Goal: Task Accomplishment & Management: Use online tool/utility

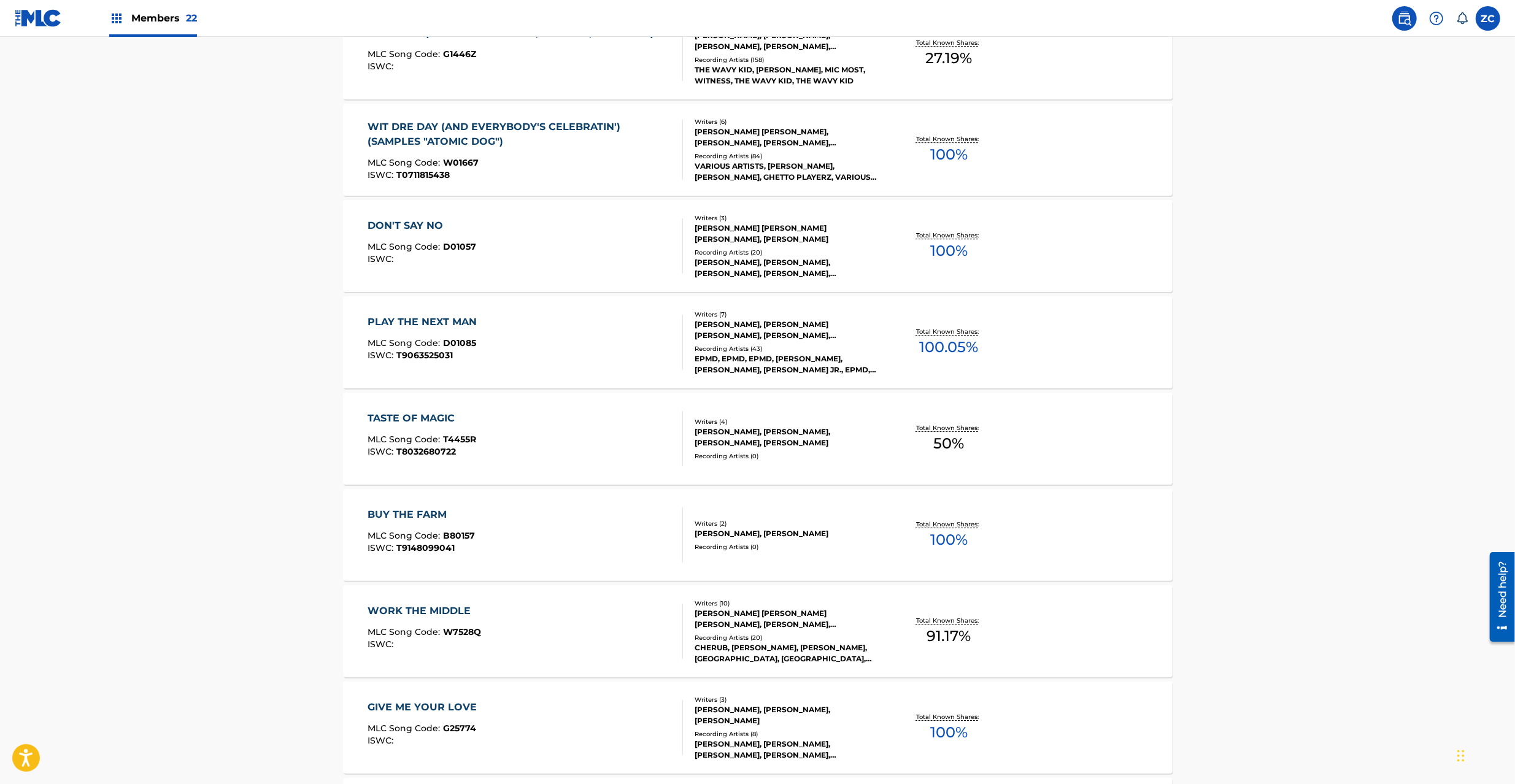
scroll to position [3424, 0]
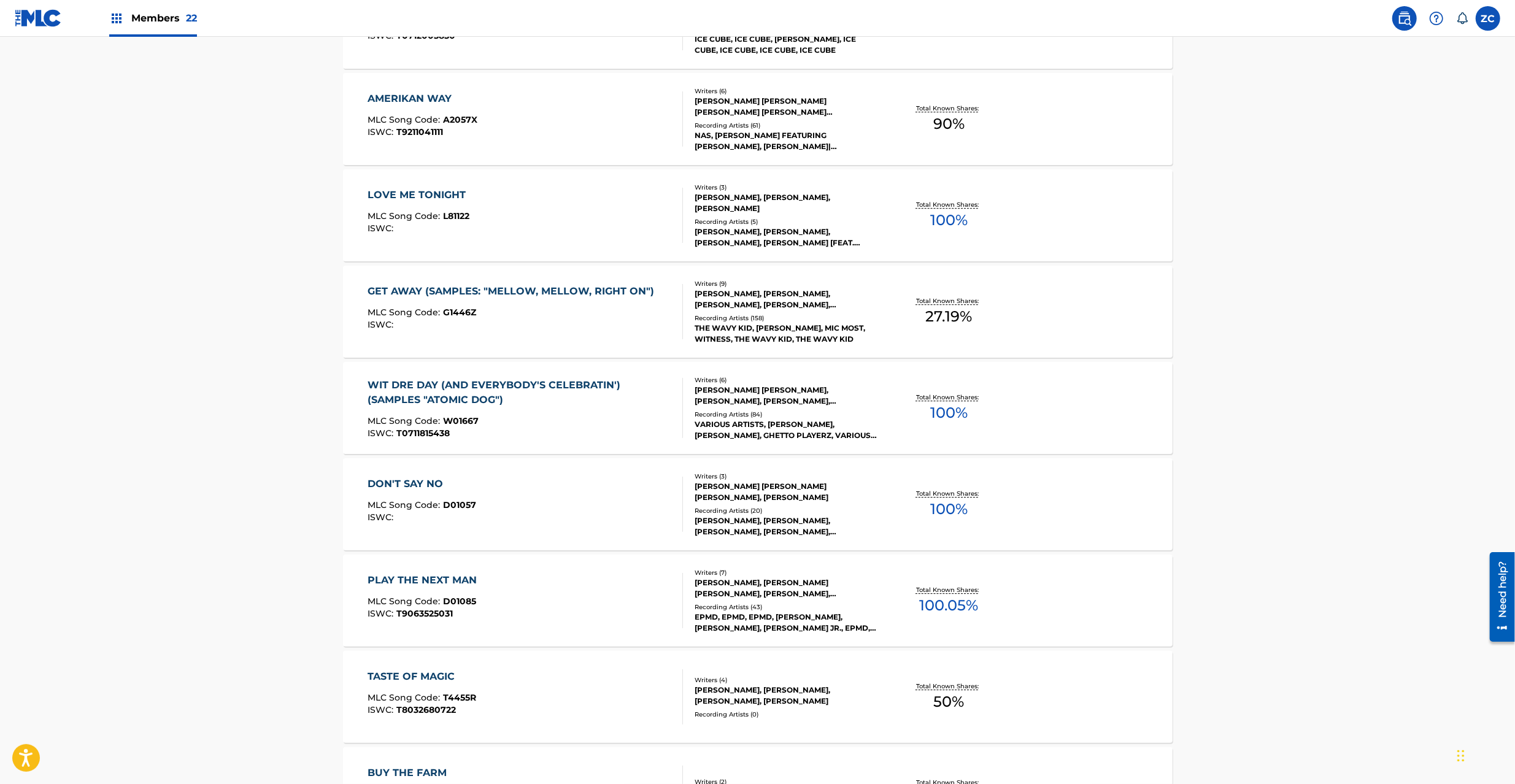
click at [54, 14] on img at bounding box center [38, 18] width 48 height 18
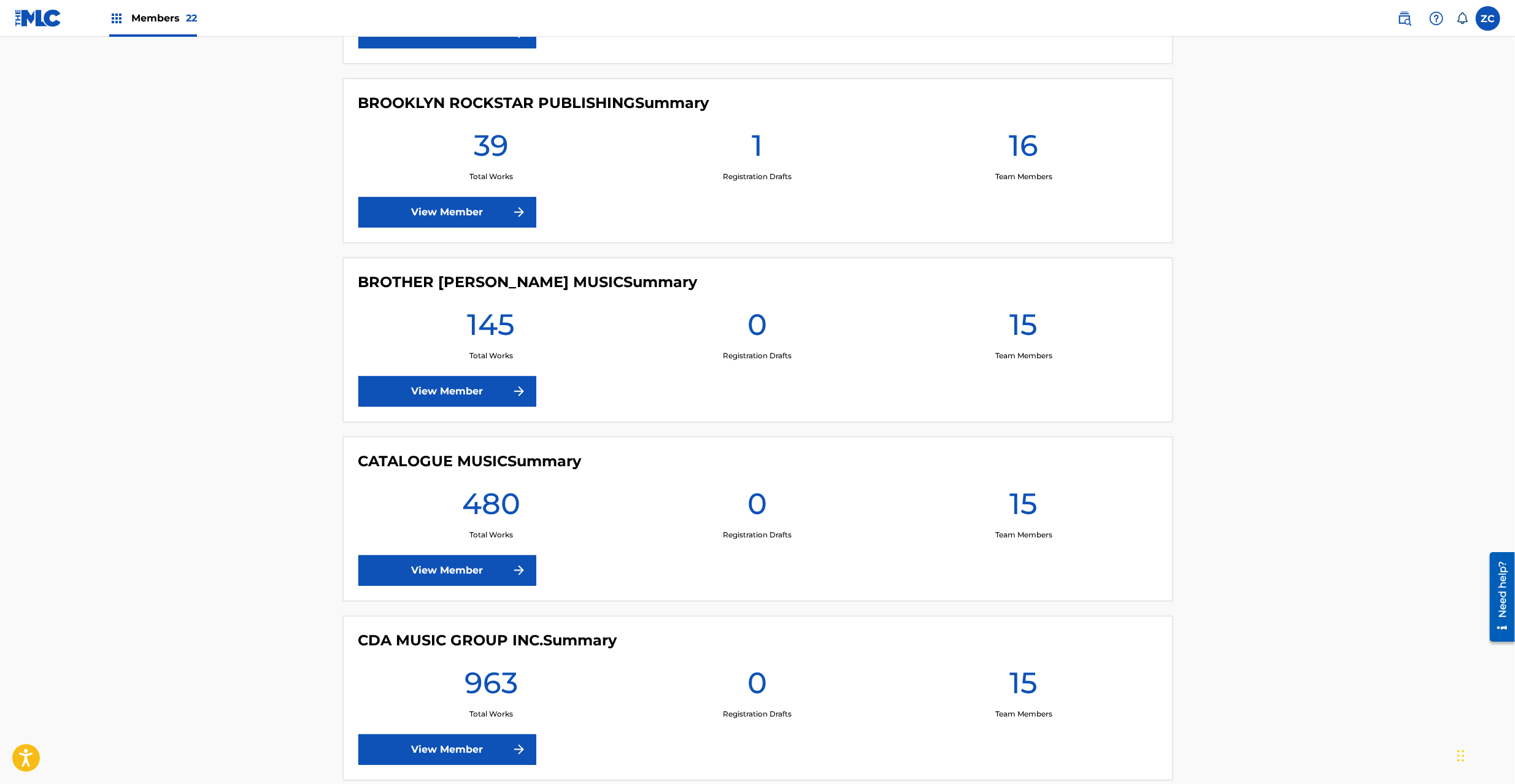
scroll to position [1635, 0]
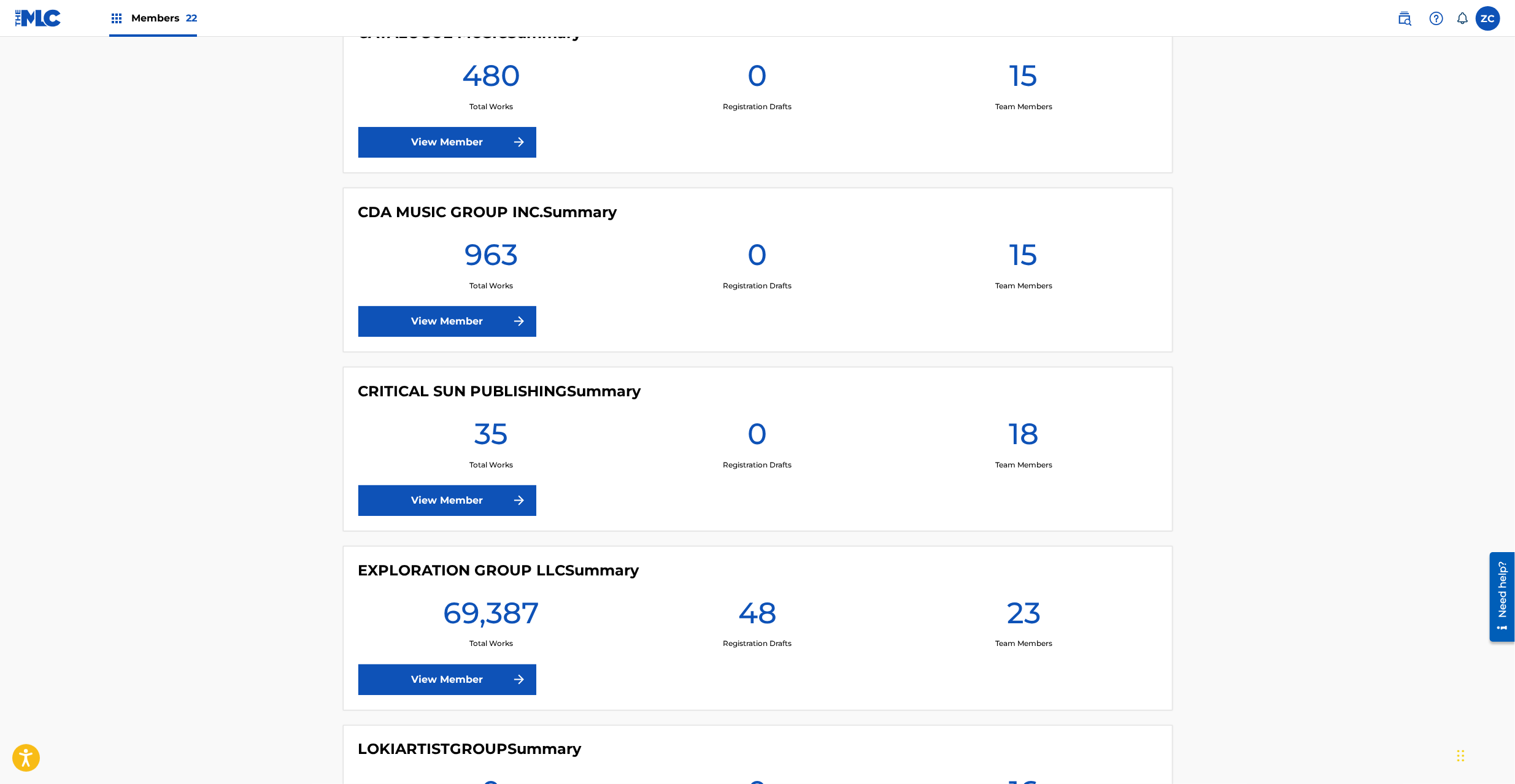
click at [457, 673] on link "View Member" at bounding box center [447, 680] width 178 height 31
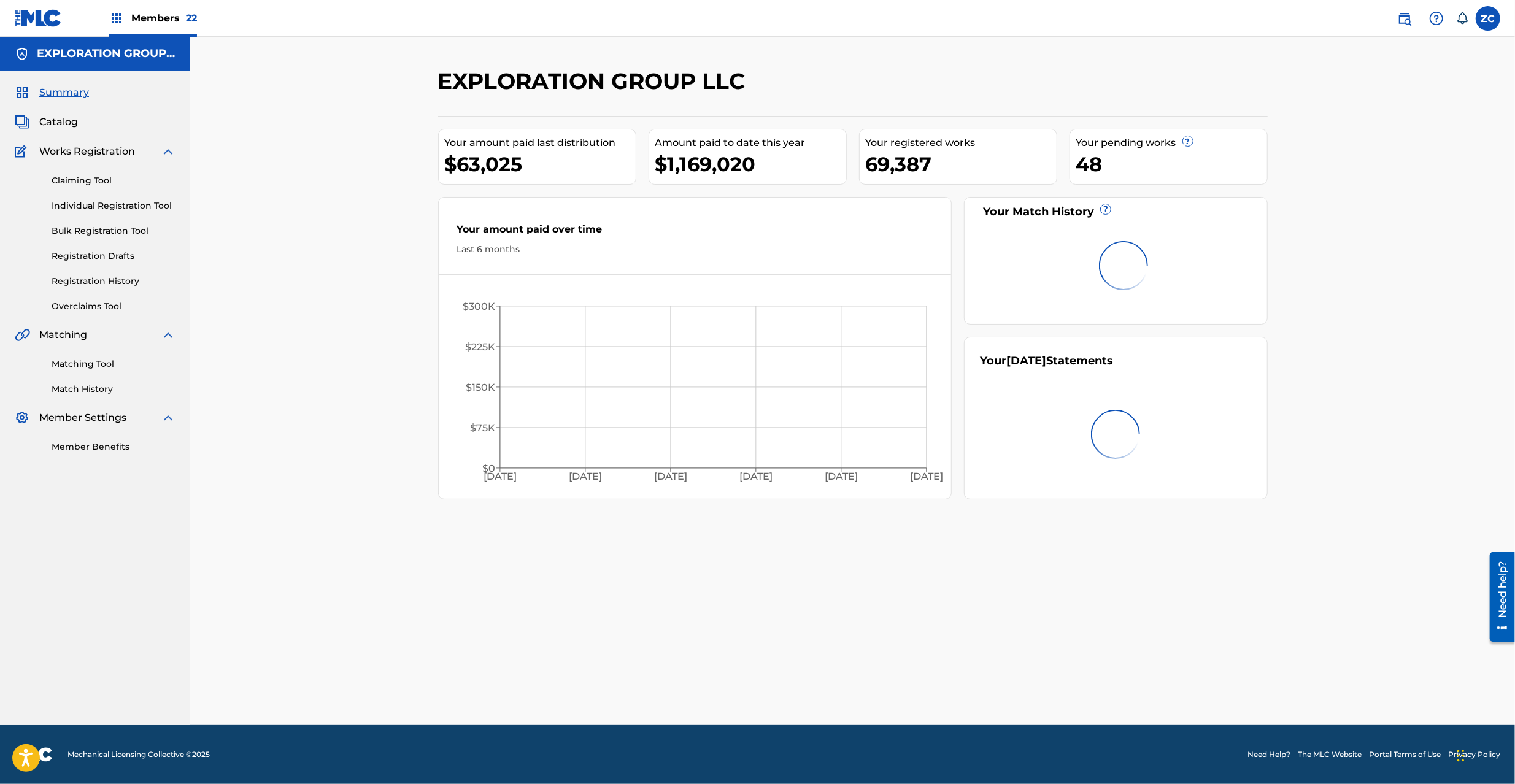
click at [75, 366] on link "Matching Tool" at bounding box center [113, 364] width 124 height 13
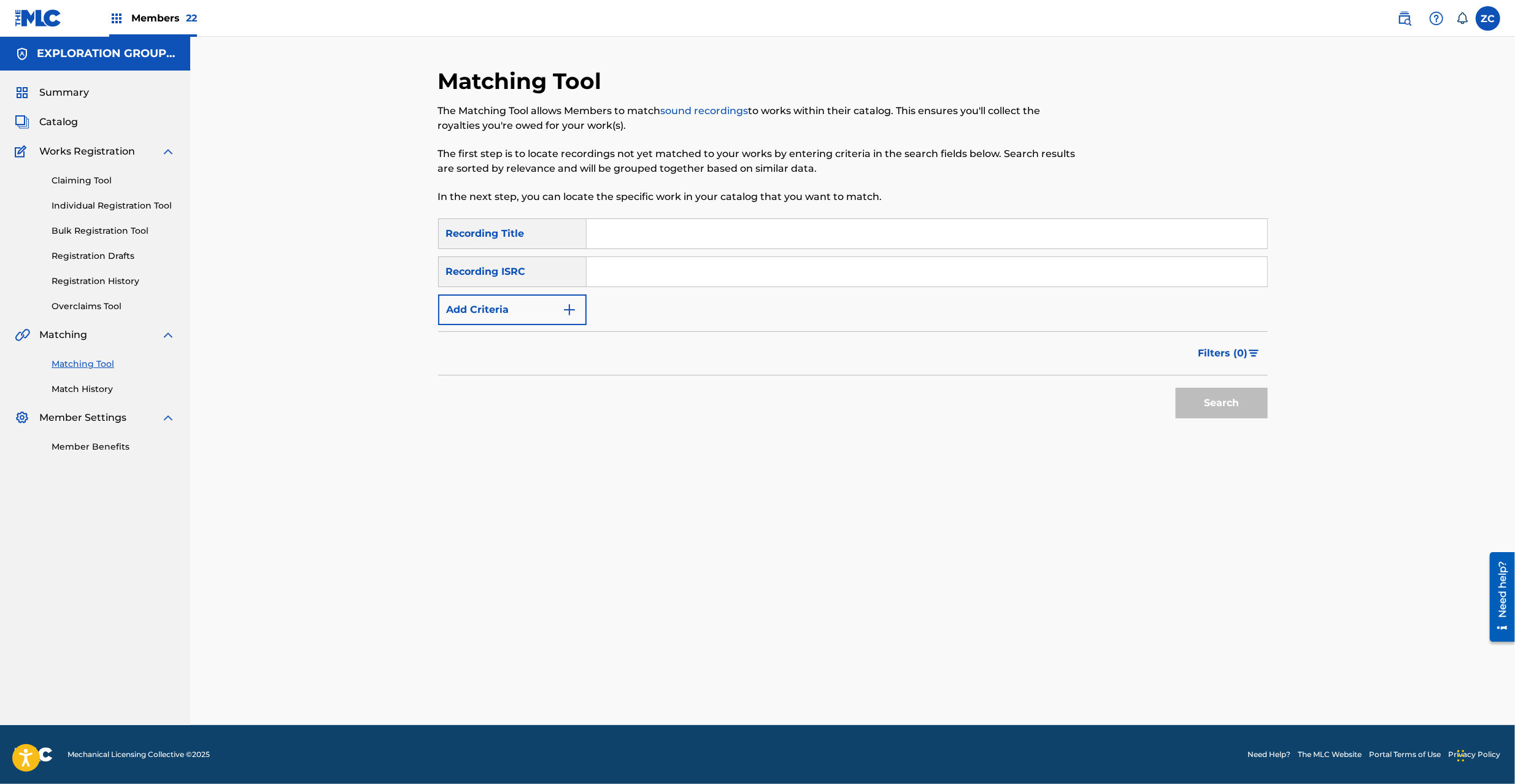
click at [652, 278] on input "Search Form" at bounding box center [926, 271] width 681 height 29
paste input "JPP300800550"
click at [1233, 410] on button "Search" at bounding box center [1222, 403] width 92 height 31
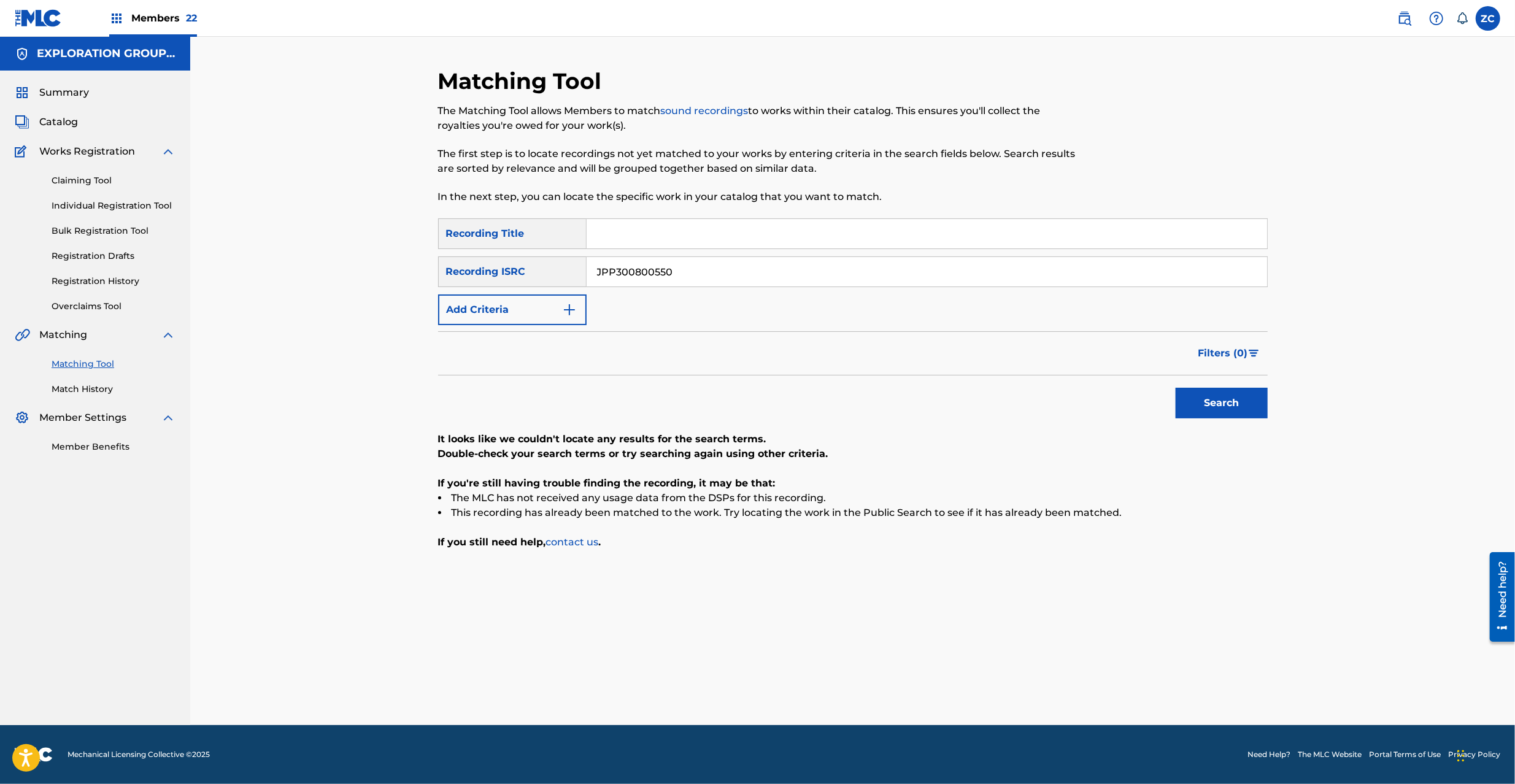
click at [753, 275] on input "JPP300800550" at bounding box center [926, 271] width 681 height 29
paste input "K651366812"
click at [1240, 410] on button "Search" at bounding box center [1222, 403] width 92 height 31
click at [716, 267] on input "JPK651366812" at bounding box center [926, 271] width 681 height 29
paste input "162724"
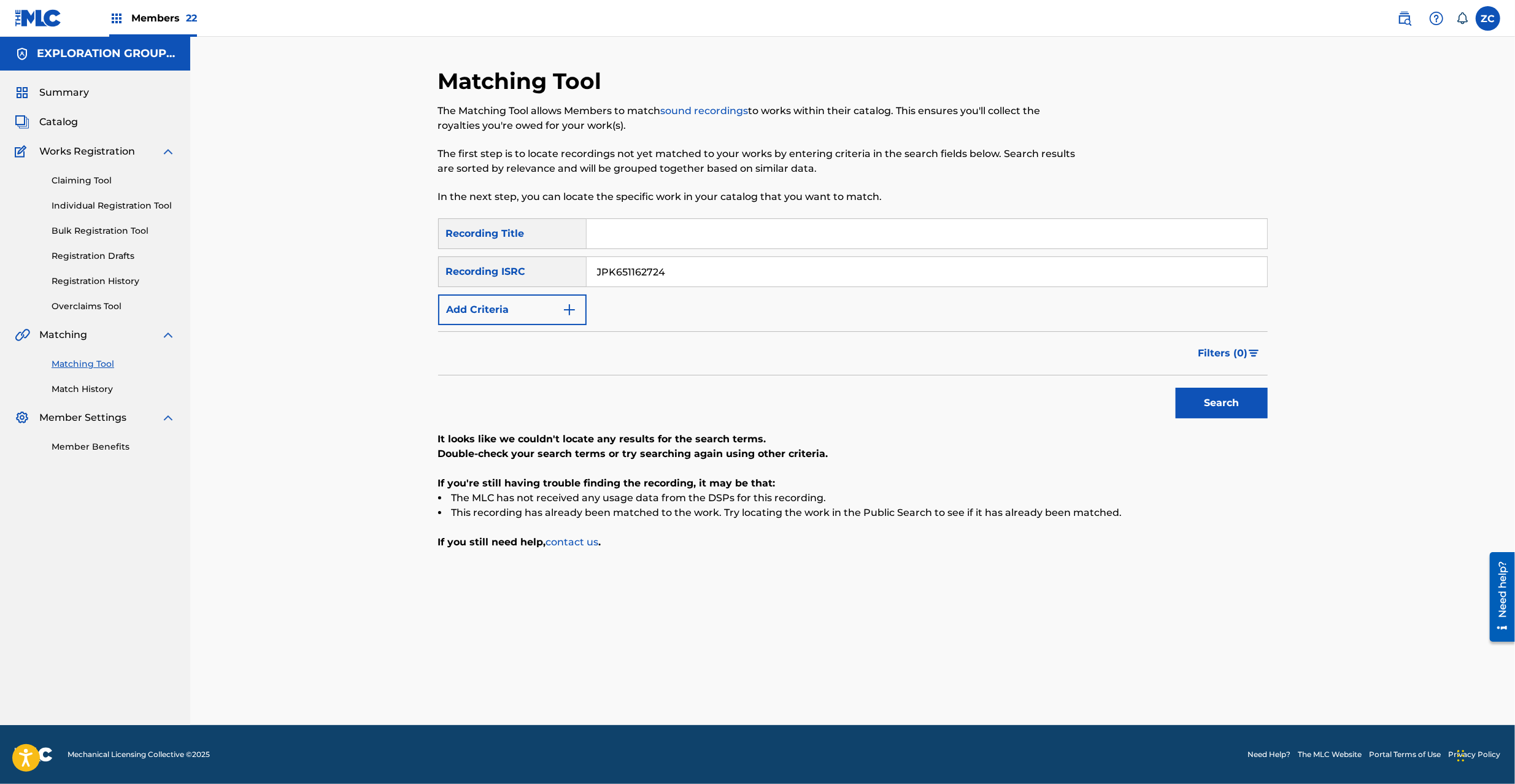
click at [1227, 395] on button "Search" at bounding box center [1222, 403] width 92 height 31
click at [731, 269] on input "JPK651162724" at bounding box center [926, 271] width 681 height 29
paste input "393008"
click at [1236, 401] on button "Search" at bounding box center [1222, 403] width 92 height 31
click at [773, 269] on input "JPK651393008" at bounding box center [926, 271] width 681 height 29
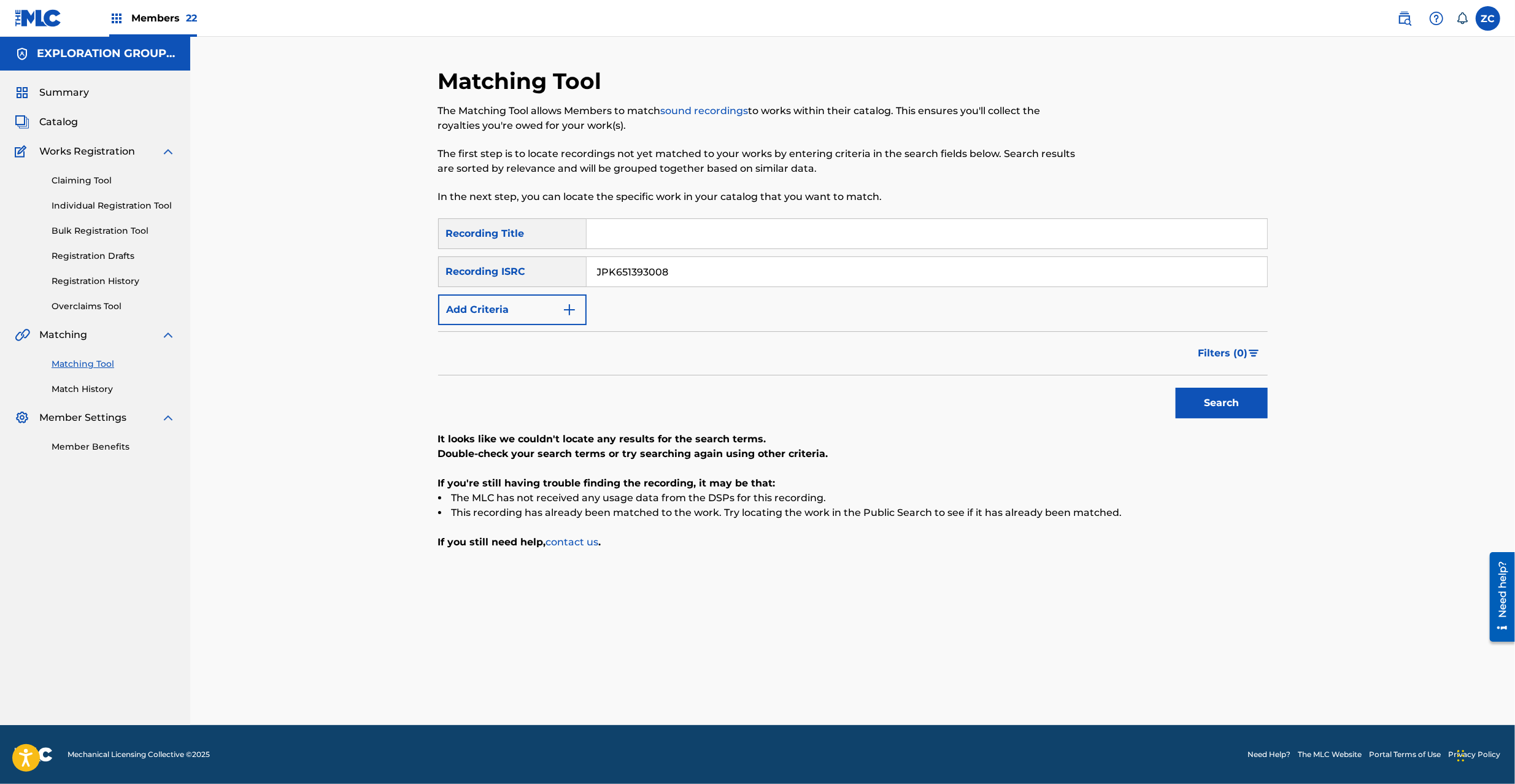
paste input "669231"
type input "JPK651669231"
click at [1260, 413] on button "Search" at bounding box center [1222, 403] width 92 height 31
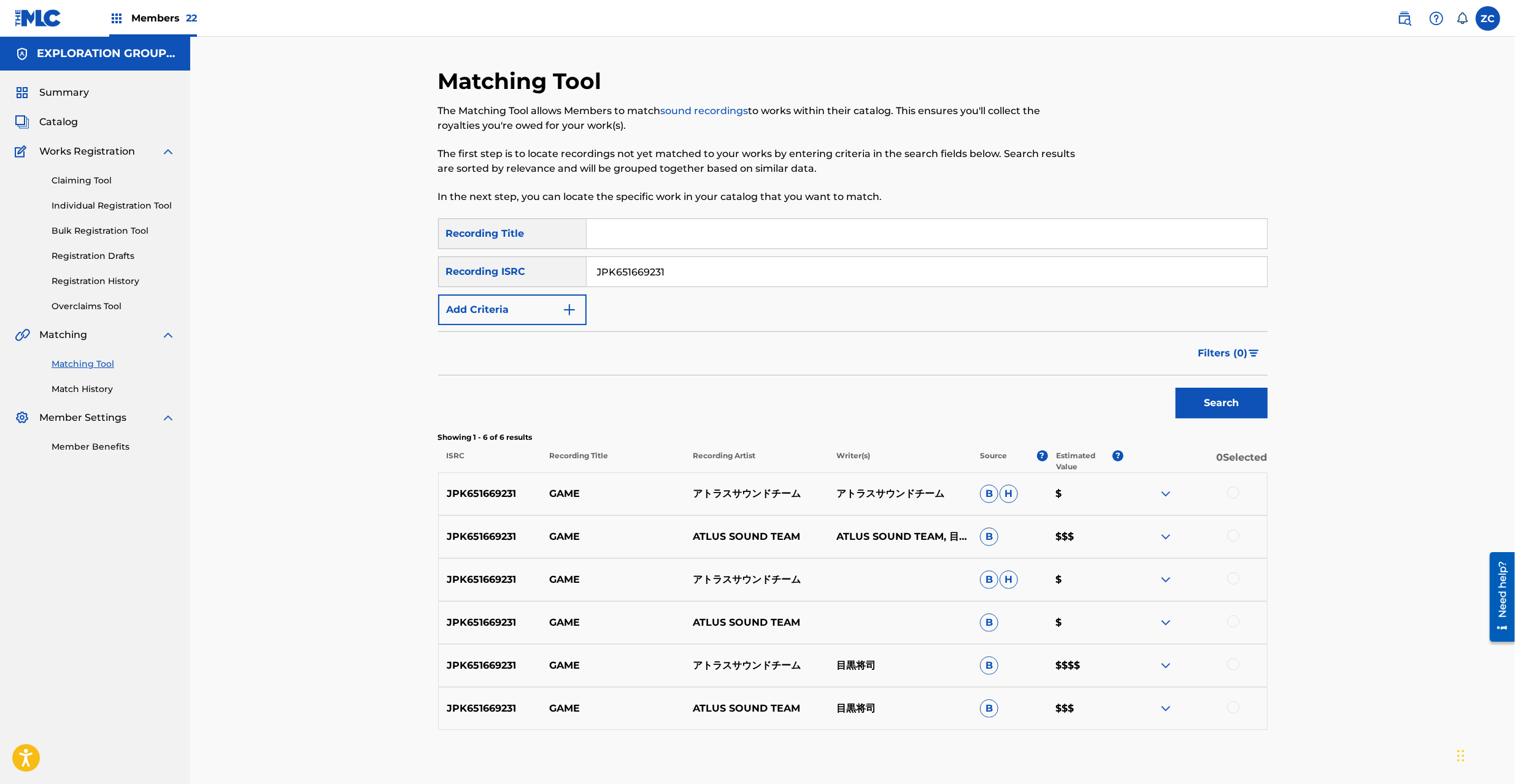
click at [1234, 489] on div at bounding box center [1233, 492] width 12 height 12
click at [1235, 540] on div at bounding box center [1233, 536] width 12 height 12
click at [1235, 583] on div at bounding box center [1233, 579] width 12 height 12
click at [1233, 625] on div at bounding box center [1233, 622] width 12 height 12
click at [1235, 665] on div at bounding box center [1233, 665] width 12 height 12
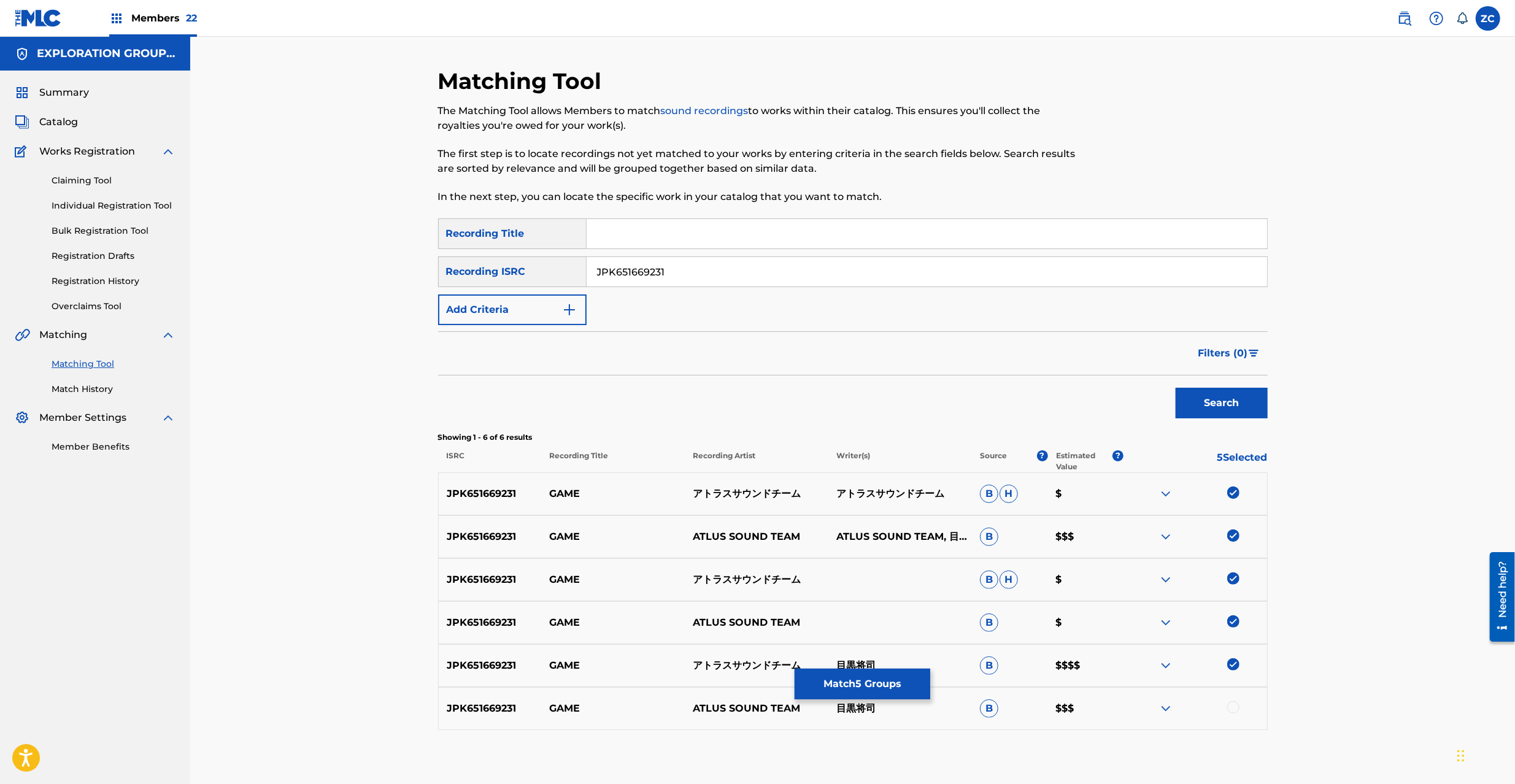
click at [1237, 708] on div at bounding box center [1233, 707] width 12 height 12
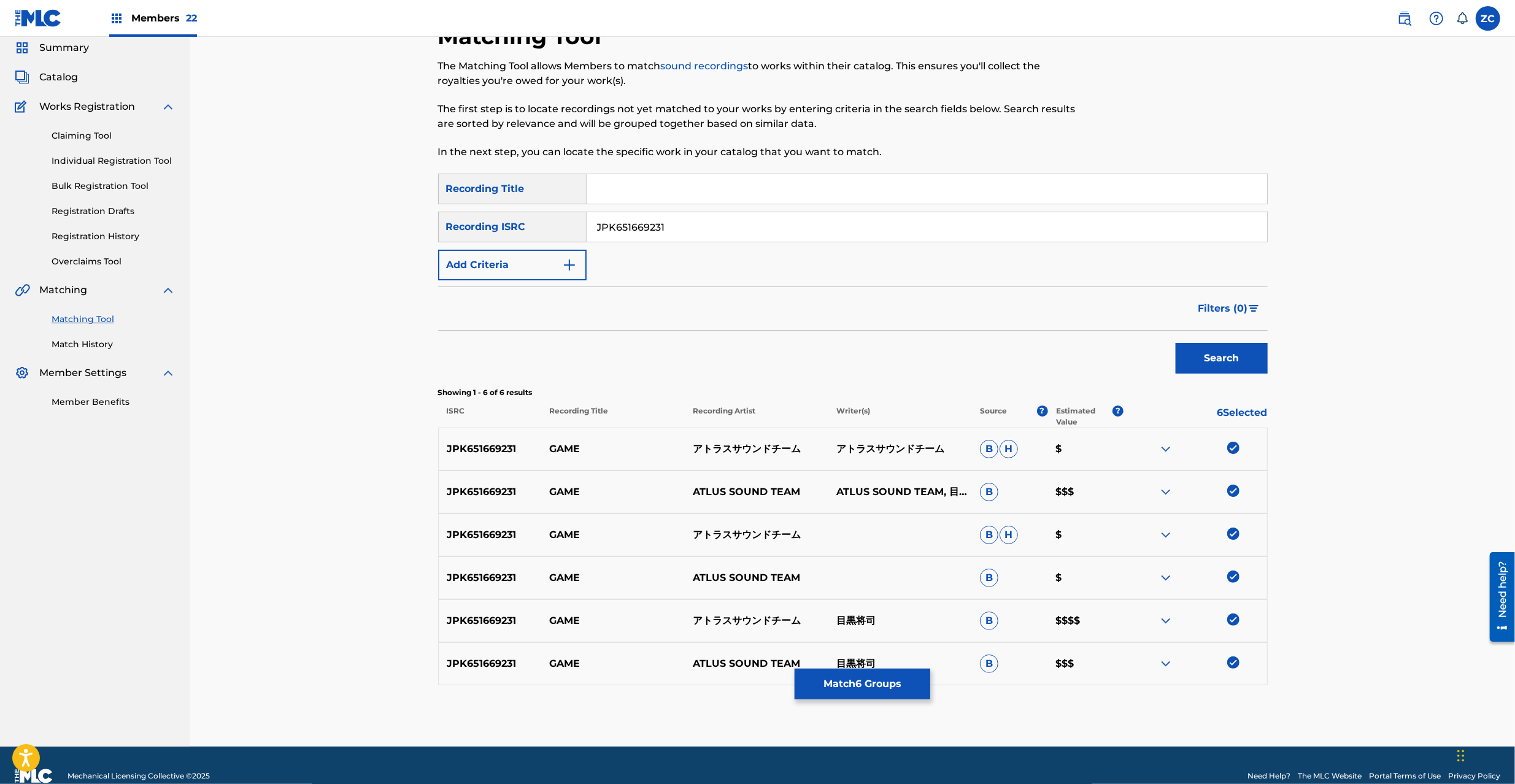
scroll to position [66, 0]
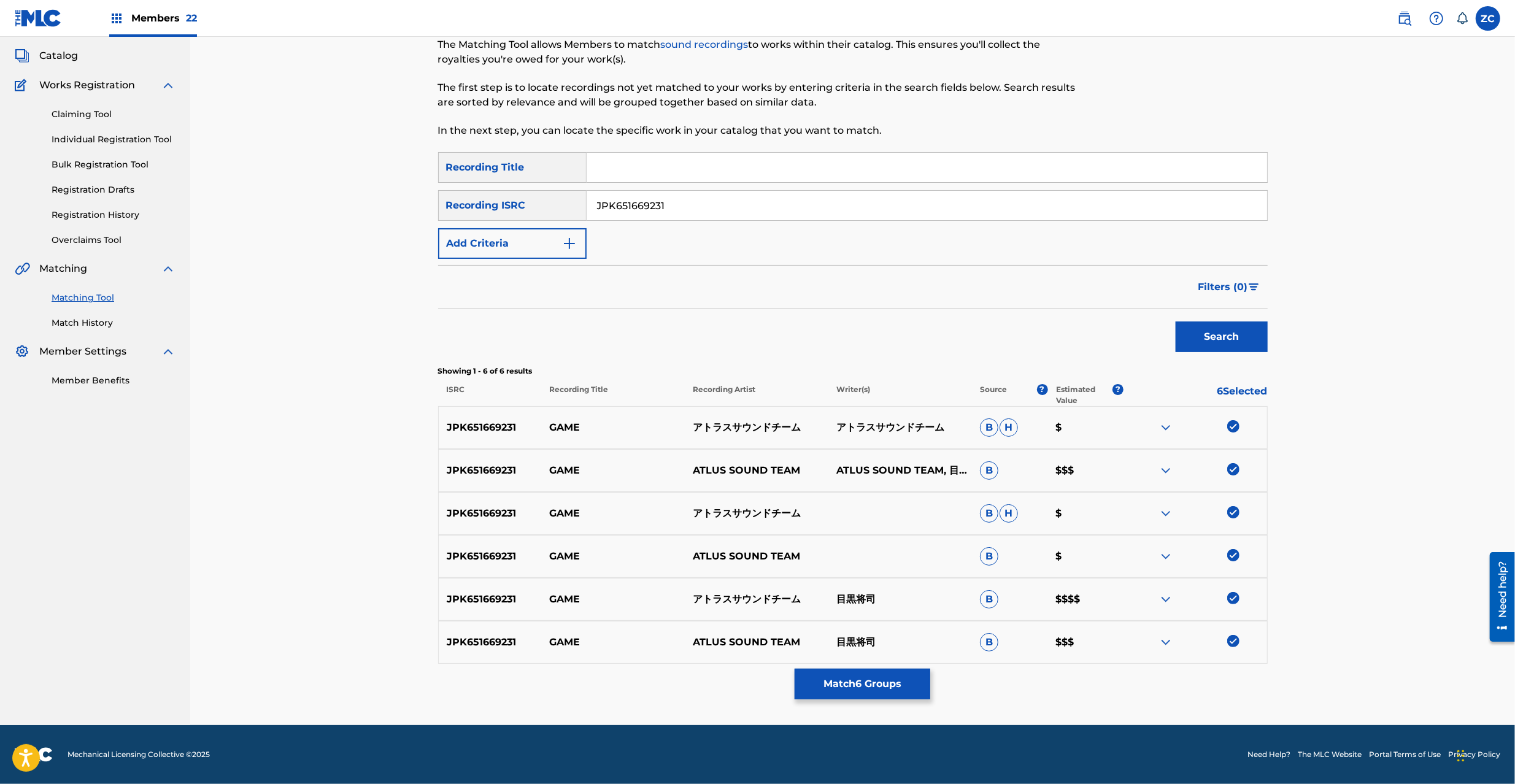
click at [867, 686] on button "Match 6 Groups" at bounding box center [862, 684] width 135 height 31
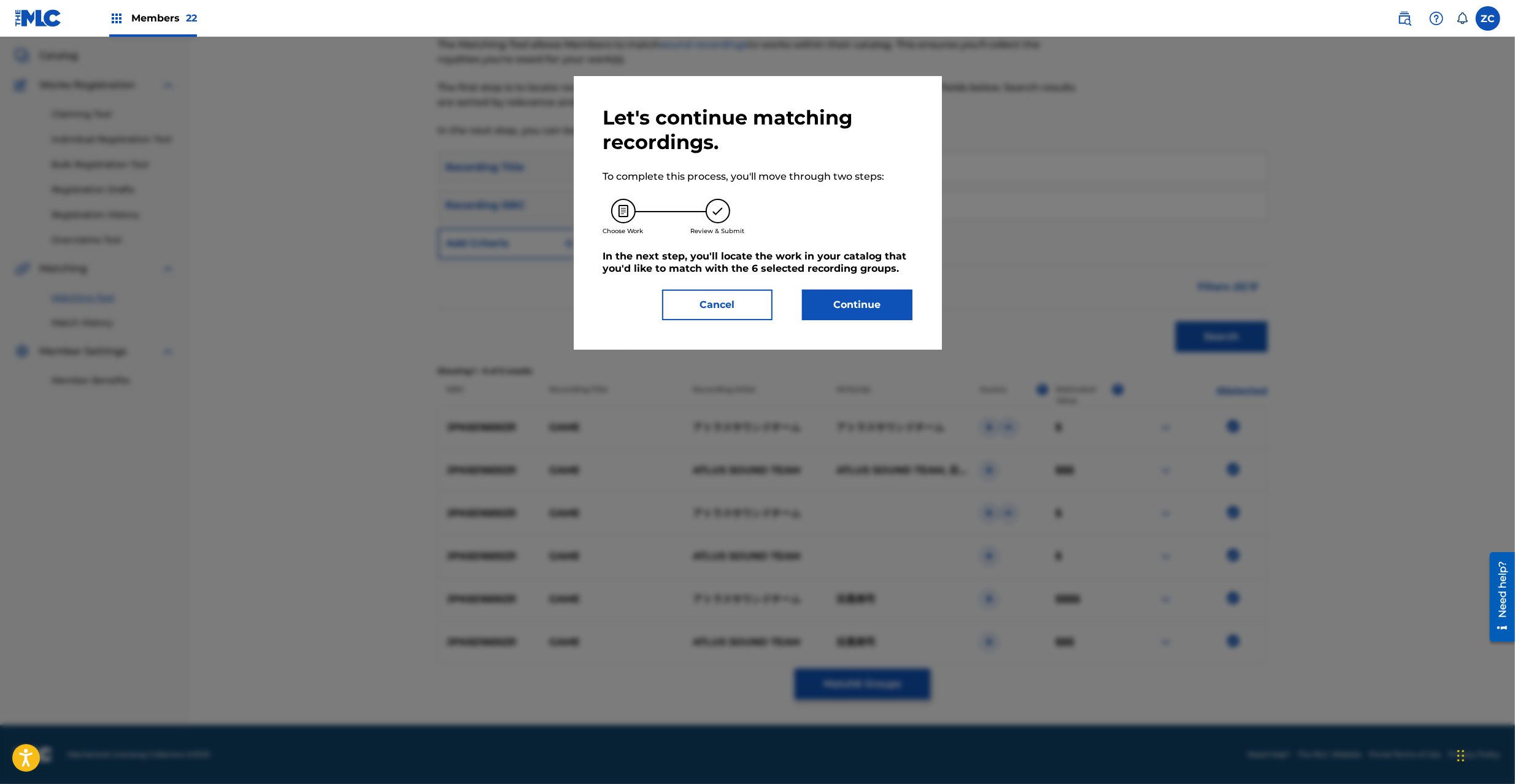
click at [833, 302] on button "Continue" at bounding box center [858, 304] width 110 height 31
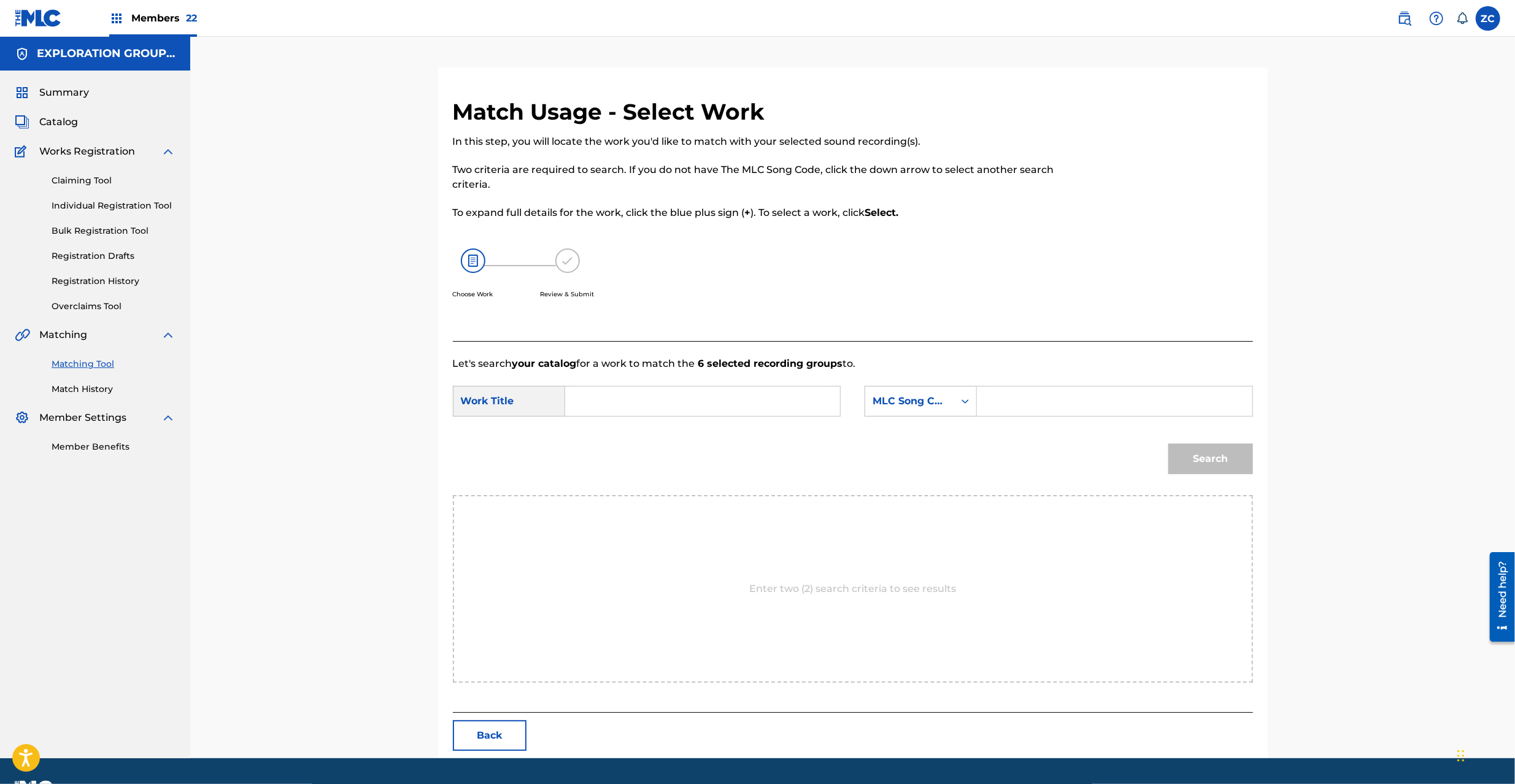
click at [646, 399] on input "Search Form" at bounding box center [703, 401] width 254 height 29
paste input "Game GB2X2H"
click at [660, 401] on input "Game GB2X2H" at bounding box center [703, 401] width 254 height 29
type input "Game"
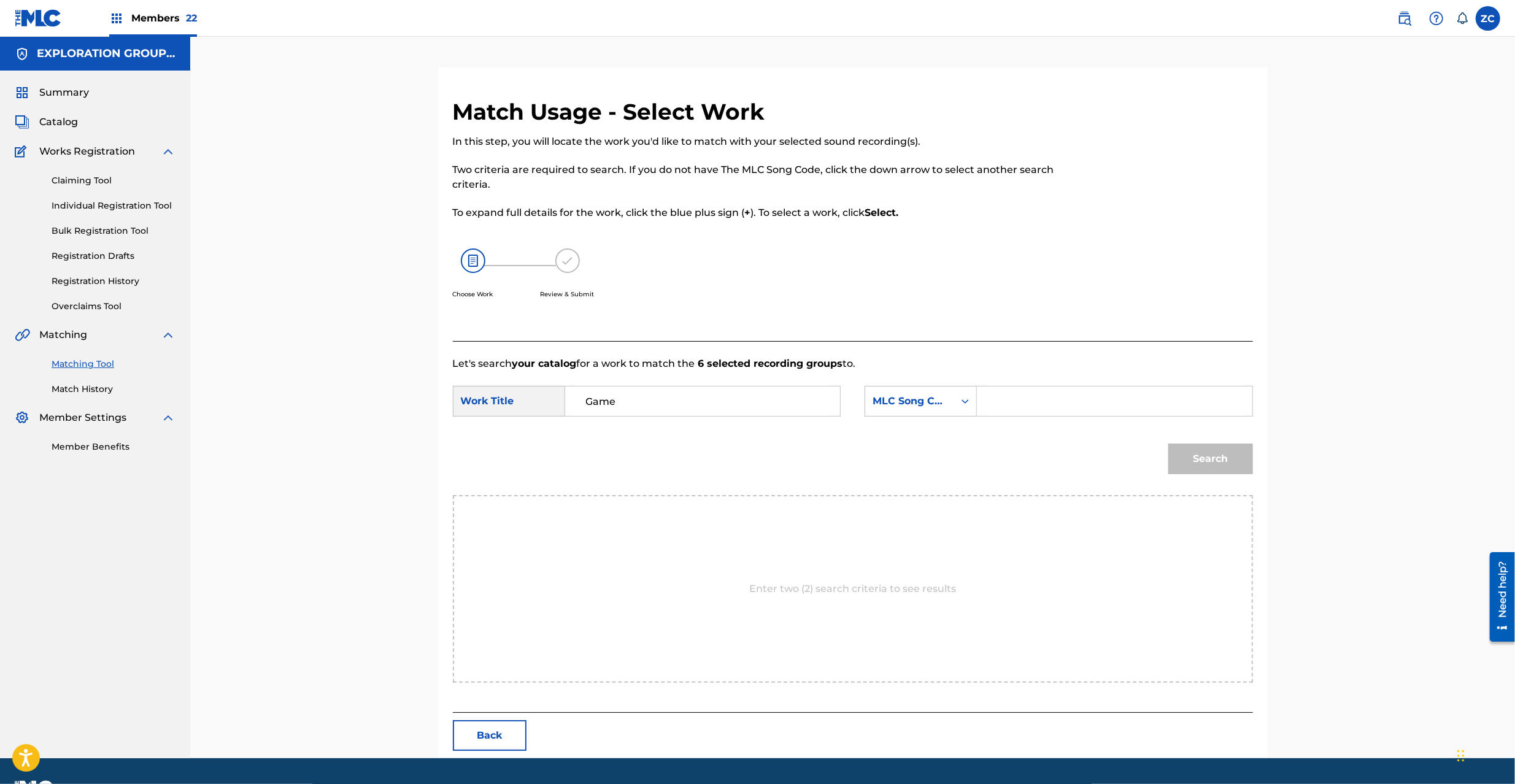
drag, startPoint x: 1047, startPoint y: 398, endPoint x: 1066, endPoint y: 410, distance: 22.5
click at [1047, 398] on input "Search Form" at bounding box center [1115, 401] width 254 height 29
paste input "GB2X2H"
type input "GB2X2H"
click at [1252, 458] on button "Search" at bounding box center [1210, 458] width 85 height 31
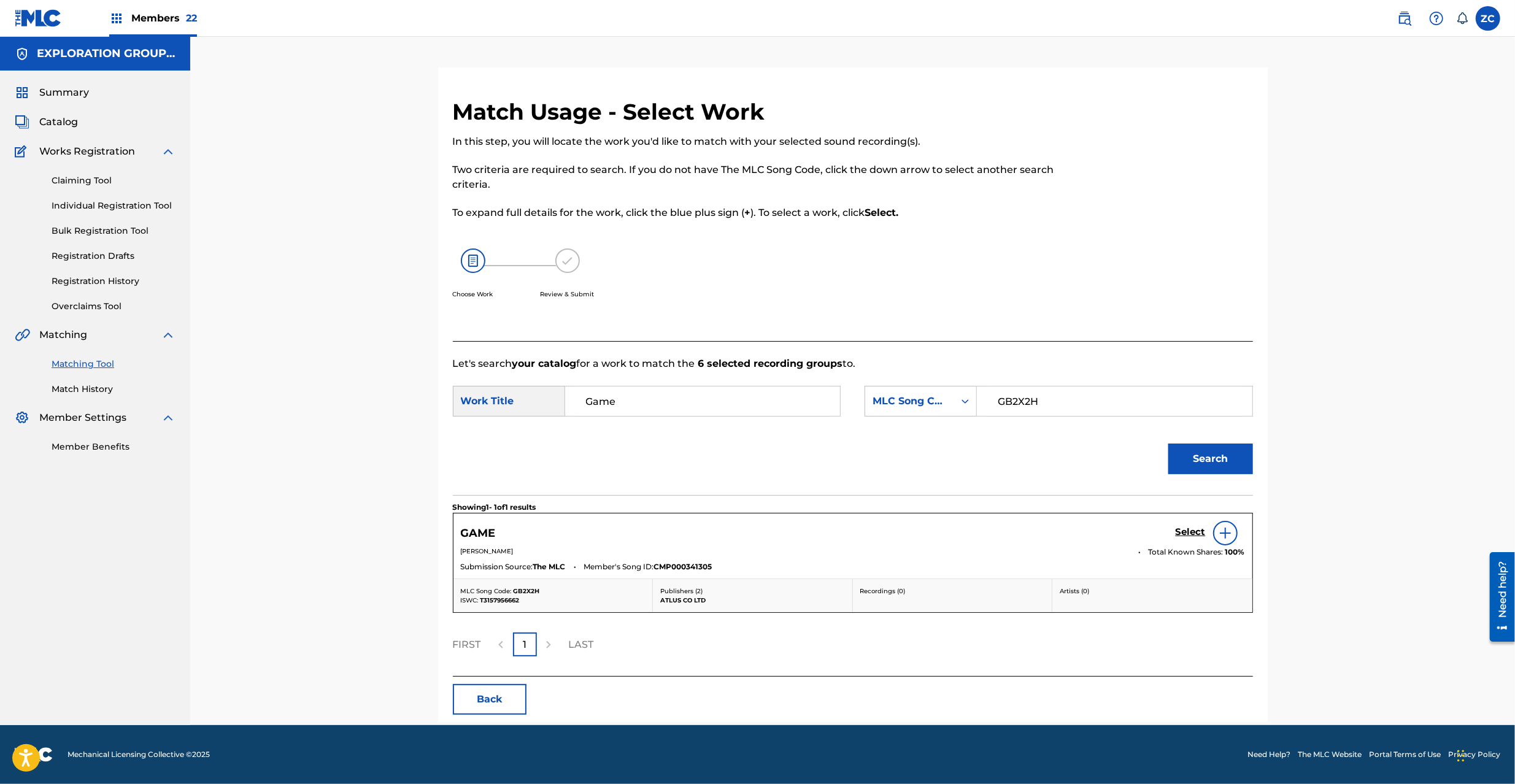
click at [1193, 531] on h5 "Select" at bounding box center [1191, 532] width 30 height 11
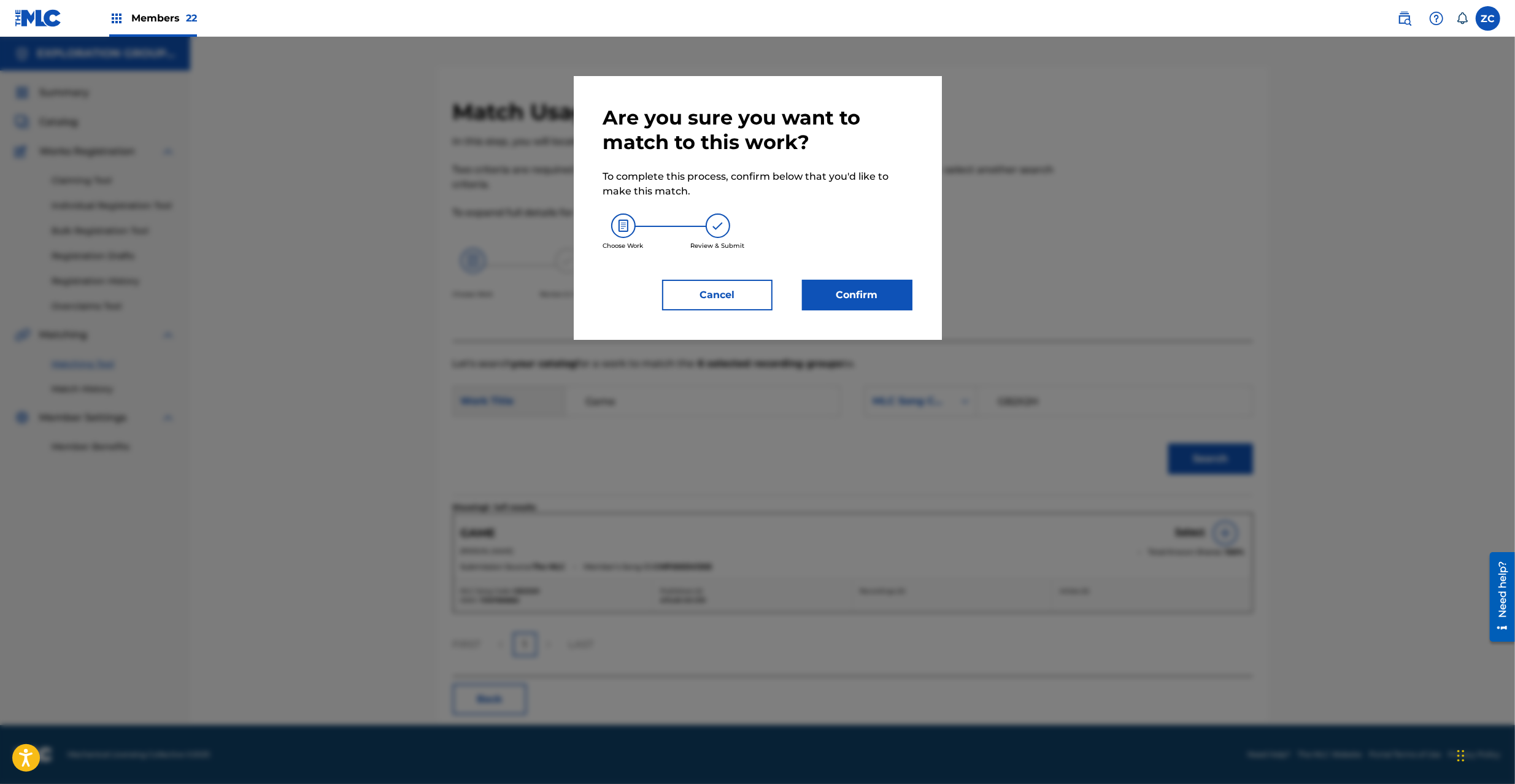
click at [882, 293] on button "Confirm" at bounding box center [858, 295] width 110 height 31
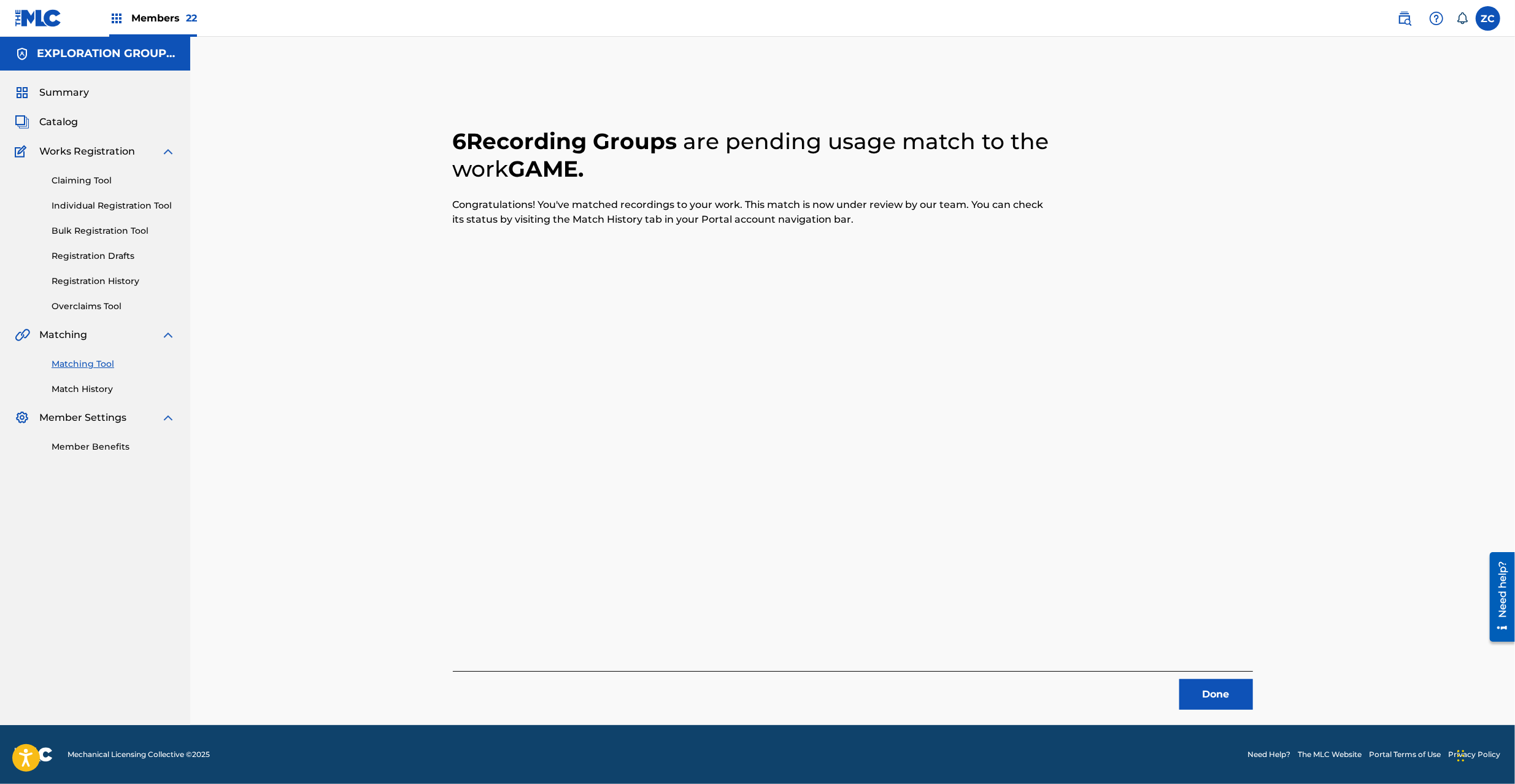
click at [1240, 704] on button "Done" at bounding box center [1216, 694] width 73 height 31
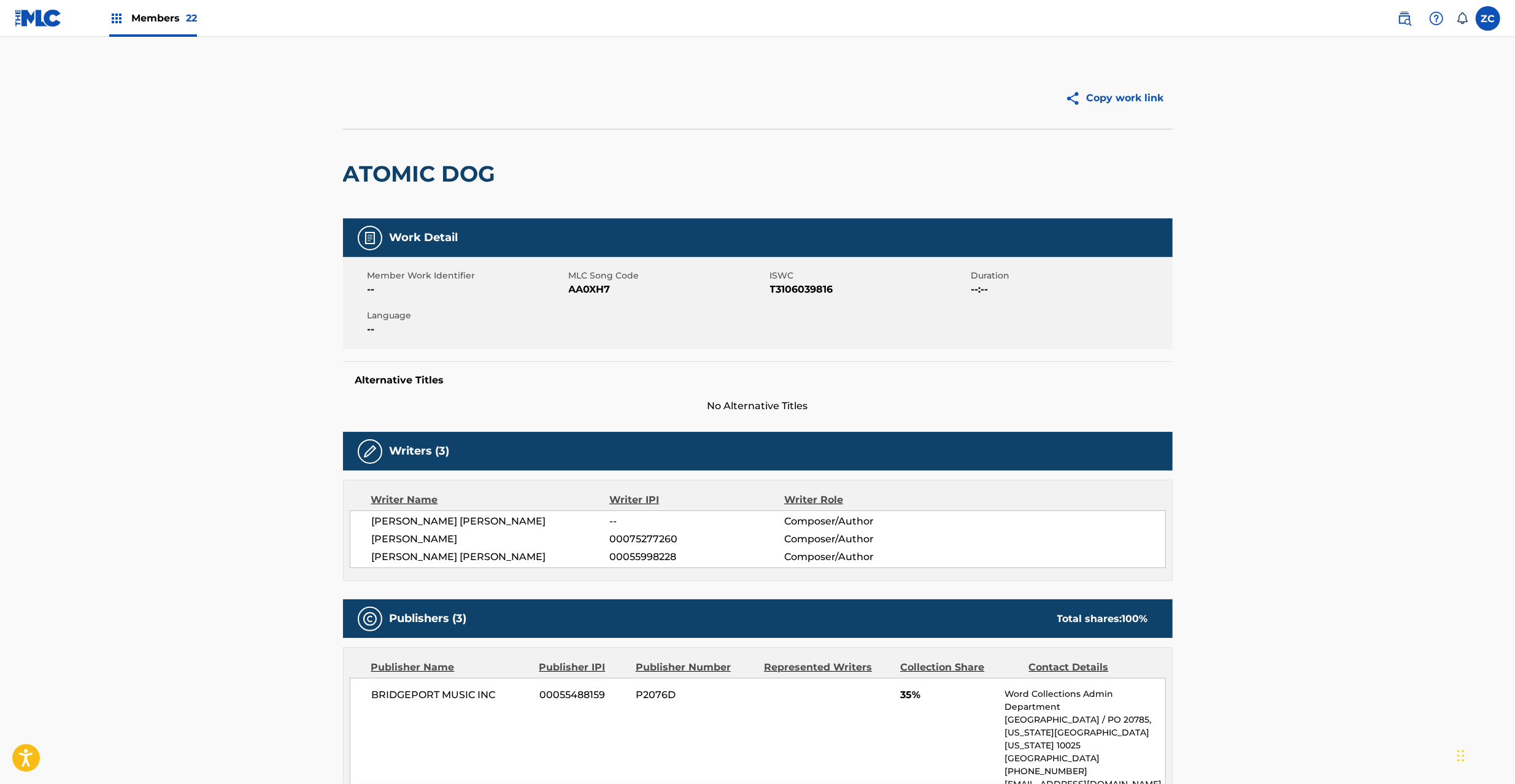
click at [586, 293] on span "AA0XH7" at bounding box center [668, 289] width 198 height 14
copy span "AA0XH7"
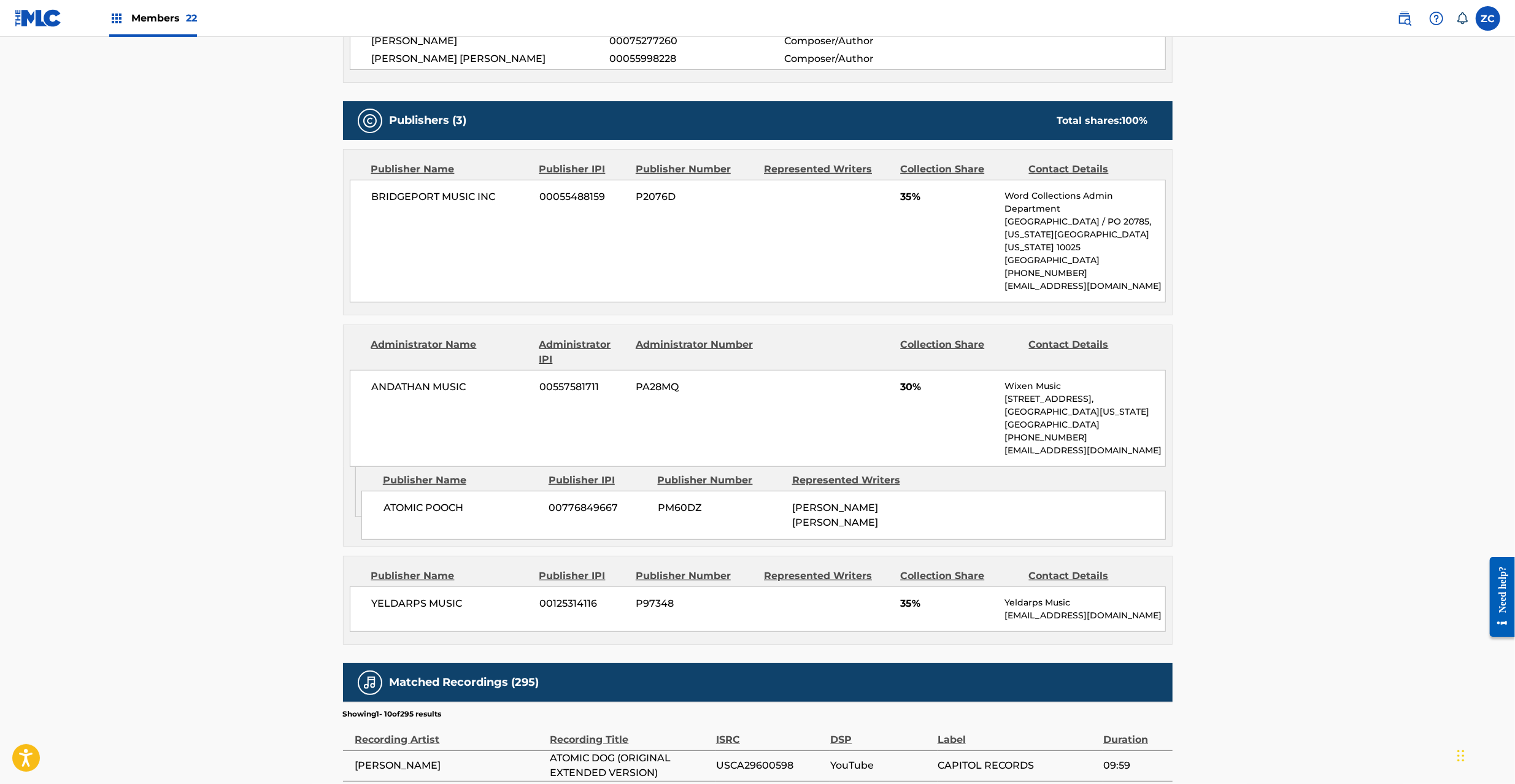
scroll to position [545, 0]
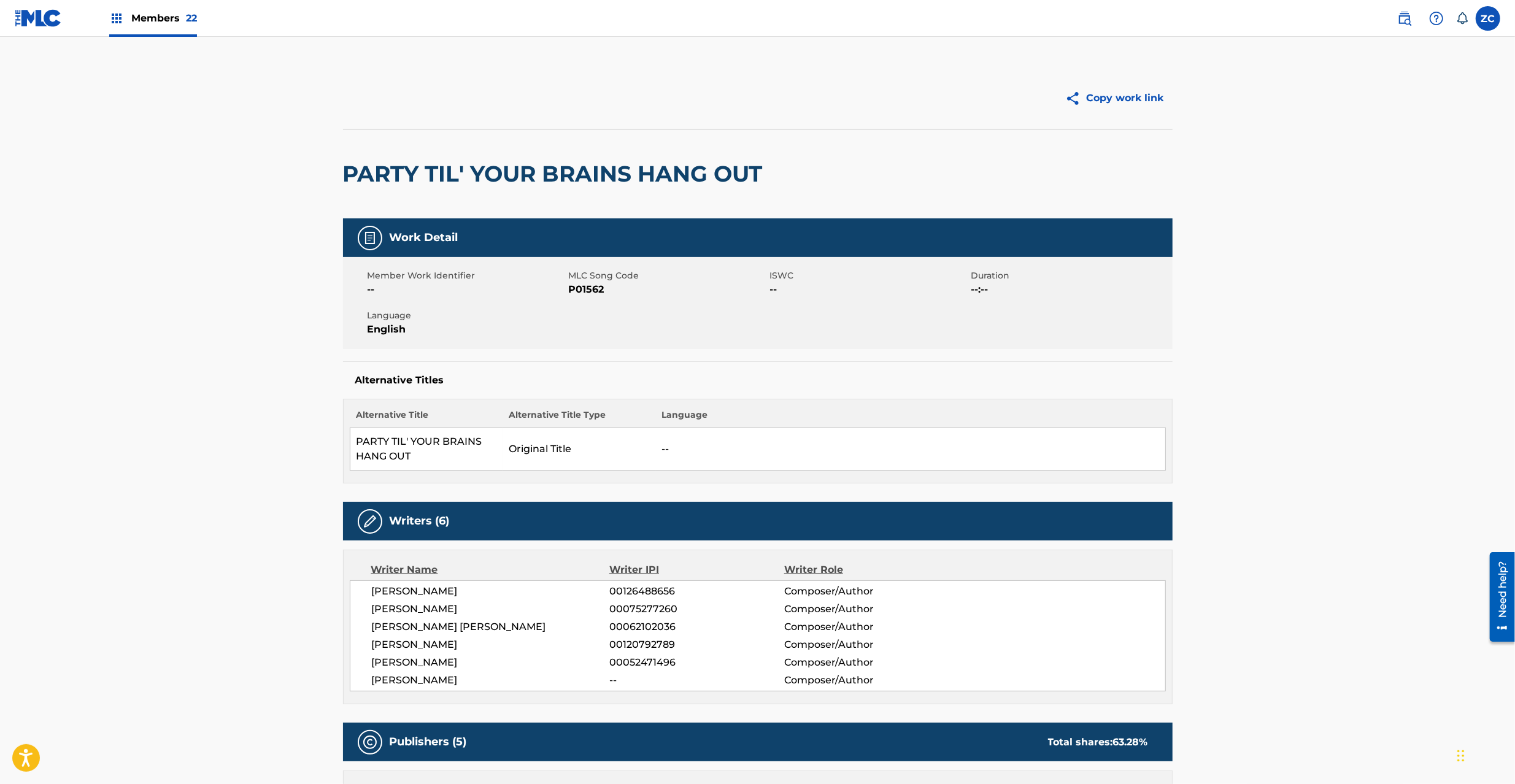
click at [595, 280] on span "MLC Song Code" at bounding box center [668, 276] width 198 height 13
copy span "Song"
click at [584, 290] on span "P01562" at bounding box center [668, 289] width 198 height 14
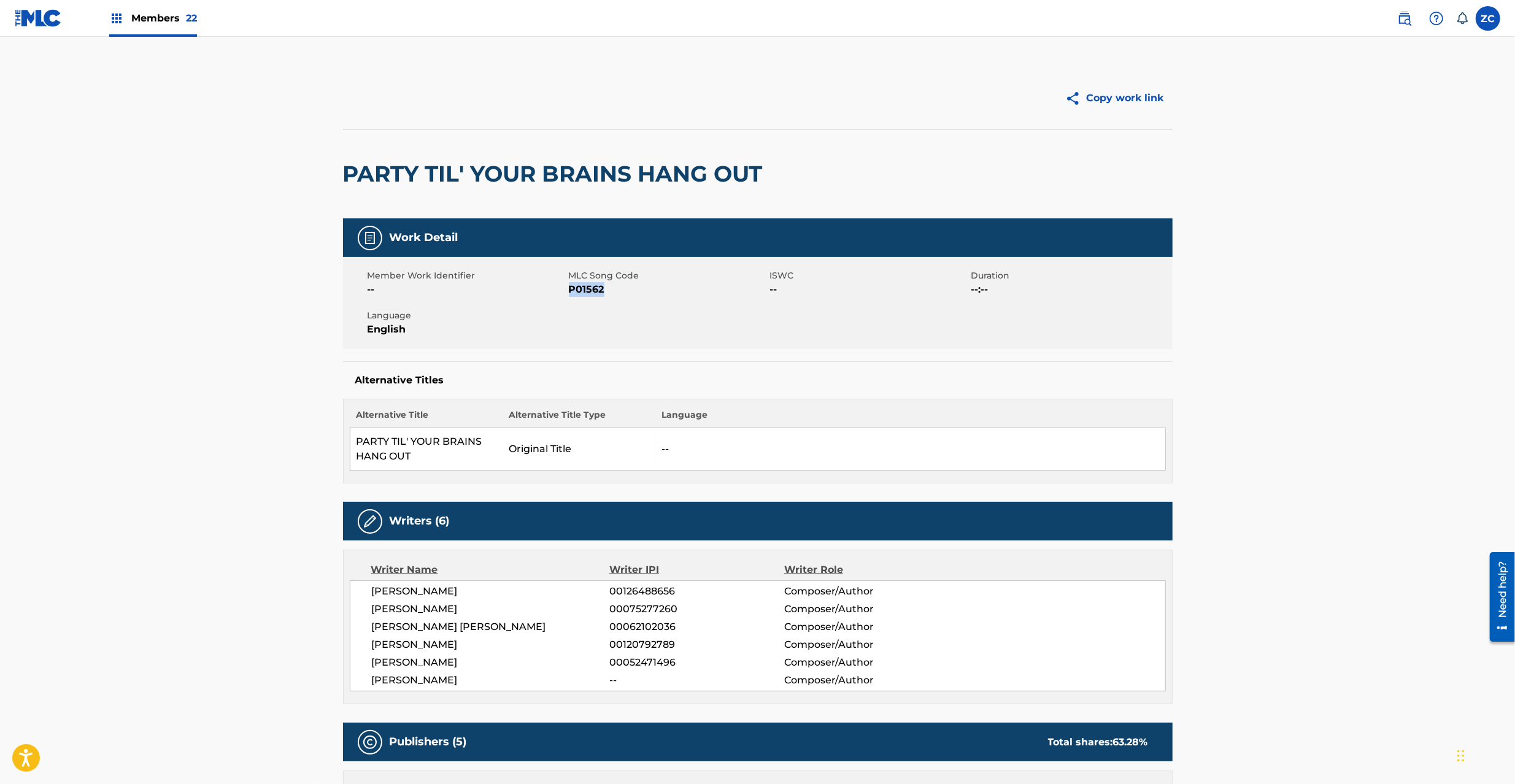
copy span "P01562"
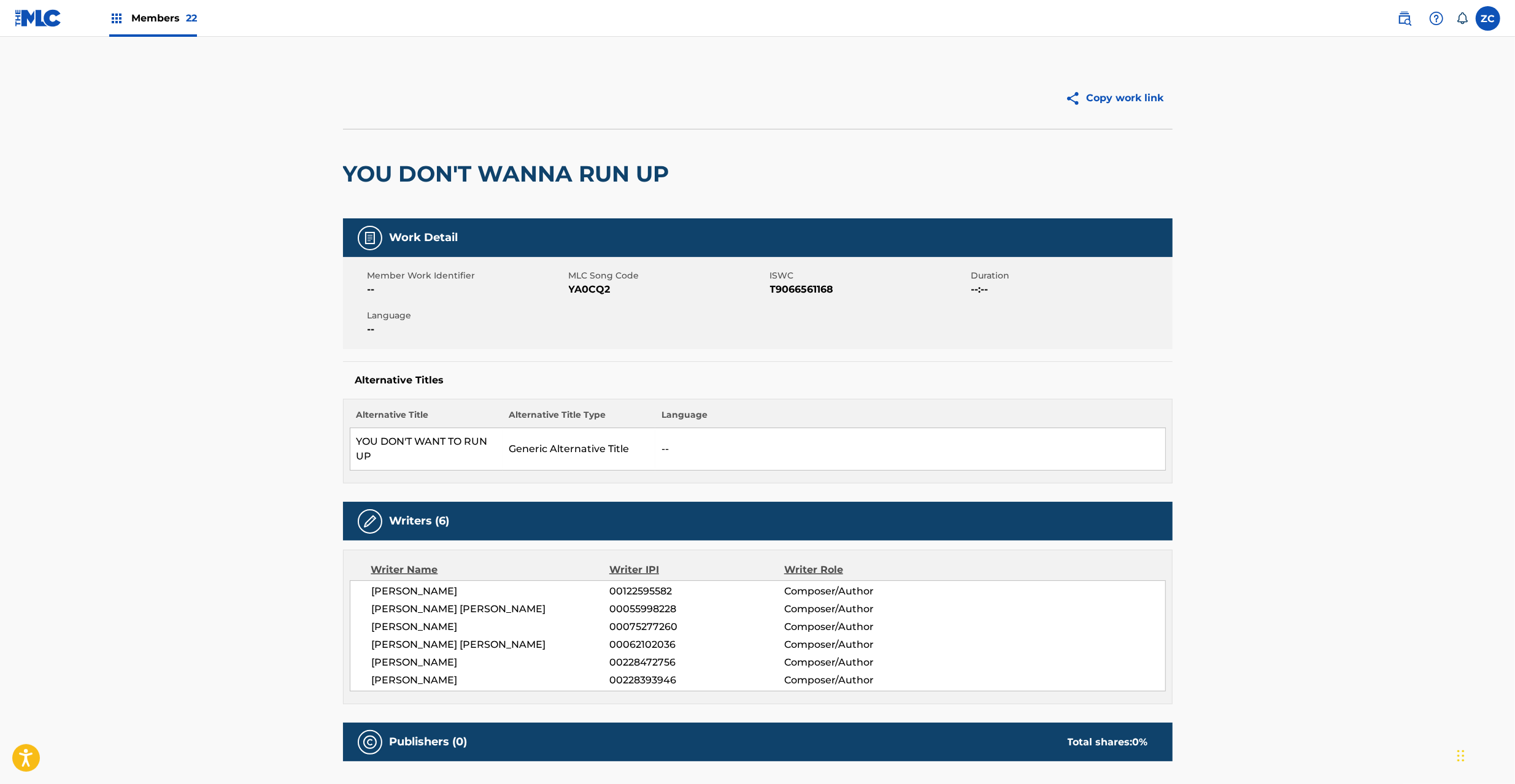
click at [586, 289] on span "YA0CQ2" at bounding box center [668, 289] width 198 height 14
copy span "YA0CQ2"
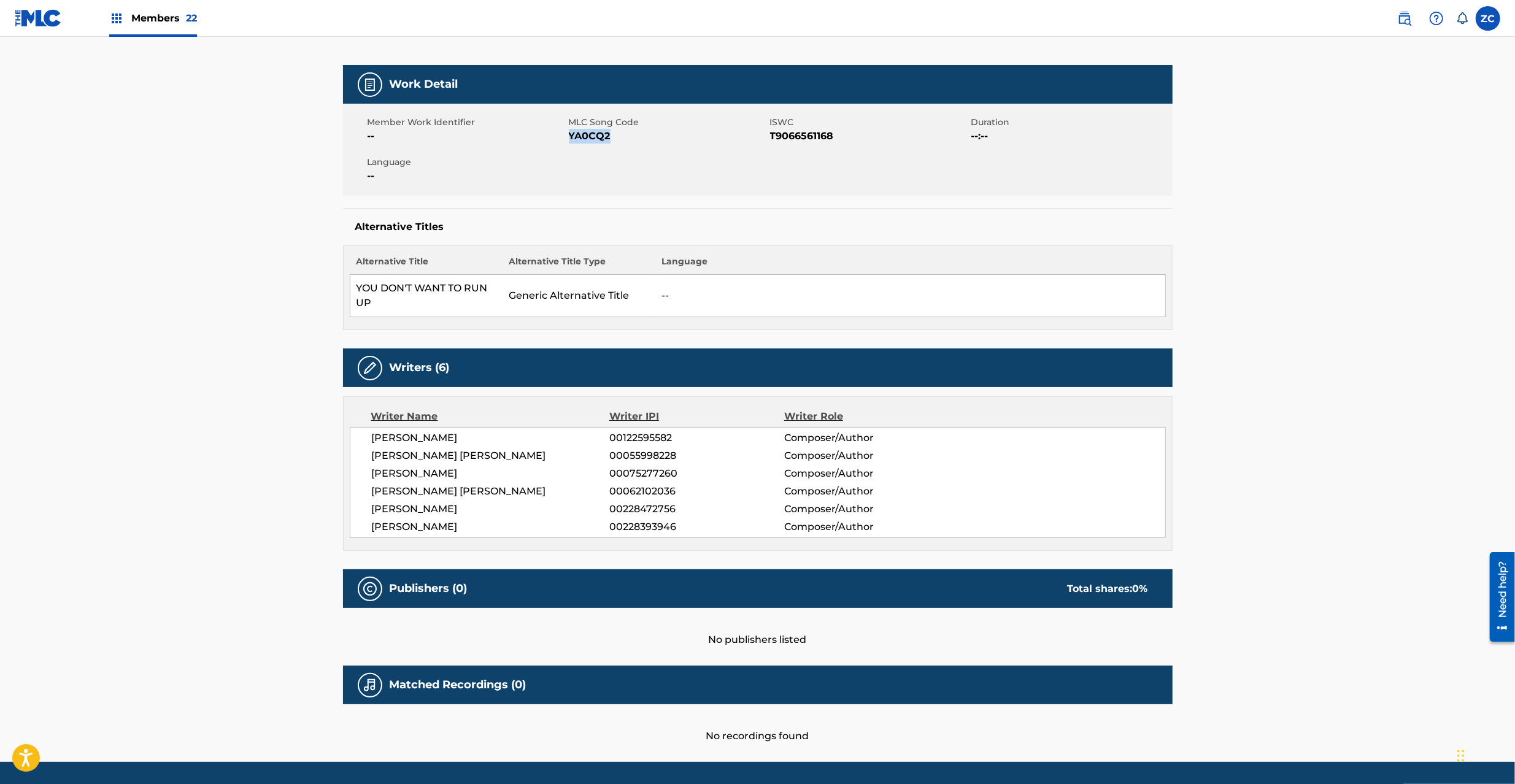
scroll to position [192, 0]
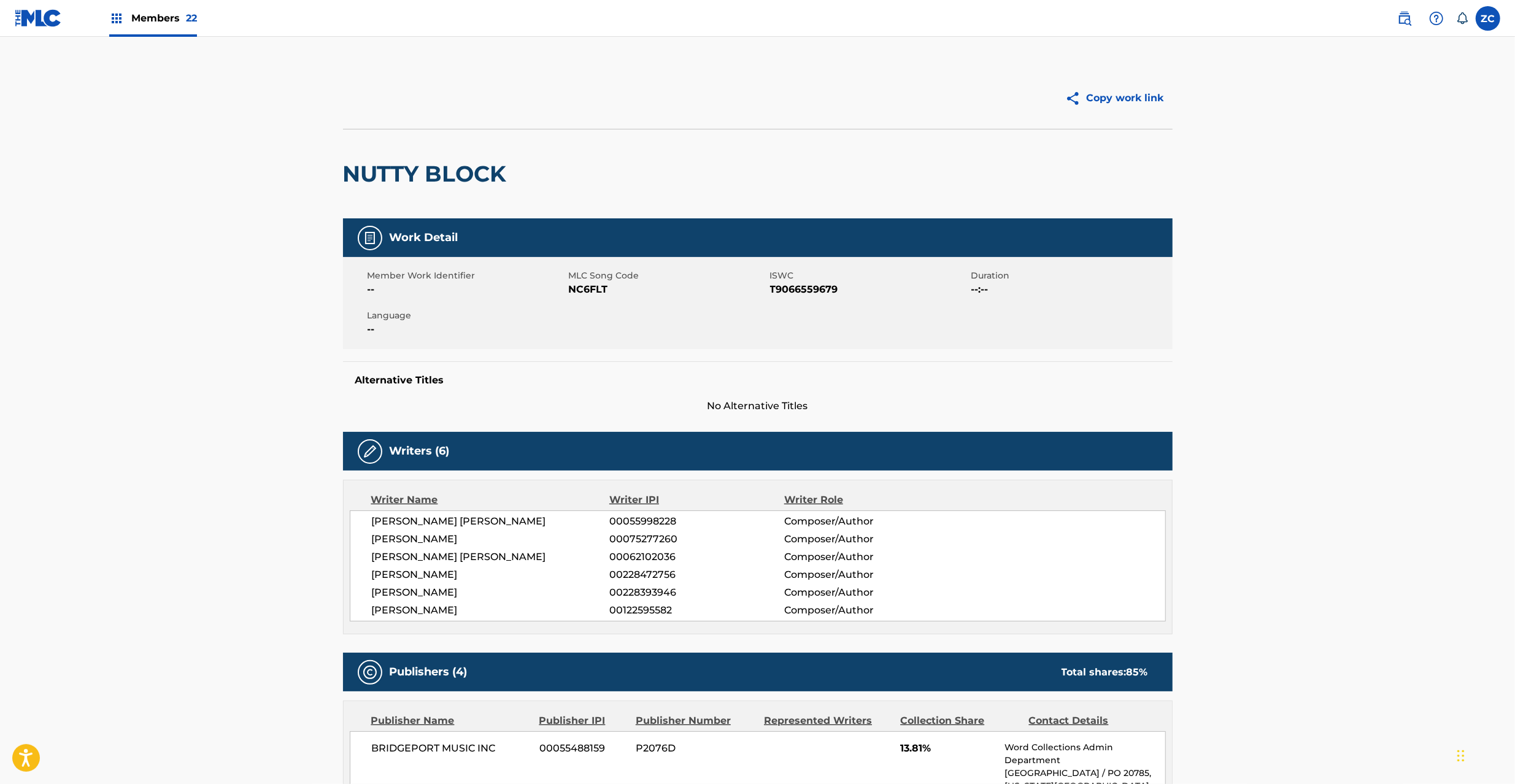
click at [590, 289] on span "NC6FLT" at bounding box center [668, 289] width 198 height 14
copy span "NC6FLT"
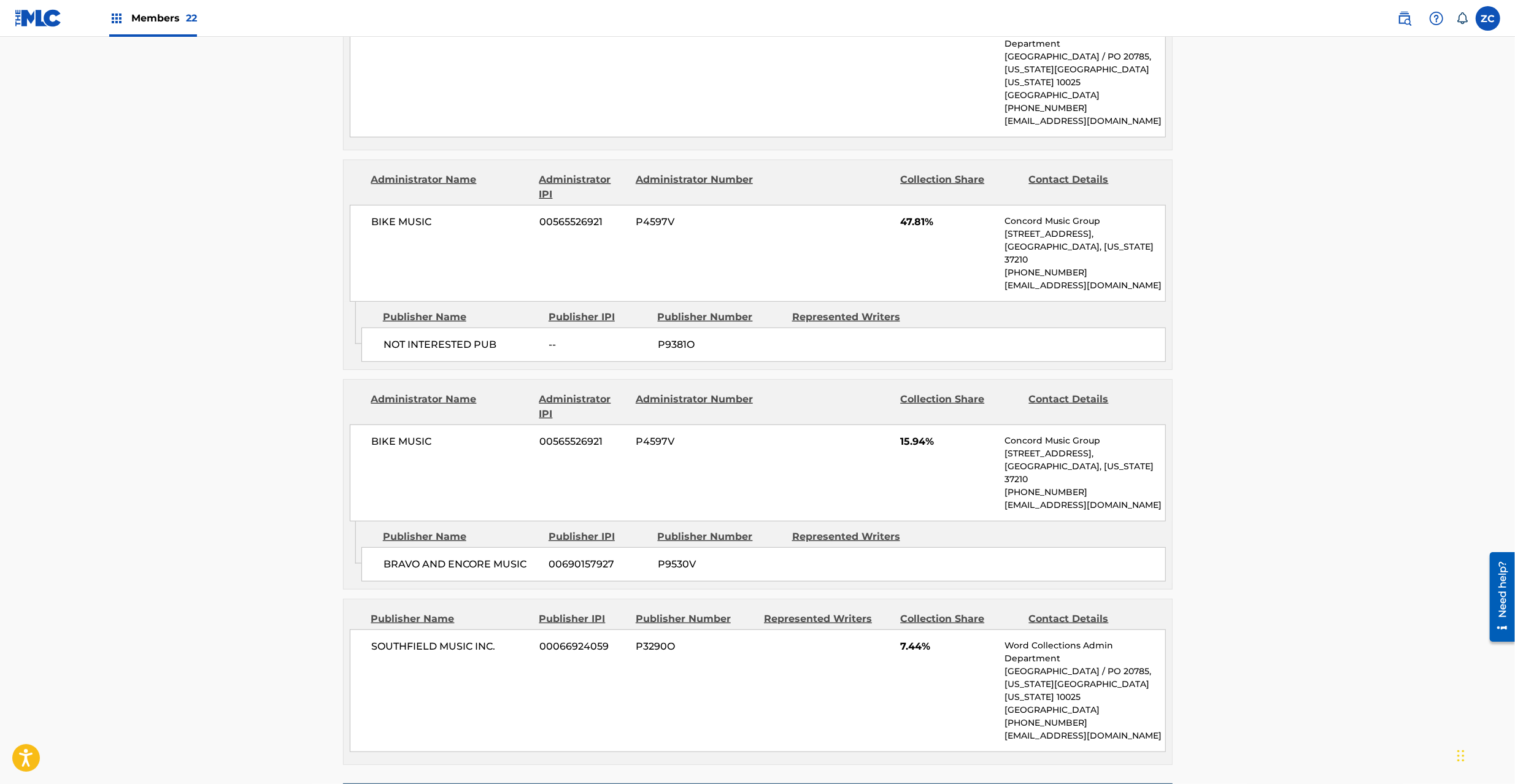
scroll to position [872, 0]
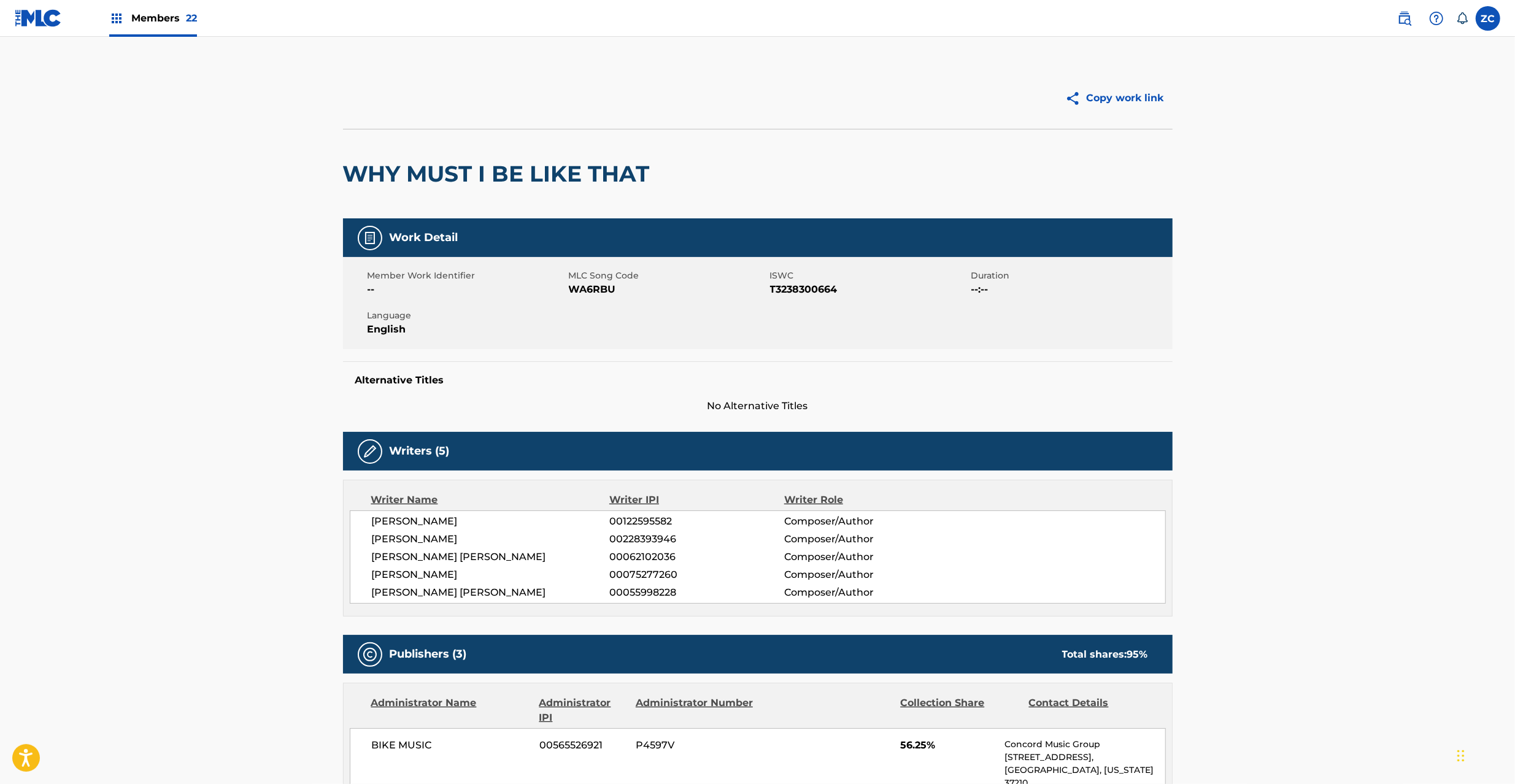
click at [588, 292] on span "WA6RBU" at bounding box center [668, 289] width 198 height 14
copy span "WA6RBU"
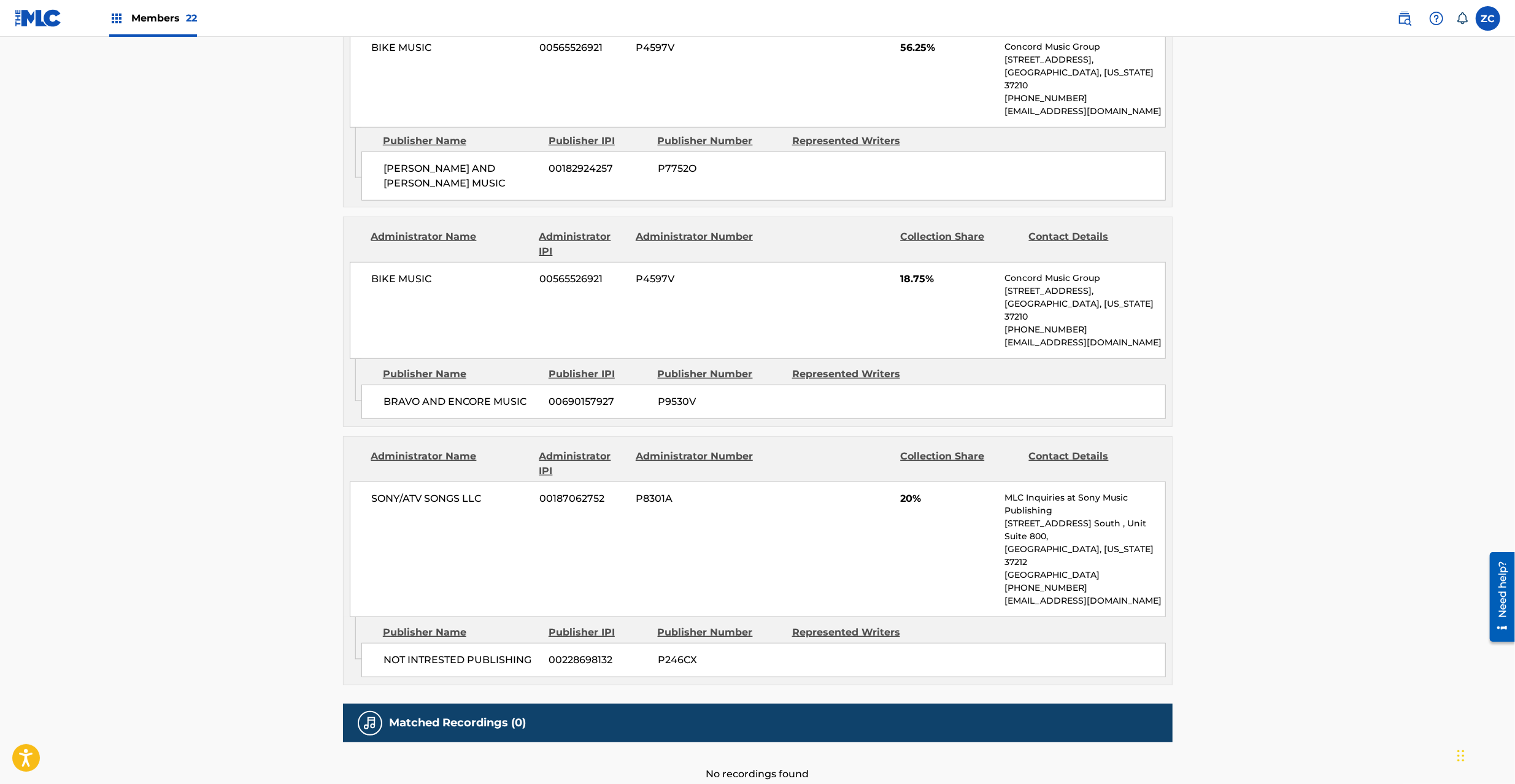
scroll to position [724, 0]
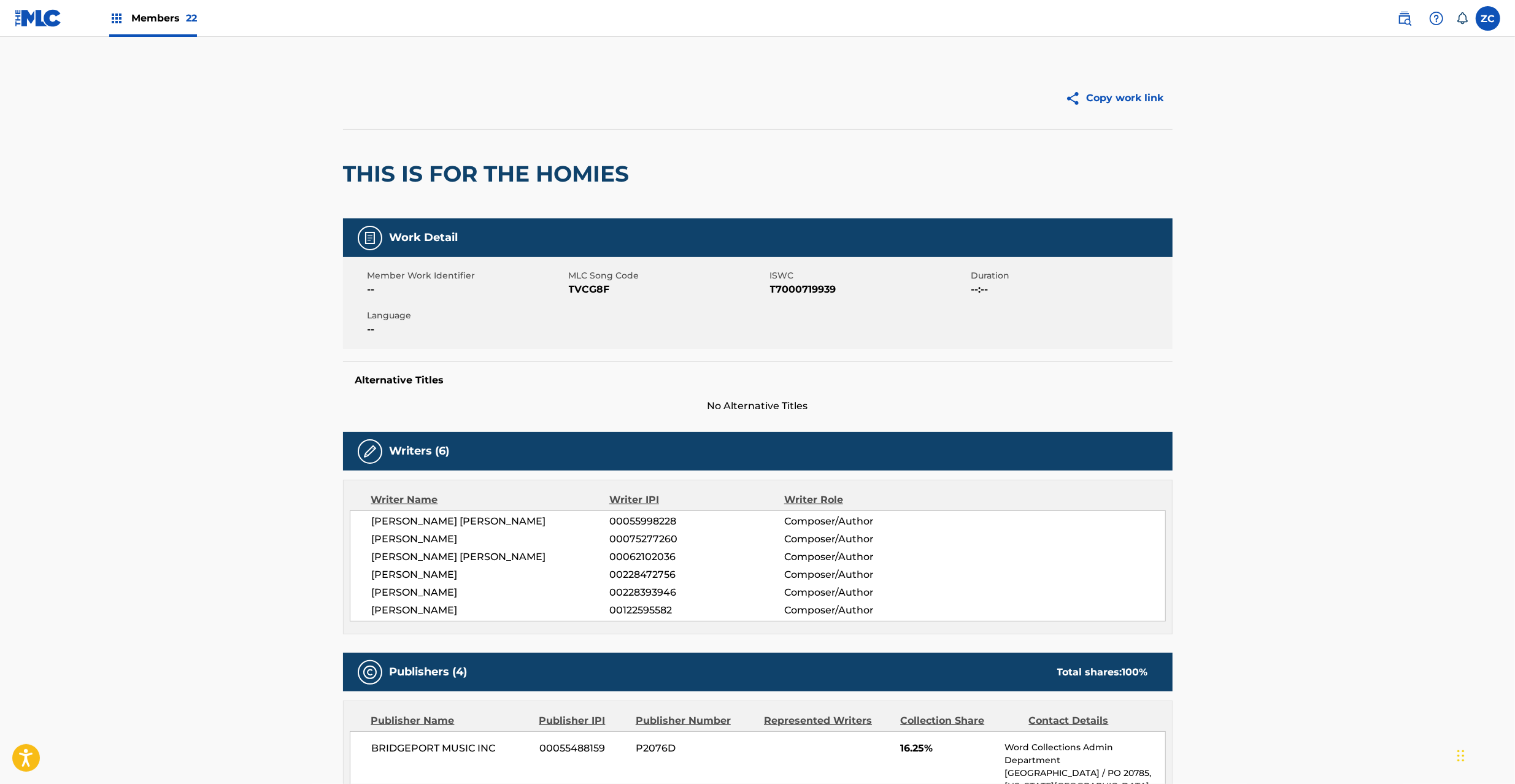
click at [587, 289] on span "TVCG8F" at bounding box center [668, 289] width 198 height 14
drag, startPoint x: 587, startPoint y: 289, endPoint x: 601, endPoint y: 275, distance: 19.8
click at [588, 289] on span "TVCG8F" at bounding box center [668, 289] width 198 height 14
copy span "TVCG8F"
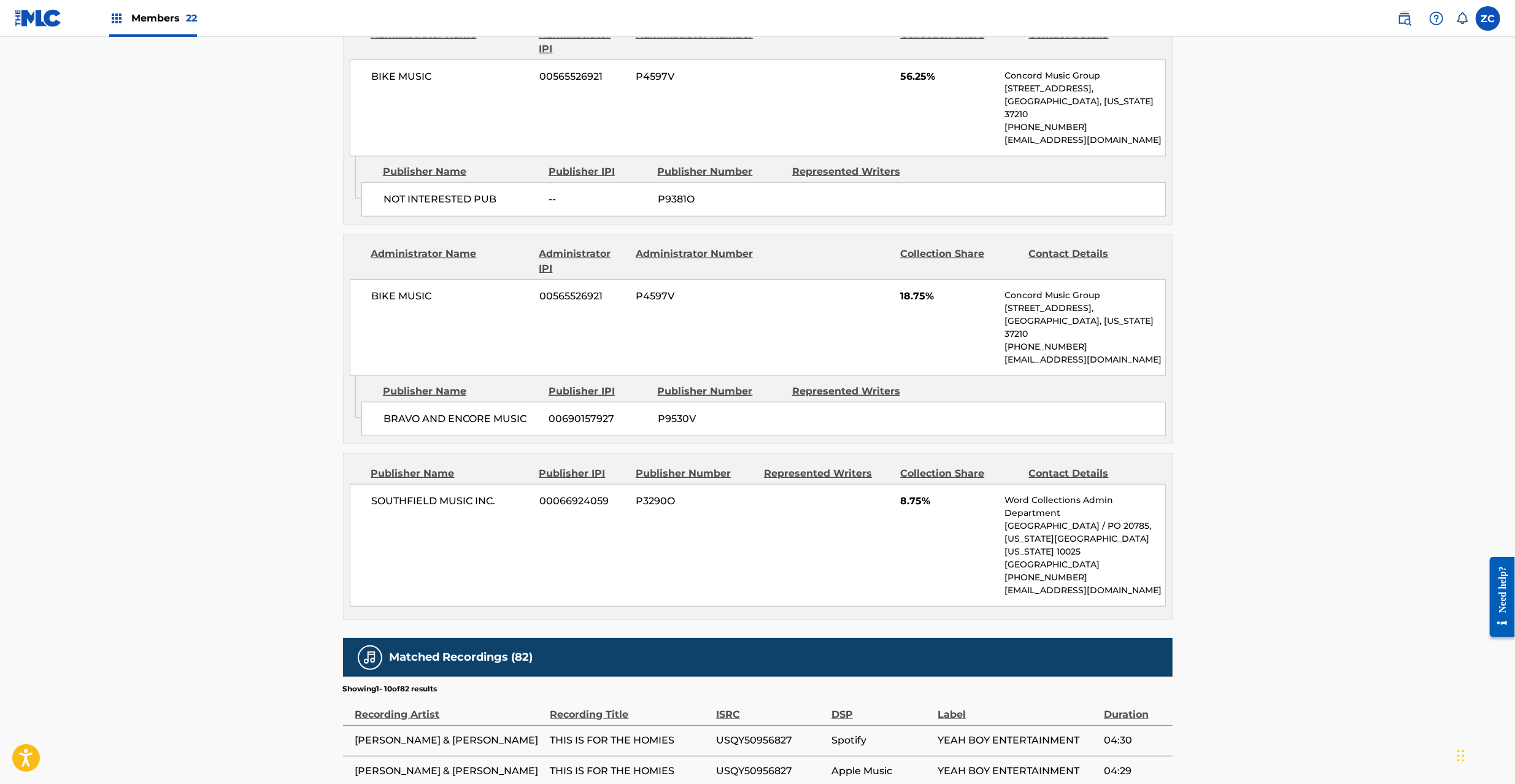
scroll to position [872, 0]
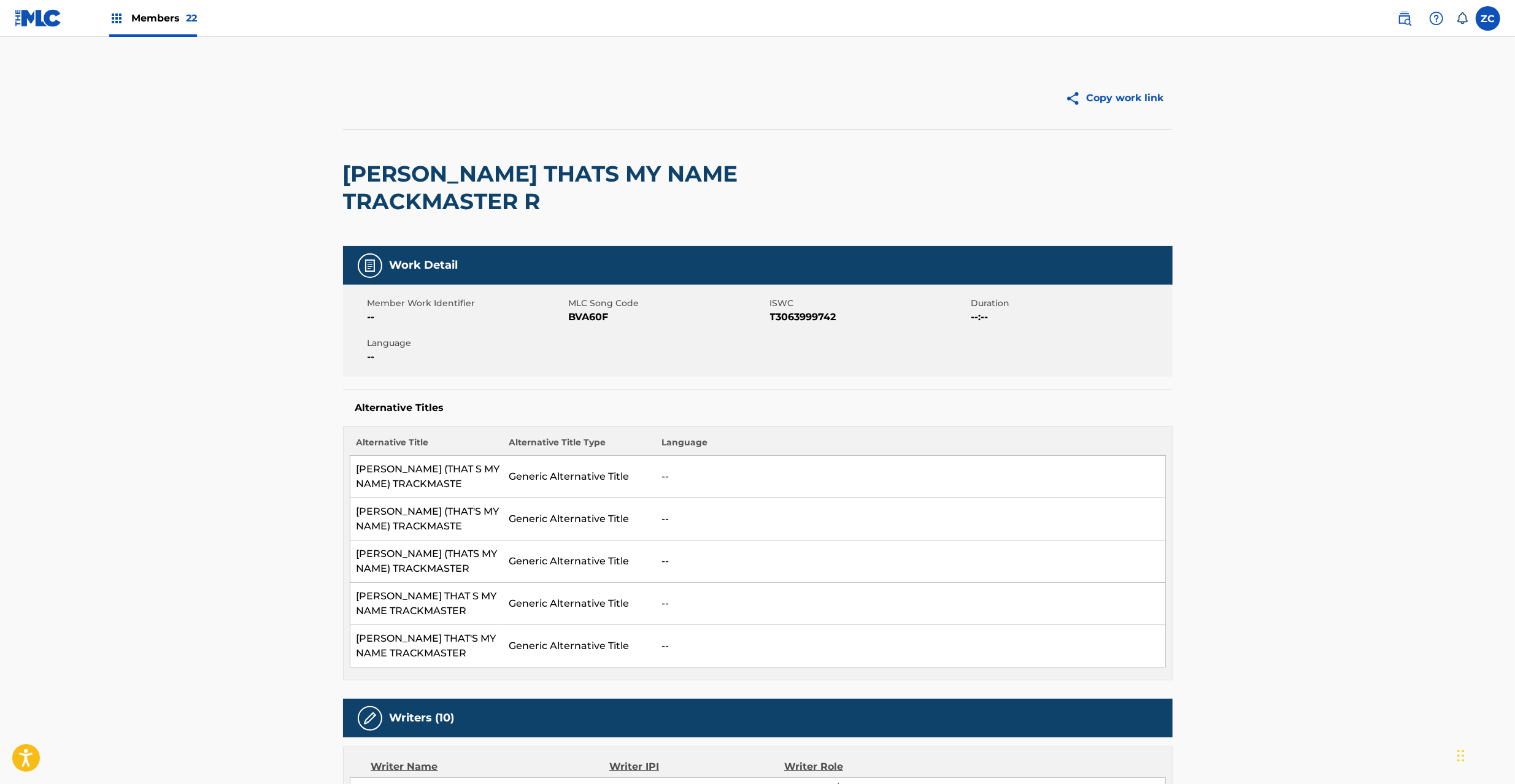
click at [584, 316] on span "BVA60F" at bounding box center [668, 316] width 198 height 14
copy span "BVA60F"
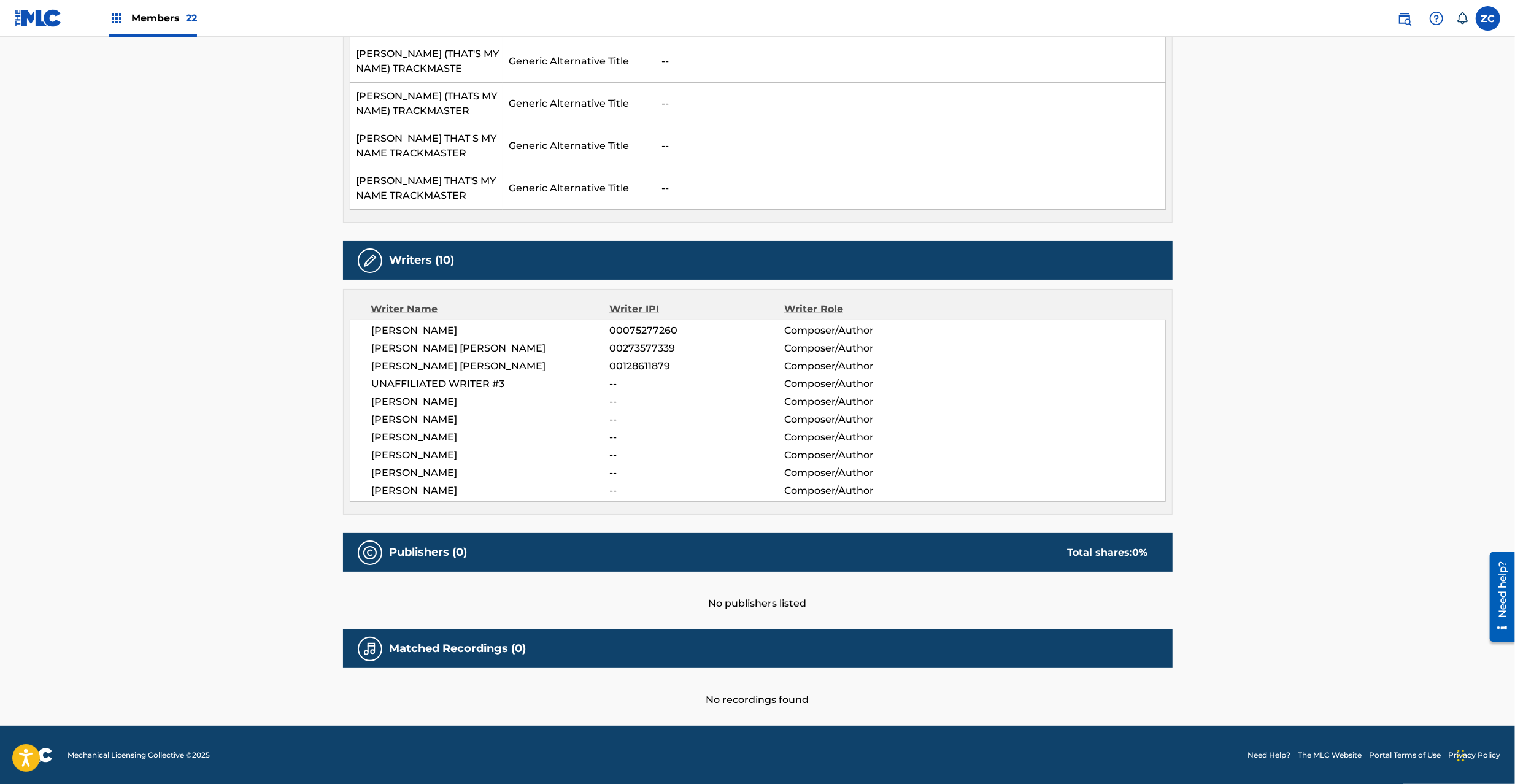
scroll to position [460, 0]
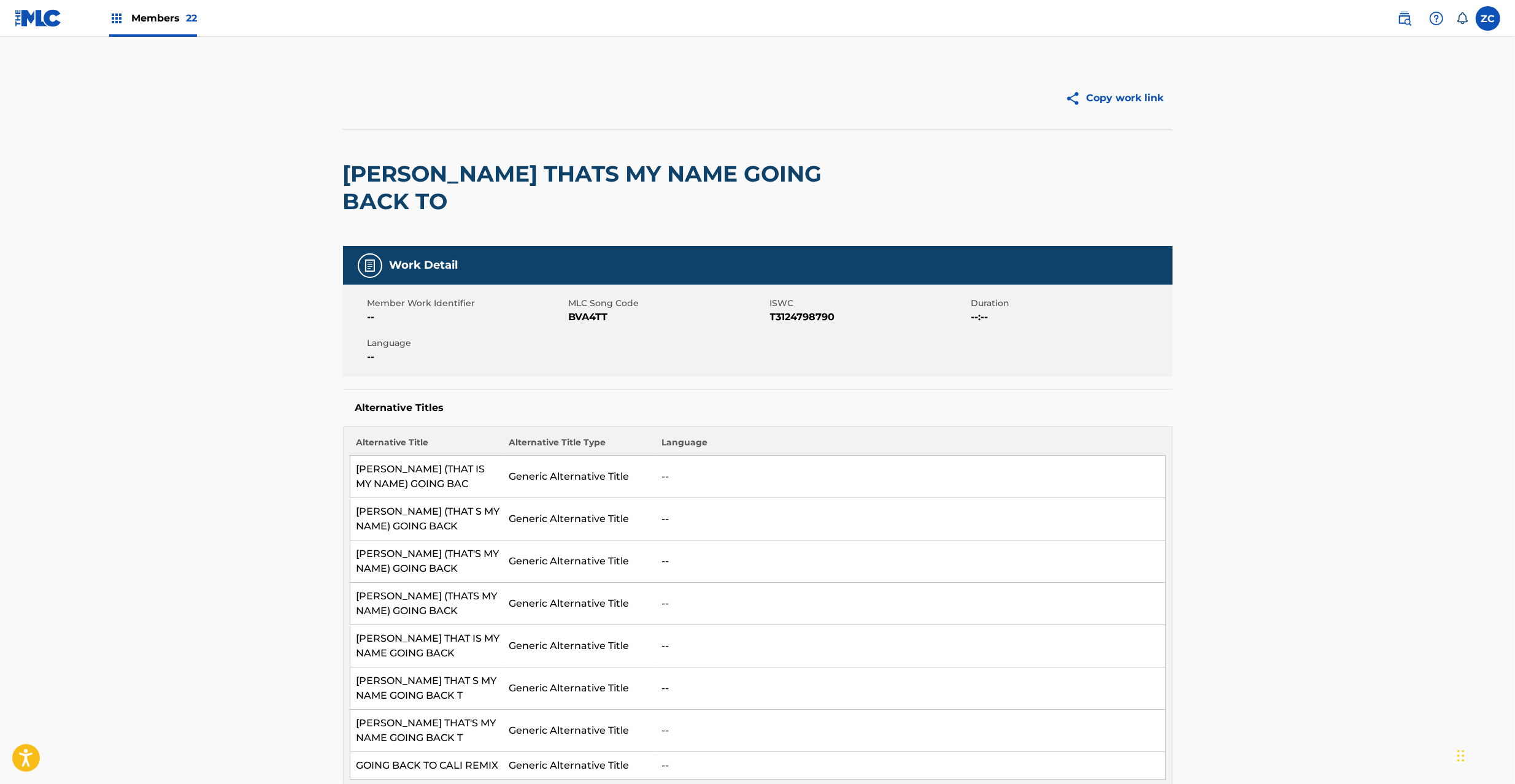
click at [578, 315] on span "BVA4TT" at bounding box center [668, 316] width 198 height 14
copy span "BVA4TT"
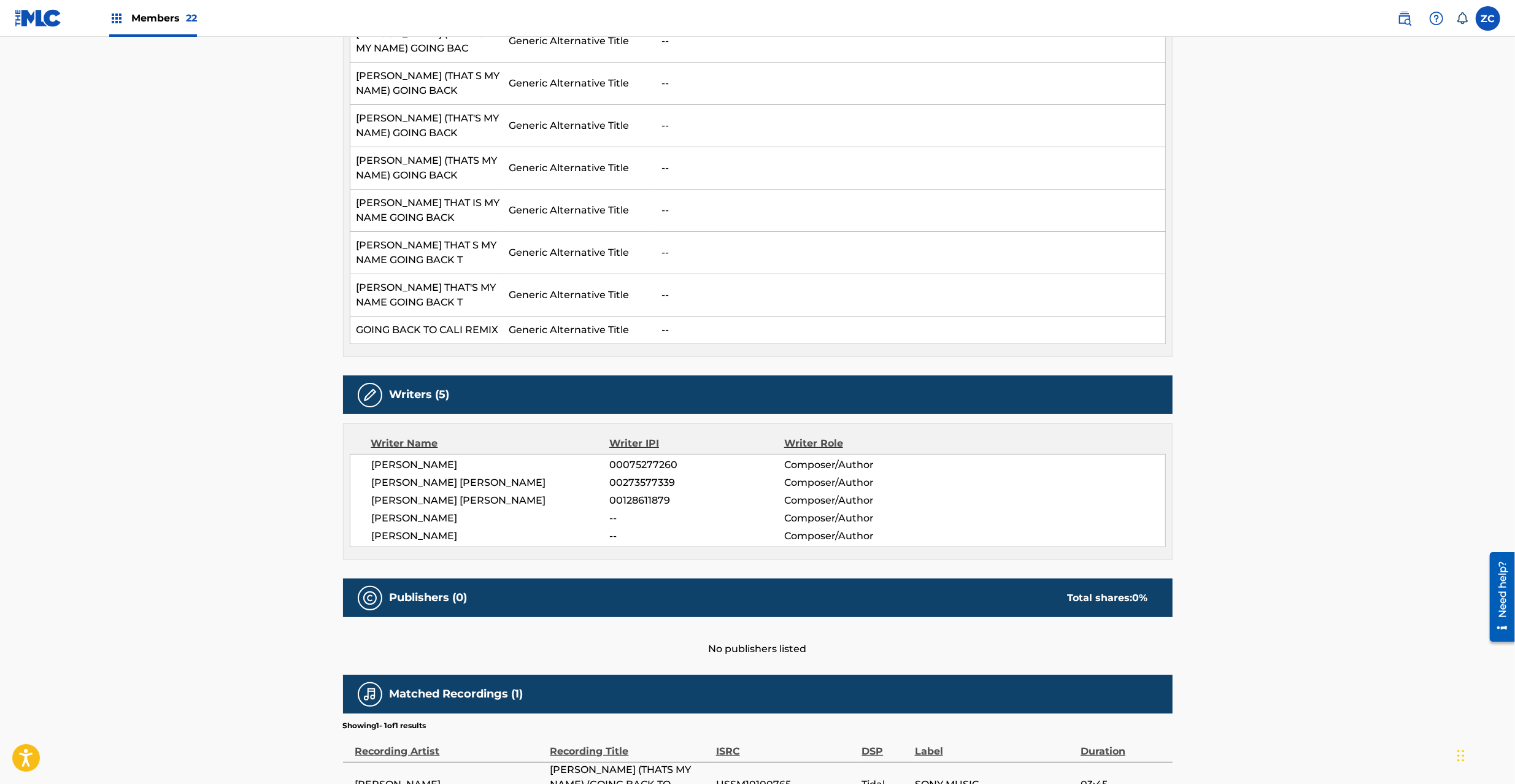
scroll to position [525, 0]
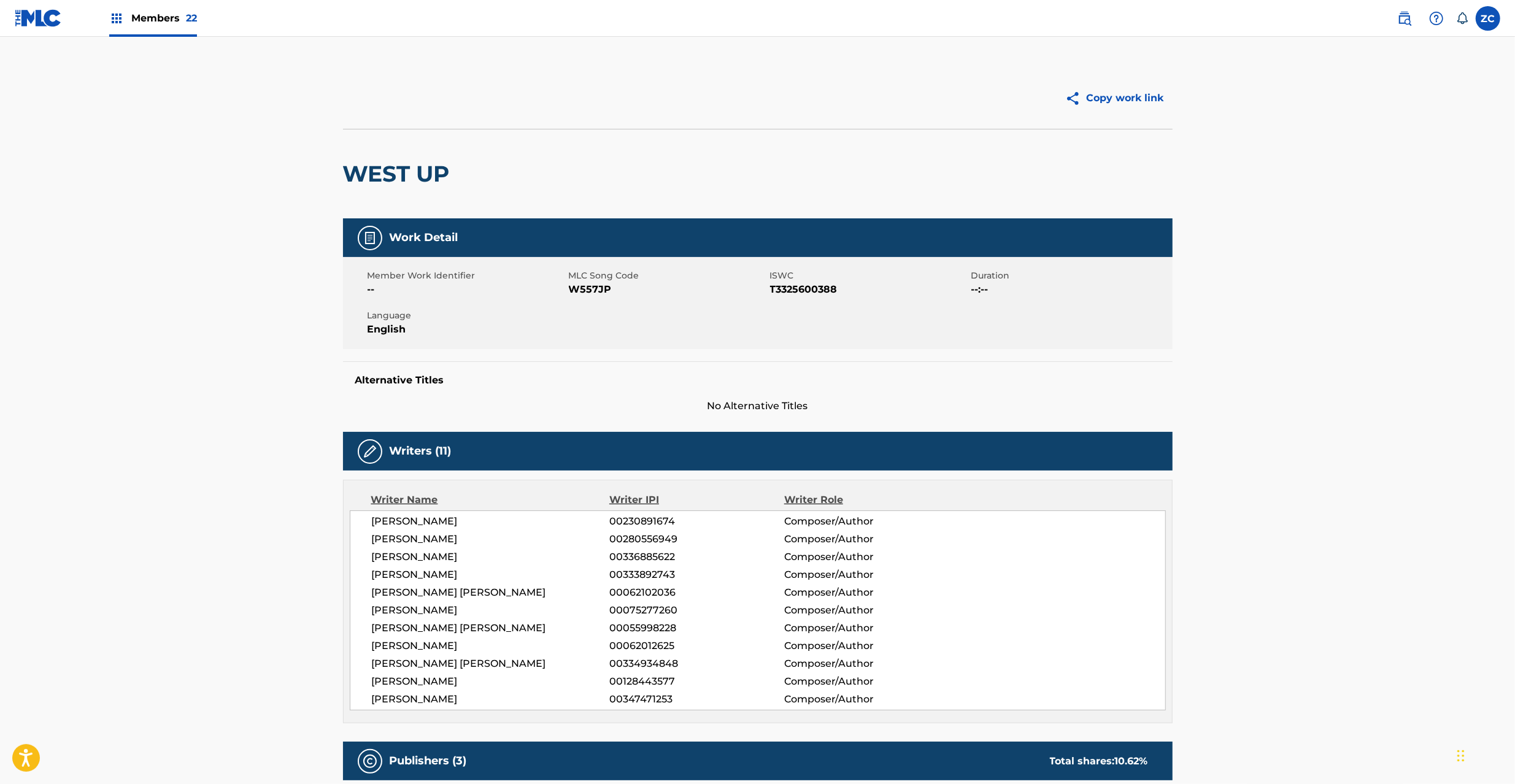
click at [586, 292] on span "W557JP" at bounding box center [668, 289] width 198 height 14
copy span "W557JP"
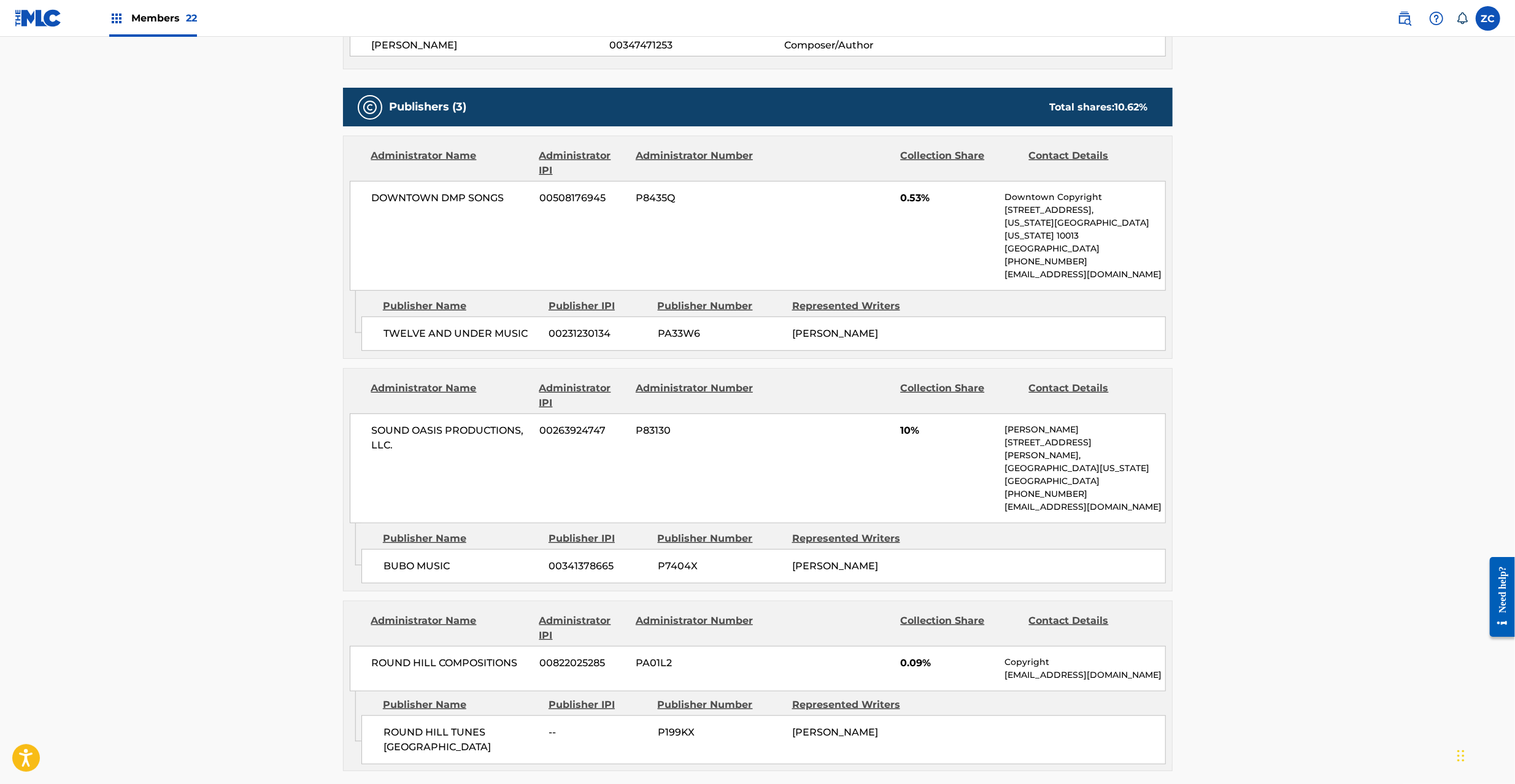
scroll to position [763, 0]
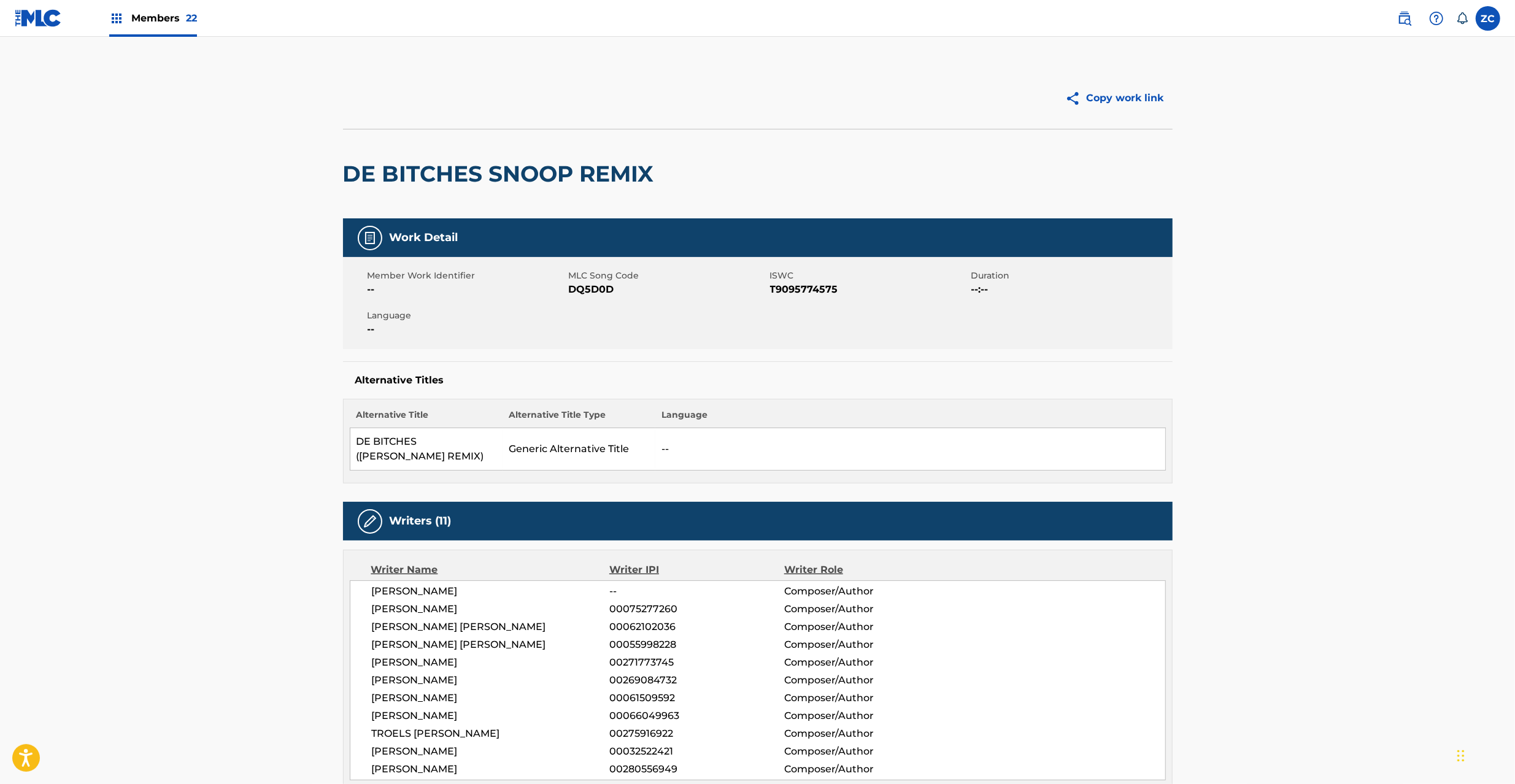
click at [588, 292] on span "DQ5D0D" at bounding box center [668, 289] width 198 height 14
copy span "DQ5D0D"
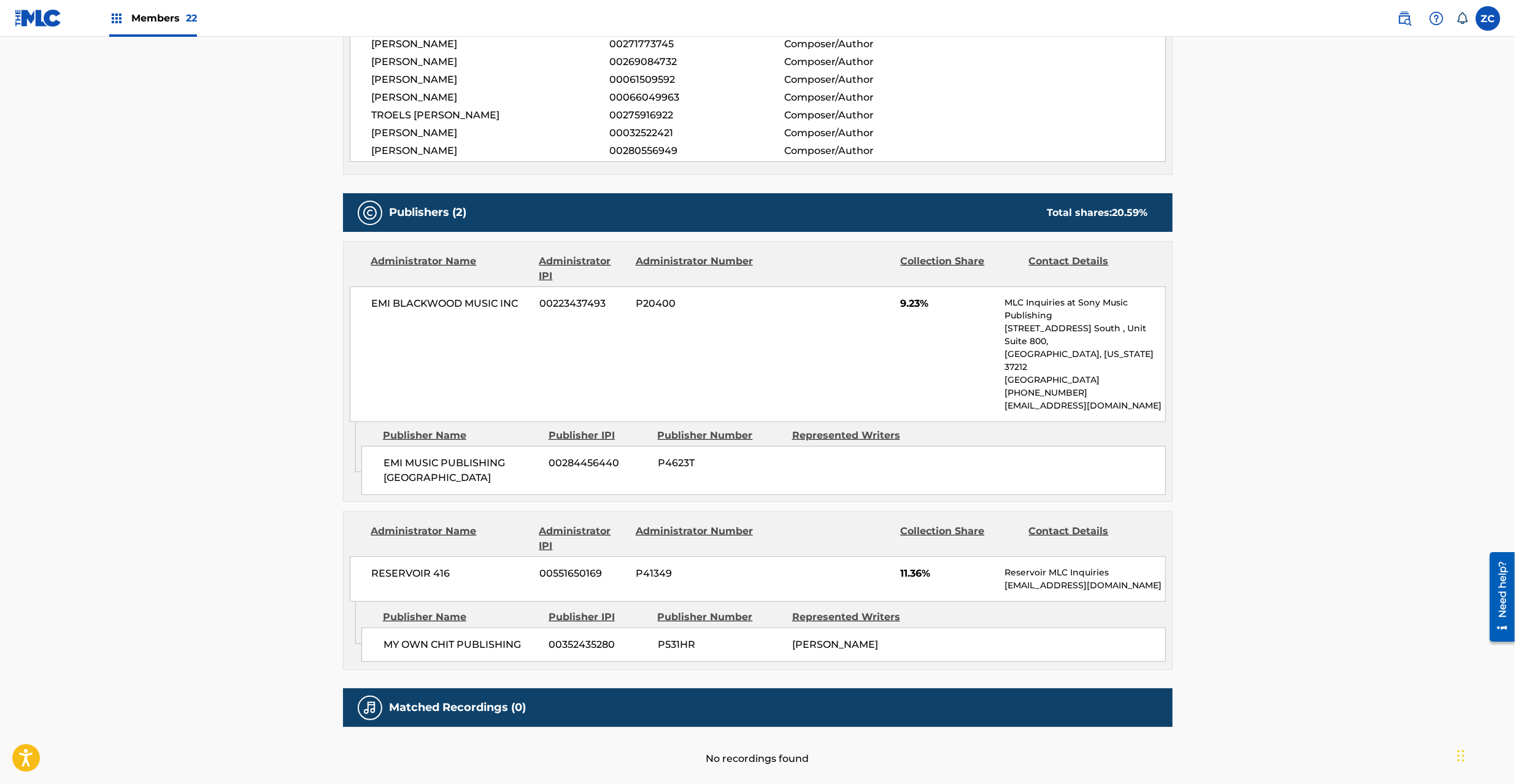
scroll to position [641, 0]
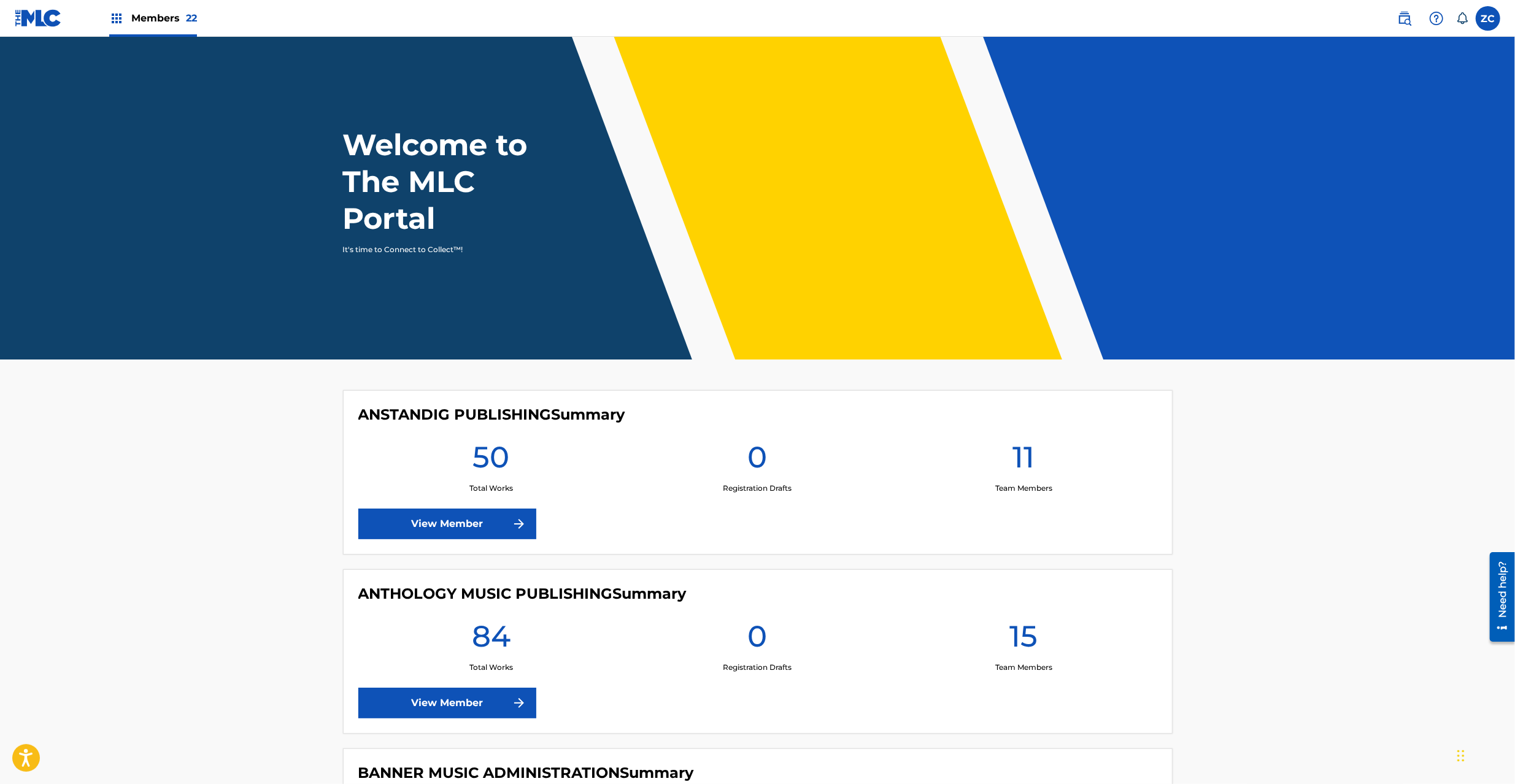
click at [1412, 16] on link at bounding box center [1405, 18] width 24 height 24
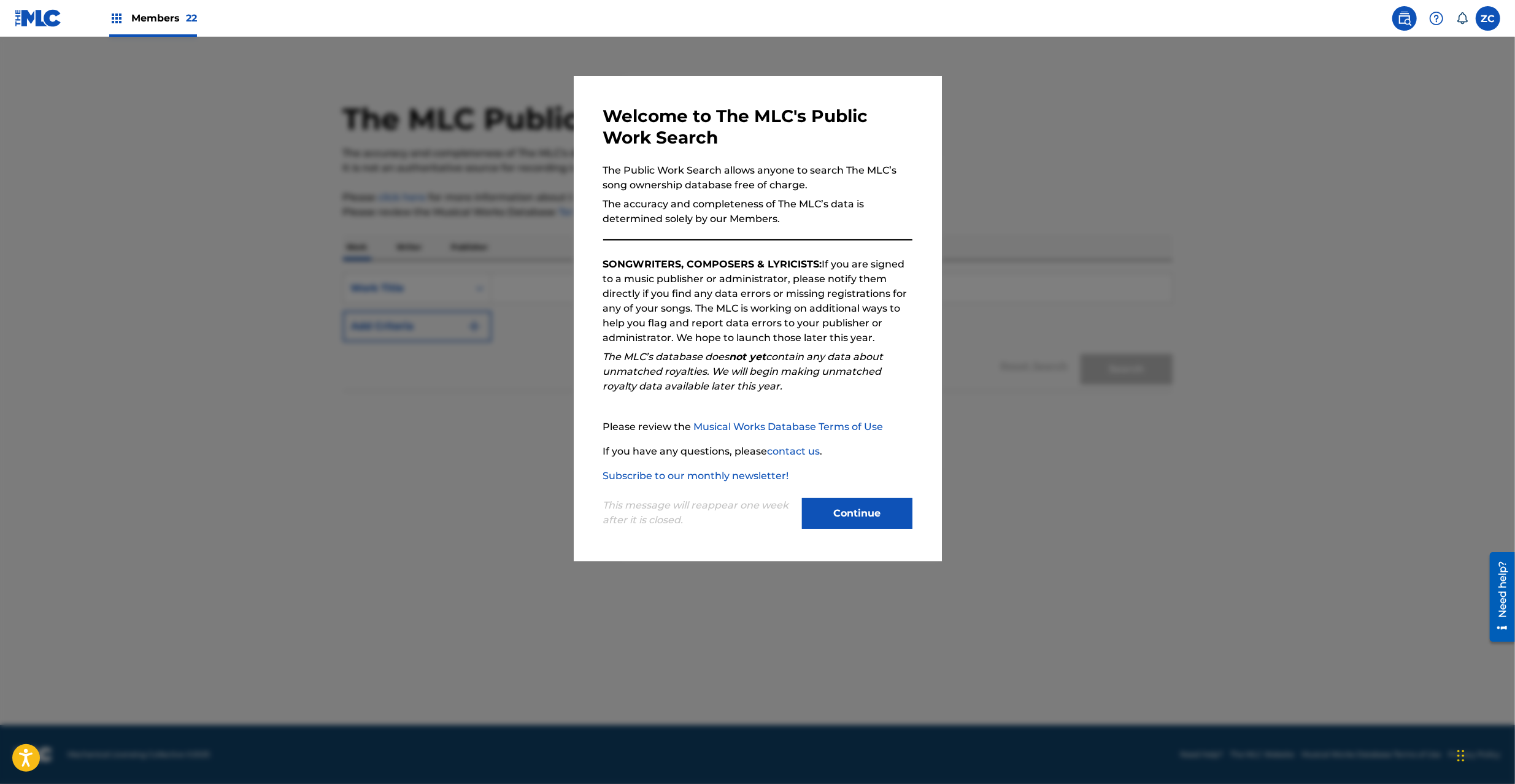
click at [871, 505] on button "Continue" at bounding box center [858, 514] width 110 height 31
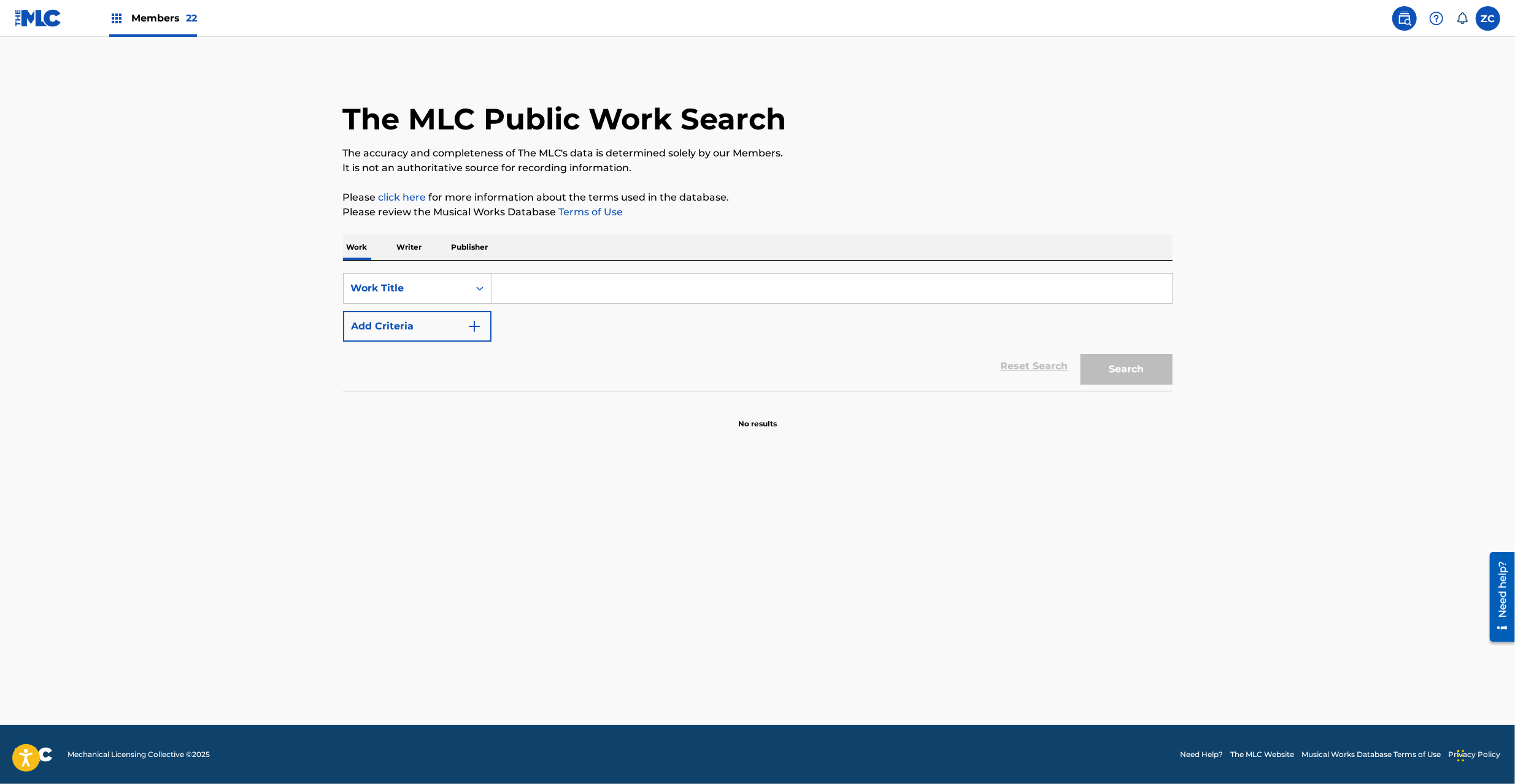
click at [406, 246] on p "Writer" at bounding box center [410, 247] width 32 height 26
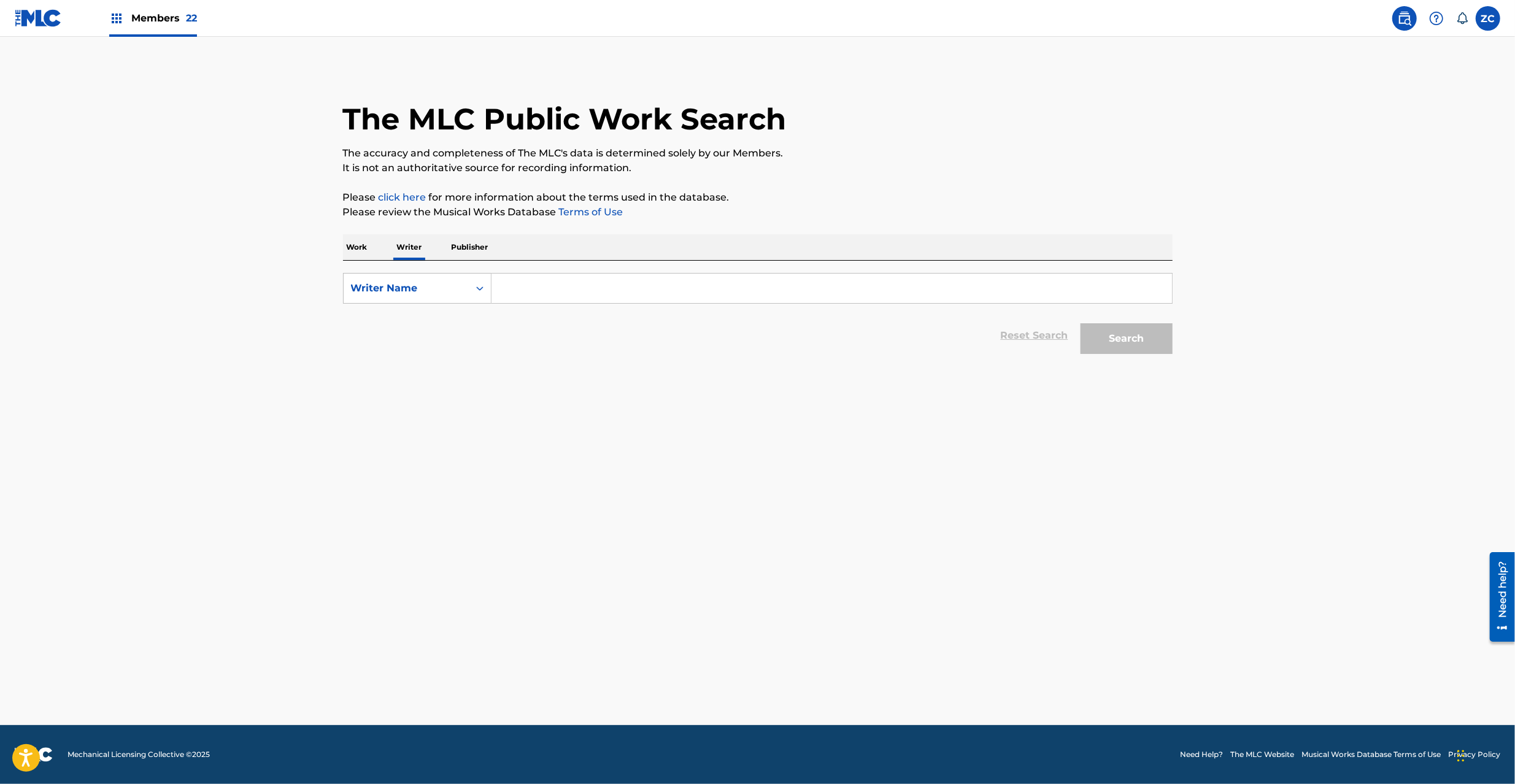
click at [550, 291] on input "Search Form" at bounding box center [832, 288] width 681 height 29
paste input "David Lee Spradley"
type input "David Lee Spradley"
click at [1136, 341] on button "Search" at bounding box center [1127, 338] width 92 height 31
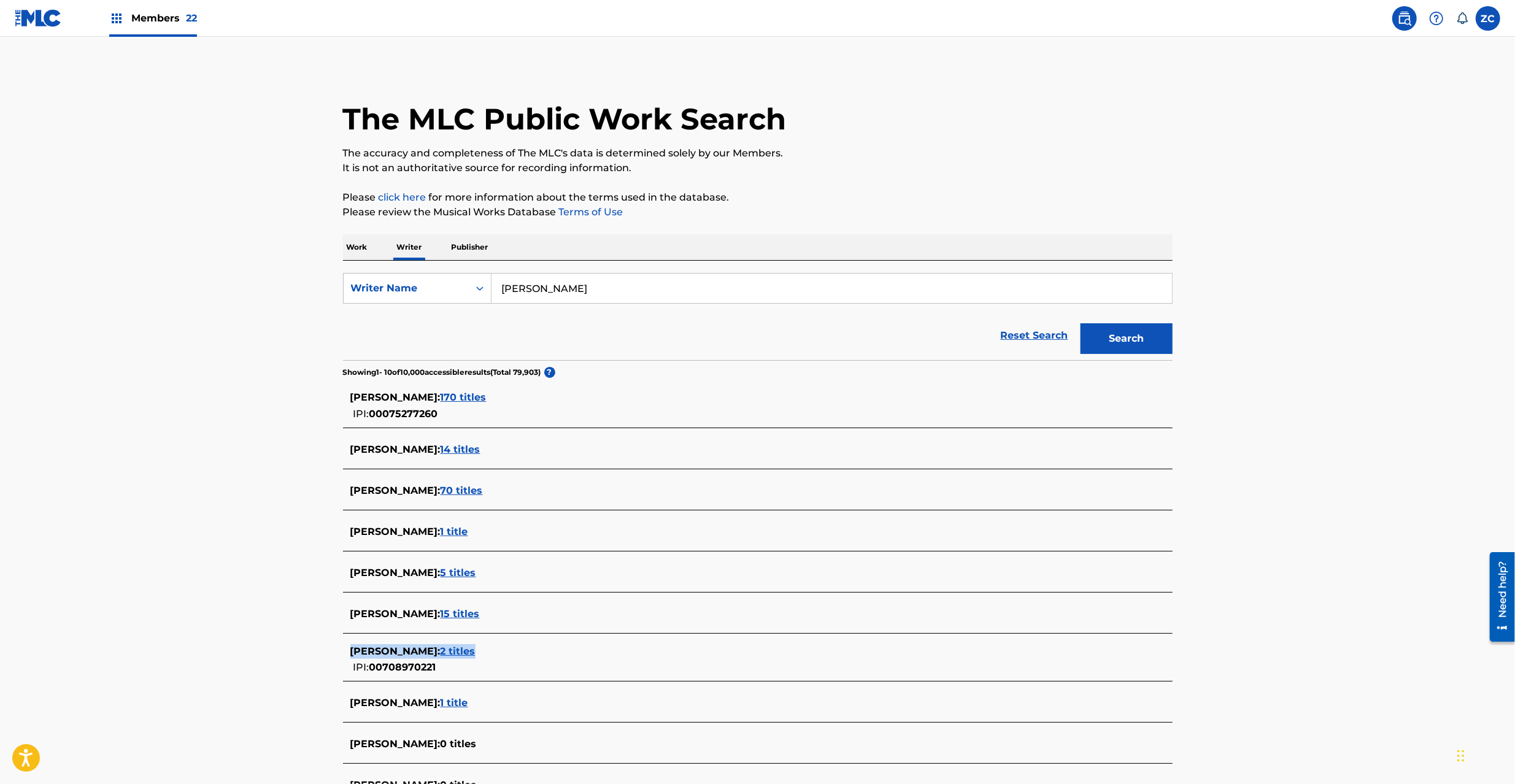
drag, startPoint x: 345, startPoint y: 650, endPoint x: 505, endPoint y: 656, distance: 160.1
click at [505, 656] on div "DAVID LEE SPRADLEY : 2 titles IPI: 00708970221" at bounding box center [758, 660] width 830 height 44
copy div "DAVID LEE SPRADLEY : 2 titles"
drag, startPoint x: 348, startPoint y: 668, endPoint x: 446, endPoint y: 668, distance: 98.0
click at [446, 668] on div "DAVID LEE SPRADLEY : 2 titles IPI: 00708970221" at bounding box center [758, 660] width 830 height 44
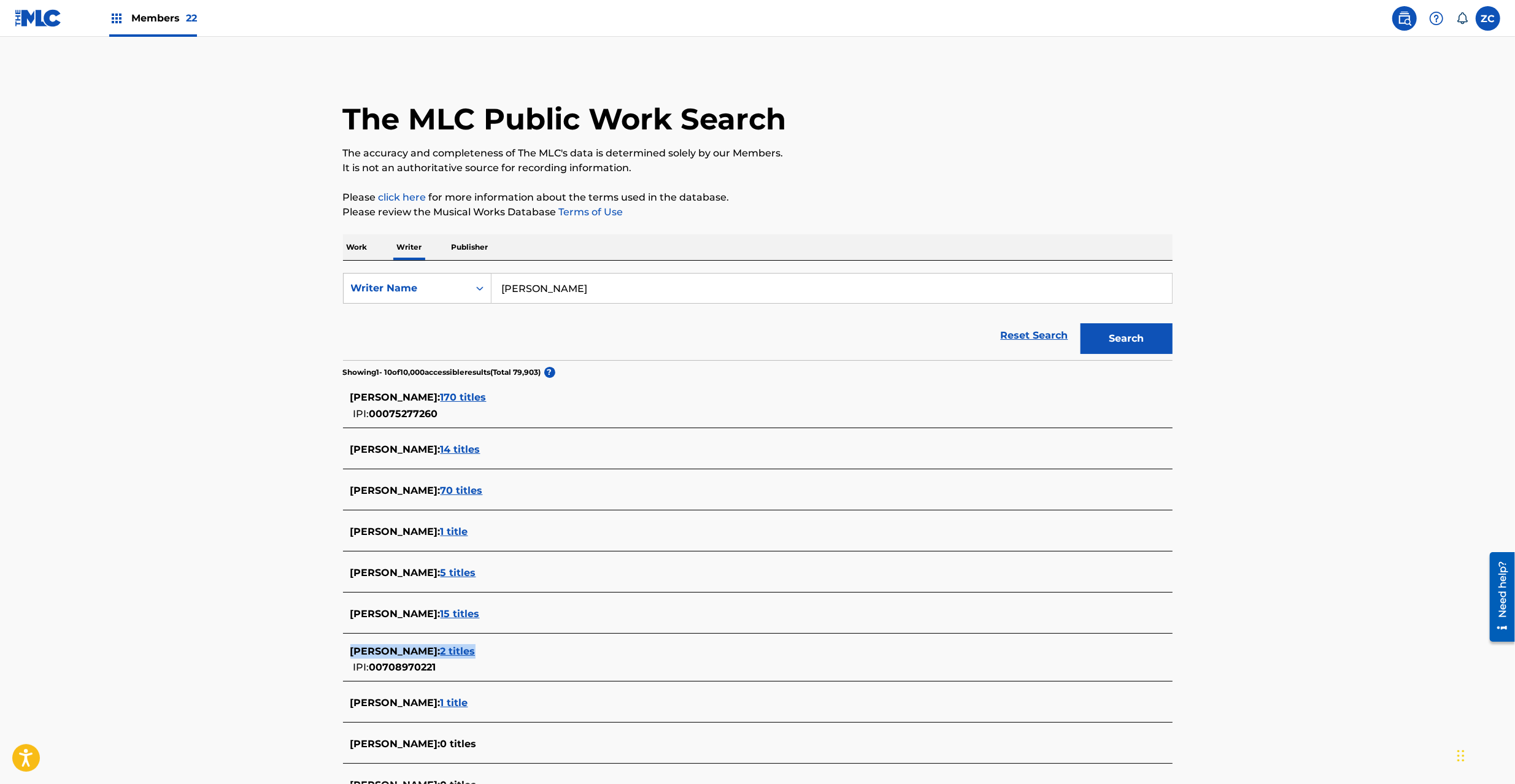
click at [277, 678] on main "The MLC Public Work Search The accuracy and completeness of The MLC's data is d…" at bounding box center [757, 455] width 1515 height 838
drag, startPoint x: 345, startPoint y: 668, endPoint x: 437, endPoint y: 674, distance: 92.2
click at [437, 674] on div "DAVID LEE SPRADLEY : 2 titles IPI: 00708970221" at bounding box center [758, 660] width 830 height 44
copy div "IPI: 00708970221"
click at [475, 652] on span "2 titles" at bounding box center [458, 650] width 35 height 11
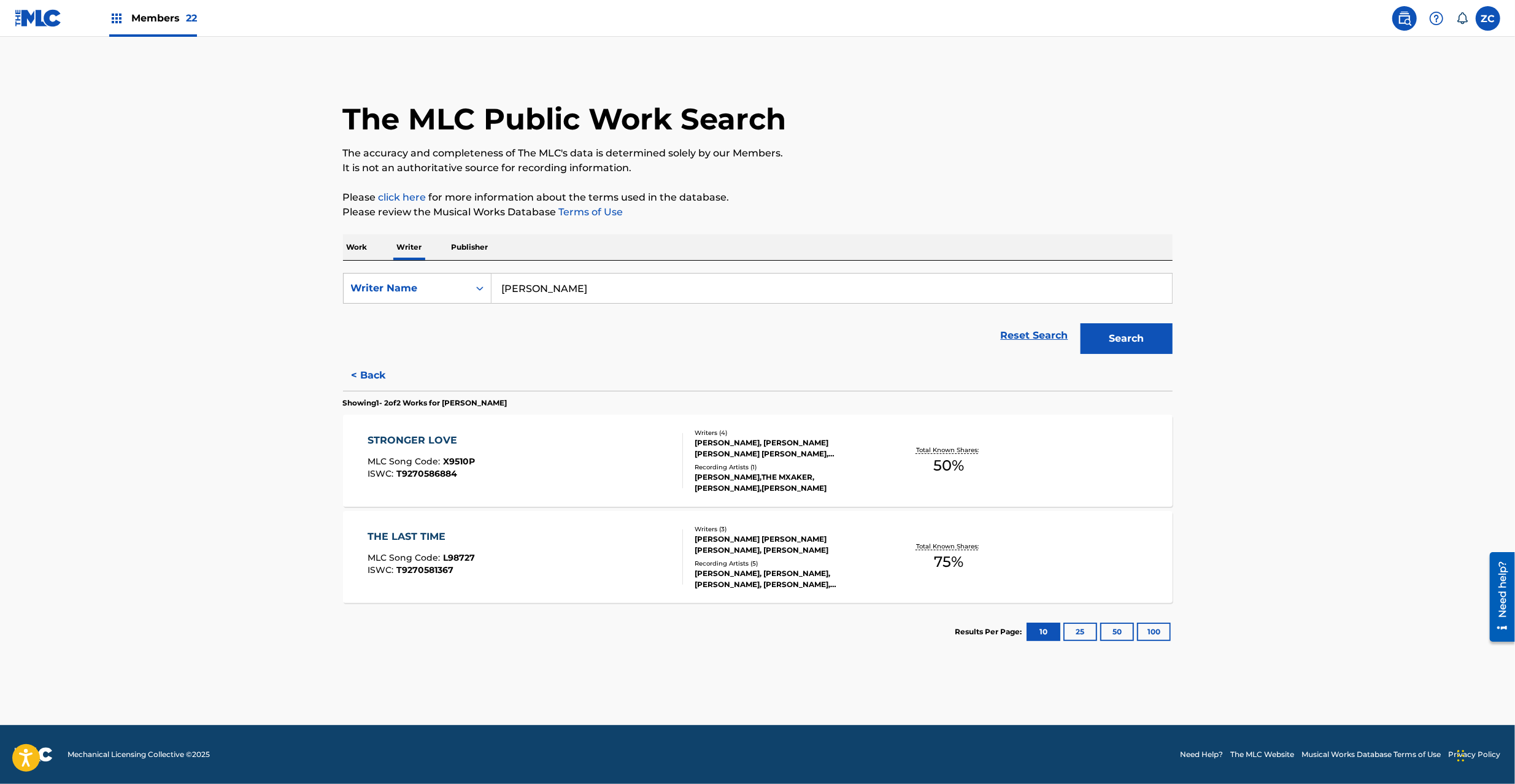
click at [550, 443] on div "STRONGER LOVE MLC Song Code : X9510P ISWC : T9270586884" at bounding box center [525, 460] width 315 height 55
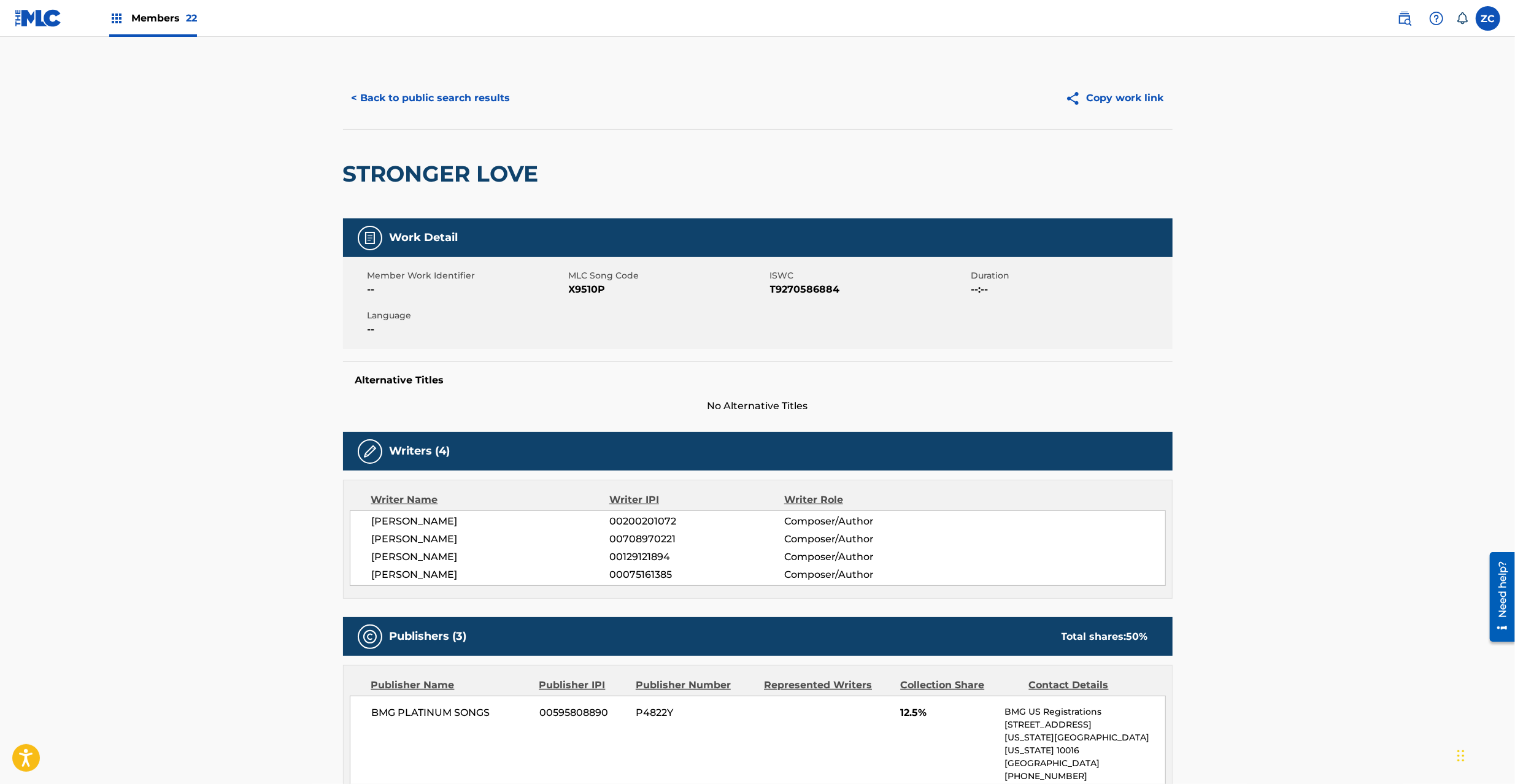
click at [577, 289] on span "X9510P" at bounding box center [668, 289] width 198 height 14
copy span "X9510P"
click at [456, 100] on button "< Back to public search results" at bounding box center [431, 98] width 176 height 31
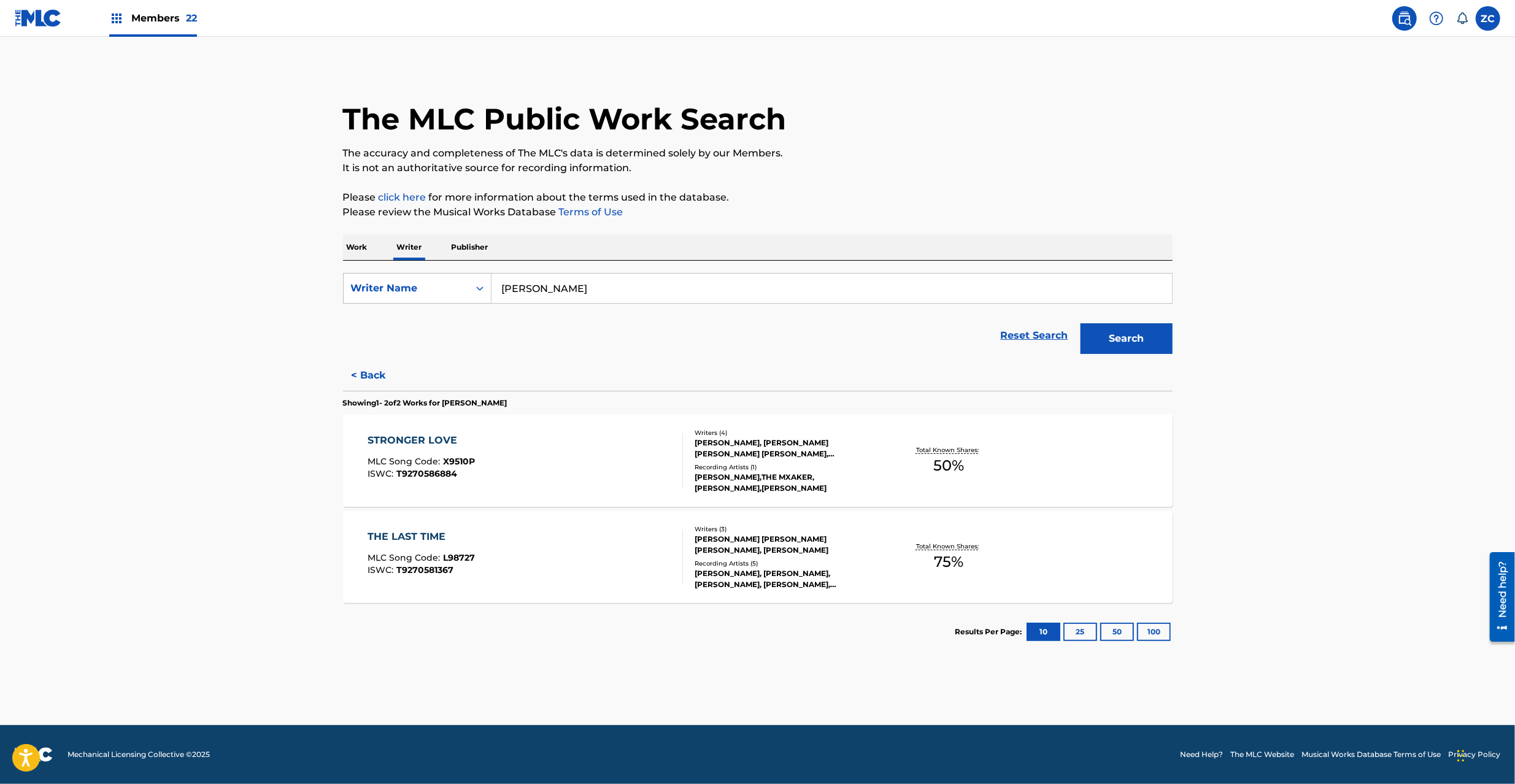
click at [546, 538] on div "THE LAST TIME MLC Song Code : L98727 ISWC : T9270581367" at bounding box center [525, 557] width 315 height 55
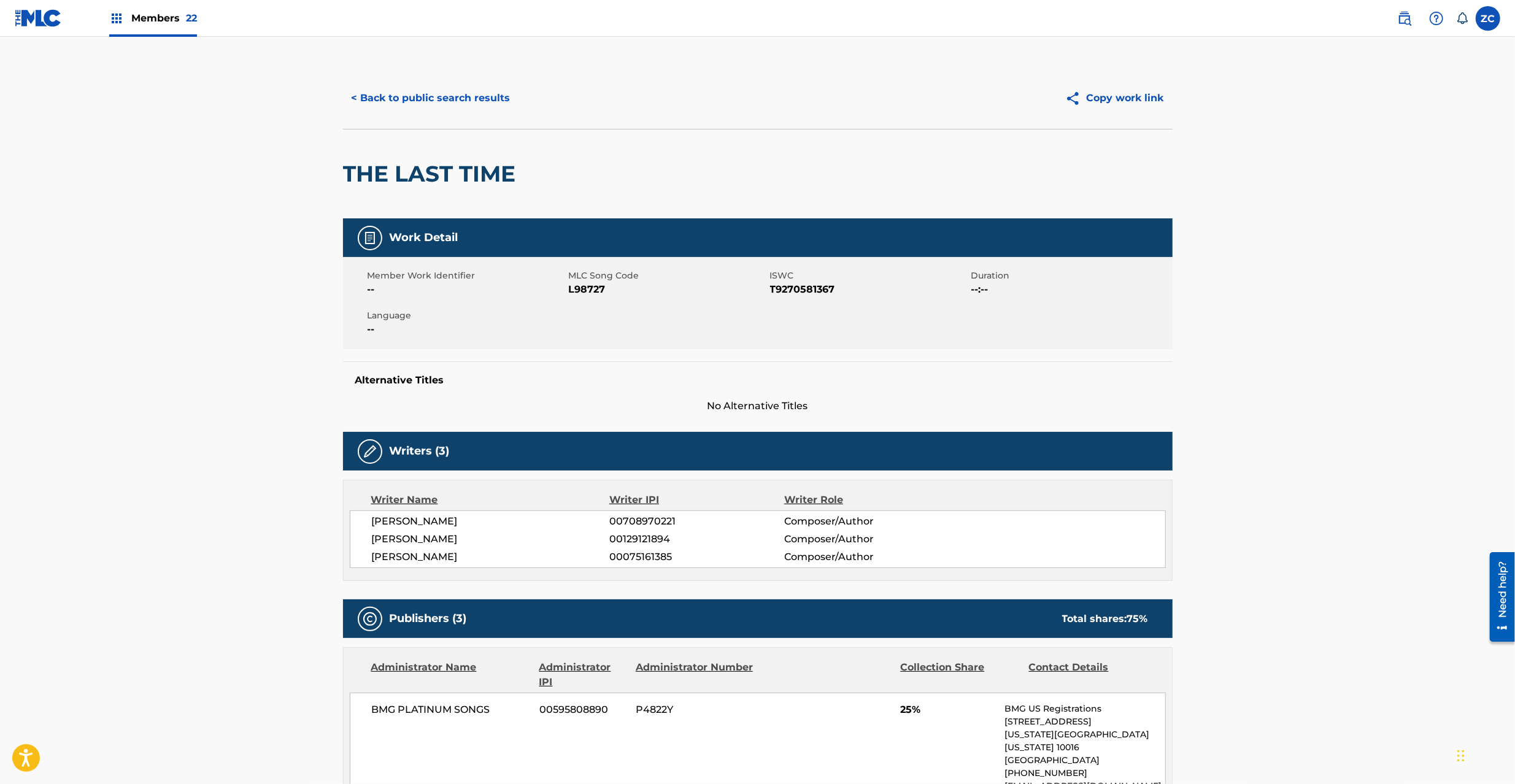
click at [582, 285] on span "L98727" at bounding box center [668, 289] width 198 height 14
copy span "L98727"
click at [454, 106] on button "< Back to public search results" at bounding box center [431, 98] width 176 height 31
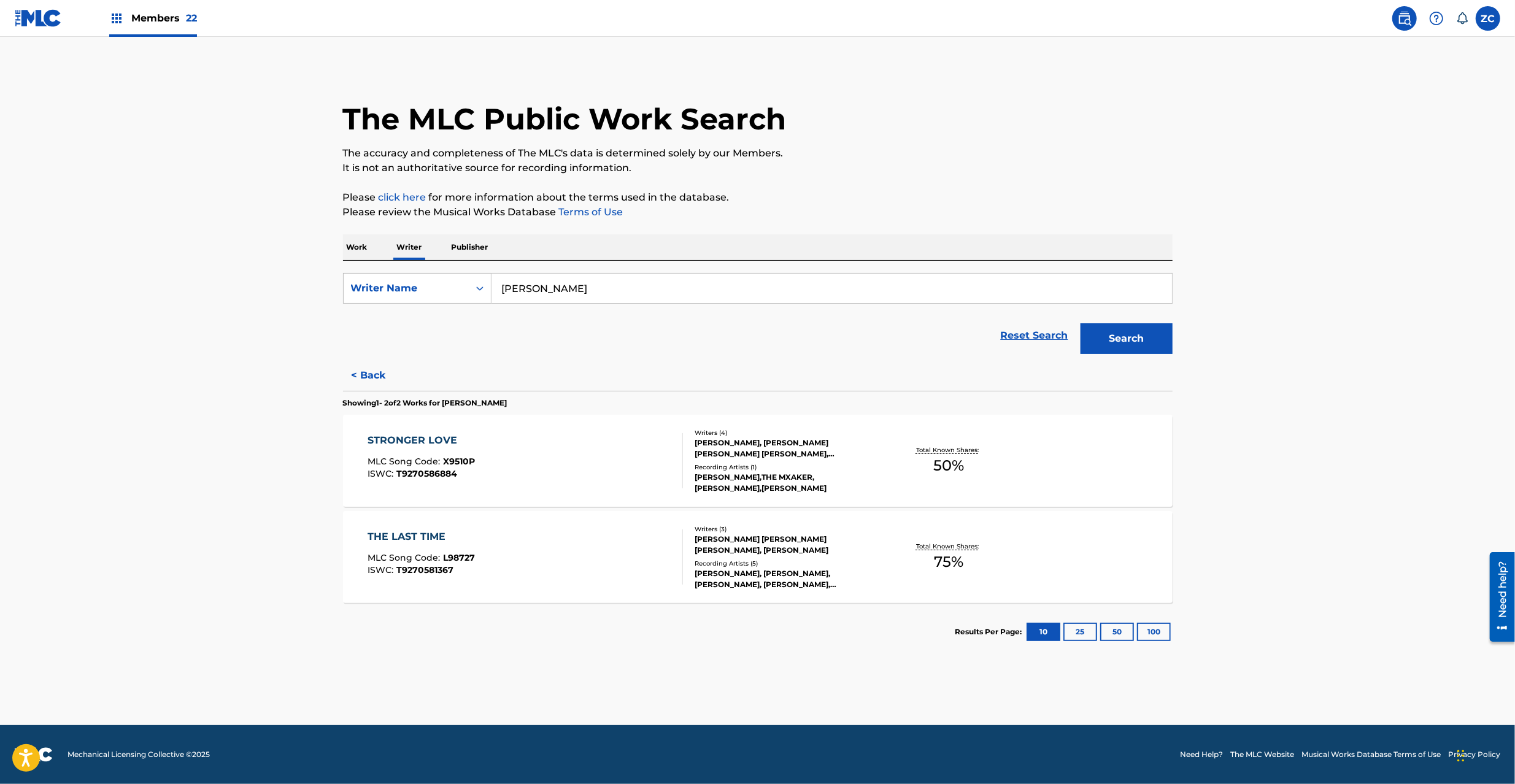
click at [558, 287] on input "David Lee Spradley" at bounding box center [832, 288] width 681 height 29
click at [1107, 330] on button "Search" at bounding box center [1127, 338] width 92 height 31
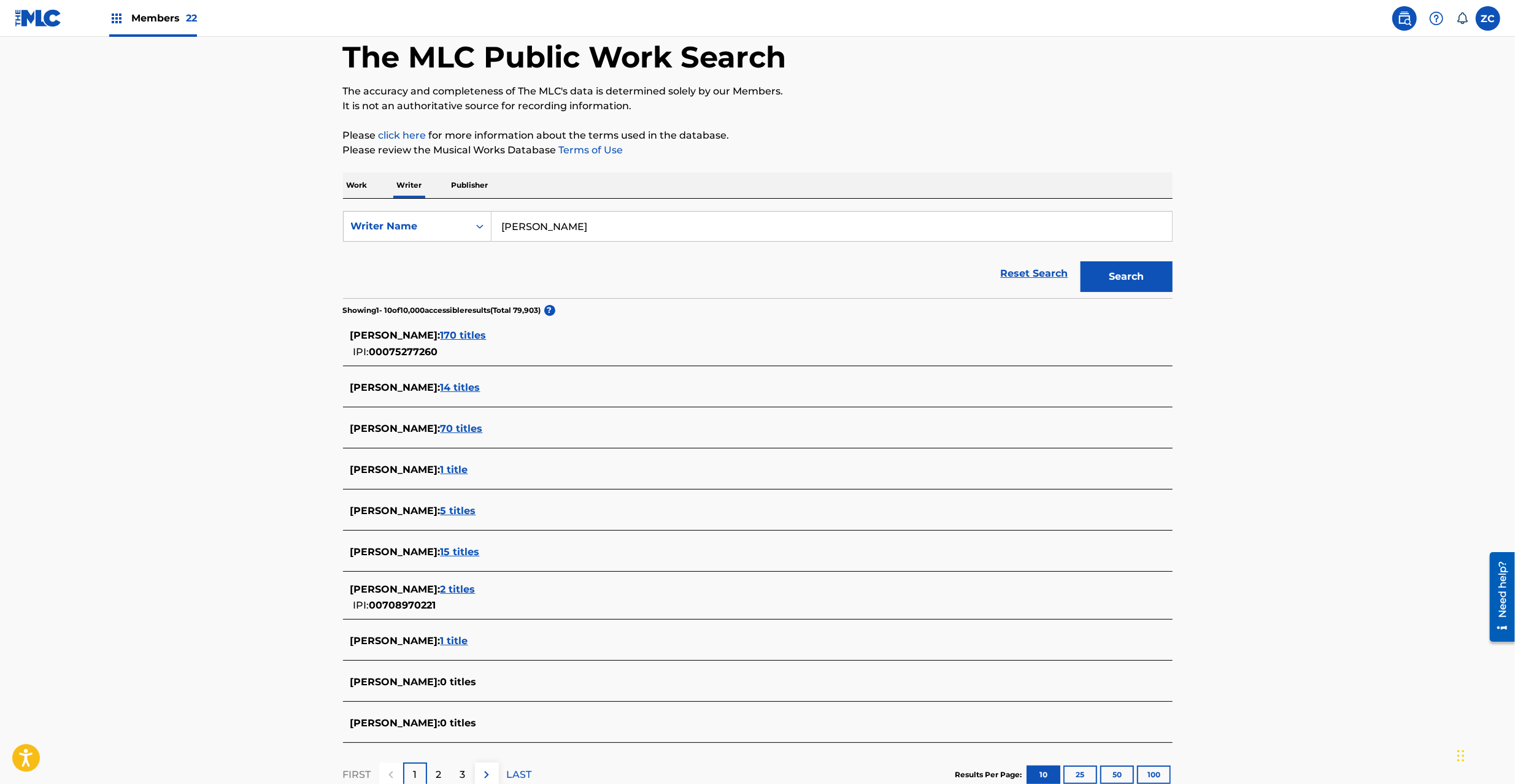
scroll to position [109, 0]
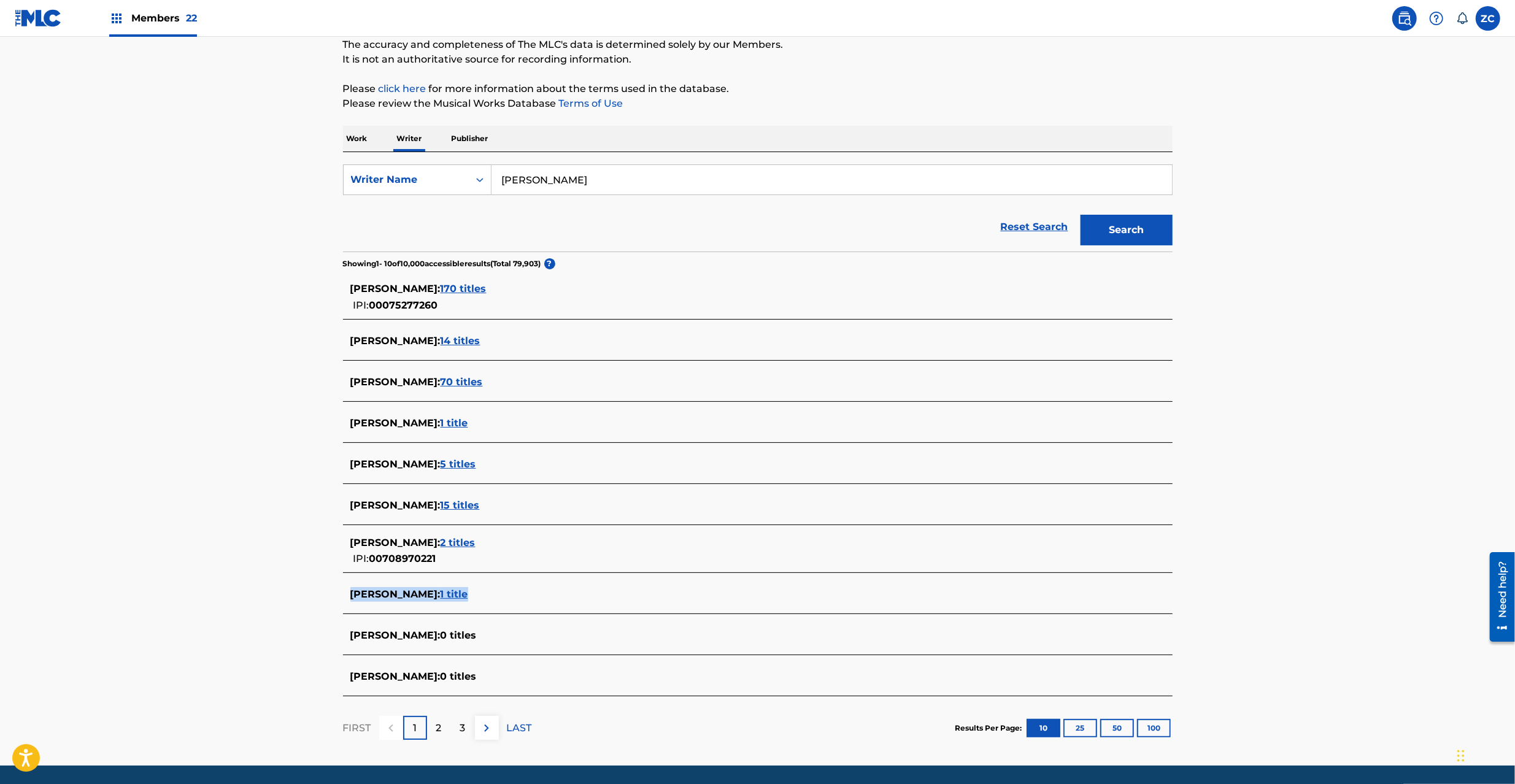
drag, startPoint x: 351, startPoint y: 597, endPoint x: 497, endPoint y: 597, distance: 146.0
click at [497, 597] on div "DAVID LEE SPRADLEY : 1 title" at bounding box center [742, 594] width 783 height 14
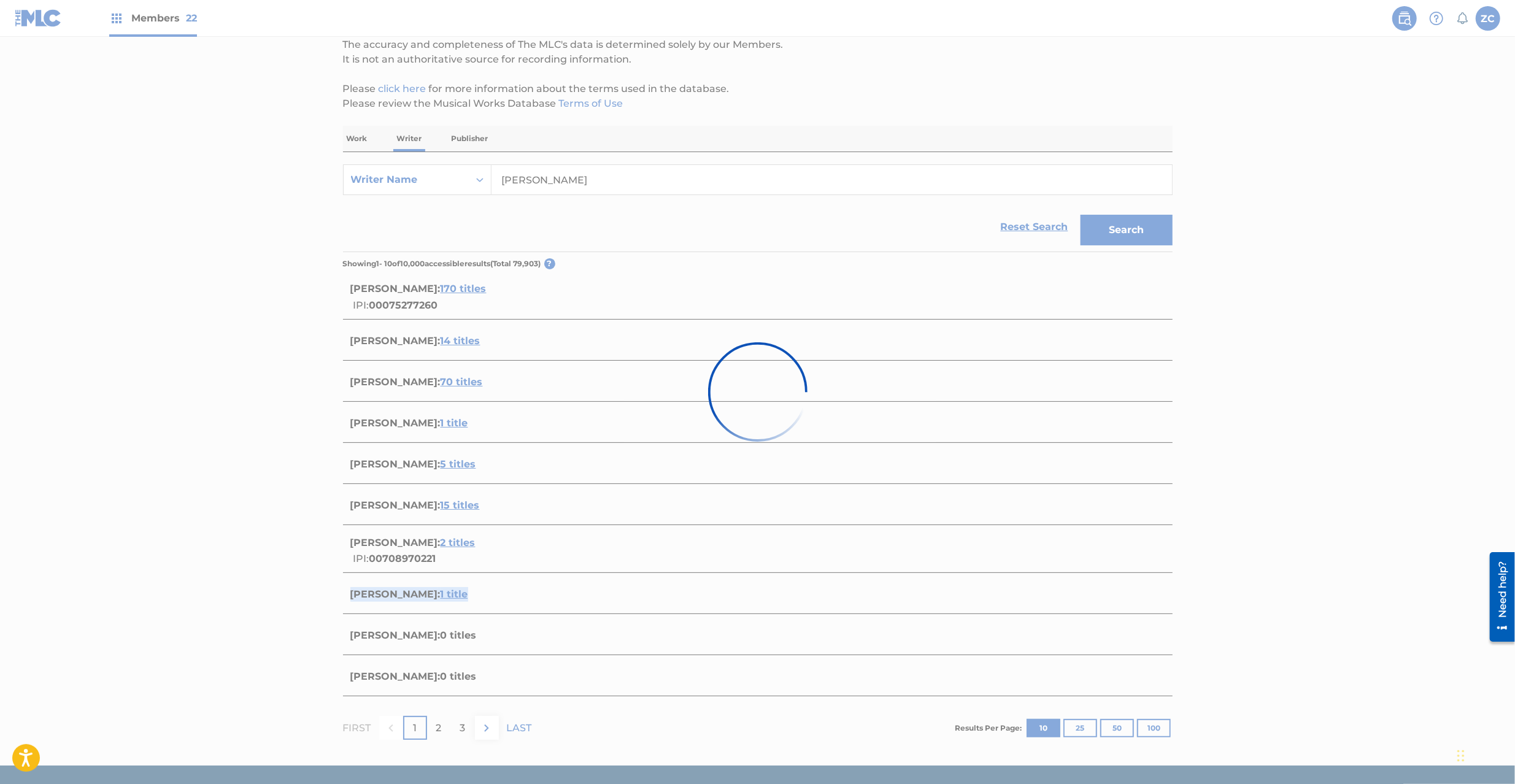
copy div "DAVID LEE SPRADLEY : 1 title"
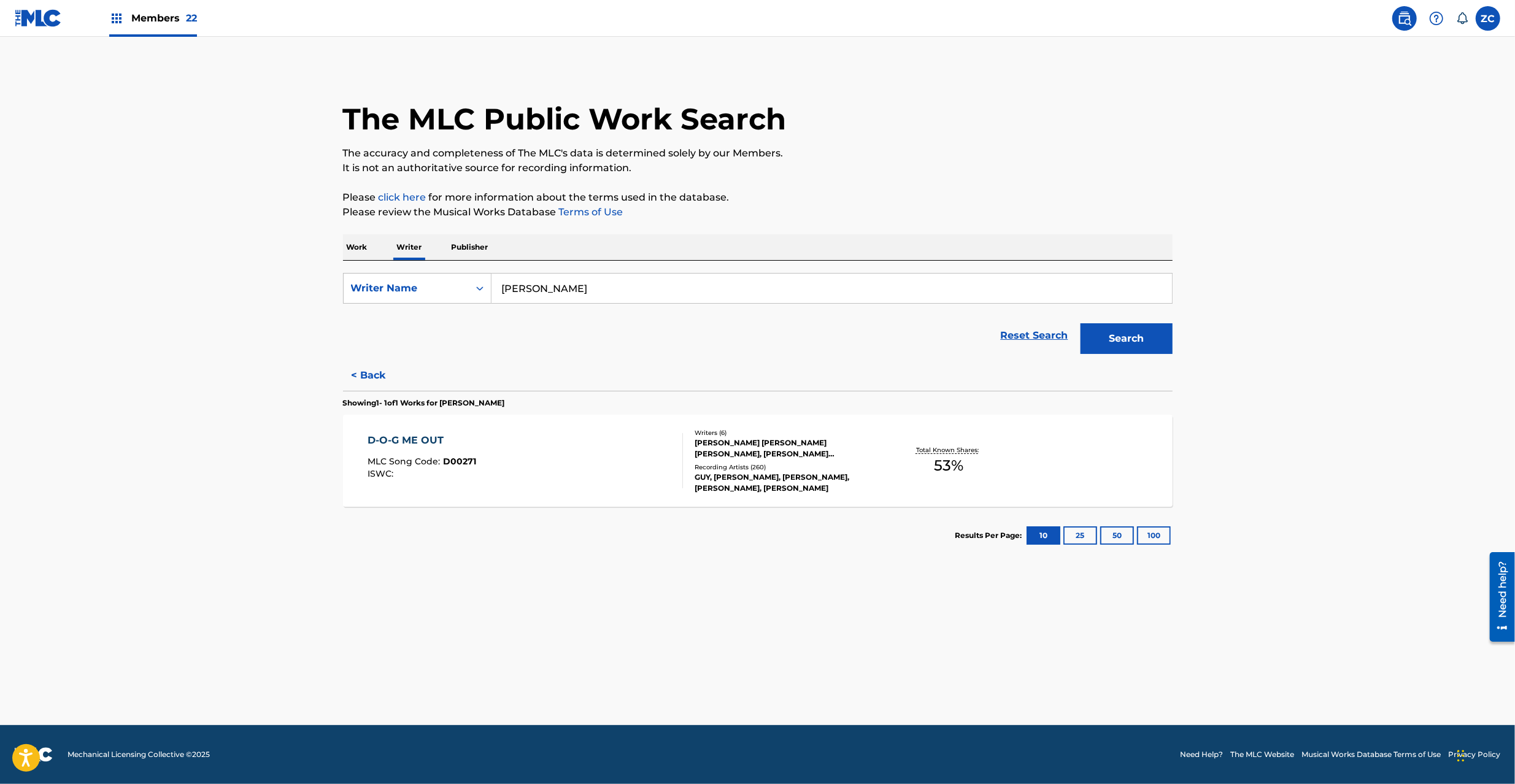
click at [1123, 342] on button "Search" at bounding box center [1127, 338] width 92 height 31
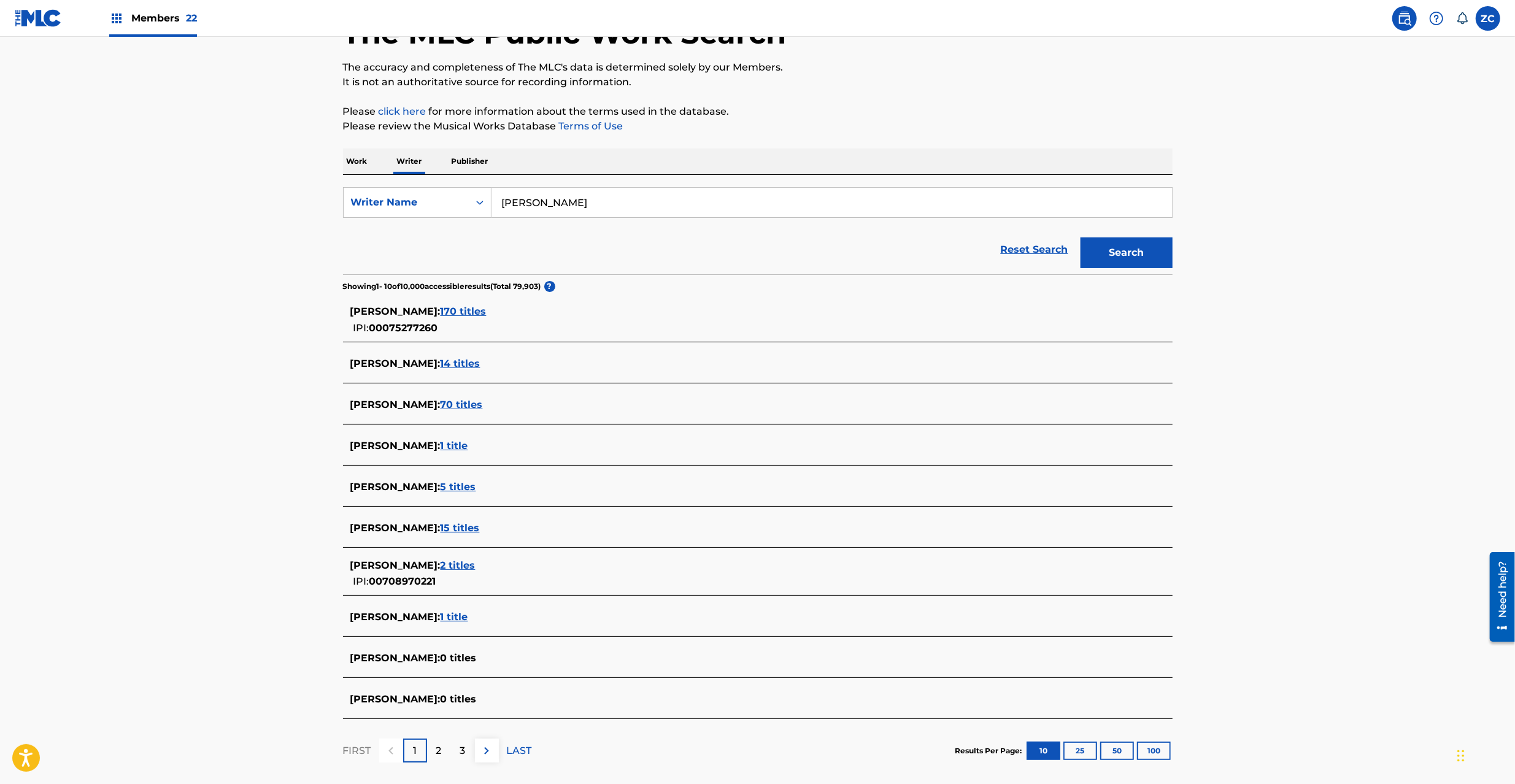
scroll to position [150, 0]
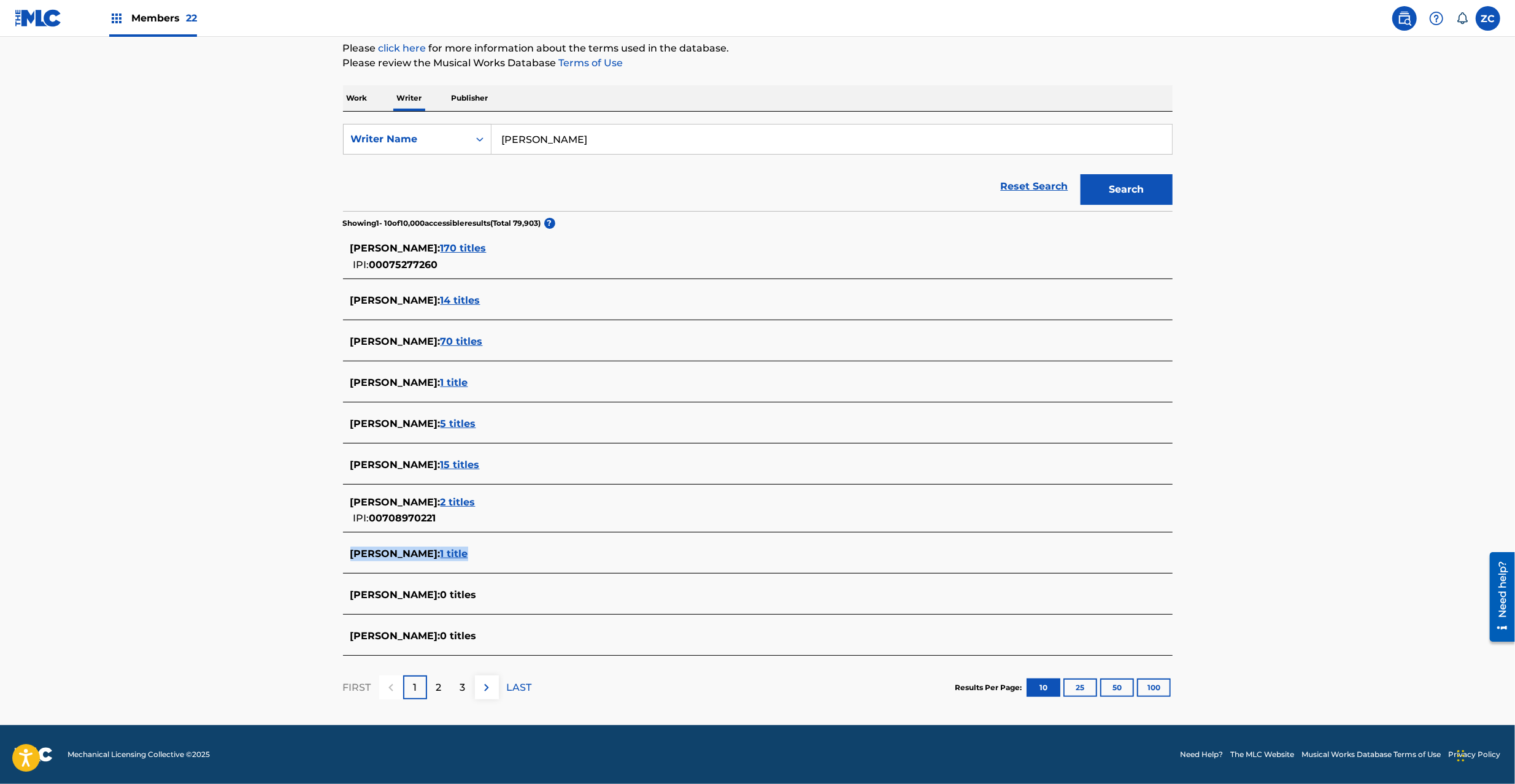
drag, startPoint x: 347, startPoint y: 557, endPoint x: 493, endPoint y: 560, distance: 146.0
click at [493, 560] on div "DAVID LEE SPRADLEY : 1 title" at bounding box center [758, 555] width 830 height 29
copy div "DAVID LEE SPRADLEY : 1 title"
click at [468, 557] on span "1 title" at bounding box center [454, 553] width 28 height 11
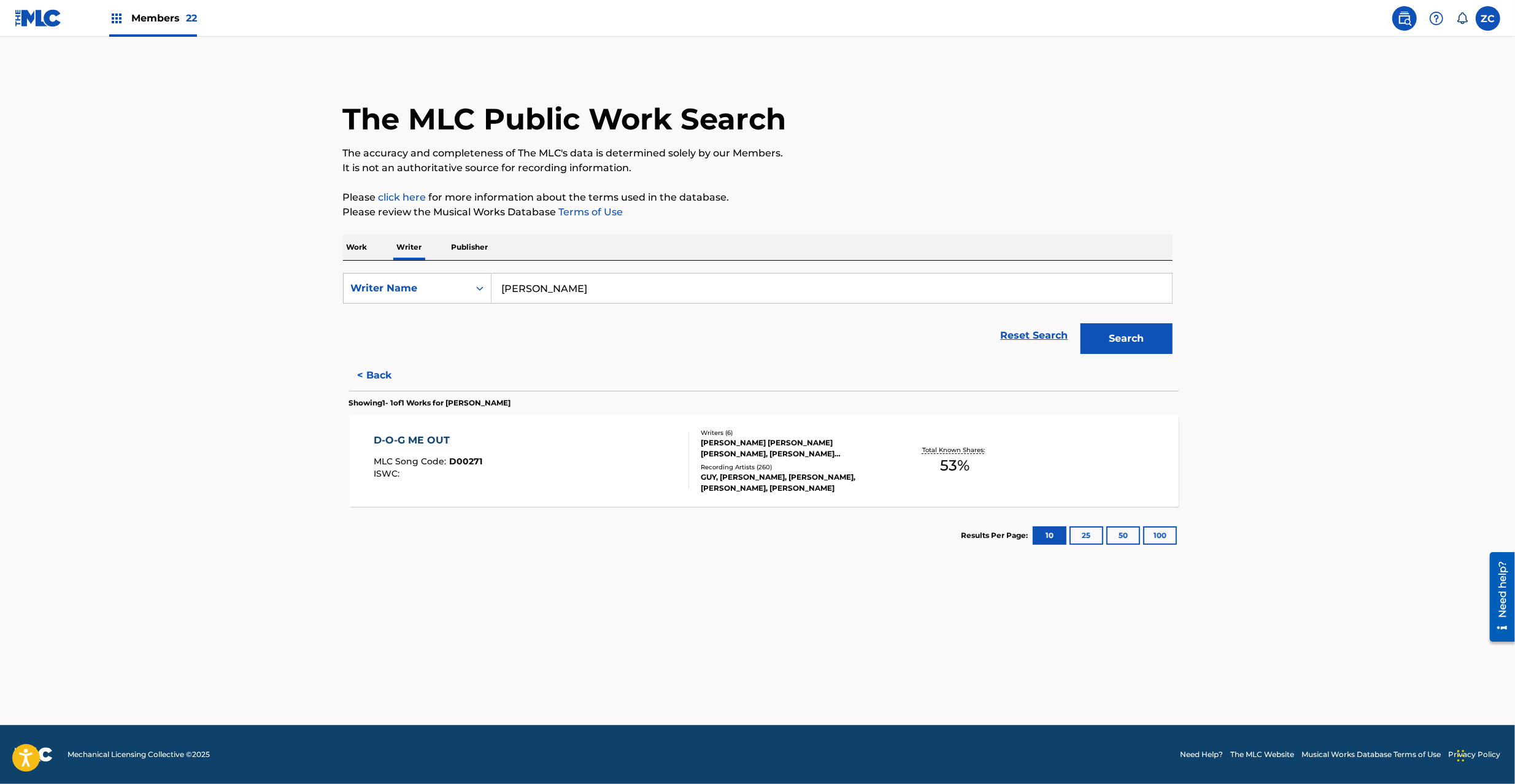
scroll to position [0, 0]
click at [567, 440] on div "D-O-G ME OUT MLC Song Code : D00271 ISWC :" at bounding box center [525, 460] width 315 height 55
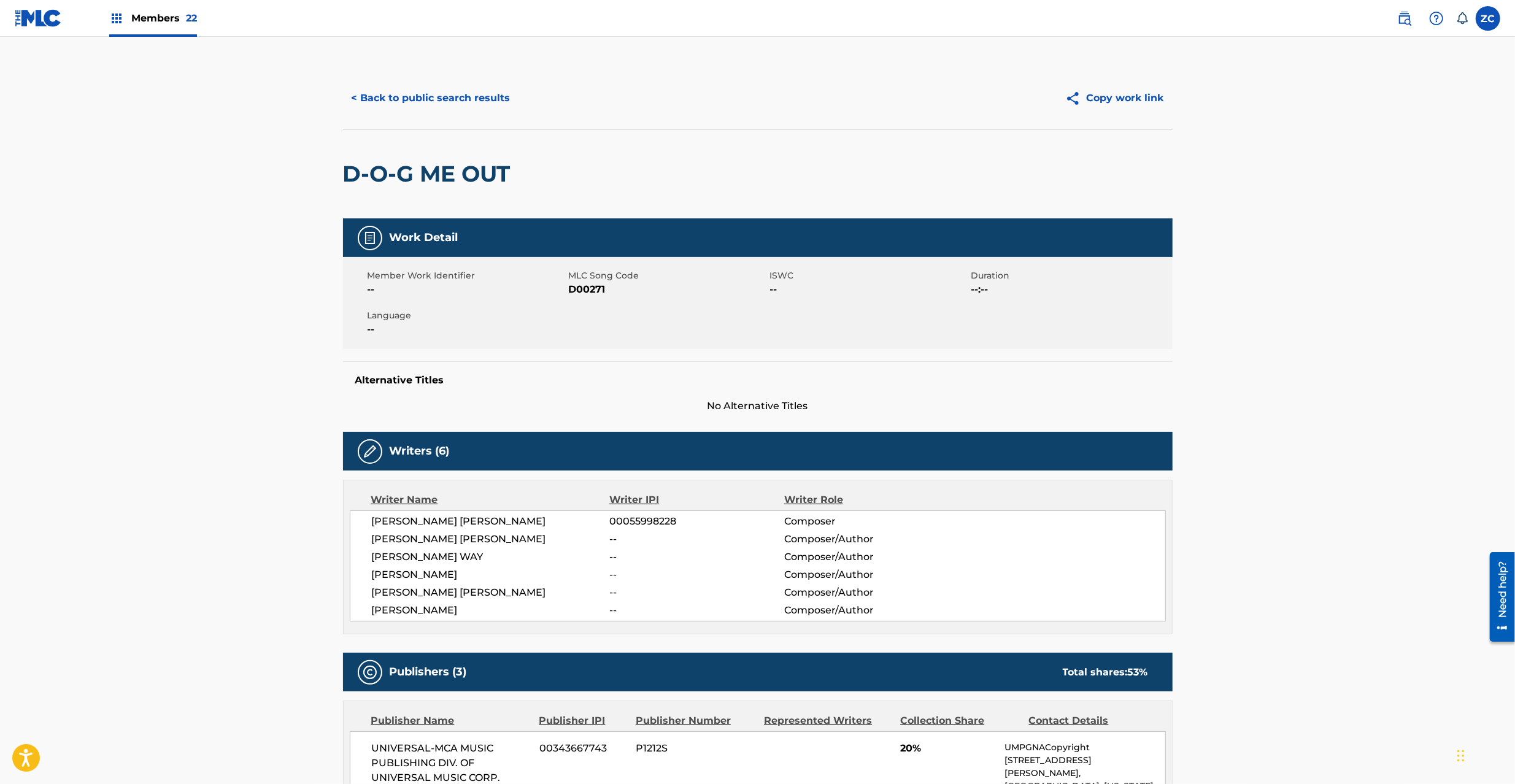
click at [590, 288] on span "D00271" at bounding box center [668, 289] width 198 height 14
copy span "D00271"
click at [481, 100] on button "< Back to public search results" at bounding box center [431, 98] width 176 height 31
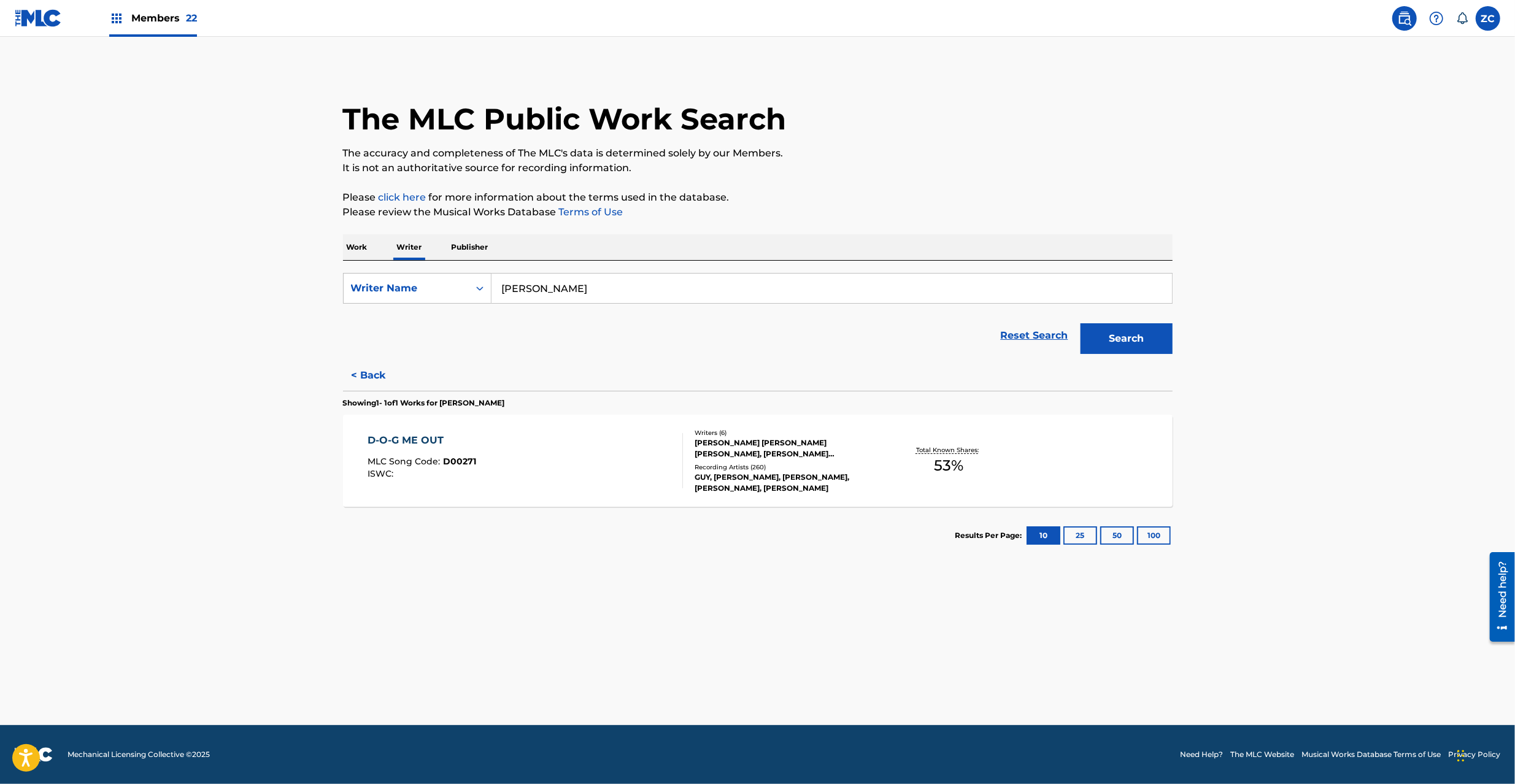
click at [1029, 339] on link "Reset Search" at bounding box center [1035, 335] width 80 height 27
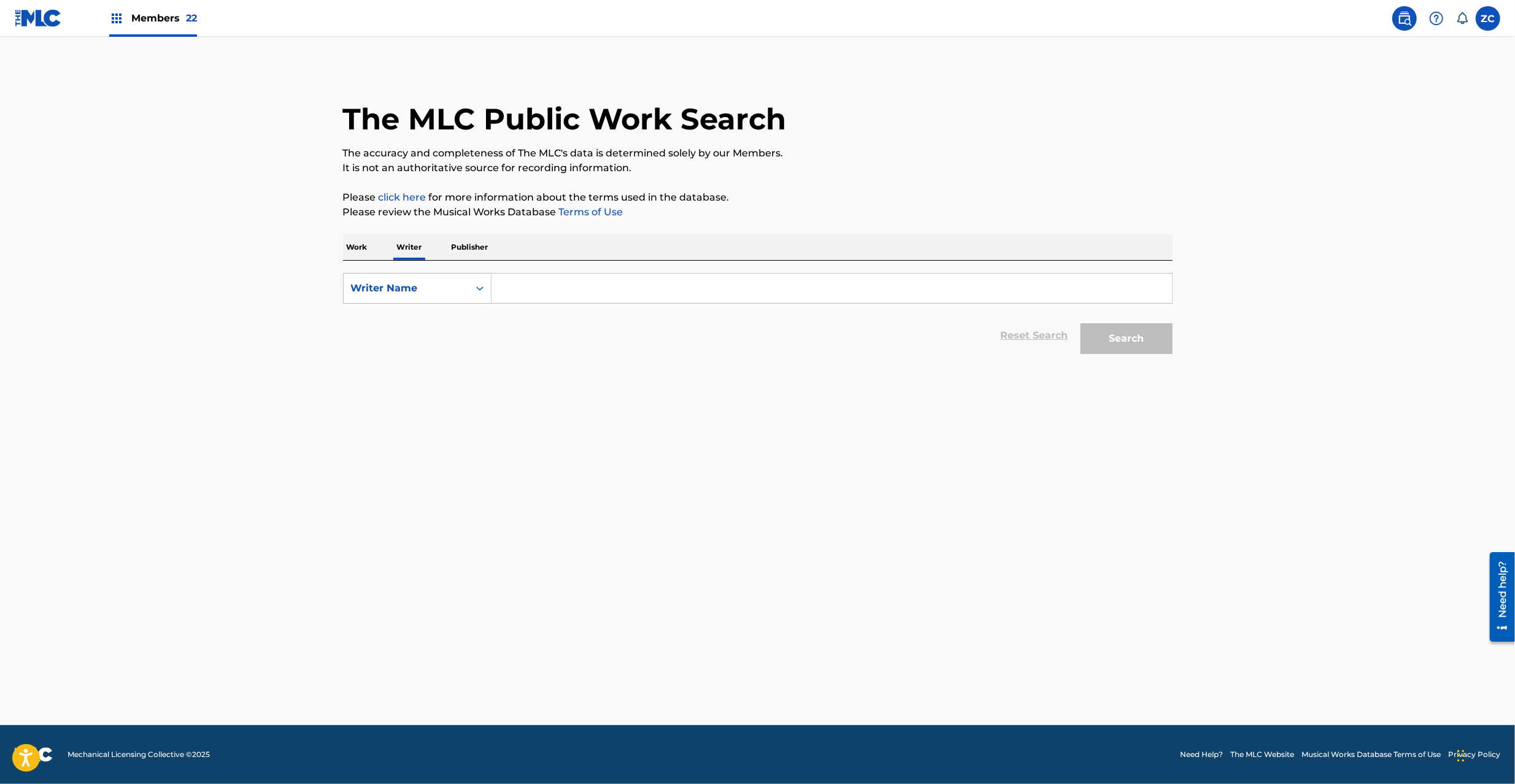
drag, startPoint x: 354, startPoint y: 243, endPoint x: 361, endPoint y: 253, distance: 12.2
click at [354, 243] on p "Work" at bounding box center [357, 247] width 28 height 26
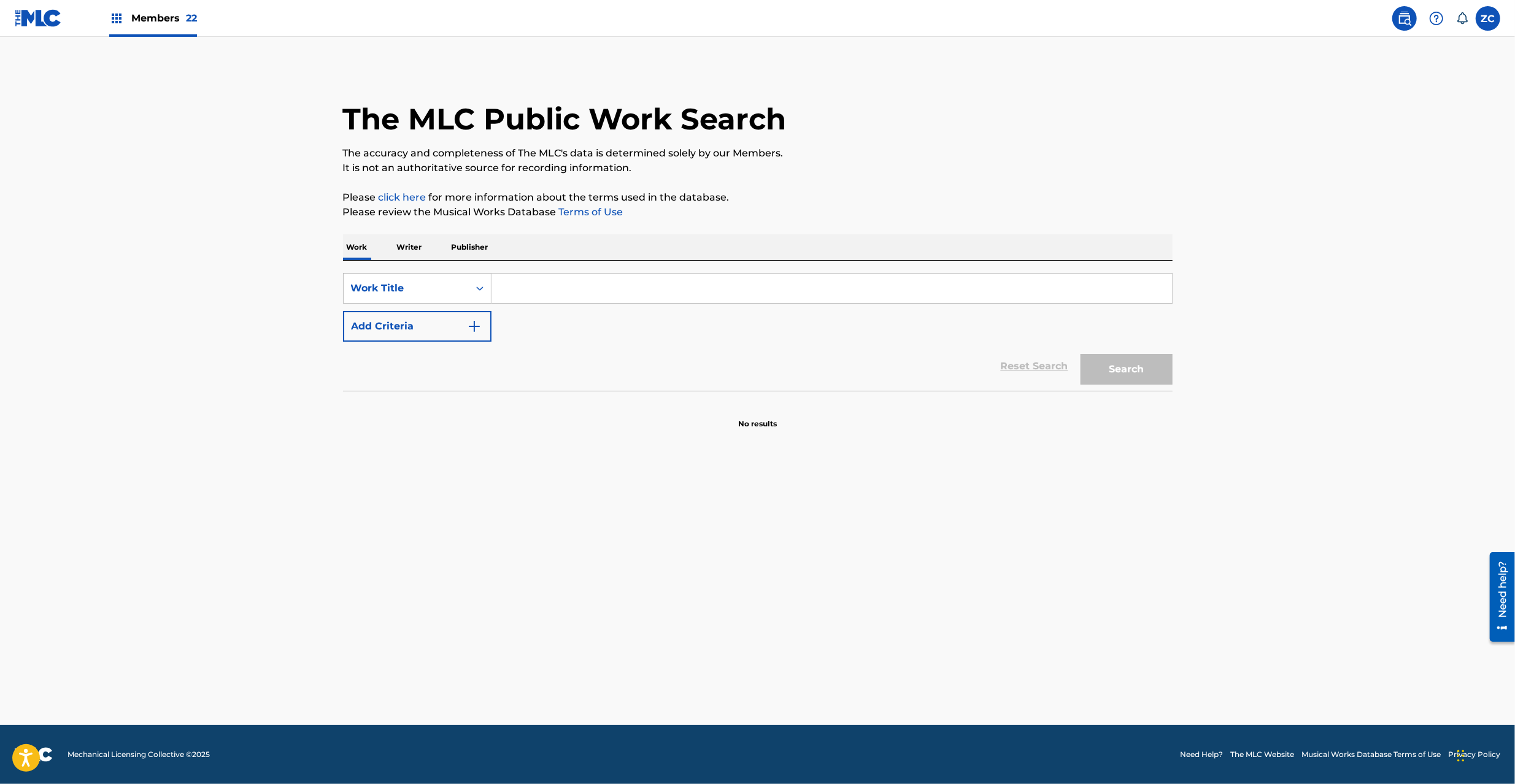
click at [565, 293] on input "Search Form" at bounding box center [832, 288] width 681 height 29
paste input "Music Mr. Mystro"
type input "Music Mr. Mystro"
click at [1110, 372] on button "Search" at bounding box center [1127, 369] width 92 height 31
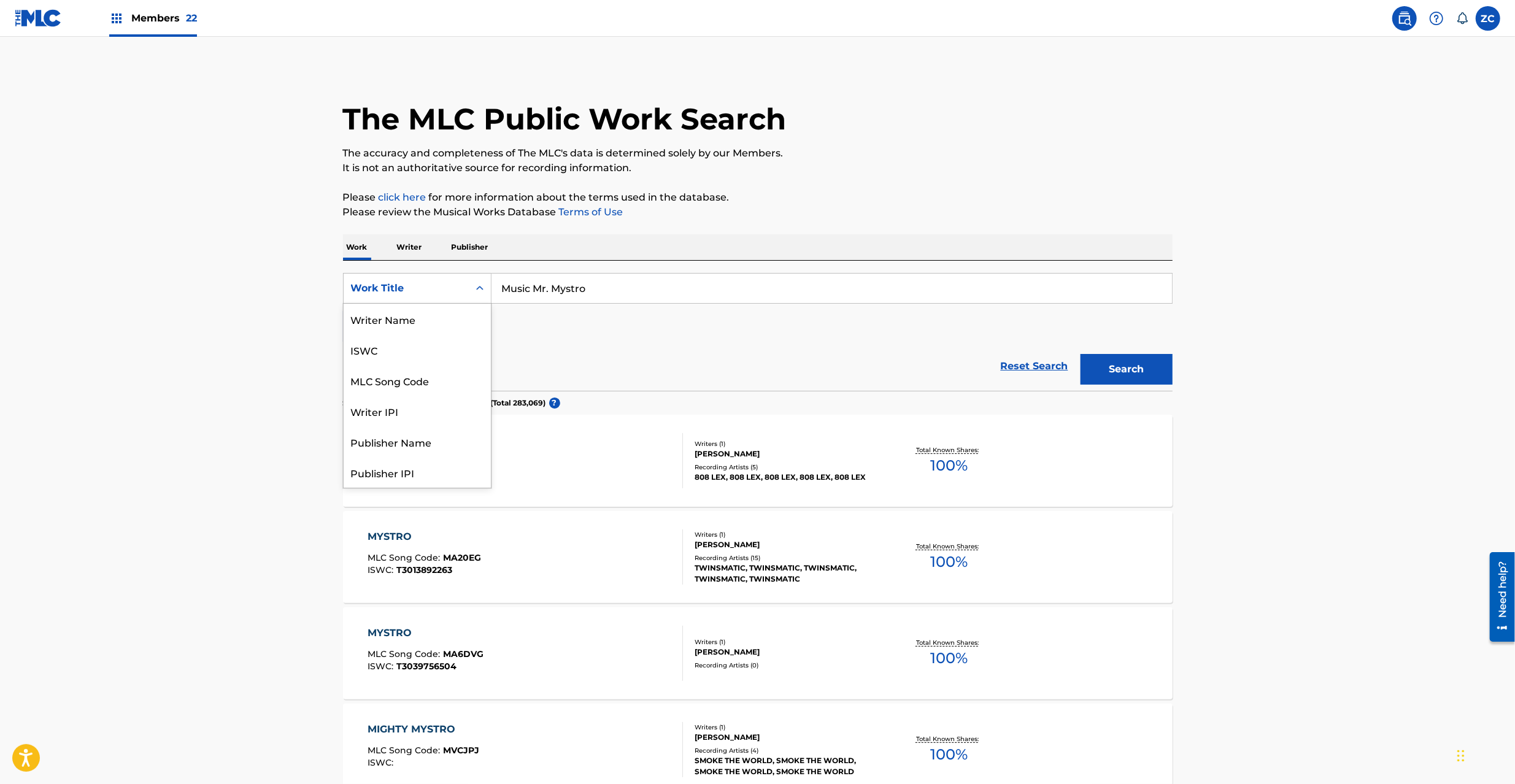
click at [395, 289] on div "Work Title" at bounding box center [407, 288] width 110 height 14
click at [405, 319] on div "MLC Song Code" at bounding box center [417, 319] width 147 height 31
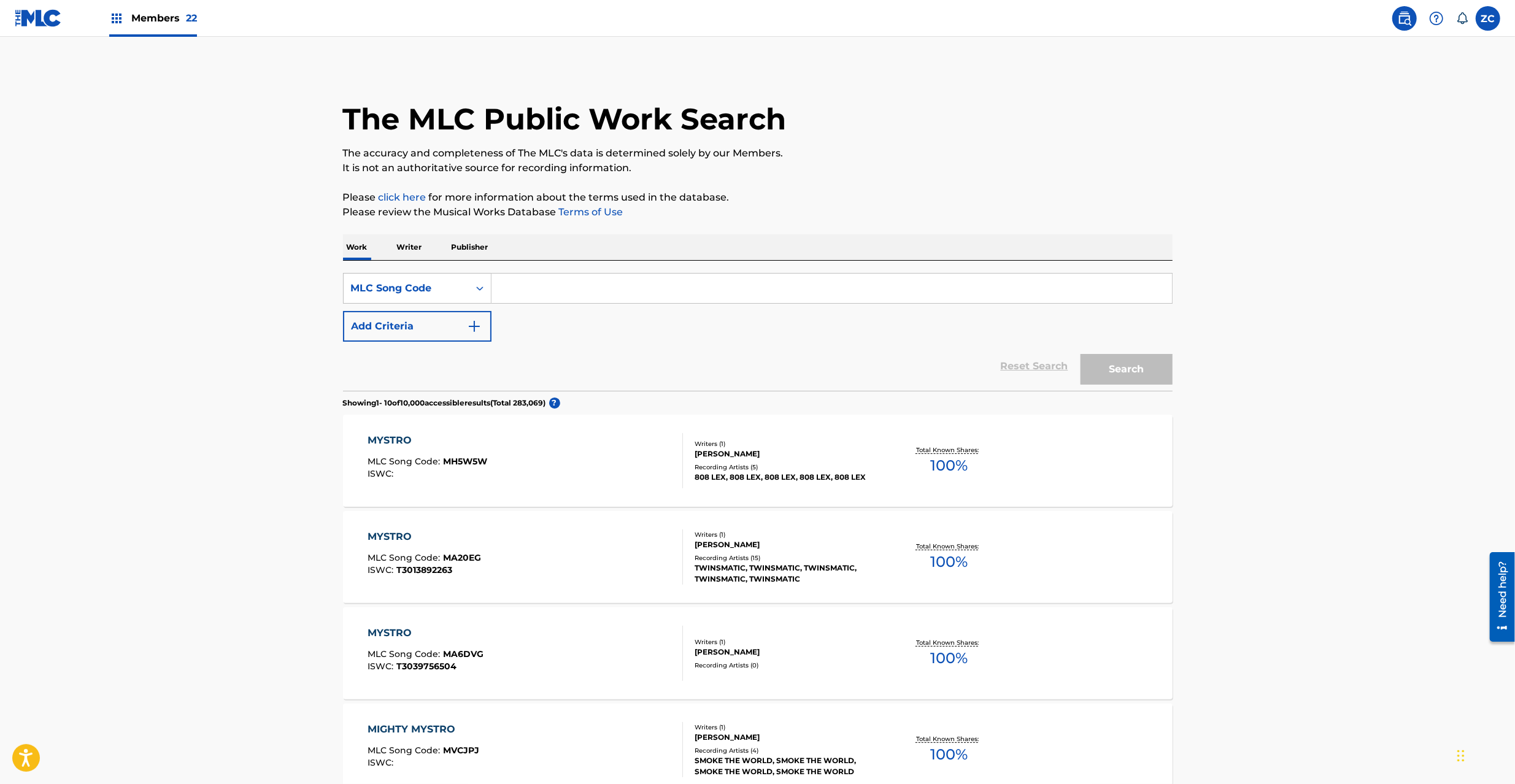
drag, startPoint x: 595, startPoint y: 298, endPoint x: 610, endPoint y: 301, distance: 15.3
click at [595, 298] on input "Search Form" at bounding box center [832, 288] width 681 height 29
paste input "D01057"
type input "D01057"
click at [1118, 366] on button "Search" at bounding box center [1127, 369] width 92 height 31
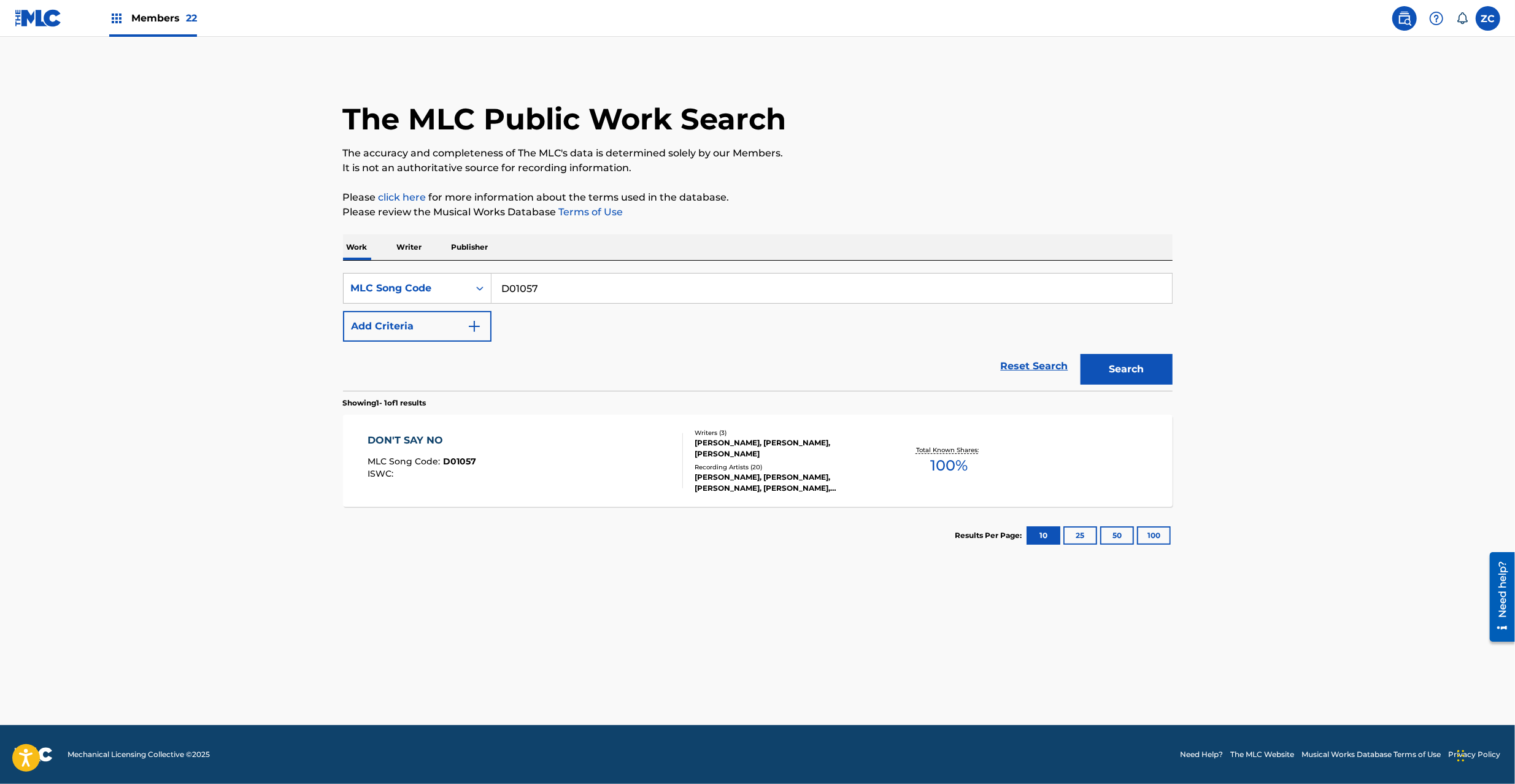
click at [595, 472] on div "DON'T SAY NO MLC Song Code : D01057 ISWC :" at bounding box center [525, 460] width 315 height 55
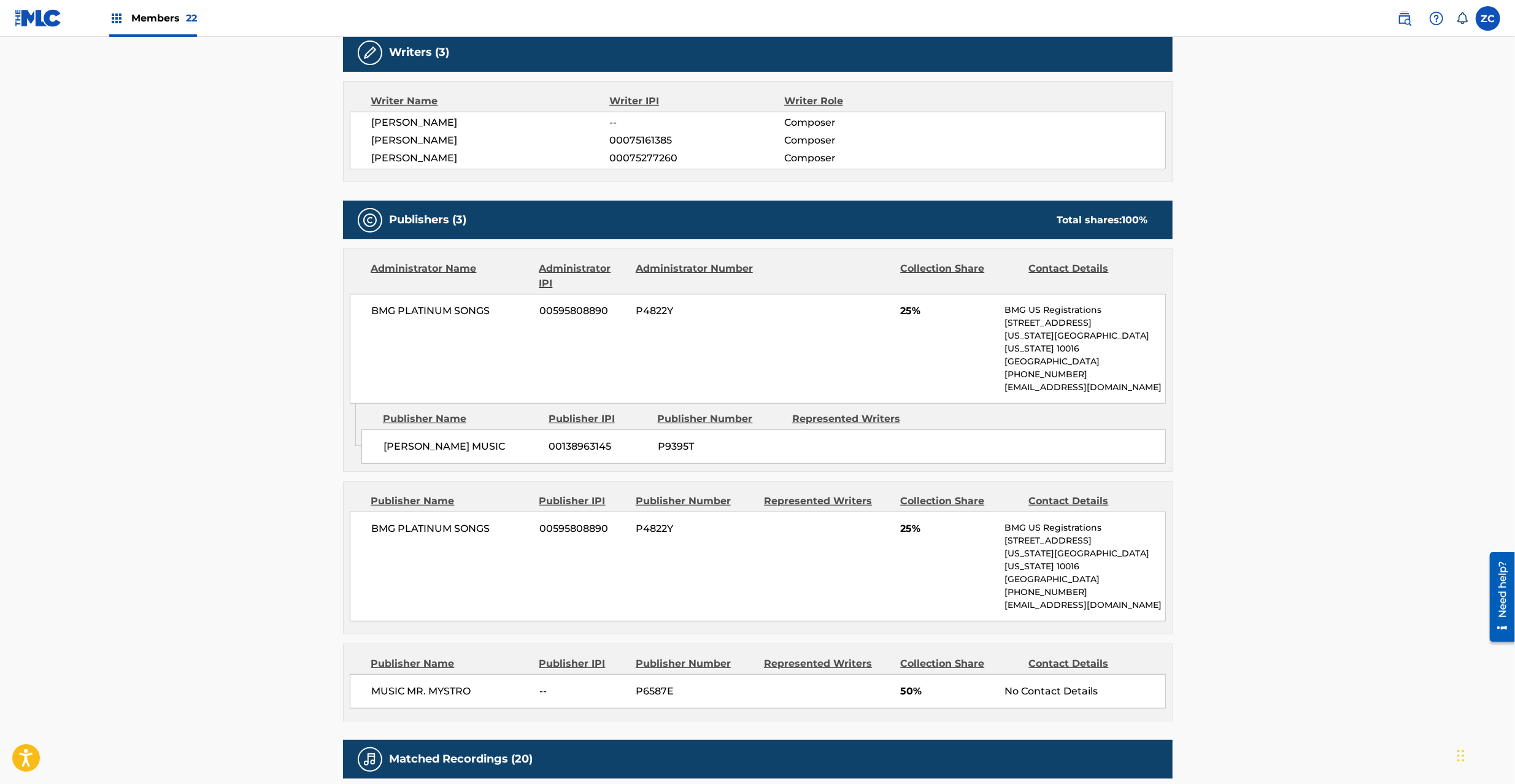
scroll to position [436, 0]
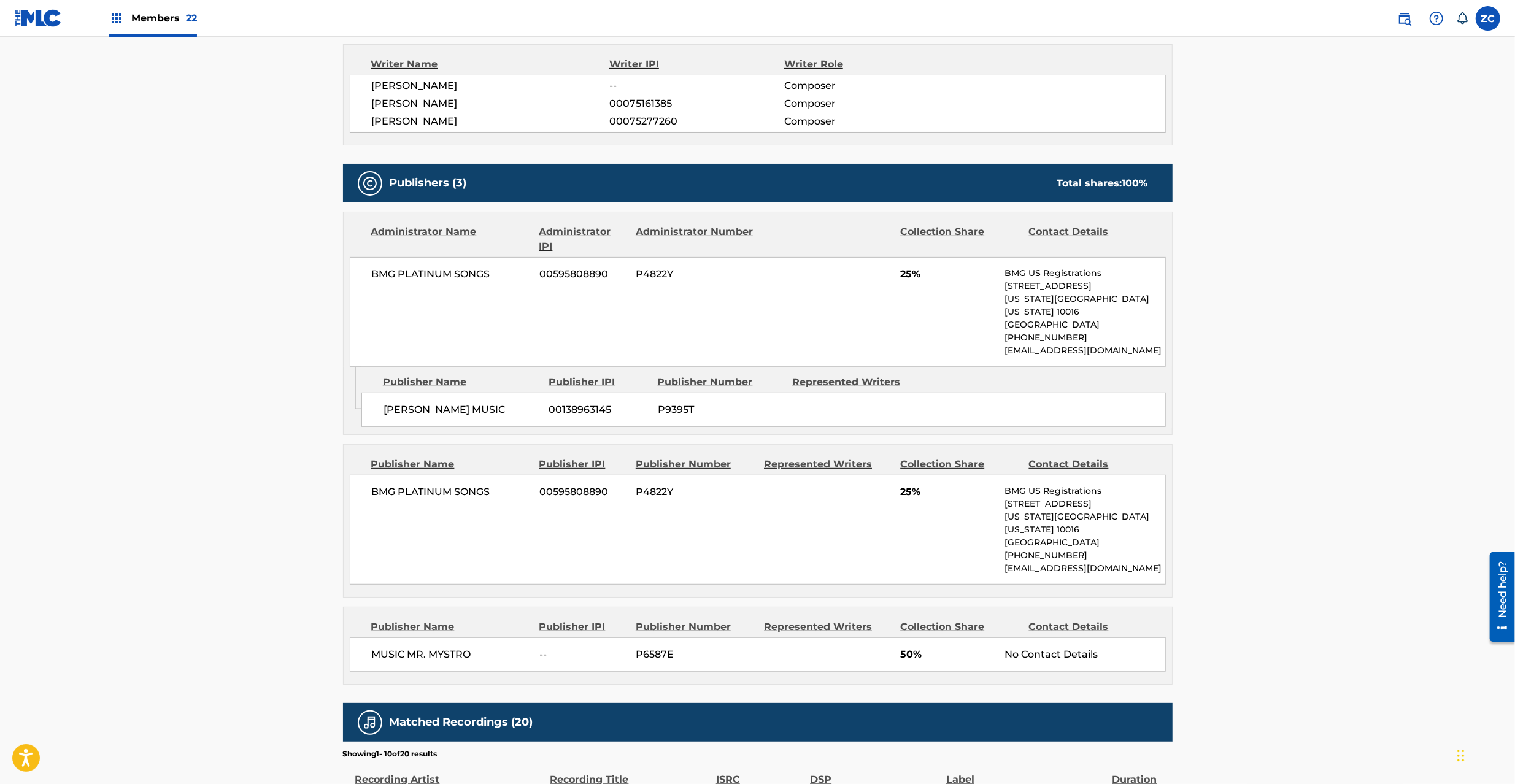
click at [1364, 541] on main "< Back to public search results Copy work link DON'T SAY NO Work Detail Member …" at bounding box center [757, 381] width 1515 height 1560
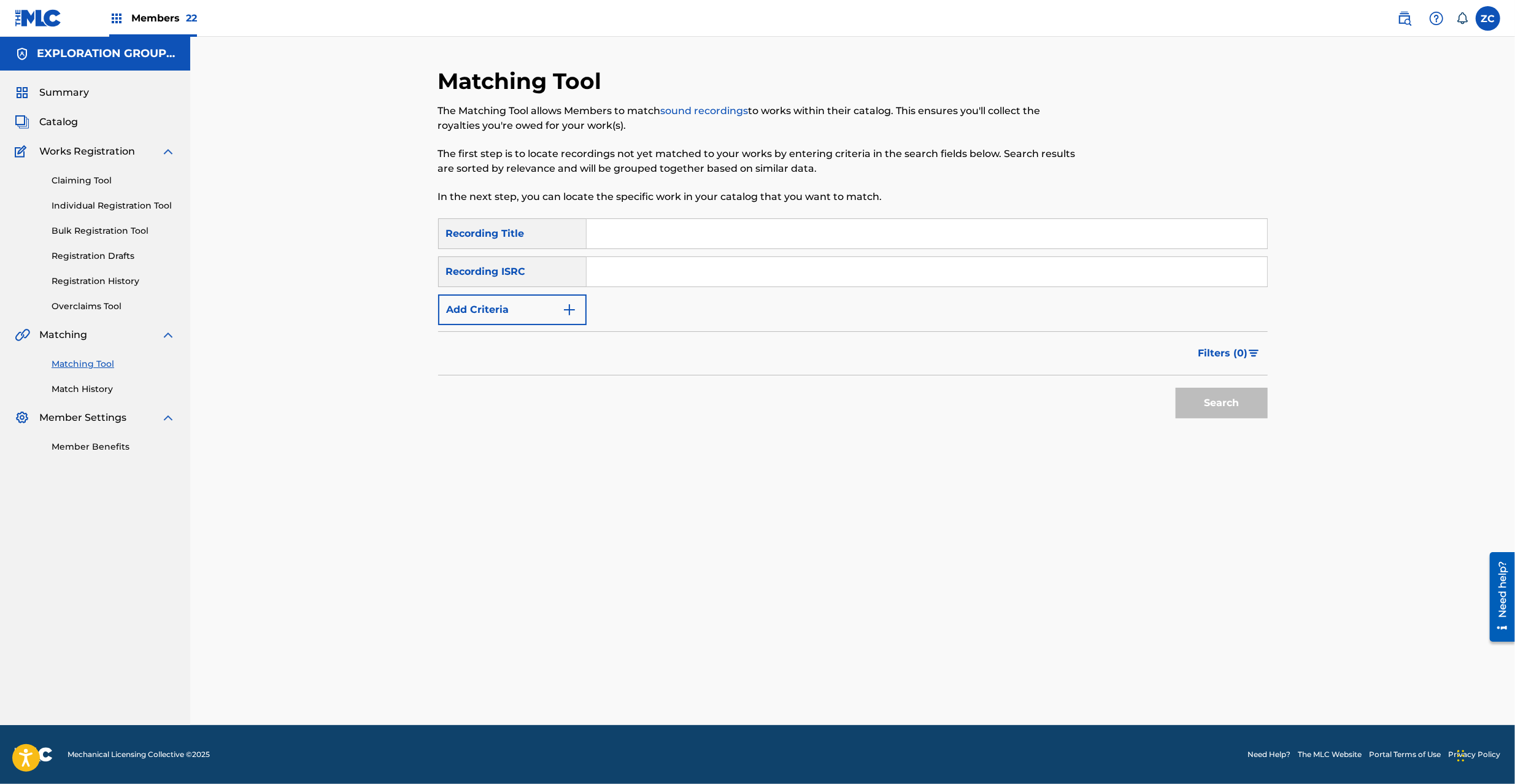
drag, startPoint x: 703, startPoint y: 270, endPoint x: 708, endPoint y: 275, distance: 7.1
click at [703, 270] on input "Search Form" at bounding box center [926, 271] width 681 height 29
paste input "JPK651669230"
click at [1233, 406] on button "Search" at bounding box center [1222, 403] width 92 height 31
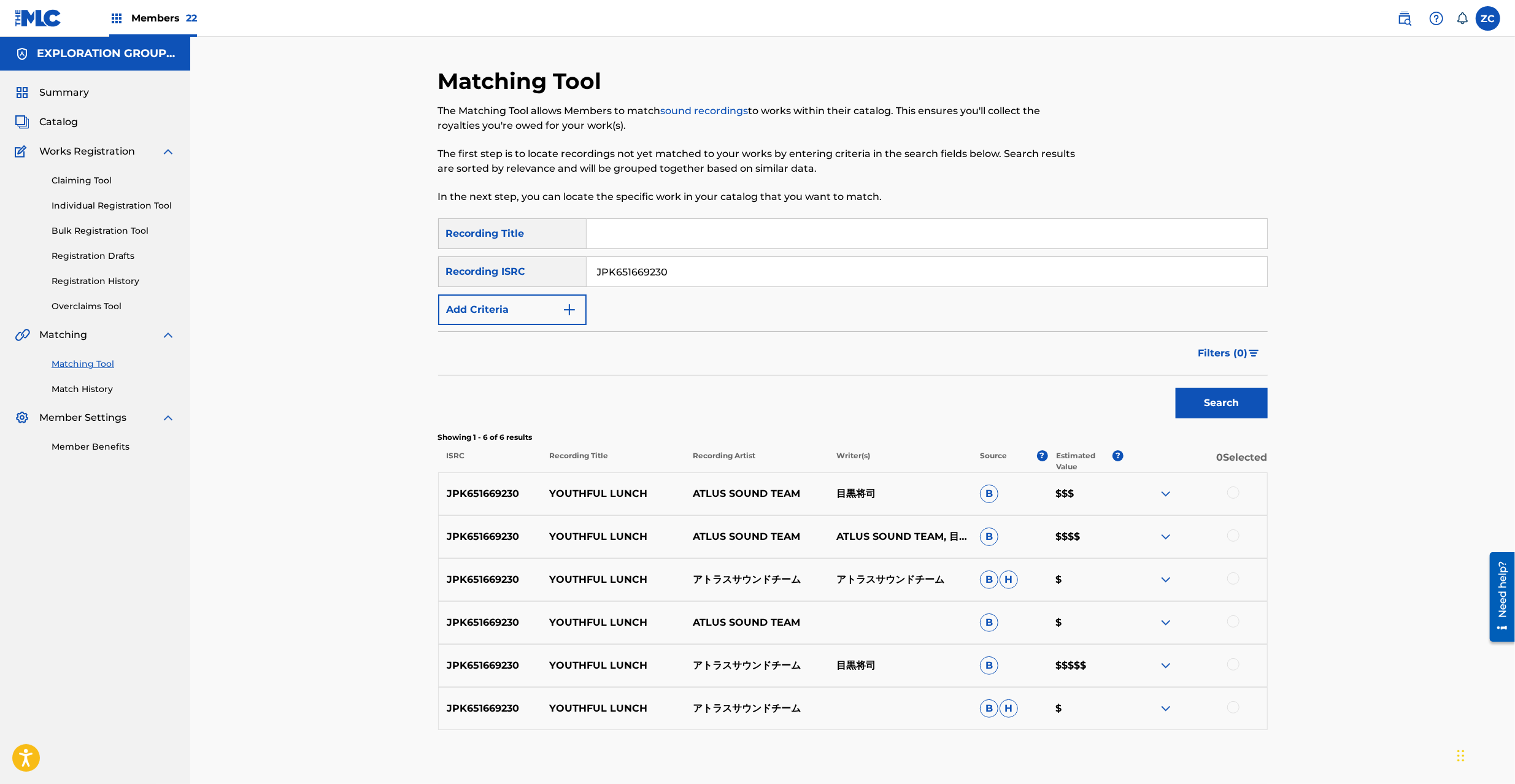
click at [1233, 492] on div at bounding box center [1233, 492] width 12 height 12
click at [1232, 535] on div at bounding box center [1233, 536] width 12 height 12
click at [1230, 579] on div at bounding box center [1233, 579] width 12 height 12
click at [1233, 622] on div at bounding box center [1233, 622] width 12 height 12
click at [1231, 662] on div at bounding box center [1233, 665] width 12 height 12
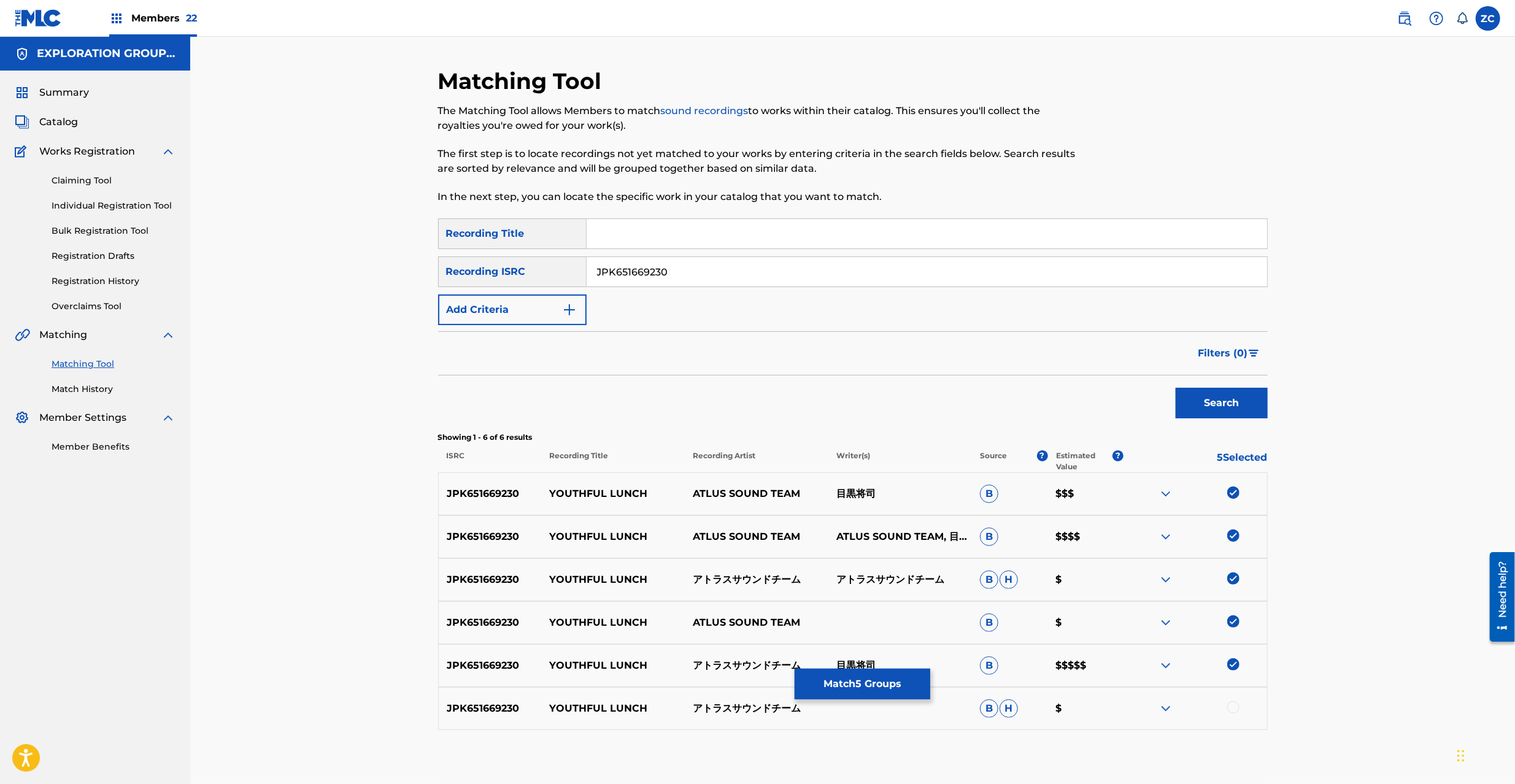
click at [1234, 711] on div at bounding box center [1233, 707] width 12 height 12
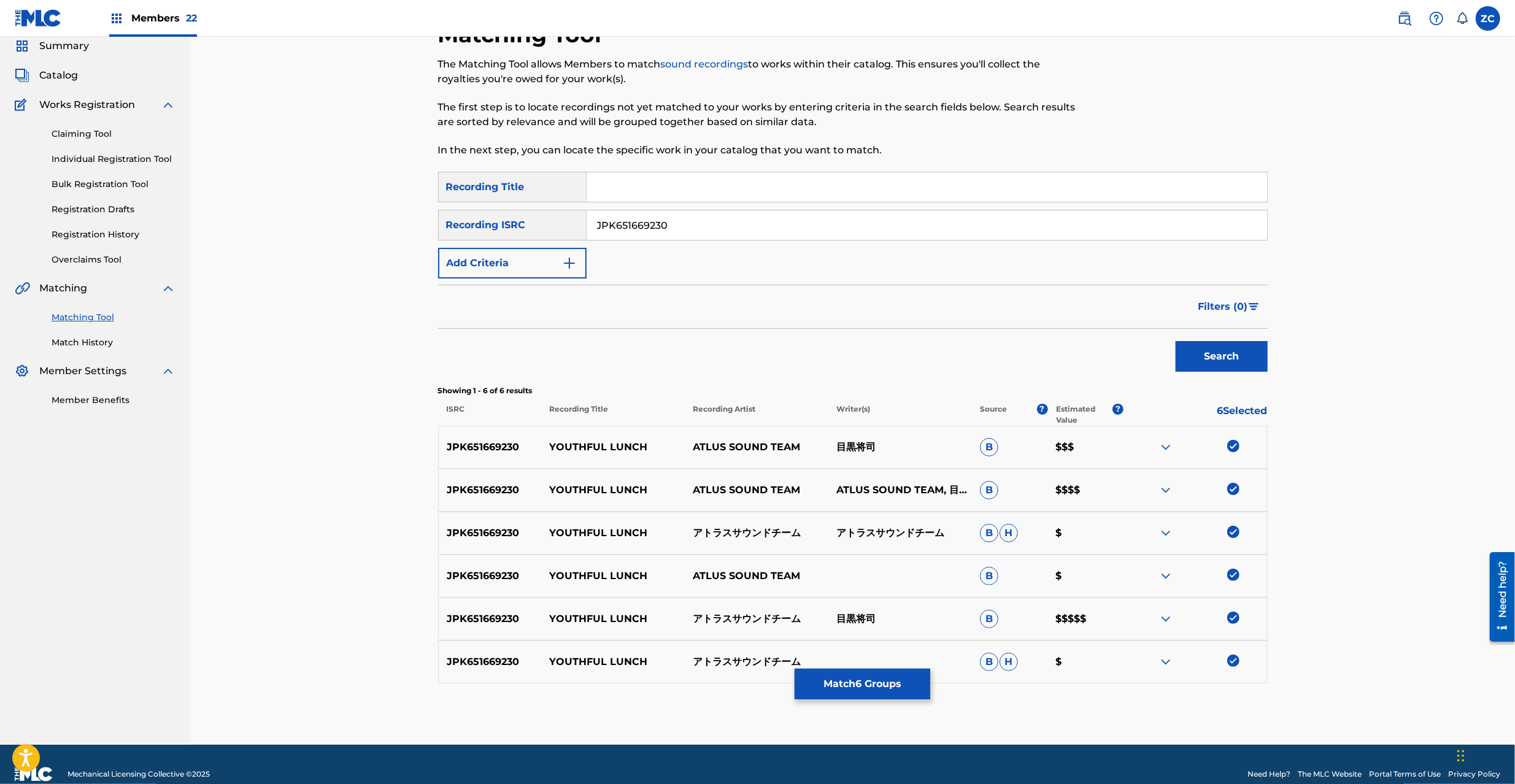
scroll to position [66, 0]
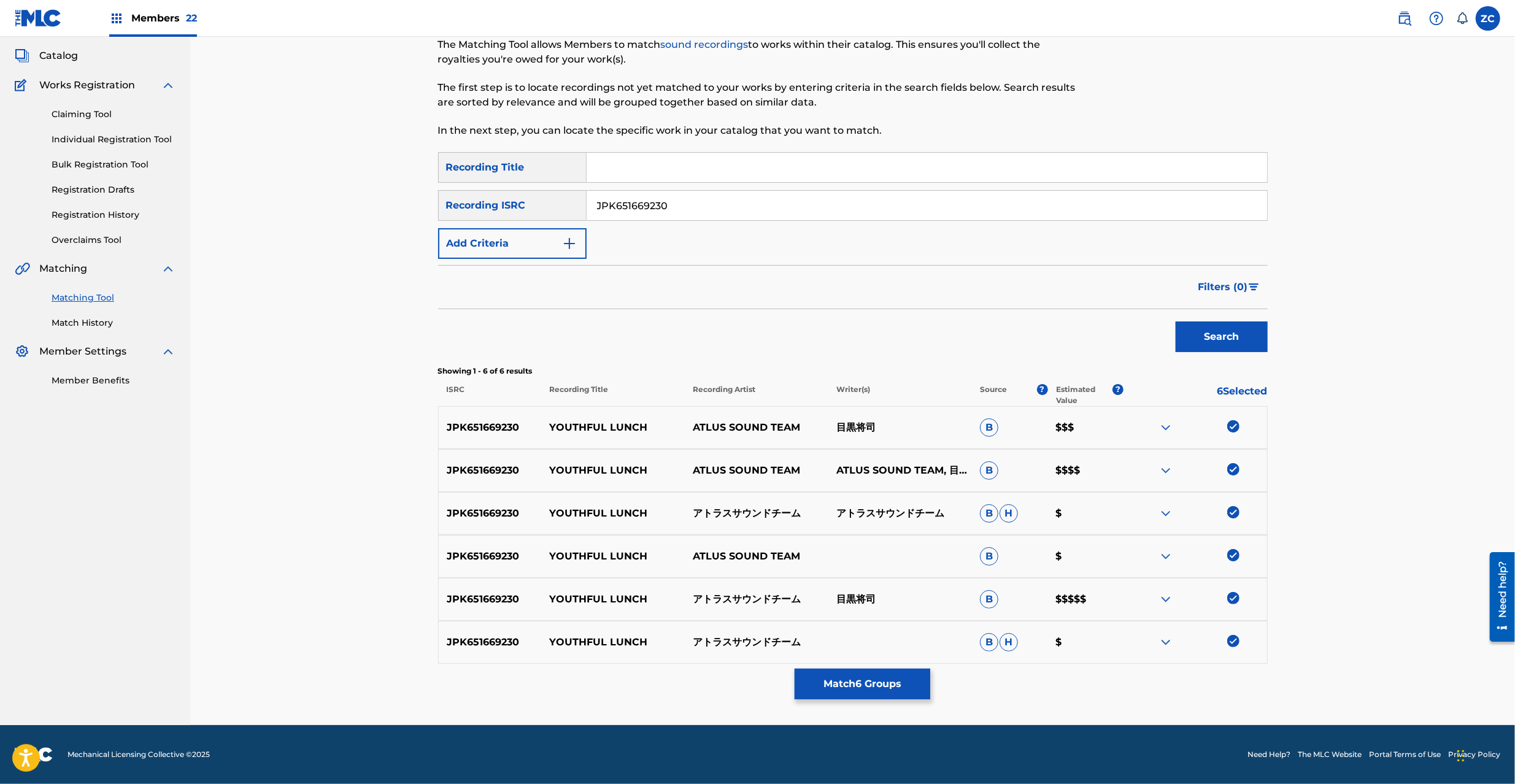
click at [794, 212] on input "JPK651669230" at bounding box center [926, 205] width 681 height 29
paste input "163011"
click at [1248, 344] on button "Search" at bounding box center [1222, 337] width 92 height 31
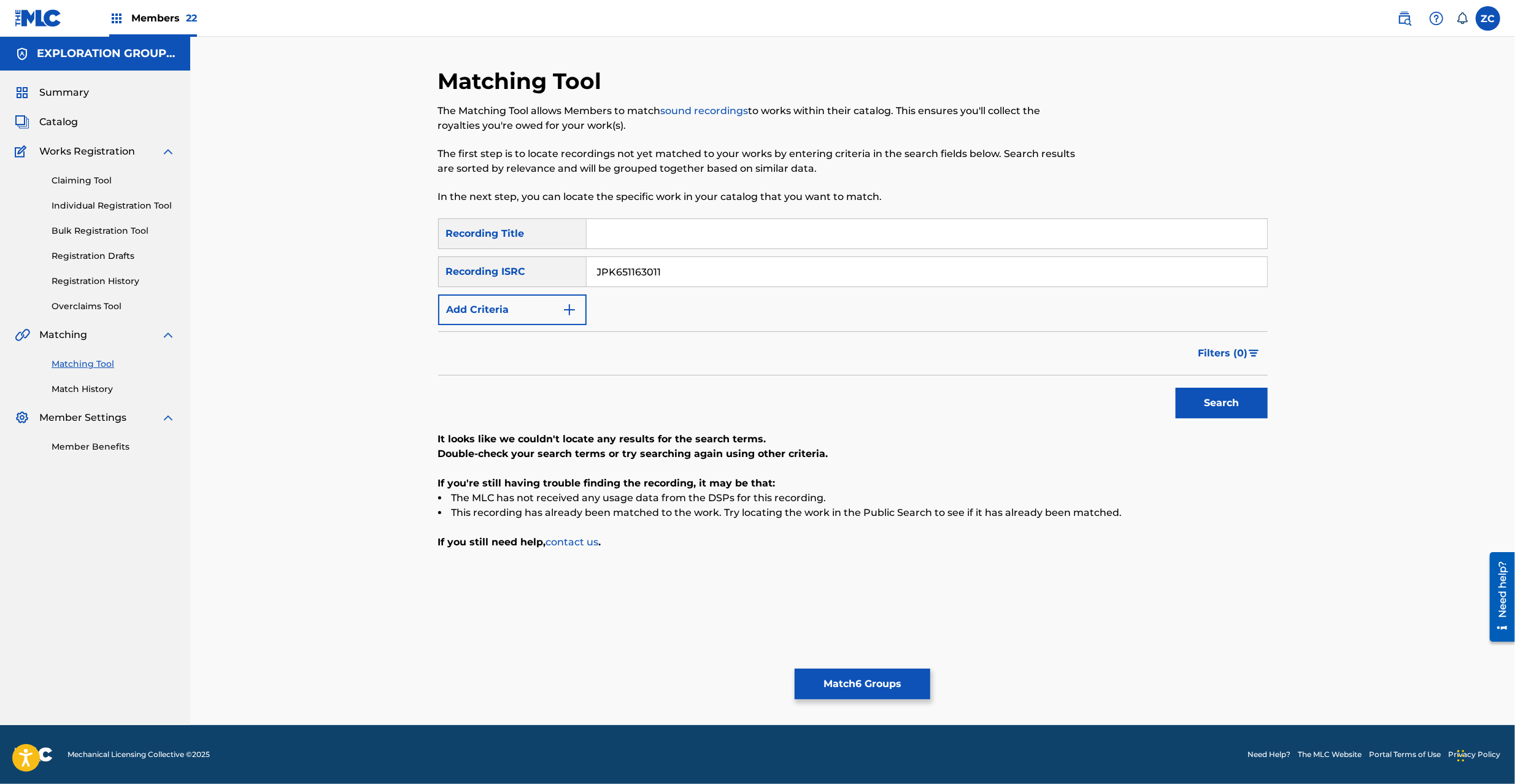
click at [894, 267] on input "JPK651163011" at bounding box center [926, 271] width 681 height 29
paste input "366715"
click at [1230, 408] on button "Search" at bounding box center [1222, 403] width 92 height 31
click at [759, 270] on input "JPK651366715" at bounding box center [926, 271] width 681 height 29
paste input "P300800549"
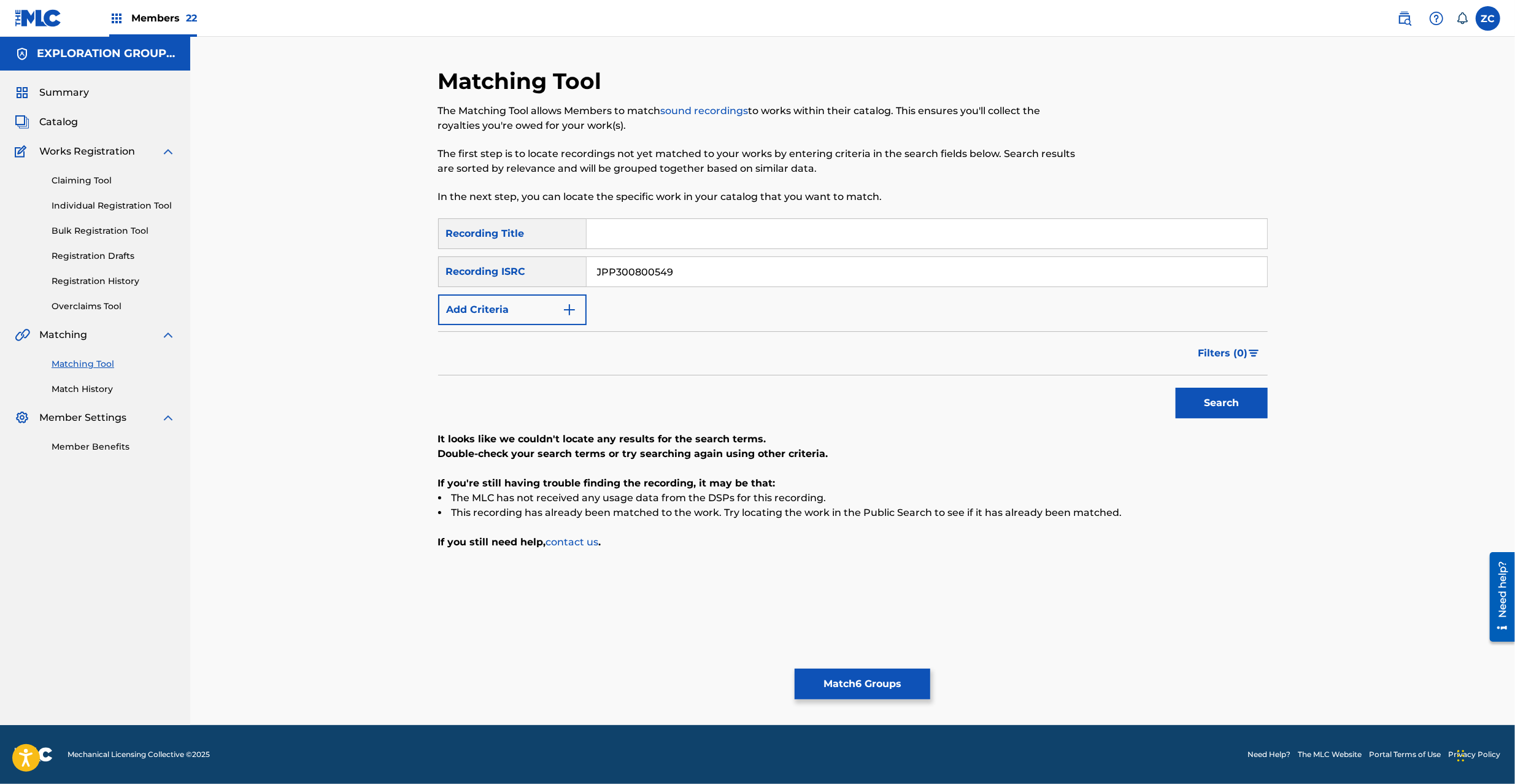
type input "JPP300800549"
click at [1208, 407] on button "Search" at bounding box center [1222, 403] width 92 height 31
click at [862, 681] on button "Match 6 Groups" at bounding box center [862, 684] width 135 height 31
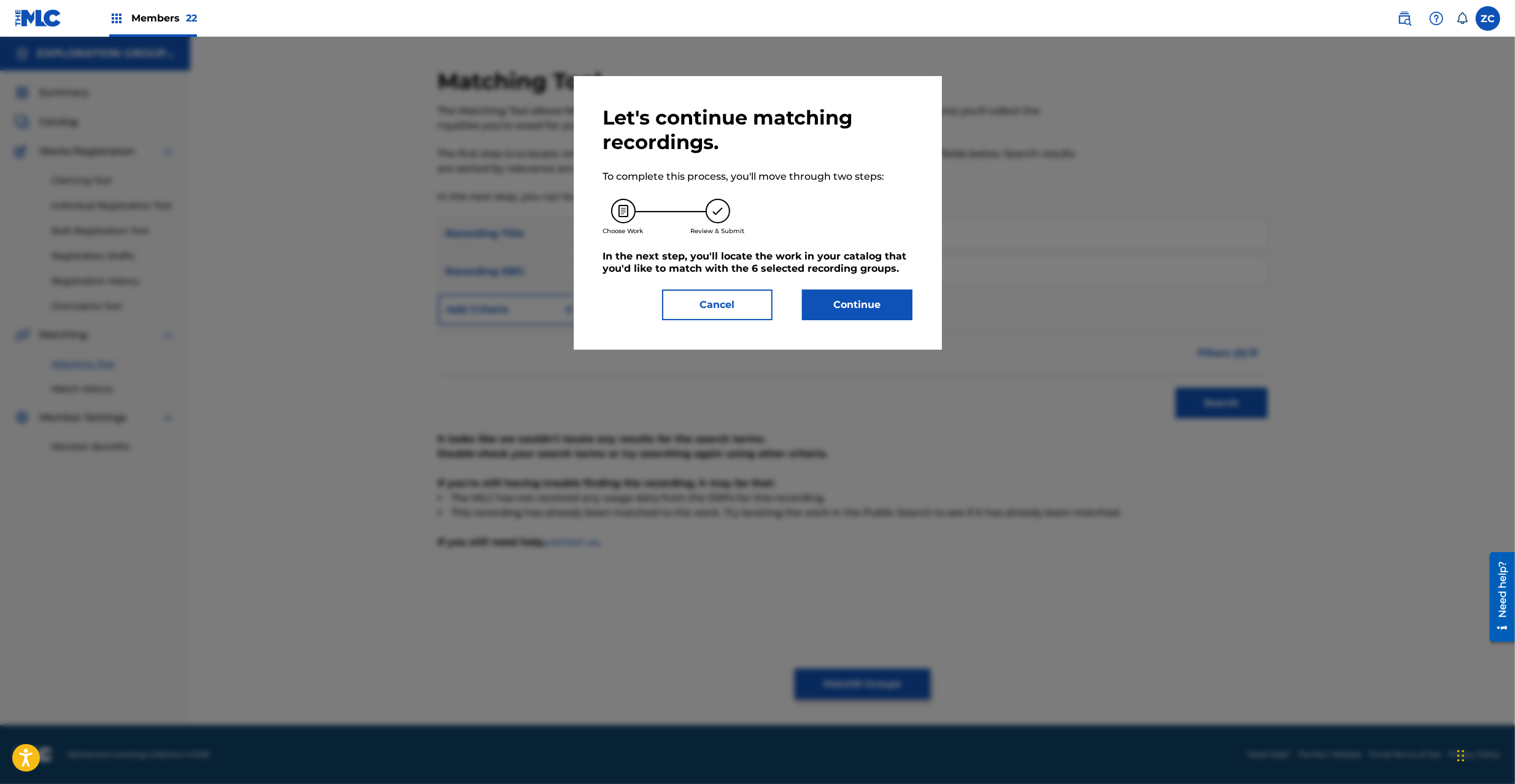
click at [845, 307] on button "Continue" at bounding box center [858, 304] width 110 height 31
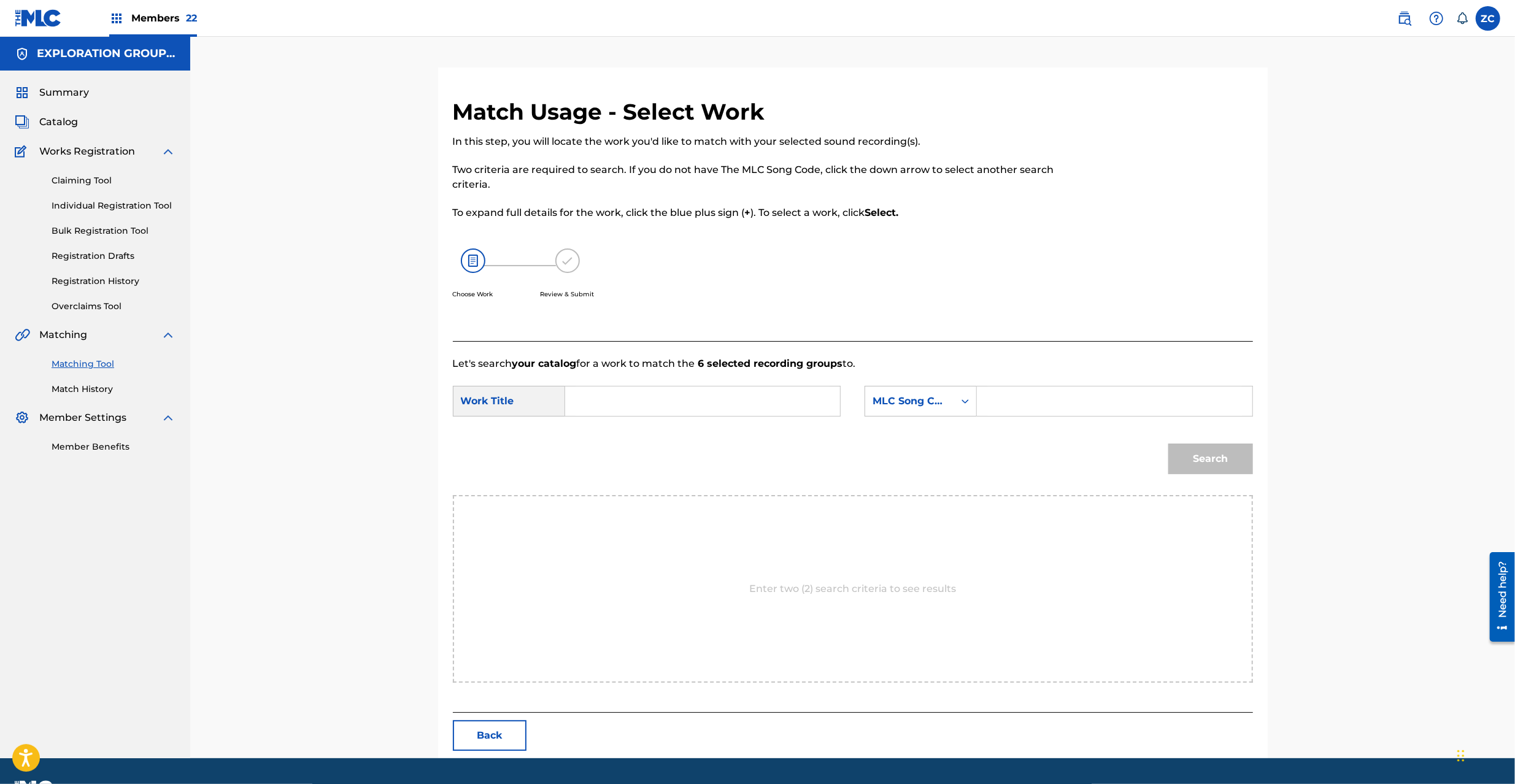
click at [662, 400] on input "Search Form" at bounding box center [703, 401] width 254 height 29
paste input "Youthful Lunch YP0WZ5"
click at [684, 406] on input "Youthful Lunch YP0WZ5" at bounding box center [703, 401] width 254 height 29
type input "Youthful Lunch"
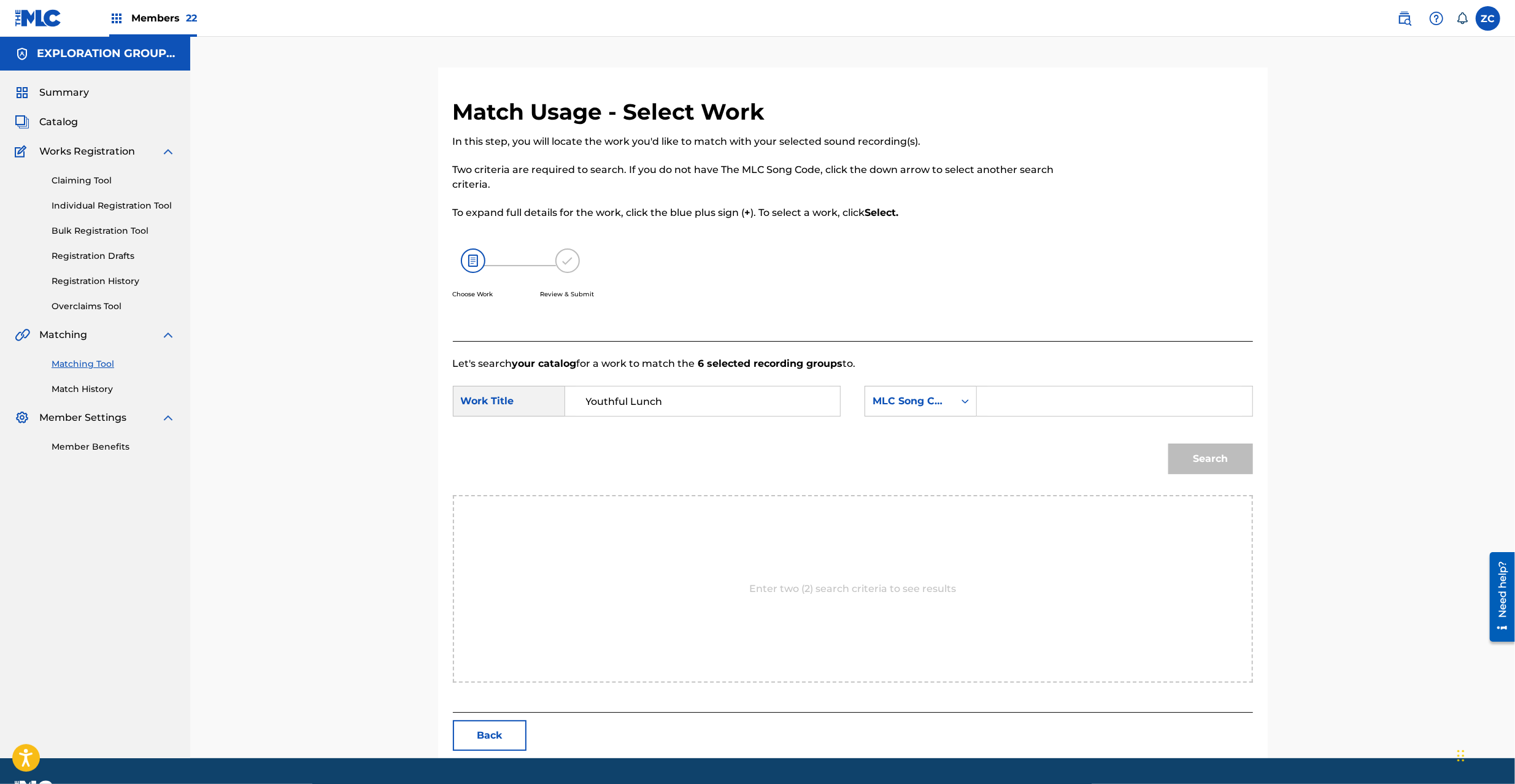
click at [1037, 410] on input "Search Form" at bounding box center [1115, 401] width 254 height 29
paste input "YP0WZ5"
type input "YP0WZ5"
click at [1250, 458] on button "Search" at bounding box center [1210, 458] width 85 height 31
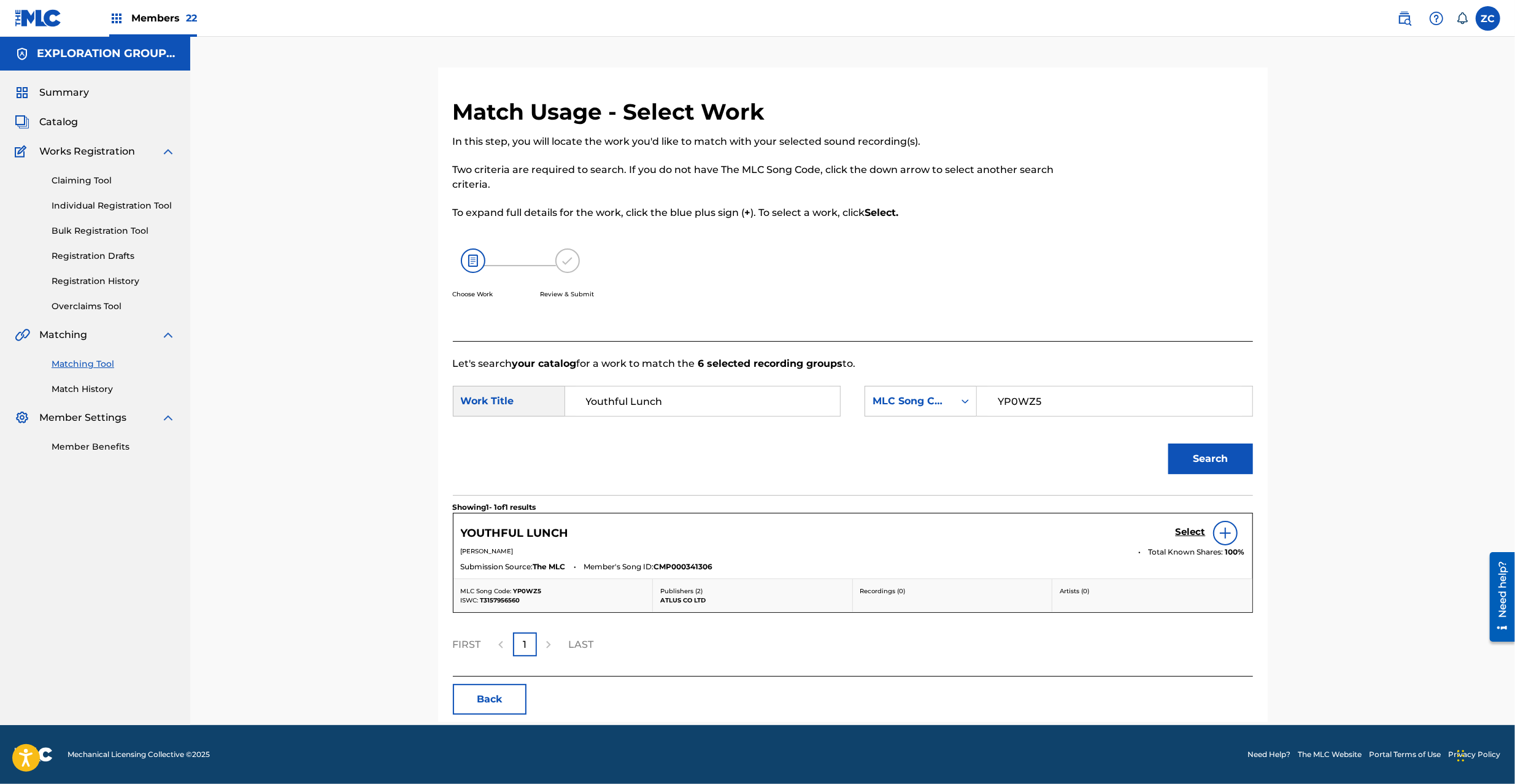
click at [1195, 536] on h5 "Select" at bounding box center [1191, 532] width 30 height 11
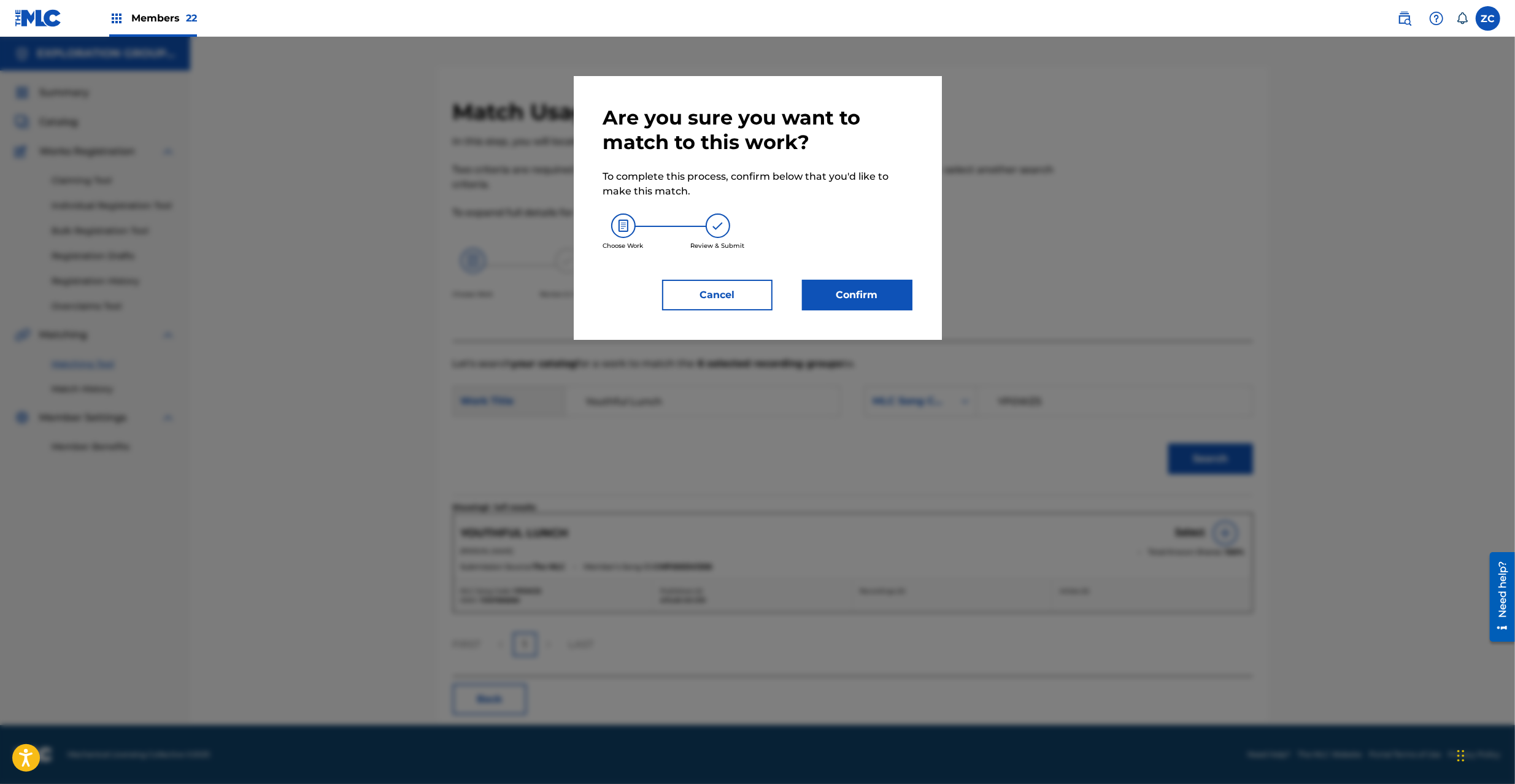
click at [847, 291] on button "Confirm" at bounding box center [858, 295] width 110 height 31
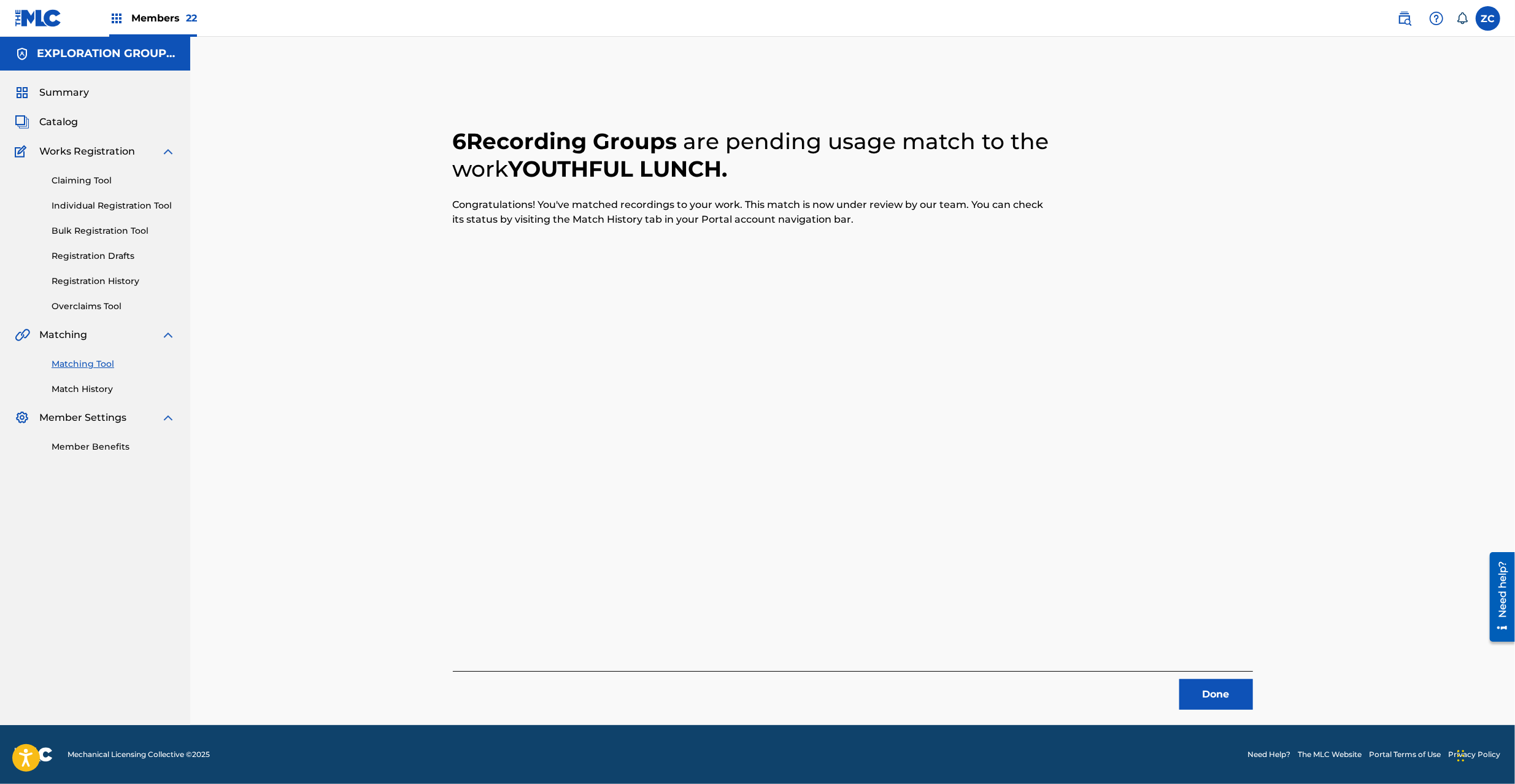
click at [1215, 681] on button "Done" at bounding box center [1216, 694] width 73 height 31
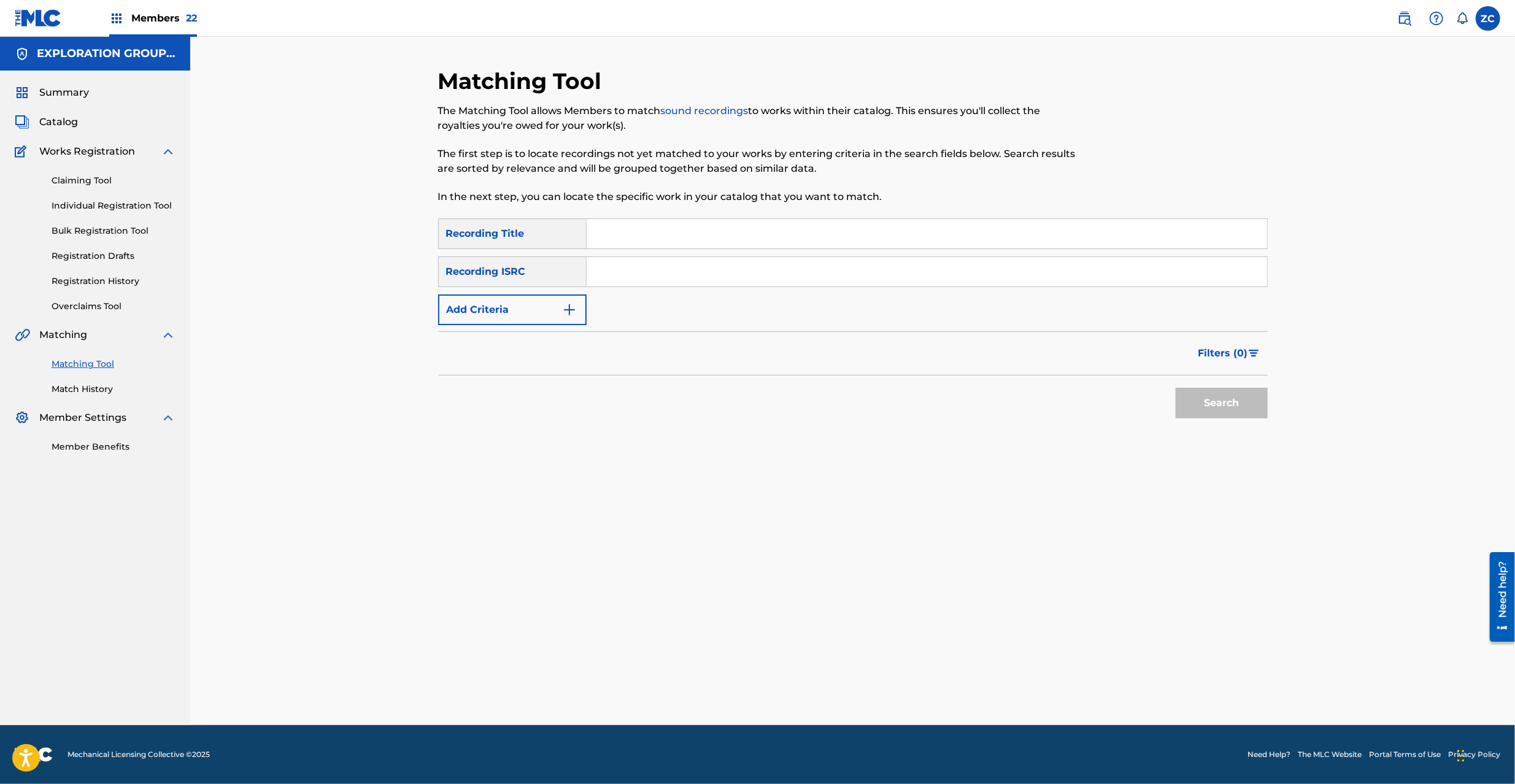
drag, startPoint x: 788, startPoint y: 267, endPoint x: 827, endPoint y: 292, distance: 46.3
click at [788, 267] on input "Search Form" at bounding box center [926, 271] width 681 height 29
paste input "JPK651669248"
click at [1219, 400] on button "Search" at bounding box center [1222, 403] width 92 height 31
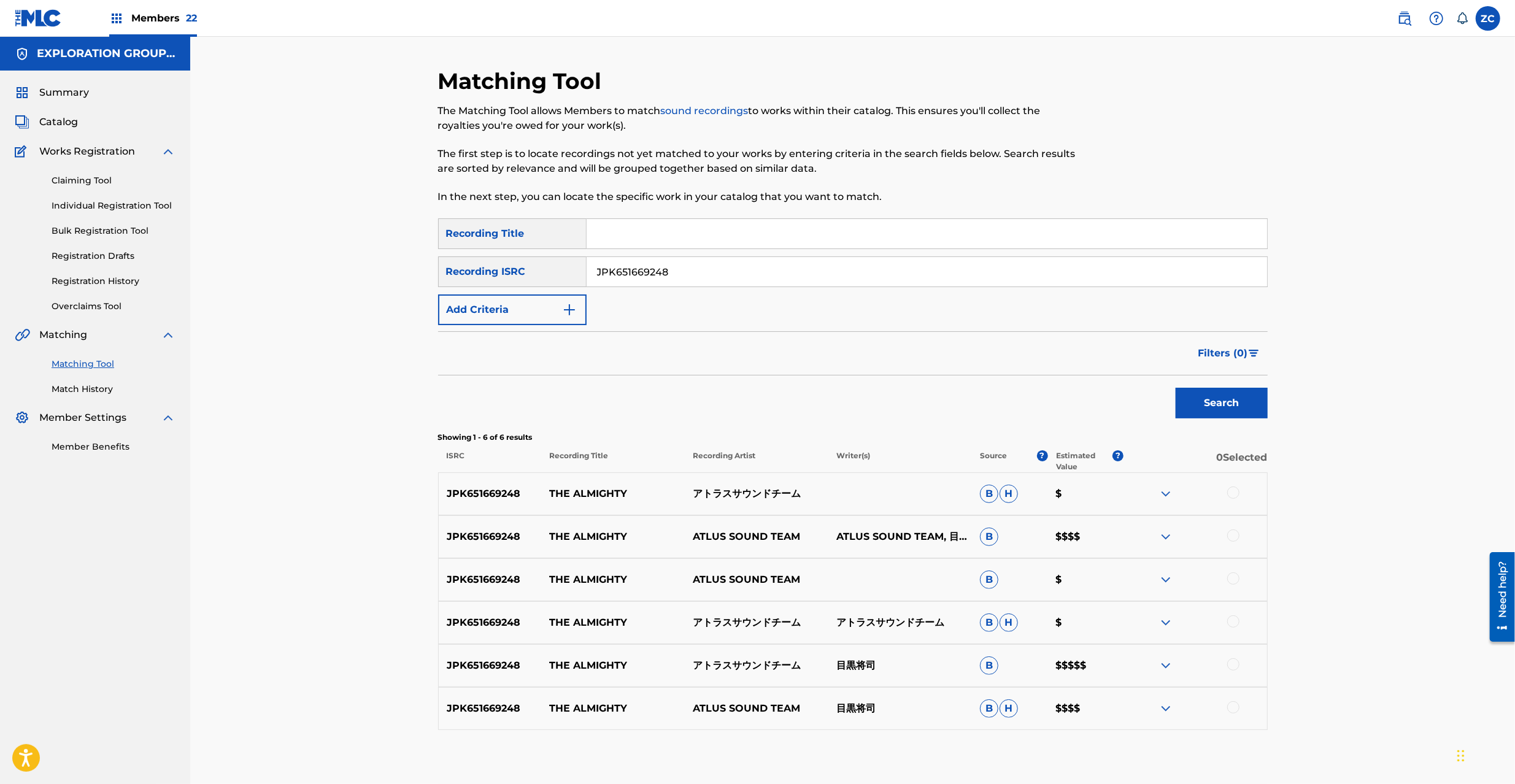
click at [1235, 494] on div at bounding box center [1233, 492] width 12 height 12
click at [766, 273] on input "JPK651669248" at bounding box center [926, 271] width 681 height 29
click at [1235, 535] on div at bounding box center [1233, 536] width 12 height 12
drag, startPoint x: 1235, startPoint y: 580, endPoint x: 1235, endPoint y: 594, distance: 14.0
click at [1235, 579] on div at bounding box center [1233, 579] width 12 height 12
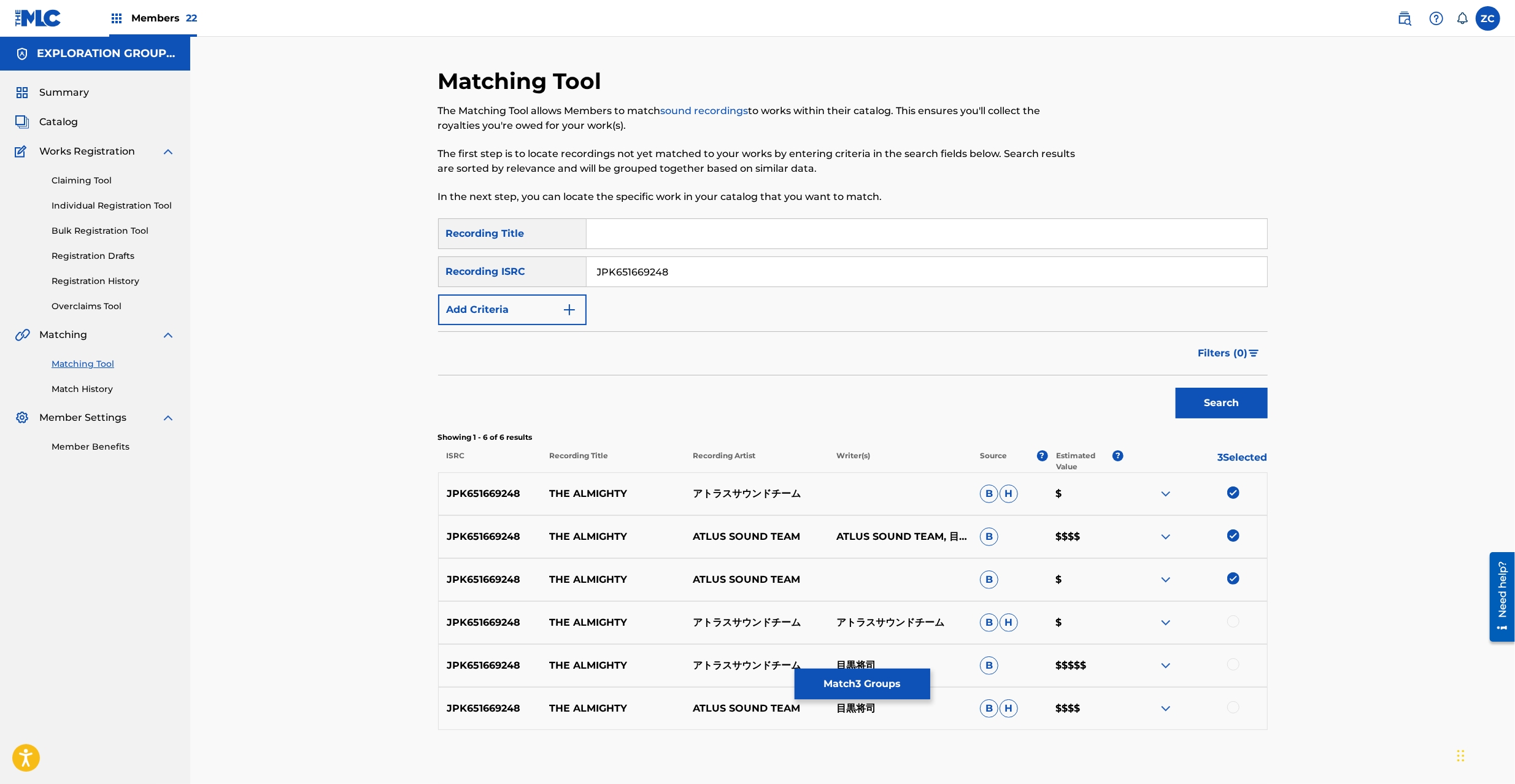
click at [1231, 623] on div at bounding box center [1233, 622] width 12 height 12
click at [1235, 662] on div at bounding box center [1233, 665] width 12 height 12
click at [1233, 708] on div at bounding box center [1233, 707] width 12 height 12
click at [794, 278] on input "JPK651669248" at bounding box center [926, 271] width 681 height 29
paste input "366823"
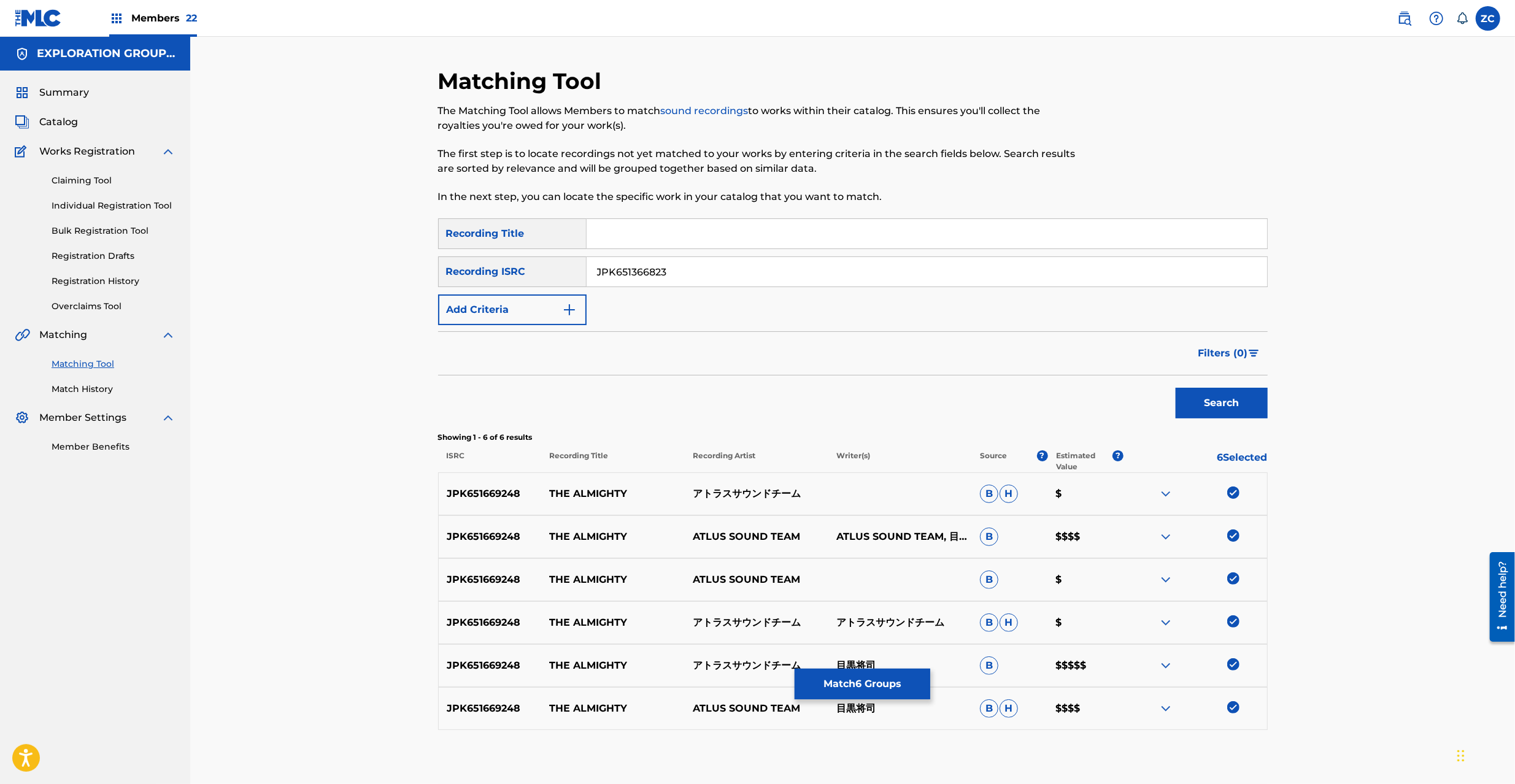
click at [1228, 403] on button "Search" at bounding box center [1222, 403] width 92 height 31
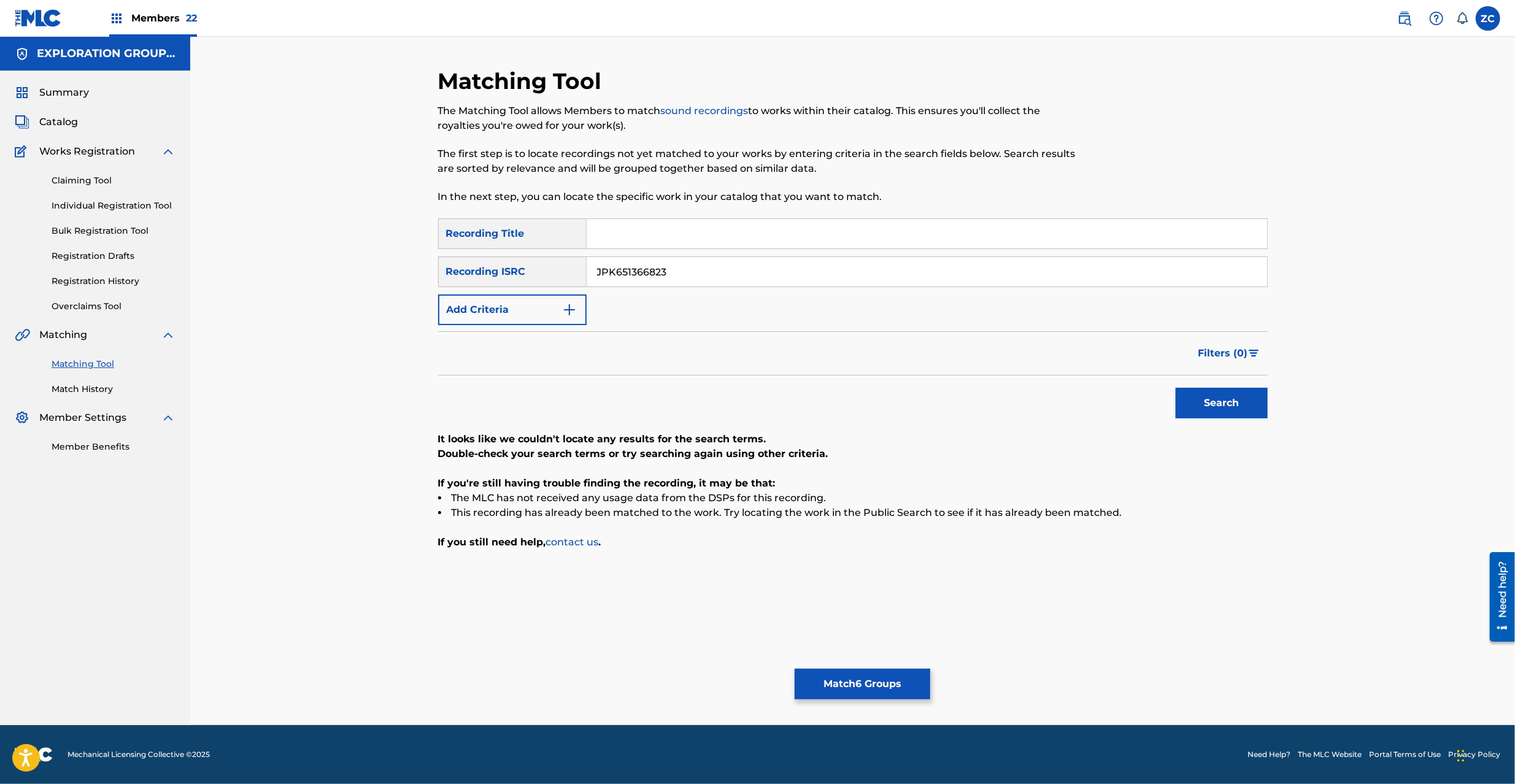
click at [904, 267] on input "JPK651366823" at bounding box center [926, 271] width 681 height 29
paste input "265317"
click at [1194, 403] on button "Search" at bounding box center [1222, 403] width 92 height 31
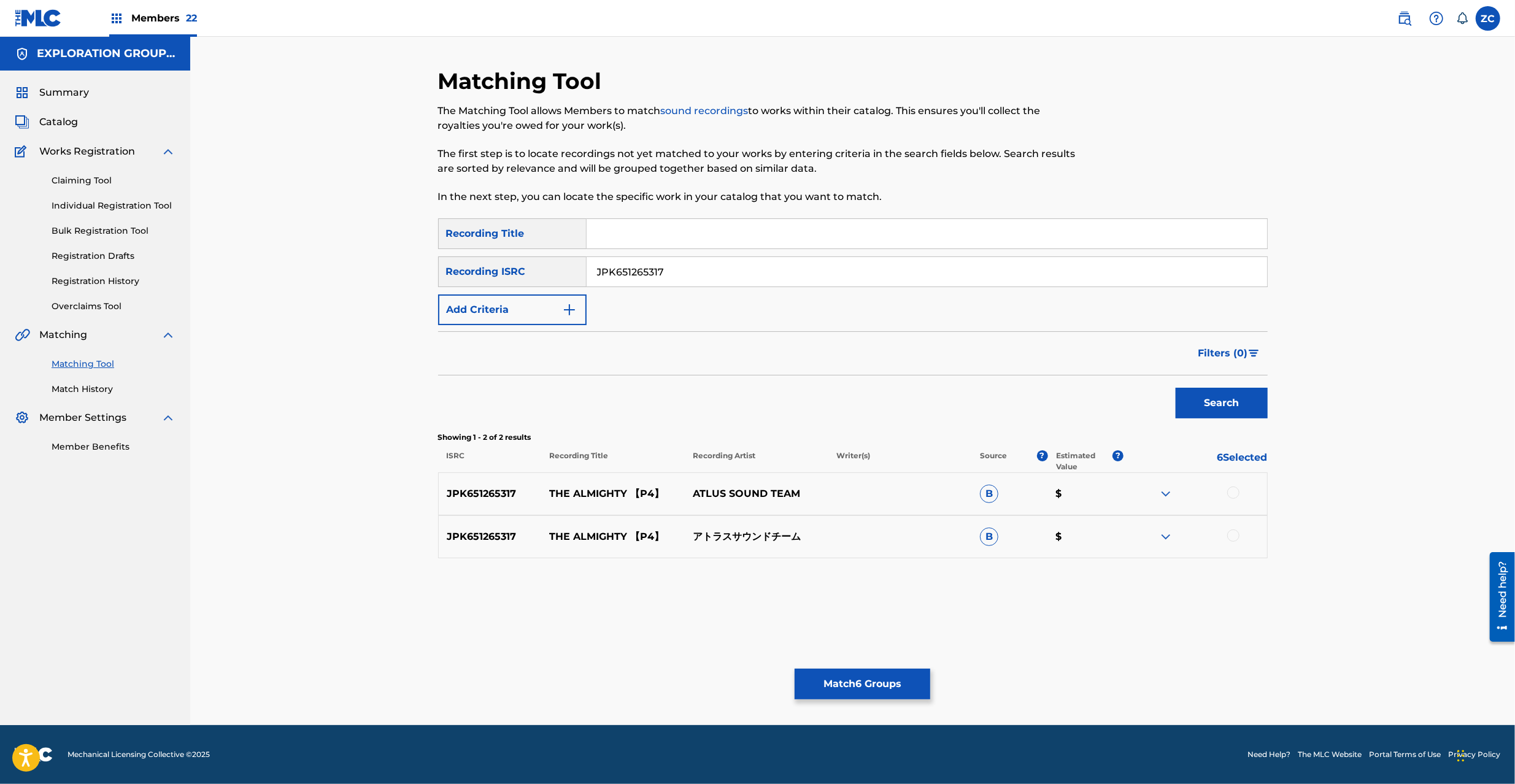
click at [1232, 492] on div at bounding box center [1233, 492] width 12 height 12
click at [1230, 540] on div at bounding box center [1233, 536] width 12 height 12
click at [922, 270] on input "JPK651265317" at bounding box center [926, 271] width 681 height 29
paste input "161709"
click at [1211, 403] on button "Search" at bounding box center [1222, 403] width 92 height 31
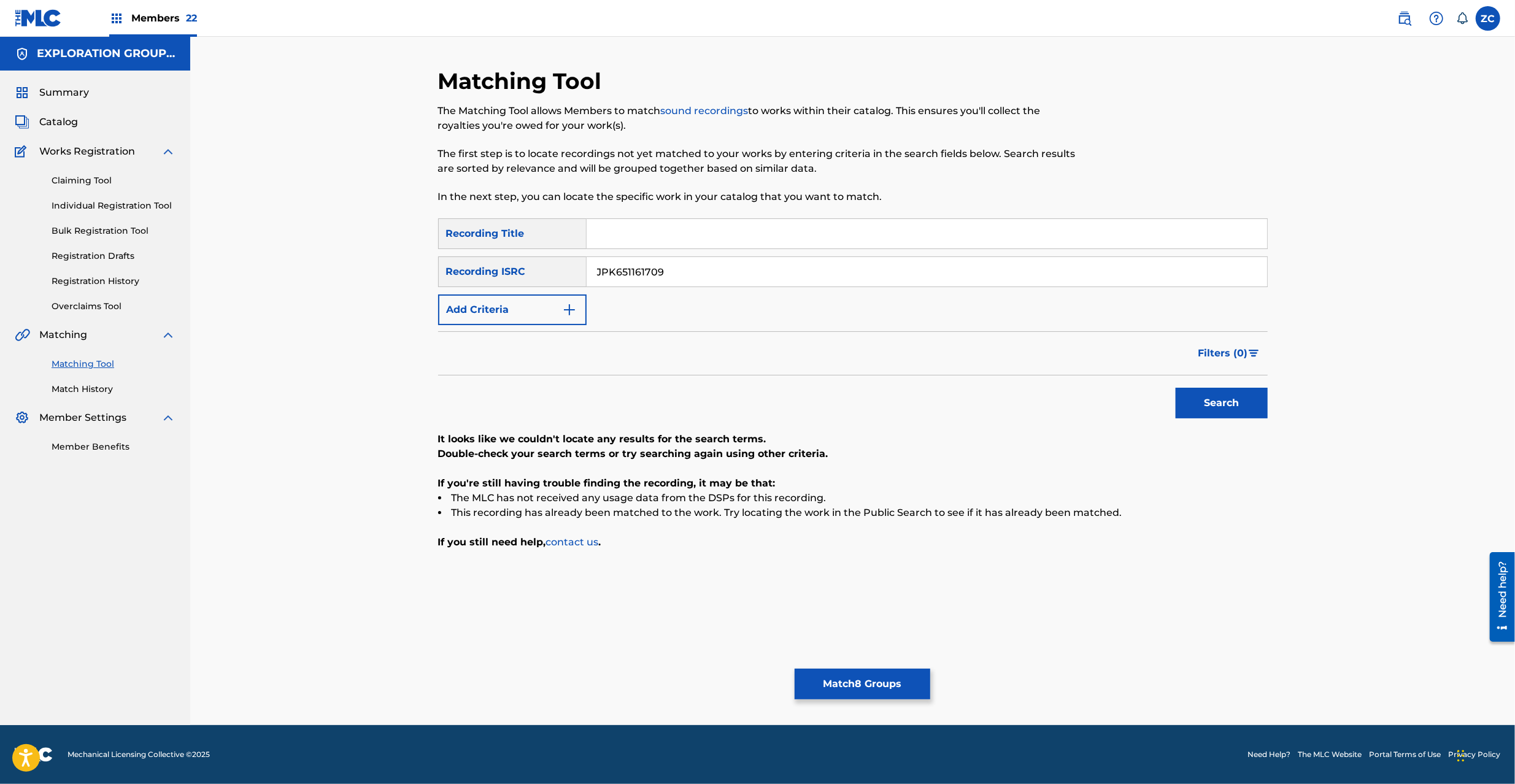
click at [869, 273] on input "JPK651161709" at bounding box center [926, 271] width 681 height 29
paste input "P300800567"
type input "JPP300800567"
click at [1198, 398] on button "Search" at bounding box center [1222, 403] width 92 height 31
click at [870, 685] on button "Match 8 Groups" at bounding box center [862, 684] width 135 height 31
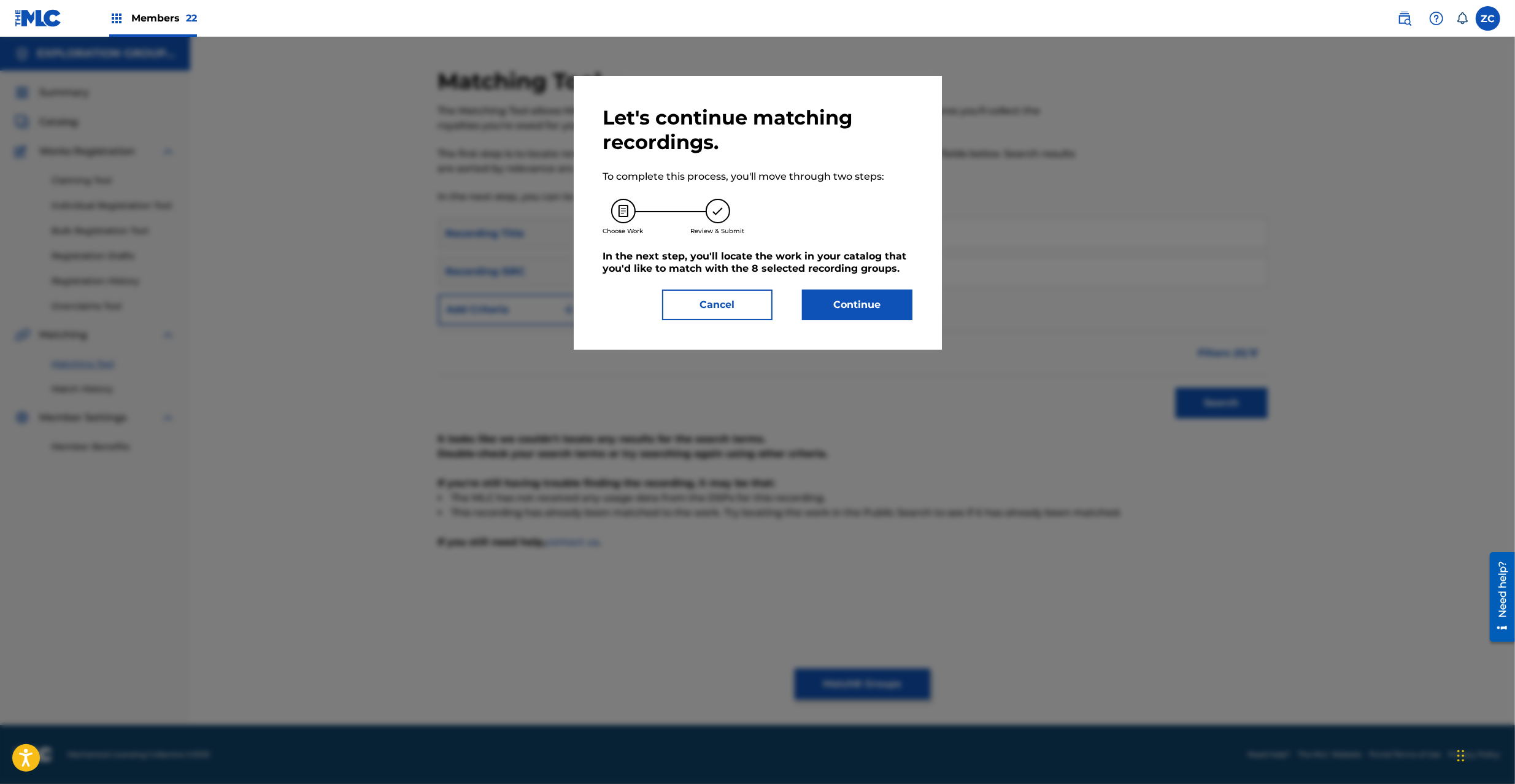
click at [886, 302] on button "Continue" at bounding box center [858, 304] width 110 height 31
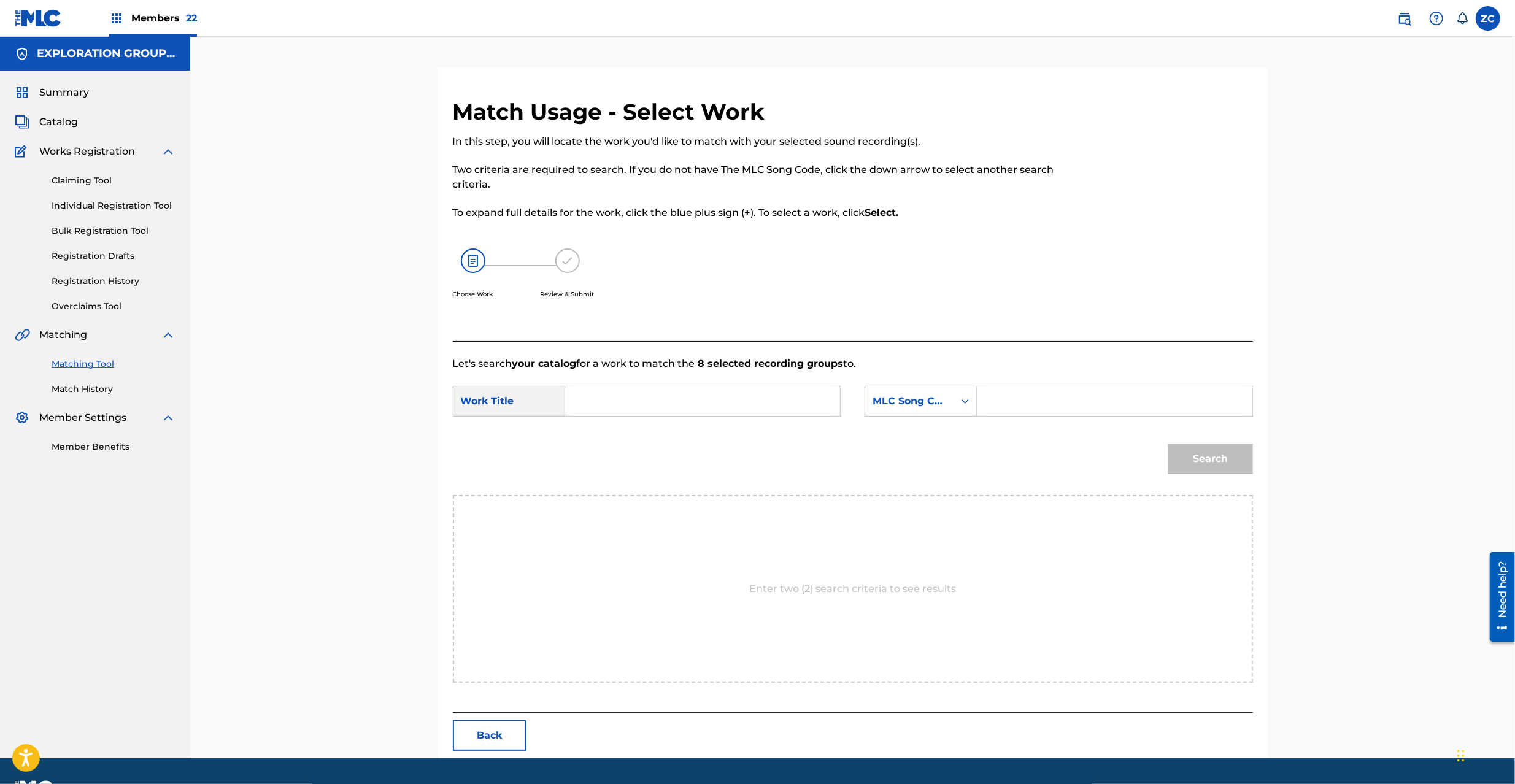
click at [715, 397] on input "Search Form" at bounding box center [703, 401] width 254 height 29
paste input "Almighty The AY83ER"
click at [688, 400] on input "Almighty The AY83ER" at bounding box center [703, 401] width 254 height 29
type input "Almighty The"
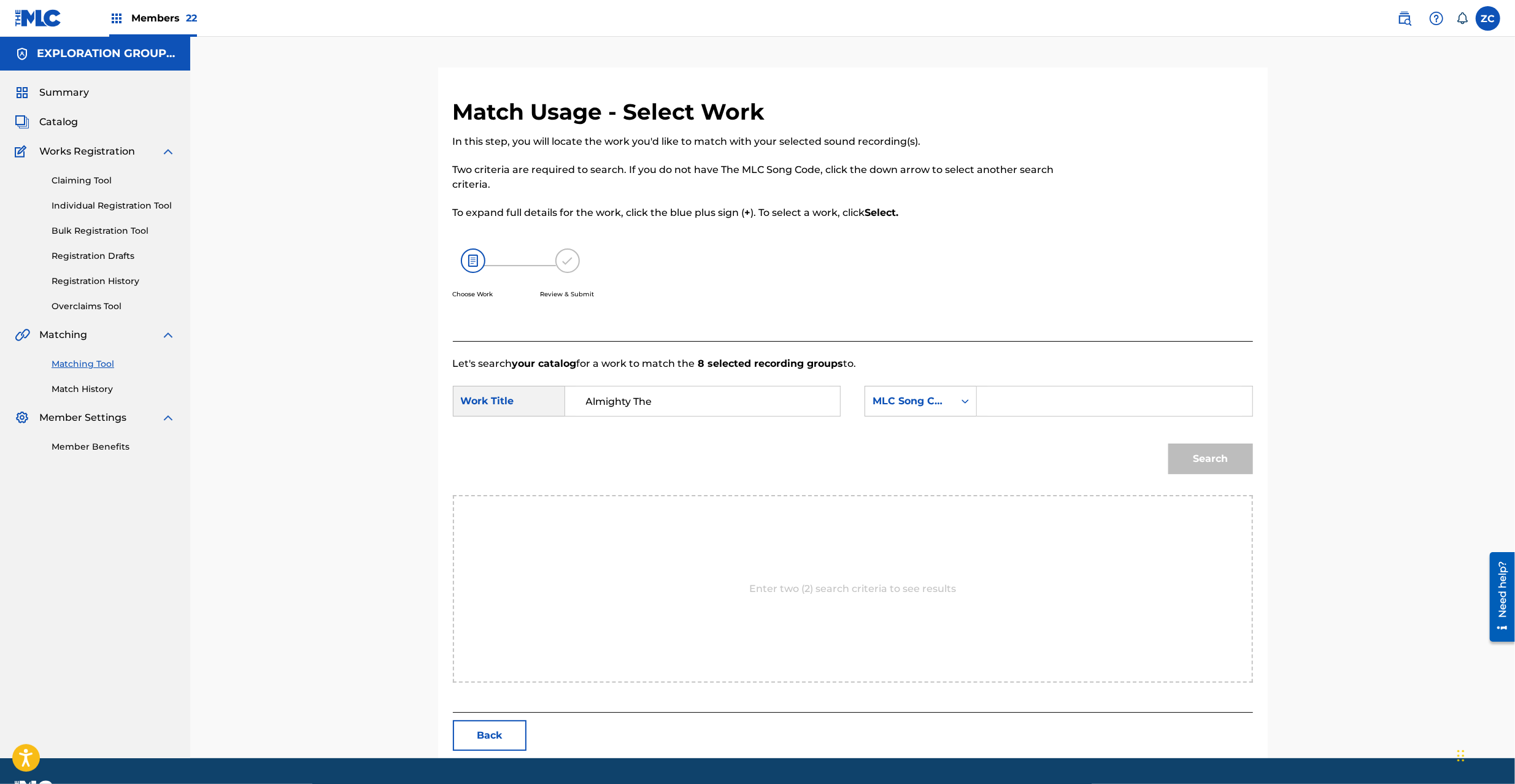
click at [1097, 400] on input "Search Form" at bounding box center [1115, 401] width 254 height 29
paste input "AY83ER"
type input "AY83ER"
click at [1251, 468] on button "Search" at bounding box center [1210, 458] width 85 height 31
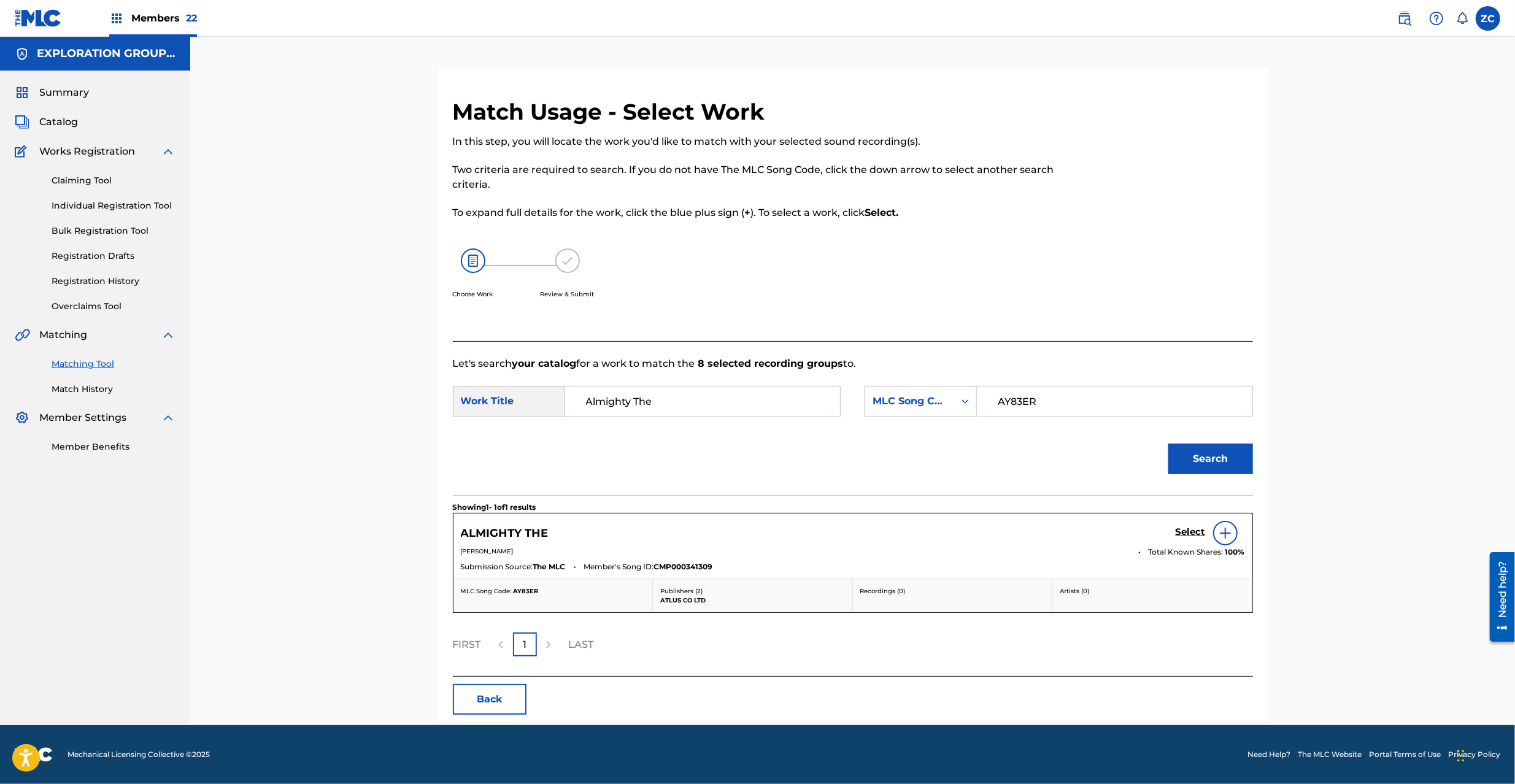
click at [1182, 534] on h5 "Select" at bounding box center [1191, 532] width 30 height 11
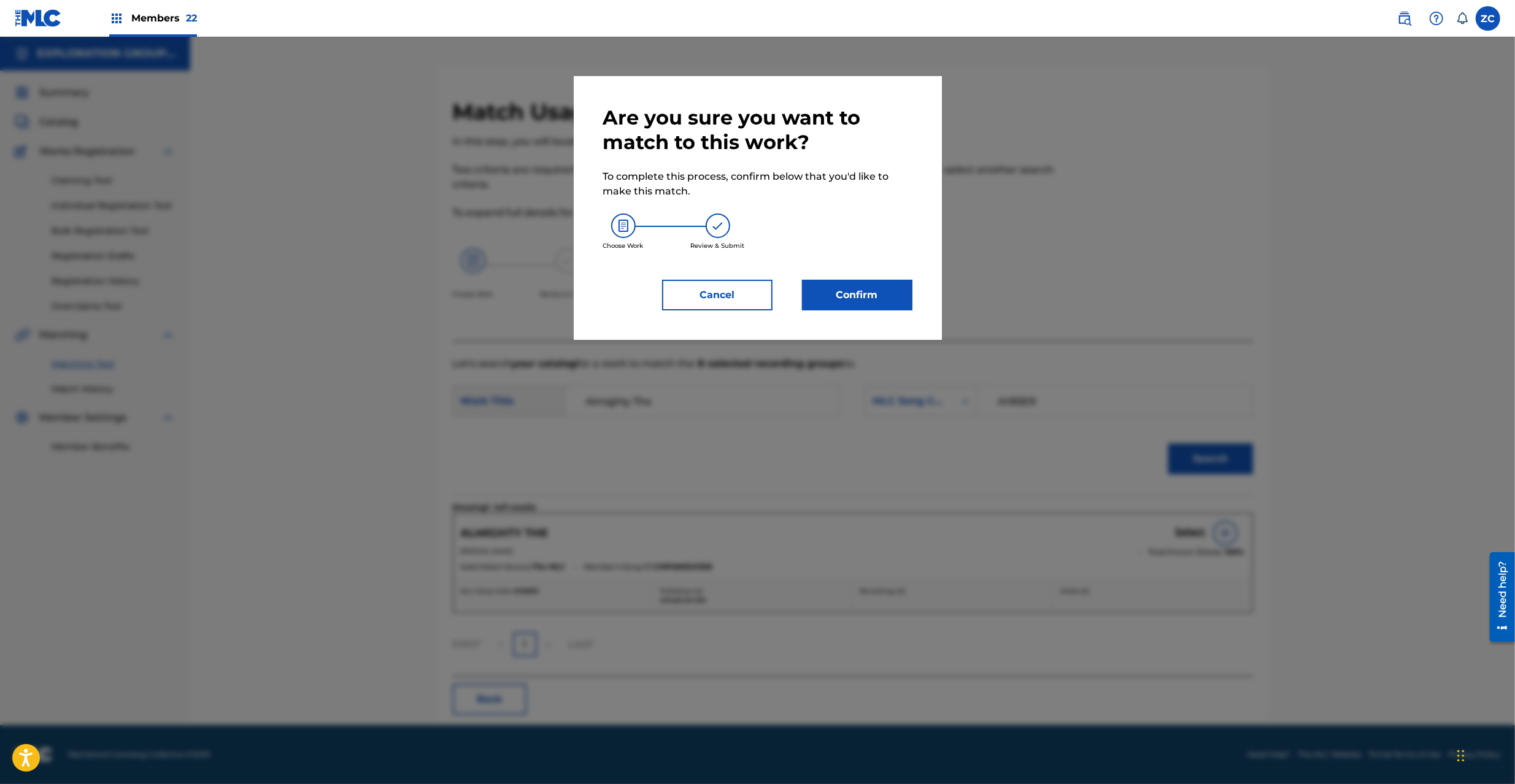
click at [863, 297] on button "Confirm" at bounding box center [858, 295] width 110 height 31
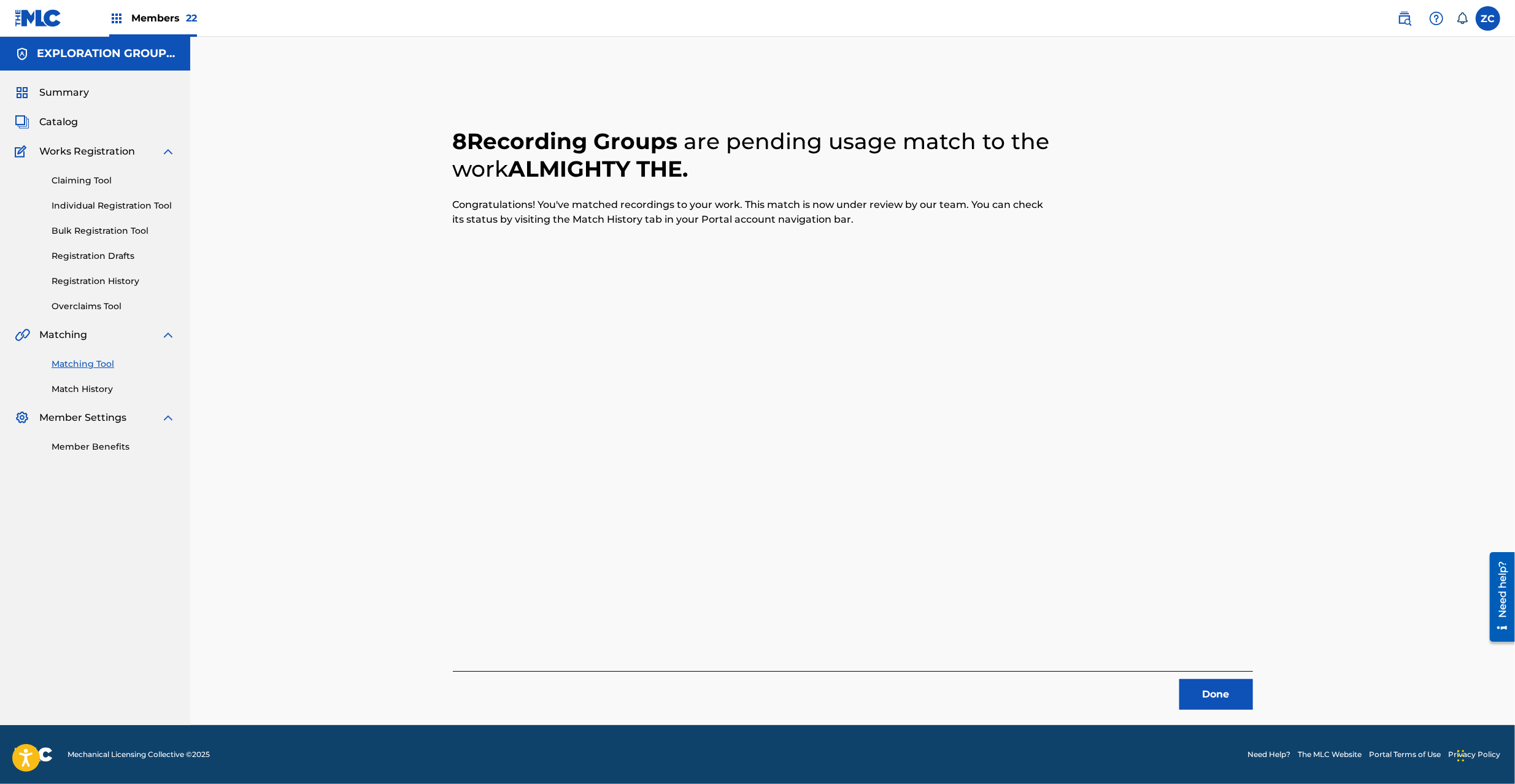
click at [1204, 703] on button "Done" at bounding box center [1216, 694] width 73 height 31
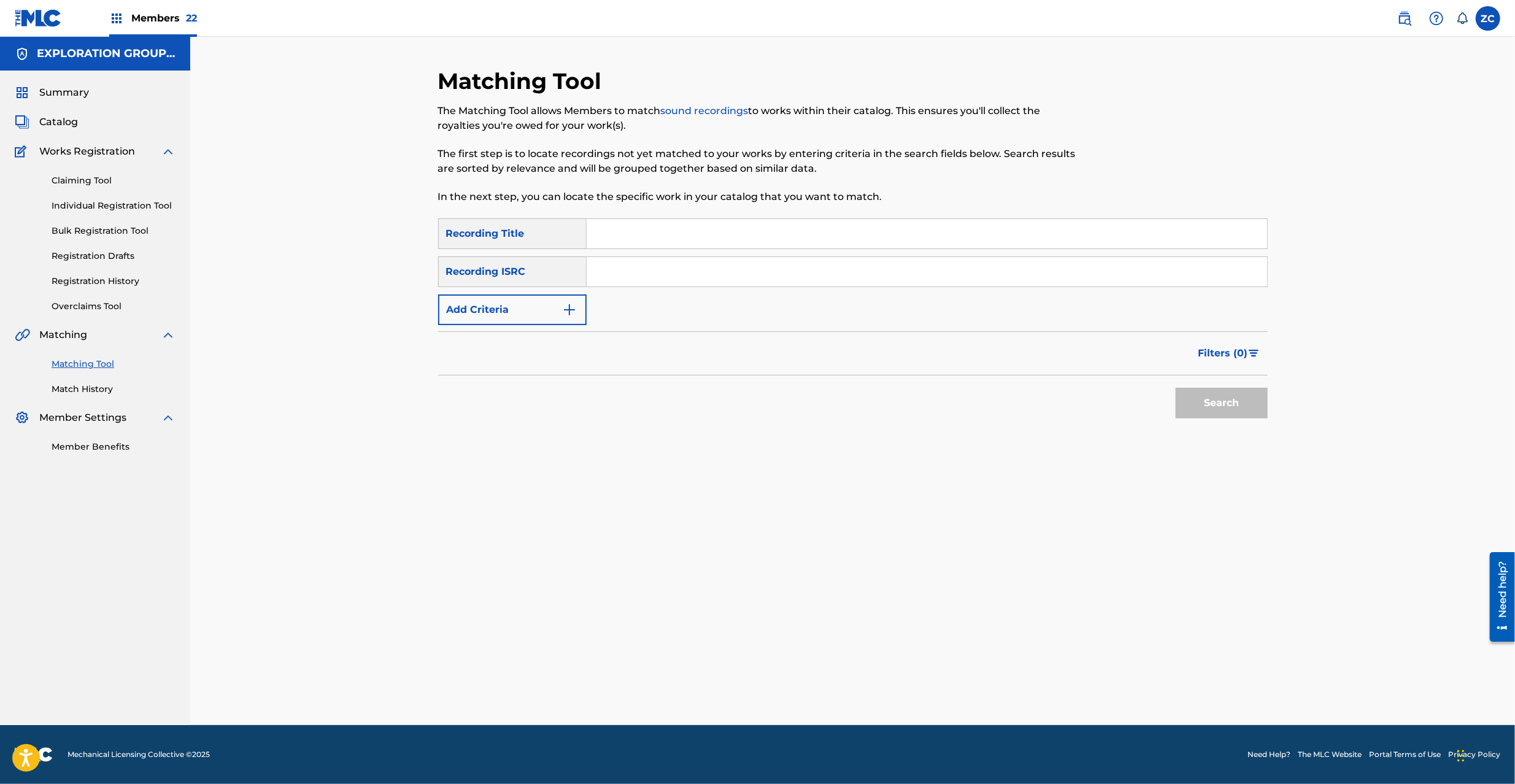
drag, startPoint x: 818, startPoint y: 270, endPoint x: 852, endPoint y: 282, distance: 36.1
click at [818, 270] on input "Search Form" at bounding box center [926, 271] width 681 height 29
paste input "JPK651601054"
click at [1198, 403] on button "Search" at bounding box center [1222, 403] width 92 height 31
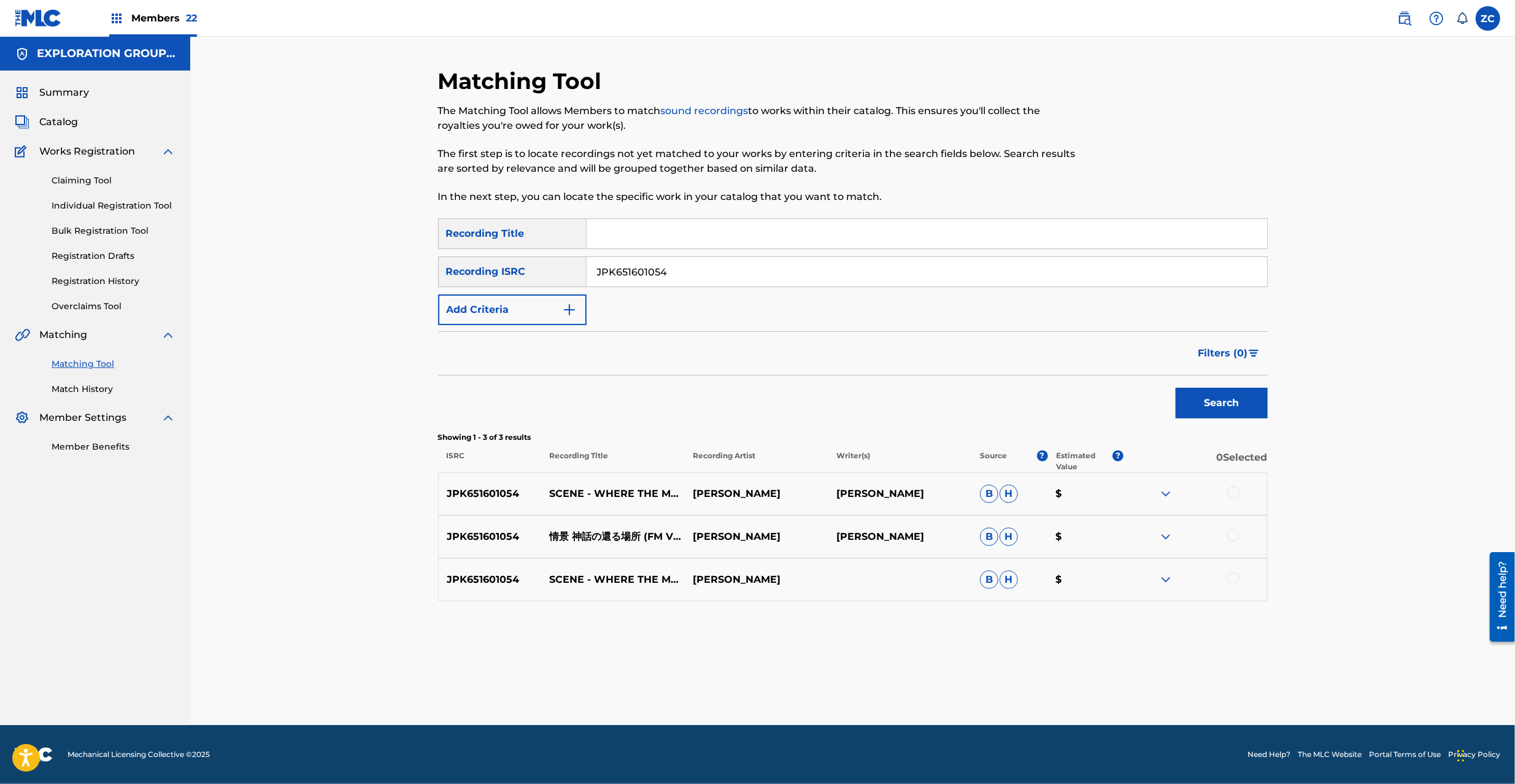
click at [1232, 496] on div at bounding box center [1233, 492] width 12 height 12
click at [1235, 536] on div at bounding box center [1233, 536] width 12 height 12
click at [1234, 577] on div at bounding box center [1233, 579] width 12 height 12
click at [853, 273] on input "JPK651601054" at bounding box center [926, 271] width 681 height 29
click at [818, 267] on input "JPK651601054" at bounding box center [926, 271] width 681 height 29
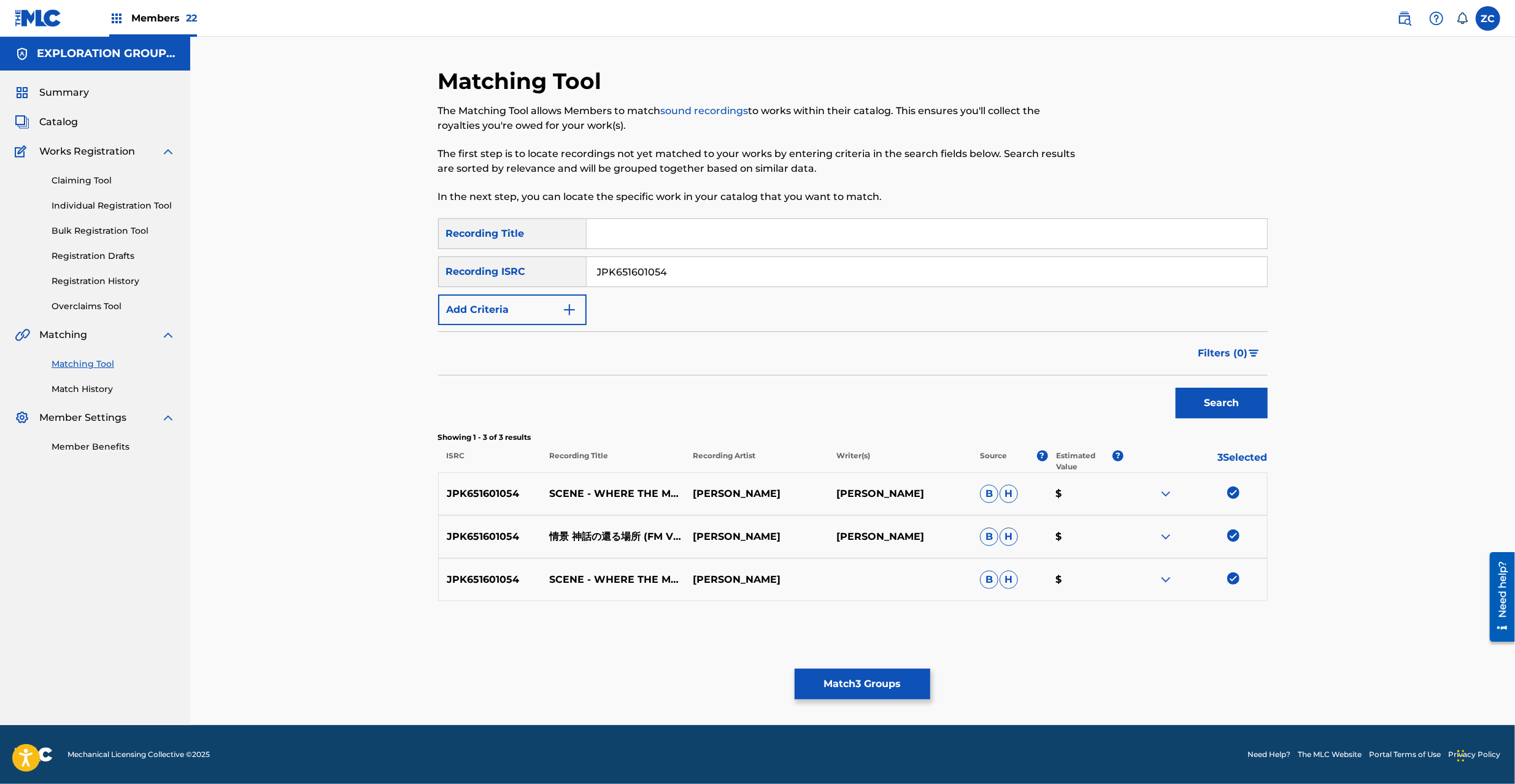
paste input "26"
type input "JPK651601026"
click at [1238, 406] on button "Search" at bounding box center [1222, 403] width 92 height 31
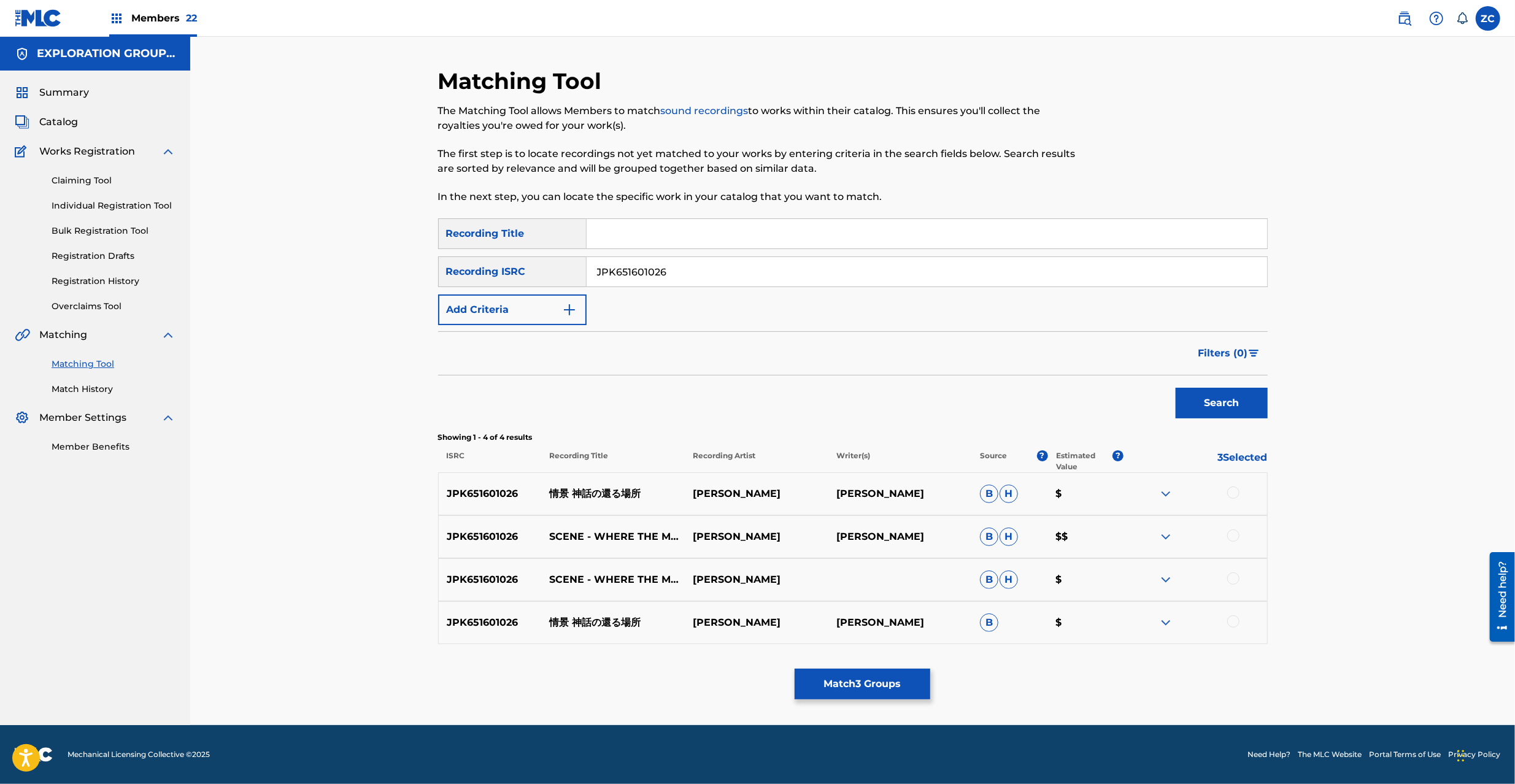
click at [1235, 492] on div at bounding box center [1233, 492] width 12 height 12
click at [1234, 538] on div at bounding box center [1233, 536] width 12 height 12
click at [1233, 580] on div at bounding box center [1233, 579] width 12 height 12
click at [1233, 622] on div at bounding box center [1233, 622] width 12 height 12
click at [857, 697] on button "Match 7 Groups" at bounding box center [862, 684] width 135 height 31
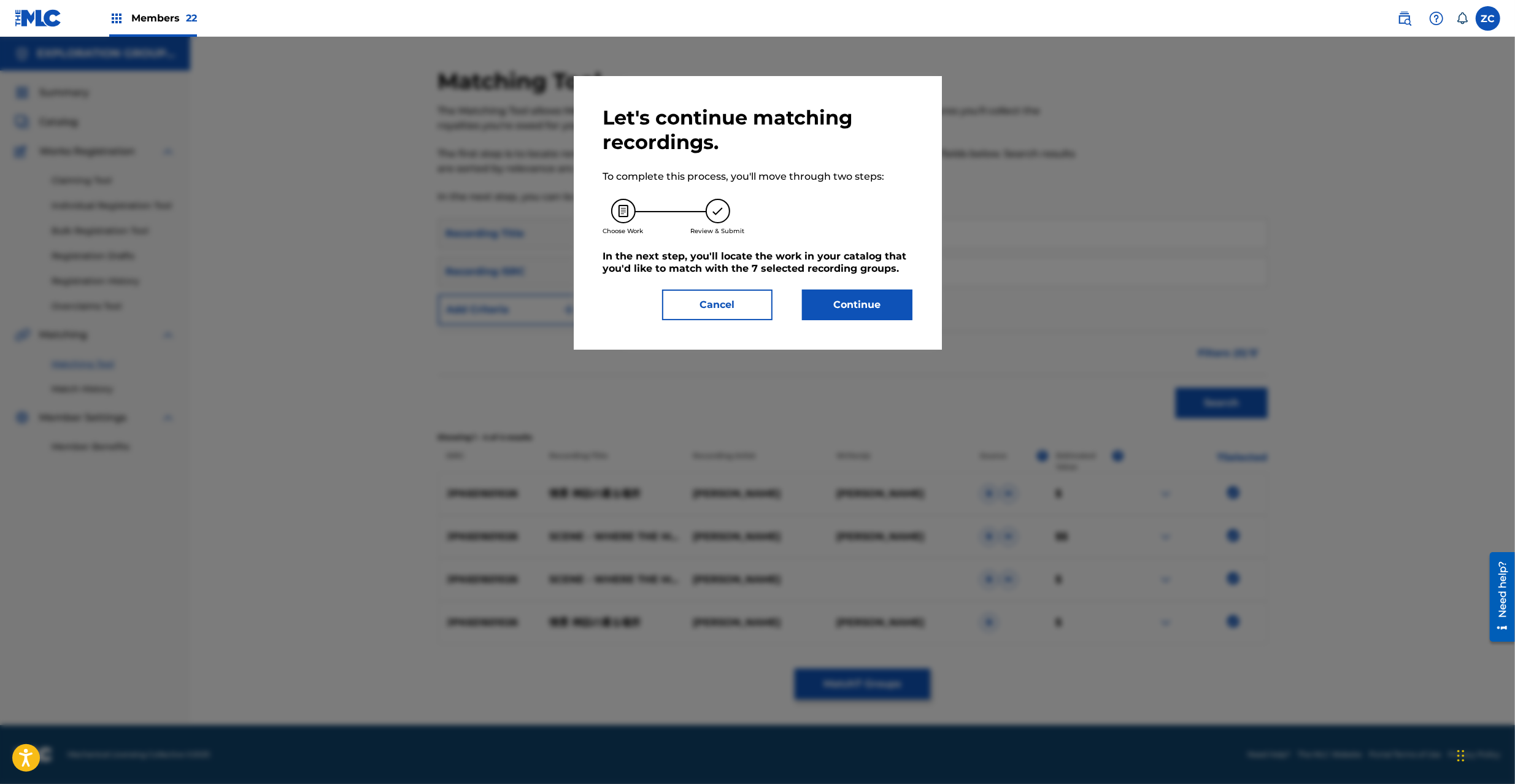
click at [864, 309] on button "Continue" at bounding box center [858, 304] width 110 height 31
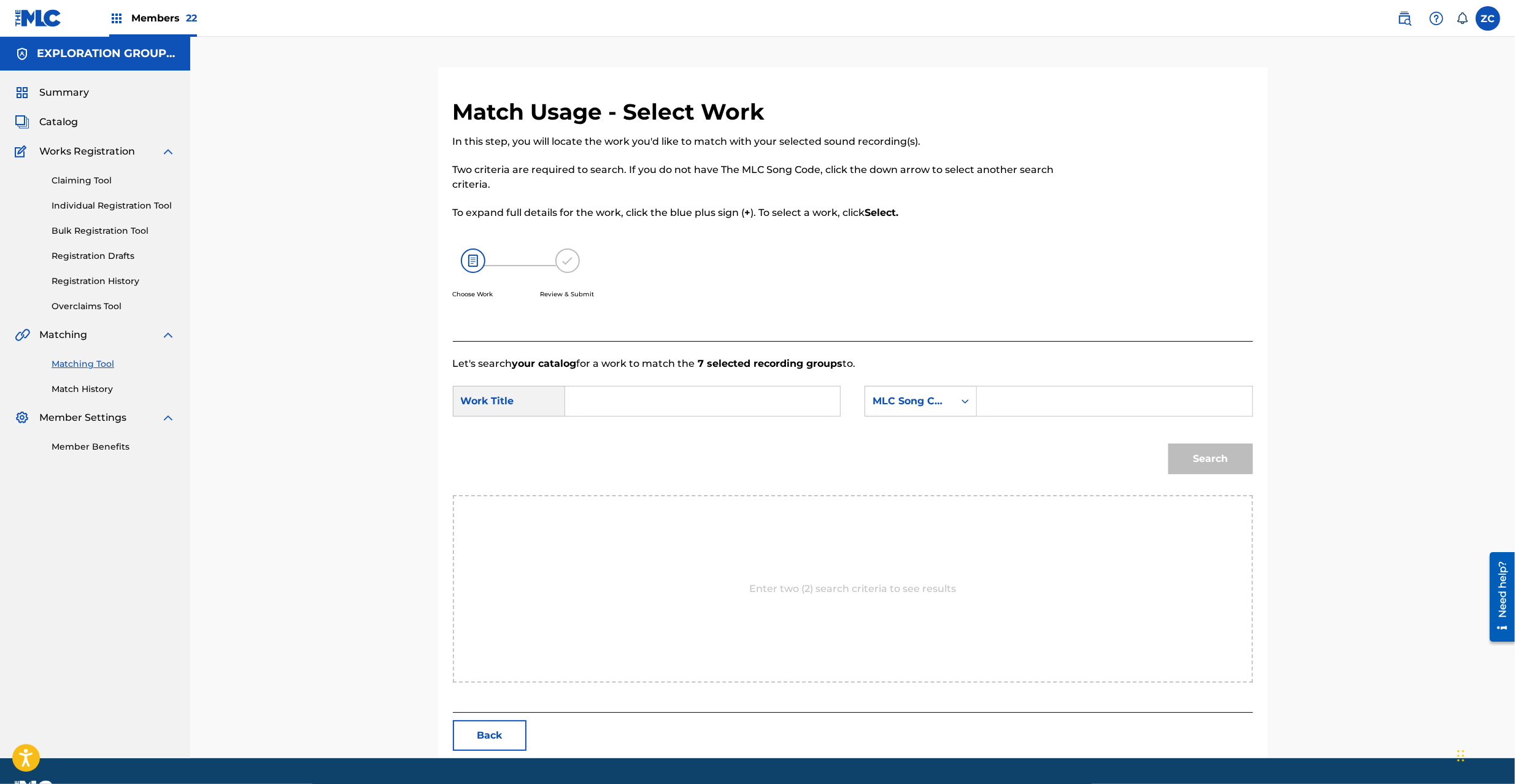
click at [657, 403] on input "Search Form" at bounding box center [703, 401] width 254 height 29
paste input "Joukei Shinwano Kaeru Basho J536WL"
click at [757, 409] on input "Joukei Shinwano Kaeru Basho J536WL" at bounding box center [703, 401] width 254 height 29
click at [759, 409] on input "Joukei Shinwano Kaeru Basho J536WL" at bounding box center [703, 401] width 254 height 29
type input "Joukei Shinwano Kaeru Basho"
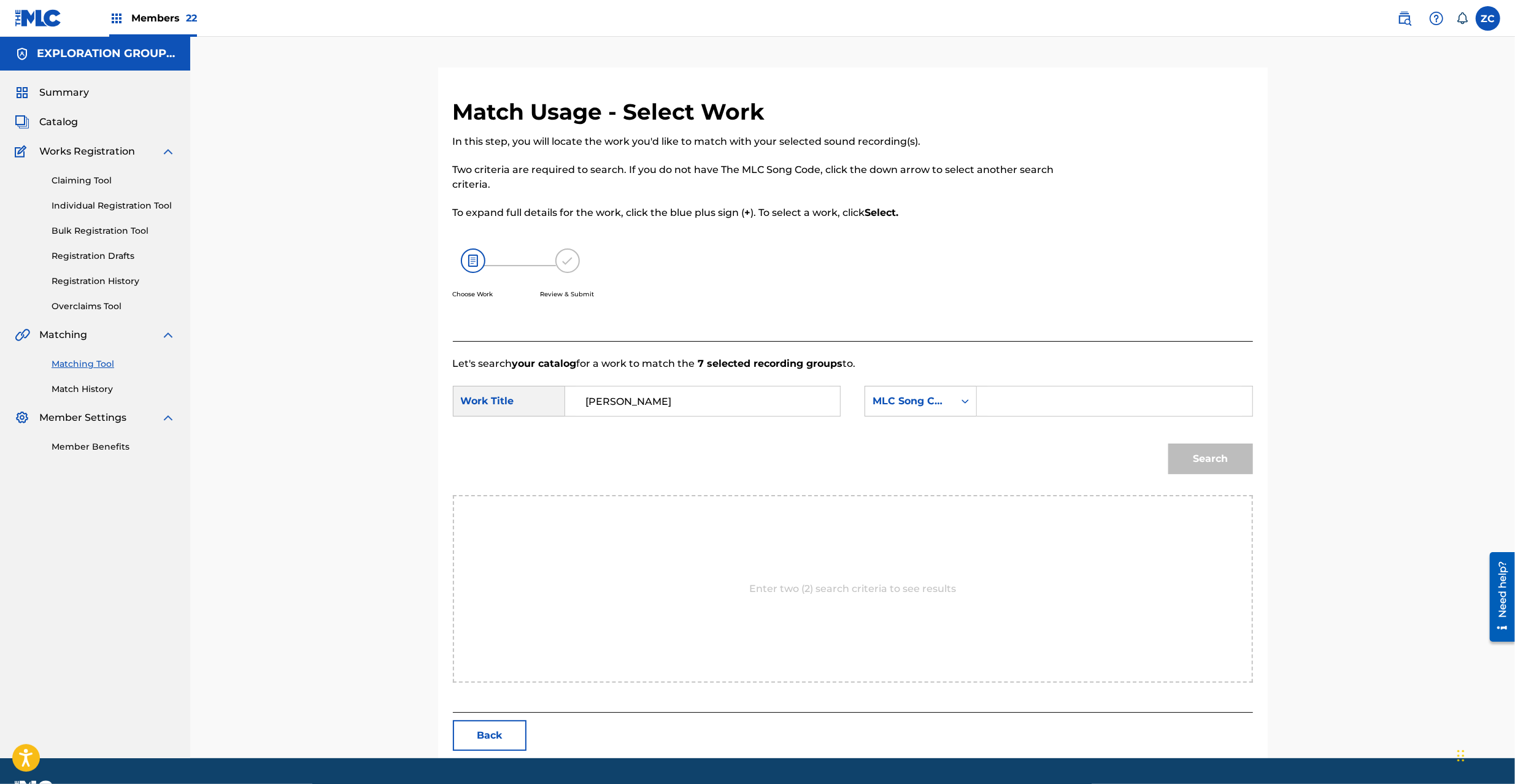
drag, startPoint x: 1030, startPoint y: 399, endPoint x: 1046, endPoint y: 403, distance: 16.5
click at [1031, 398] on input "Search Form" at bounding box center [1115, 401] width 254 height 29
paste input "J536WL"
type input "J536WL"
click at [1218, 460] on button "Search" at bounding box center [1210, 458] width 85 height 31
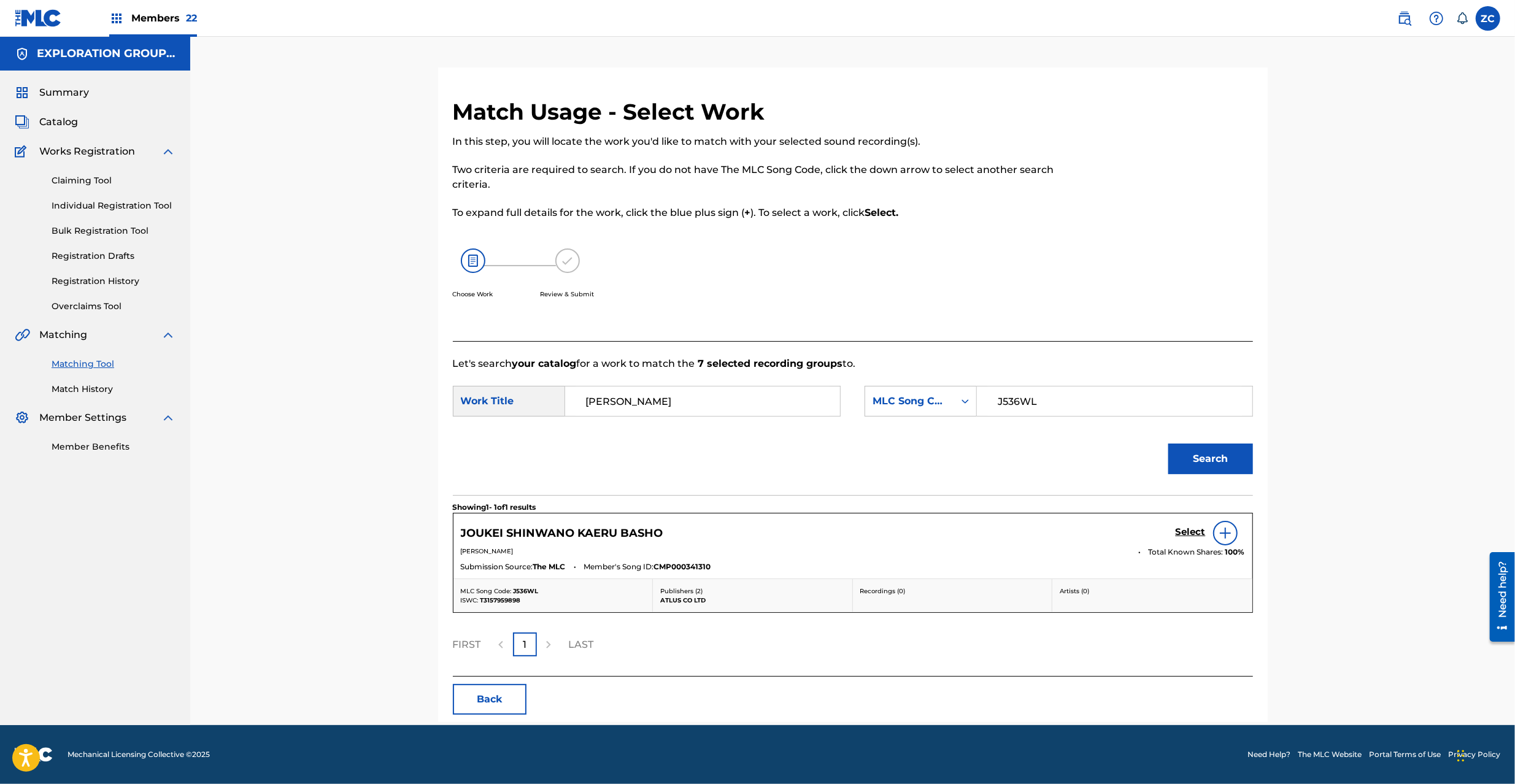
click at [1196, 540] on link "Select" at bounding box center [1191, 533] width 30 height 14
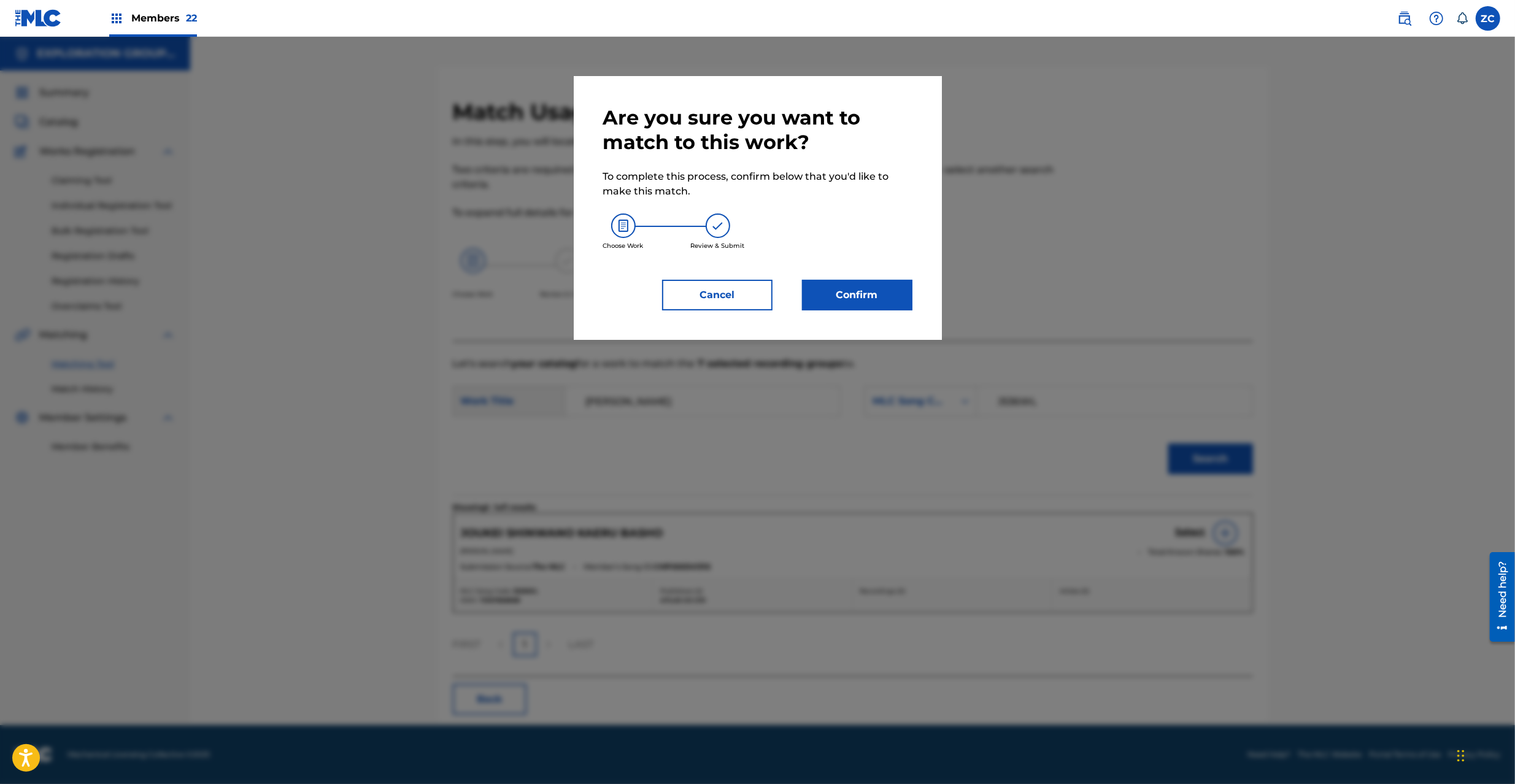
click at [839, 295] on button "Confirm" at bounding box center [858, 295] width 110 height 31
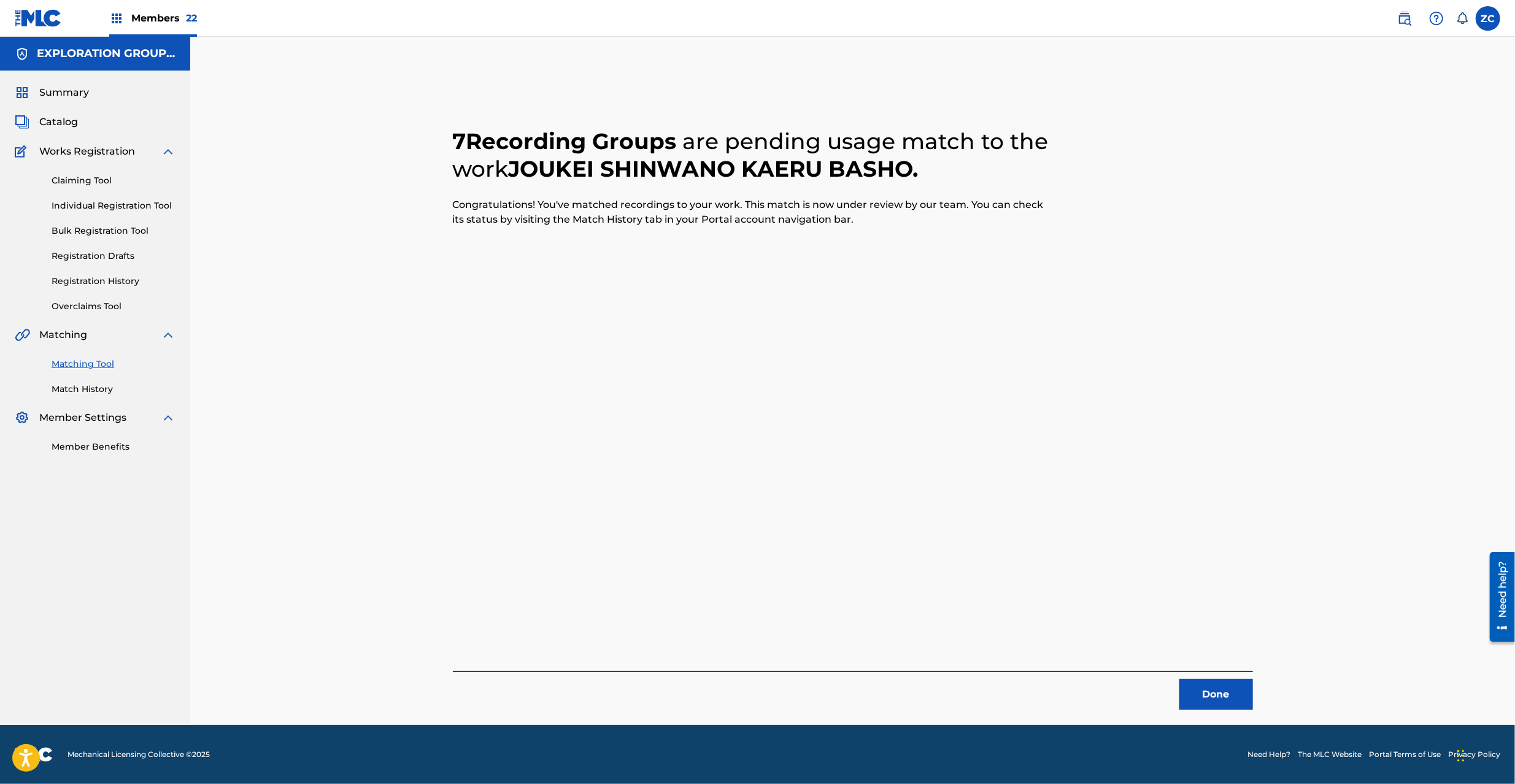
click at [1205, 693] on button "Done" at bounding box center [1216, 694] width 73 height 31
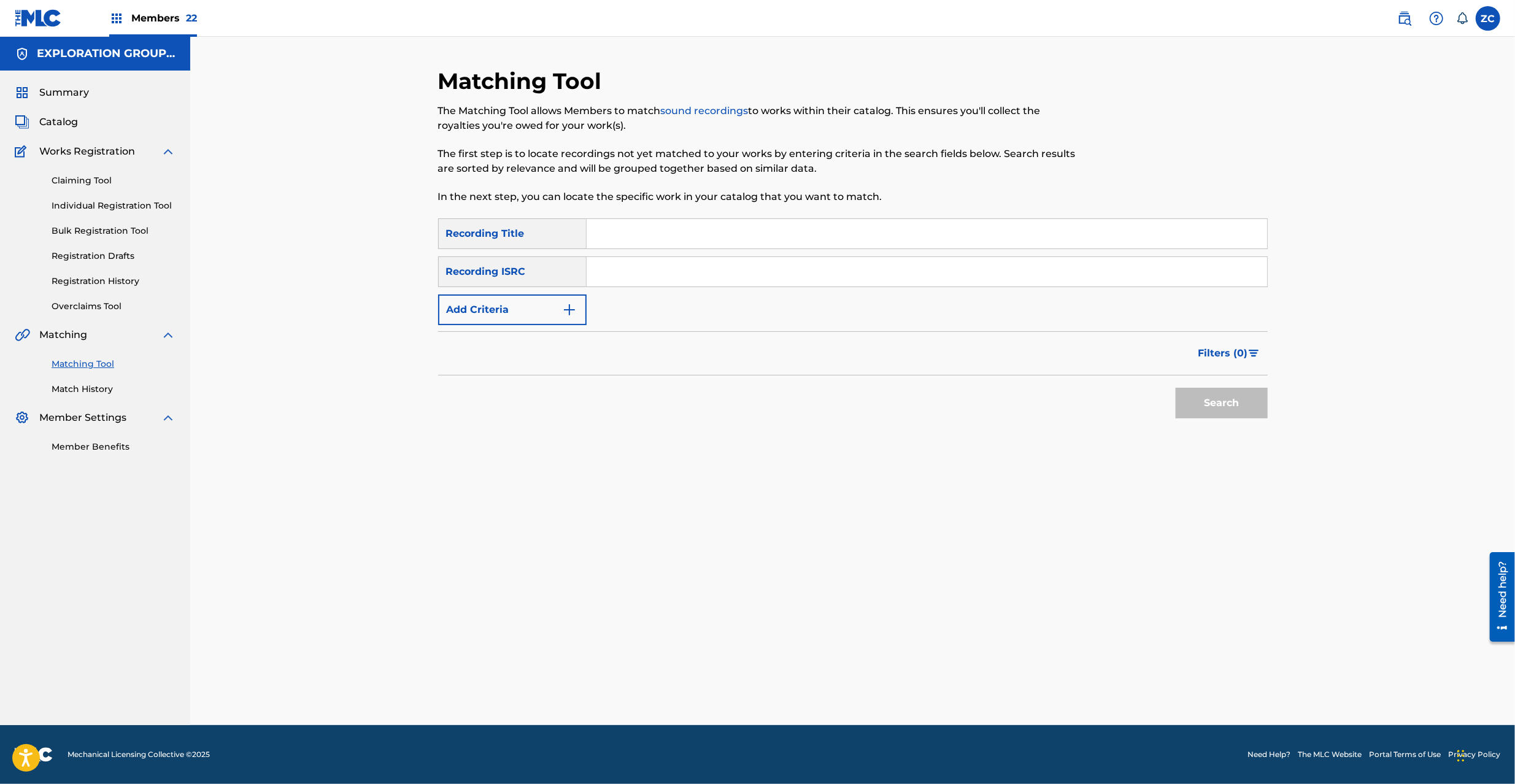
drag, startPoint x: 857, startPoint y: 258, endPoint x: 861, endPoint y: 264, distance: 7.2
click at [857, 258] on input "Search Form" at bounding box center [926, 271] width 681 height 29
paste input "JPK651163017"
click at [1210, 403] on button "Search" at bounding box center [1222, 403] width 92 height 31
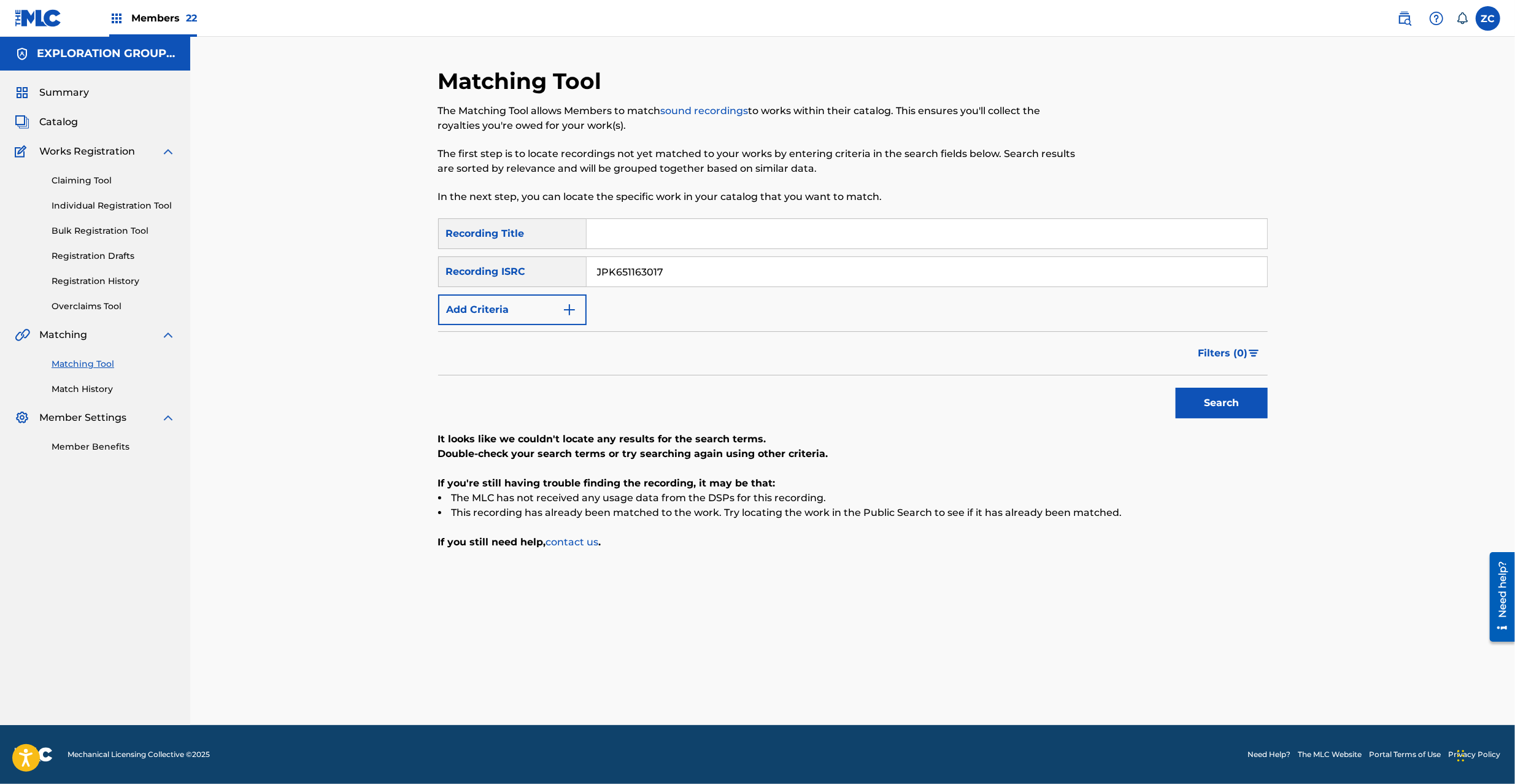
click at [733, 263] on input "JPK651163017" at bounding box center [926, 271] width 681 height 29
paste input "366824"
click at [1223, 407] on button "Search" at bounding box center [1222, 403] width 92 height 31
click at [833, 286] on div "JPK651366824" at bounding box center [927, 272] width 682 height 31
click at [845, 273] on input "JPK651366824" at bounding box center [926, 271] width 681 height 29
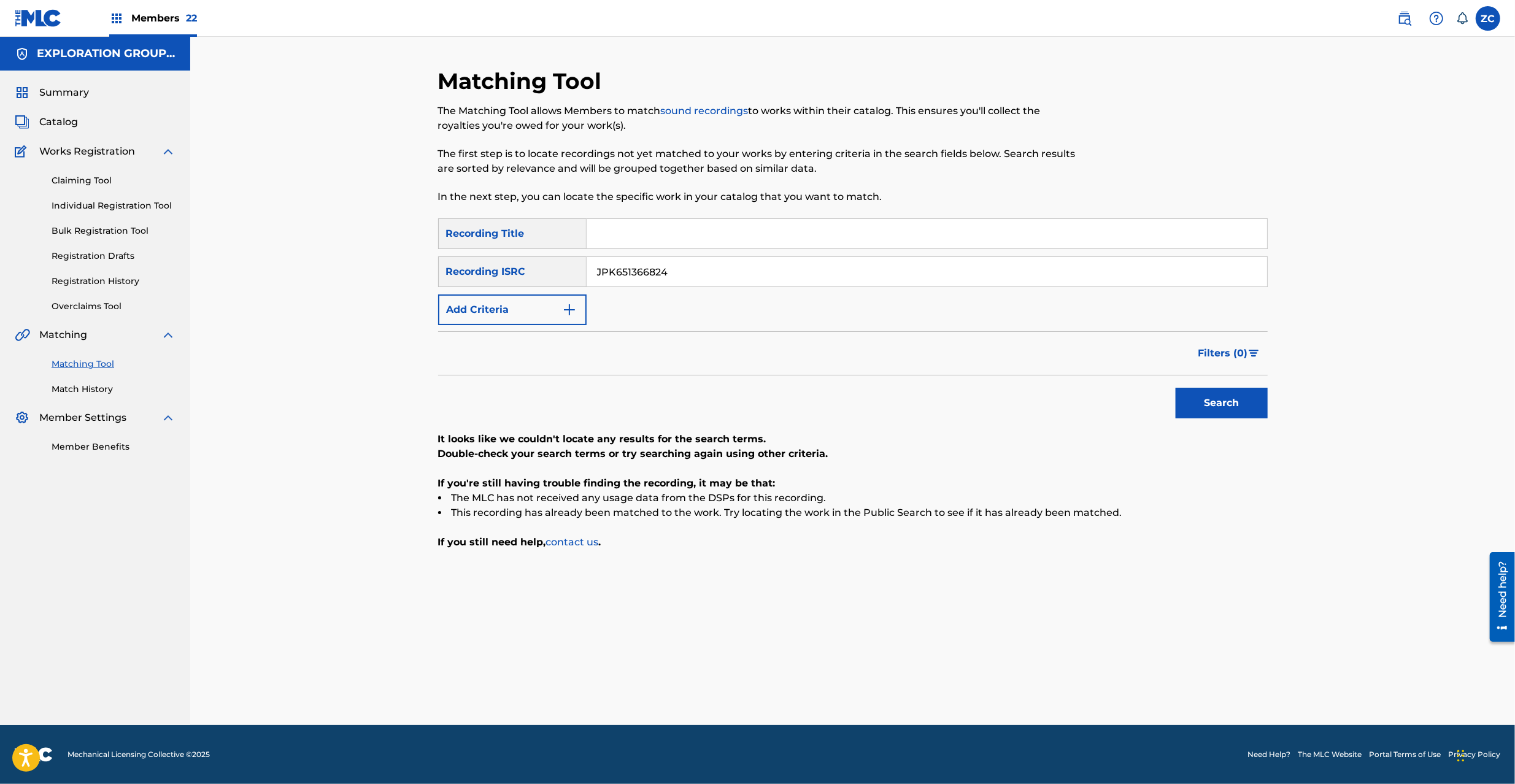
paste input "265318"
click at [1220, 395] on button "Search" at bounding box center [1222, 403] width 92 height 31
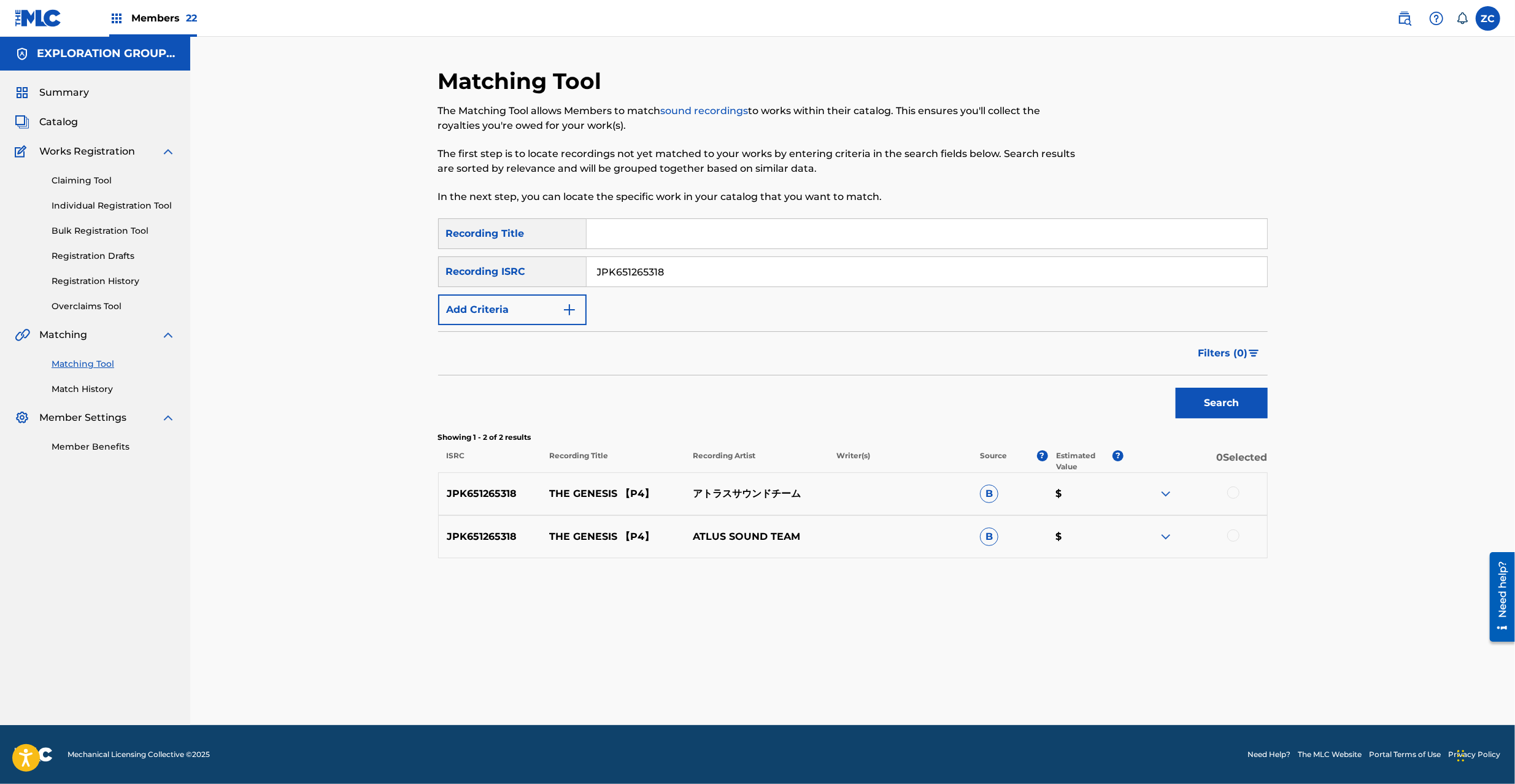
click at [1235, 489] on div at bounding box center [1233, 492] width 12 height 12
click at [1233, 534] on div at bounding box center [1233, 536] width 12 height 12
click at [691, 267] on input "JPK651265318" at bounding box center [926, 271] width 681 height 29
paste input "P30080056"
click at [1245, 400] on button "Search" at bounding box center [1222, 403] width 92 height 31
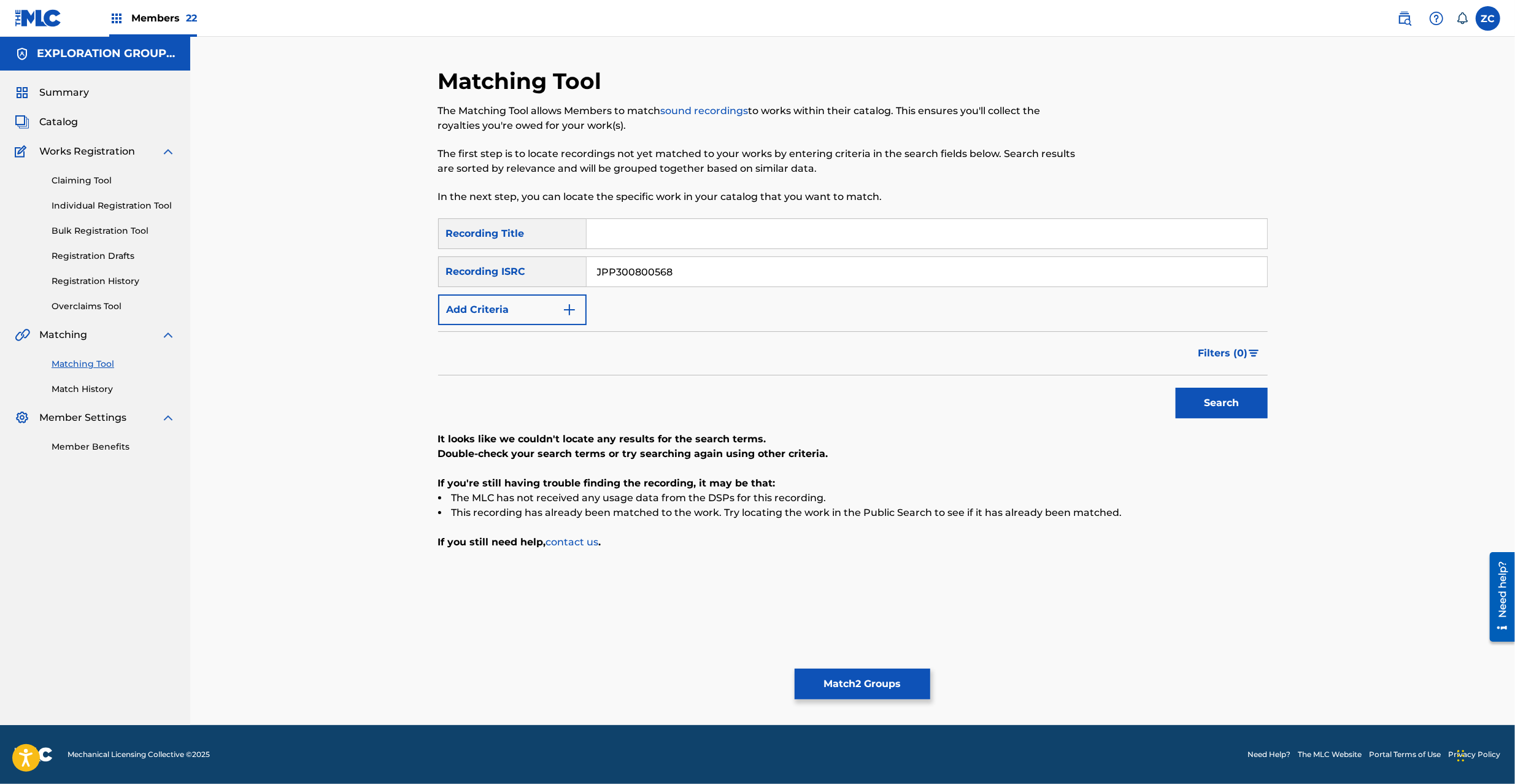
click at [808, 270] on input "JPP300800568" at bounding box center [926, 271] width 681 height 29
paste input "K651669249"
type input "JPK651669249"
click at [1213, 399] on button "Search" at bounding box center [1222, 403] width 92 height 31
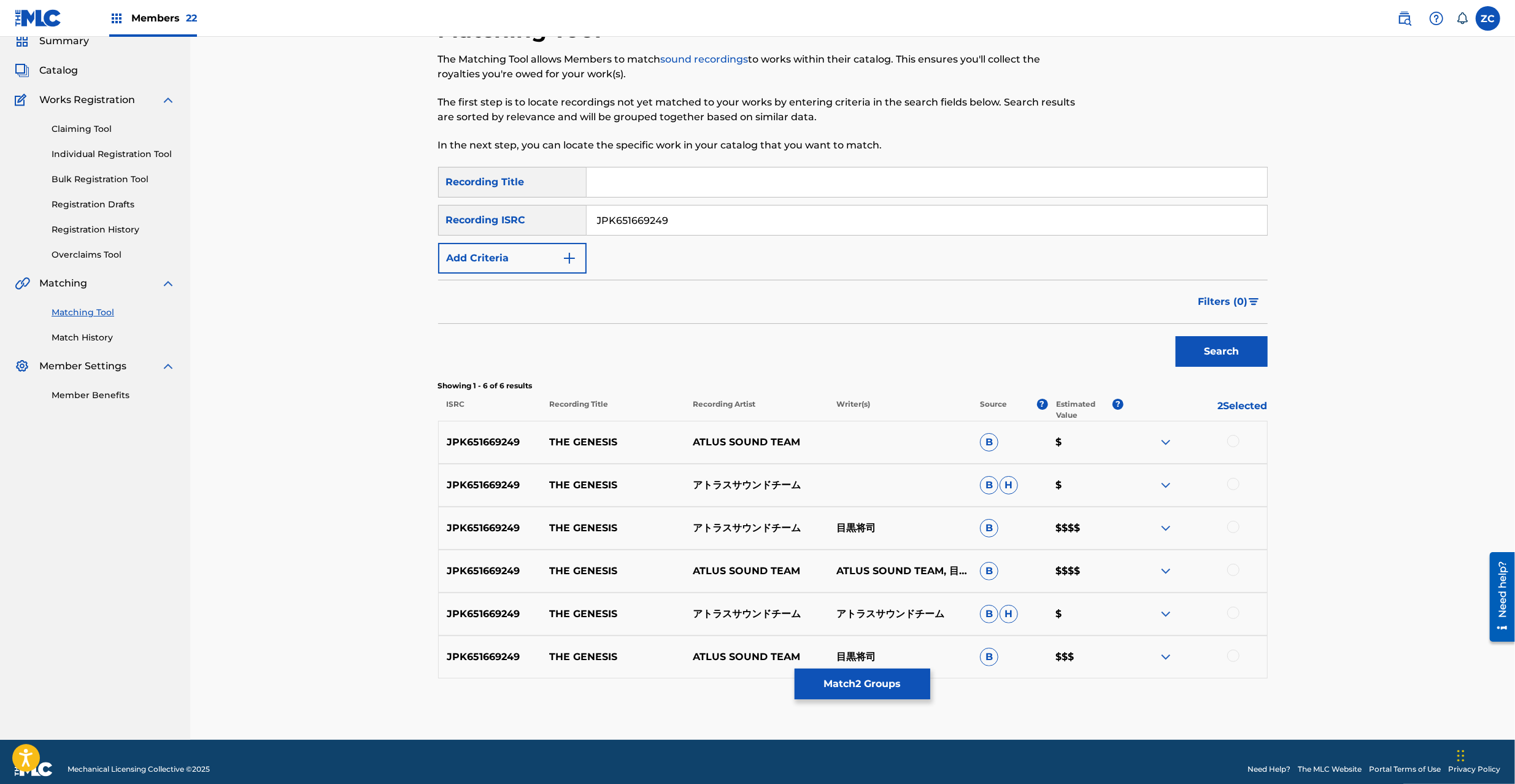
scroll to position [66, 0]
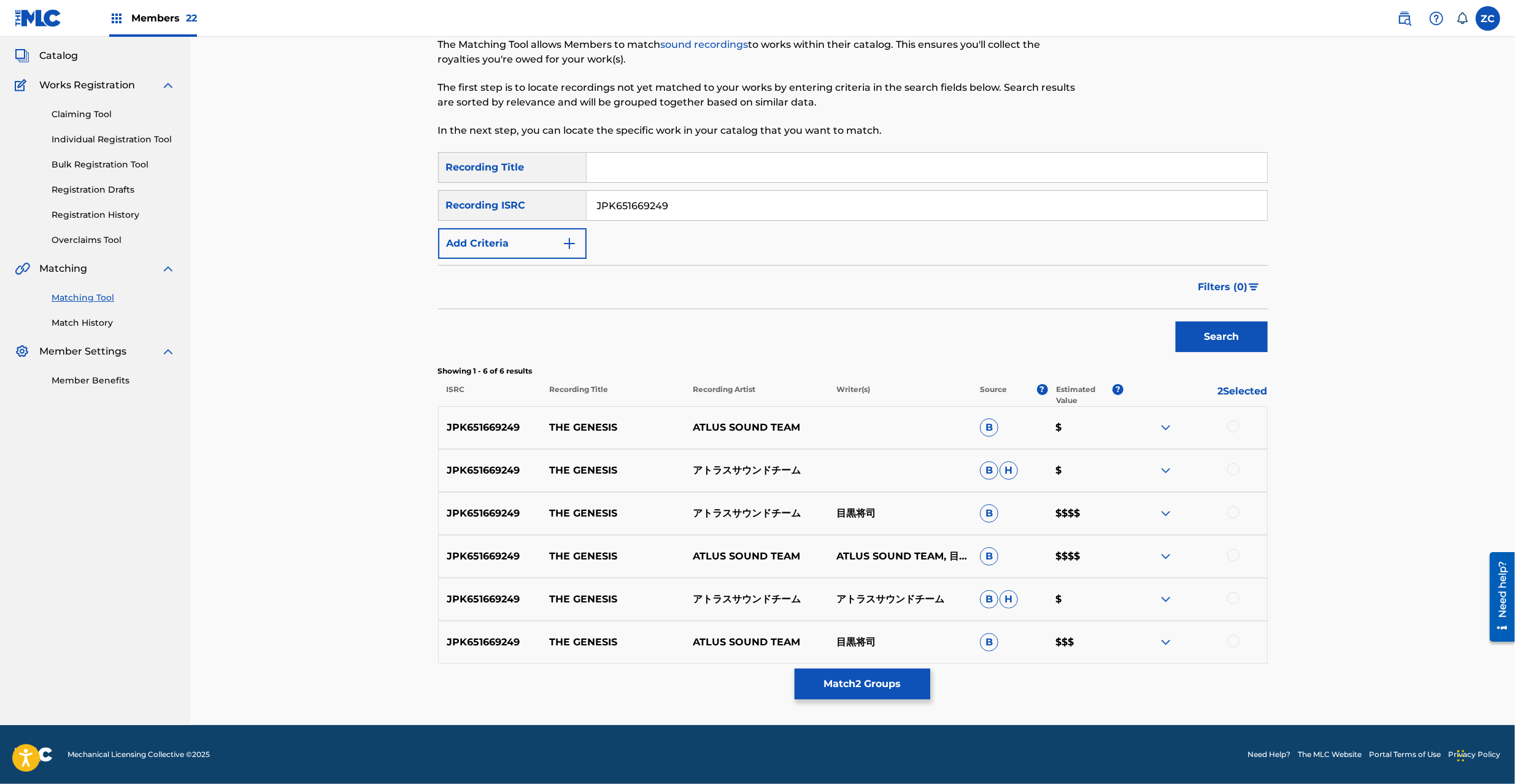
click at [1233, 425] on div at bounding box center [1233, 426] width 12 height 12
click at [1235, 469] on div at bounding box center [1233, 469] width 12 height 12
click at [1235, 507] on div at bounding box center [1233, 512] width 12 height 12
click at [1232, 556] on div at bounding box center [1233, 555] width 12 height 12
click at [1233, 597] on div at bounding box center [1233, 598] width 12 height 12
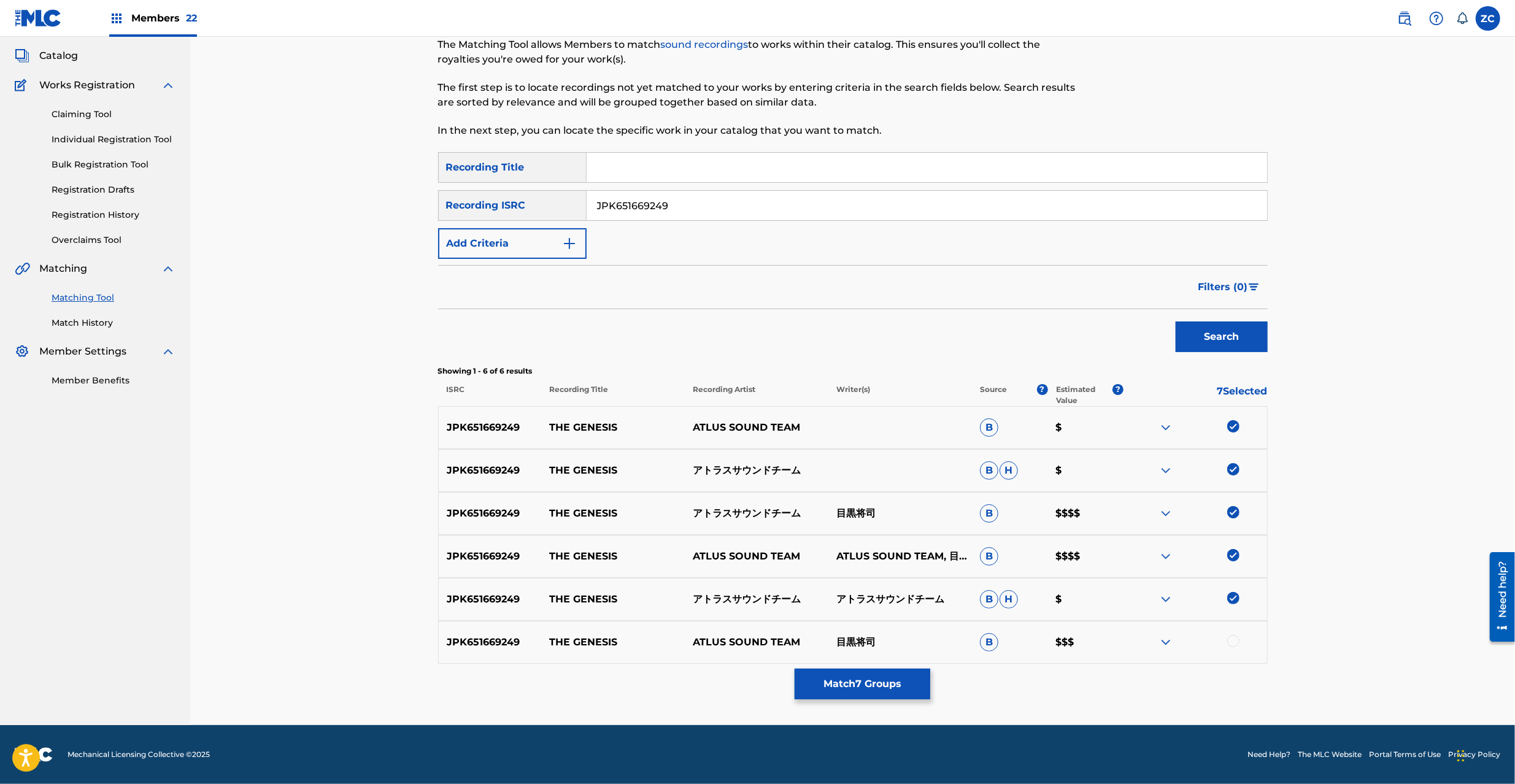
click at [1234, 641] on div at bounding box center [1233, 641] width 12 height 12
click at [911, 687] on button "Match 8 Groups" at bounding box center [862, 684] width 135 height 31
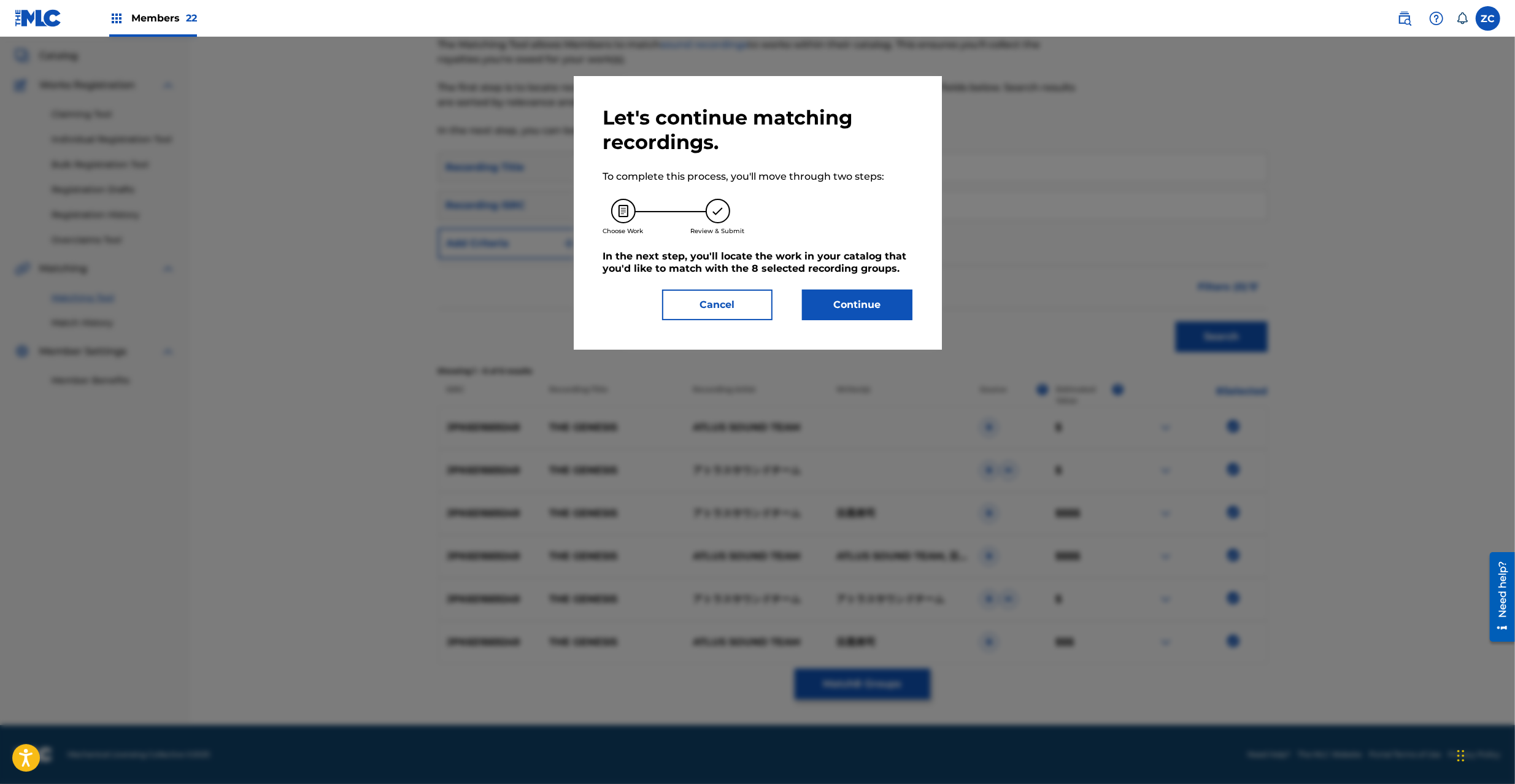
click at [889, 310] on button "Continue" at bounding box center [858, 304] width 110 height 31
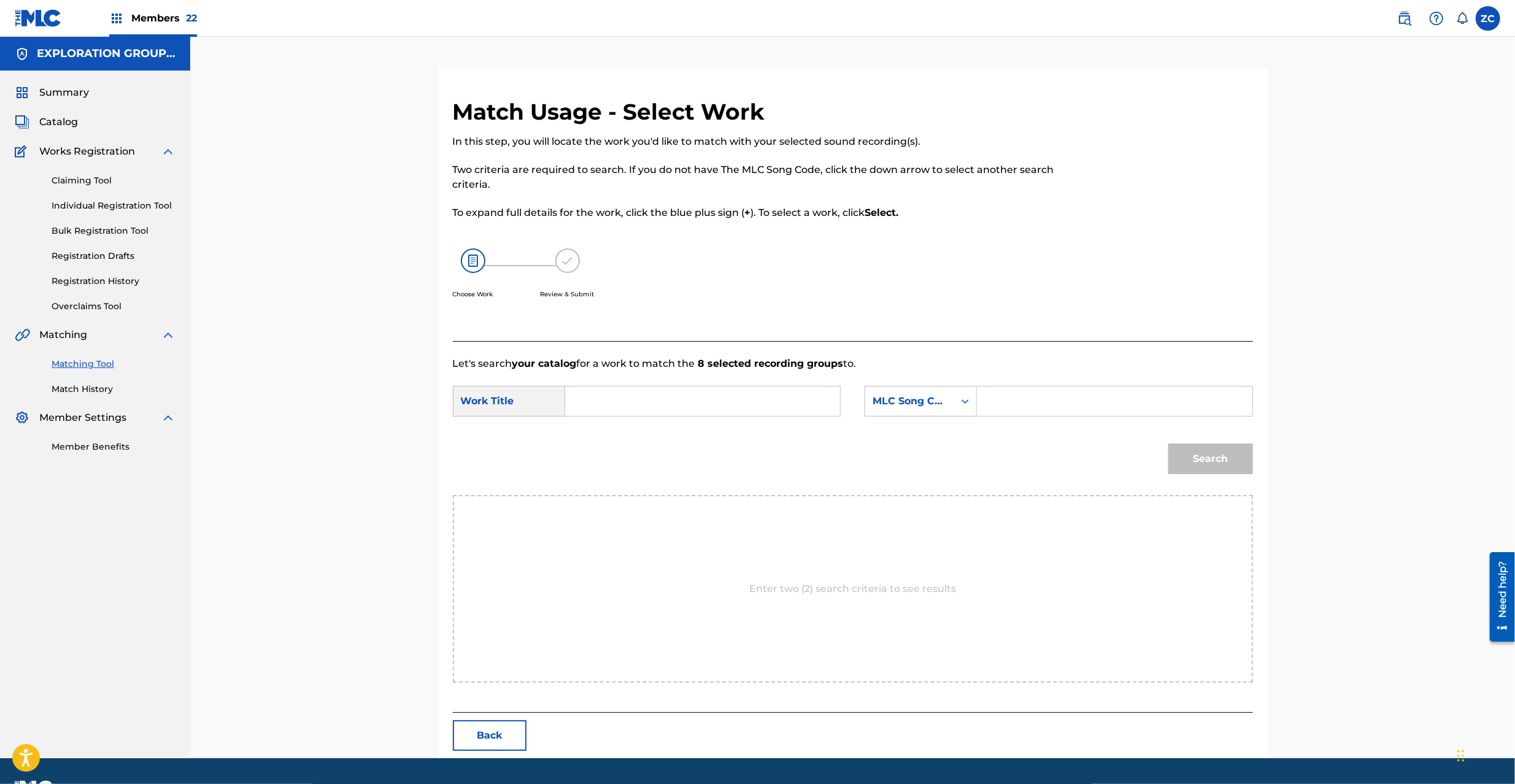
drag, startPoint x: 778, startPoint y: 398, endPoint x: 730, endPoint y: 409, distance: 49.2
click at [778, 399] on input "Search Form" at bounding box center [703, 401] width 254 height 29
paste input "Genesis The GB2X1Y"
click at [672, 406] on input "Genesis The GB2X1Y" at bounding box center [703, 401] width 254 height 29
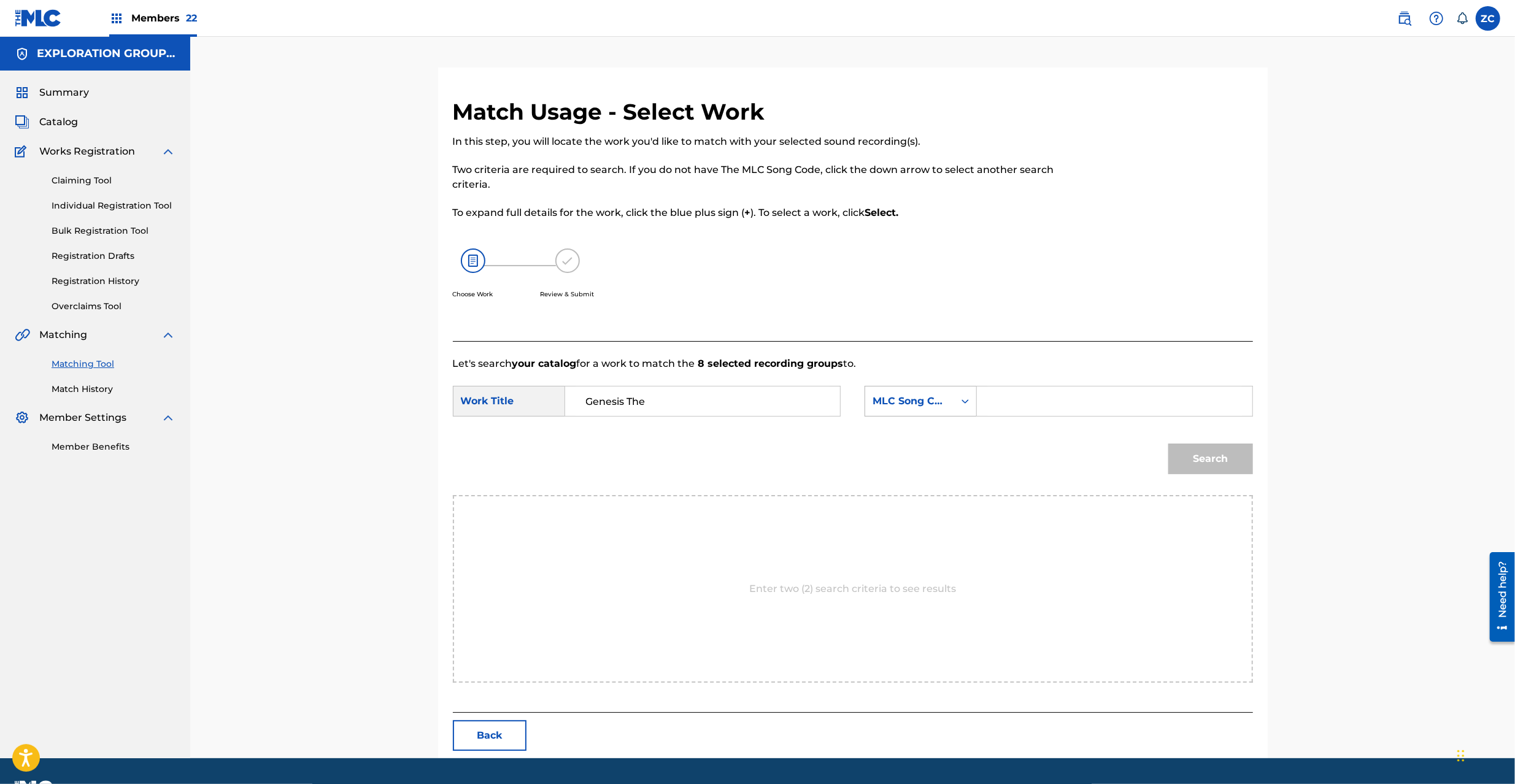
type input "Genesis The"
click at [936, 406] on div "MLC Song Code" at bounding box center [910, 400] width 74 height 14
click at [1020, 403] on input "Search Form" at bounding box center [1115, 401] width 254 height 29
paste input "GB2X1Y"
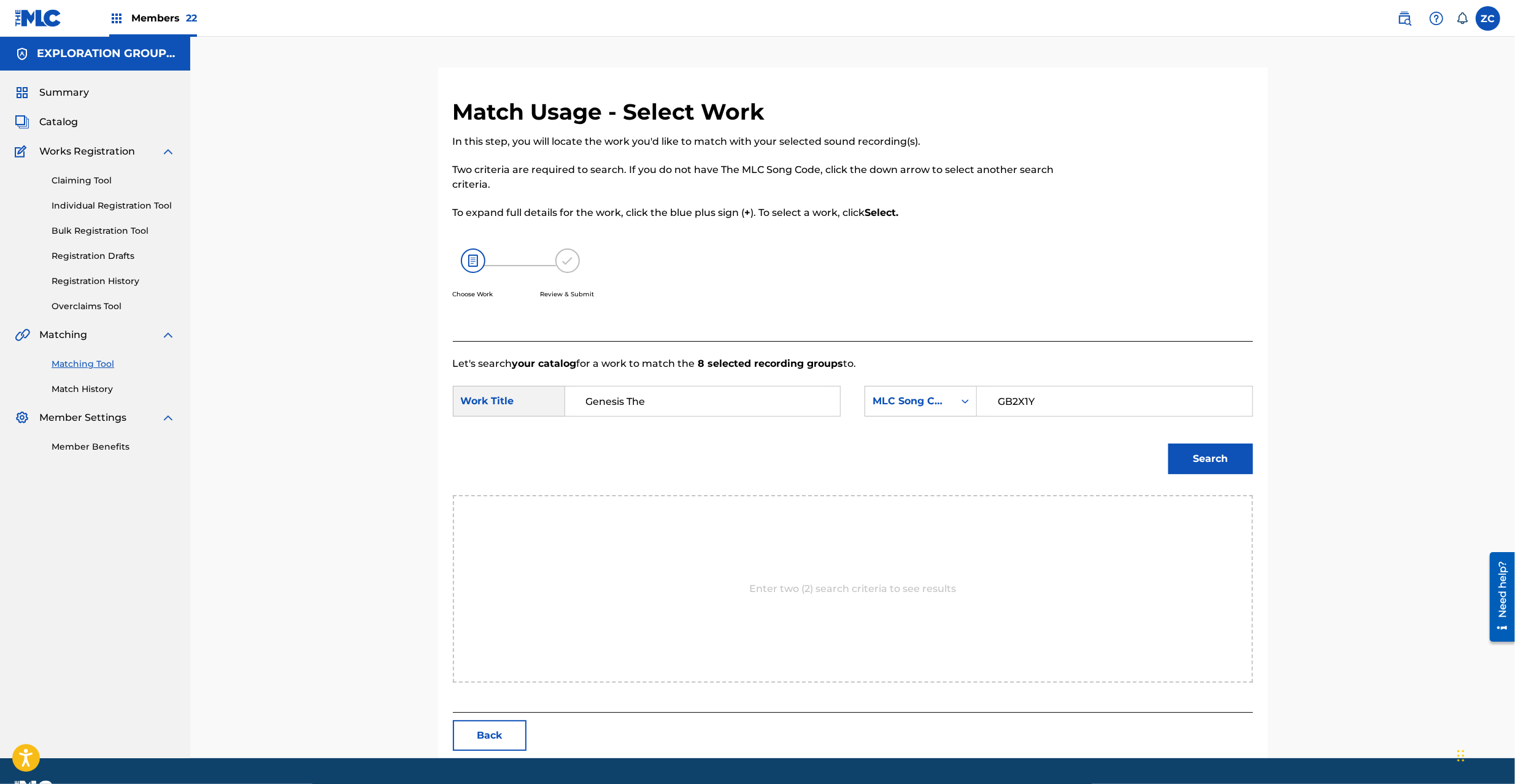
type input "GB2X1Y"
click at [1244, 465] on button "Search" at bounding box center [1210, 458] width 85 height 31
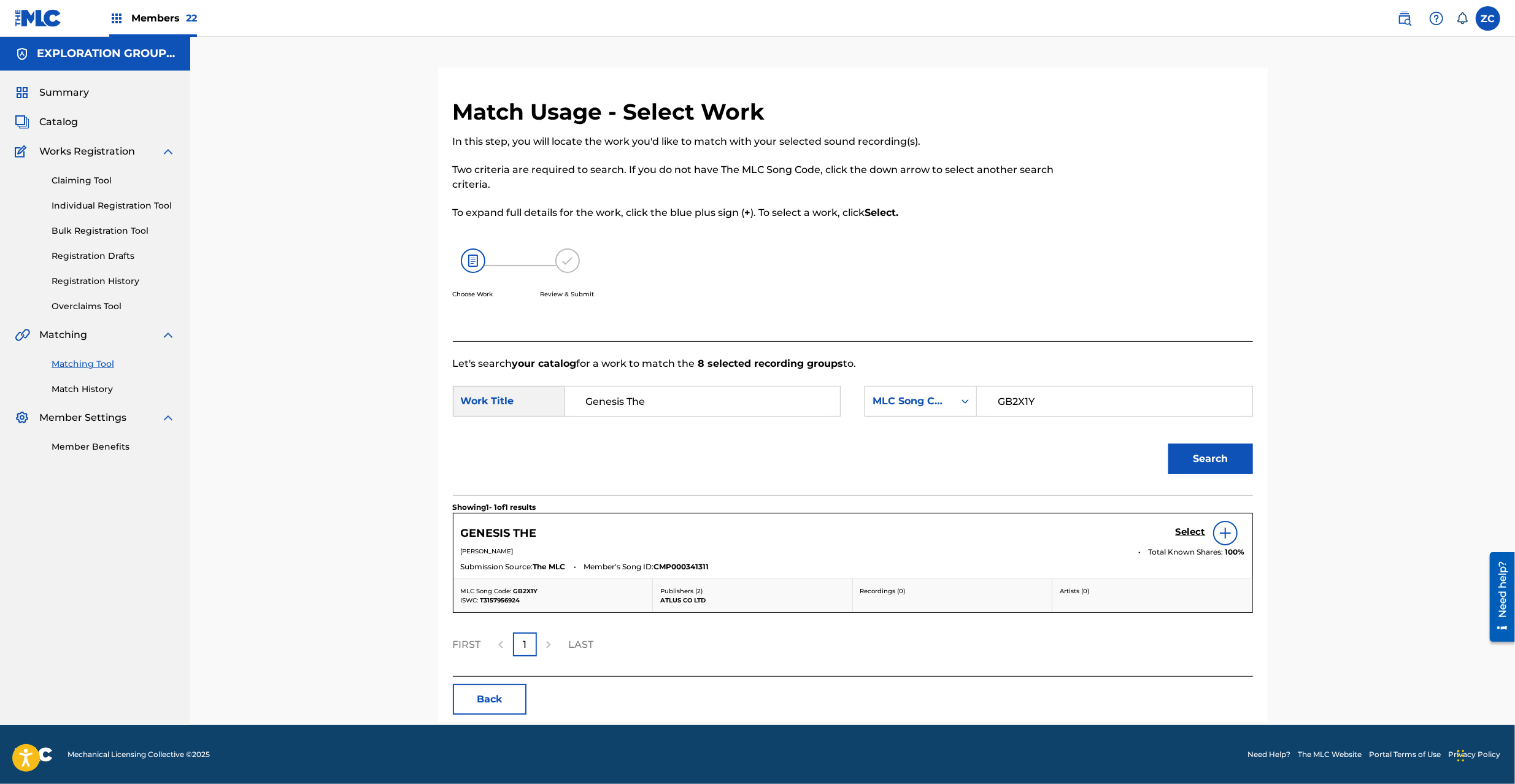
click at [1182, 529] on h5 "Select" at bounding box center [1191, 532] width 30 height 11
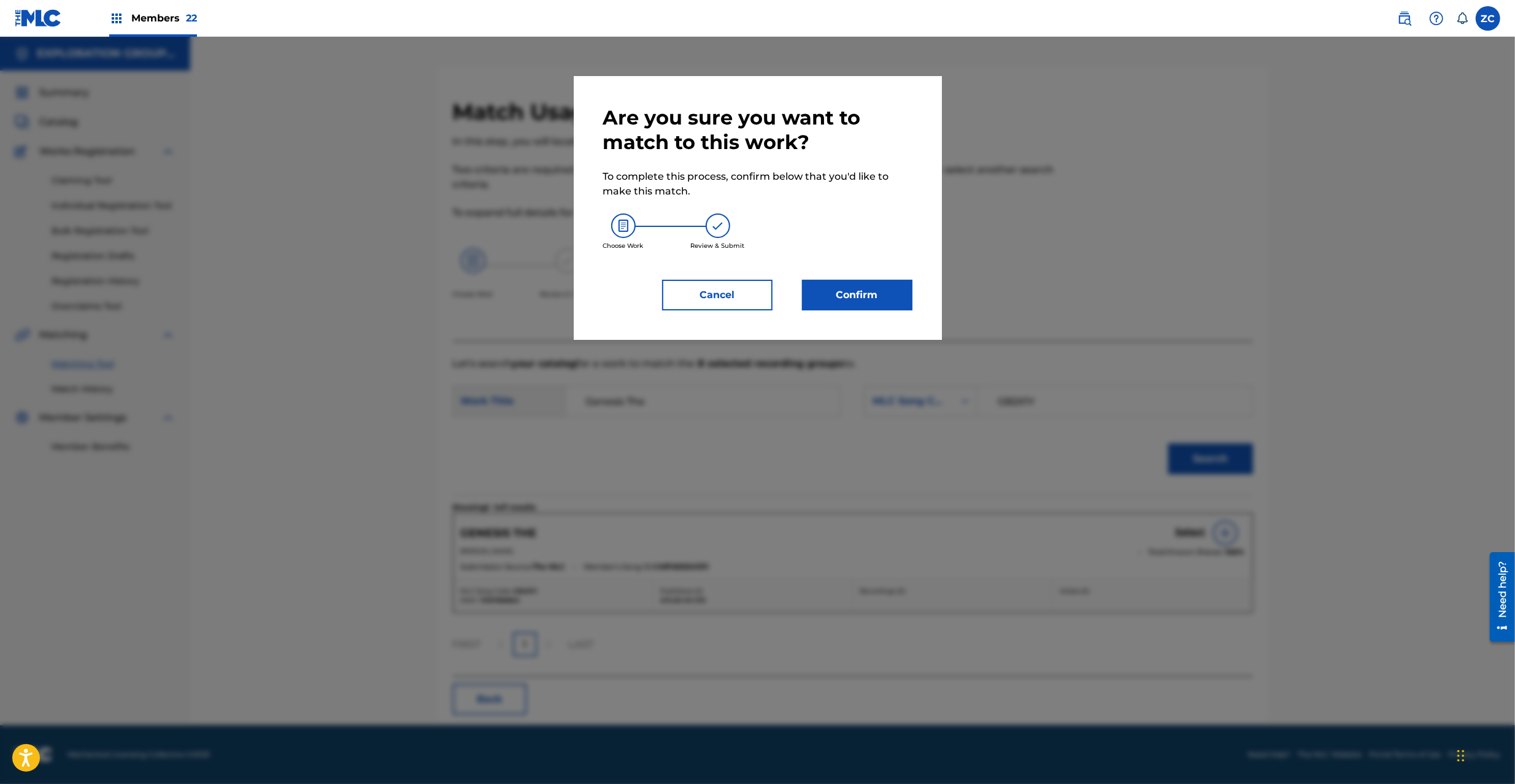
click at [864, 279] on button "Confirm" at bounding box center [858, 295] width 110 height 31
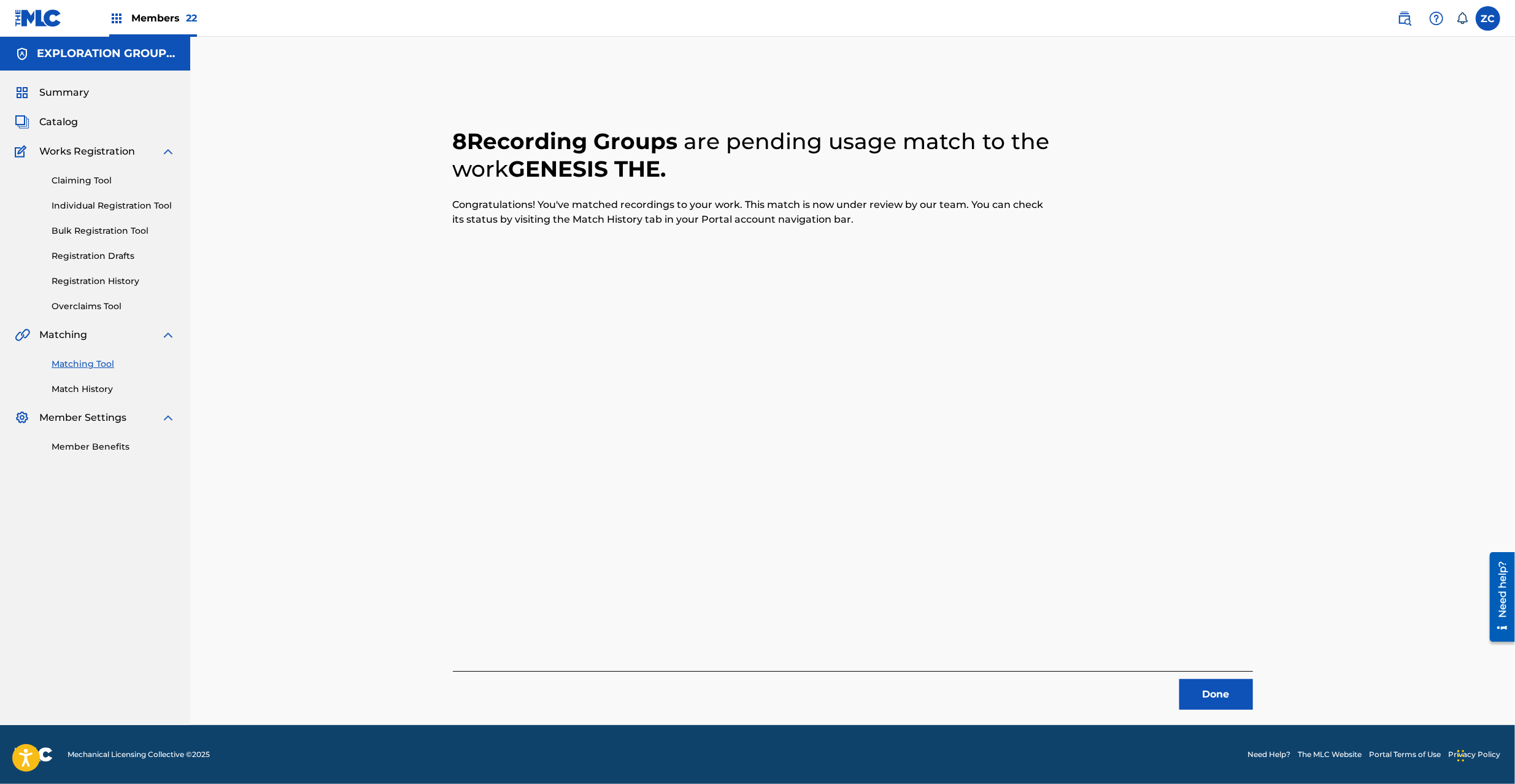
click at [1214, 678] on div "Done" at bounding box center [852, 690] width 800 height 39
click at [1223, 695] on button "Done" at bounding box center [1216, 694] width 73 height 31
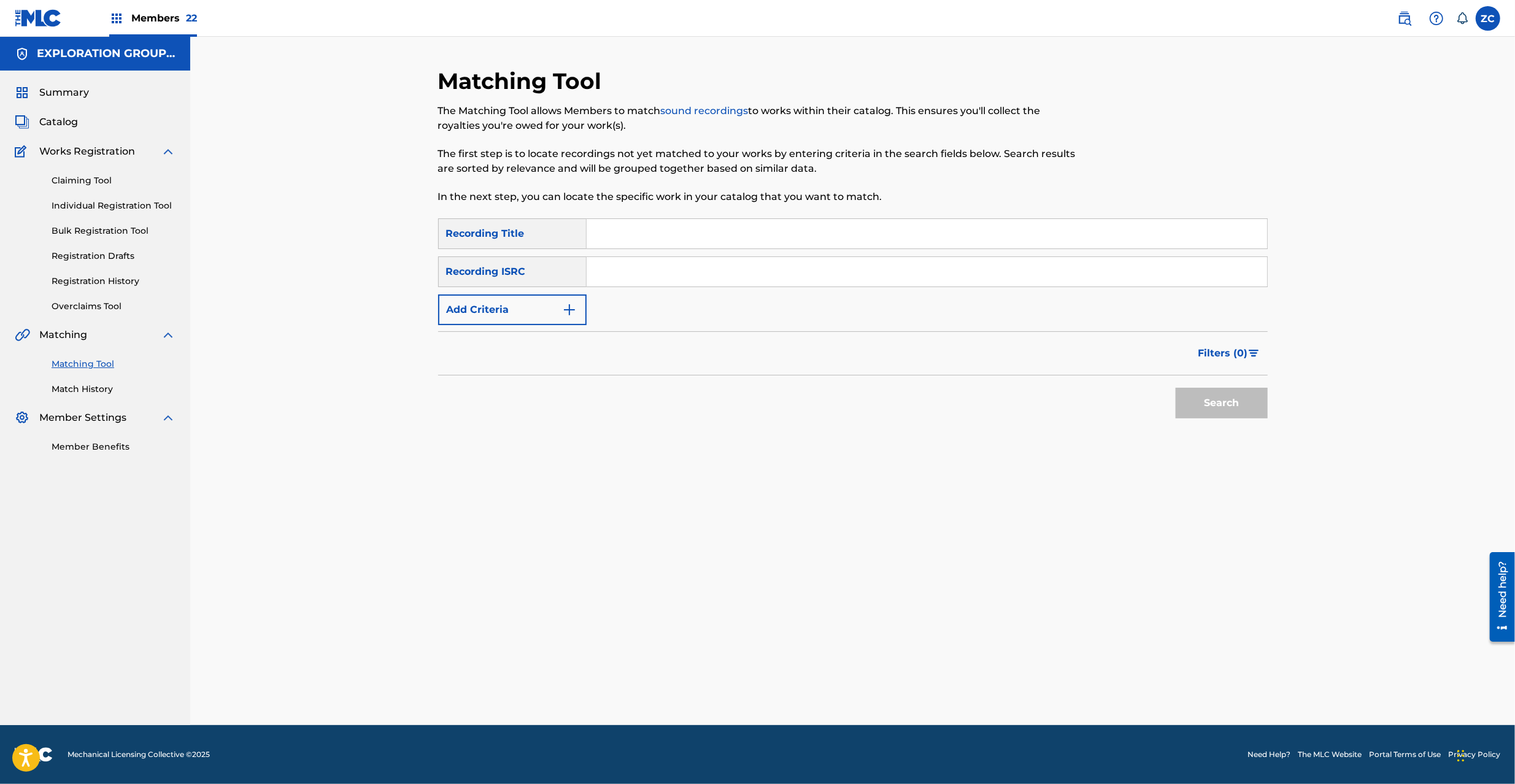
click at [711, 273] on input "Search Form" at bounding box center [926, 271] width 681 height 29
paste input "JPK651393039"
click at [1226, 397] on button "Search" at bounding box center [1222, 403] width 92 height 31
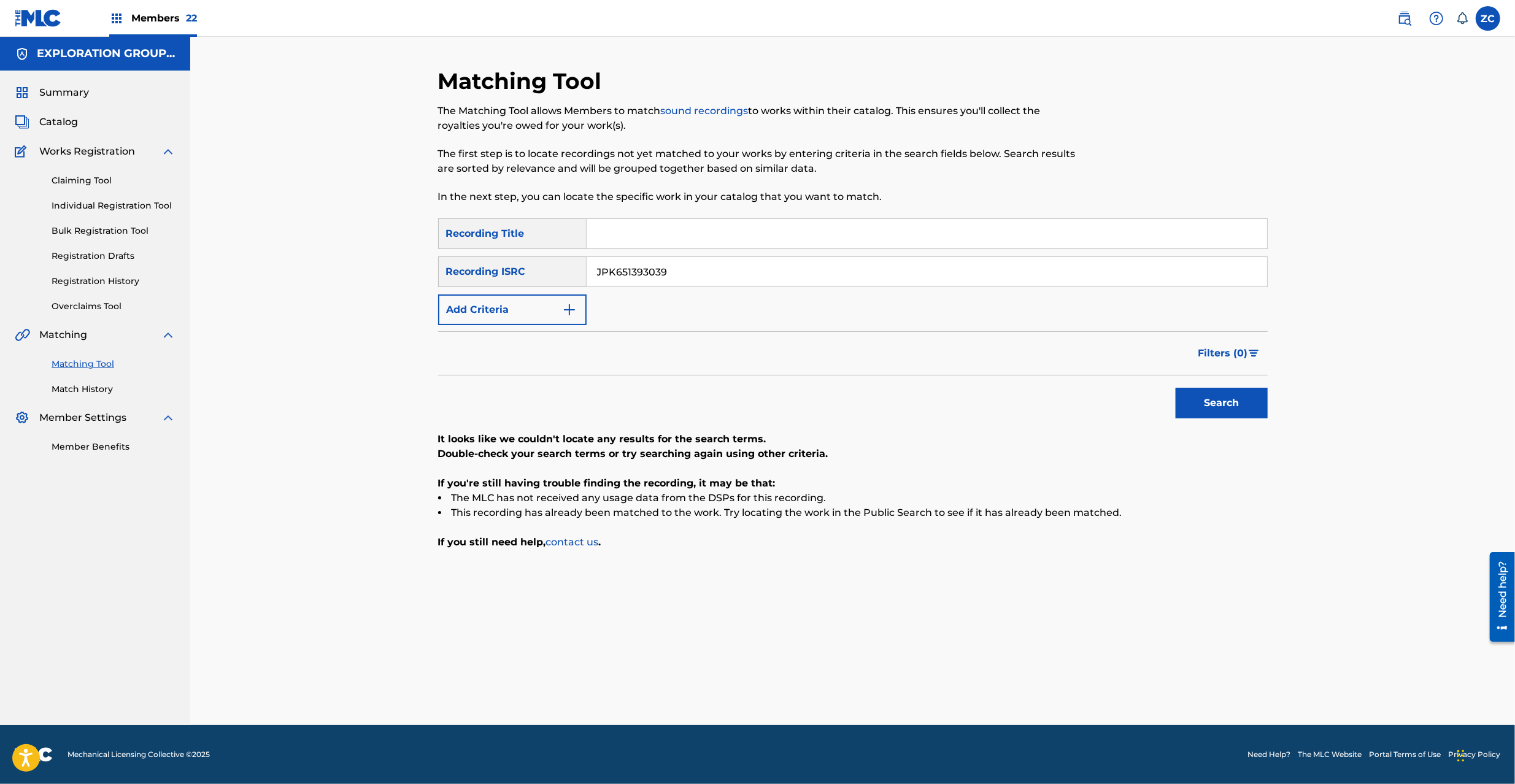
click at [700, 268] on input "JPK651393039" at bounding box center [926, 271] width 681 height 29
paste input "40"
click at [1233, 405] on button "Search" at bounding box center [1222, 403] width 92 height 31
click at [793, 278] on input "JPK651393040" at bounding box center [926, 271] width 681 height 29
paste input "66826"
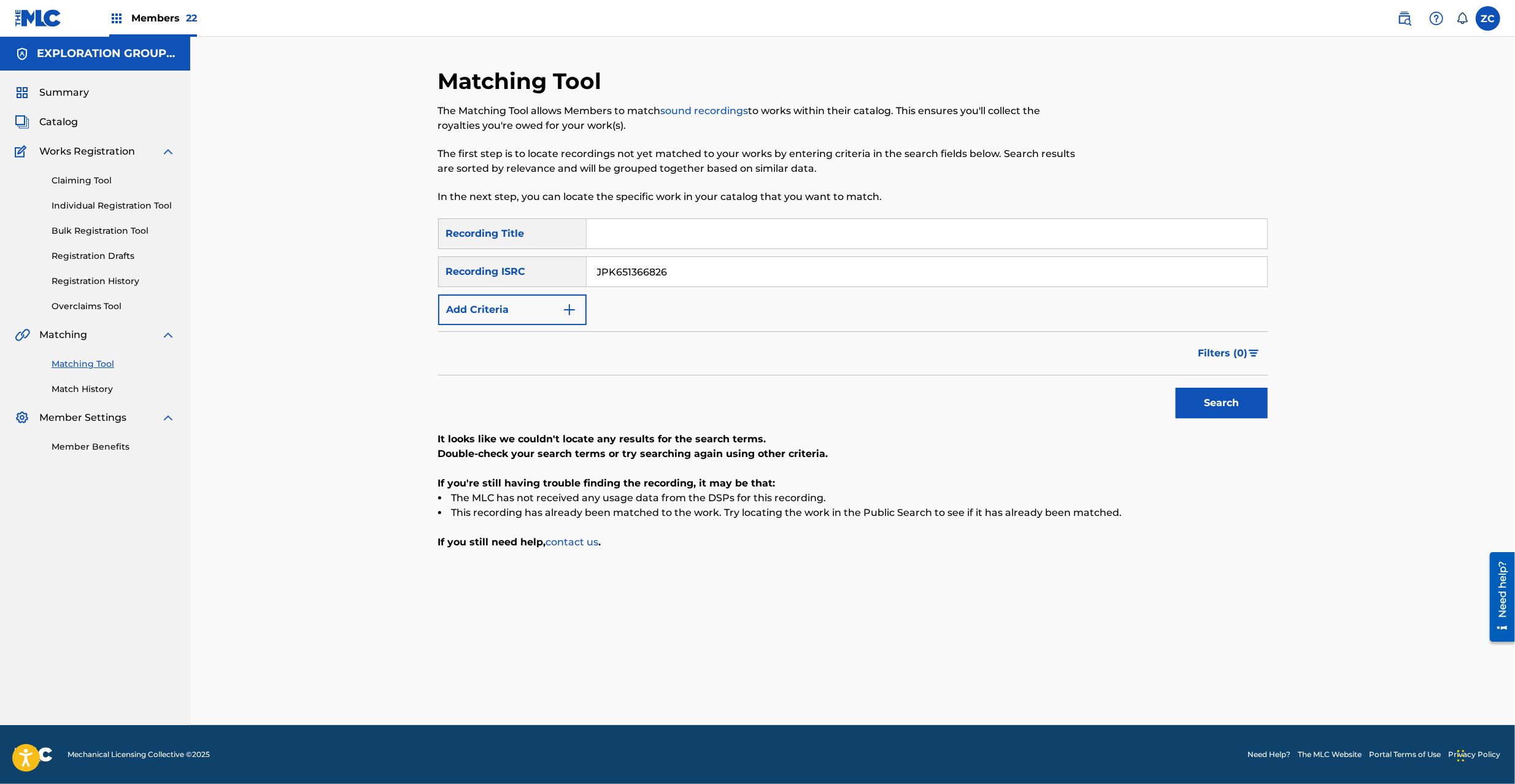
click at [1238, 397] on button "Search" at bounding box center [1222, 403] width 92 height 31
click at [859, 275] on input "JPK651366826" at bounding box center [926, 271] width 681 height 29
paste input "P300800571"
click at [1240, 403] on button "Search" at bounding box center [1222, 403] width 92 height 31
click at [926, 275] on input "JPP300800571" at bounding box center [926, 271] width 681 height 29
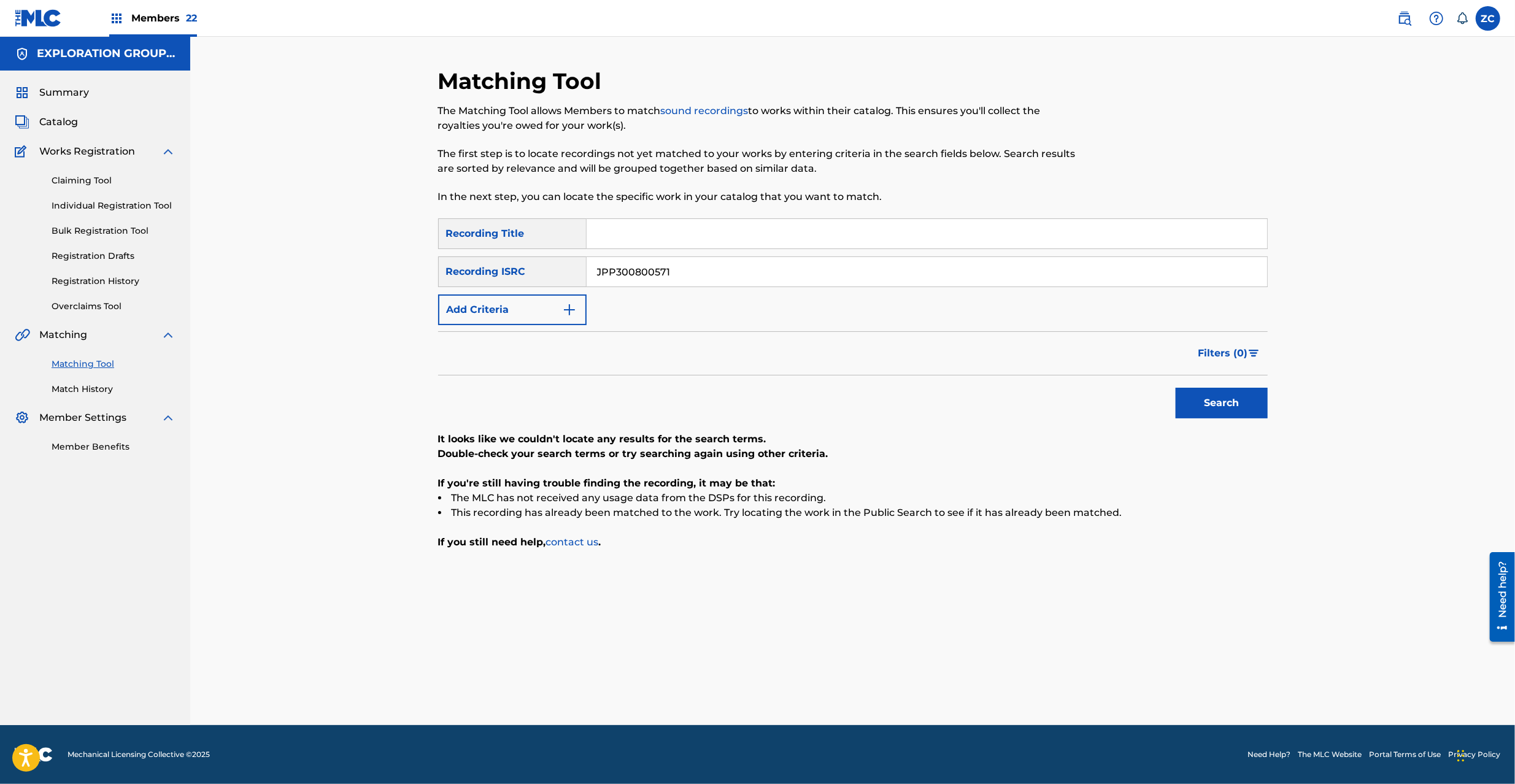
paste input "K651669335"
click at [1240, 398] on button "Search" at bounding box center [1222, 403] width 92 height 31
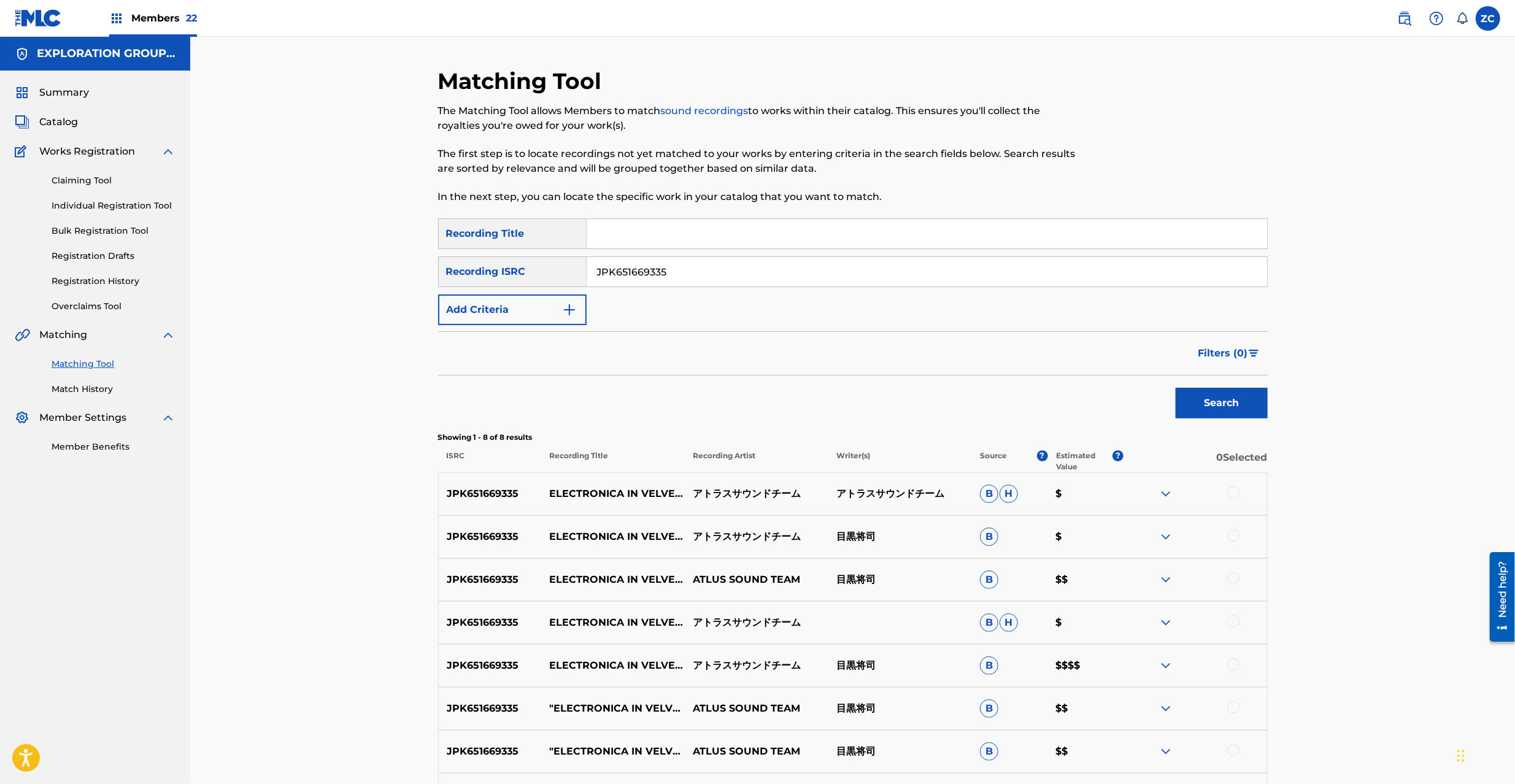
click at [1232, 496] on div at bounding box center [1233, 492] width 12 height 12
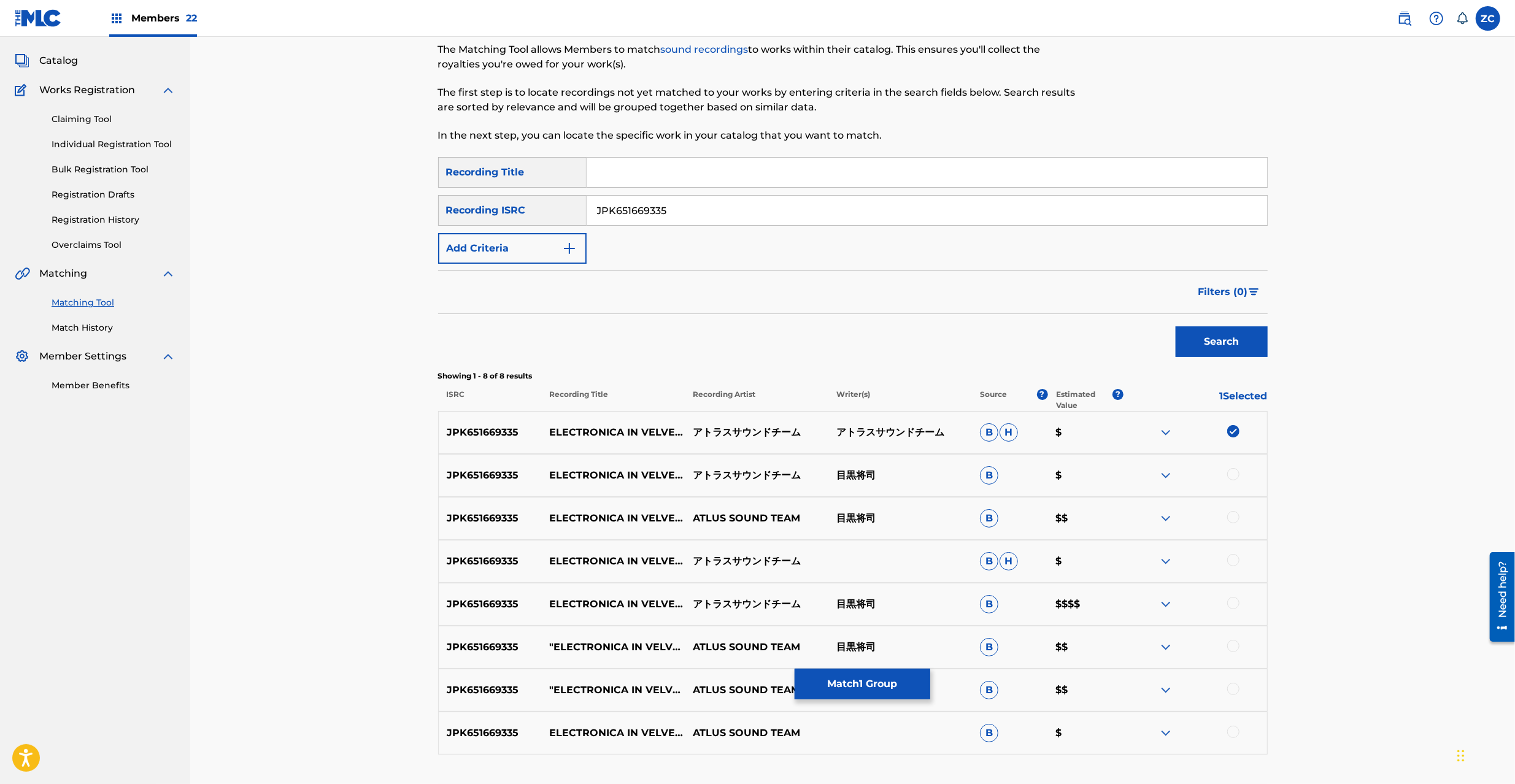
scroll to position [109, 0]
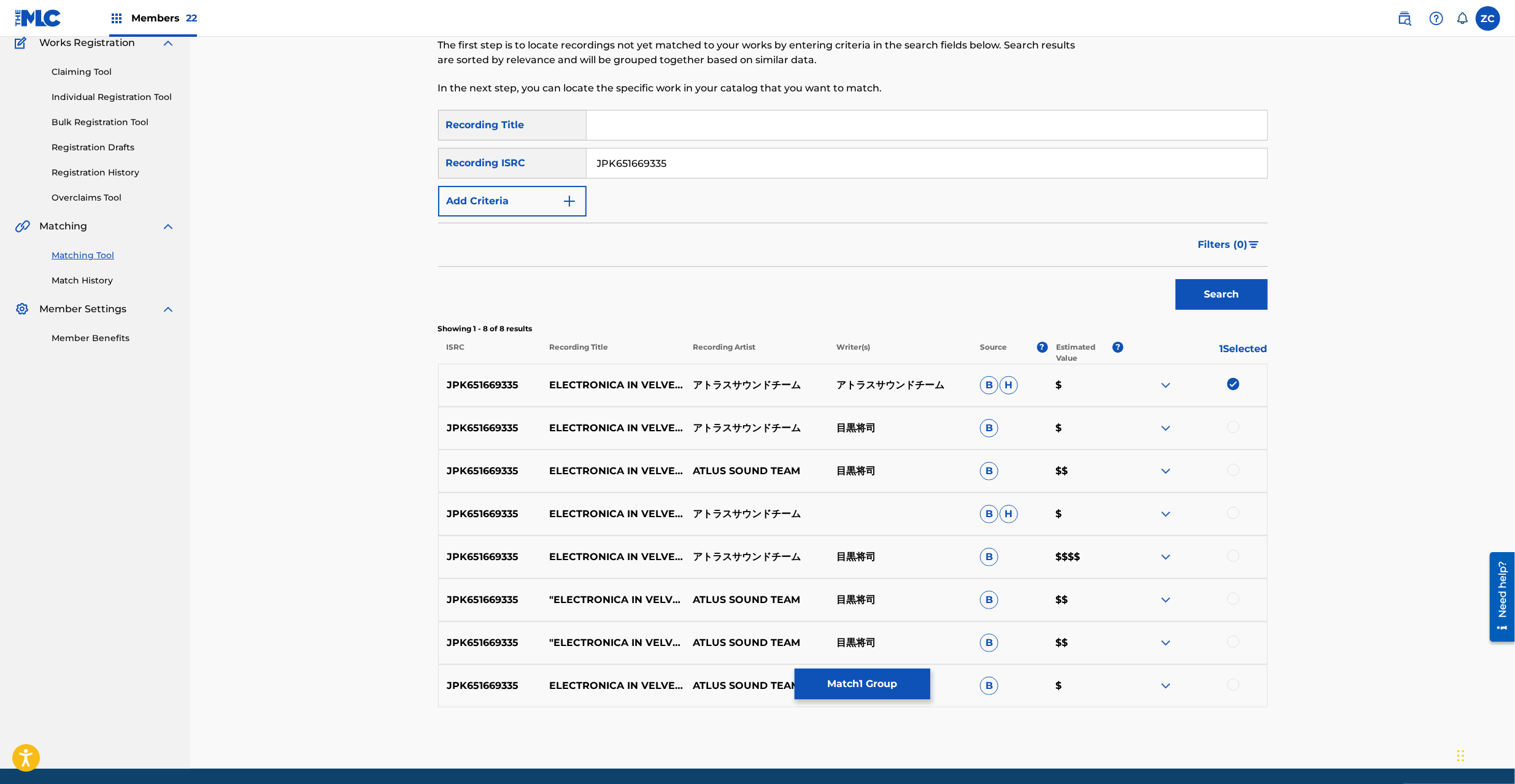
click at [1232, 426] on div at bounding box center [1233, 427] width 12 height 12
click at [1236, 471] on div at bounding box center [1233, 470] width 12 height 12
click at [1235, 513] on div at bounding box center [1233, 513] width 12 height 12
click at [1235, 556] on div at bounding box center [1233, 556] width 12 height 12
click at [1234, 597] on div at bounding box center [1233, 599] width 12 height 12
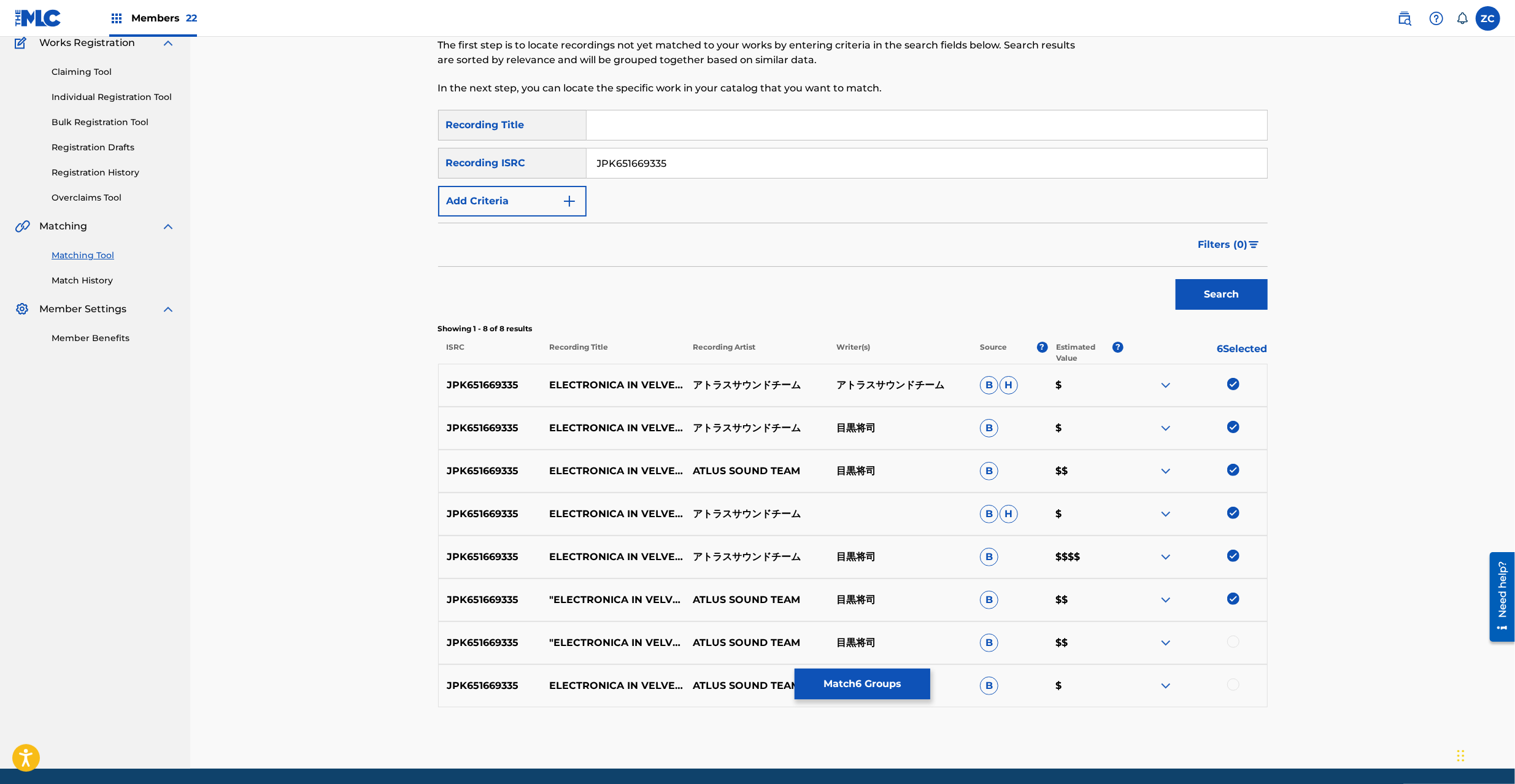
click at [1229, 644] on div at bounding box center [1233, 641] width 12 height 12
click at [1238, 688] on div at bounding box center [1195, 685] width 144 height 14
click at [1236, 688] on div at bounding box center [1233, 684] width 12 height 12
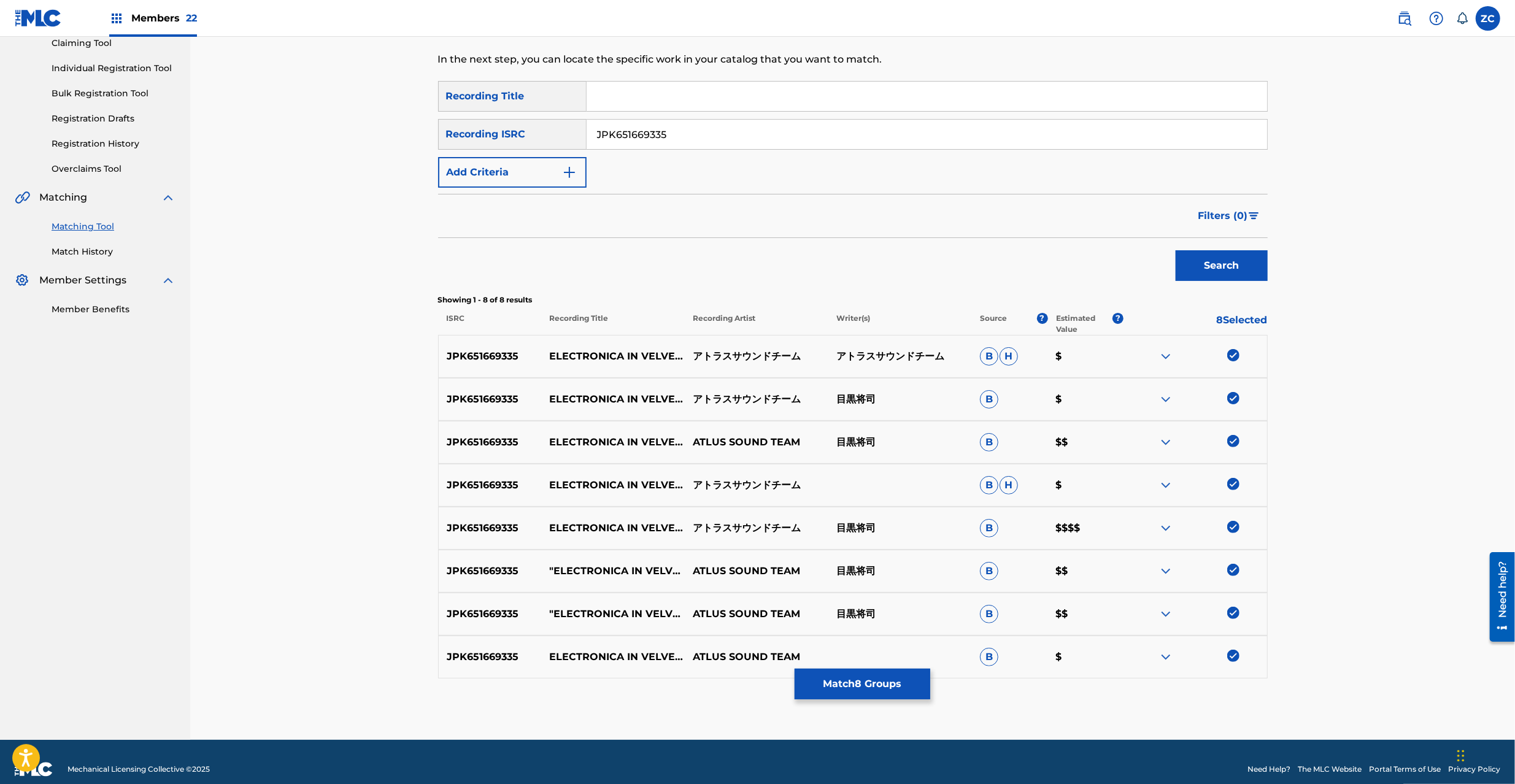
scroll to position [152, 0]
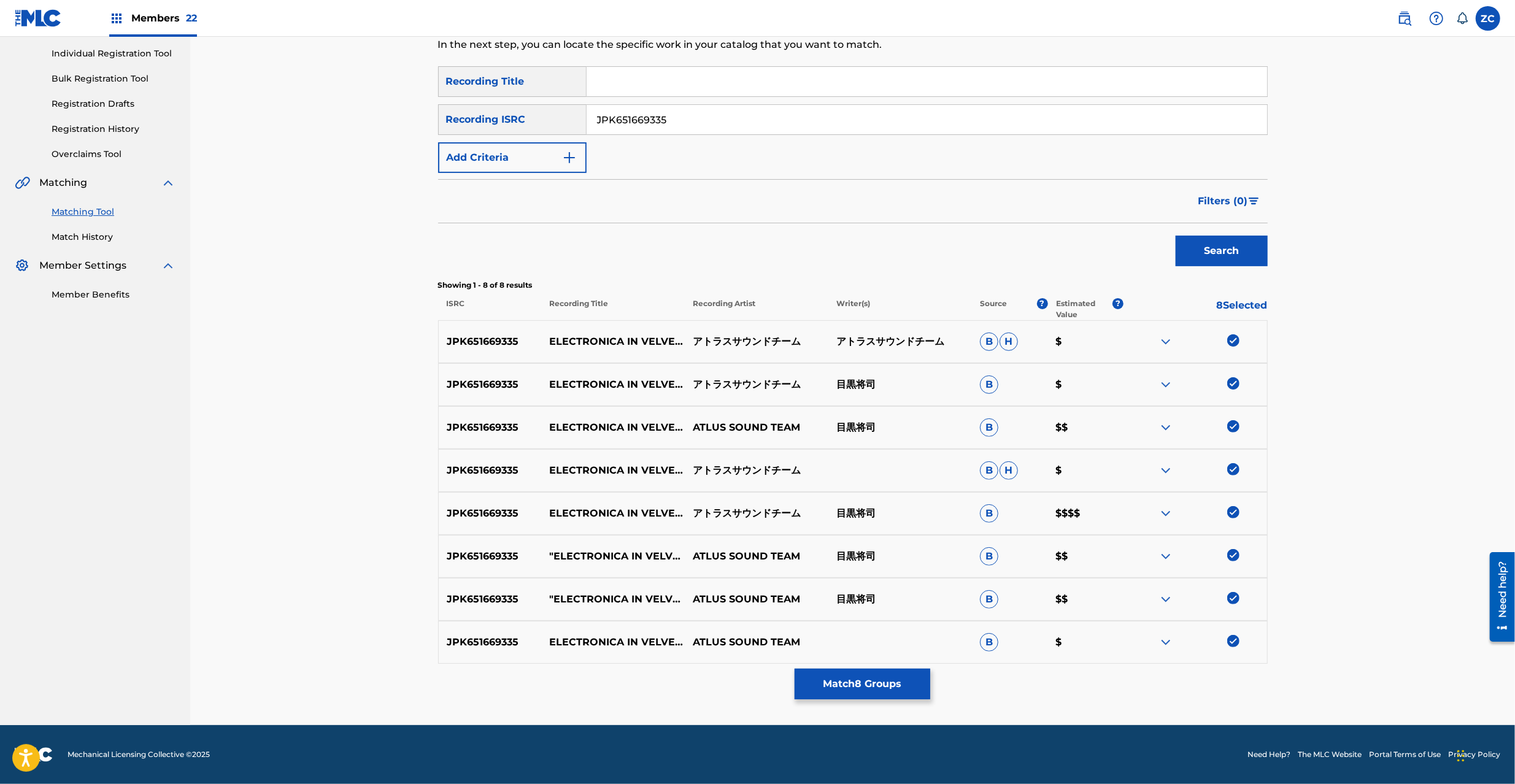
click at [732, 123] on input "JPK651669335" at bounding box center [926, 119] width 681 height 29
paste input "252"
type input "JPK651669252"
click at [1240, 253] on button "Search" at bounding box center [1222, 251] width 92 height 31
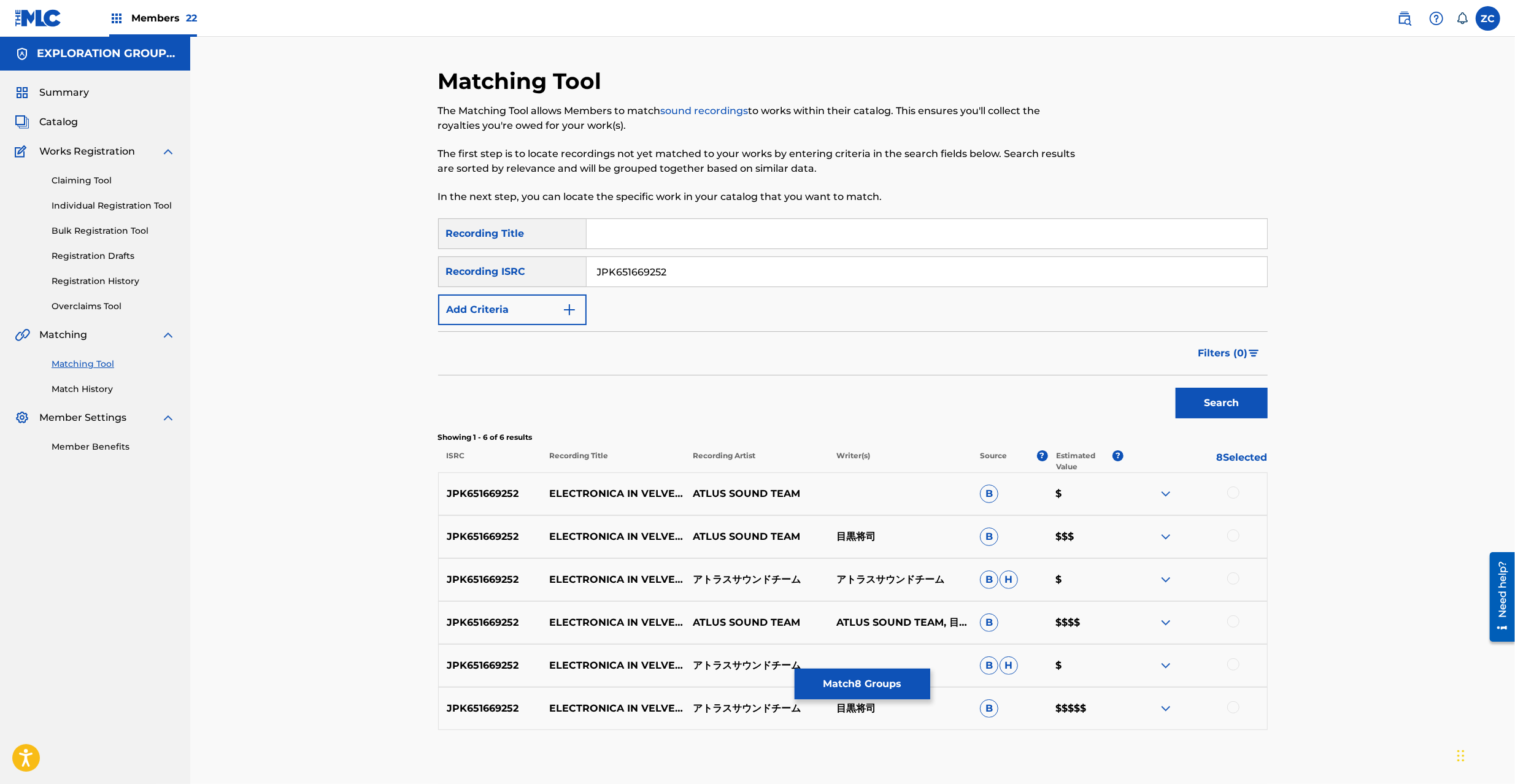
click at [1236, 495] on div at bounding box center [1233, 492] width 12 height 12
drag, startPoint x: 1233, startPoint y: 533, endPoint x: 1233, endPoint y: 575, distance: 42.0
click at [1233, 534] on div at bounding box center [1233, 536] width 12 height 12
click at [1233, 577] on div at bounding box center [1233, 579] width 12 height 12
click at [1232, 625] on div at bounding box center [1233, 622] width 12 height 12
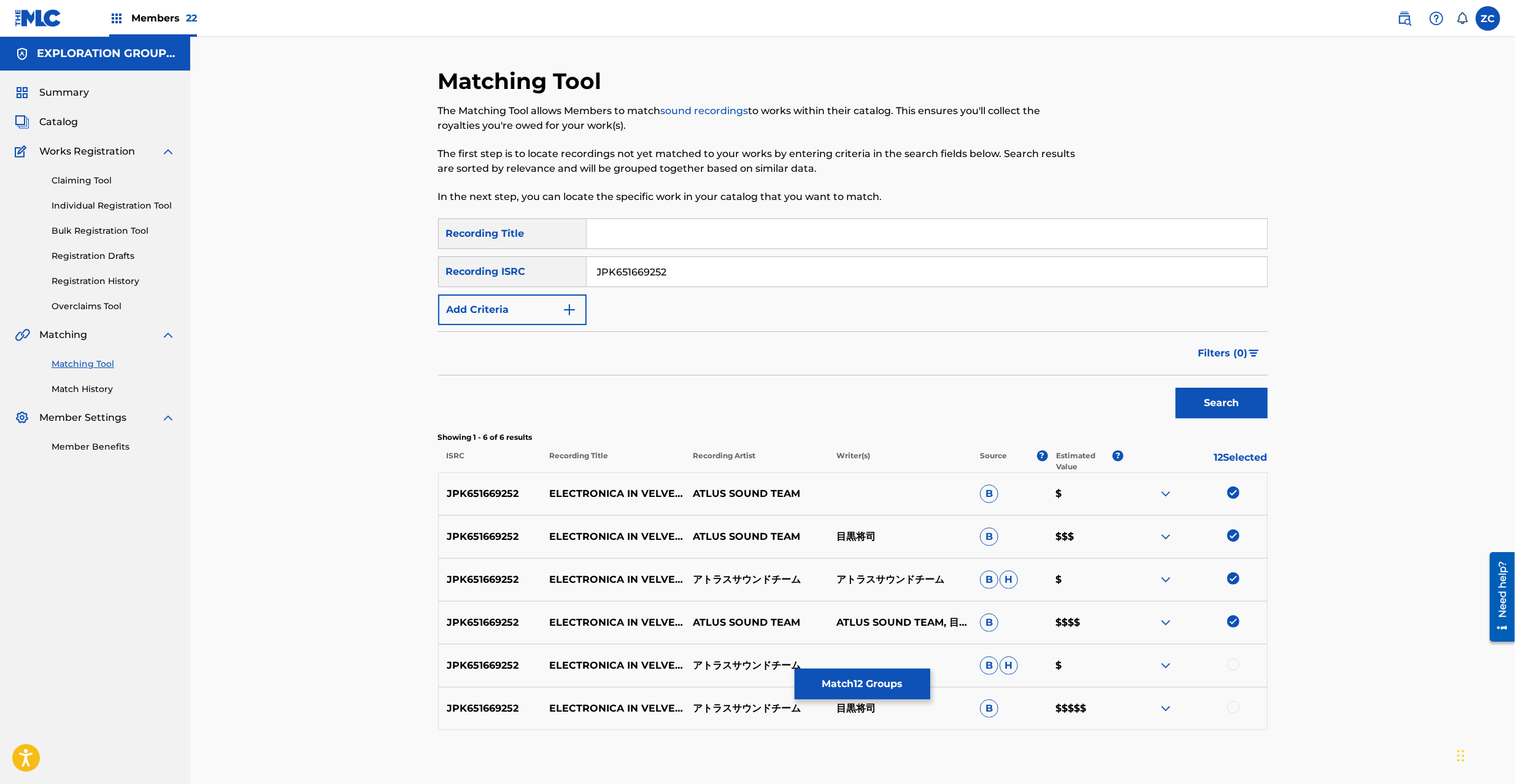
click at [1229, 663] on div at bounding box center [1233, 665] width 12 height 12
click at [1234, 709] on div at bounding box center [1233, 707] width 12 height 12
click at [846, 690] on button "Match 14 Groups" at bounding box center [862, 684] width 135 height 31
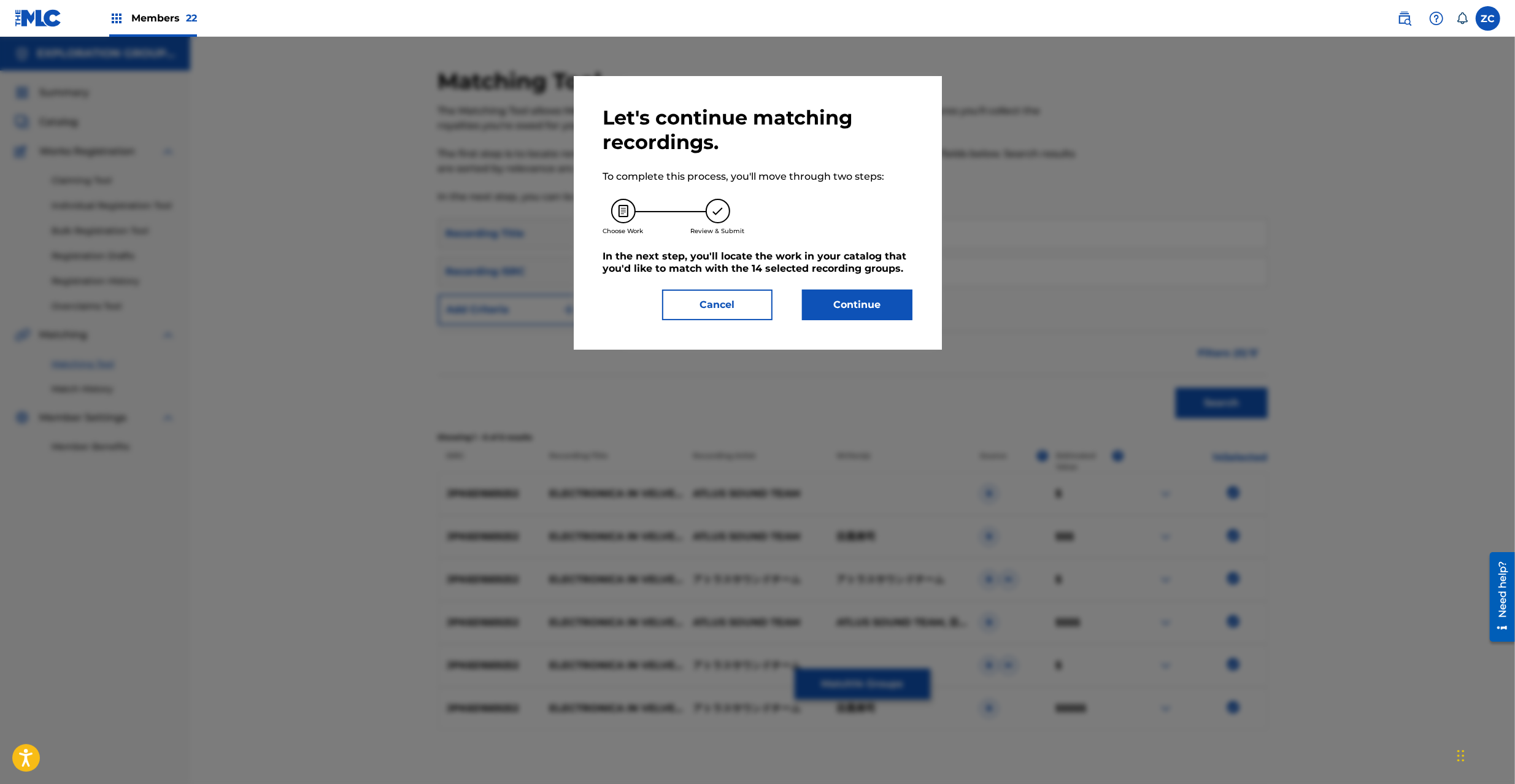
click at [859, 305] on button "Continue" at bounding box center [858, 304] width 110 height 31
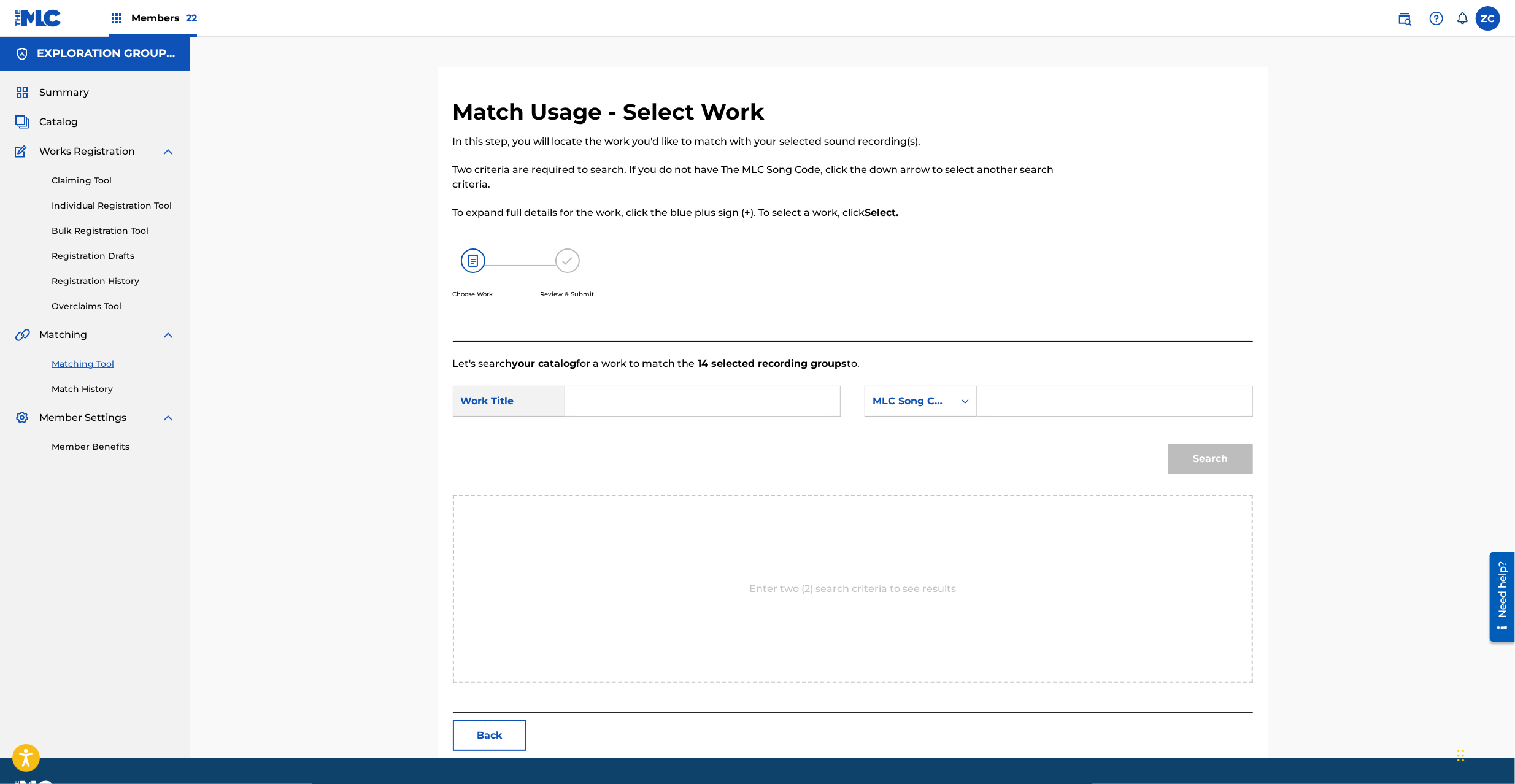
click at [759, 403] on input "Search Form" at bounding box center [703, 401] width 254 height 29
paste input "Electronica In Velvet Room ES39AW"
click at [742, 400] on input "Electronica In Velvet Room ES39AW" at bounding box center [703, 401] width 254 height 29
type input "Electronica In Velvet Room"
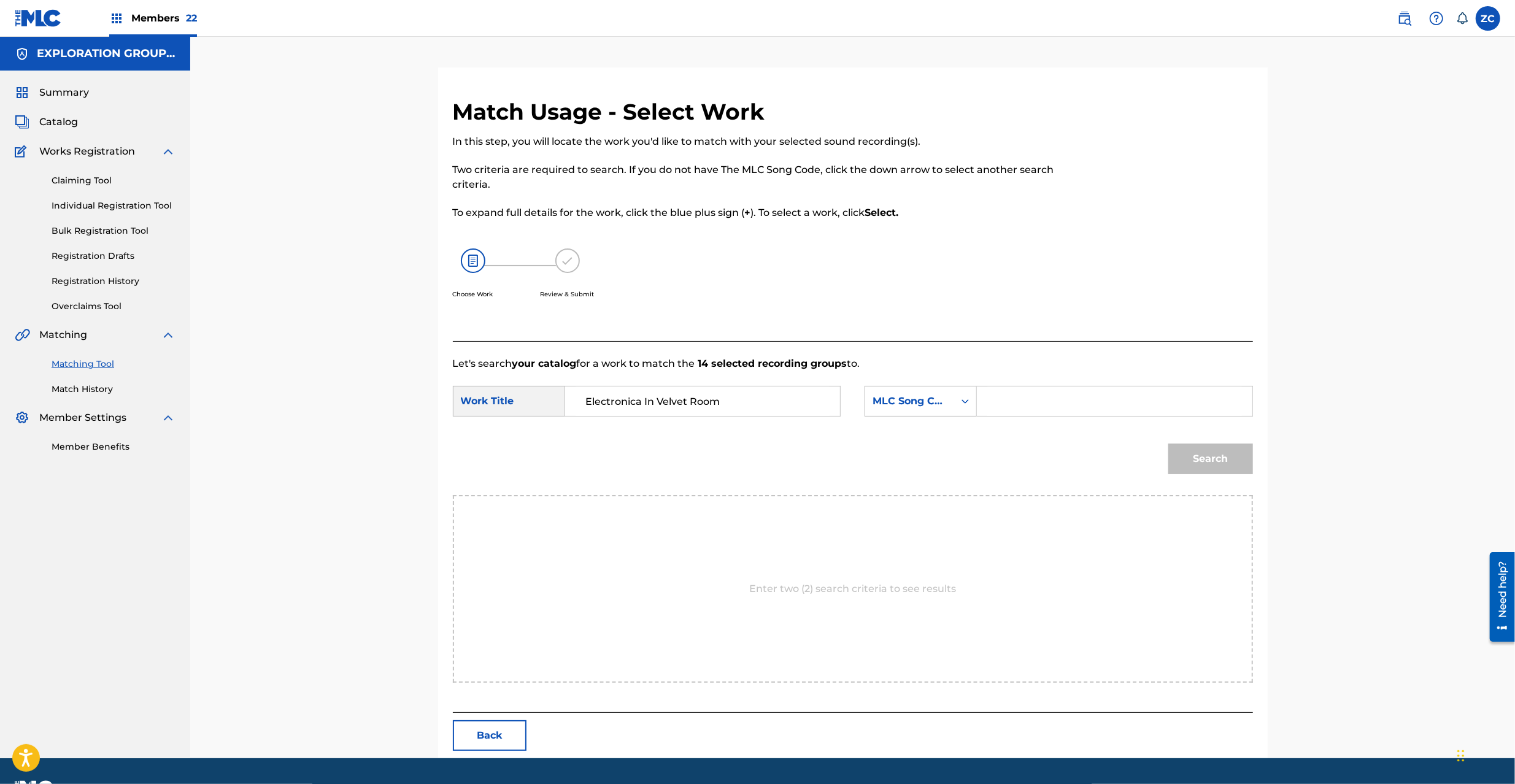
click at [1090, 403] on input "Search Form" at bounding box center [1115, 401] width 254 height 29
paste input "ES39AW"
type input "ES39AW"
click at [1210, 462] on button "Search" at bounding box center [1210, 458] width 85 height 31
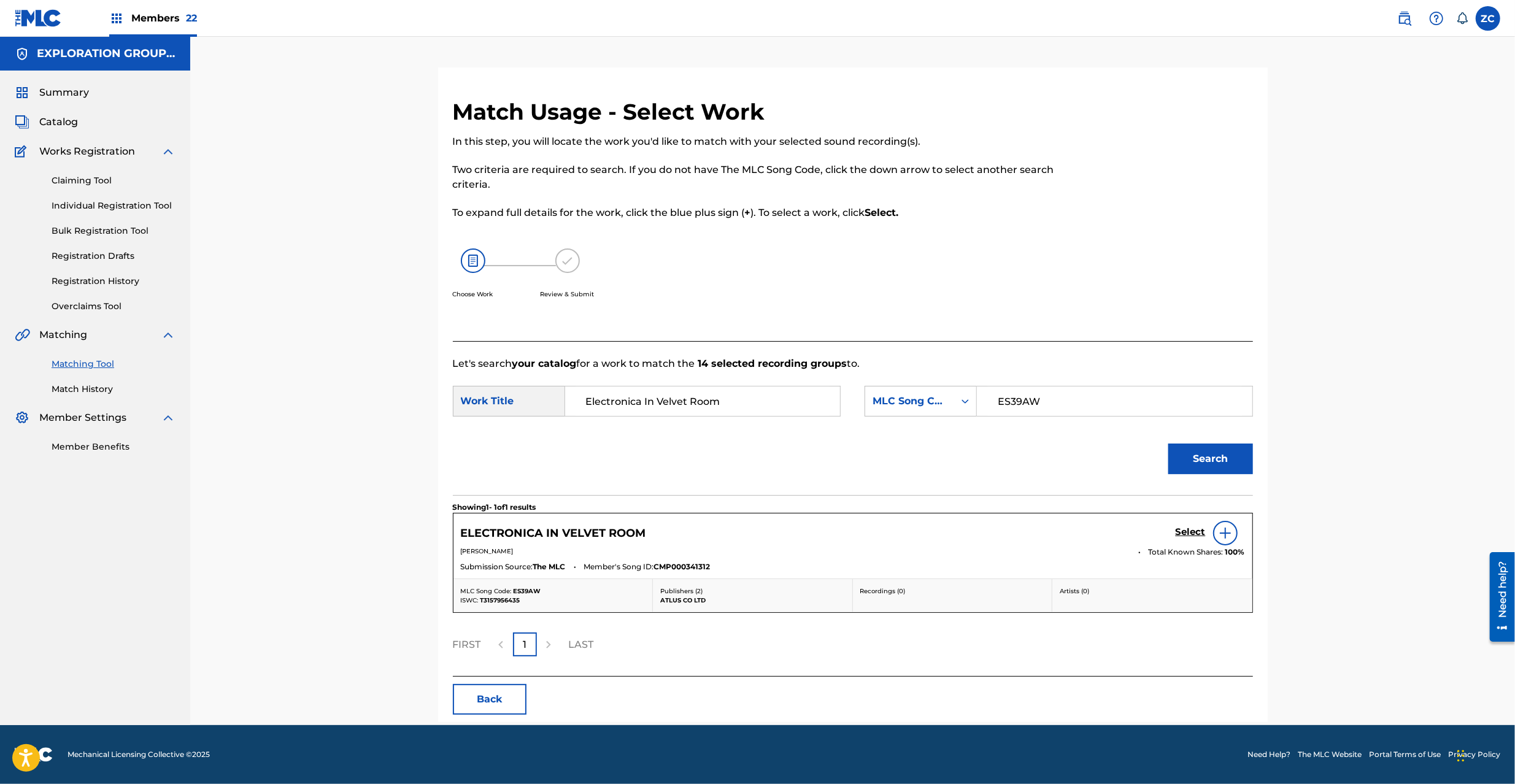
click at [1189, 533] on h5 "Select" at bounding box center [1191, 532] width 30 height 11
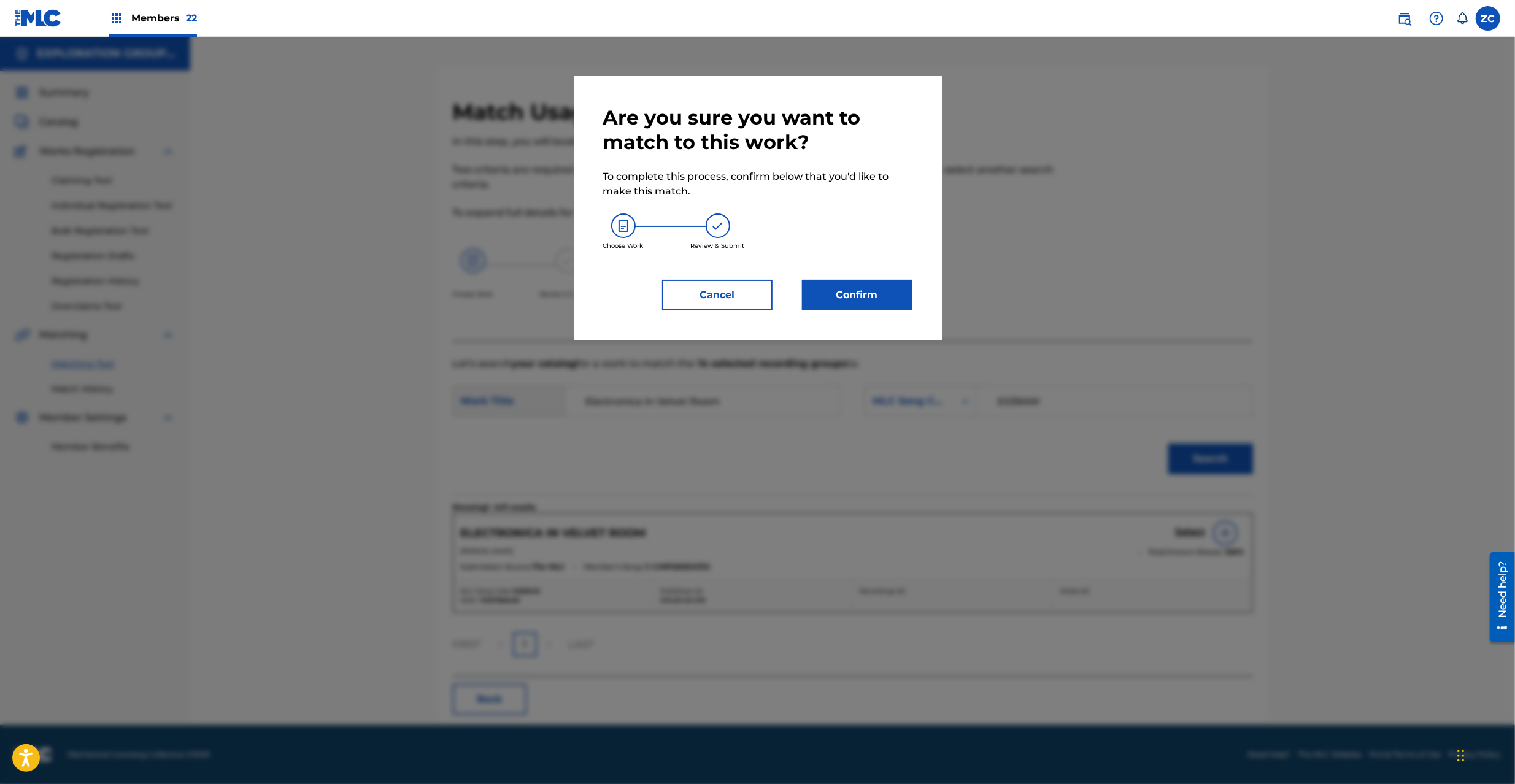
click at [895, 298] on button "Confirm" at bounding box center [858, 295] width 110 height 31
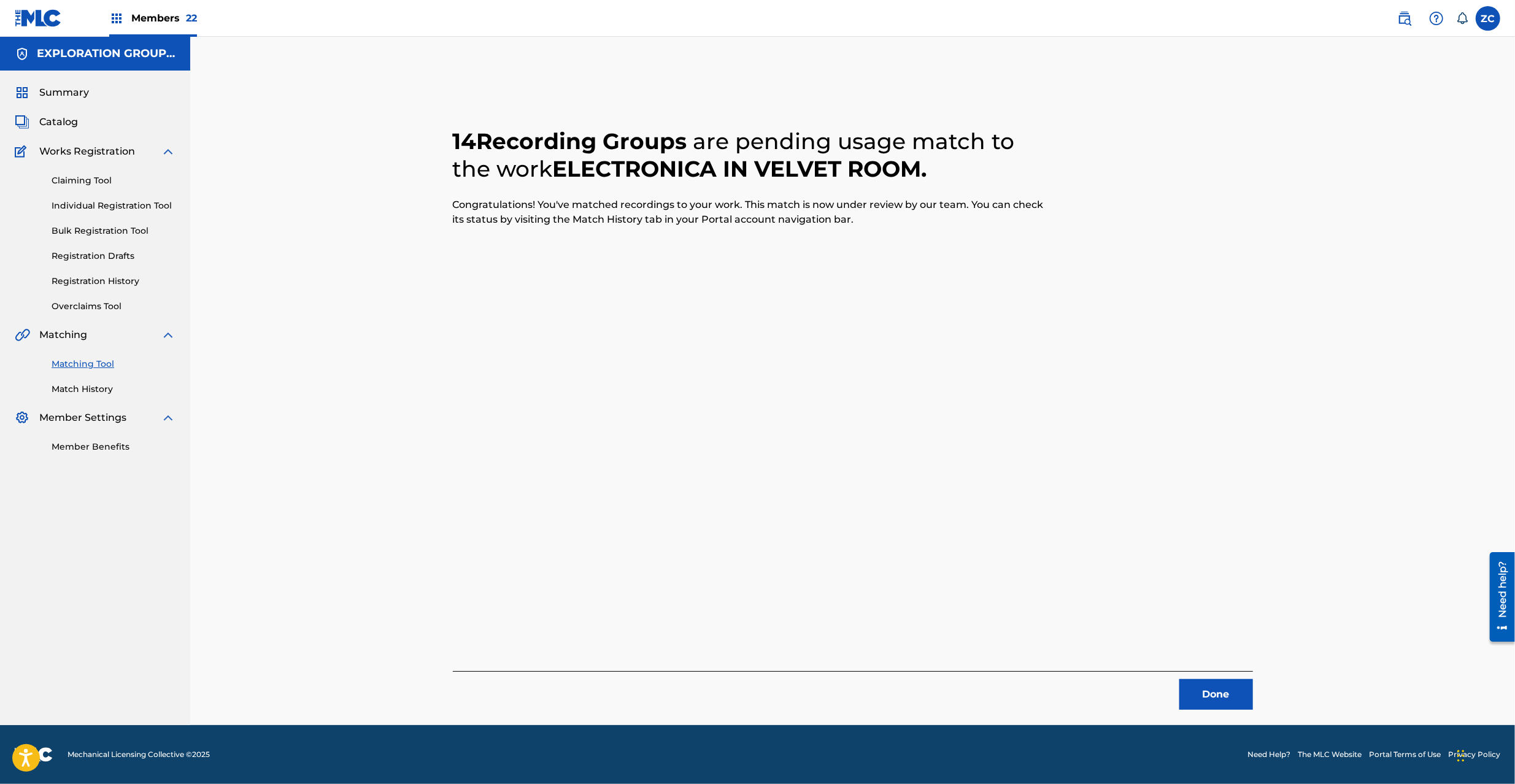
click at [1235, 679] on button "Done" at bounding box center [1216, 694] width 73 height 31
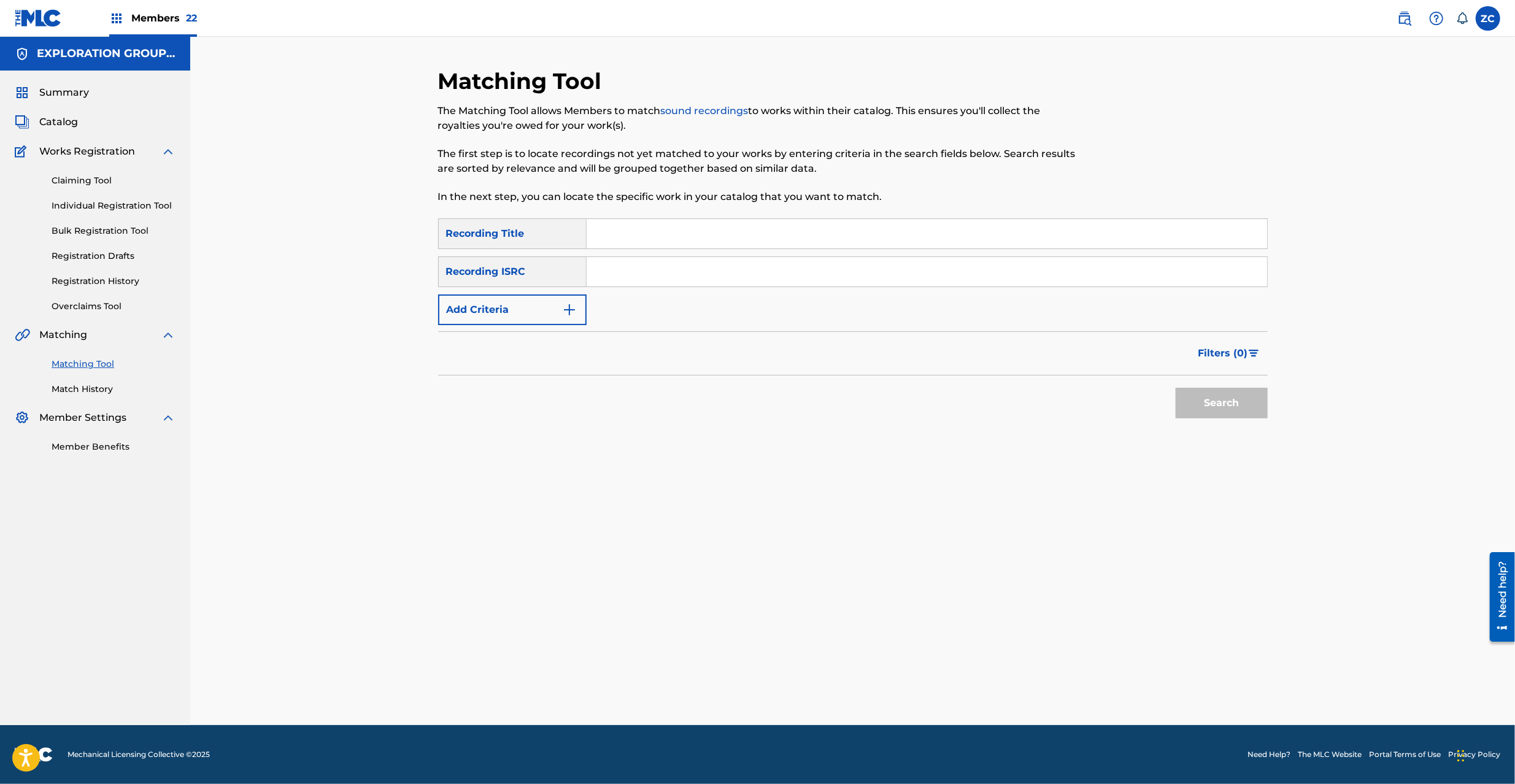
click at [1232, 691] on div "Matching Tool The Matching Tool allows Members to match sound recordings to wor…" at bounding box center [853, 396] width 830 height 658
click at [705, 268] on input "Search Form" at bounding box center [926, 271] width 681 height 29
paste input "JPK651265327"
click at [1176, 387] on button "Search" at bounding box center [1222, 403] width 92 height 31
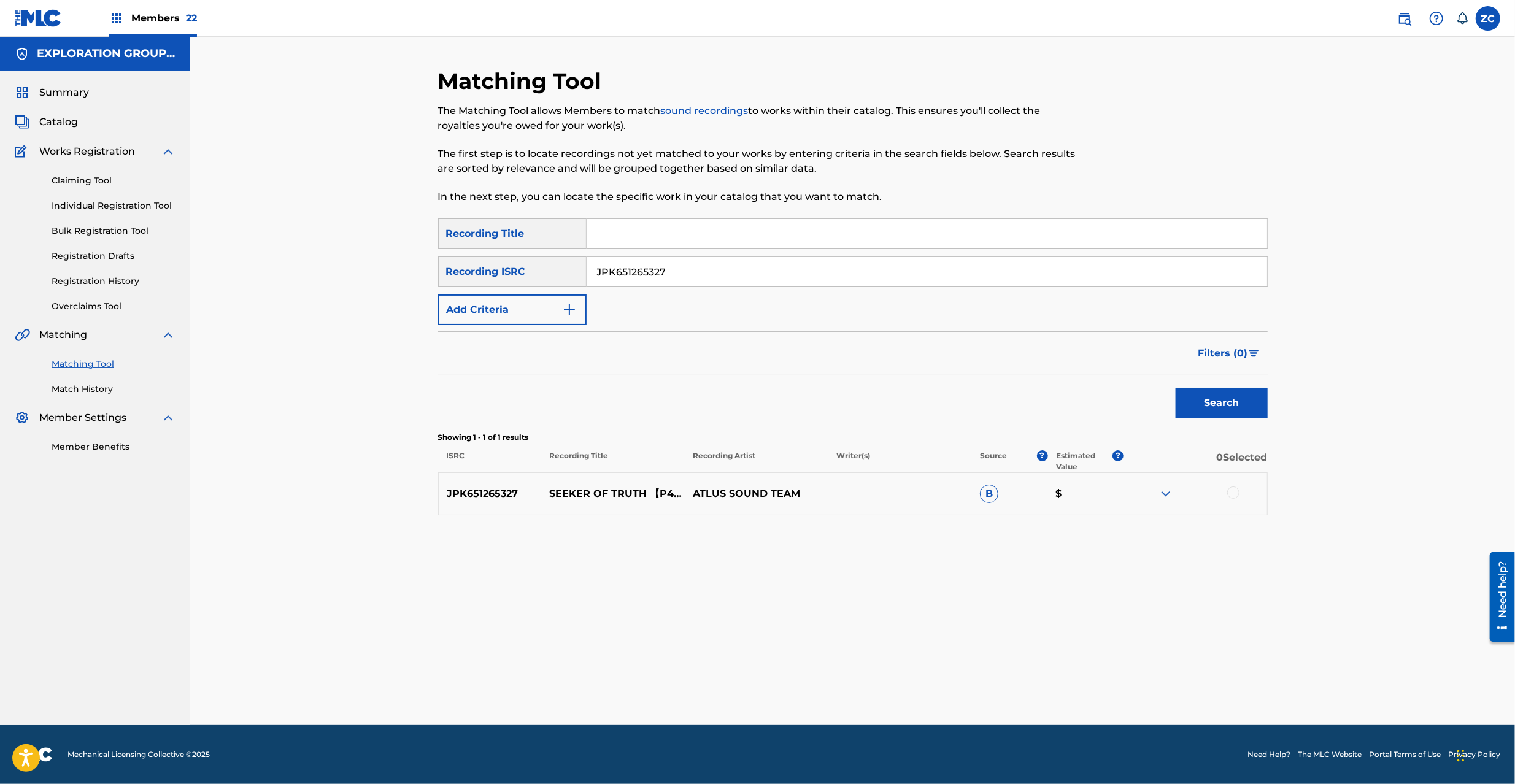
click at [1238, 494] on div at bounding box center [1233, 492] width 12 height 12
click at [727, 273] on input "JPK651265327" at bounding box center [926, 271] width 681 height 29
paste input "212"
click at [1240, 403] on button "Search" at bounding box center [1222, 403] width 92 height 31
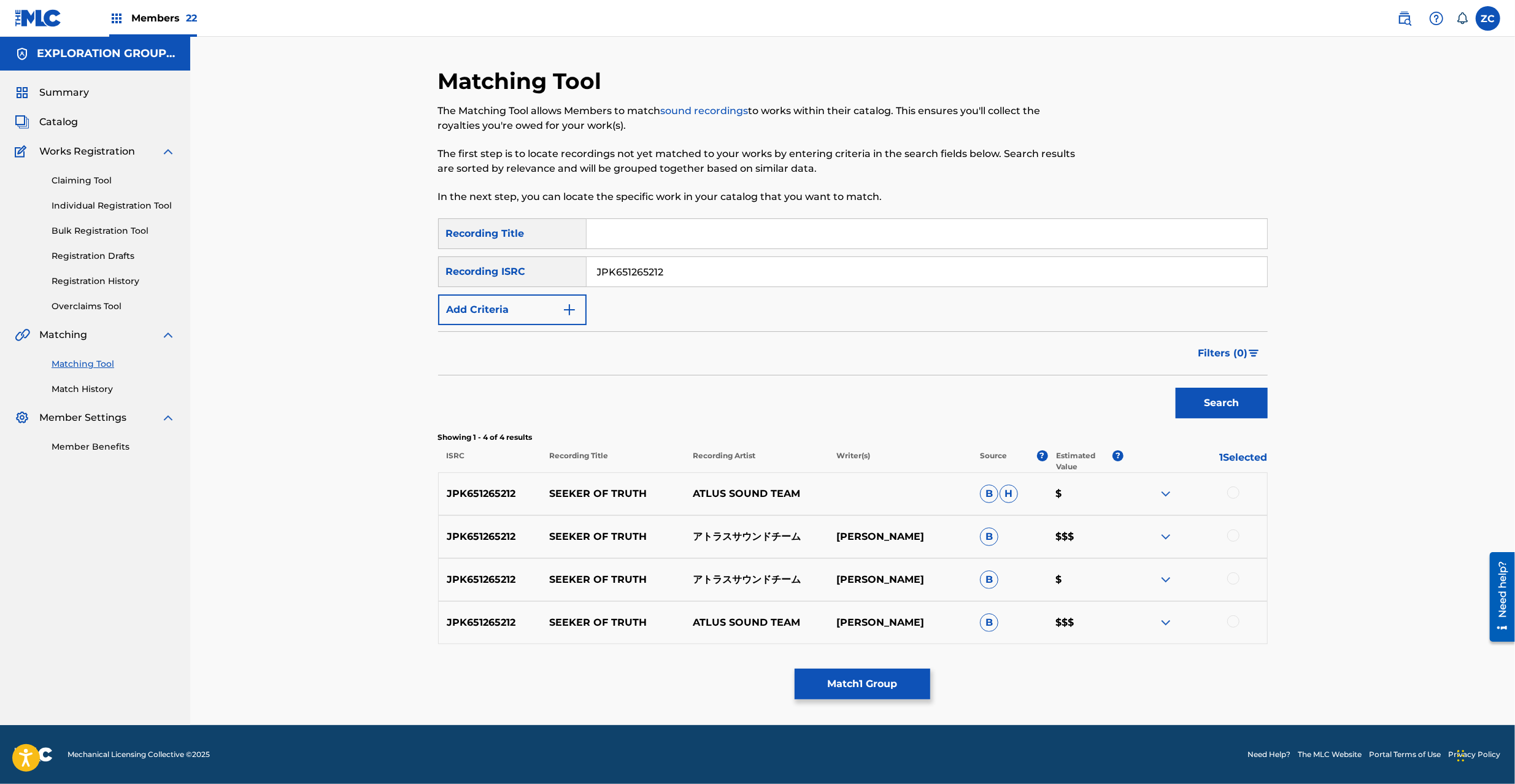
click at [1238, 492] on div at bounding box center [1233, 492] width 12 height 12
click at [1235, 532] on div at bounding box center [1233, 536] width 12 height 12
click at [1234, 580] on div at bounding box center [1233, 579] width 12 height 12
click at [1236, 621] on div at bounding box center [1233, 622] width 12 height 12
click at [707, 273] on input "JPK651265212" at bounding box center [926, 271] width 681 height 29
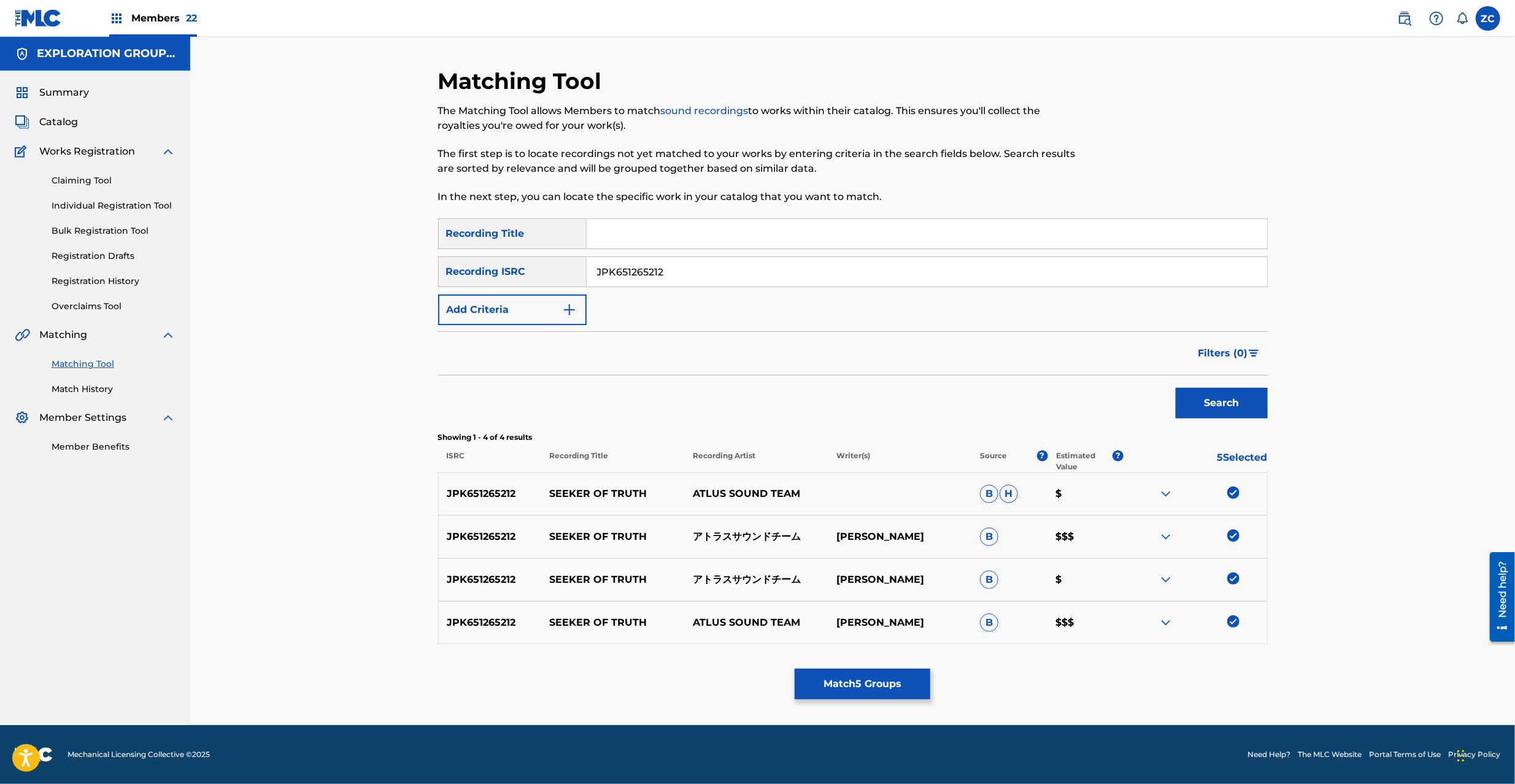
paste input "397025"
click at [1176, 387] on button "Search" at bounding box center [1222, 403] width 92 height 31
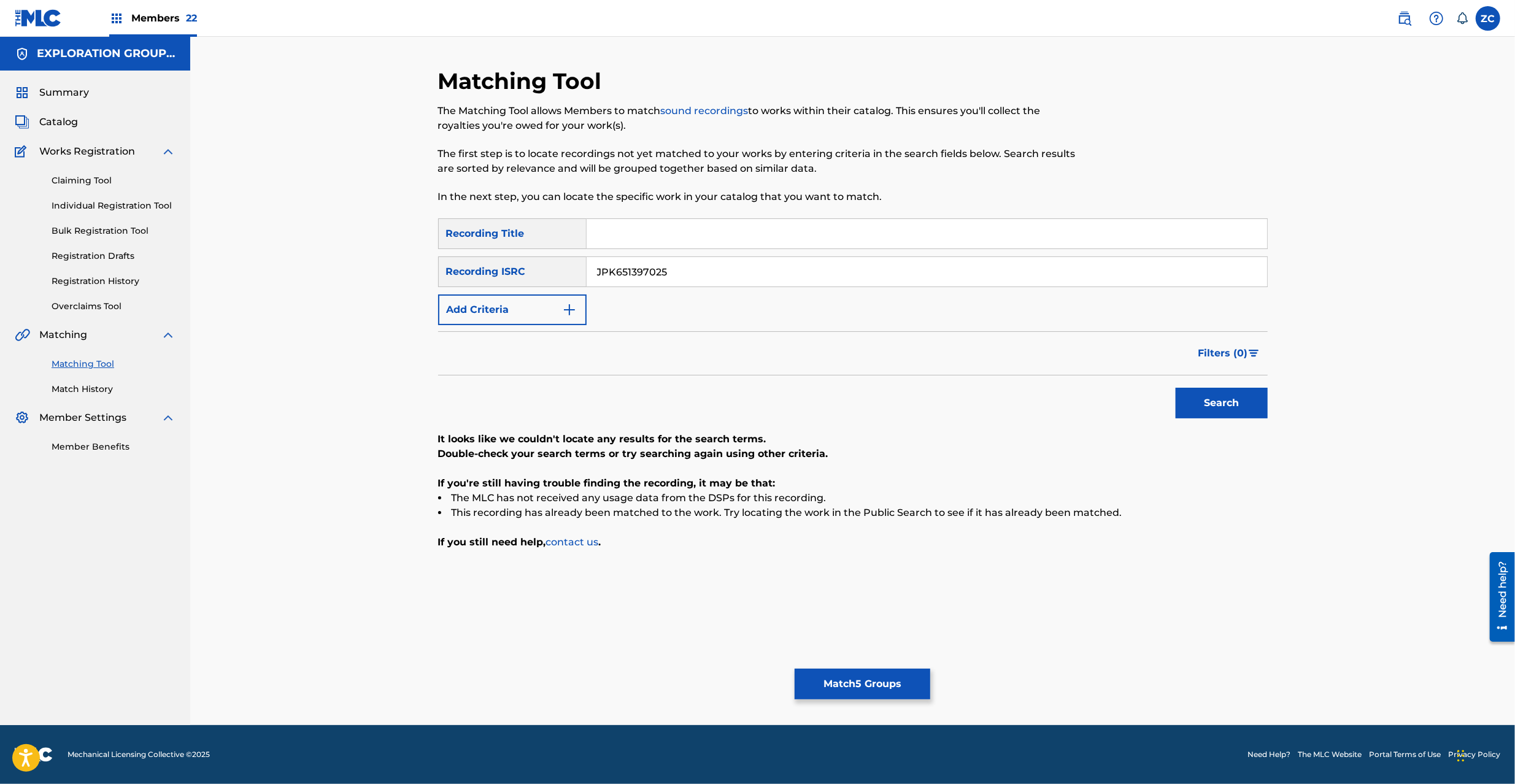
click at [759, 270] on input "JPK651397025" at bounding box center [926, 271] width 681 height 29
paste input "200912"
type input "JPK651200912"
click at [1196, 399] on button "Search" at bounding box center [1222, 403] width 92 height 31
click at [860, 673] on button "Match 5 Groups" at bounding box center [862, 684] width 135 height 31
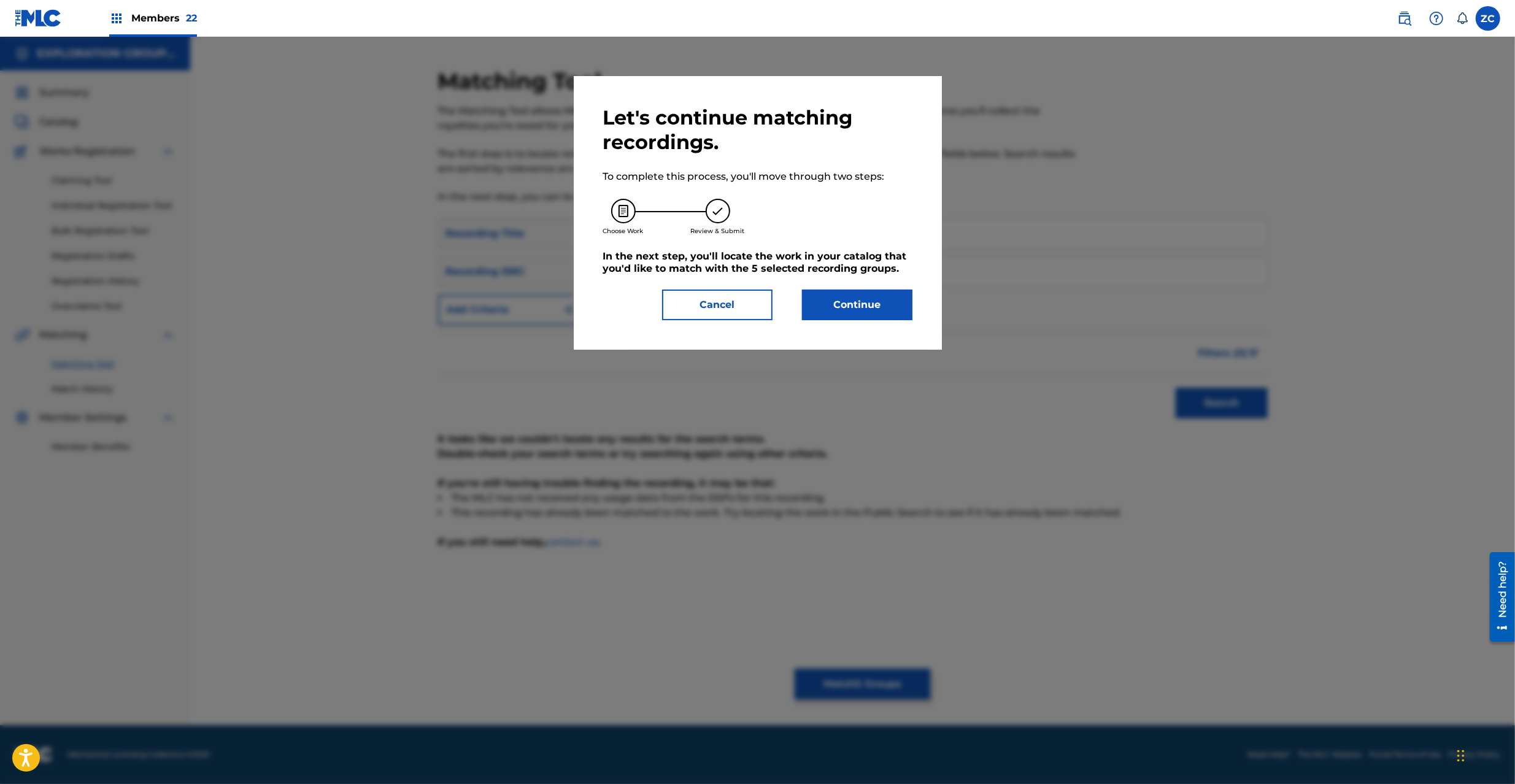
click at [860, 309] on button "Continue" at bounding box center [858, 304] width 110 height 31
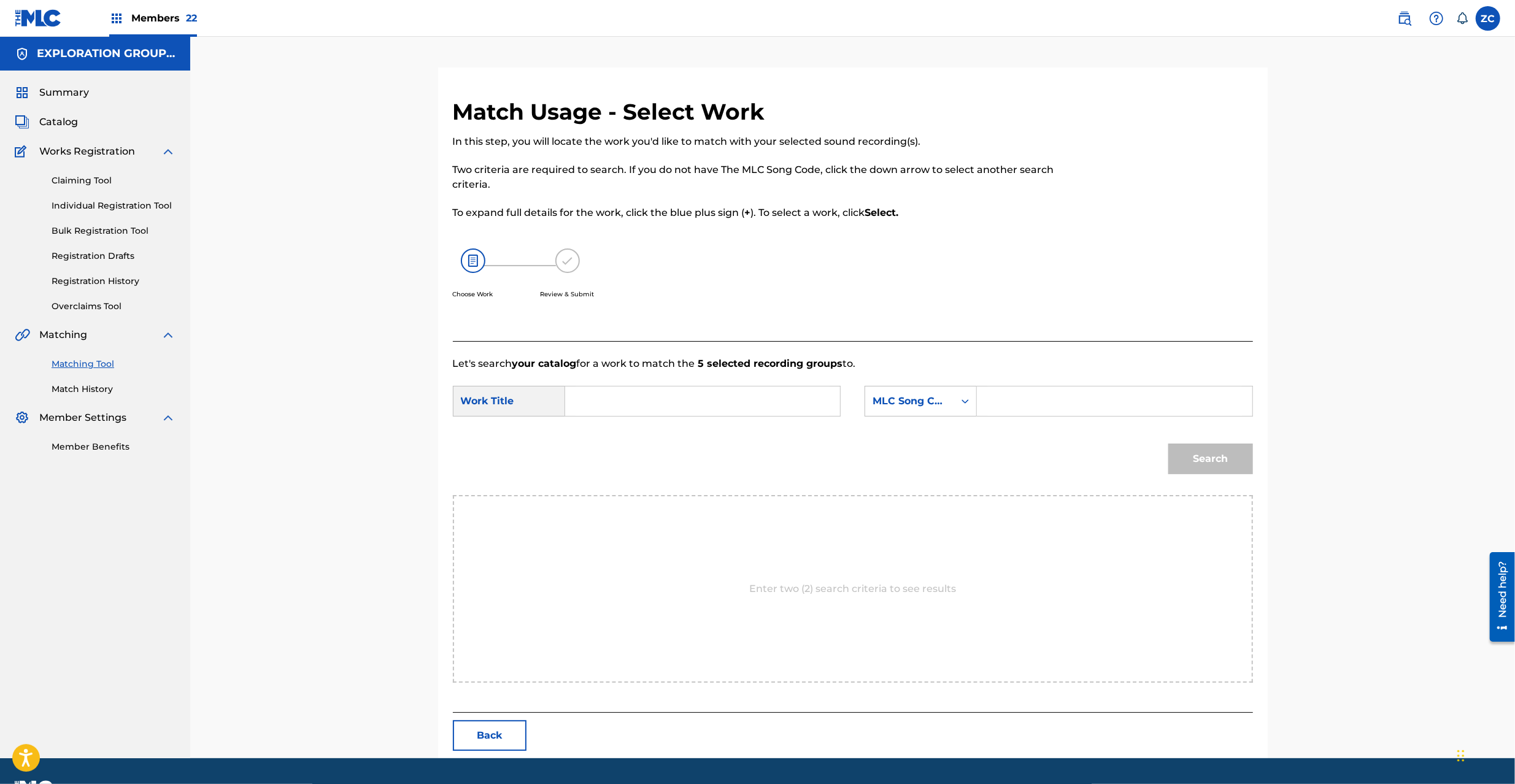
click at [691, 413] on input "Search Form" at bounding box center [703, 401] width 254 height 29
paste input "Seeker Of Truth S65UR2"
click at [682, 406] on input "Seeker Of Truth S65UR2" at bounding box center [703, 401] width 254 height 29
type input "Seeker Of Truth"
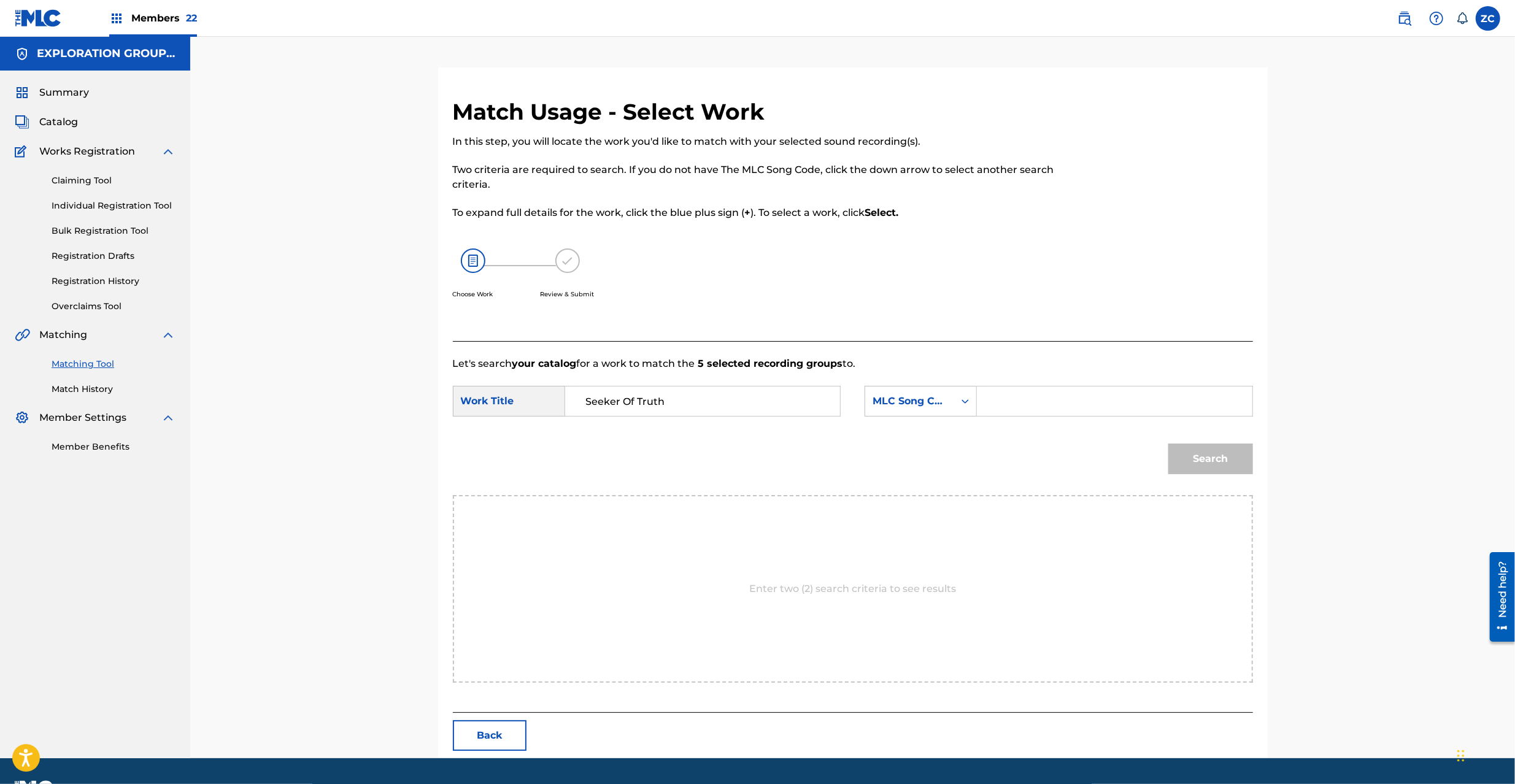
drag, startPoint x: 1049, startPoint y: 410, endPoint x: 1064, endPoint y: 421, distance: 18.6
click at [1049, 410] on input "Search Form" at bounding box center [1115, 401] width 254 height 29
paste input "S65UR2"
type input "S65UR2"
click at [1220, 461] on button "Search" at bounding box center [1210, 458] width 85 height 31
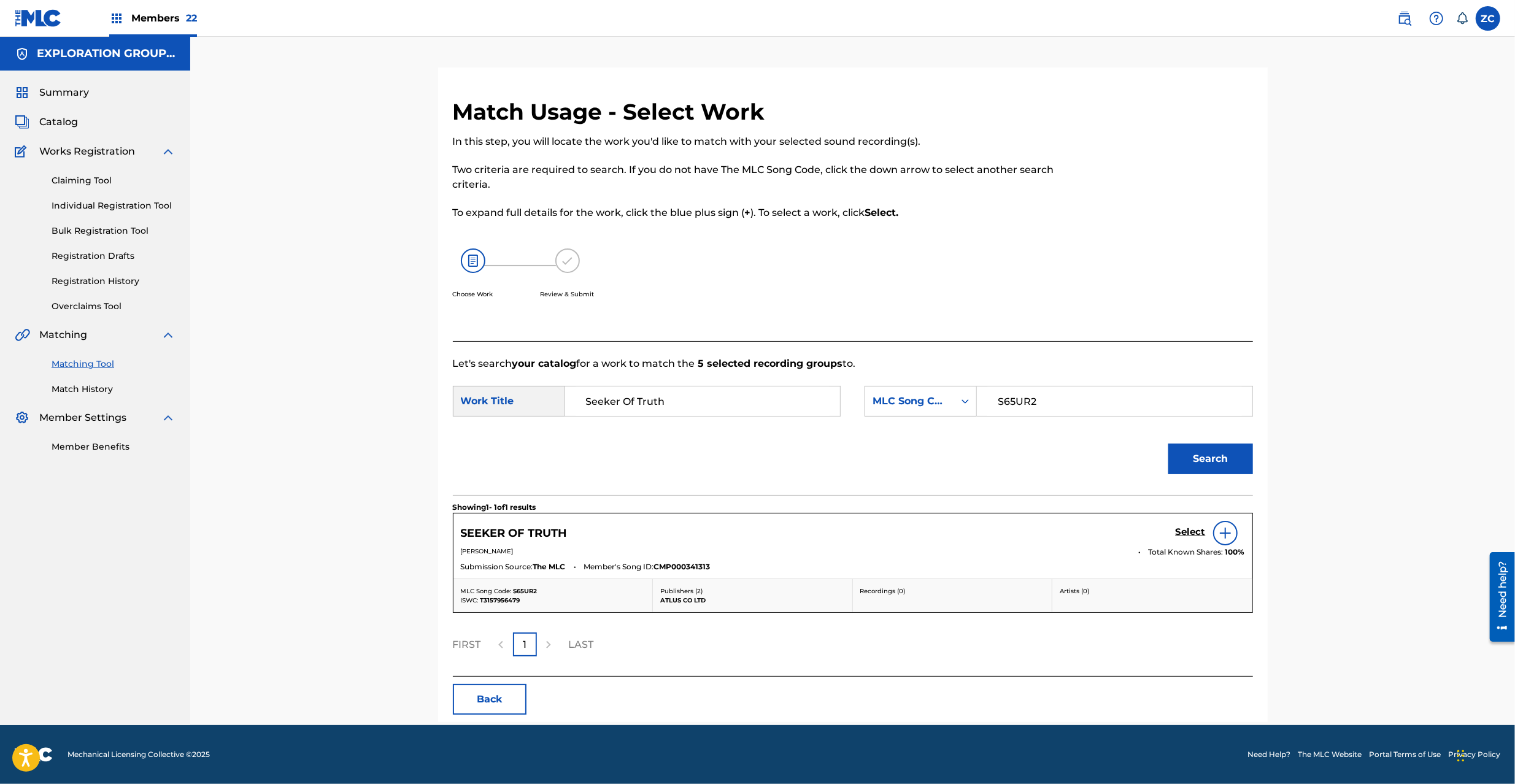
click at [1197, 535] on h5 "Select" at bounding box center [1191, 532] width 30 height 11
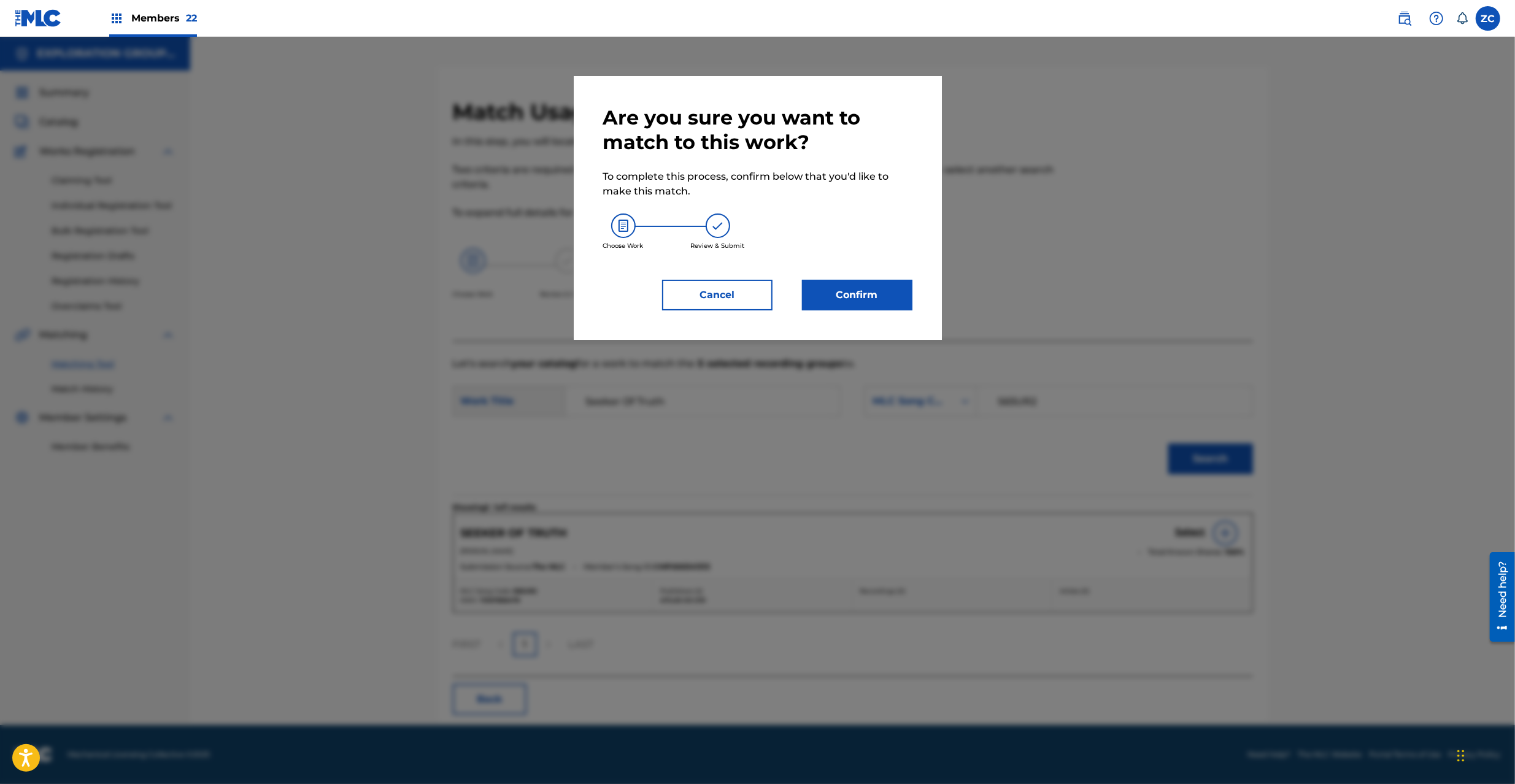
click at [877, 293] on button "Confirm" at bounding box center [858, 295] width 110 height 31
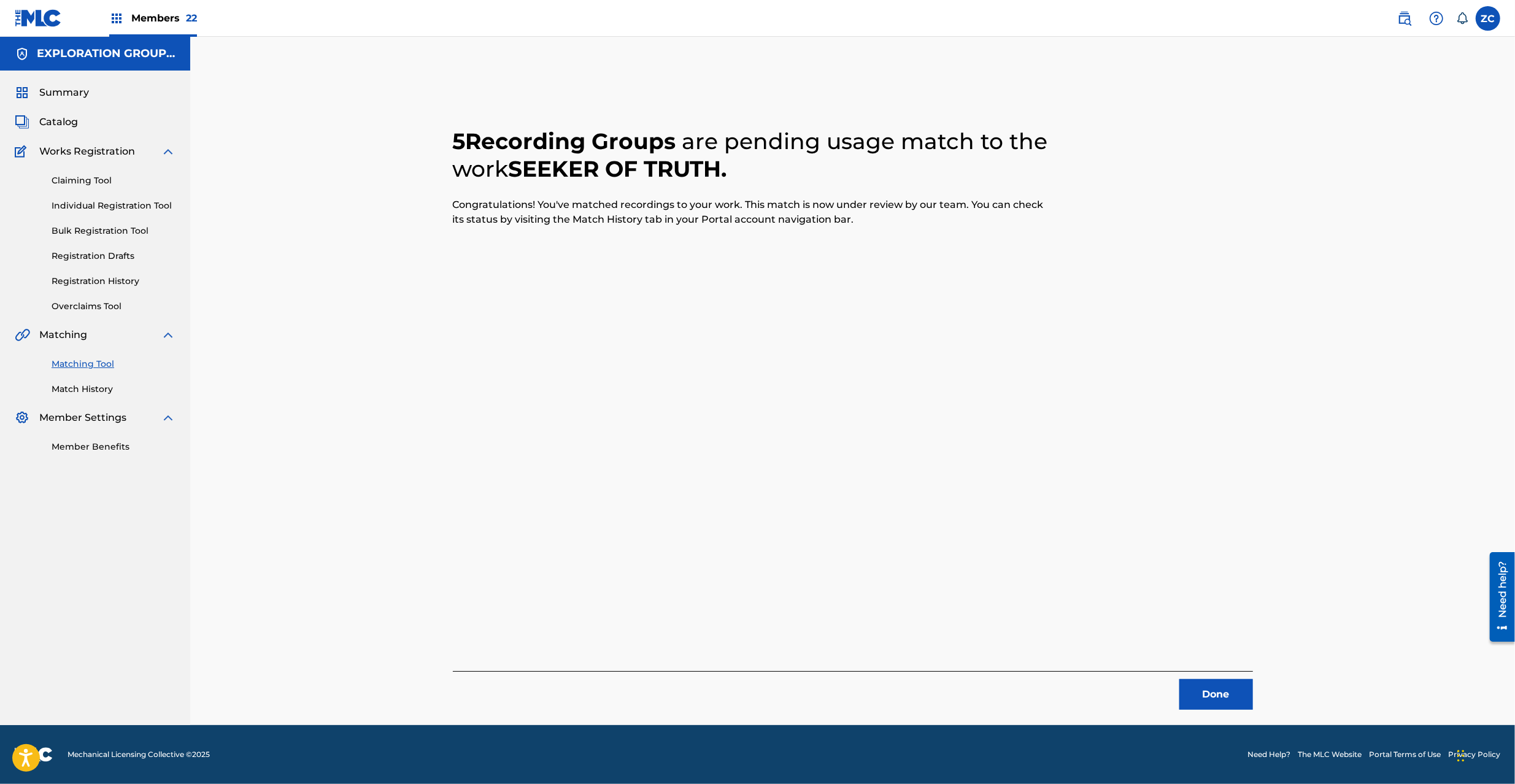
click at [1201, 684] on button "Done" at bounding box center [1216, 694] width 73 height 31
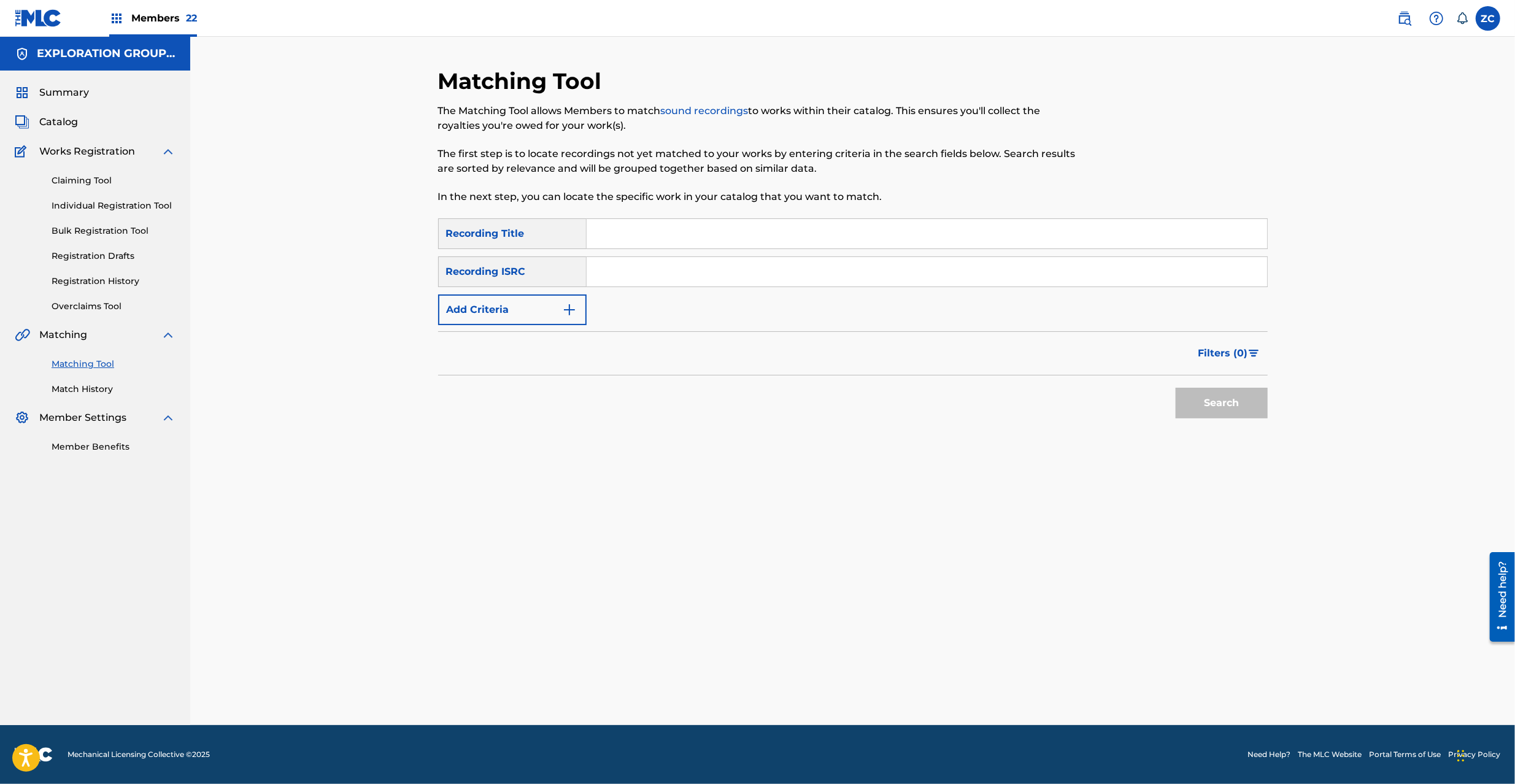
click at [822, 280] on input "Search Form" at bounding box center [926, 271] width 681 height 29
paste input "JPK651265326"
click at [1227, 416] on button "Search" at bounding box center [1222, 403] width 92 height 31
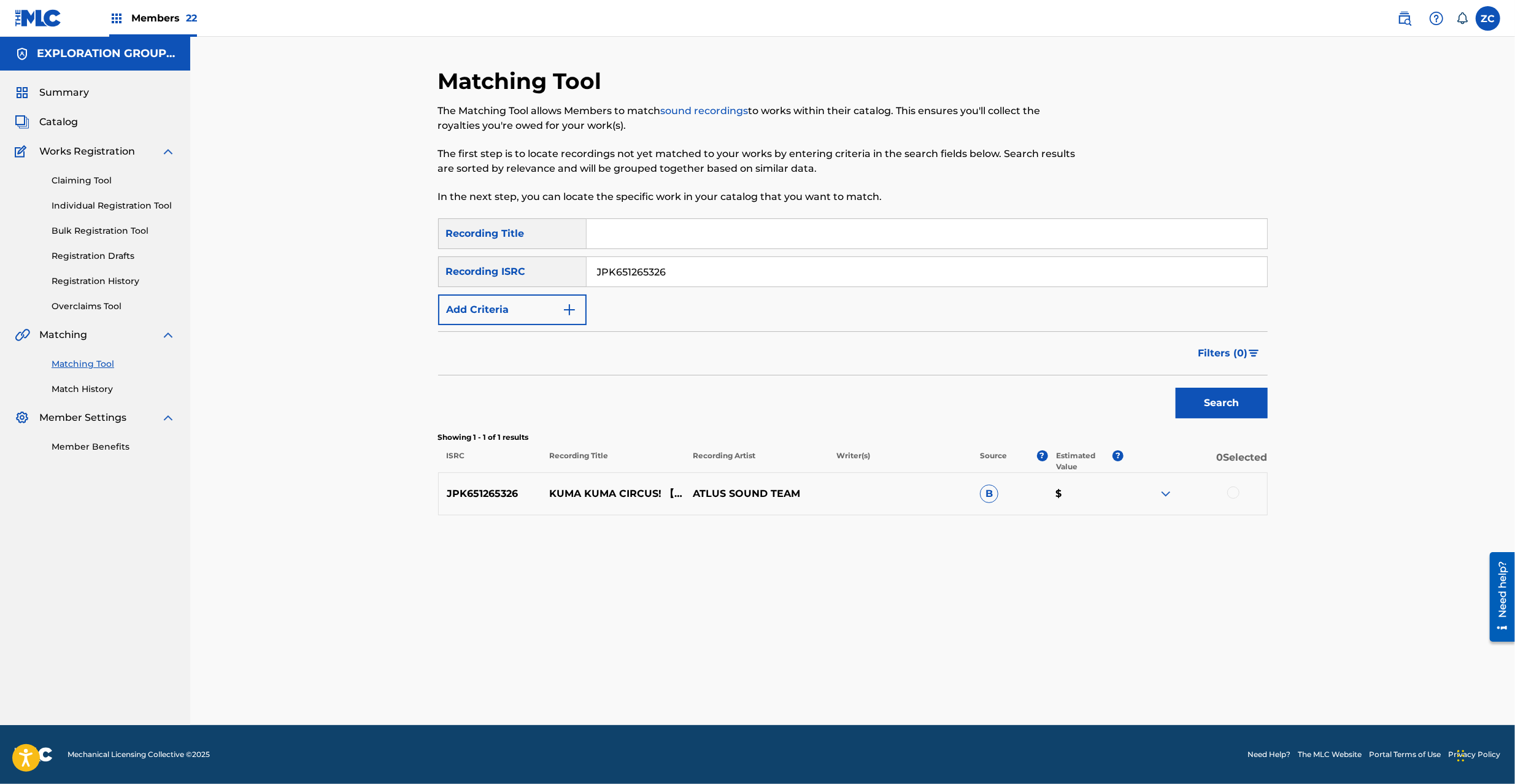
click at [1226, 492] on div at bounding box center [1195, 493] width 144 height 14
click at [1227, 493] on div at bounding box center [1233, 492] width 12 height 12
click at [884, 268] on input "JPK651265326" at bounding box center [926, 271] width 681 height 29
paste input "211"
click at [1226, 415] on button "Search" at bounding box center [1222, 403] width 92 height 31
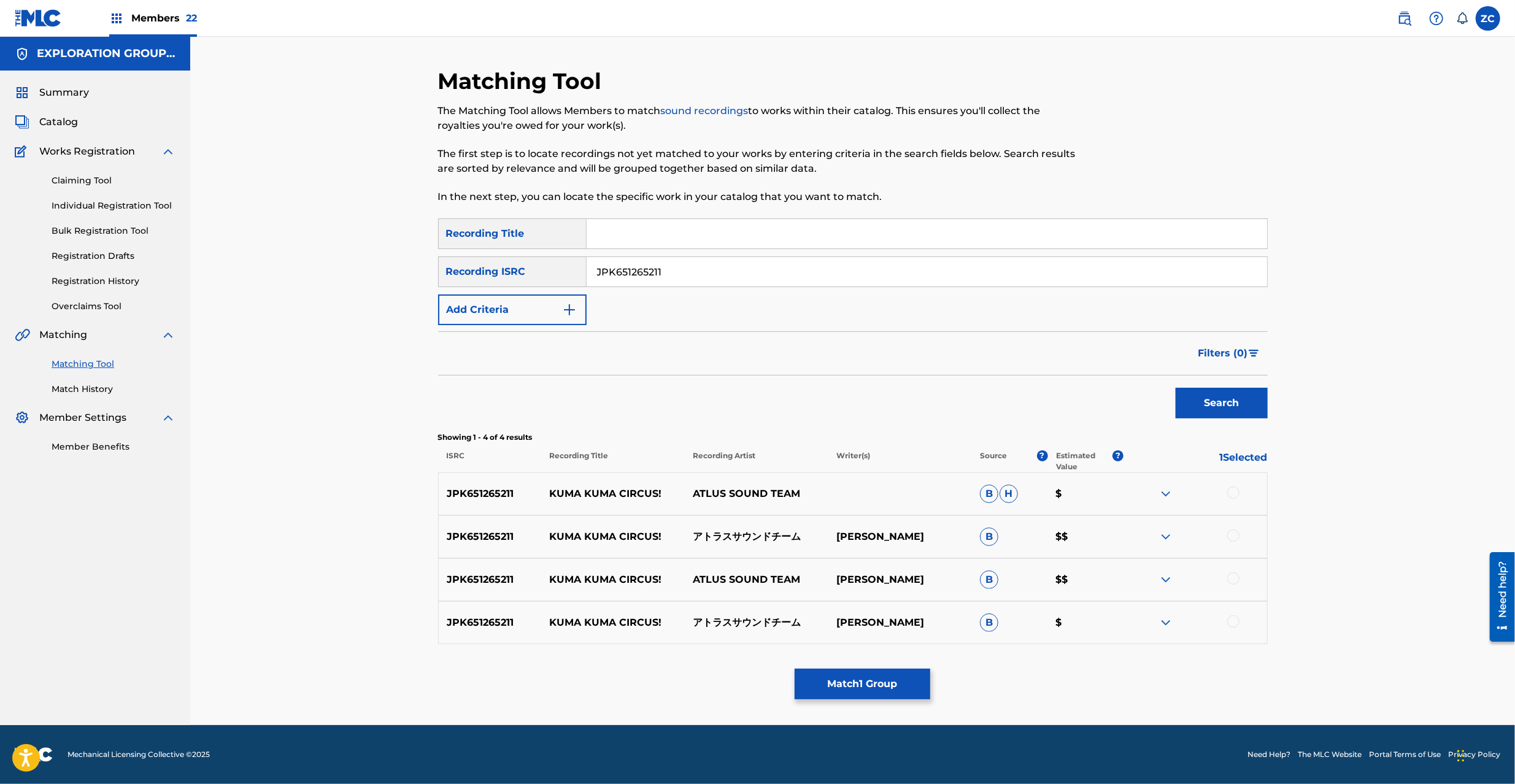
click at [1235, 496] on div at bounding box center [1233, 492] width 12 height 12
click at [1235, 535] on div at bounding box center [1233, 536] width 12 height 12
click at [1235, 578] on div at bounding box center [1233, 579] width 12 height 12
click at [1234, 624] on div at bounding box center [1233, 622] width 12 height 12
click at [973, 273] on input "JPK651265211" at bounding box center [926, 271] width 681 height 29
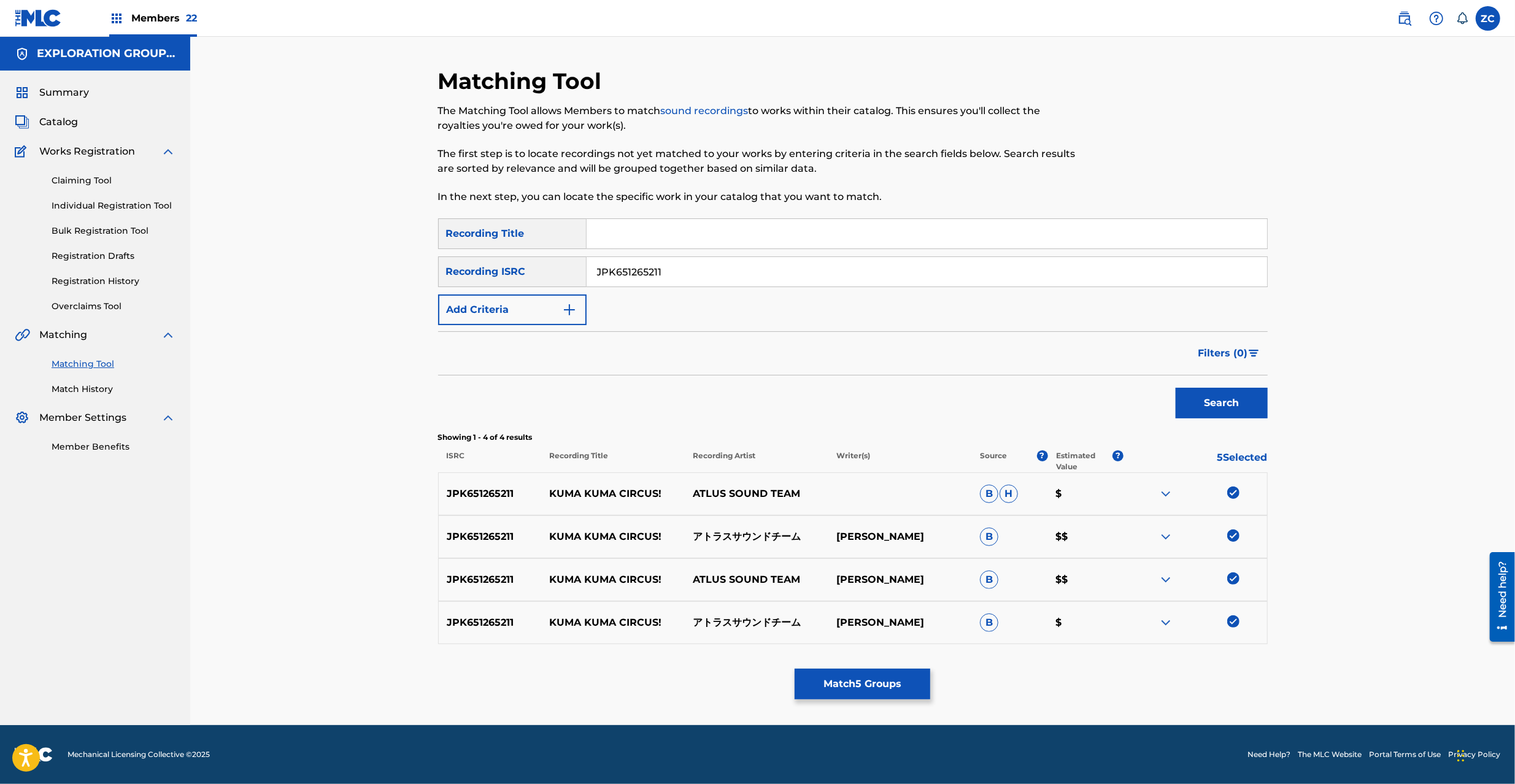
paste input "00911"
type input "JPK651200911"
click at [1193, 409] on button "Search" at bounding box center [1222, 403] width 92 height 31
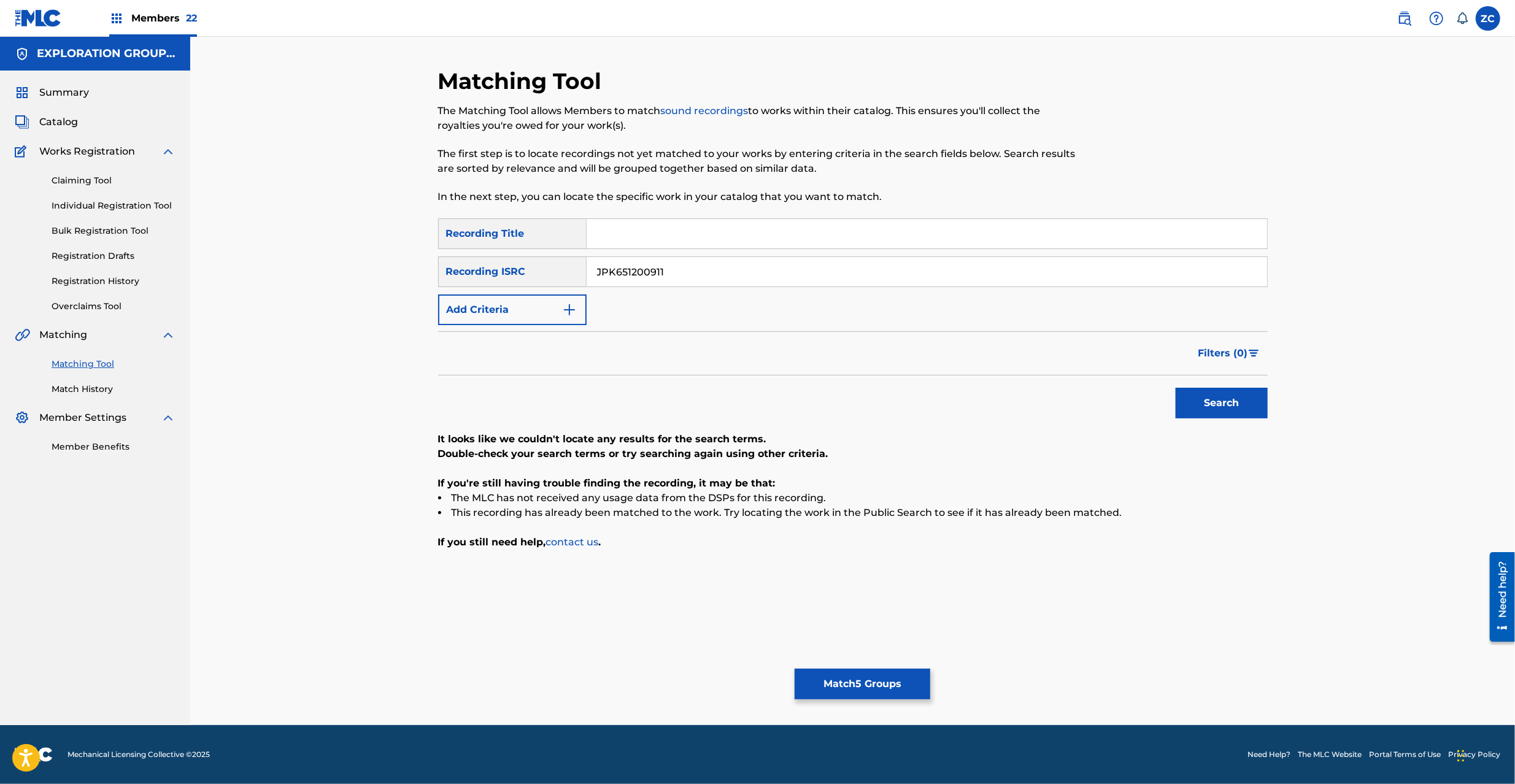
click at [898, 678] on button "Match 5 Groups" at bounding box center [862, 684] width 135 height 31
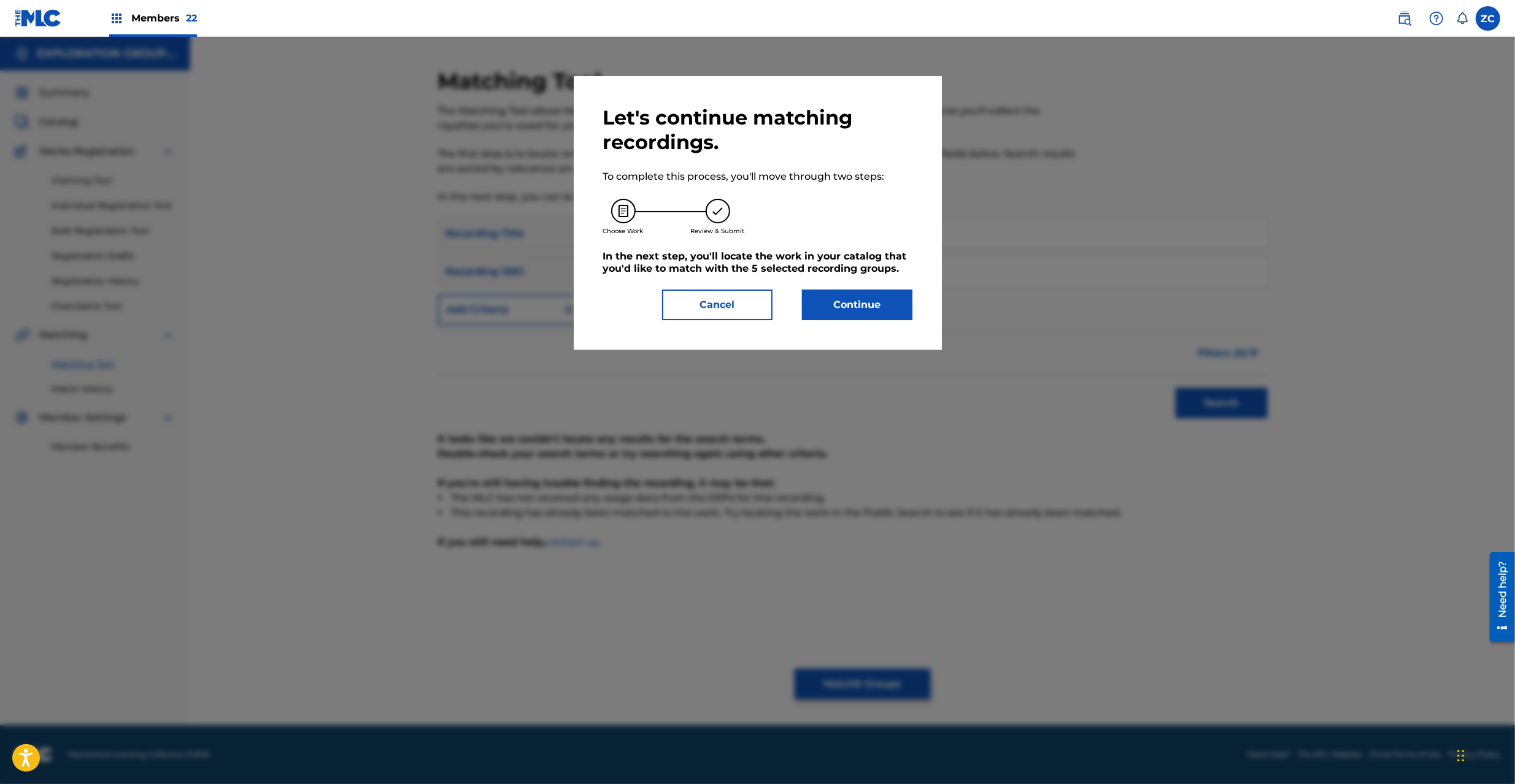
click at [872, 312] on button "Continue" at bounding box center [858, 304] width 110 height 31
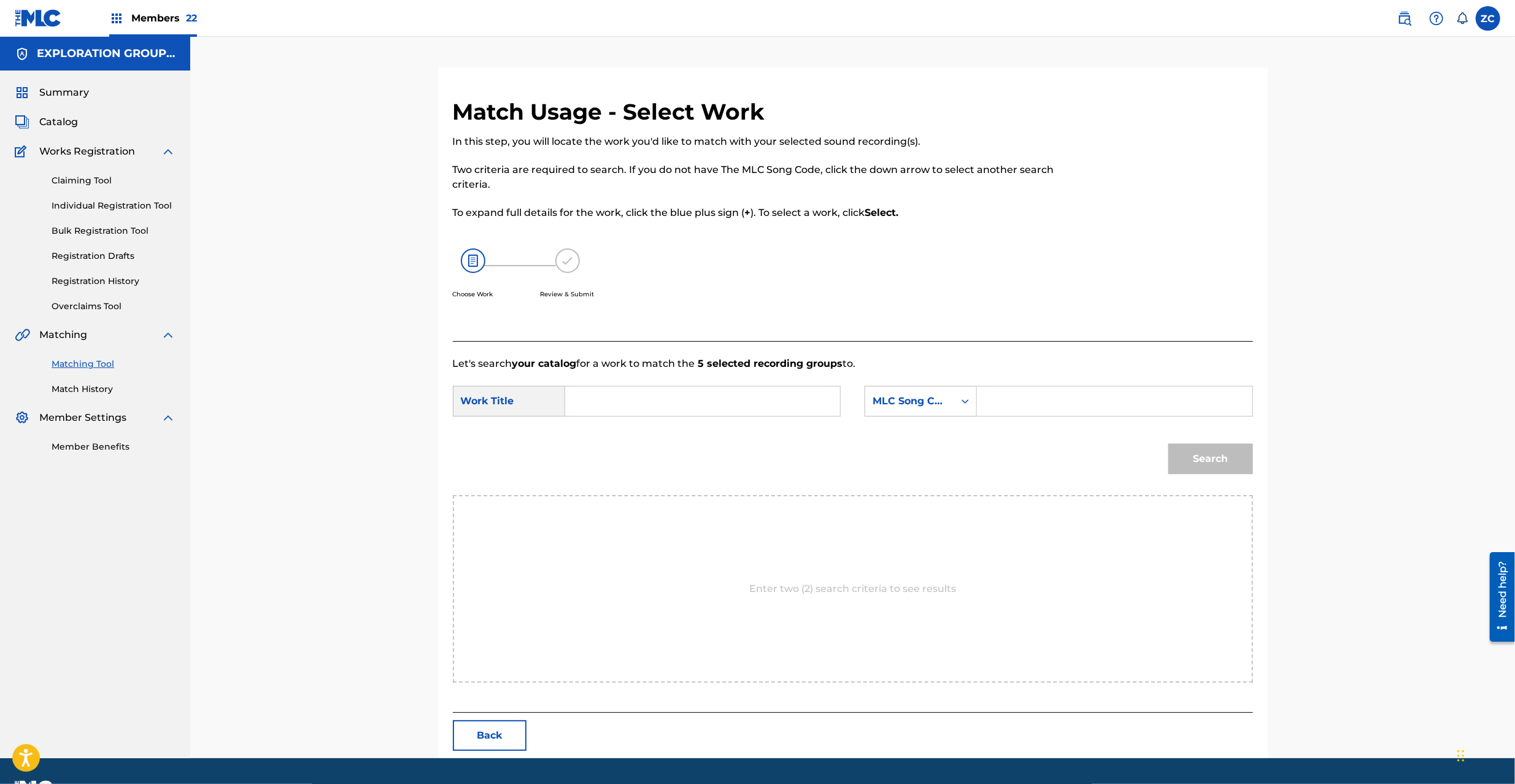
click at [781, 409] on input "Search Form" at bounding box center [703, 401] width 254 height 29
paste input "Kuma Kuma Circus! KC66SK"
click at [718, 398] on input "Kuma Kuma Circus! KC66SK" at bounding box center [703, 401] width 254 height 29
type input "Kuma Kuma Circus!"
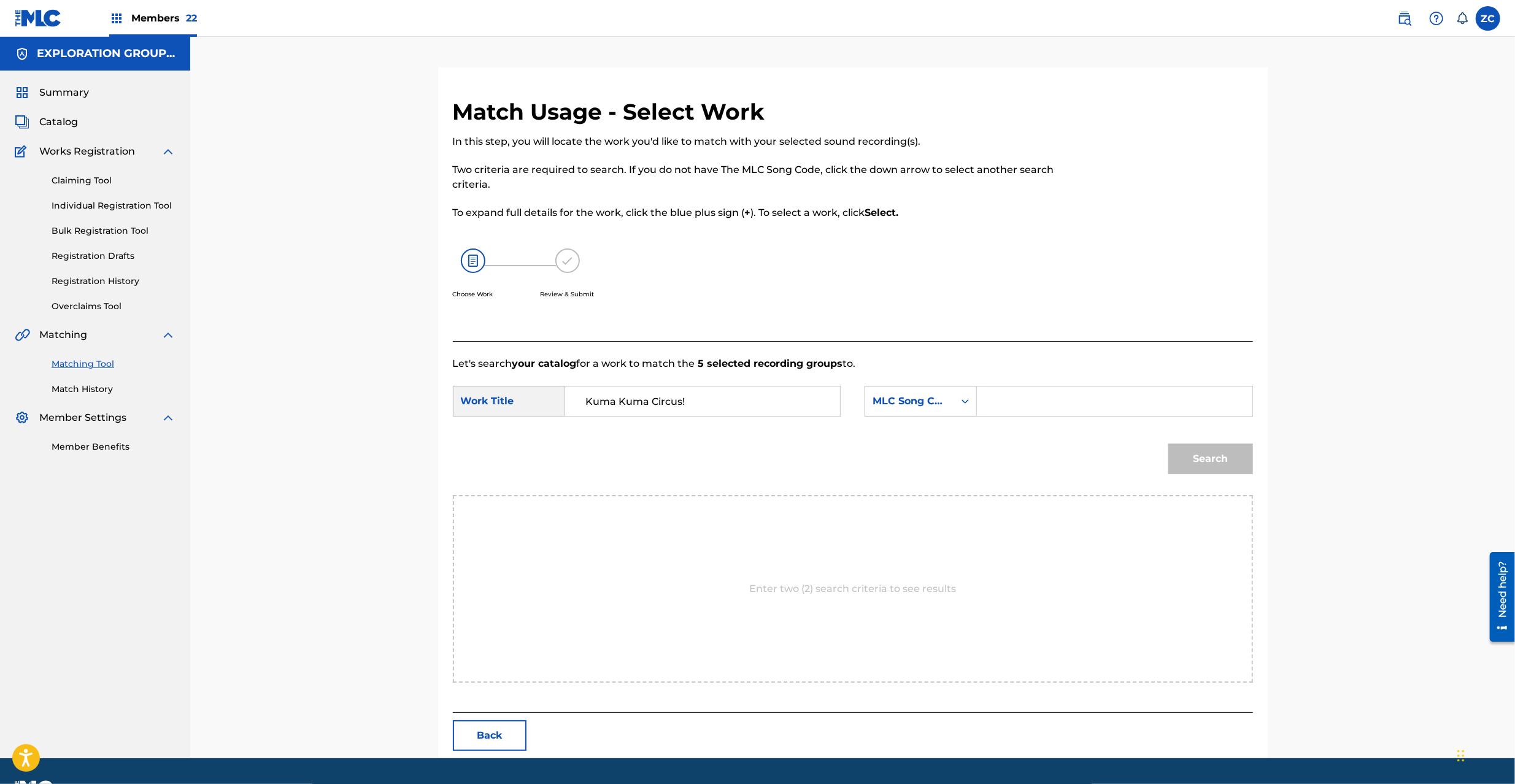
click at [1073, 400] on input "Search Form" at bounding box center [1115, 401] width 254 height 29
paste input "KC66SK"
type input "KC66SK"
click at [1214, 455] on button "Search" at bounding box center [1210, 458] width 85 height 31
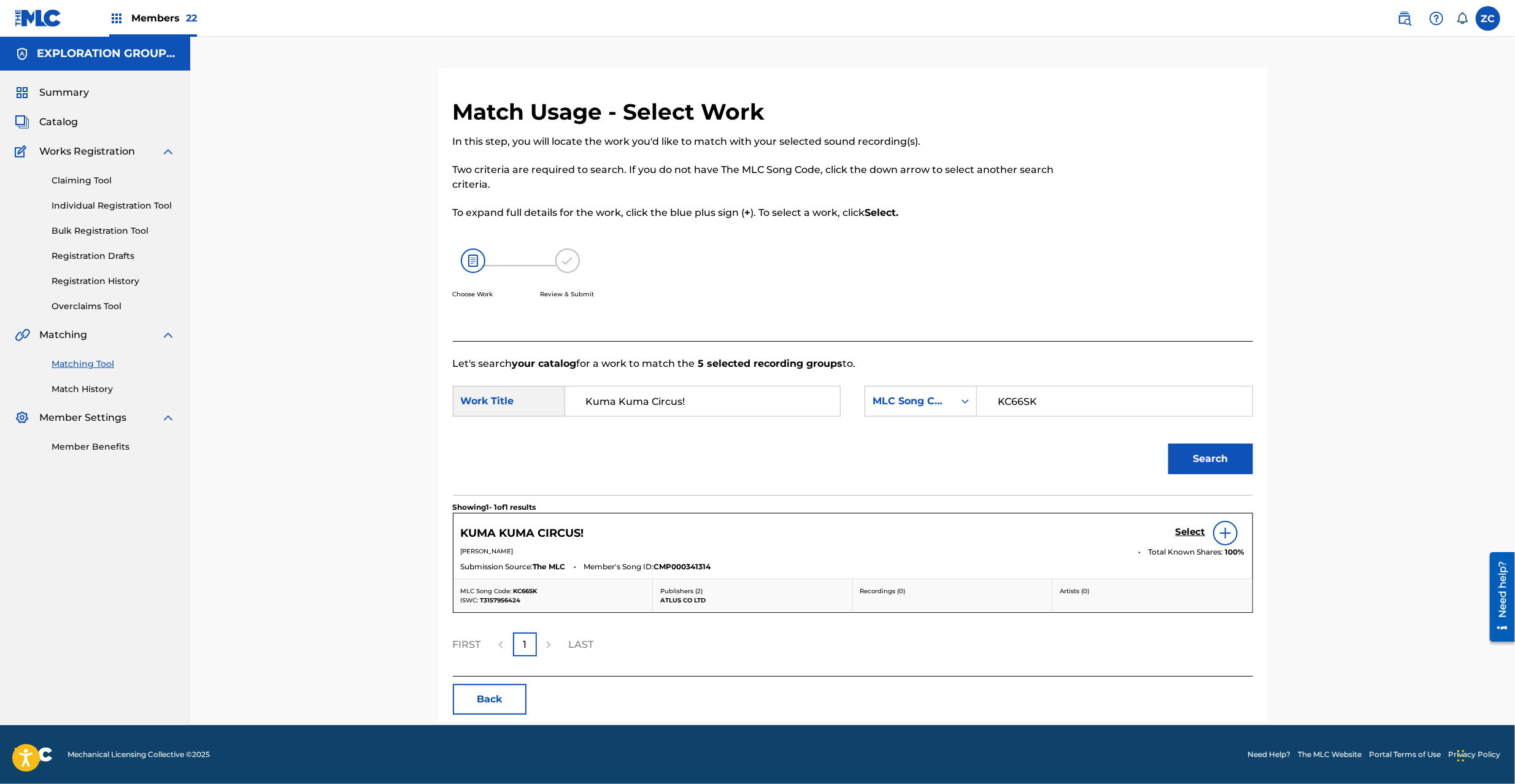
click at [1189, 536] on h5 "Select" at bounding box center [1191, 532] width 30 height 11
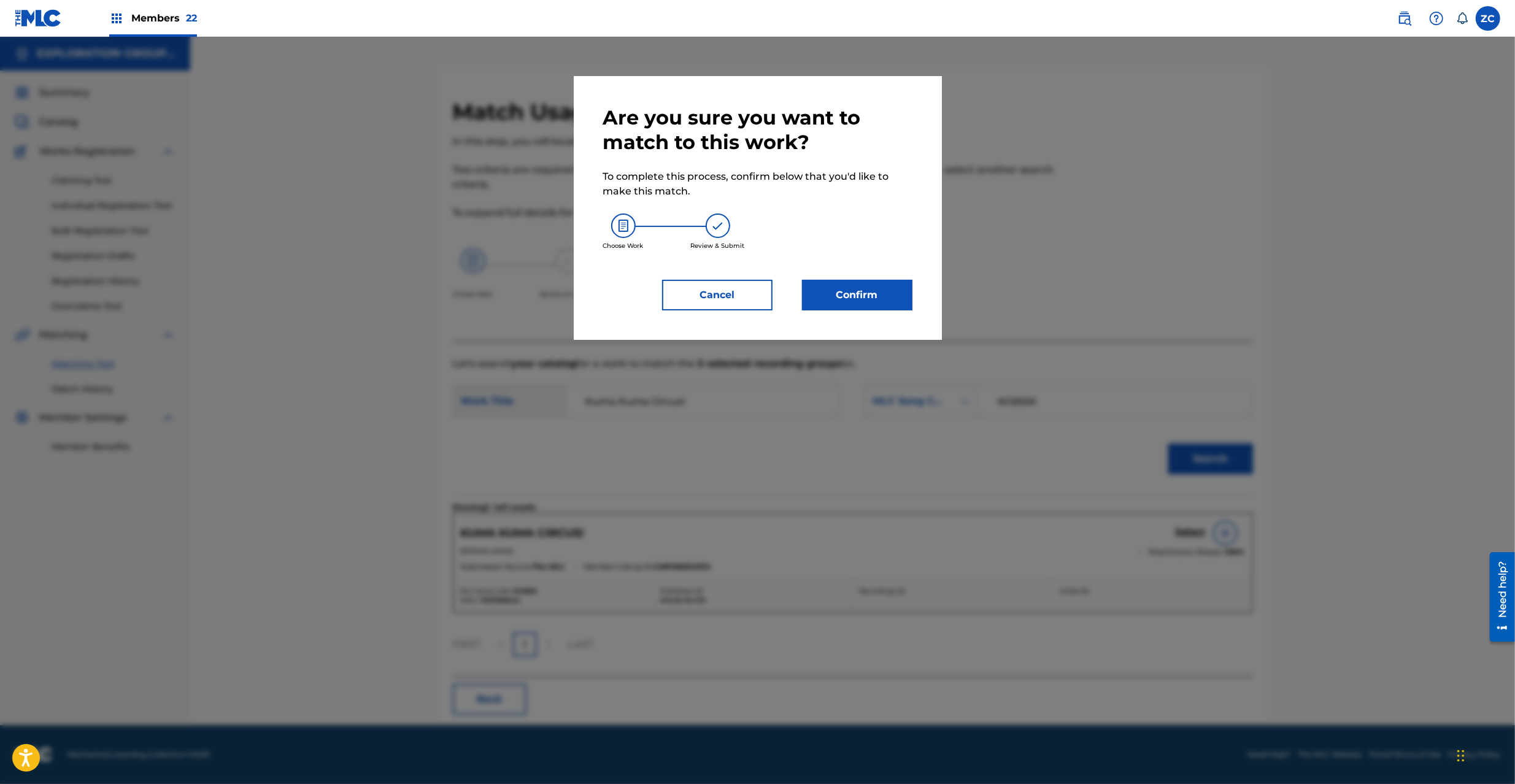
click at [877, 313] on div "Are you sure you want to match to this work? To complete this process, confirm …" at bounding box center [757, 208] width 368 height 264
click at [880, 298] on button "Confirm" at bounding box center [858, 295] width 110 height 31
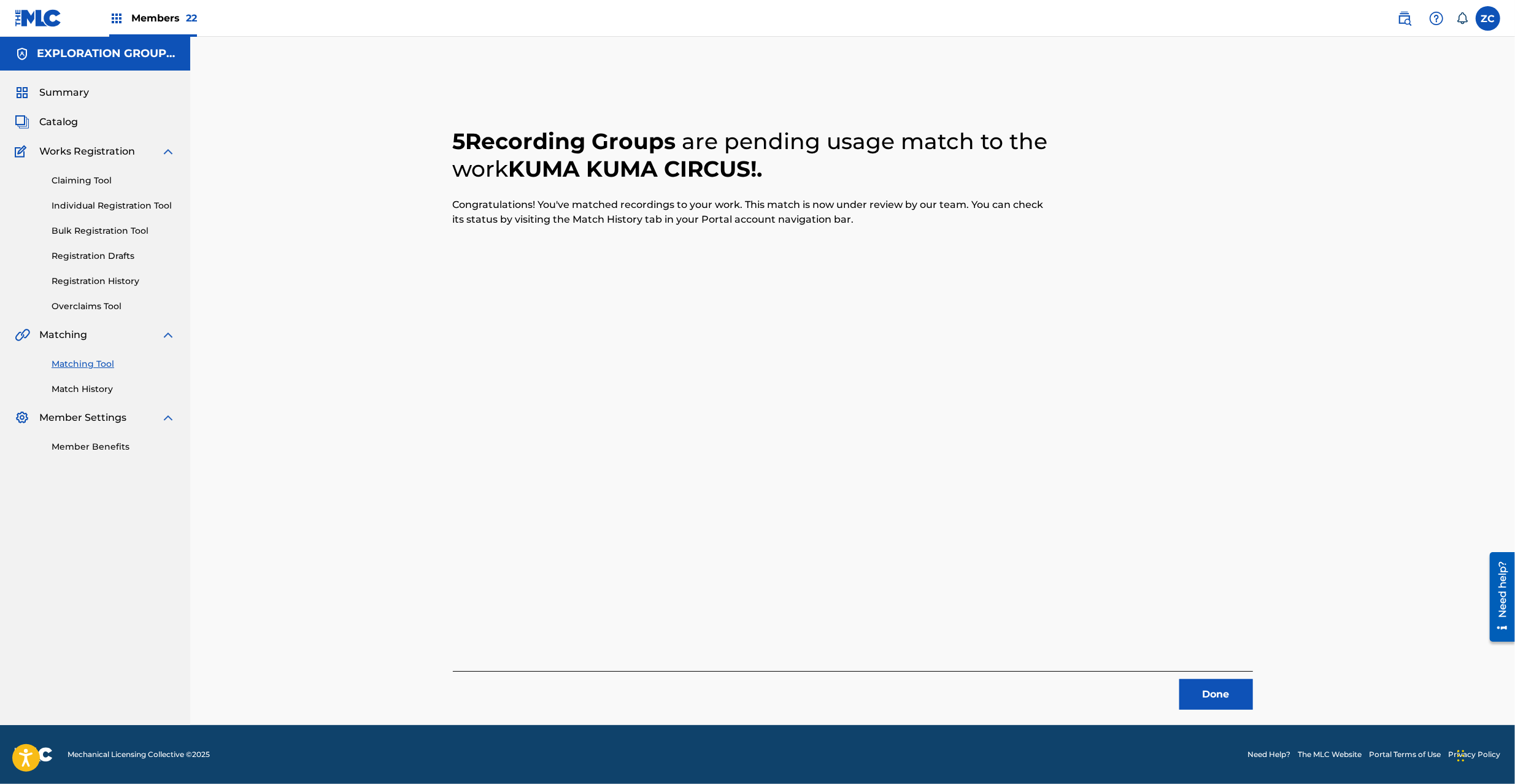
click at [1221, 690] on button "Done" at bounding box center [1216, 694] width 73 height 31
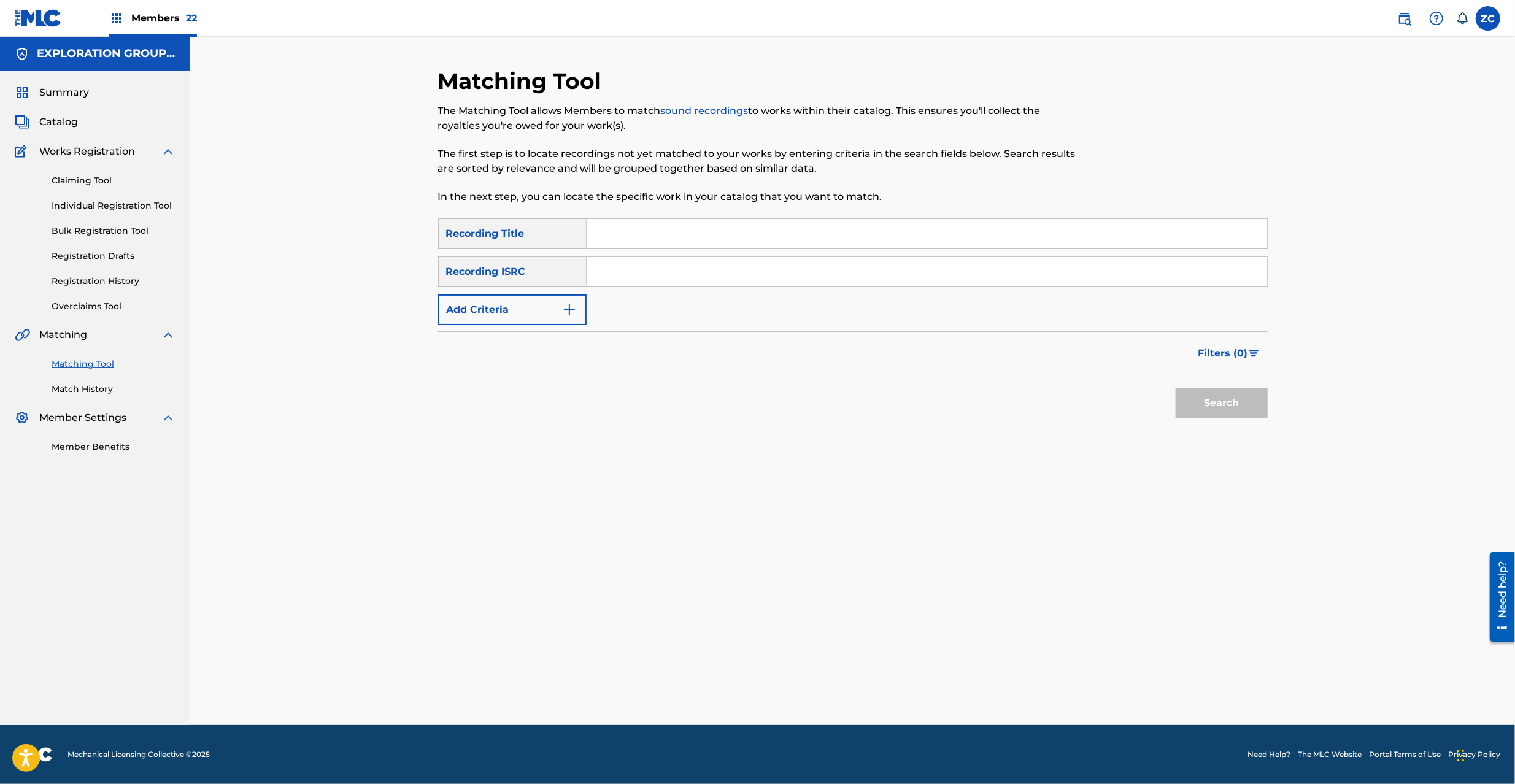
drag, startPoint x: 790, startPoint y: 268, endPoint x: 809, endPoint y: 275, distance: 20.2
click at [790, 268] on input "Search Form" at bounding box center [926, 271] width 681 height 29
paste input "JPK651200910"
click at [1189, 399] on button "Search" at bounding box center [1222, 403] width 92 height 31
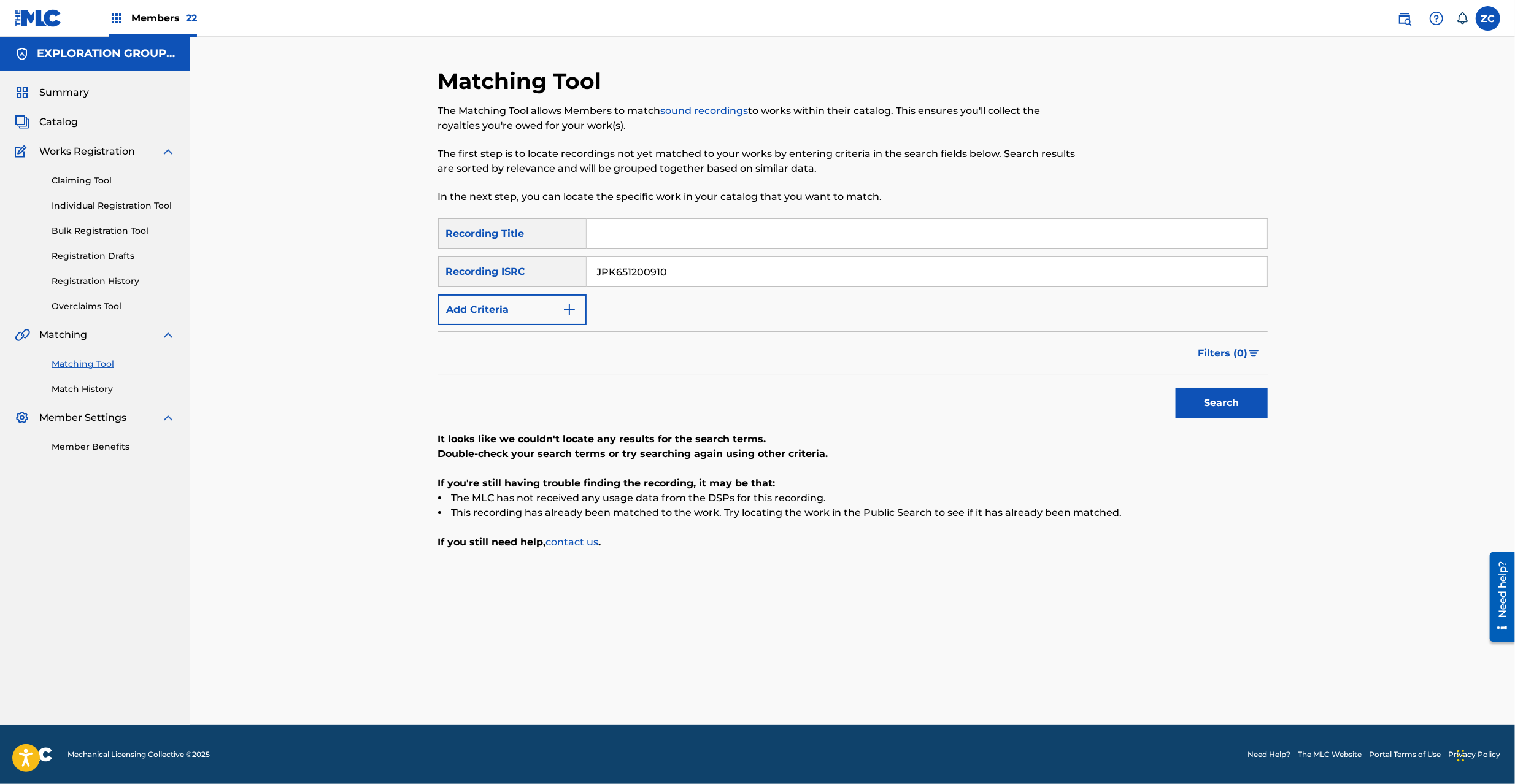
click at [752, 273] on input "JPK651200910" at bounding box center [926, 271] width 681 height 29
paste input "65325"
click at [1230, 407] on button "Search" at bounding box center [1222, 403] width 92 height 31
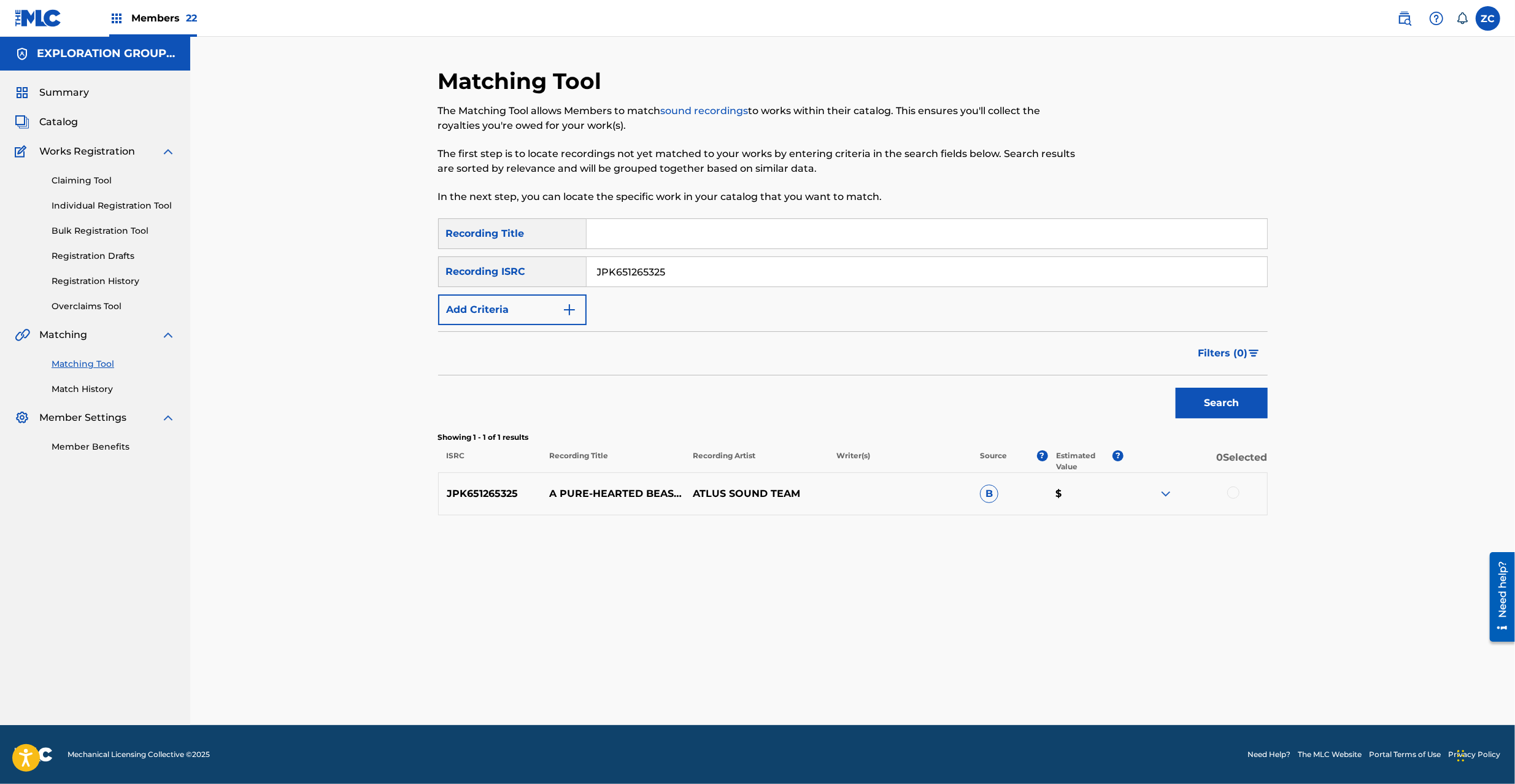
click at [1235, 497] on div at bounding box center [1233, 492] width 12 height 12
click at [701, 270] on input "JPK651265325" at bounding box center [926, 271] width 681 height 29
paste input "210"
type input "JPK651265210"
click at [1214, 408] on button "Search" at bounding box center [1222, 403] width 92 height 31
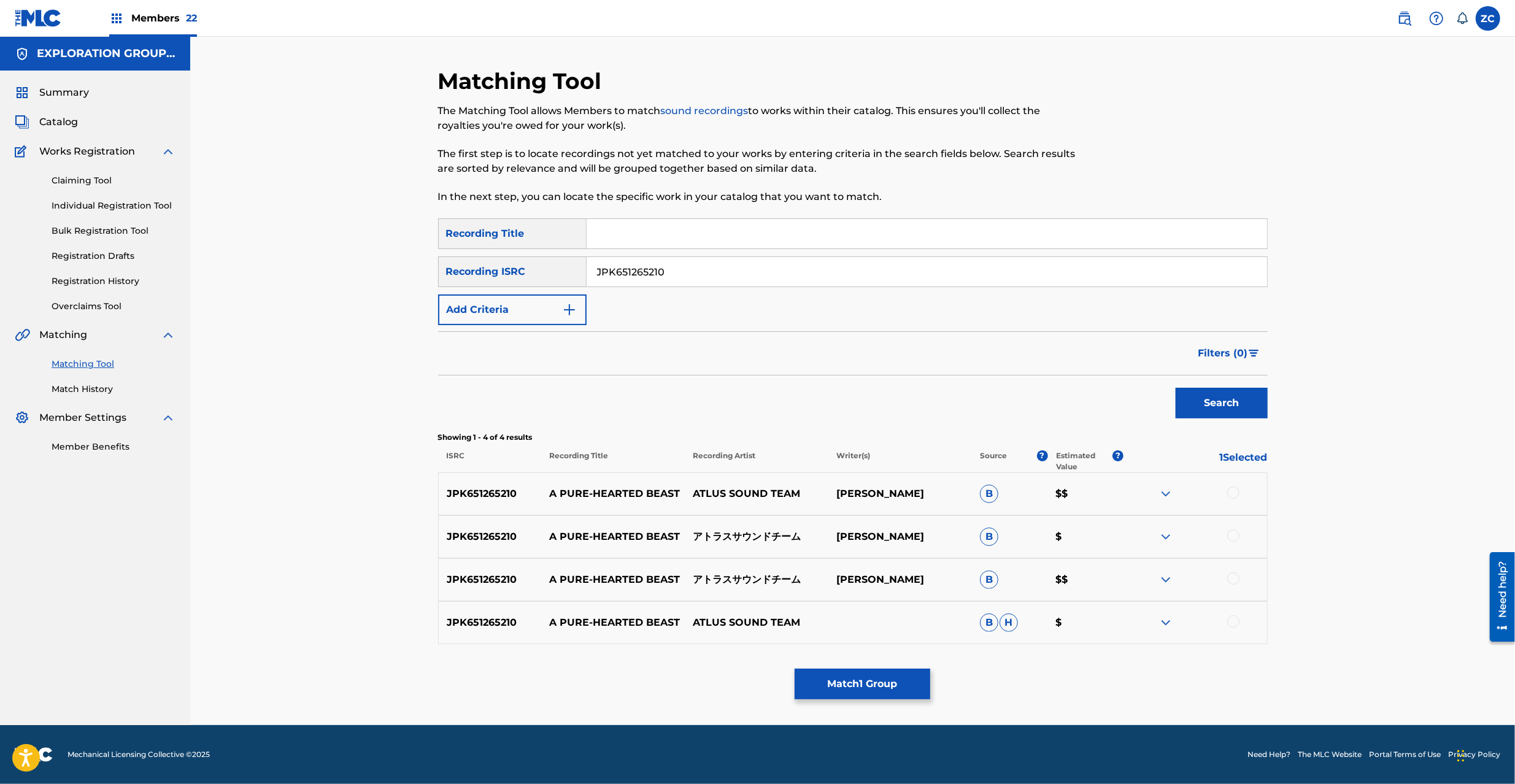
click at [1230, 492] on div at bounding box center [1233, 492] width 12 height 12
click at [1232, 536] on div at bounding box center [1233, 536] width 12 height 12
click at [1231, 576] on div at bounding box center [1233, 579] width 12 height 12
click at [1232, 627] on div at bounding box center [1233, 622] width 12 height 12
click at [841, 678] on button "Match 5 Groups" at bounding box center [862, 684] width 135 height 31
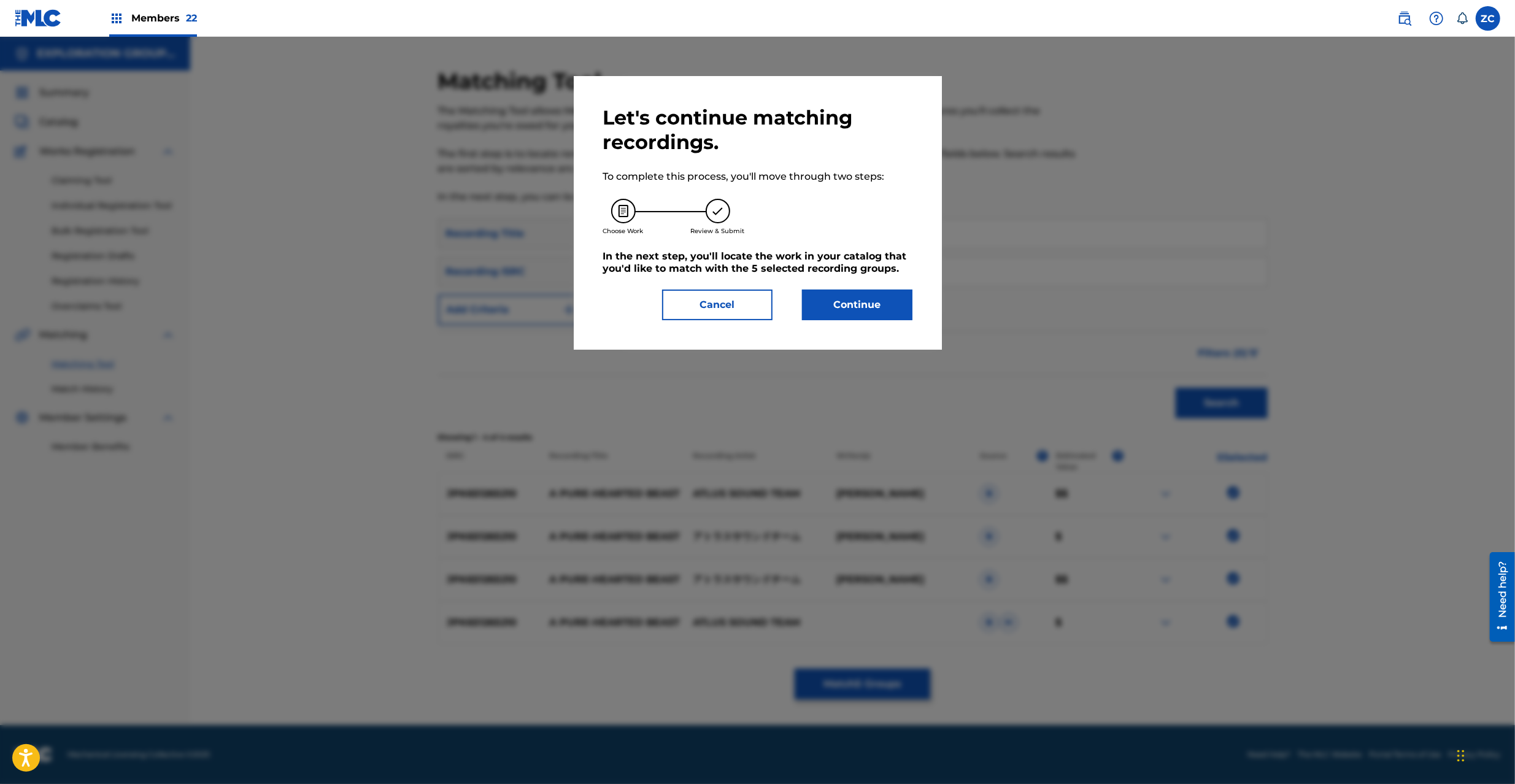
click at [852, 307] on button "Continue" at bounding box center [858, 304] width 110 height 31
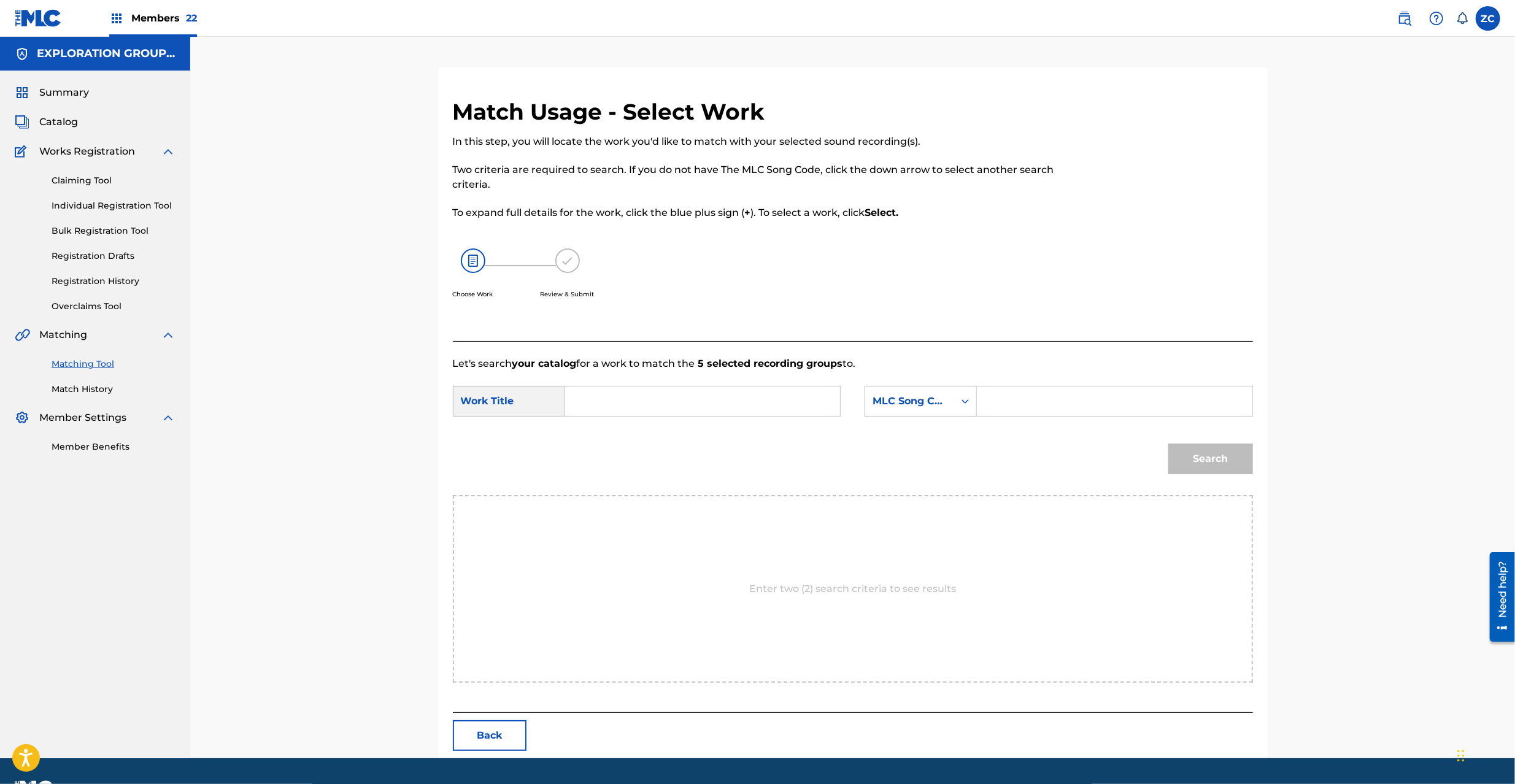
click at [721, 400] on input "Search Form" at bounding box center [703, 401] width 254 height 29
paste input "Pure-Hearted Beast A PO3LLC"
click at [753, 401] on input "Pure-Hearted Beast A PO3LLC" at bounding box center [703, 401] width 254 height 29
click at [717, 400] on input "Pure-Hearted Beast A PO3LLC" at bounding box center [703, 401] width 254 height 29
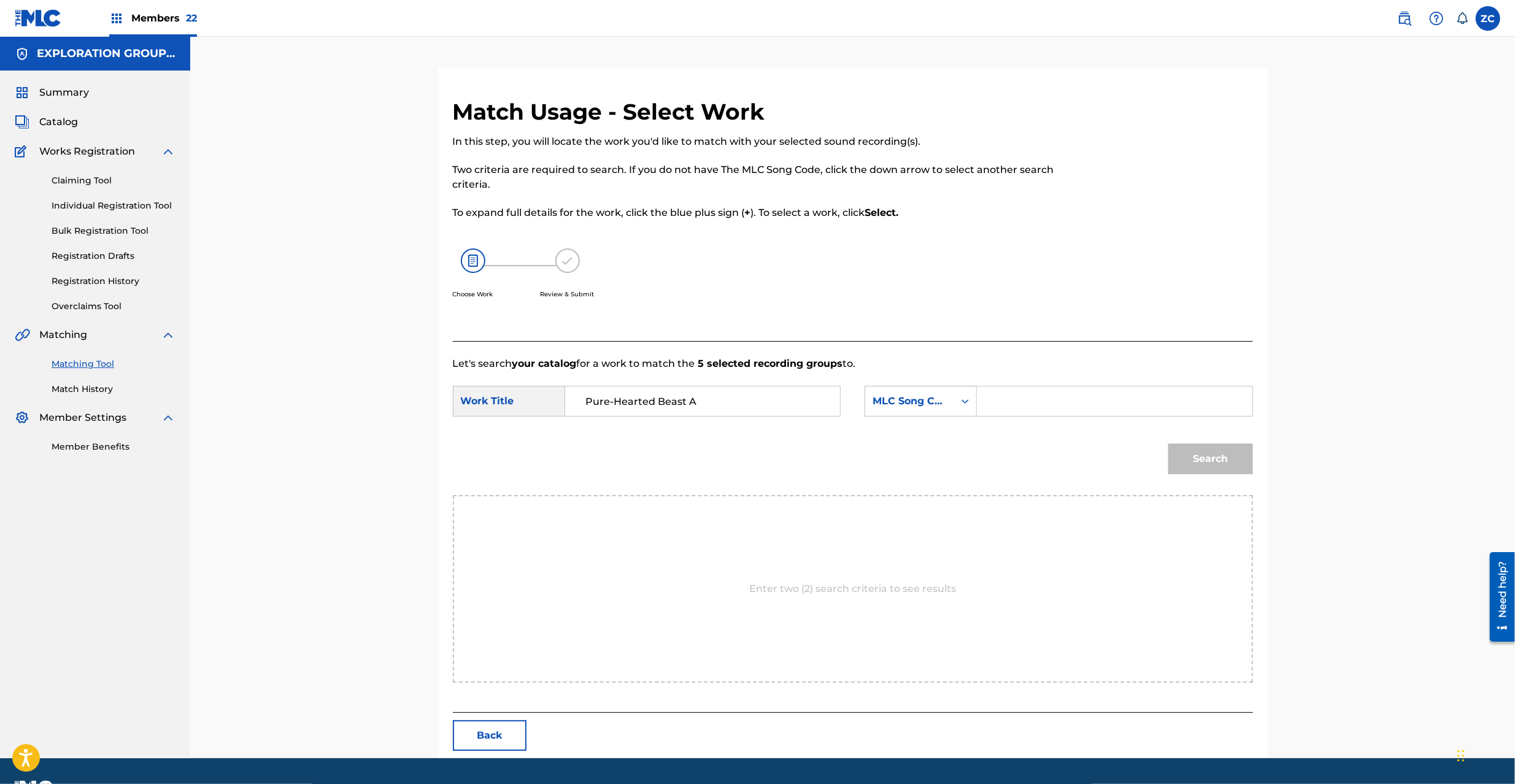
type input "Pure-Hearted Beast A"
click at [1056, 407] on input "Search Form" at bounding box center [1115, 401] width 254 height 29
paste input "PO3LLC"
type input "PO3LLC"
click at [1196, 455] on button "Search" at bounding box center [1210, 458] width 85 height 31
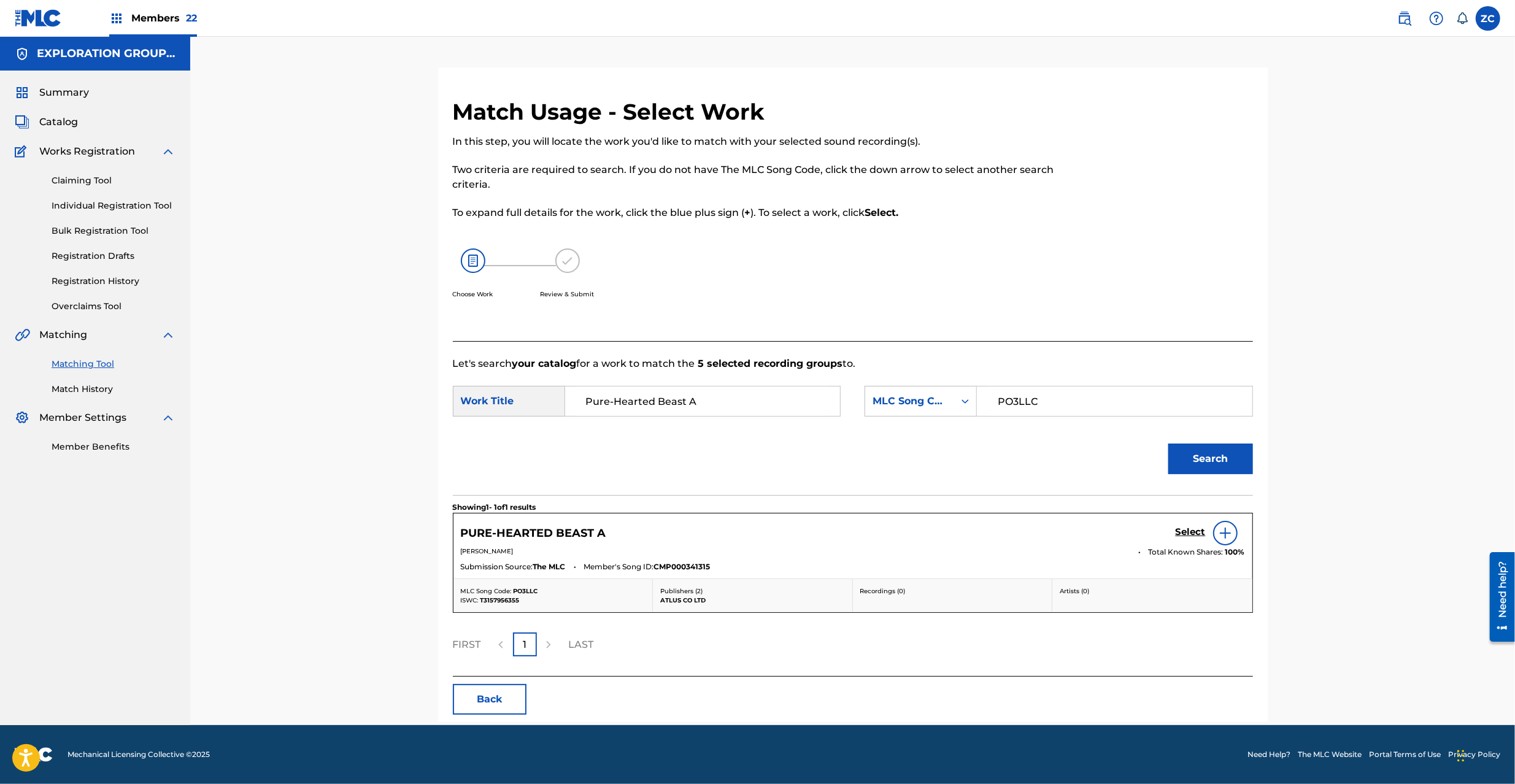
click at [1193, 538] on h5 "Select" at bounding box center [1191, 532] width 30 height 11
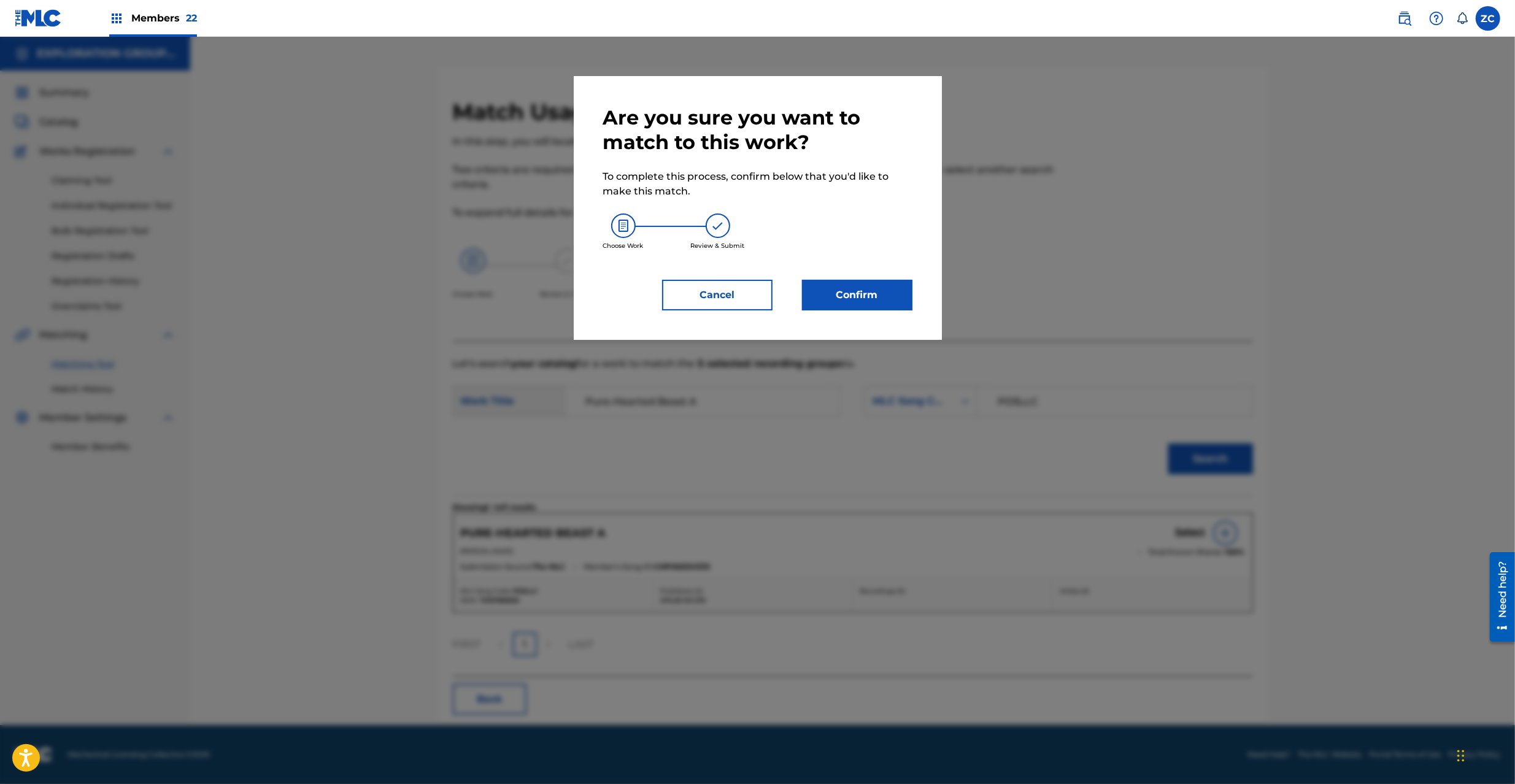
click at [906, 297] on button "Confirm" at bounding box center [858, 295] width 110 height 31
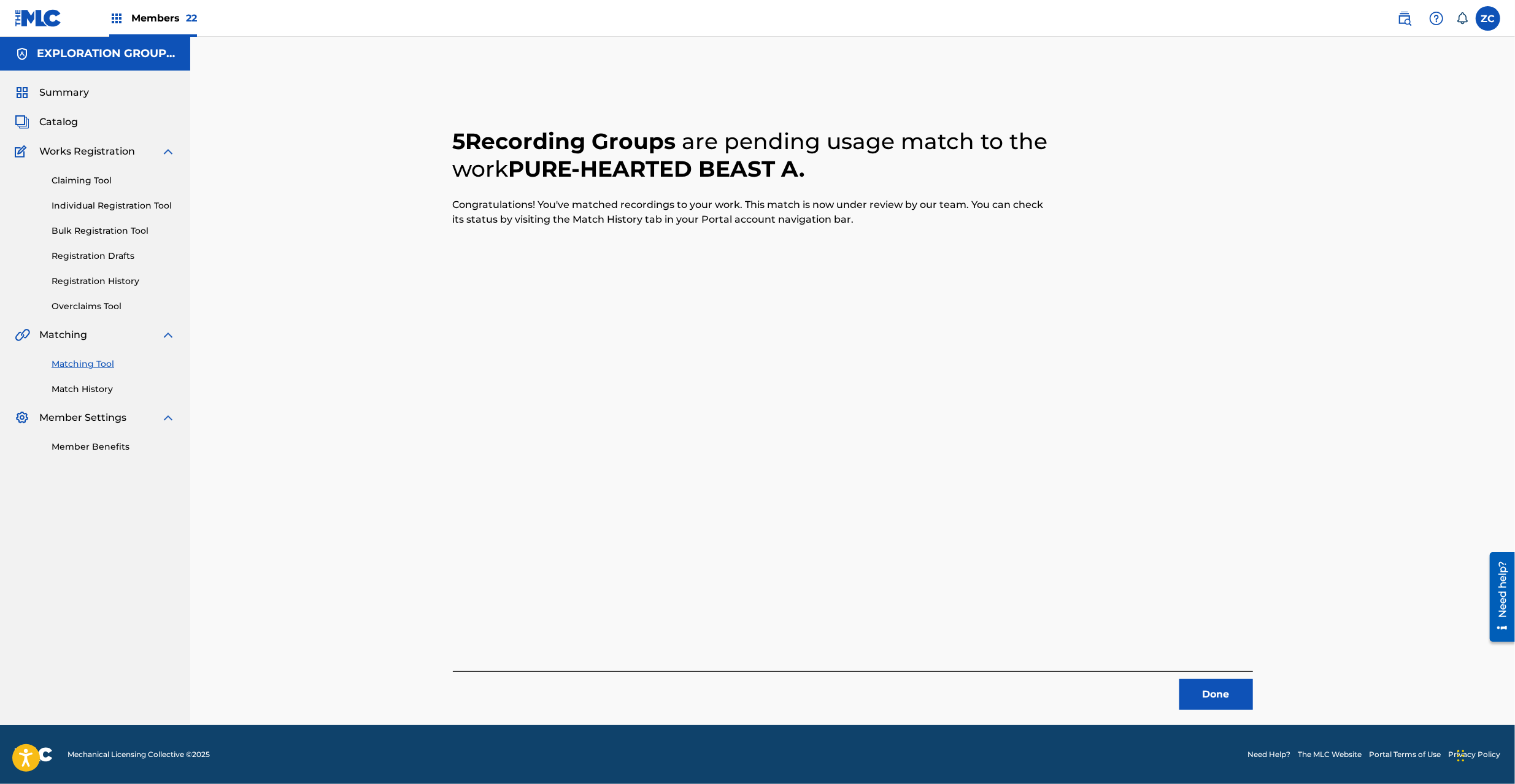
click at [1223, 692] on button "Done" at bounding box center [1216, 694] width 73 height 31
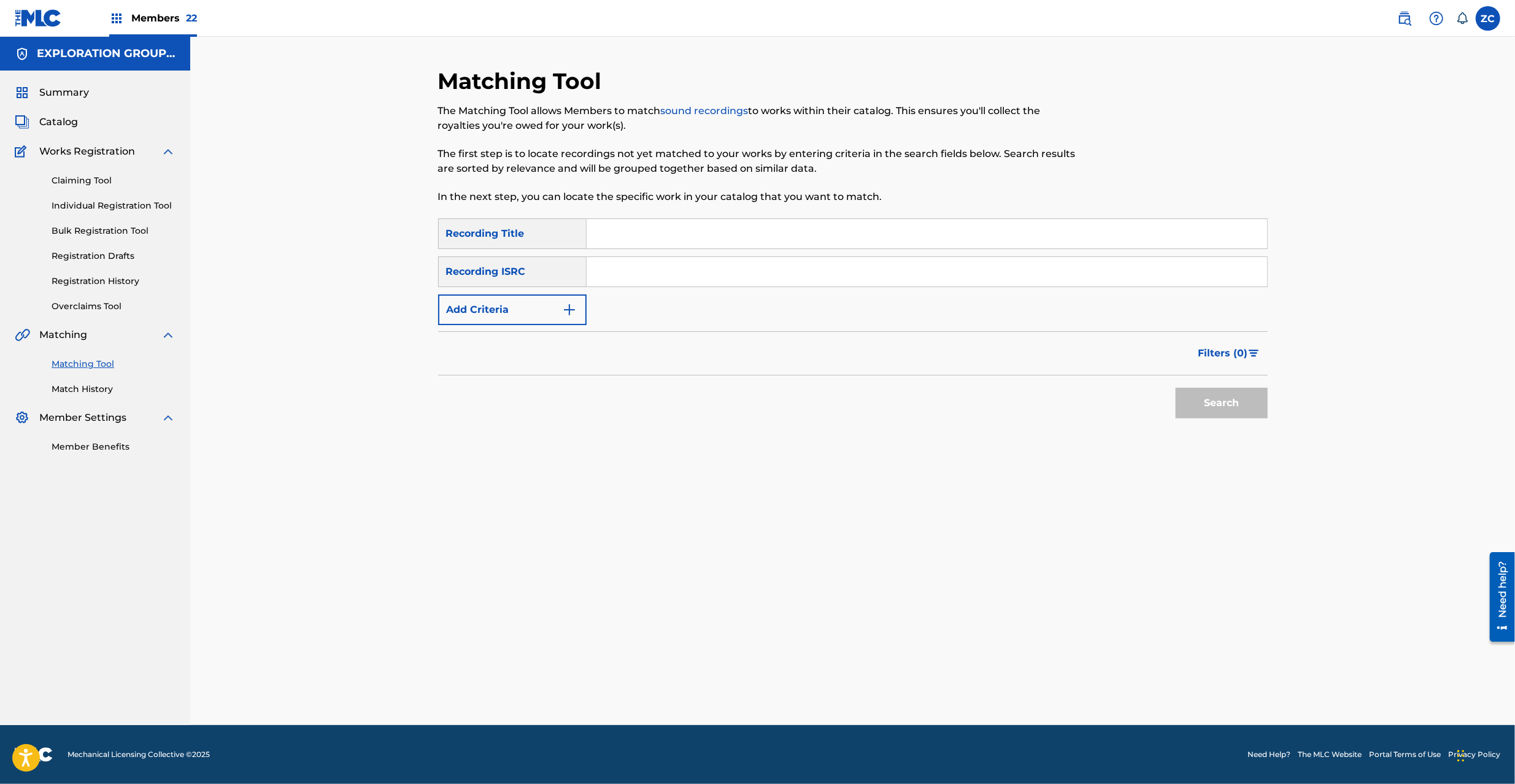
click at [740, 278] on input "Search Form" at bounding box center [926, 271] width 681 height 29
paste input "JPK651397020"
click at [1209, 403] on button "Search" at bounding box center [1222, 403] width 92 height 31
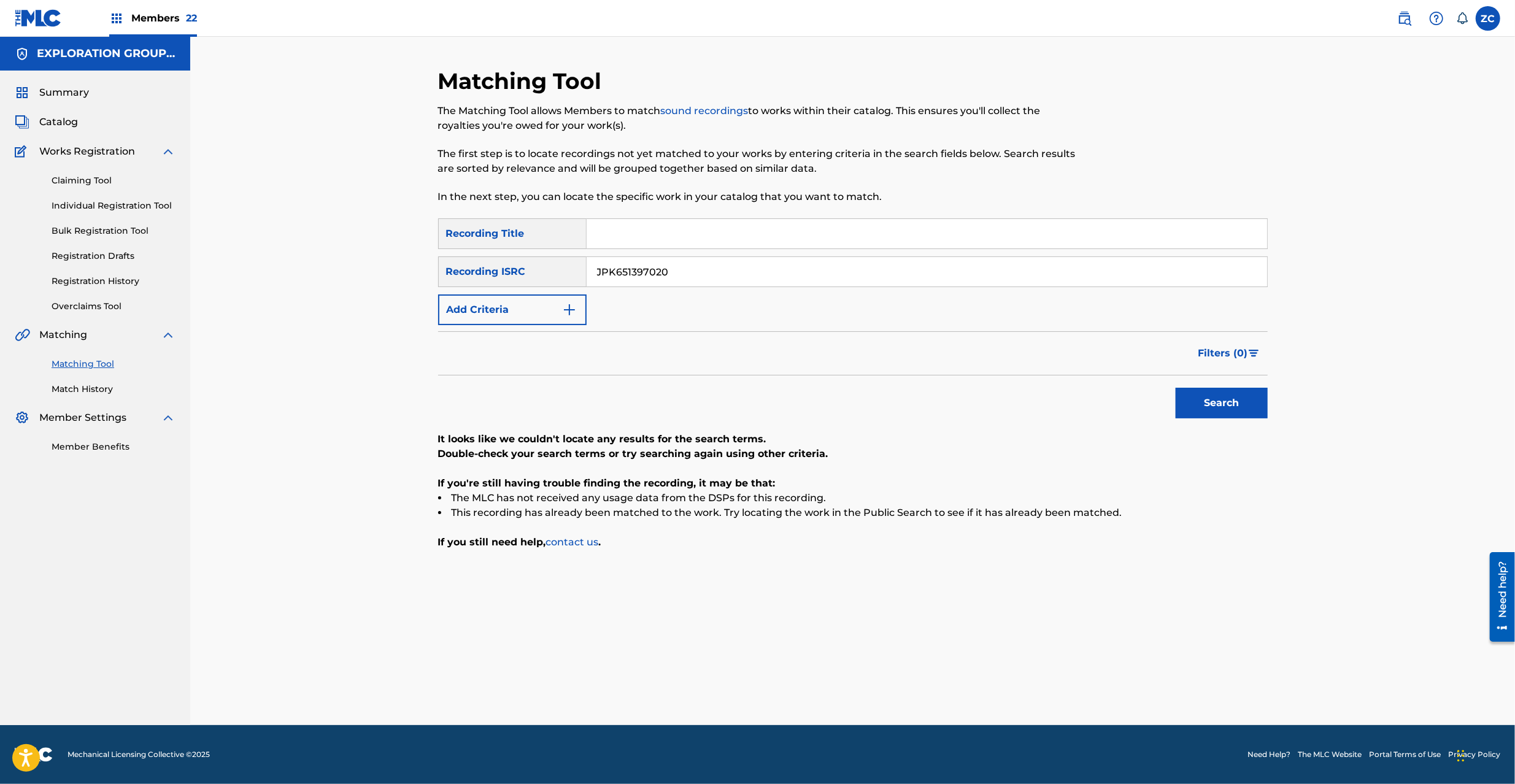
click at [840, 273] on input "JPK651397020" at bounding box center [926, 271] width 681 height 29
paste input "265324"
click at [1231, 398] on button "Search" at bounding box center [1222, 403] width 92 height 31
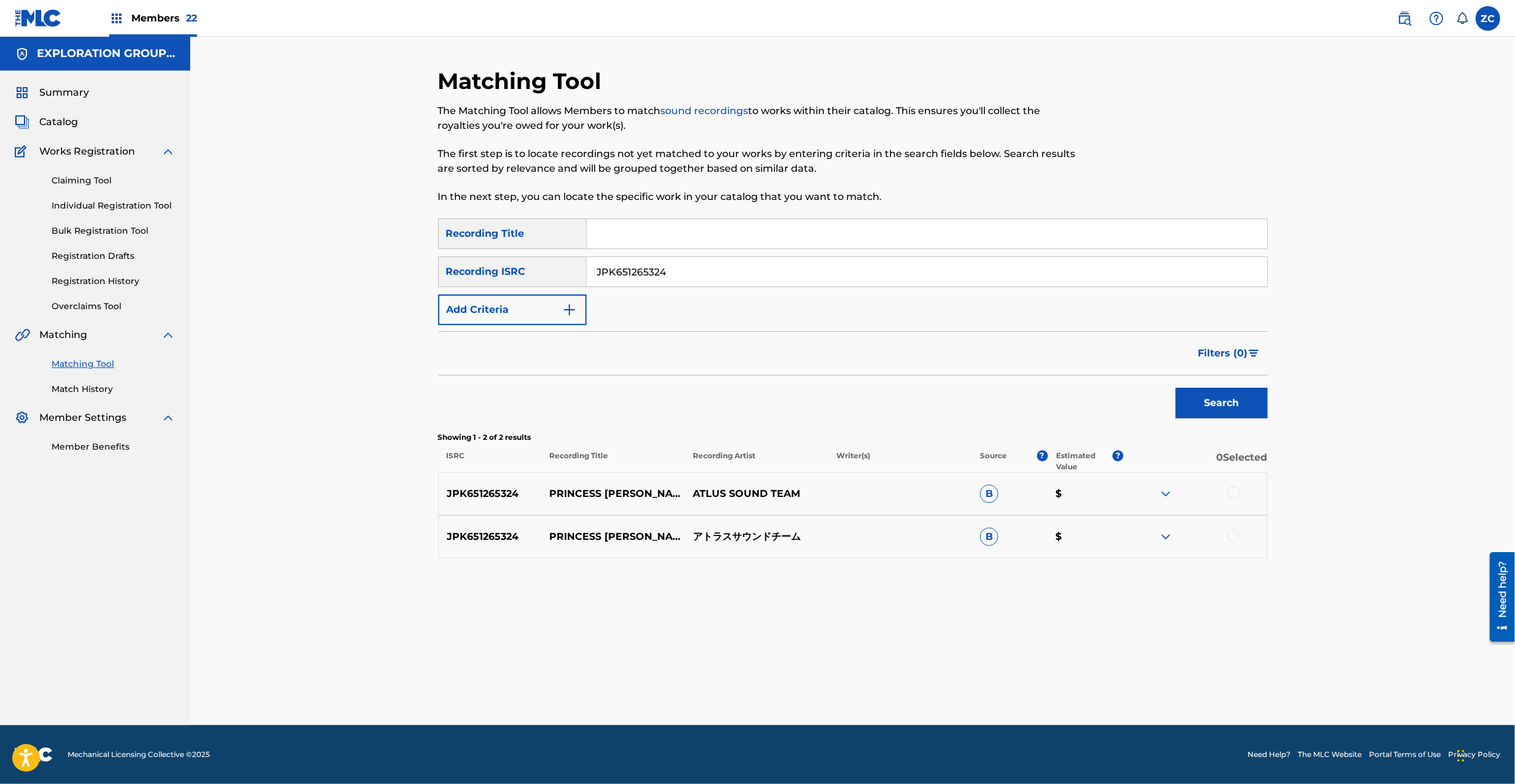
click at [1232, 495] on div at bounding box center [1233, 492] width 12 height 12
click at [1234, 535] on div at bounding box center [1233, 536] width 12 height 12
click at [766, 273] on input "JPK651265324" at bounding box center [926, 271] width 681 height 29
paste input "209"
click at [1218, 407] on button "Search" at bounding box center [1222, 403] width 92 height 31
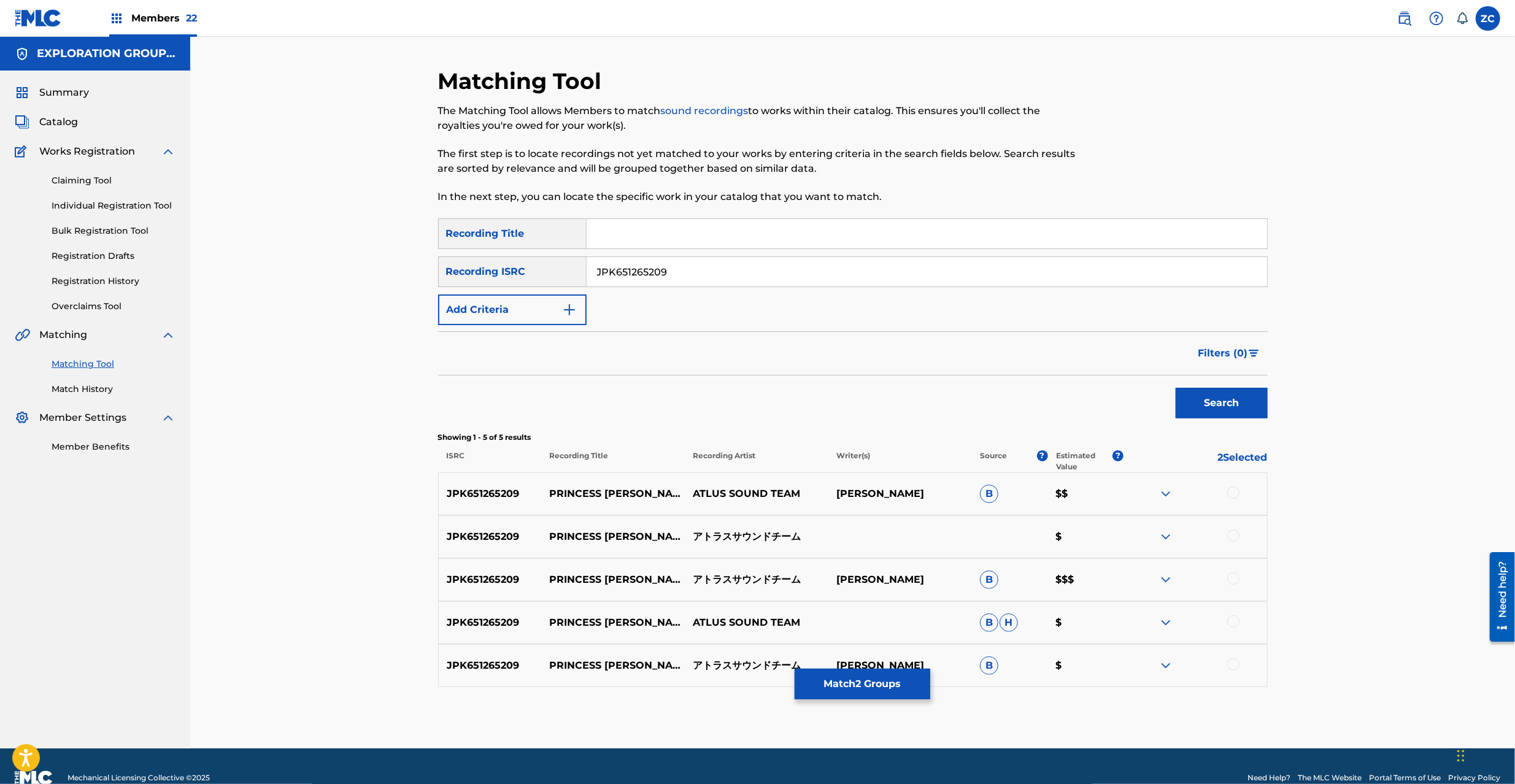
click at [1238, 495] on div at bounding box center [1233, 492] width 12 height 12
click at [1234, 533] on div at bounding box center [1233, 536] width 12 height 12
drag, startPoint x: 1235, startPoint y: 577, endPoint x: 1235, endPoint y: 617, distance: 40.0
click at [1235, 578] on div at bounding box center [1233, 579] width 12 height 12
click at [1235, 619] on div at bounding box center [1233, 622] width 12 height 12
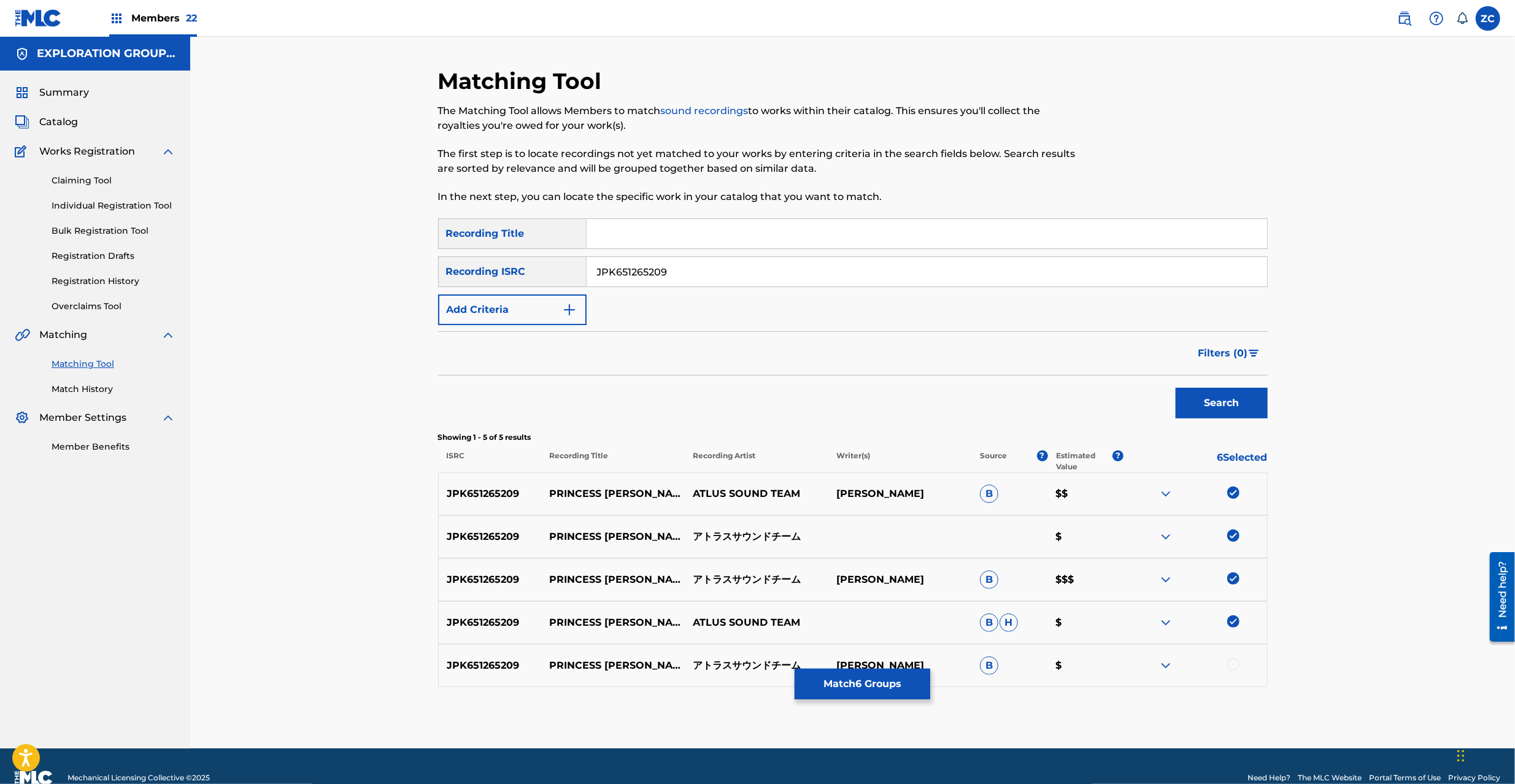
click at [1234, 661] on div at bounding box center [1233, 665] width 12 height 12
click at [818, 275] on input "JPK651265209" at bounding box center [926, 271] width 681 height 29
paste input "00909"
type input "JPK651200909"
click at [1231, 403] on button "Search" at bounding box center [1222, 403] width 92 height 31
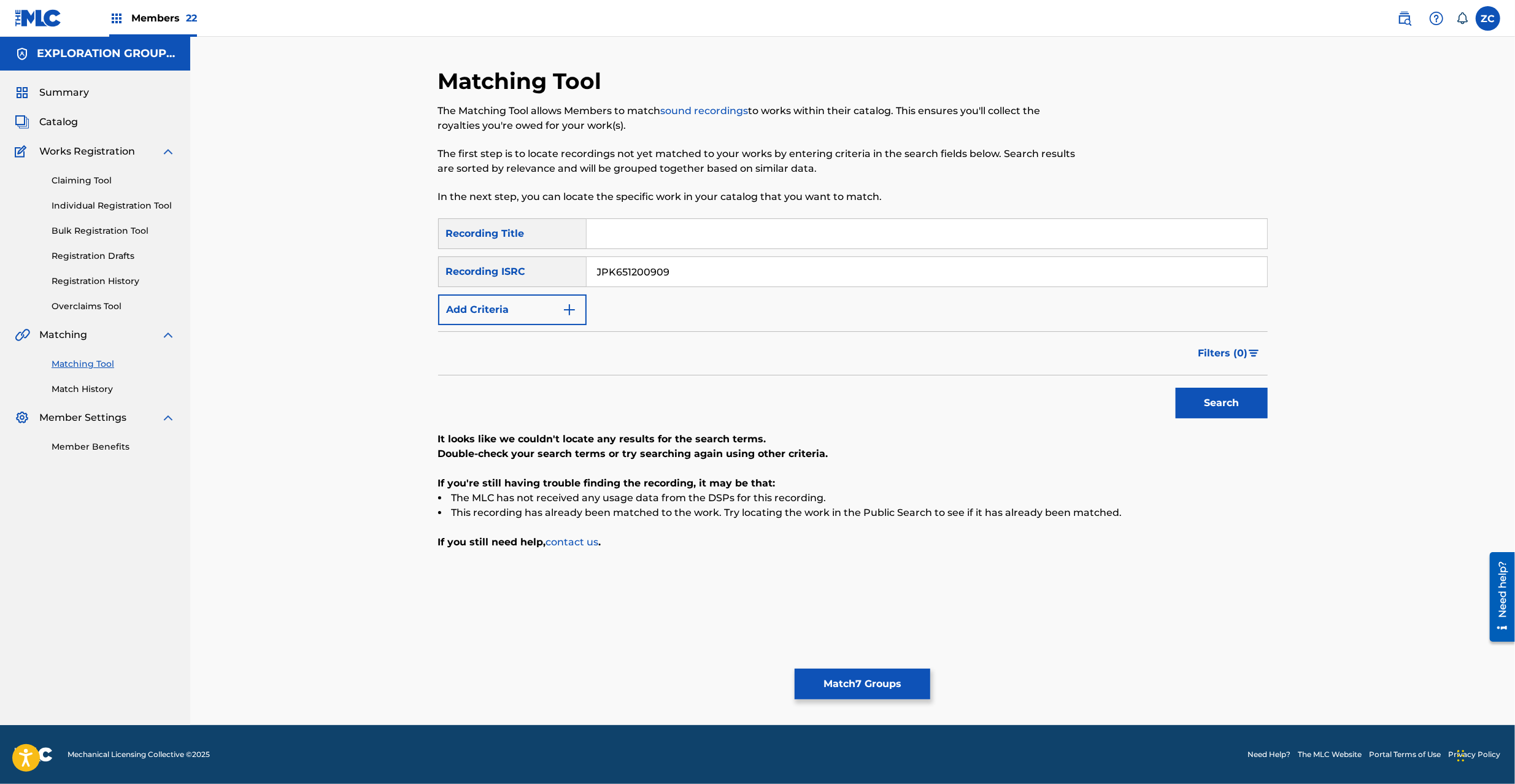
click at [845, 683] on button "Match 7 Groups" at bounding box center [862, 684] width 135 height 31
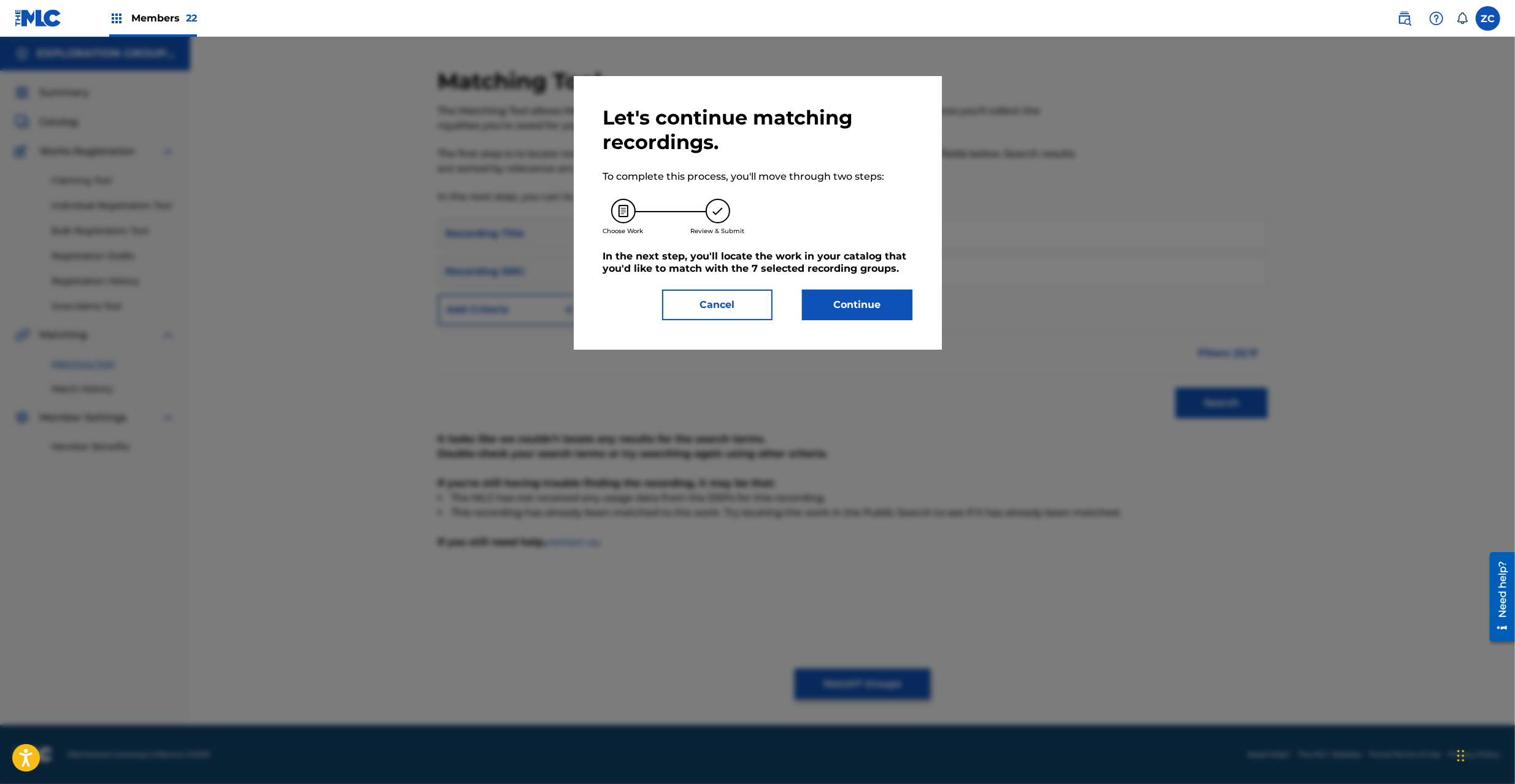
click at [871, 303] on button "Continue" at bounding box center [858, 304] width 110 height 31
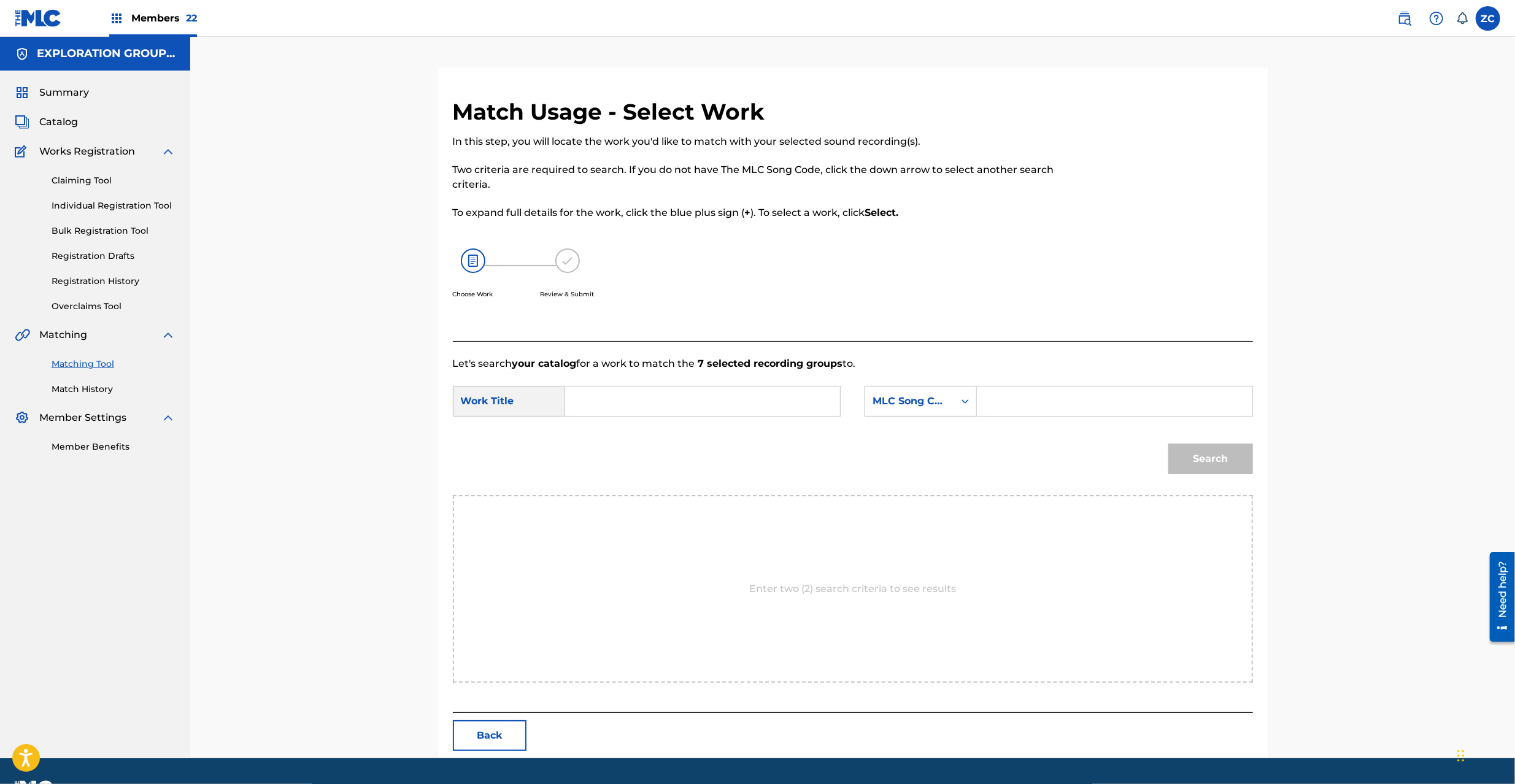
click at [698, 408] on input "Search Form" at bounding box center [703, 401] width 254 height 29
paste input "Princess Amagi-Ya PO3LKL"
click at [717, 406] on input "Princess Amagi-Ya PO3LKL" at bounding box center [703, 401] width 254 height 29
type input "Princess Amagi-Ya"
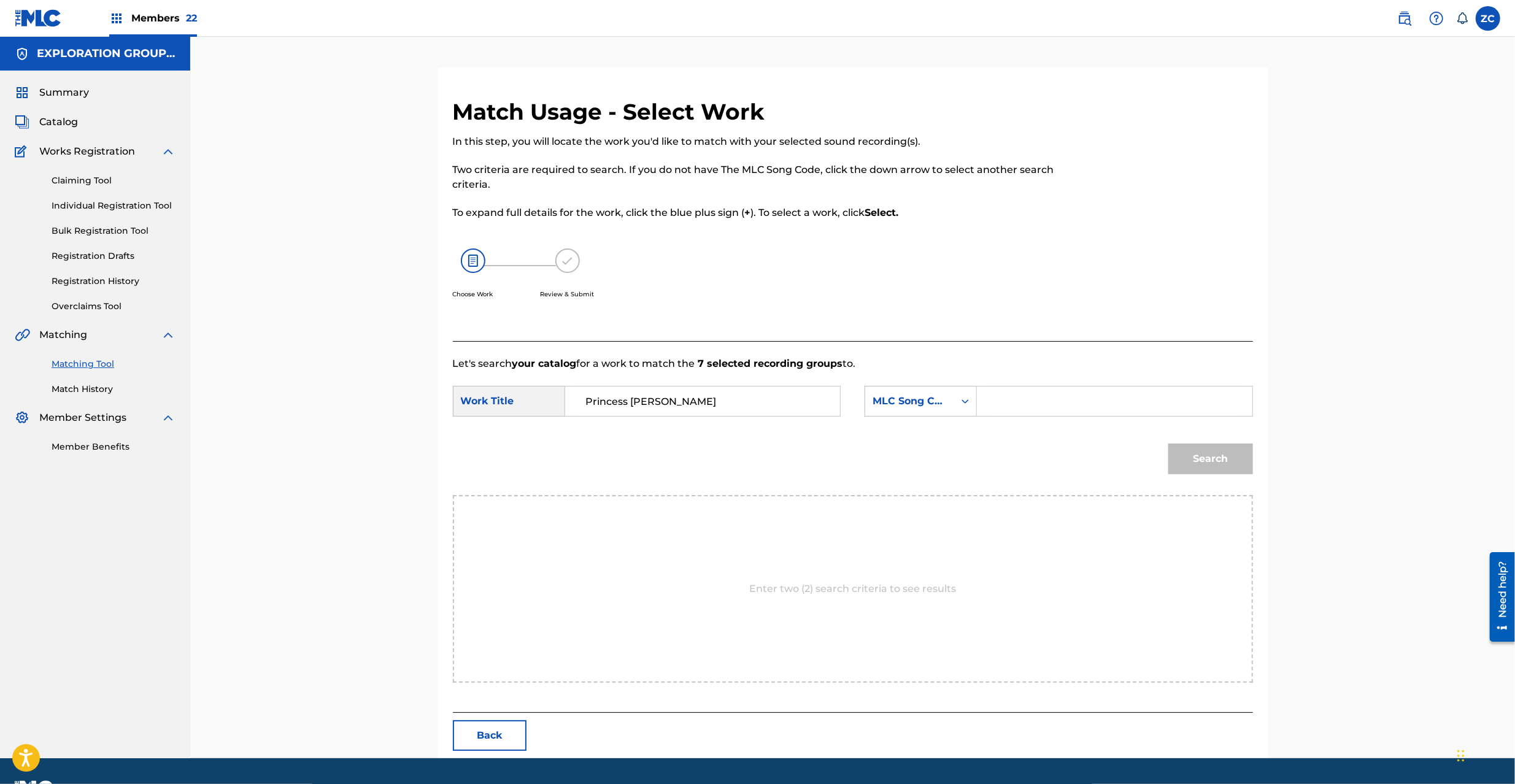
click at [1063, 412] on input "Search Form" at bounding box center [1115, 401] width 254 height 29
paste input "PO3LKL"
type input "PO3LKL"
click at [1207, 450] on button "Search" at bounding box center [1210, 458] width 85 height 31
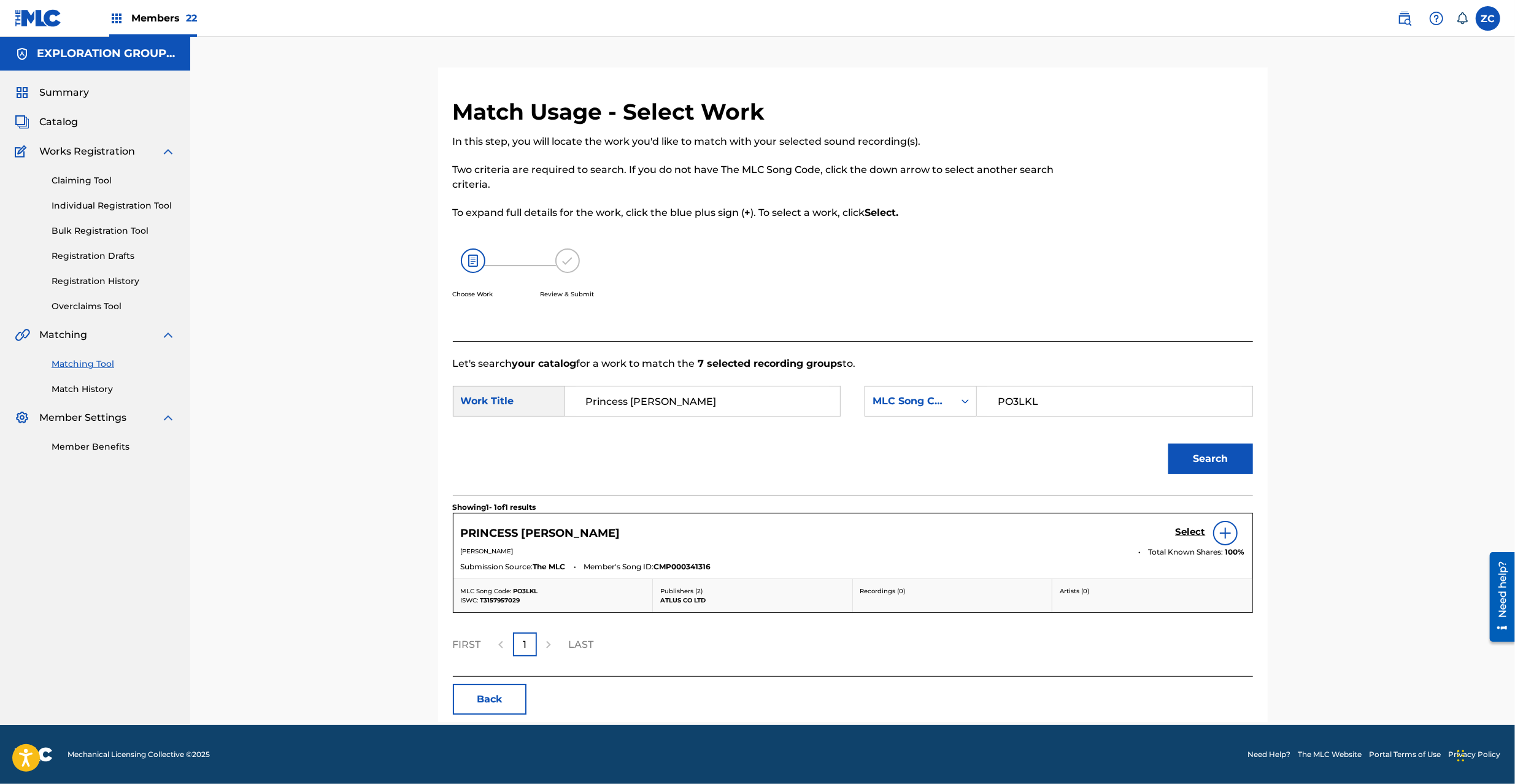
click at [1182, 533] on h5 "Select" at bounding box center [1191, 532] width 30 height 11
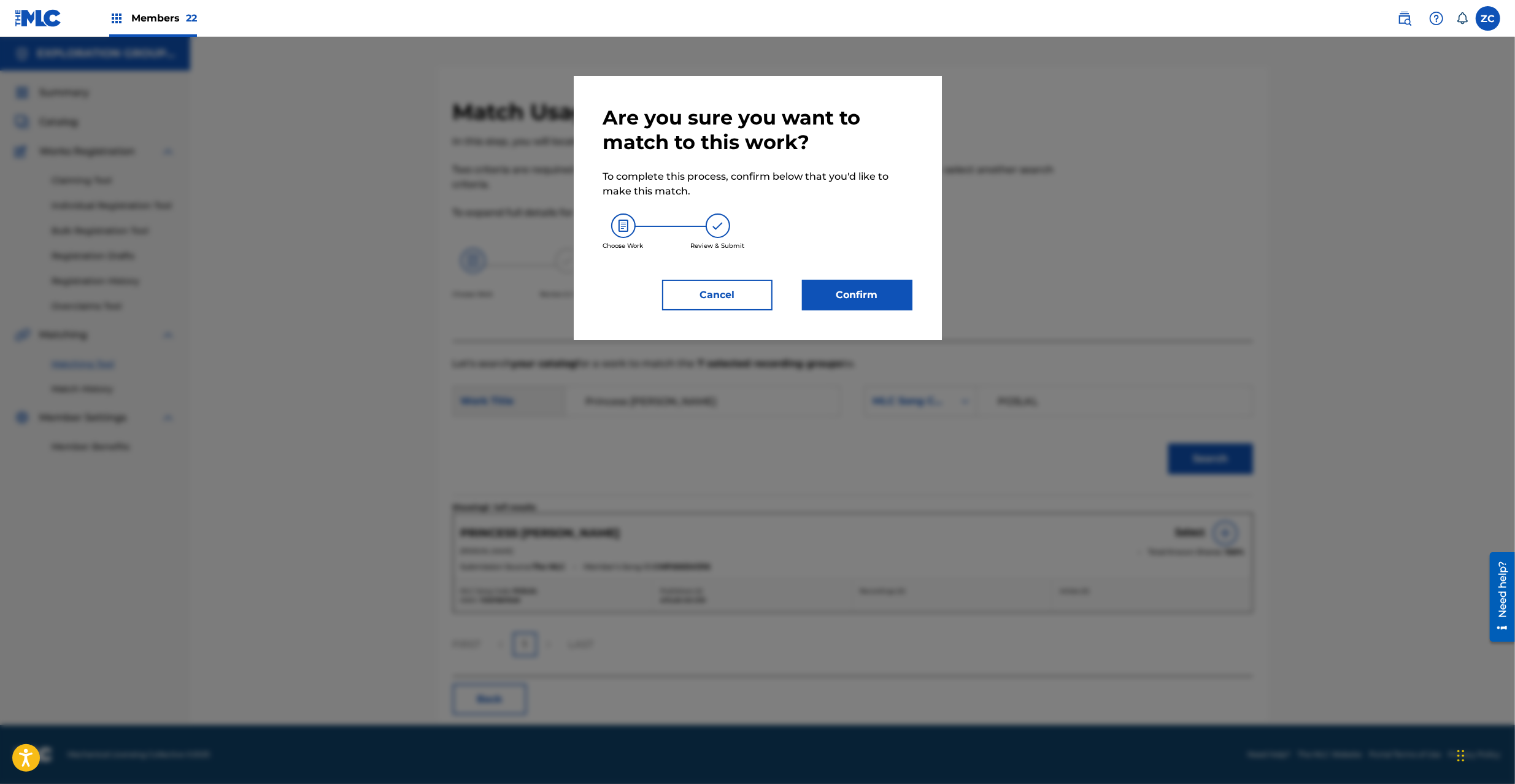
click at [889, 305] on button "Confirm" at bounding box center [858, 295] width 110 height 31
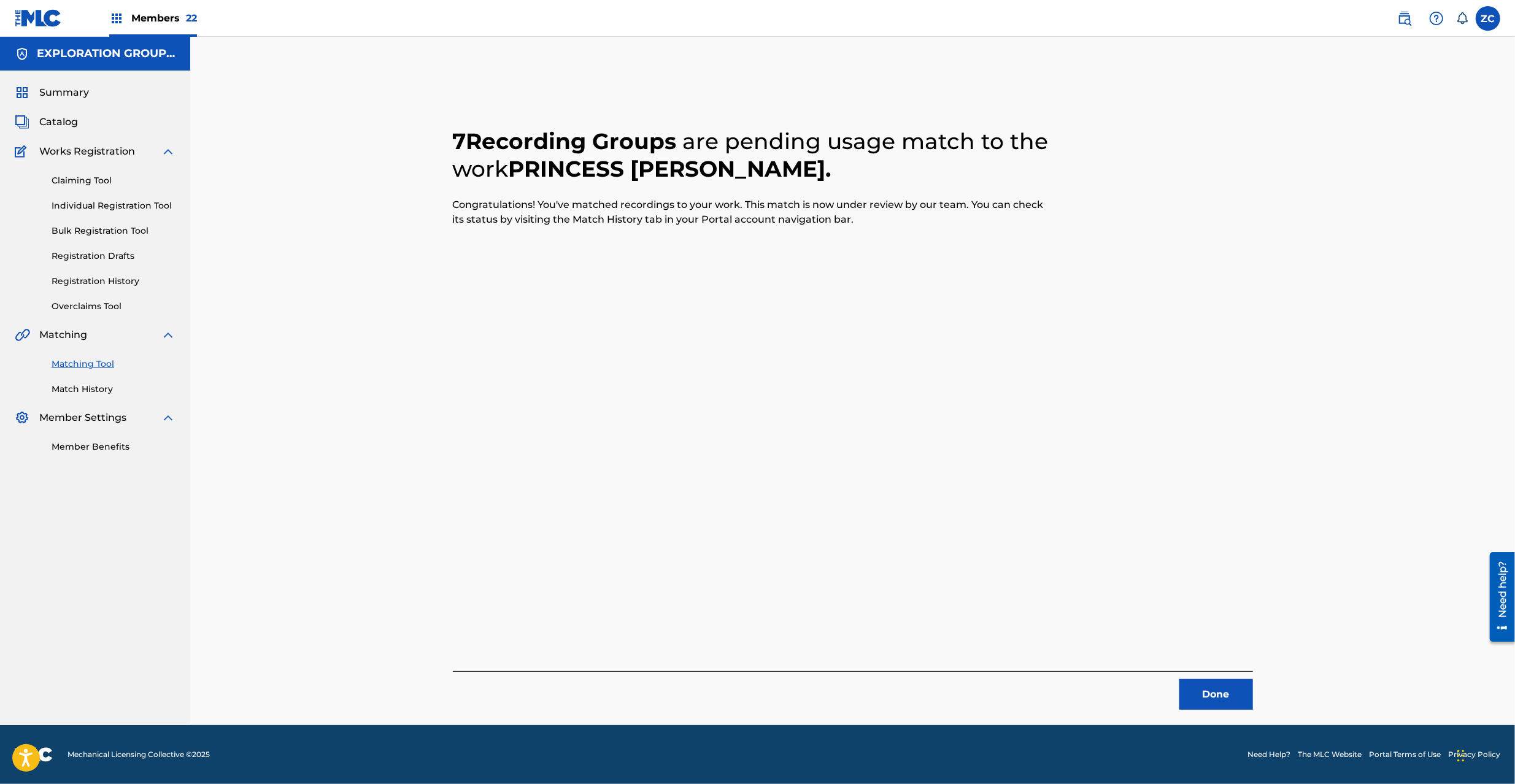
click at [1210, 690] on button "Done" at bounding box center [1216, 694] width 73 height 31
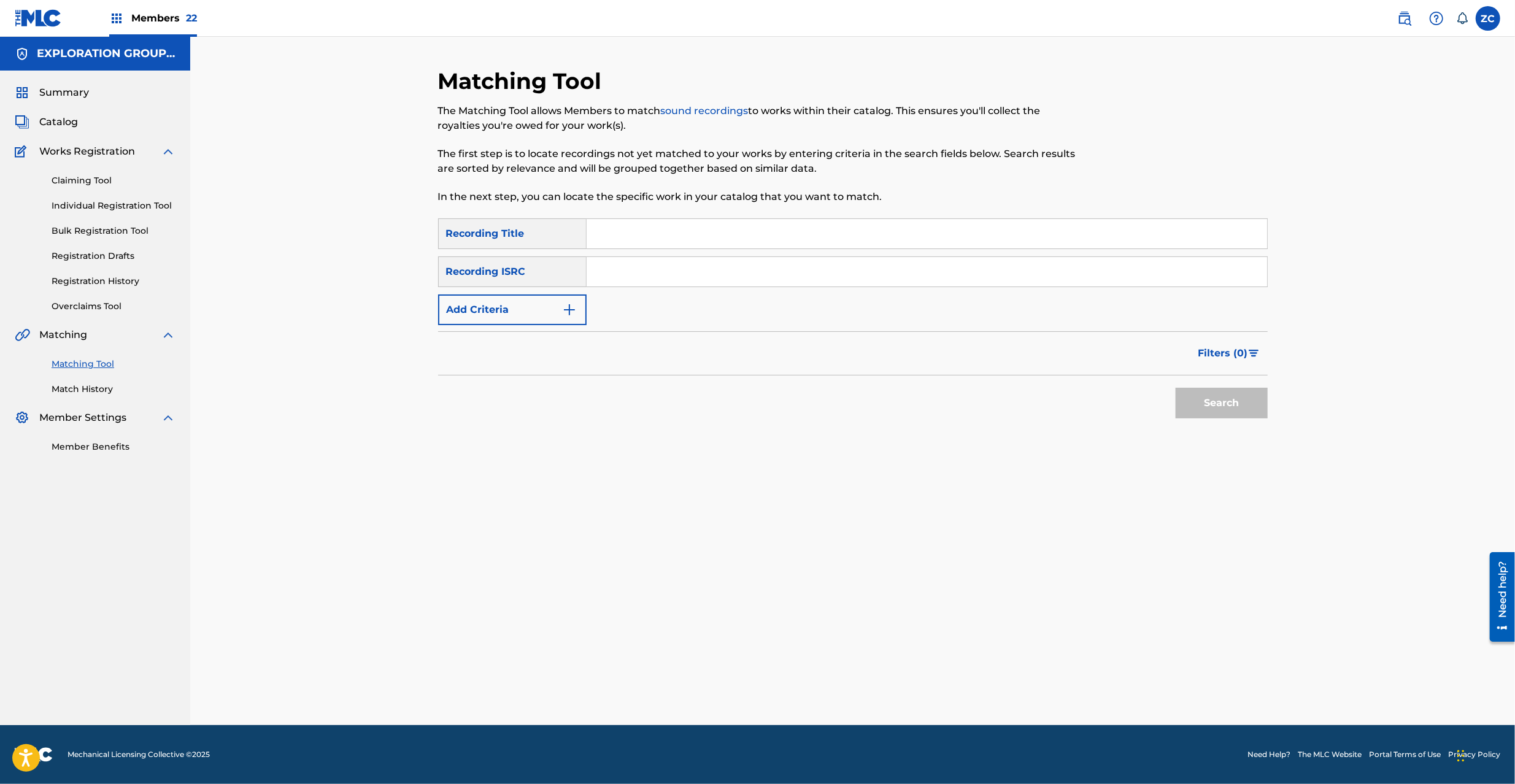
drag, startPoint x: 802, startPoint y: 271, endPoint x: 845, endPoint y: 287, distance: 45.9
click at [802, 271] on input "Search Form" at bounding box center [926, 271] width 681 height 29
paste input "JPK651265323"
click at [1226, 398] on button "Search" at bounding box center [1222, 403] width 92 height 31
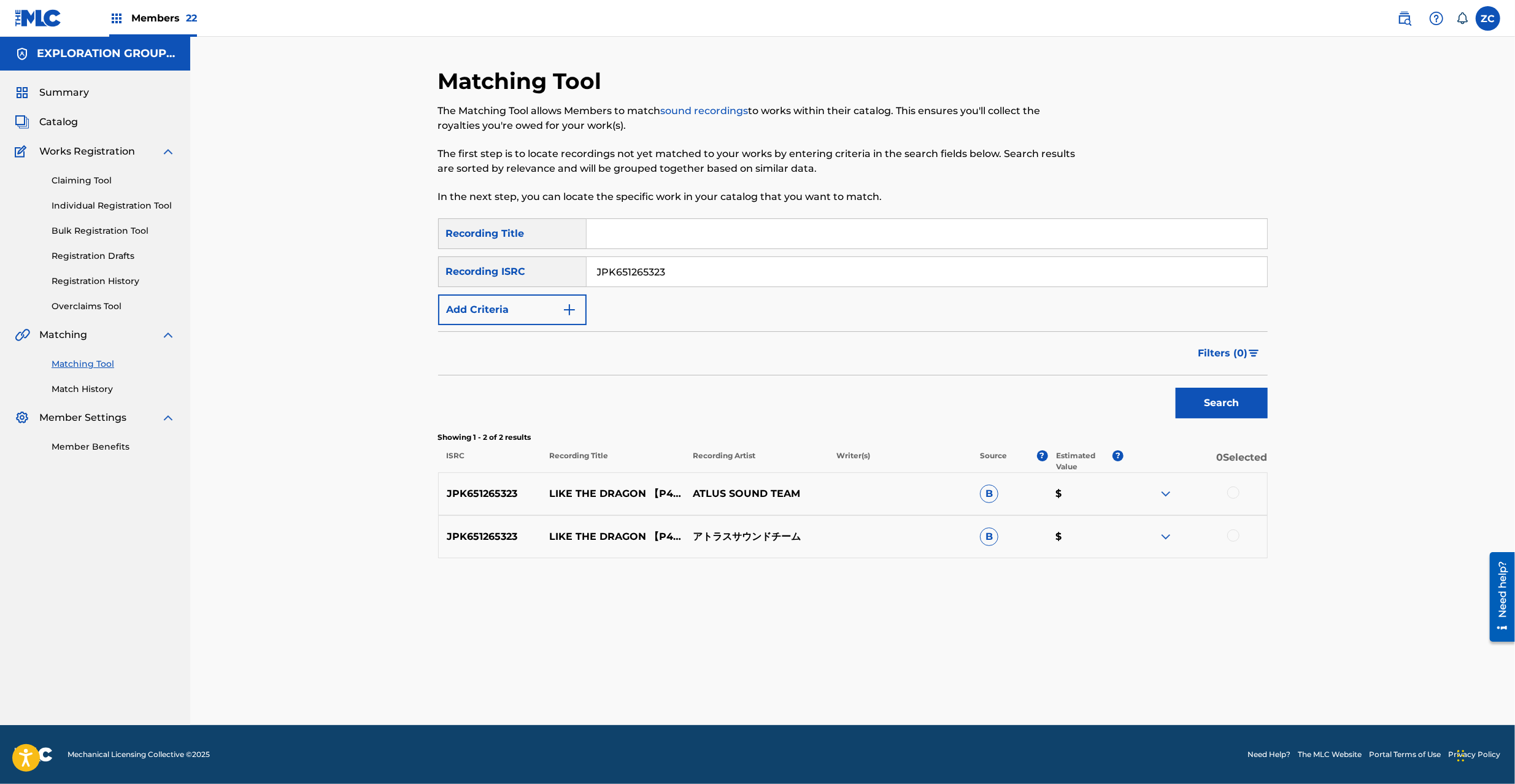
click at [1234, 492] on div at bounding box center [1233, 492] width 12 height 12
click at [1236, 535] on div at bounding box center [1233, 536] width 12 height 12
click at [805, 279] on input "JPK651265323" at bounding box center [926, 271] width 681 height 29
paste input "208"
click at [1226, 411] on button "Search" at bounding box center [1222, 403] width 92 height 31
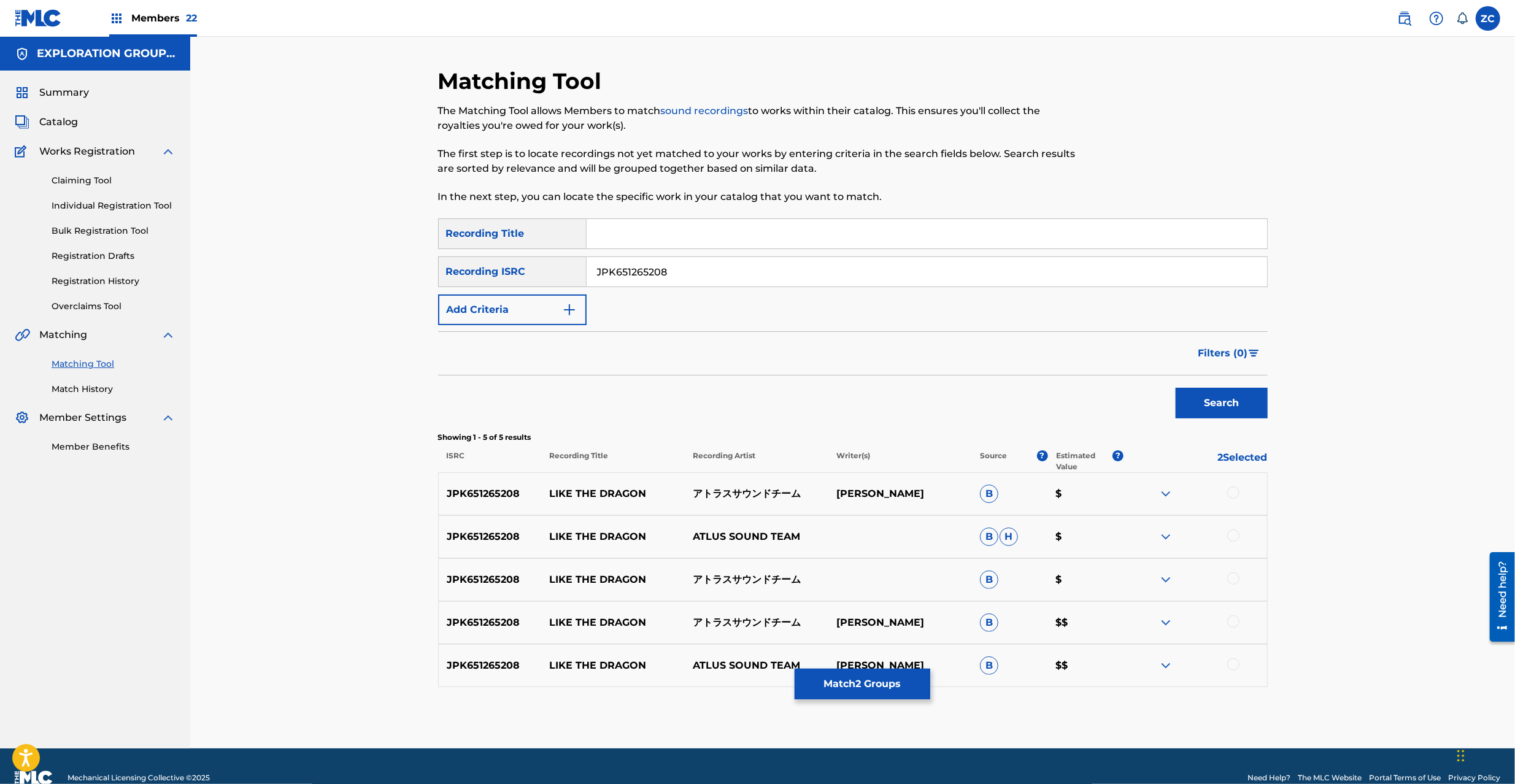
click at [1235, 489] on div at bounding box center [1233, 492] width 12 height 12
click at [1235, 535] on div at bounding box center [1233, 536] width 12 height 12
click at [1235, 573] on div at bounding box center [1233, 579] width 12 height 12
click at [1235, 622] on div at bounding box center [1233, 622] width 12 height 12
click at [1234, 673] on div at bounding box center [1195, 665] width 144 height 14
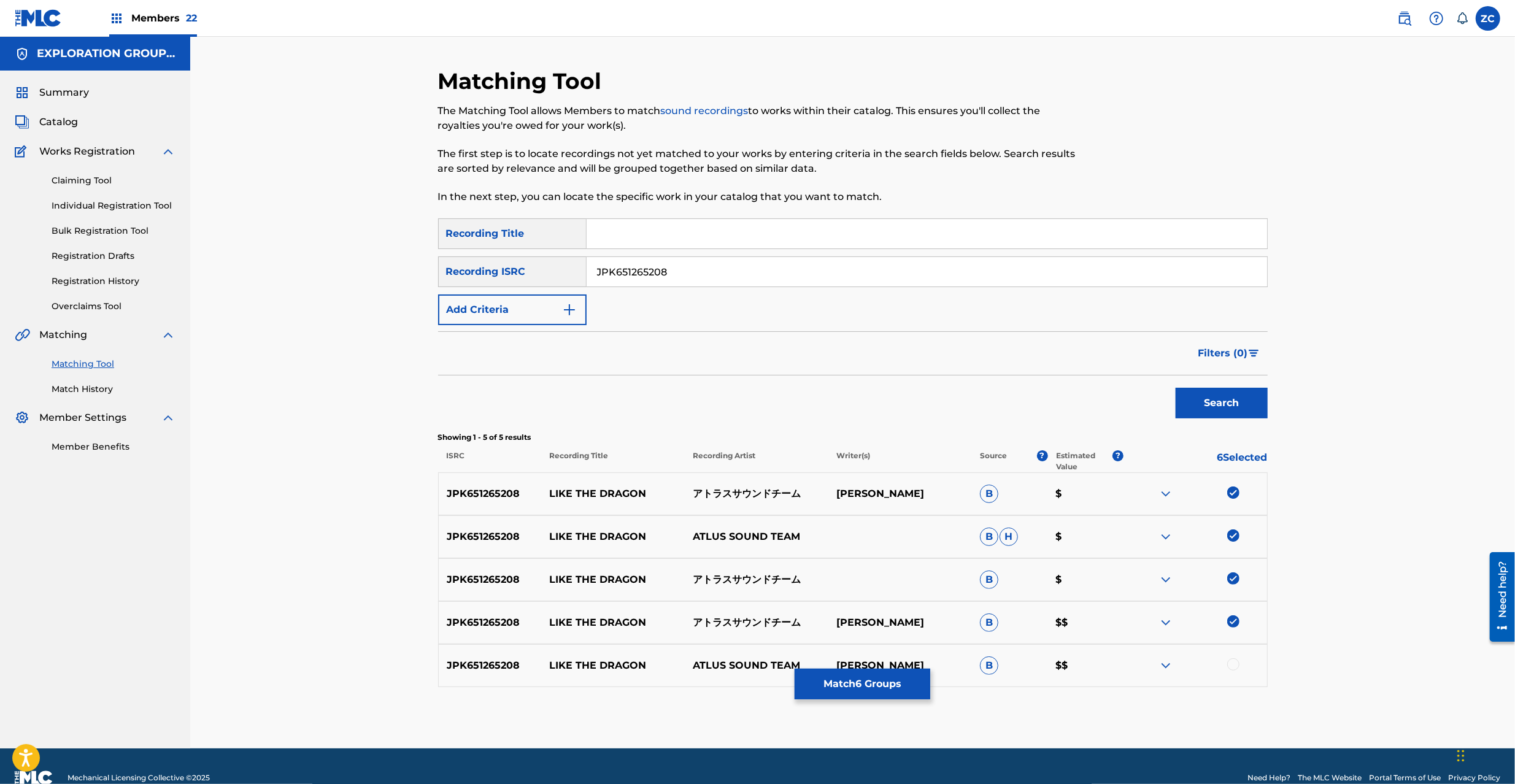
drag, startPoint x: 1235, startPoint y: 665, endPoint x: 1350, endPoint y: 603, distance: 130.6
click at [1235, 664] on div at bounding box center [1233, 665] width 12 height 12
click at [914, 273] on input "JPK651265208" at bounding box center [926, 271] width 681 height 29
paste input "00908"
type input "JPK651200908"
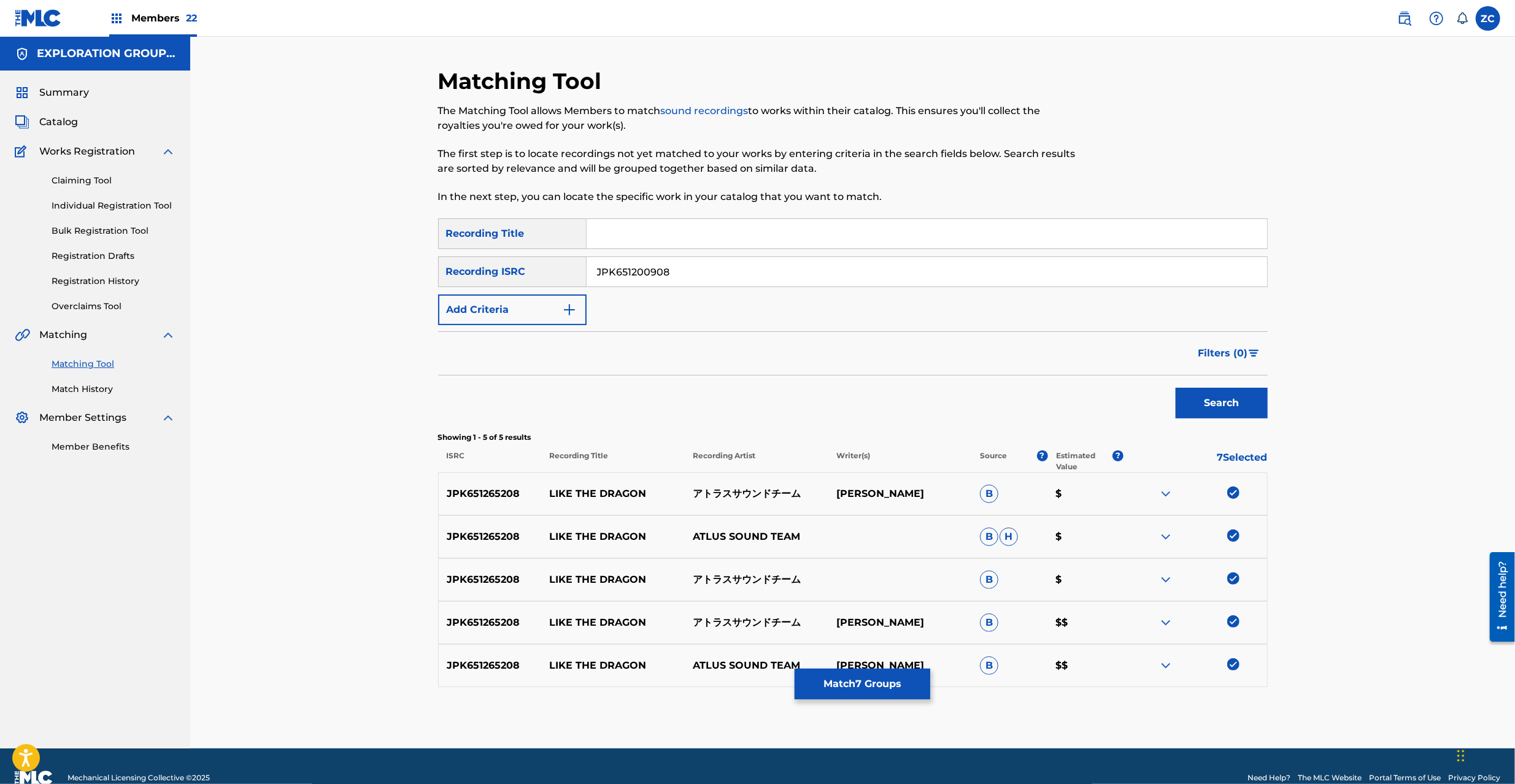
click at [1251, 400] on button "Search" at bounding box center [1222, 403] width 92 height 31
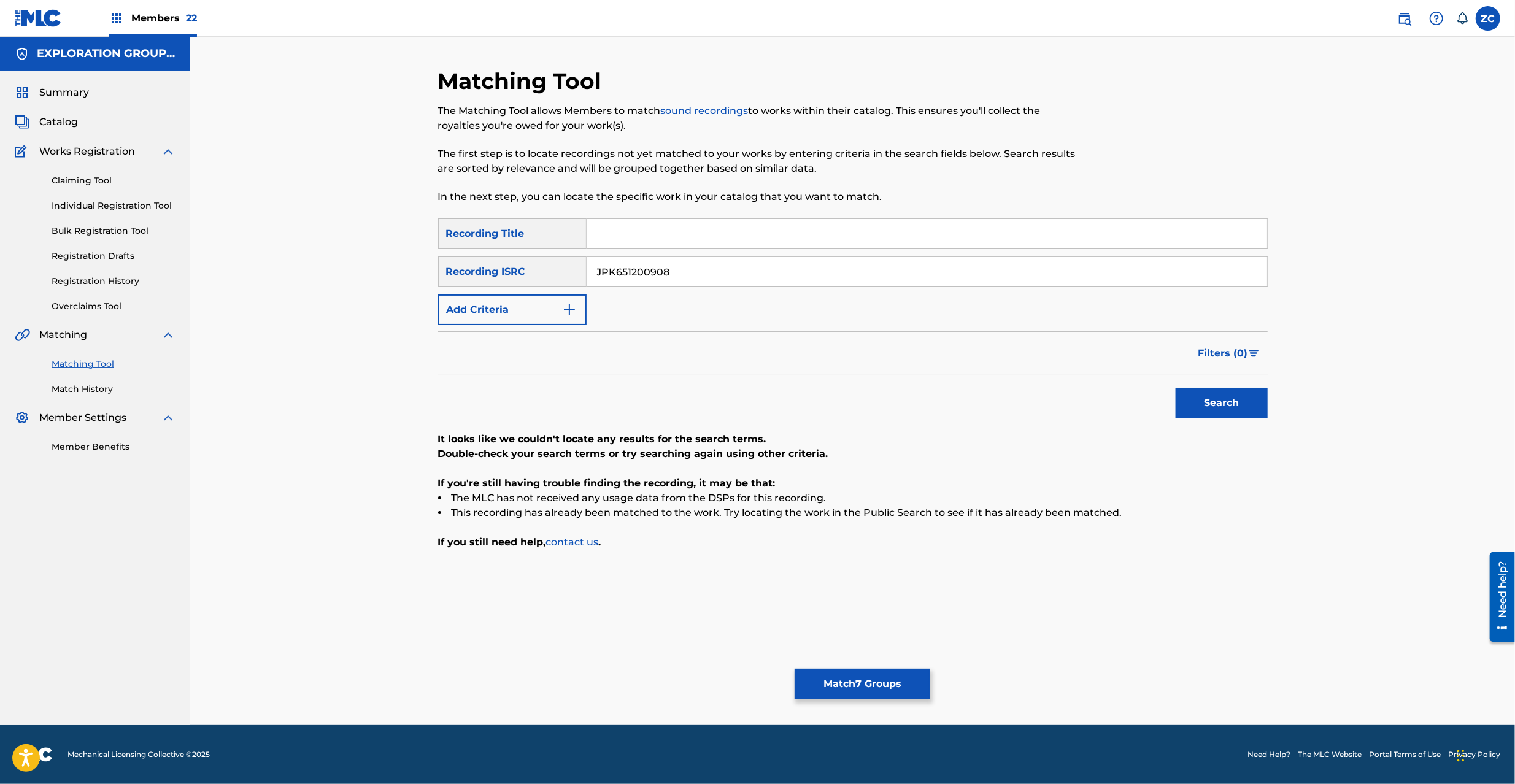
click at [869, 687] on button "Match 7 Groups" at bounding box center [862, 684] width 135 height 31
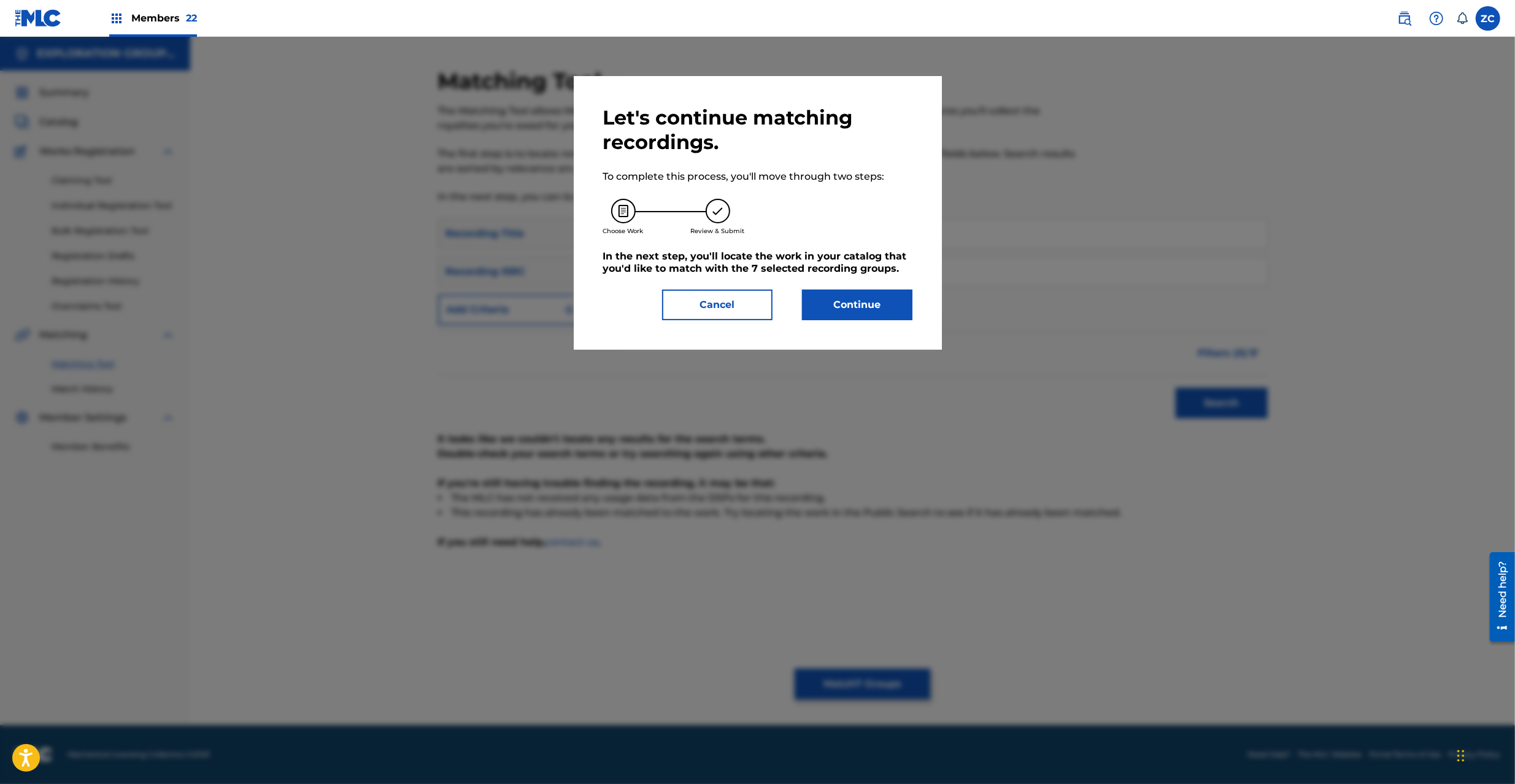
click at [818, 310] on button "Continue" at bounding box center [858, 304] width 110 height 31
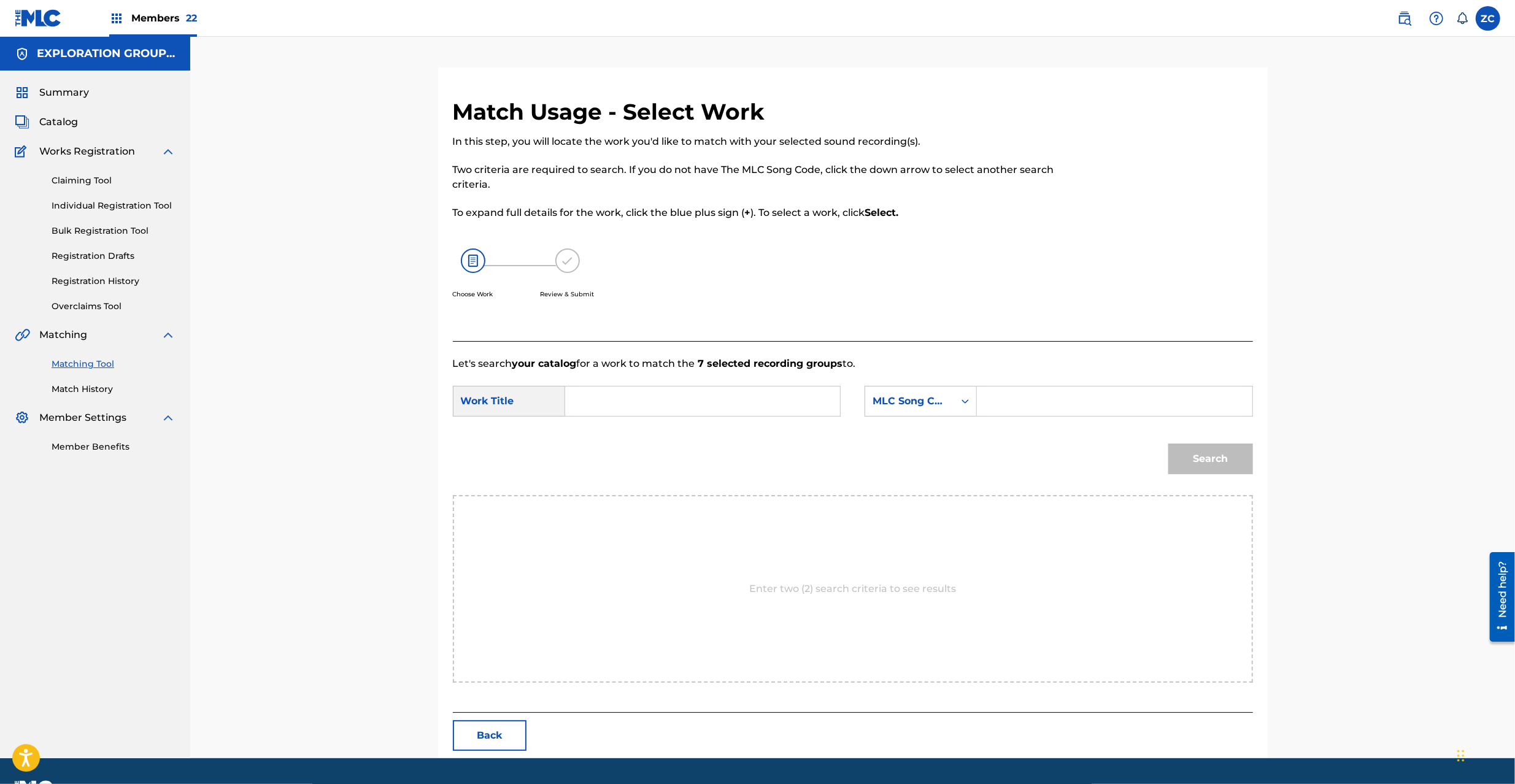
drag, startPoint x: 714, startPoint y: 410, endPoint x: 703, endPoint y: 406, distance: 11.7
click at [714, 410] on input "Search Form" at bounding box center [703, 401] width 254 height 29
paste input "Like The Dragon LT1D4F"
click at [690, 398] on input "Like The Dragon LT1D4F" at bounding box center [703, 401] width 254 height 29
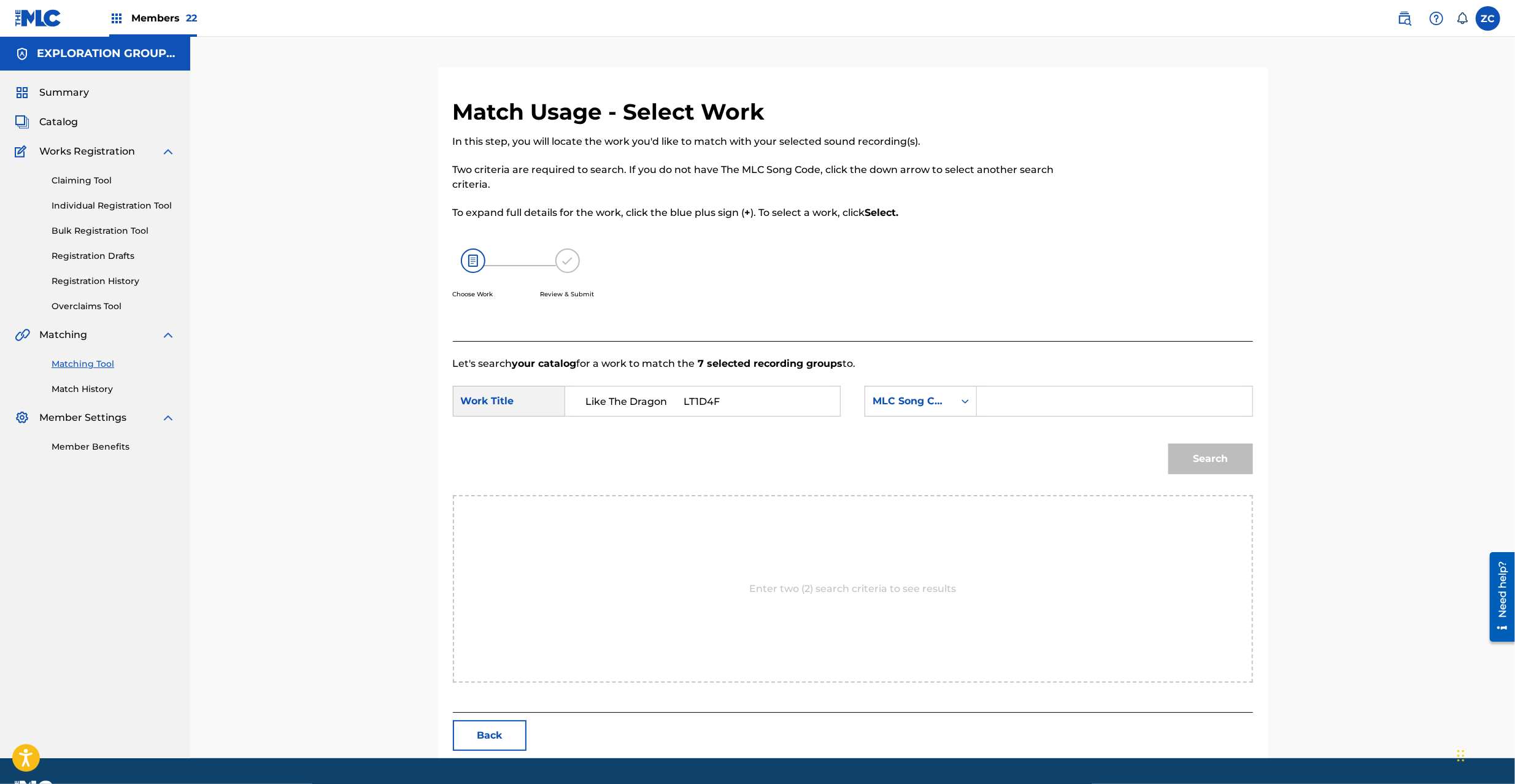
click at [678, 386] on div "Like The Dragon LT1D4F" at bounding box center [703, 401] width 276 height 31
click at [691, 400] on input "Like The Dragon LT1D4F" at bounding box center [703, 401] width 254 height 29
type input "Like The Dragon"
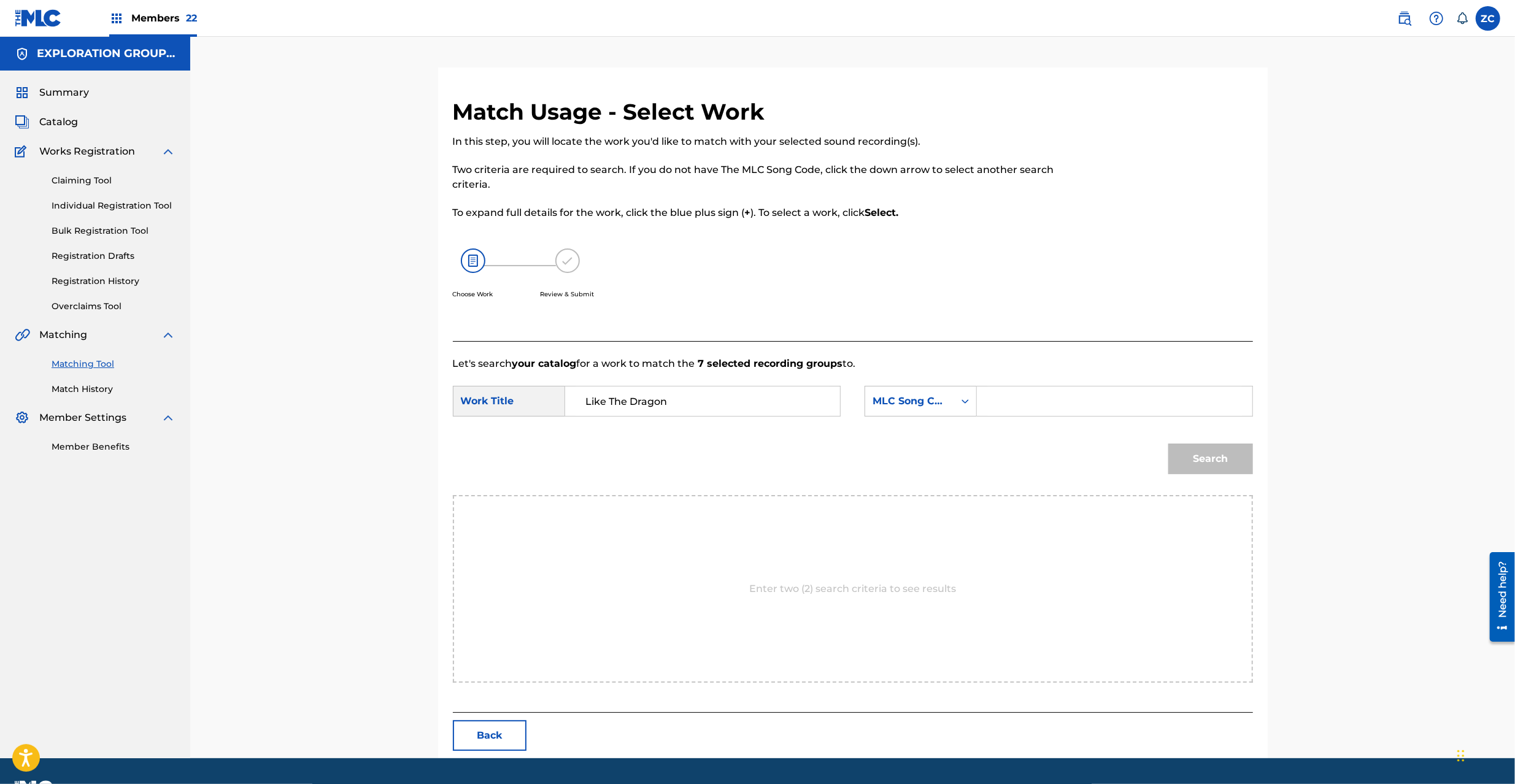
drag, startPoint x: 994, startPoint y: 403, endPoint x: 1061, endPoint y: 420, distance: 69.1
click at [994, 403] on input "Search Form" at bounding box center [1115, 401] width 254 height 29
paste input "LT1D4F"
type input "LT1D4F"
click at [1223, 462] on button "Search" at bounding box center [1210, 458] width 85 height 31
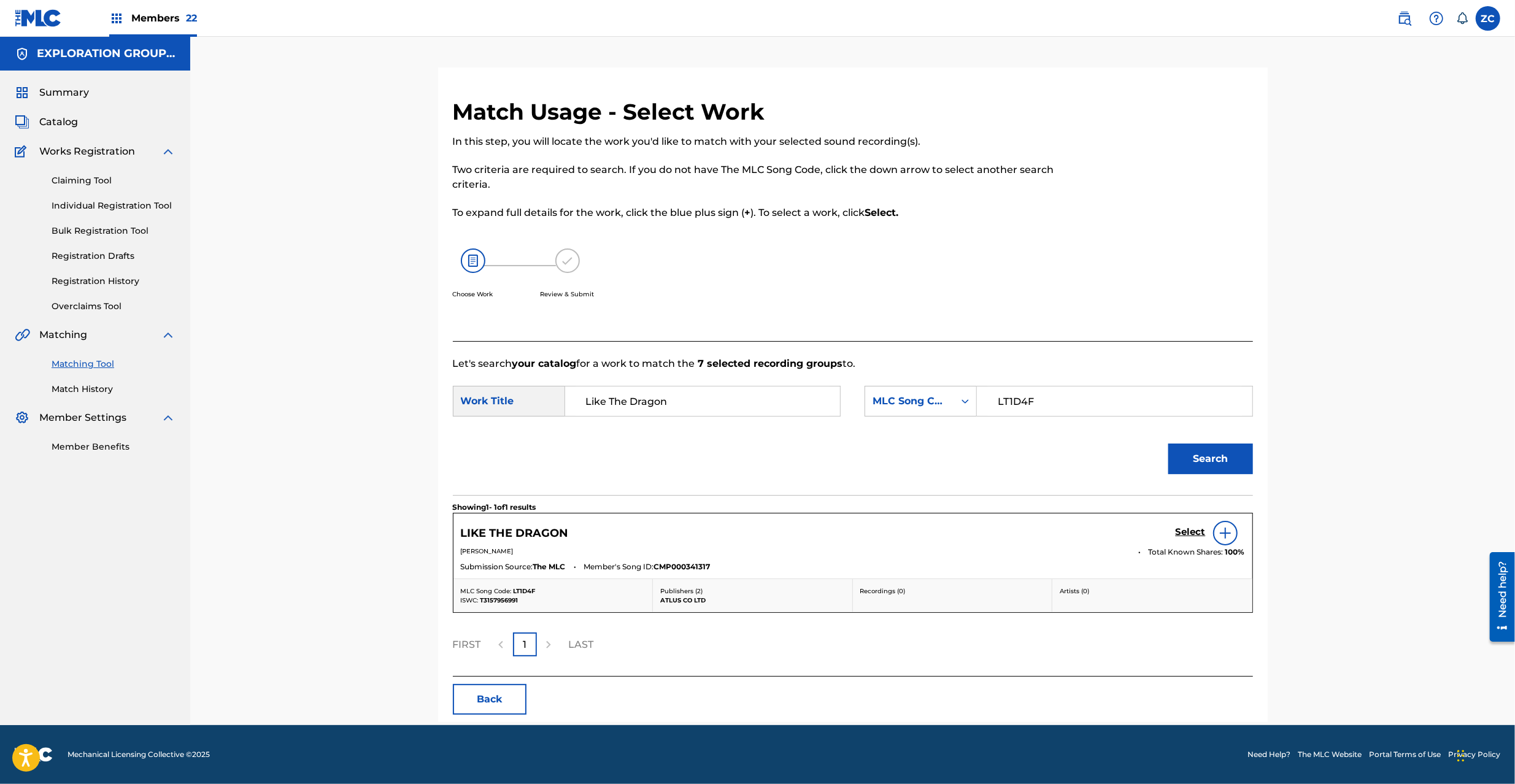
click at [1185, 529] on h5 "Select" at bounding box center [1191, 532] width 30 height 11
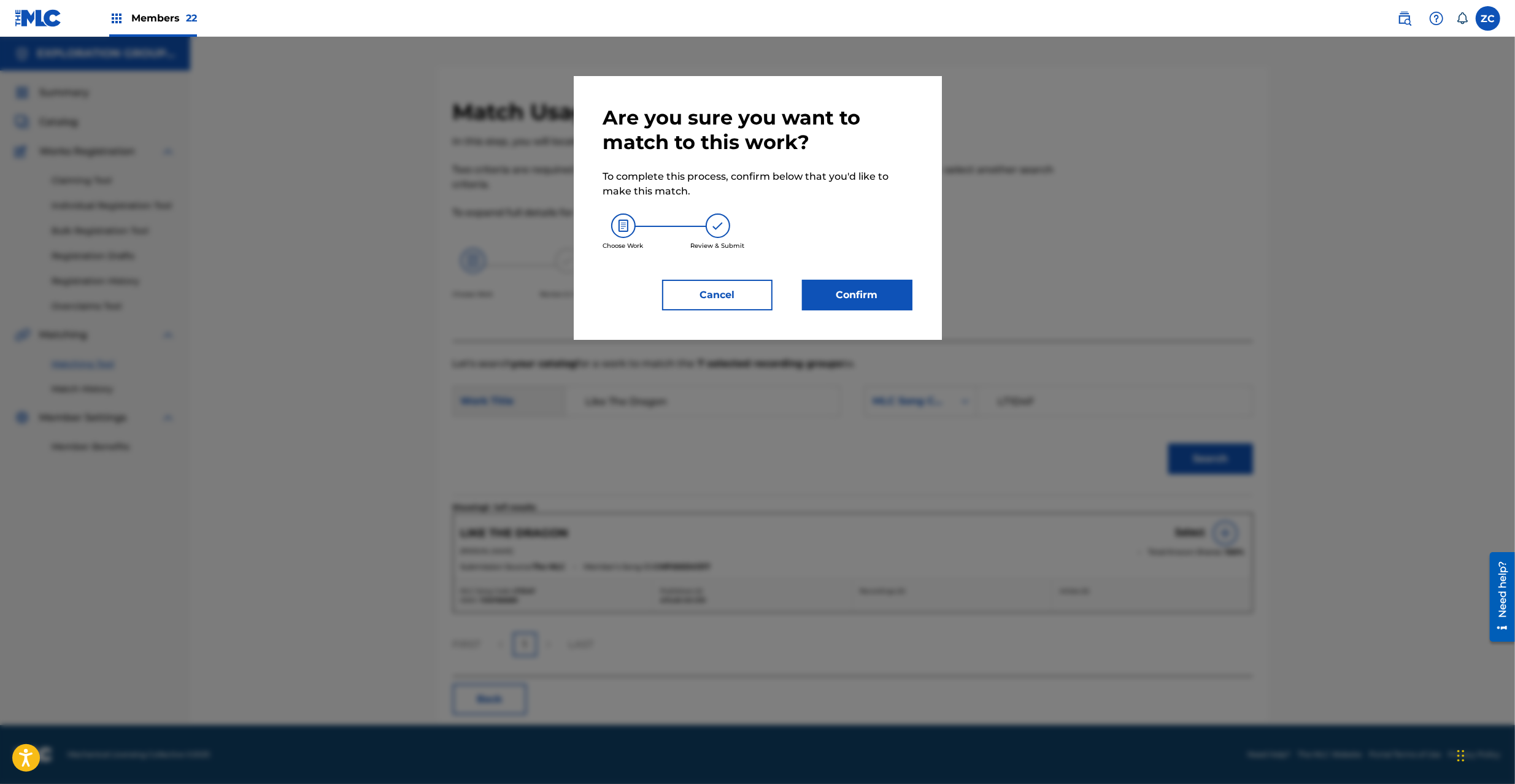
click at [879, 301] on button "Confirm" at bounding box center [858, 295] width 110 height 31
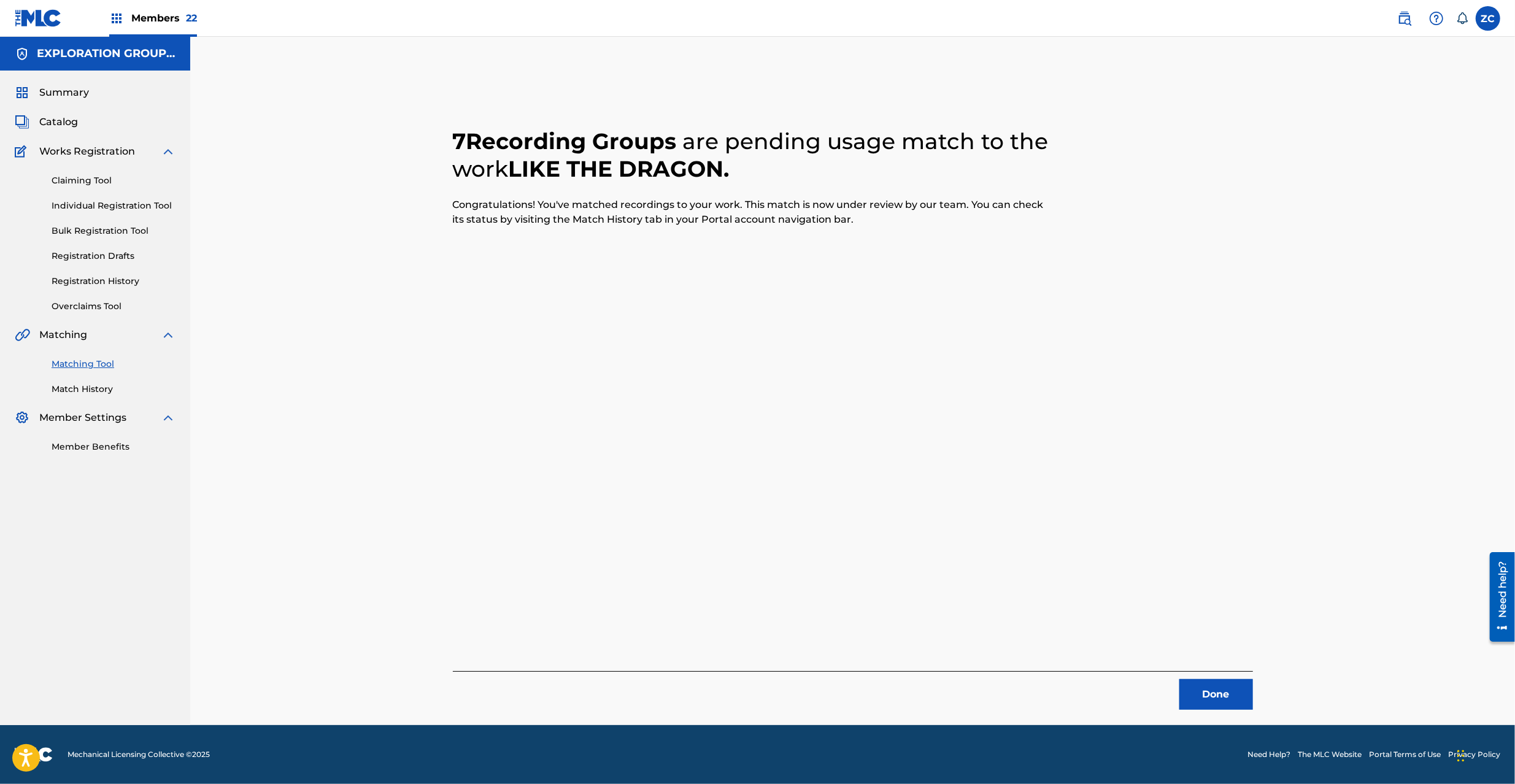
click at [1217, 697] on button "Done" at bounding box center [1216, 694] width 73 height 31
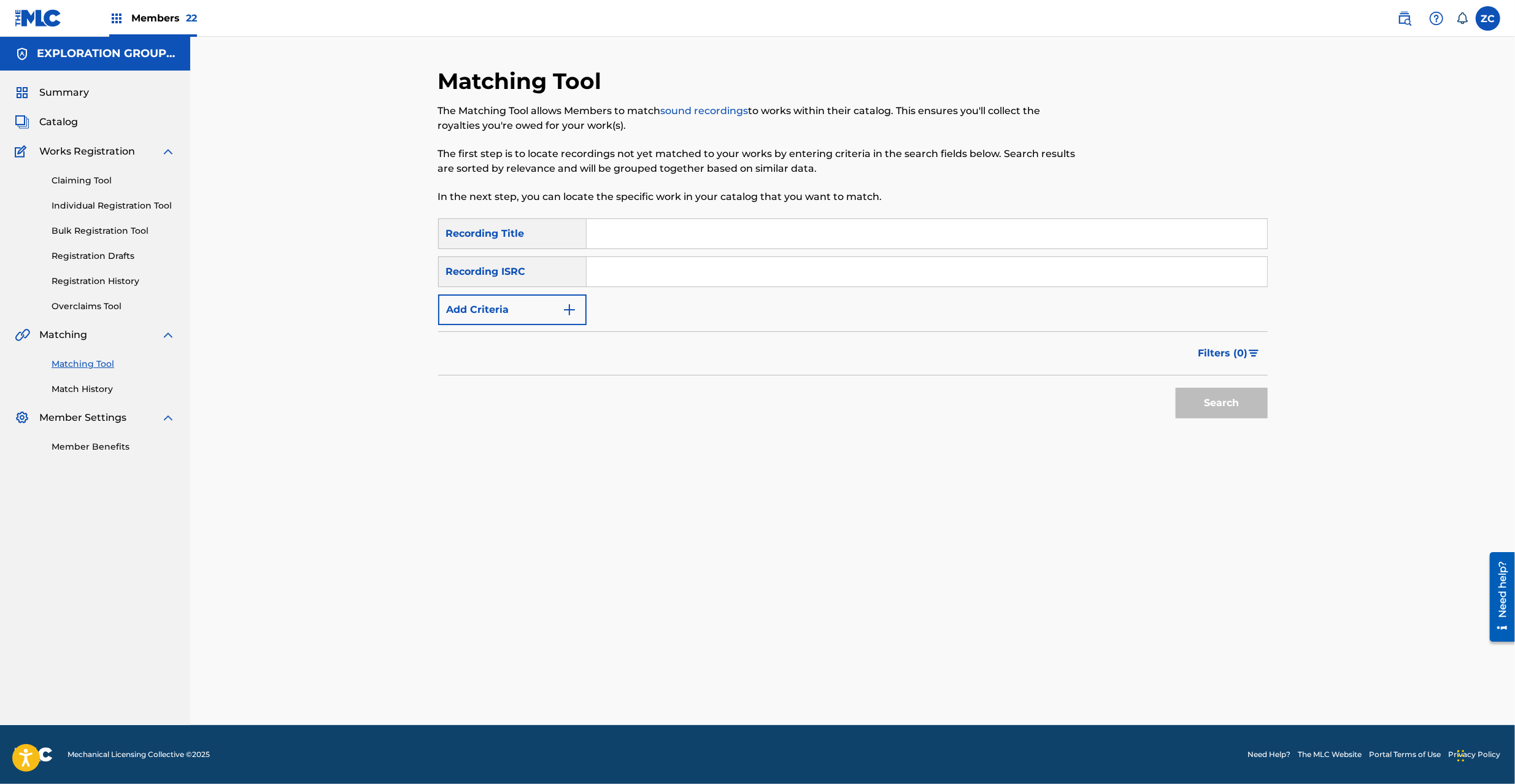
drag, startPoint x: 762, startPoint y: 263, endPoint x: 775, endPoint y: 270, distance: 14.8
click at [762, 263] on input "Search Form" at bounding box center [926, 271] width 681 height 29
paste input "JPK651669018"
click at [1207, 405] on button "Search" at bounding box center [1222, 403] width 92 height 31
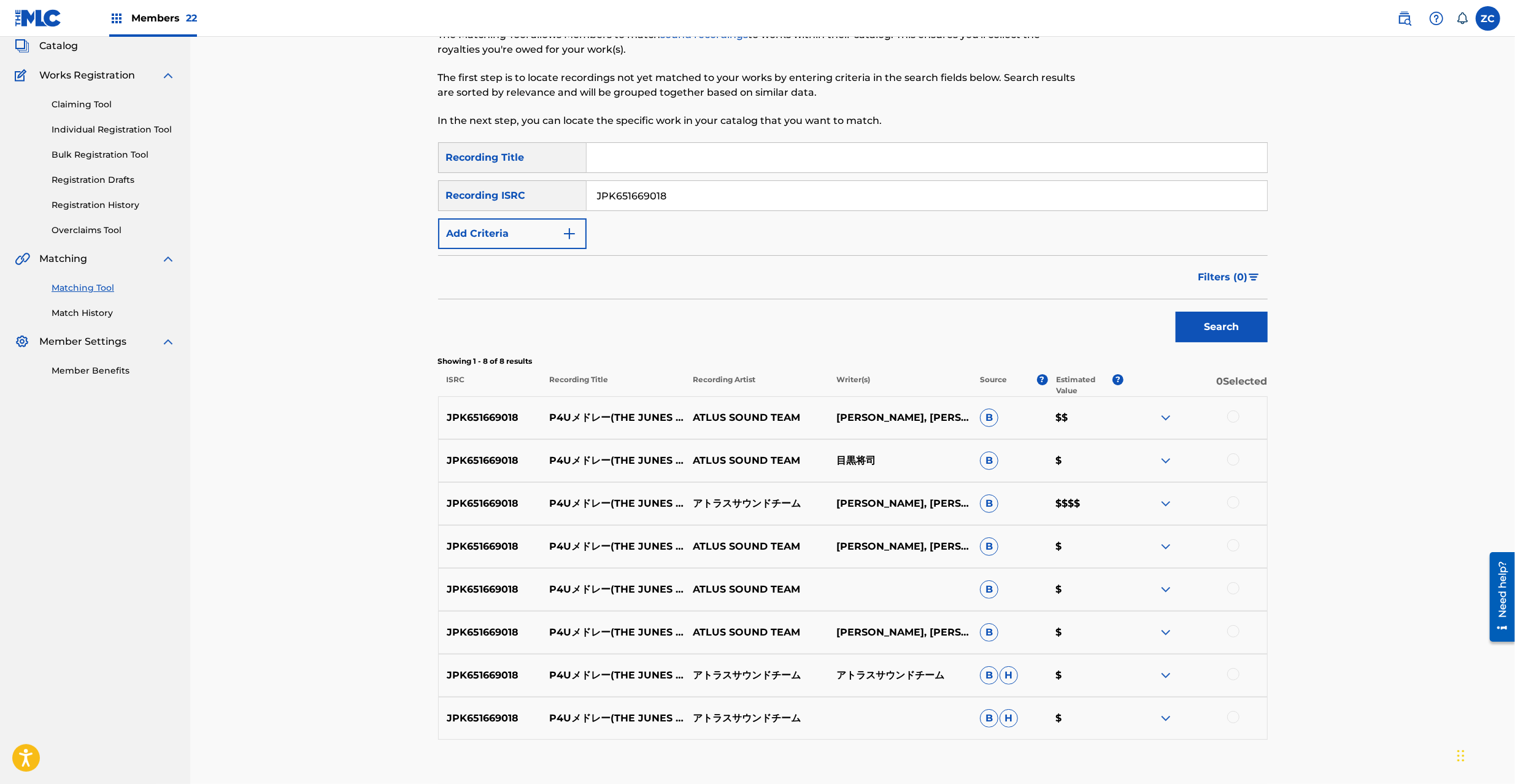
scroll to position [109, 0]
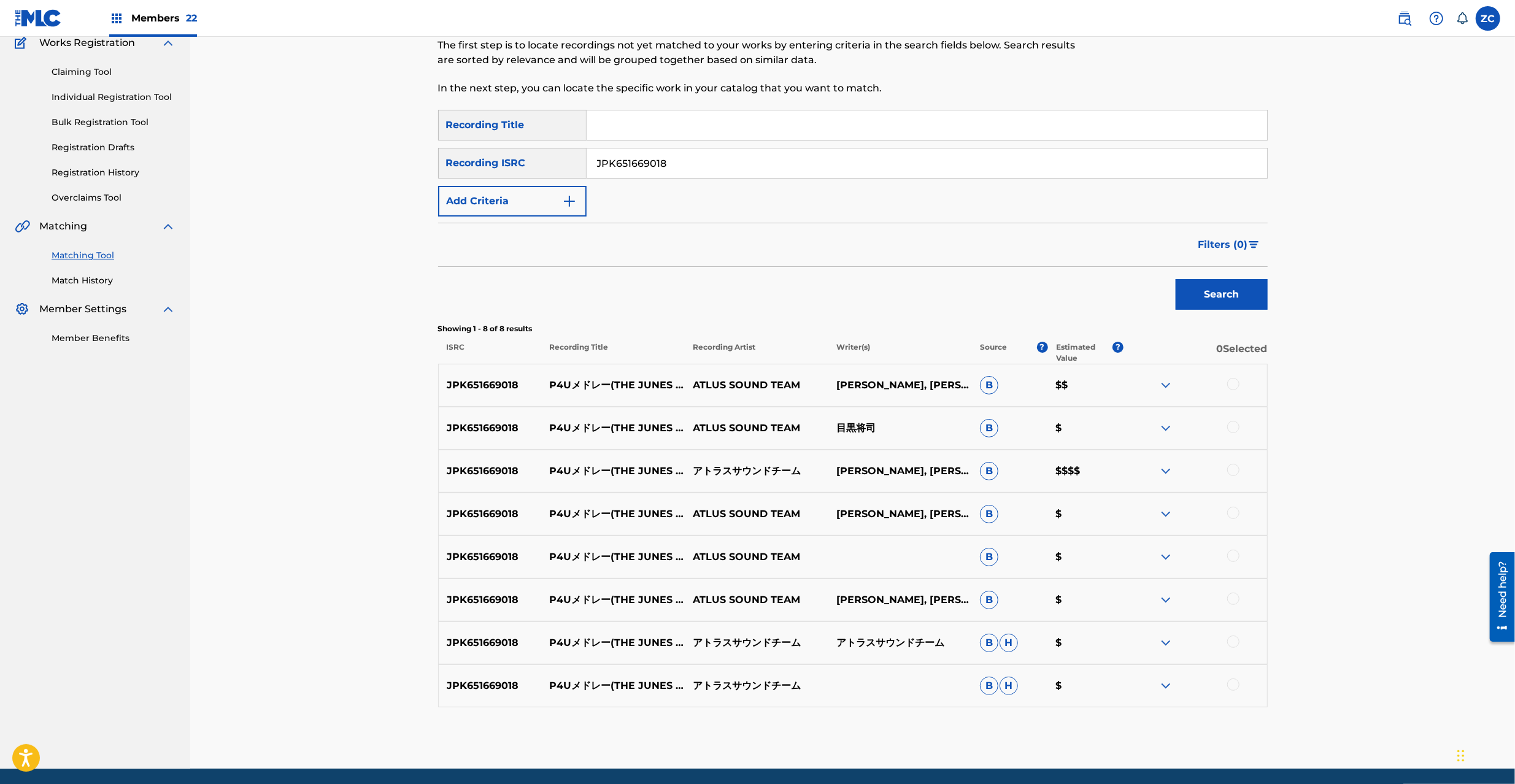
click at [1235, 384] on div at bounding box center [1233, 384] width 12 height 12
click at [1233, 424] on div at bounding box center [1233, 427] width 12 height 12
click at [1233, 474] on div at bounding box center [1233, 470] width 12 height 12
click at [1234, 515] on div at bounding box center [1233, 513] width 12 height 12
click at [1237, 555] on div at bounding box center [1233, 556] width 12 height 12
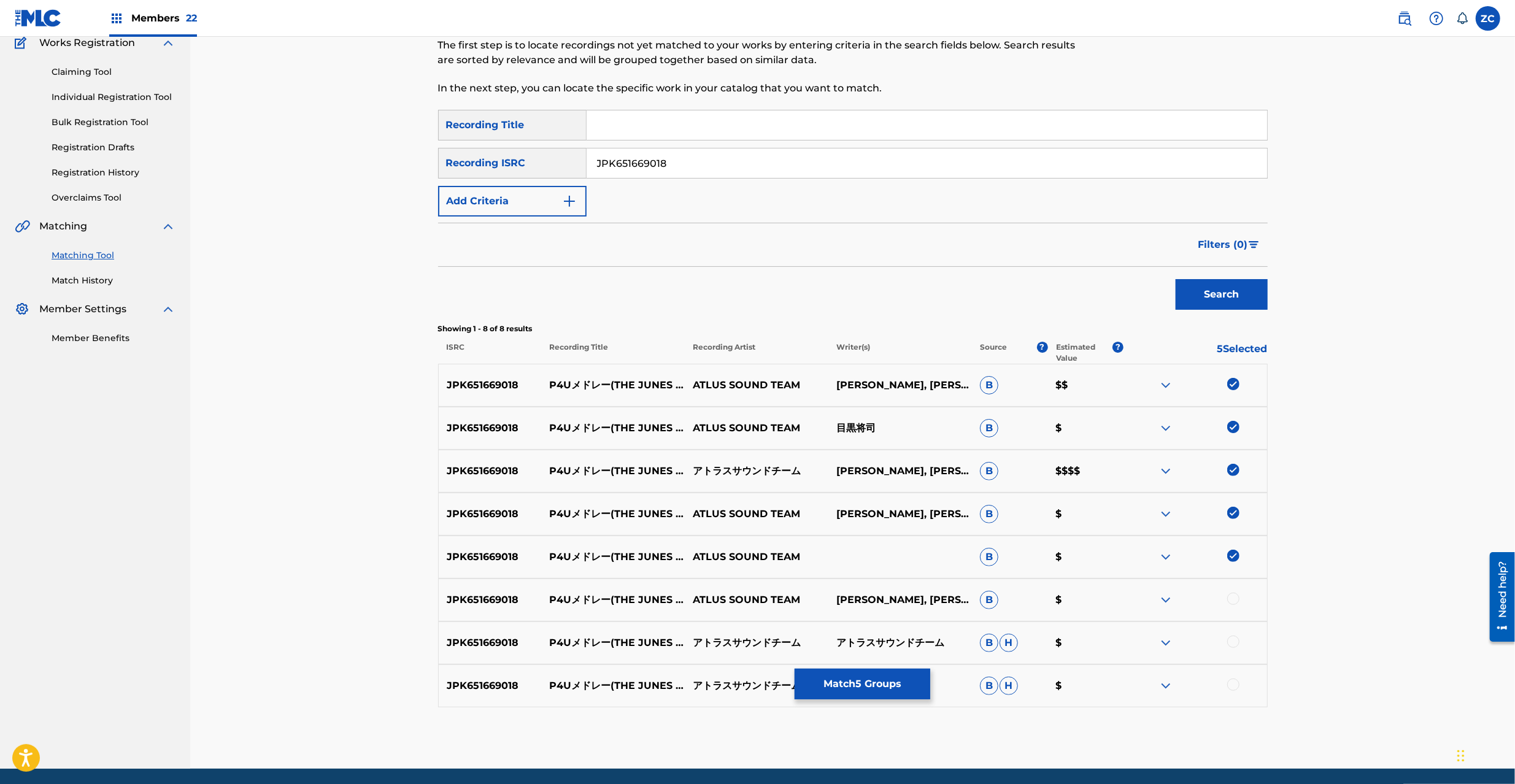
click at [1235, 602] on div at bounding box center [1233, 599] width 12 height 12
click at [1233, 643] on div at bounding box center [1233, 641] width 12 height 12
click at [1236, 685] on div at bounding box center [1233, 684] width 12 height 12
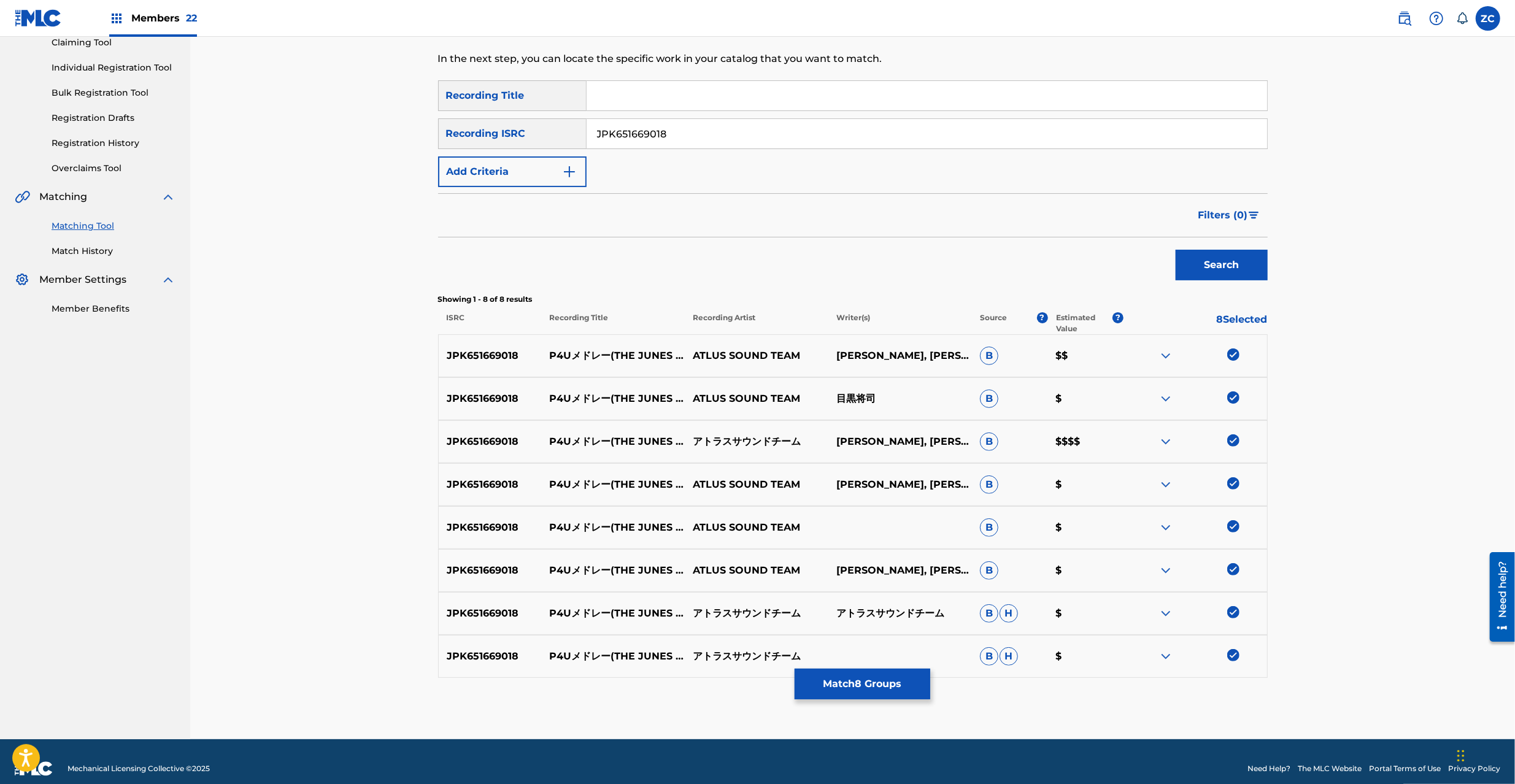
scroll to position [152, 0]
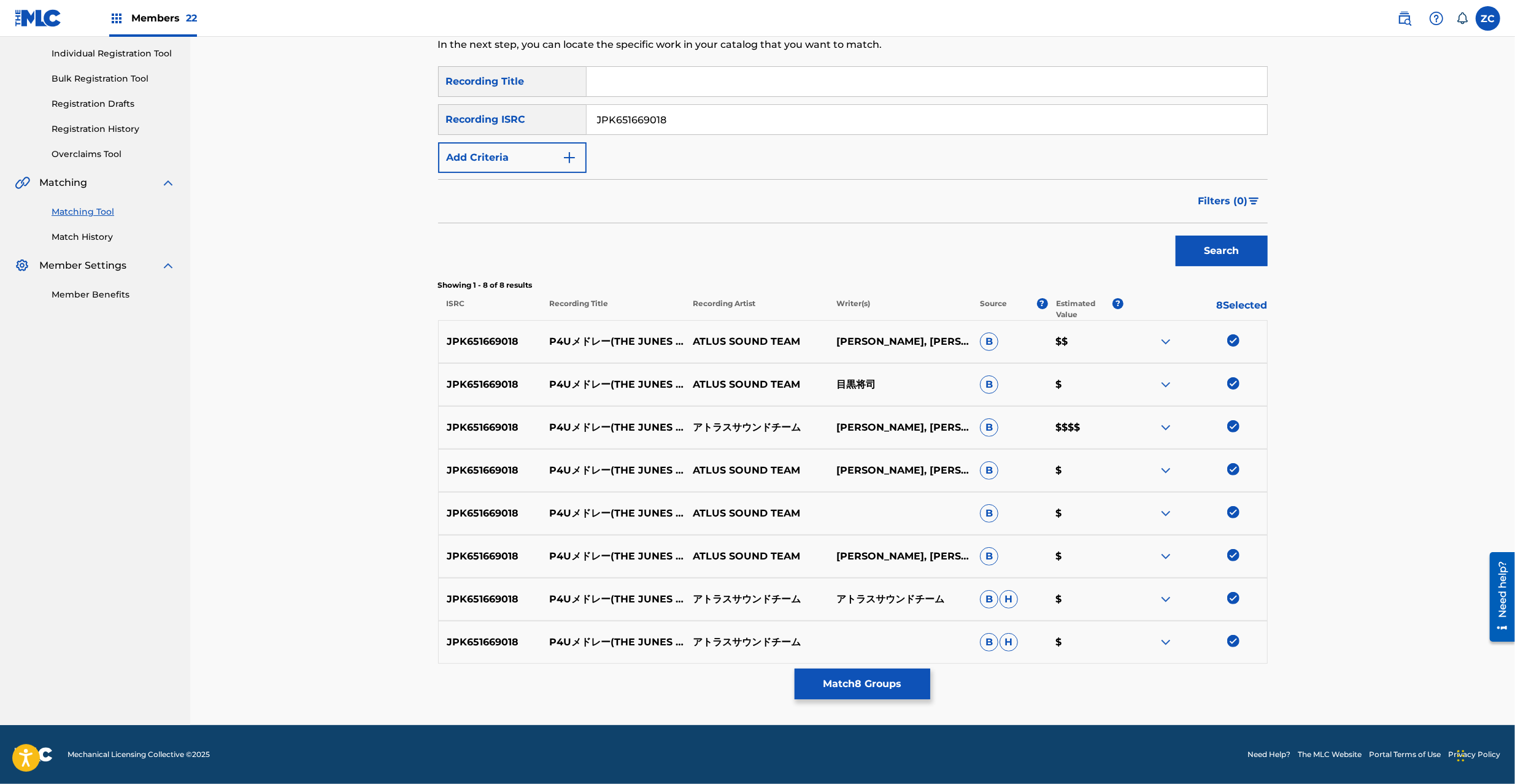
click at [821, 113] on input "JPK651669018" at bounding box center [926, 119] width 681 height 29
paste input "200907"
type input "JPK651200907"
click at [1217, 243] on button "Search" at bounding box center [1222, 251] width 92 height 31
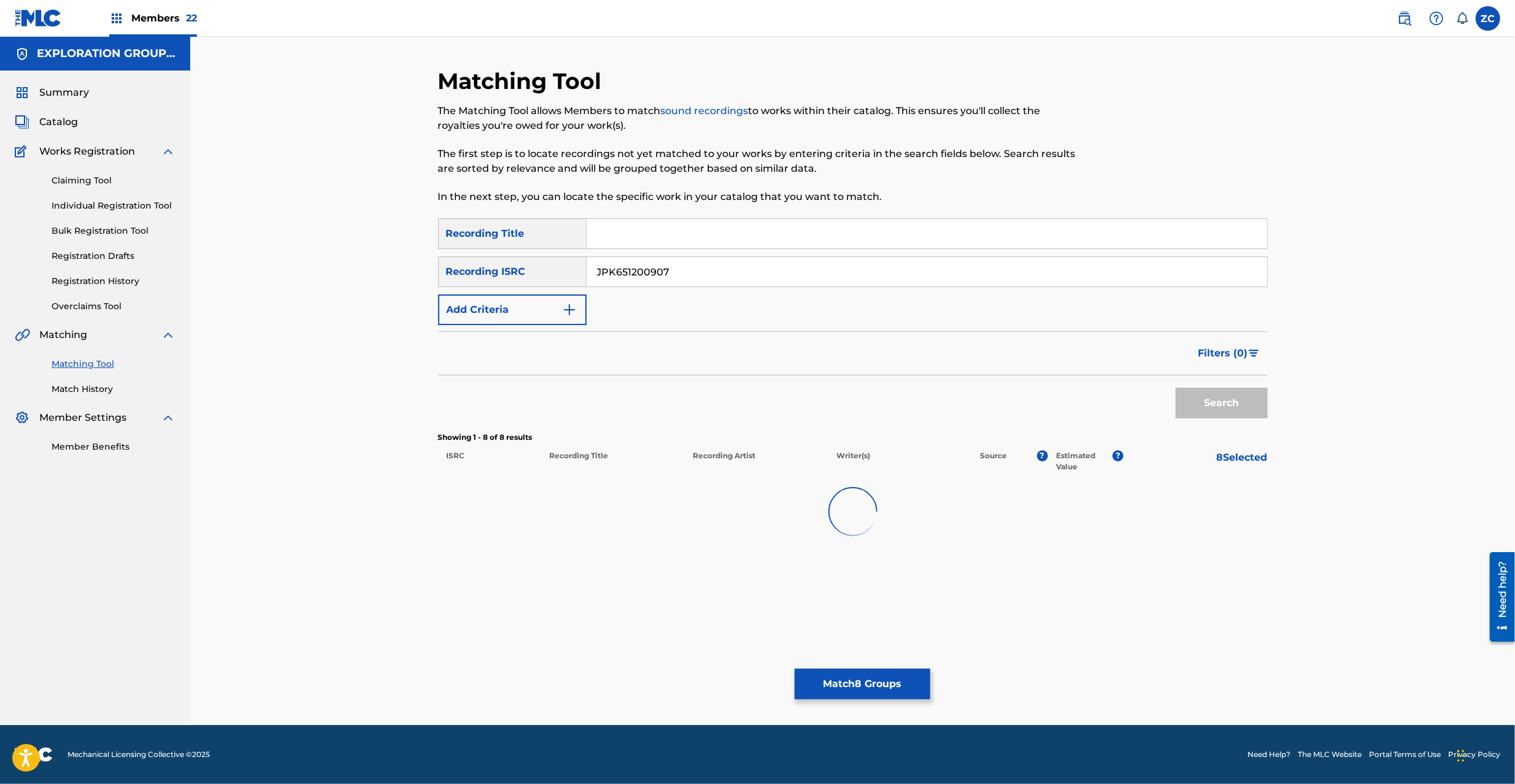
scroll to position [0, 0]
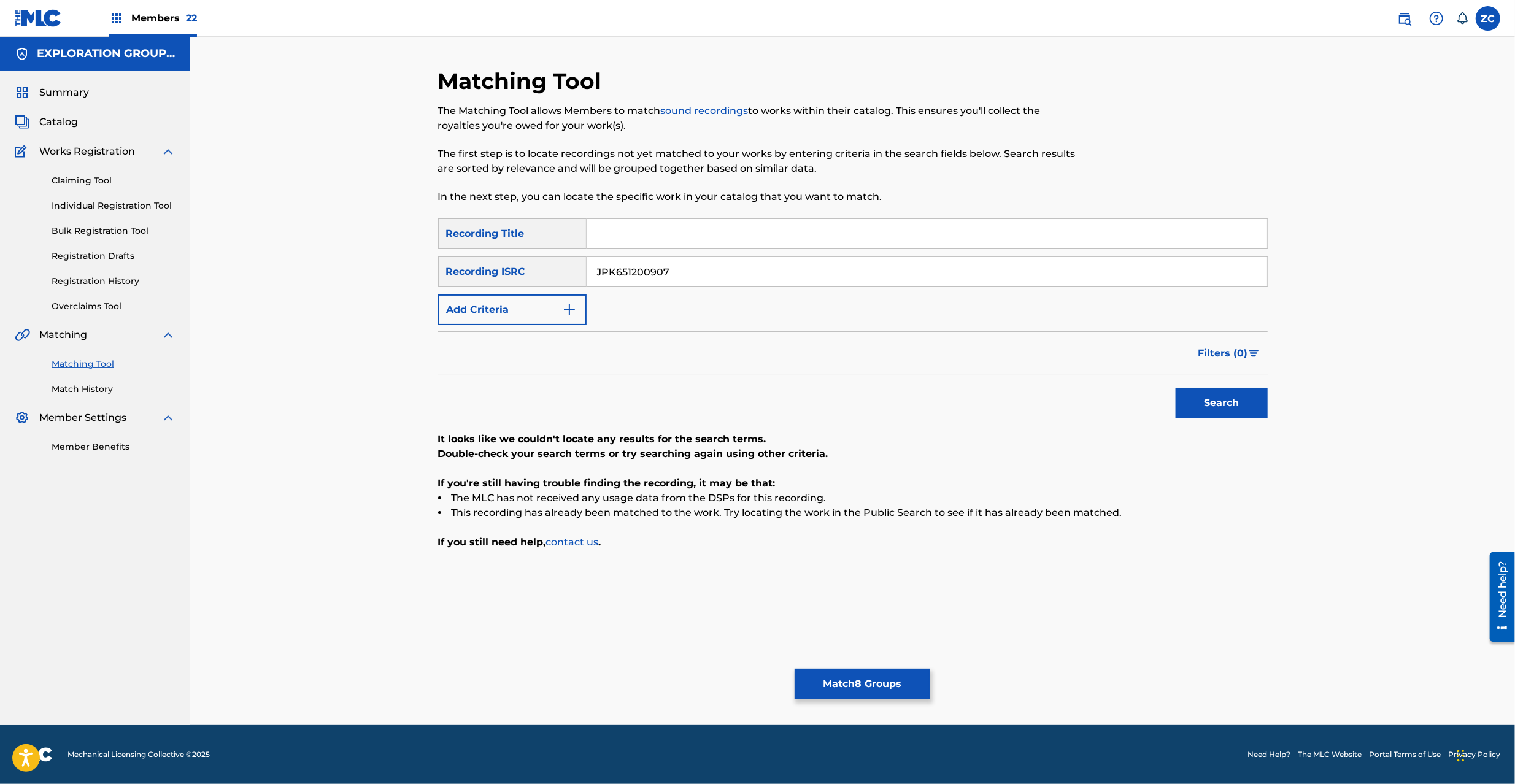
click at [714, 263] on input "JPK651200907" at bounding box center [926, 271] width 681 height 29
paste input "65322"
click at [1226, 407] on button "Search" at bounding box center [1222, 403] width 92 height 31
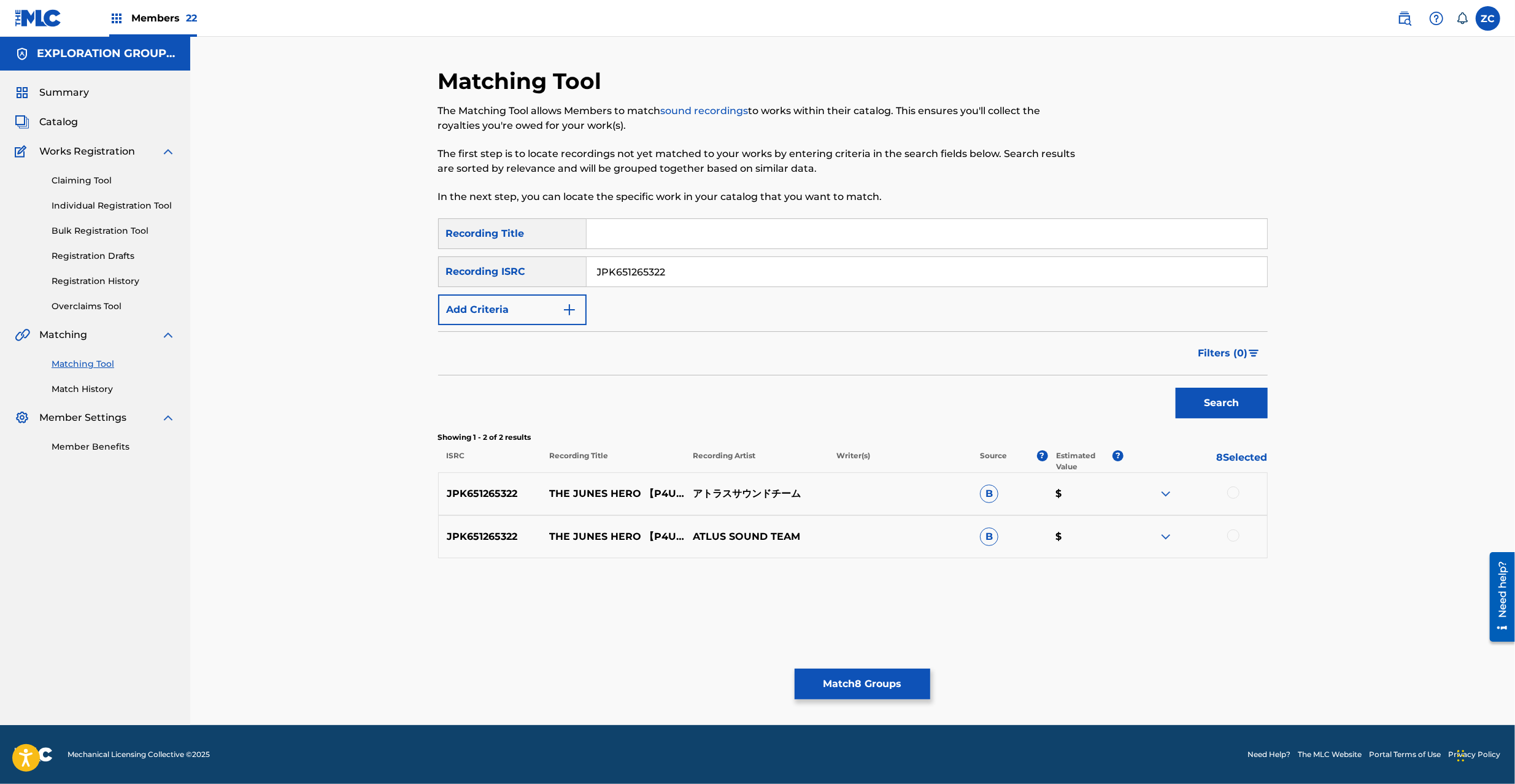
click at [1236, 495] on div at bounding box center [1233, 492] width 12 height 12
click at [1237, 538] on div at bounding box center [1233, 536] width 12 height 12
click at [948, 276] on input "JPK651265322" at bounding box center [926, 271] width 681 height 29
paste input "207"
type input "JPK651265207"
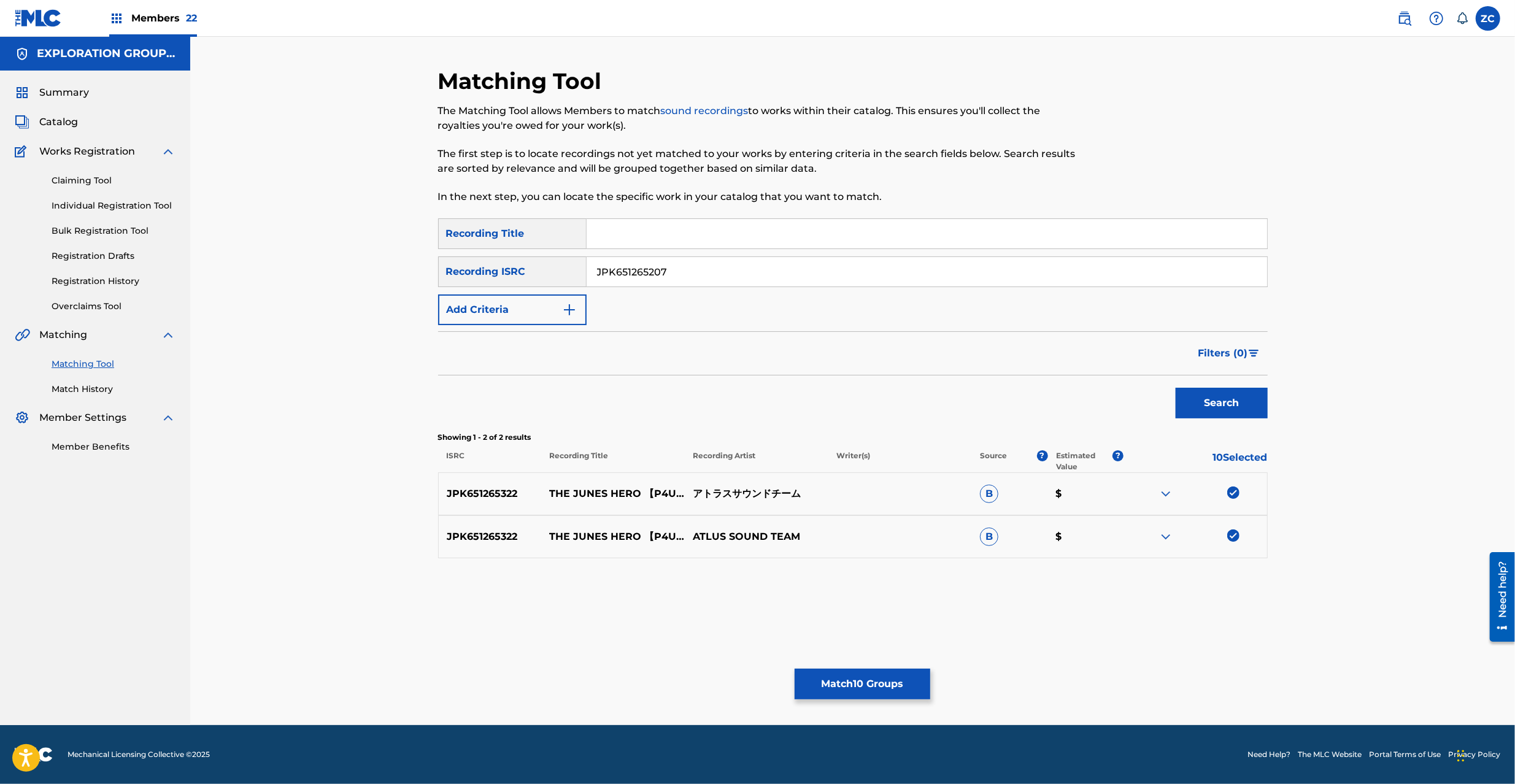
click at [1245, 412] on button "Search" at bounding box center [1222, 403] width 92 height 31
click at [1232, 491] on div at bounding box center [1233, 492] width 12 height 12
click at [1235, 538] on div at bounding box center [1233, 536] width 12 height 12
click at [1237, 583] on div at bounding box center [1233, 579] width 12 height 12
click at [873, 691] on button "Match 13 Groups" at bounding box center [862, 684] width 135 height 31
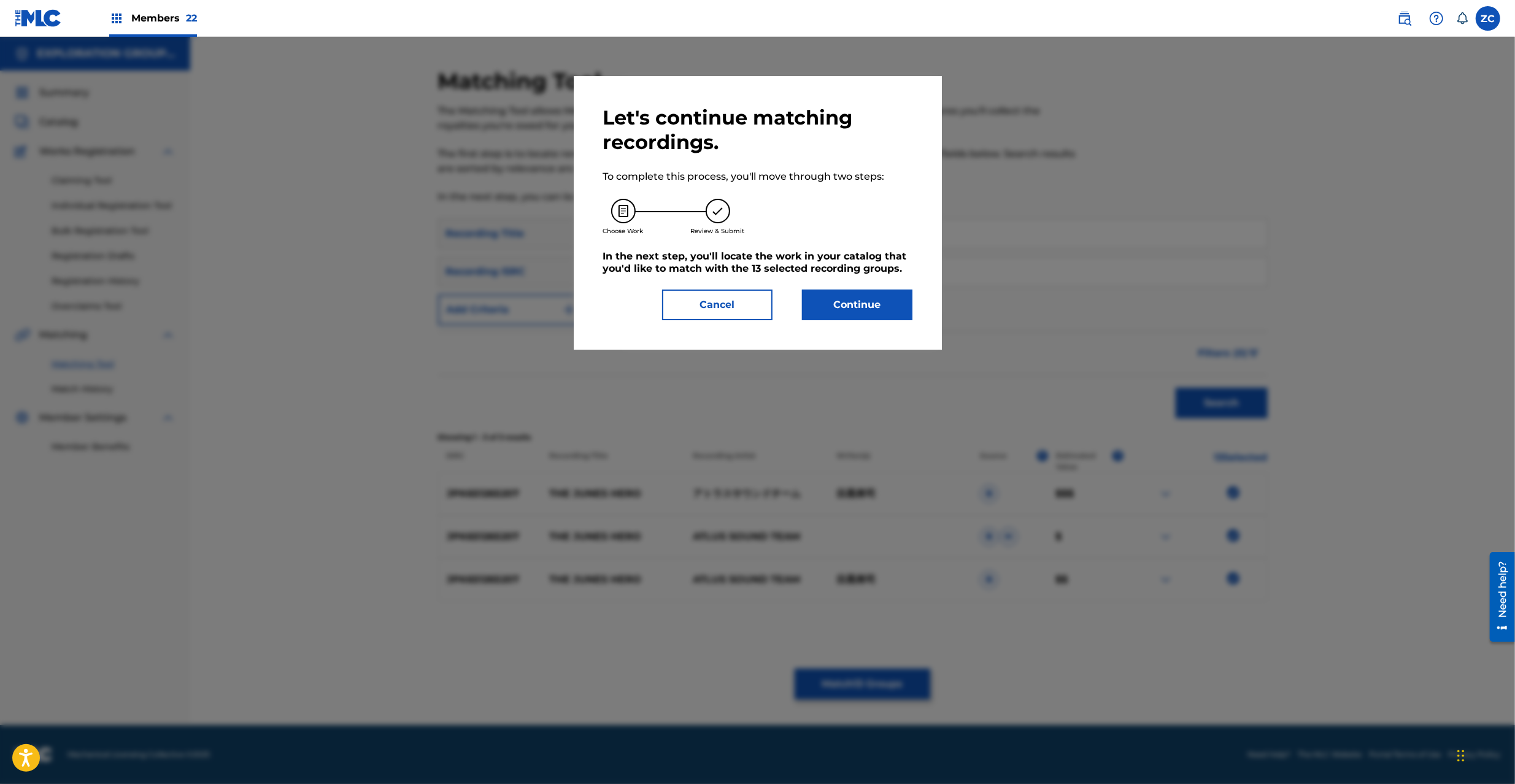
click at [852, 299] on button "Continue" at bounding box center [858, 304] width 110 height 31
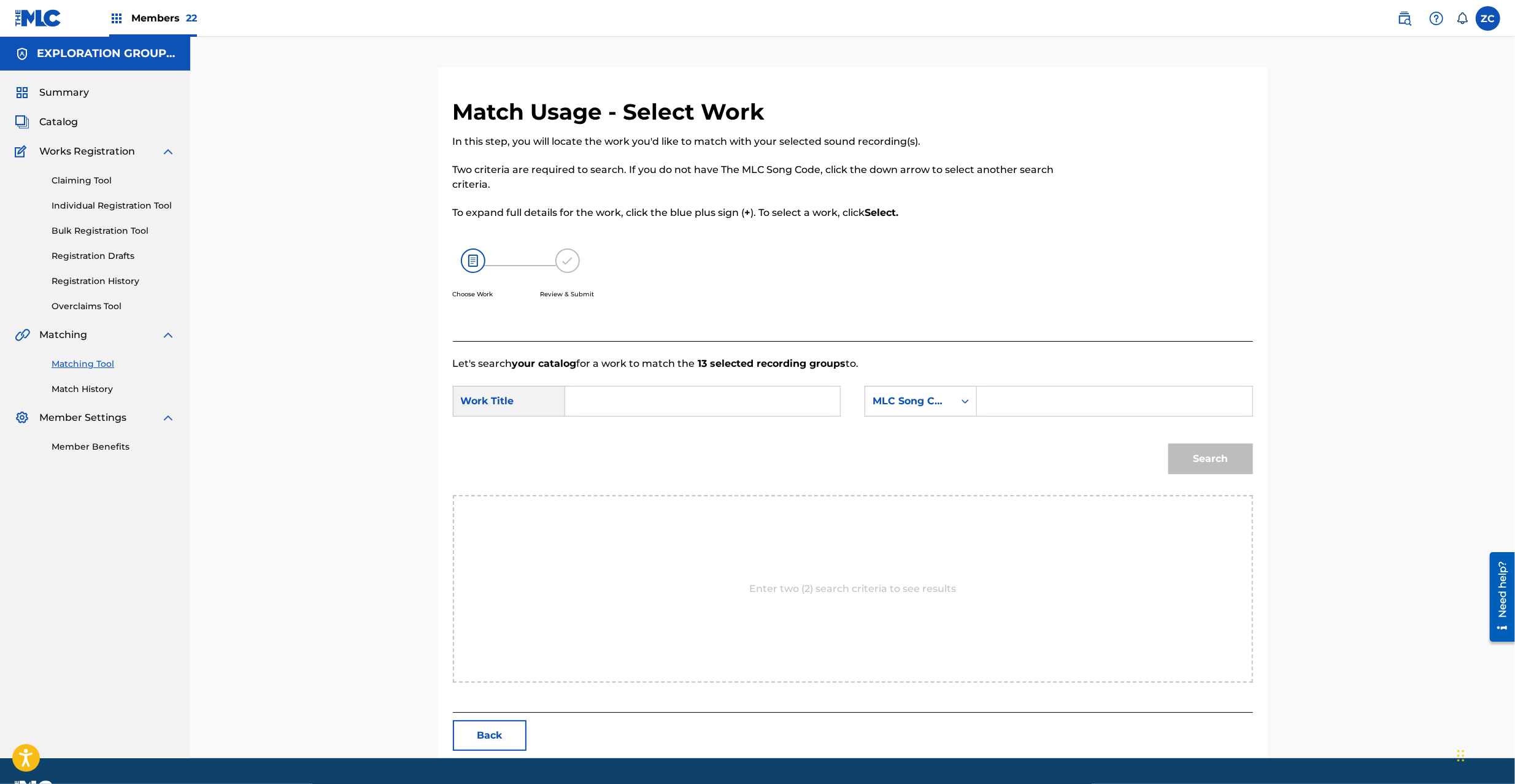
click at [776, 393] on input "Search Form" at bounding box center [703, 401] width 254 height 29
paste input "Junes Hero The J536XR"
click at [672, 398] on input "Junes Hero The J536XR" at bounding box center [703, 401] width 254 height 29
type input "Junes Hero The"
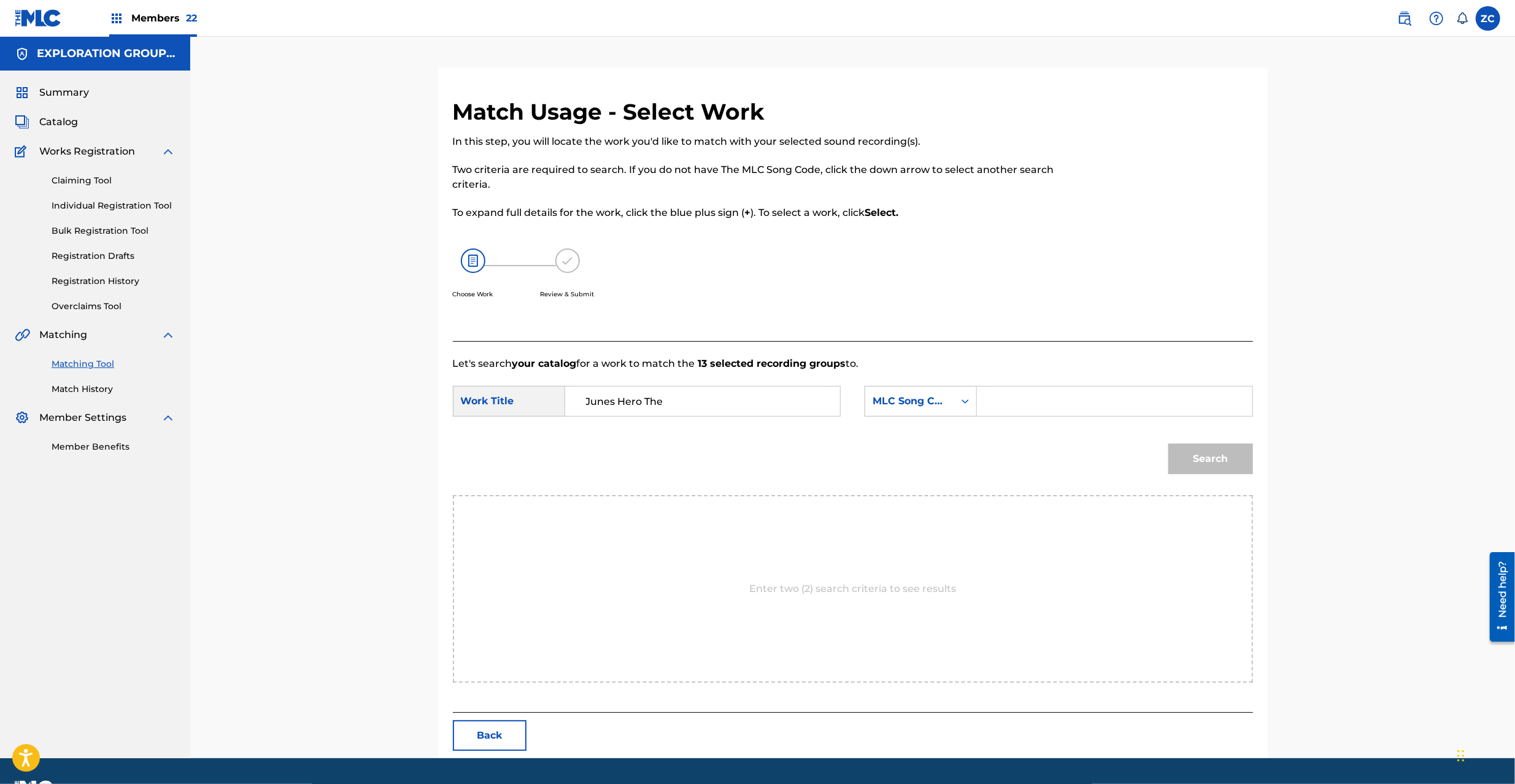
click at [1074, 415] on input "Search Form" at bounding box center [1115, 401] width 254 height 29
paste input "J536XR"
type input "J536XR"
click at [1224, 465] on button "Search" at bounding box center [1210, 458] width 85 height 31
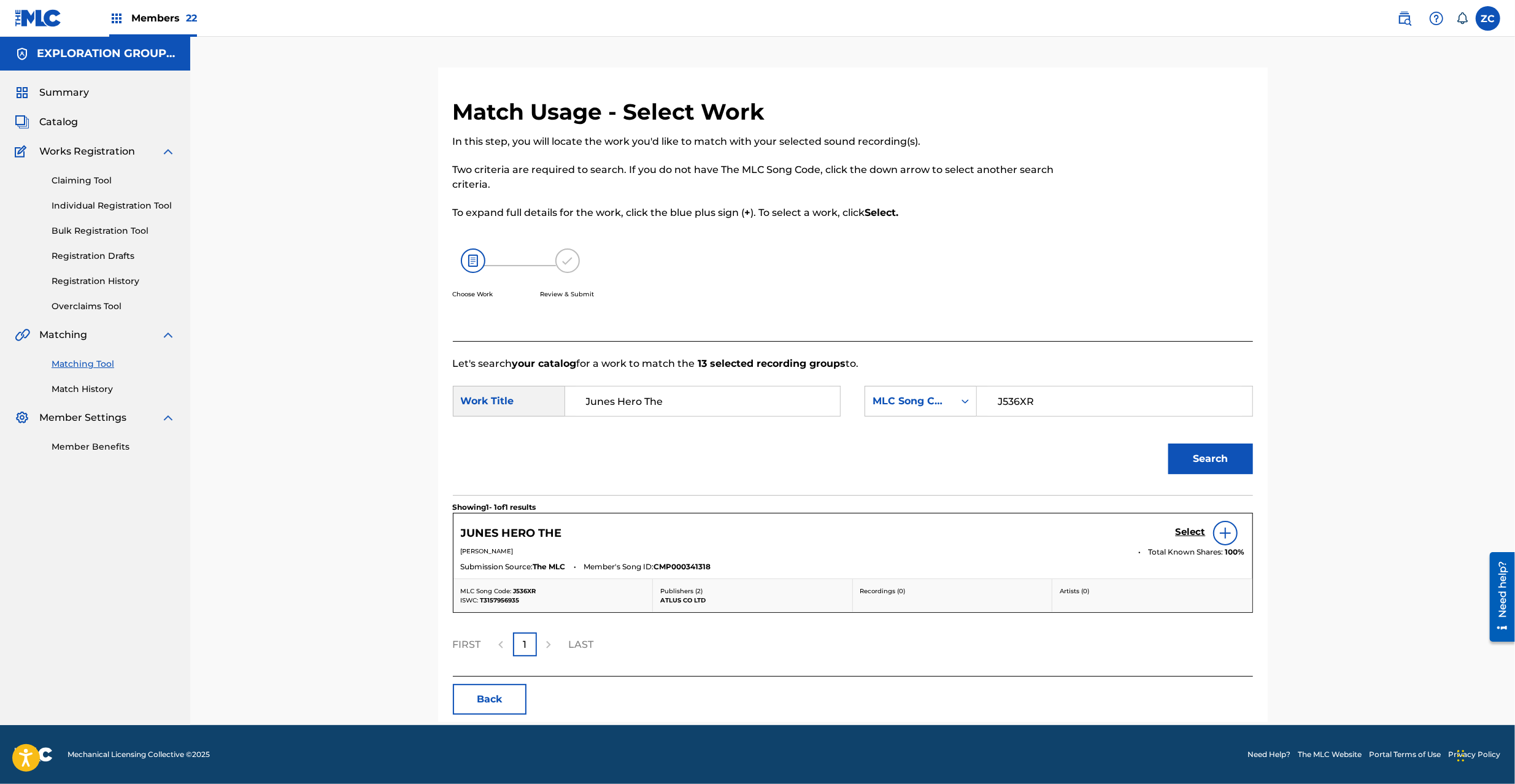
click at [1192, 532] on h5 "Select" at bounding box center [1191, 532] width 30 height 11
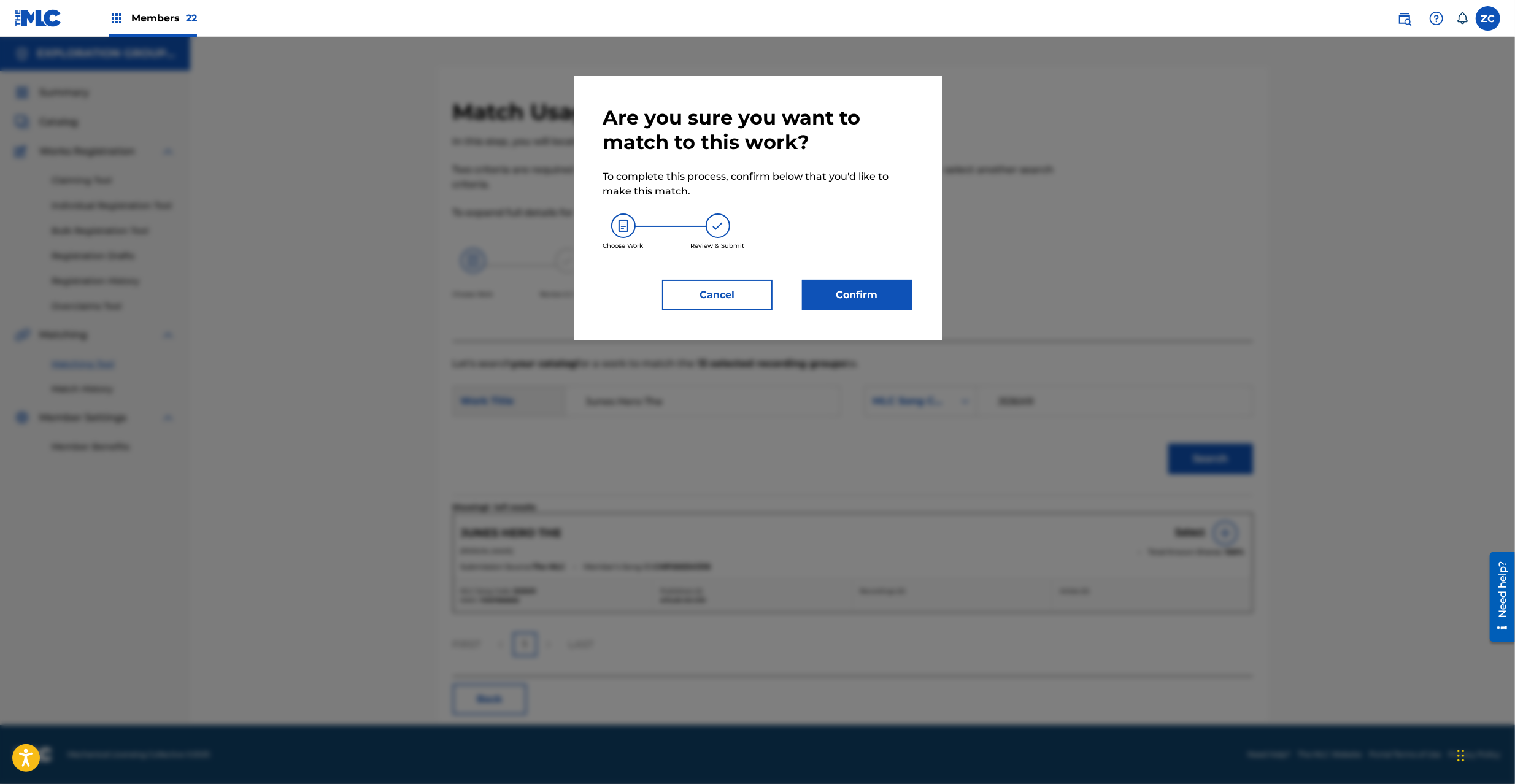
click at [894, 292] on button "Confirm" at bounding box center [858, 295] width 110 height 31
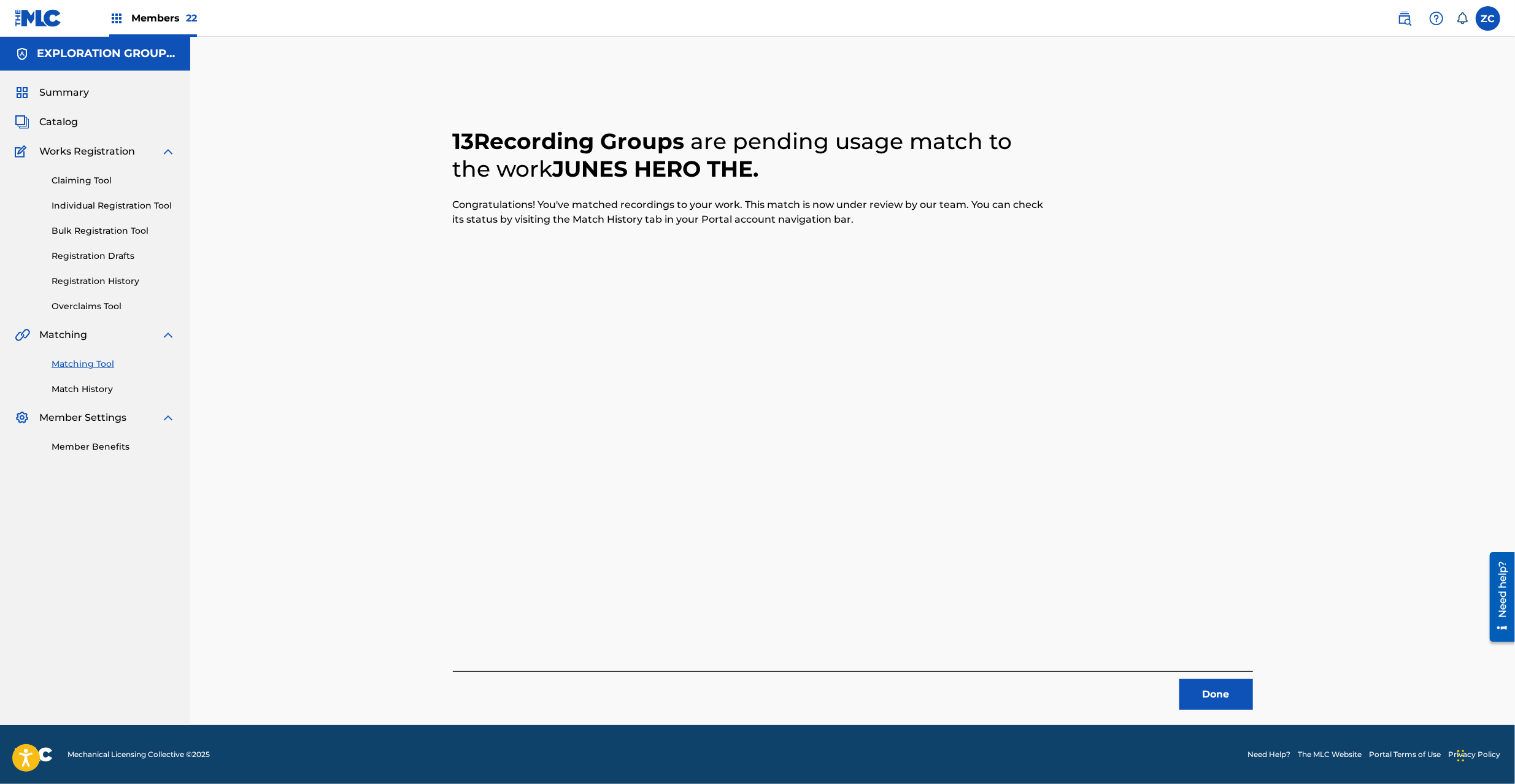
click at [1206, 698] on button "Done" at bounding box center [1216, 694] width 73 height 31
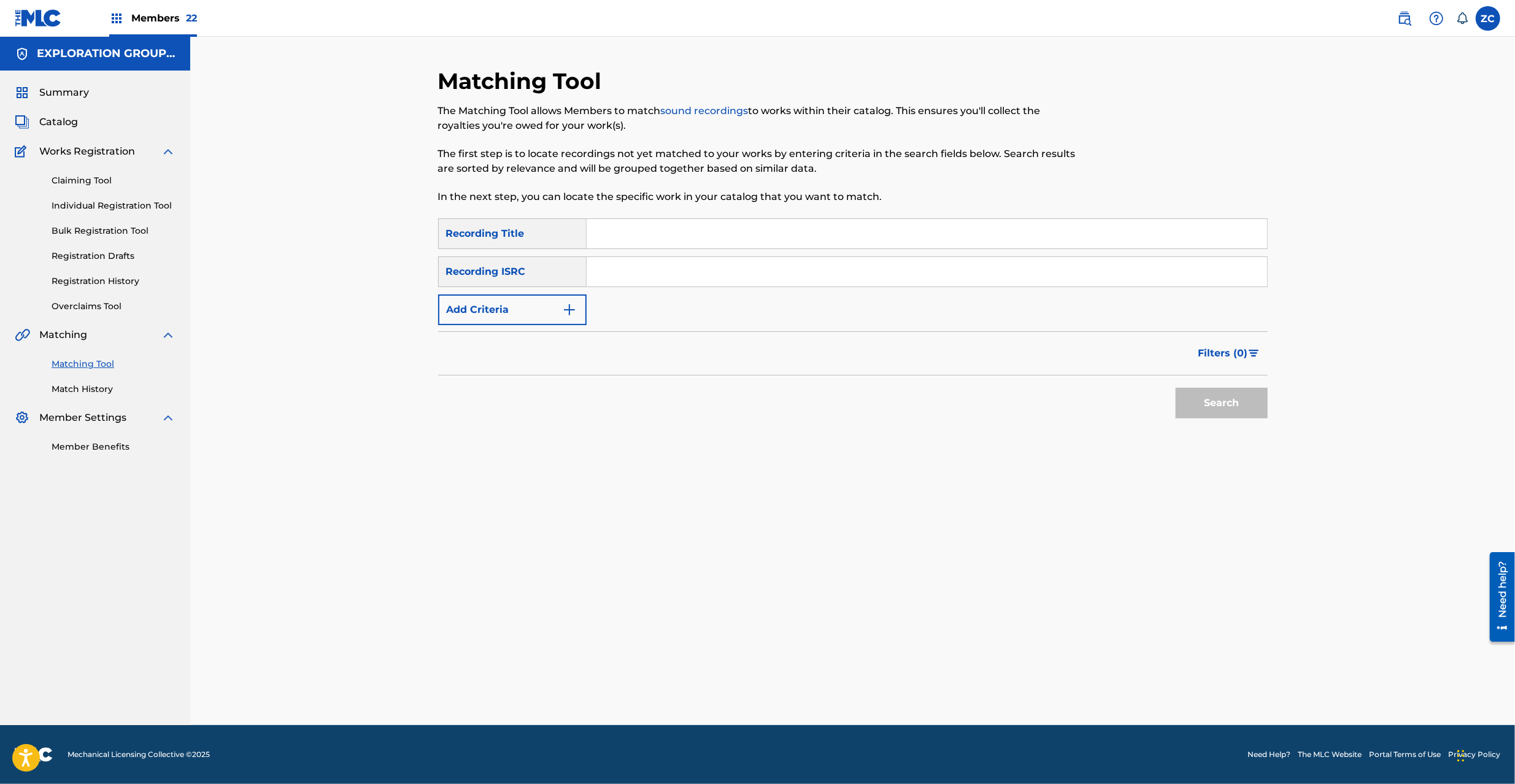
click at [848, 250] on div "SearchWithCriteria54cbc2c9-0368-4fbf-b402-79eeead2ddd3 Recording Title SearchWi…" at bounding box center [853, 271] width 830 height 106
drag, startPoint x: 858, startPoint y: 268, endPoint x: 864, endPoint y: 270, distance: 6.3
click at [858, 268] on input "Search Form" at bounding box center [926, 271] width 681 height 29
paste input "JPK651265205"
click at [1194, 406] on button "Search" at bounding box center [1222, 403] width 92 height 31
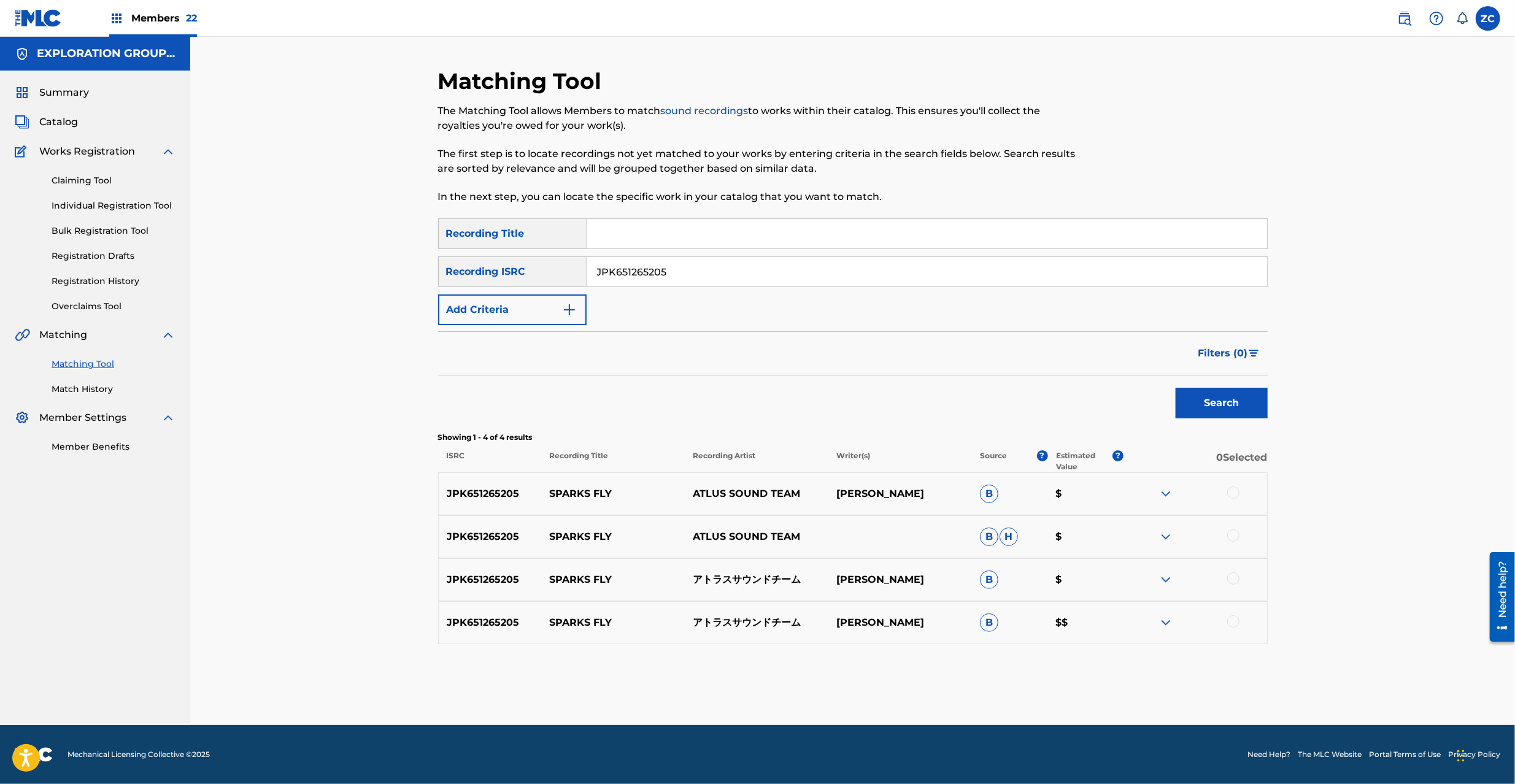
click at [1232, 486] on div "JPK651265205 SPARKS FLY ATLUS SOUND TEAM 喜多條敦志 B $" at bounding box center [853, 493] width 830 height 43
click at [1238, 540] on div at bounding box center [1233, 536] width 12 height 12
click at [1234, 491] on div at bounding box center [1233, 492] width 12 height 12
click at [1230, 567] on div "JPK651265205 SPARKS FLY アトラスサウンドチーム 喜多條敦志 B $" at bounding box center [853, 579] width 830 height 43
click at [1235, 576] on div at bounding box center [1233, 579] width 12 height 12
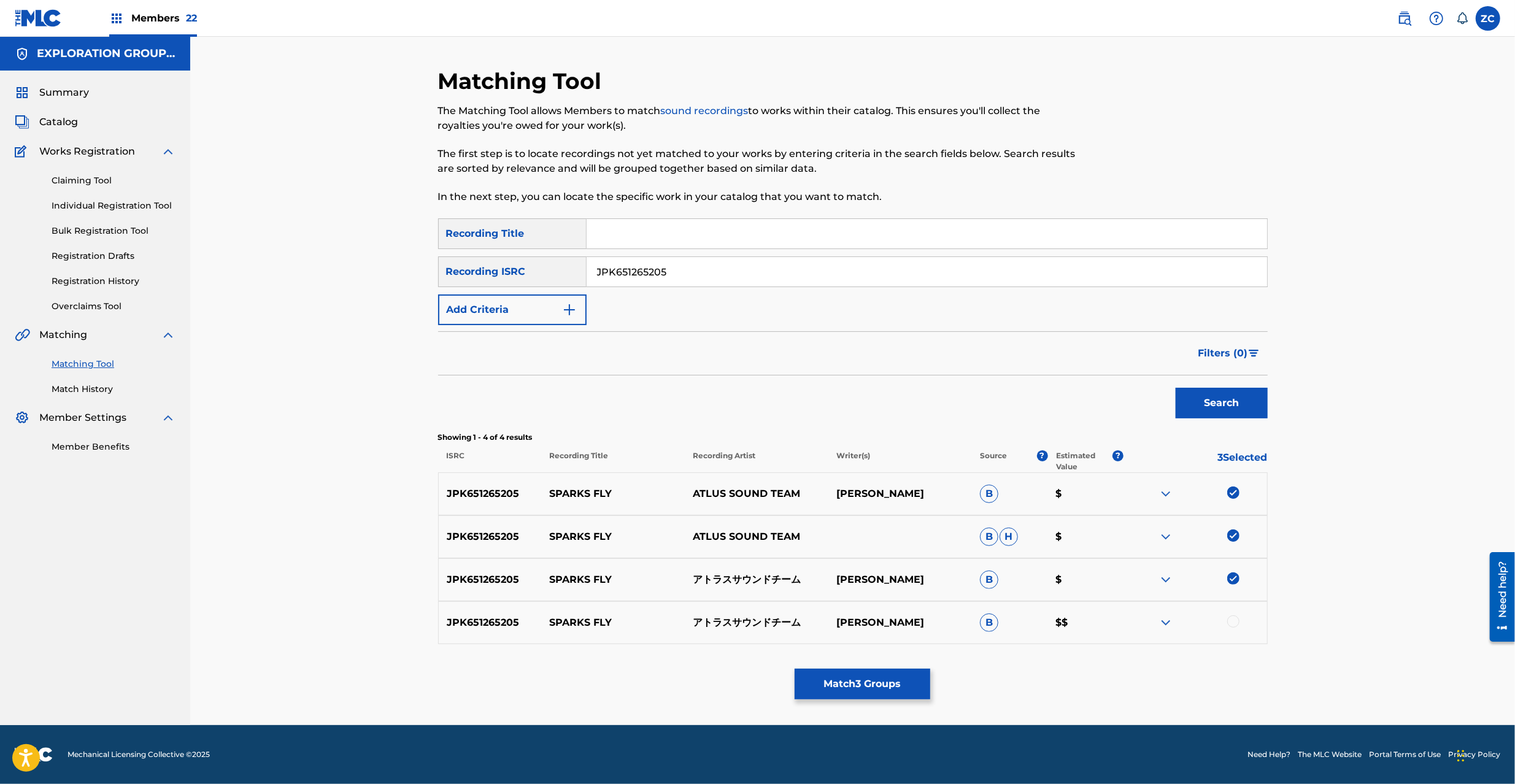
click at [1232, 623] on div at bounding box center [1233, 622] width 12 height 12
drag, startPoint x: 765, startPoint y: 278, endPoint x: 887, endPoint y: 301, distance: 124.1
click at [766, 277] on input "JPK651265205" at bounding box center [926, 271] width 681 height 29
paste input "00905"
type input "JPK651200905"
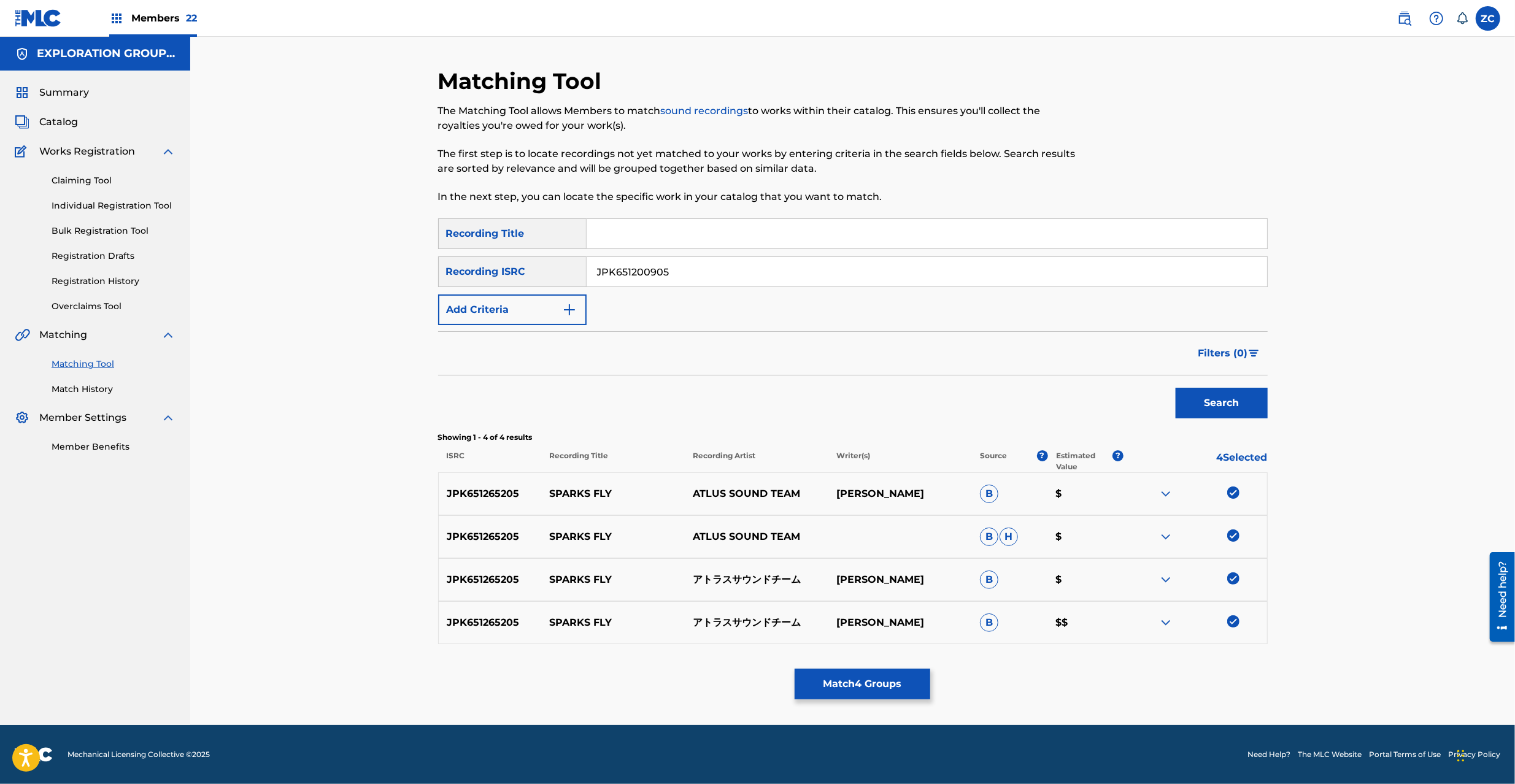
click at [1235, 400] on button "Search" at bounding box center [1222, 403] width 92 height 31
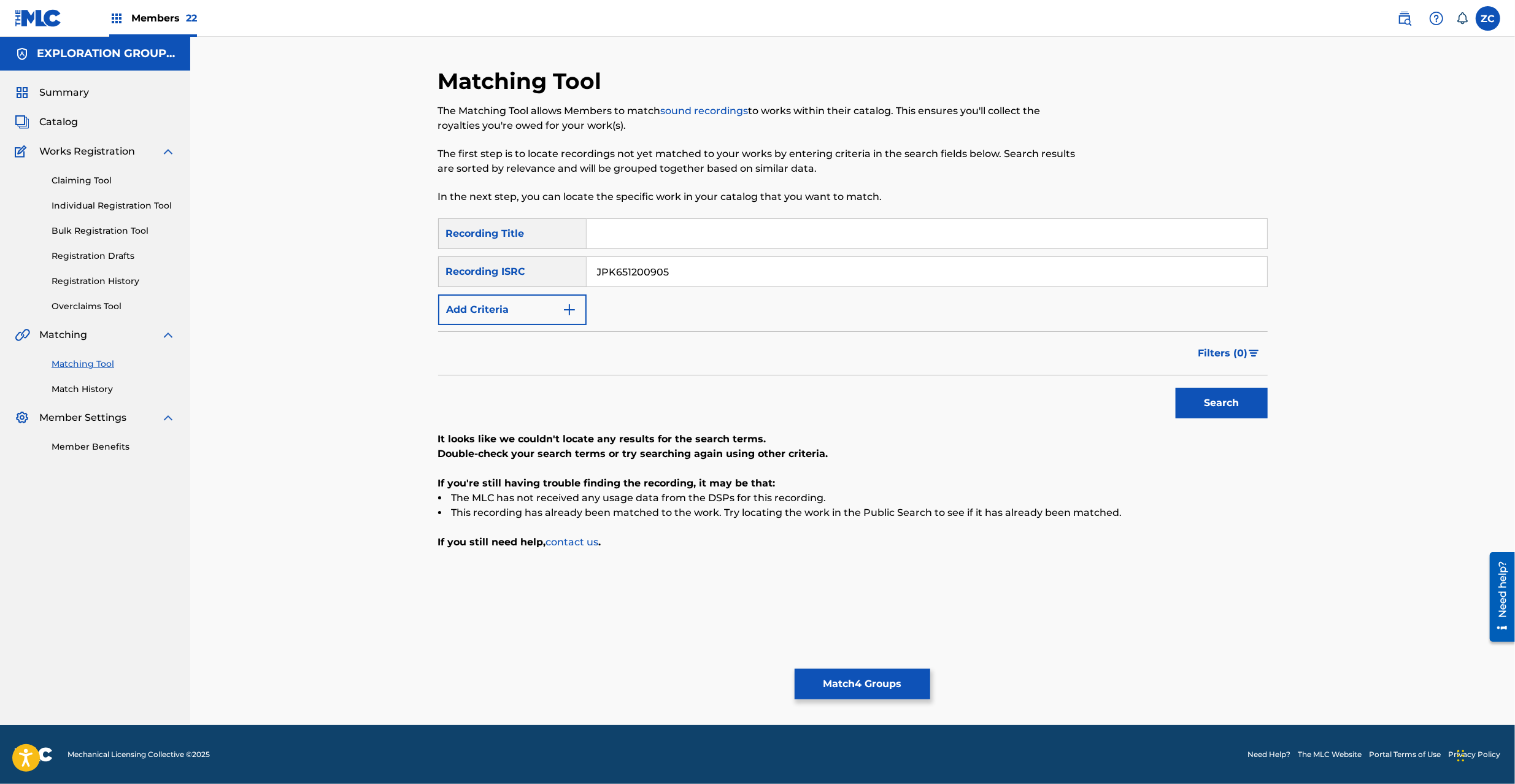
click at [908, 674] on button "Match 4 Groups" at bounding box center [862, 684] width 135 height 31
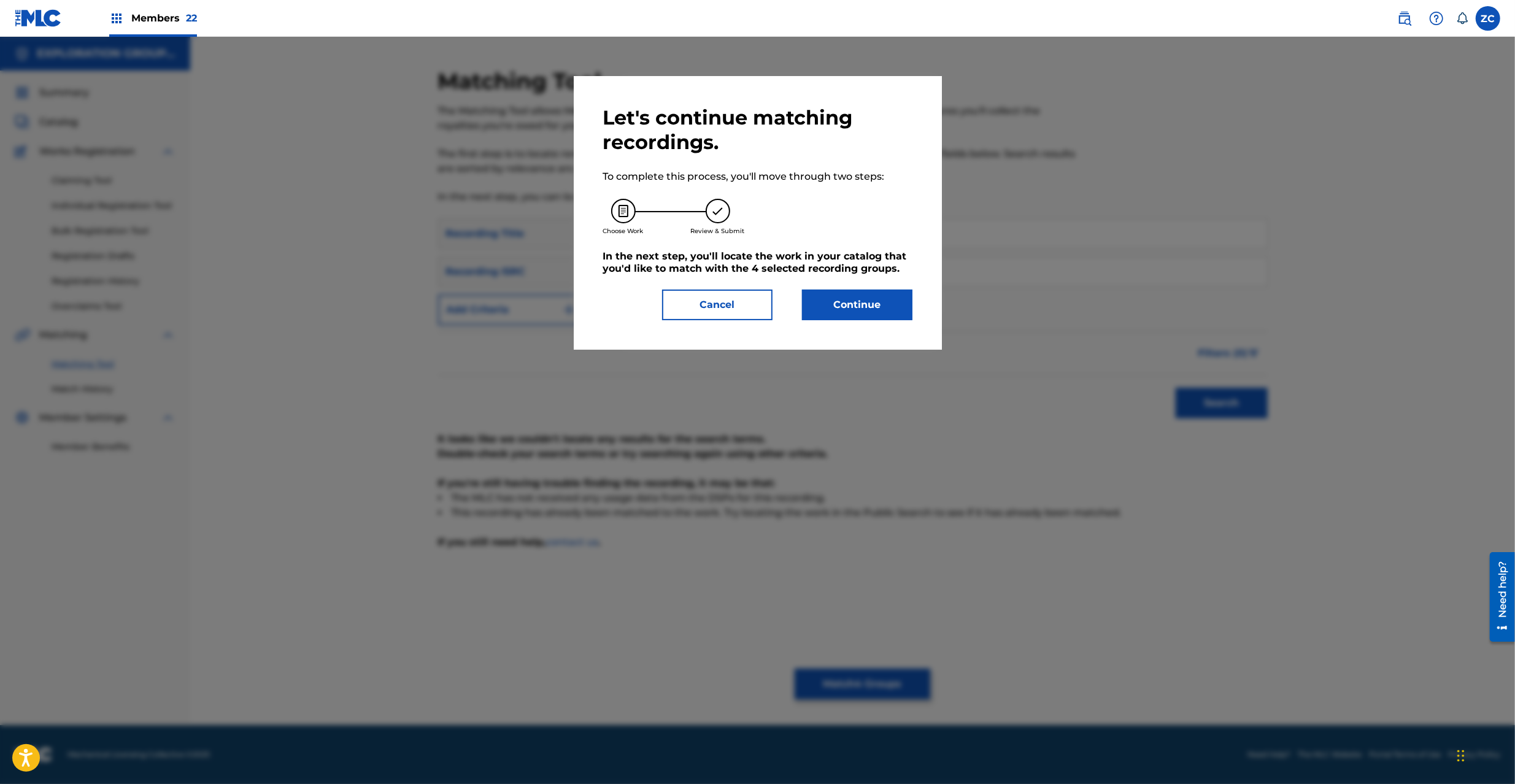
click at [857, 295] on button "Continue" at bounding box center [858, 304] width 110 height 31
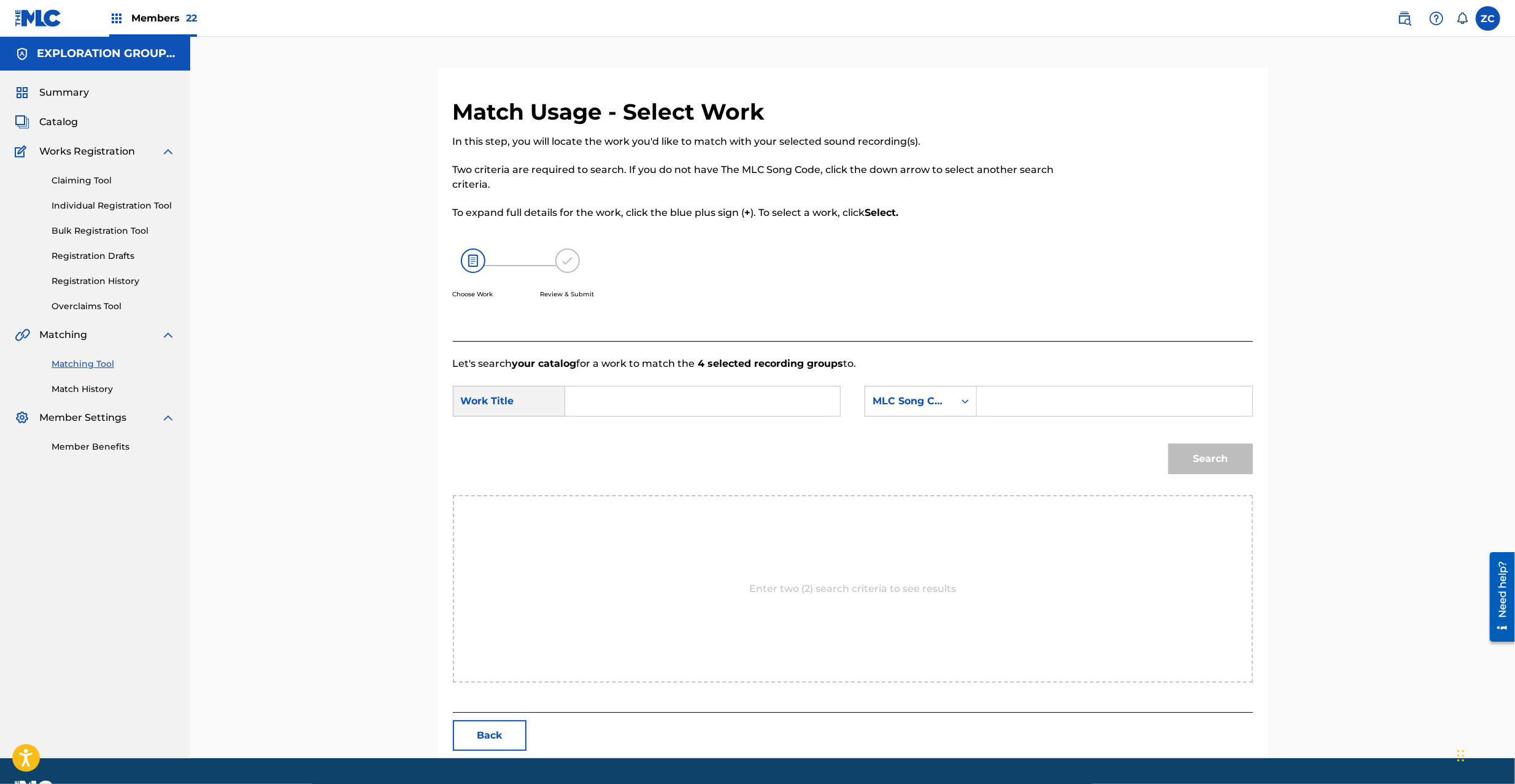
click at [670, 394] on input "Search Form" at bounding box center [703, 401] width 254 height 29
paste input "Sparks Fly S65UUS"
click at [670, 403] on input "Sparks Fly S65UUS" at bounding box center [703, 401] width 254 height 29
type input "Sparks Fly"
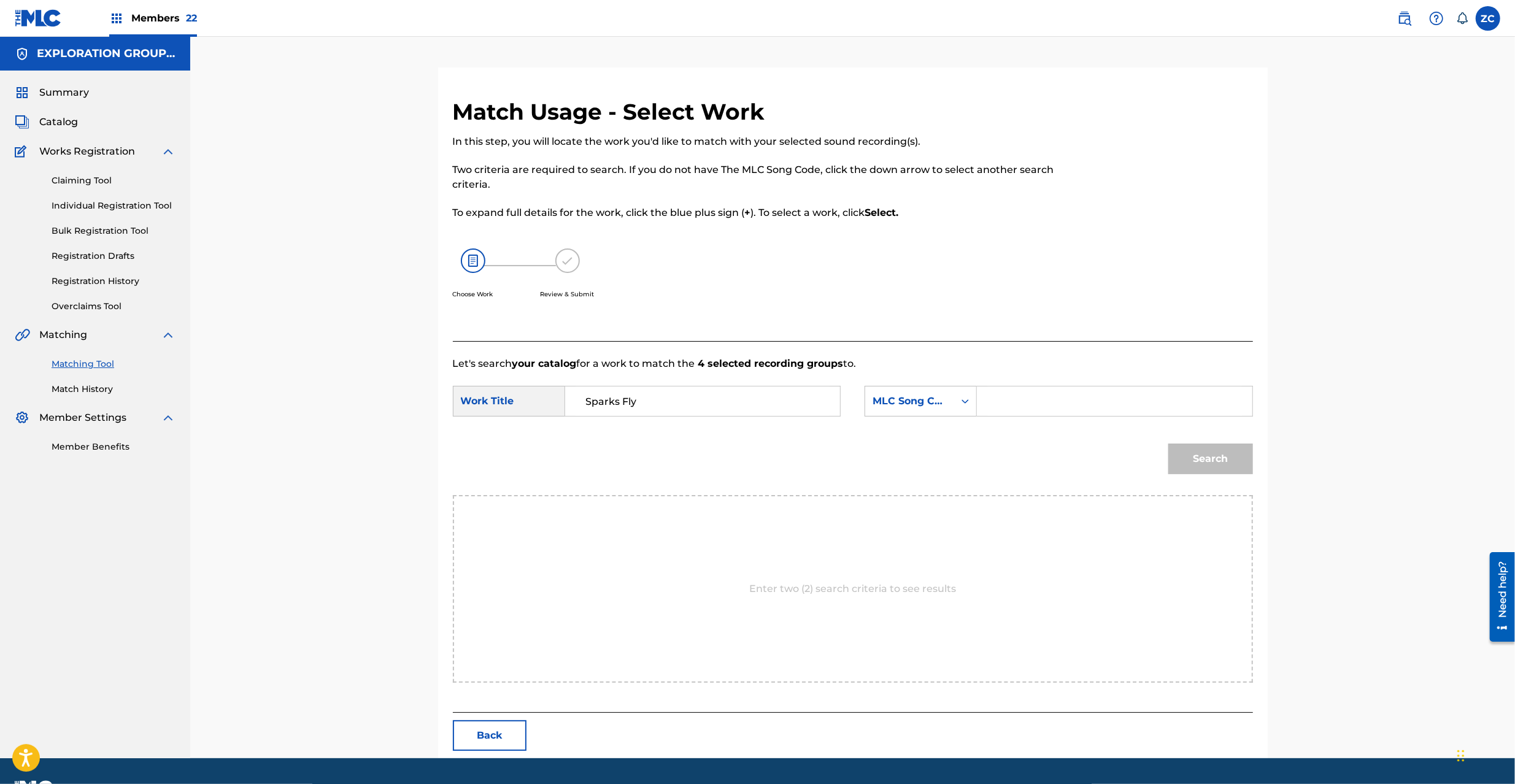
click at [1046, 398] on input "Search Form" at bounding box center [1115, 401] width 254 height 29
paste input "S65UUS"
type input "S65UUS"
click at [1227, 455] on button "Search" at bounding box center [1210, 458] width 85 height 31
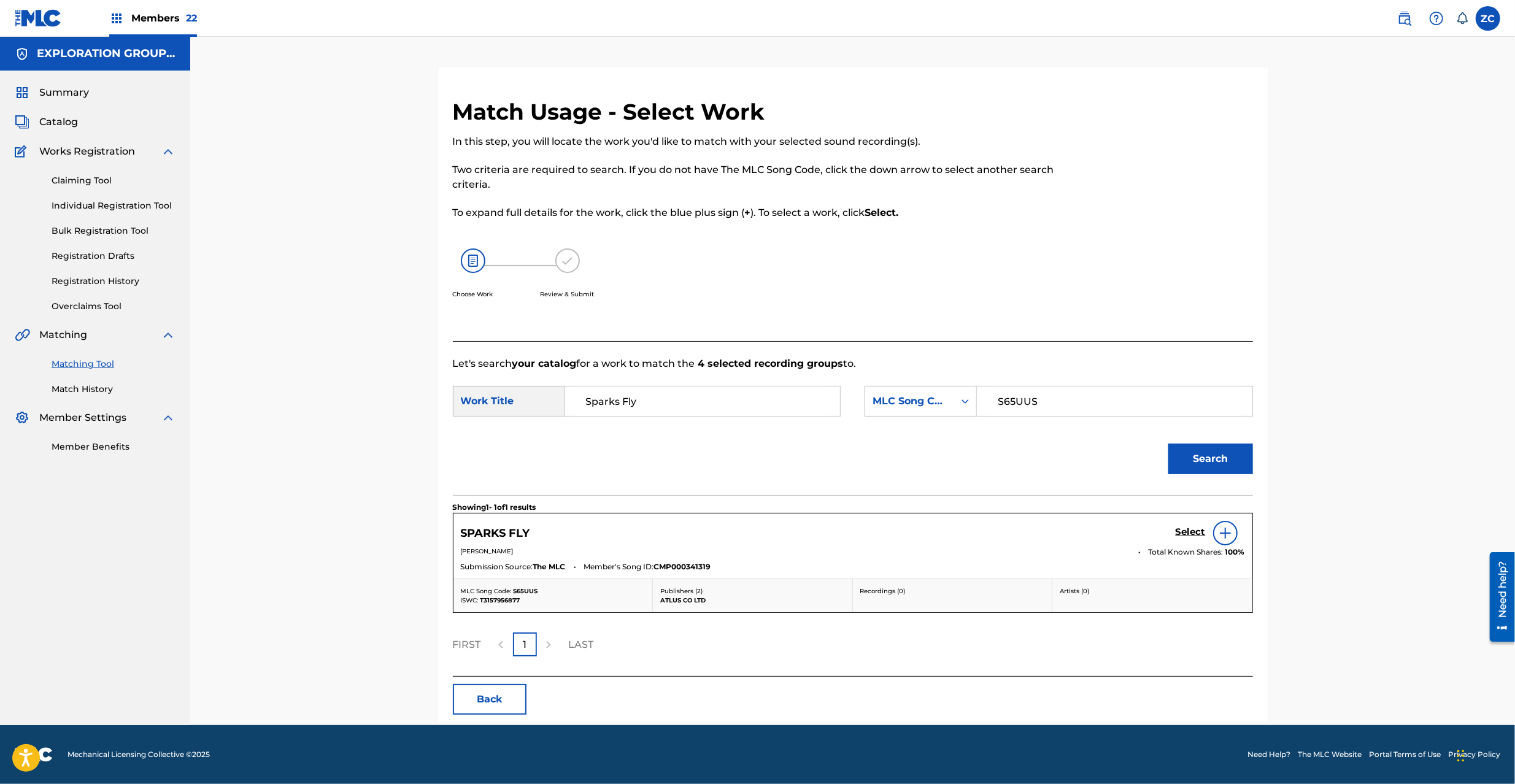
click at [1189, 533] on h5 "Select" at bounding box center [1191, 532] width 30 height 11
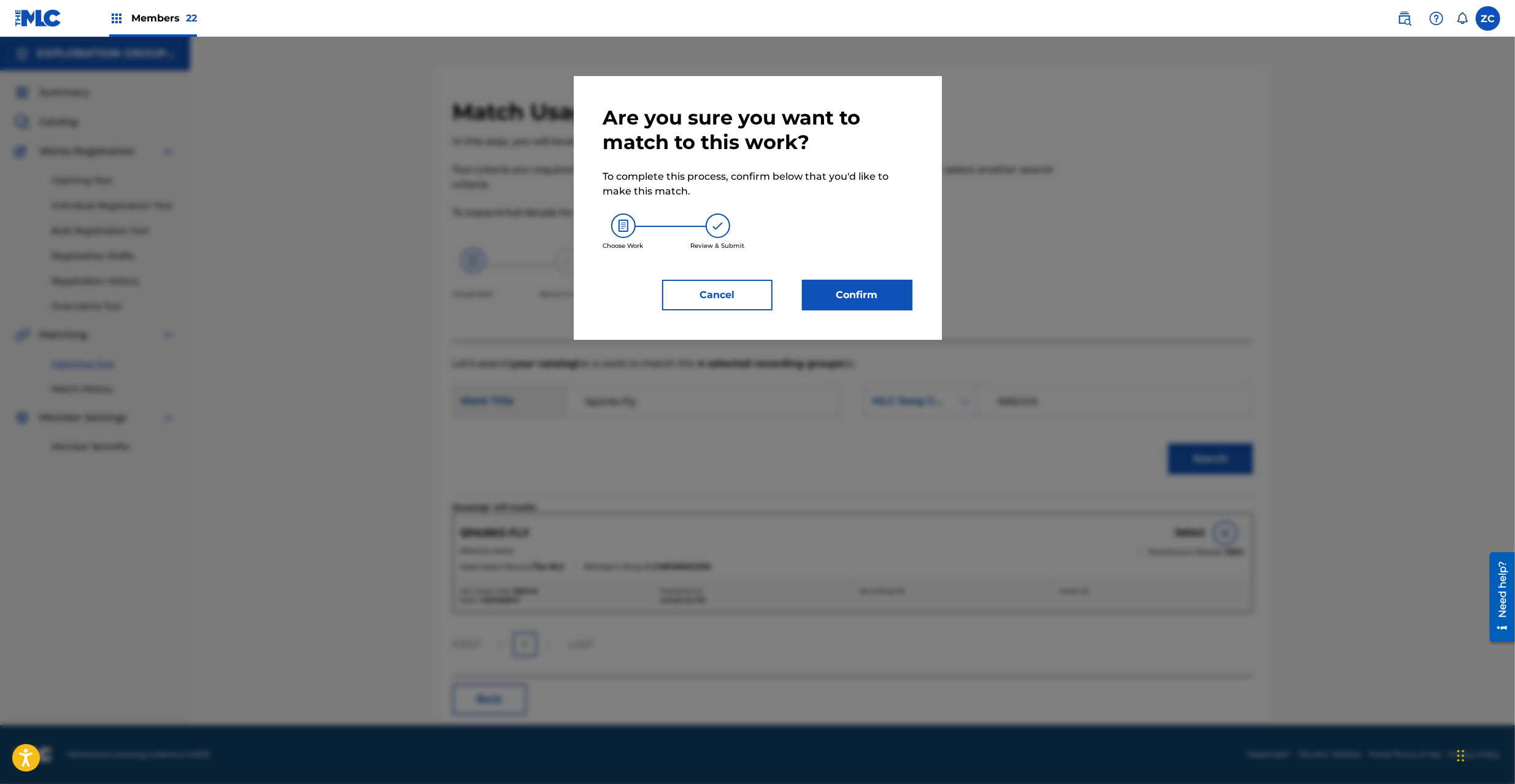
click at [887, 298] on button "Confirm" at bounding box center [858, 295] width 110 height 31
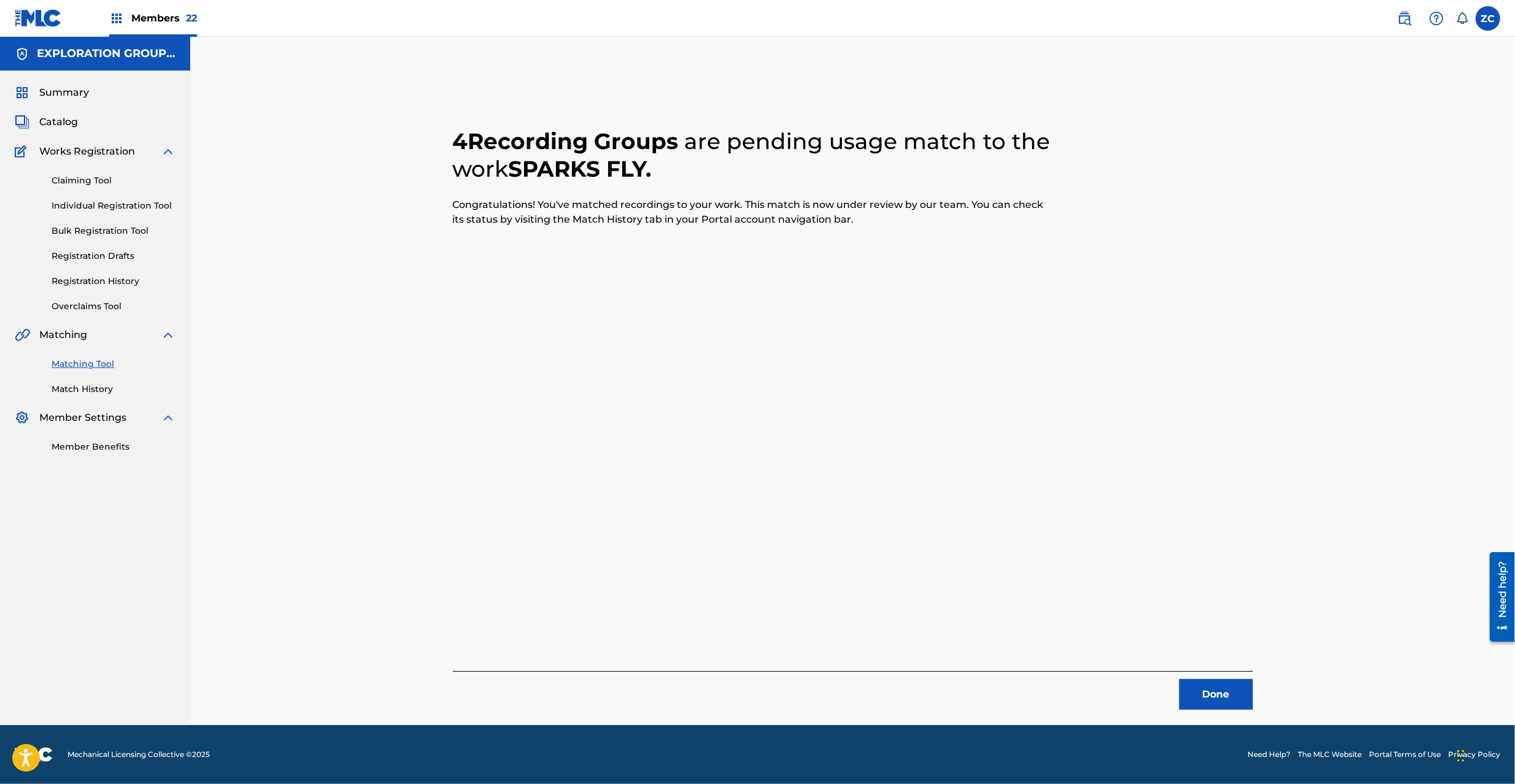
click at [1199, 692] on button "Done" at bounding box center [1216, 694] width 73 height 31
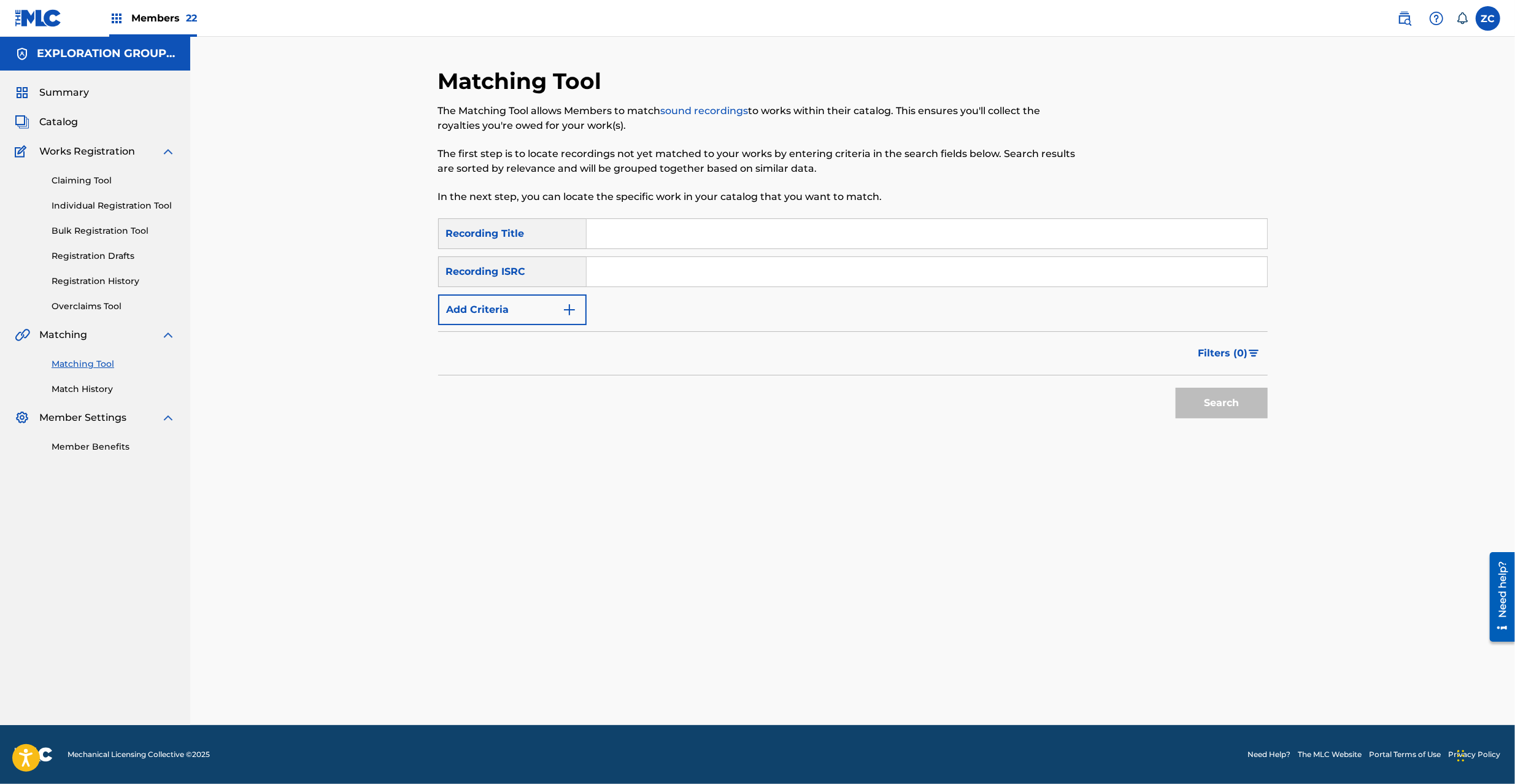
click at [725, 286] on input "Search Form" at bounding box center [926, 271] width 681 height 29
click at [756, 270] on input "Search Form" at bounding box center [926, 271] width 681 height 29
paste input "JPK651265204"
click at [1235, 406] on button "Search" at bounding box center [1222, 403] width 92 height 31
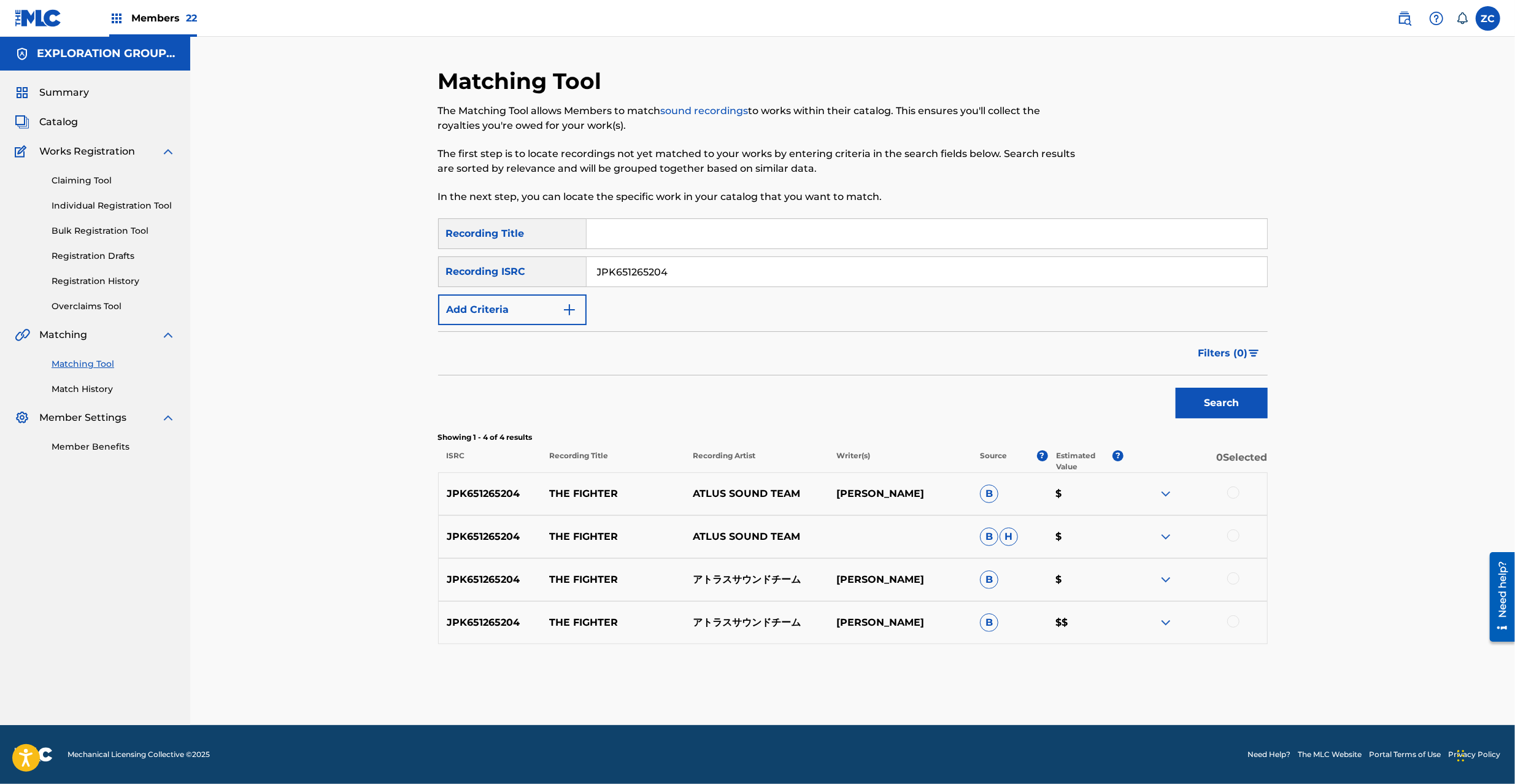
click at [1234, 489] on div at bounding box center [1233, 492] width 12 height 12
click at [1233, 535] on div at bounding box center [1233, 536] width 12 height 12
click at [1233, 580] on div at bounding box center [1233, 579] width 12 height 12
click at [1235, 625] on div at bounding box center [1233, 622] width 12 height 12
click at [671, 283] on input "JPK651265204" at bounding box center [926, 271] width 681 height 29
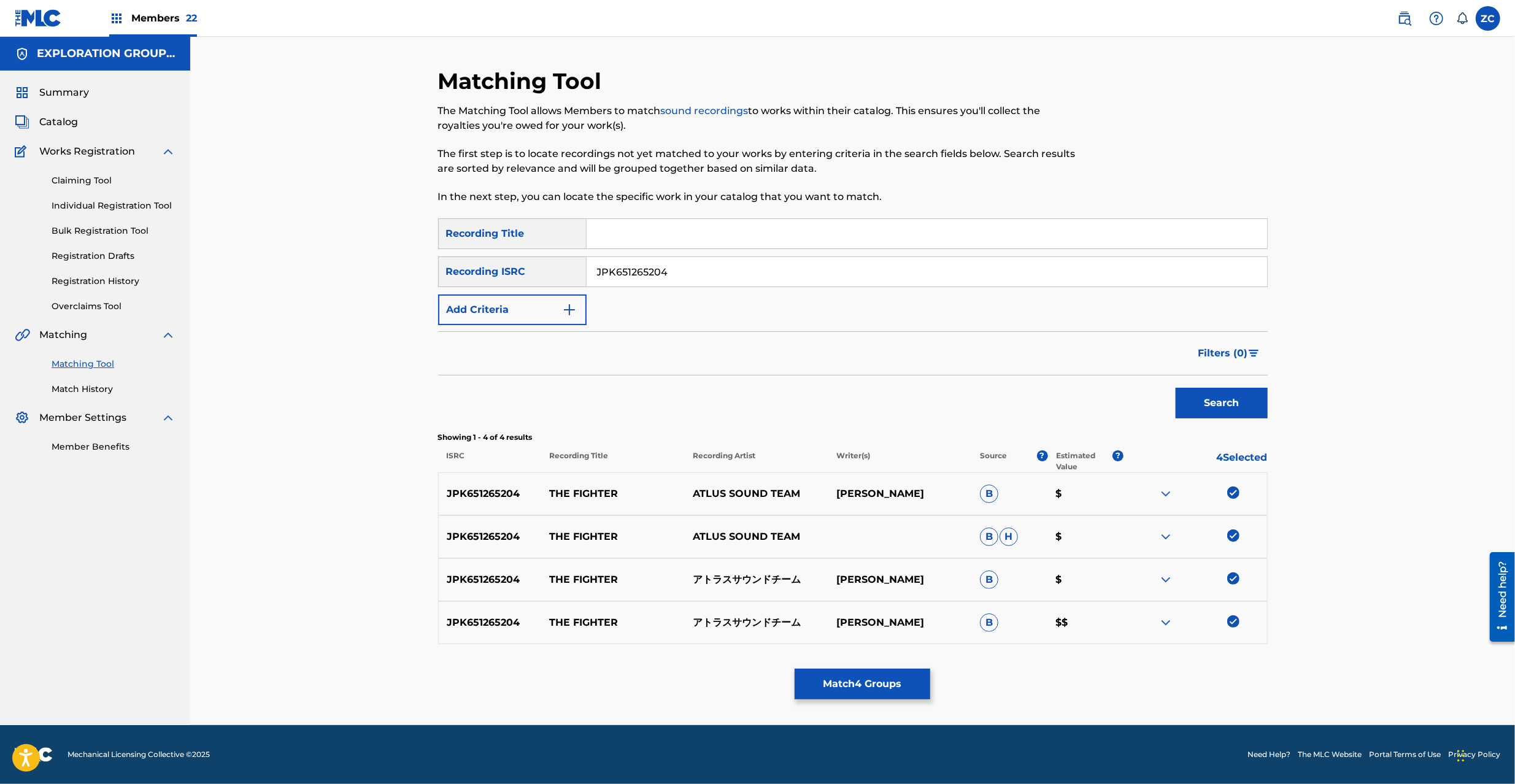
paste input "00904"
type input "JPK651200904"
click at [1213, 399] on button "Search" at bounding box center [1222, 403] width 92 height 31
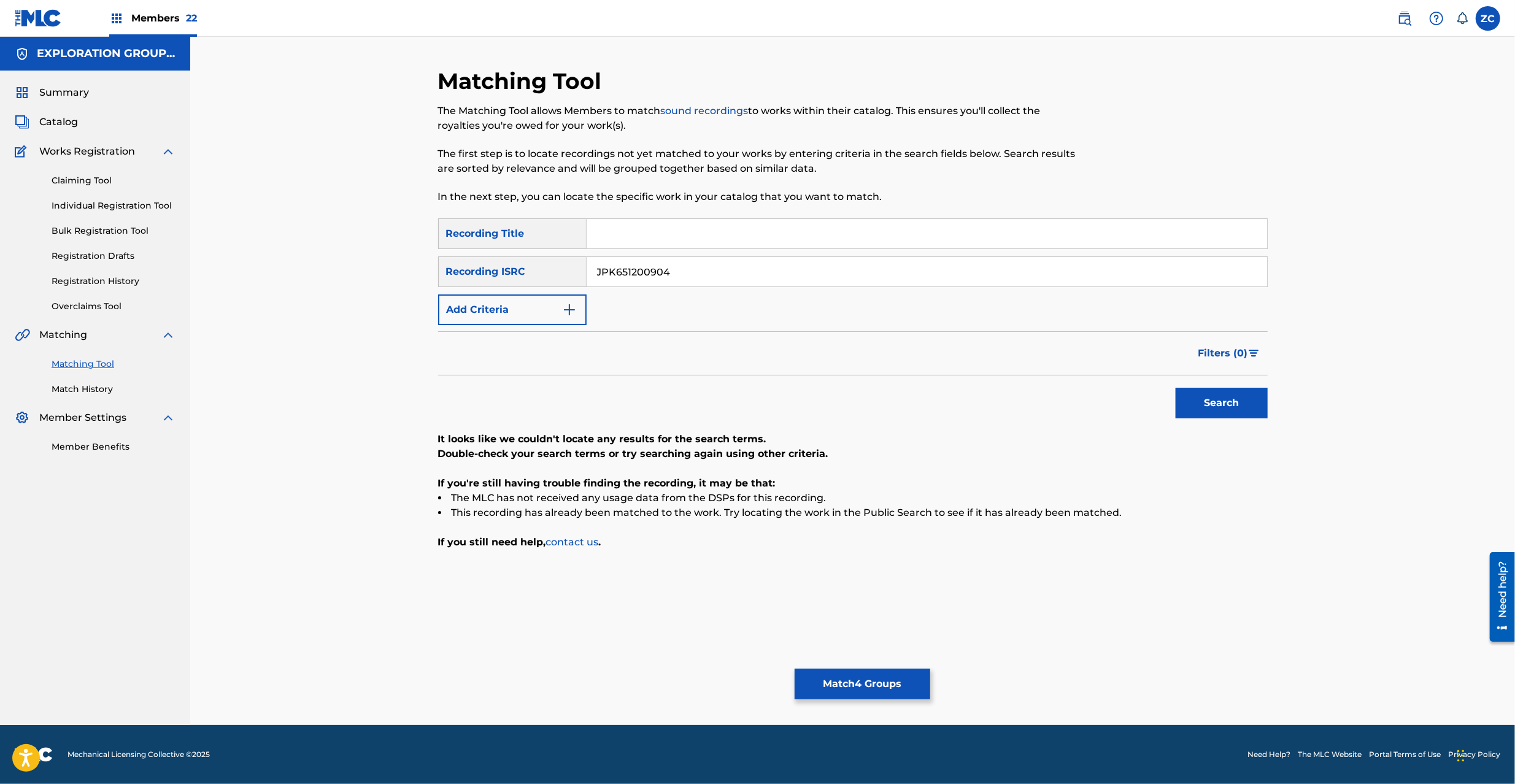
click at [872, 688] on button "Match 4 Groups" at bounding box center [862, 684] width 135 height 31
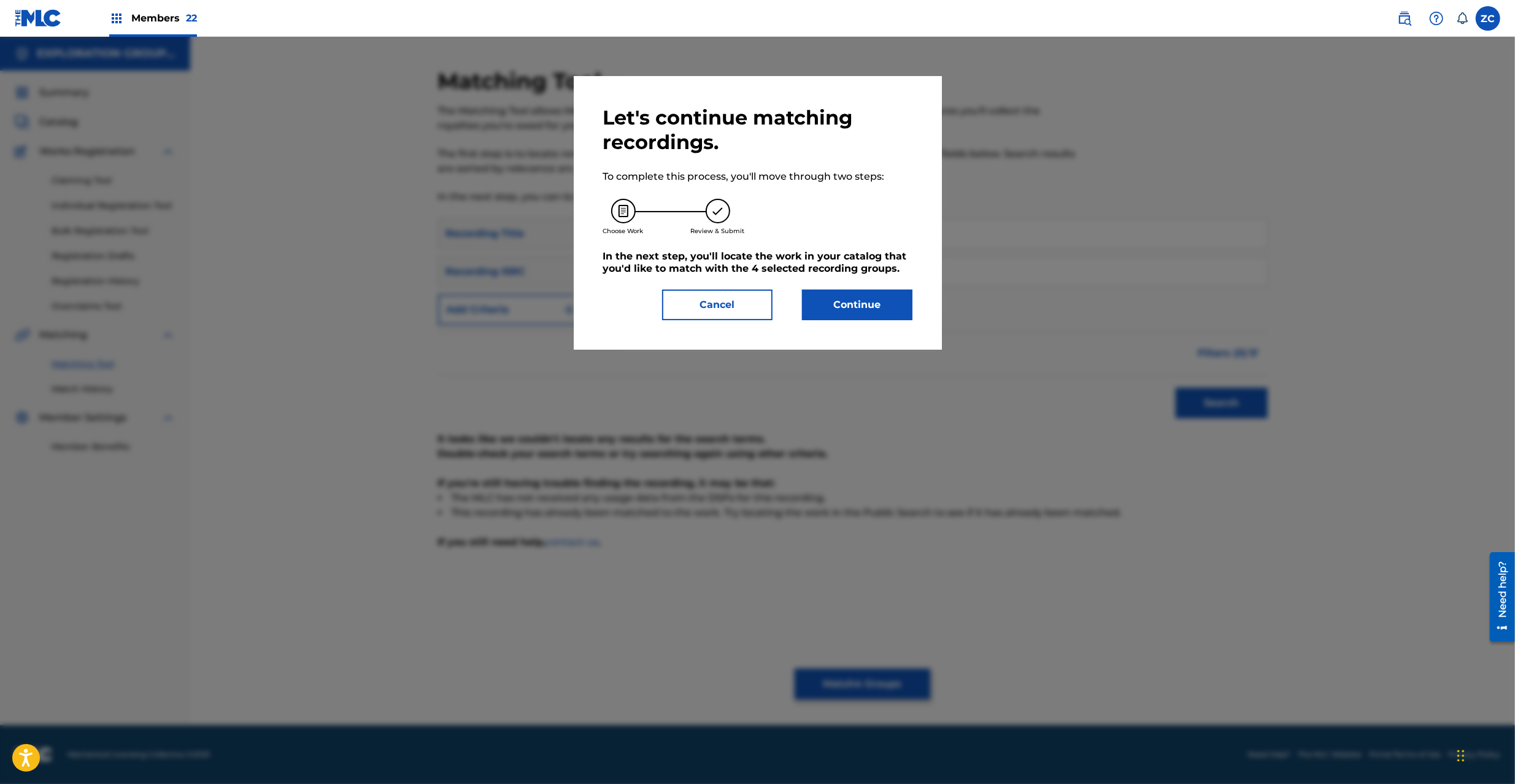
click at [825, 295] on button "Continue" at bounding box center [858, 304] width 110 height 31
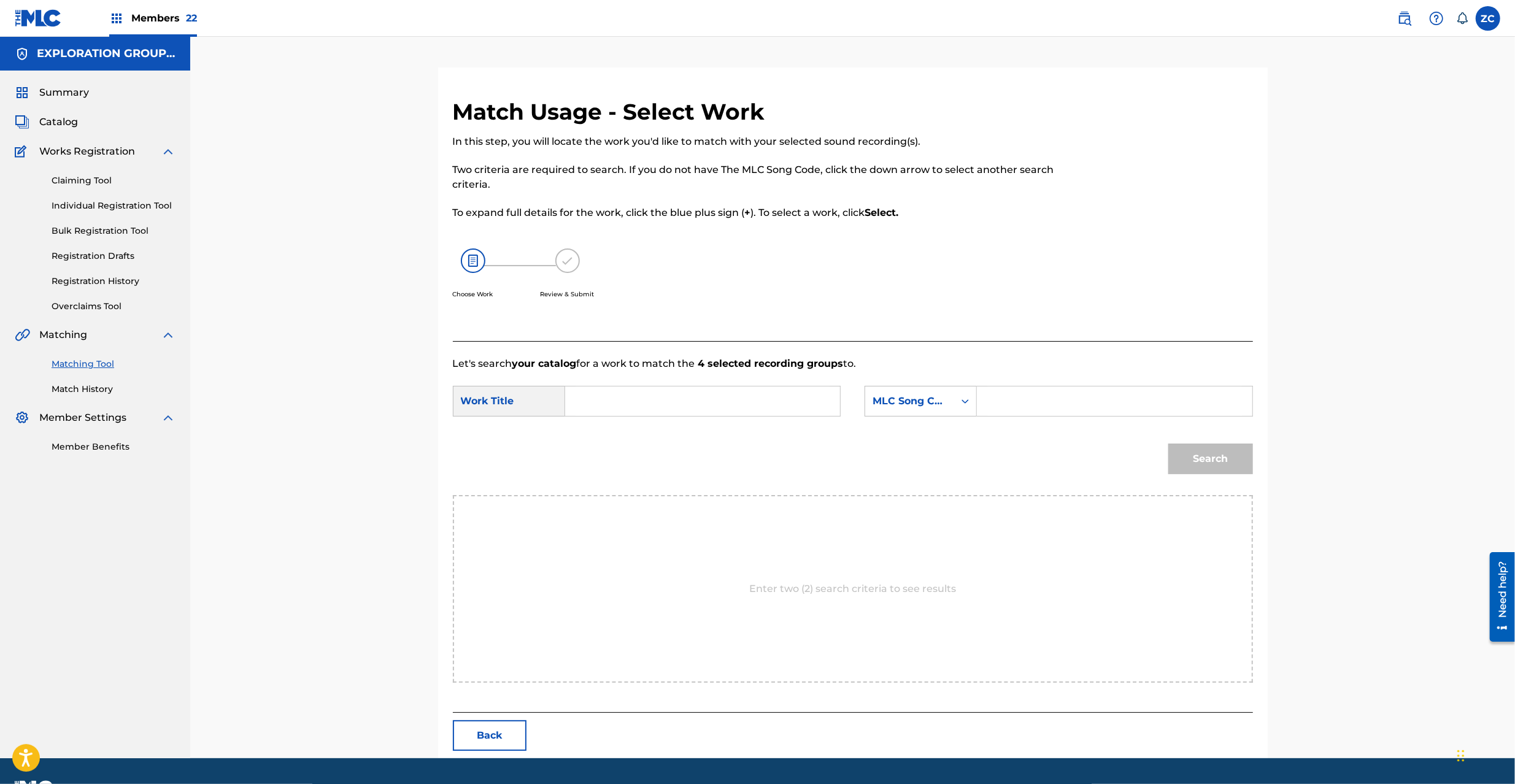
click at [623, 397] on input "Search Form" at bounding box center [703, 401] width 254 height 29
paste input "Fighter The FC0BD9"
click at [665, 398] on input "Fighter The FC0BD9" at bounding box center [703, 401] width 254 height 29
click at [666, 398] on input "Fighter The FC0BD9" at bounding box center [703, 401] width 254 height 29
type input "Fighter The"
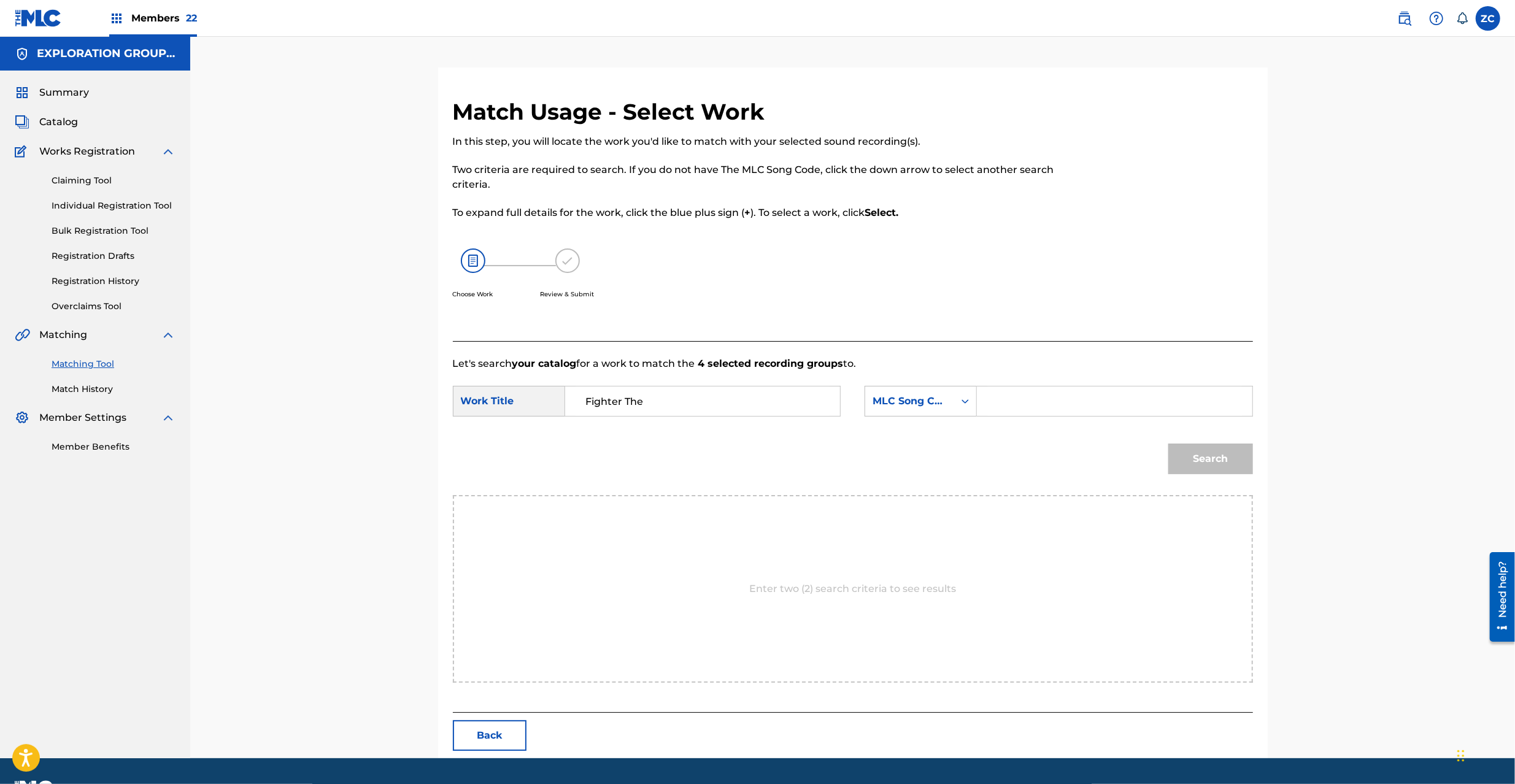
click at [1081, 413] on input "Search Form" at bounding box center [1115, 401] width 254 height 29
paste input "FC0BD9"
type input "FC0BD9"
click at [1219, 459] on button "Search" at bounding box center [1210, 458] width 85 height 31
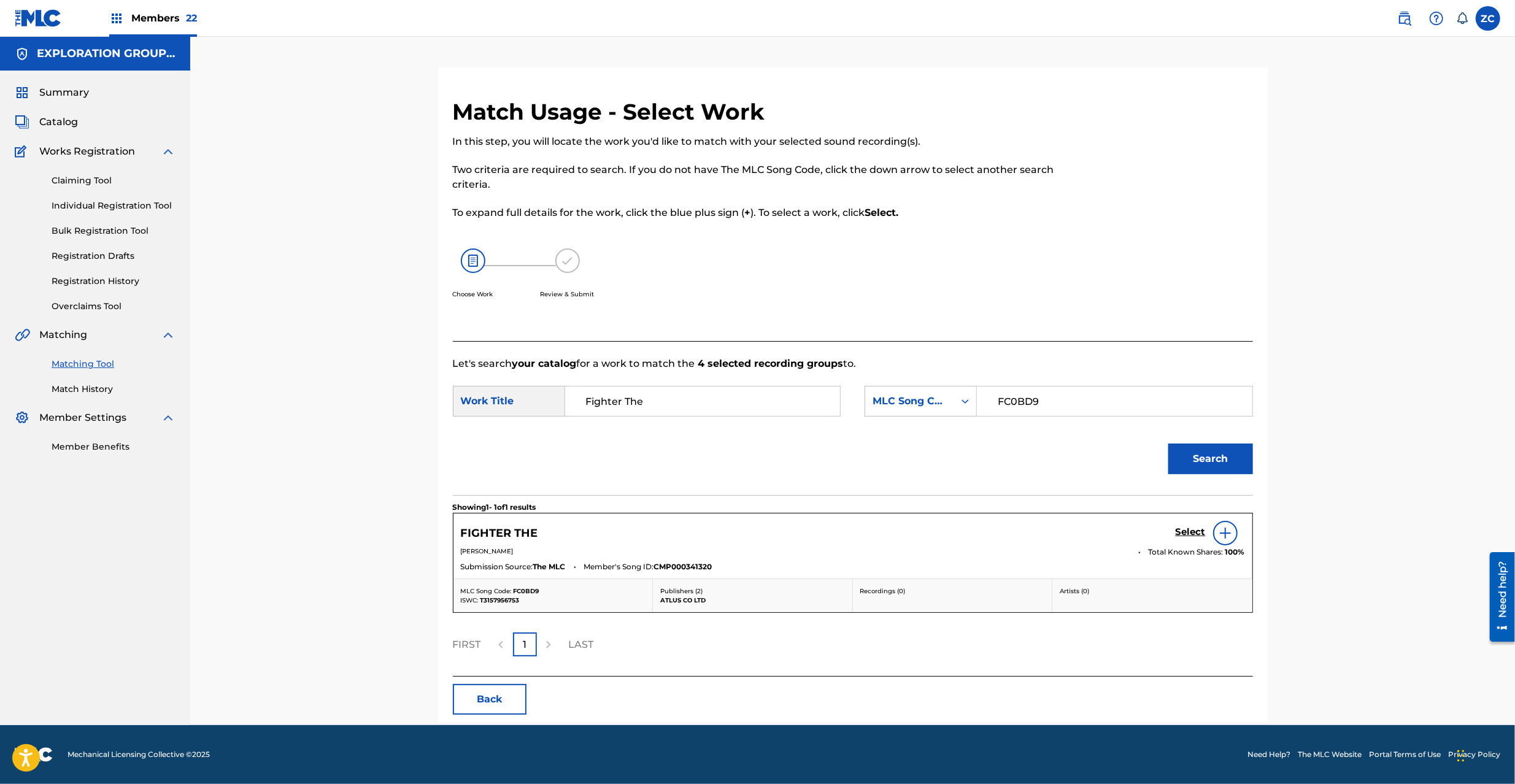
click at [1189, 524] on div "Select" at bounding box center [1210, 533] width 70 height 24
click at [1189, 531] on h5 "Select" at bounding box center [1191, 532] width 30 height 11
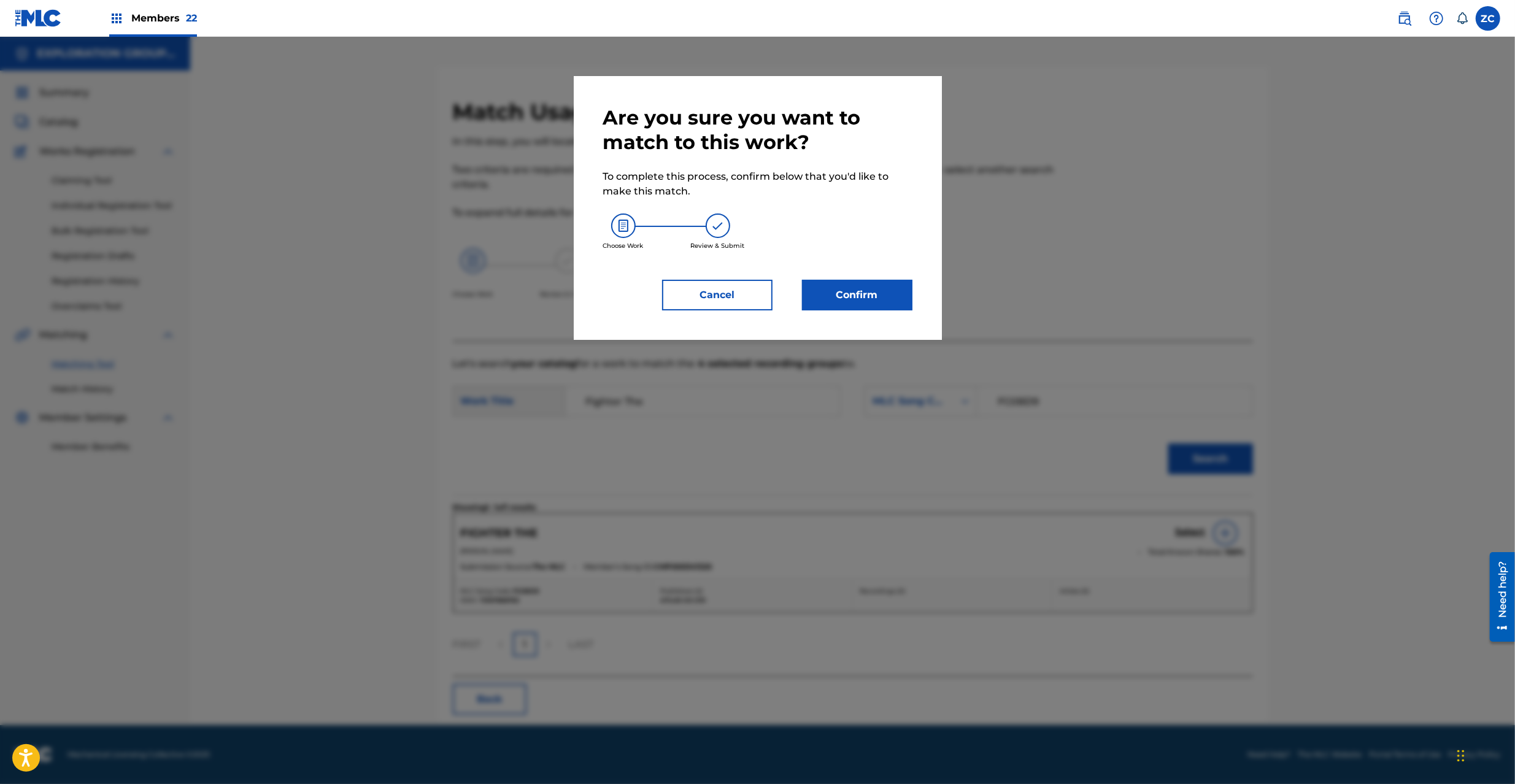
click at [899, 297] on button "Confirm" at bounding box center [858, 295] width 110 height 31
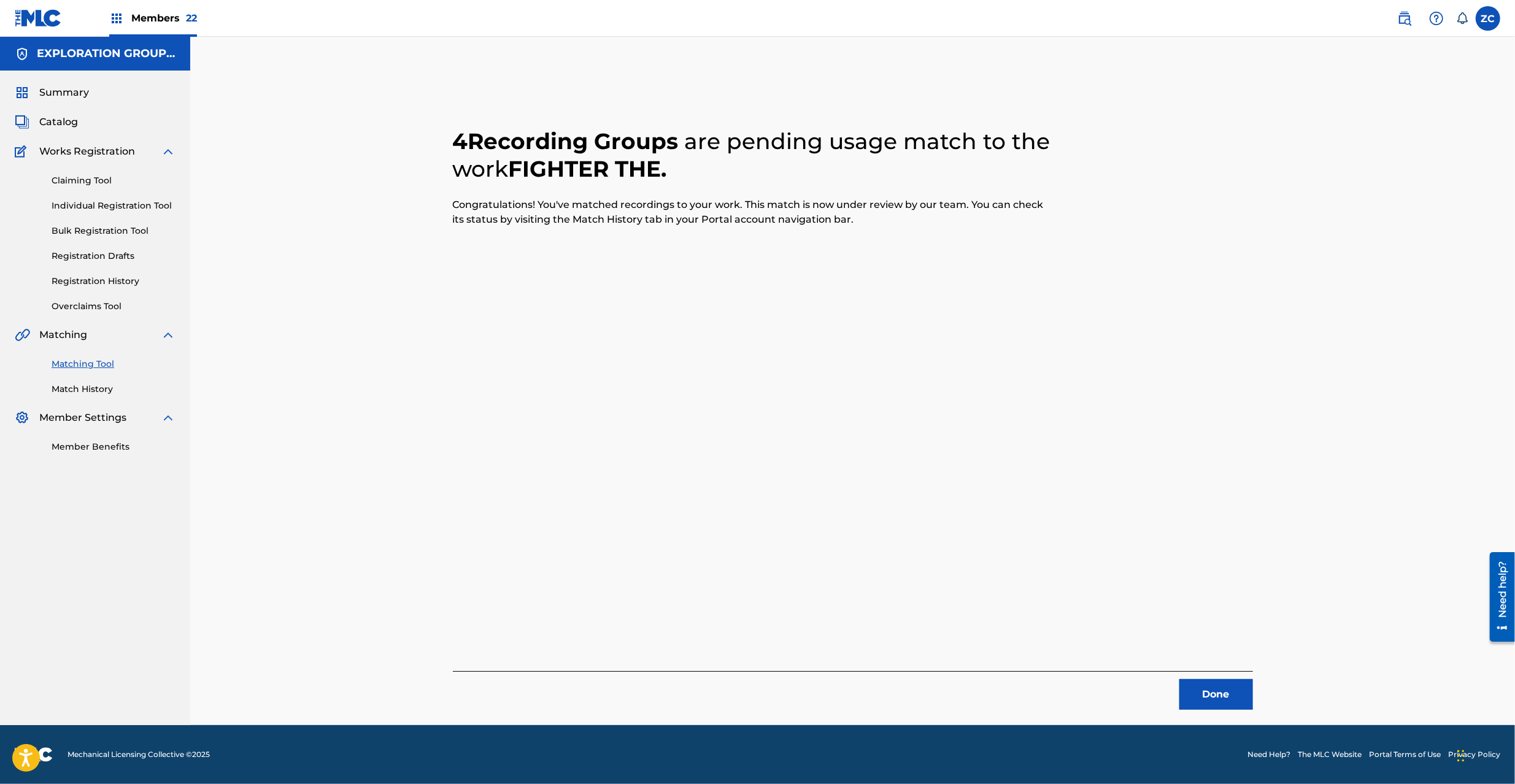
click at [1221, 693] on button "Done" at bounding box center [1216, 694] width 73 height 31
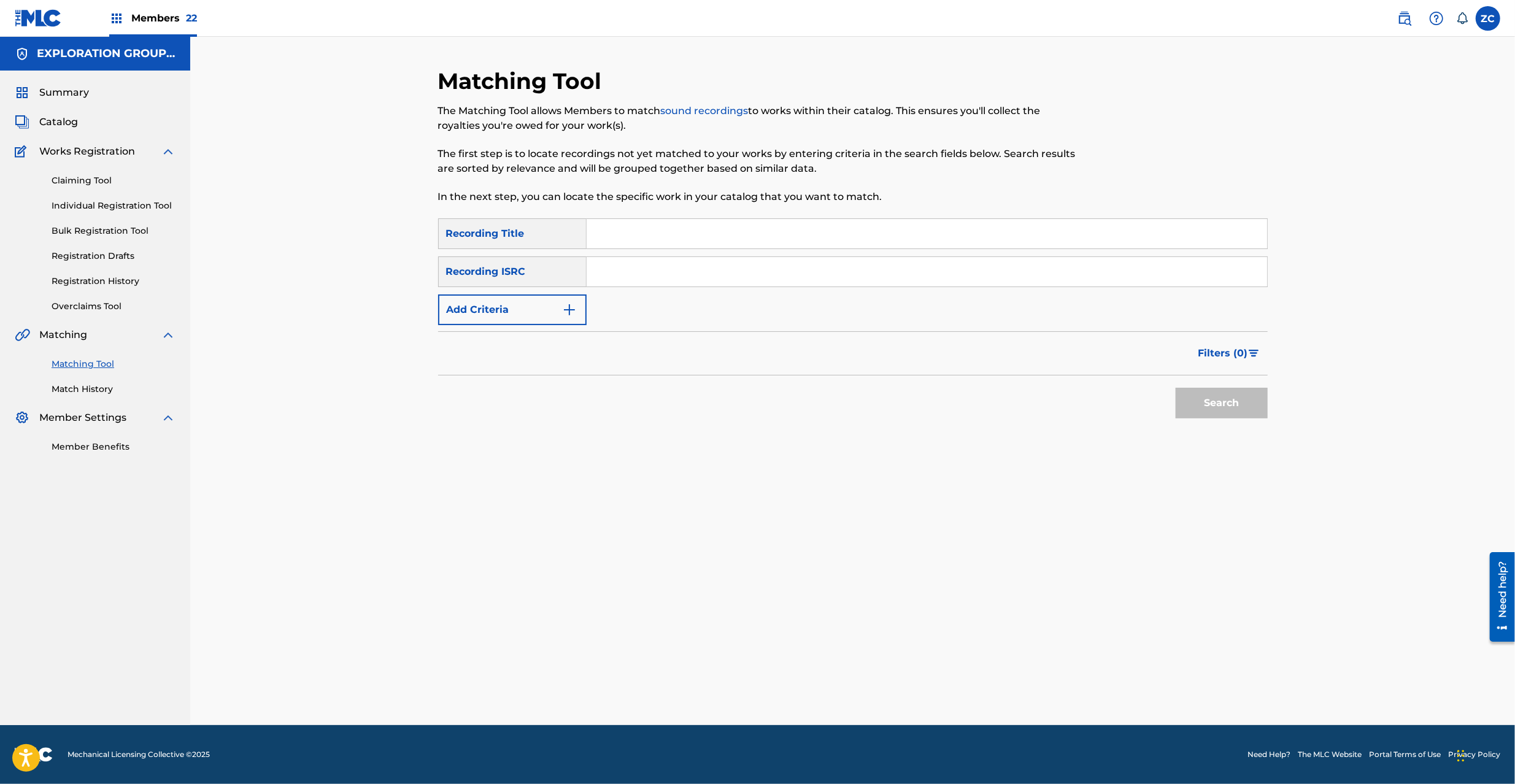
click at [782, 276] on input "Search Form" at bounding box center [926, 271] width 681 height 29
paste input "JPK651200917"
click at [1208, 405] on button "Search" at bounding box center [1222, 403] width 92 height 31
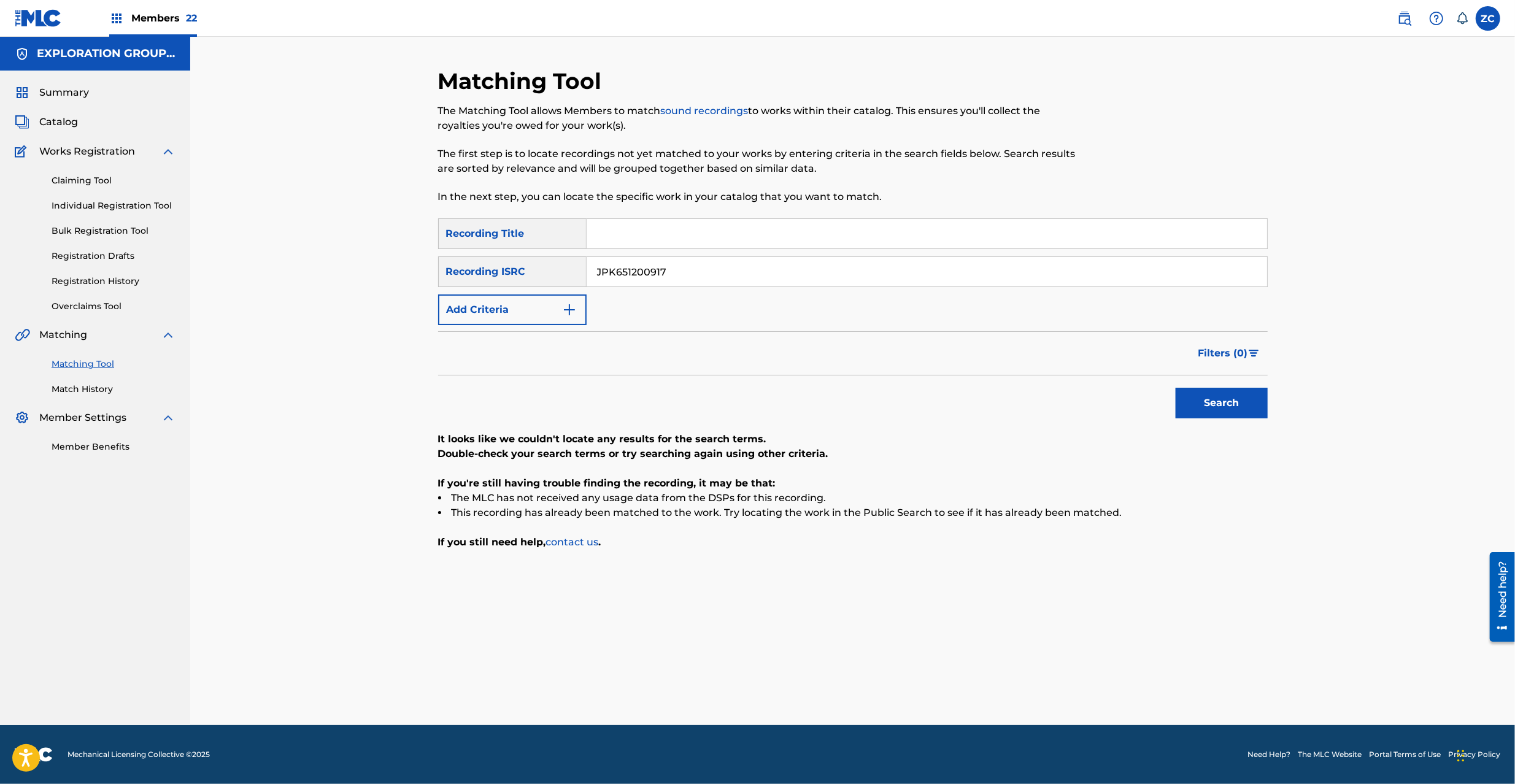
click at [823, 276] on input "JPK651200917" at bounding box center [926, 271] width 681 height 29
paste input "02"
click at [1227, 396] on button "Search" at bounding box center [1222, 403] width 92 height 31
click at [883, 269] on input "JPK651200902" at bounding box center [926, 271] width 681 height 29
paste input "65217"
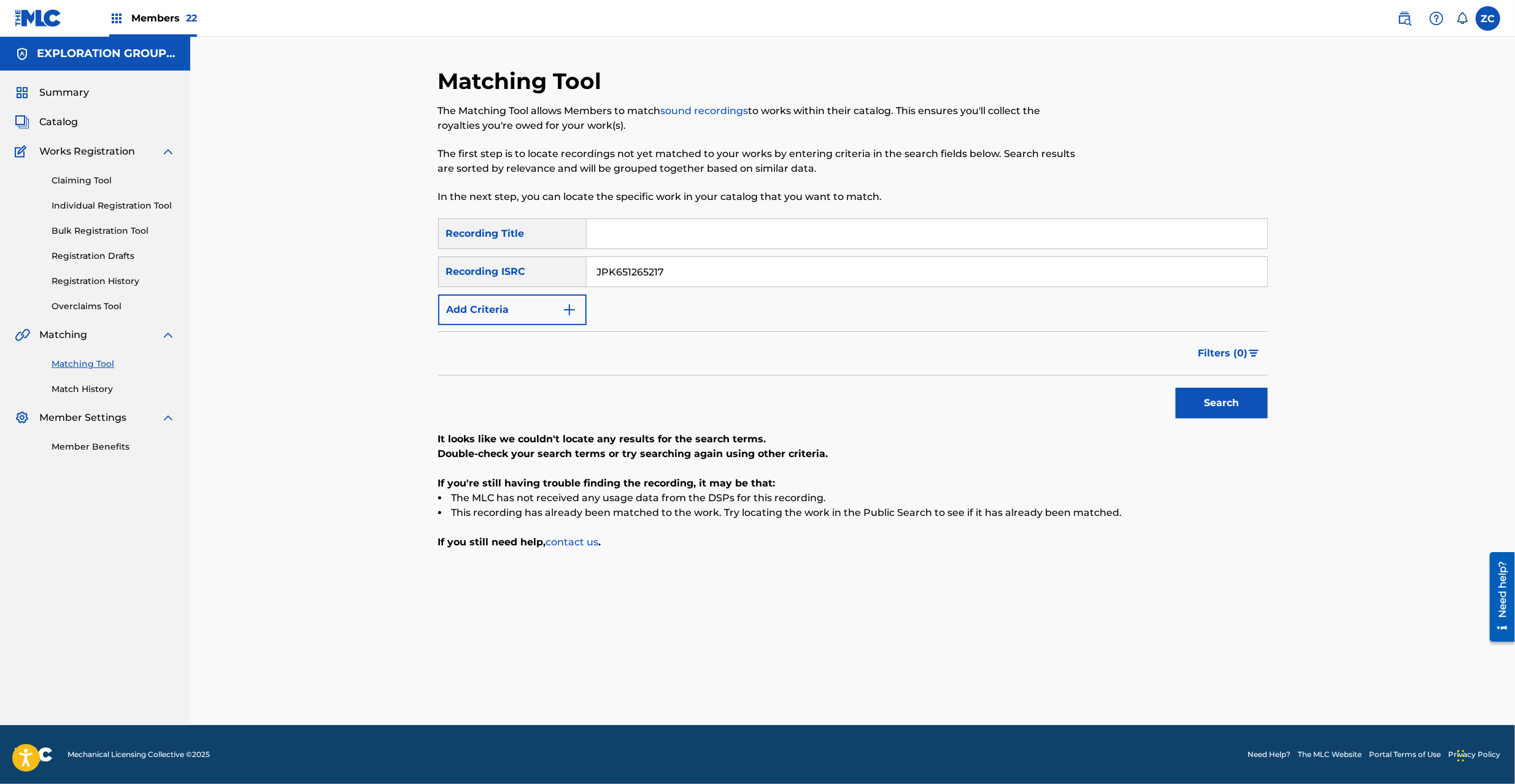
click at [1247, 405] on button "Search" at bounding box center [1222, 403] width 92 height 31
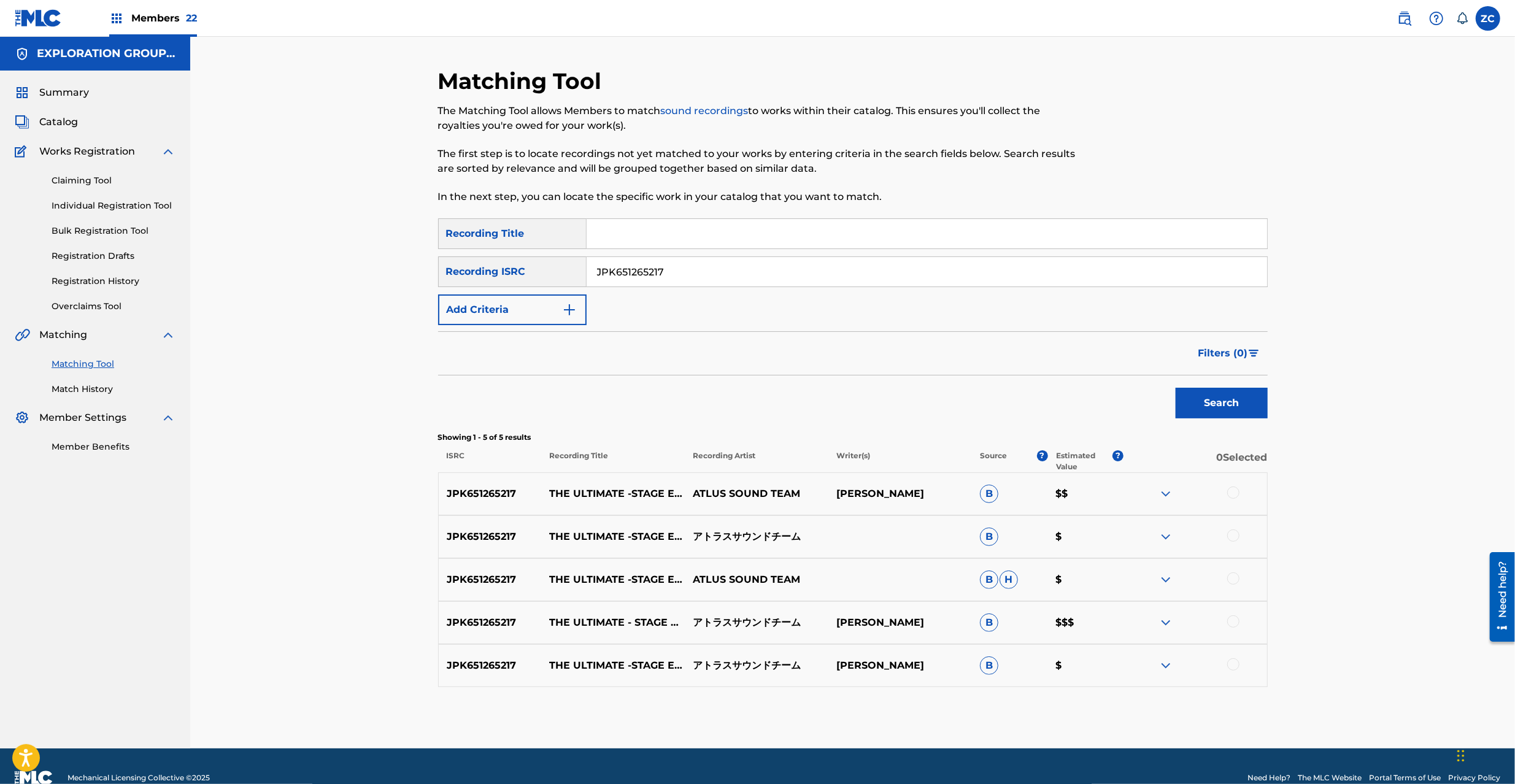
click at [1231, 492] on div at bounding box center [1233, 492] width 12 height 12
click at [1231, 541] on div at bounding box center [1233, 536] width 12 height 12
click at [1229, 580] on div at bounding box center [1233, 579] width 12 height 12
click at [1235, 622] on div at bounding box center [1233, 622] width 12 height 12
click at [1232, 668] on div at bounding box center [1233, 665] width 12 height 12
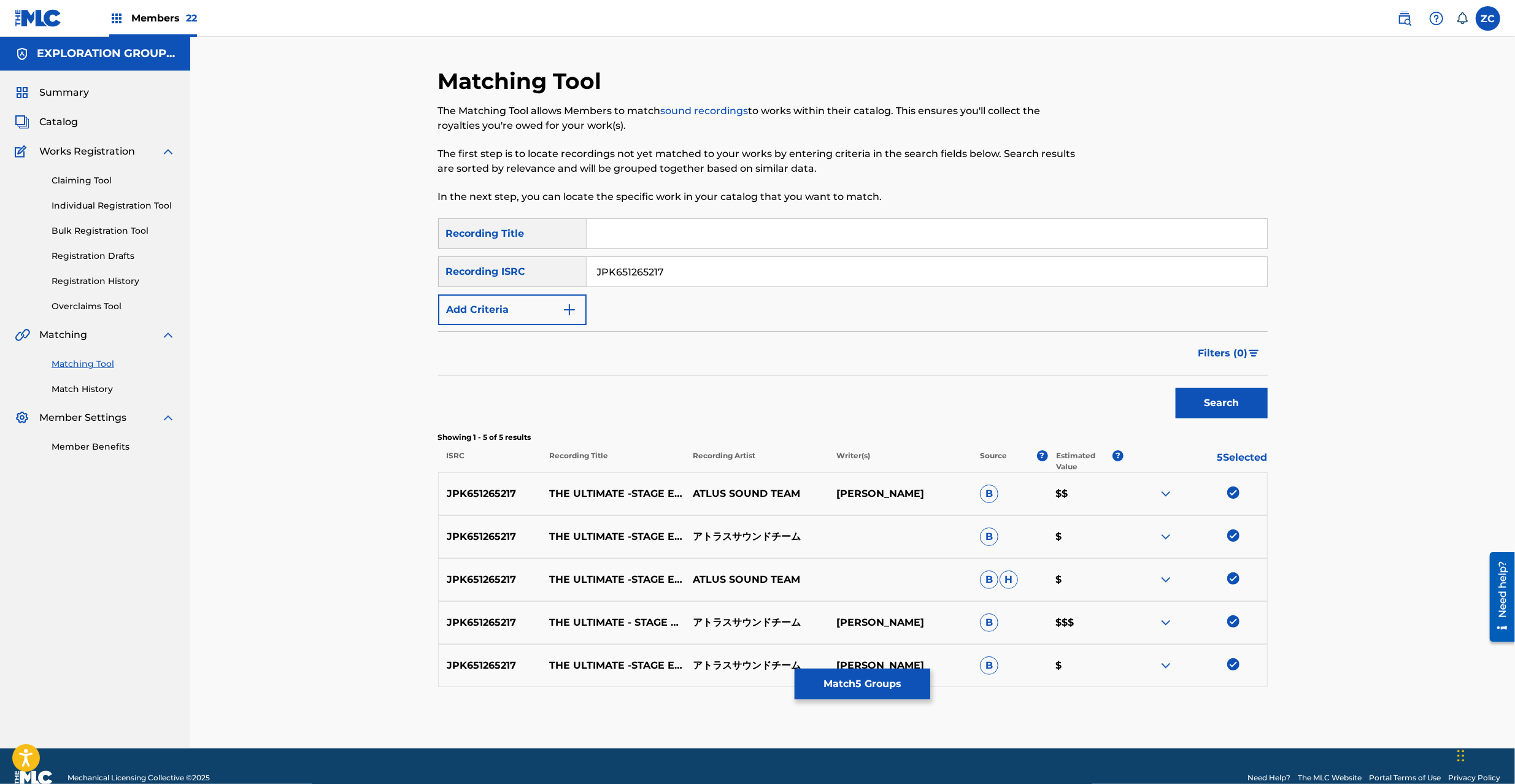
click at [884, 283] on input "JPK651265217" at bounding box center [926, 271] width 681 height 29
paste input "02"
type input "JPK651265202"
click at [1221, 400] on button "Search" at bounding box center [1222, 403] width 92 height 31
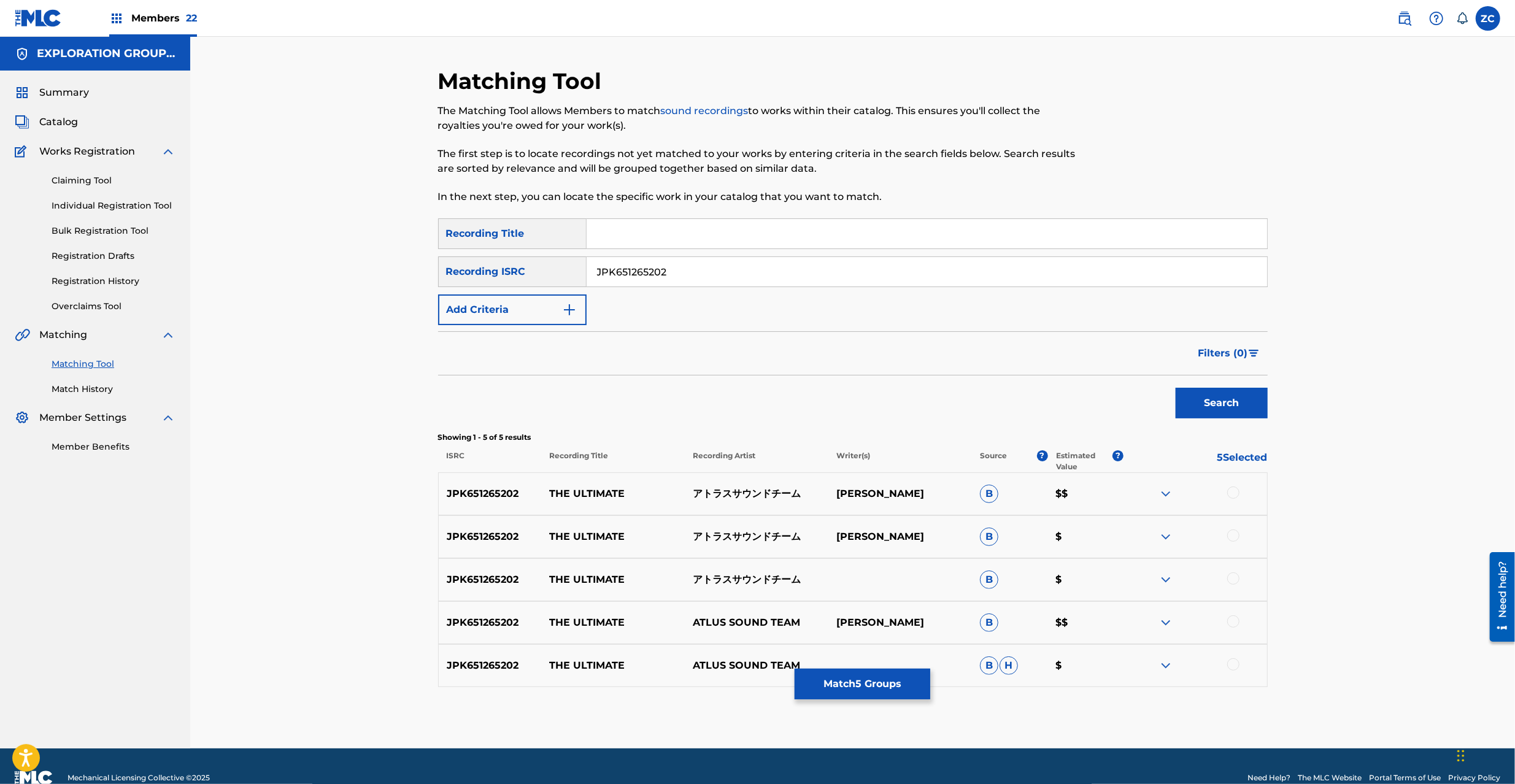
click at [1230, 496] on div at bounding box center [1233, 492] width 12 height 12
click at [1232, 536] on div at bounding box center [1233, 536] width 12 height 12
click at [1238, 580] on div at bounding box center [1233, 579] width 12 height 12
click at [1234, 625] on div at bounding box center [1233, 622] width 12 height 12
click at [1236, 668] on div at bounding box center [1233, 665] width 12 height 12
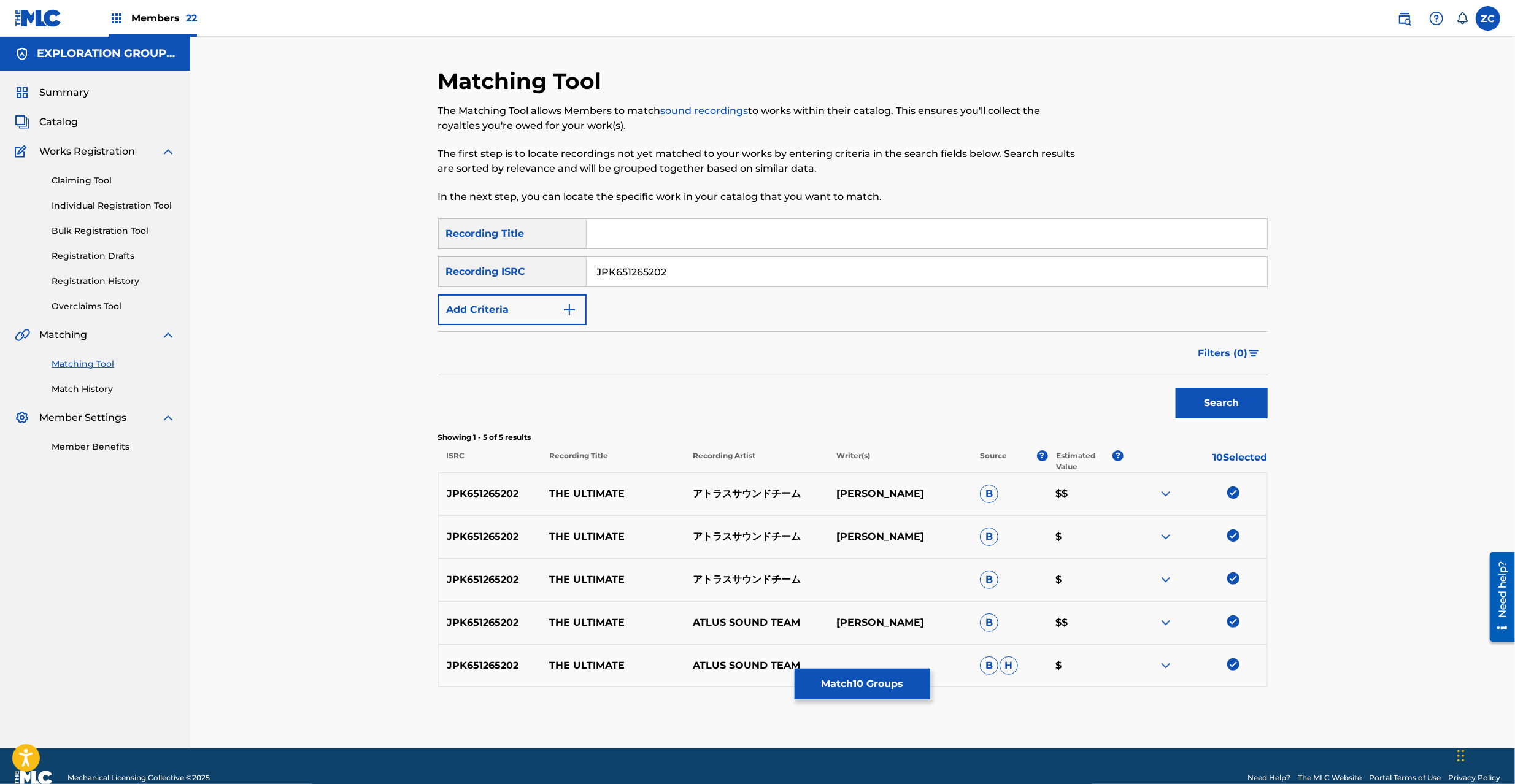
click at [874, 678] on button "Match 10 Groups" at bounding box center [862, 684] width 135 height 31
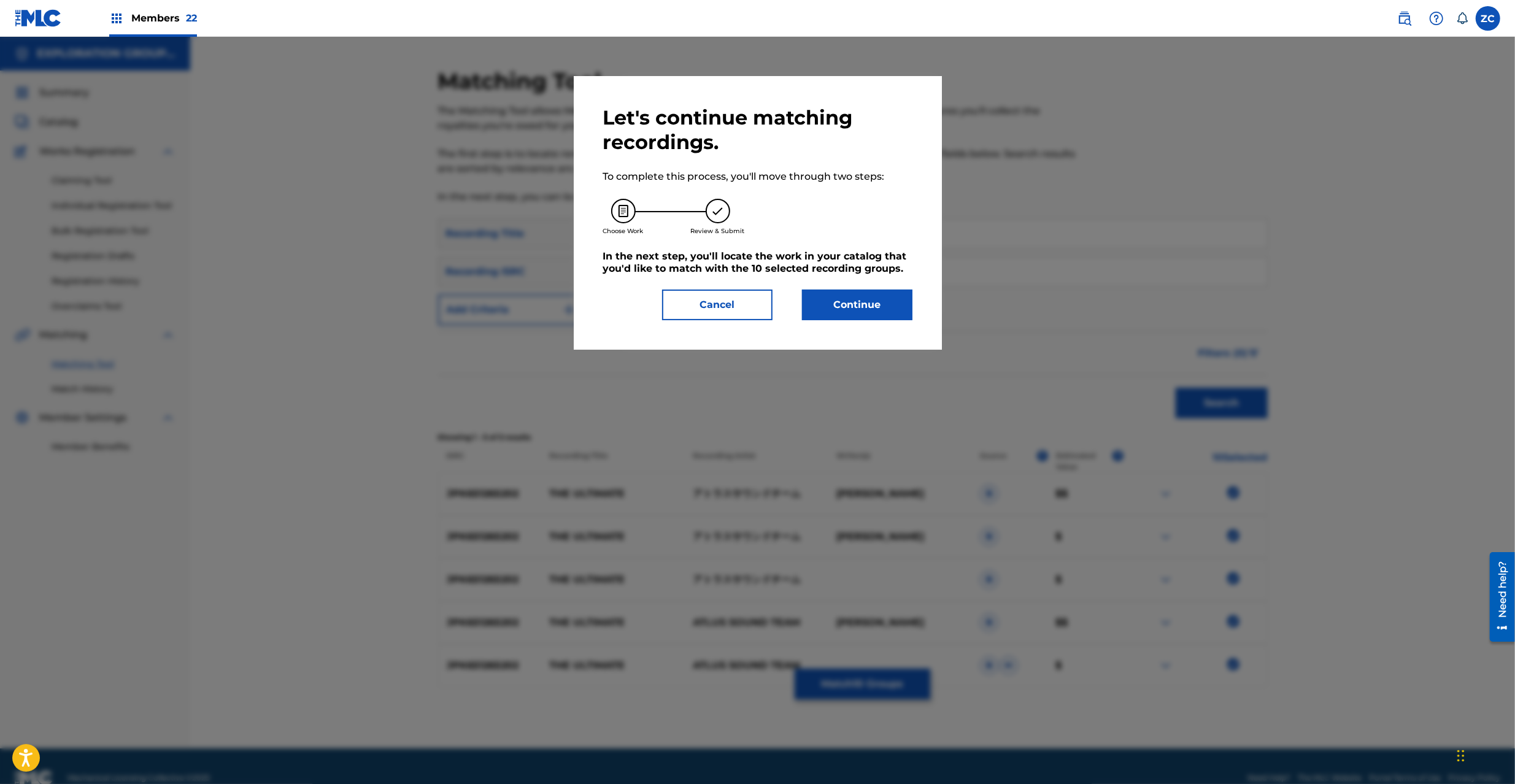
click at [836, 315] on button "Continue" at bounding box center [858, 304] width 110 height 31
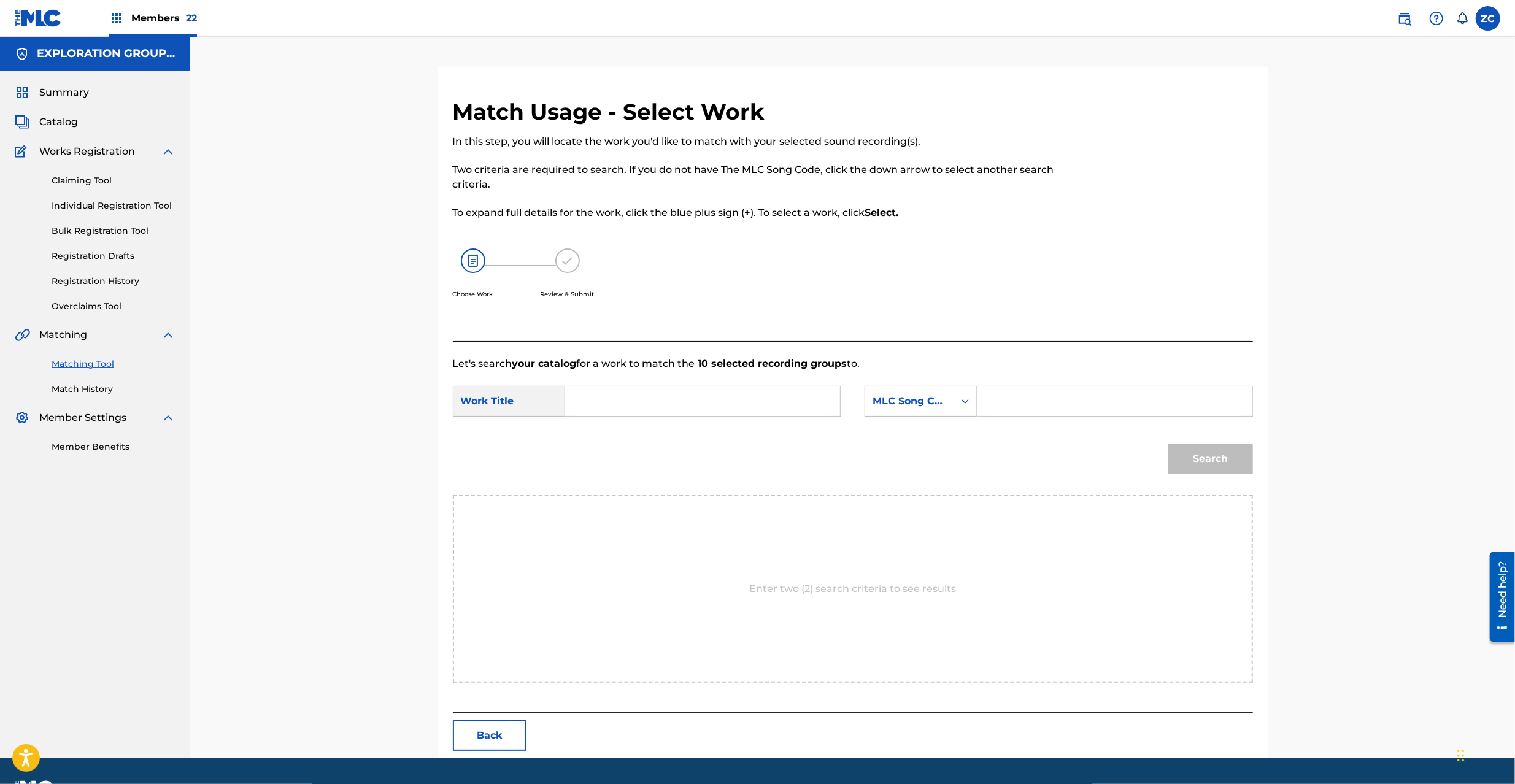
click at [659, 390] on input "Search Form" at bounding box center [703, 401] width 254 height 29
paste input "Ultimate The UW4Z6M"
click at [701, 400] on input "Ultimate The UW4Z6M" at bounding box center [703, 401] width 254 height 29
type input "Ultimate The"
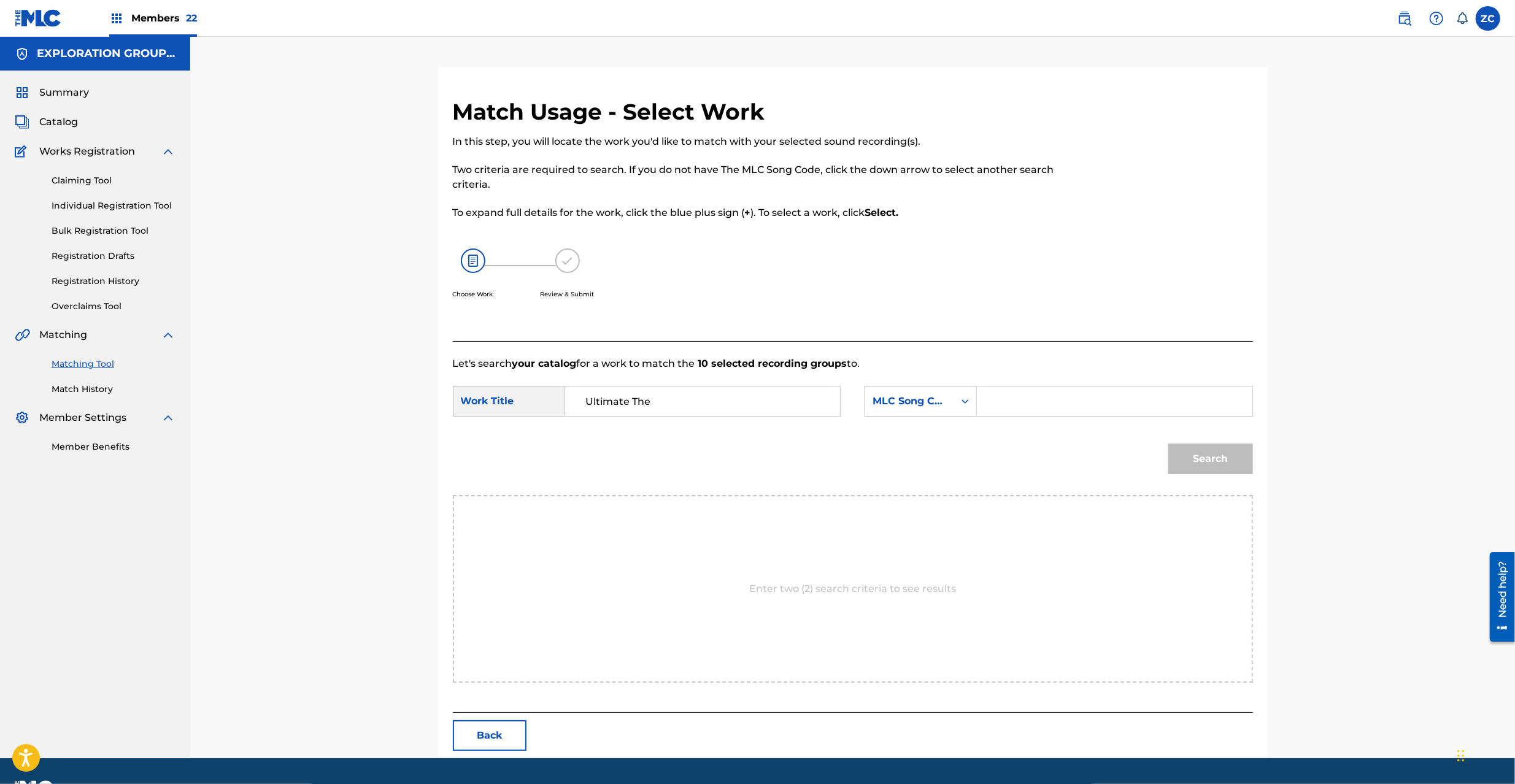
click at [1043, 403] on input "Search Form" at bounding box center [1115, 401] width 254 height 29
paste input "UW4Z6M"
type input "UW4Z6M"
click at [1203, 452] on button "Search" at bounding box center [1210, 458] width 85 height 31
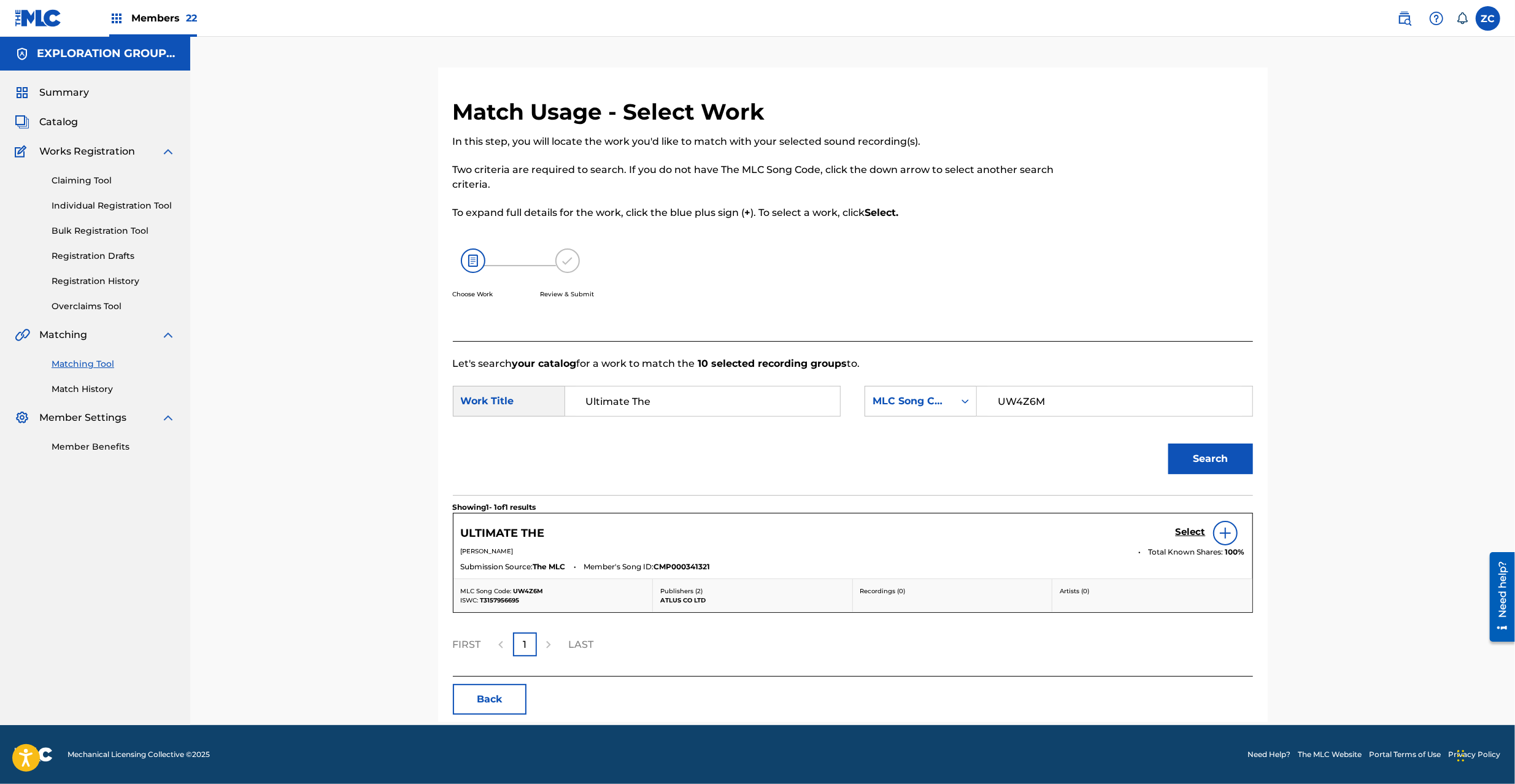
click at [1194, 531] on h5 "Select" at bounding box center [1191, 532] width 30 height 11
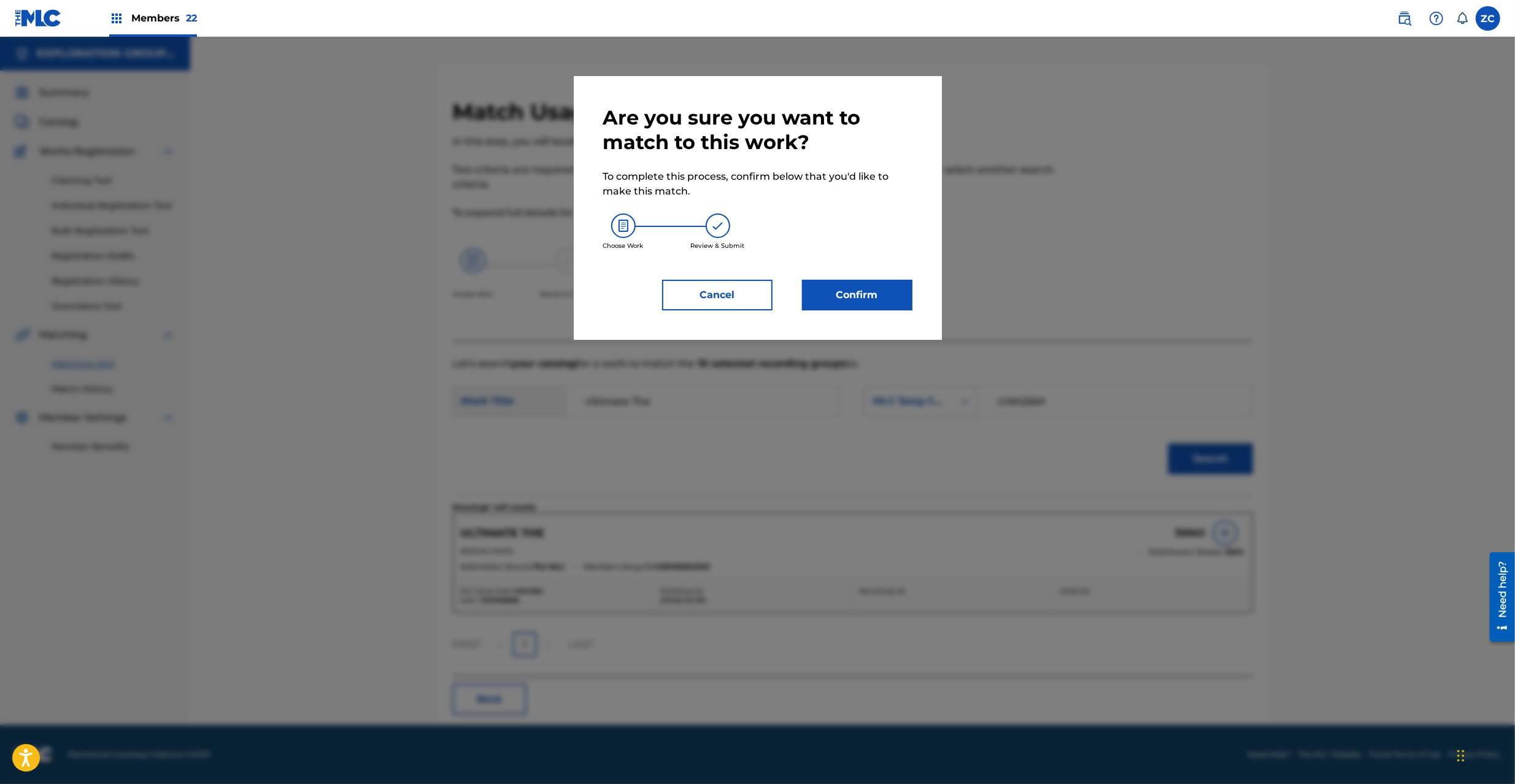
click at [884, 292] on button "Confirm" at bounding box center [858, 295] width 110 height 31
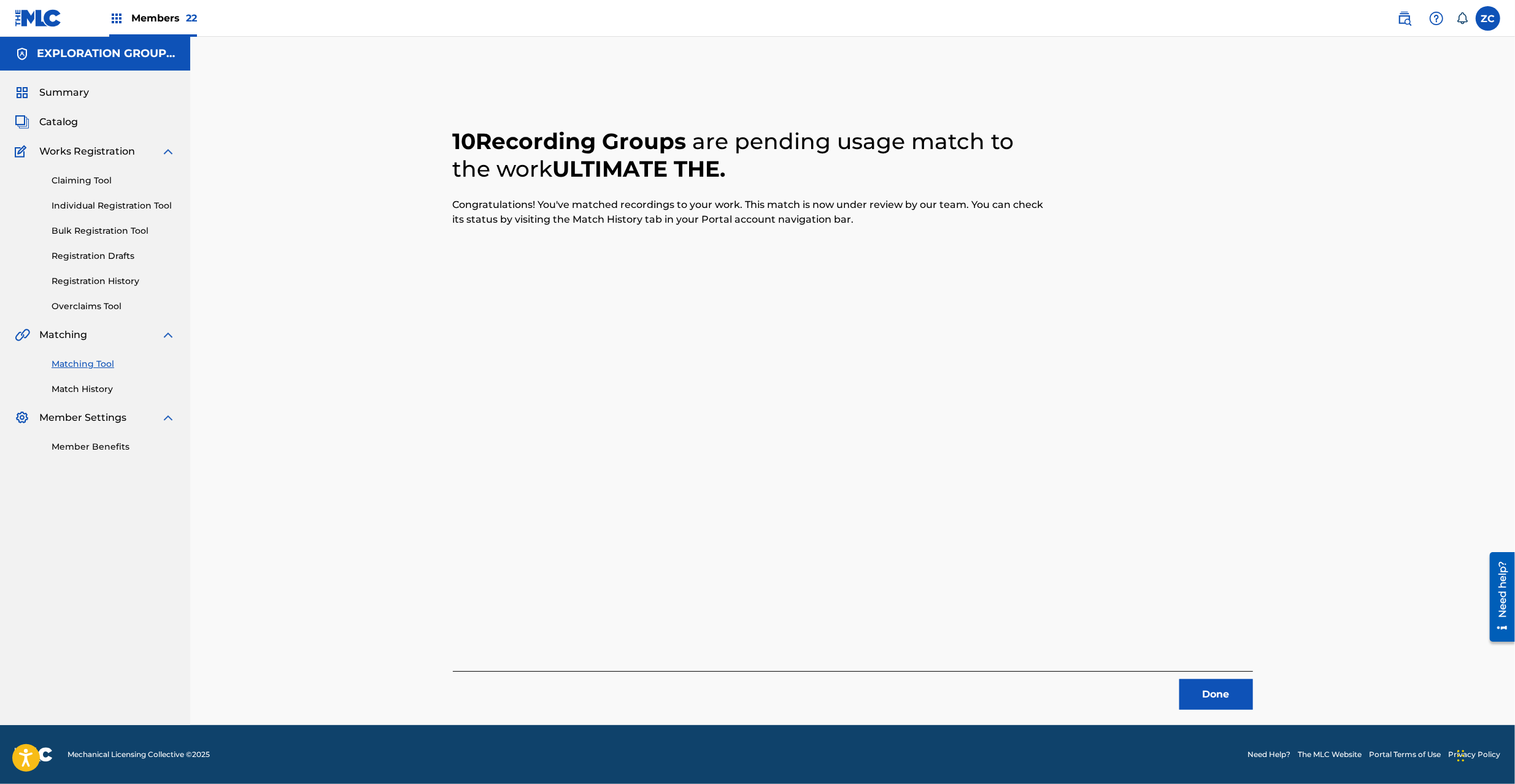
click at [1215, 681] on button "Done" at bounding box center [1216, 694] width 73 height 31
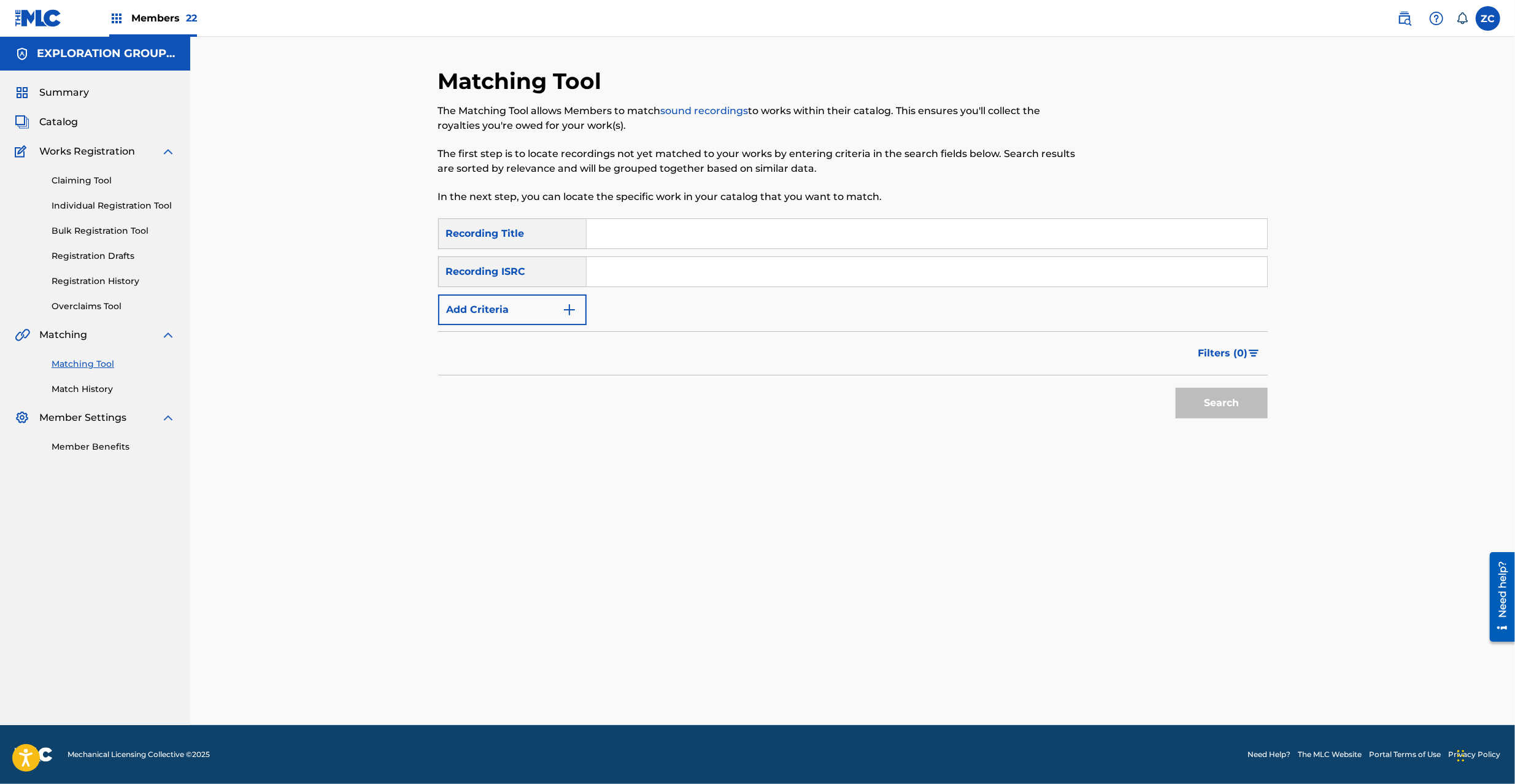
click at [750, 279] on input "Search Form" at bounding box center [926, 271] width 681 height 29
paste input "JPK651669019"
click at [1250, 406] on button "Search" at bounding box center [1222, 403] width 92 height 31
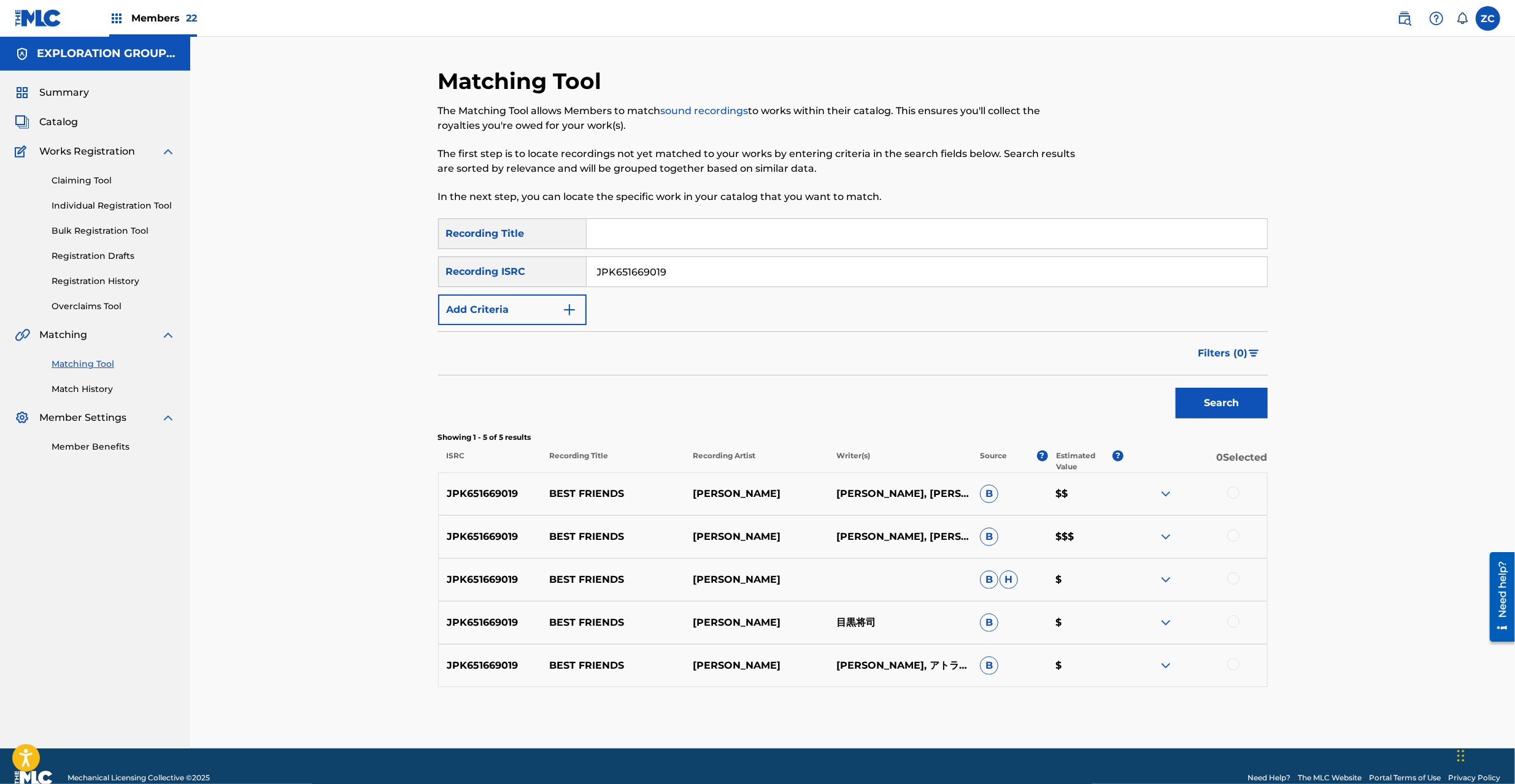
click at [1235, 494] on div at bounding box center [1233, 492] width 12 height 12
click at [1235, 538] on div at bounding box center [1233, 536] width 12 height 12
click at [1235, 576] on div at bounding box center [1233, 579] width 12 height 12
click at [1235, 622] on div at bounding box center [1233, 622] width 12 height 12
click at [1235, 665] on div at bounding box center [1233, 665] width 12 height 12
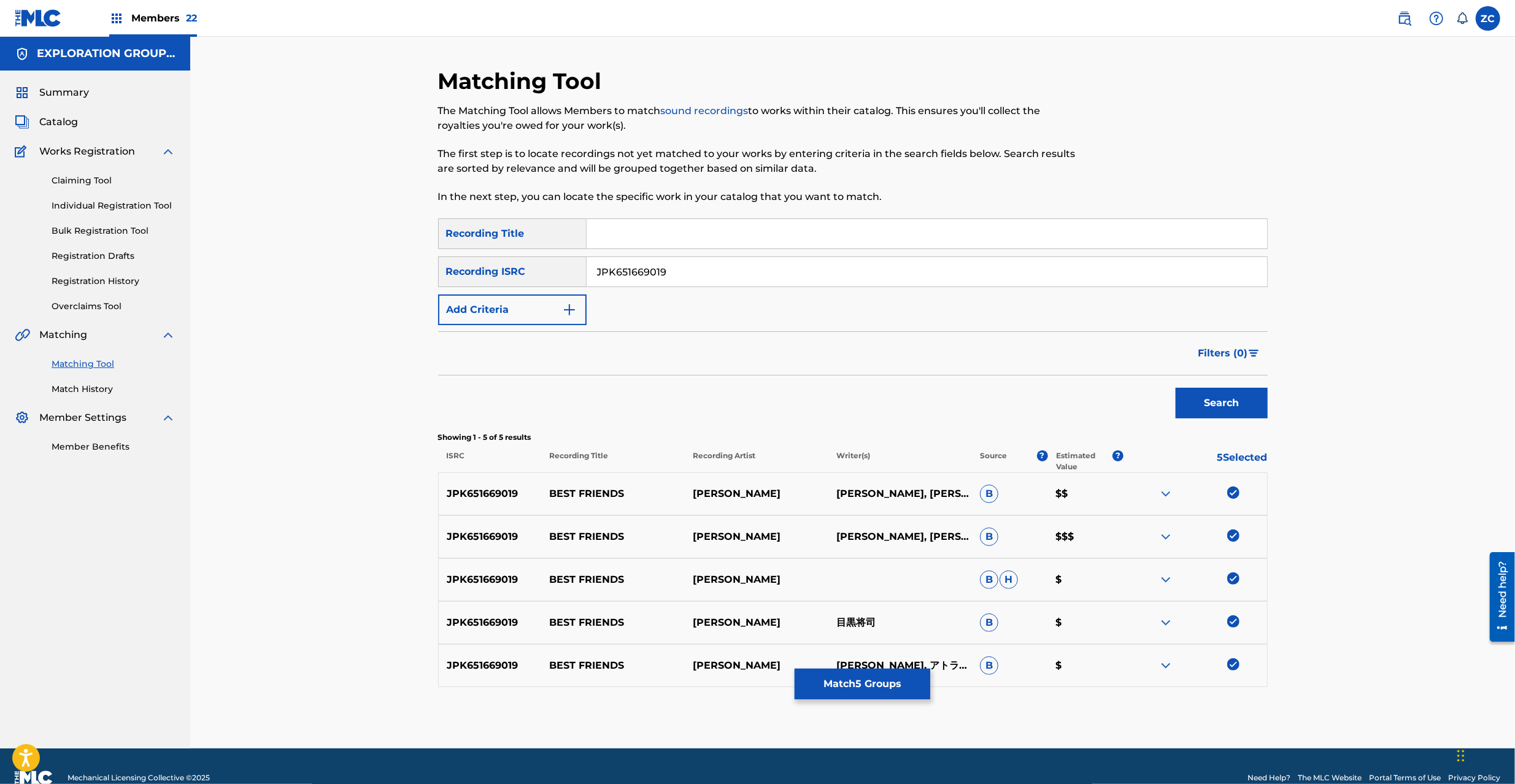
click at [842, 282] on input "JPK651669019" at bounding box center [926, 271] width 681 height 29
paste input "371"
click at [1217, 400] on button "Search" at bounding box center [1222, 403] width 92 height 31
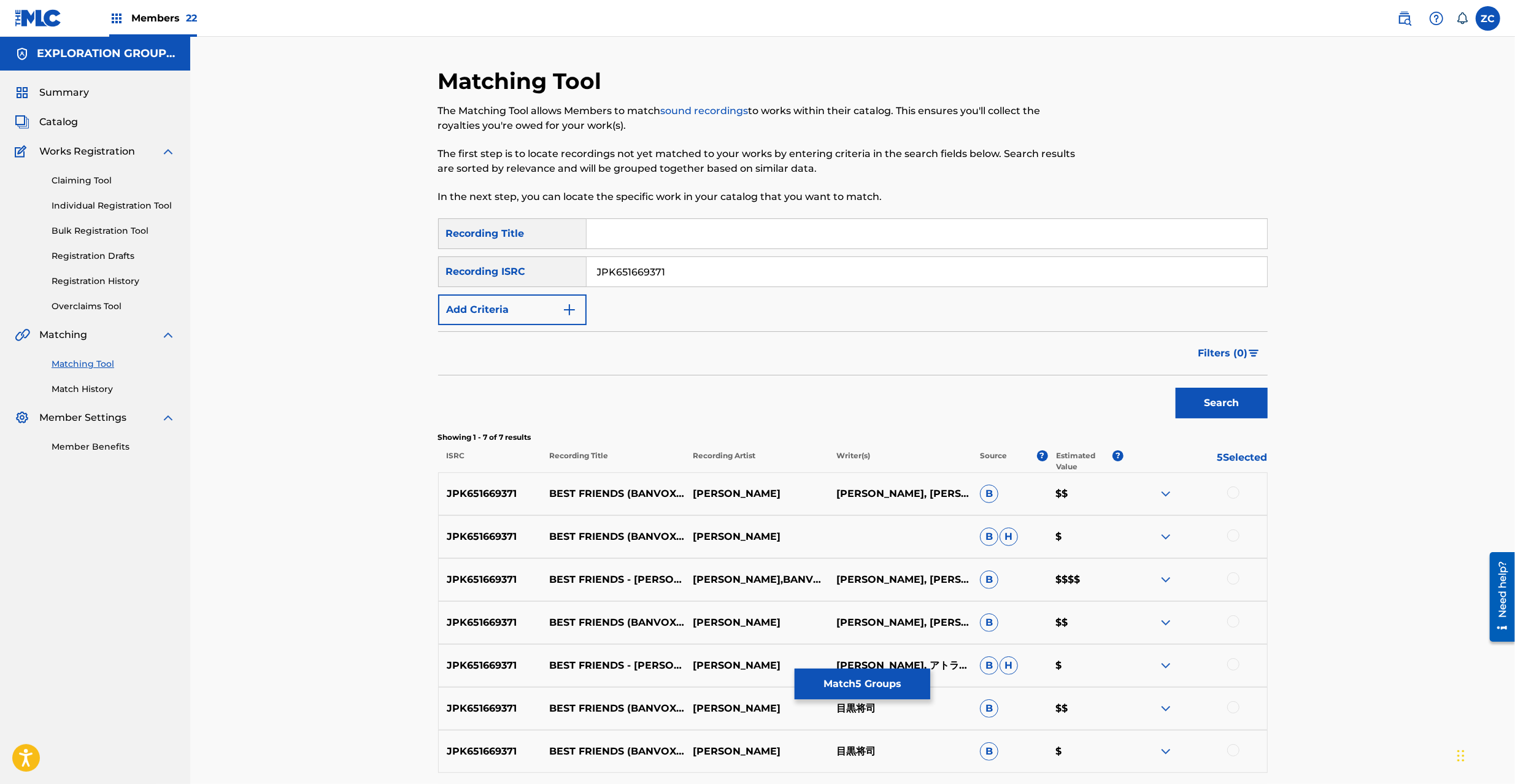
click at [1236, 496] on div at bounding box center [1233, 492] width 12 height 12
click at [1231, 535] on div at bounding box center [1233, 536] width 12 height 12
click at [1234, 580] on div at bounding box center [1233, 579] width 12 height 12
click at [1237, 625] on div at bounding box center [1233, 622] width 12 height 12
click at [1233, 666] on div at bounding box center [1233, 665] width 12 height 12
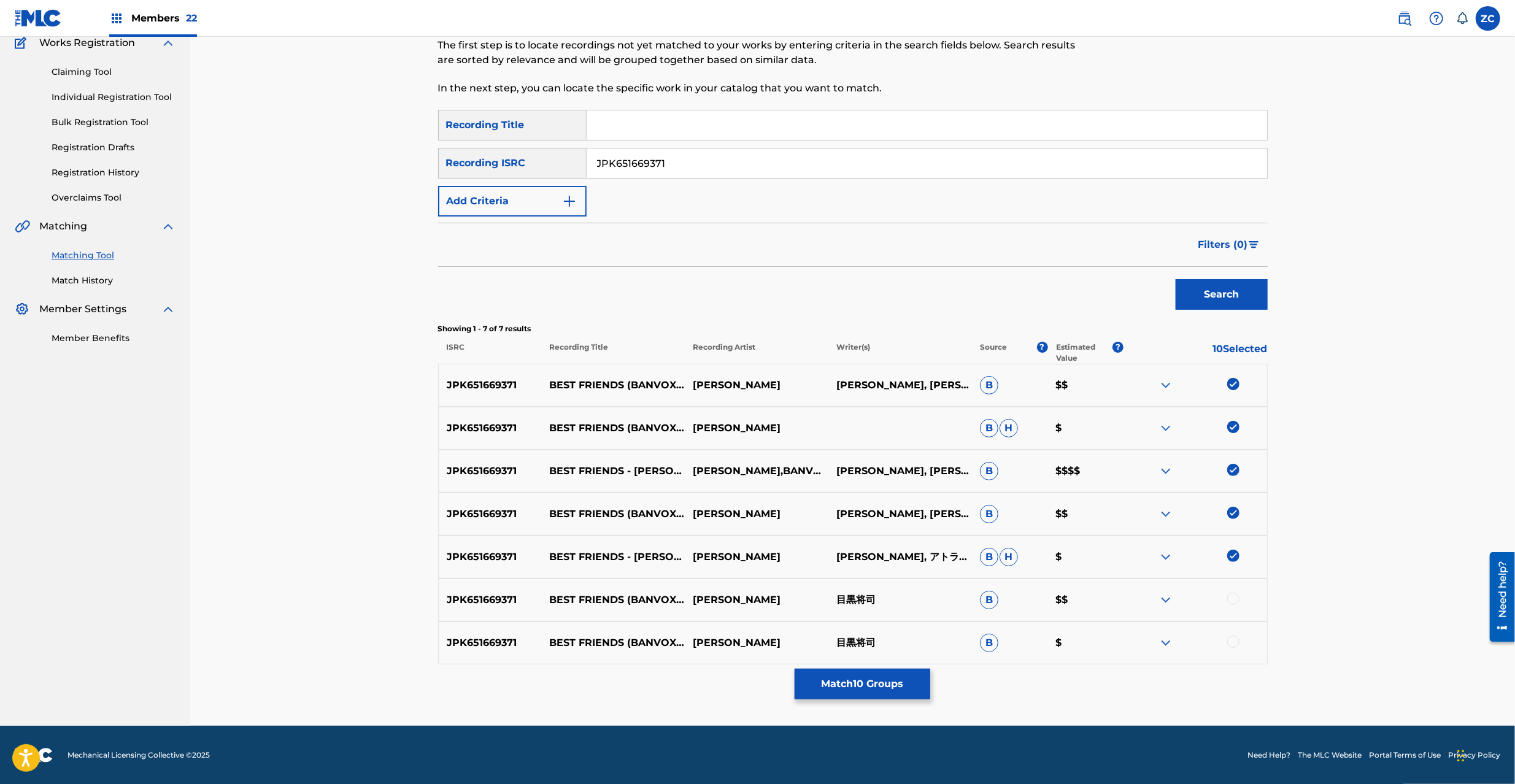
scroll to position [110, 0]
click at [1234, 597] on div at bounding box center [1233, 598] width 12 height 12
click at [1231, 644] on div at bounding box center [1233, 641] width 12 height 12
click at [869, 161] on input "JPK651669371" at bounding box center [926, 162] width 681 height 29
paste input "29"
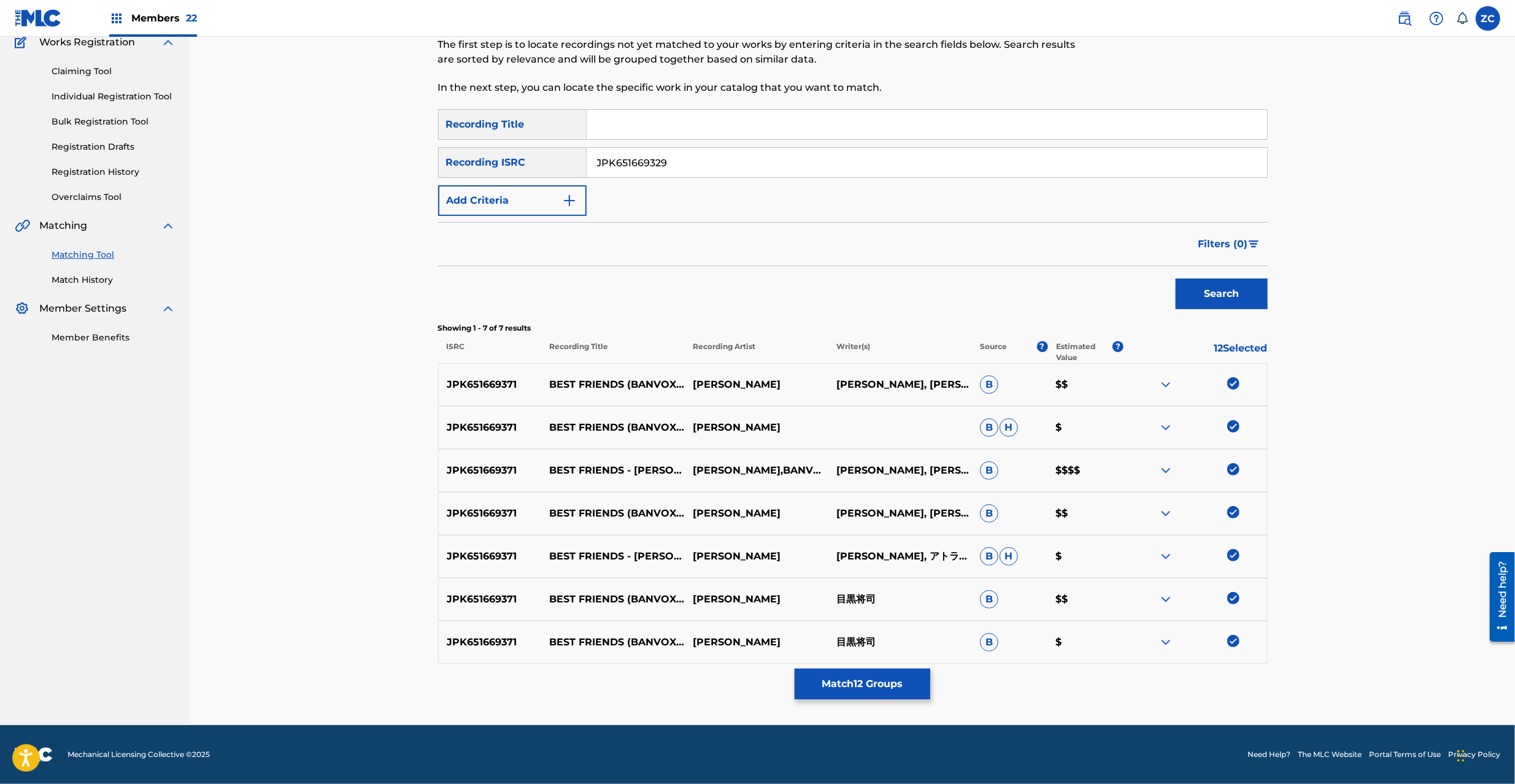
click at [1238, 293] on button "Search" at bounding box center [1222, 294] width 92 height 31
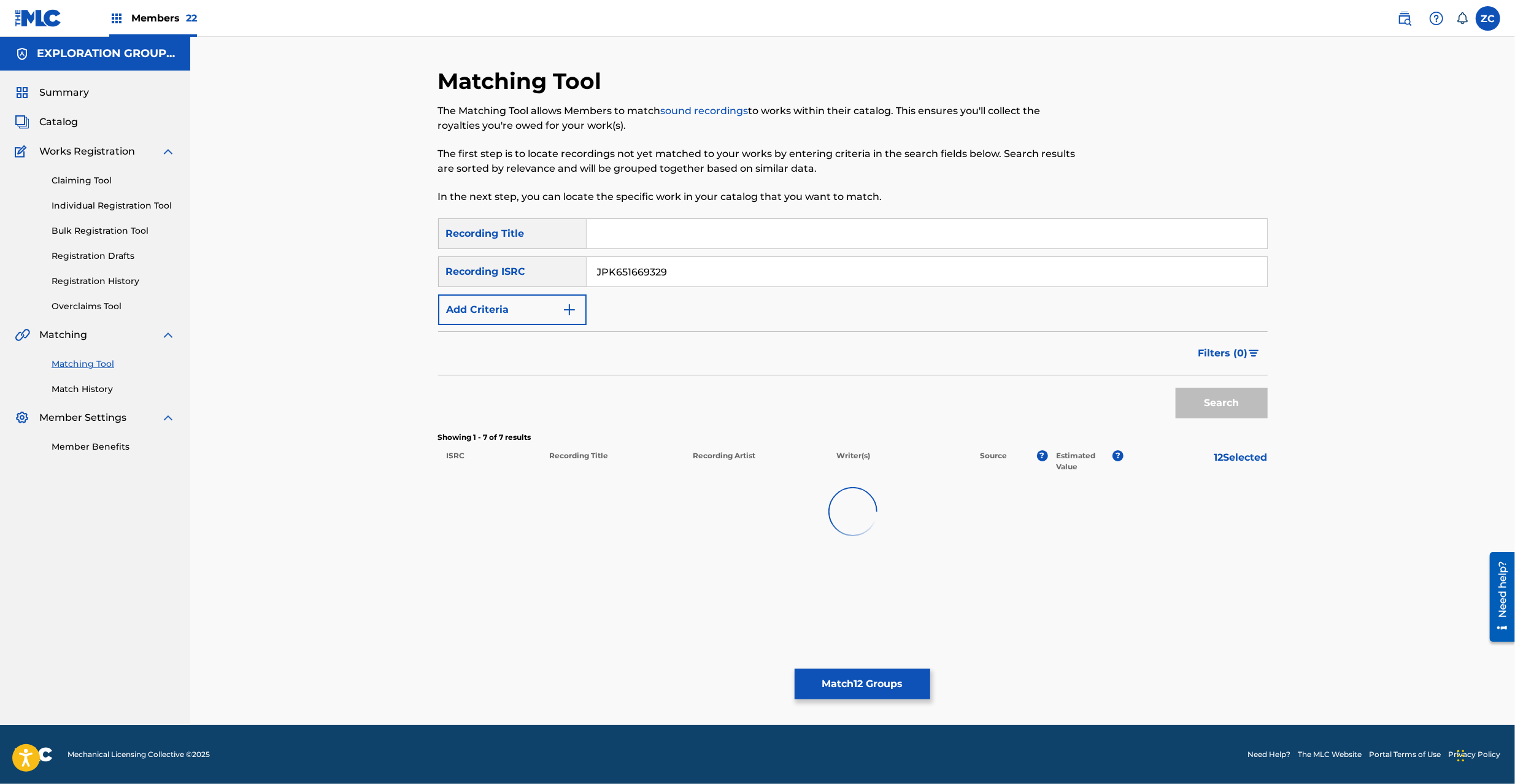
scroll to position [0, 0]
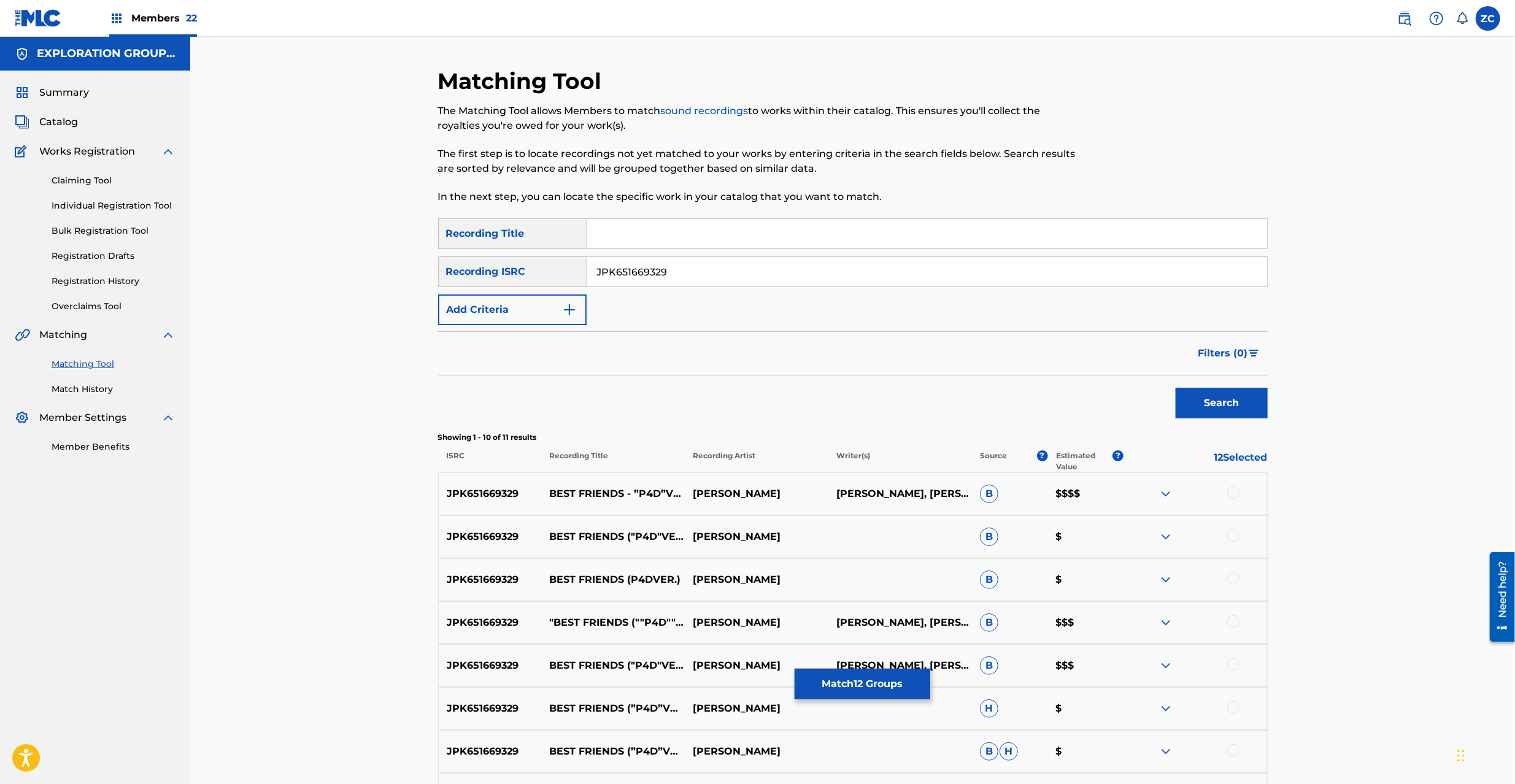
click at [1235, 496] on div at bounding box center [1233, 492] width 12 height 12
click at [1234, 531] on div at bounding box center [1233, 536] width 12 height 12
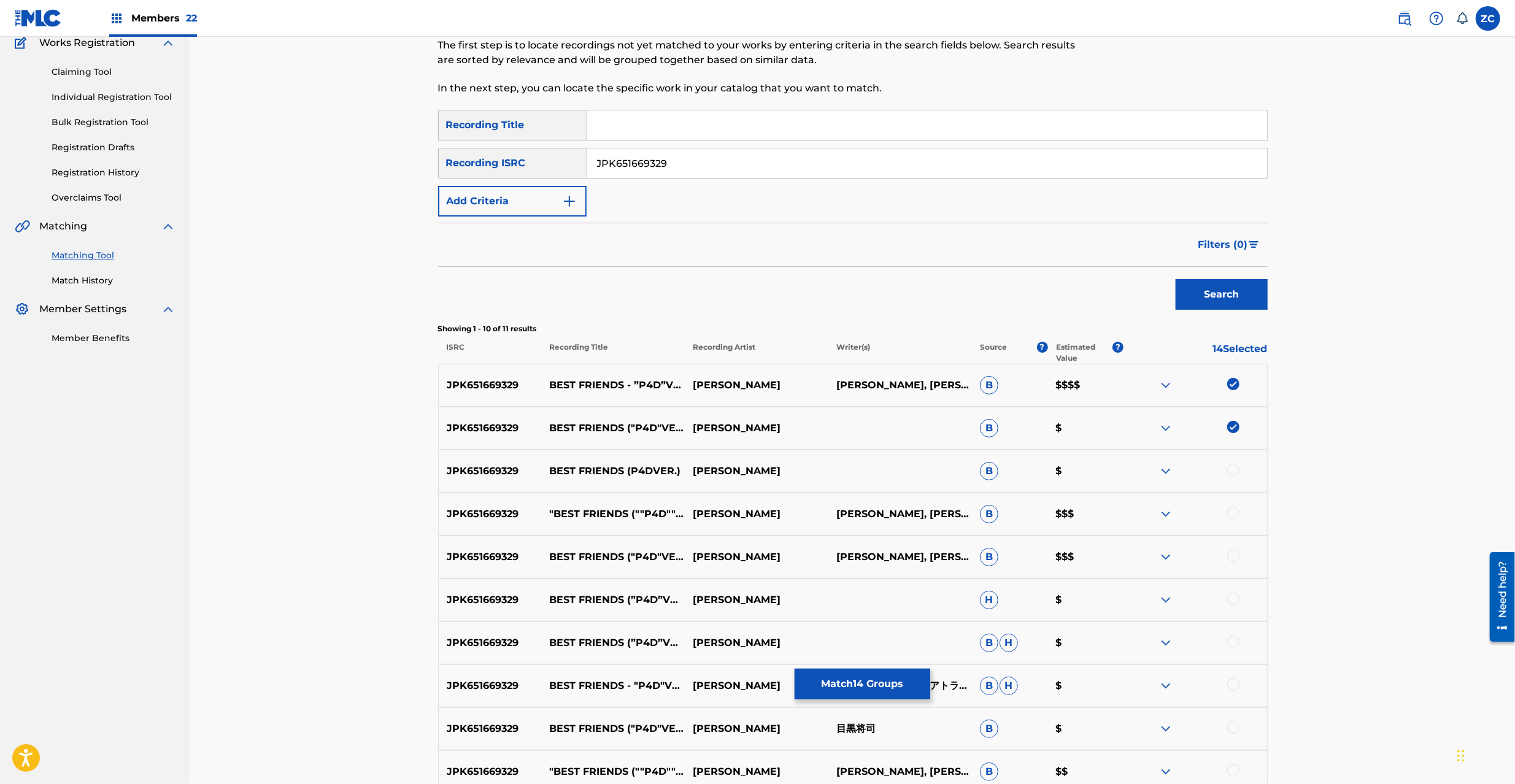
click at [1235, 472] on div at bounding box center [1233, 470] width 12 height 12
click at [1235, 513] on div at bounding box center [1233, 513] width 12 height 12
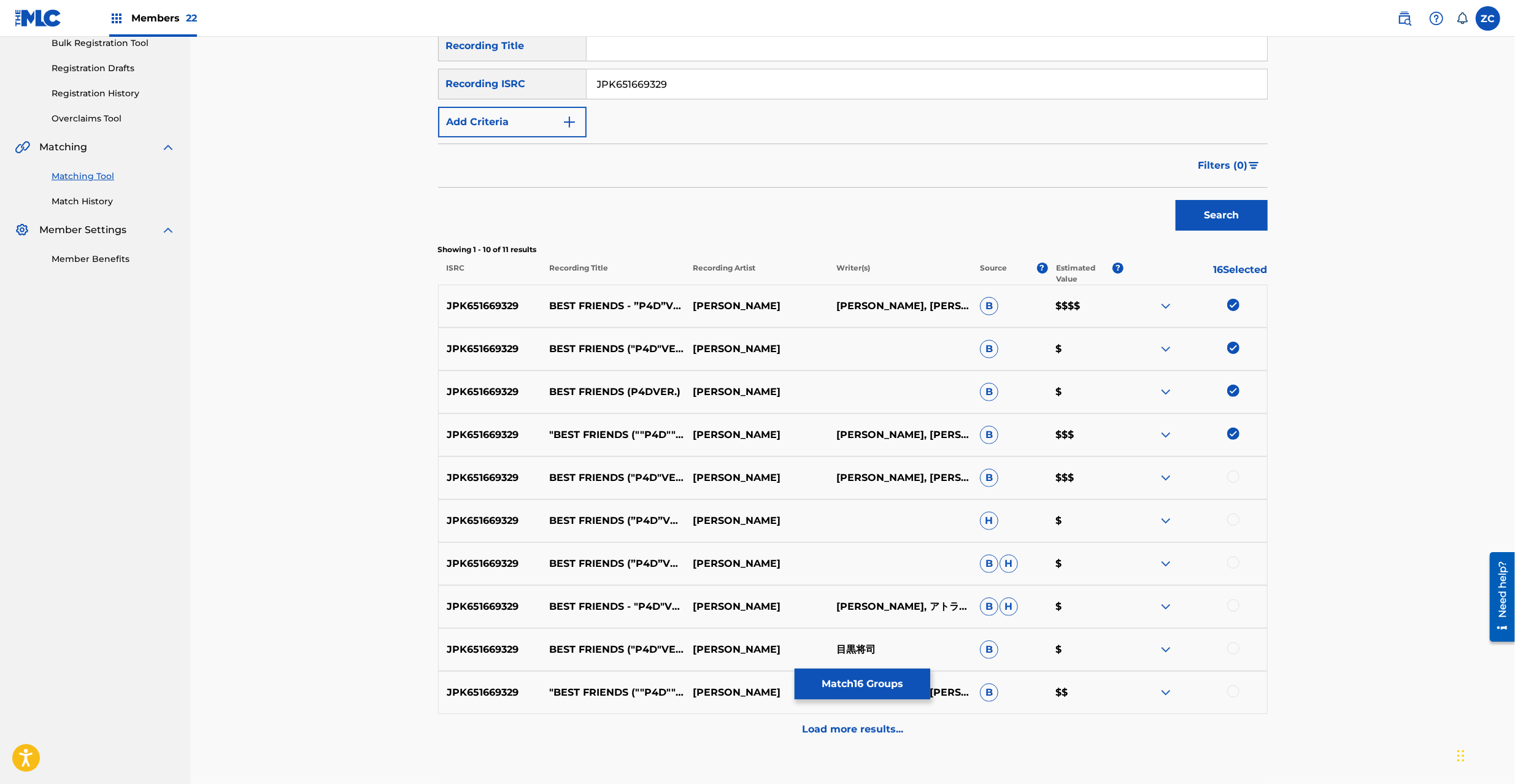
scroll to position [269, 0]
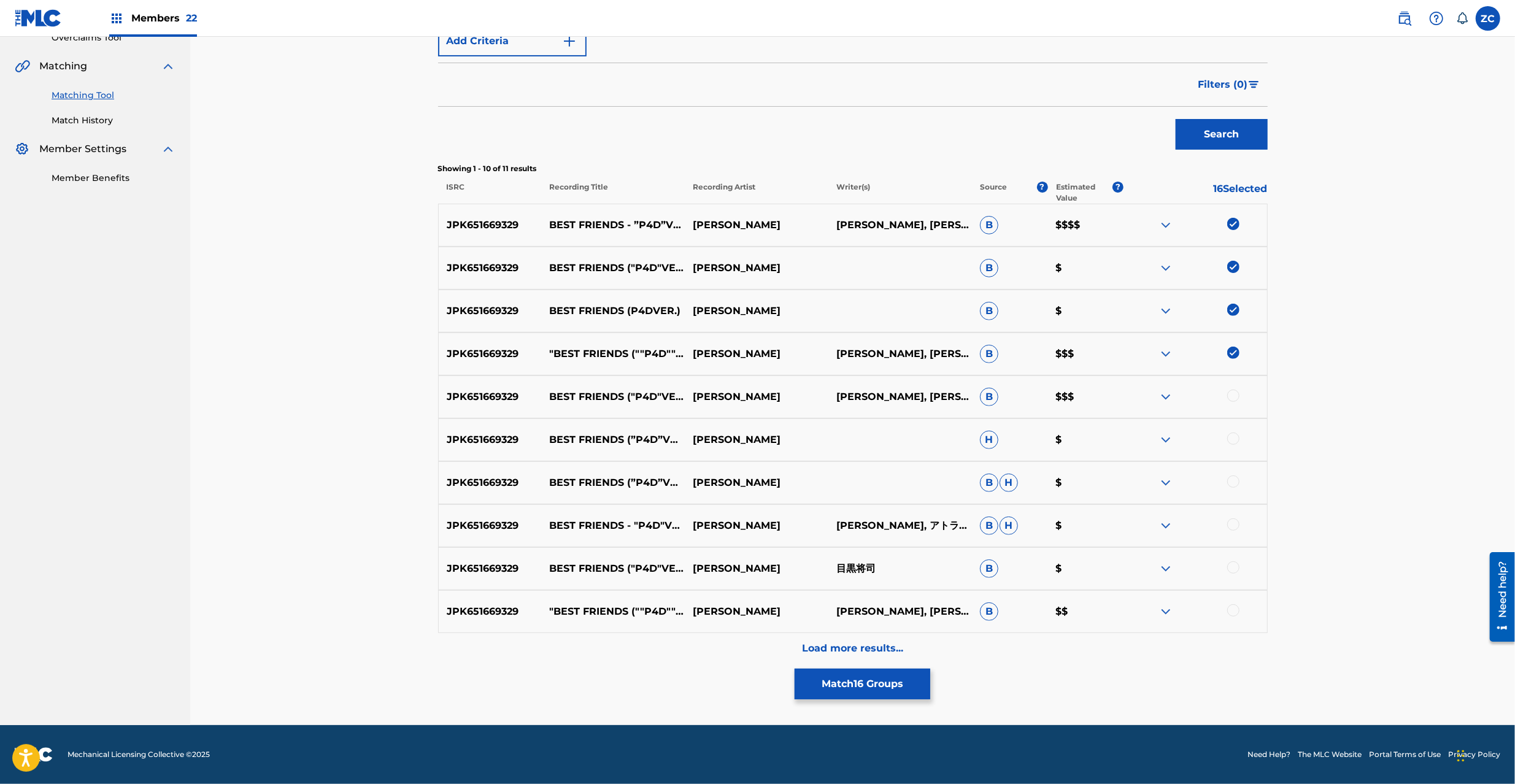
click at [1233, 397] on div at bounding box center [1233, 396] width 12 height 12
click at [1237, 443] on div at bounding box center [1233, 439] width 12 height 12
click at [1230, 482] on div at bounding box center [1233, 481] width 12 height 12
click at [1232, 528] on div at bounding box center [1233, 524] width 12 height 12
click at [1232, 563] on div at bounding box center [1233, 567] width 12 height 12
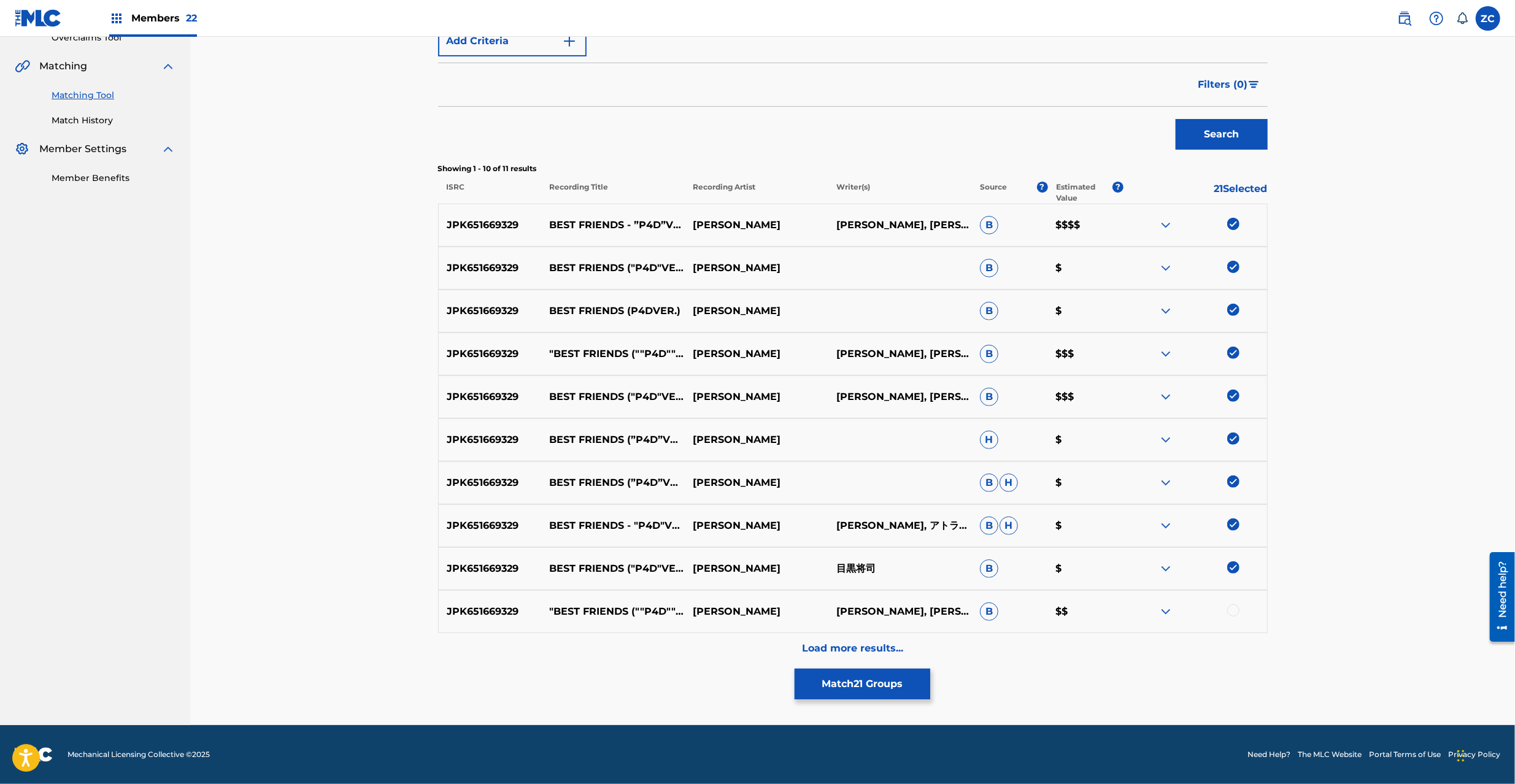
click at [1235, 613] on div at bounding box center [1233, 610] width 12 height 12
click at [874, 644] on p "Load more results..." at bounding box center [853, 648] width 101 height 14
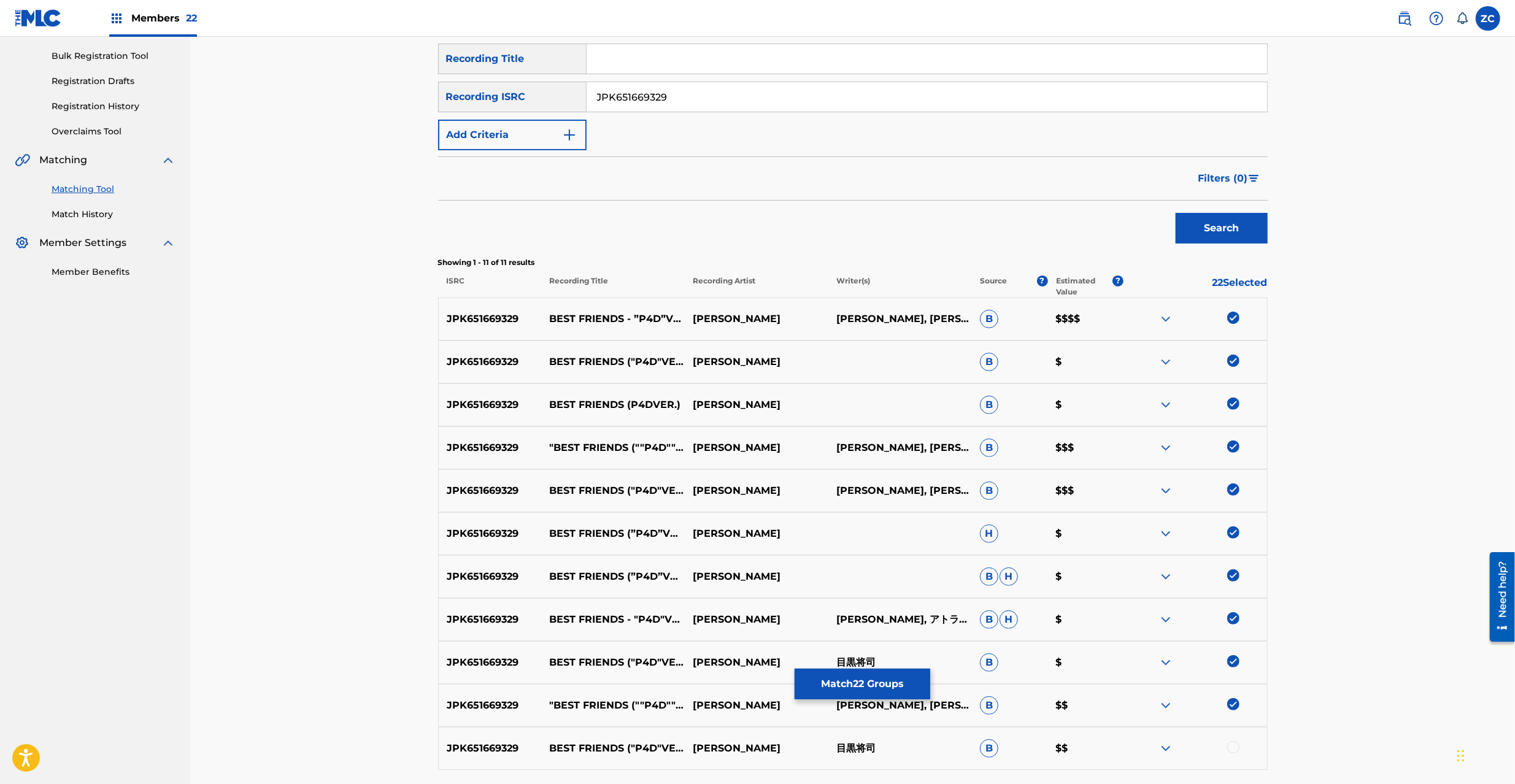
scroll to position [281, 0]
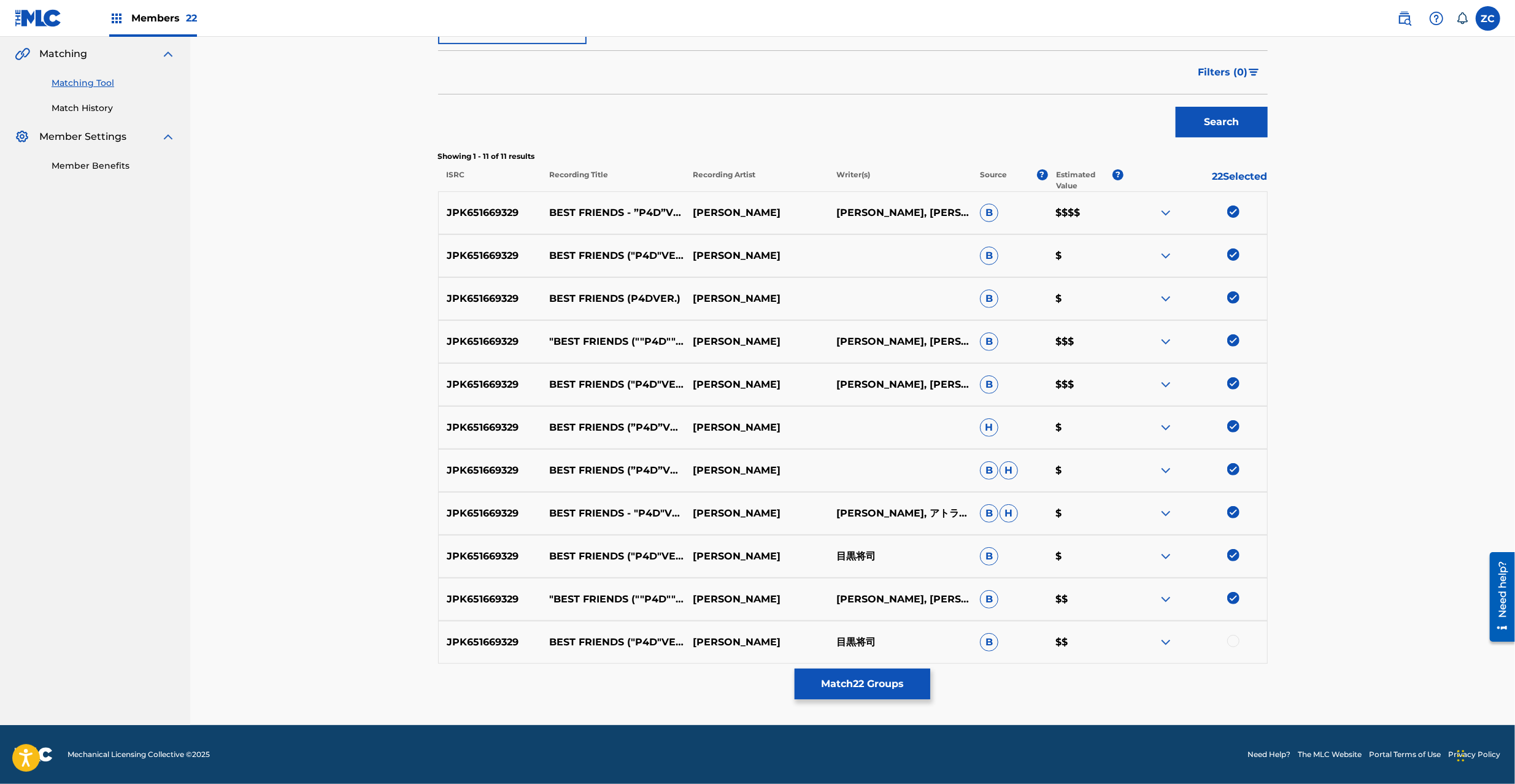
click at [1232, 642] on div at bounding box center [1233, 641] width 12 height 12
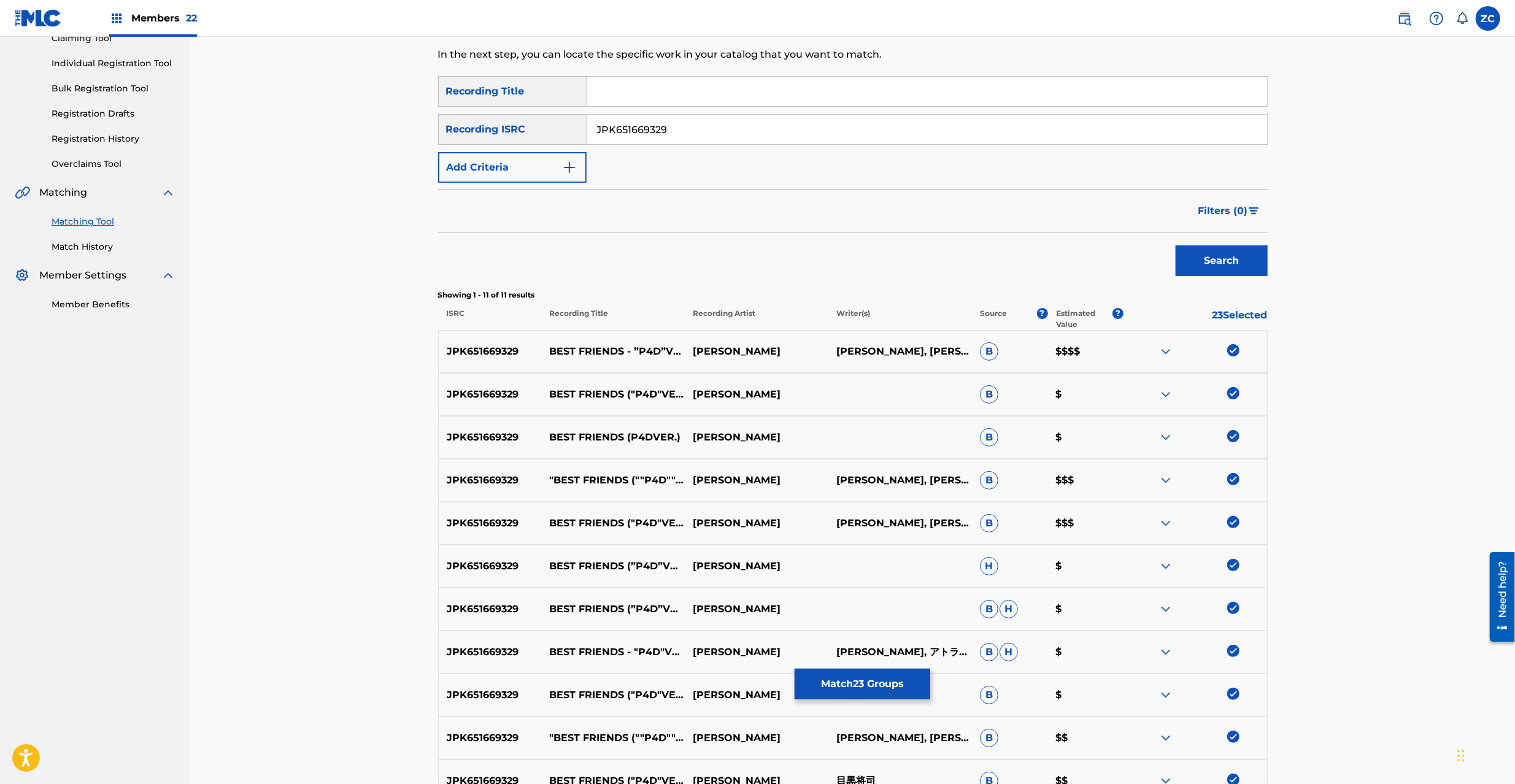
scroll to position [0, 0]
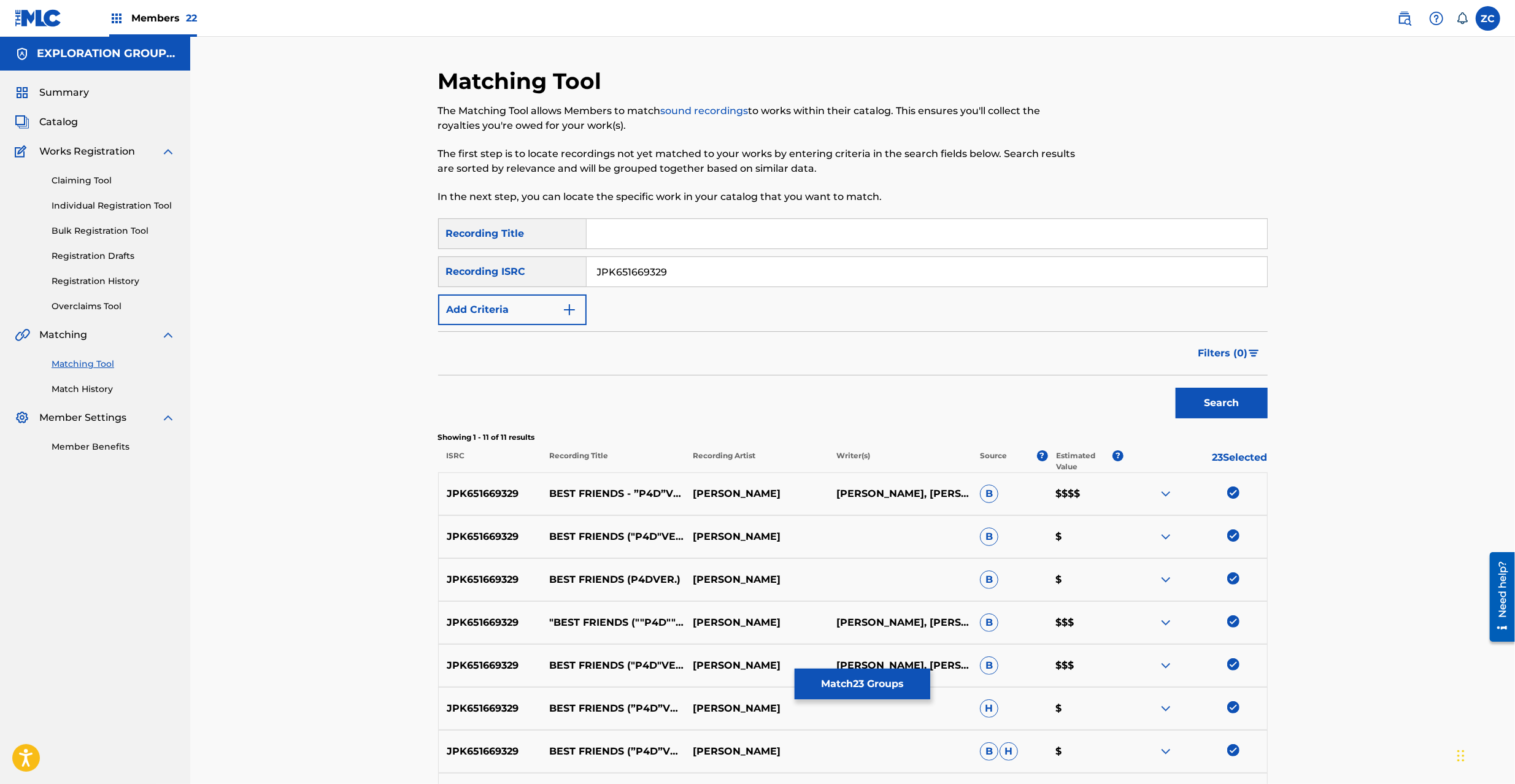
click at [839, 276] on input "JPK651669329" at bounding box center [926, 271] width 681 height 29
paste input "11"
click at [1213, 395] on button "Search" at bounding box center [1222, 403] width 92 height 31
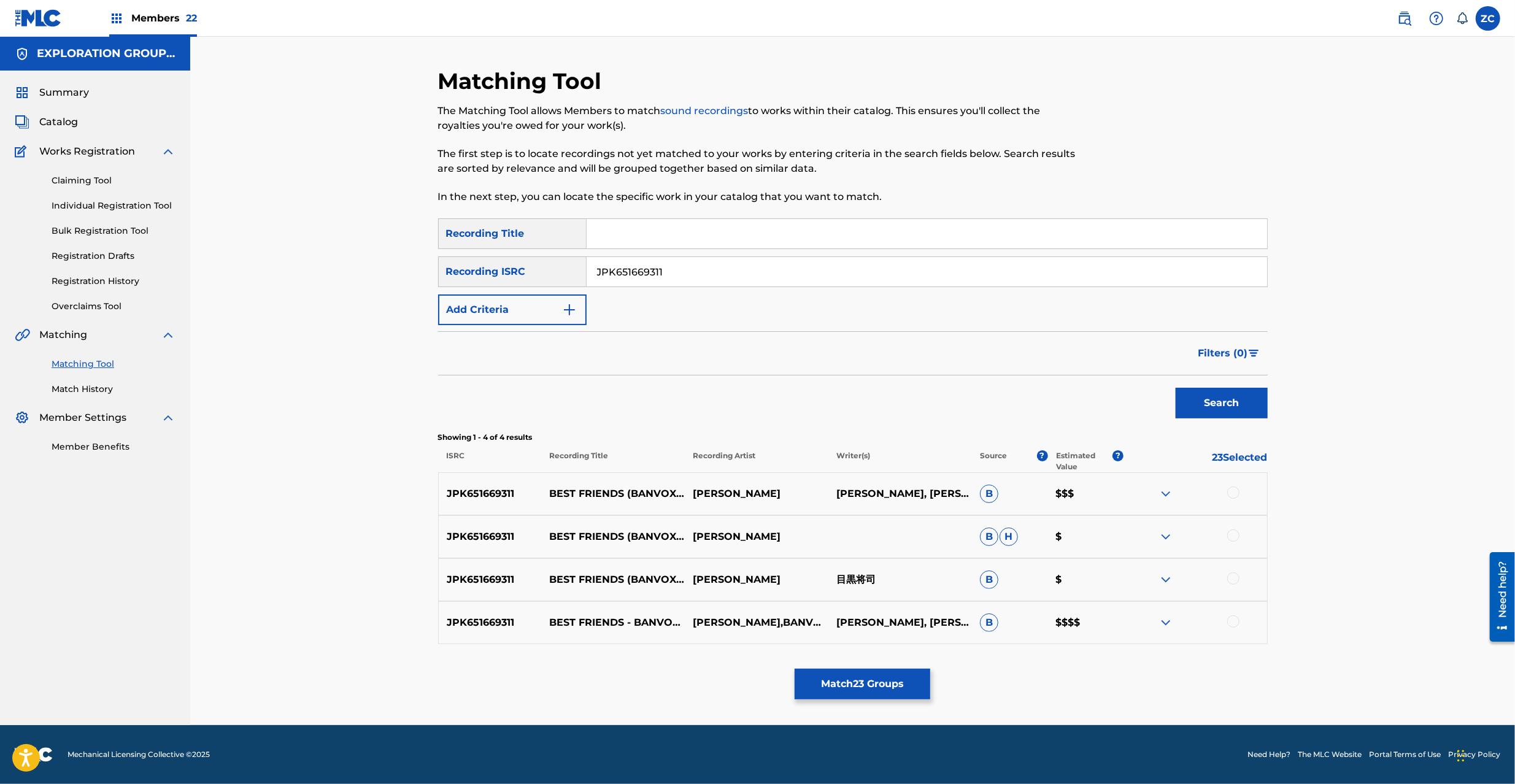
click at [1230, 489] on div at bounding box center [1233, 492] width 12 height 12
click at [1233, 538] on div at bounding box center [1233, 536] width 12 height 12
click at [1230, 583] on div at bounding box center [1233, 579] width 12 height 12
click at [1233, 626] on div at bounding box center [1233, 622] width 12 height 12
click at [963, 273] on input "JPK651669311" at bounding box center [926, 271] width 681 height 29
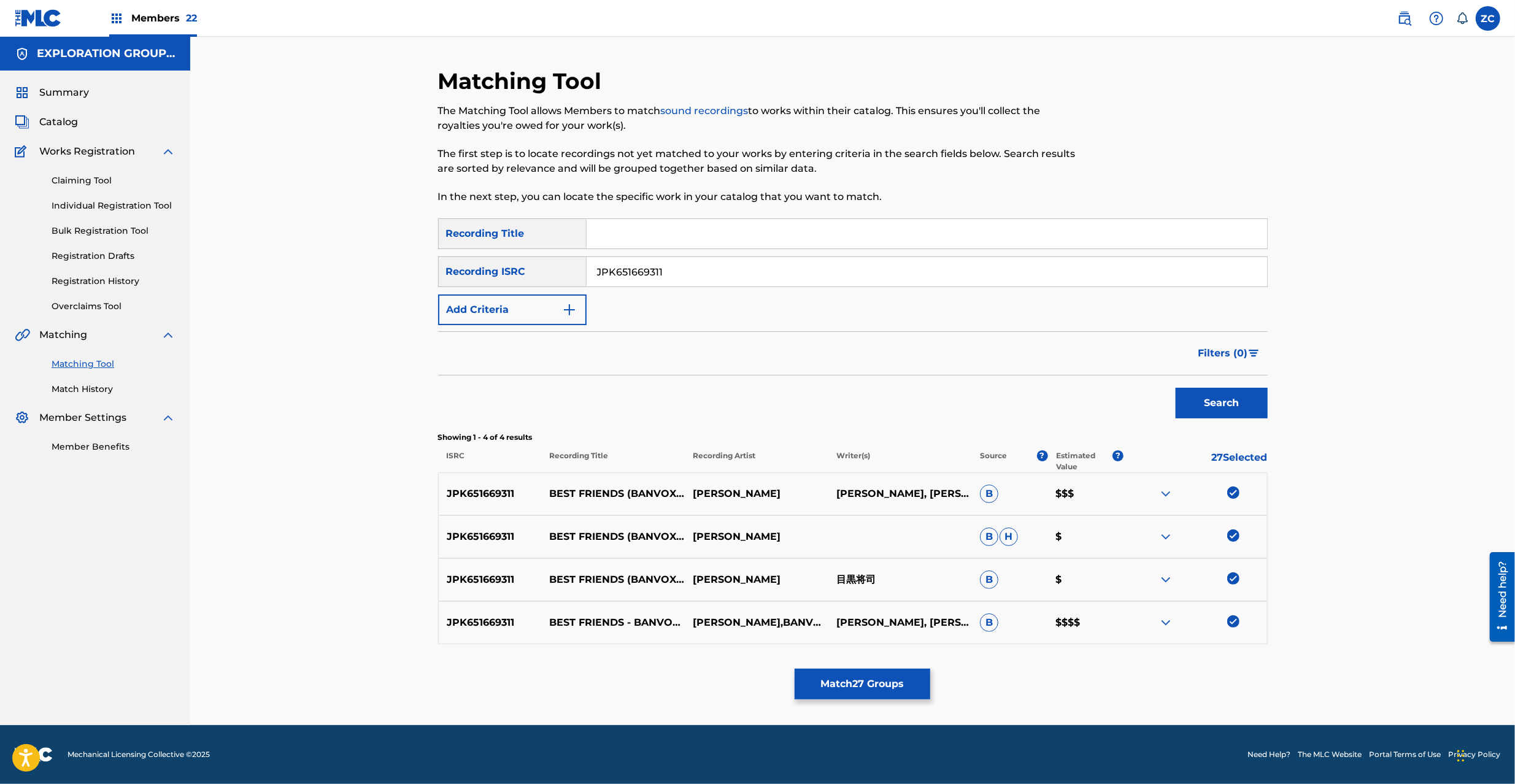
paste input "397002"
drag, startPoint x: 1209, startPoint y: 403, endPoint x: 1195, endPoint y: 393, distance: 17.2
click at [1210, 400] on button "Search" at bounding box center [1222, 403] width 92 height 31
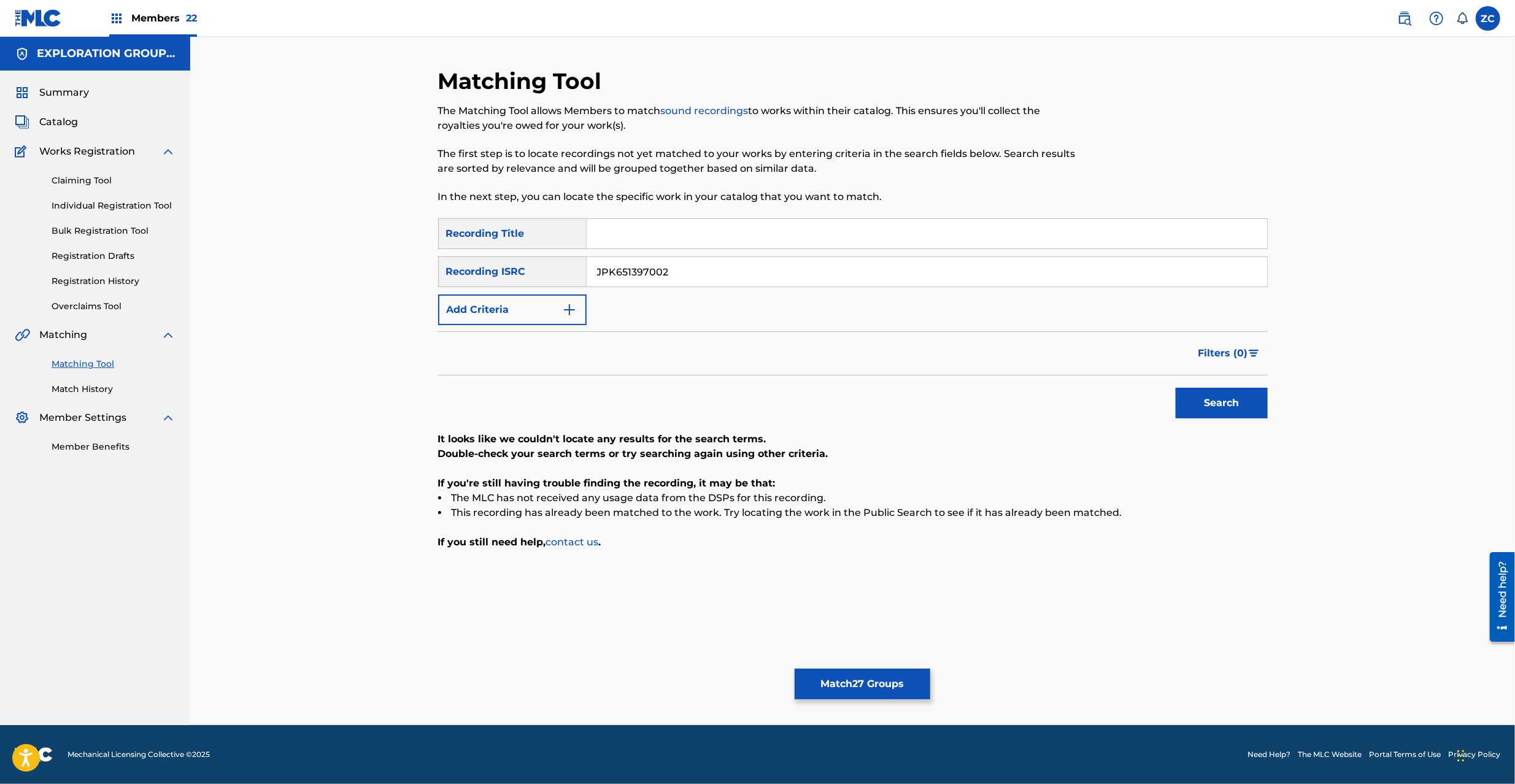
click at [855, 276] on input "JPK651397002" at bounding box center [926, 271] width 681 height 29
paste input "26541"
click at [1221, 408] on button "Search" at bounding box center [1222, 403] width 92 height 31
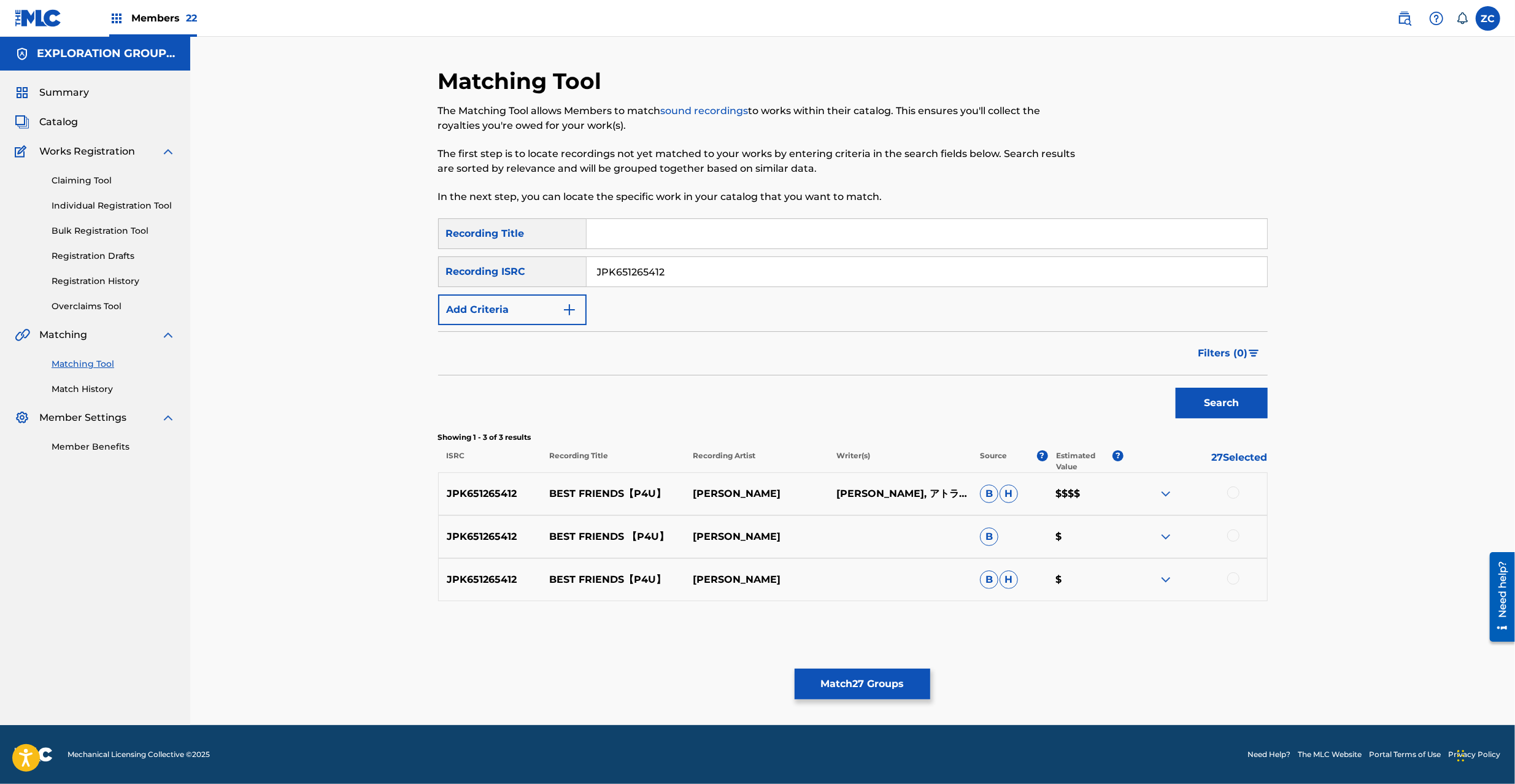
drag, startPoint x: 1232, startPoint y: 489, endPoint x: 1231, endPoint y: 528, distance: 39.0
click at [1232, 489] on div at bounding box center [1233, 492] width 12 height 12
click at [1232, 538] on div at bounding box center [1233, 536] width 12 height 12
click at [1232, 580] on div at bounding box center [1233, 579] width 12 height 12
click at [941, 279] on input "JPK651265412" at bounding box center [926, 271] width 681 height 29
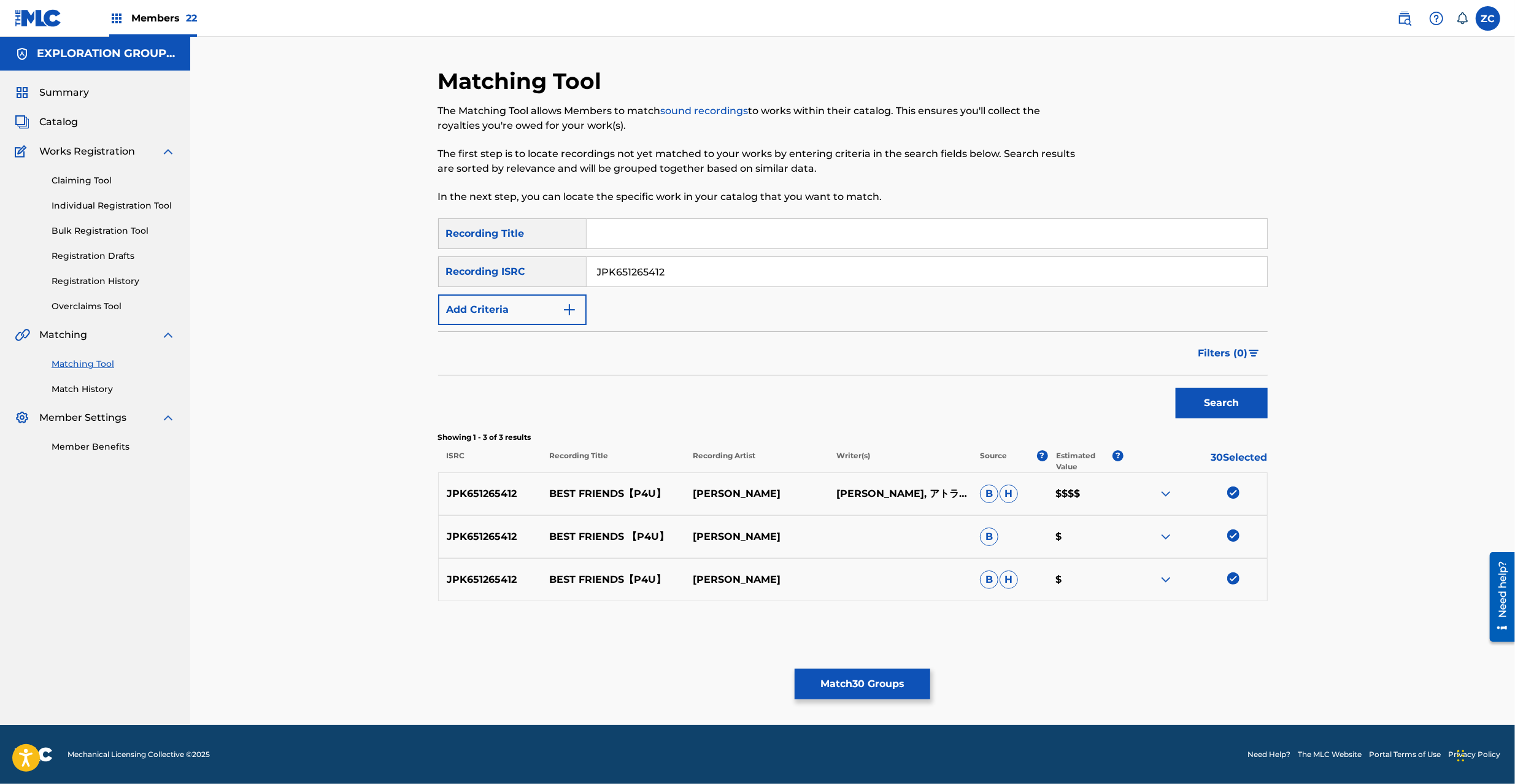
paste input "203"
click at [1234, 403] on button "Search" at bounding box center [1222, 403] width 92 height 31
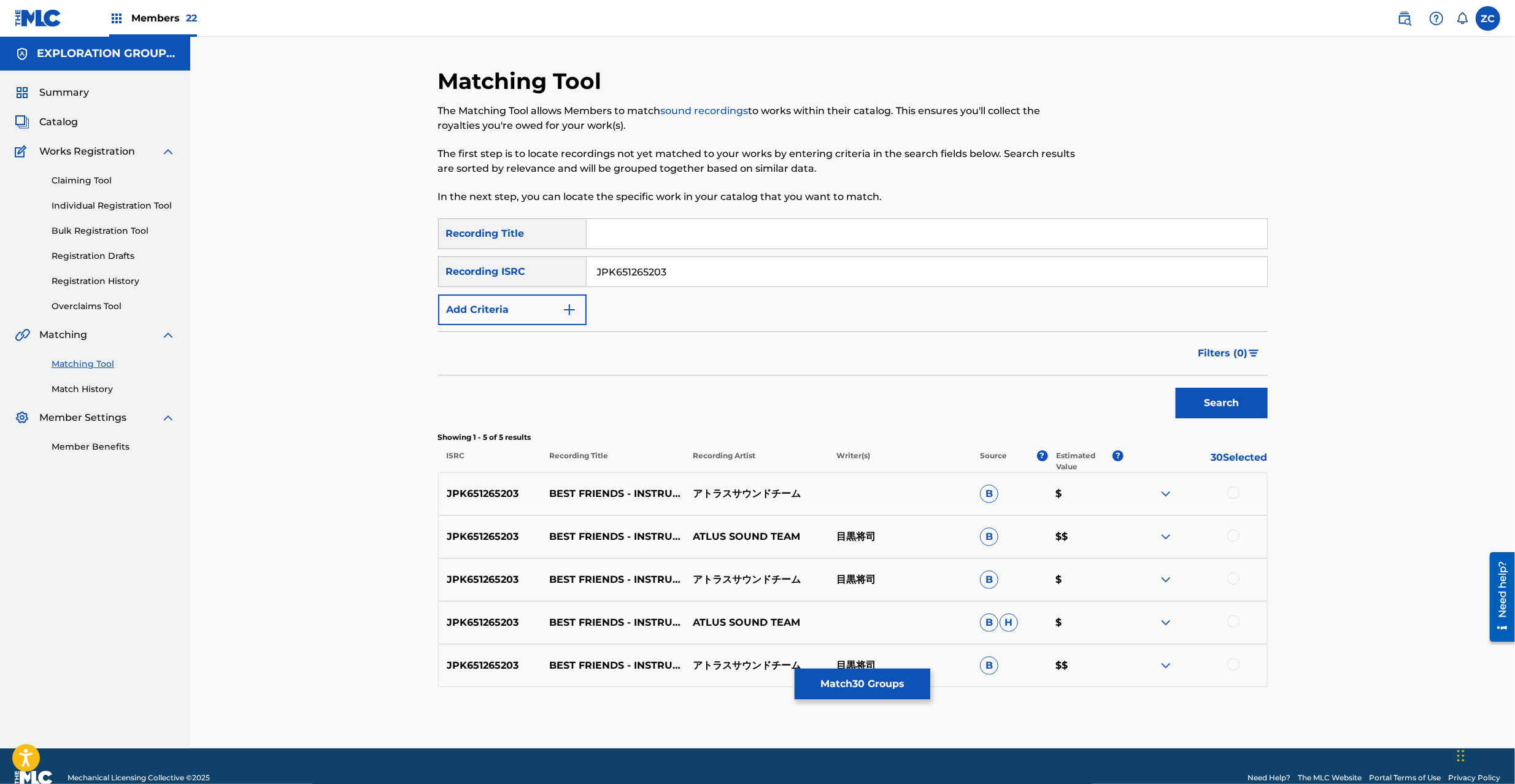
click at [1236, 486] on div at bounding box center [1233, 492] width 12 height 12
click at [1234, 536] on div at bounding box center [1233, 536] width 12 height 12
click at [1233, 578] on div at bounding box center [1233, 579] width 12 height 12
click at [1233, 622] on div at bounding box center [1233, 622] width 12 height 12
click at [1231, 668] on div at bounding box center [1233, 665] width 12 height 12
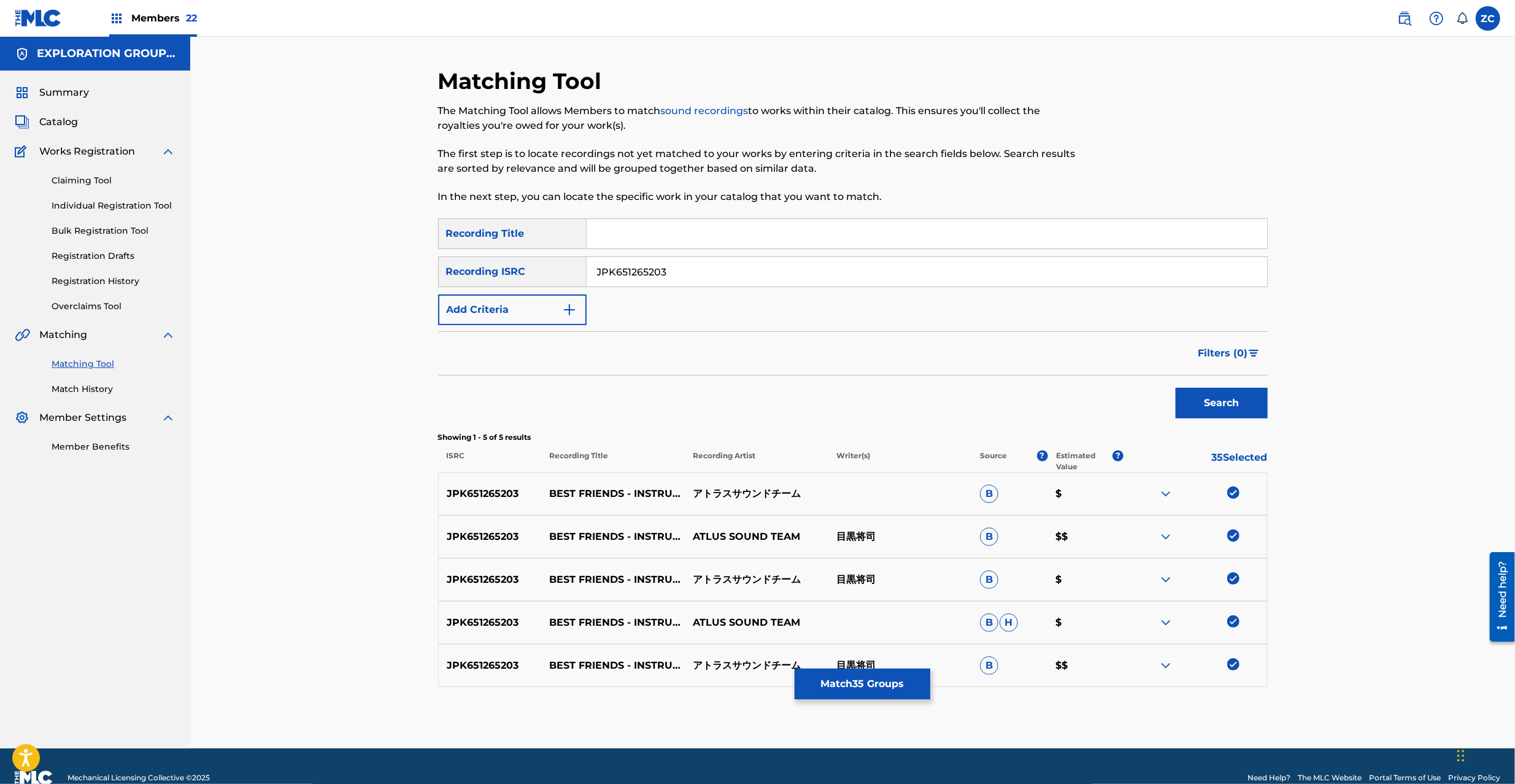
click at [929, 271] on input "JPK651265203" at bounding box center [926, 271] width 681 height 29
paste input "1"
click at [1207, 397] on button "Search" at bounding box center [1222, 403] width 92 height 31
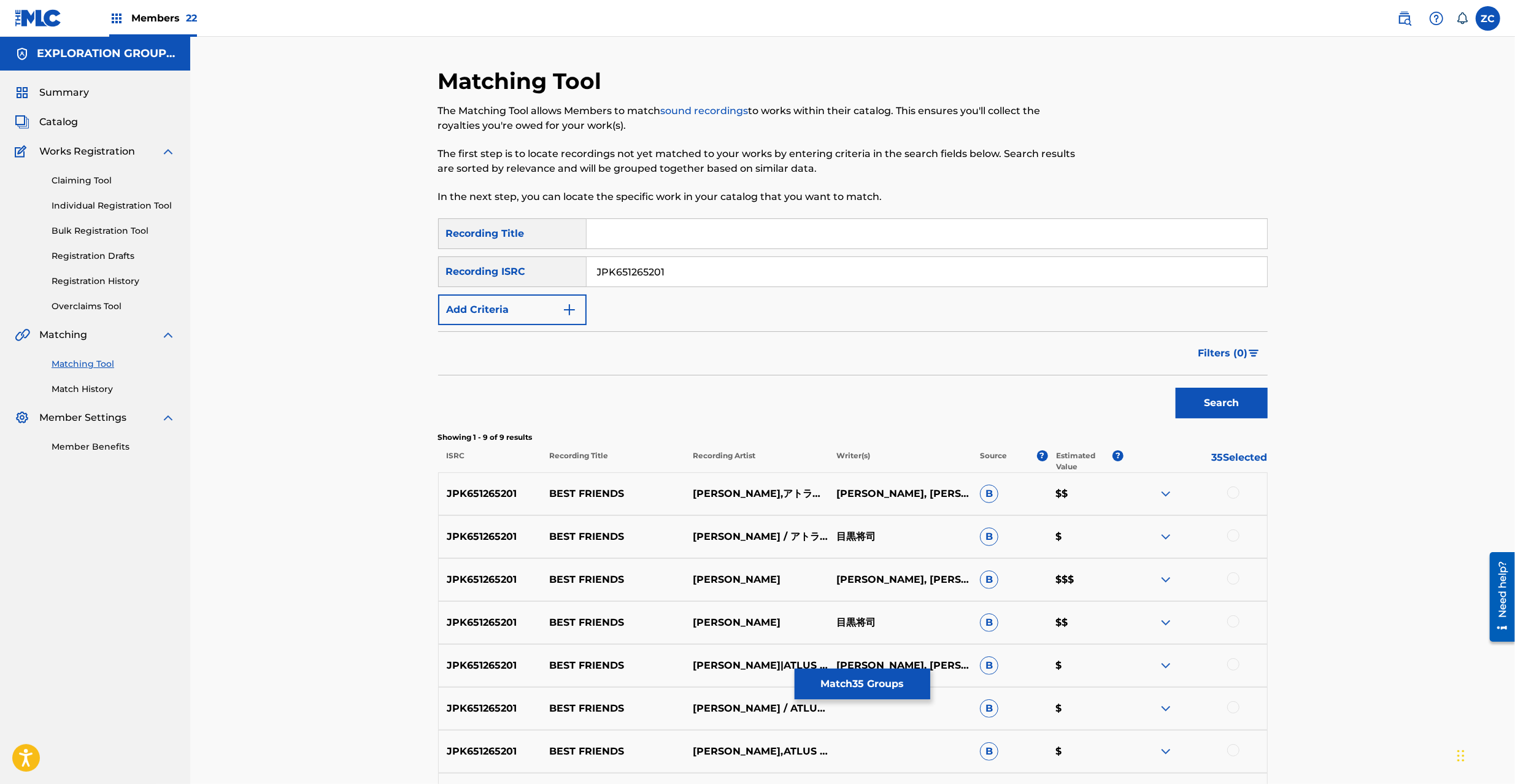
click at [1234, 493] on div at bounding box center [1233, 492] width 12 height 12
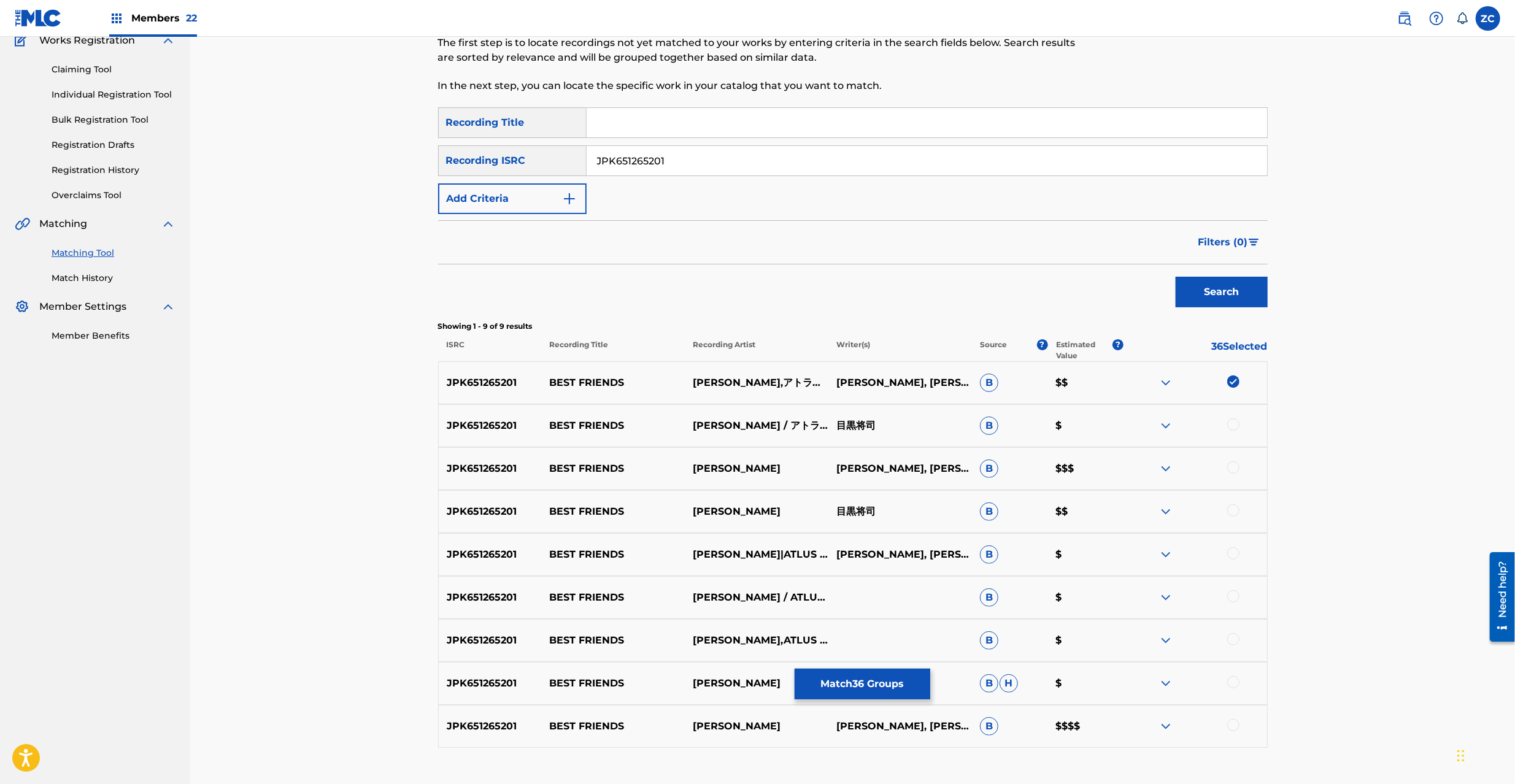
scroll to position [195, 0]
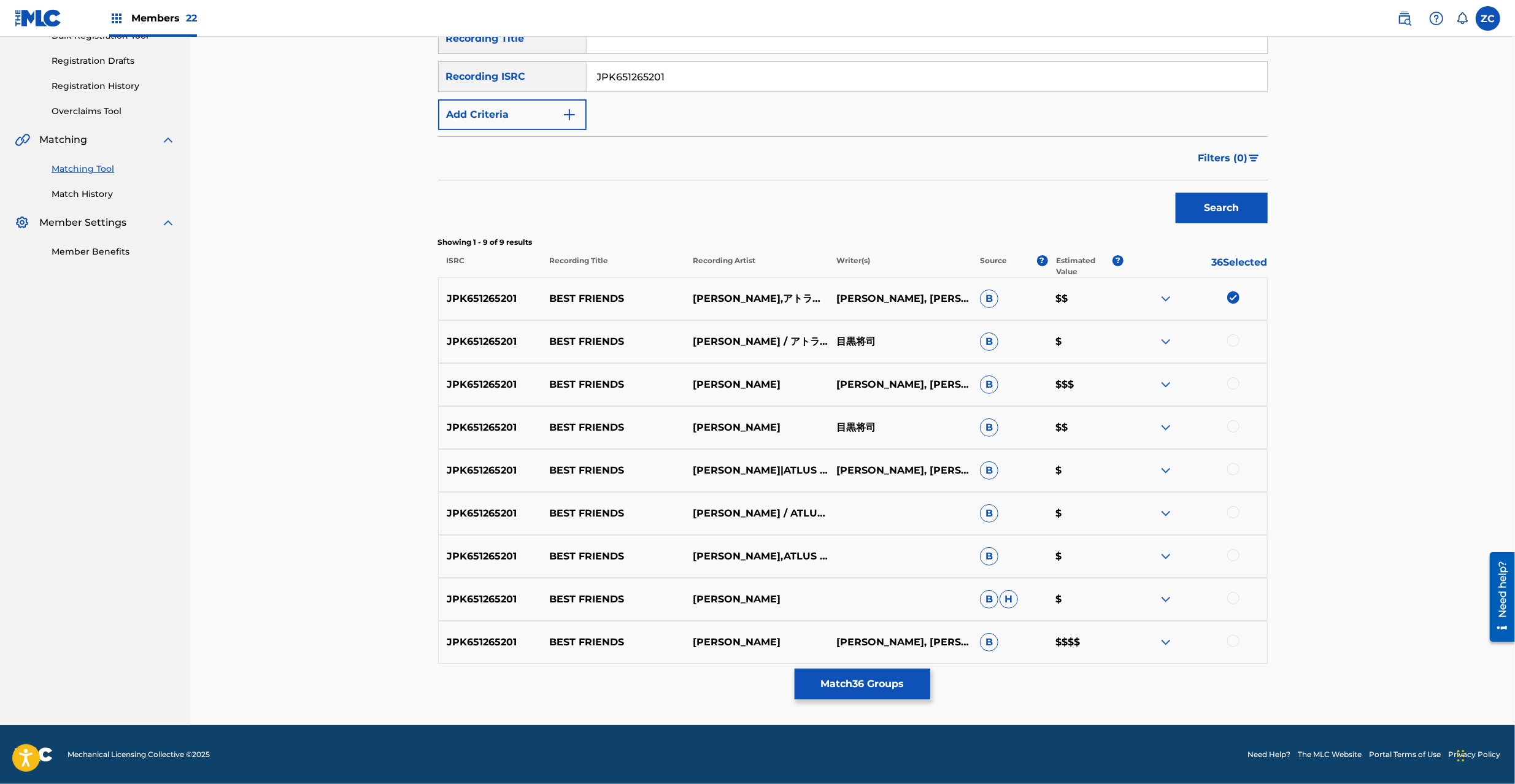
click at [1230, 337] on div at bounding box center [1233, 341] width 12 height 12
click at [1235, 385] on div at bounding box center [1233, 384] width 12 height 12
click at [1232, 427] on div at bounding box center [1233, 426] width 12 height 12
click at [1234, 468] on div at bounding box center [1233, 469] width 12 height 12
click at [1234, 508] on div at bounding box center [1233, 512] width 12 height 12
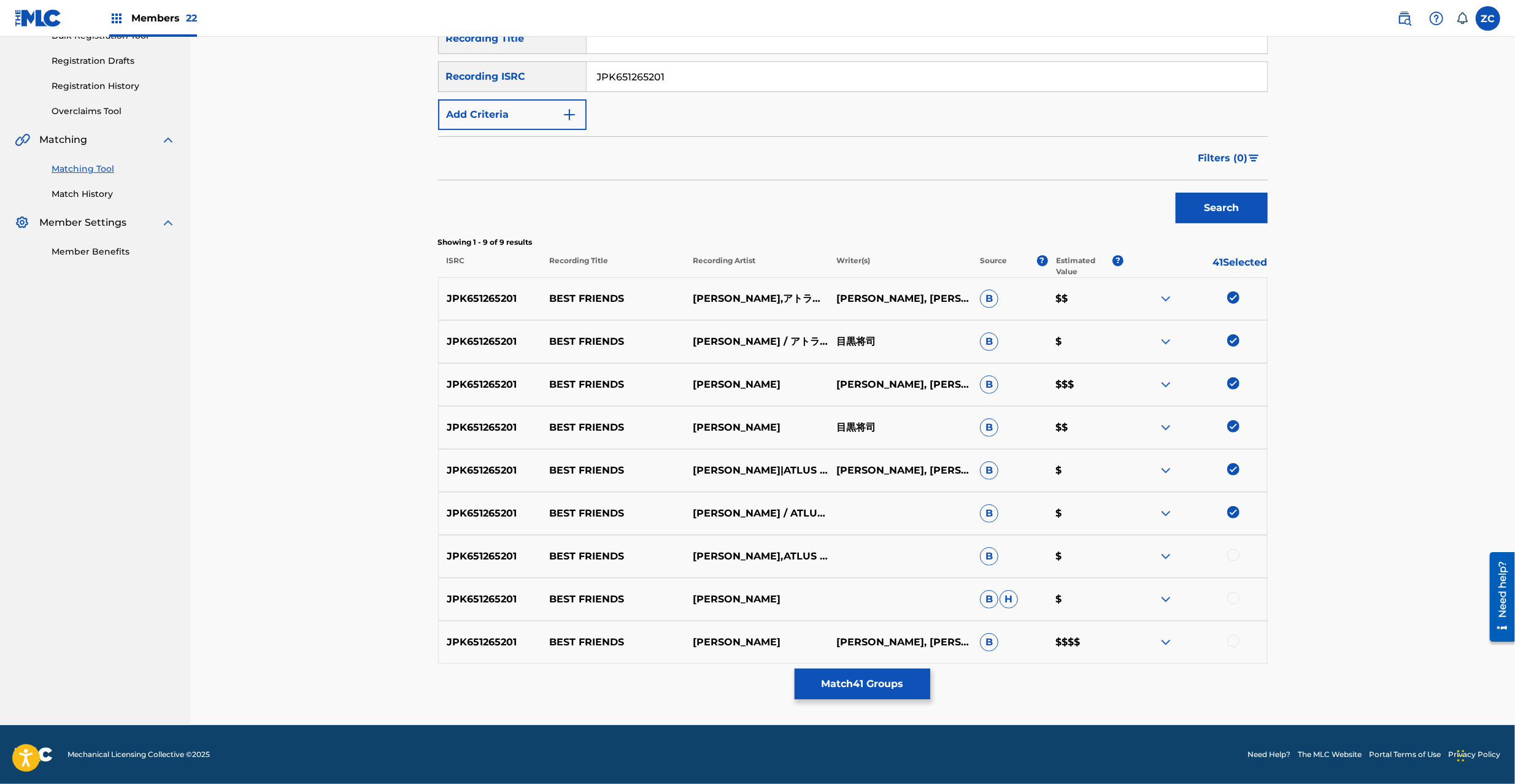
click at [1233, 558] on div at bounding box center [1233, 555] width 12 height 12
click at [1231, 600] on div at bounding box center [1233, 598] width 12 height 12
click at [1235, 641] on div at bounding box center [1233, 641] width 12 height 12
click at [783, 79] on input "JPK651265201" at bounding box center [926, 76] width 681 height 29
paste input "00903"
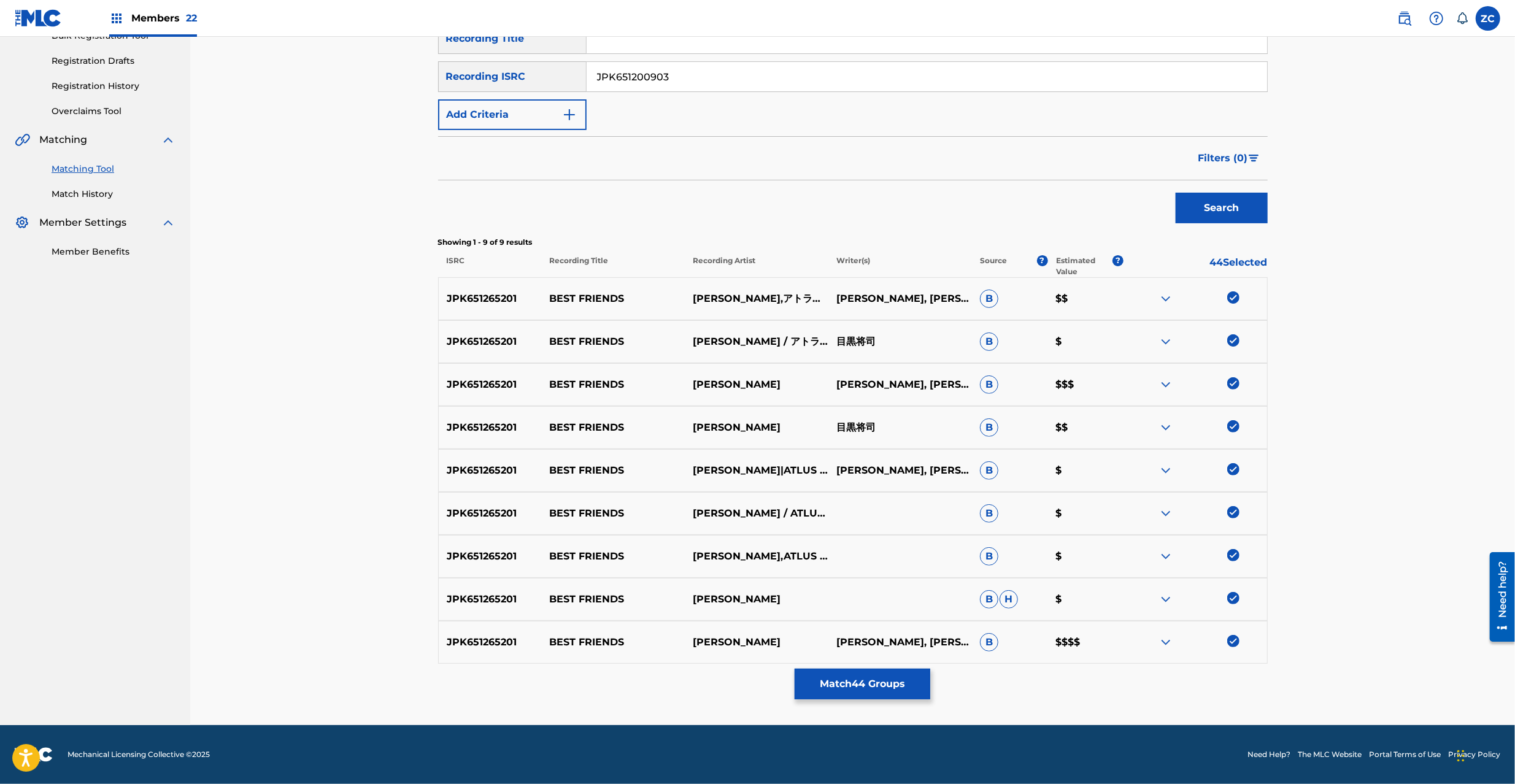
click at [1221, 204] on button "Search" at bounding box center [1222, 208] width 92 height 31
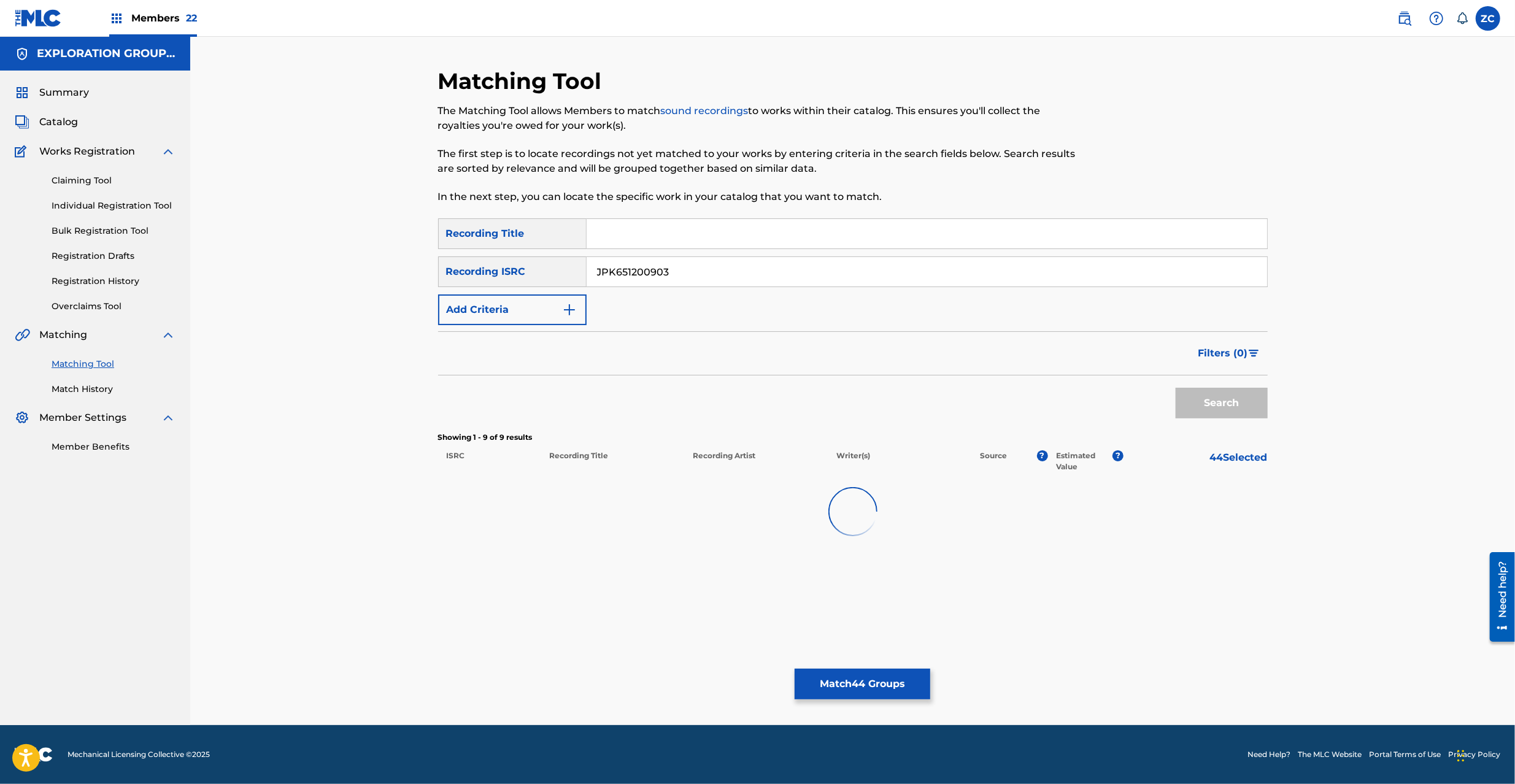
scroll to position [0, 0]
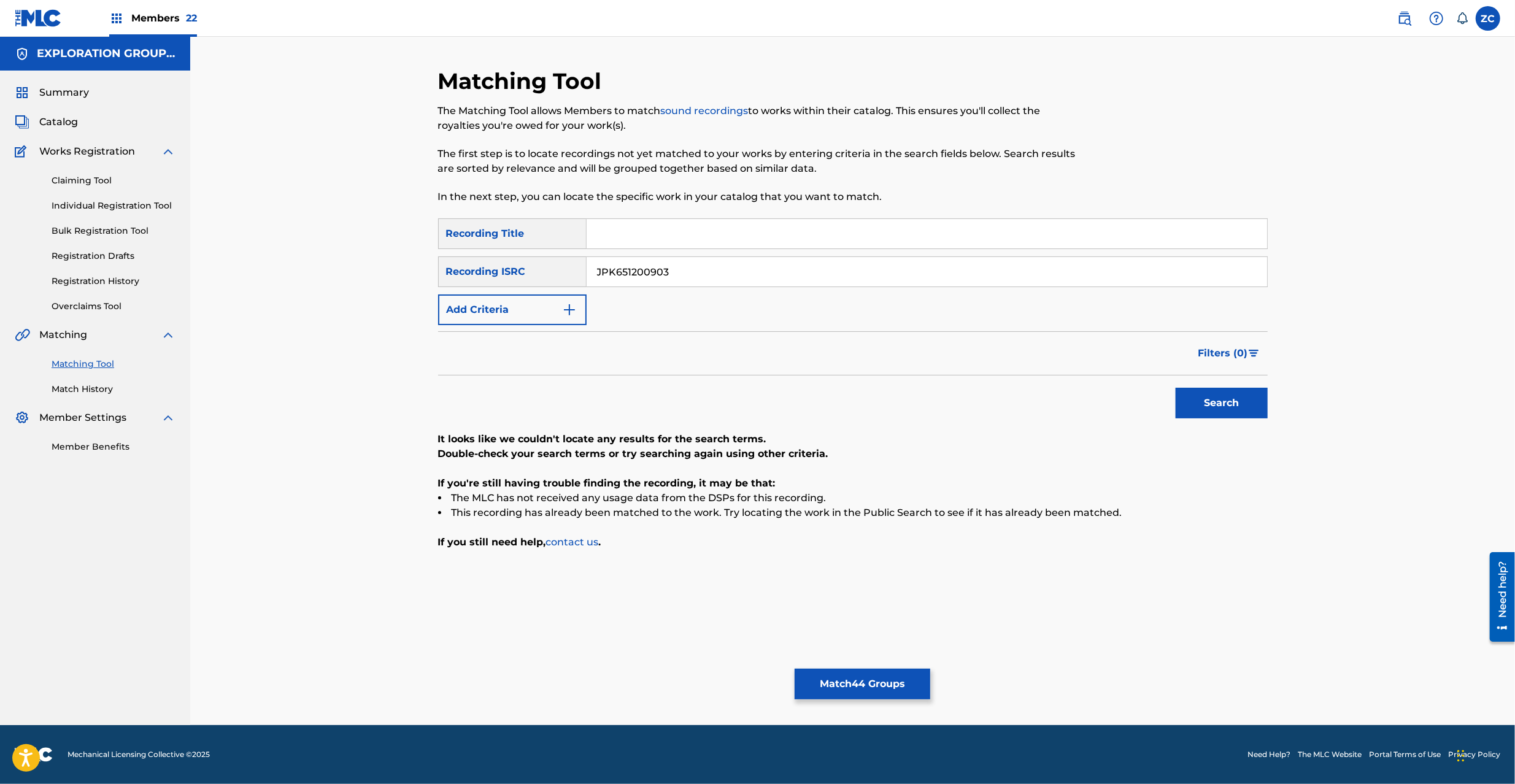
click at [839, 261] on input "JPK651200903" at bounding box center [926, 271] width 681 height 29
paste input "1"
type input "JPK651200901"
click at [1228, 401] on button "Search" at bounding box center [1222, 403] width 92 height 31
click at [897, 686] on button "Match 44 Groups" at bounding box center [862, 684] width 135 height 31
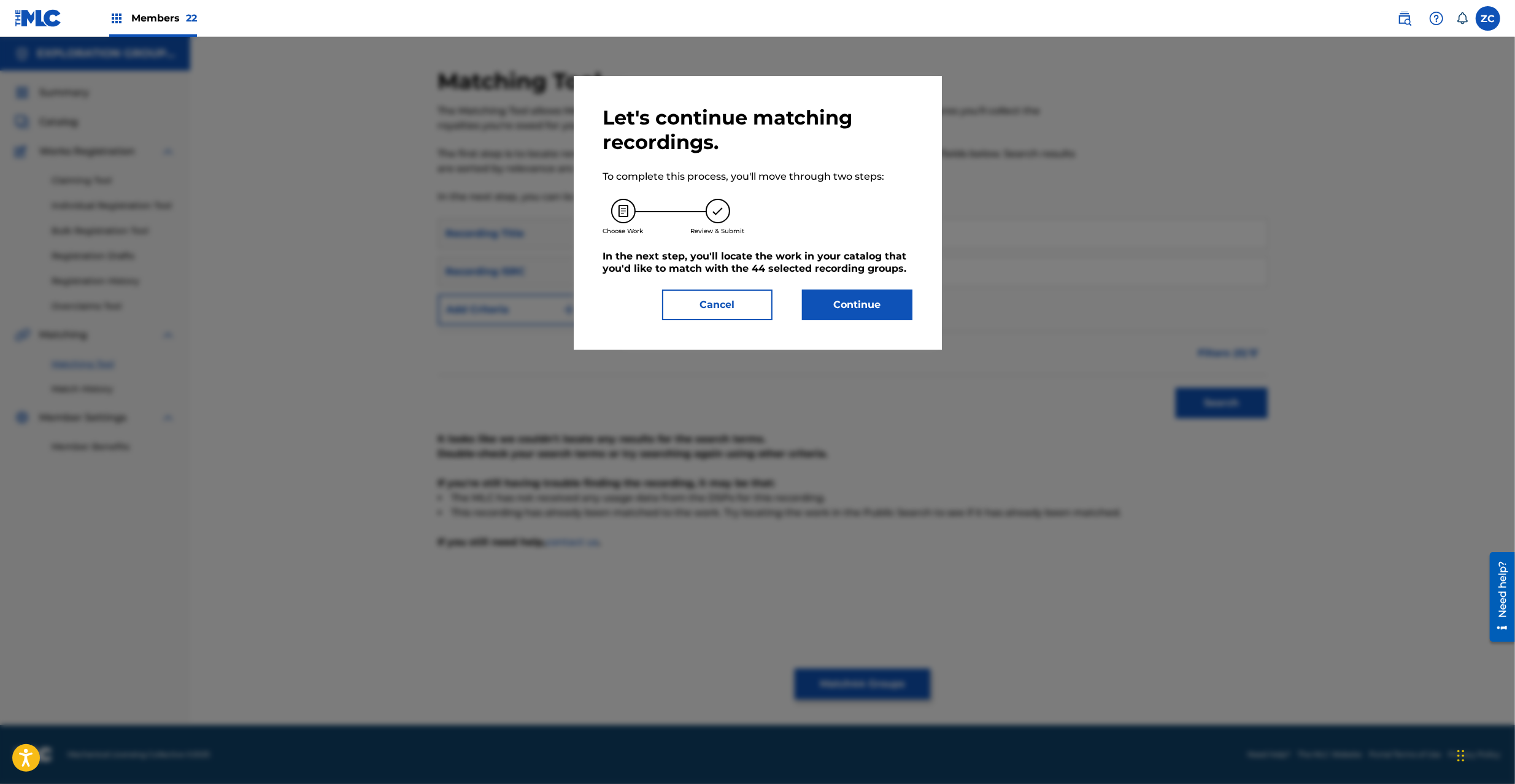
click at [870, 310] on button "Continue" at bounding box center [858, 304] width 110 height 31
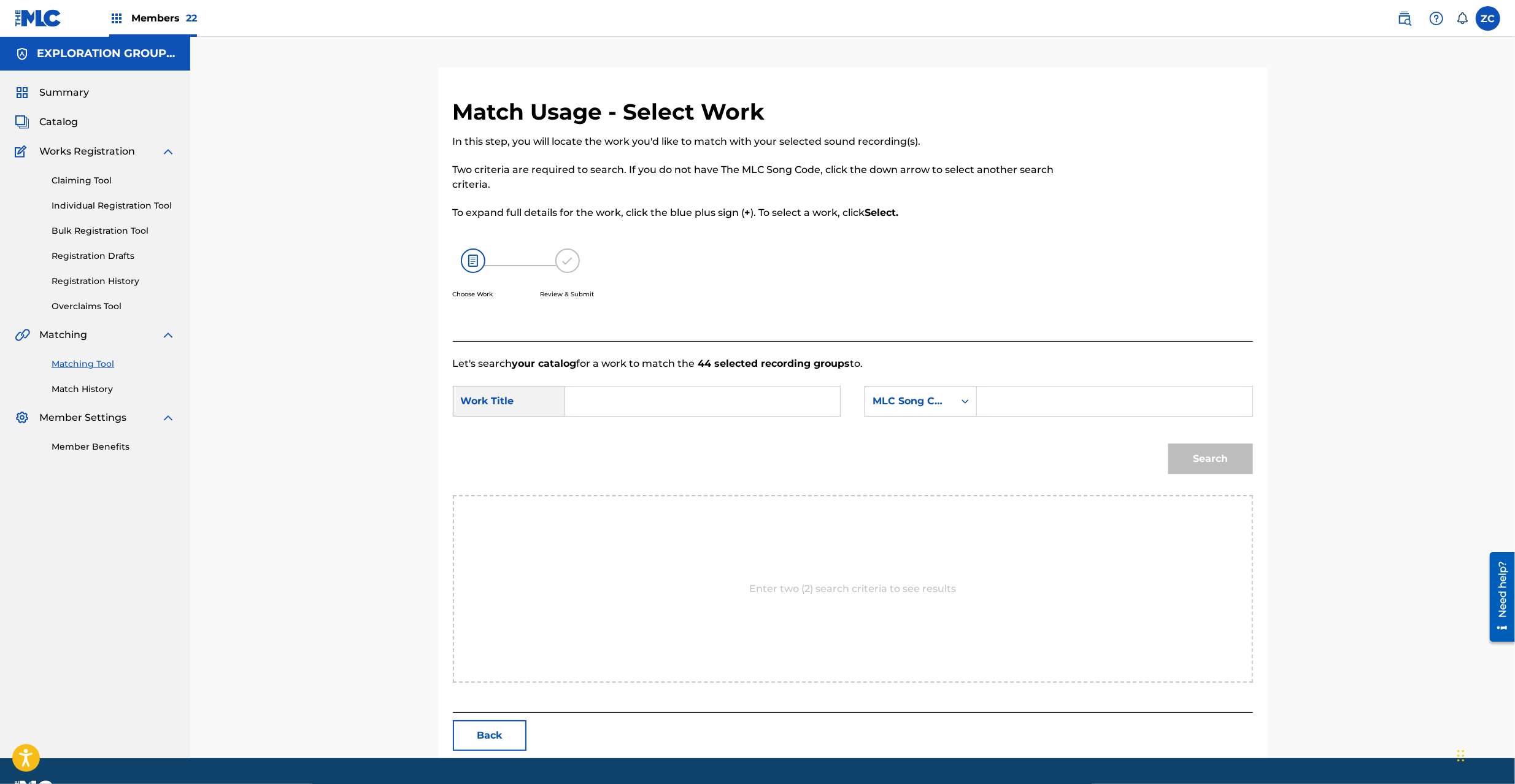
click at [743, 398] on input "Search Form" at bounding box center [703, 401] width 254 height 29
paste input "Best Friends BD9RFM"
click at [688, 399] on input "Best Friends BD9RFM" at bounding box center [703, 401] width 254 height 29
type input "Best Friends"
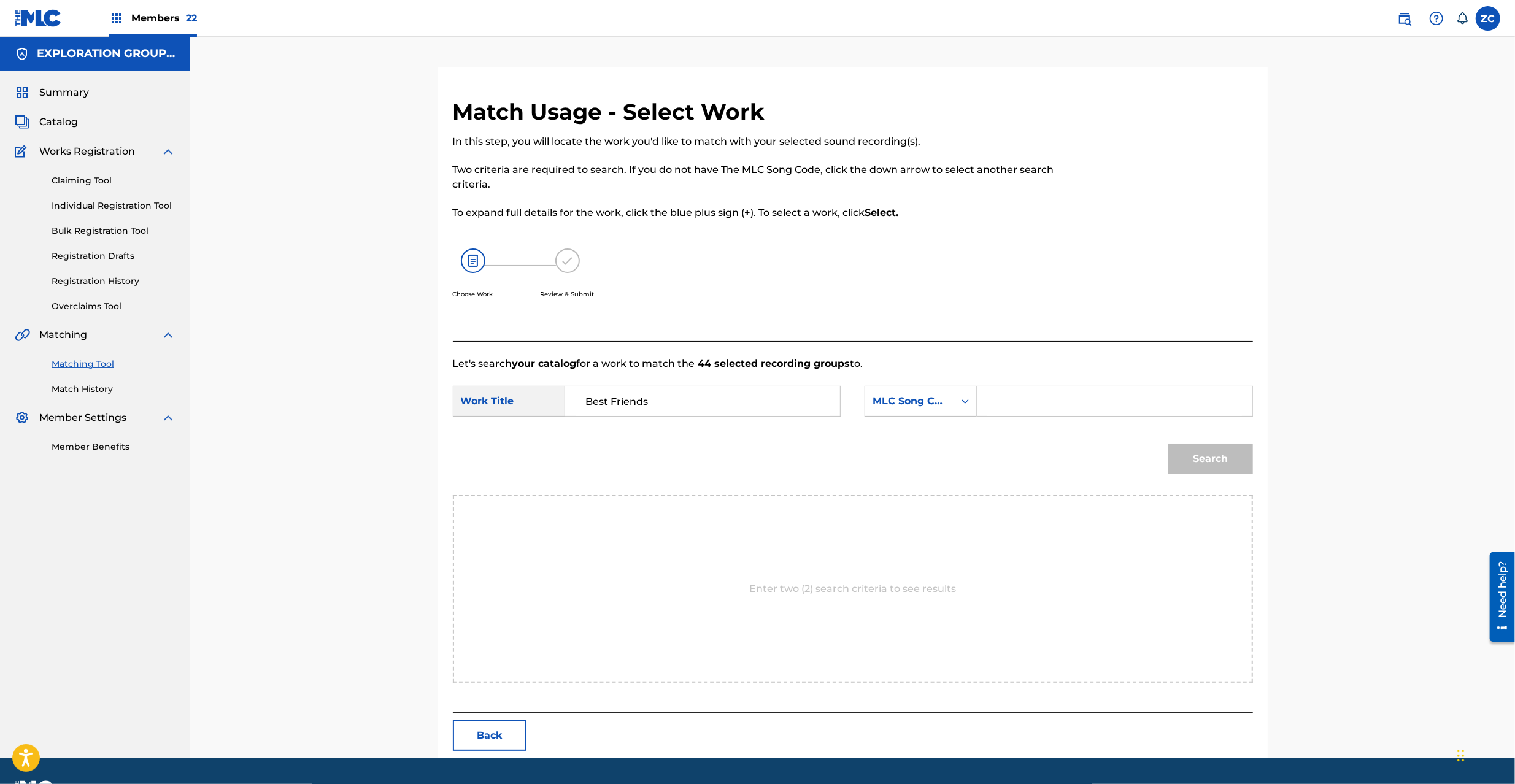
click at [1079, 411] on input "Search Form" at bounding box center [1115, 401] width 254 height 29
paste input "BD9RFM"
type input "BD9RFM"
click at [1243, 468] on button "Search" at bounding box center [1210, 458] width 85 height 31
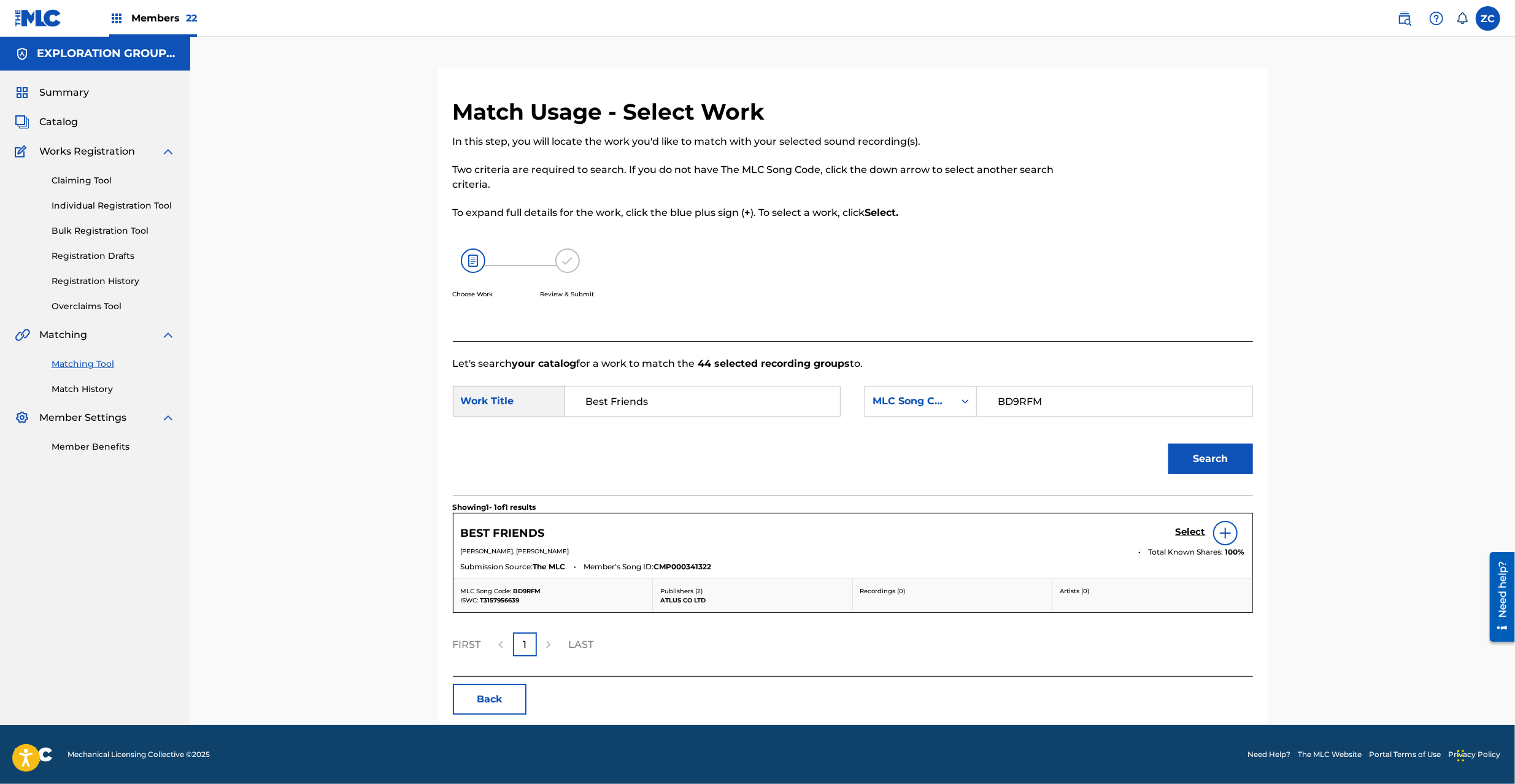
click at [1185, 534] on h5 "Select" at bounding box center [1191, 532] width 30 height 11
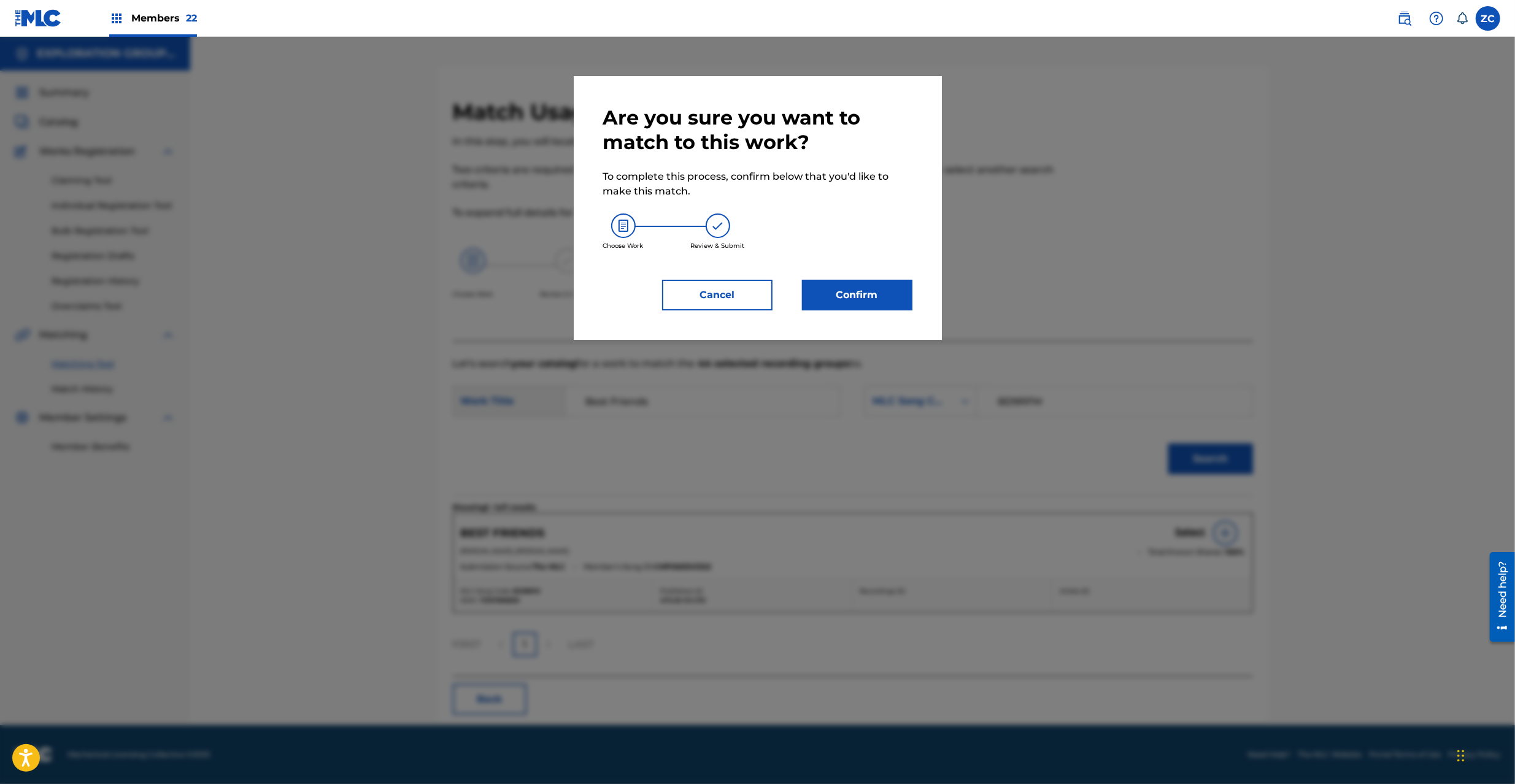
click at [843, 303] on button "Confirm" at bounding box center [858, 295] width 110 height 31
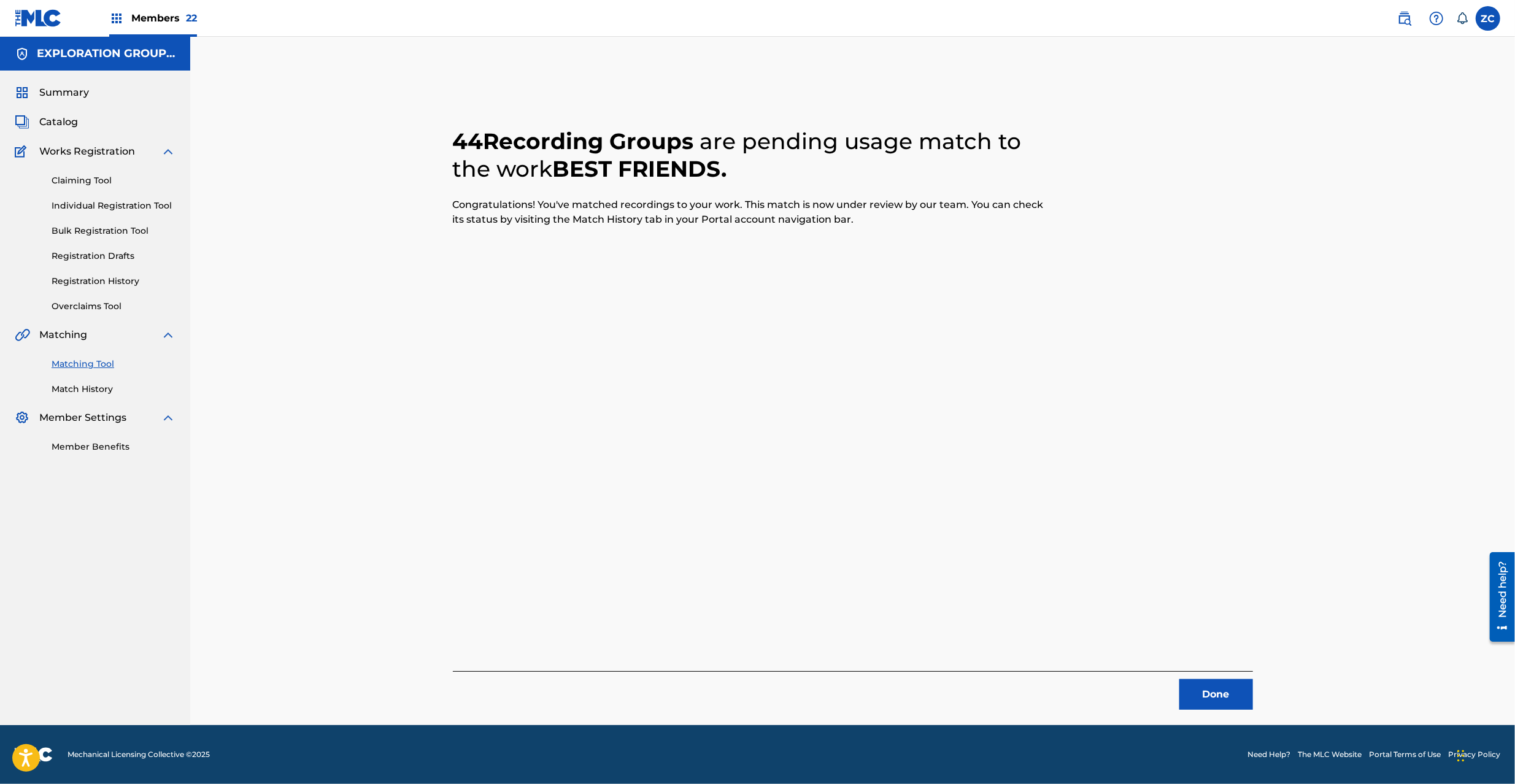
click at [1201, 685] on button "Done" at bounding box center [1216, 694] width 73 height 31
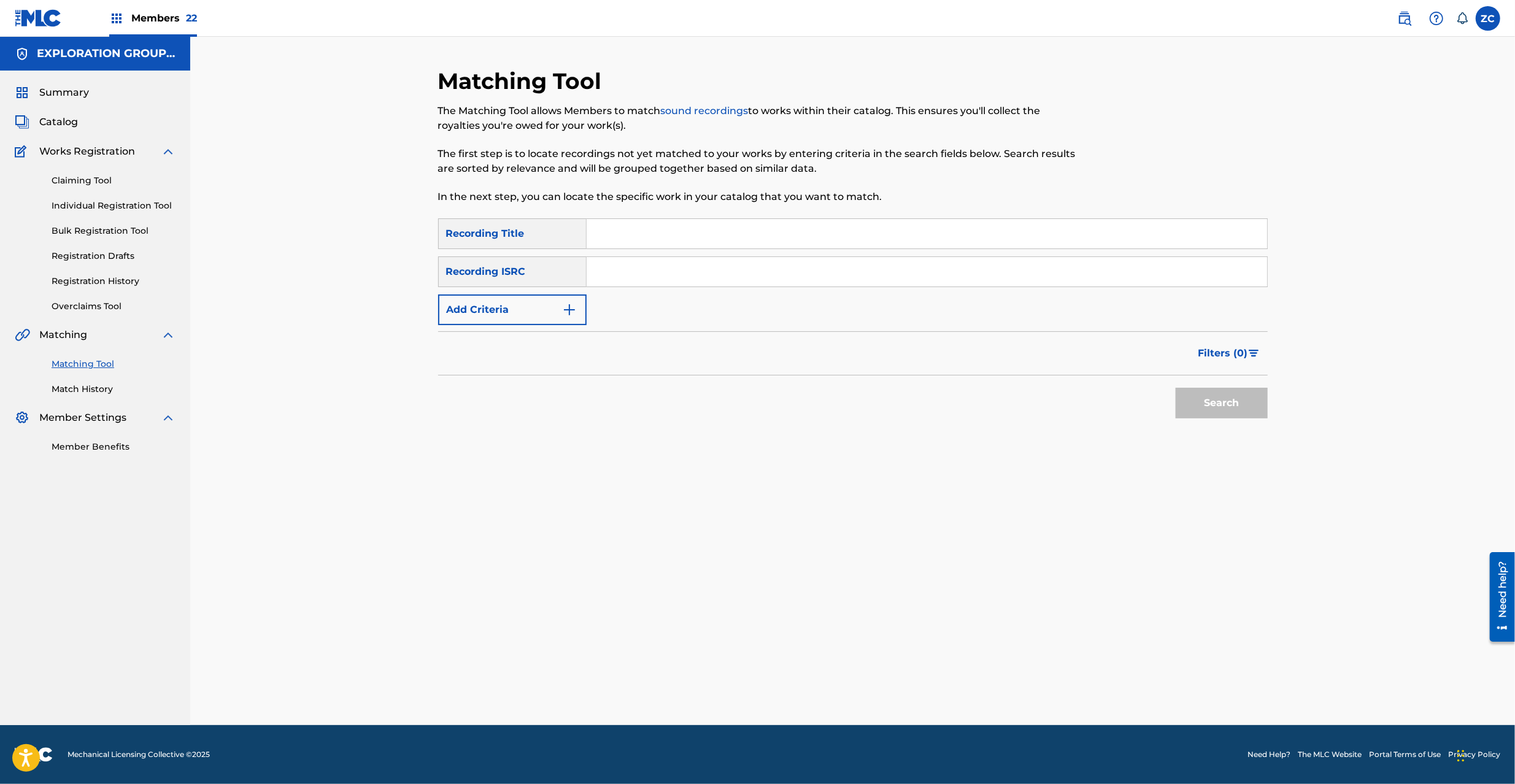
drag, startPoint x: 703, startPoint y: 271, endPoint x: 722, endPoint y: 286, distance: 24.2
click at [703, 271] on input "Search Form" at bounding box center [926, 271] width 681 height 29
paste input "JPK651396038"
click at [1195, 395] on button "Search" at bounding box center [1222, 403] width 92 height 31
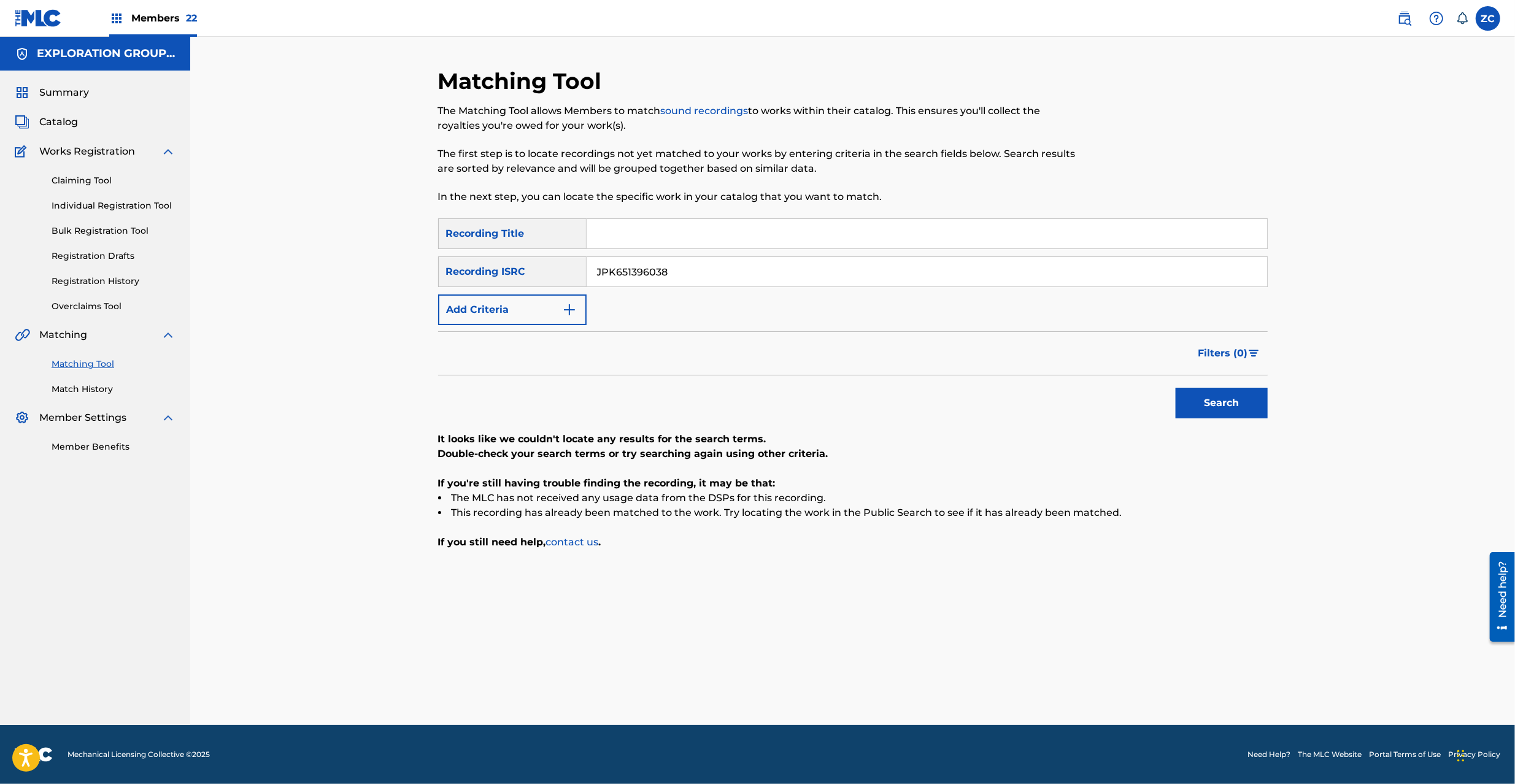
click at [911, 263] on input "JPK651396038" at bounding box center [926, 271] width 681 height 29
paste input "265320"
click at [1207, 405] on button "Search" at bounding box center [1222, 403] width 92 height 31
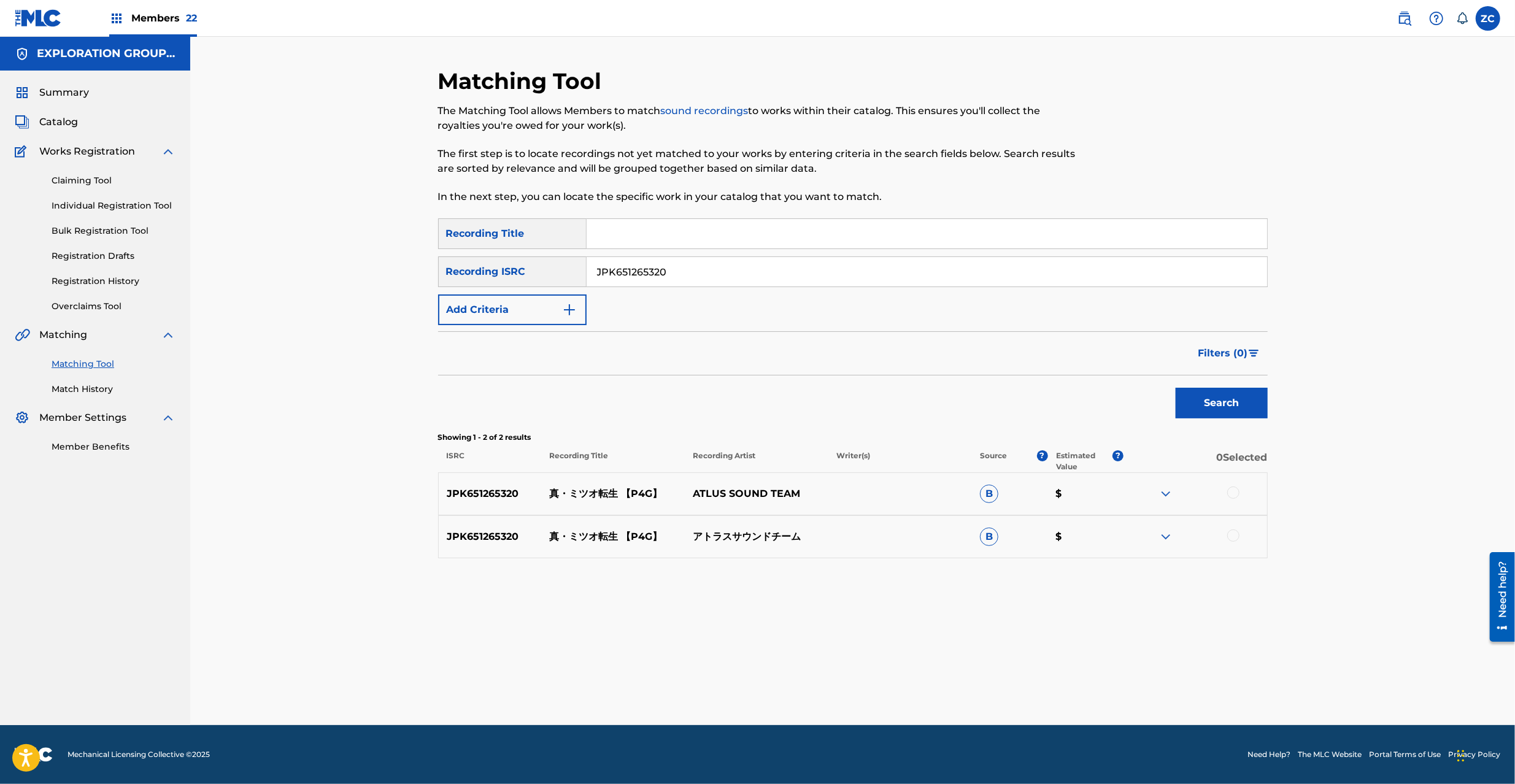
click at [1234, 491] on div at bounding box center [1233, 492] width 12 height 12
click at [1234, 538] on div at bounding box center [1233, 536] width 12 height 12
click at [811, 276] on input "JPK651265320" at bounding box center [926, 271] width 681 height 29
paste input "015"
click at [1213, 406] on button "Search" at bounding box center [1222, 403] width 92 height 31
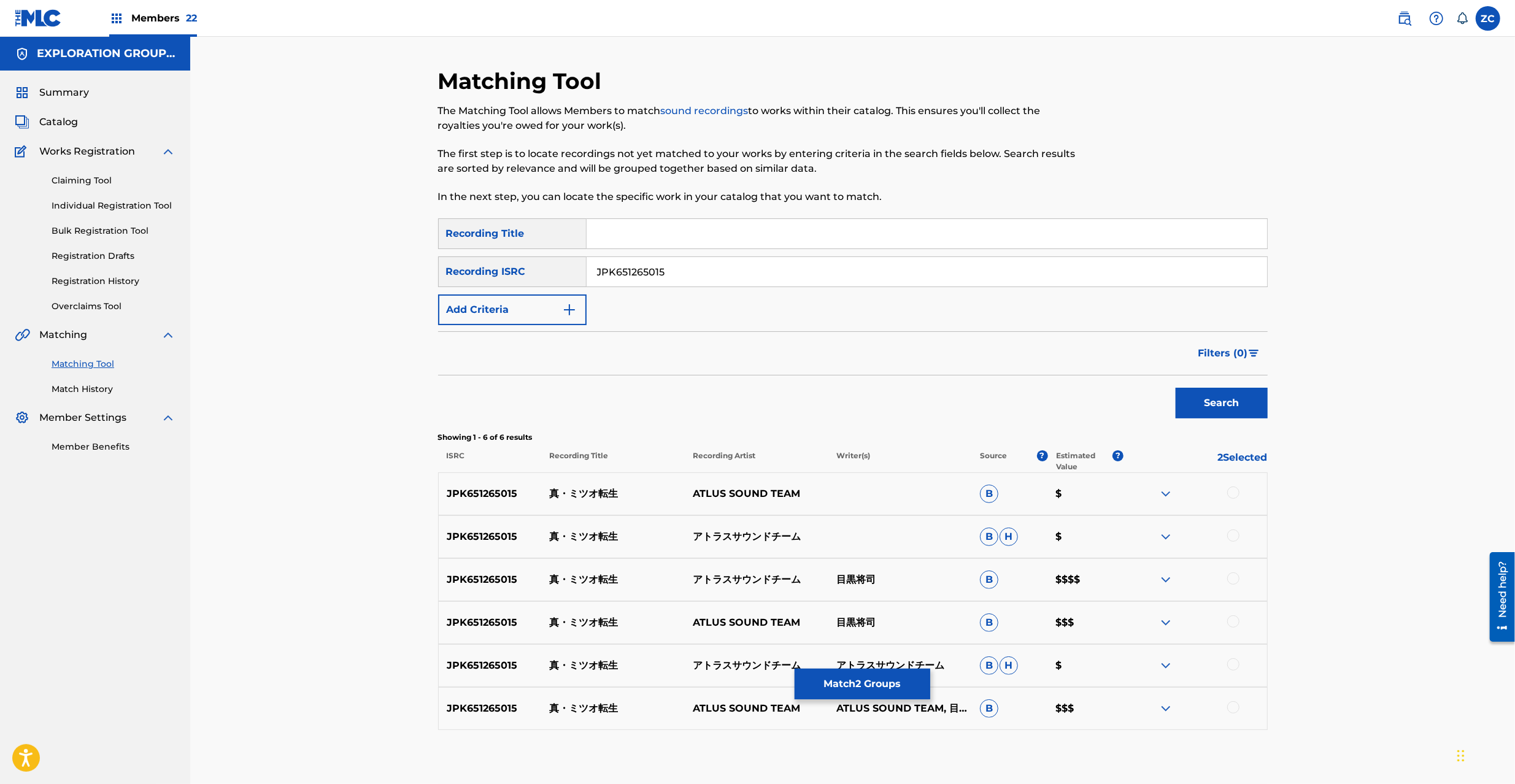
click at [1235, 494] on div at bounding box center [1233, 492] width 12 height 12
click at [1233, 535] on div at bounding box center [1233, 536] width 12 height 12
click at [1237, 577] on div at bounding box center [1233, 579] width 12 height 12
click at [1235, 625] on div at bounding box center [1233, 622] width 12 height 12
click at [1233, 660] on div at bounding box center [1233, 665] width 12 height 12
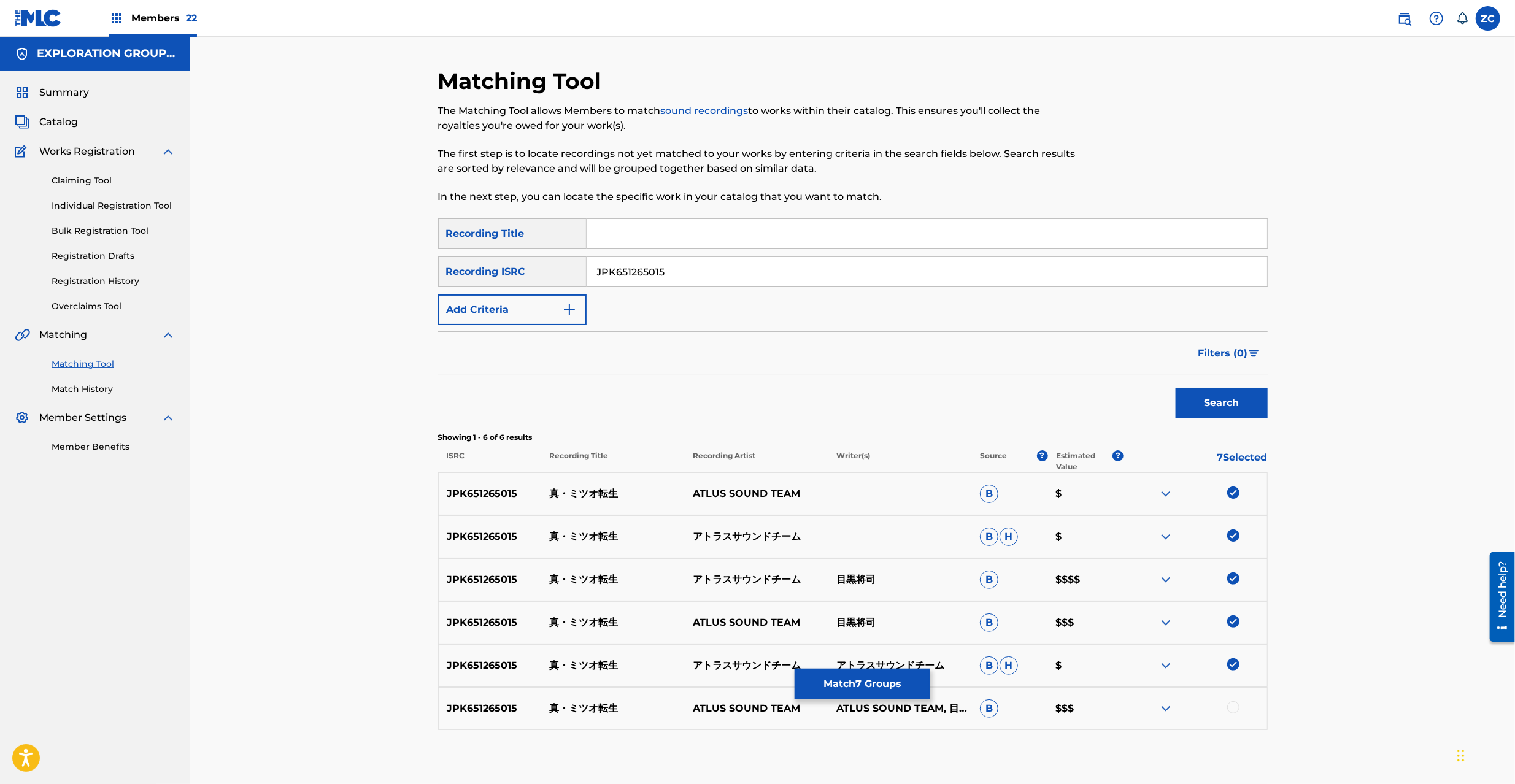
click at [1233, 707] on div at bounding box center [1233, 707] width 12 height 12
click at [855, 276] on input "JPK651265015" at bounding box center [926, 271] width 681 height 29
paste input "00715"
type input "JPK651200715"
click at [1238, 398] on button "Search" at bounding box center [1222, 403] width 92 height 31
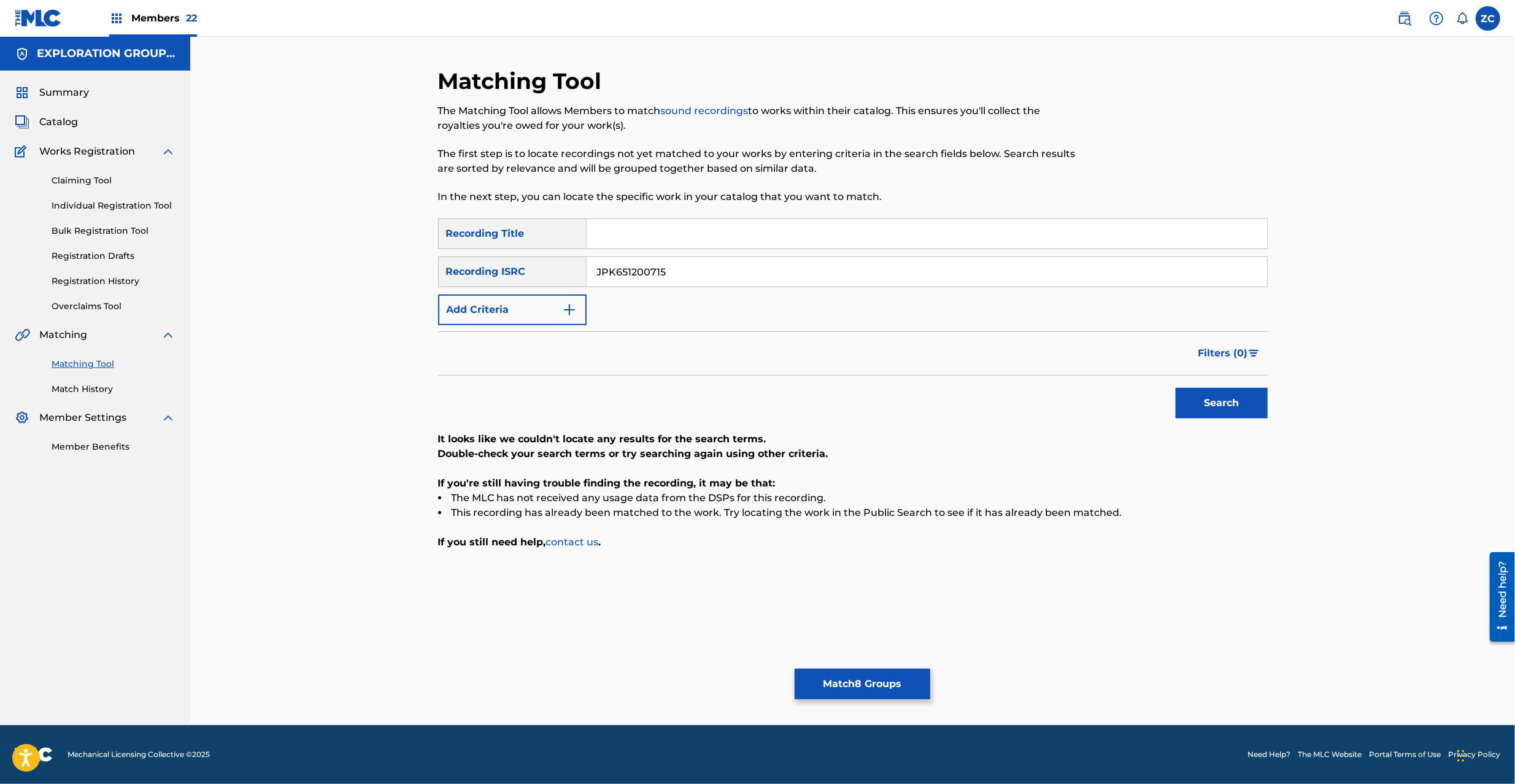
click at [891, 692] on button "Match 8 Groups" at bounding box center [862, 684] width 135 height 31
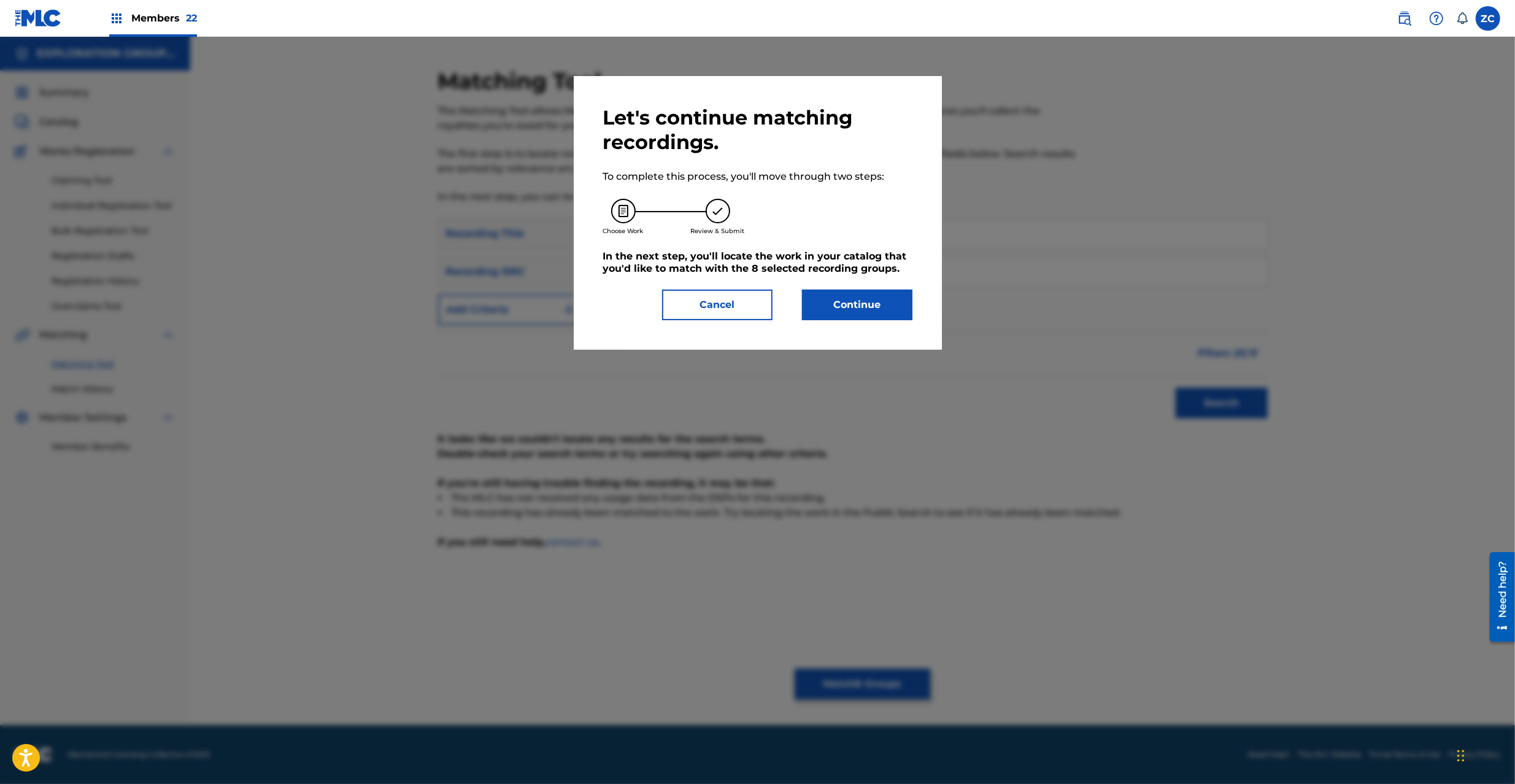
click at [851, 315] on button "Continue" at bounding box center [858, 304] width 110 height 31
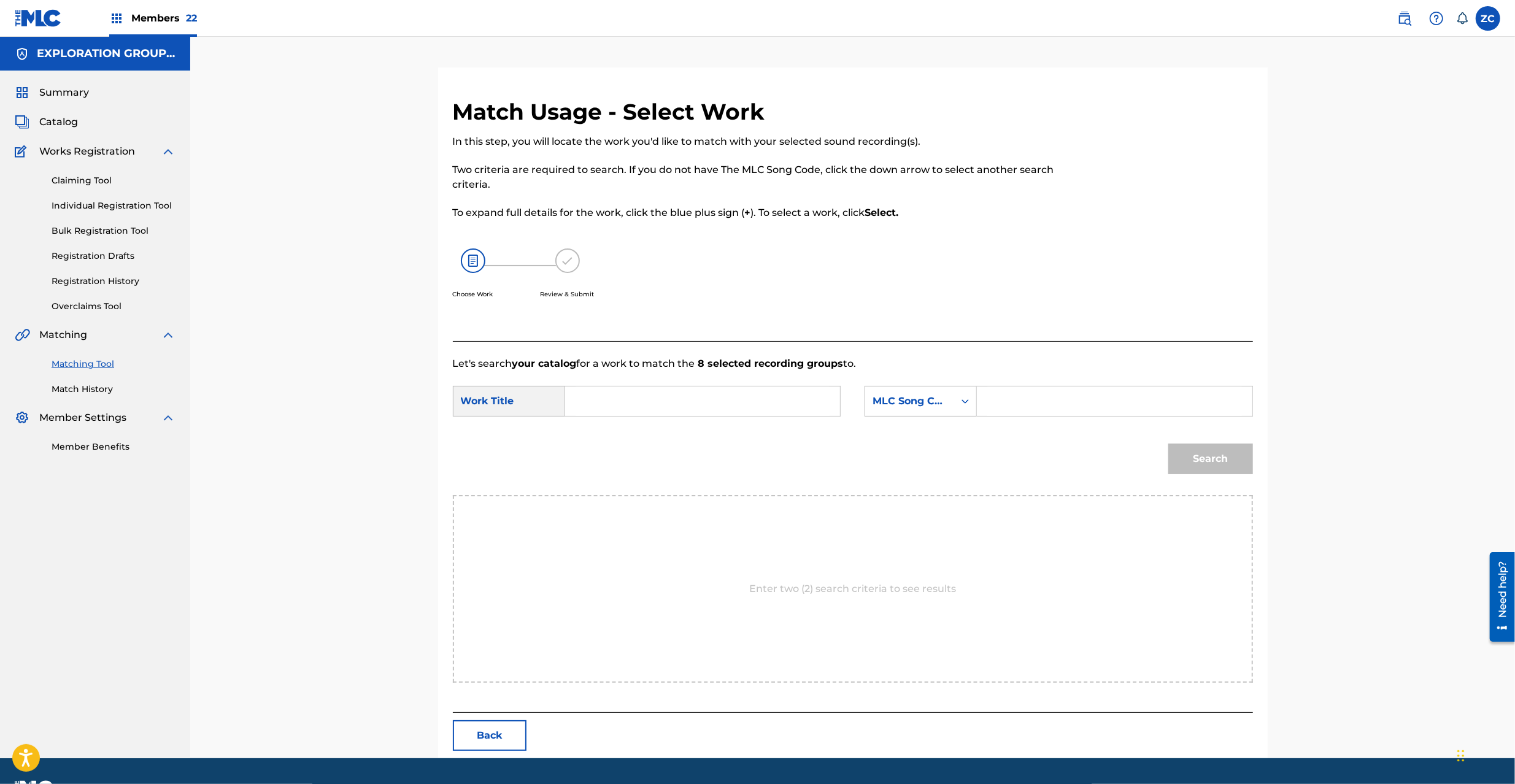
click at [782, 405] on input "Search Form" at bounding box center [703, 401] width 254 height 29
paste input "Shin Mitsuo Tensei S65UR3"
click at [710, 403] on input "Shin Mitsuo Tensei S65UR3" at bounding box center [703, 401] width 254 height 29
type input "Shin Mitsuo Tensei"
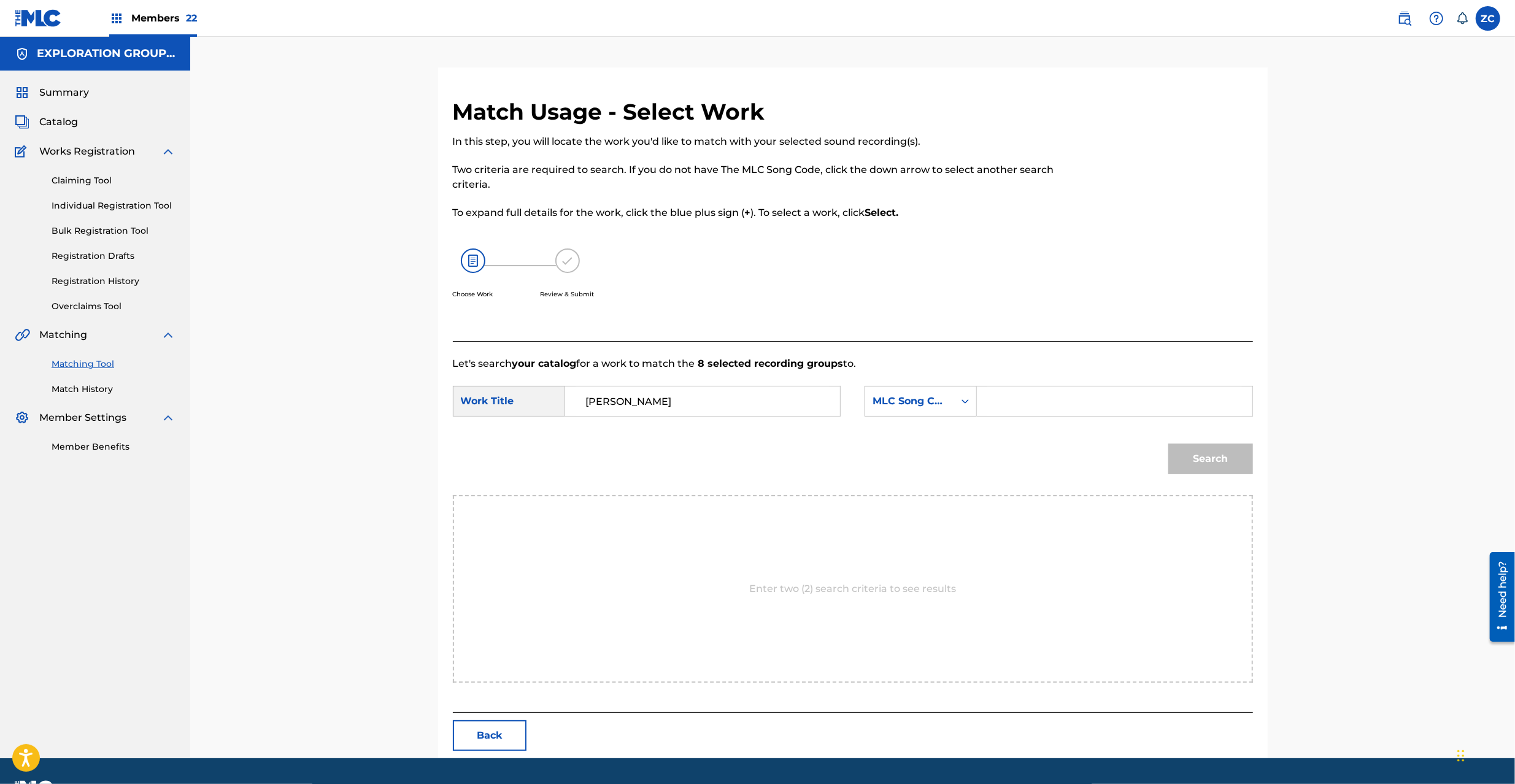
click at [1113, 415] on input "Search Form" at bounding box center [1115, 401] width 254 height 29
paste input "S65UR3"
type input "S65UR3"
click at [1236, 472] on button "Search" at bounding box center [1210, 458] width 85 height 31
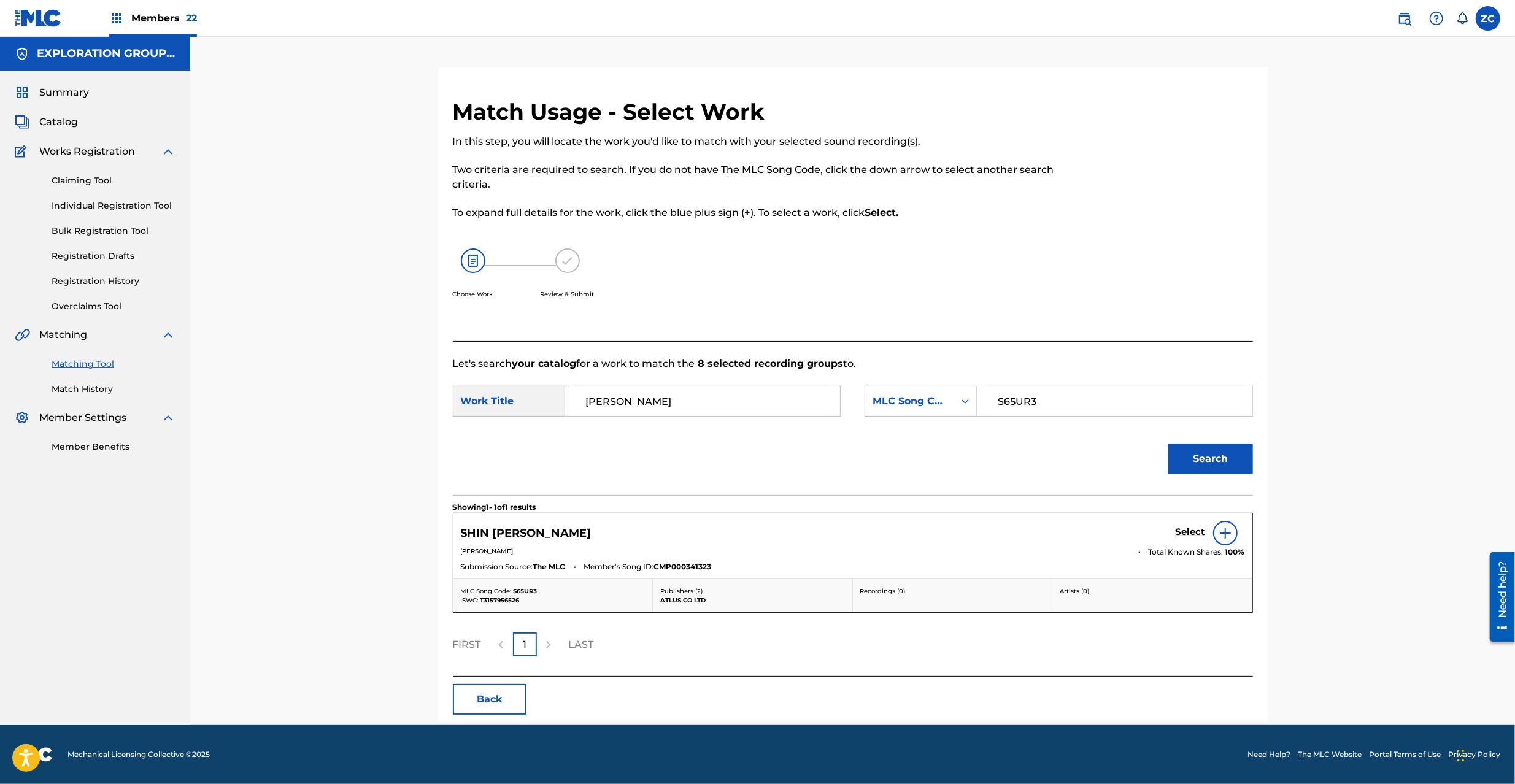
click at [1186, 532] on h5 "Select" at bounding box center [1191, 532] width 30 height 11
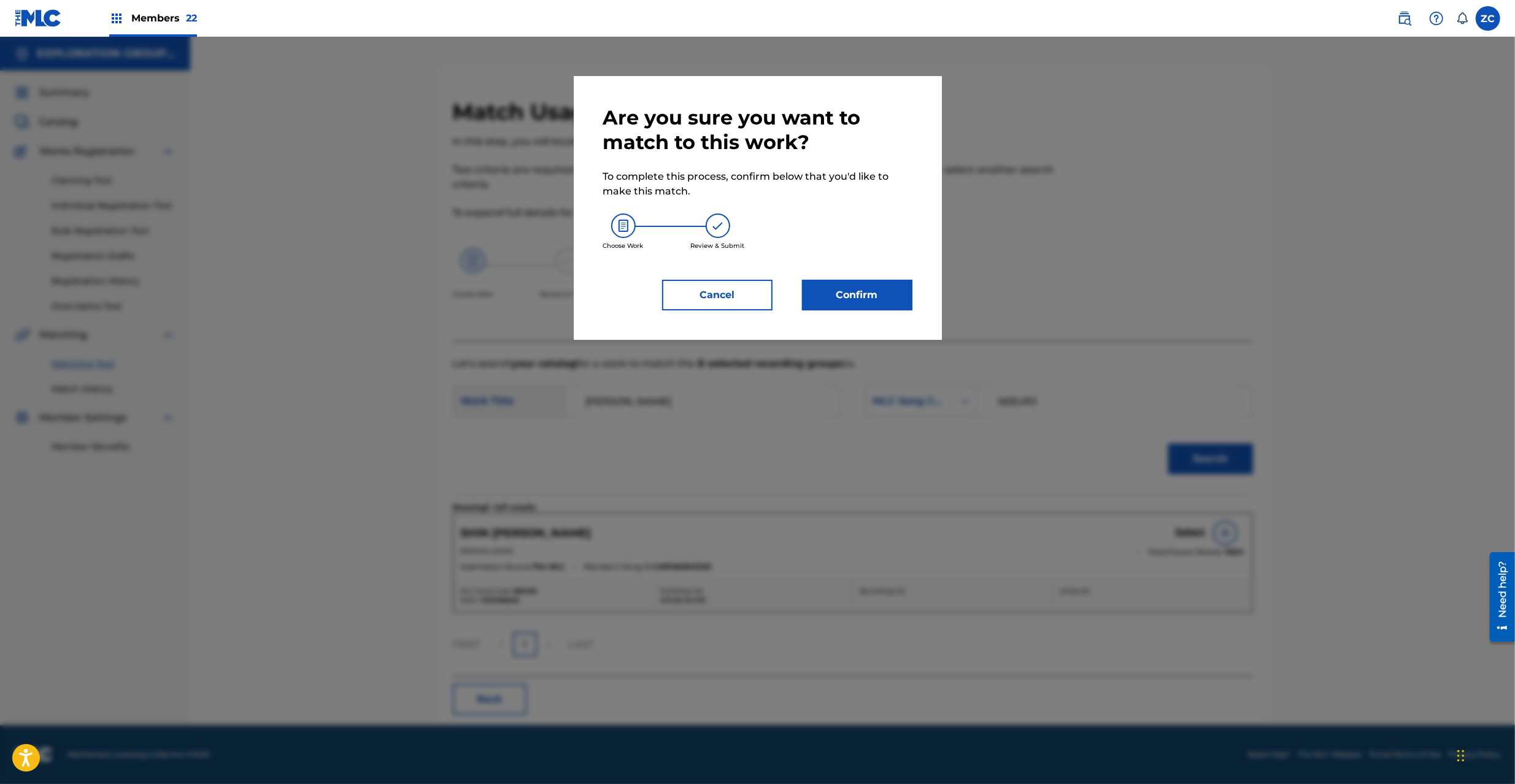
click at [882, 291] on button "Confirm" at bounding box center [858, 295] width 110 height 31
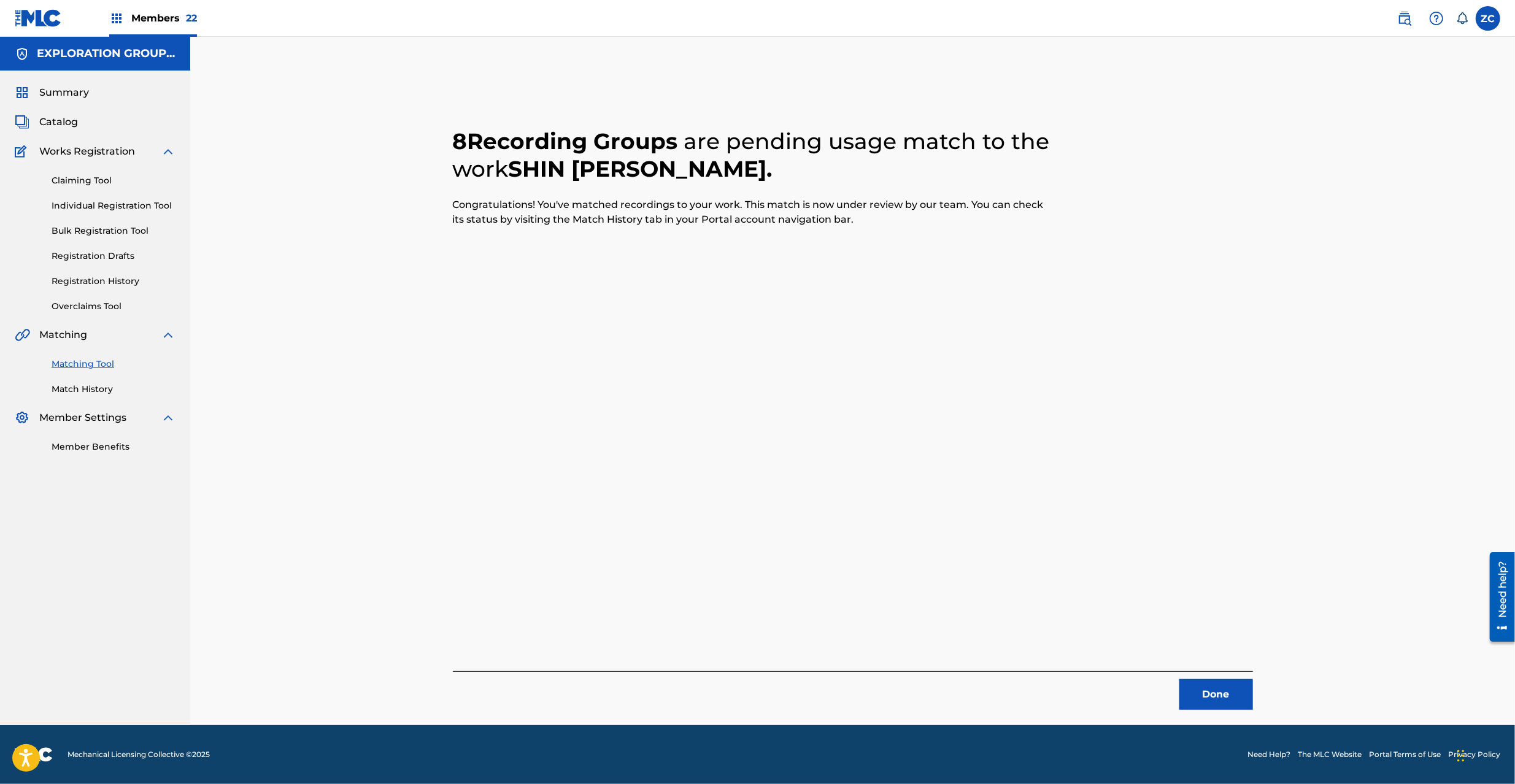
click at [1214, 700] on button "Done" at bounding box center [1216, 694] width 73 height 31
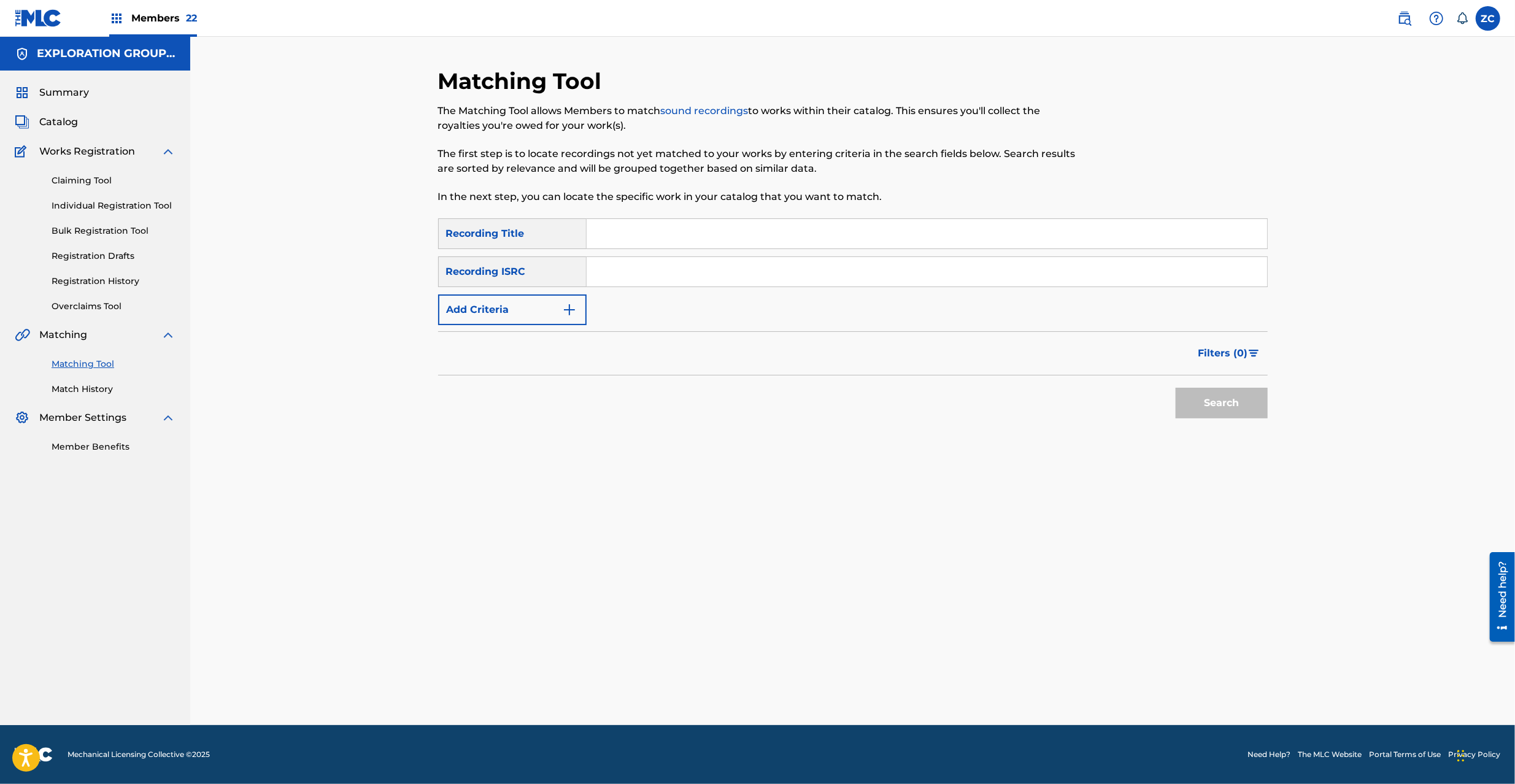
drag, startPoint x: 724, startPoint y: 267, endPoint x: 729, endPoint y: 273, distance: 7.8
click at [724, 267] on input "Search Form" at bounding box center [926, 271] width 681 height 29
paste input "JPK651200712"
click at [1232, 406] on button "Search" at bounding box center [1222, 403] width 92 height 31
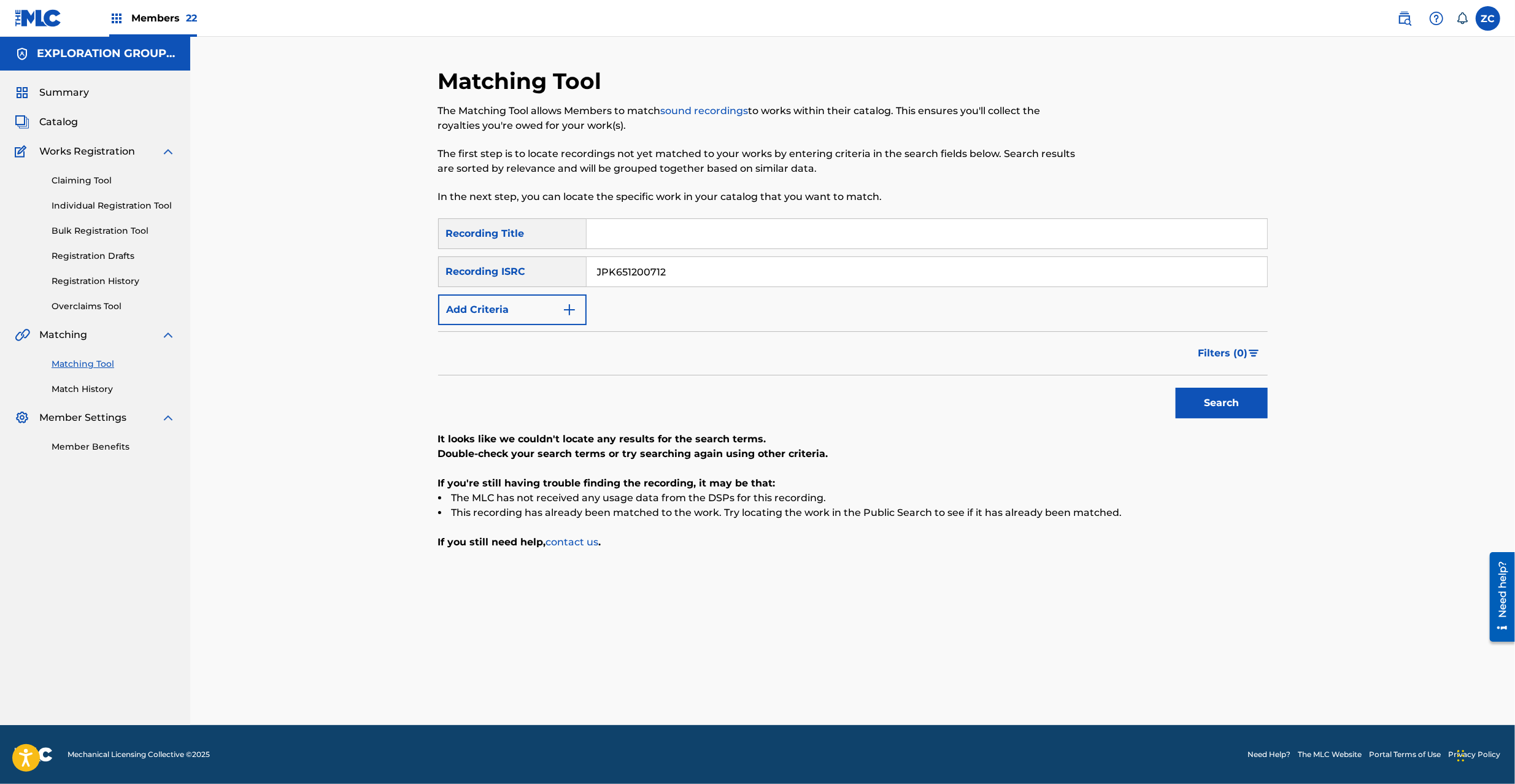
click at [716, 270] on input "JPK651200712" at bounding box center [926, 271] width 681 height 29
paste input "65012"
type input "JPK651265012"
click at [1250, 400] on button "Search" at bounding box center [1222, 403] width 92 height 31
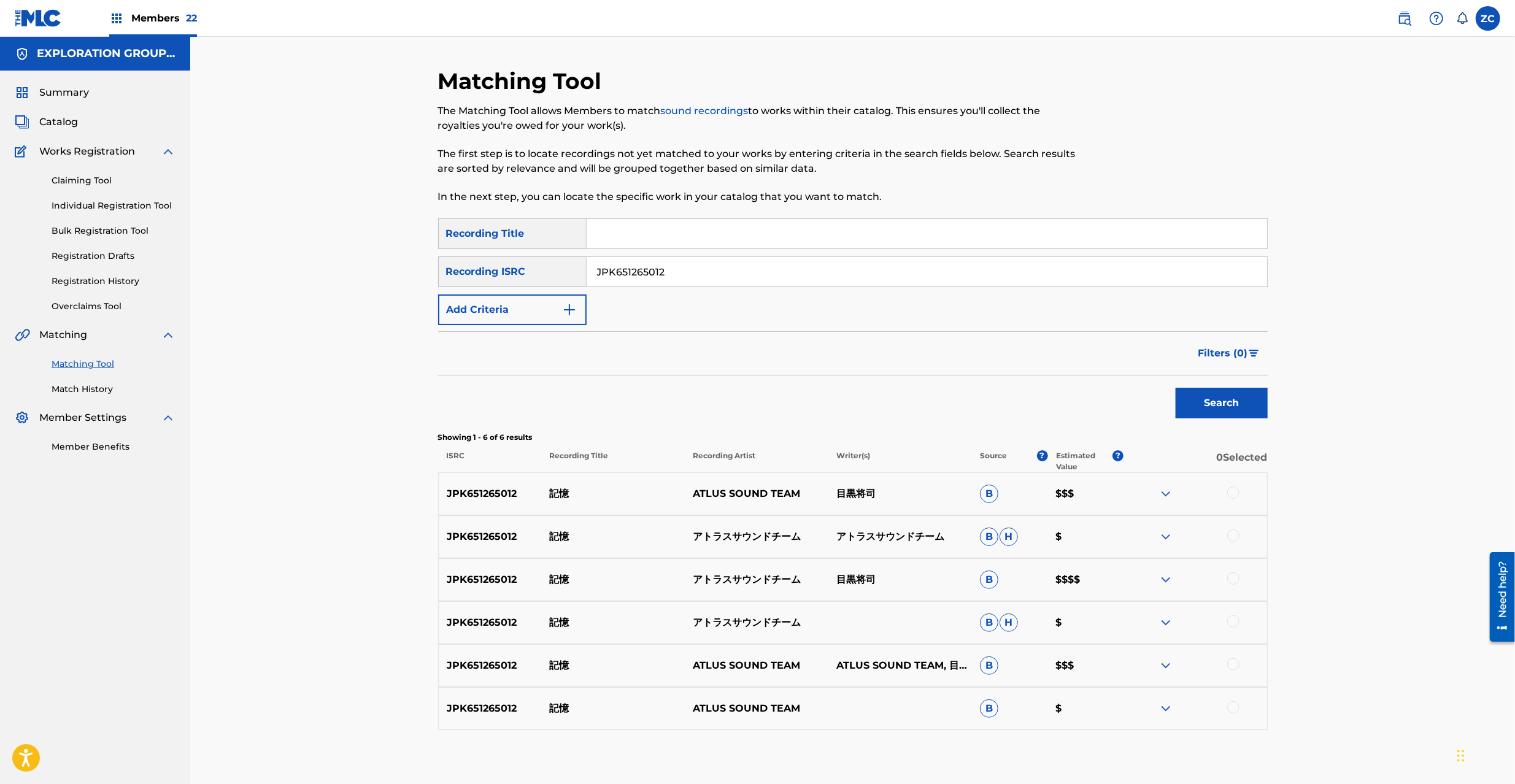
click at [1233, 493] on div at bounding box center [1233, 492] width 12 height 12
click at [1234, 538] on div at bounding box center [1233, 536] width 12 height 12
click at [1230, 580] on div at bounding box center [1233, 579] width 12 height 12
click at [1231, 629] on div at bounding box center [1195, 622] width 144 height 14
click at [1232, 619] on div at bounding box center [1233, 622] width 12 height 12
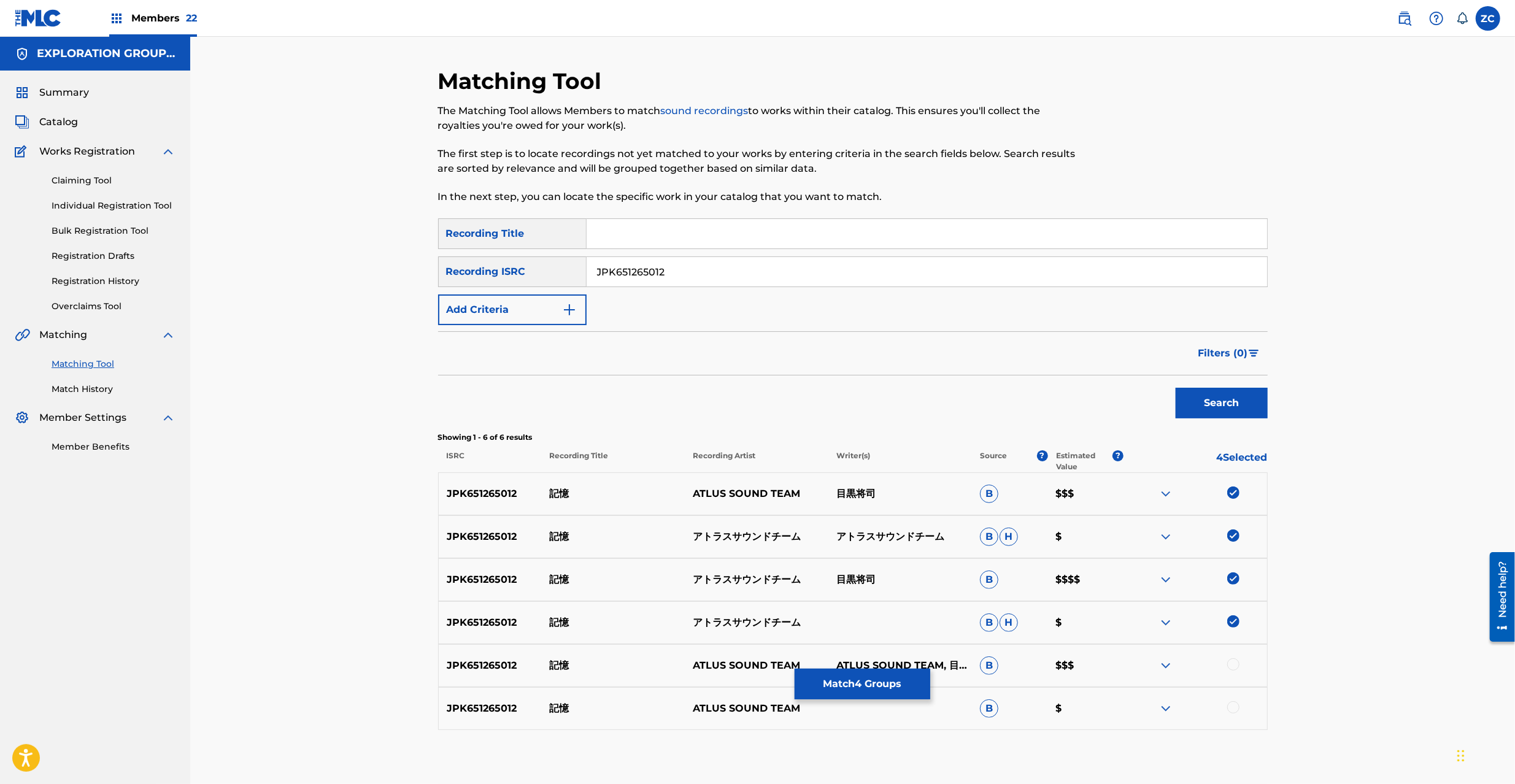
click at [1233, 663] on div at bounding box center [1233, 665] width 12 height 12
click at [1234, 712] on div at bounding box center [1233, 707] width 12 height 12
click at [874, 684] on button "Match 6 Groups" at bounding box center [862, 684] width 135 height 31
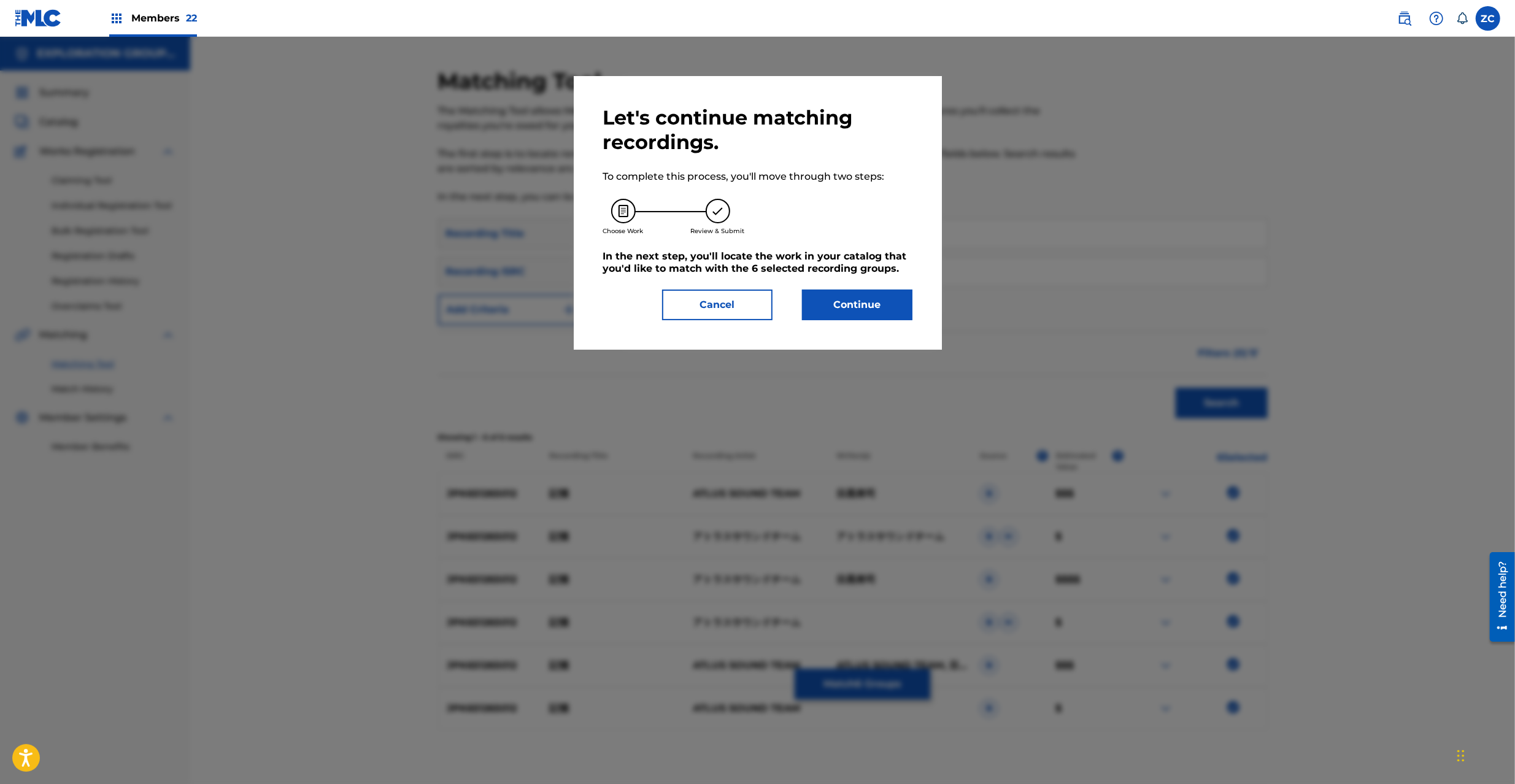
click at [858, 307] on button "Continue" at bounding box center [858, 304] width 110 height 31
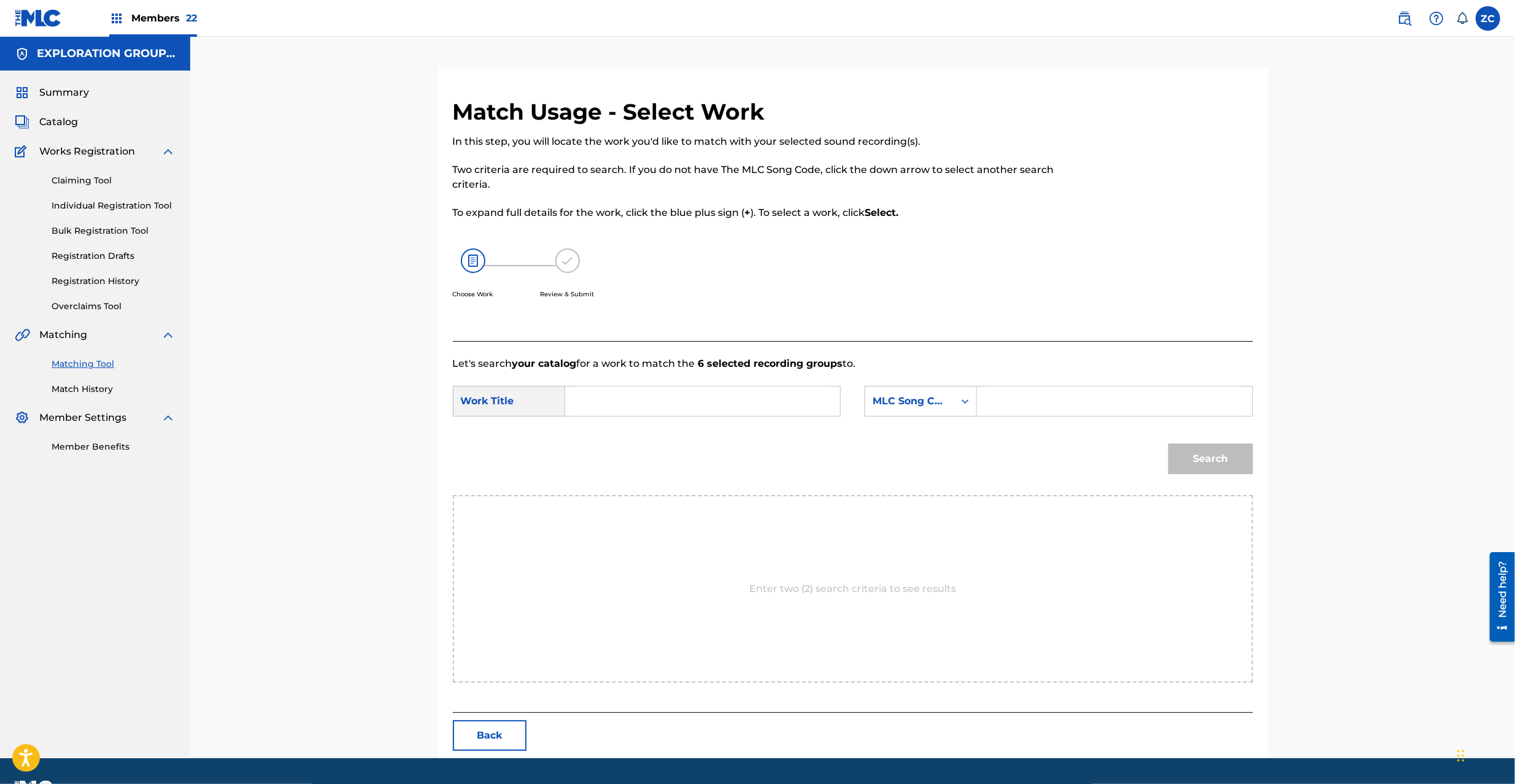
click at [695, 398] on input "Search Form" at bounding box center [703, 401] width 254 height 29
paste input "Kioku KC66Q7"
click at [646, 403] on input "Kioku KC66Q7" at bounding box center [703, 401] width 254 height 29
type input "Kioku"
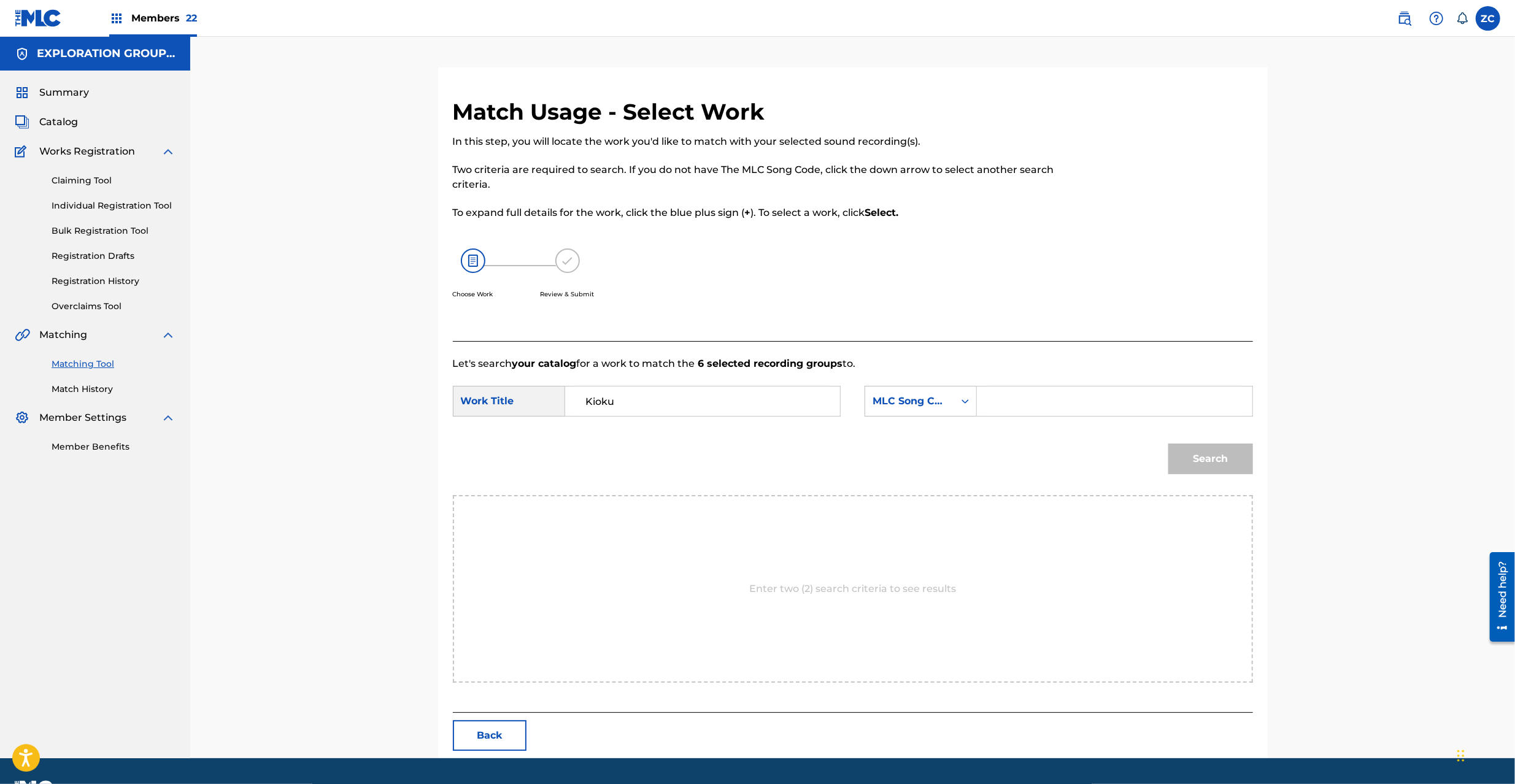
drag, startPoint x: 1027, startPoint y: 406, endPoint x: 1041, endPoint y: 410, distance: 14.6
click at [1027, 406] on input "Search Form" at bounding box center [1115, 401] width 254 height 29
paste
type input "KC66Q7"
click at [1216, 455] on button "Search" at bounding box center [1210, 458] width 85 height 31
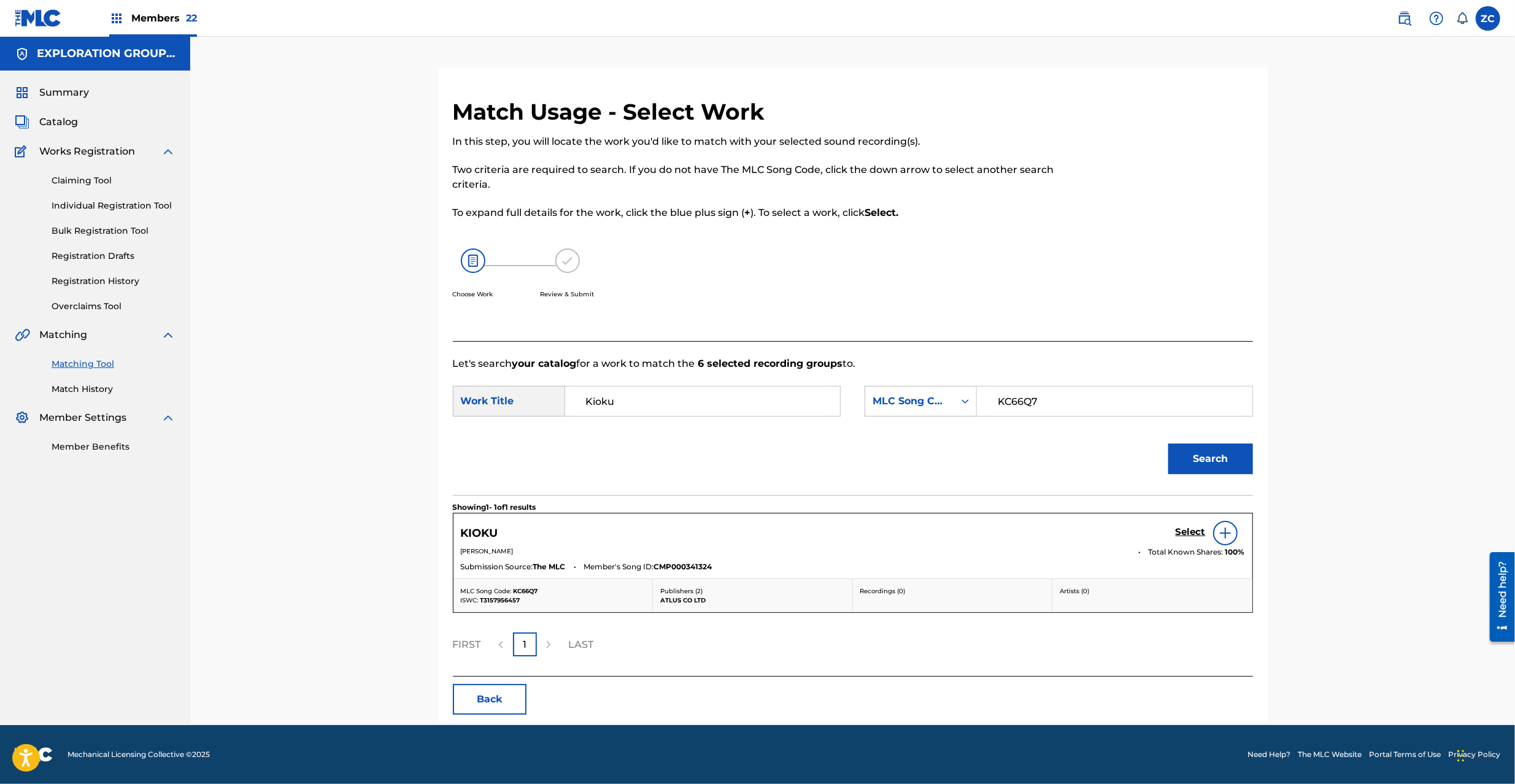
click at [1185, 536] on h5 "Select" at bounding box center [1191, 532] width 30 height 11
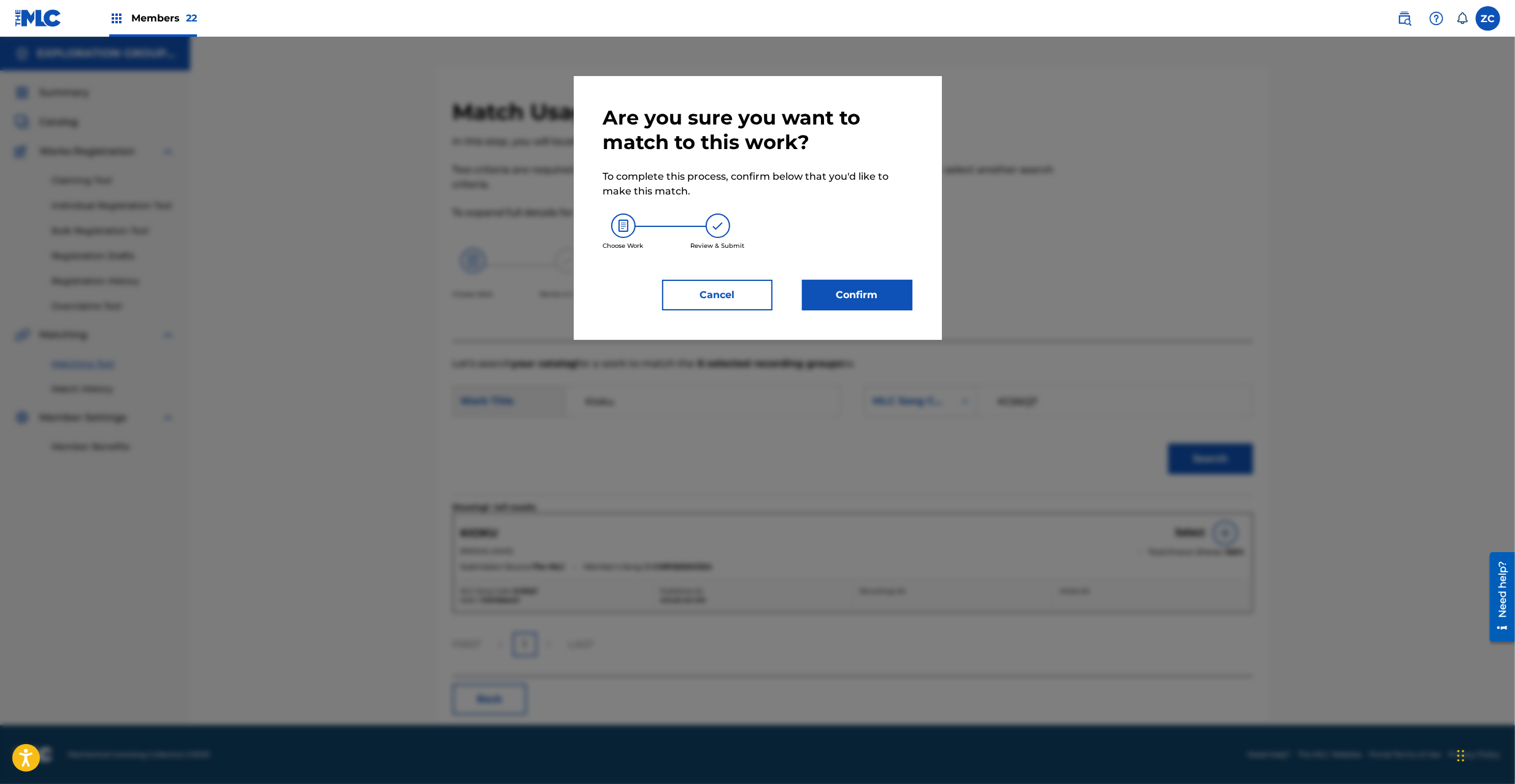
click at [870, 307] on button "Confirm" at bounding box center [858, 295] width 110 height 31
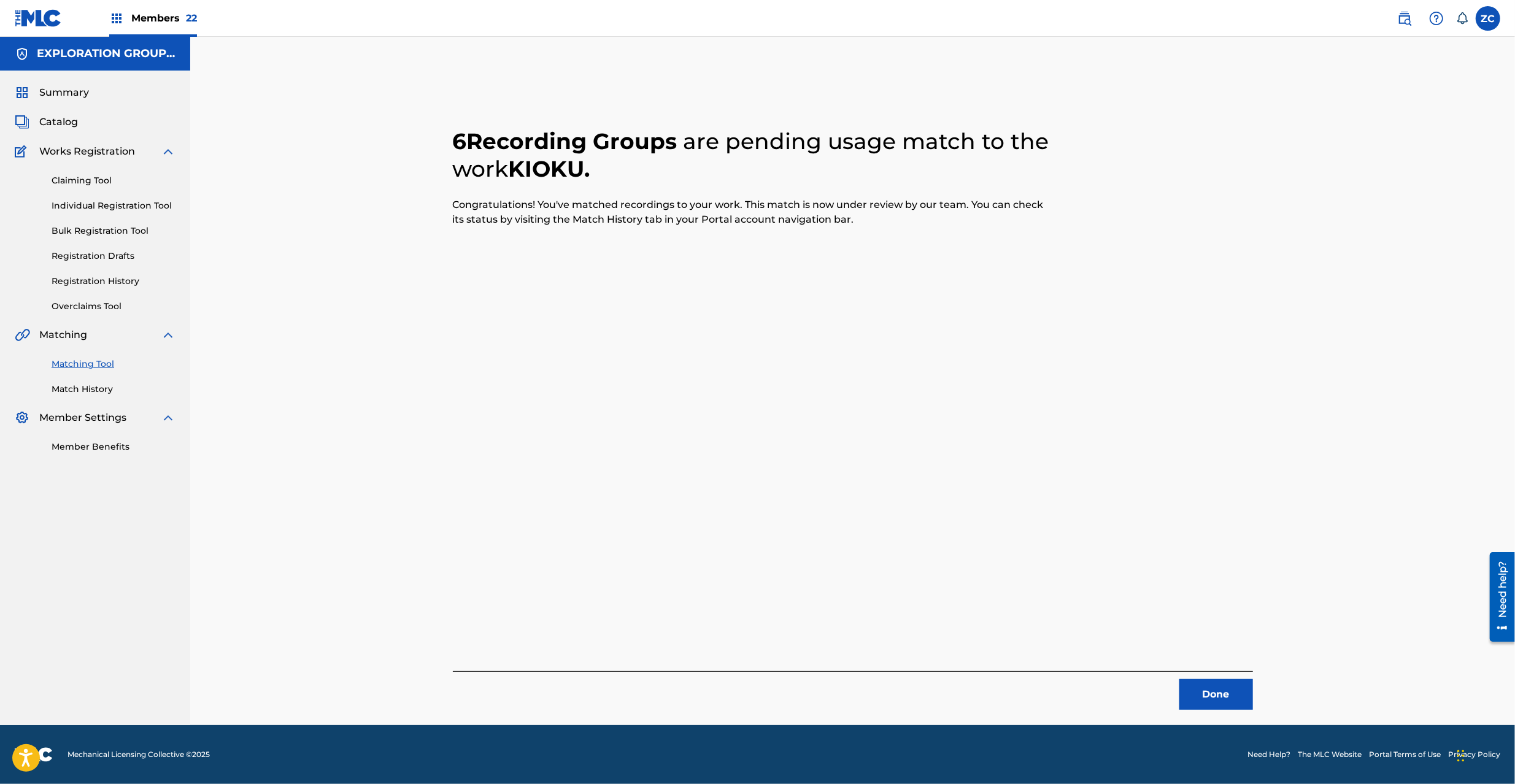
click at [1236, 703] on button "Done" at bounding box center [1216, 694] width 73 height 31
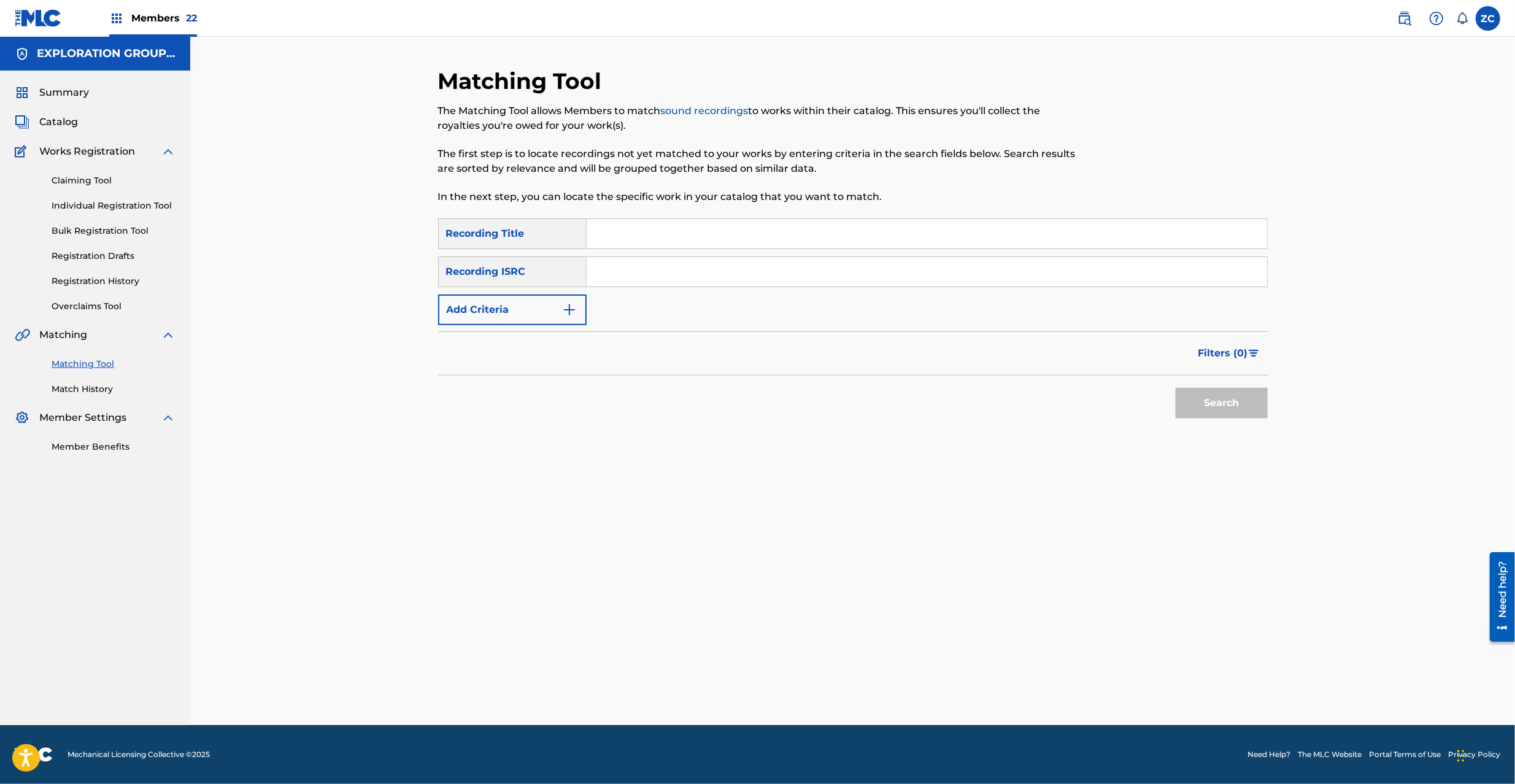
drag, startPoint x: 823, startPoint y: 268, endPoint x: 830, endPoint y: 271, distance: 7.6
click at [823, 268] on input "Search Form" at bounding box center [926, 271] width 681 height 29
click at [1235, 408] on button "Search" at bounding box center [1222, 403] width 92 height 31
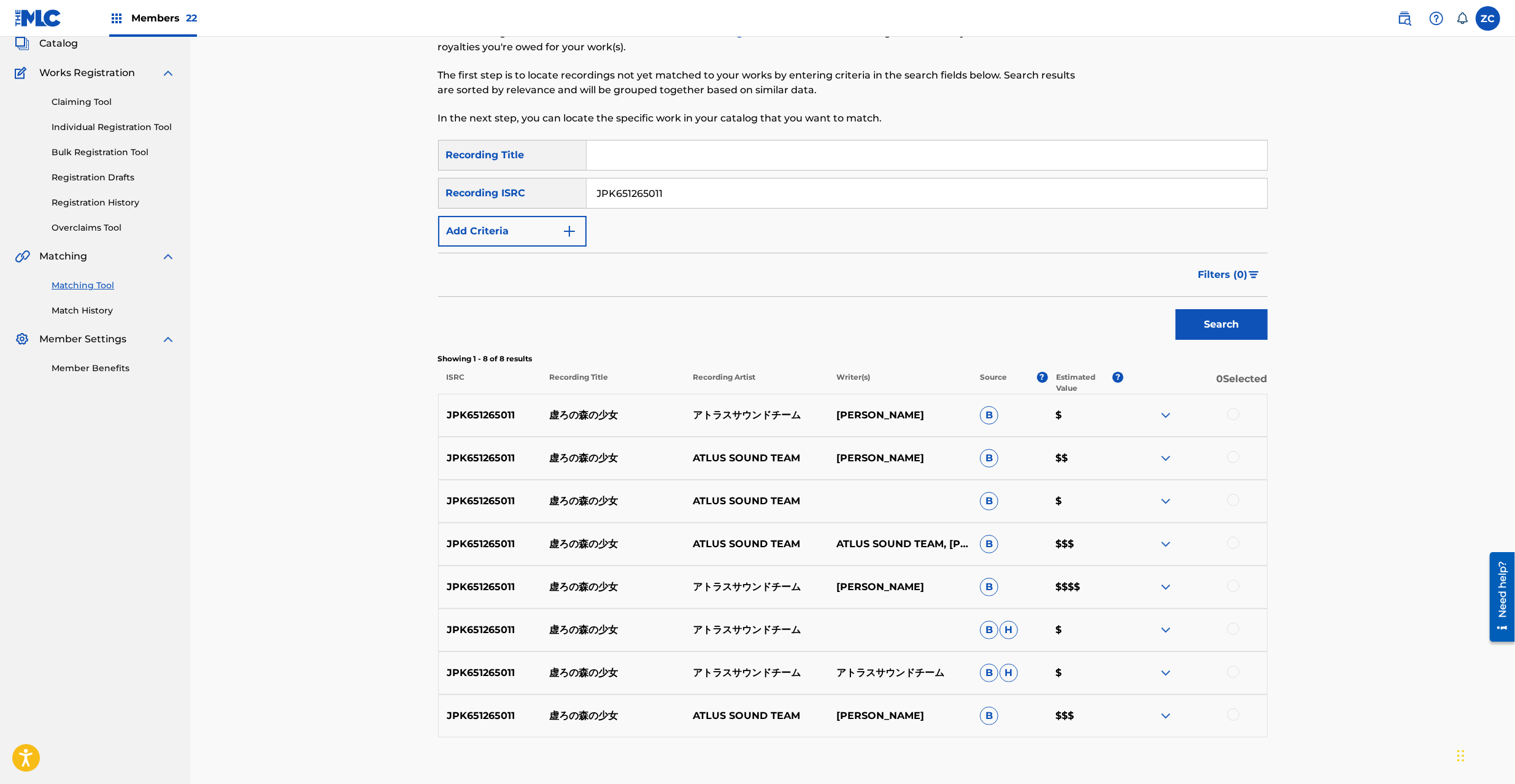
scroll to position [109, 0]
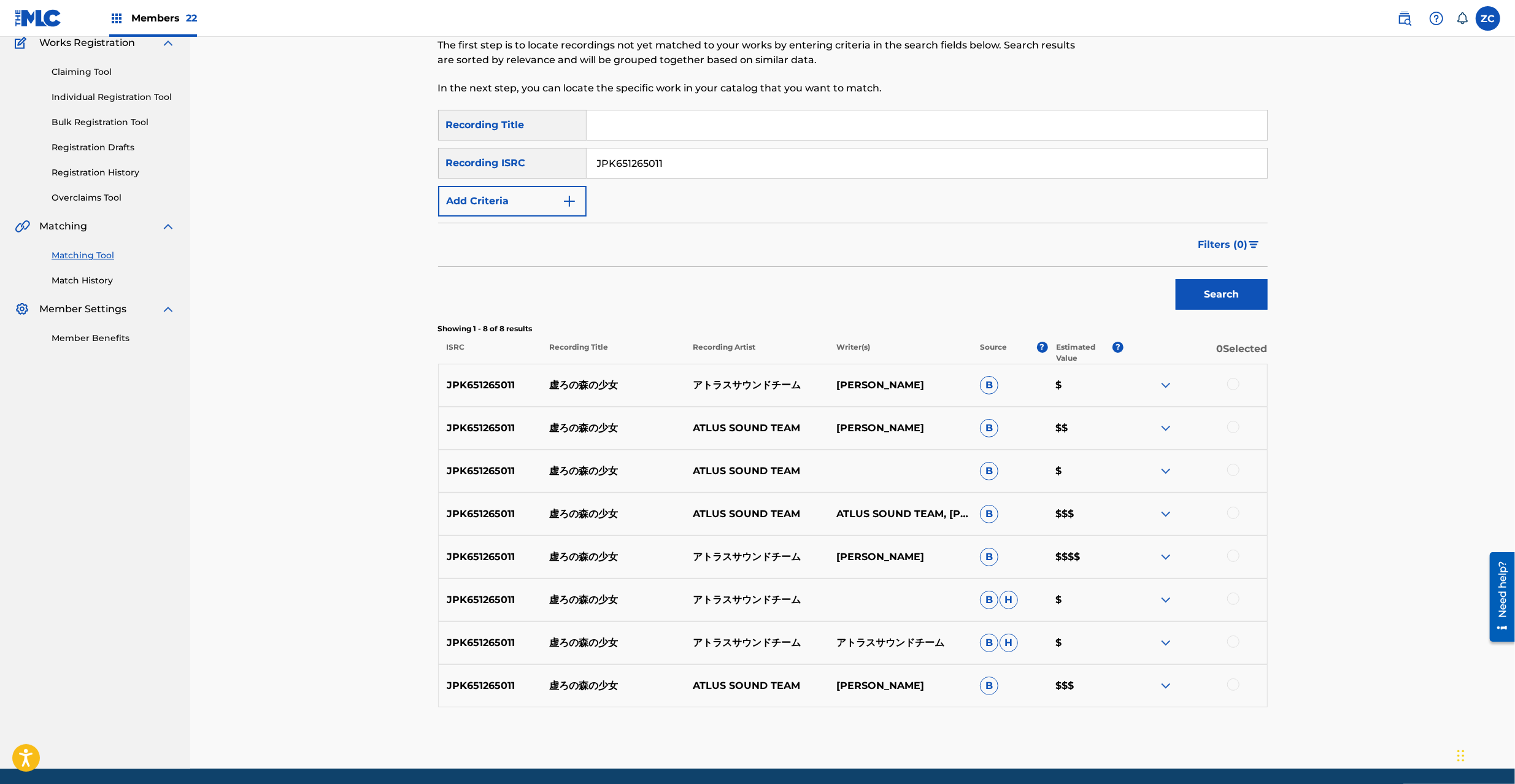
click at [1052, 178] on div "SearchWithCriteria54cbc2c9-0368-4fbf-b402-79eeead2ddd3 Recording Title SearchWi…" at bounding box center [853, 162] width 830 height 106
click at [1233, 386] on div at bounding box center [1233, 384] width 12 height 12
click at [1233, 426] on div at bounding box center [1233, 427] width 12 height 12
click at [1235, 472] on div at bounding box center [1233, 470] width 12 height 12
click at [1235, 516] on div at bounding box center [1233, 513] width 12 height 12
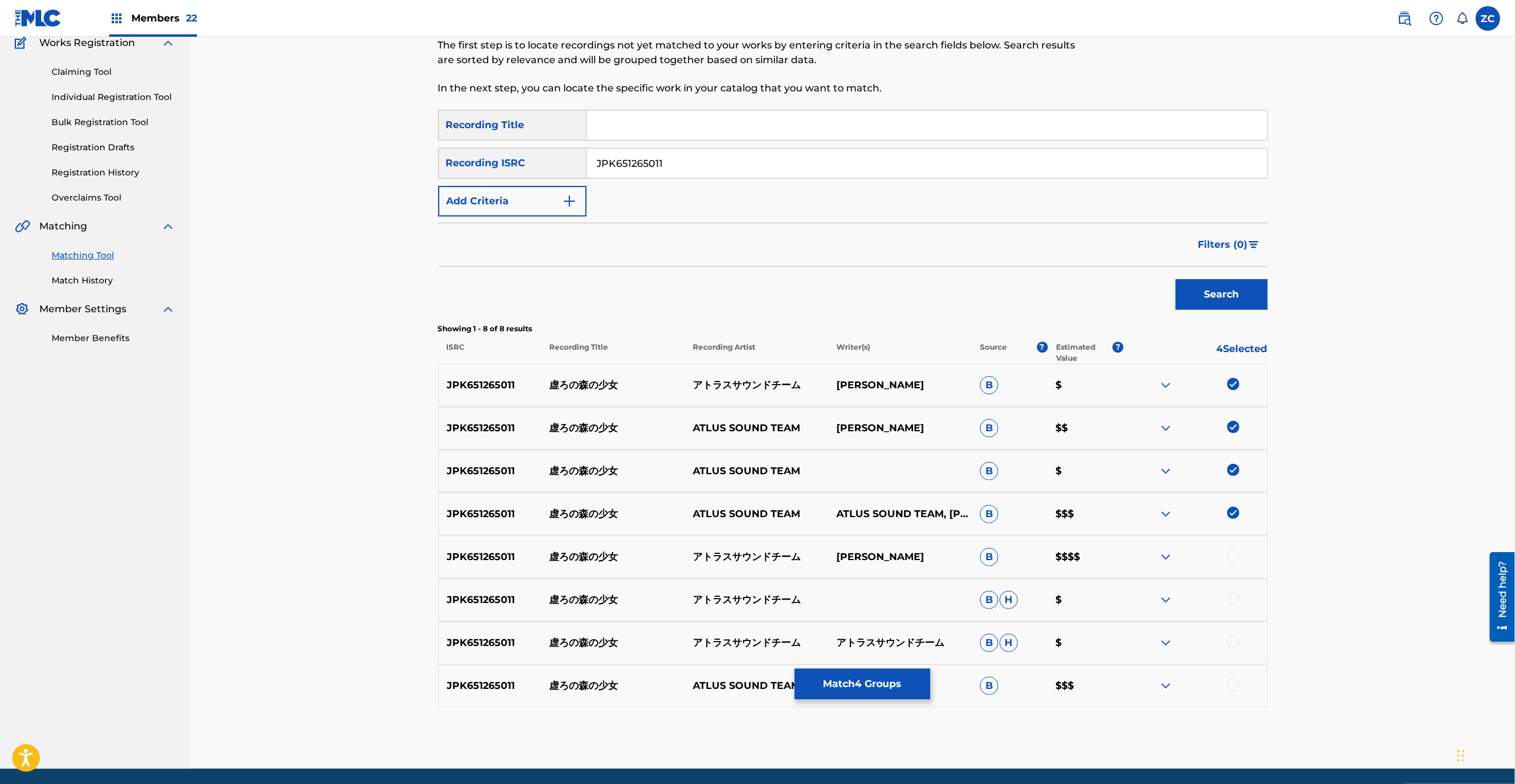
click at [1235, 558] on div at bounding box center [1233, 556] width 12 height 12
click at [1235, 597] on div at bounding box center [1233, 599] width 12 height 12
click at [1235, 639] on div at bounding box center [1233, 641] width 12 height 12
click at [1235, 687] on div at bounding box center [1233, 684] width 12 height 12
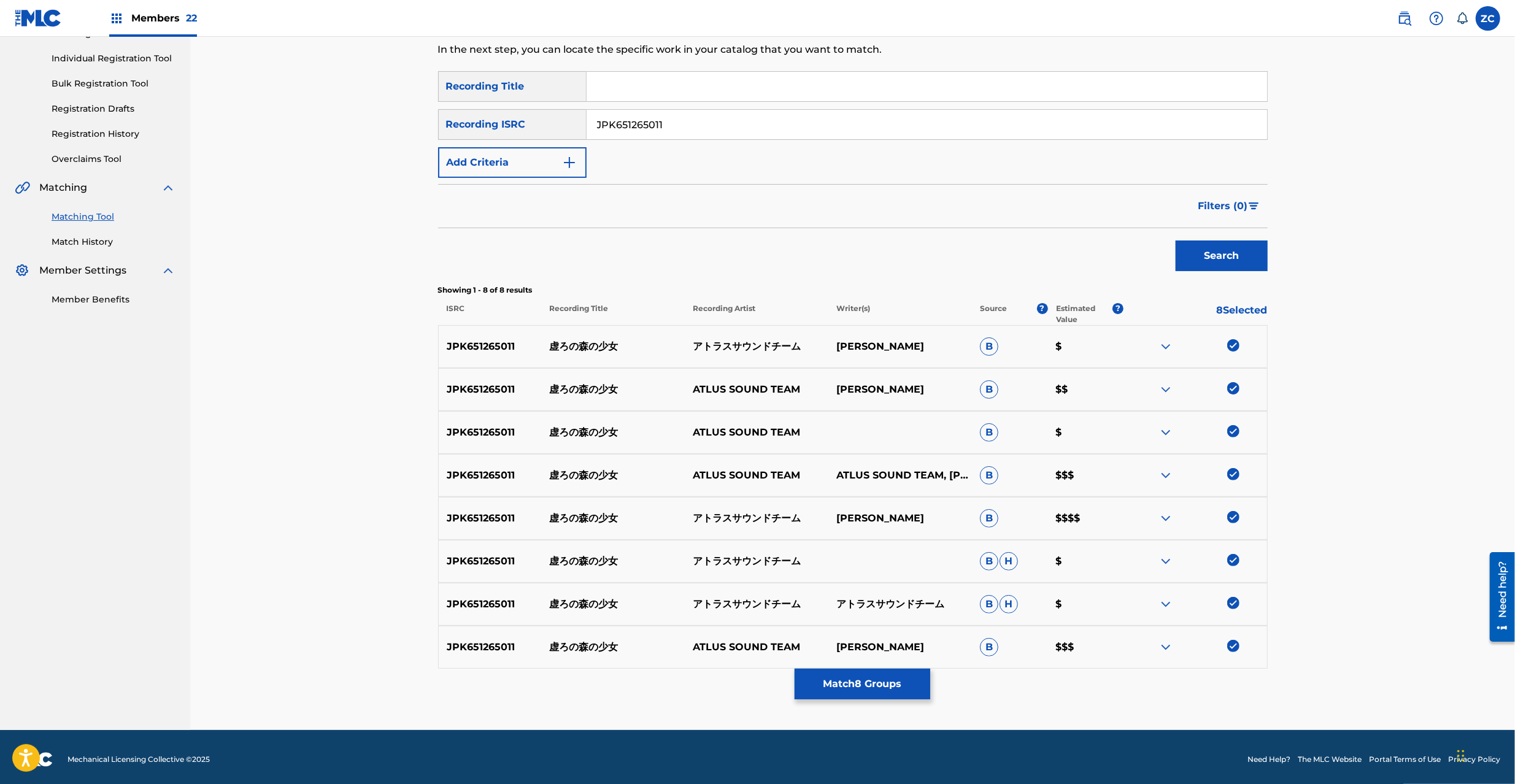
scroll to position [152, 0]
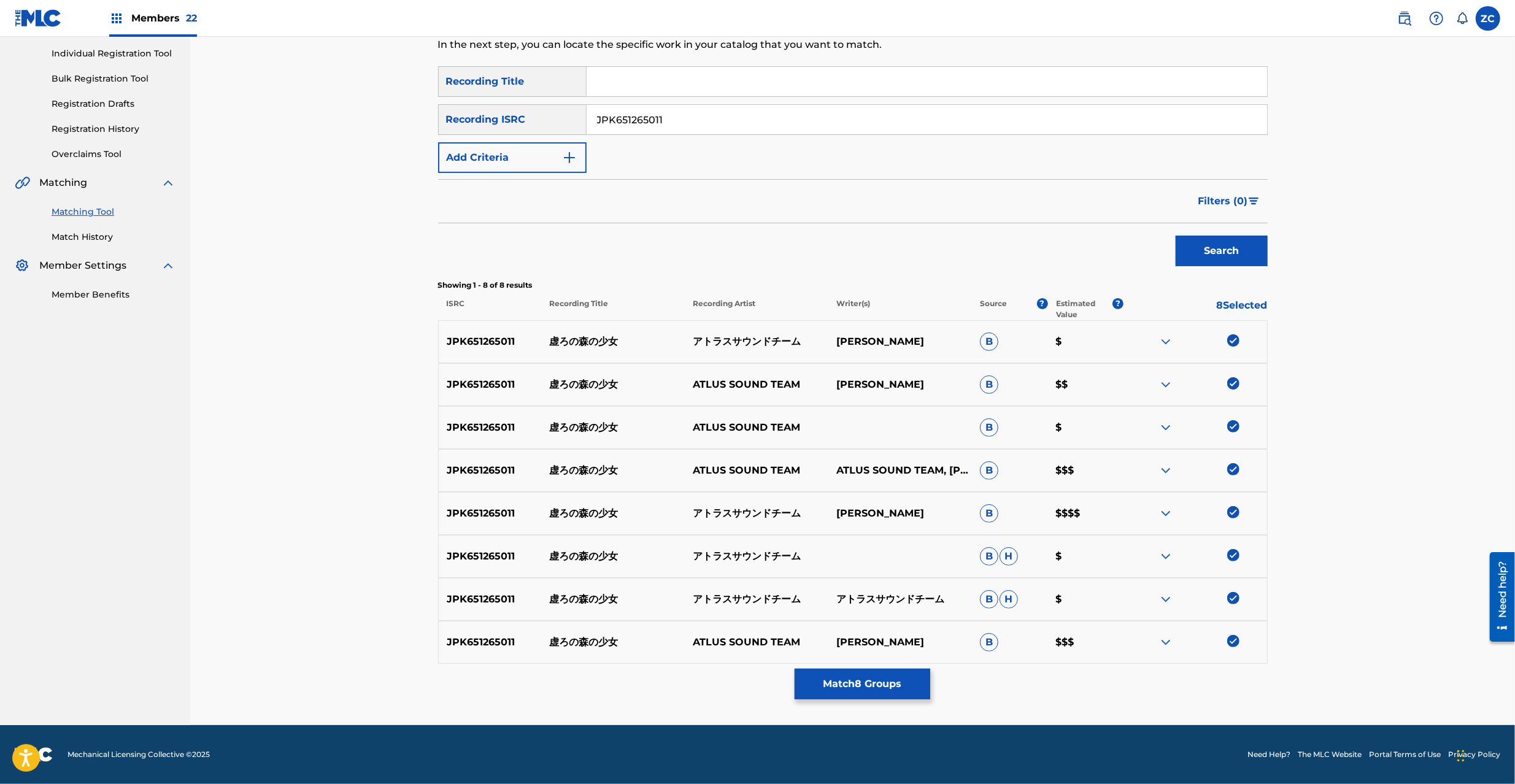
click at [764, 126] on input "JPK651265011" at bounding box center [926, 119] width 681 height 29
type input "JPK651200711"
click at [1201, 250] on button "Search" at bounding box center [1222, 251] width 92 height 31
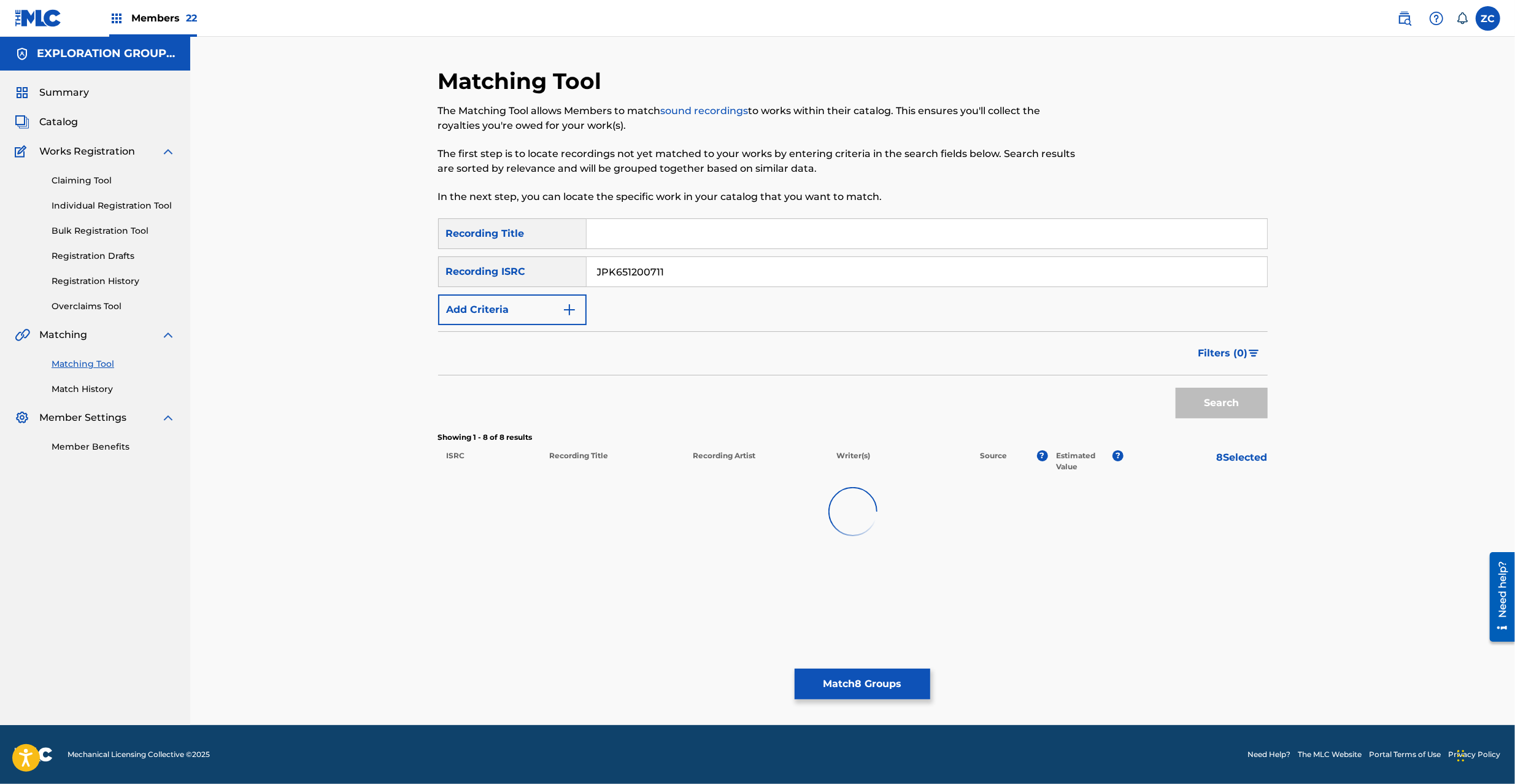
scroll to position [0, 0]
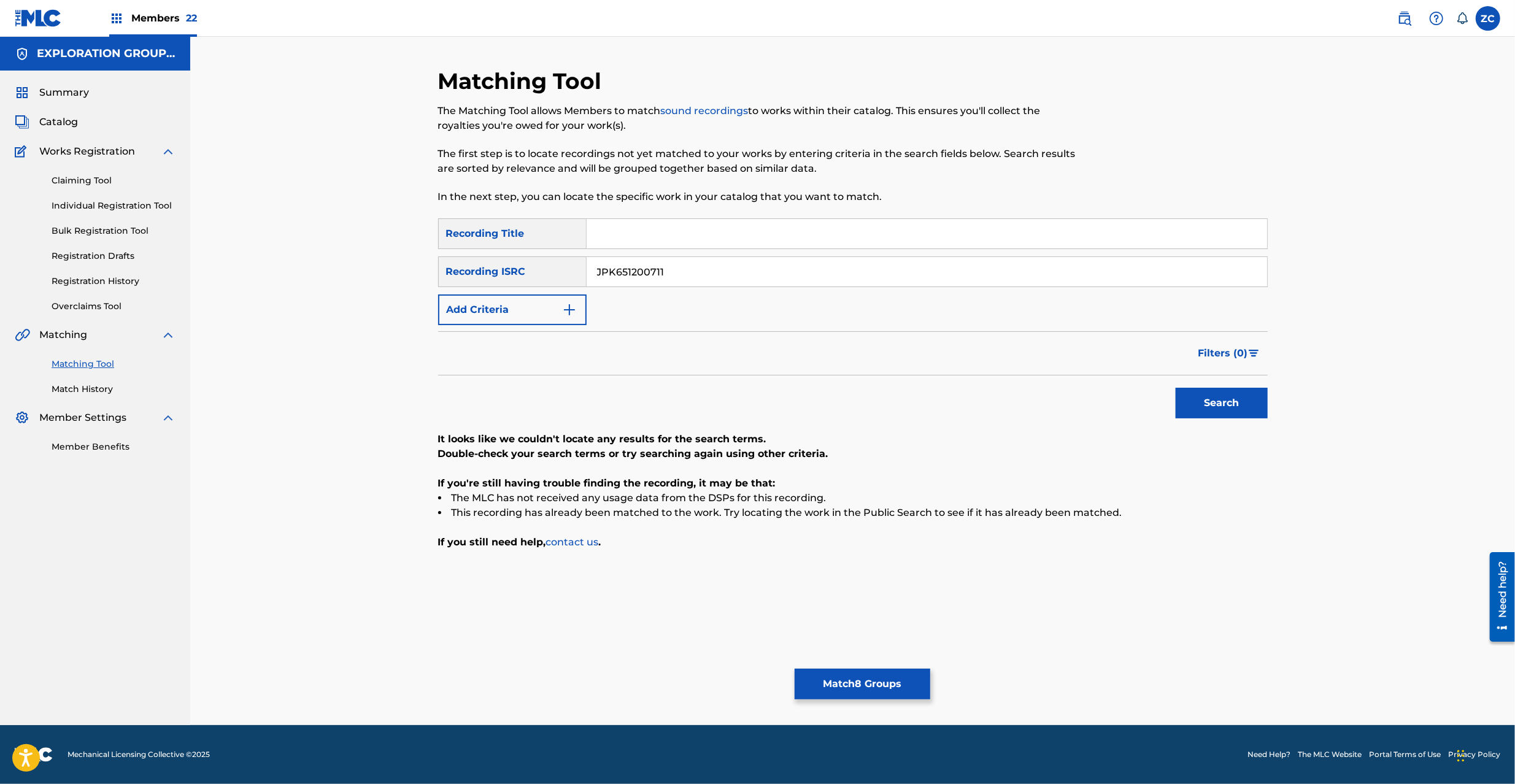
click at [873, 675] on button "Match 8 Groups" at bounding box center [862, 684] width 135 height 31
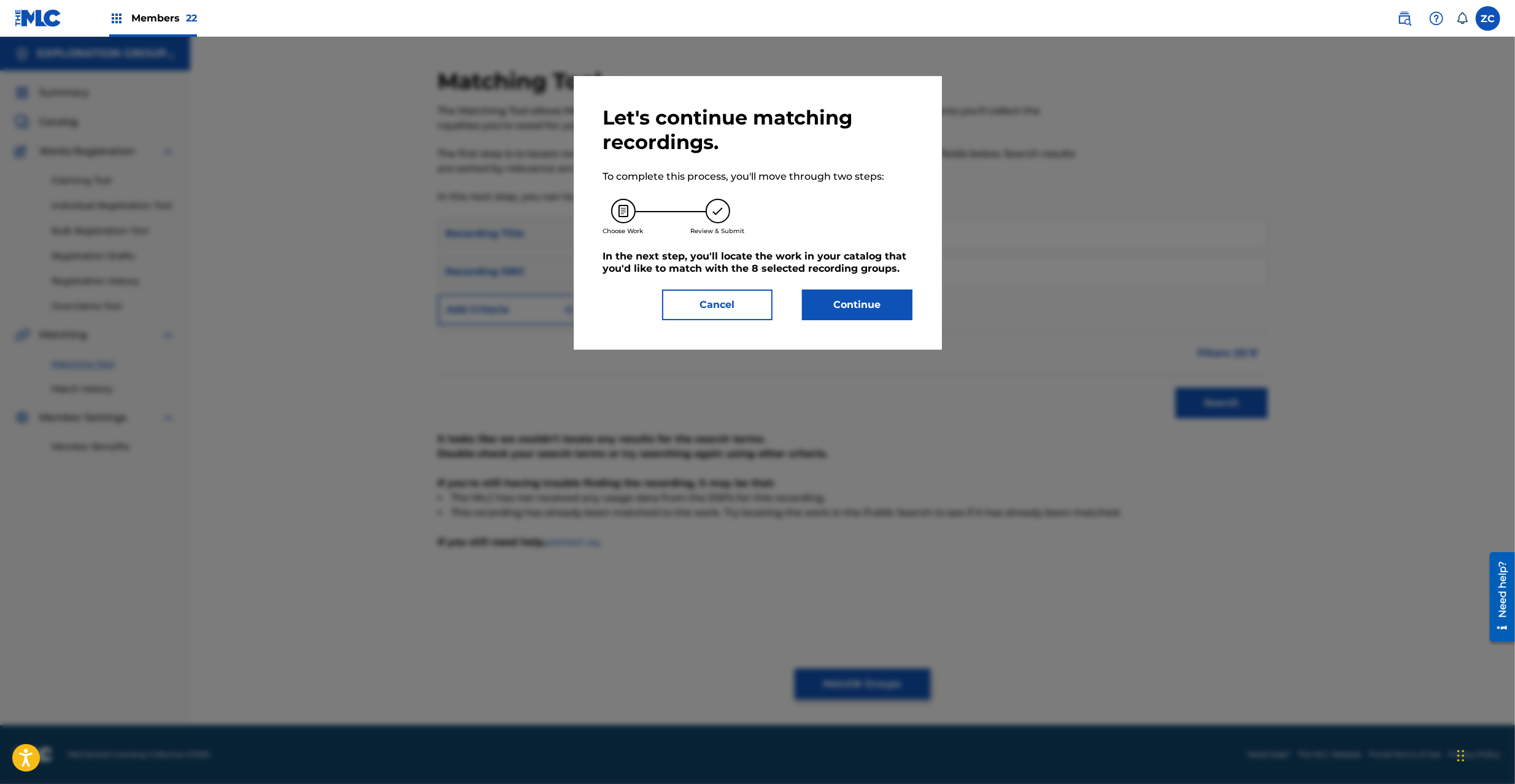
click at [821, 301] on button "Continue" at bounding box center [858, 304] width 110 height 31
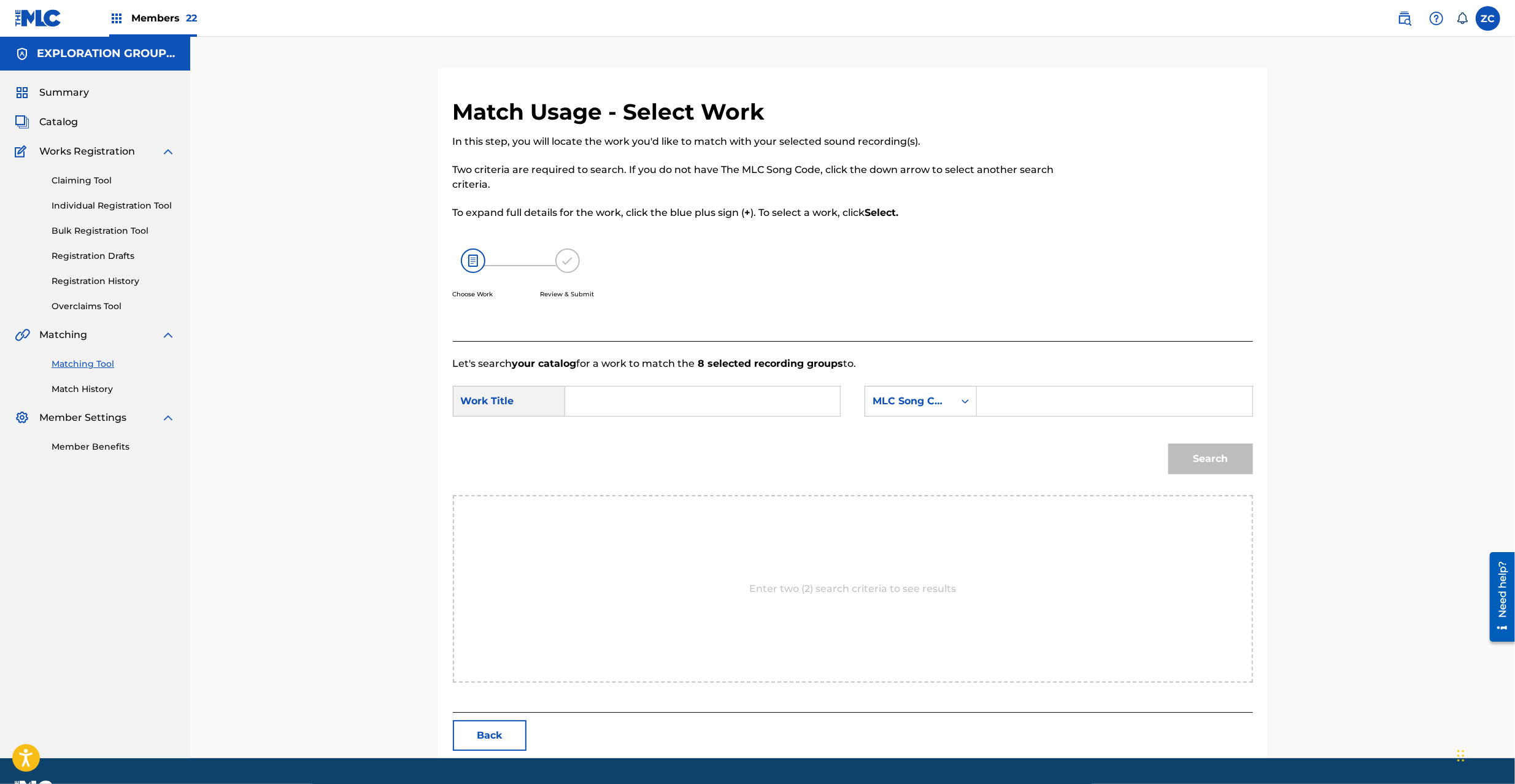
click at [669, 396] on input "Search Form" at bounding box center [703, 401] width 254 height 29
click at [714, 403] on input "Utsurono Morino Shoujo UW4Z53" at bounding box center [703, 401] width 254 height 29
type input "Utsurono Morino Shoujo"
click at [1036, 400] on input "Search Form" at bounding box center [1115, 401] width 254 height 29
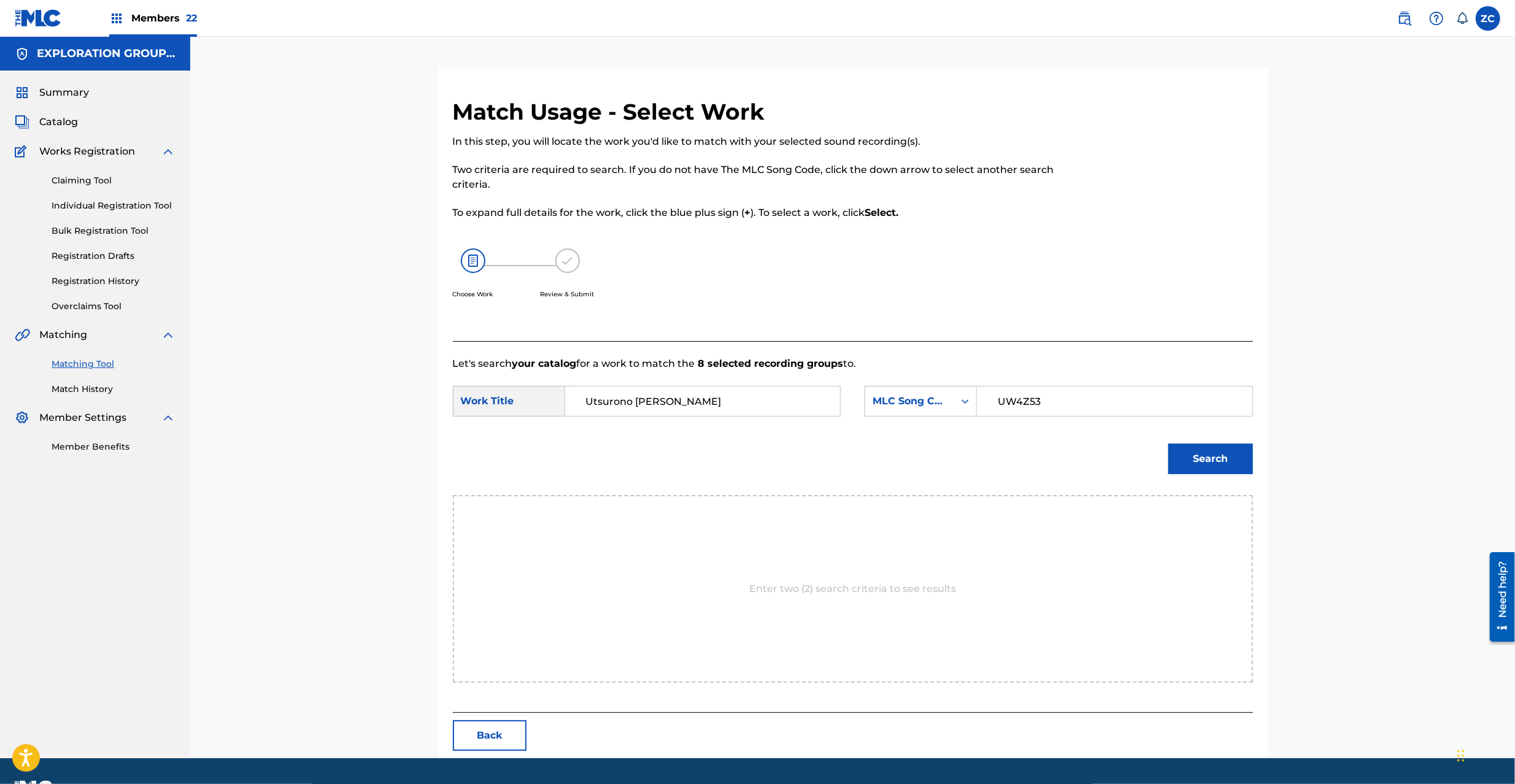
type input "UW4Z53"
click at [1233, 462] on button "Search" at bounding box center [1210, 458] width 85 height 31
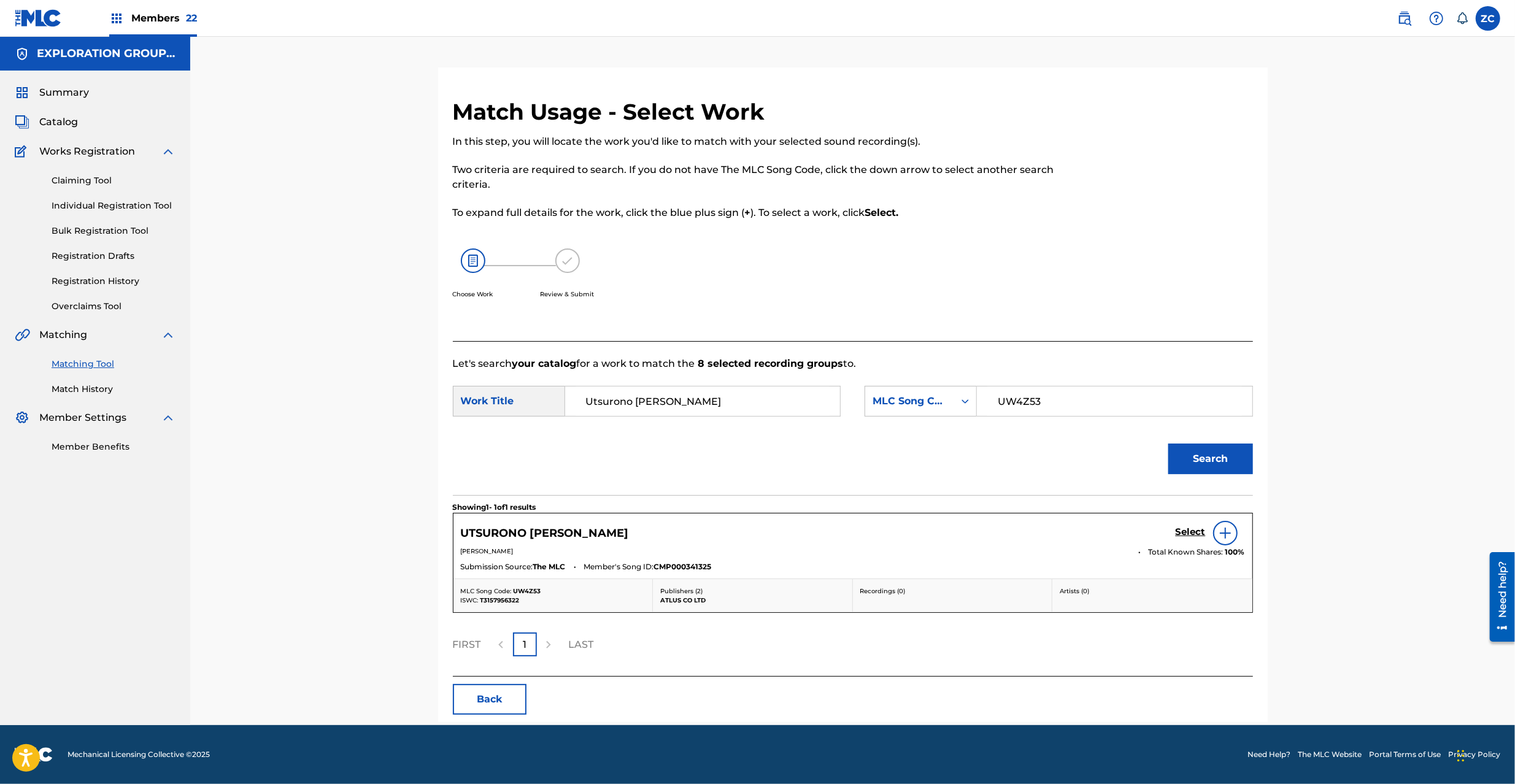
click at [1198, 531] on h5 "Select" at bounding box center [1191, 532] width 30 height 11
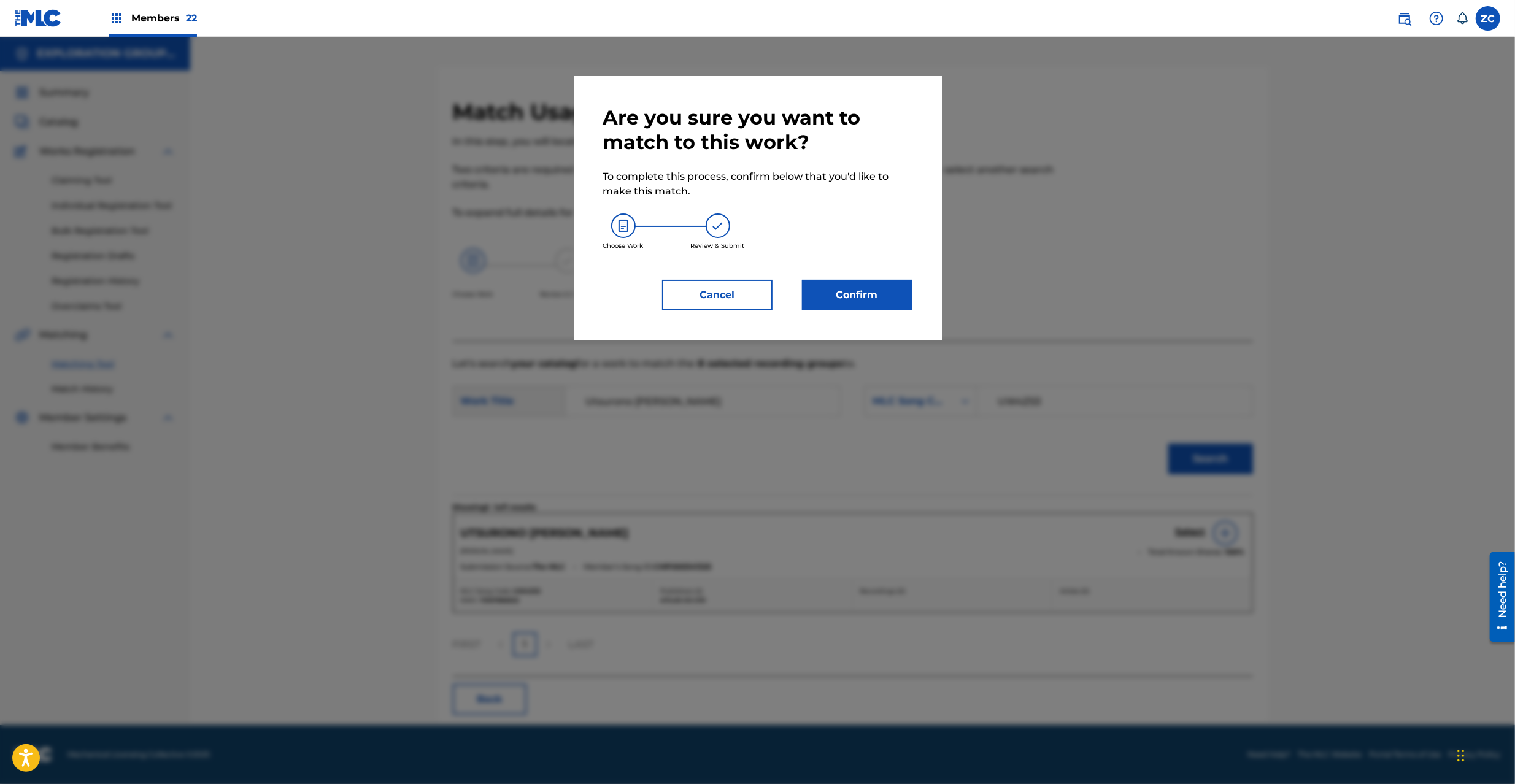
click at [824, 283] on button "Confirm" at bounding box center [858, 295] width 110 height 31
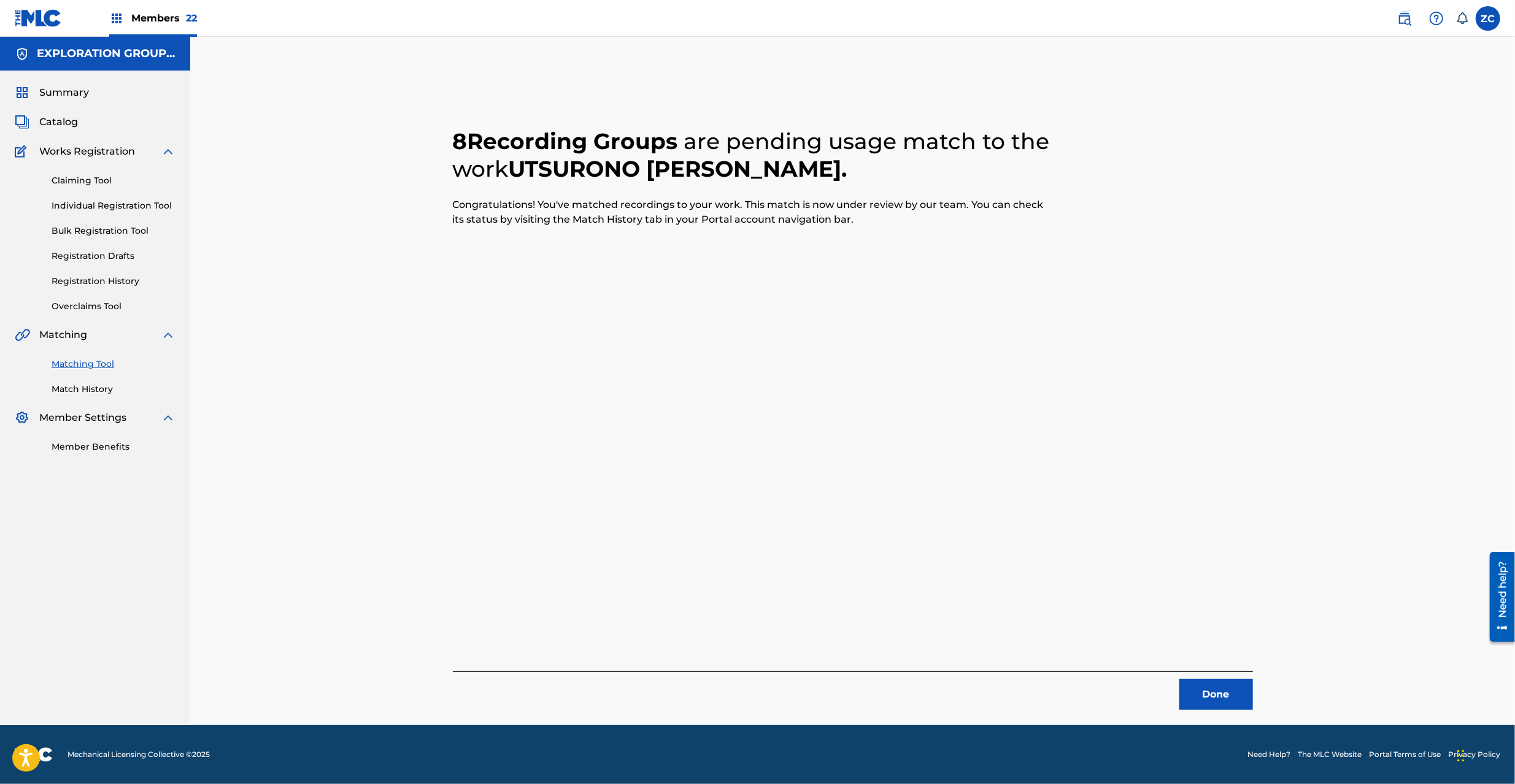
click at [1226, 702] on button "Done" at bounding box center [1216, 694] width 73 height 31
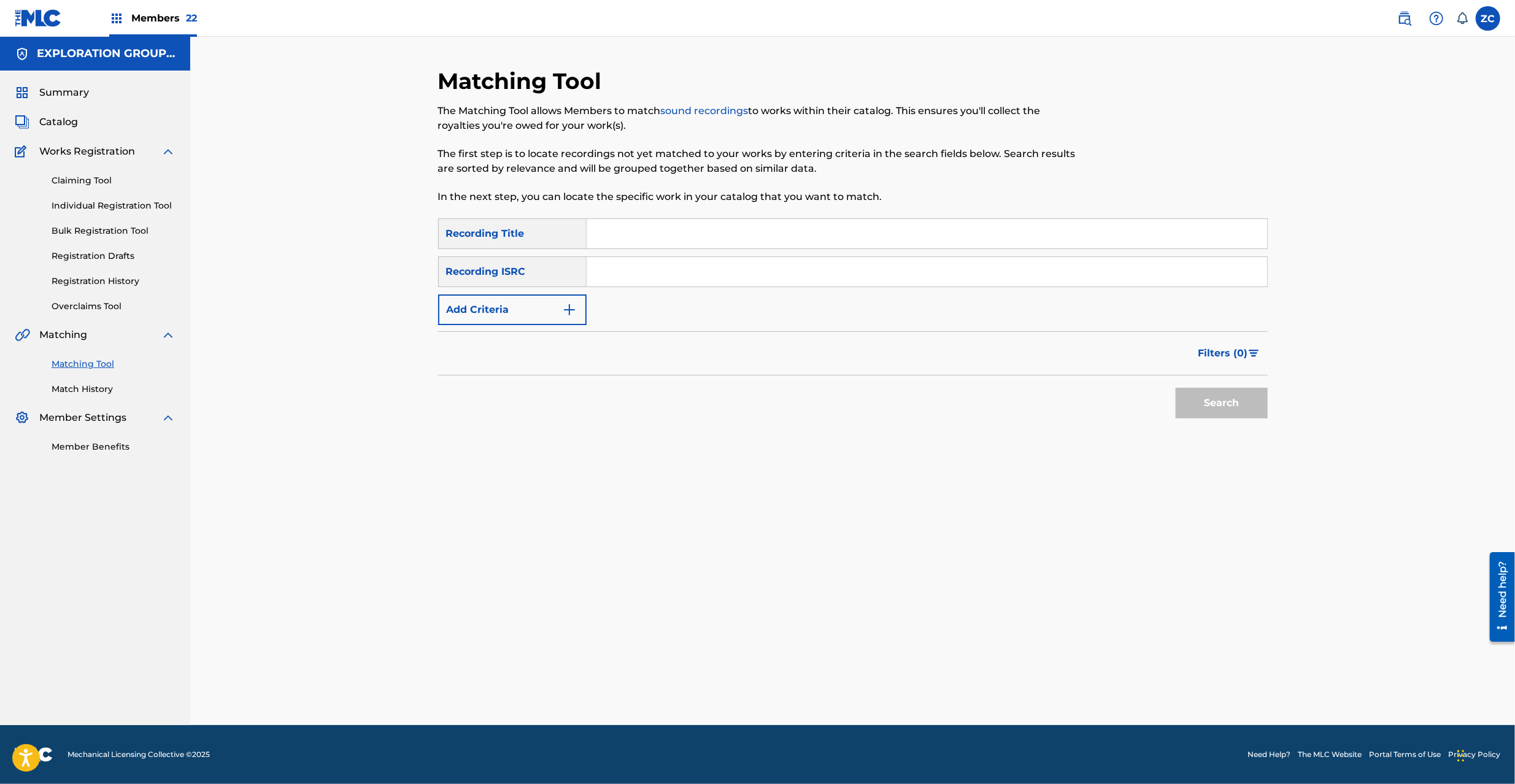
click at [891, 278] on input "Search Form" at bounding box center [926, 271] width 681 height 29
click at [1254, 403] on button "Search" at bounding box center [1222, 403] width 92 height 31
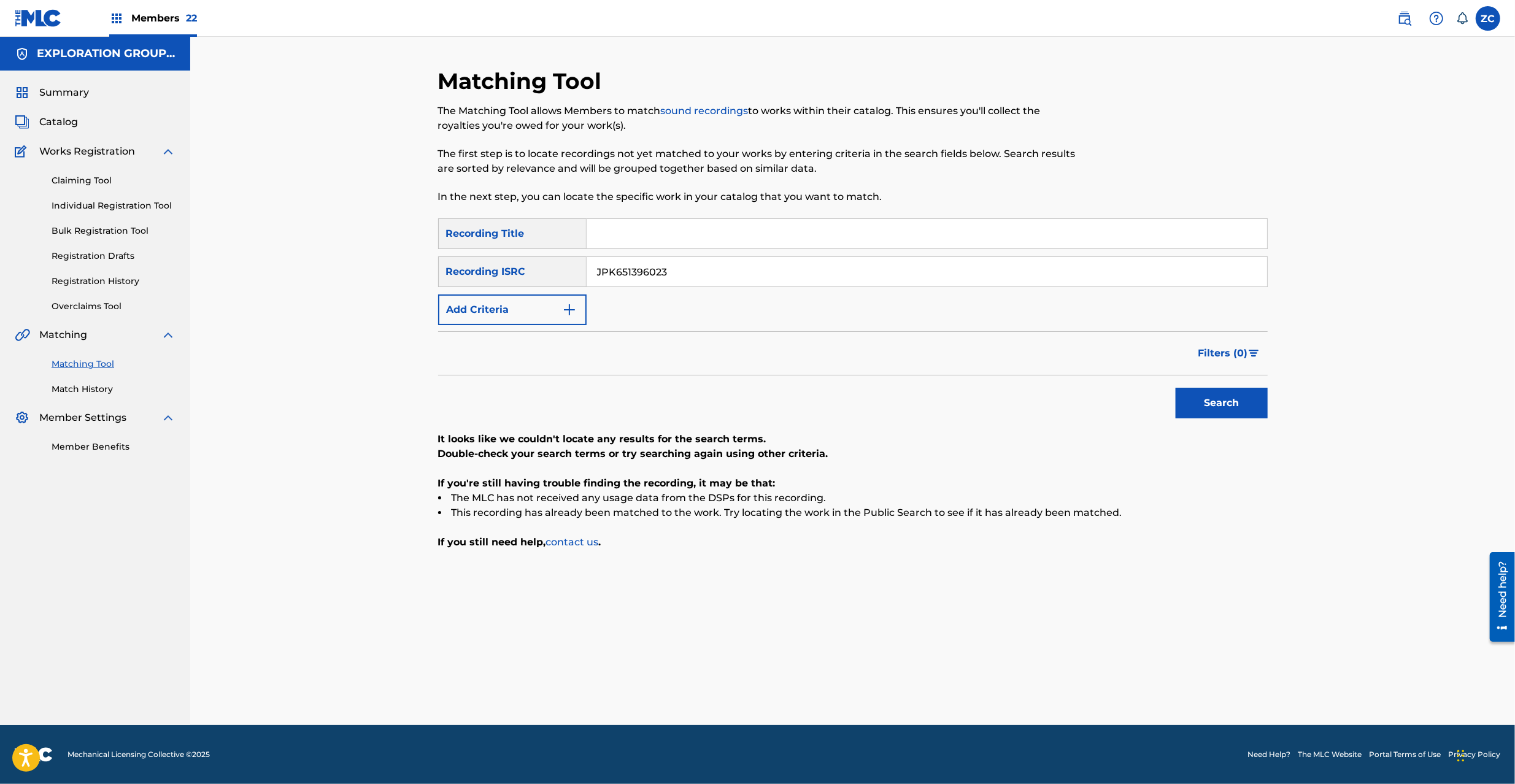
click at [718, 275] on input "JPK651396023" at bounding box center [926, 271] width 681 height 29
click at [1206, 403] on button "Search" at bounding box center [1222, 403] width 92 height 31
click at [750, 276] on input "JPK651396024" at bounding box center [926, 271] width 681 height 29
click at [1226, 400] on button "Search" at bounding box center [1222, 403] width 92 height 31
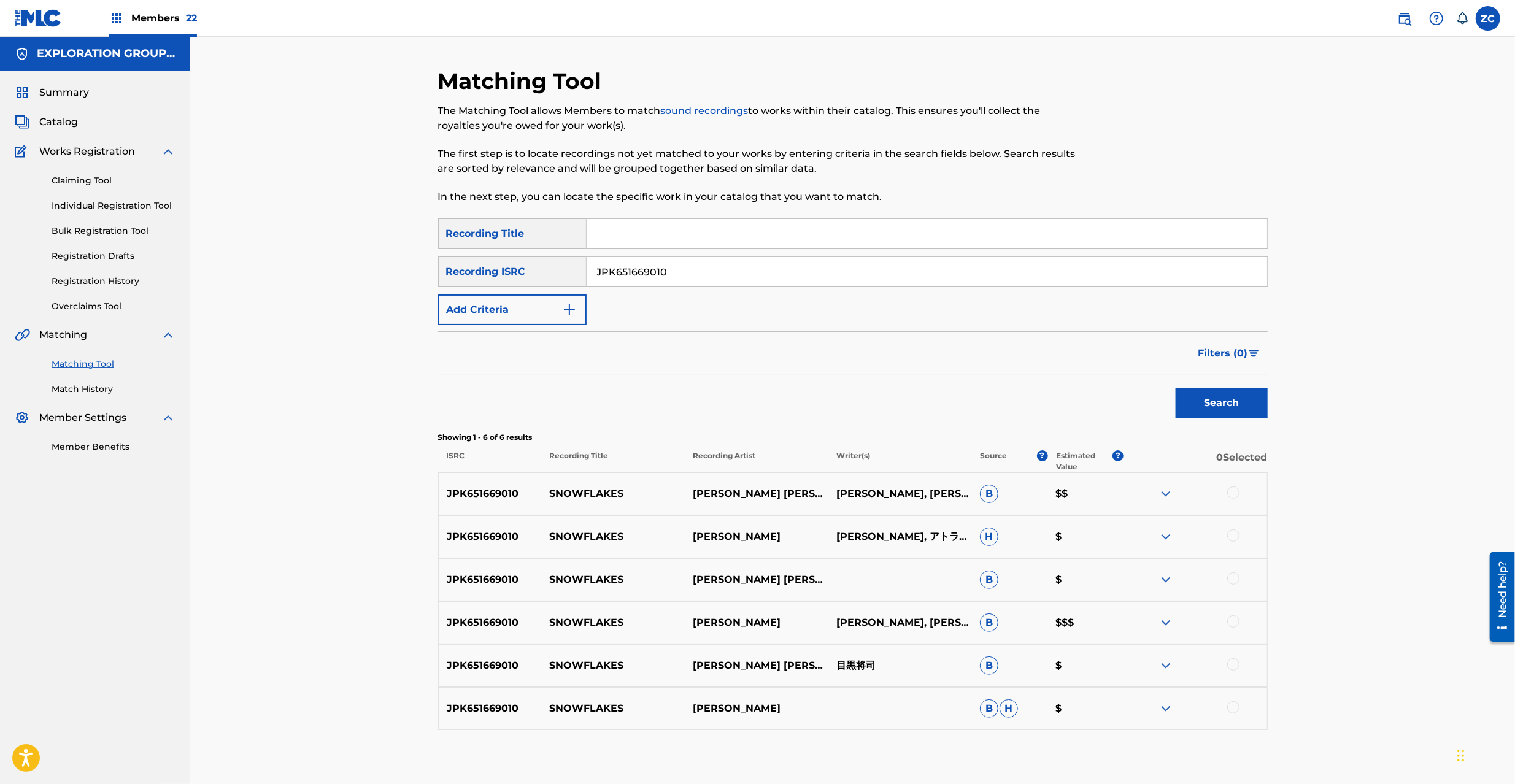
click at [1234, 489] on div at bounding box center [1233, 492] width 12 height 12
click at [1230, 535] on div at bounding box center [1233, 536] width 12 height 12
click at [1233, 575] on div at bounding box center [1233, 579] width 12 height 12
click at [1237, 624] on div at bounding box center [1233, 622] width 12 height 12
click at [1234, 662] on div at bounding box center [1233, 665] width 12 height 12
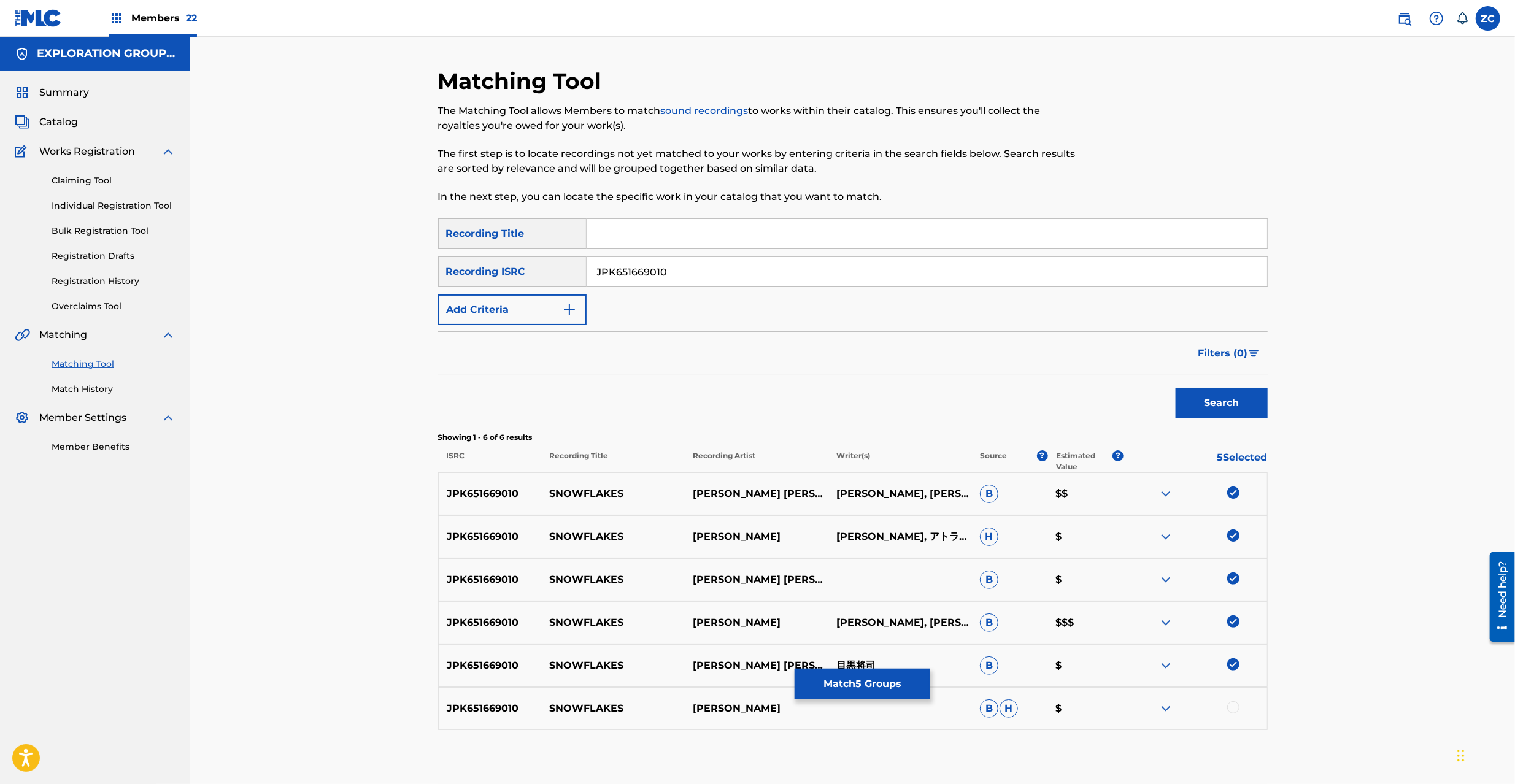
click at [1234, 707] on div at bounding box center [1233, 707] width 12 height 12
click at [681, 263] on input "JPK651669010" at bounding box center [926, 271] width 681 height 29
click at [1235, 403] on button "Search" at bounding box center [1222, 403] width 92 height 31
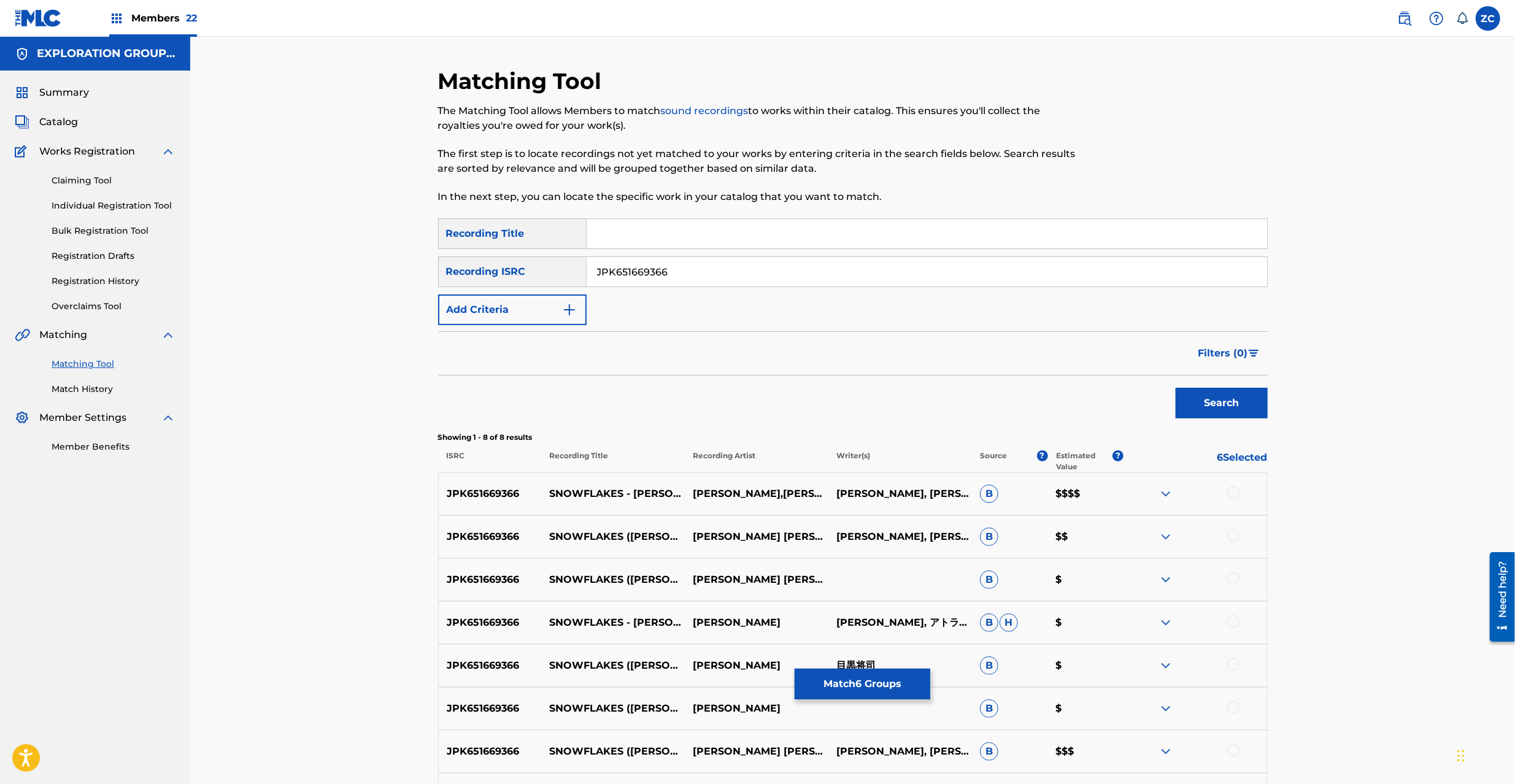
click at [1236, 497] on div at bounding box center [1233, 492] width 12 height 12
click at [1235, 536] on div at bounding box center [1233, 536] width 12 height 12
click at [1226, 583] on div at bounding box center [1195, 579] width 144 height 14
click at [1238, 580] on div at bounding box center [1233, 579] width 12 height 12
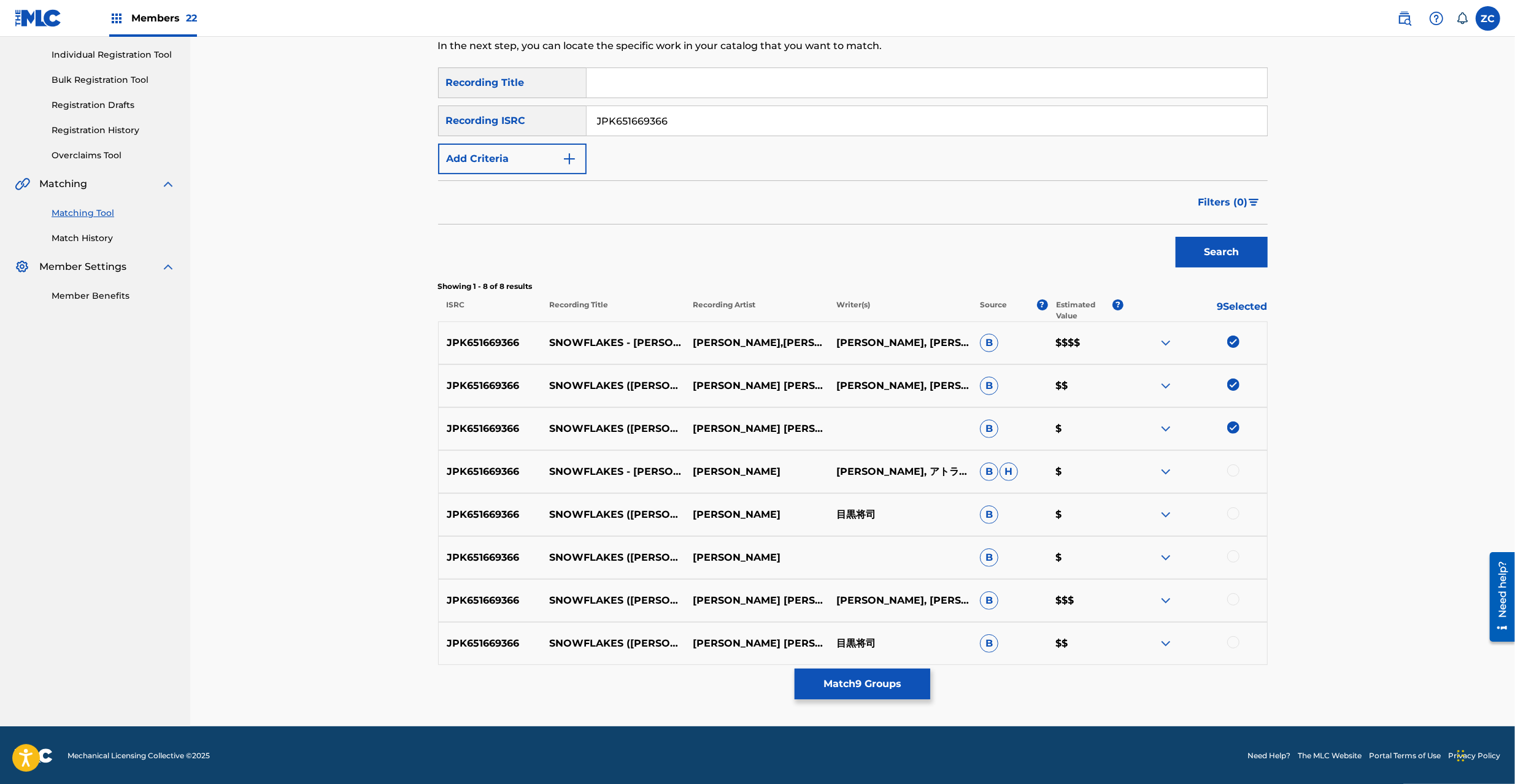
scroll to position [152, 0]
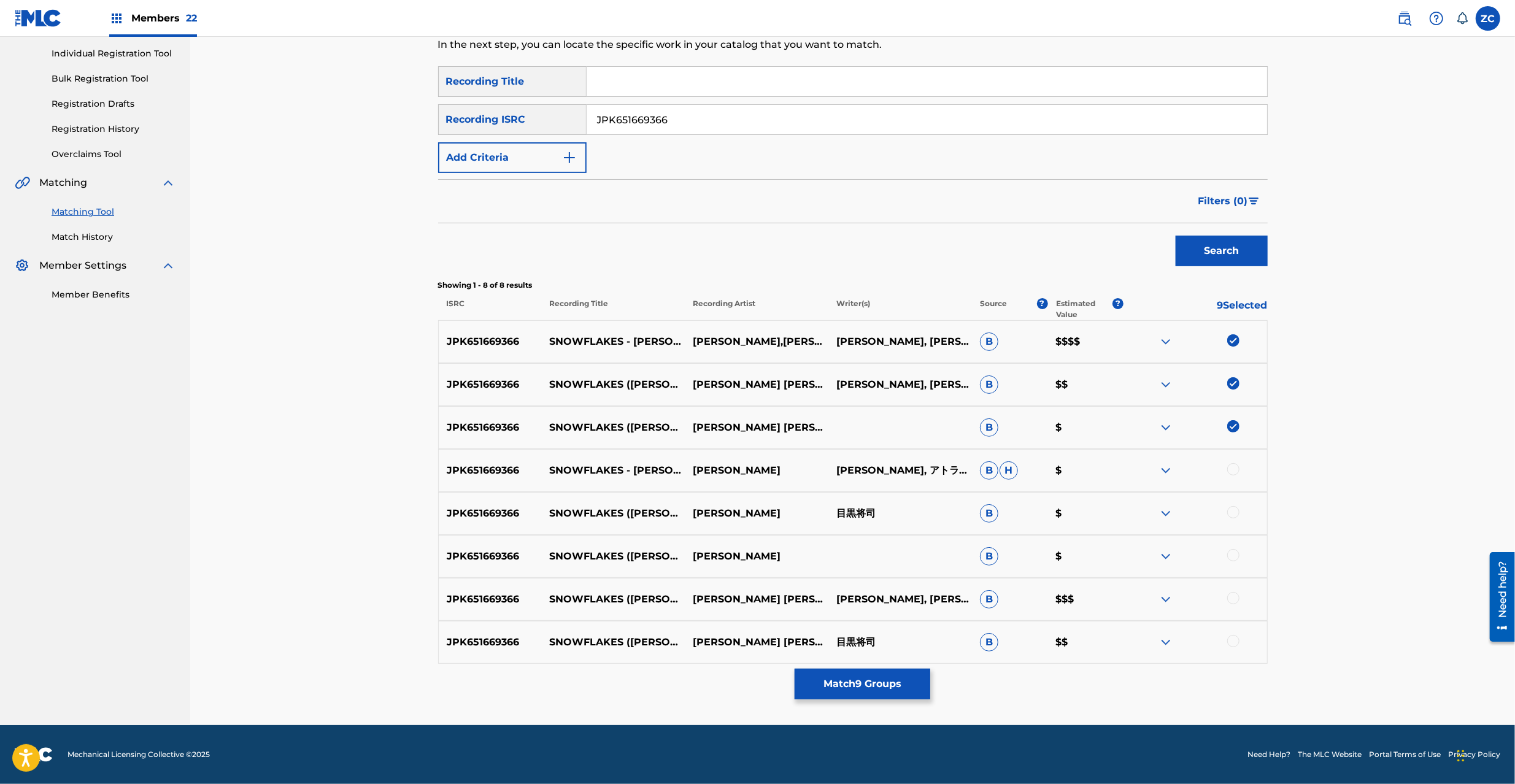
click at [1232, 472] on div at bounding box center [1233, 469] width 12 height 12
click at [1236, 518] on div at bounding box center [1233, 512] width 12 height 12
click at [1235, 560] on div at bounding box center [1233, 555] width 12 height 12
click at [1235, 599] on div at bounding box center [1233, 598] width 12 height 12
click at [1235, 640] on div at bounding box center [1233, 641] width 12 height 12
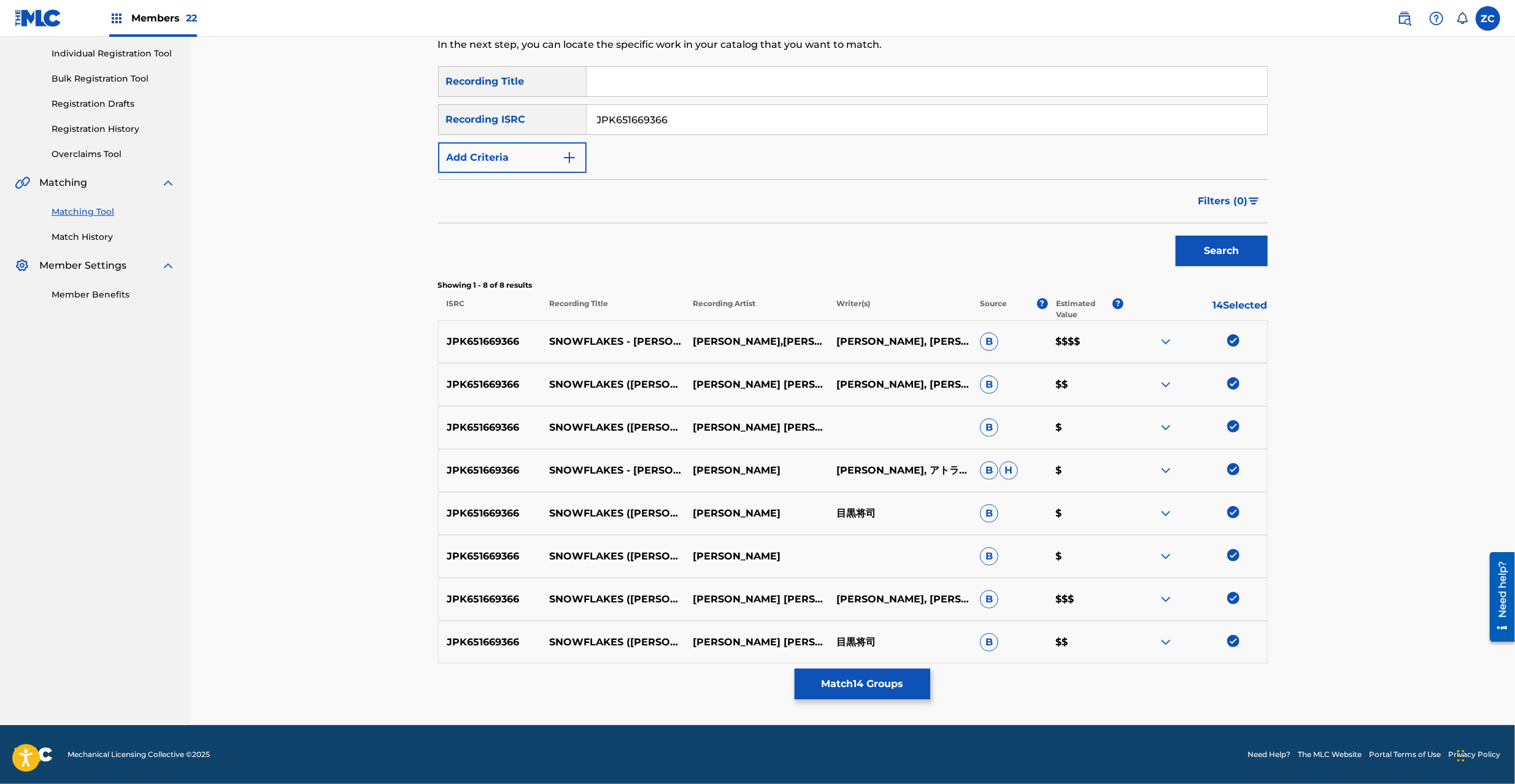
click at [694, 122] on input "JPK651669366" at bounding box center [926, 119] width 681 height 29
click at [1238, 253] on button "Search" at bounding box center [1222, 251] width 92 height 31
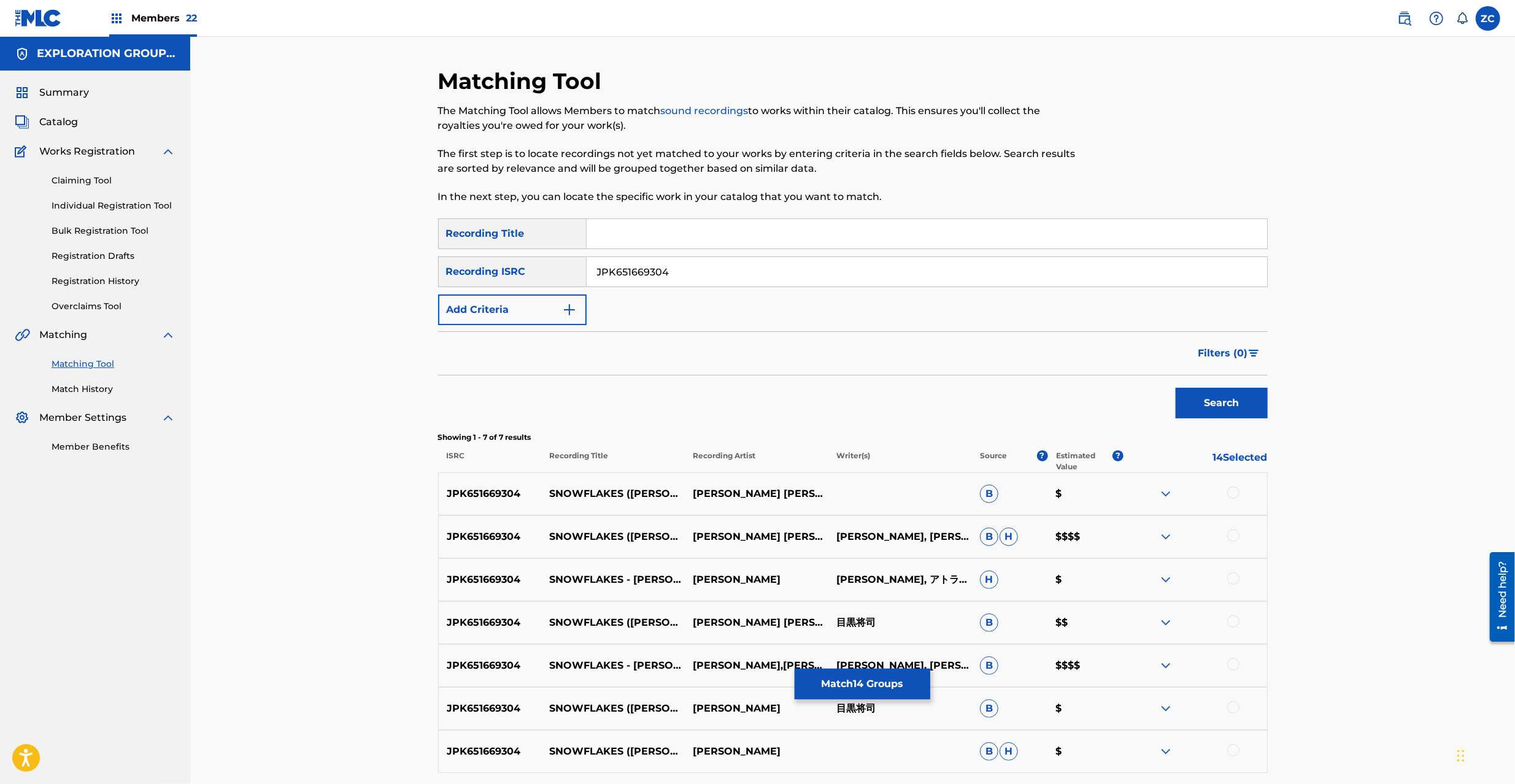
click at [1229, 492] on div at bounding box center [1233, 492] width 12 height 12
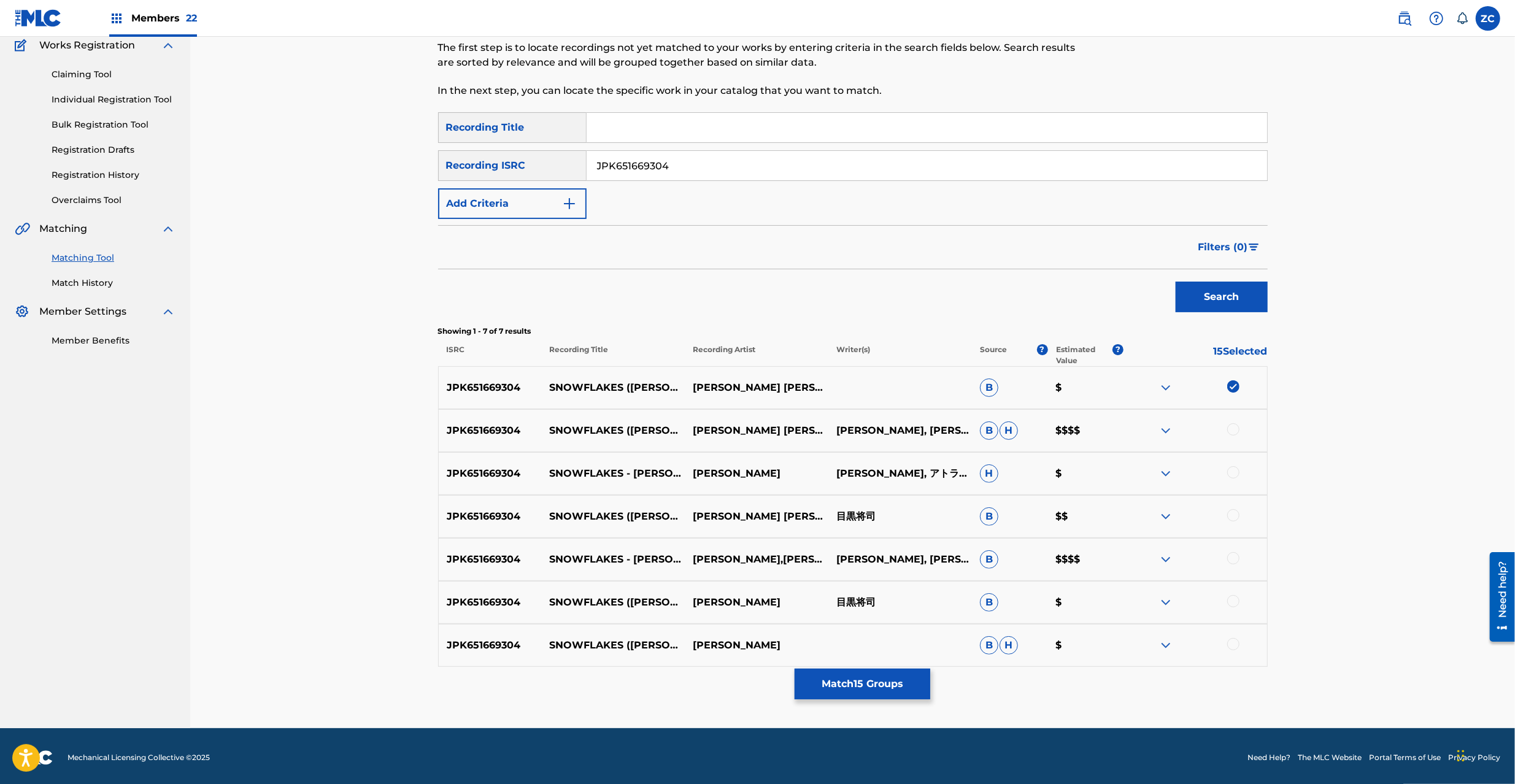
scroll to position [110, 0]
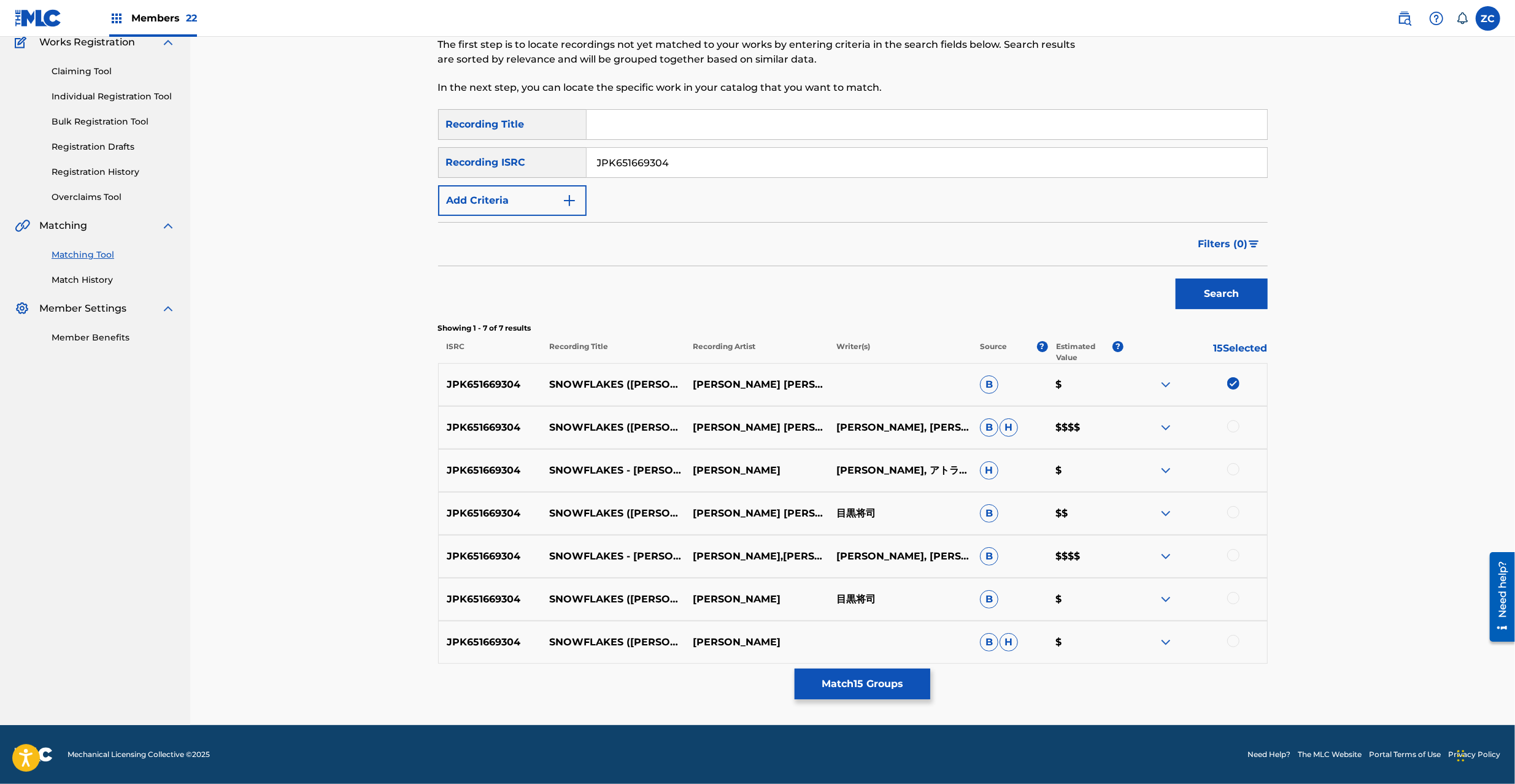
click at [1240, 423] on div at bounding box center [1195, 427] width 144 height 14
drag, startPoint x: 1238, startPoint y: 425, endPoint x: 1238, endPoint y: 432, distance: 7.0
click at [1238, 425] on div at bounding box center [1233, 426] width 12 height 12
click at [1235, 469] on div at bounding box center [1233, 469] width 12 height 12
click at [1234, 513] on div at bounding box center [1233, 512] width 12 height 12
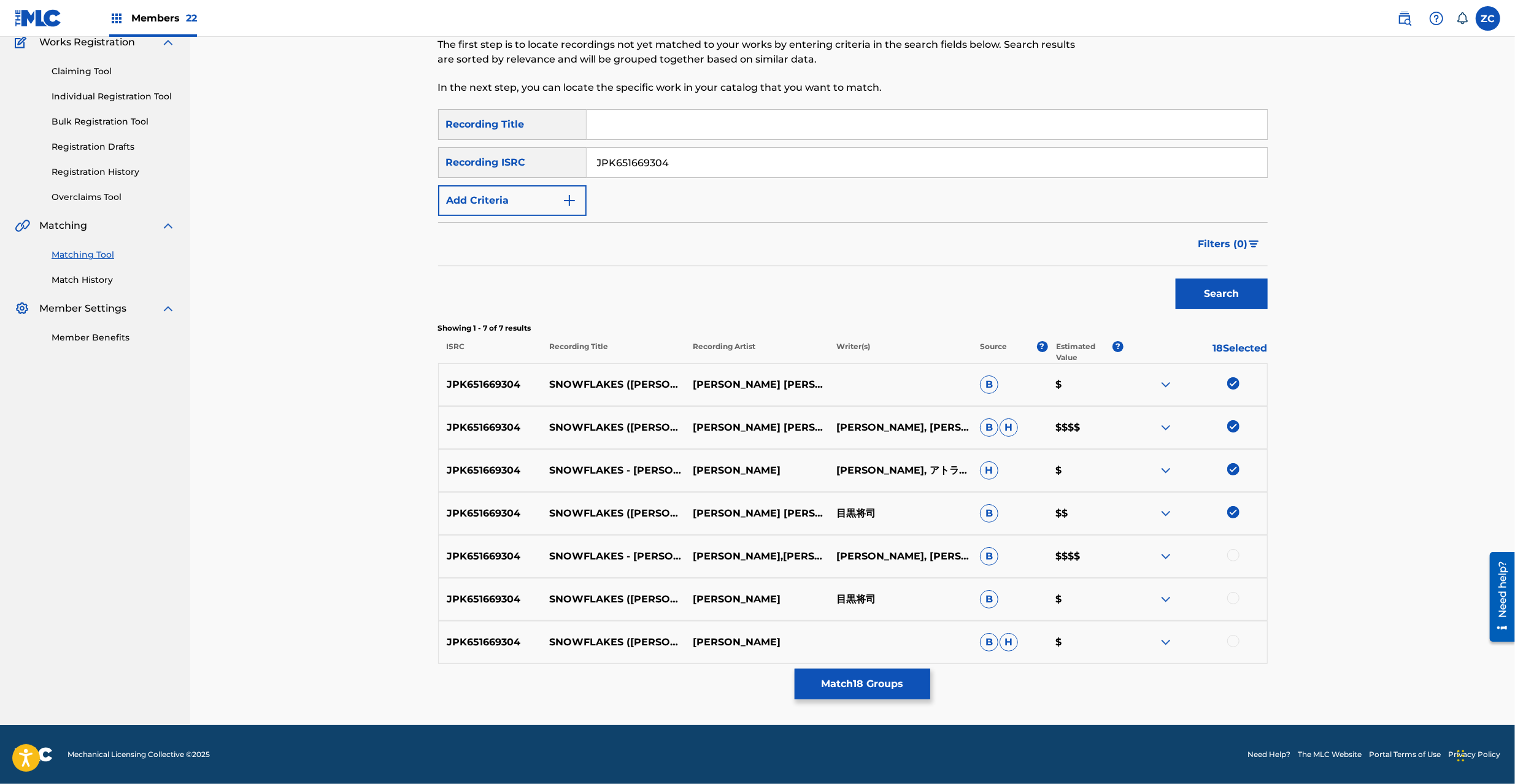
click at [1232, 560] on div at bounding box center [1233, 555] width 12 height 12
click at [1234, 597] on div at bounding box center [1233, 598] width 12 height 12
click at [1234, 643] on div at bounding box center [1233, 641] width 12 height 12
click at [698, 152] on input "JPK651669304" at bounding box center [926, 162] width 681 height 29
click at [1201, 298] on button "Search" at bounding box center [1222, 294] width 92 height 31
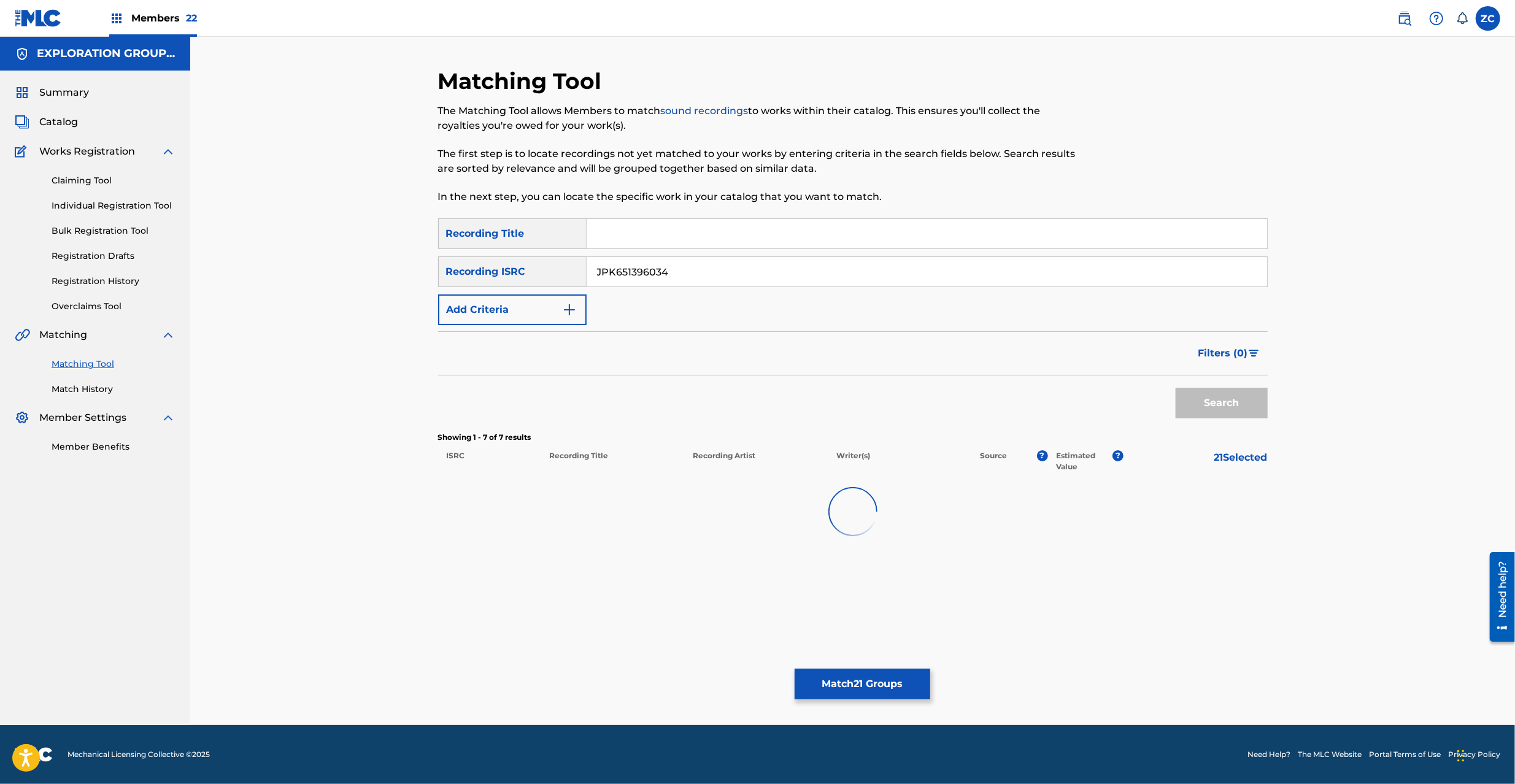
scroll to position [0, 0]
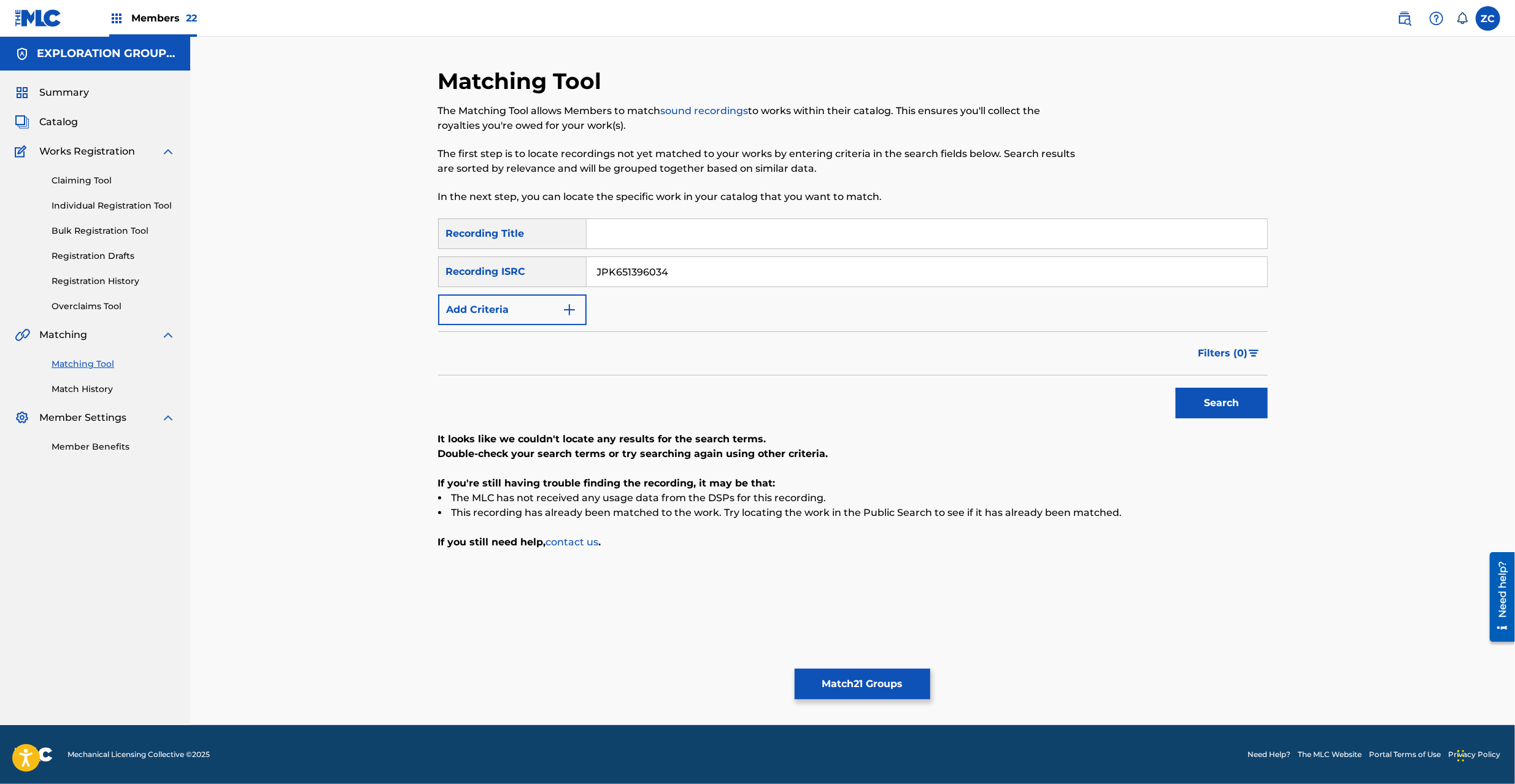
click at [769, 279] on input "JPK651396034" at bounding box center [926, 271] width 681 height 29
click at [1223, 407] on button "Search" at bounding box center [1222, 403] width 92 height 31
click at [675, 267] on input "JPK651396025" at bounding box center [926, 271] width 681 height 29
click at [1205, 405] on button "Search" at bounding box center [1222, 403] width 92 height 31
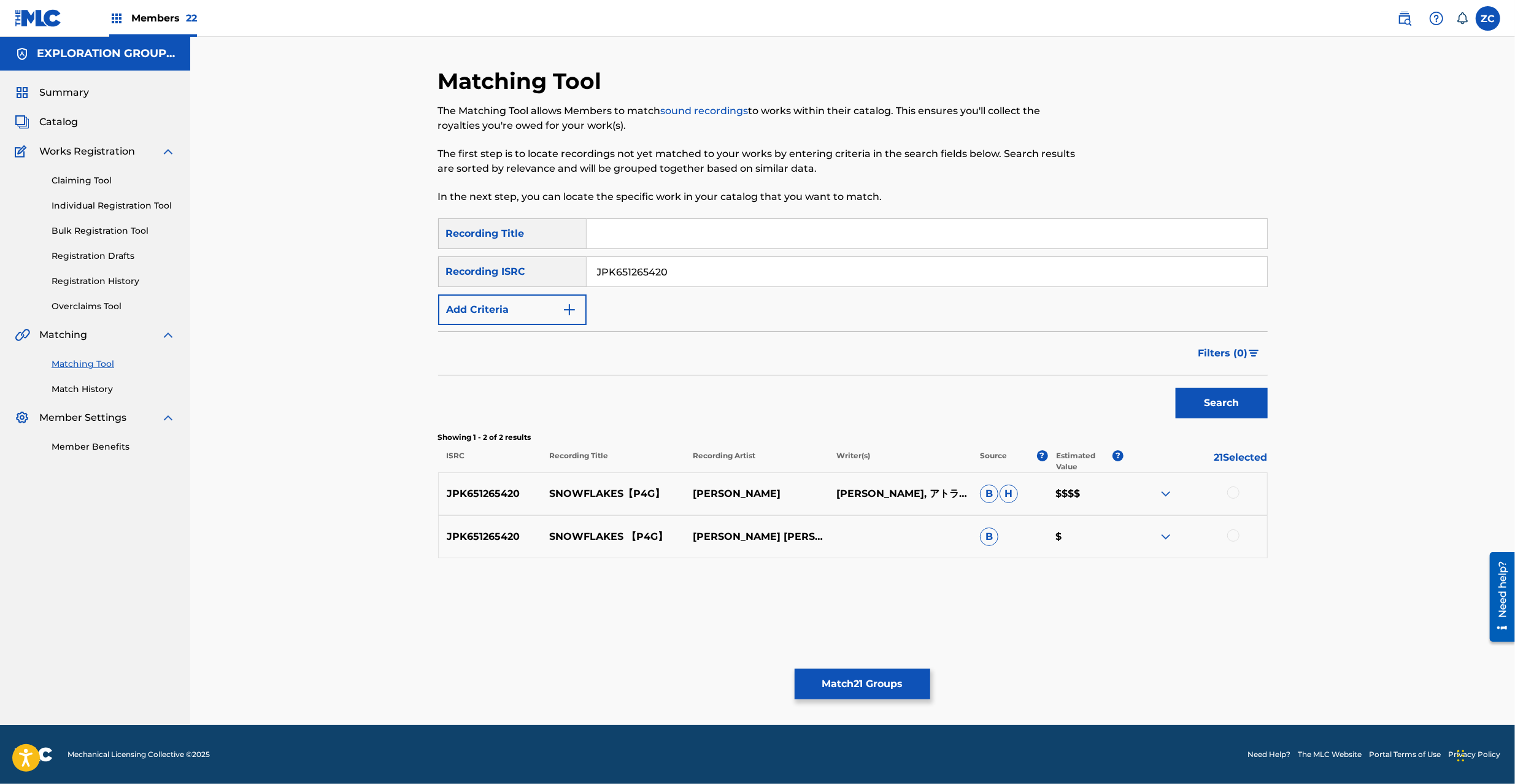
click at [1238, 493] on div at bounding box center [1233, 492] width 12 height 12
click at [1233, 533] on div at bounding box center [1233, 536] width 12 height 12
click at [720, 279] on input "JPK651265420" at bounding box center [926, 271] width 681 height 29
click at [1216, 401] on button "Search" at bounding box center [1222, 403] width 92 height 31
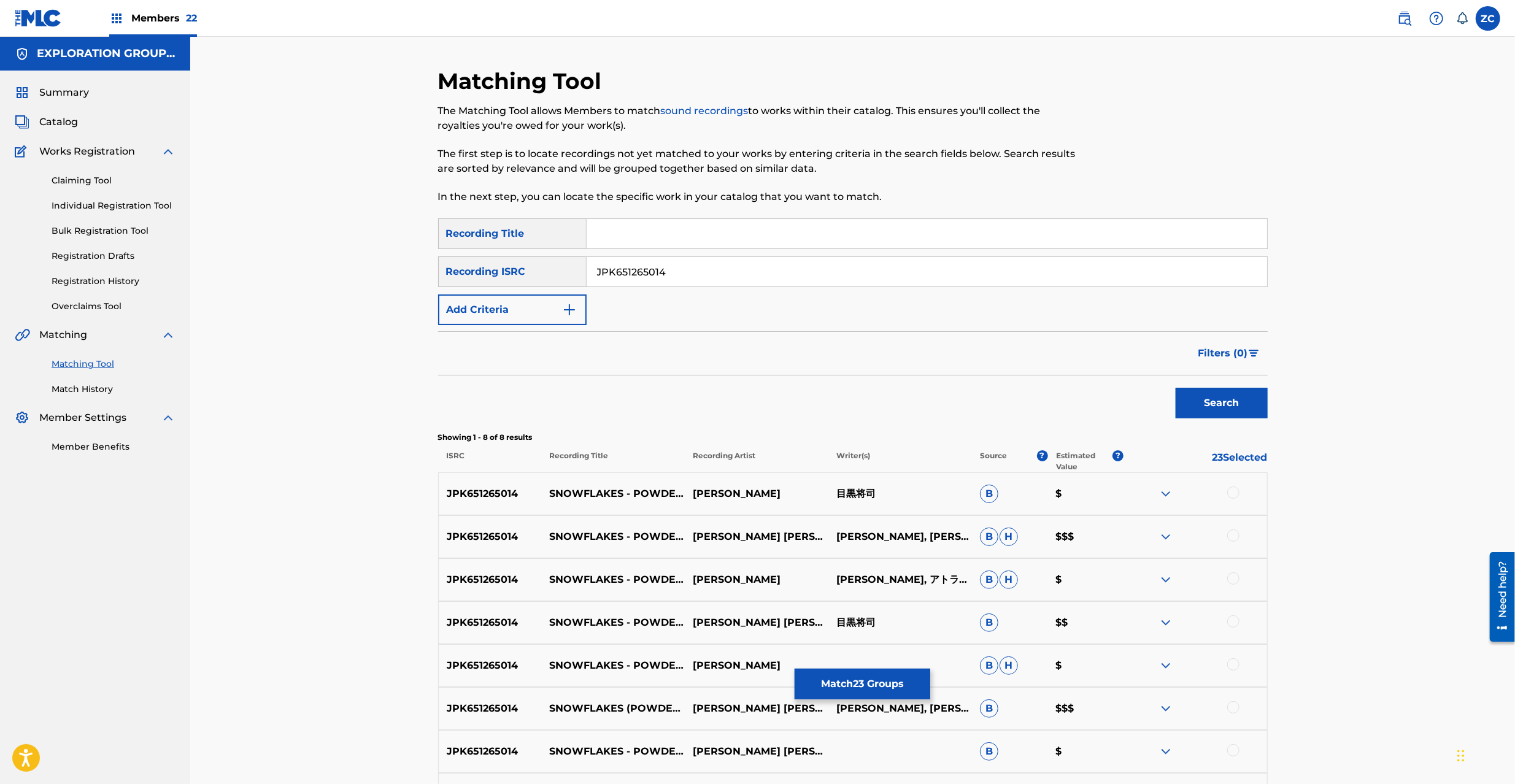
click at [1236, 494] on div at bounding box center [1233, 492] width 12 height 12
drag, startPoint x: 1232, startPoint y: 528, endPoint x: 1232, endPoint y: 538, distance: 10.0
click at [1232, 532] on div "JPK651265014 SNOWFLAKES - POWDER SNOW MIX - SHIHOKO HIRATA BENJAMIN FRANKLIN, 目…" at bounding box center [853, 536] width 830 height 43
click at [1232, 539] on div at bounding box center [1233, 536] width 12 height 12
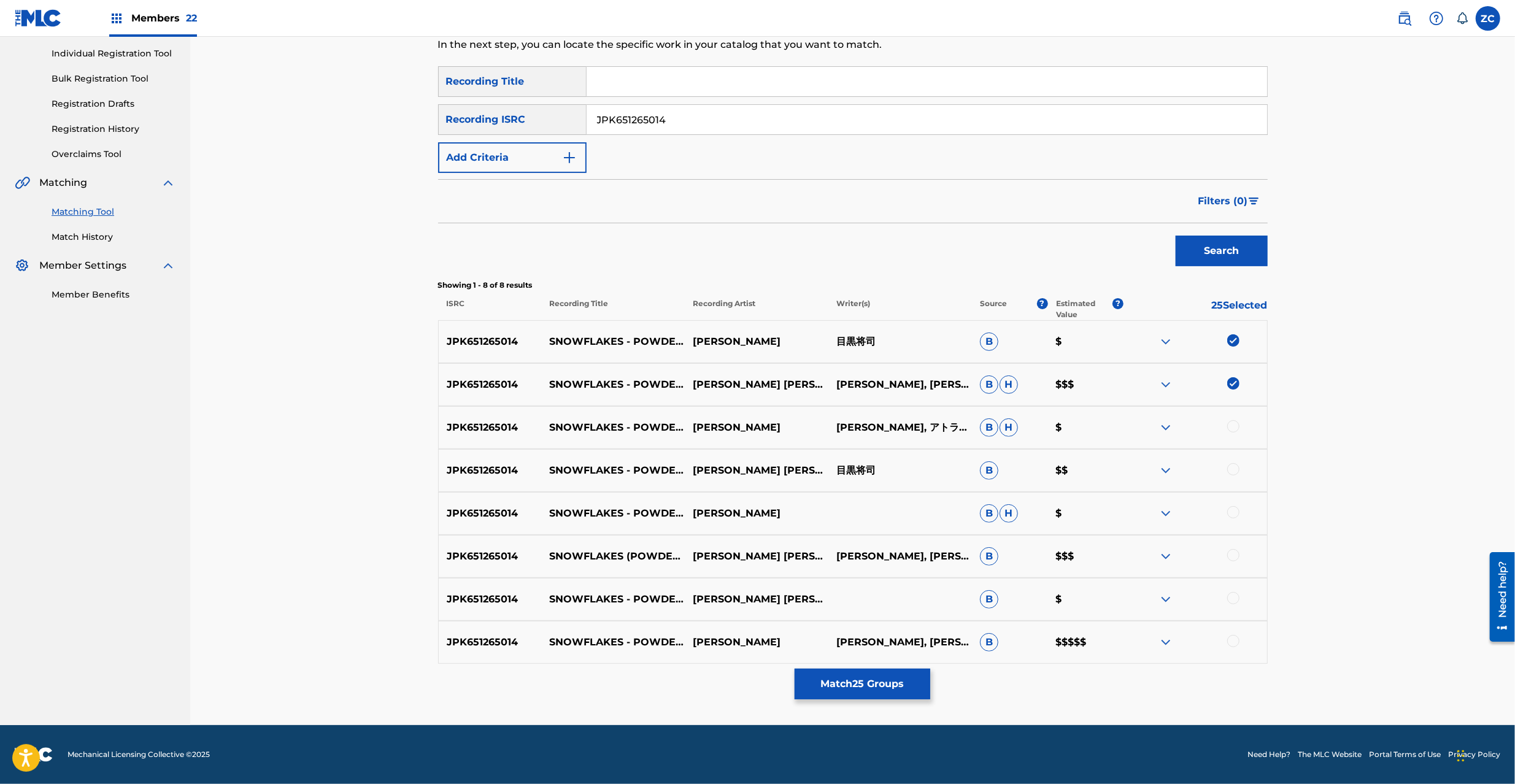
click at [1235, 424] on div at bounding box center [1233, 426] width 12 height 12
click at [1232, 471] on div at bounding box center [1233, 469] width 12 height 12
click at [1235, 514] on div at bounding box center [1233, 512] width 12 height 12
click at [1234, 558] on div at bounding box center [1233, 555] width 12 height 12
click at [1232, 603] on div at bounding box center [1233, 598] width 12 height 12
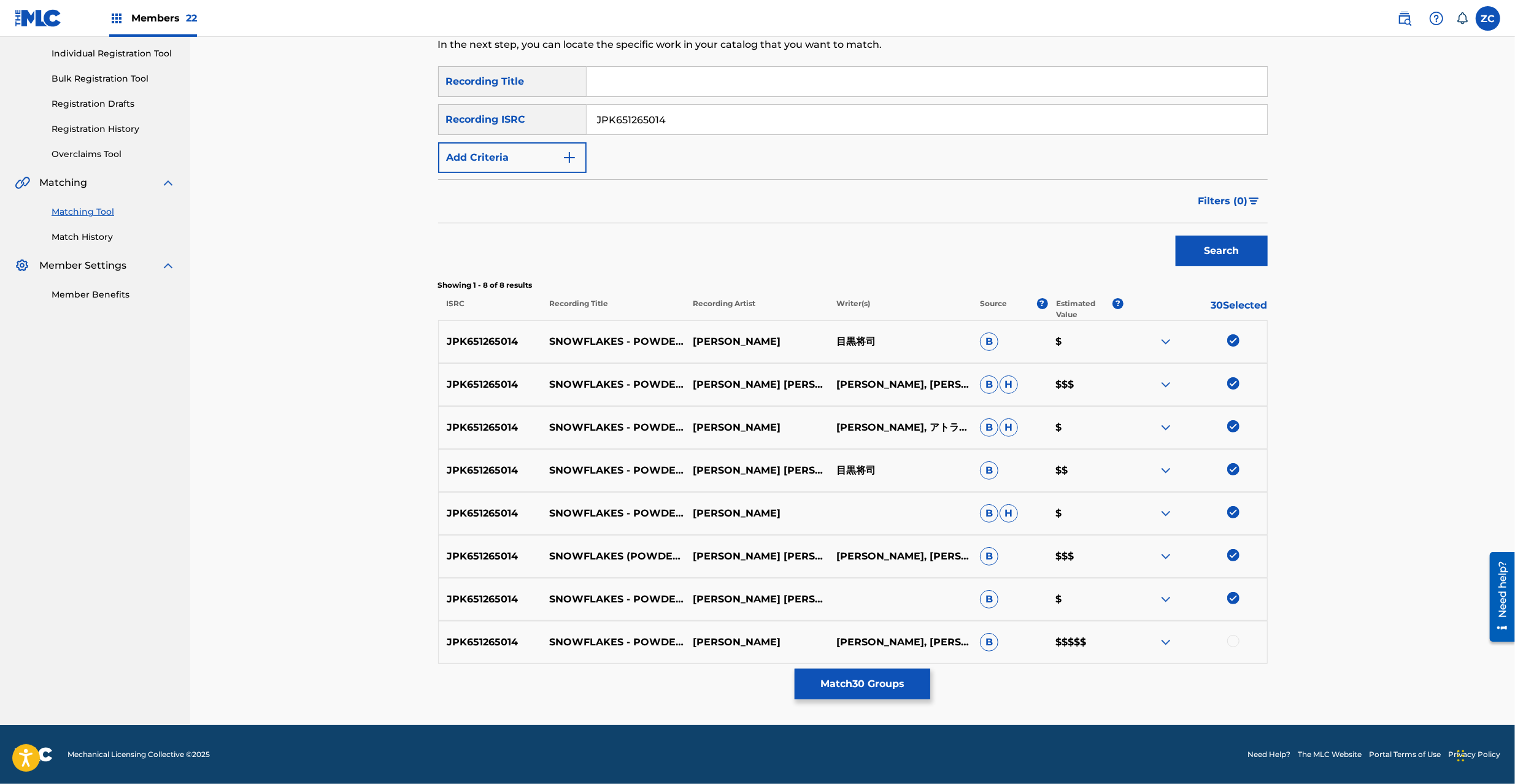
click at [1232, 639] on div at bounding box center [1233, 641] width 12 height 12
click at [722, 116] on input "JPK651265014" at bounding box center [926, 119] width 681 height 29
click at [1228, 259] on button "Search" at bounding box center [1222, 251] width 92 height 31
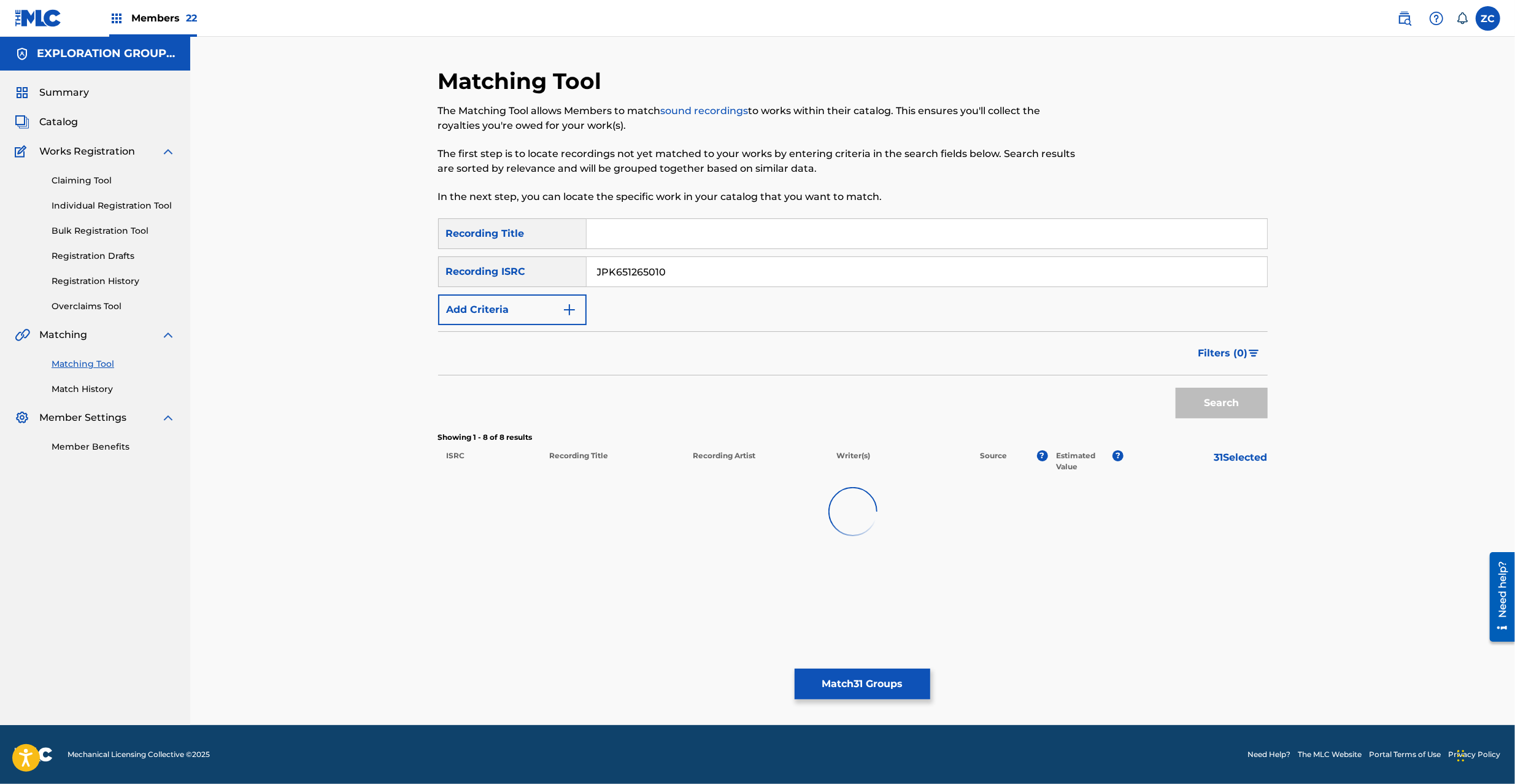
scroll to position [0, 0]
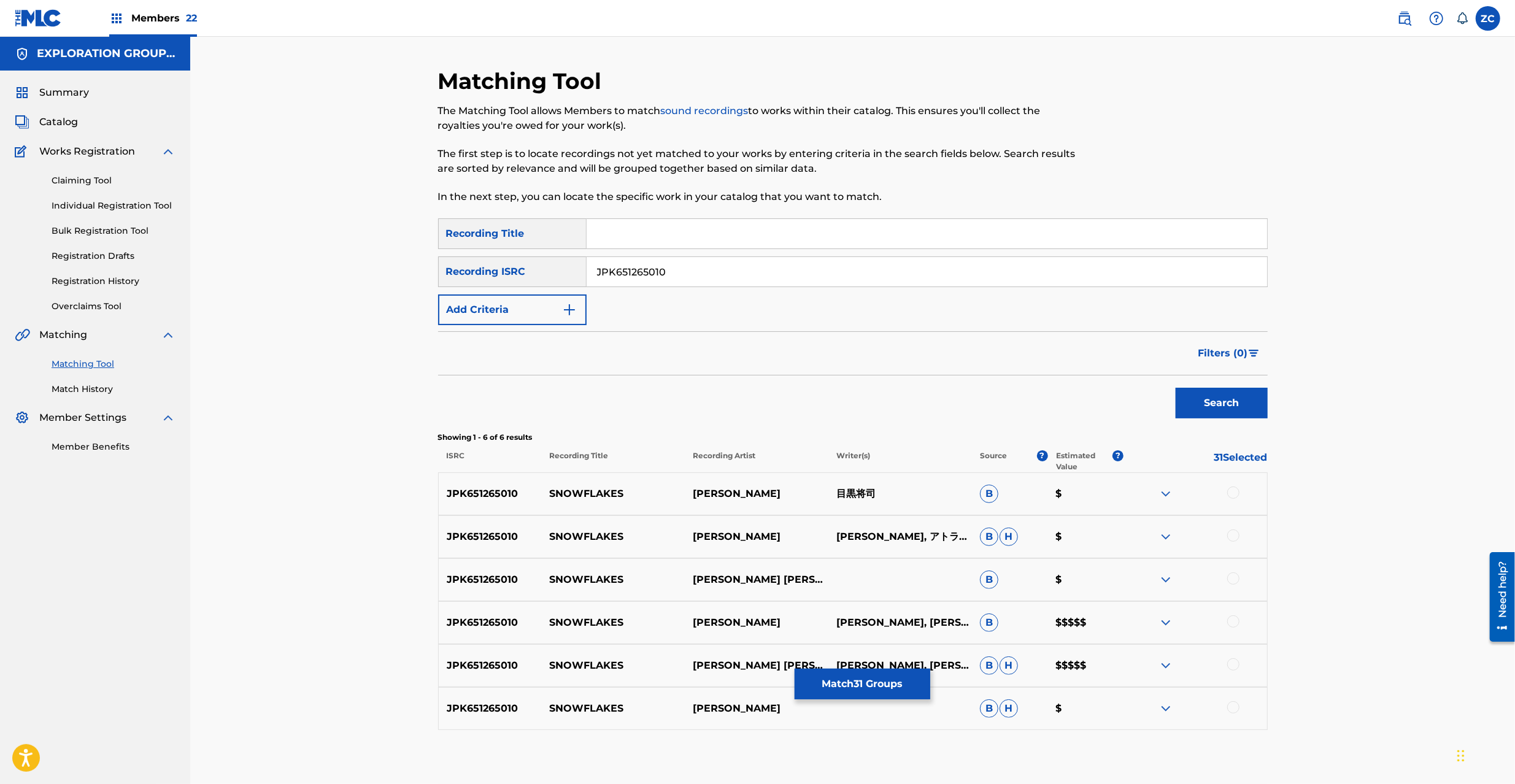
click at [1235, 492] on div at bounding box center [1233, 492] width 12 height 12
click at [1230, 539] on div at bounding box center [1233, 536] width 12 height 12
click at [1230, 580] on div at bounding box center [1233, 579] width 12 height 12
click at [1232, 623] on div at bounding box center [1233, 622] width 12 height 12
click at [1232, 666] on div at bounding box center [1233, 665] width 12 height 12
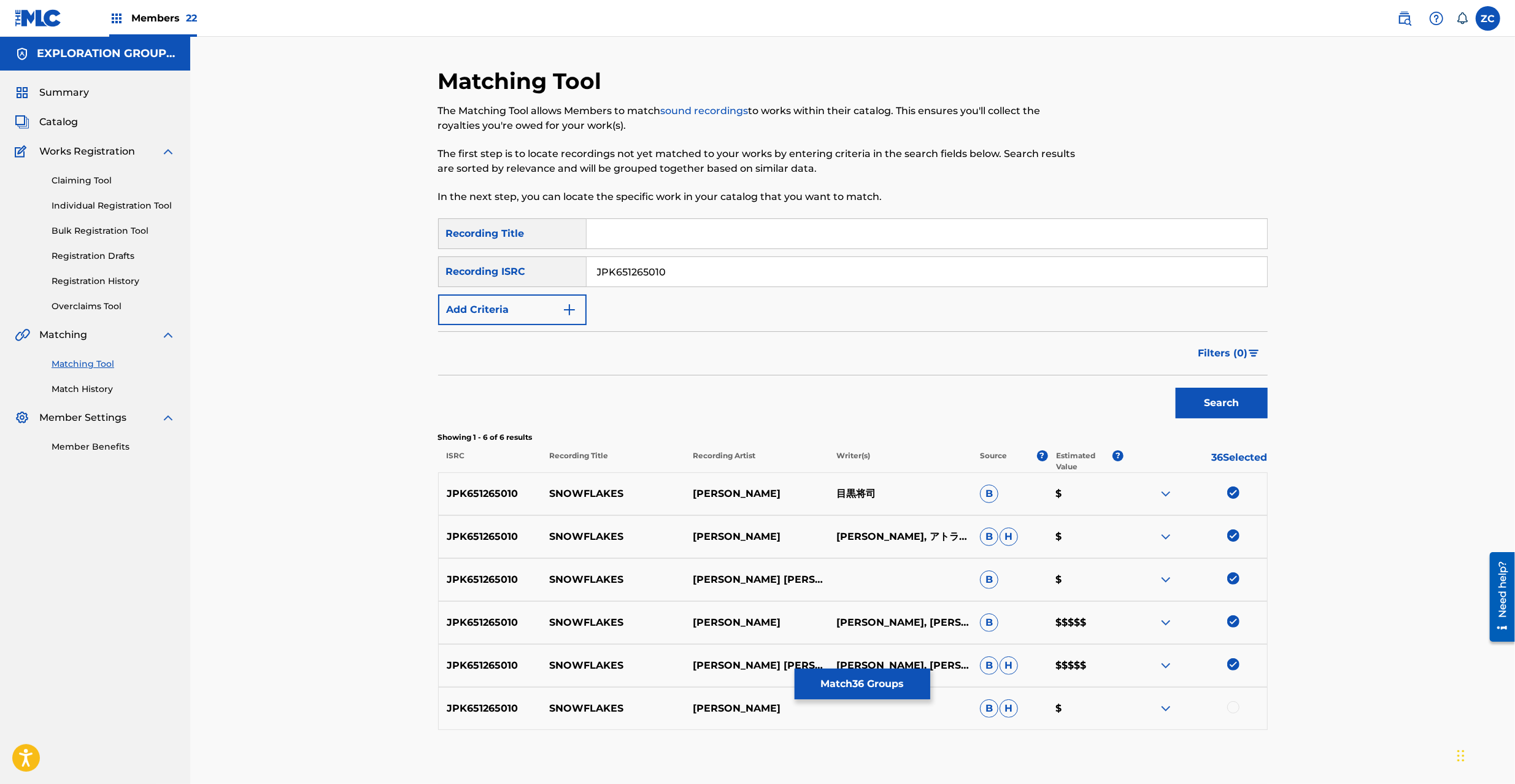
click at [1230, 705] on div at bounding box center [1233, 707] width 12 height 12
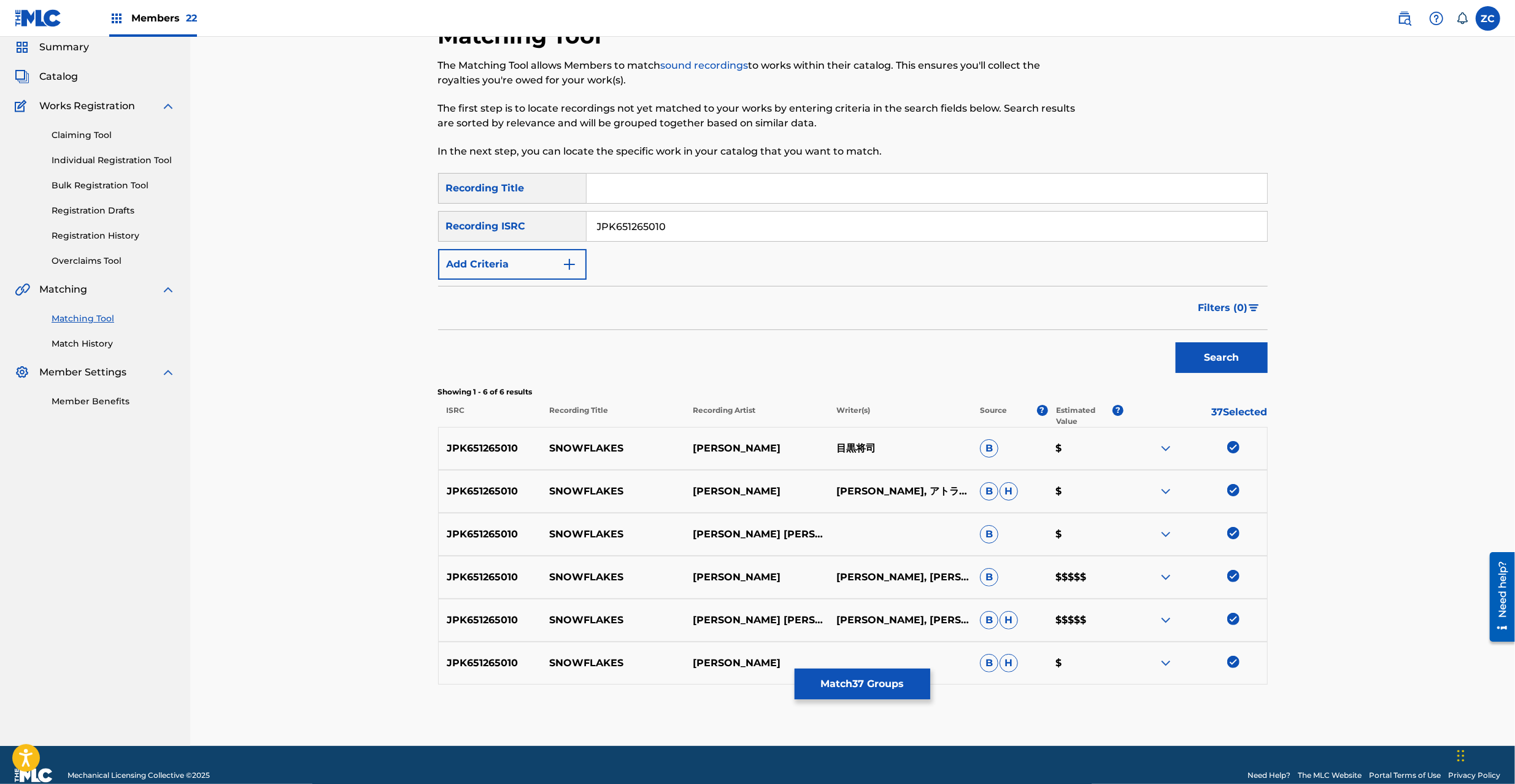
scroll to position [66, 0]
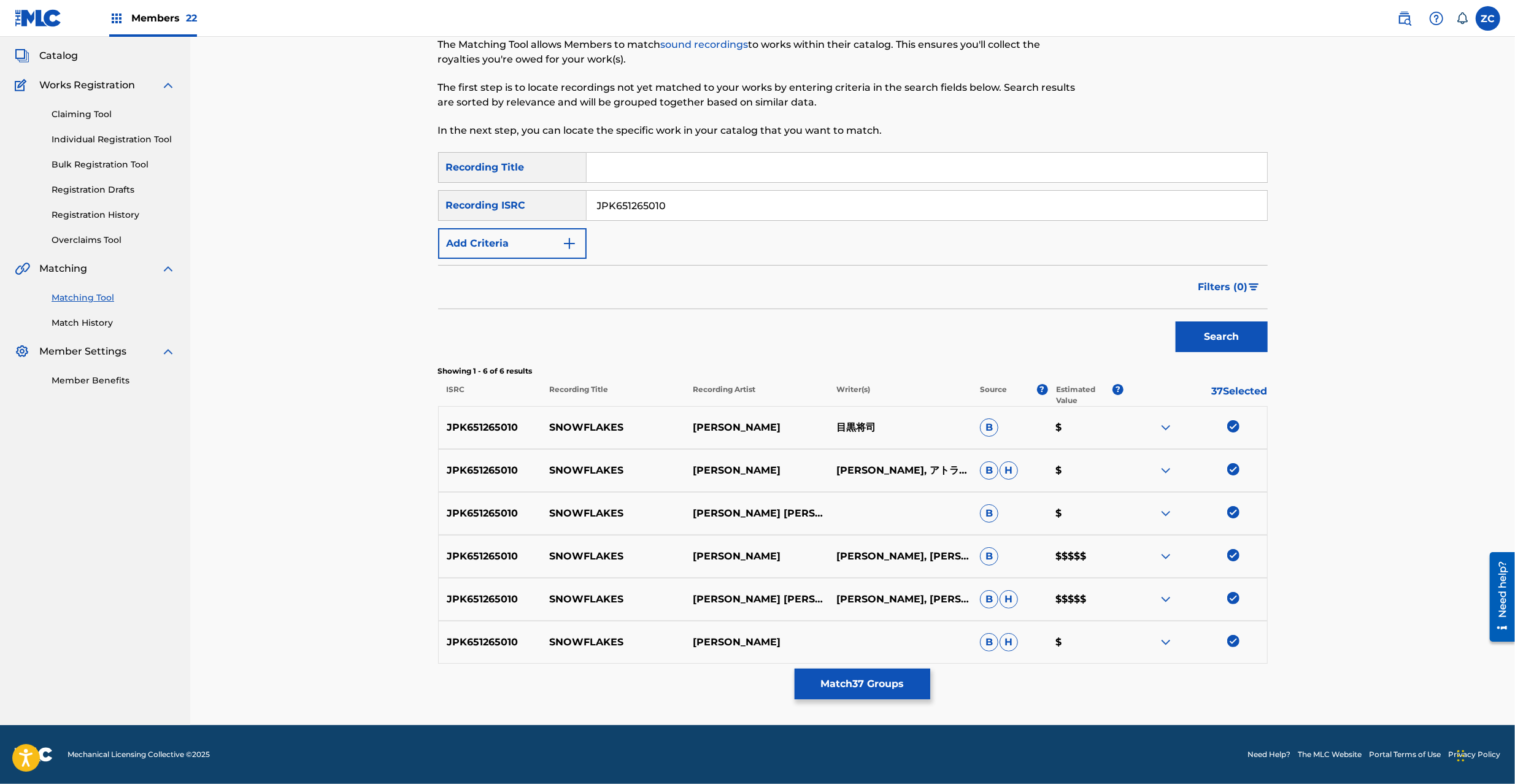
click at [725, 207] on input "JPK651265010" at bounding box center [926, 205] width 681 height 29
click at [1224, 334] on button "Search" at bounding box center [1222, 337] width 92 height 31
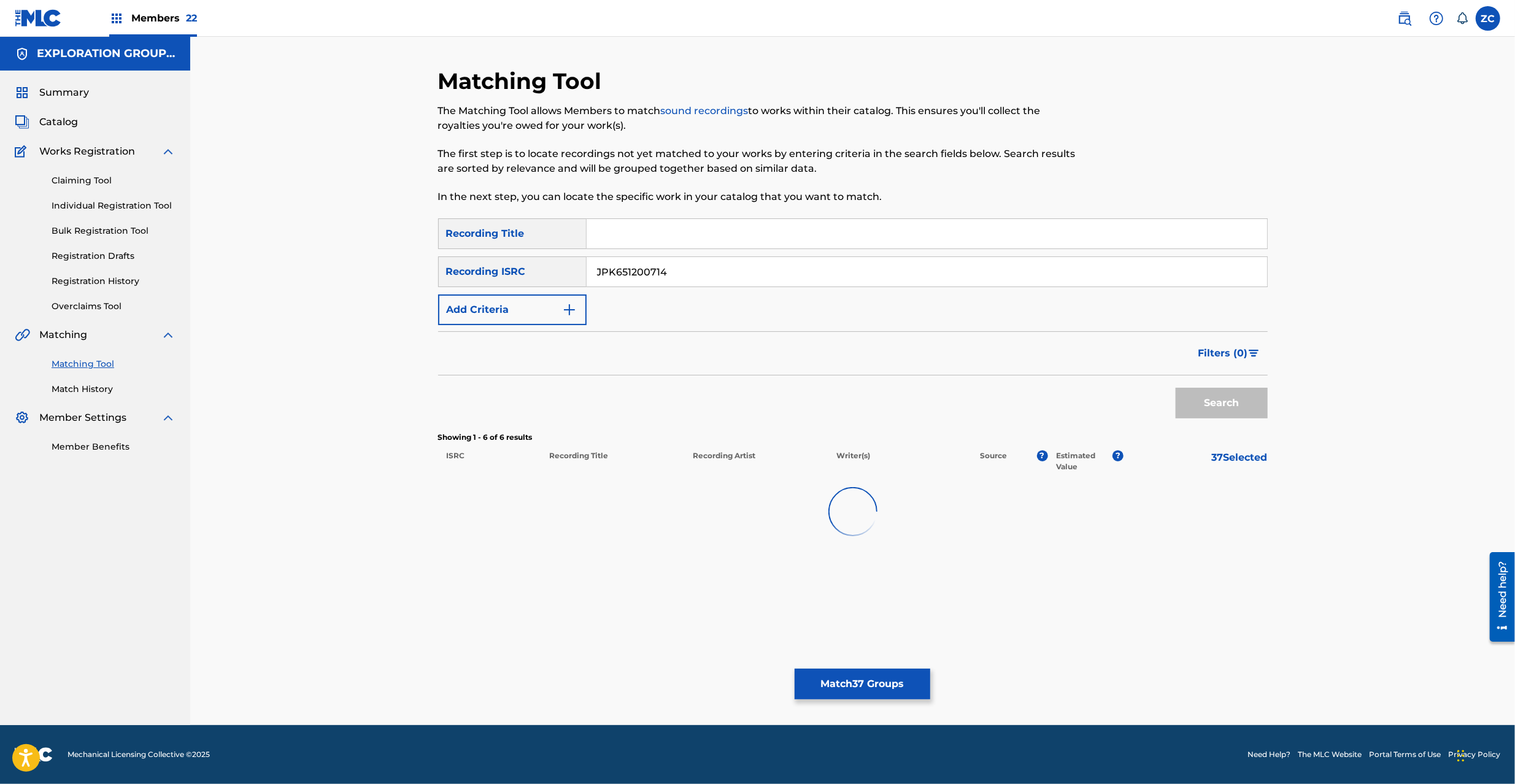
scroll to position [0, 0]
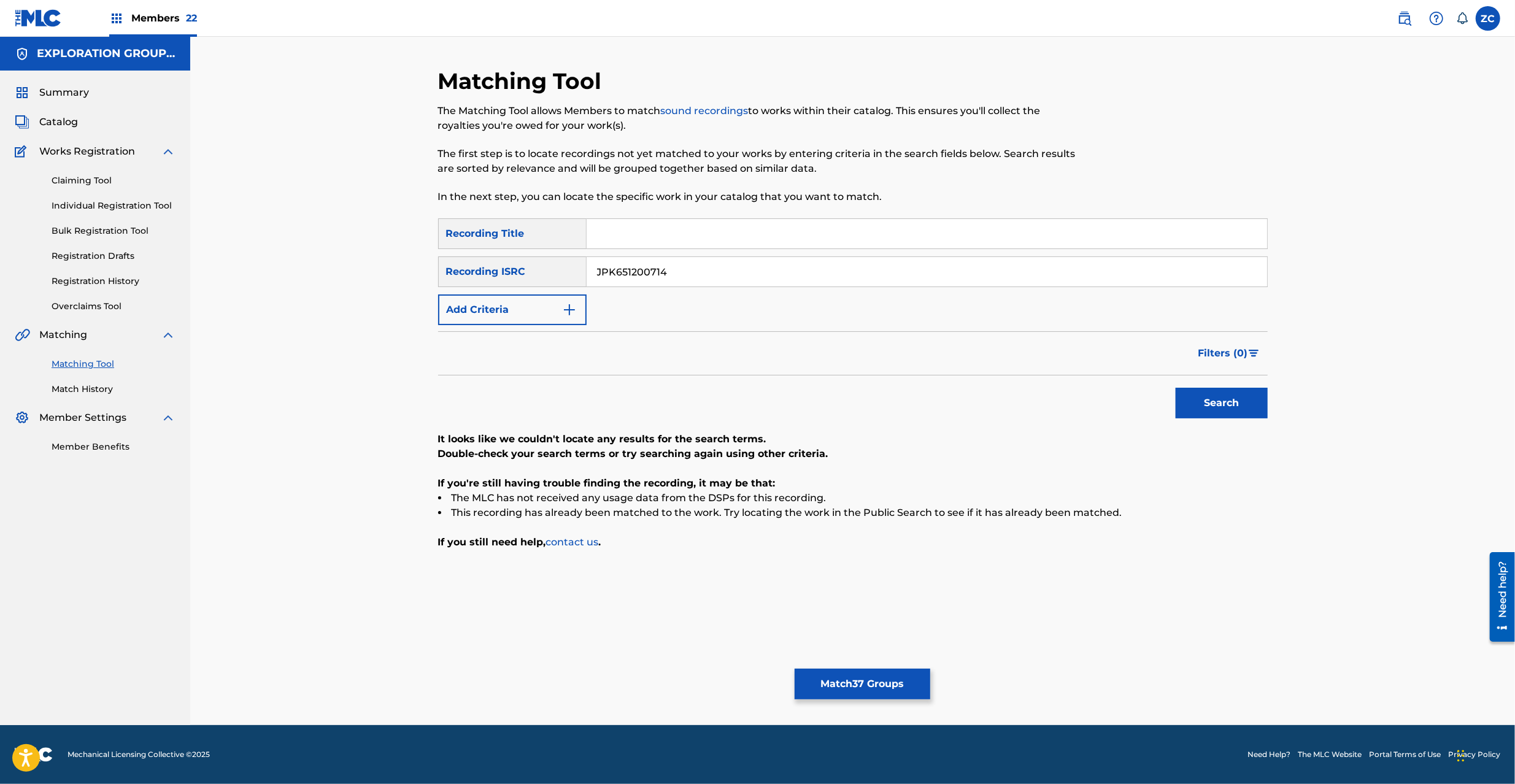
click at [887, 276] on input "JPK651200714" at bounding box center [926, 271] width 681 height 29
type input "JPK651200710"
click at [1223, 406] on button "Search" at bounding box center [1222, 403] width 92 height 31
click at [877, 682] on button "Match 37 Groups" at bounding box center [862, 684] width 135 height 31
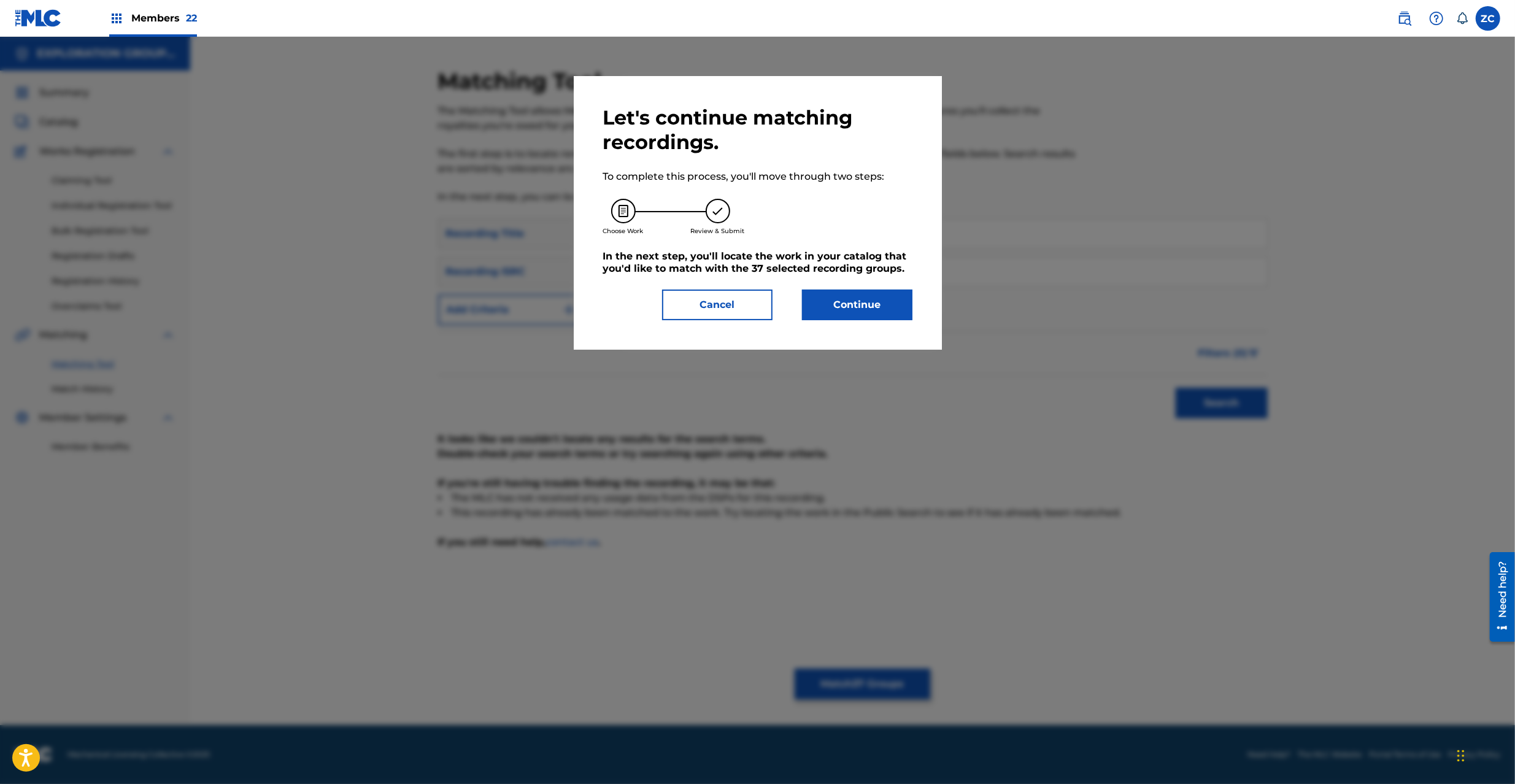
click at [877, 298] on button "Continue" at bounding box center [858, 304] width 110 height 31
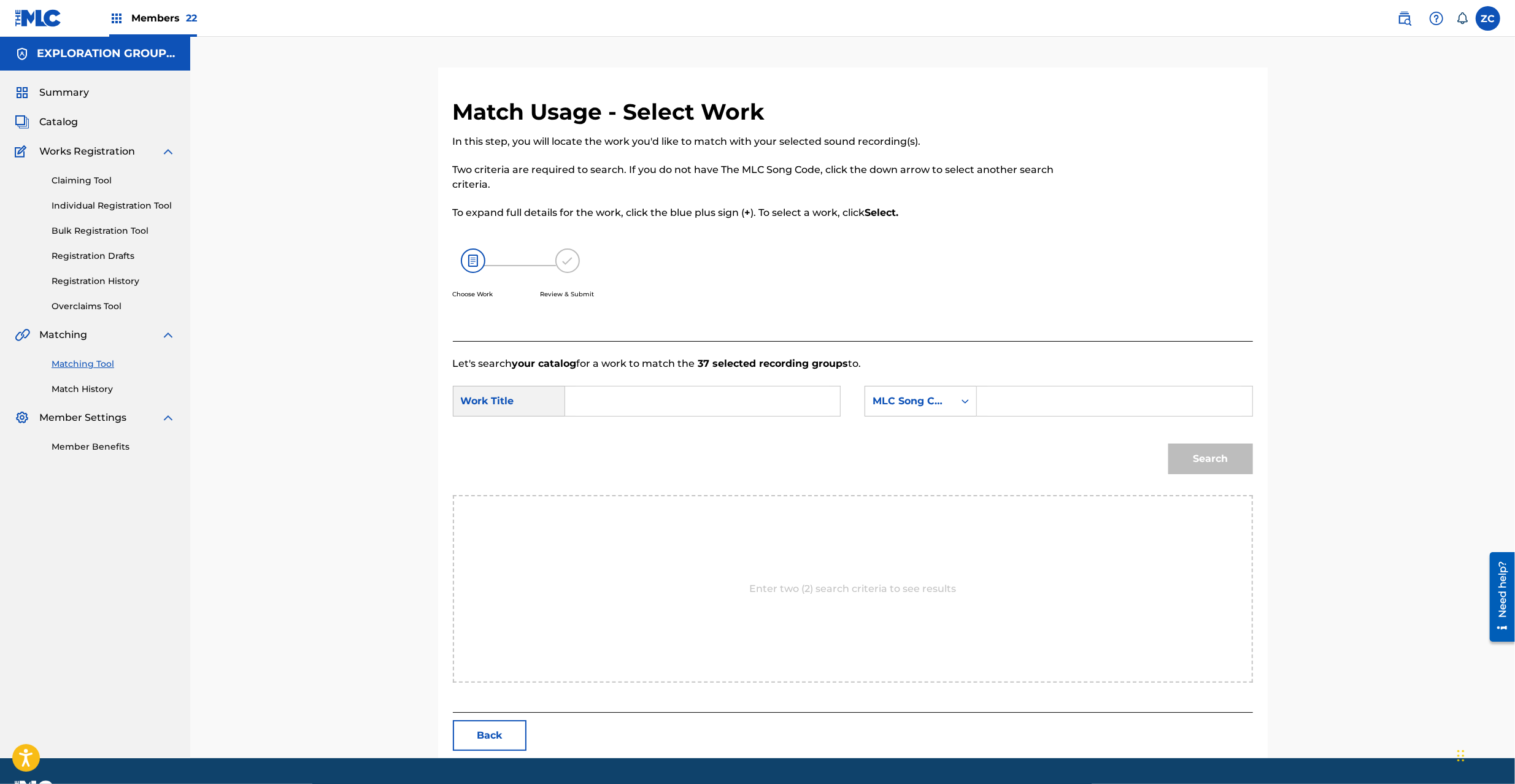
click at [613, 408] on input "Search Form" at bounding box center [703, 401] width 254 height 29
click at [661, 403] on input "Snowflakes S65UPL" at bounding box center [703, 401] width 254 height 29
type input "Snowflakes"
click at [1091, 412] on input "Search Form" at bounding box center [1115, 401] width 254 height 29
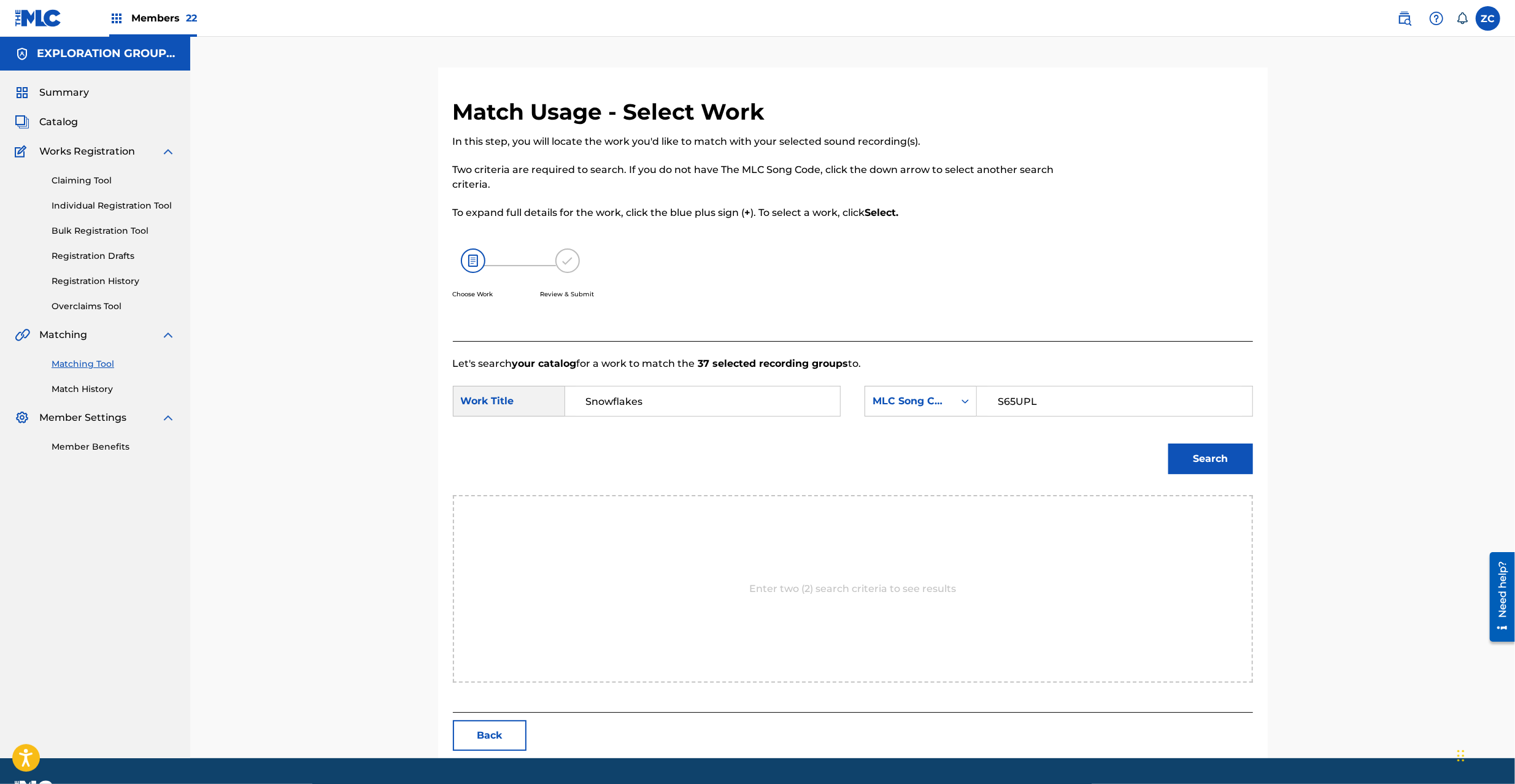
type input "S65UPL"
click at [1232, 455] on button "Search" at bounding box center [1210, 458] width 85 height 31
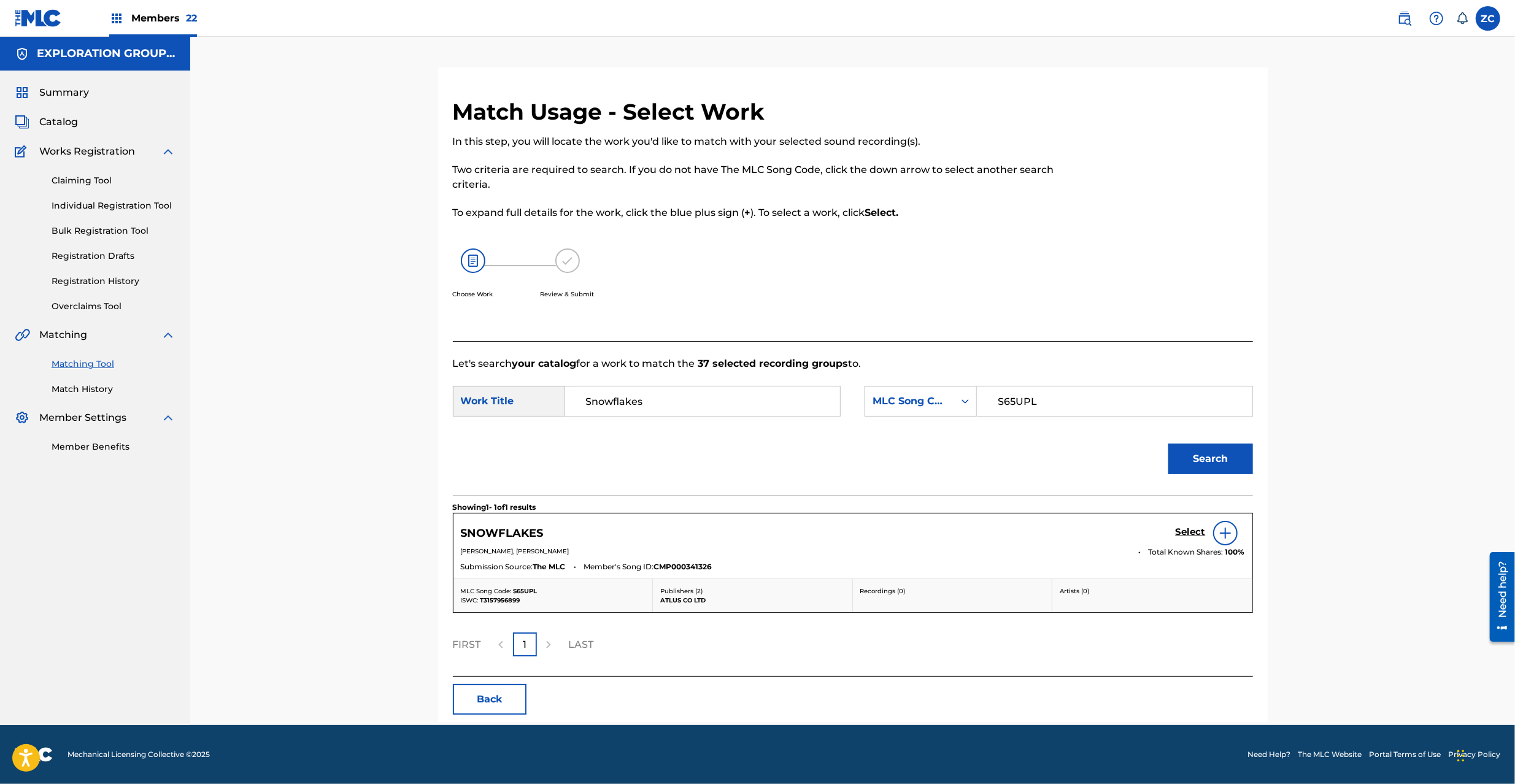
click at [1186, 532] on h5 "Select" at bounding box center [1191, 532] width 30 height 11
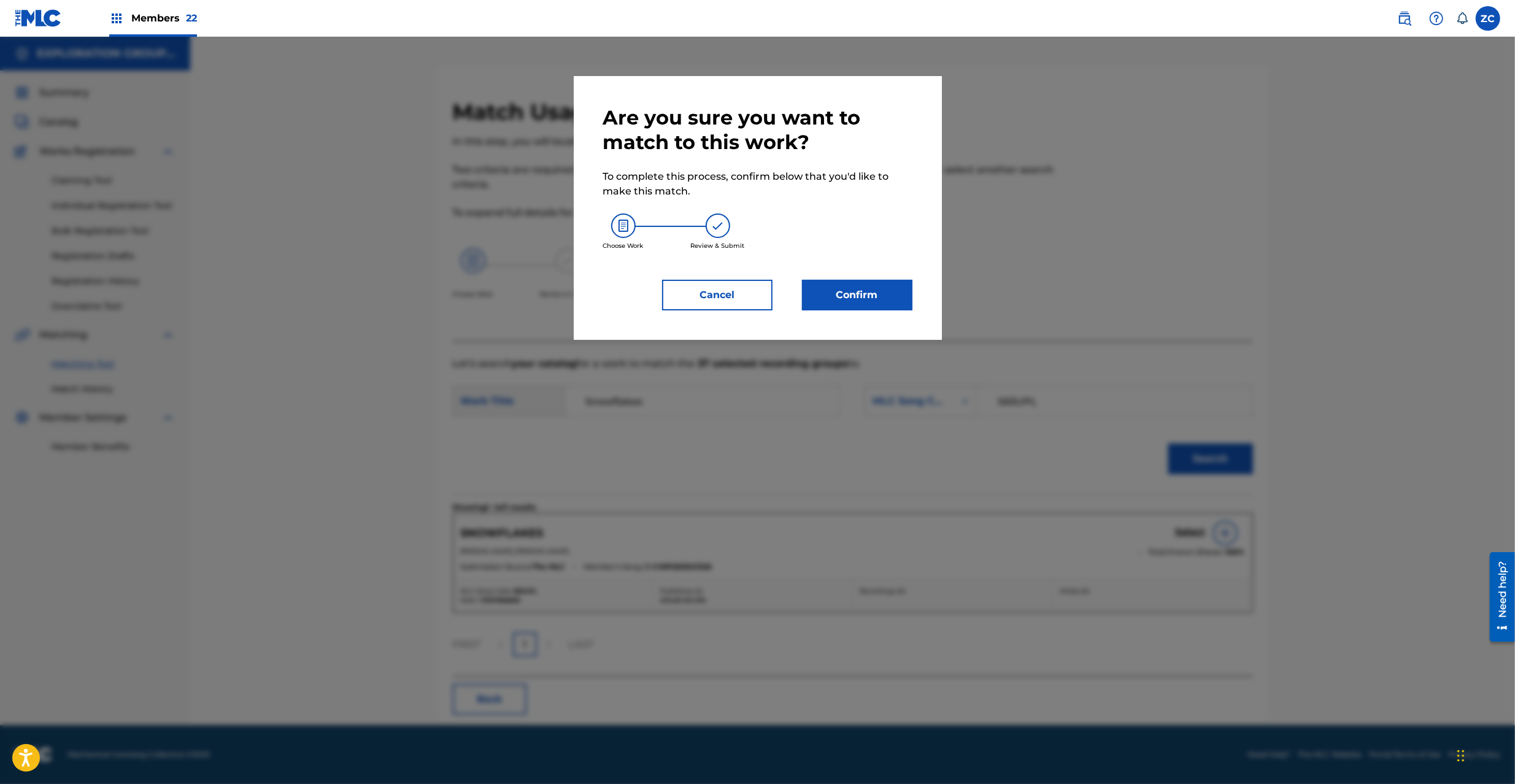
click at [890, 301] on button "Confirm" at bounding box center [858, 295] width 110 height 31
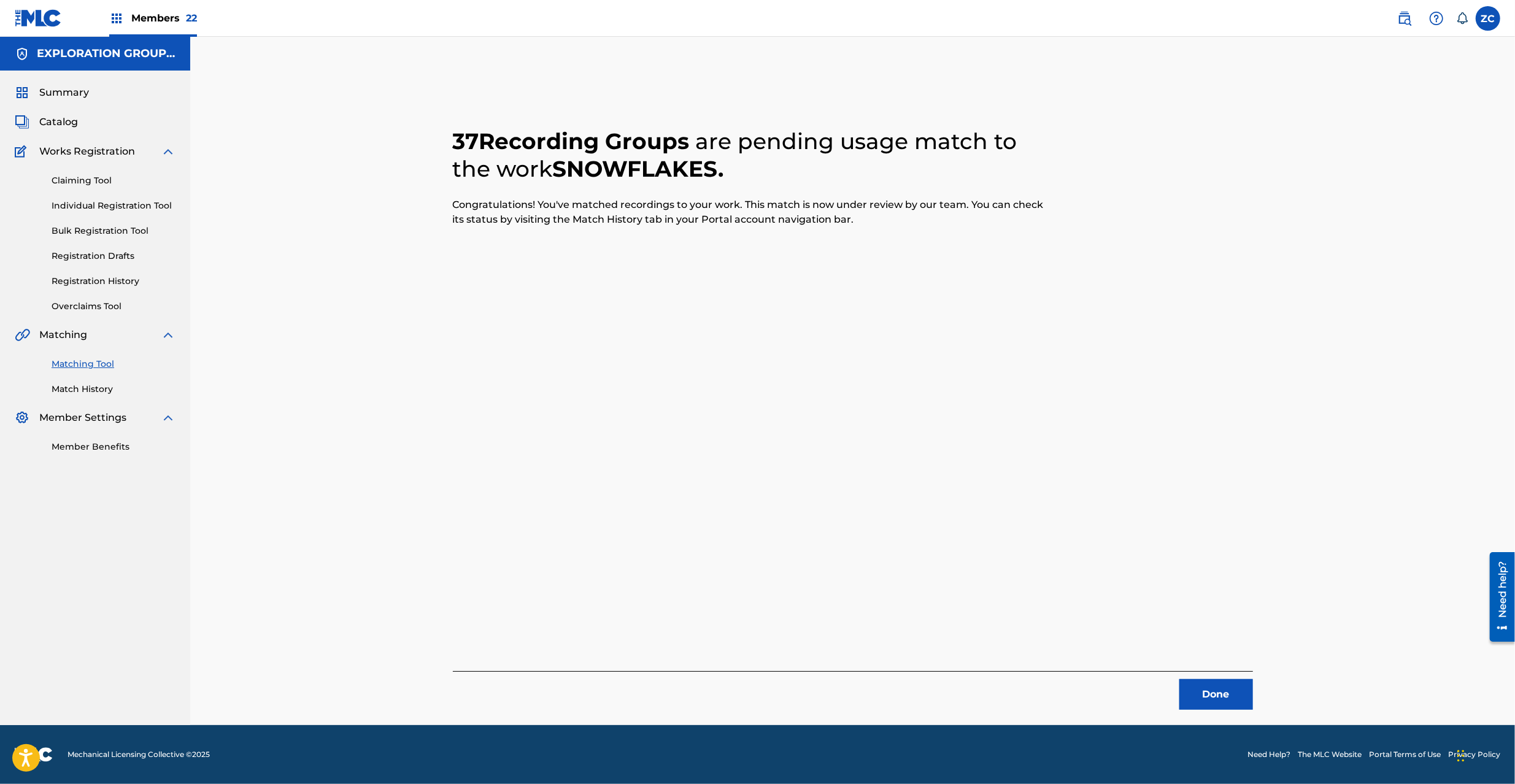
click at [1205, 680] on button "Done" at bounding box center [1216, 694] width 73 height 31
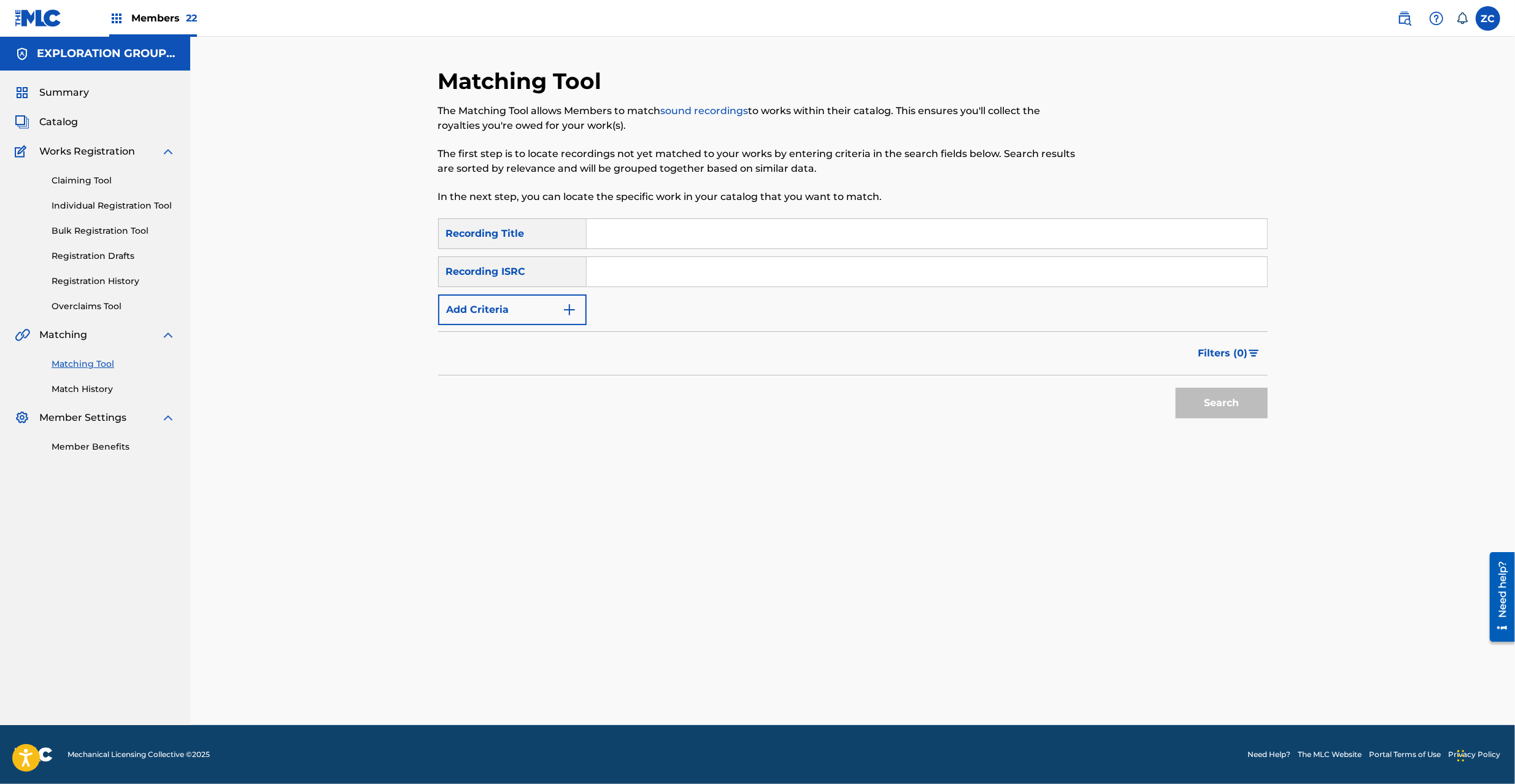
click at [887, 279] on input "Search Form" at bounding box center [926, 271] width 681 height 29
click at [1220, 405] on button "Search" at bounding box center [1222, 403] width 92 height 31
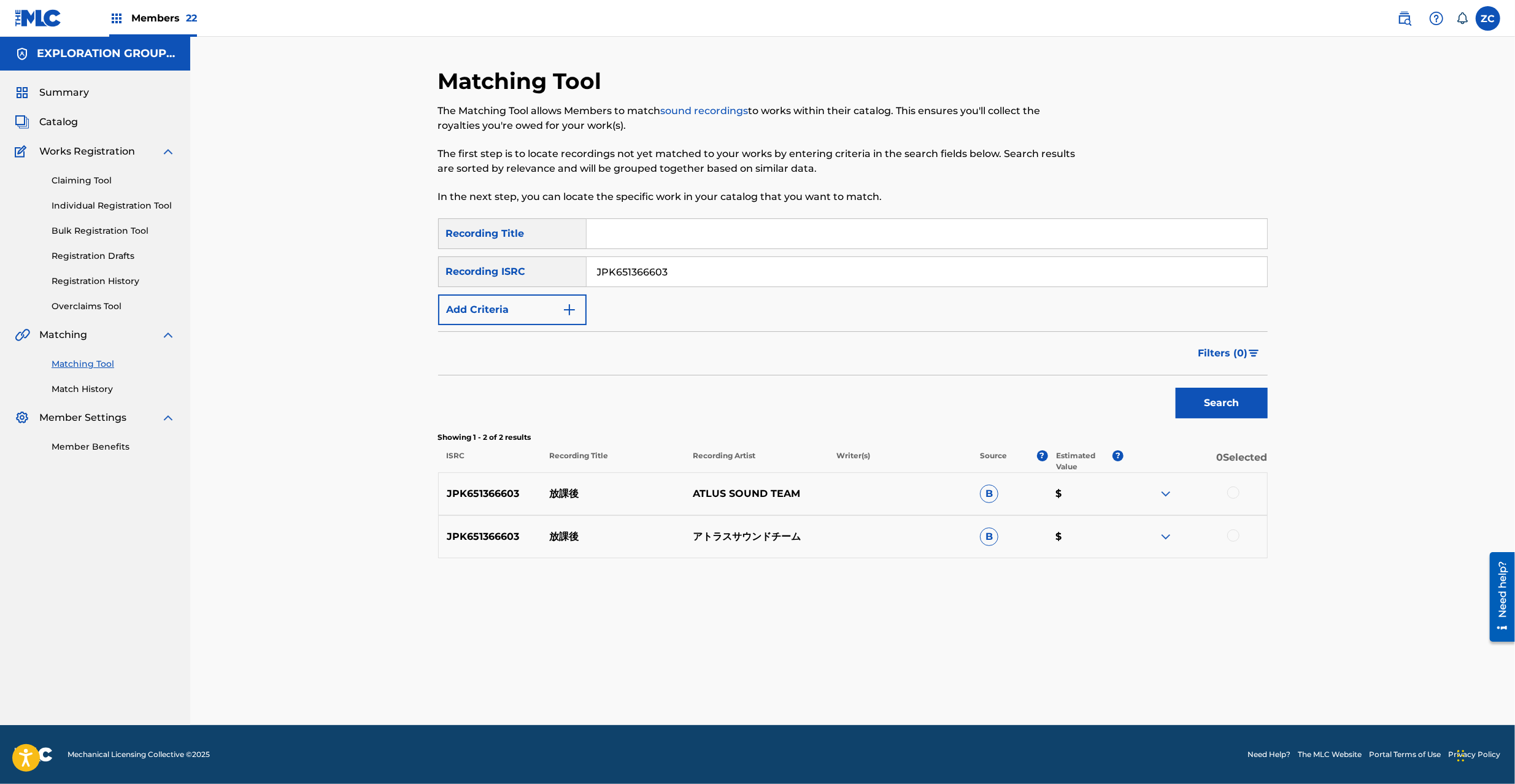
drag, startPoint x: 1232, startPoint y: 492, endPoint x: 1235, endPoint y: 515, distance: 23.2
click at [1232, 495] on div at bounding box center [1233, 492] width 12 height 12
click at [1233, 539] on div at bounding box center [1233, 536] width 12 height 12
click at [766, 279] on input "JPK651366603" at bounding box center [926, 271] width 681 height 29
click at [1220, 411] on button "Search" at bounding box center [1222, 403] width 92 height 31
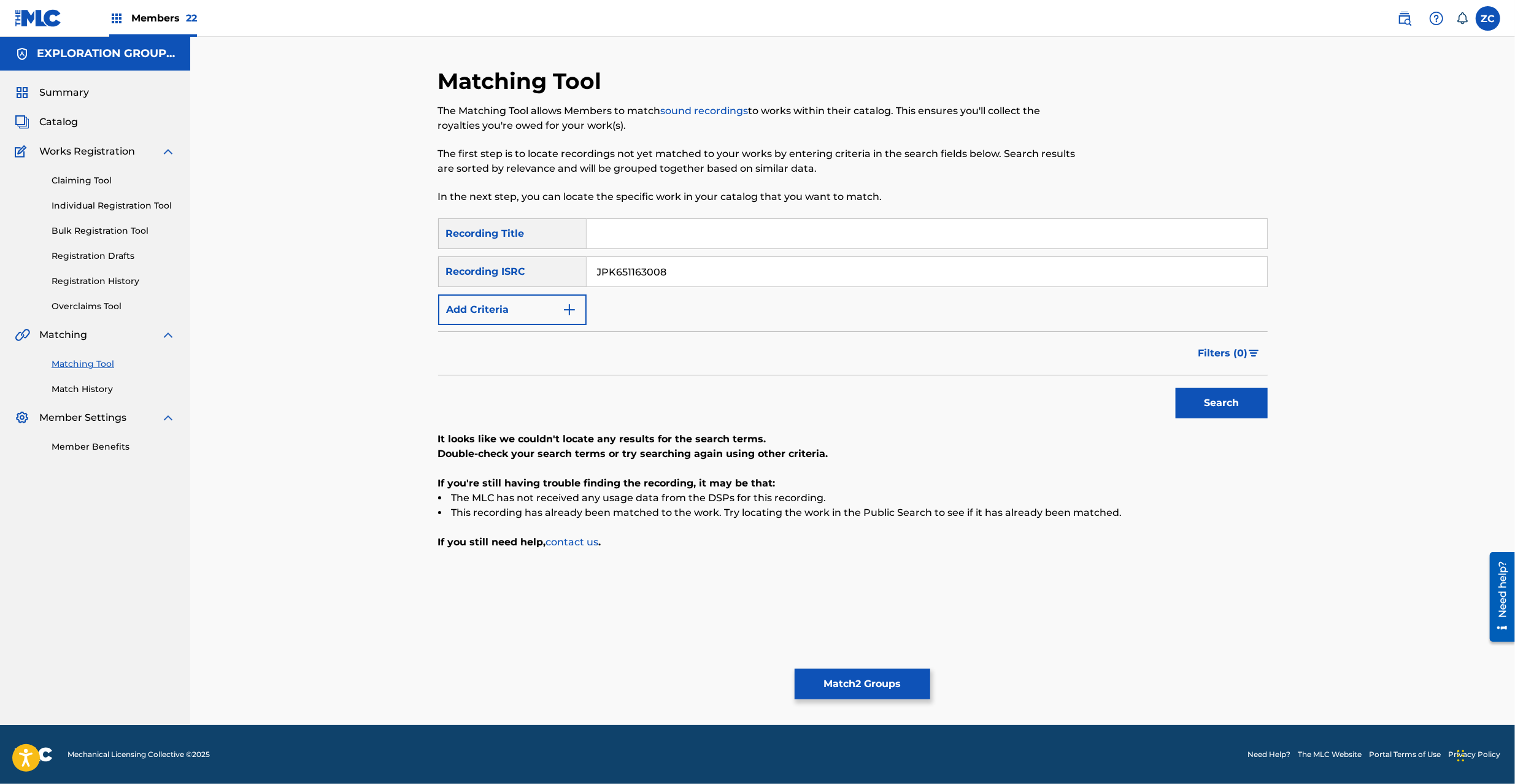
click at [848, 281] on input "JPK651163008" at bounding box center [926, 271] width 681 height 29
type input "JPK650900101"
click at [1223, 394] on button "Search" at bounding box center [1222, 403] width 92 height 31
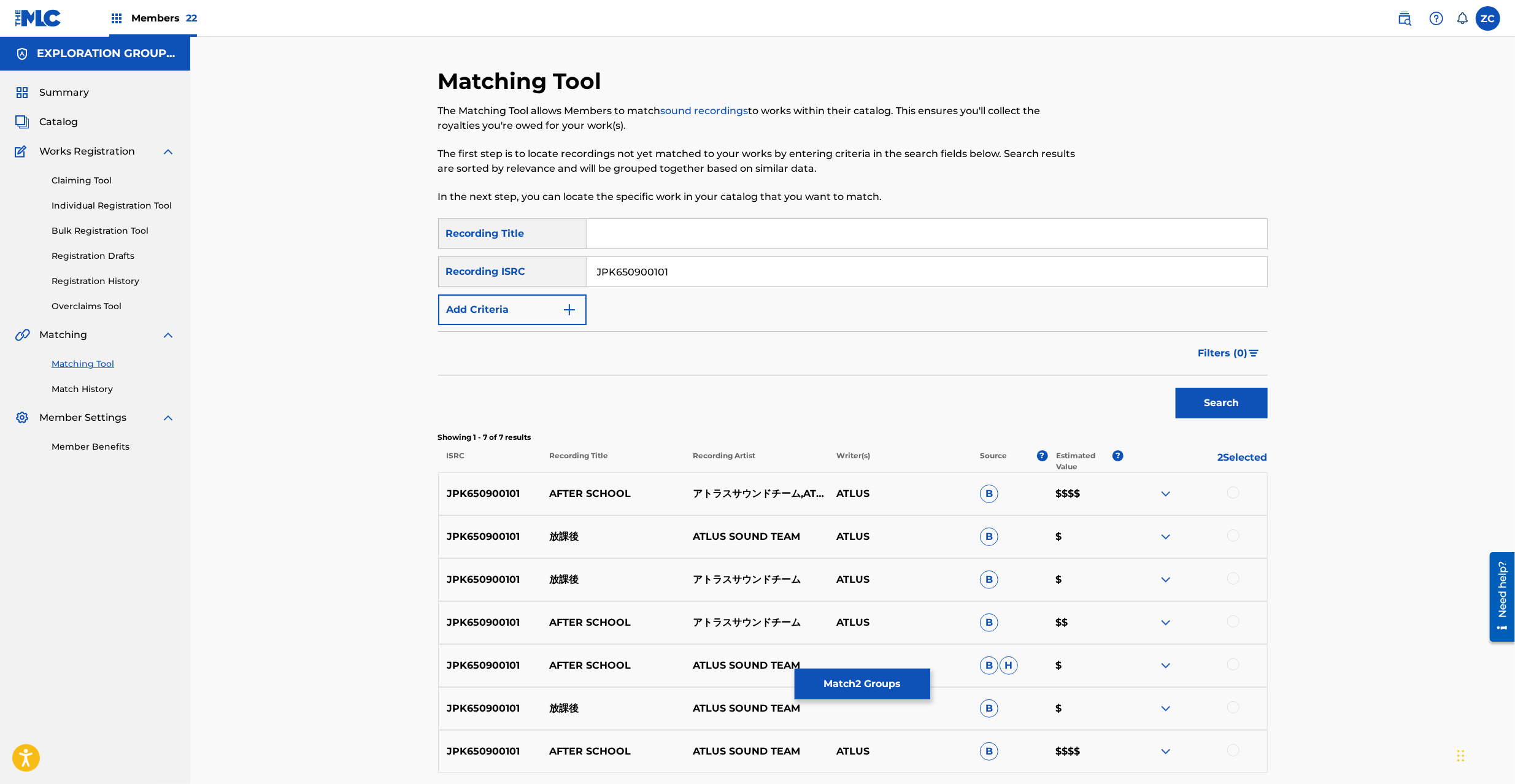
click at [1238, 491] on div at bounding box center [1233, 492] width 12 height 12
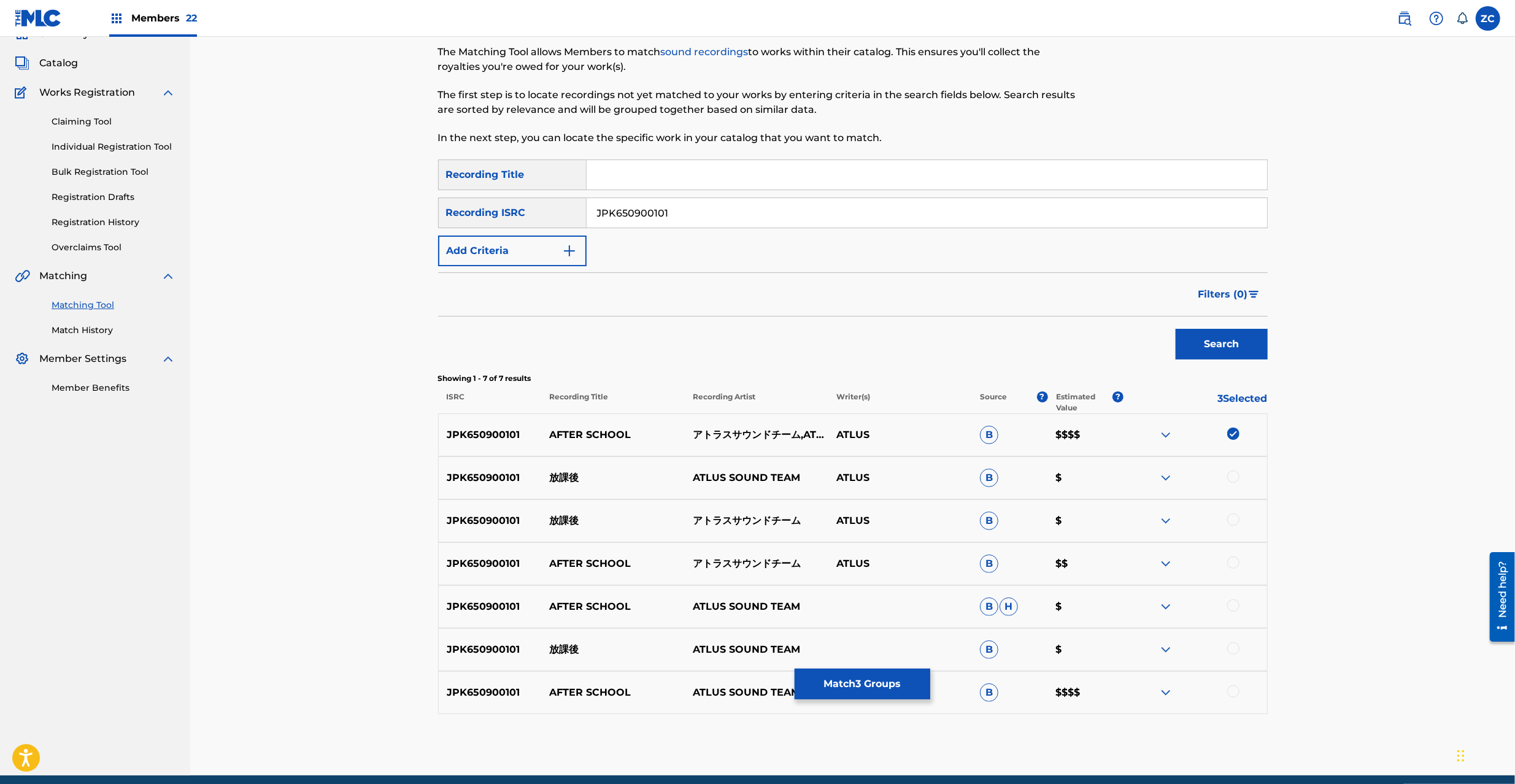
scroll to position [110, 0]
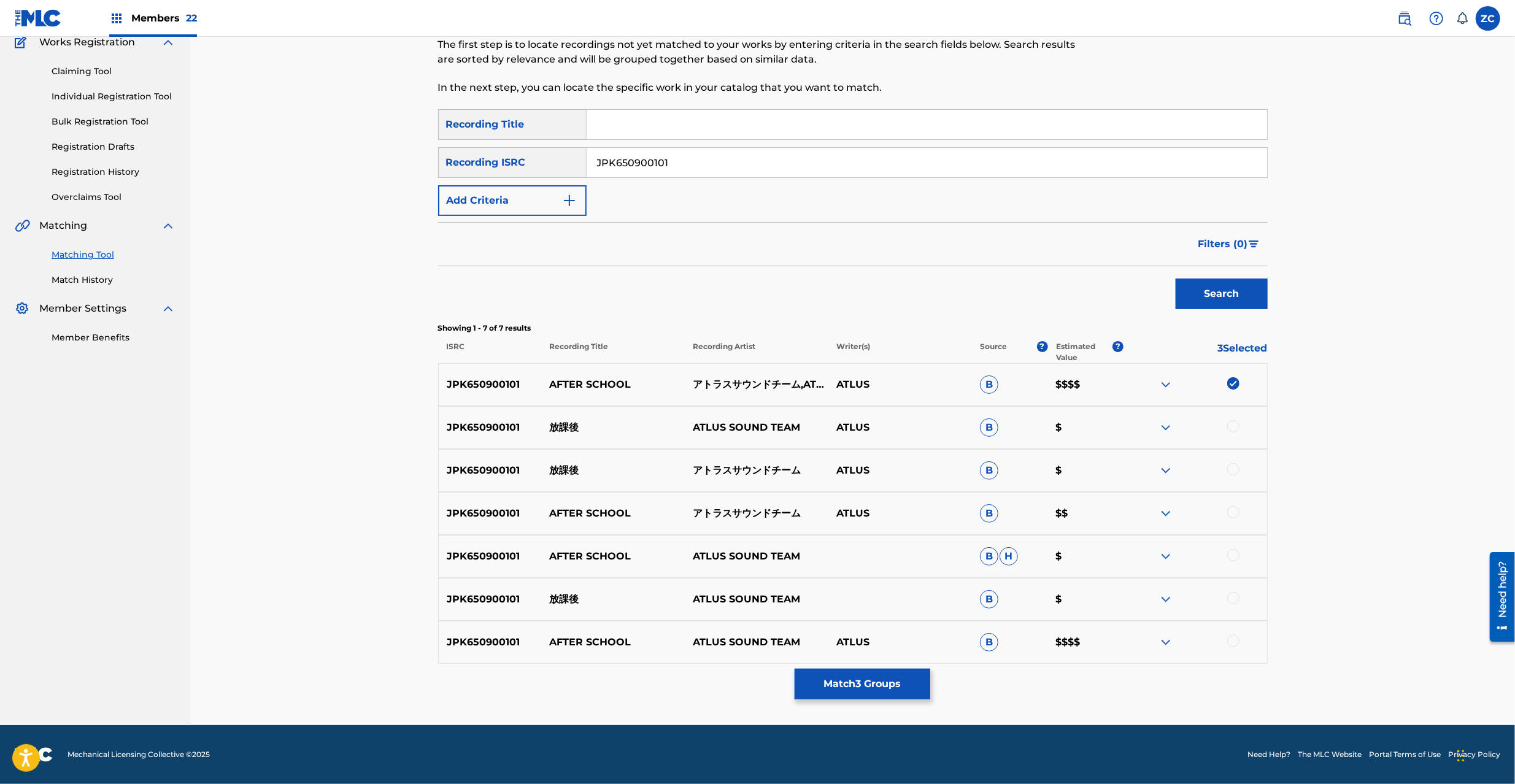
click at [1235, 424] on div at bounding box center [1233, 426] width 12 height 12
click at [1233, 472] on div at bounding box center [1233, 469] width 12 height 12
click at [1233, 516] on div at bounding box center [1233, 512] width 12 height 12
click at [1232, 553] on div at bounding box center [1233, 555] width 12 height 12
click at [1228, 602] on div at bounding box center [1233, 598] width 12 height 12
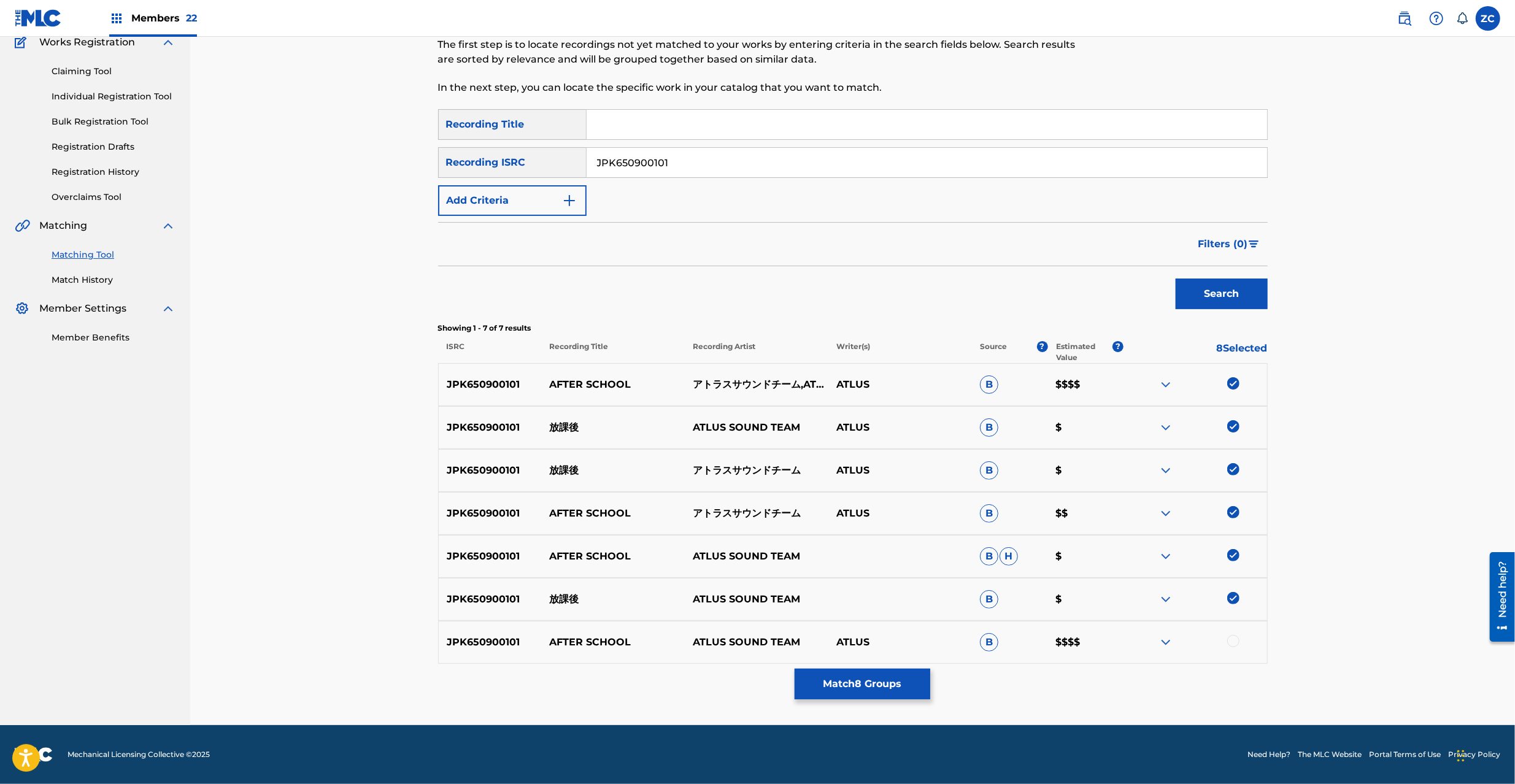
click at [1230, 643] on div at bounding box center [1233, 641] width 12 height 12
click at [848, 675] on button "Match 9 Groups" at bounding box center [862, 684] width 135 height 31
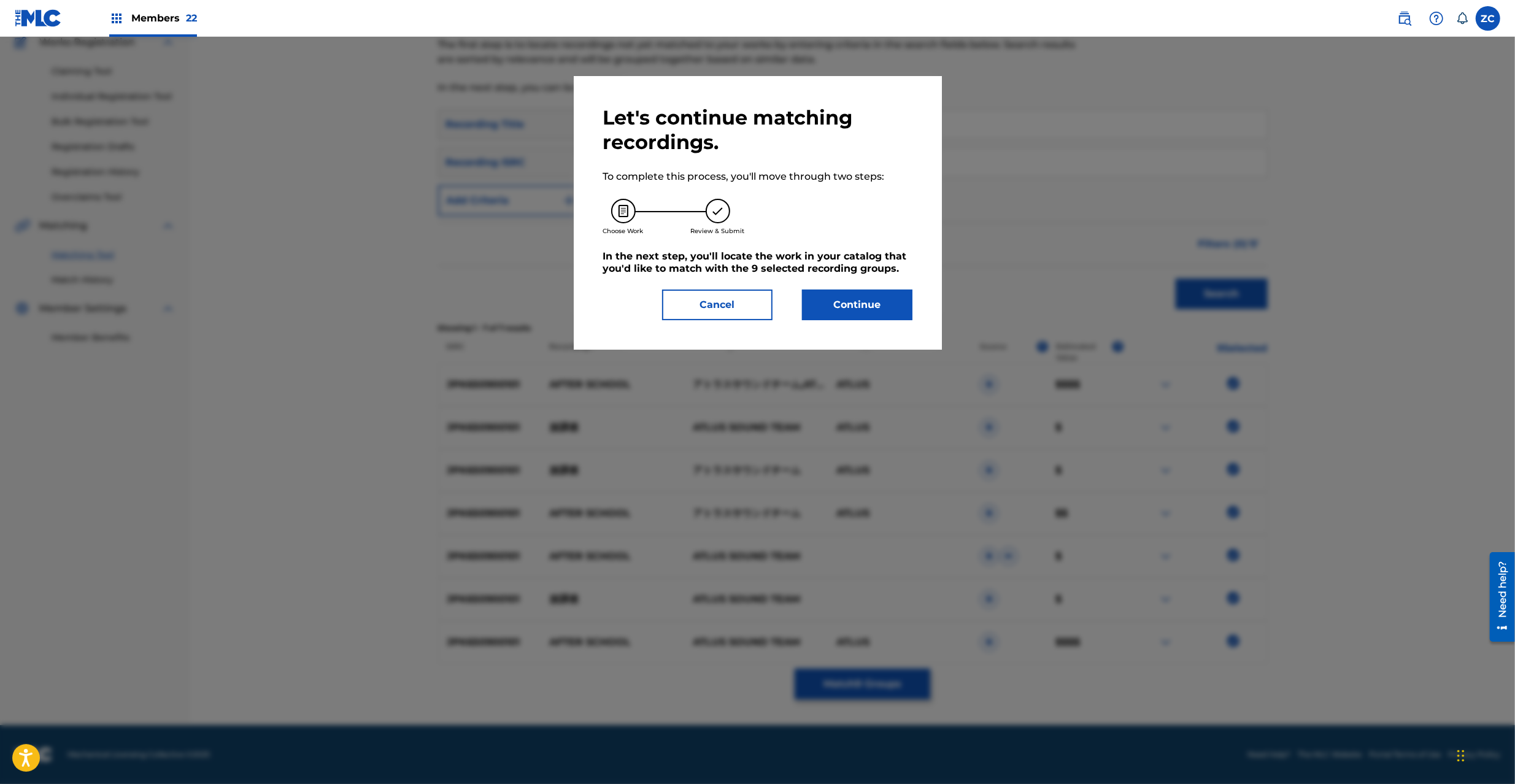
click at [877, 301] on button "Continue" at bounding box center [858, 304] width 110 height 31
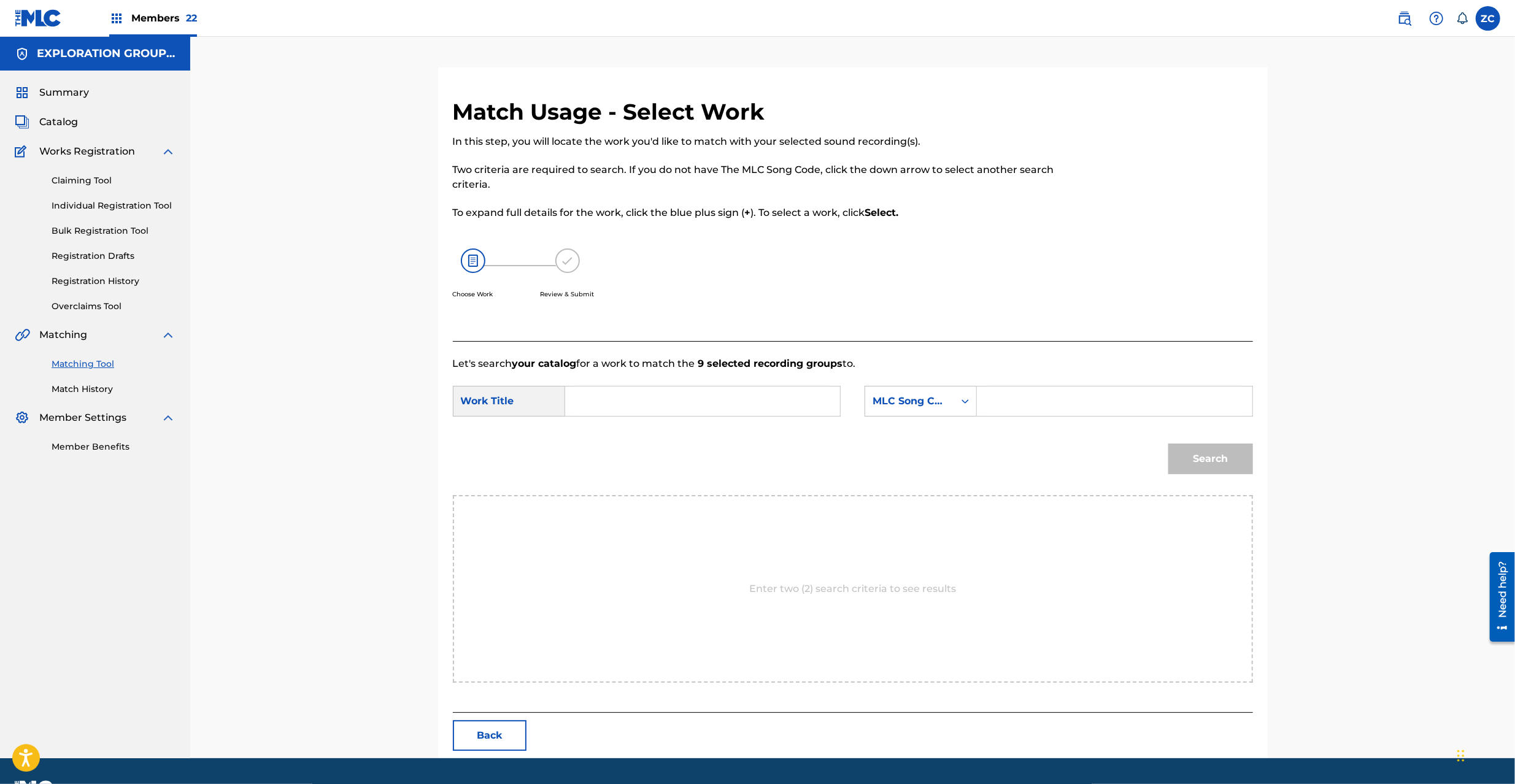
click at [759, 406] on input "Search Form" at bounding box center [703, 401] width 254 height 29
click at [678, 399] on input "Houkago HP54ZO" at bounding box center [703, 401] width 254 height 29
type input "Houkago"
click at [1015, 412] on input "Search Form" at bounding box center [1115, 401] width 254 height 29
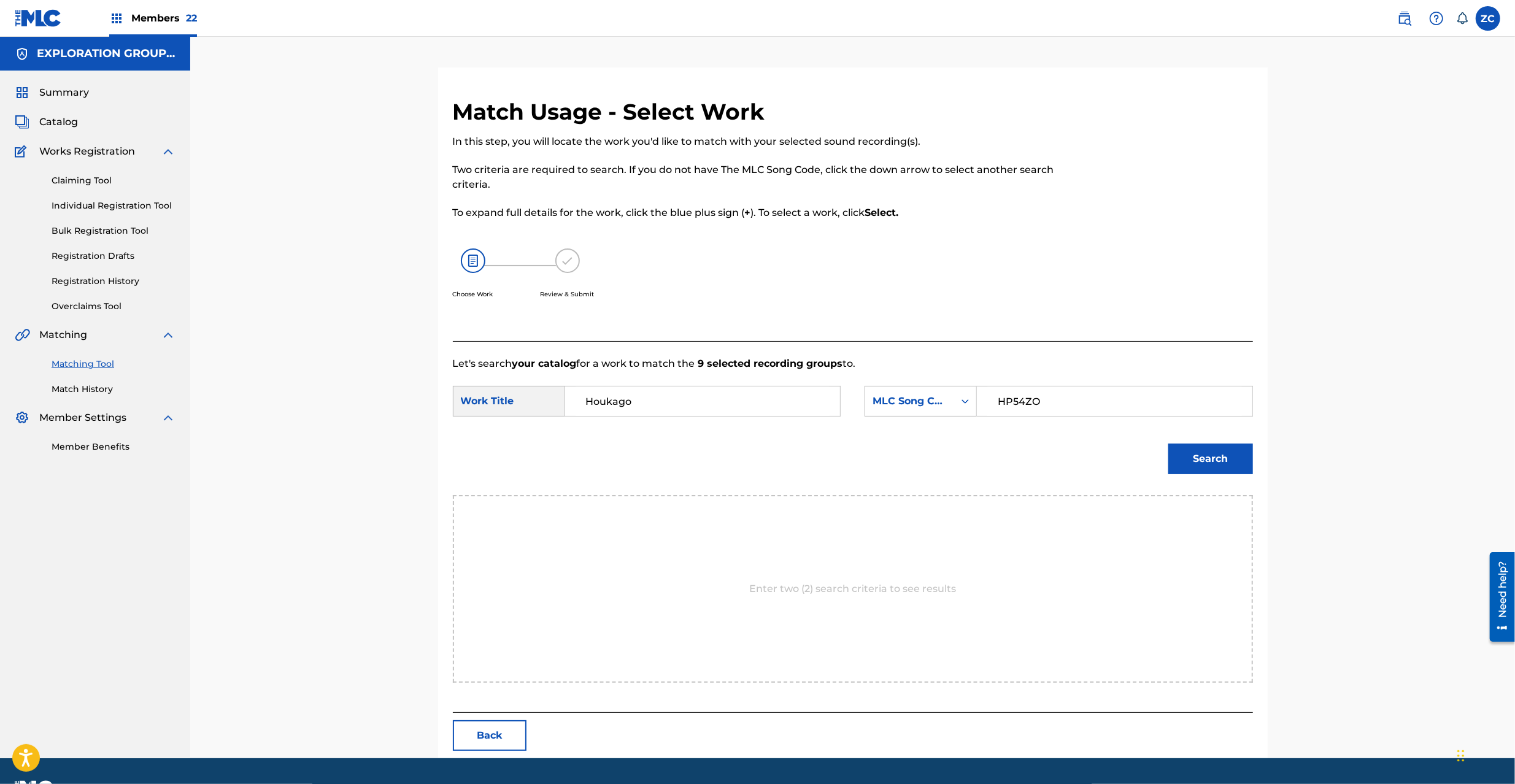
type input "HP54ZO"
click at [1214, 459] on button "Search" at bounding box center [1210, 458] width 85 height 31
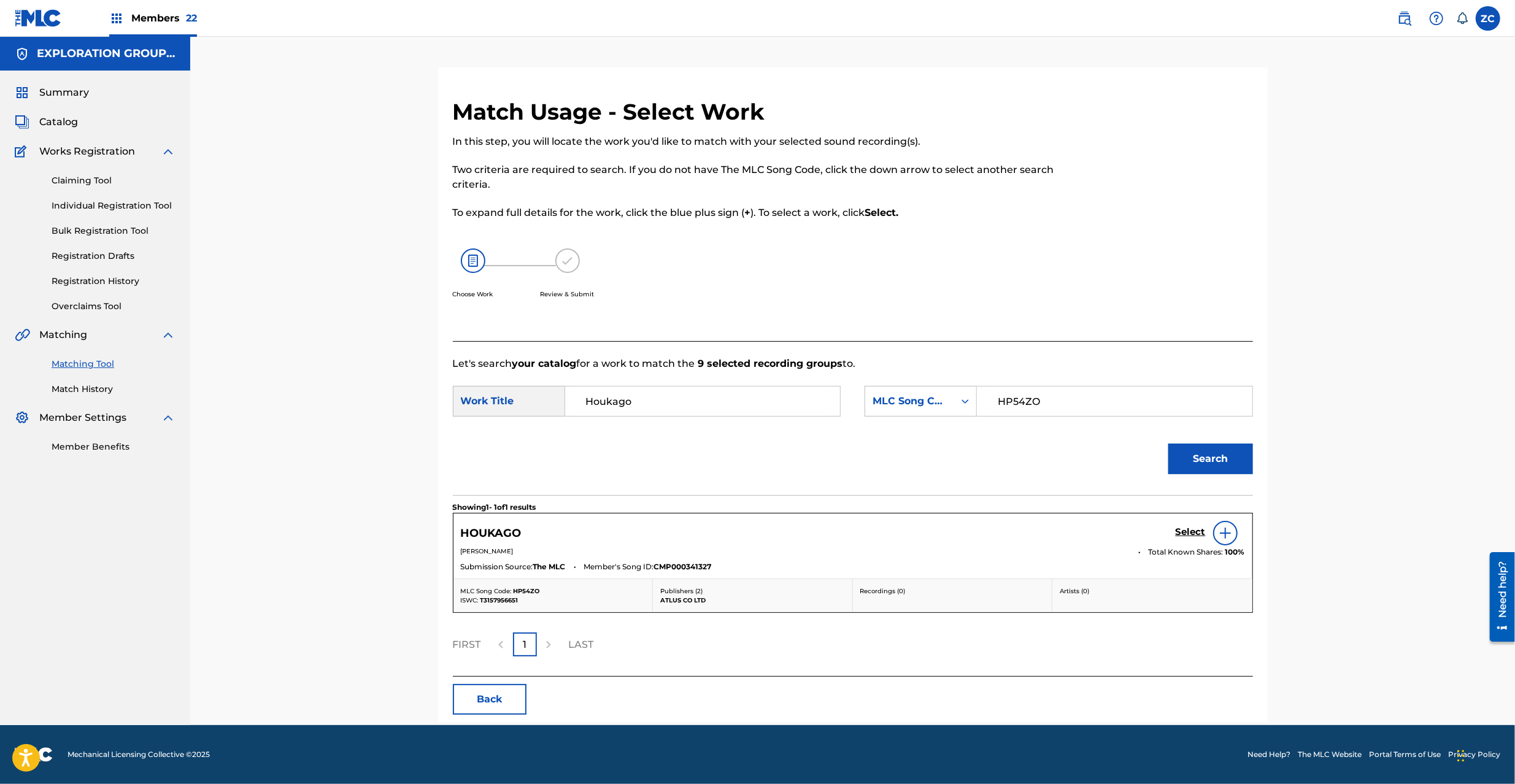
click at [1197, 529] on h5 "Select" at bounding box center [1191, 532] width 30 height 11
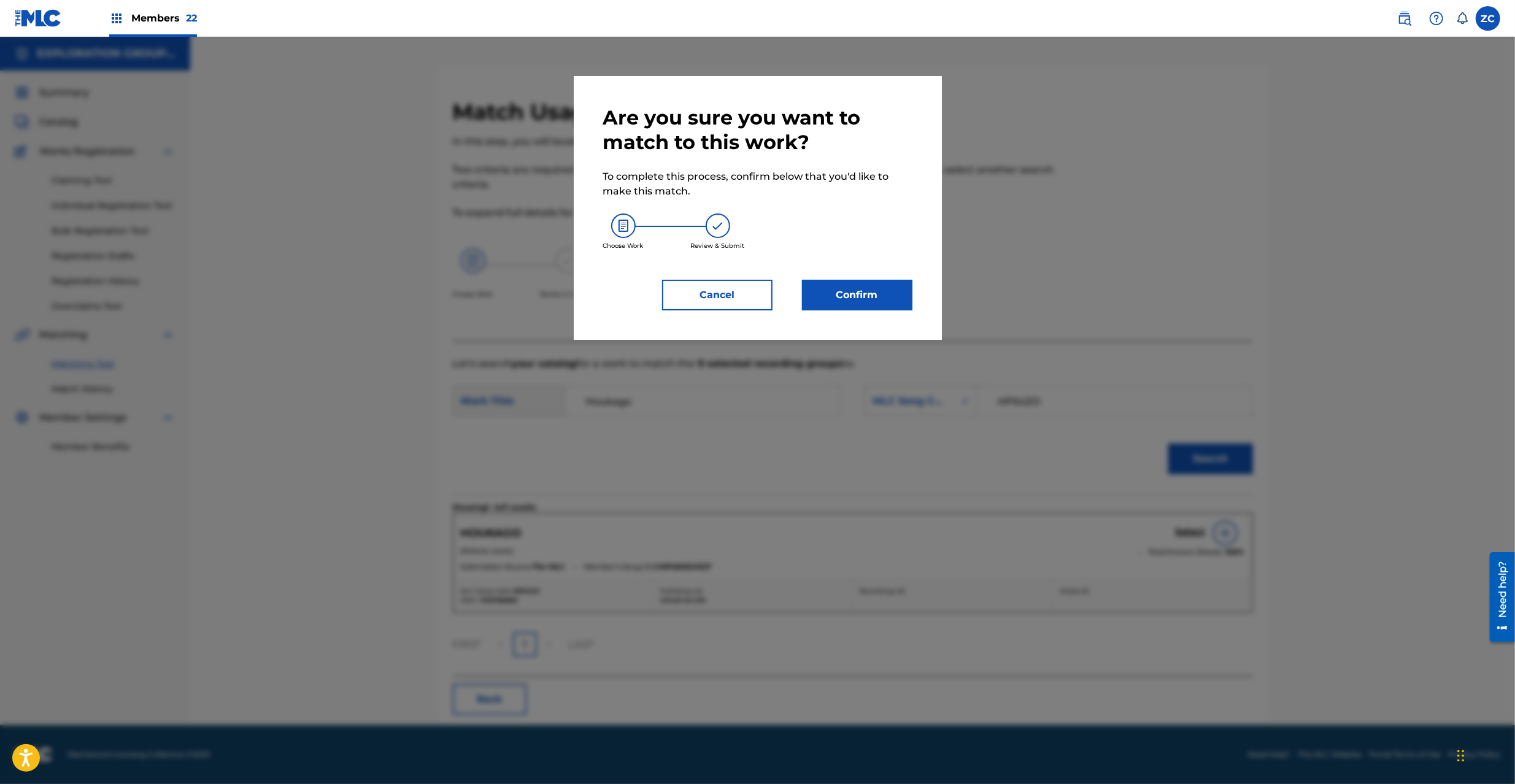
click at [860, 298] on button "Confirm" at bounding box center [858, 295] width 110 height 31
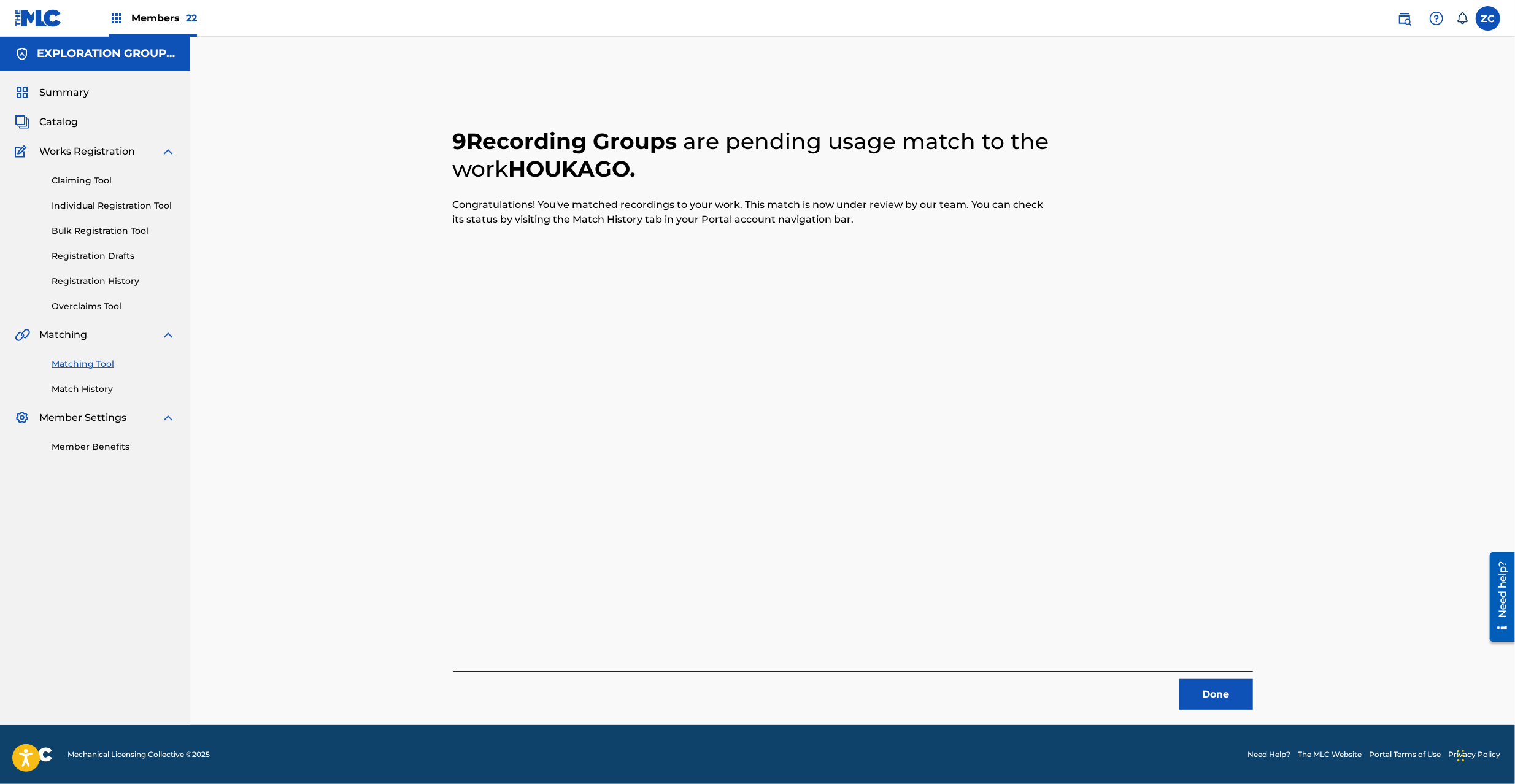
click at [1238, 701] on button "Done" at bounding box center [1216, 694] width 73 height 31
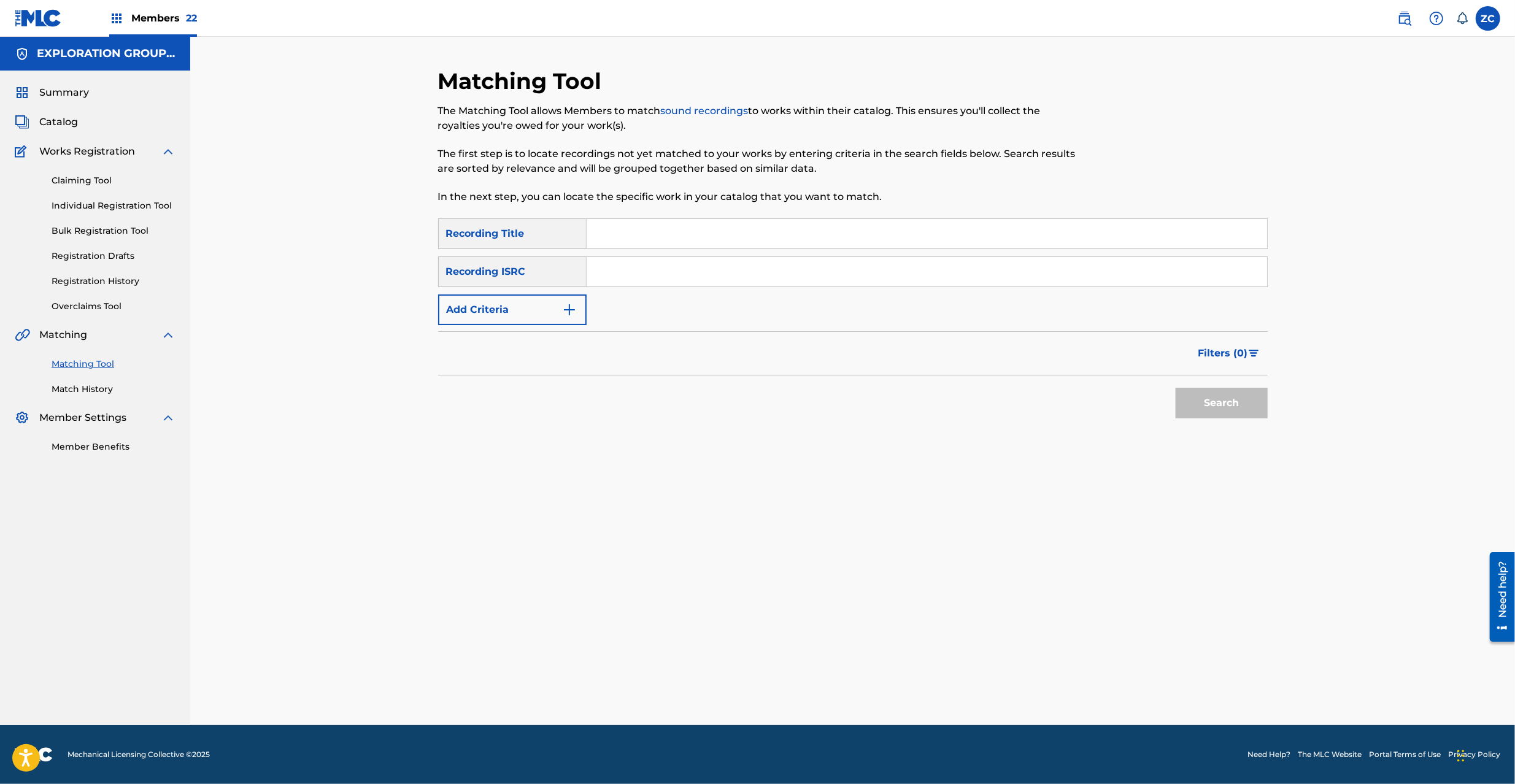
click at [918, 273] on input "Search Form" at bounding box center [926, 271] width 681 height 29
click at [1221, 401] on button "Search" at bounding box center [1222, 403] width 92 height 31
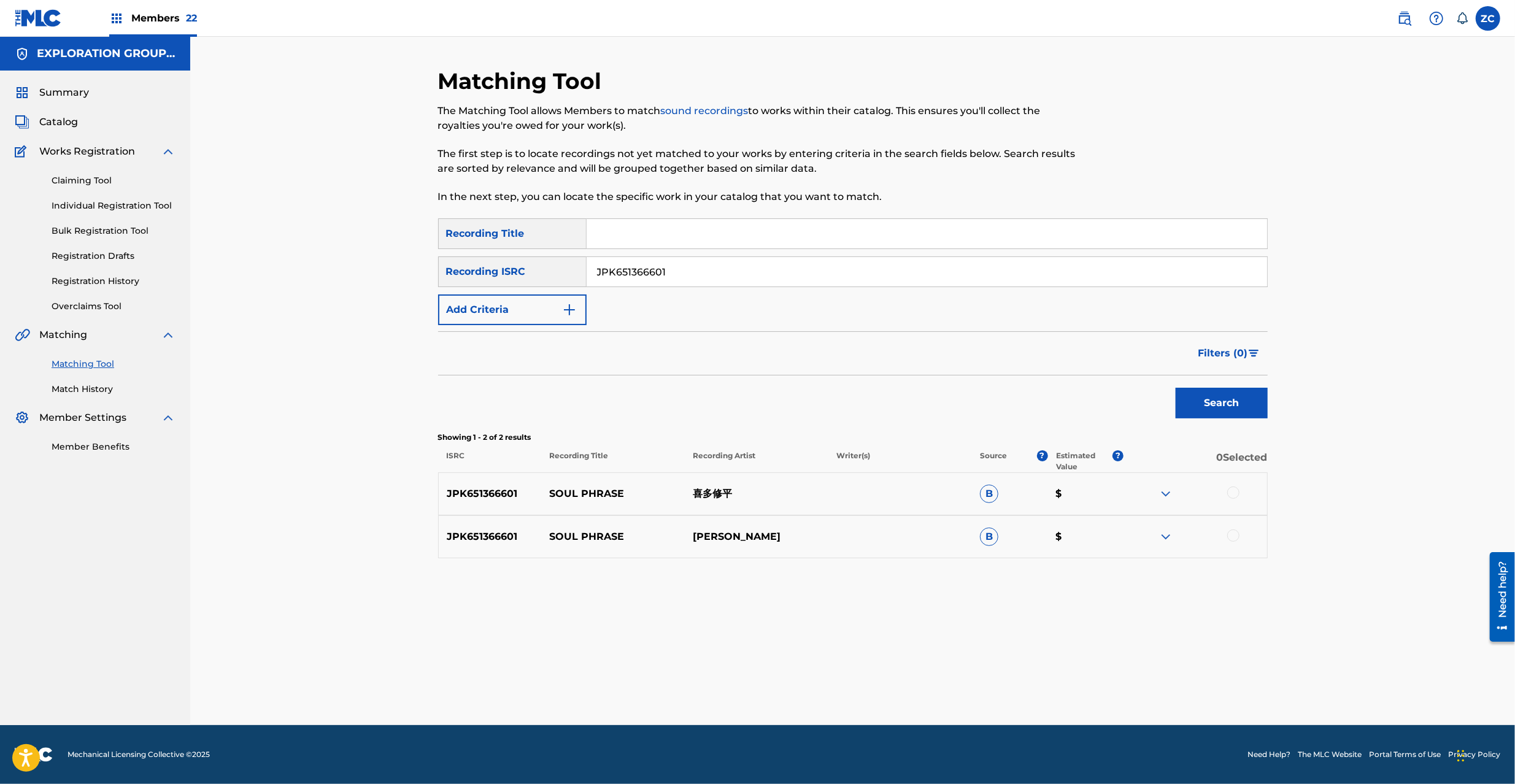
click at [1235, 489] on div at bounding box center [1233, 492] width 12 height 12
click at [1235, 536] on div at bounding box center [1233, 536] width 12 height 12
click at [963, 273] on input "JPK651366601" at bounding box center [926, 271] width 681 height 29
click at [1229, 406] on button "Search" at bounding box center [1222, 403] width 92 height 31
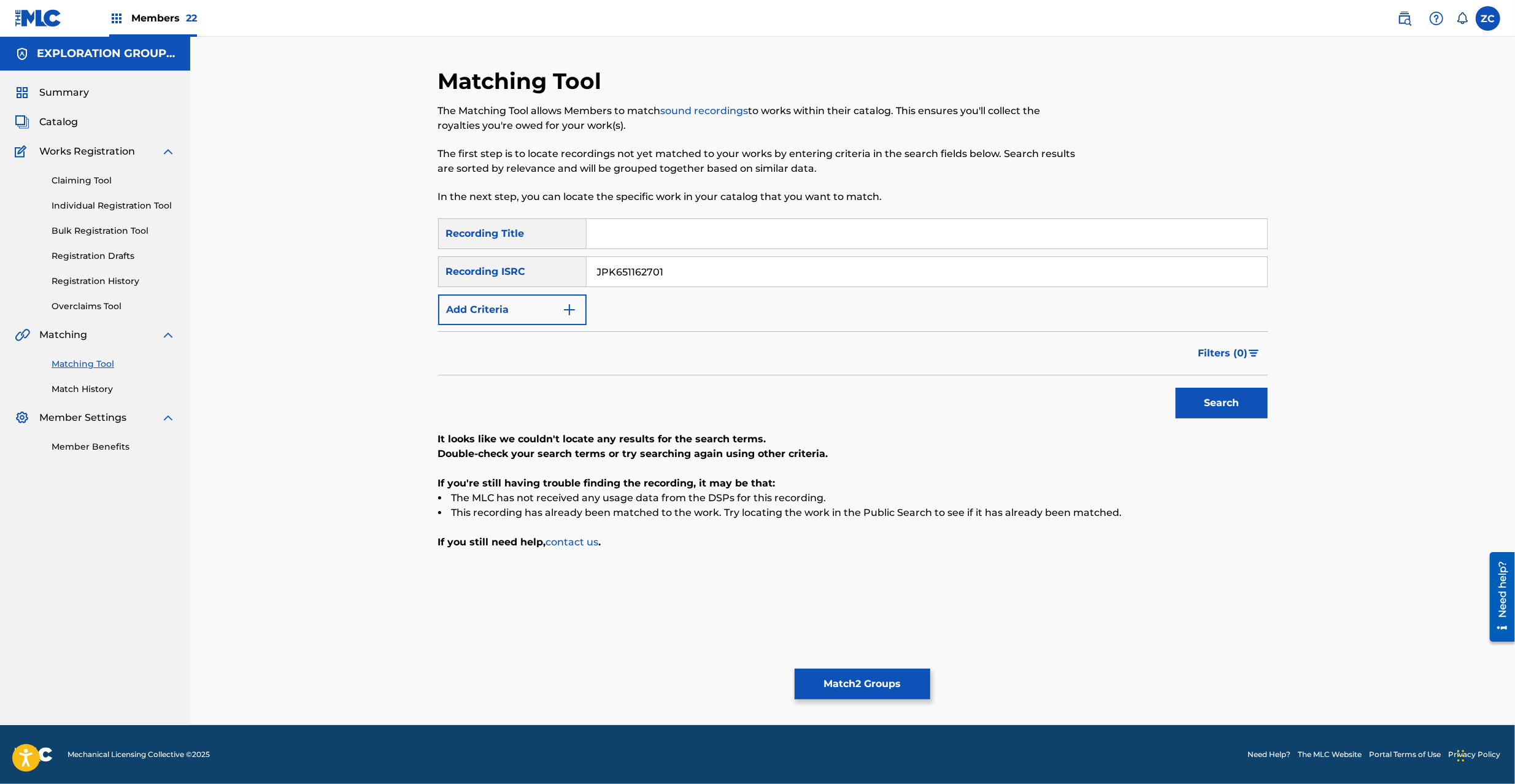
click at [914, 275] on input "JPK651162701" at bounding box center [926, 271] width 681 height 29
click at [1210, 406] on button "Search" at bounding box center [1222, 403] width 92 height 31
click at [914, 270] on input "JPK651395003" at bounding box center [926, 271] width 681 height 29
click at [1240, 410] on button "Search" at bounding box center [1222, 403] width 92 height 31
click at [902, 273] on input "JPK651395001" at bounding box center [926, 271] width 681 height 29
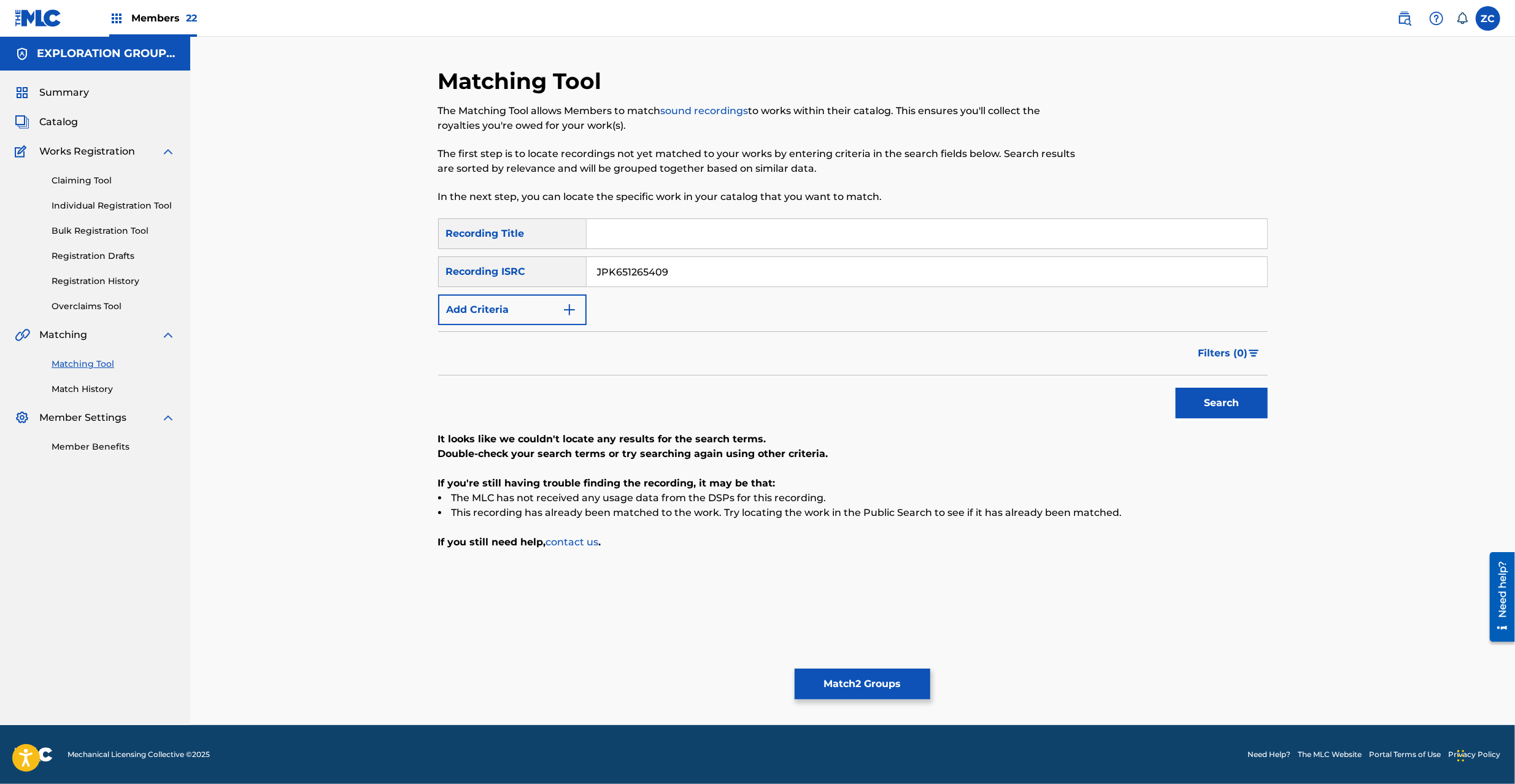
click at [1210, 415] on button "Search" at bounding box center [1222, 403] width 92 height 31
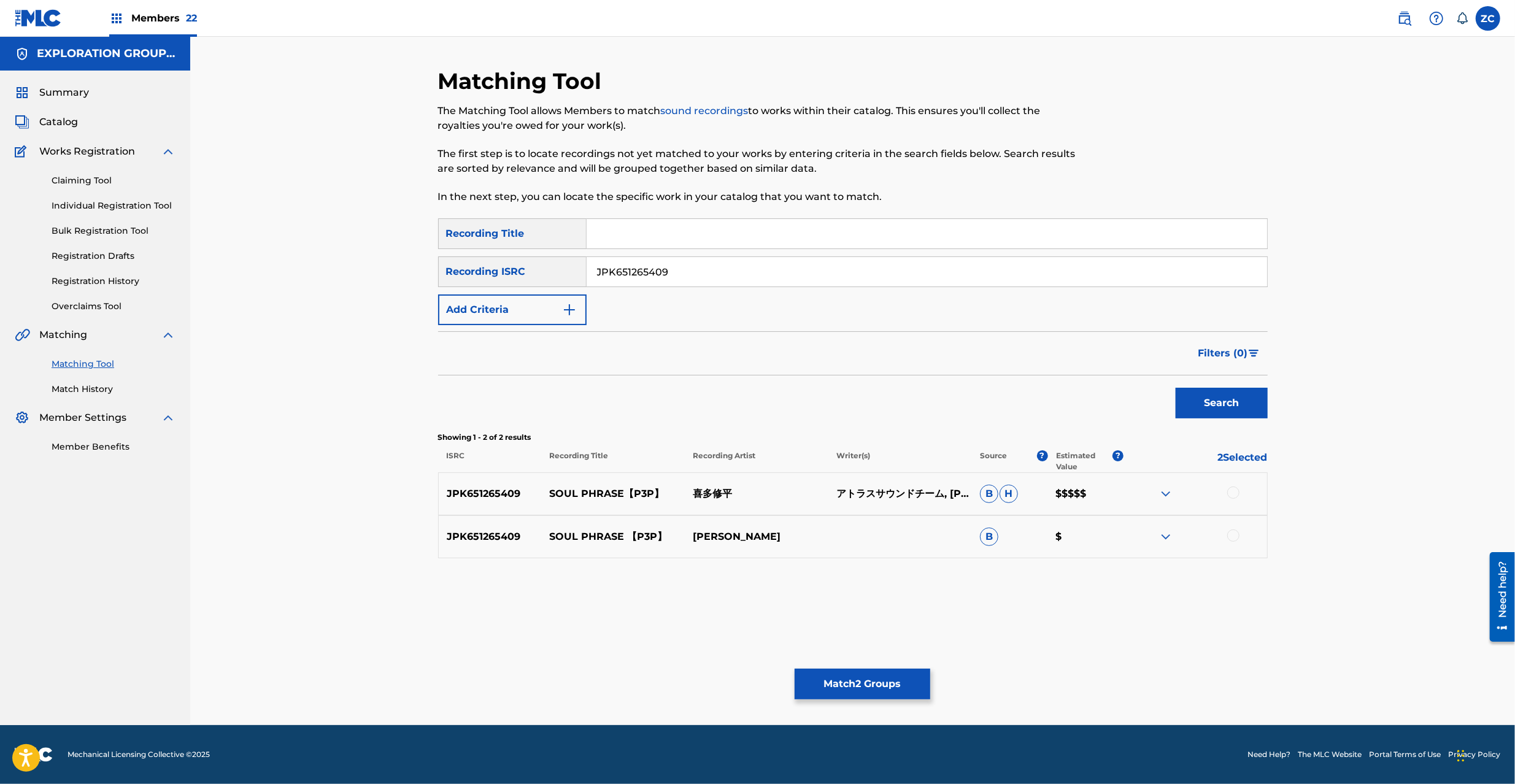
click at [1232, 497] on div at bounding box center [1233, 492] width 12 height 12
click at [1235, 541] on div at bounding box center [1233, 536] width 12 height 12
click at [945, 270] on input "JPK651265409" at bounding box center [926, 271] width 681 height 29
click at [1215, 409] on button "Search" at bounding box center [1222, 403] width 92 height 31
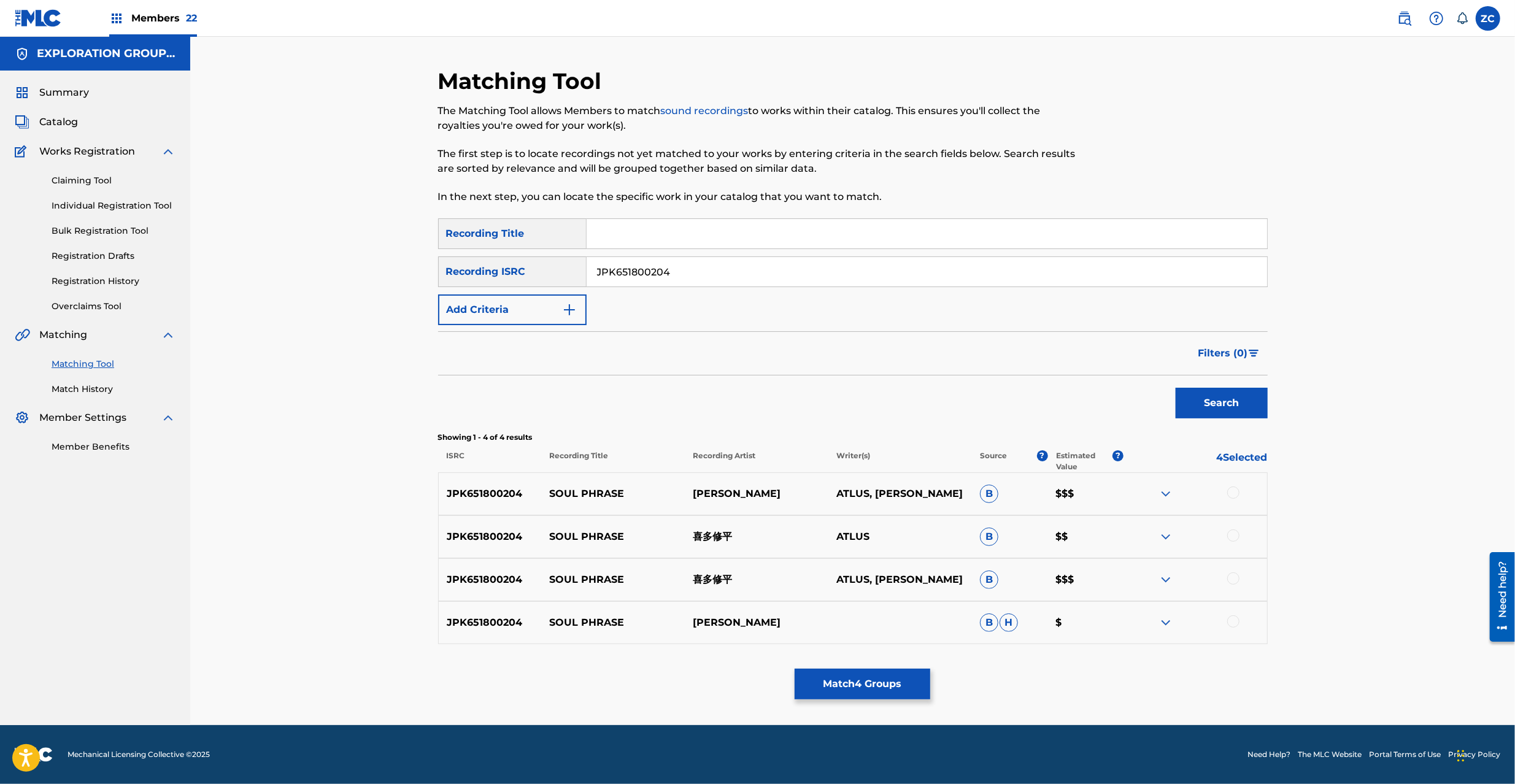
click at [1236, 489] on div at bounding box center [1233, 492] width 12 height 12
click at [1230, 536] on div at bounding box center [1233, 536] width 12 height 12
click at [1233, 576] on div at bounding box center [1233, 579] width 12 height 12
click at [1235, 616] on div "JPK651800204 SOUL PHRASE SHUHEI KITA B H $" at bounding box center [853, 622] width 830 height 43
click at [1235, 622] on div at bounding box center [1233, 622] width 12 height 12
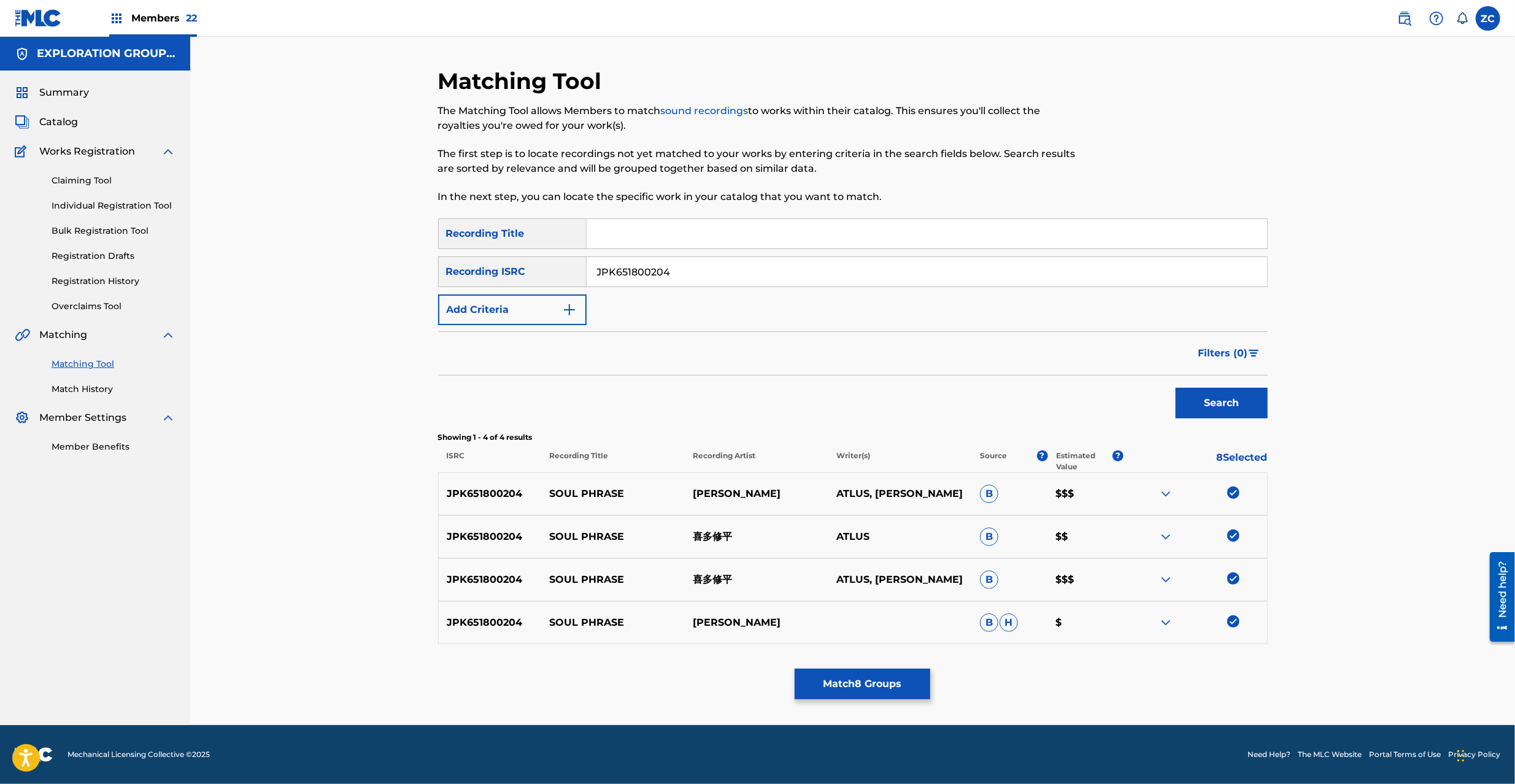
click at [1069, 286] on div "JPK651800204" at bounding box center [927, 272] width 682 height 31
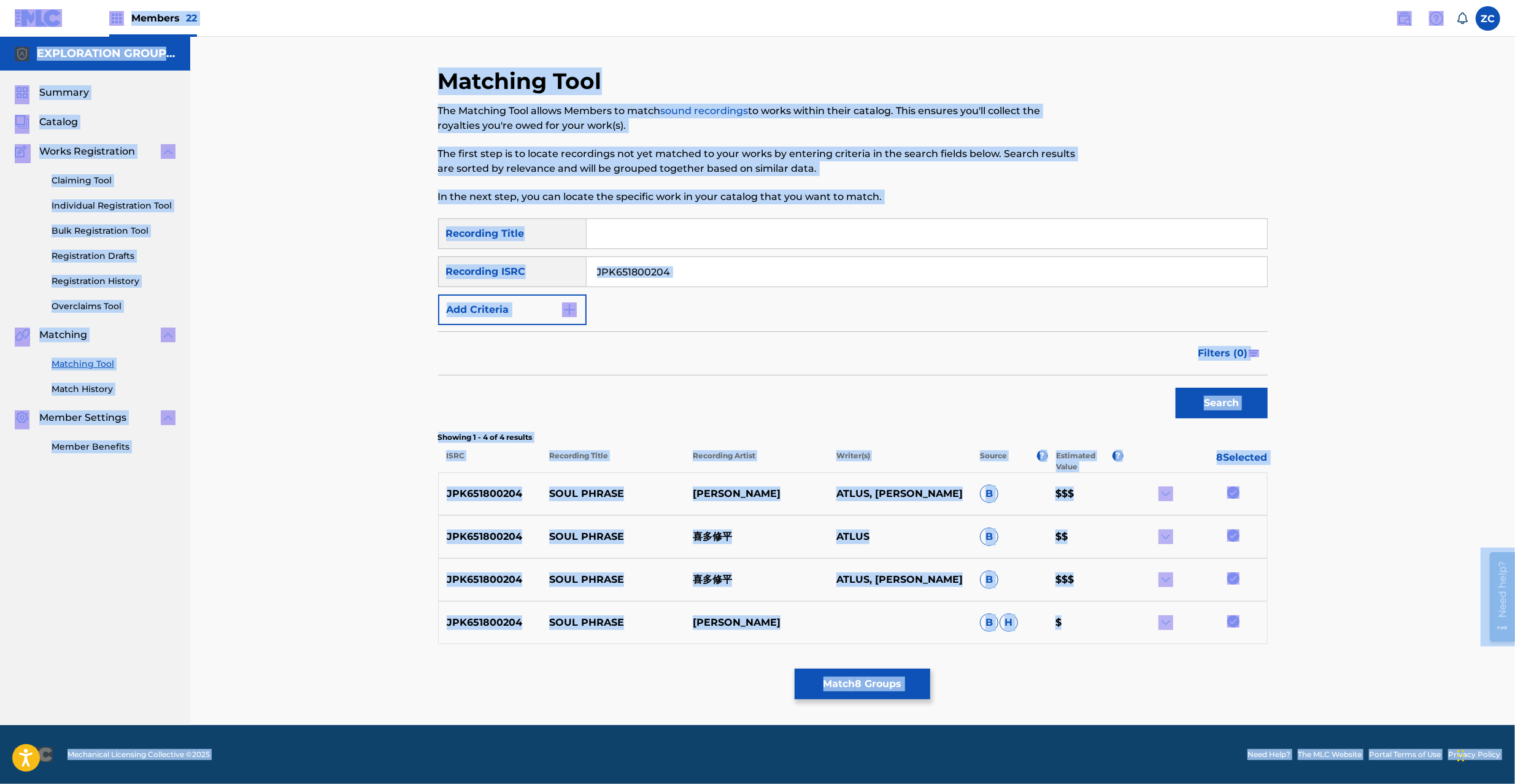
click at [1129, 277] on input "JPK651800204" at bounding box center [926, 271] width 681 height 29
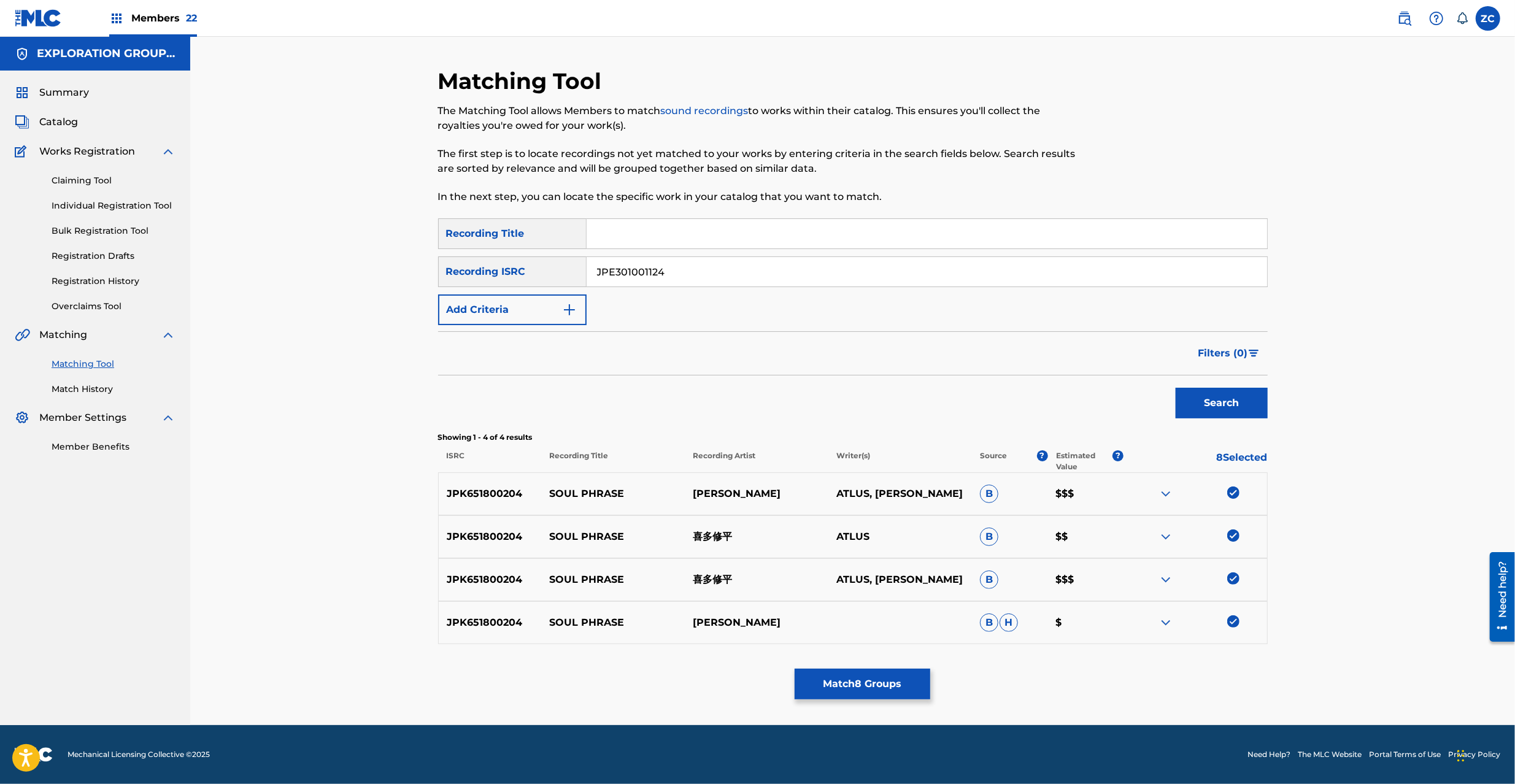
click at [1225, 400] on button "Search" at bounding box center [1222, 403] width 92 height 31
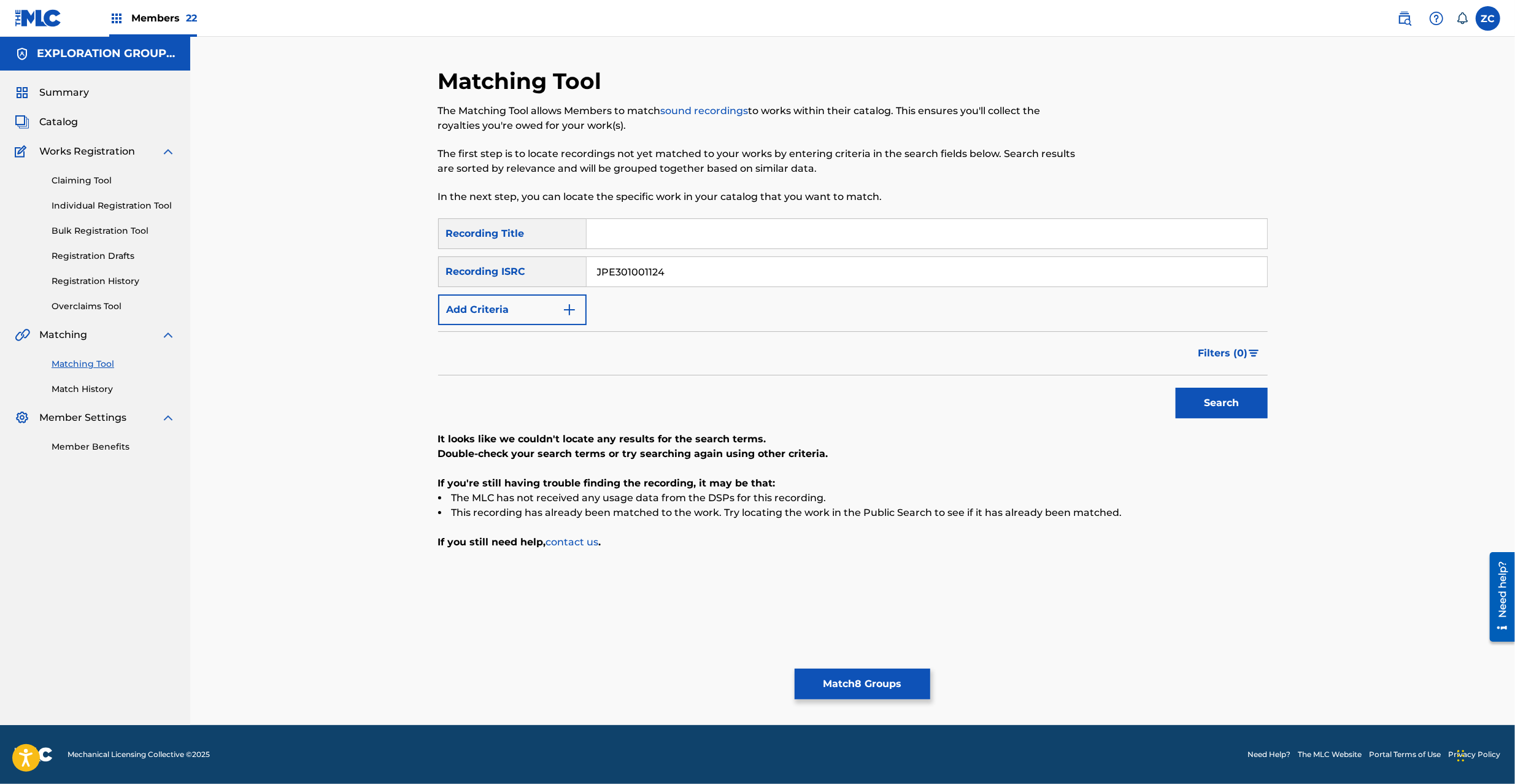
click at [818, 279] on input "JPE301001124" at bounding box center [926, 271] width 681 height 29
click at [1221, 389] on button "Search" at bounding box center [1222, 403] width 92 height 31
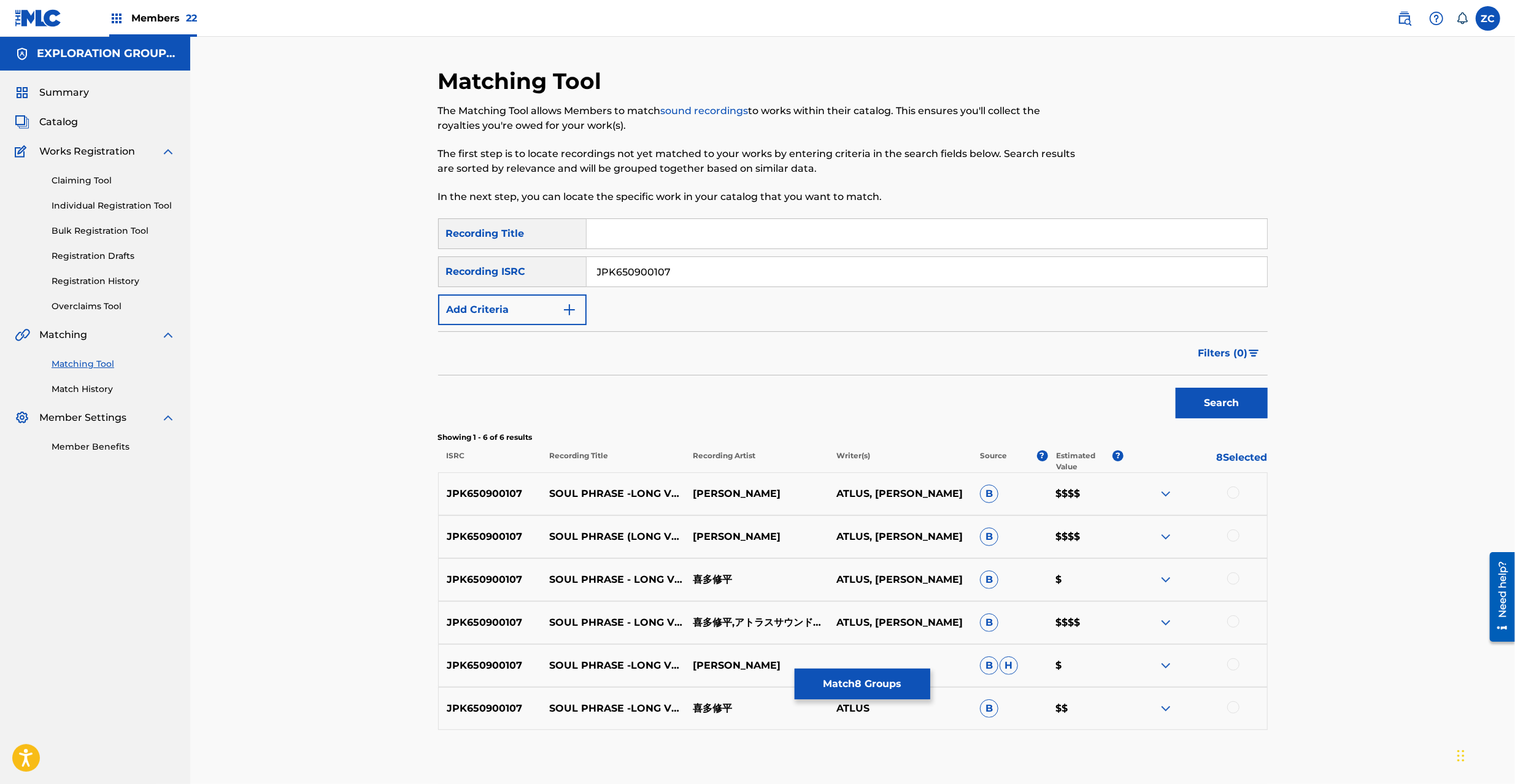
click at [1234, 493] on div at bounding box center [1233, 492] width 12 height 12
click at [1235, 540] on div at bounding box center [1233, 536] width 12 height 12
click at [1237, 578] on div at bounding box center [1233, 579] width 12 height 12
click at [1234, 623] on div at bounding box center [1233, 622] width 12 height 12
click at [1235, 663] on div at bounding box center [1233, 665] width 12 height 12
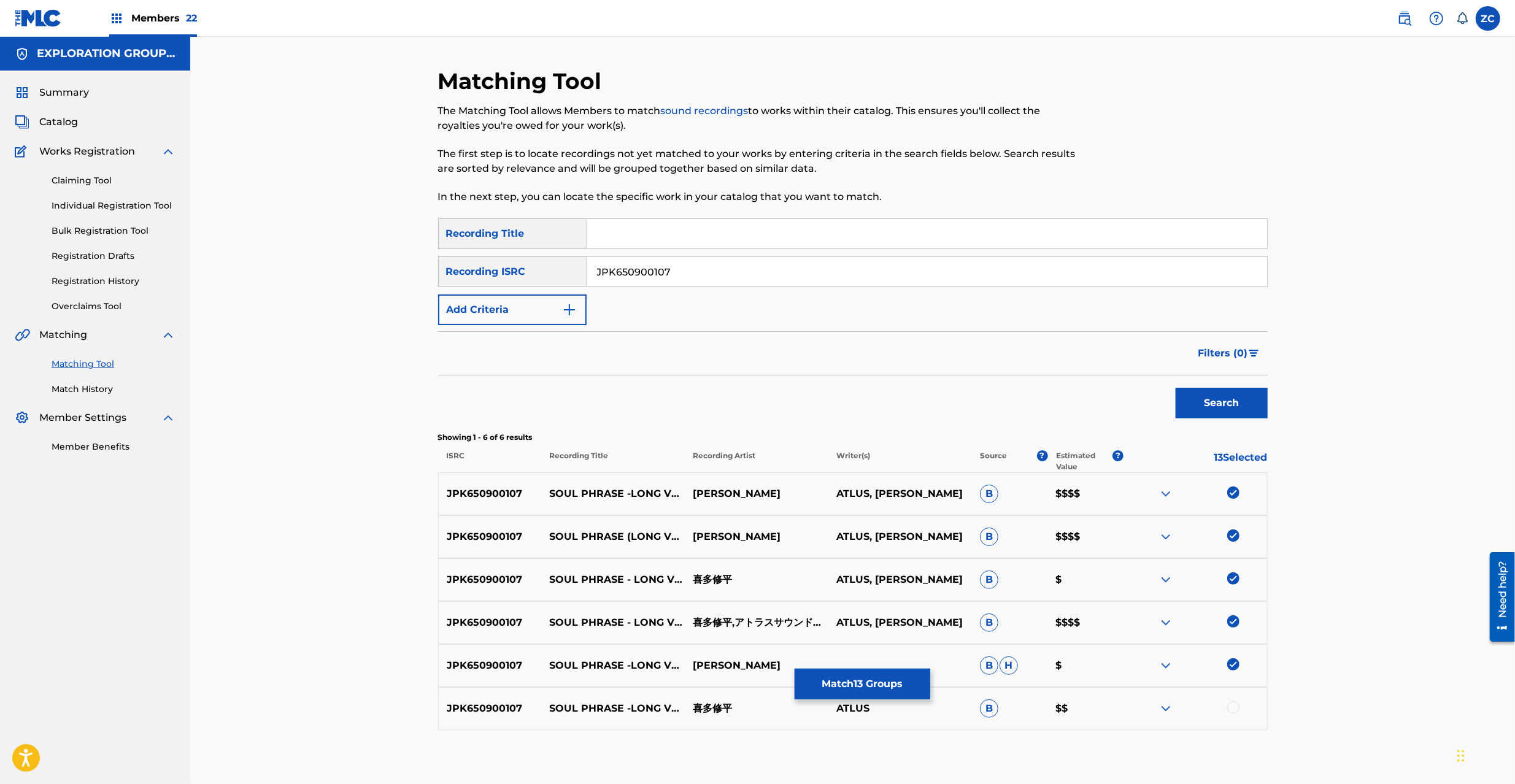
click at [1234, 705] on div at bounding box center [1233, 707] width 12 height 12
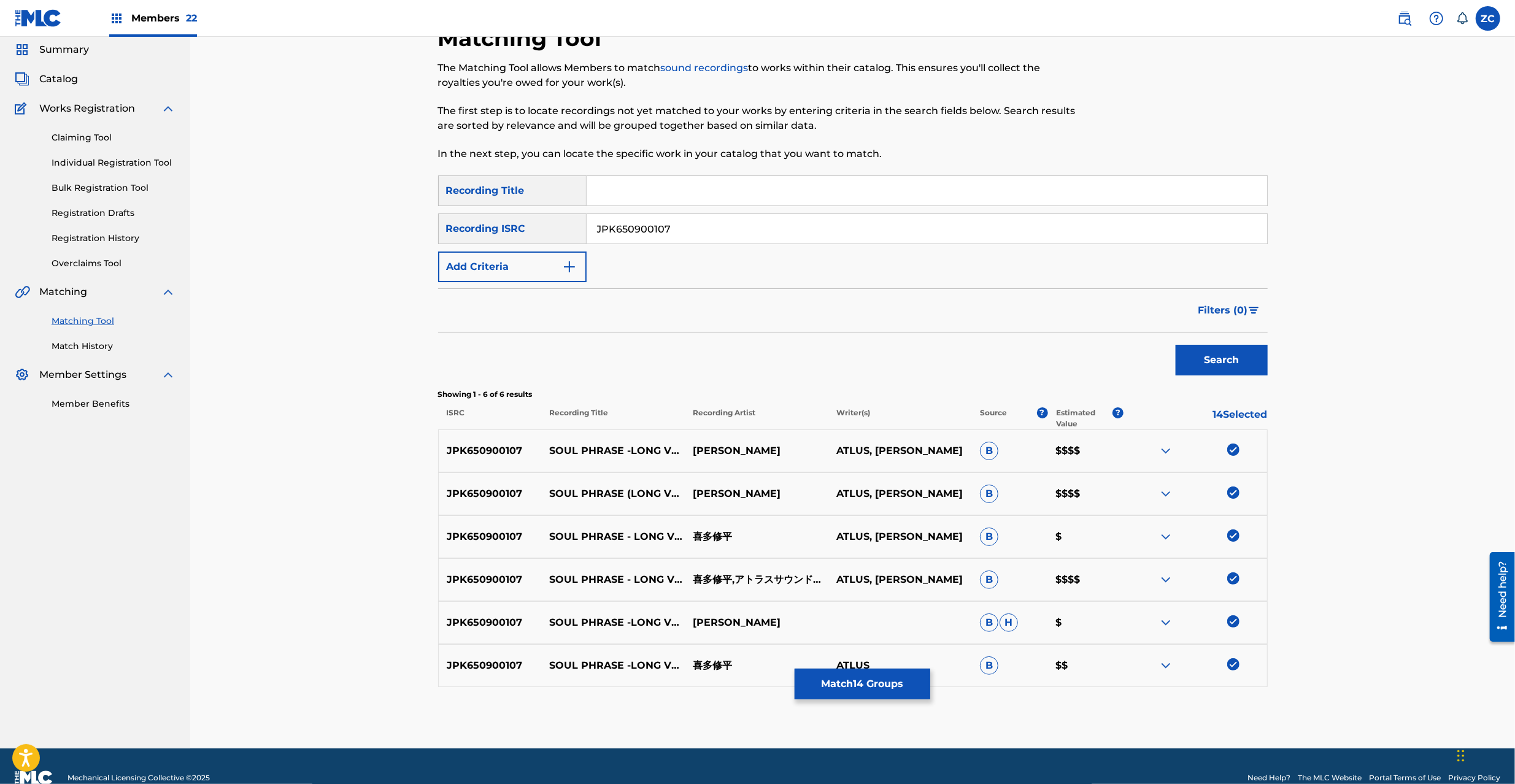
scroll to position [66, 0]
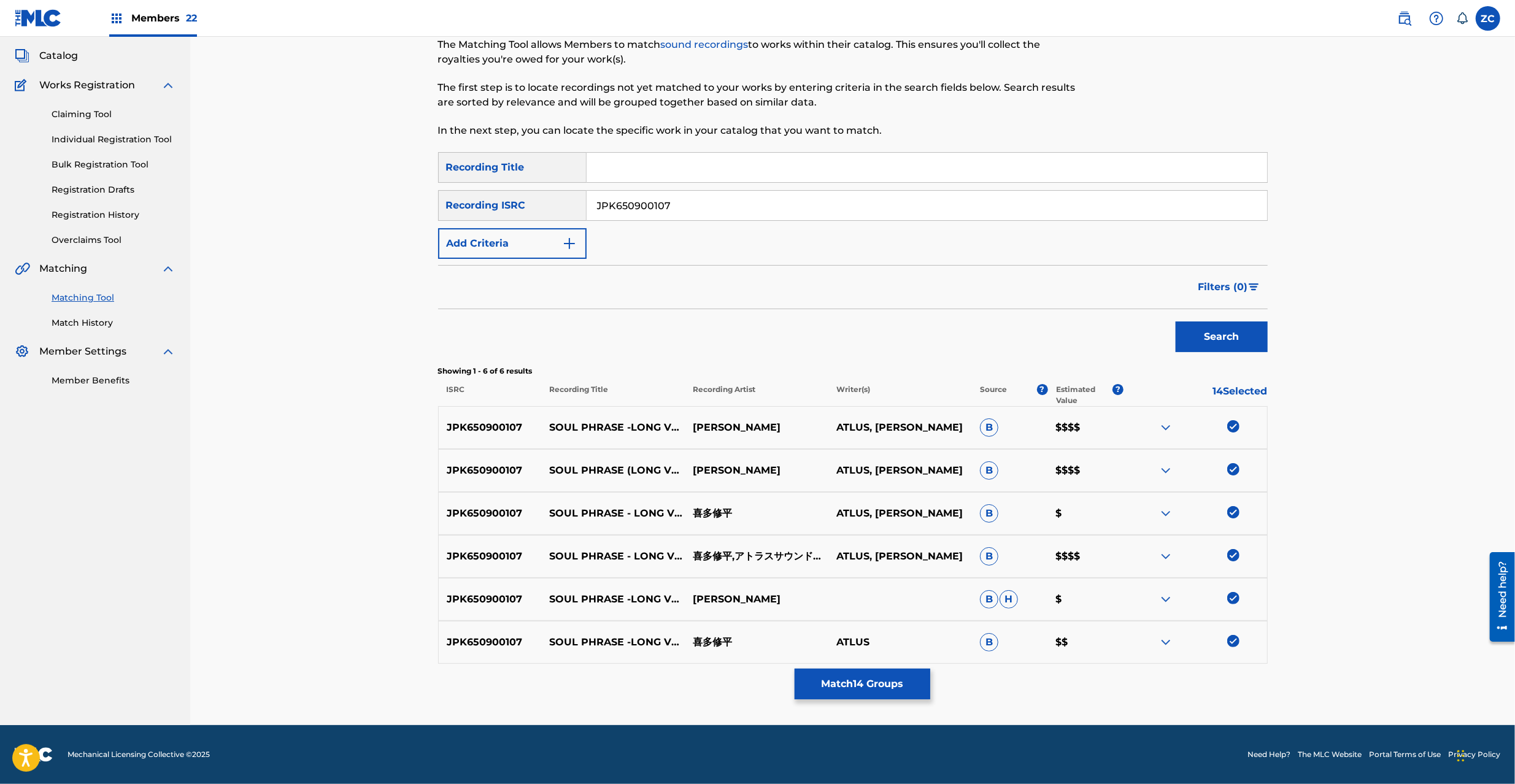
drag, startPoint x: 895, startPoint y: 208, endPoint x: 902, endPoint y: 210, distance: 7.3
click at [895, 207] on input "JPK650900107" at bounding box center [926, 205] width 681 height 29
type input "JPK650900099"
click at [1234, 337] on button "Search" at bounding box center [1222, 337] width 92 height 31
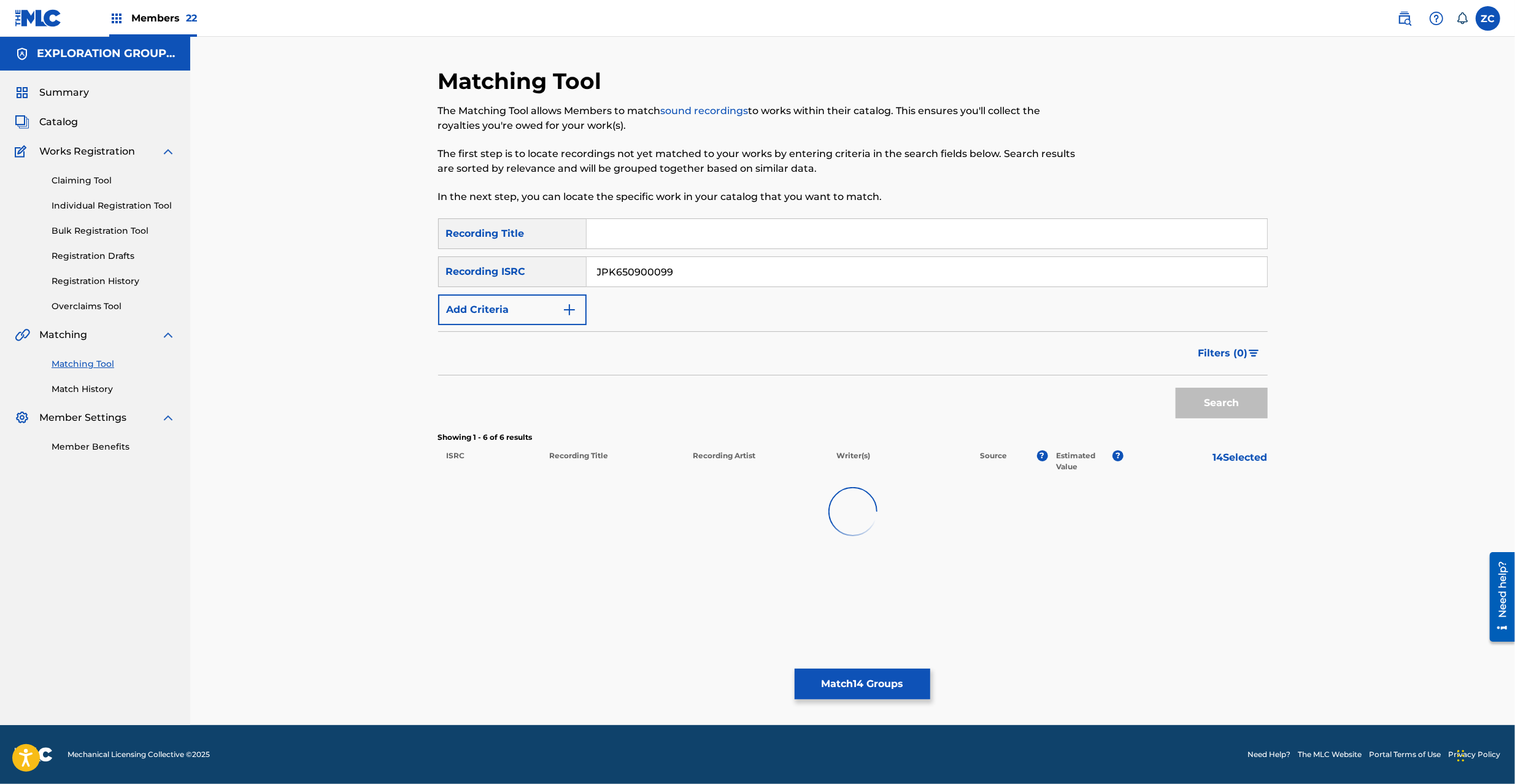
scroll to position [0, 0]
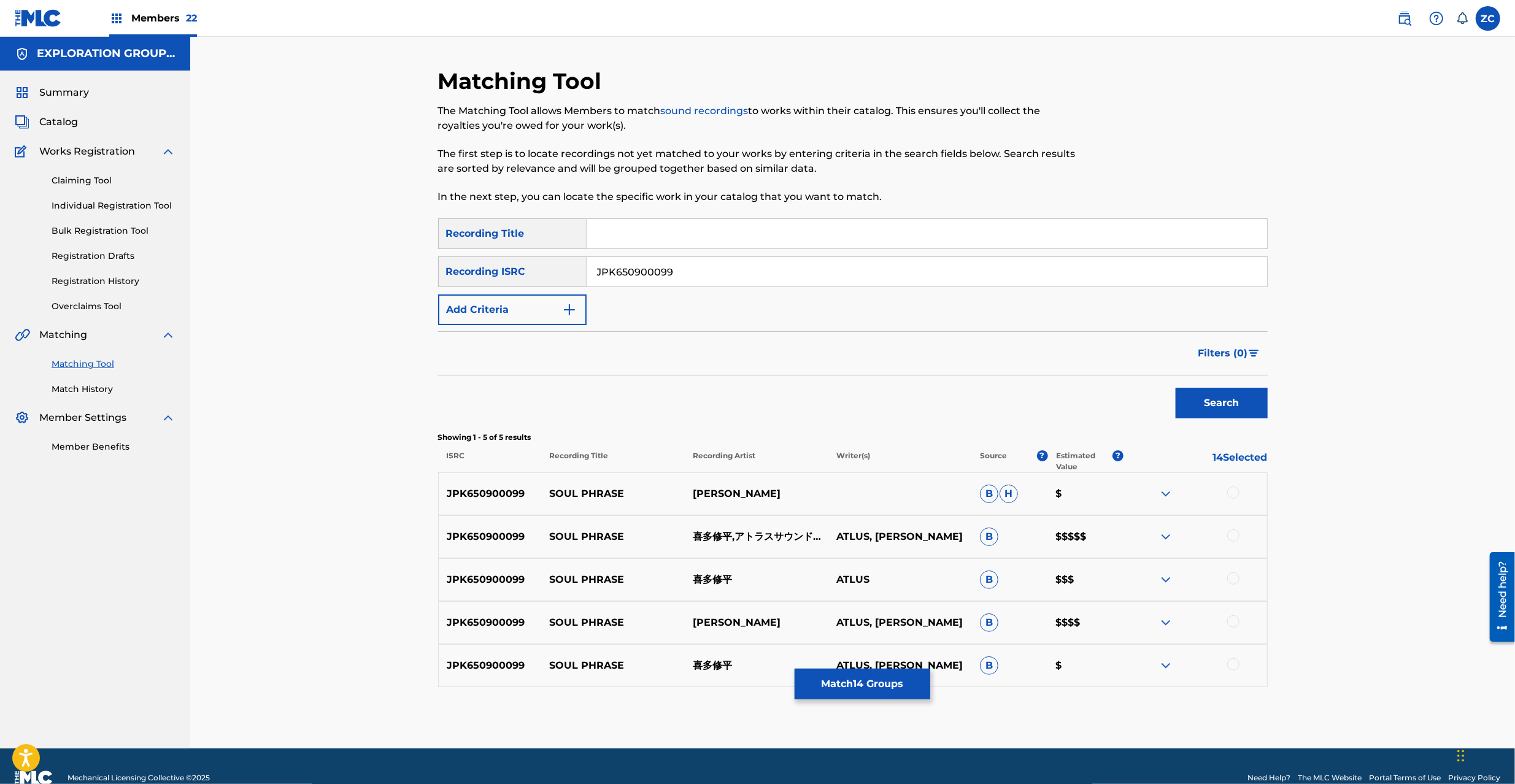
click at [1234, 492] on div at bounding box center [1233, 492] width 12 height 12
click at [1235, 538] on div at bounding box center [1233, 536] width 12 height 12
click at [1235, 576] on div at bounding box center [1233, 579] width 12 height 12
click at [1235, 623] on div at bounding box center [1233, 622] width 12 height 12
click at [1235, 664] on div at bounding box center [1233, 665] width 12 height 12
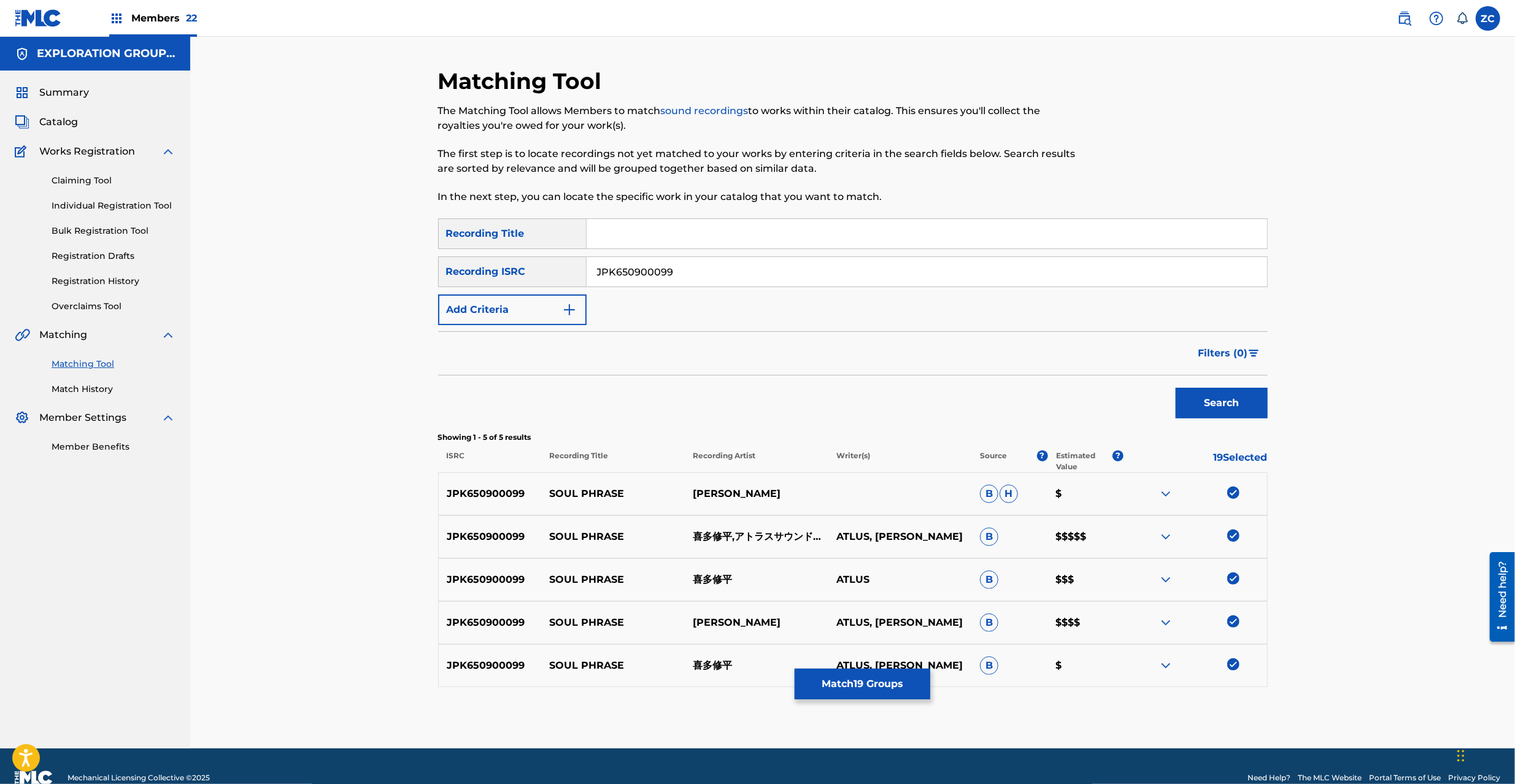
click at [895, 684] on button "Match 19 Groups" at bounding box center [862, 684] width 135 height 31
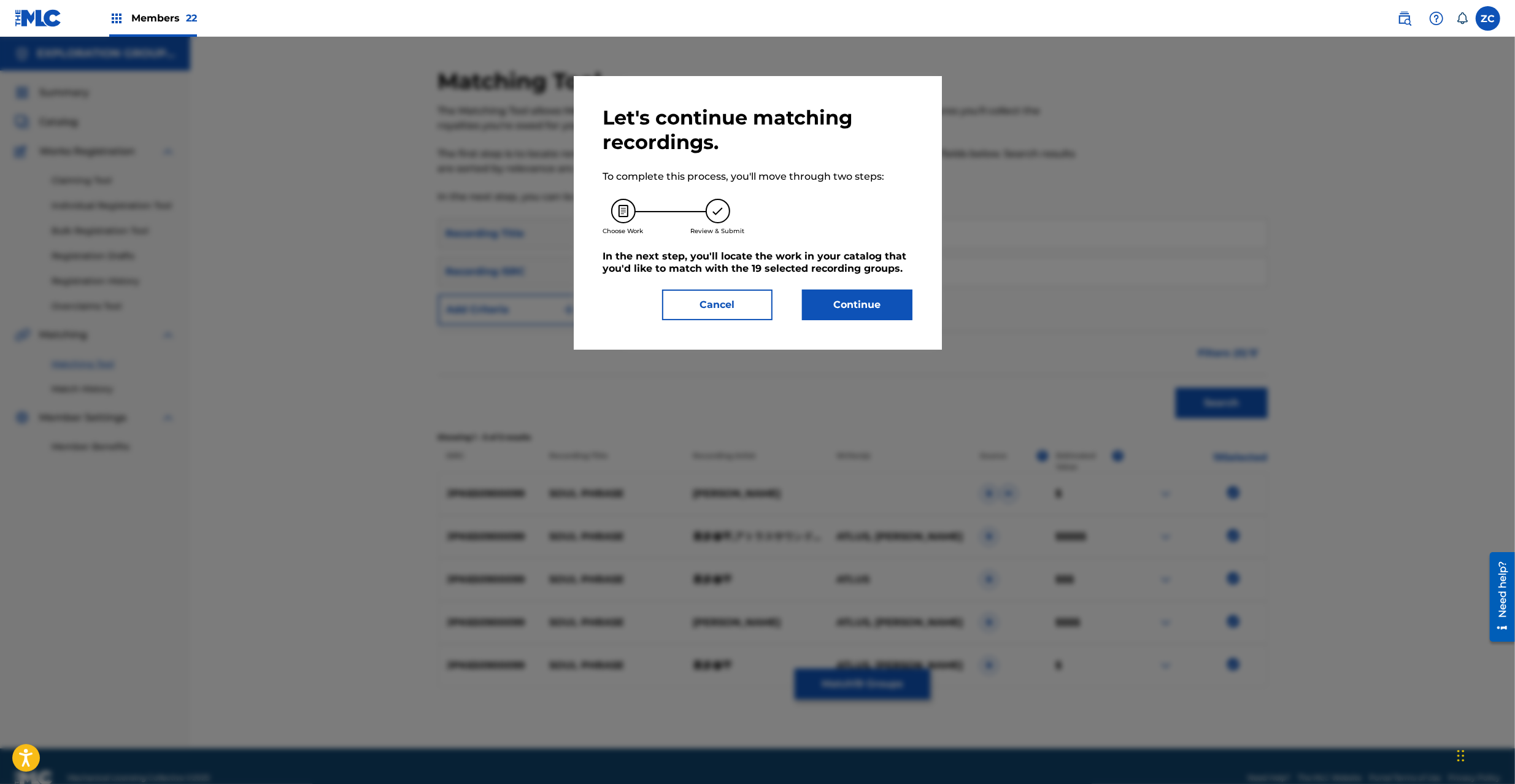
click at [880, 315] on button "Continue" at bounding box center [858, 304] width 110 height 31
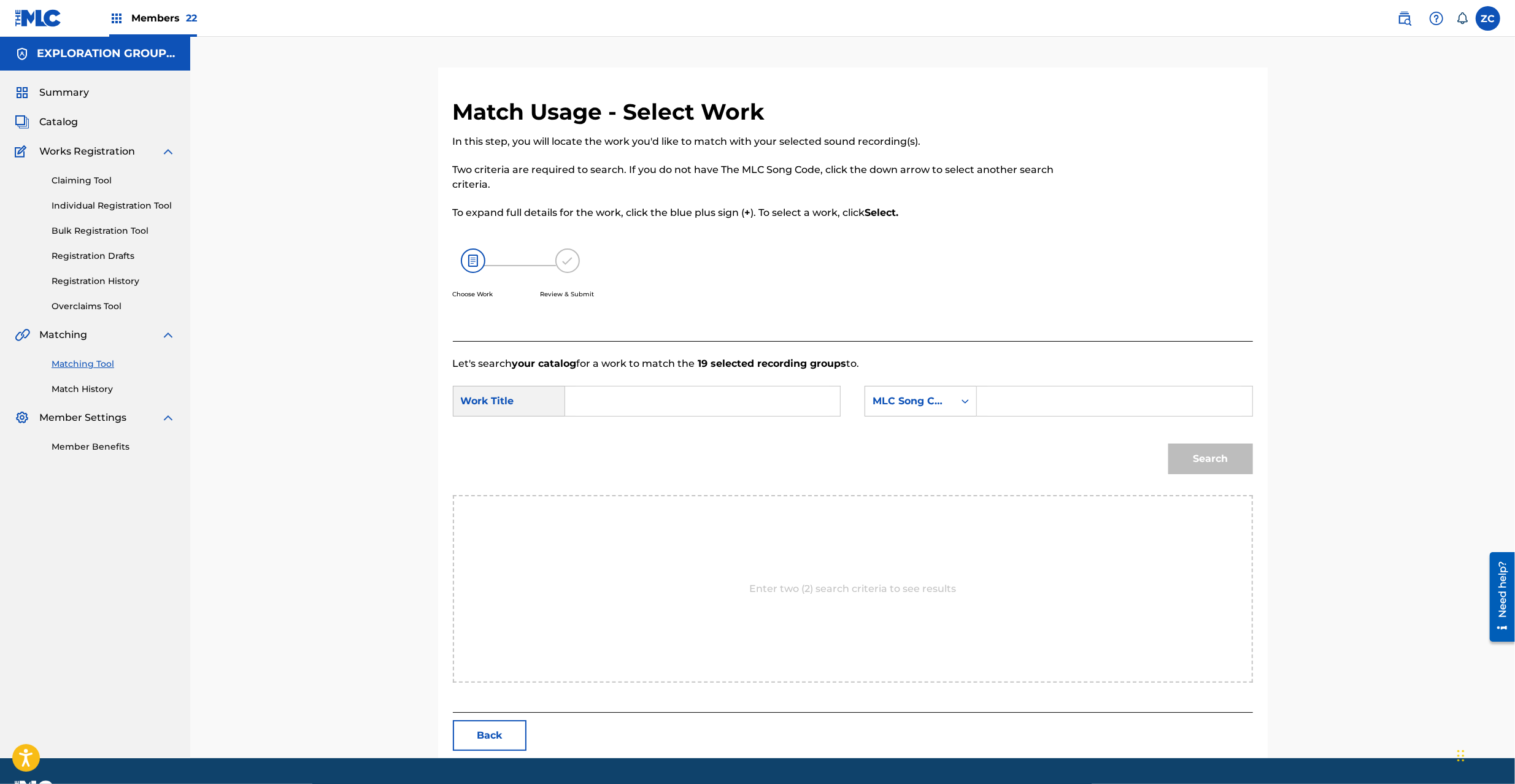
click at [764, 410] on input "Search Form" at bounding box center [703, 401] width 254 height 29
click at [676, 406] on input "Soul Phrase S65US4" at bounding box center [703, 401] width 254 height 29
type input "Soul Phrase"
click at [1074, 401] on input "Search Form" at bounding box center [1115, 401] width 254 height 29
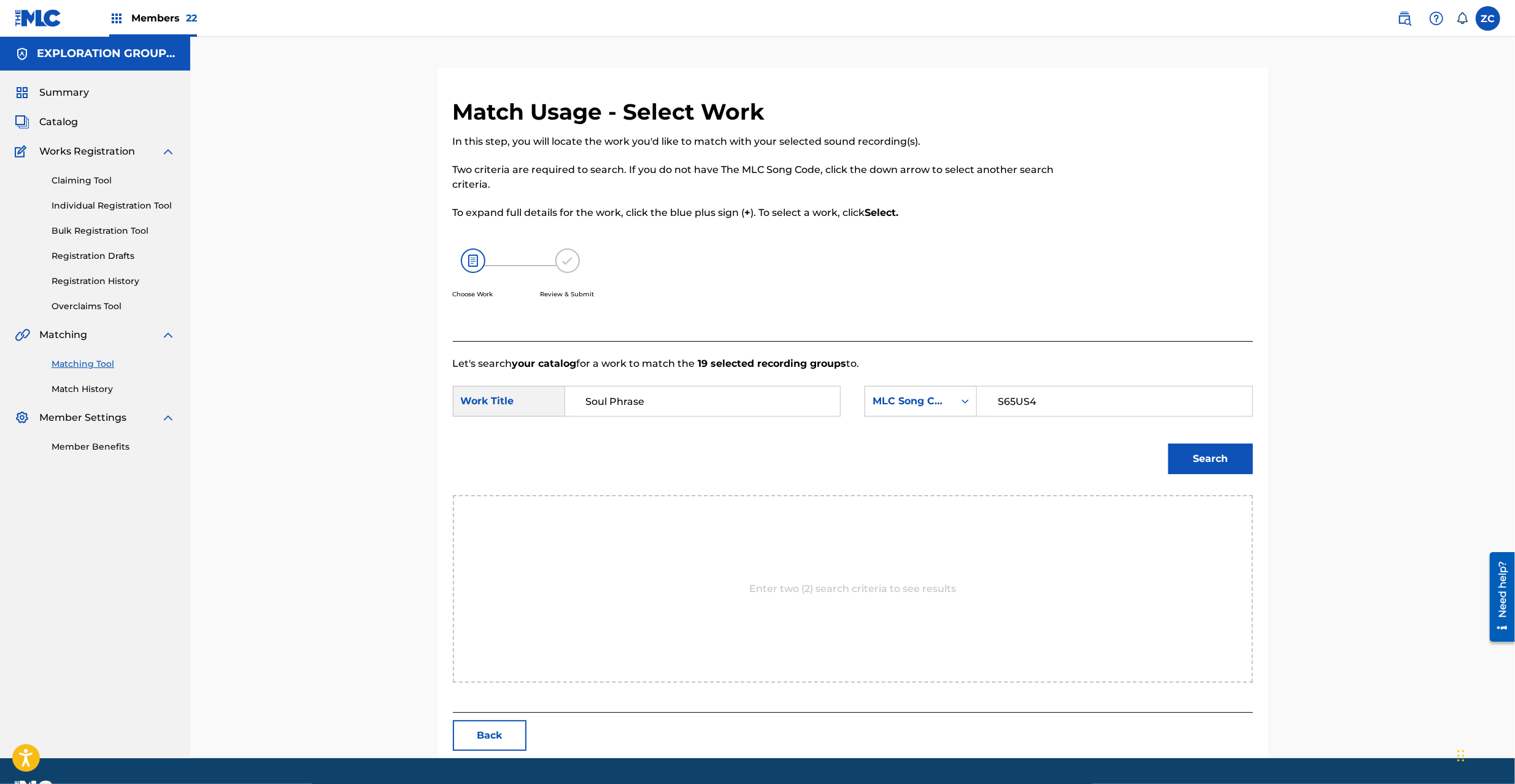
type input "S65US4"
click at [1226, 455] on button "Search" at bounding box center [1210, 458] width 85 height 31
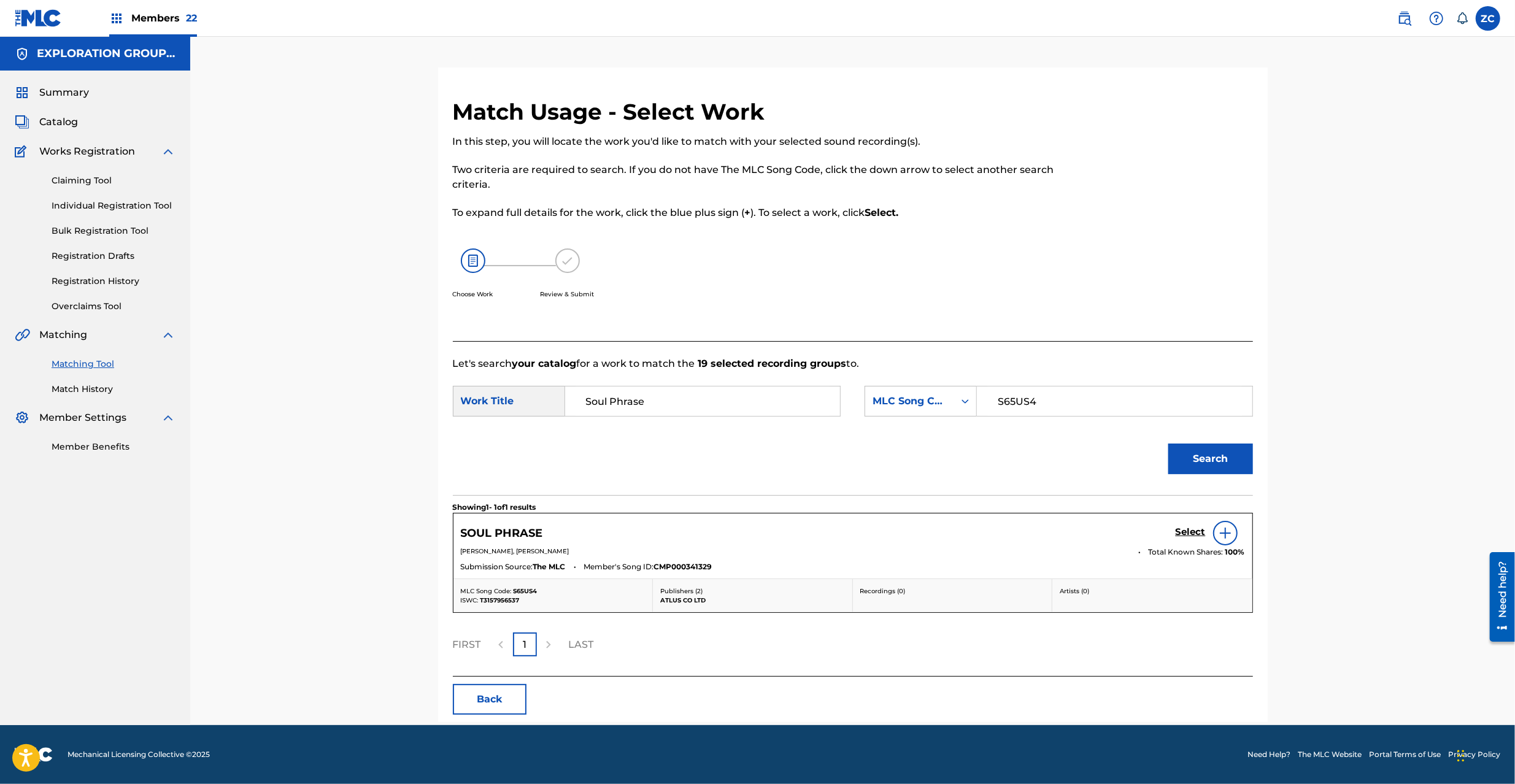
click at [1180, 536] on h5 "Select" at bounding box center [1191, 532] width 30 height 11
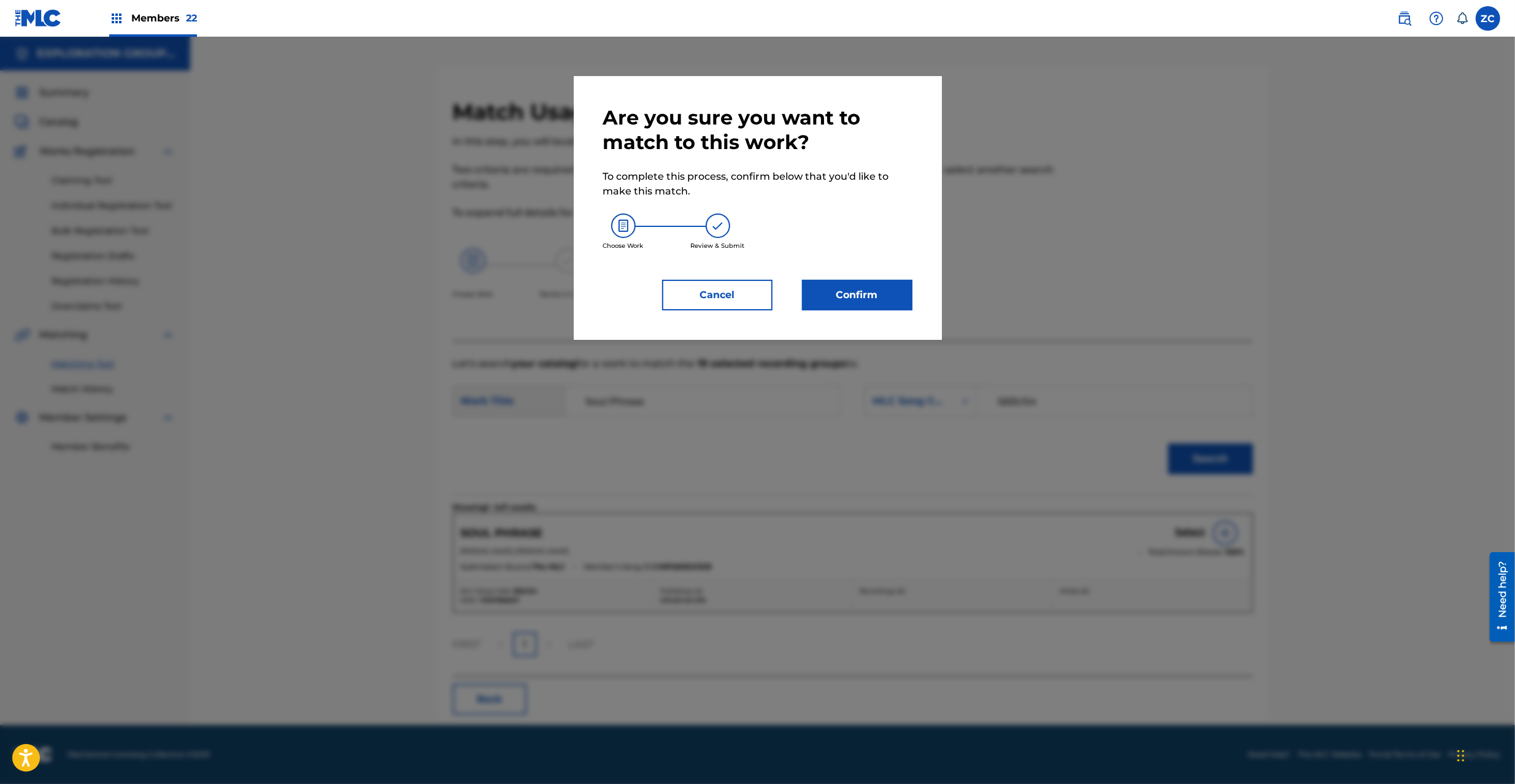
click at [874, 289] on button "Confirm" at bounding box center [858, 295] width 110 height 31
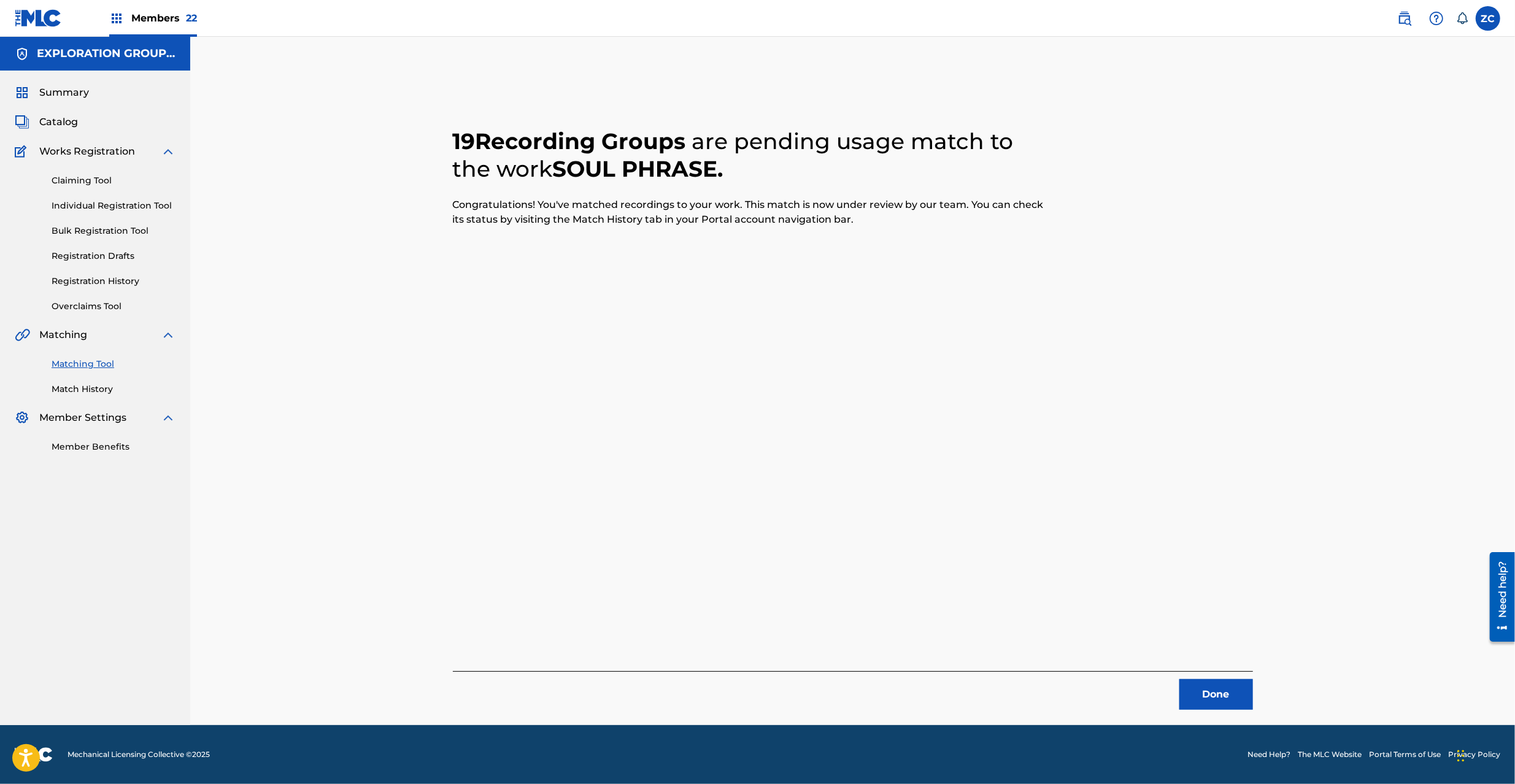
click at [1238, 702] on button "Done" at bounding box center [1216, 694] width 73 height 31
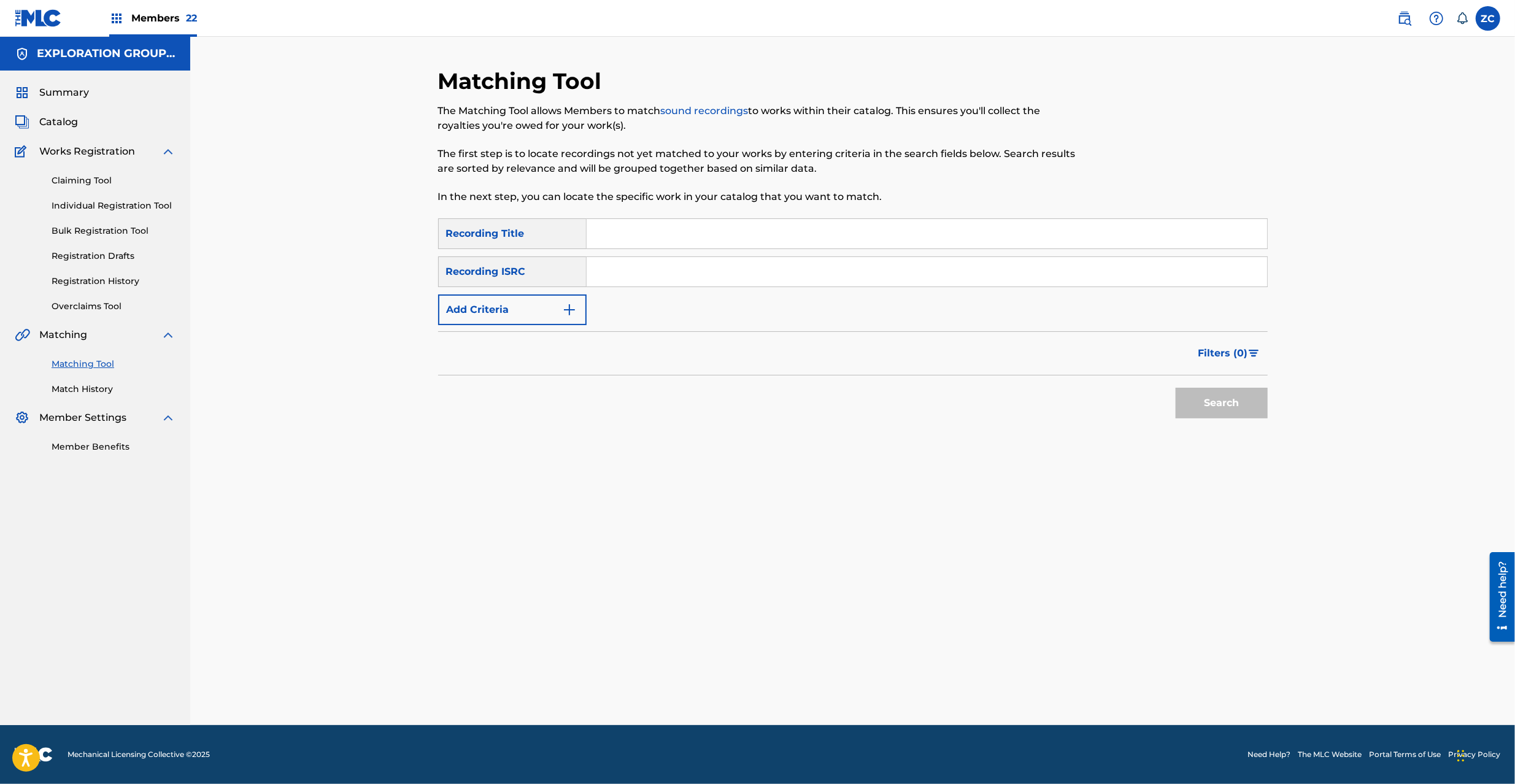
drag, startPoint x: 779, startPoint y: 275, endPoint x: 833, endPoint y: 301, distance: 59.9
click at [779, 275] on input "Search Form" at bounding box center [926, 271] width 681 height 29
click at [1217, 403] on button "Search" at bounding box center [1222, 403] width 92 height 31
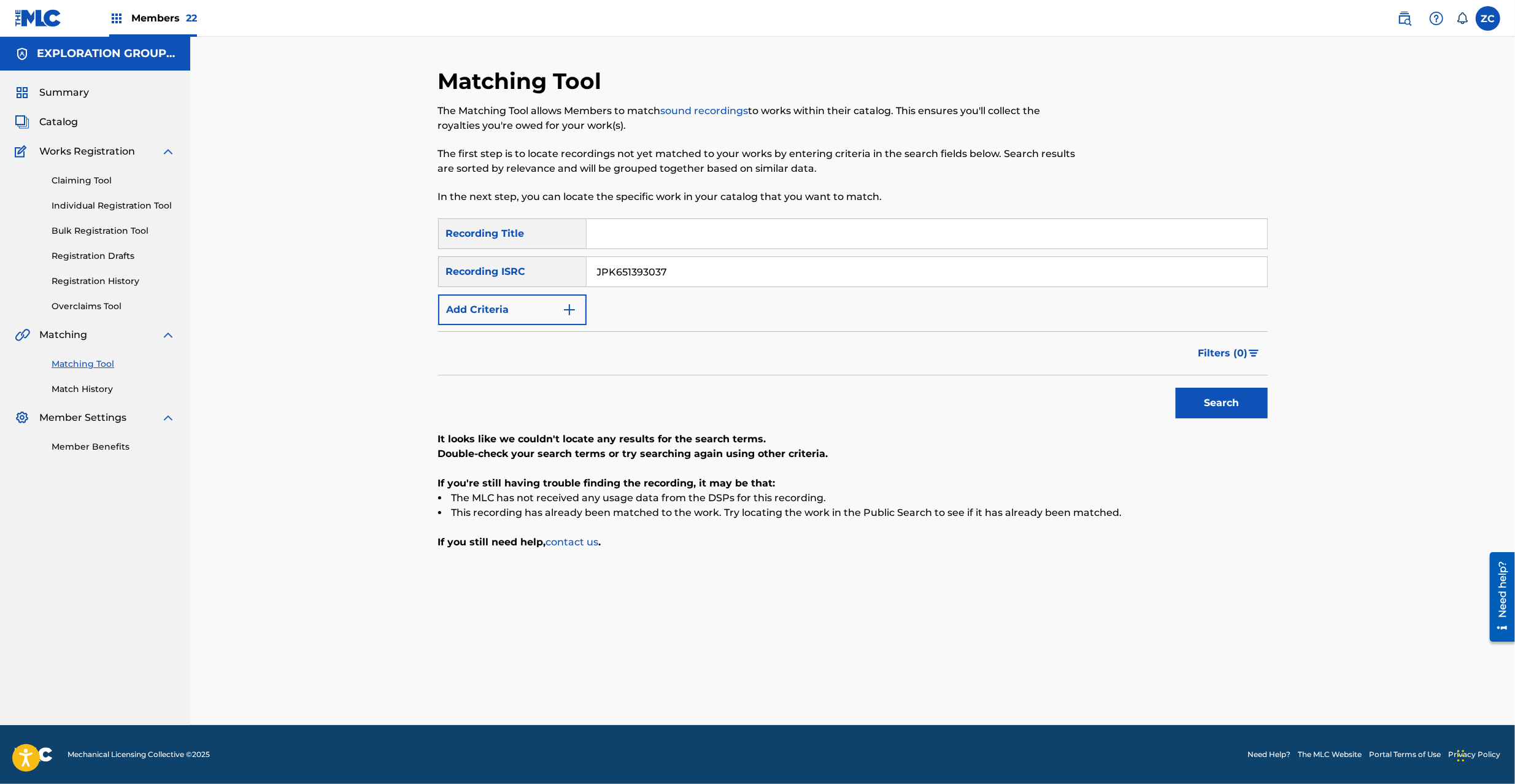
click at [765, 266] on input "JPK651393037" at bounding box center [926, 271] width 681 height 29
click at [1210, 393] on button "Search" at bounding box center [1222, 403] width 92 height 31
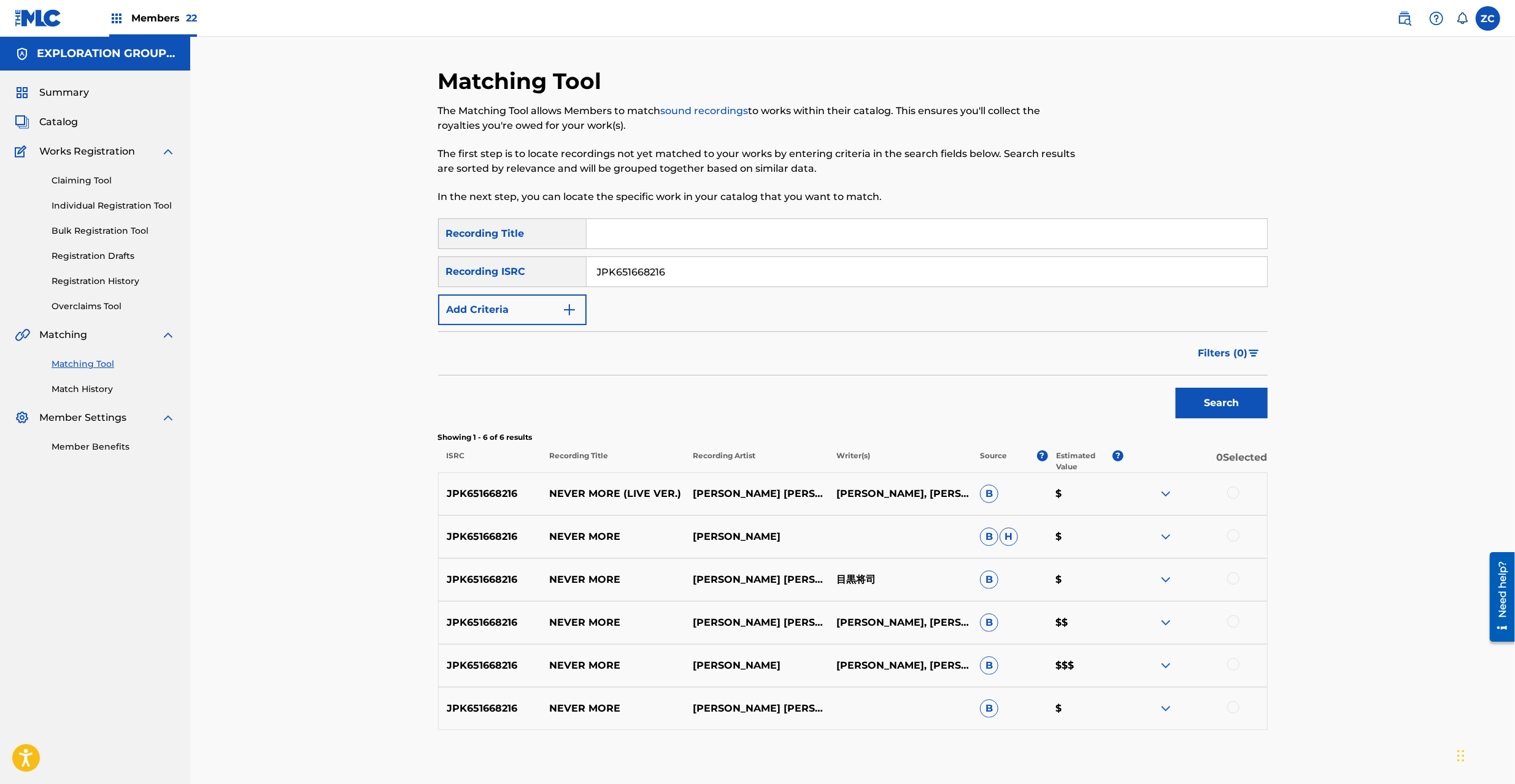
click at [1234, 495] on div at bounding box center [1233, 492] width 12 height 12
click at [1231, 535] on div at bounding box center [1233, 536] width 12 height 12
click at [1234, 582] on div at bounding box center [1233, 579] width 12 height 12
click at [1234, 622] on div at bounding box center [1233, 622] width 12 height 12
click at [1234, 666] on div at bounding box center [1233, 665] width 12 height 12
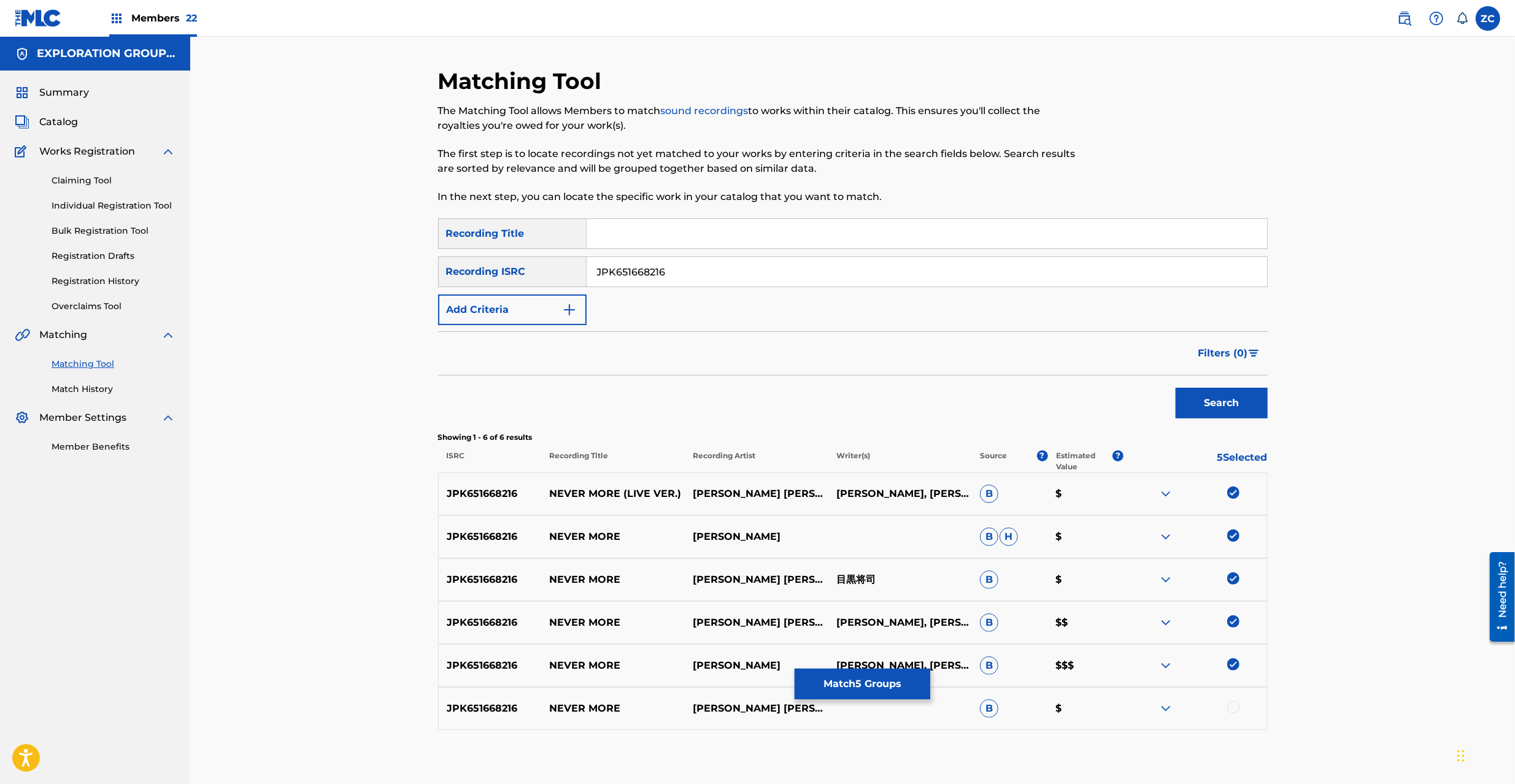
click at [1235, 705] on div at bounding box center [1233, 707] width 12 height 12
click at [877, 279] on input "JPK651668216" at bounding box center [926, 271] width 681 height 29
click at [1226, 410] on button "Search" at bounding box center [1222, 403] width 92 height 31
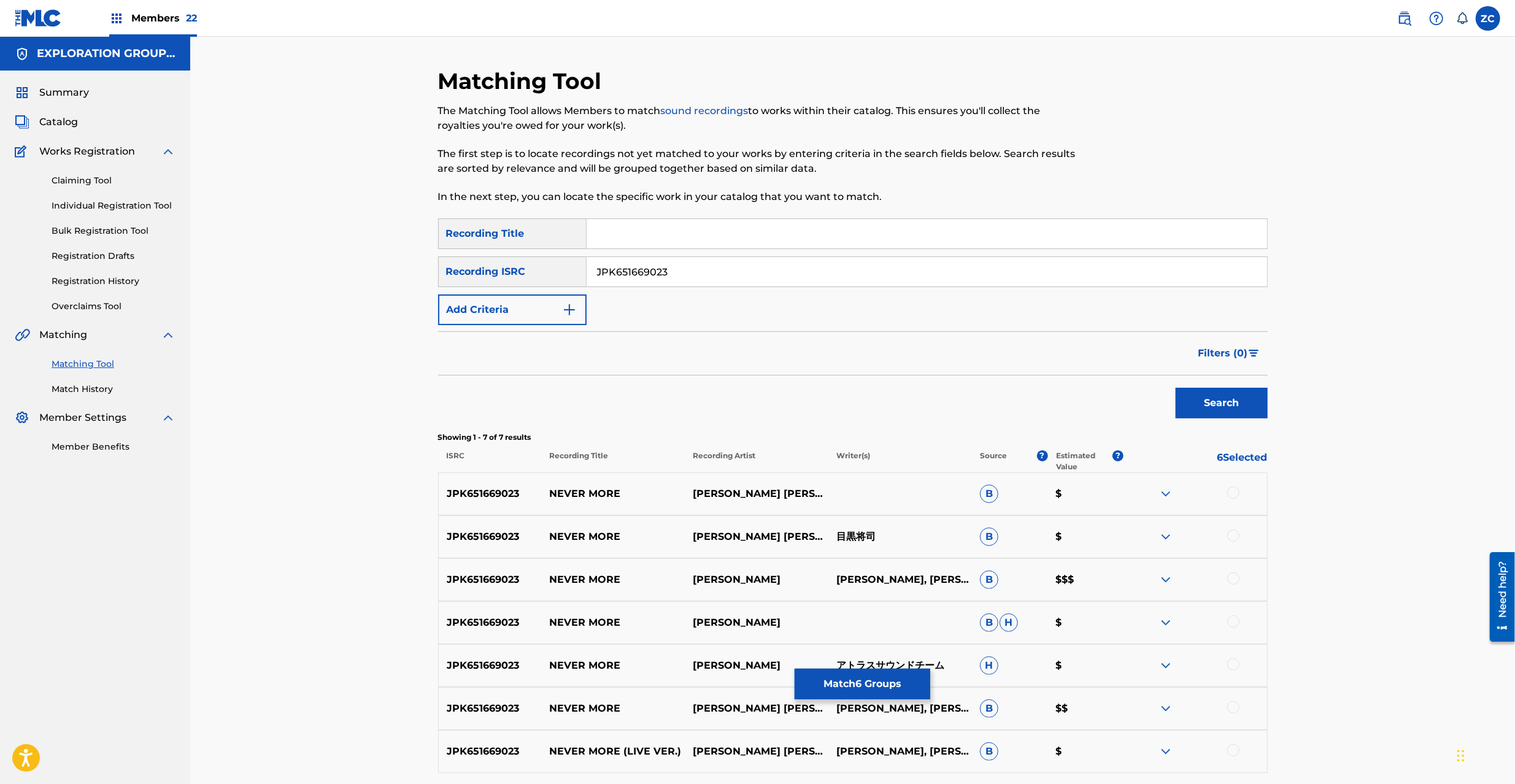
click at [1231, 492] on div at bounding box center [1233, 492] width 12 height 12
drag, startPoint x: 1232, startPoint y: 538, endPoint x: 1234, endPoint y: 552, distance: 14.1
click at [1232, 540] on div at bounding box center [1233, 536] width 12 height 12
click at [1235, 582] on div at bounding box center [1233, 579] width 12 height 12
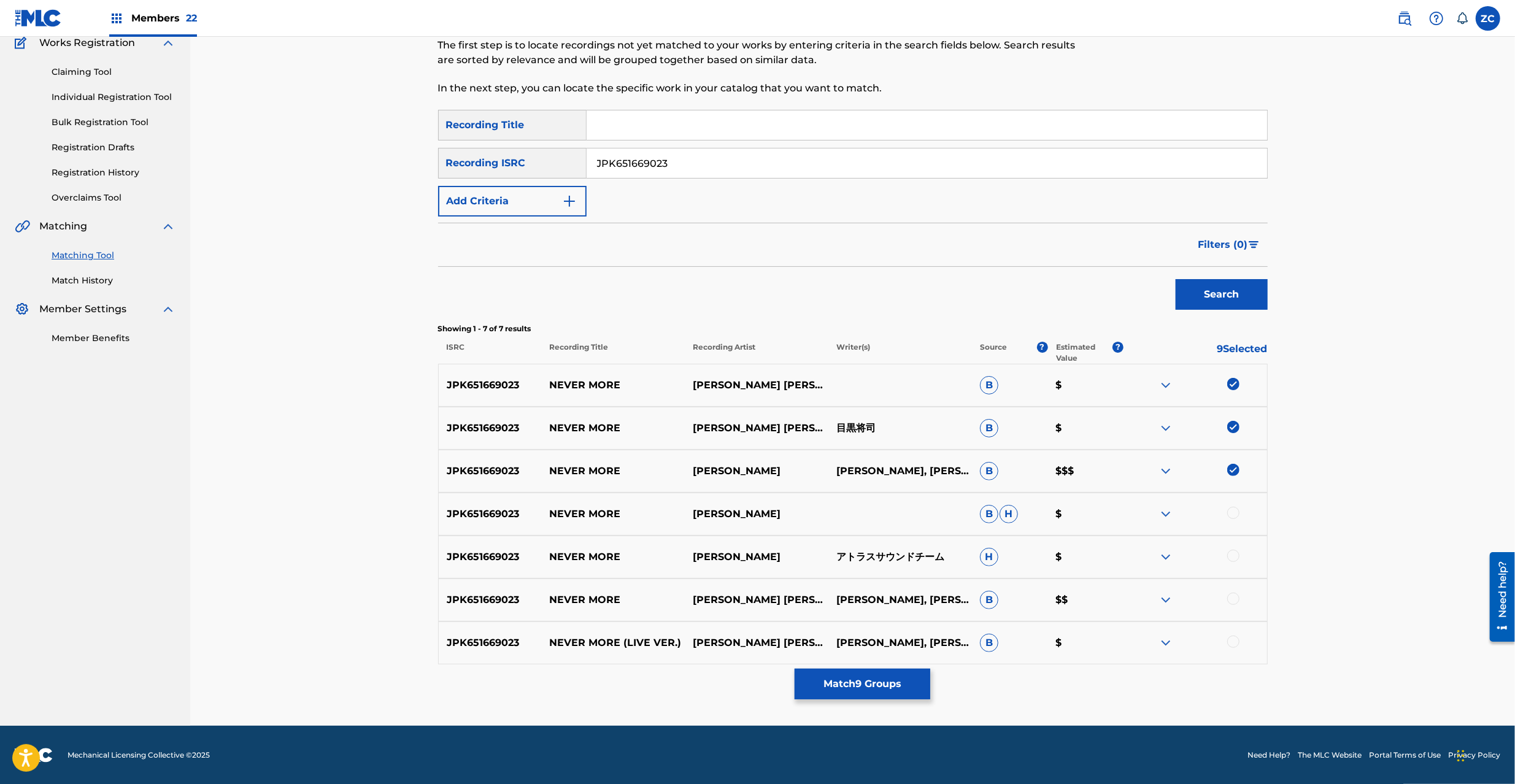
scroll to position [110, 0]
click at [1233, 511] on div at bounding box center [1233, 512] width 12 height 12
click at [1235, 549] on div at bounding box center [1233, 555] width 12 height 12
click at [1234, 600] on div at bounding box center [1233, 598] width 12 height 12
click at [1235, 643] on div at bounding box center [1233, 641] width 12 height 12
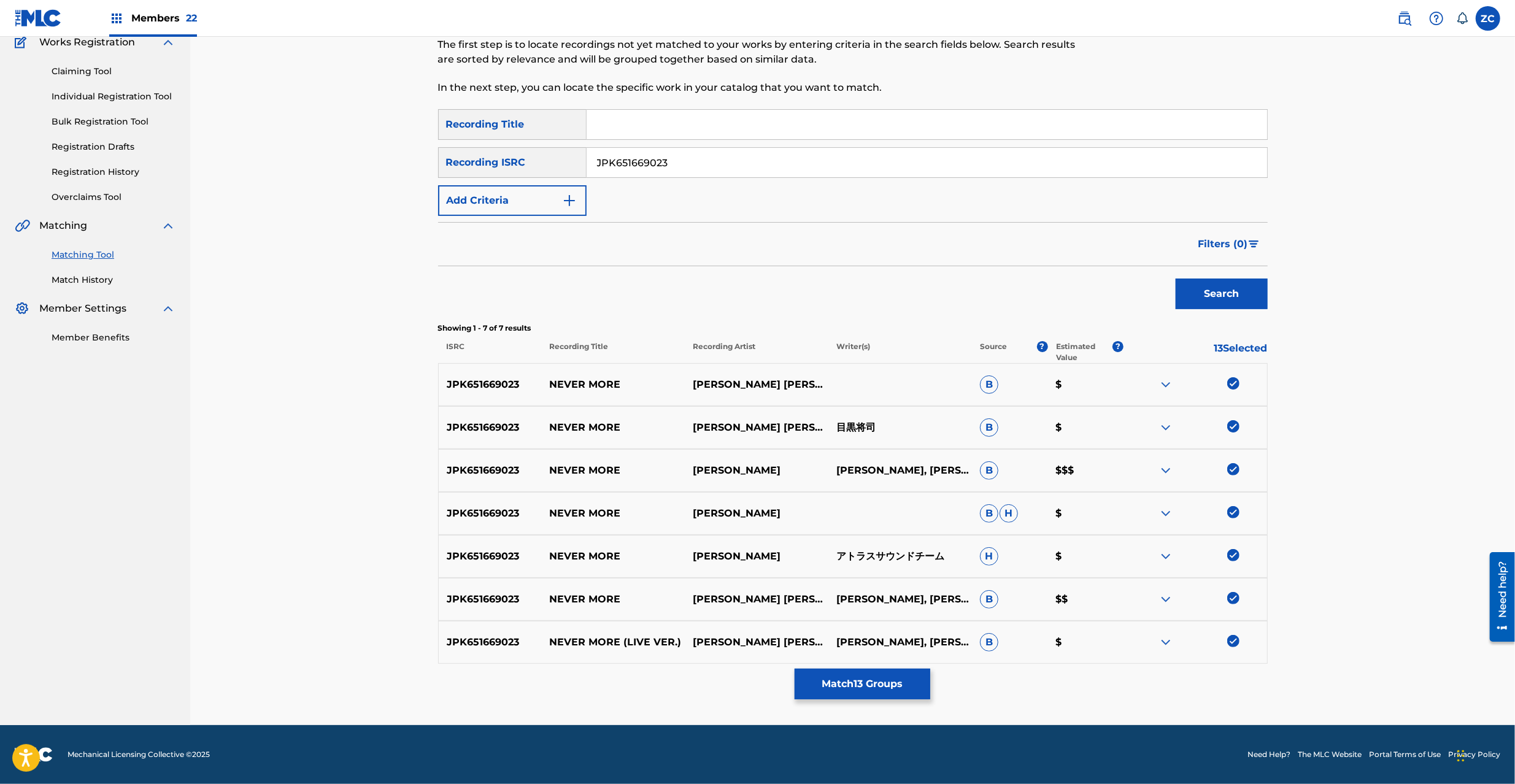
click at [845, 162] on input "JPK651669023" at bounding box center [926, 162] width 681 height 29
click at [1241, 291] on button "Search" at bounding box center [1222, 294] width 92 height 31
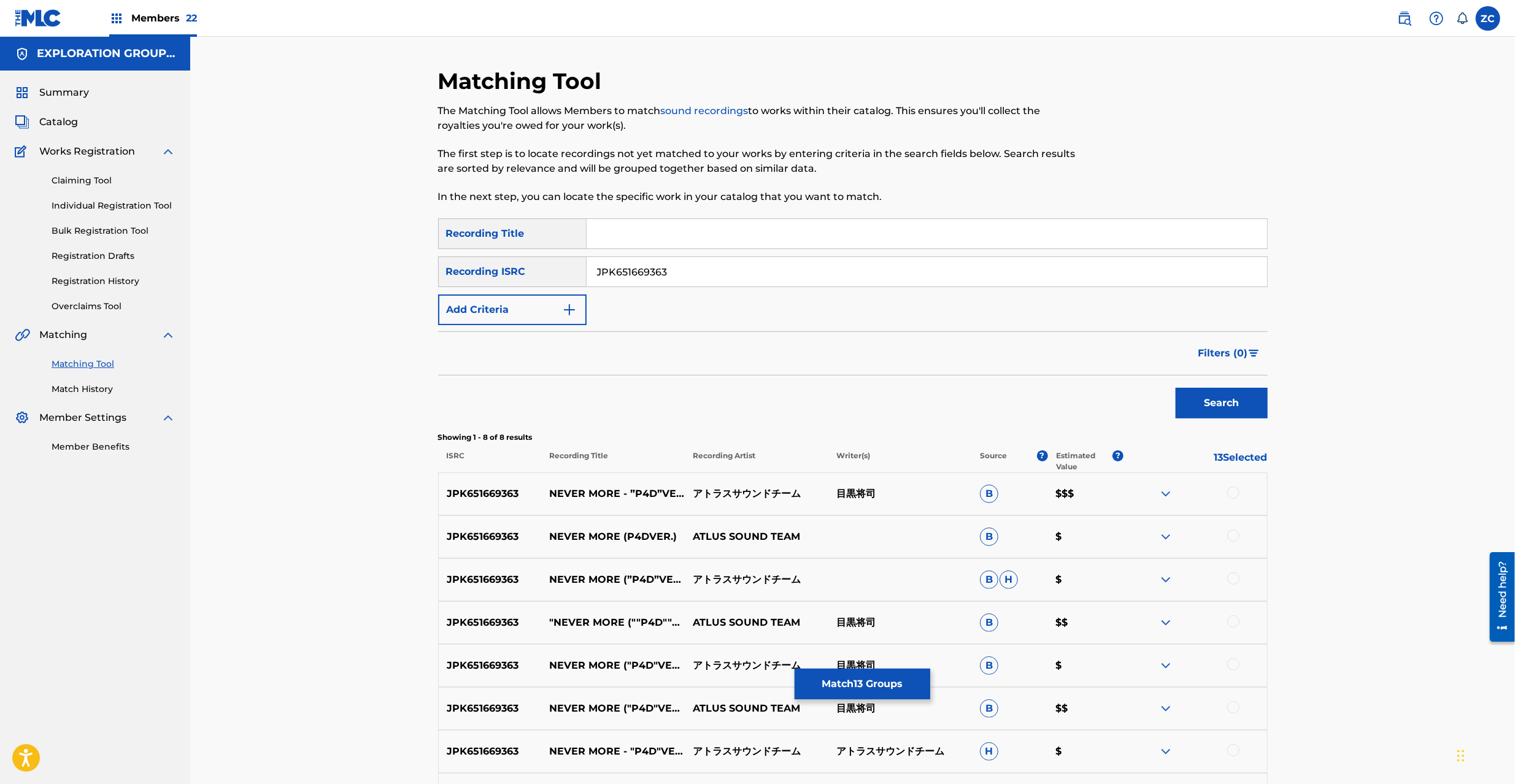
click at [1235, 492] on div at bounding box center [1233, 492] width 12 height 12
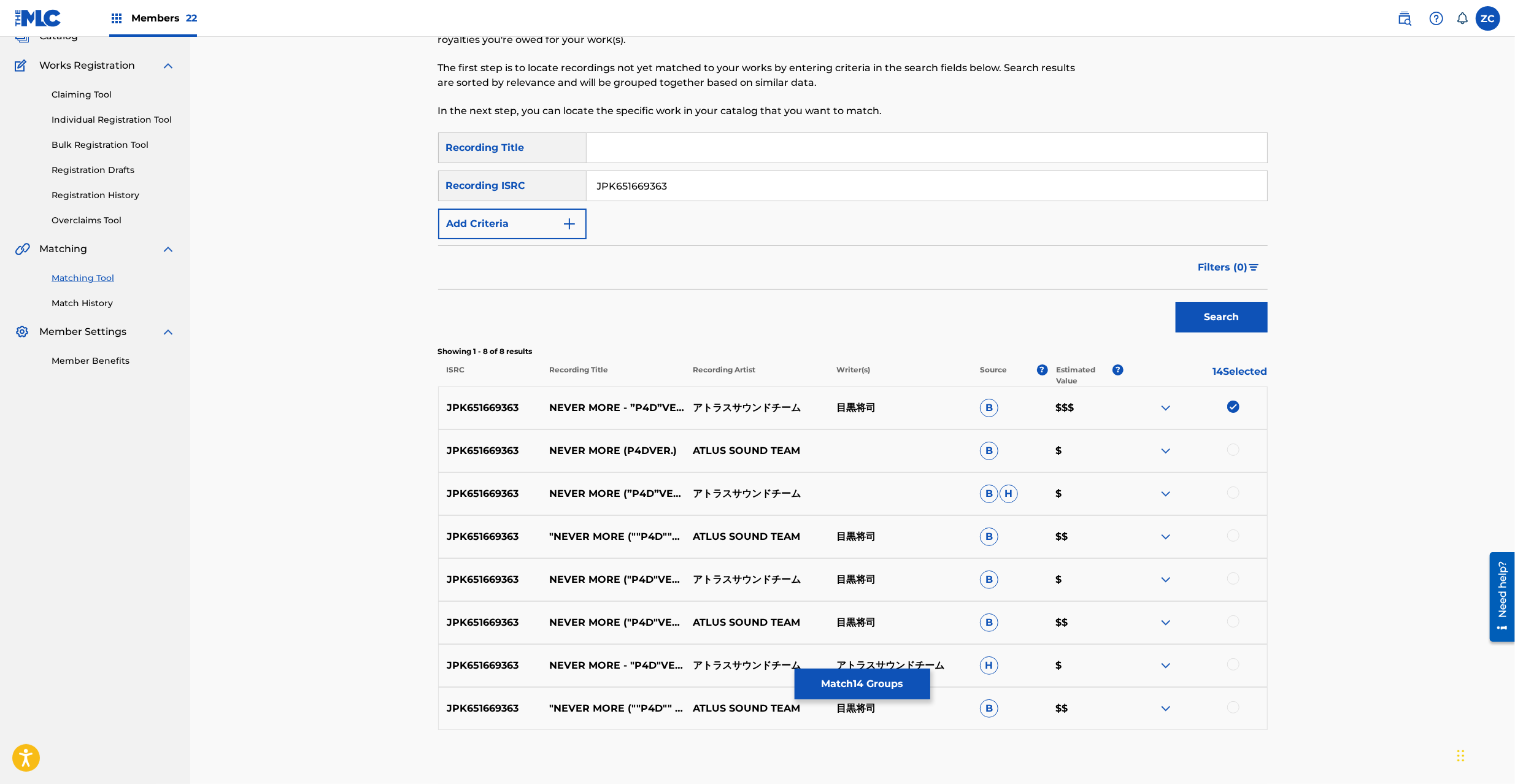
scroll to position [152, 0]
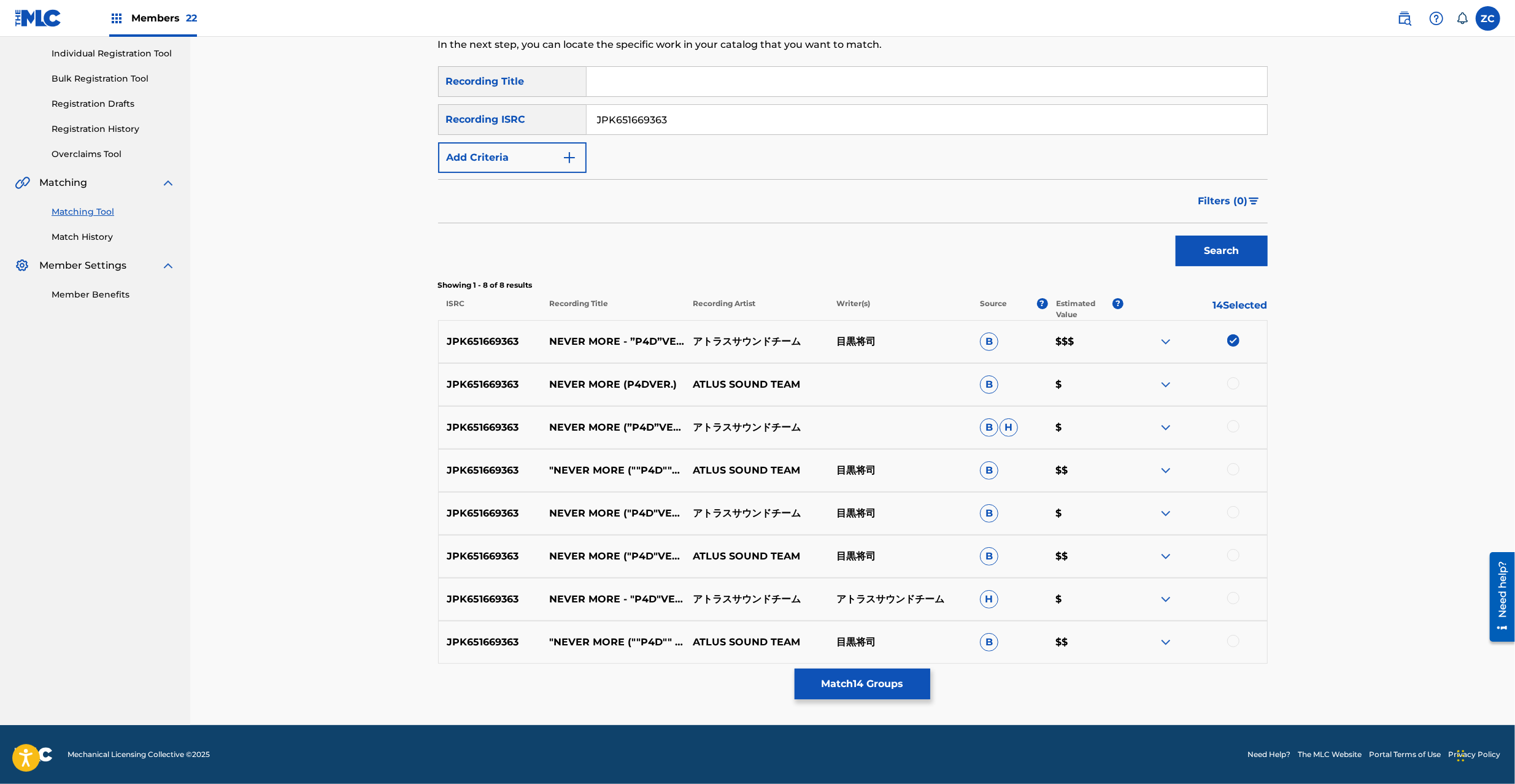
click at [1228, 384] on div at bounding box center [1233, 384] width 12 height 12
click at [1233, 433] on div at bounding box center [1195, 427] width 144 height 14
click at [1234, 471] on div at bounding box center [1233, 469] width 12 height 12
click at [1237, 430] on div at bounding box center [1233, 426] width 12 height 12
click at [1228, 518] on div at bounding box center [1195, 513] width 144 height 14
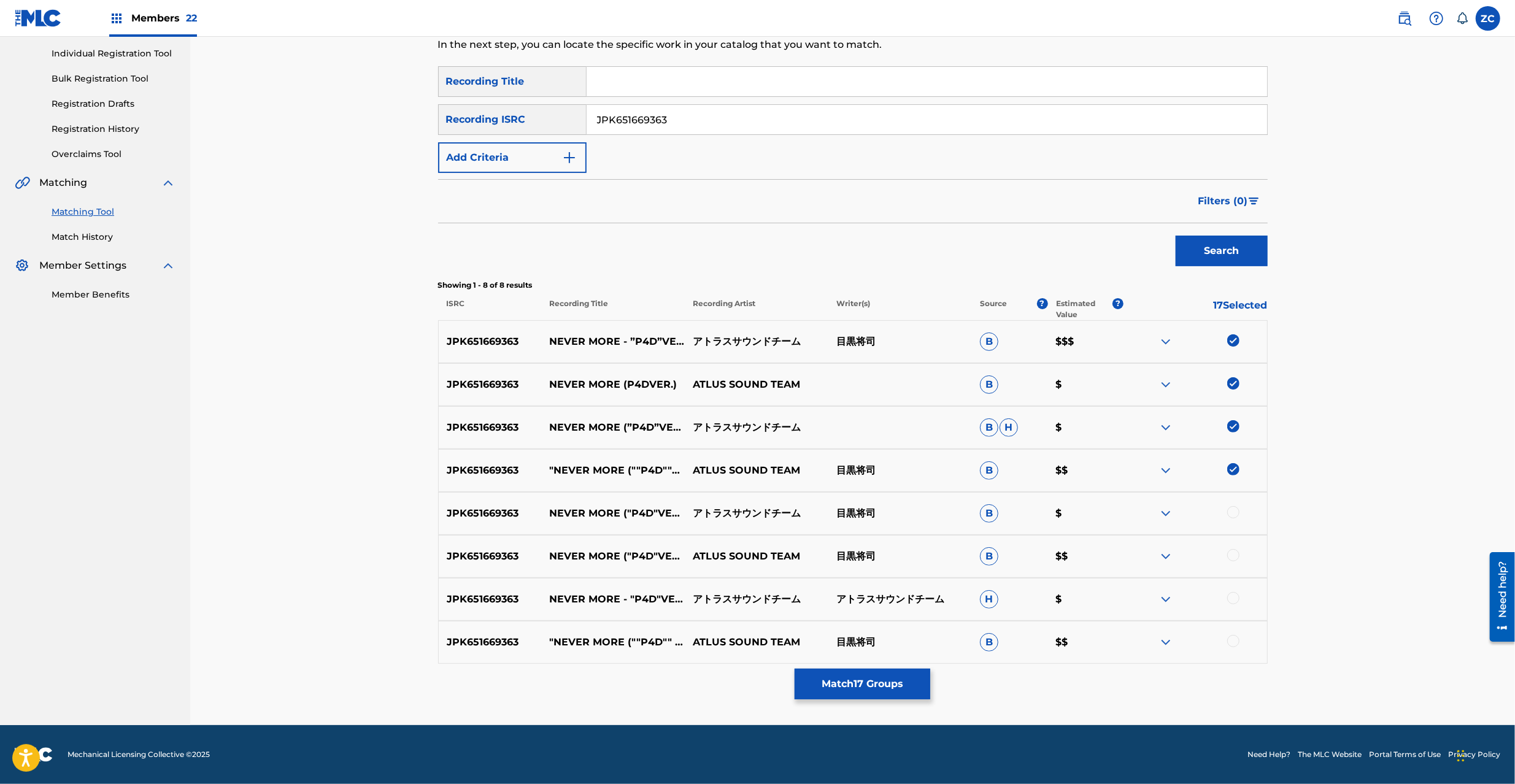
click at [1232, 552] on div at bounding box center [1233, 555] width 12 height 12
click at [1234, 517] on div at bounding box center [1233, 512] width 12 height 12
click at [1230, 597] on div at bounding box center [1233, 598] width 12 height 12
click at [1230, 639] on div at bounding box center [1233, 641] width 12 height 12
click at [855, 106] on input "JPK651669363" at bounding box center [926, 119] width 681 height 29
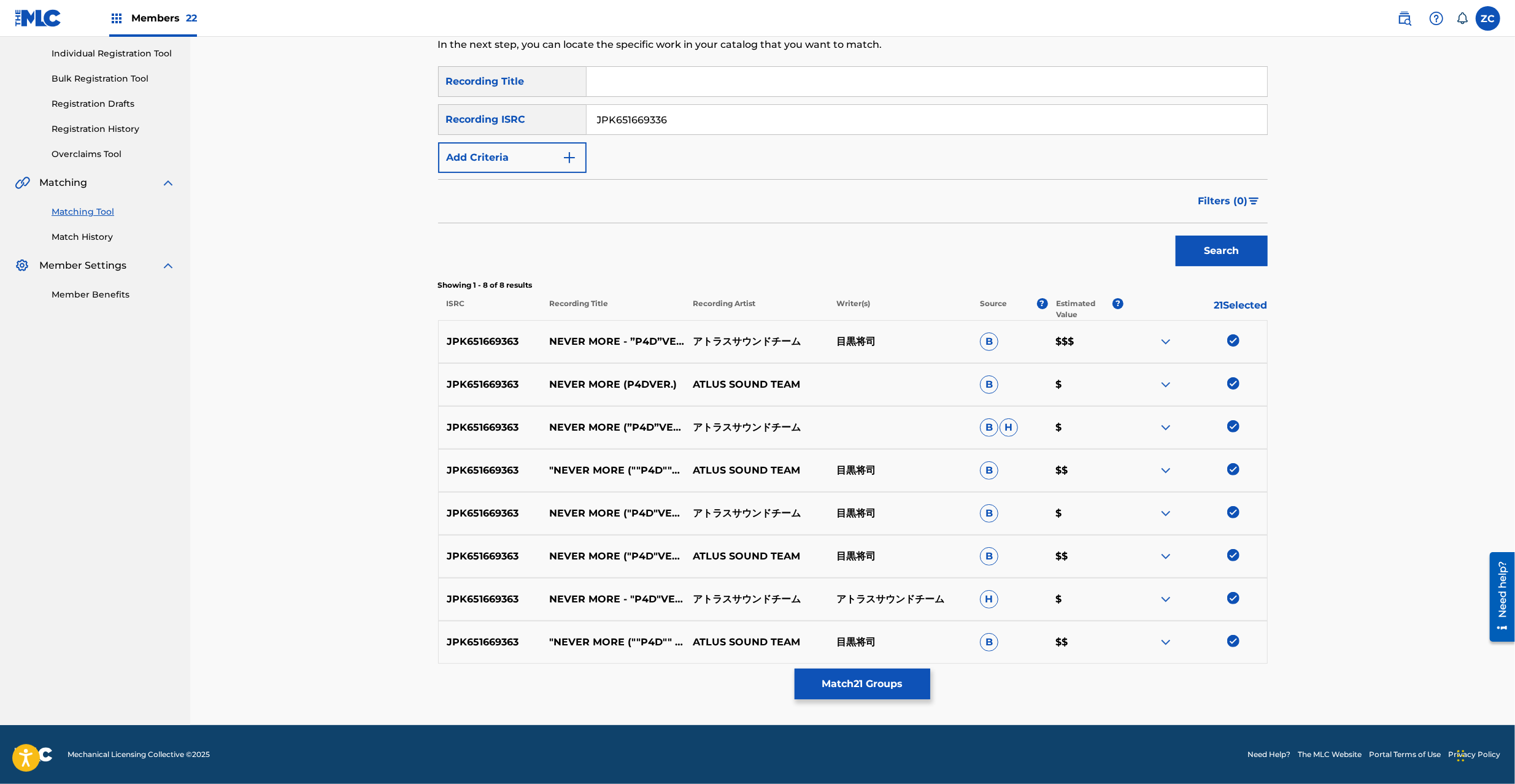
click at [1207, 251] on button "Search" at bounding box center [1222, 251] width 92 height 31
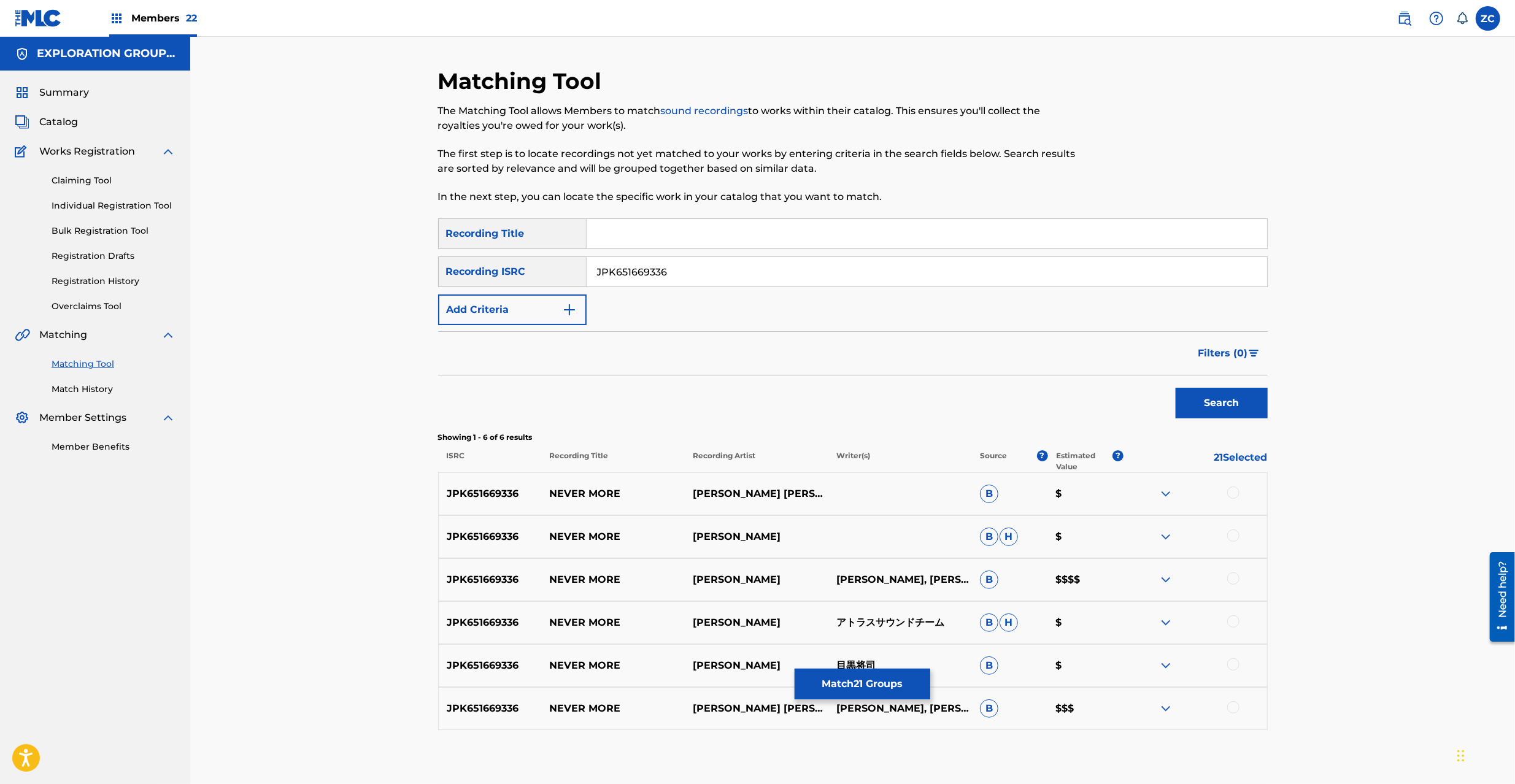
click at [1235, 489] on div at bounding box center [1233, 492] width 12 height 12
click at [1235, 534] on div at bounding box center [1233, 536] width 12 height 12
click at [1233, 580] on div at bounding box center [1233, 579] width 12 height 12
drag, startPoint x: 1234, startPoint y: 625, endPoint x: 1240, endPoint y: 668, distance: 43.4
click at [1234, 626] on div at bounding box center [1233, 622] width 12 height 12
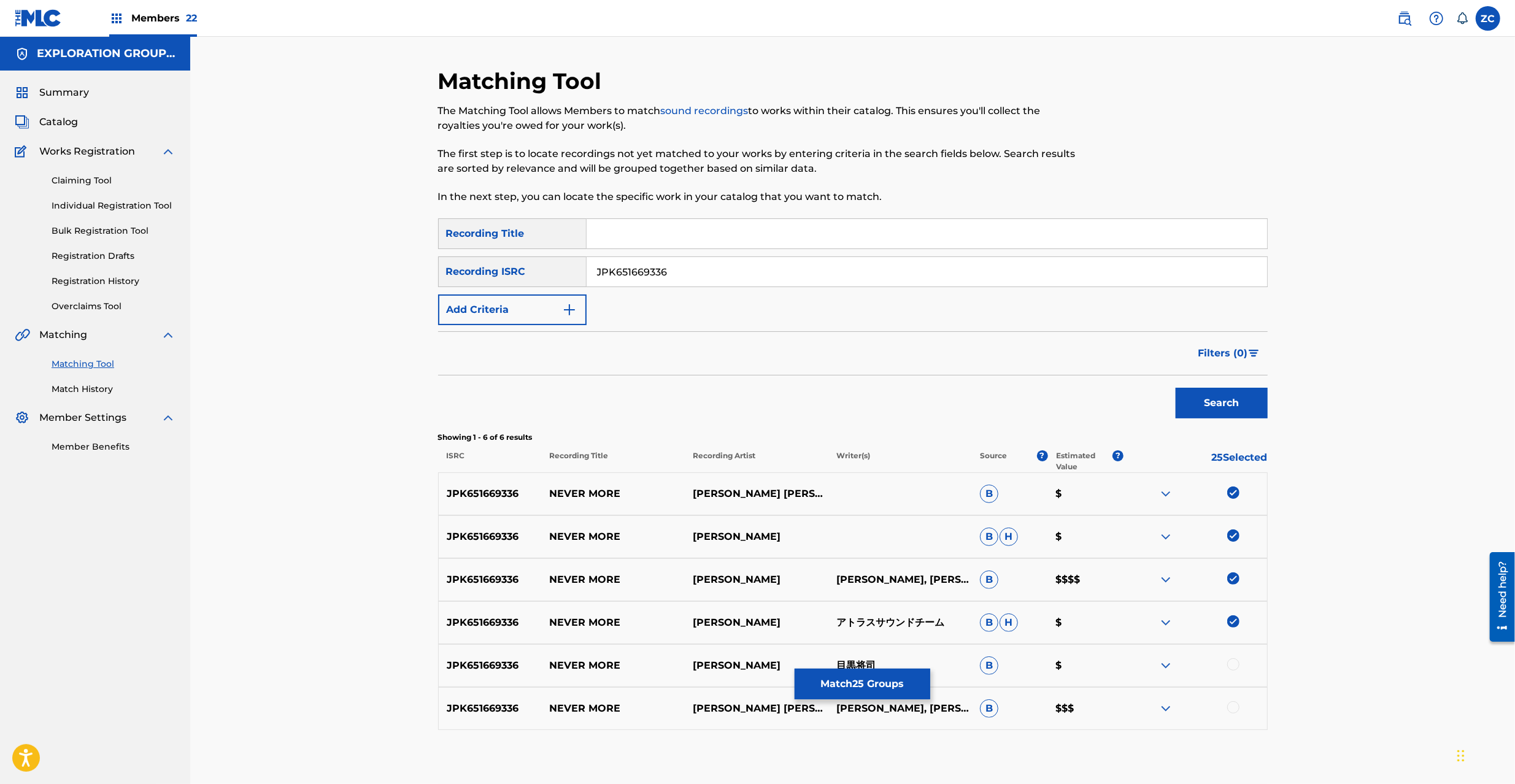
click at [1229, 664] on div at bounding box center [1233, 665] width 12 height 12
click at [1231, 708] on div at bounding box center [1233, 707] width 12 height 12
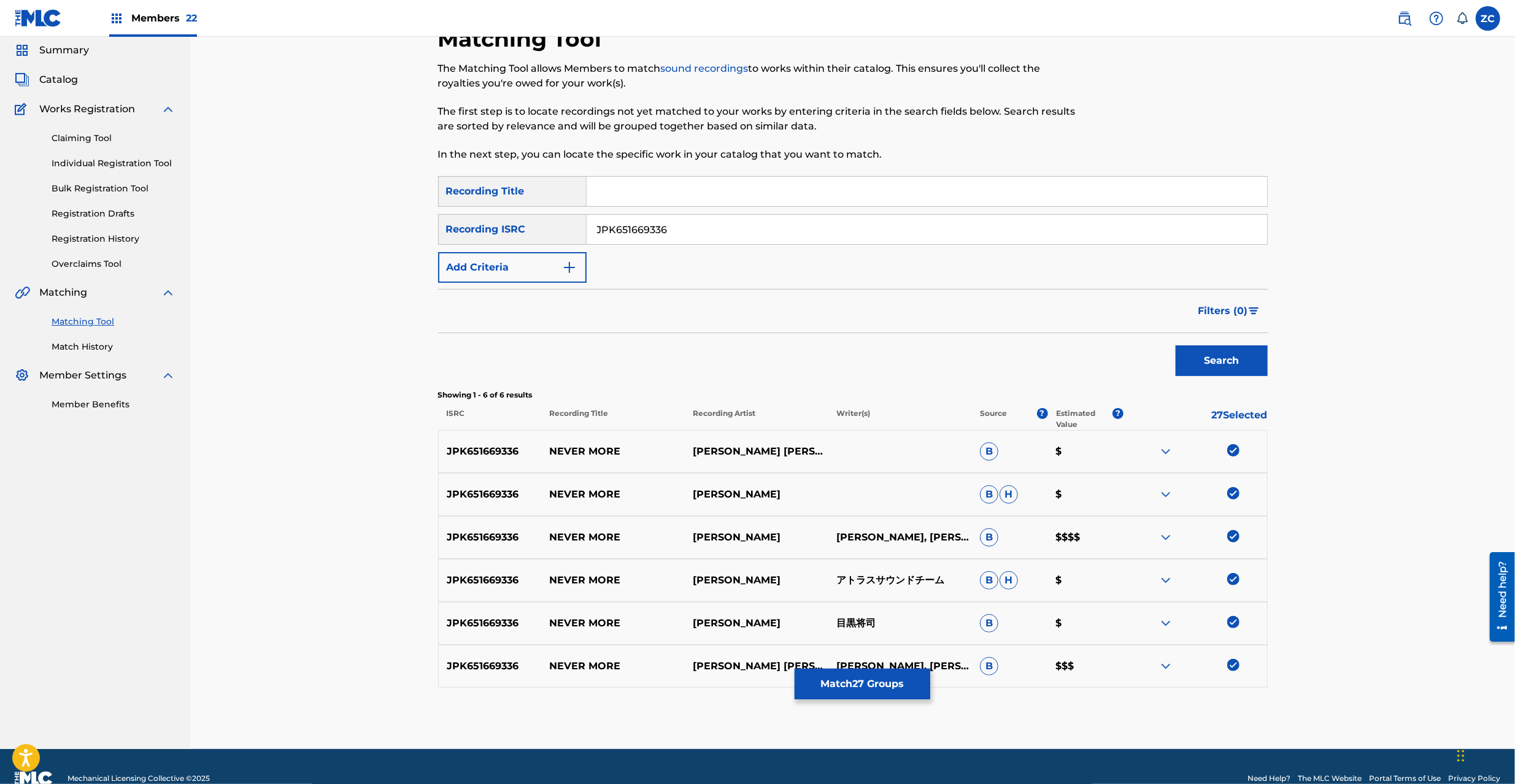
scroll to position [66, 0]
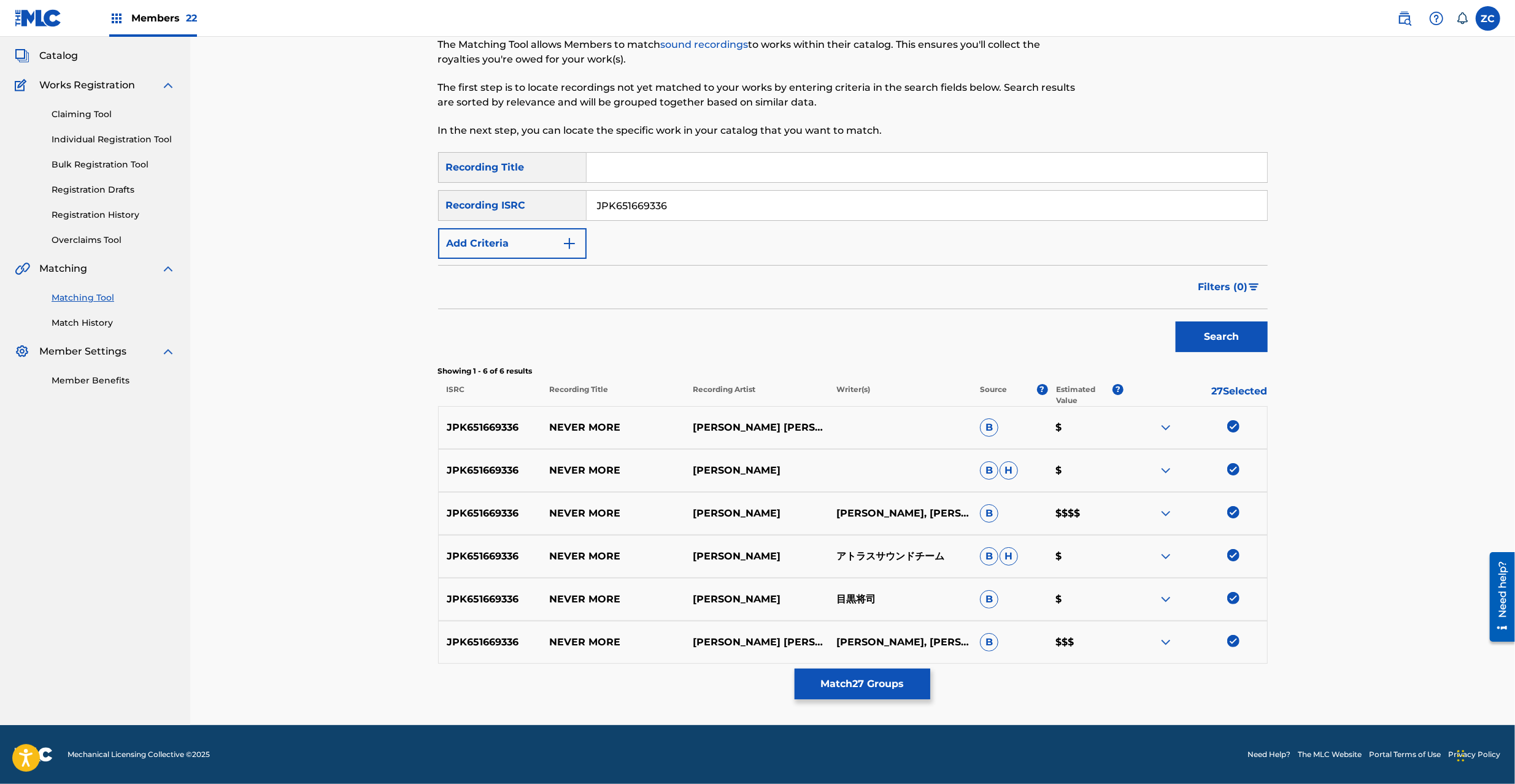
click at [1034, 211] on input "JPK651669336" at bounding box center [926, 205] width 681 height 29
click at [1204, 338] on button "Search" at bounding box center [1222, 337] width 92 height 31
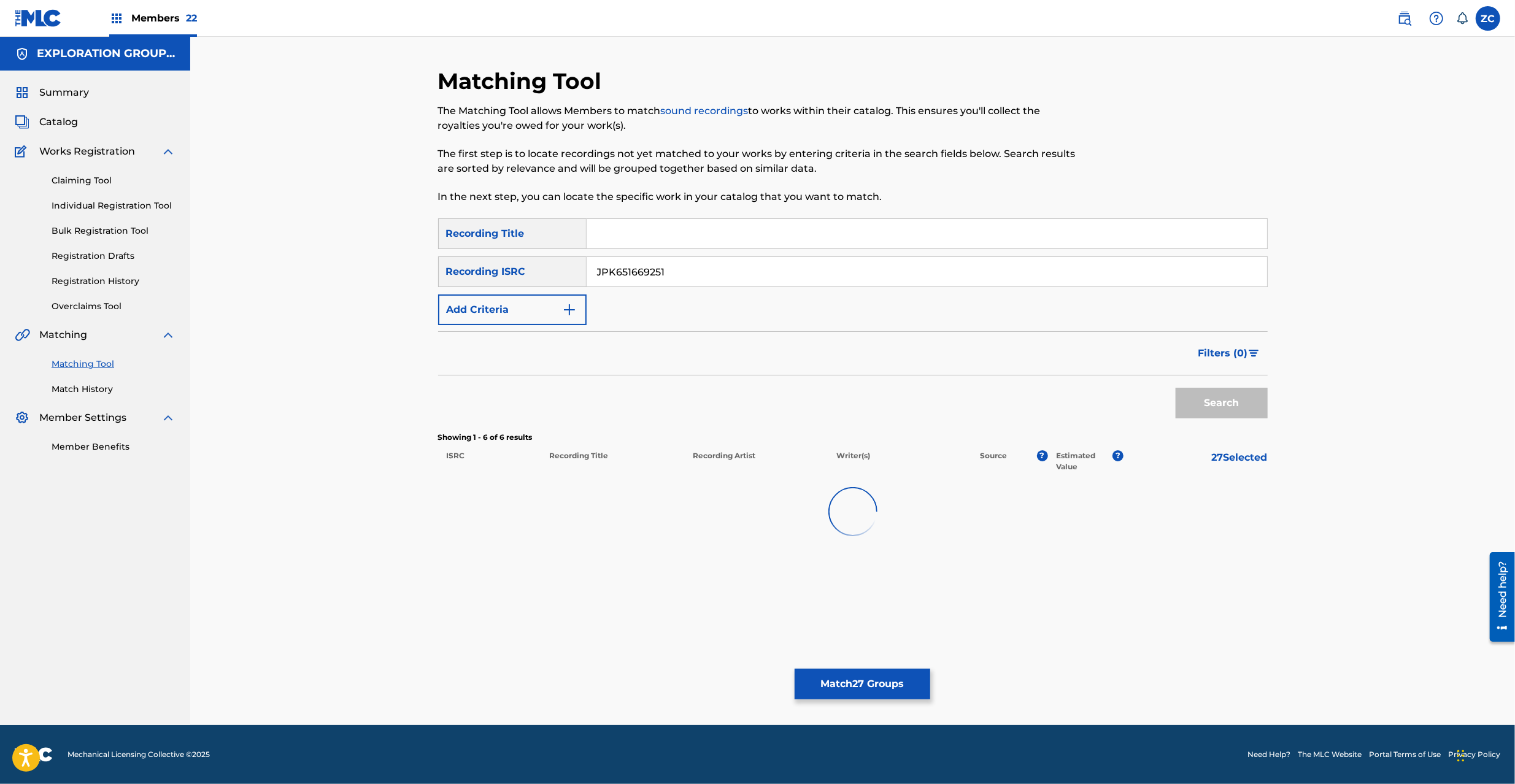
scroll to position [0, 0]
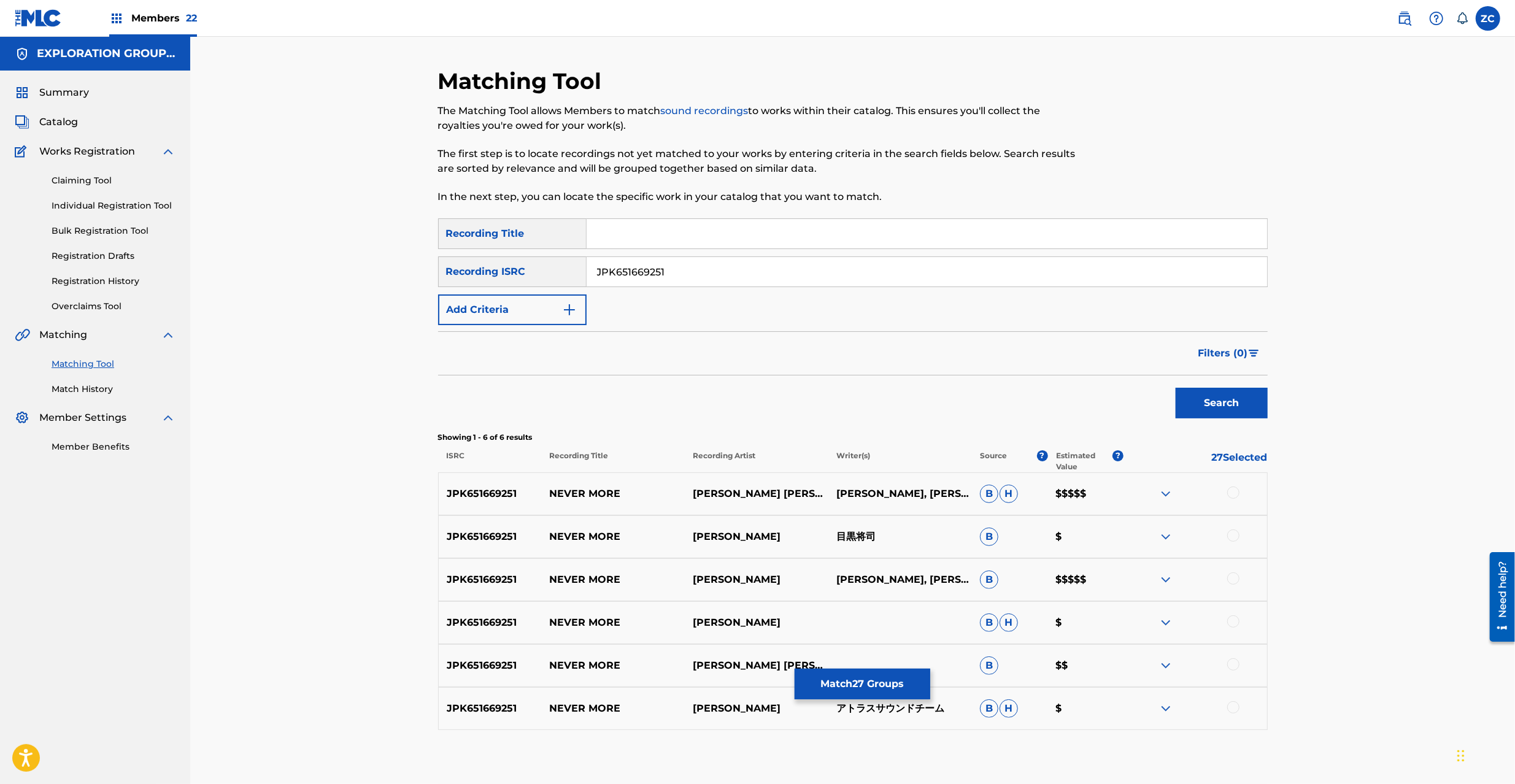
click at [1230, 493] on div at bounding box center [1233, 492] width 12 height 12
click at [1230, 536] on div at bounding box center [1233, 536] width 12 height 12
click at [1237, 583] on div at bounding box center [1233, 579] width 12 height 12
click at [1238, 625] on div at bounding box center [1233, 622] width 12 height 12
click at [1235, 661] on div at bounding box center [1233, 665] width 12 height 12
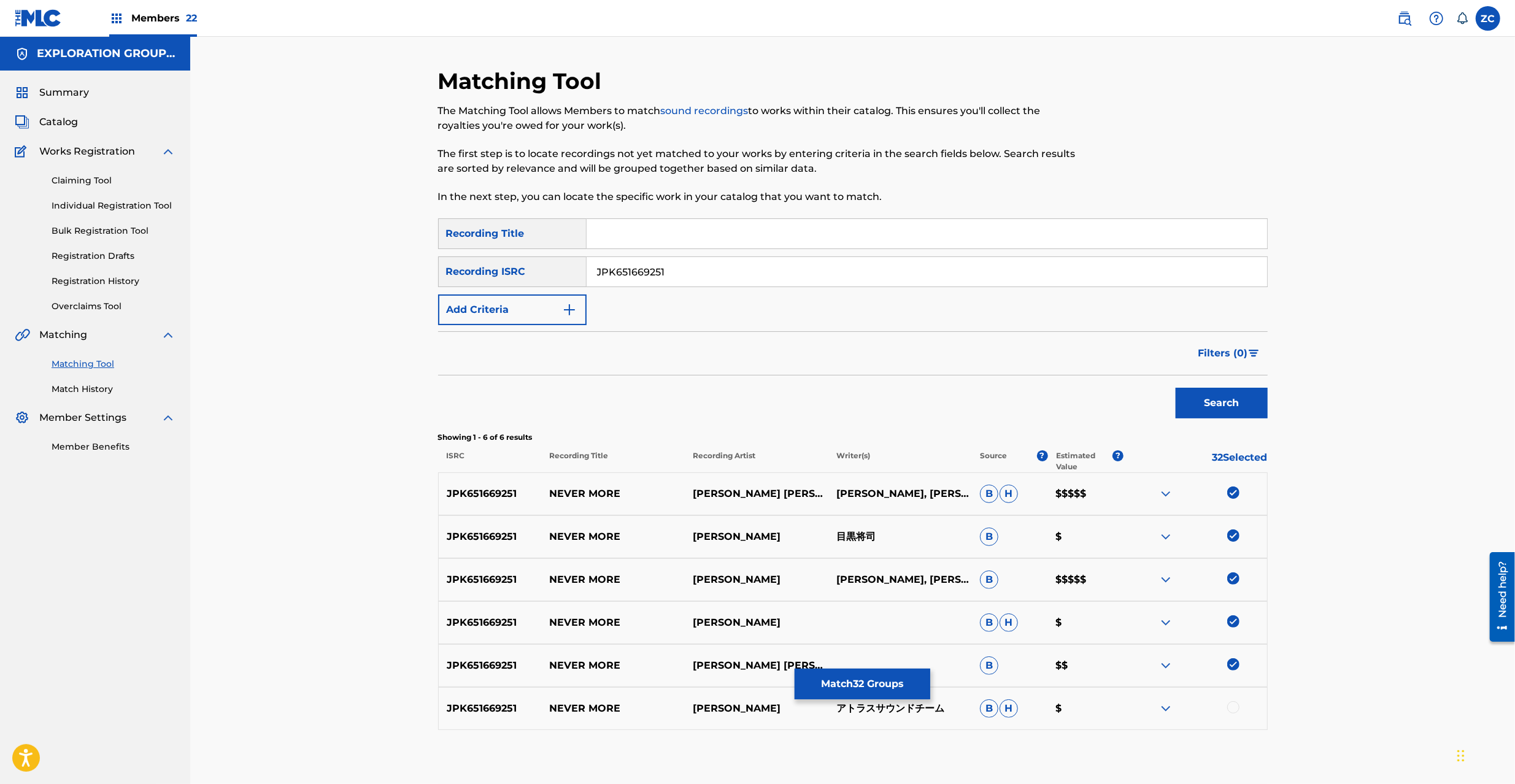
click at [1236, 711] on div at bounding box center [1233, 707] width 12 height 12
click at [855, 270] on input "JPK651669251" at bounding box center [926, 271] width 681 height 29
click at [1220, 401] on button "Search" at bounding box center [1222, 403] width 92 height 31
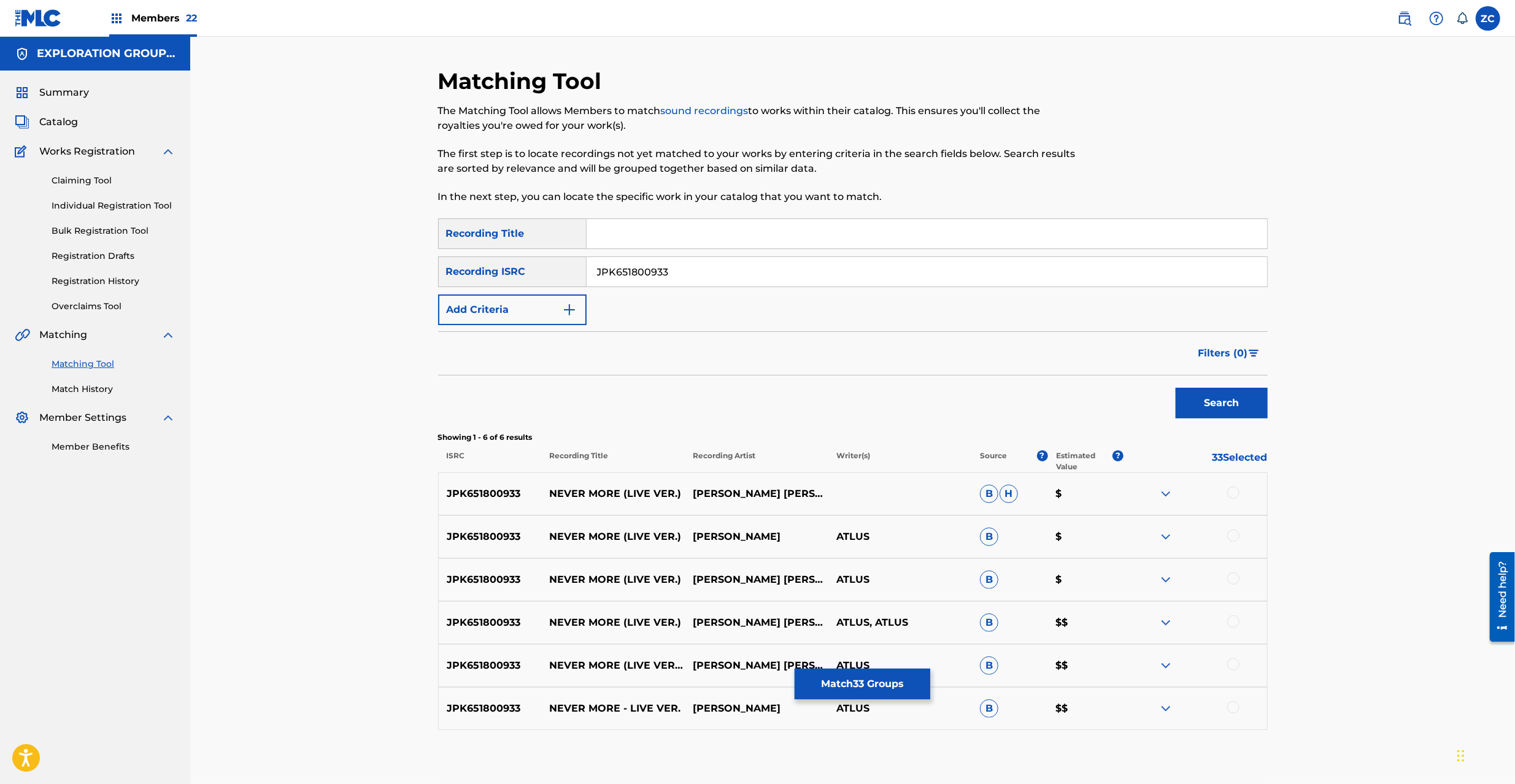
drag, startPoint x: 1235, startPoint y: 495, endPoint x: 1227, endPoint y: 523, distance: 29.1
click at [1235, 494] on div at bounding box center [1233, 492] width 12 height 12
drag, startPoint x: 1230, startPoint y: 534, endPoint x: 1231, endPoint y: 560, distance: 26.0
click at [1230, 535] on div at bounding box center [1233, 536] width 12 height 12
click at [1230, 575] on div at bounding box center [1233, 579] width 12 height 12
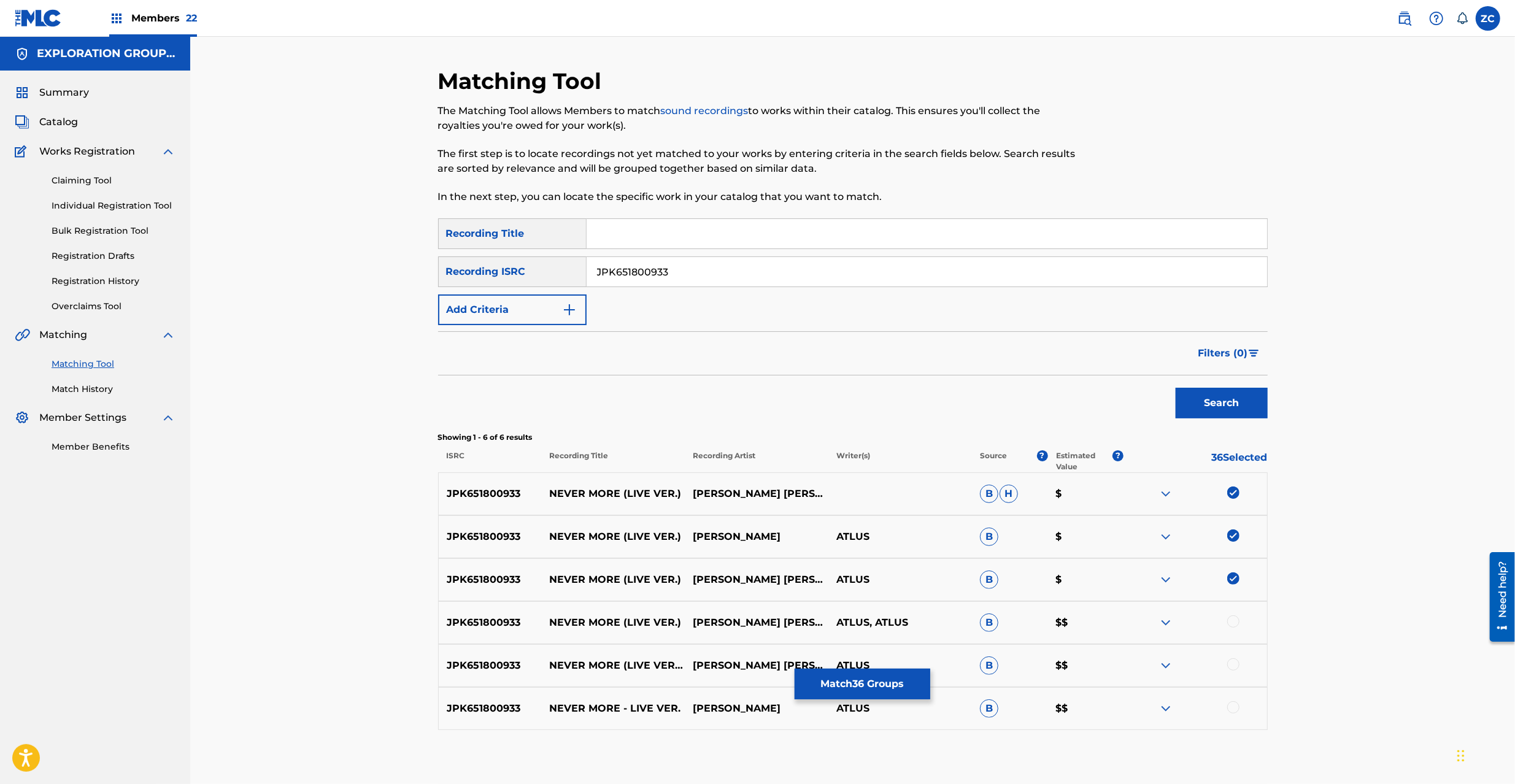
click at [1235, 625] on div at bounding box center [1233, 622] width 12 height 12
click at [1235, 663] on div at bounding box center [1233, 665] width 12 height 12
click at [1234, 702] on div at bounding box center [1233, 707] width 12 height 12
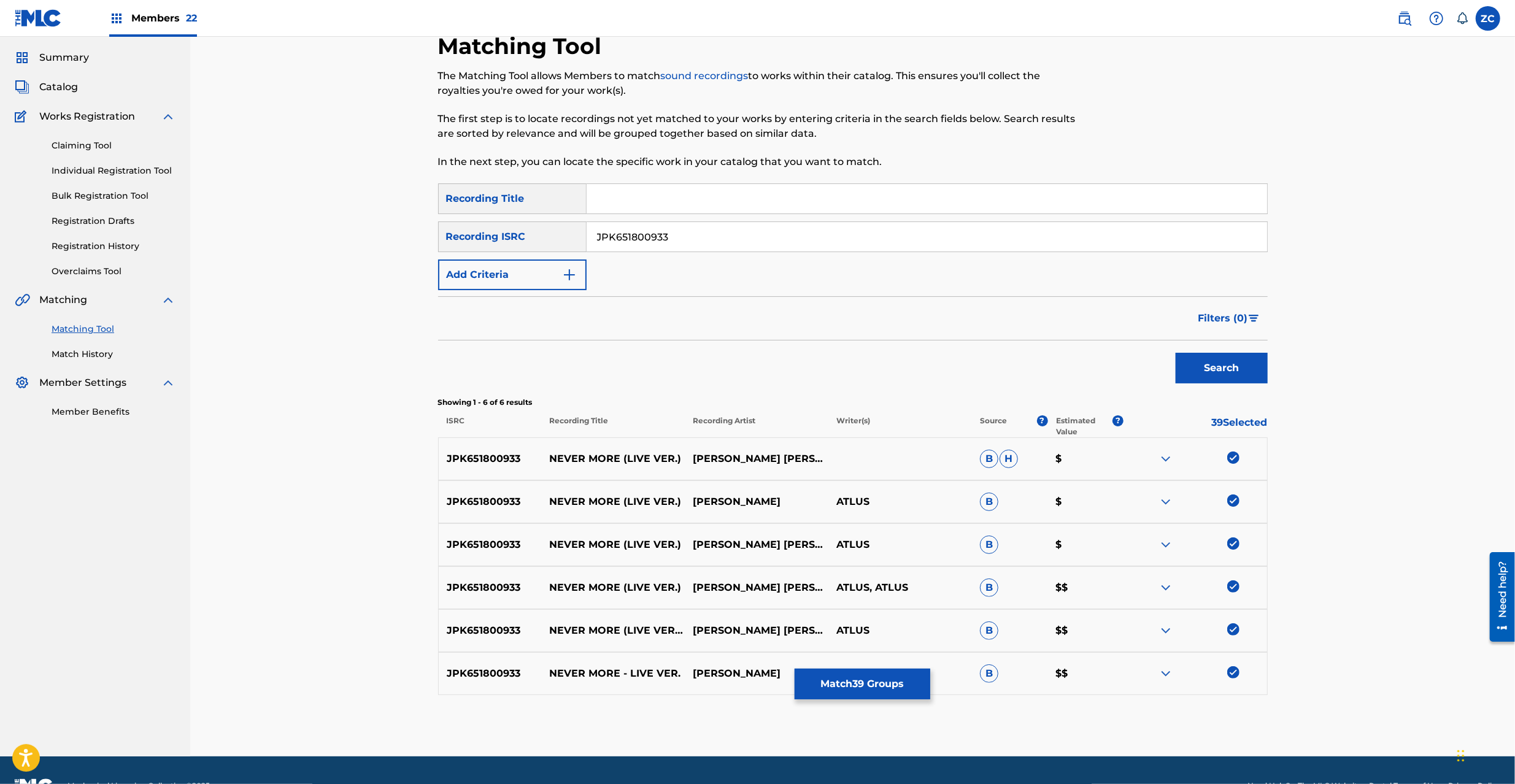
scroll to position [66, 0]
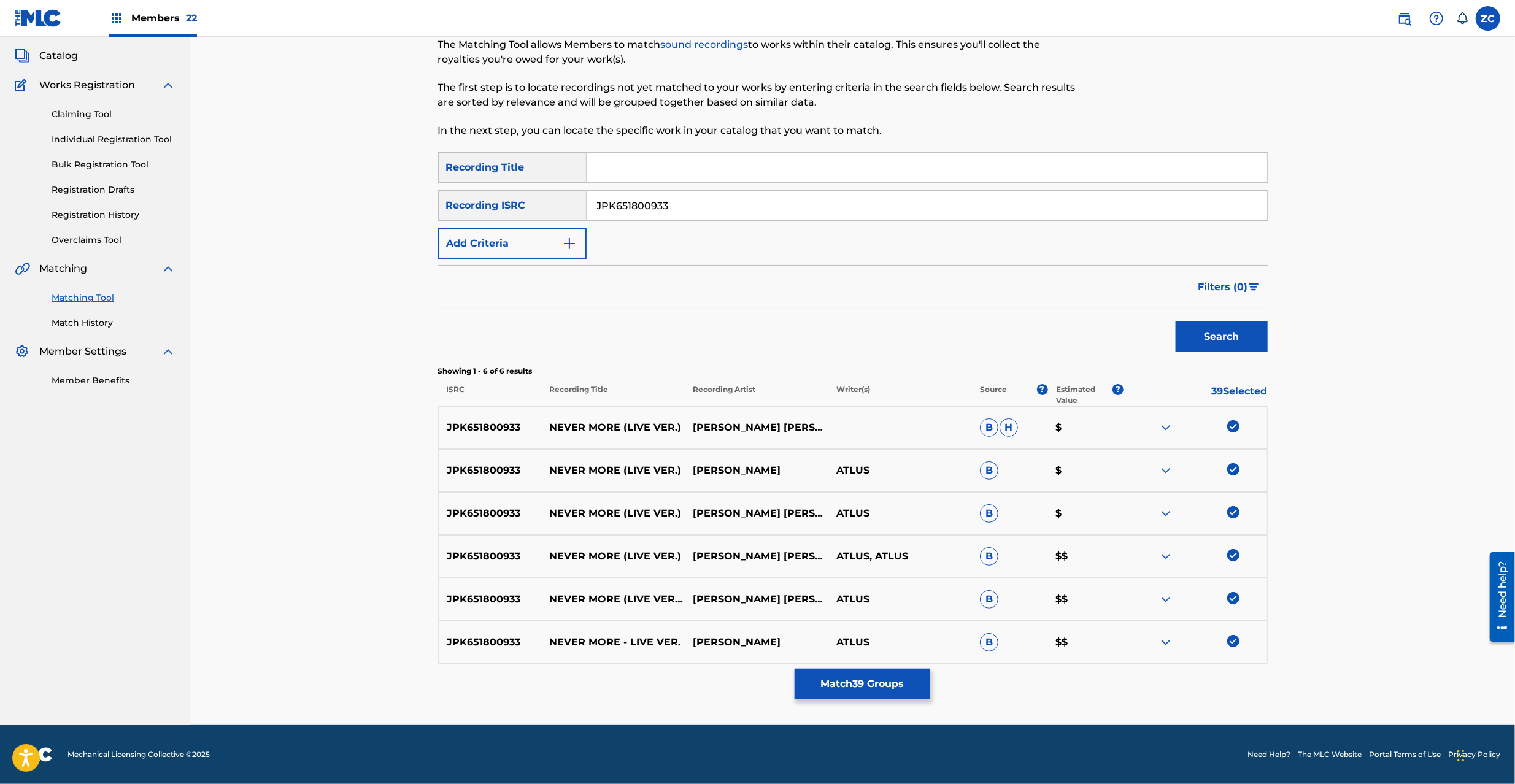
click at [790, 215] on input "JPK651800933" at bounding box center [926, 205] width 681 height 29
click at [1201, 338] on button "Search" at bounding box center [1222, 337] width 92 height 31
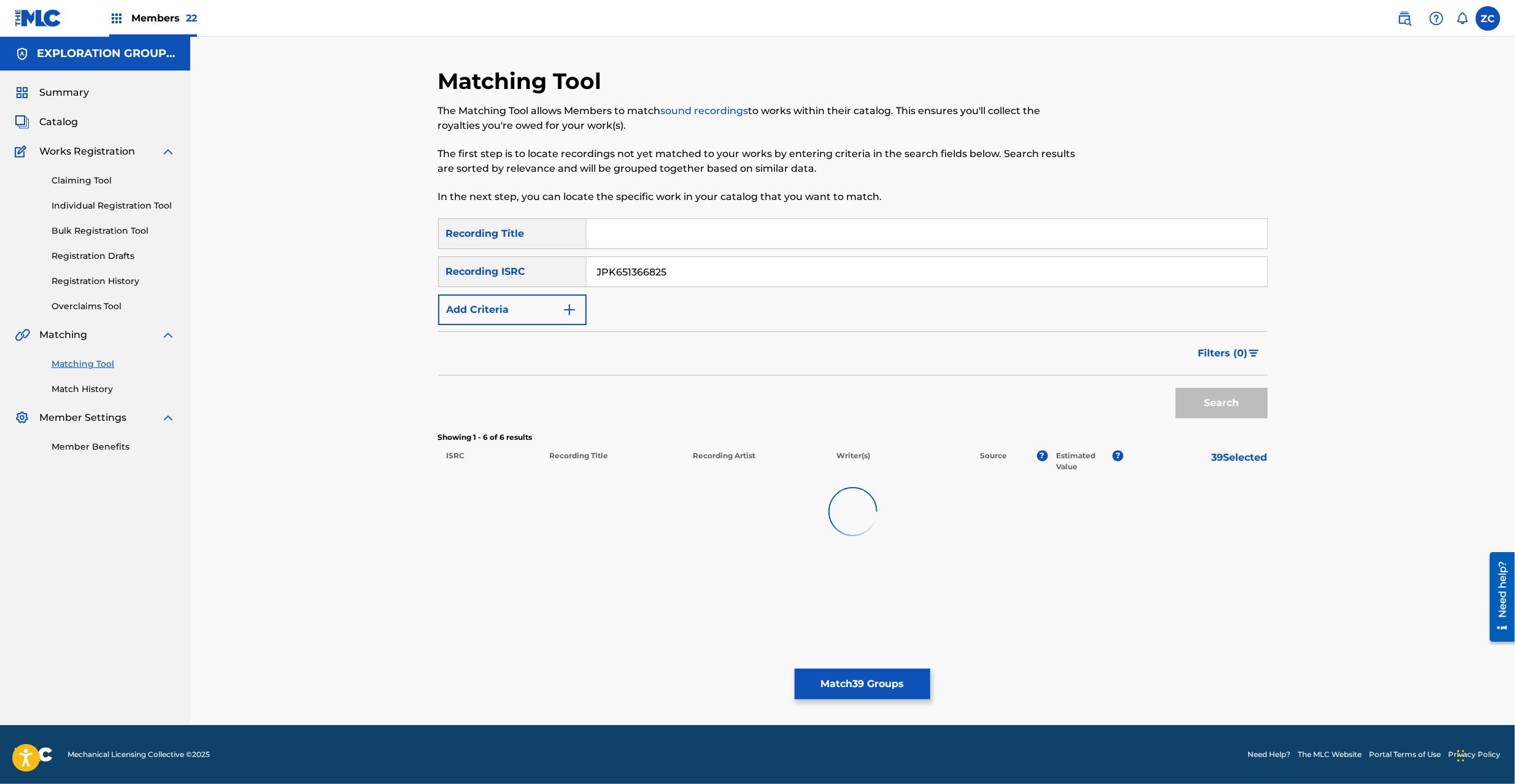
scroll to position [0, 0]
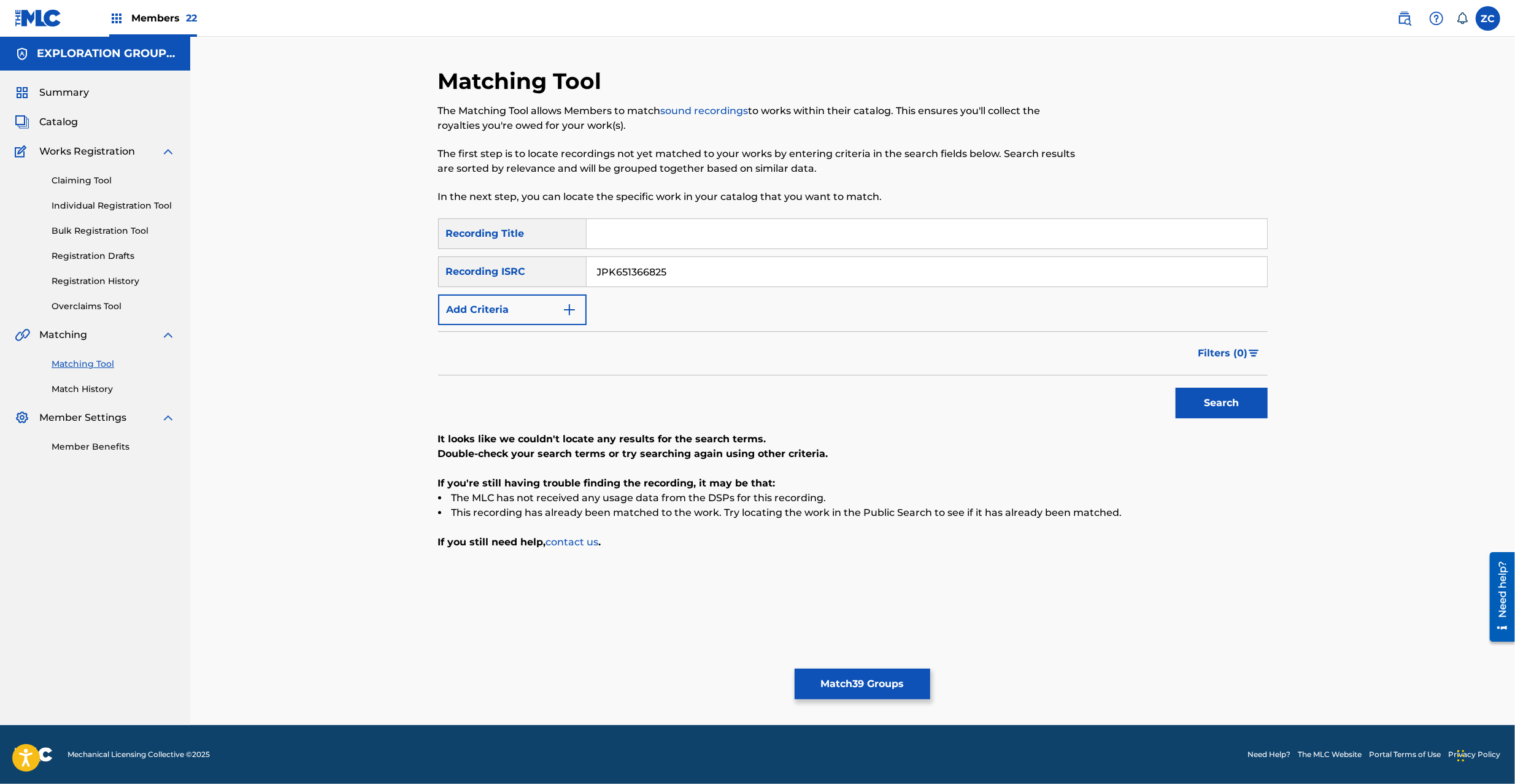
click at [935, 275] on input "JPK651366825" at bounding box center [926, 271] width 681 height 29
click at [1235, 403] on button "Search" at bounding box center [1222, 403] width 92 height 31
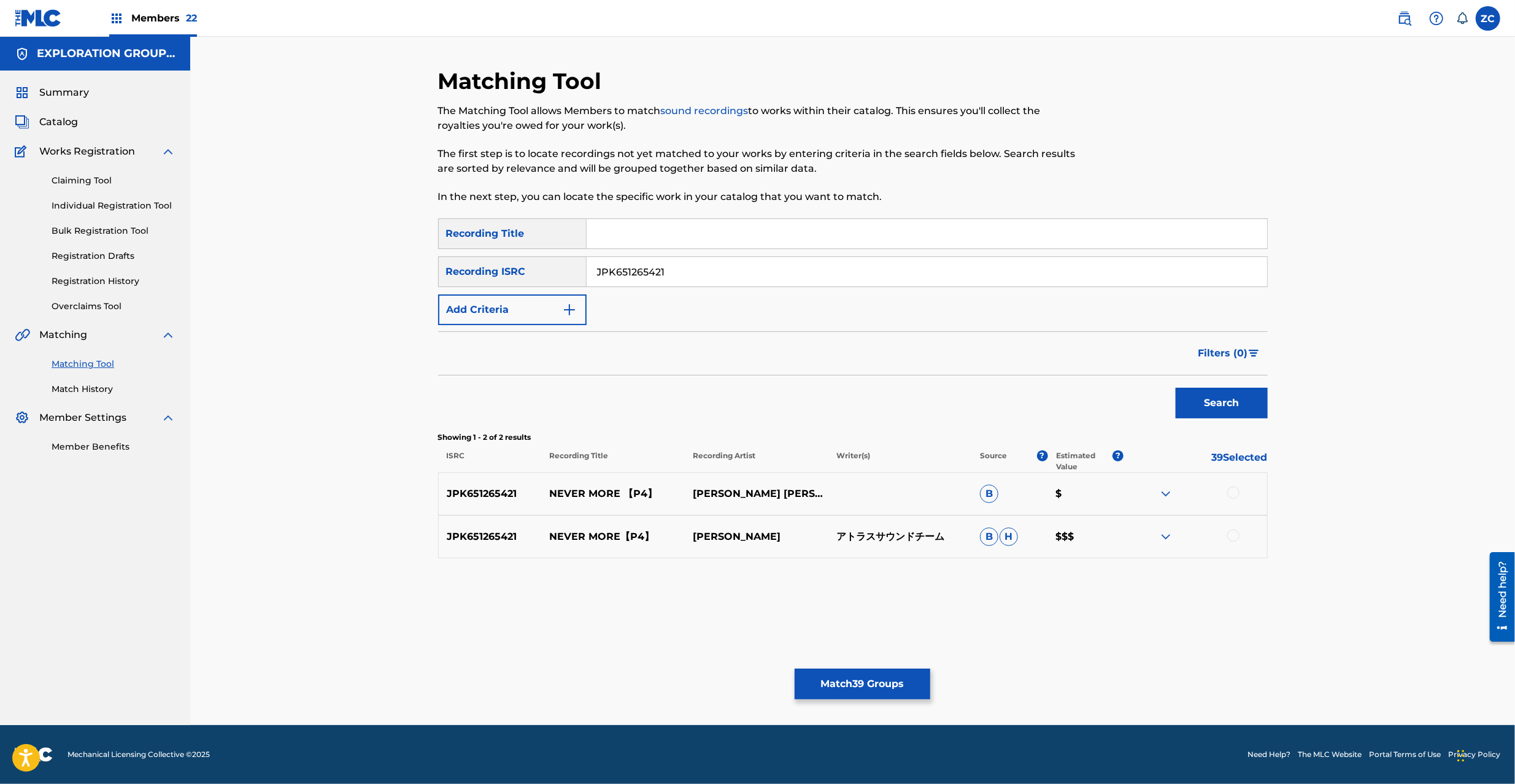
click at [1240, 489] on div at bounding box center [1195, 493] width 144 height 14
click at [1231, 535] on div at bounding box center [1233, 536] width 12 height 12
click at [1237, 491] on div at bounding box center [1233, 492] width 12 height 12
click at [921, 270] on input "JPK651265421" at bounding box center [926, 271] width 681 height 29
click at [1217, 398] on button "Search" at bounding box center [1222, 403] width 92 height 31
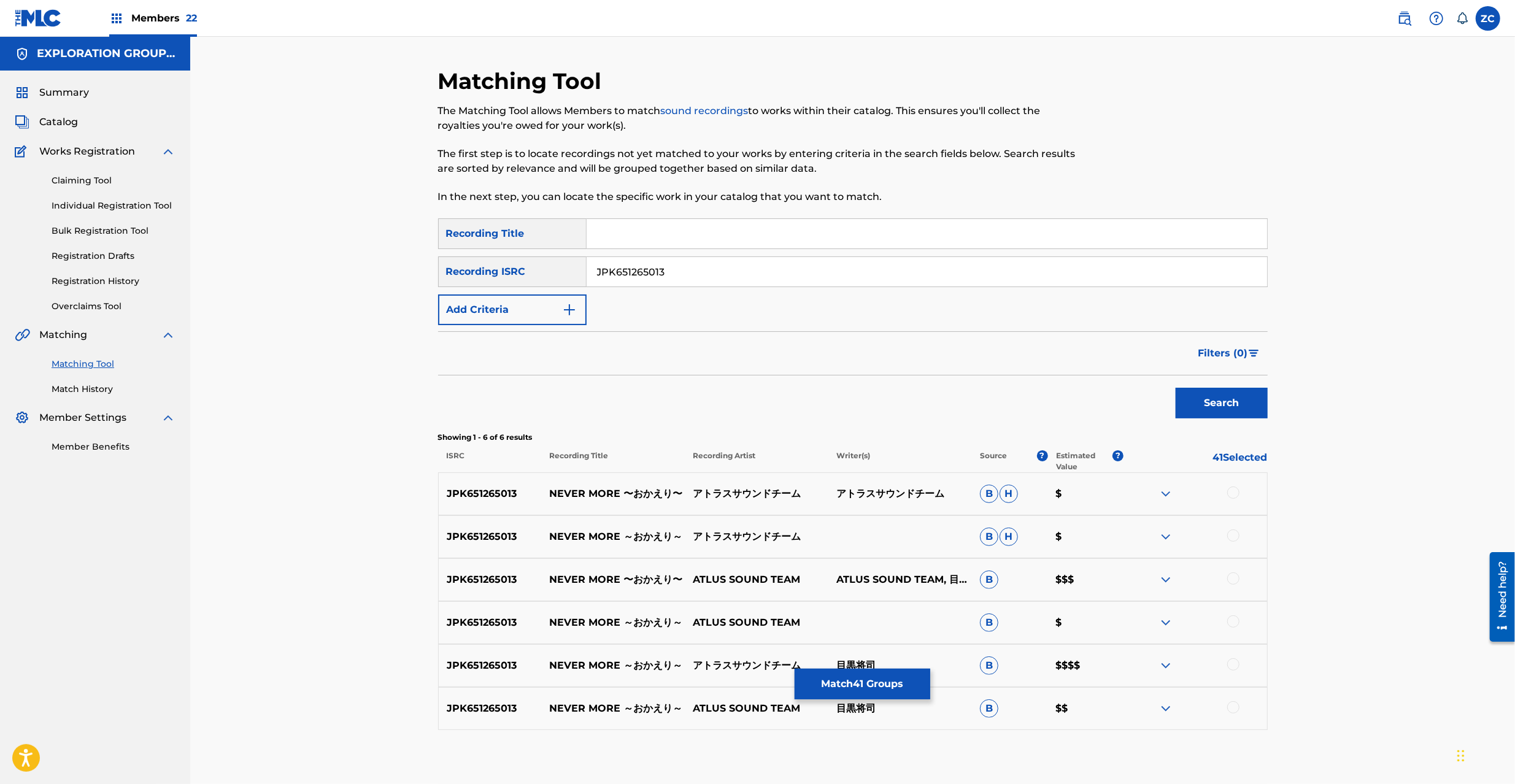
click at [1235, 491] on div at bounding box center [1233, 492] width 12 height 12
click at [1231, 535] on div at bounding box center [1233, 536] width 12 height 12
click at [1231, 576] on div at bounding box center [1233, 579] width 12 height 12
click at [1233, 628] on div at bounding box center [1195, 622] width 144 height 14
click at [1230, 619] on div at bounding box center [1233, 622] width 12 height 12
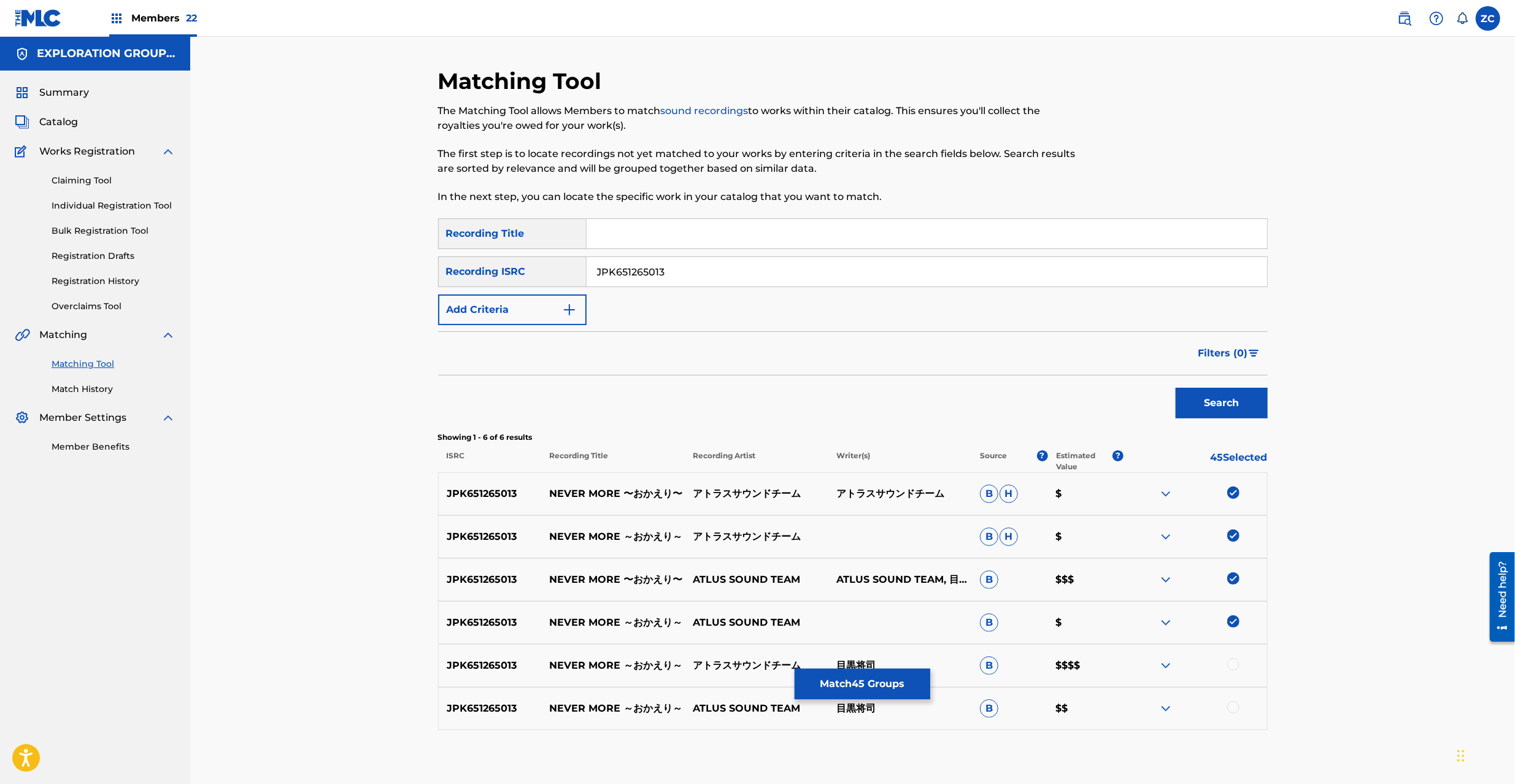
click at [1231, 663] on div at bounding box center [1233, 665] width 12 height 12
click at [1231, 707] on div at bounding box center [1233, 707] width 12 height 12
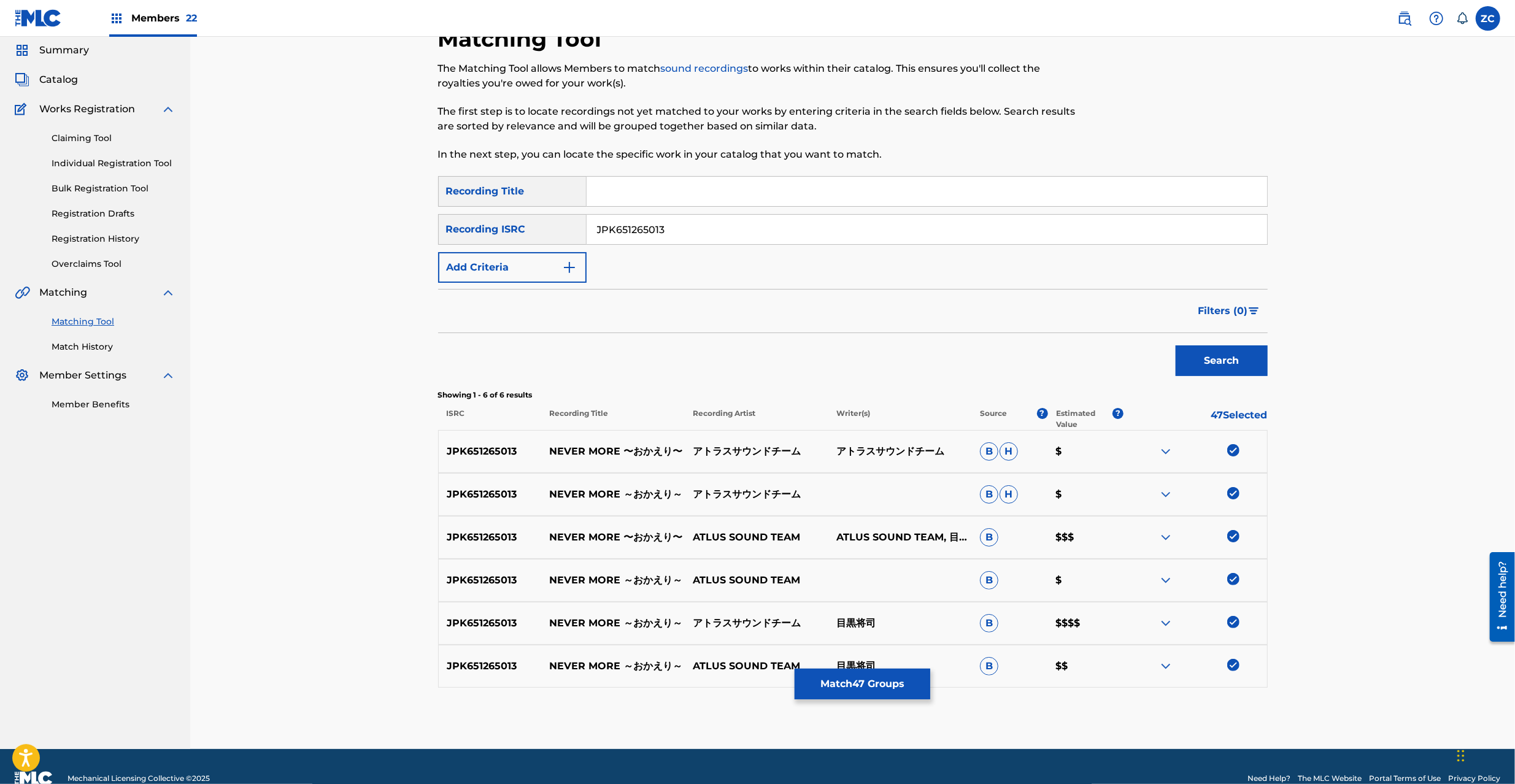
scroll to position [66, 0]
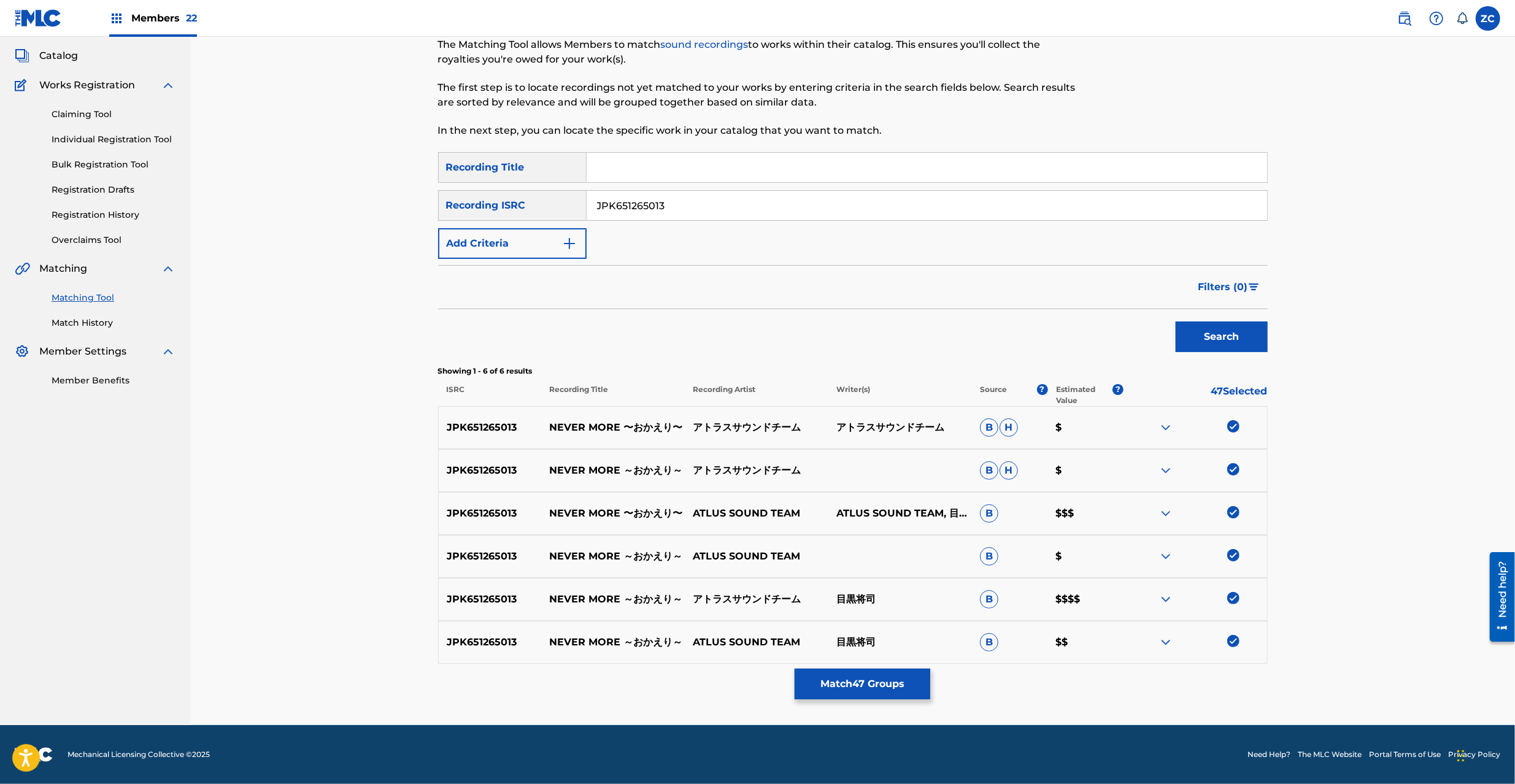
click at [877, 211] on input "JPK651265013" at bounding box center [926, 205] width 681 height 29
click at [1233, 348] on button "Search" at bounding box center [1222, 337] width 92 height 31
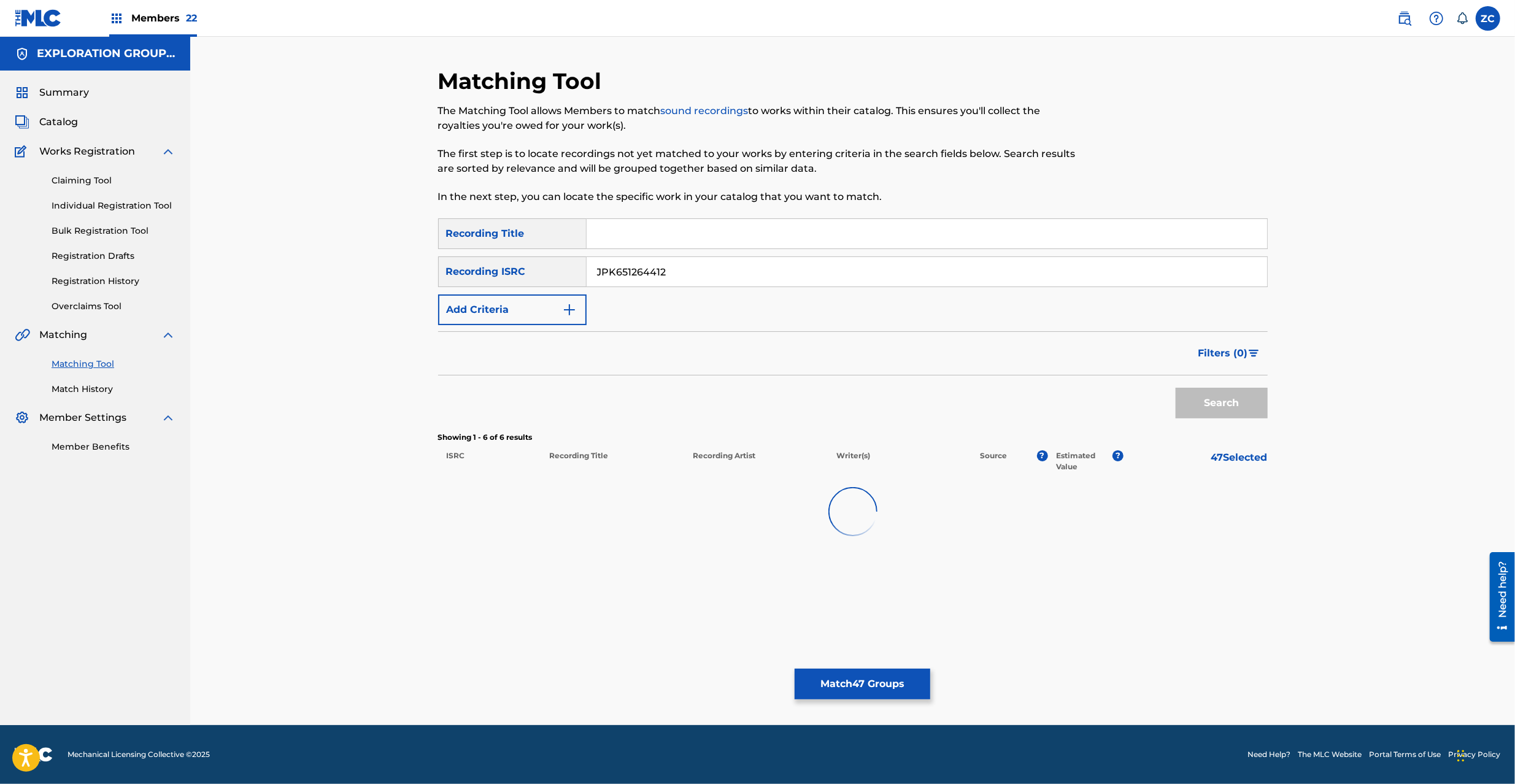
scroll to position [0, 0]
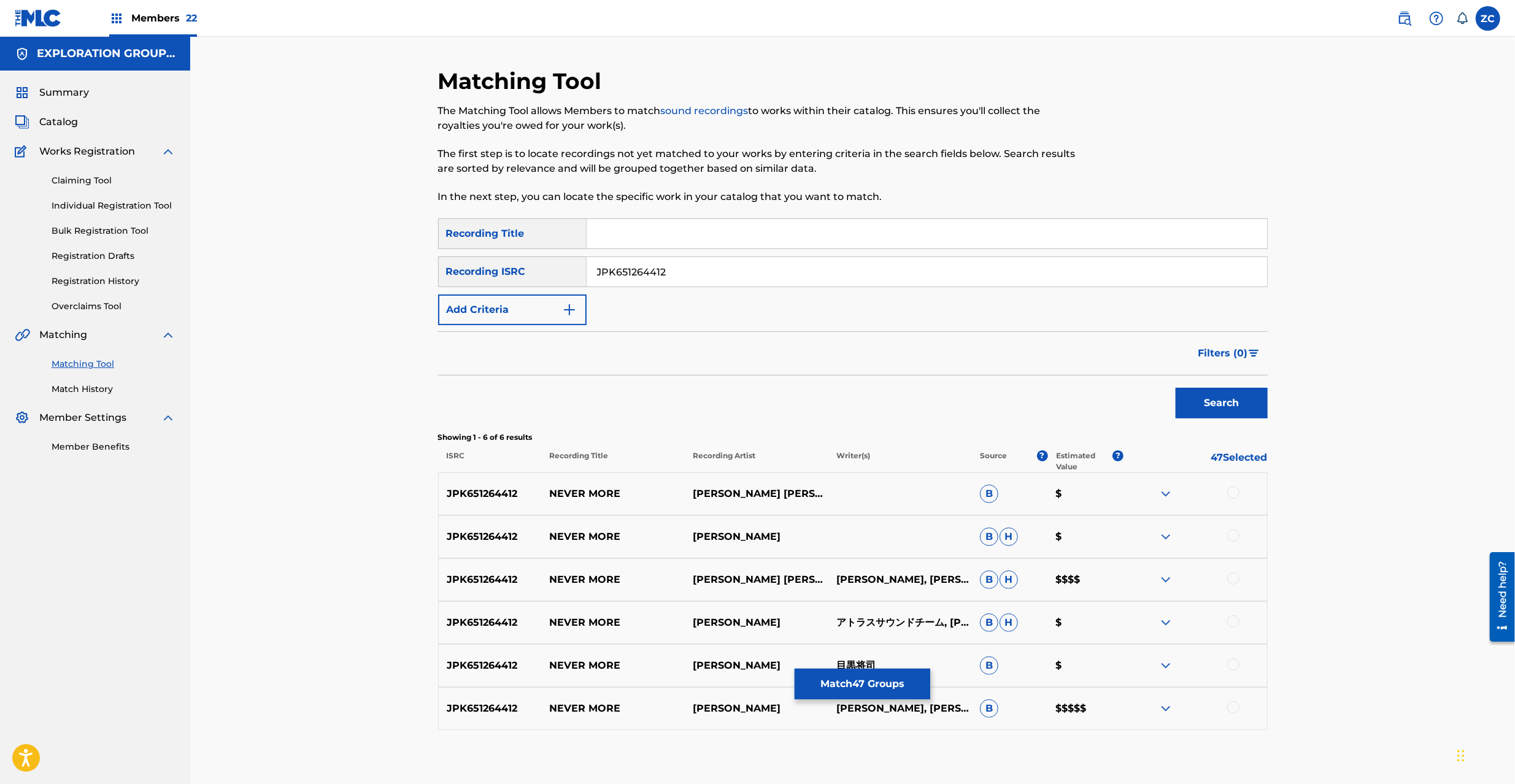
click at [1232, 492] on div at bounding box center [1233, 492] width 12 height 12
click at [1234, 541] on div at bounding box center [1233, 536] width 12 height 12
click at [1234, 580] on div at bounding box center [1233, 579] width 12 height 12
click at [1235, 622] on div at bounding box center [1233, 622] width 12 height 12
click at [1233, 665] on div at bounding box center [1233, 665] width 12 height 12
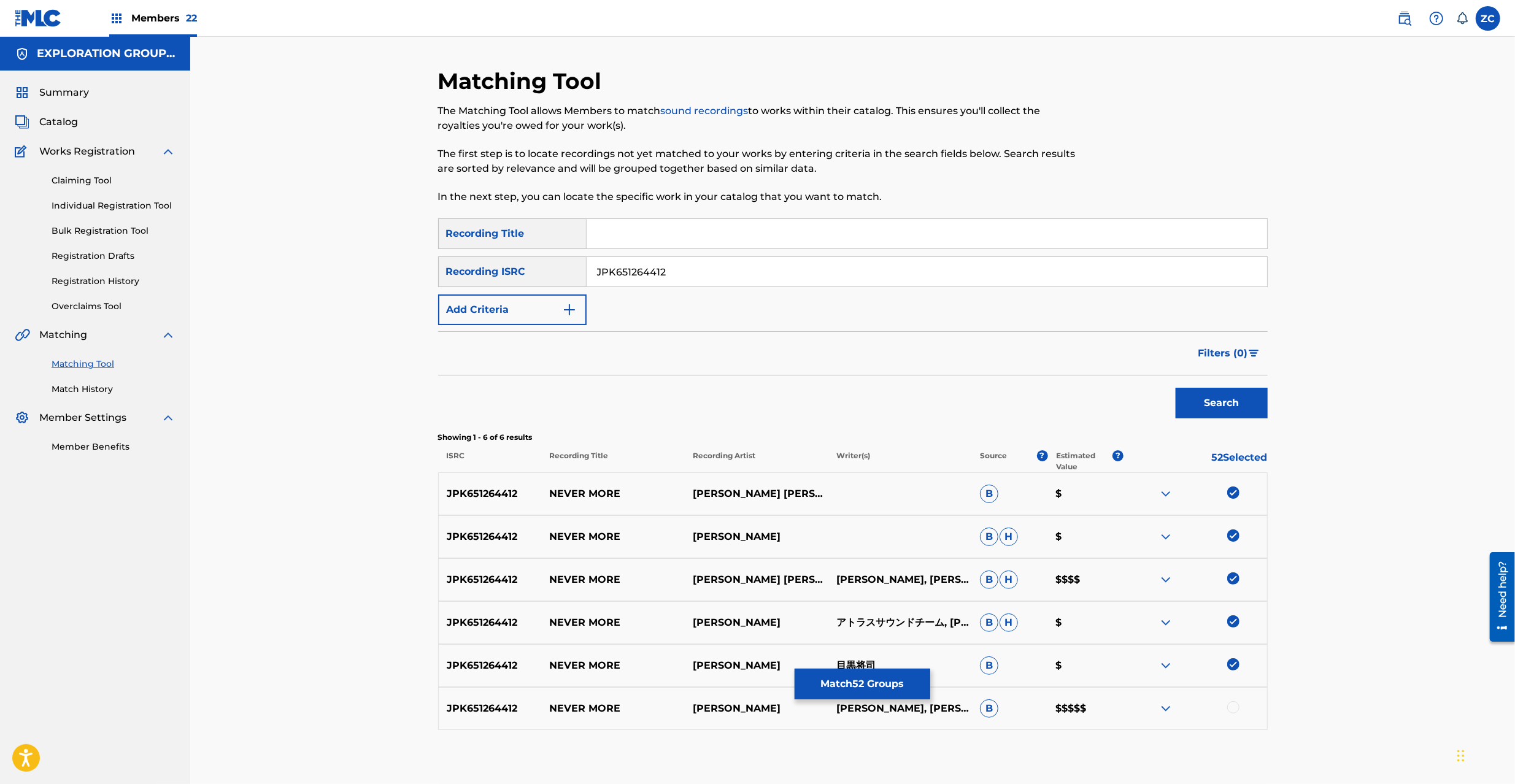
click at [1234, 703] on div at bounding box center [1233, 707] width 12 height 12
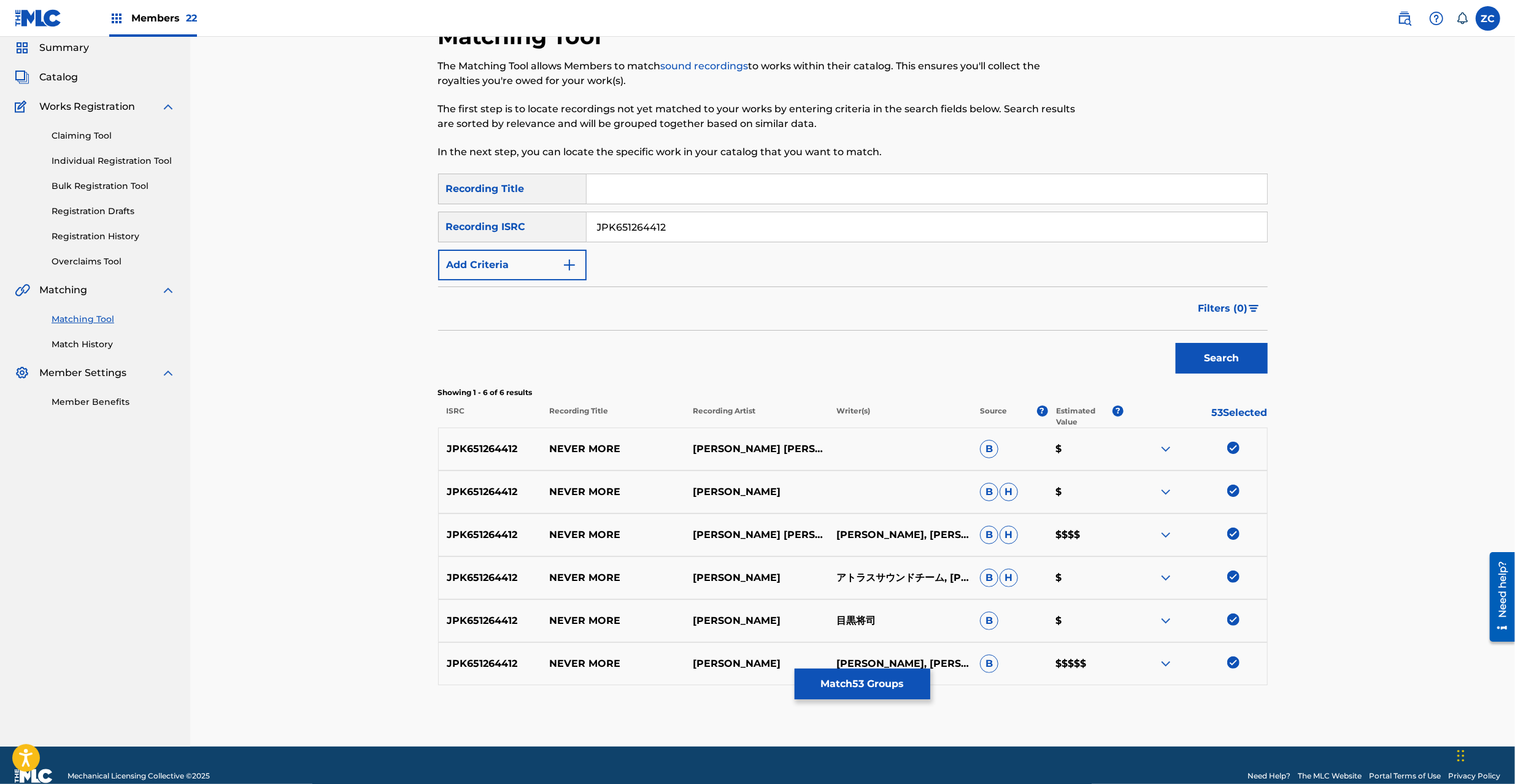
scroll to position [66, 0]
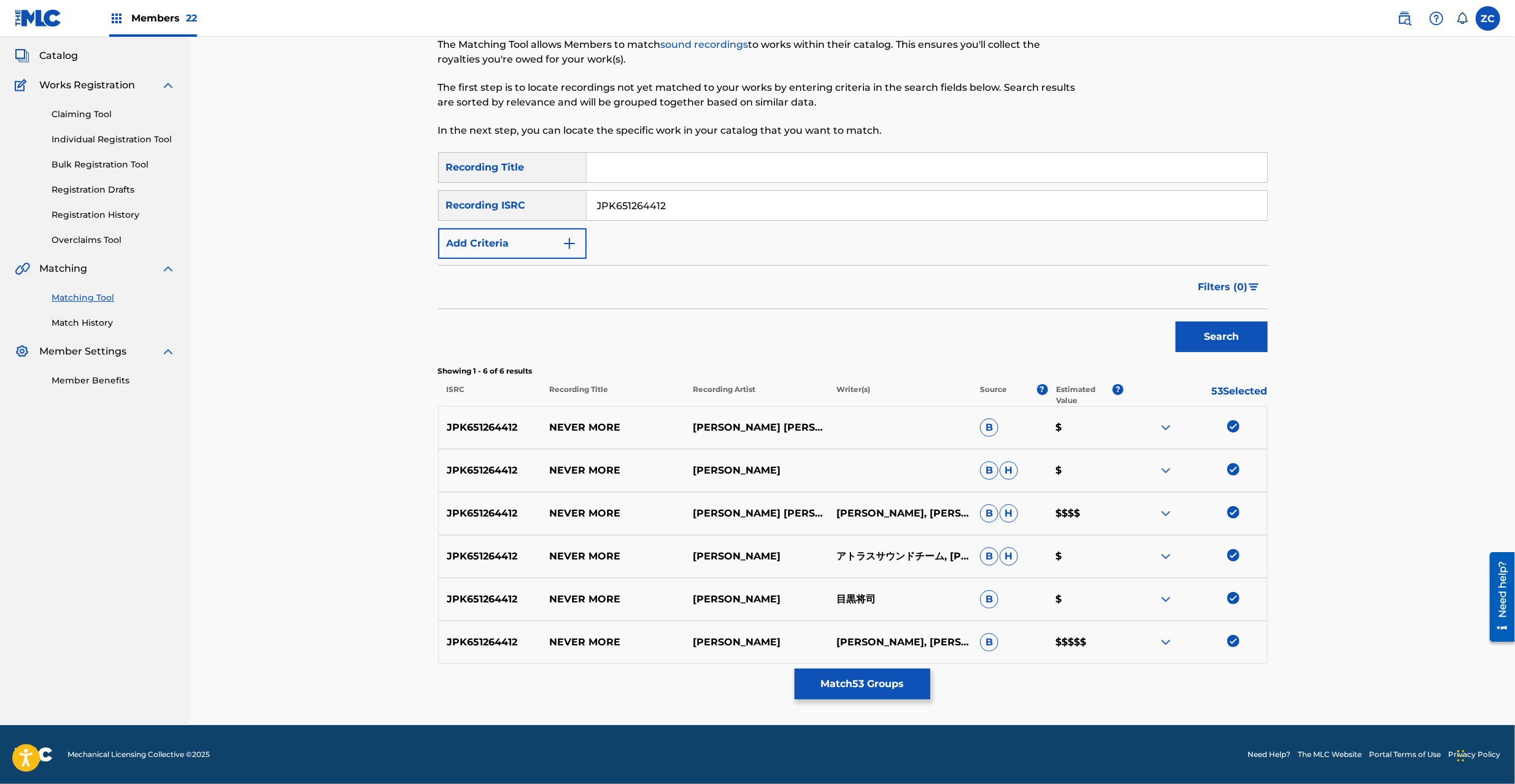
click at [865, 202] on input "JPK651264412" at bounding box center [926, 205] width 681 height 29
click at [1206, 332] on button "Search" at bounding box center [1222, 337] width 92 height 31
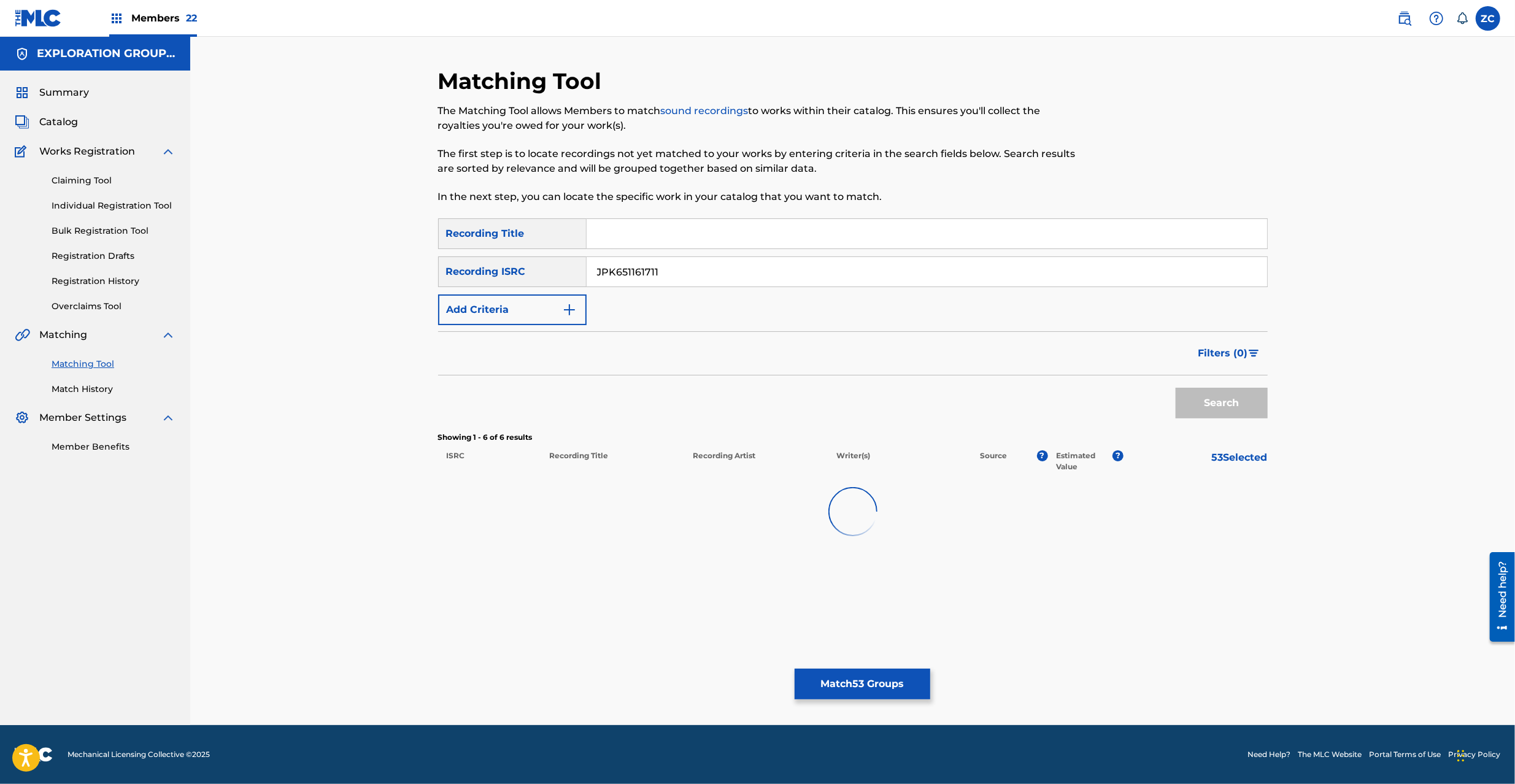
scroll to position [0, 0]
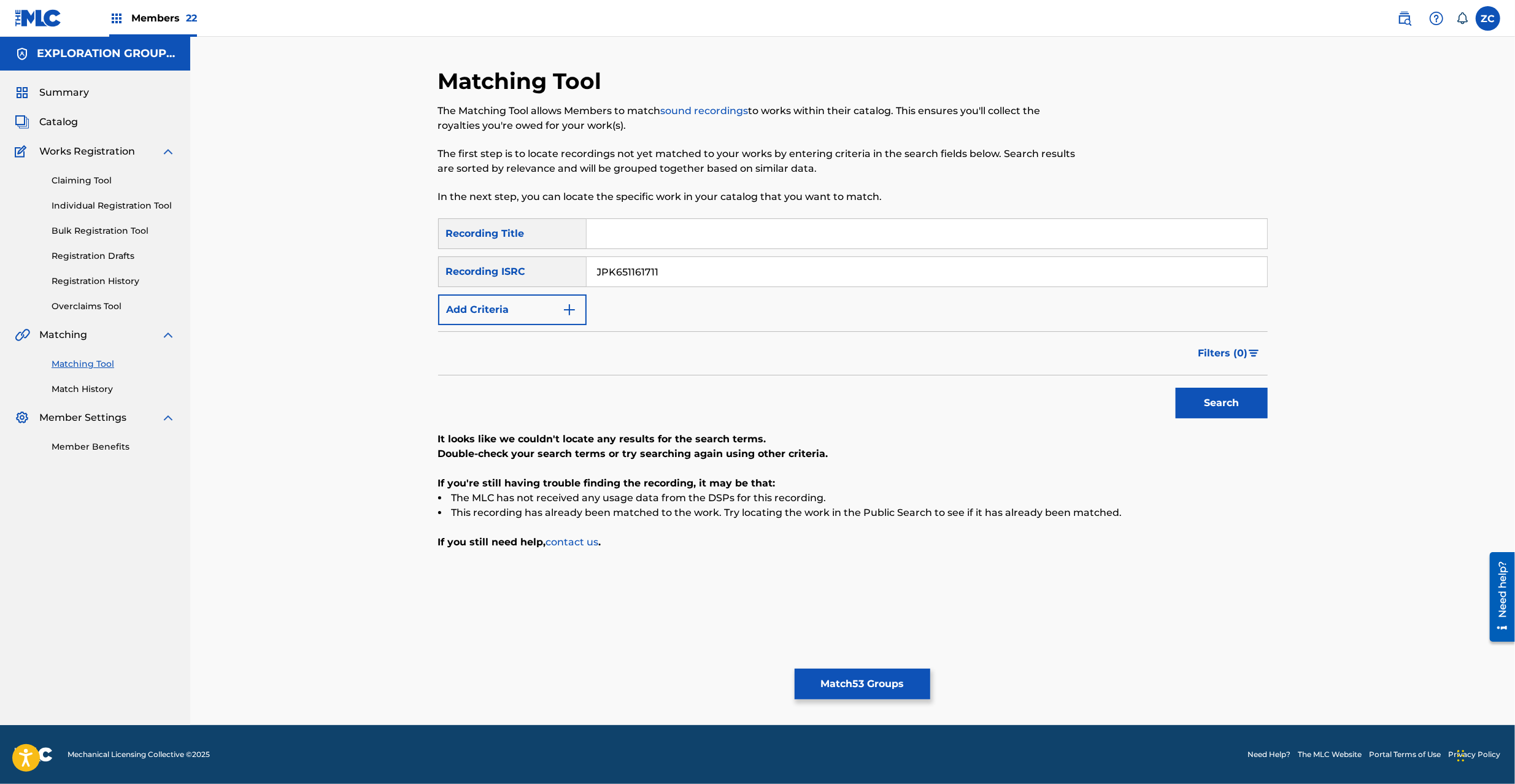
click at [1085, 264] on input "JPK651161711" at bounding box center [926, 271] width 681 height 29
click at [1242, 405] on button "Search" at bounding box center [1222, 403] width 92 height 31
click at [1273, 643] on div "Matching Tool The Matching Tool allows Members to match sound recordings to wor…" at bounding box center [852, 396] width 859 height 658
click at [909, 261] on input "JPK651393036" at bounding box center [926, 271] width 681 height 29
type input "JPK651396031"
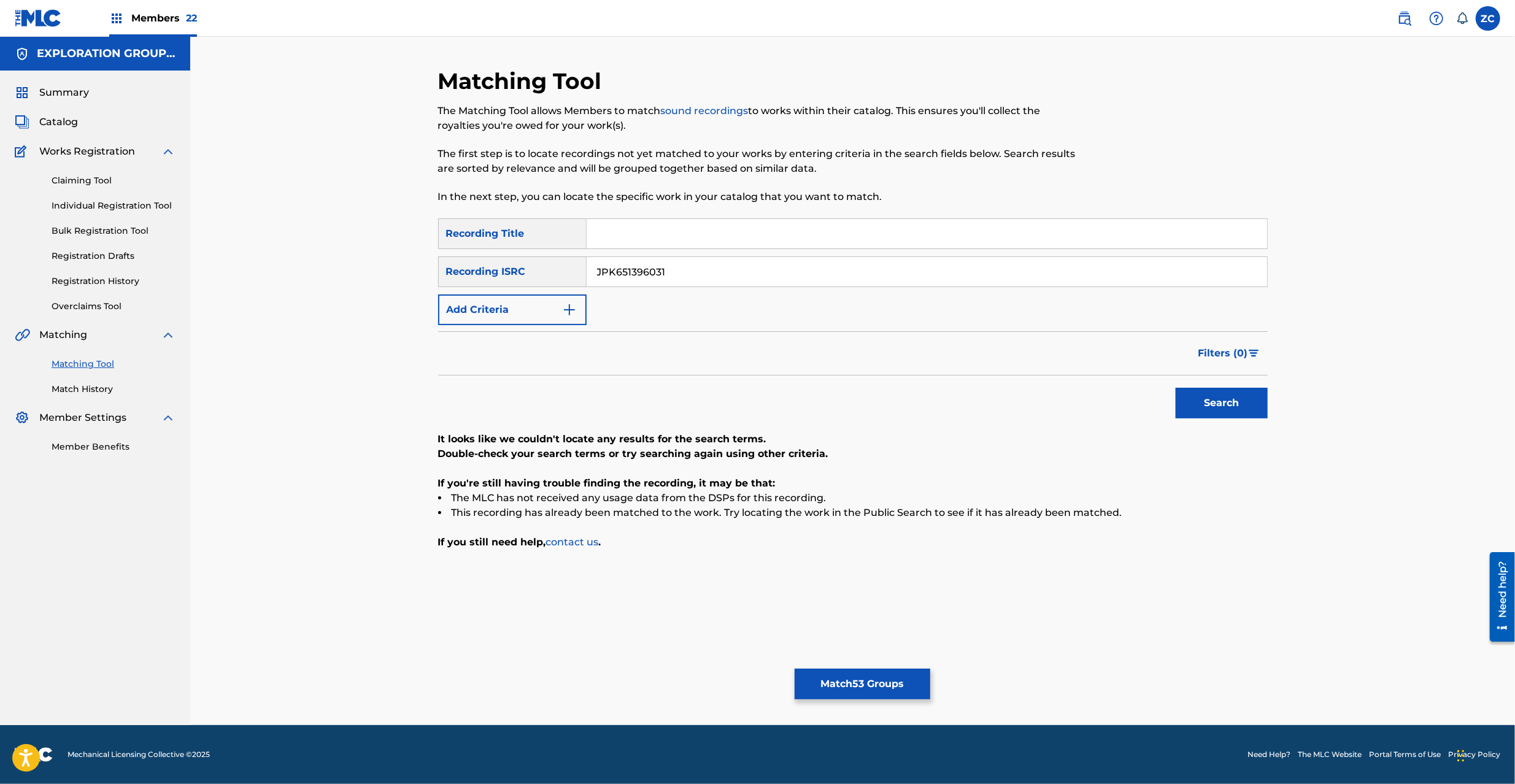
click at [1237, 418] on button "Search" at bounding box center [1222, 403] width 92 height 31
click at [892, 686] on button "Match 53 Groups" at bounding box center [862, 684] width 135 height 31
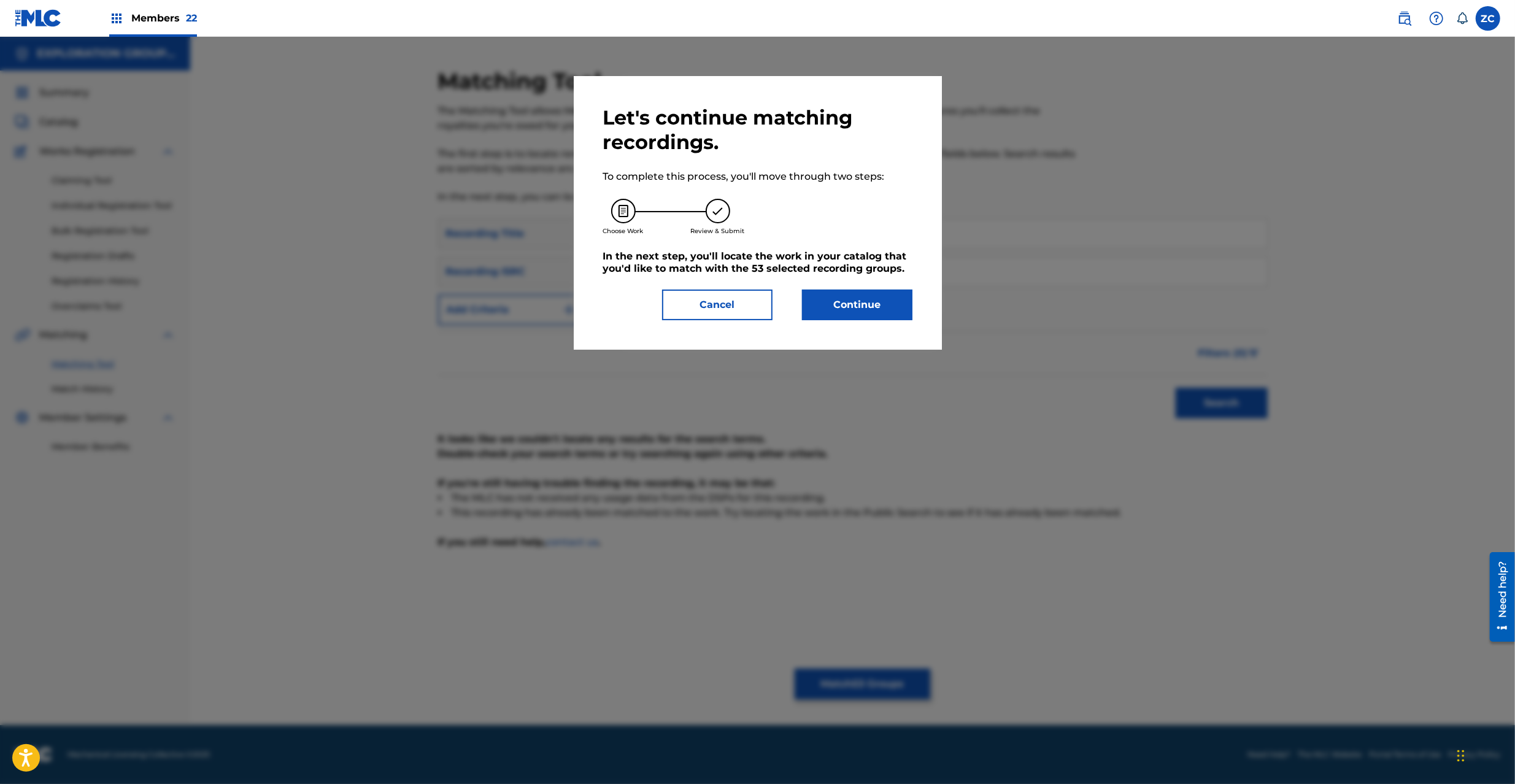
click at [867, 310] on button "Continue" at bounding box center [858, 304] width 110 height 31
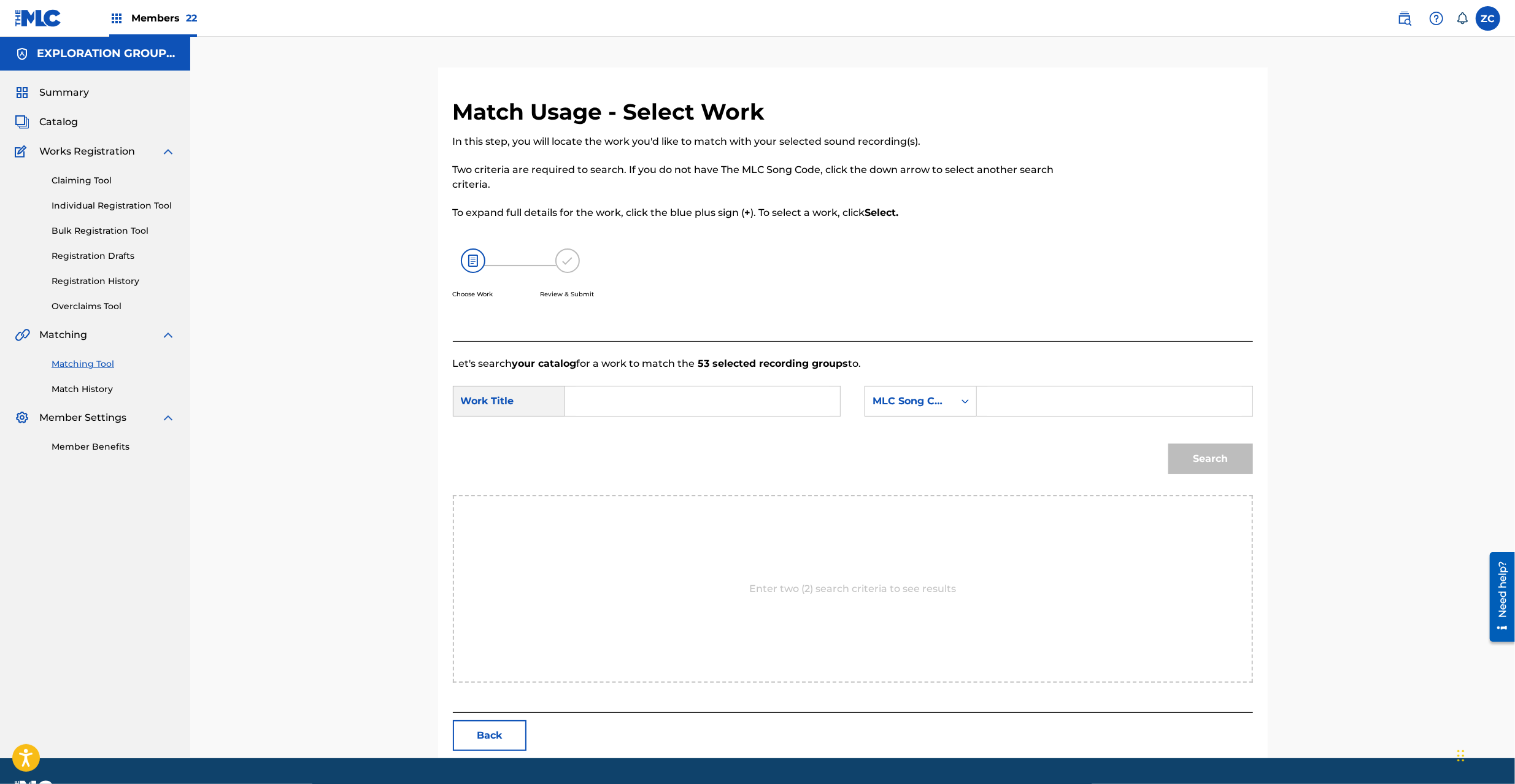
click at [656, 387] on input "Search Form" at bounding box center [703, 401] width 254 height 29
click at [692, 403] on input "Never More Okaeri N98BHA" at bounding box center [703, 401] width 254 height 29
type input "Never More Okaeri"
click at [1028, 400] on input "Search Form" at bounding box center [1115, 401] width 254 height 29
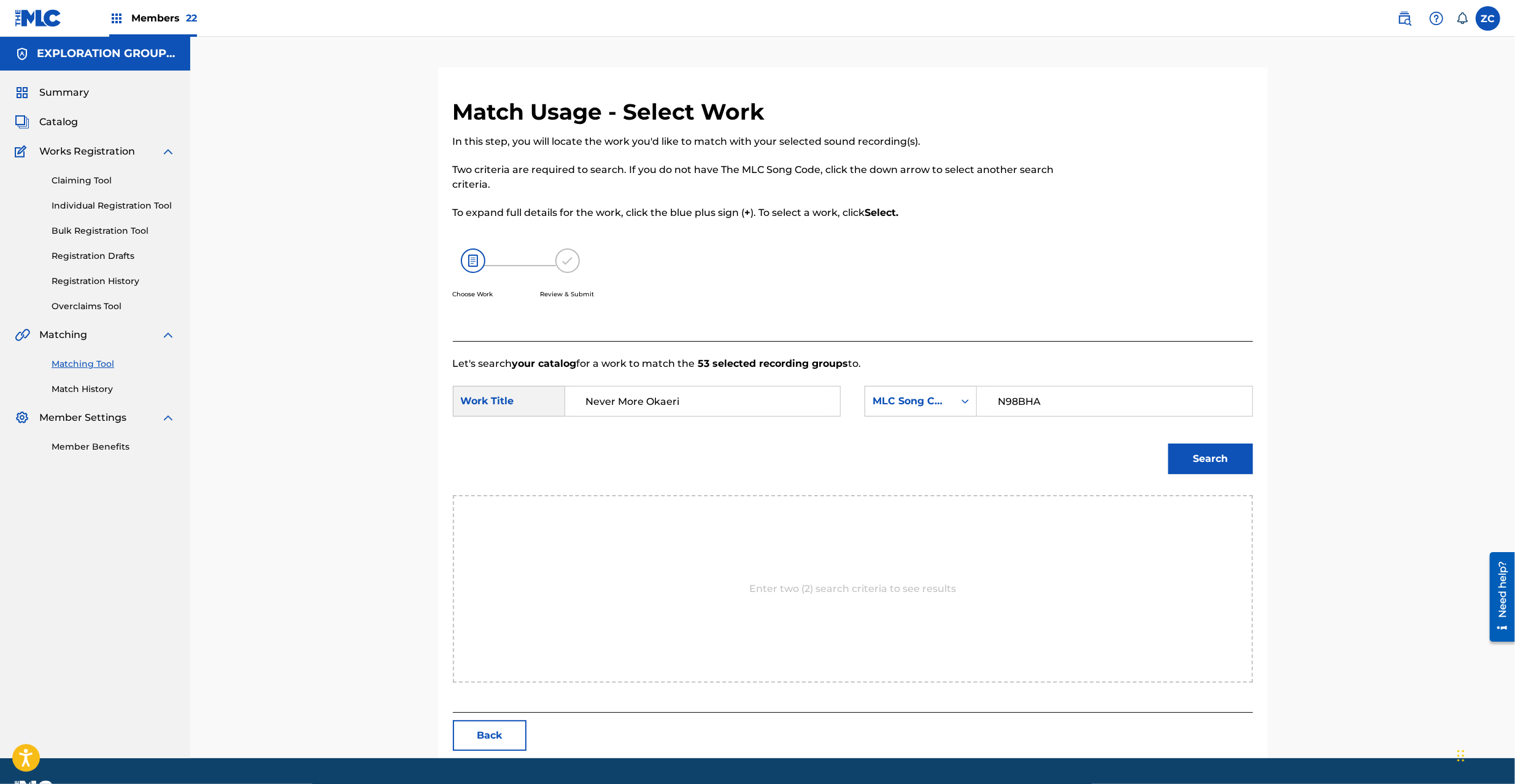
type input "N98BHA"
click at [1217, 456] on button "Search" at bounding box center [1210, 458] width 85 height 31
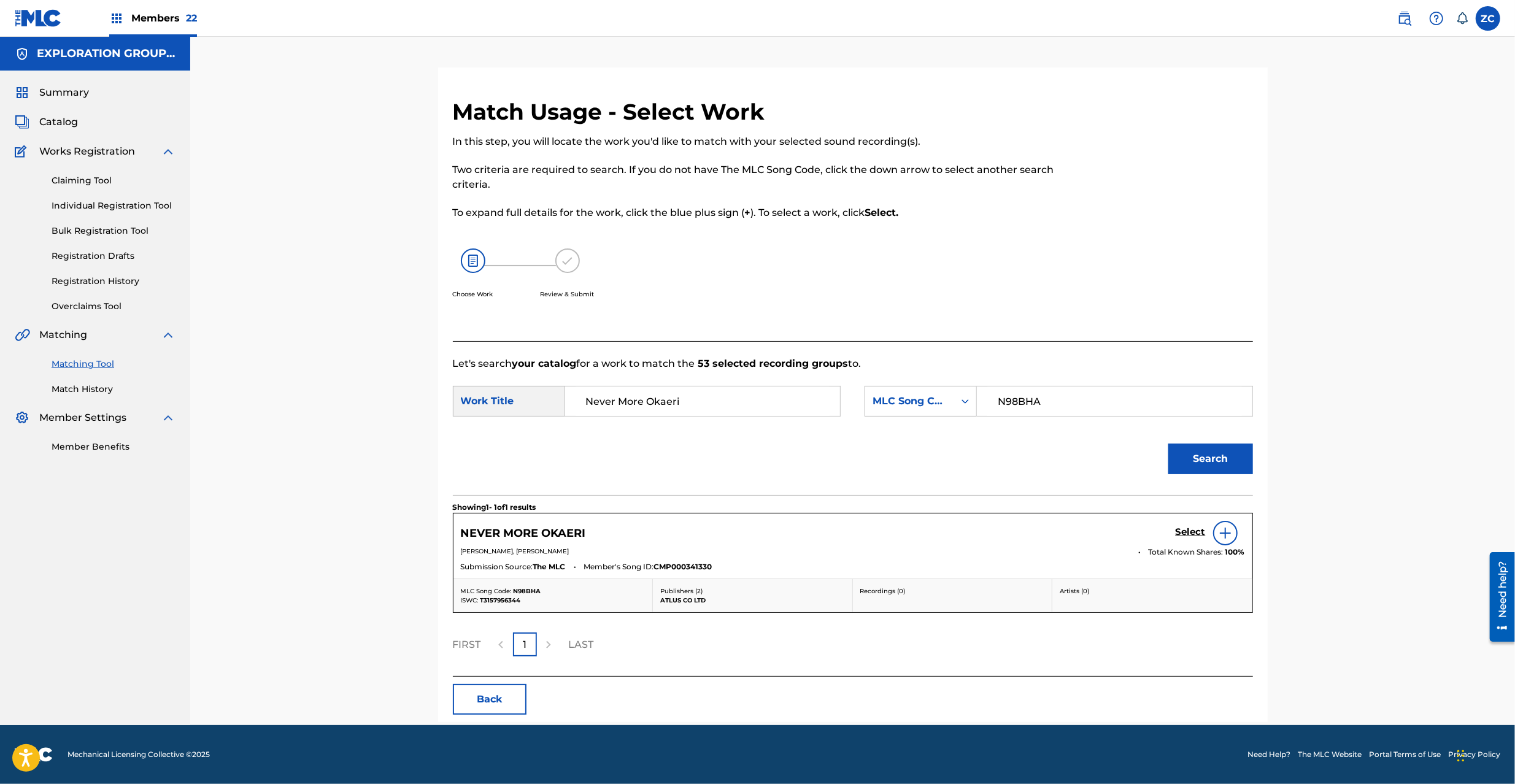
click at [1183, 532] on h5 "Select" at bounding box center [1191, 532] width 30 height 11
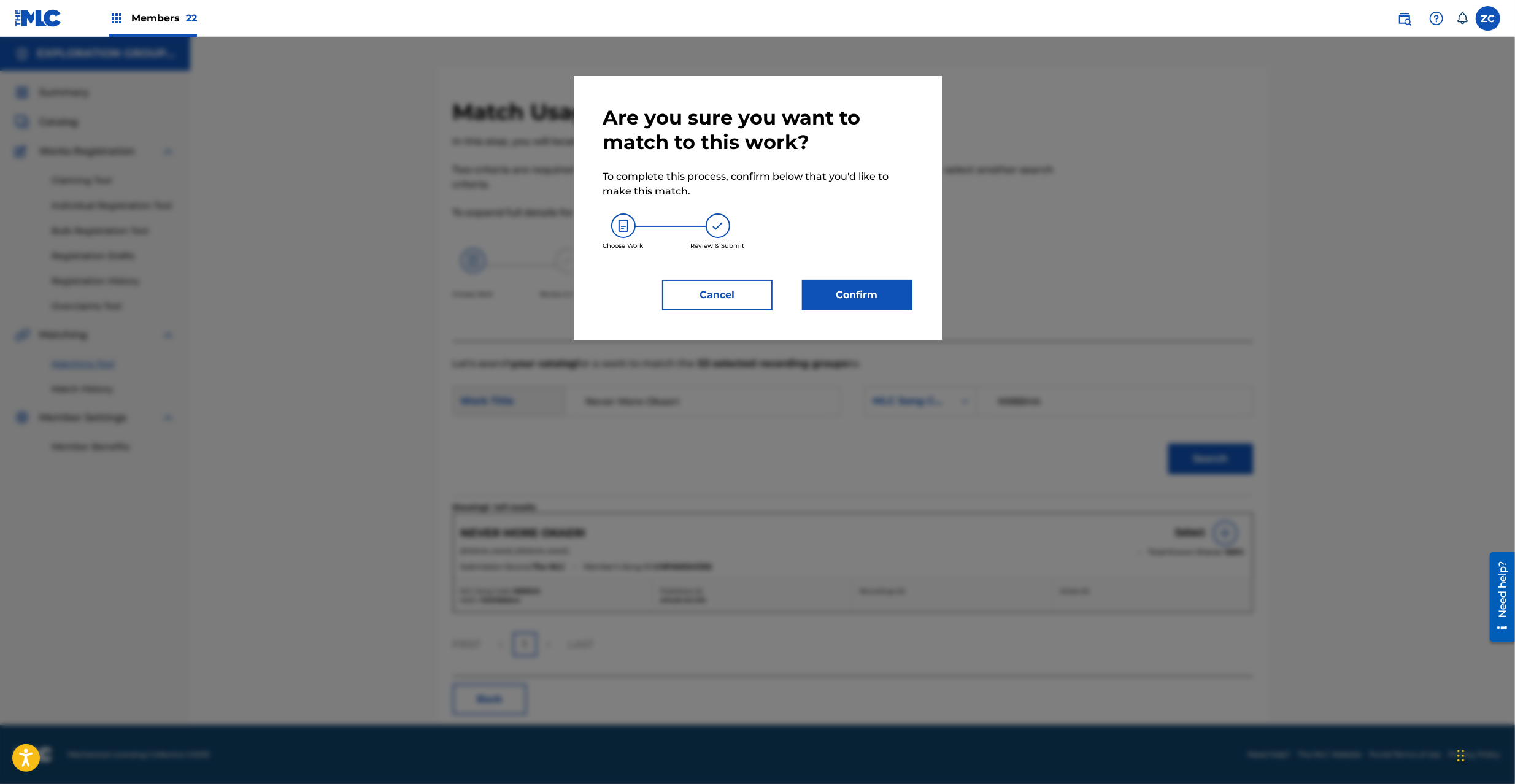
click at [874, 288] on button "Confirm" at bounding box center [858, 295] width 110 height 31
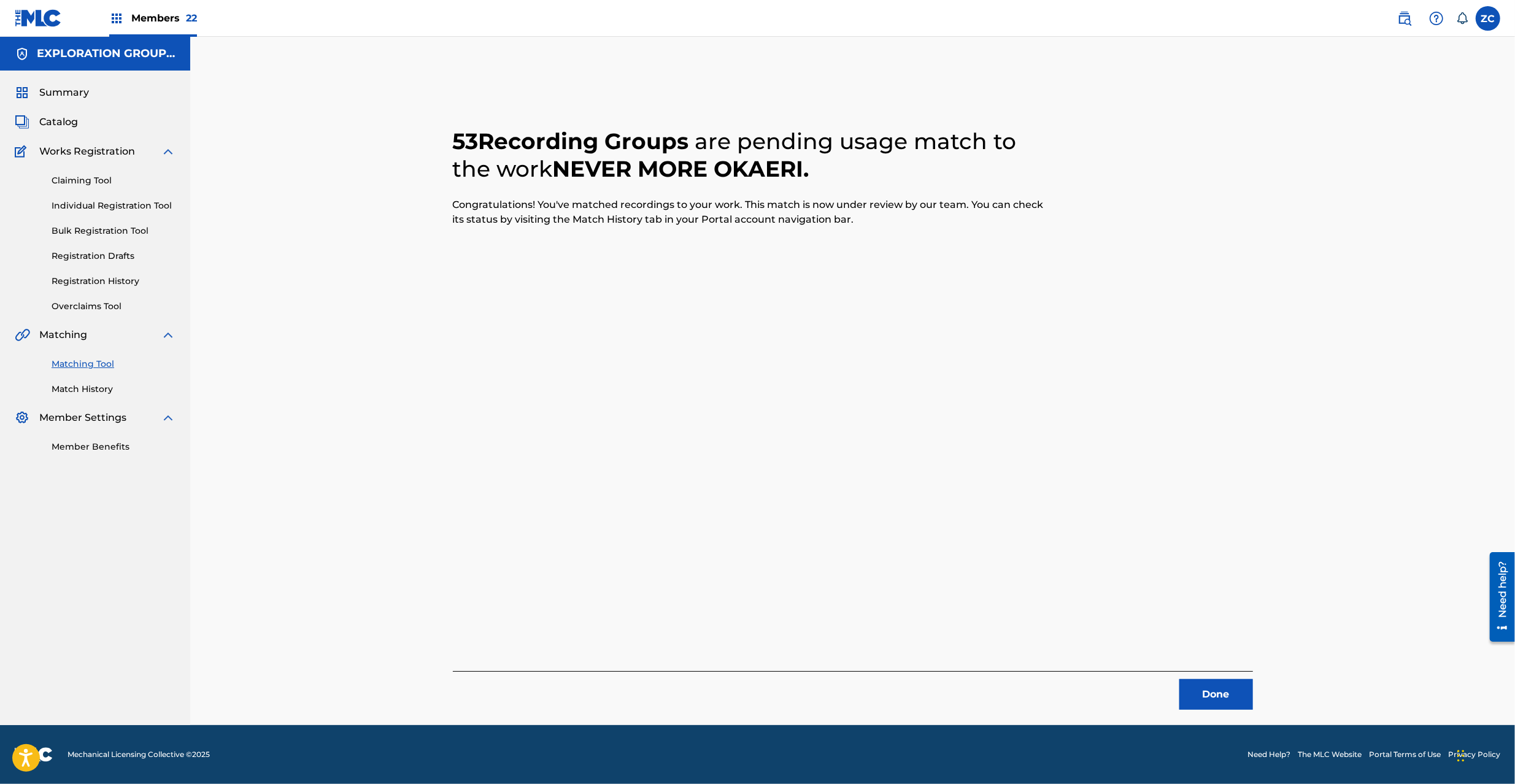
click at [1217, 687] on button "Done" at bounding box center [1216, 694] width 73 height 31
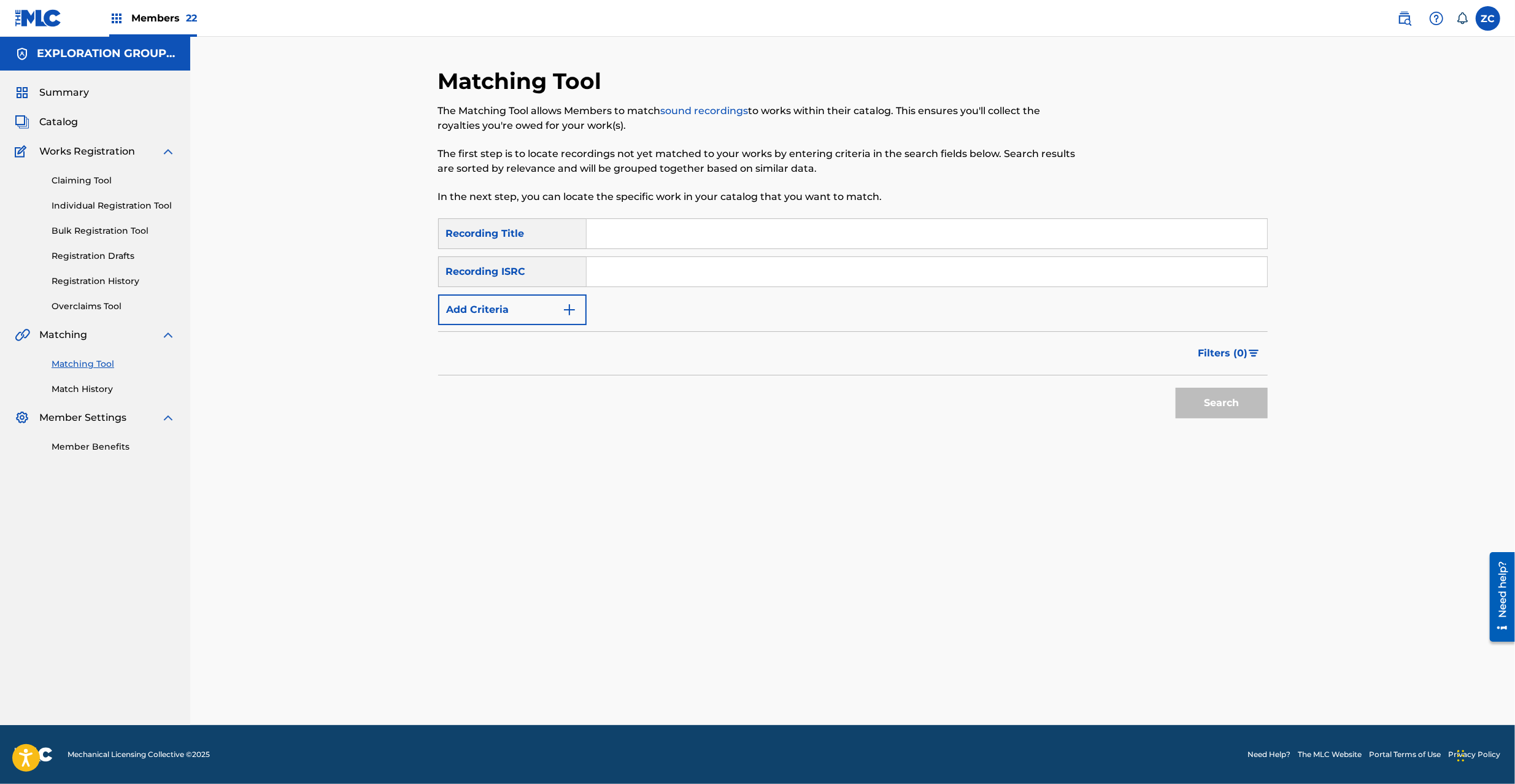
click at [804, 275] on input "Search Form" at bounding box center [926, 271] width 681 height 29
click at [1245, 394] on button "Search" at bounding box center [1222, 403] width 92 height 31
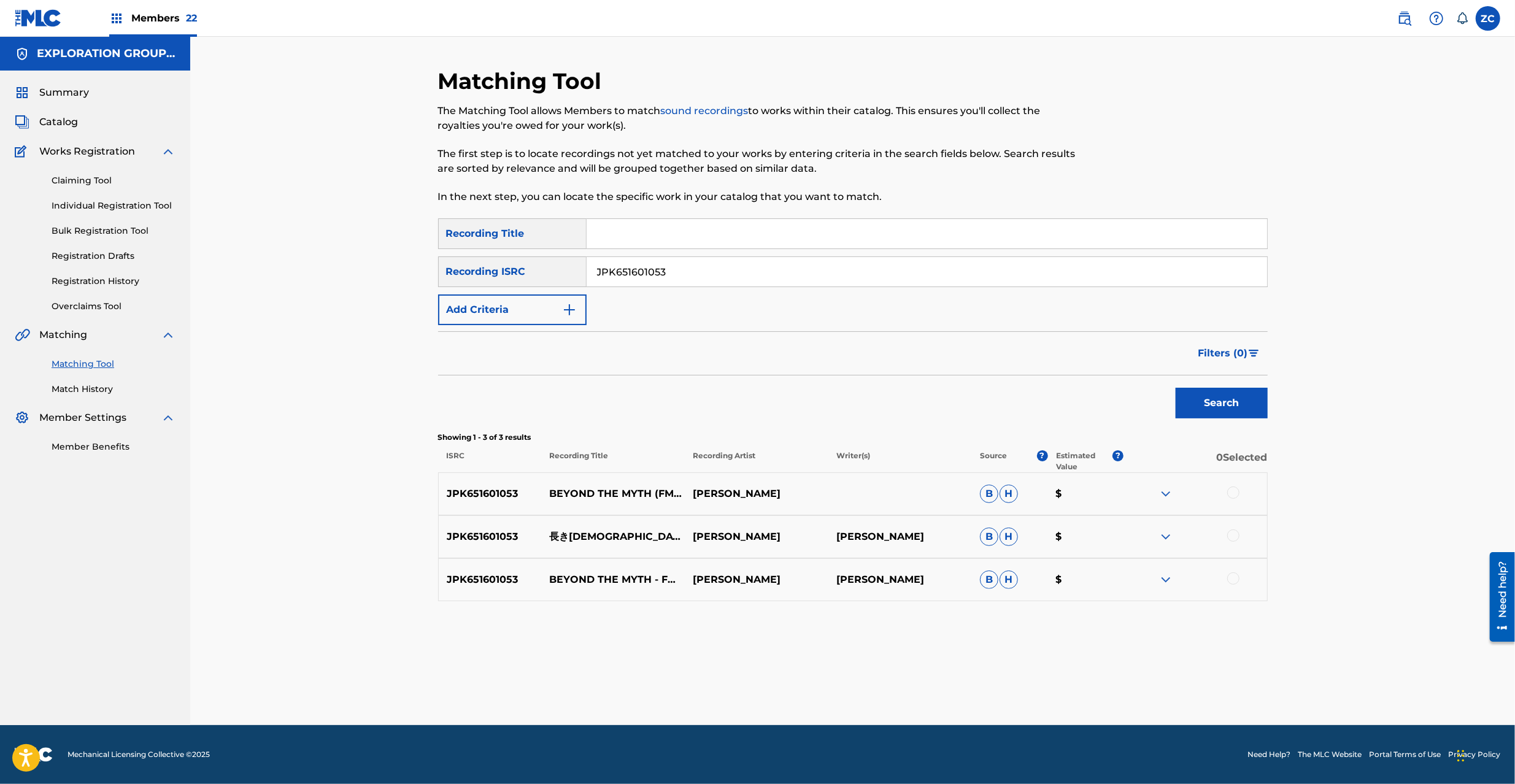
click at [1234, 495] on div at bounding box center [1233, 492] width 12 height 12
click at [1233, 532] on div at bounding box center [1233, 536] width 12 height 12
click at [1234, 580] on div at bounding box center [1233, 579] width 12 height 12
click at [818, 278] on input "JPK651601053" at bounding box center [926, 271] width 681 height 29
type input "JPK651601025"
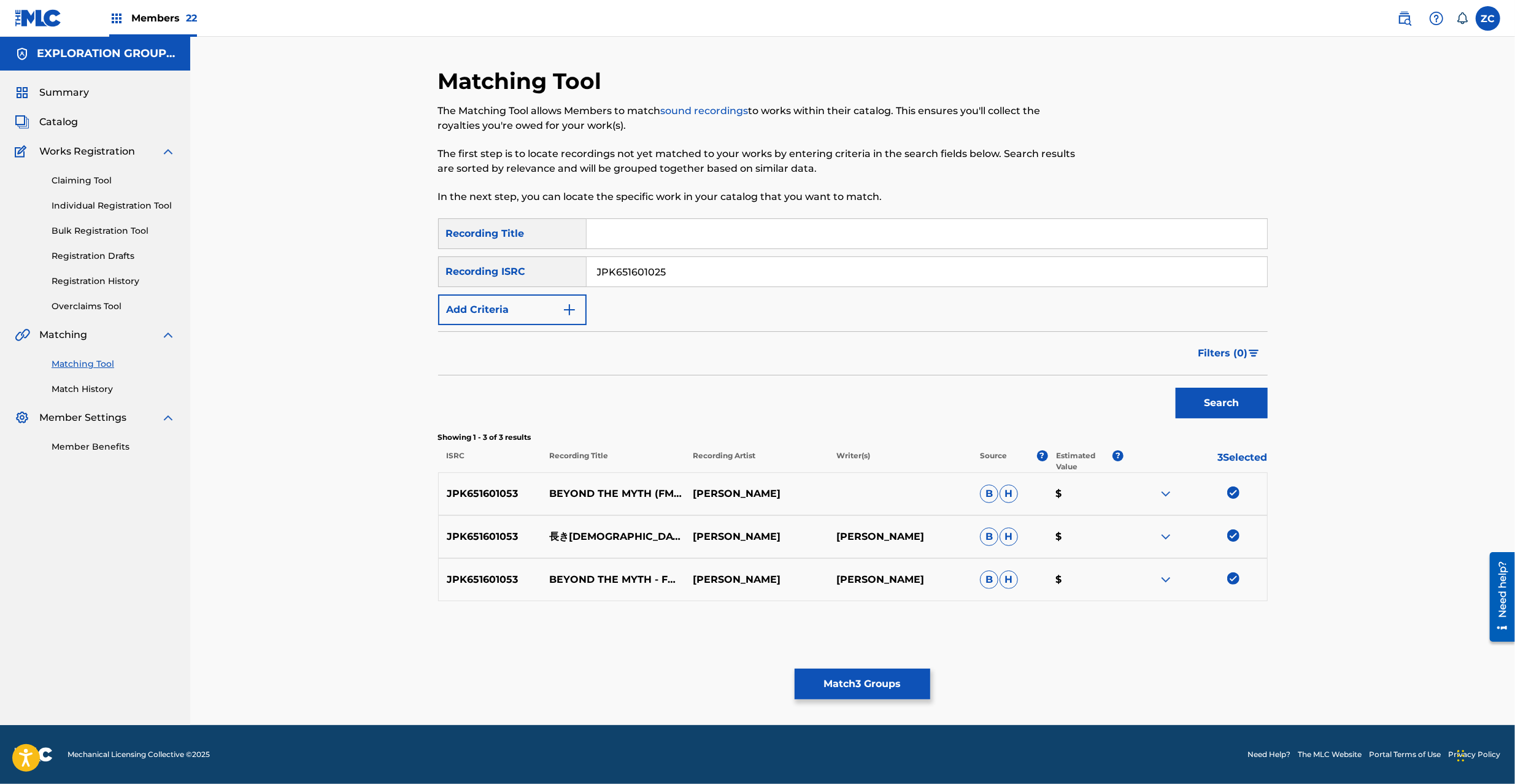
click at [1213, 403] on button "Search" at bounding box center [1222, 403] width 92 height 31
click at [1231, 496] on div at bounding box center [1233, 492] width 12 height 12
click at [1235, 539] on div at bounding box center [1233, 536] width 12 height 12
click at [1230, 576] on div at bounding box center [1233, 579] width 12 height 12
click at [1229, 622] on div at bounding box center [1233, 622] width 12 height 12
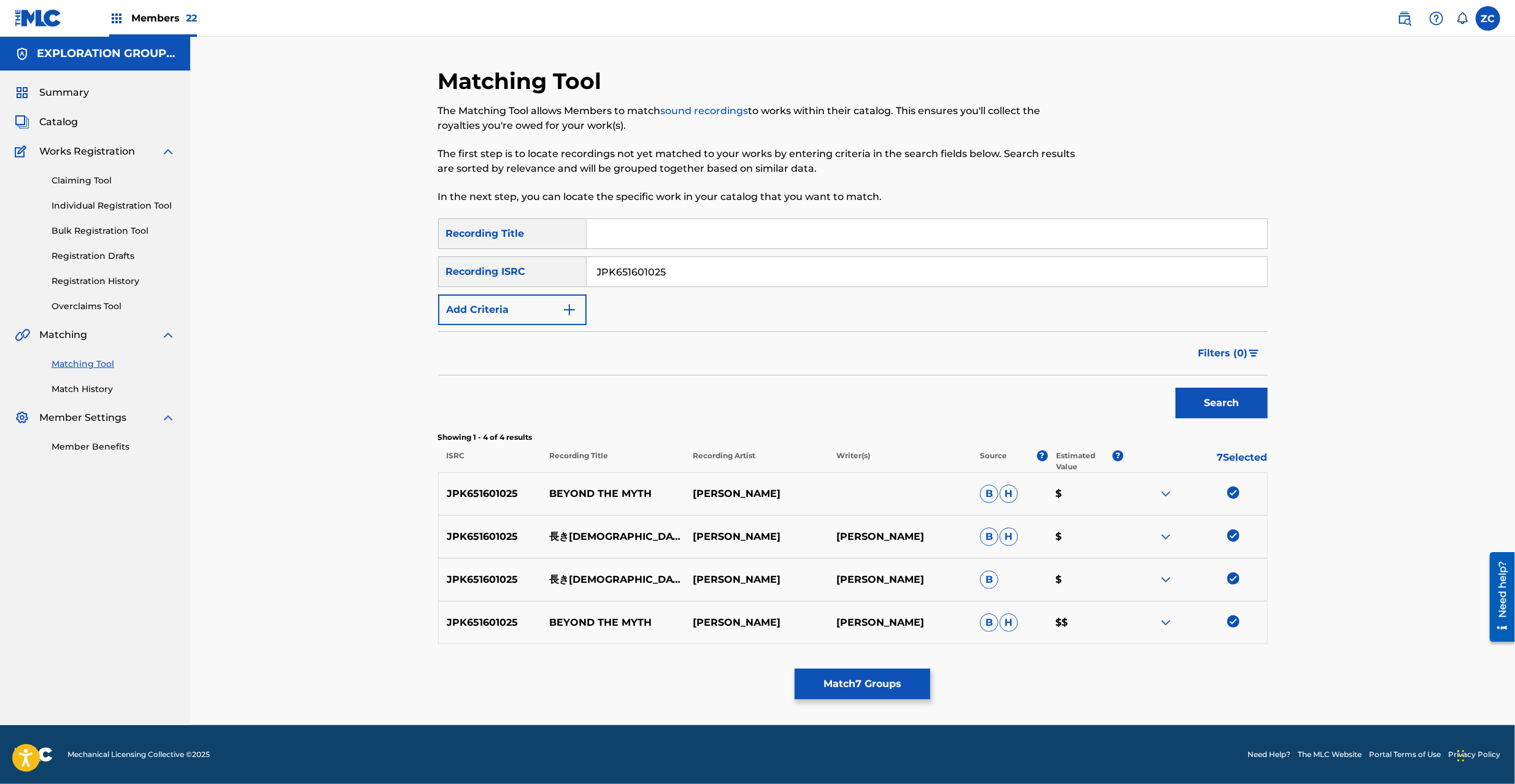
click at [872, 678] on button "Match 7 Groups" at bounding box center [862, 684] width 135 height 31
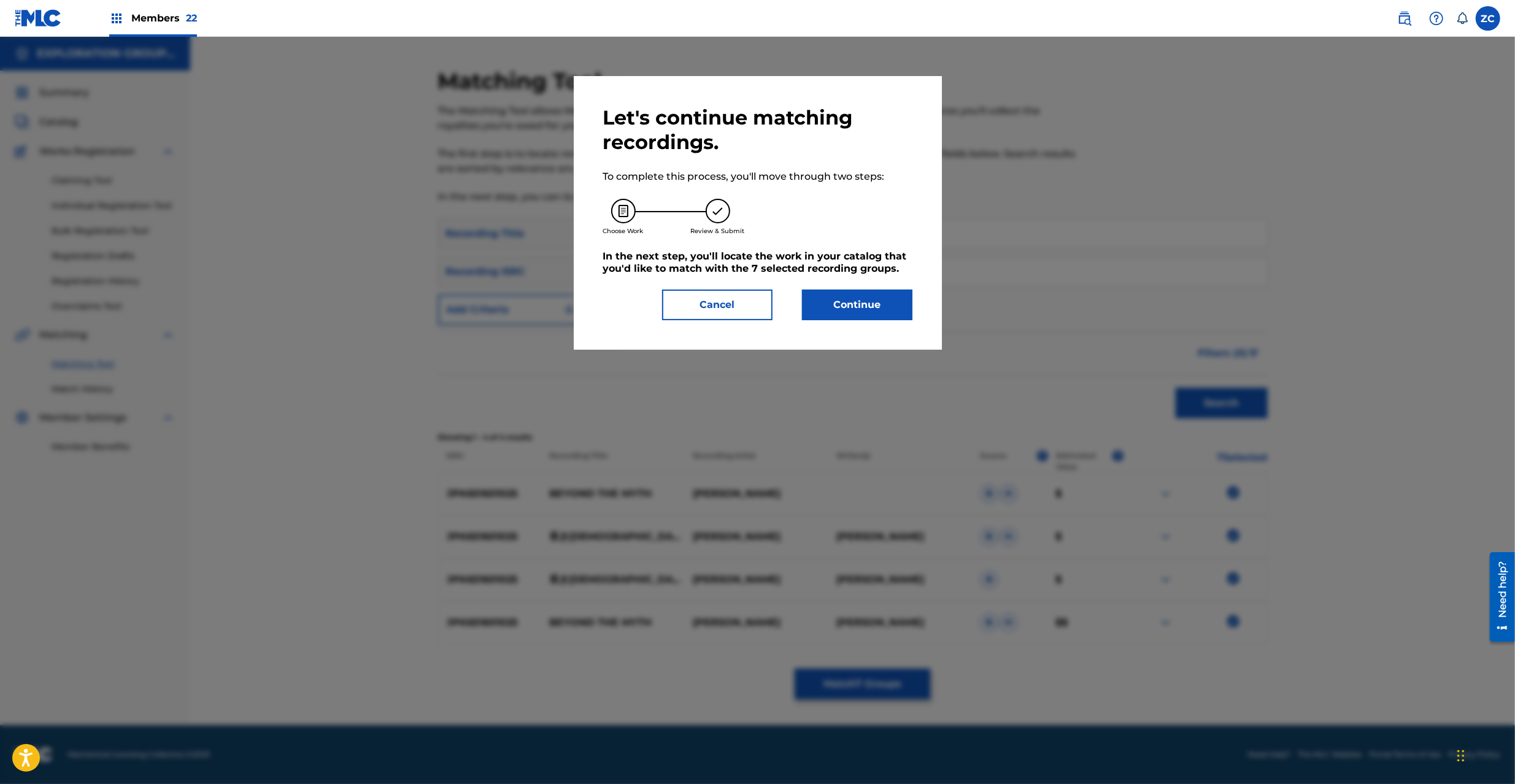
click at [889, 313] on button "Continue" at bounding box center [858, 304] width 110 height 31
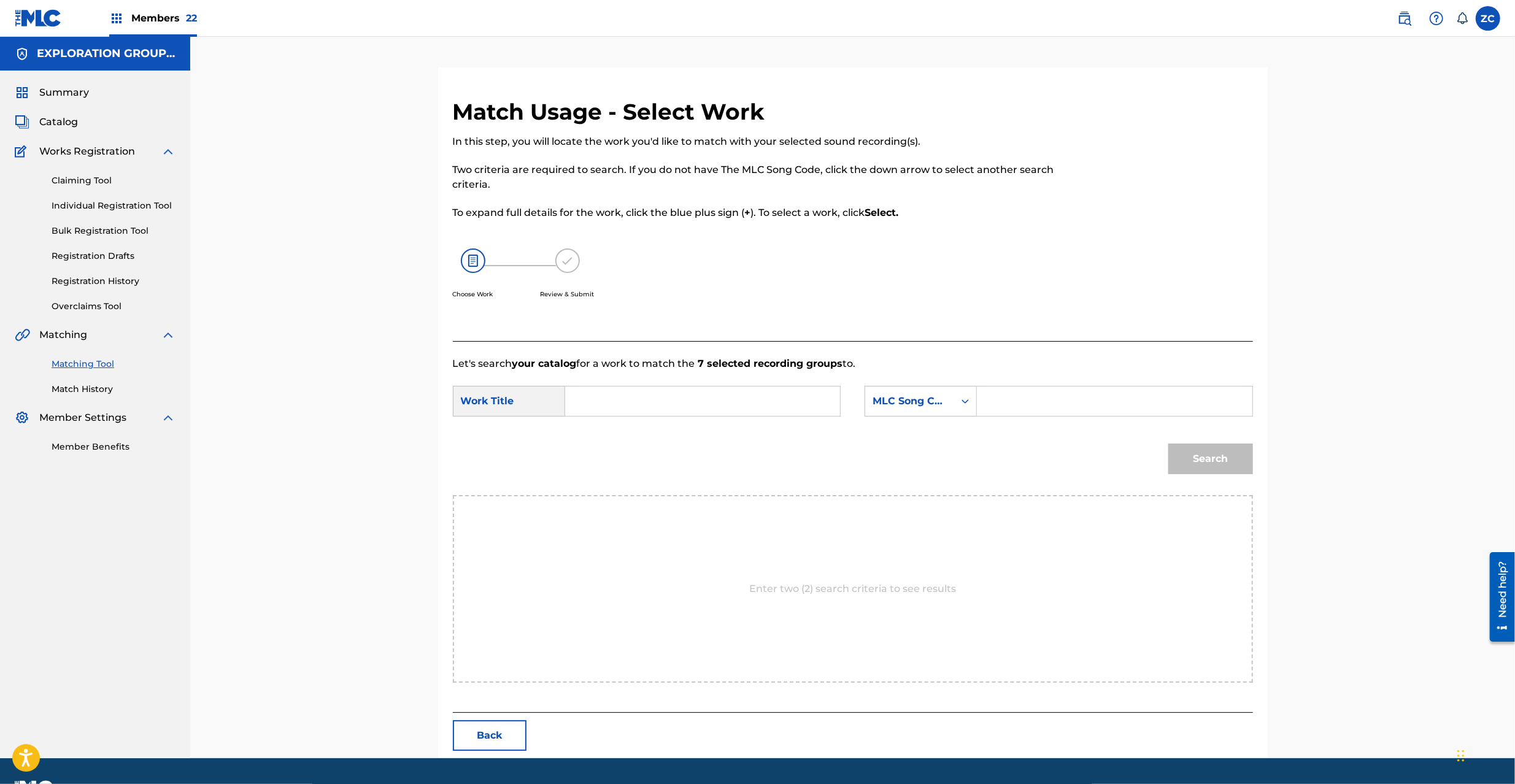
click at [701, 390] on input "Search Form" at bounding box center [703, 401] width 254 height 29
click at [735, 403] on input "Nagaki Shinwano Hate N98BHK" at bounding box center [703, 401] width 254 height 29
type input "Nagaki Shinwano Hate"
click at [1050, 400] on input "Search Form" at bounding box center [1115, 401] width 254 height 29
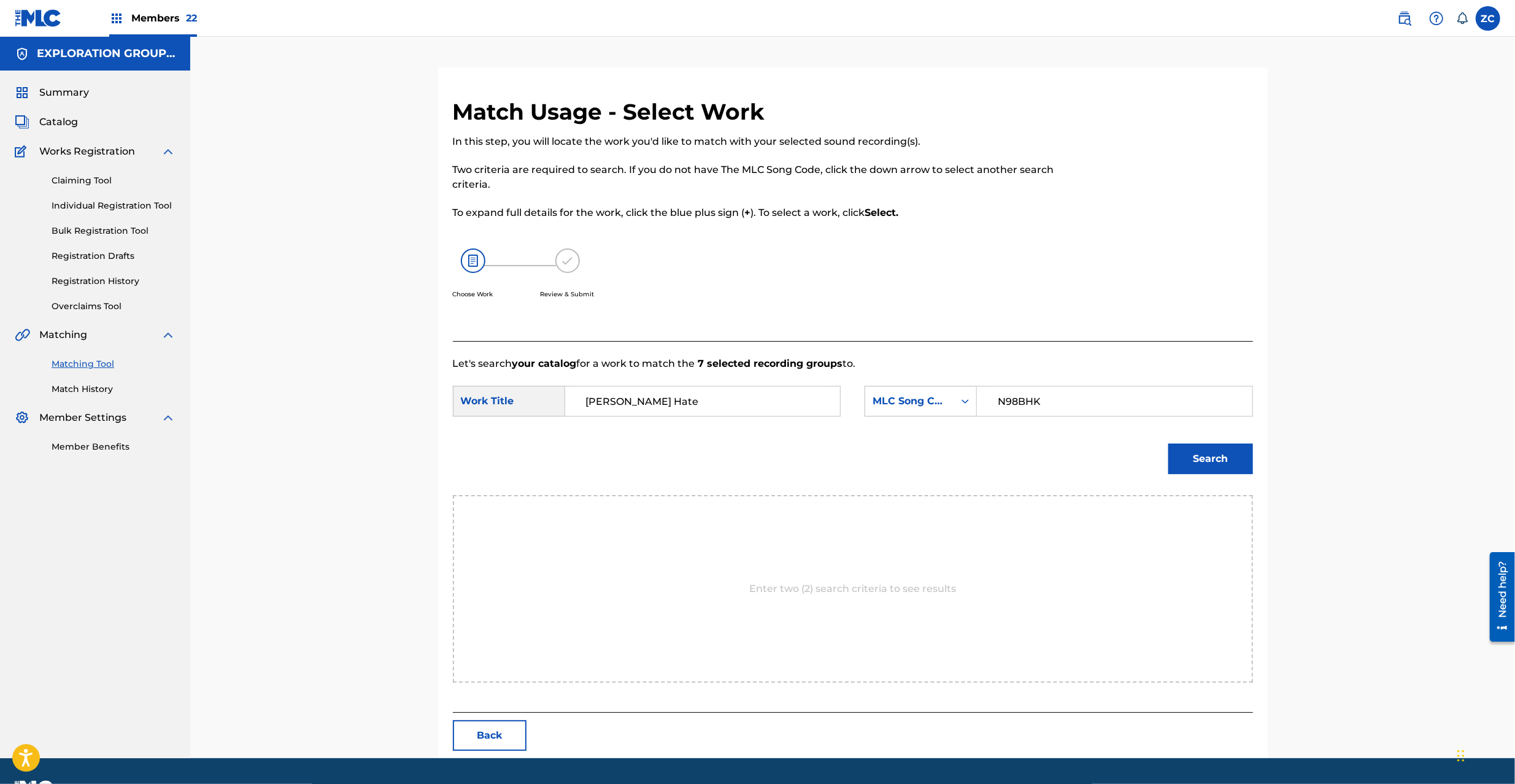
type input "N98BHK"
click at [1201, 462] on button "Search" at bounding box center [1210, 458] width 85 height 31
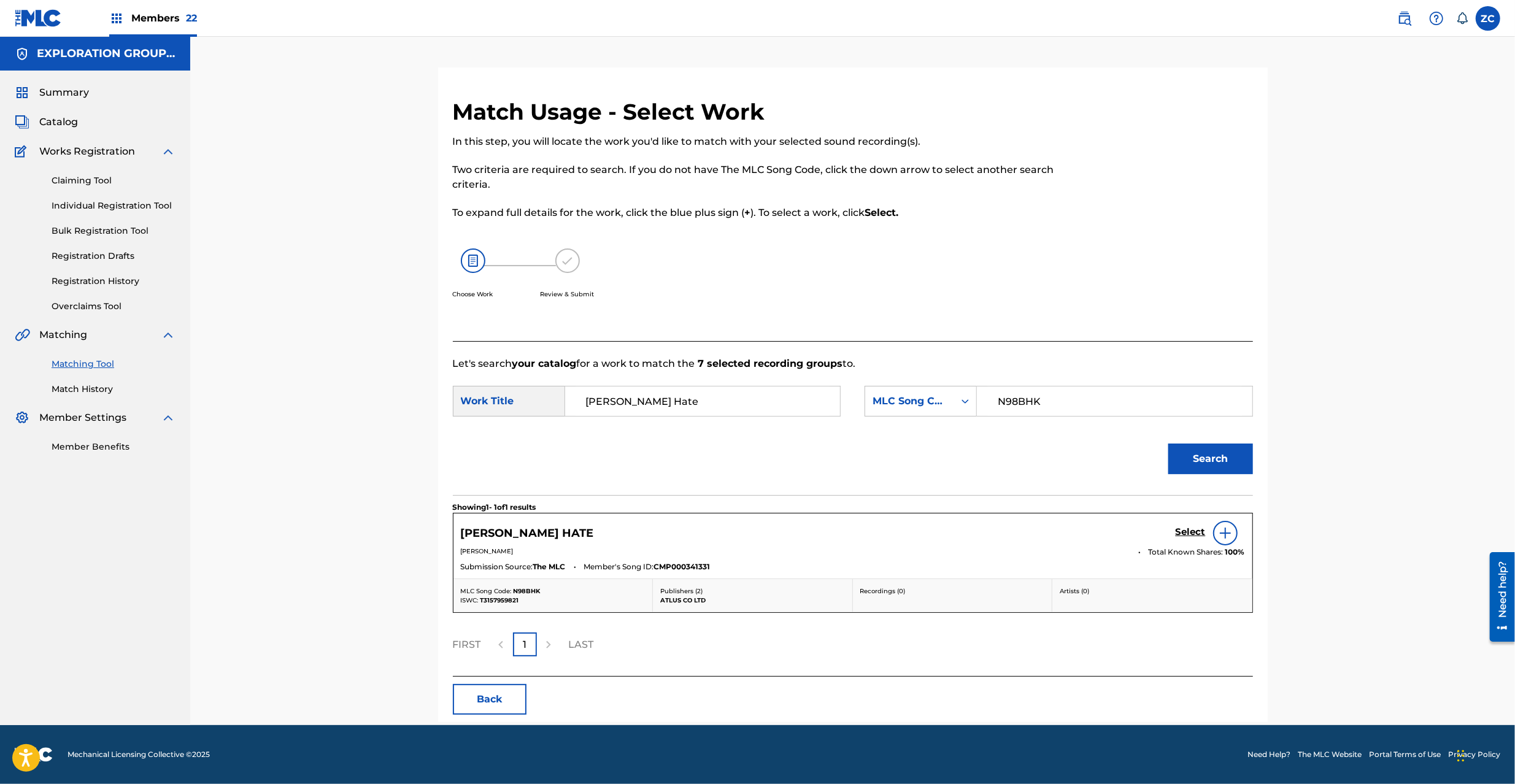
click at [1198, 531] on h5 "Select" at bounding box center [1191, 532] width 30 height 11
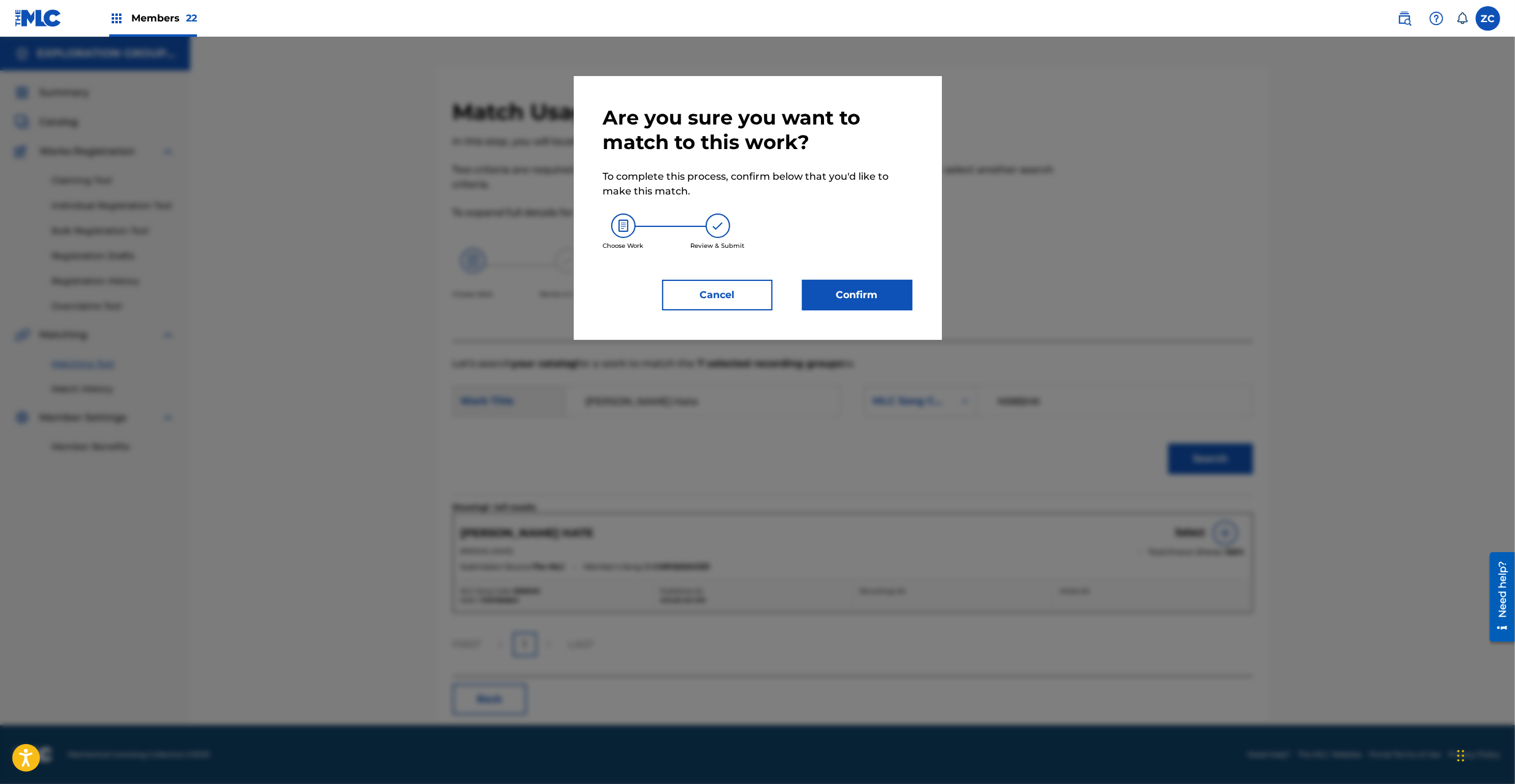
click at [872, 298] on button "Confirm" at bounding box center [858, 295] width 110 height 31
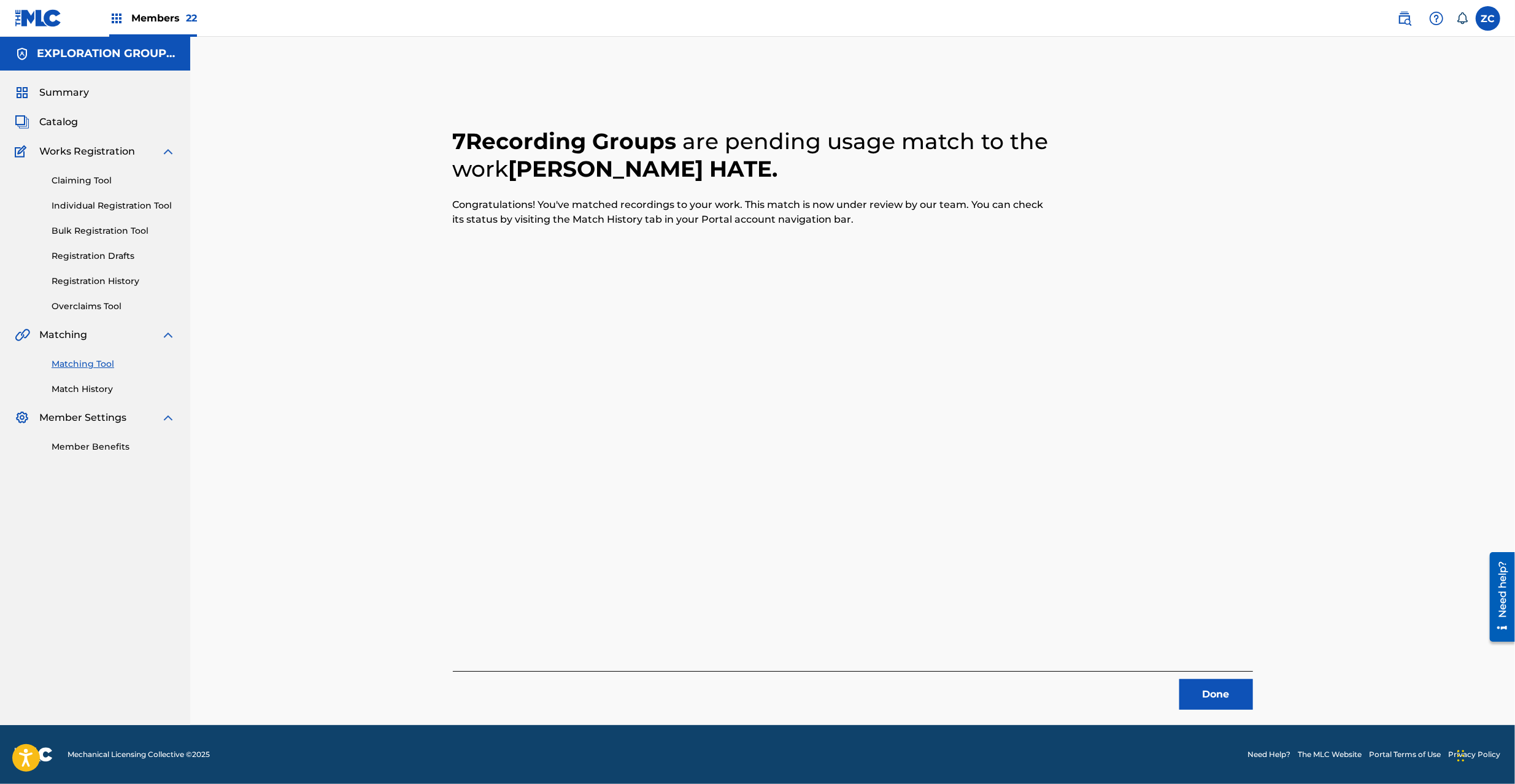
click at [1217, 703] on button "Done" at bounding box center [1216, 694] width 73 height 31
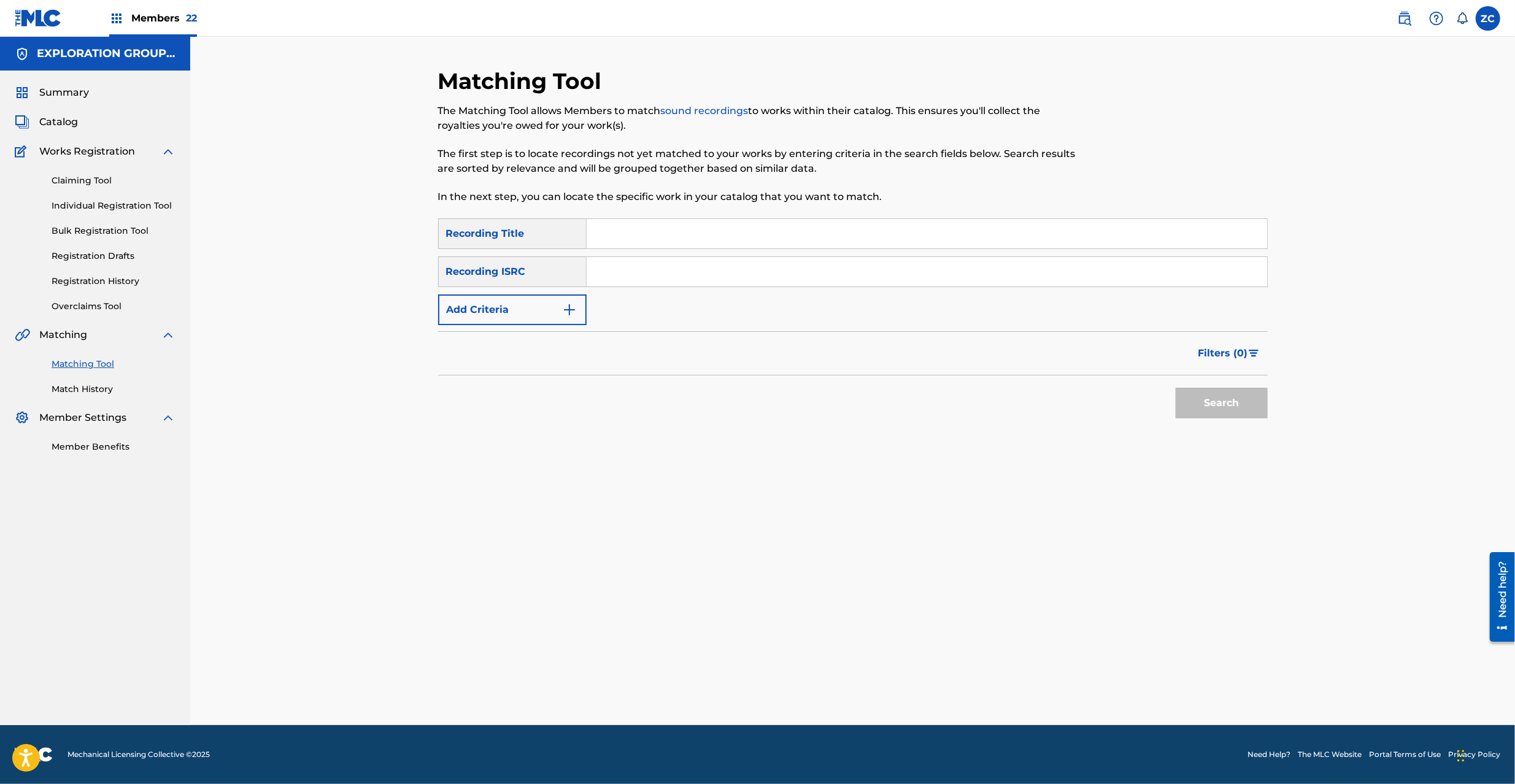
drag, startPoint x: 848, startPoint y: 264, endPoint x: 890, endPoint y: 278, distance: 44.3
click at [848, 264] on input "Search Form" at bounding box center [926, 271] width 681 height 29
click at [1217, 416] on button "Search" at bounding box center [1222, 403] width 92 height 31
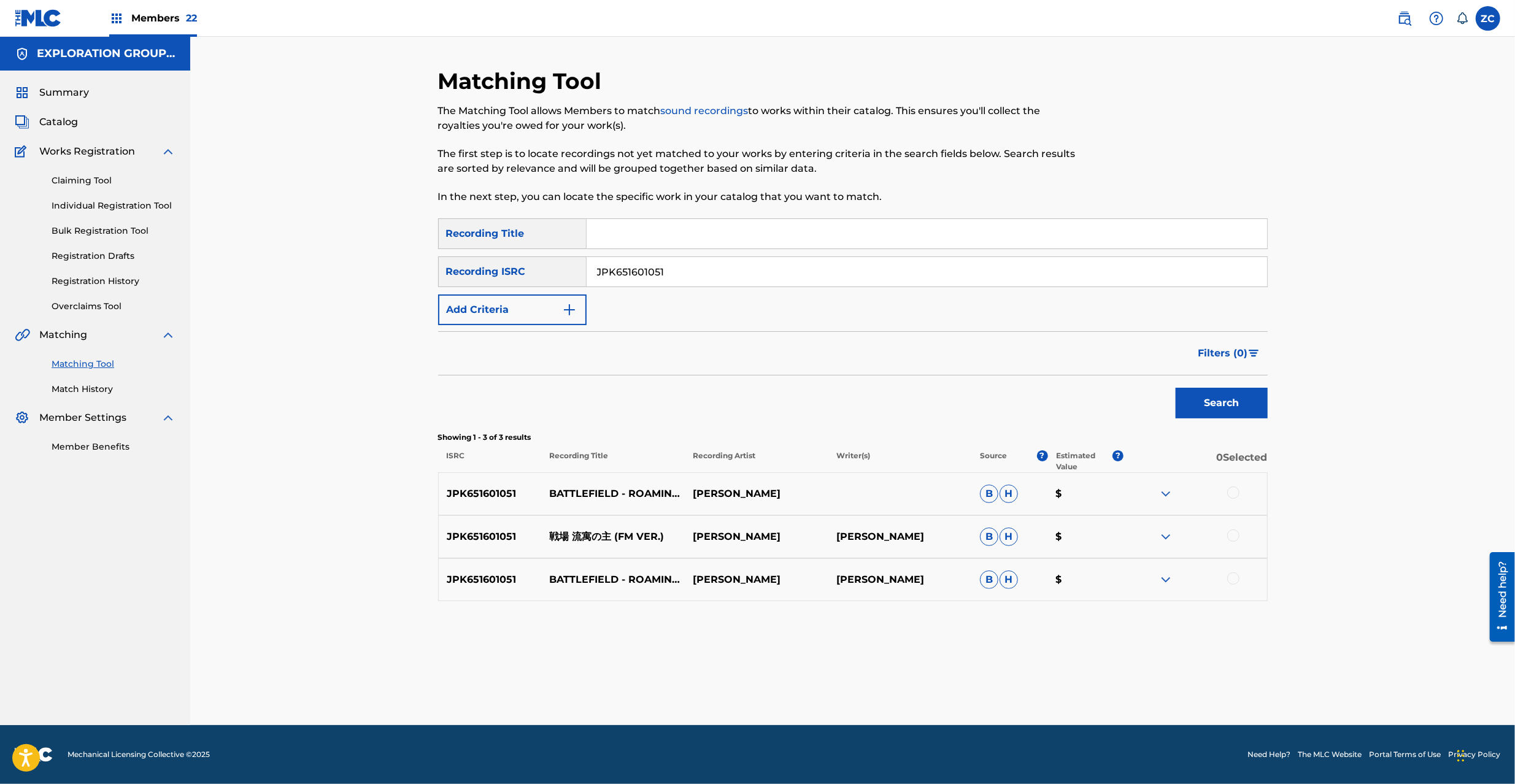
click at [1231, 494] on div at bounding box center [1233, 492] width 12 height 12
drag, startPoint x: 1233, startPoint y: 535, endPoint x: 1237, endPoint y: 555, distance: 20.4
click at [1233, 536] on div at bounding box center [1233, 536] width 12 height 12
click at [1235, 576] on div at bounding box center [1233, 579] width 12 height 12
click at [753, 264] on input "JPK651601051" at bounding box center [926, 271] width 681 height 29
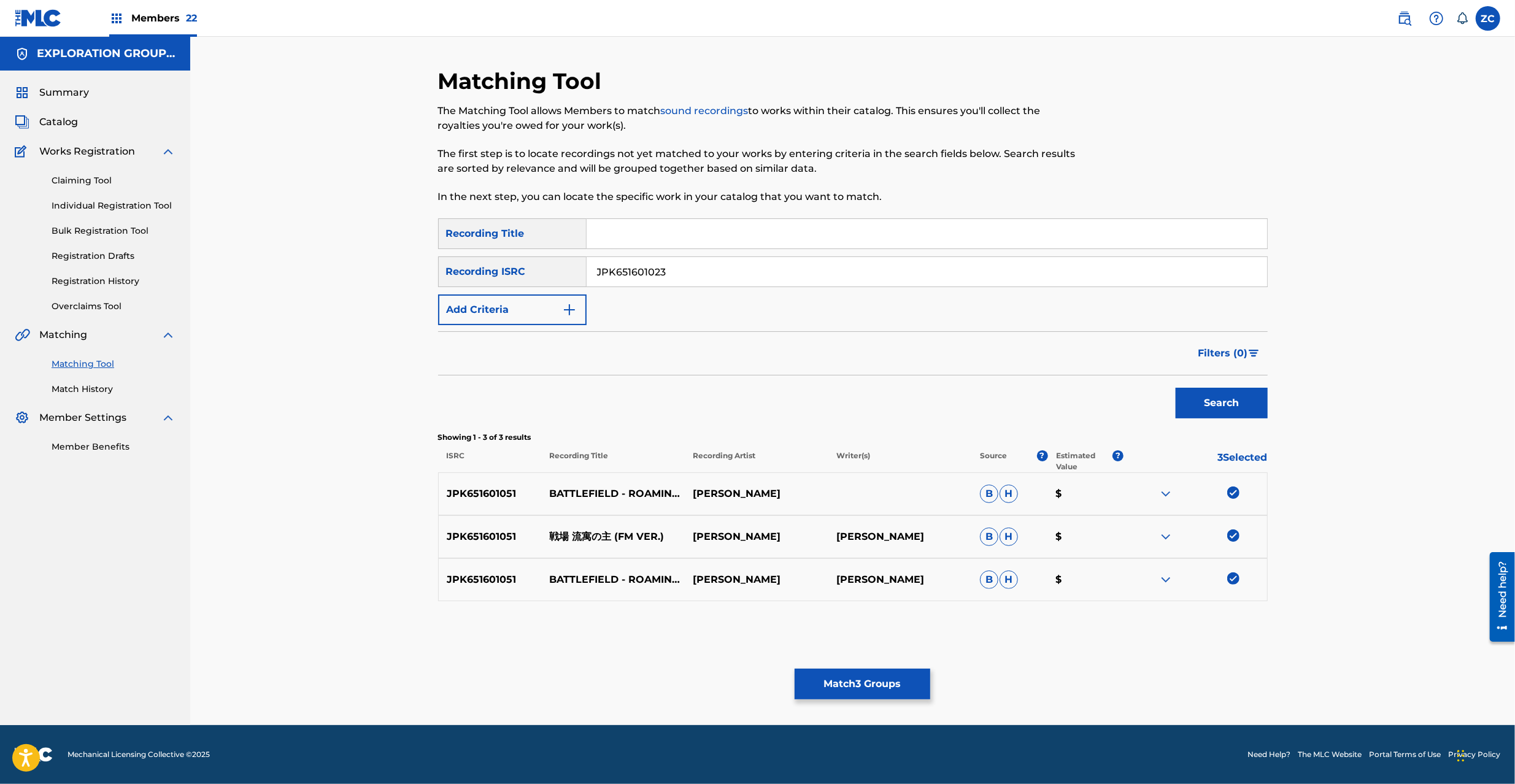
type input "JPK651601023"
click at [1203, 400] on button "Search" at bounding box center [1222, 403] width 92 height 31
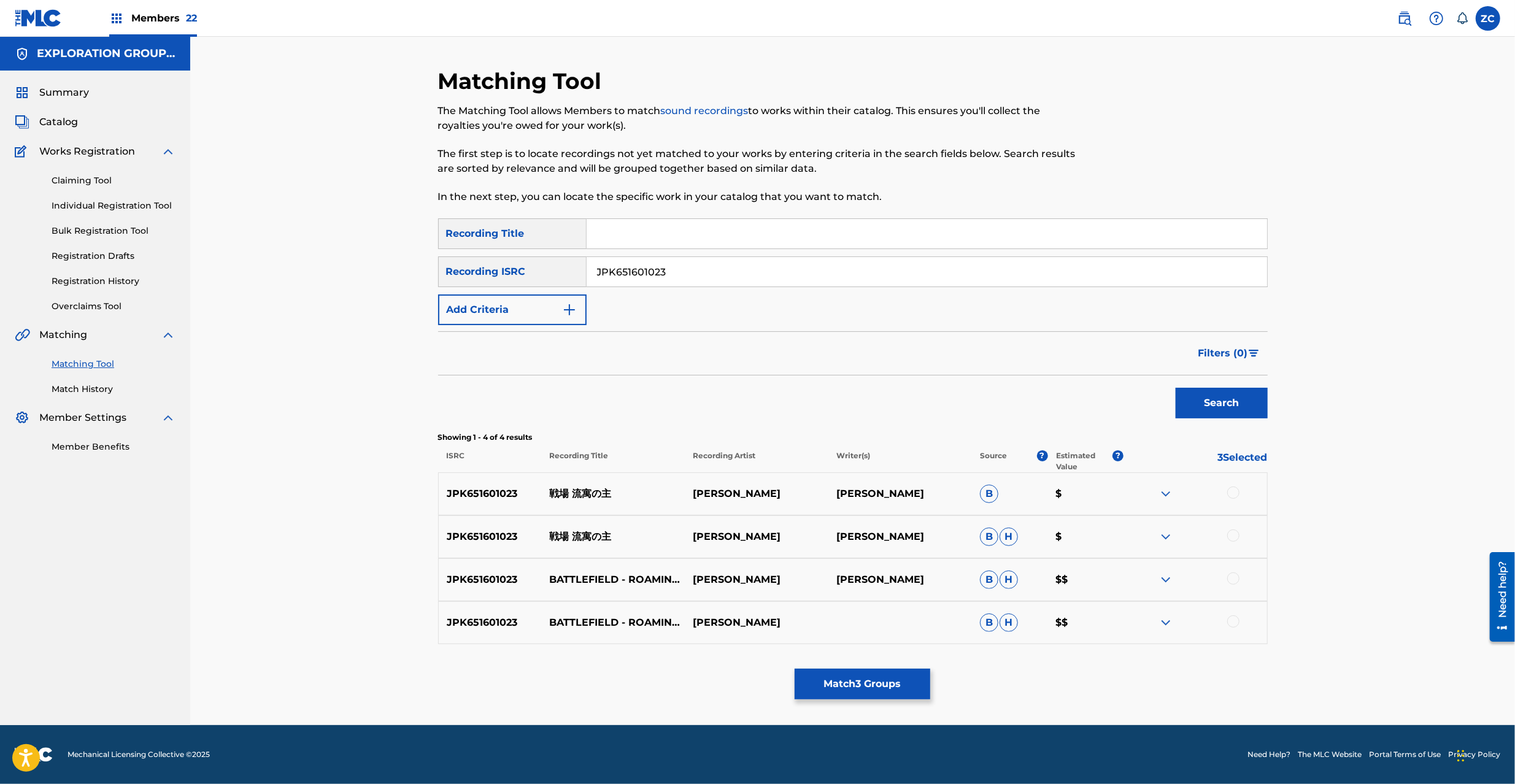
click at [1233, 492] on div at bounding box center [1233, 492] width 12 height 12
click at [1232, 536] on div at bounding box center [1233, 536] width 12 height 12
click at [1232, 579] on div at bounding box center [1233, 579] width 12 height 12
click at [1235, 619] on div at bounding box center [1233, 622] width 12 height 12
click at [899, 676] on button "Match 7 Groups" at bounding box center [862, 684] width 135 height 31
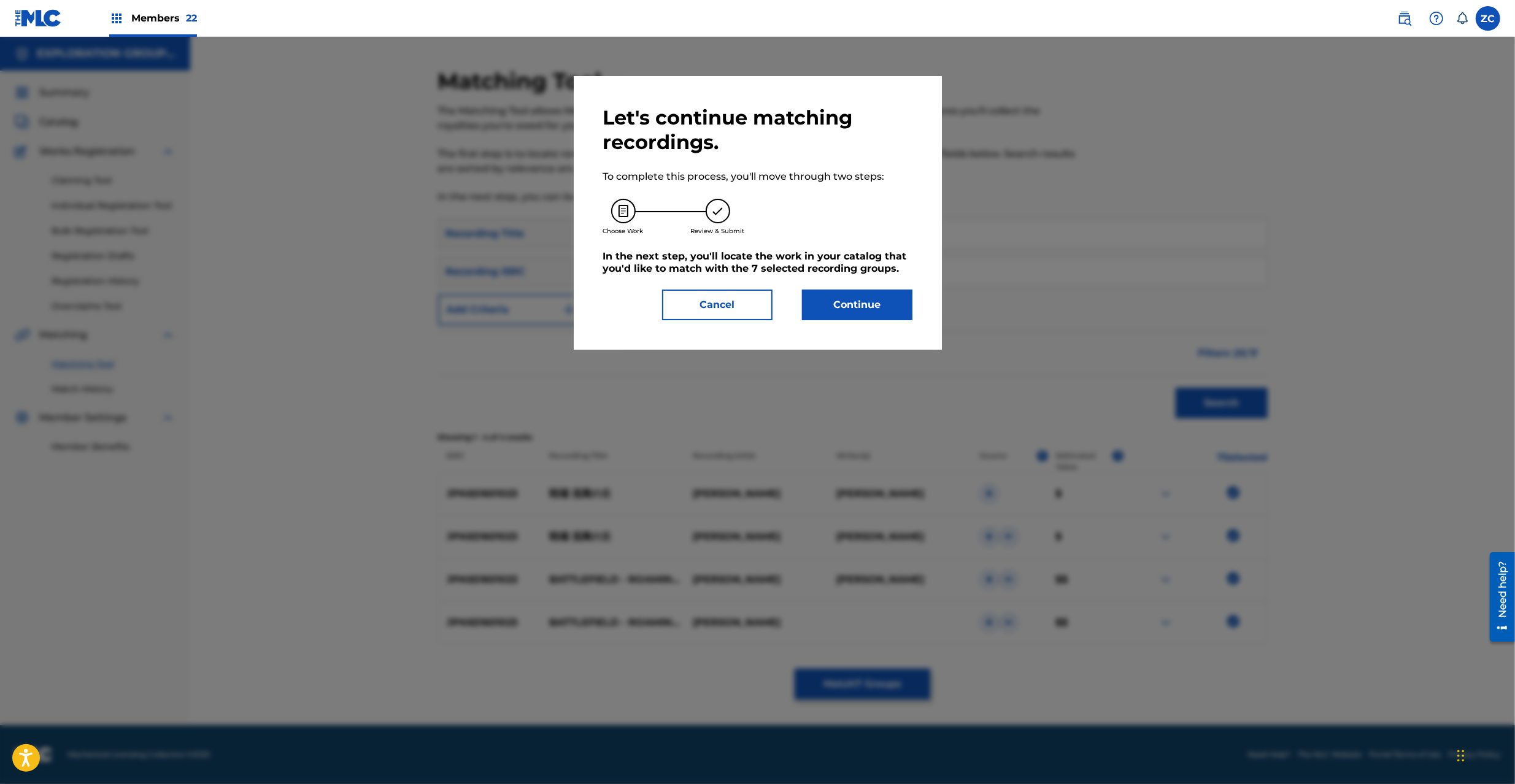
click at [840, 310] on button "Continue" at bounding box center [858, 304] width 110 height 31
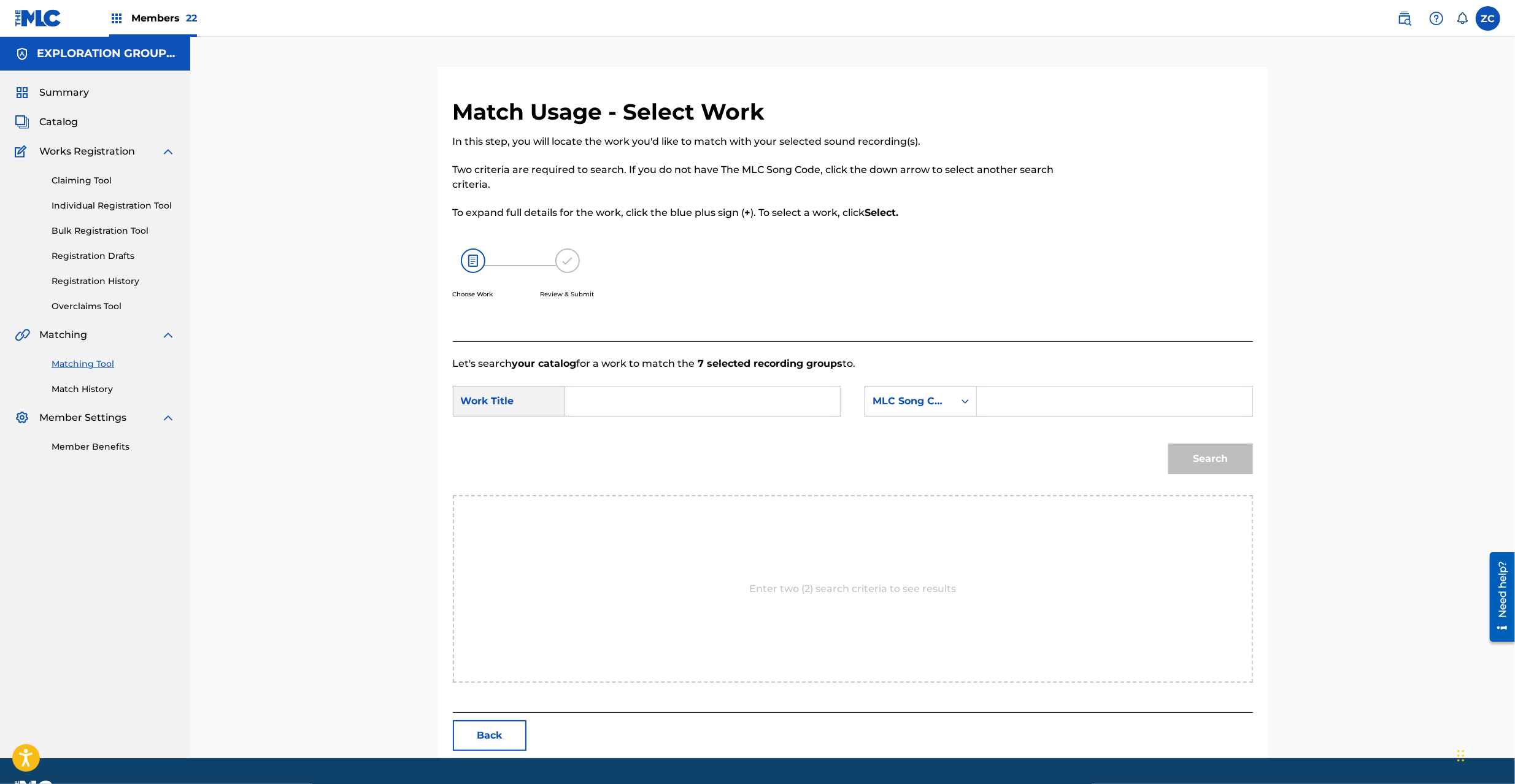
click at [685, 397] on input "Search Form" at bounding box center [703, 401] width 254 height 29
click at [771, 405] on input "Senjou Ryuuguuno Nushi S65UMR" at bounding box center [703, 401] width 254 height 29
type input "Senjou Ryuuguuno Nushi"
click at [1073, 407] on input "Search Form" at bounding box center [1115, 401] width 254 height 29
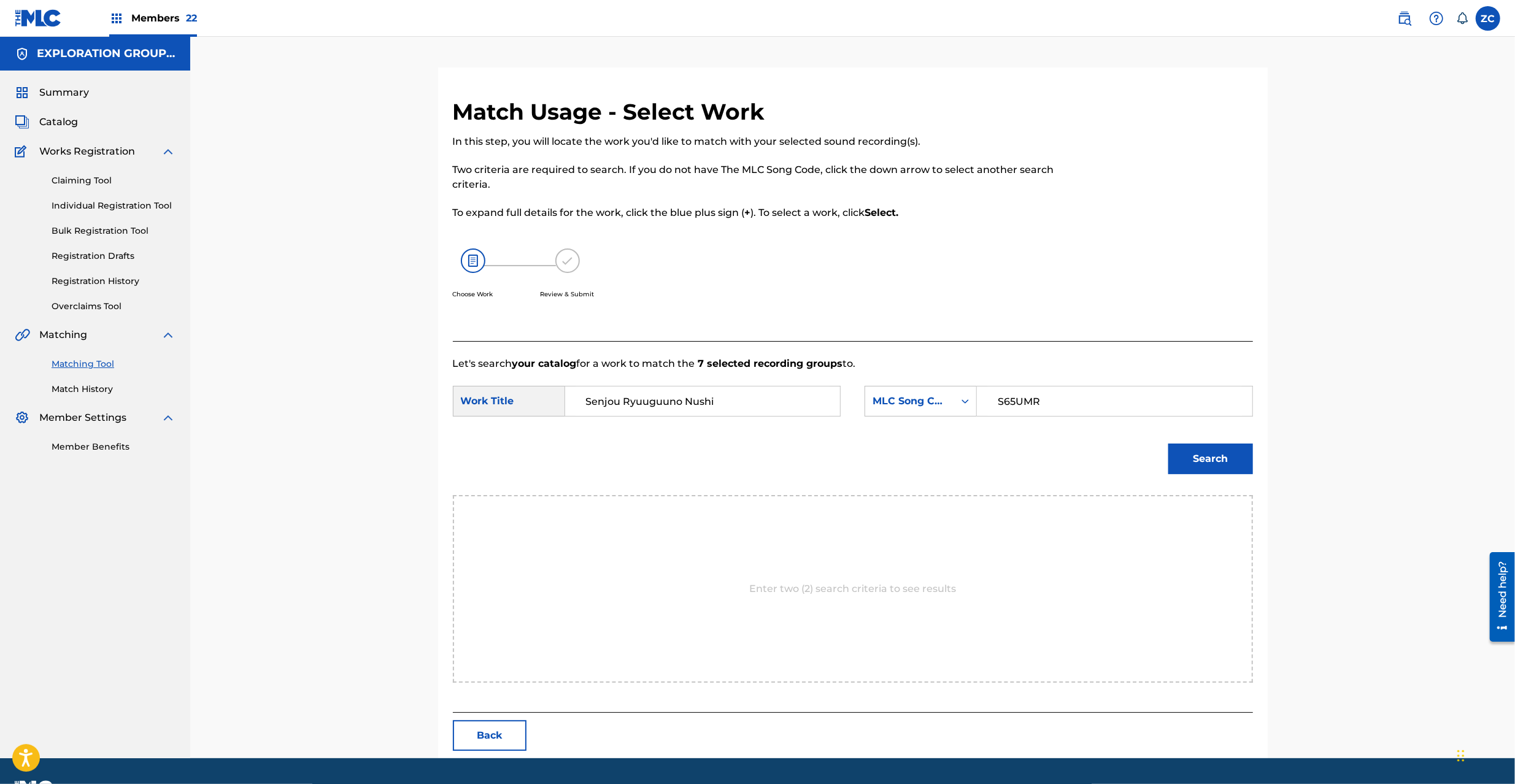
type input "S65UMR"
click at [1213, 452] on button "Search" at bounding box center [1210, 458] width 85 height 31
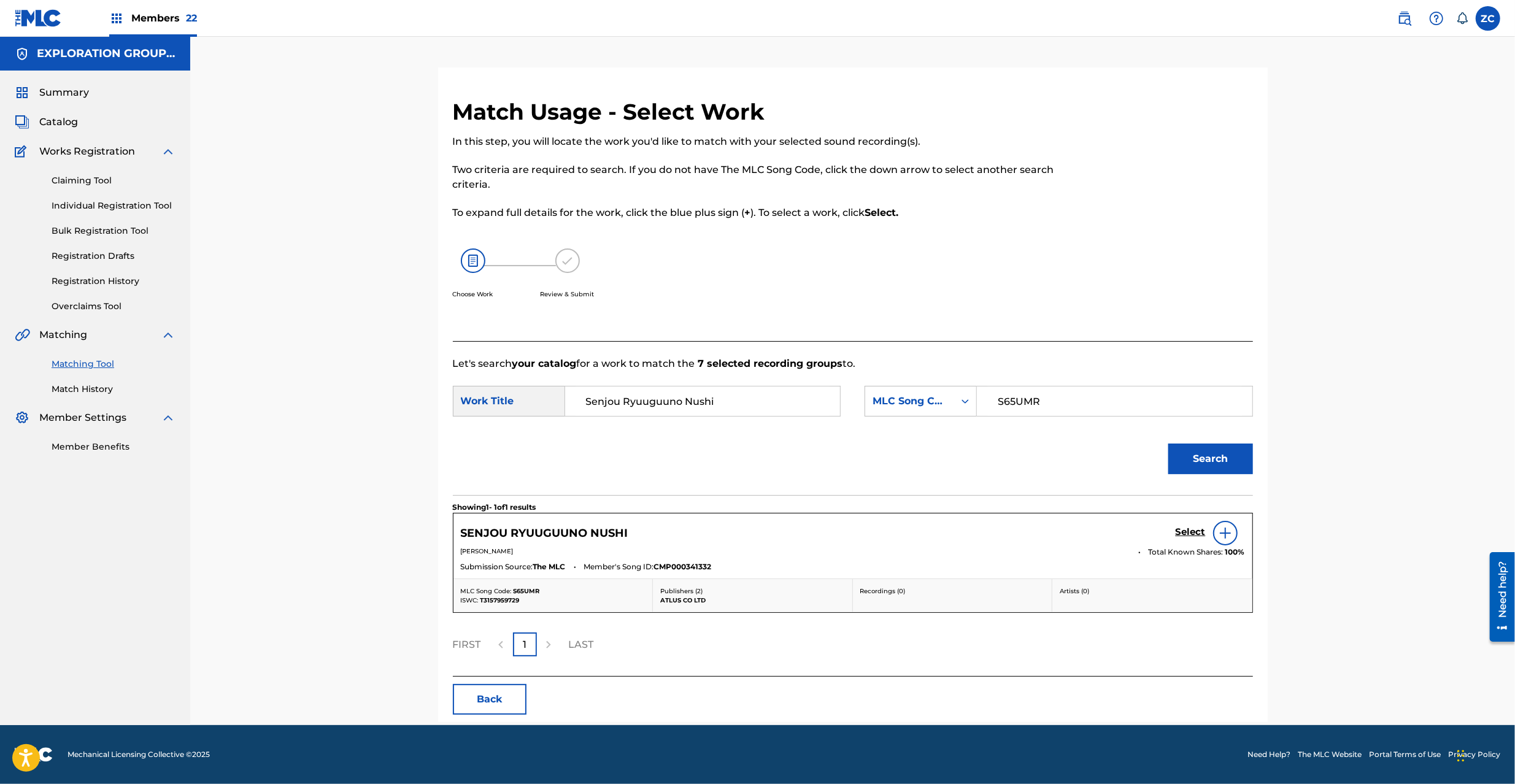
click at [1201, 535] on h5 "Select" at bounding box center [1191, 532] width 30 height 11
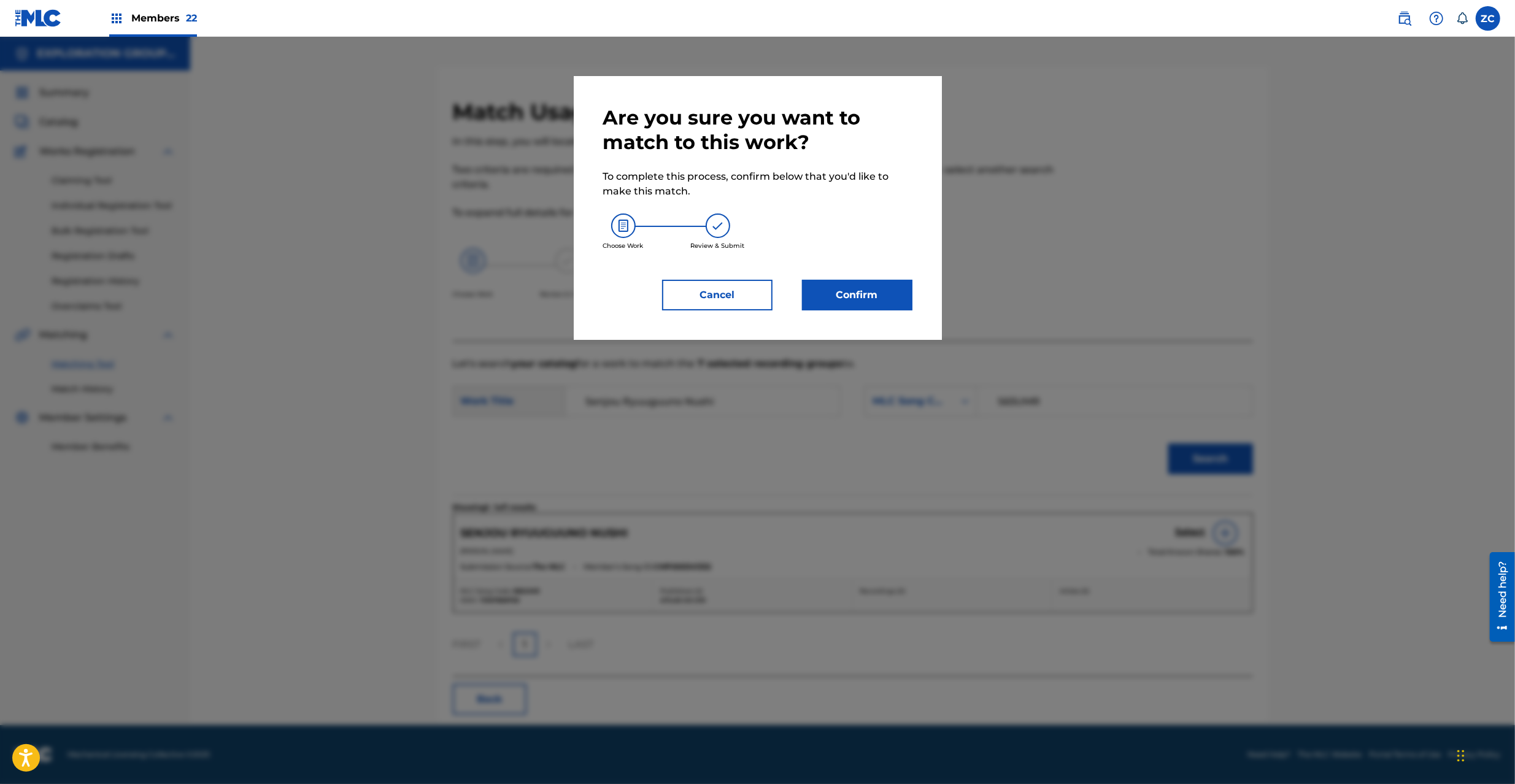
click at [895, 315] on div "Are you sure you want to match to this work? To complete this process, confirm …" at bounding box center [757, 208] width 368 height 264
click at [895, 290] on button "Confirm" at bounding box center [858, 295] width 110 height 31
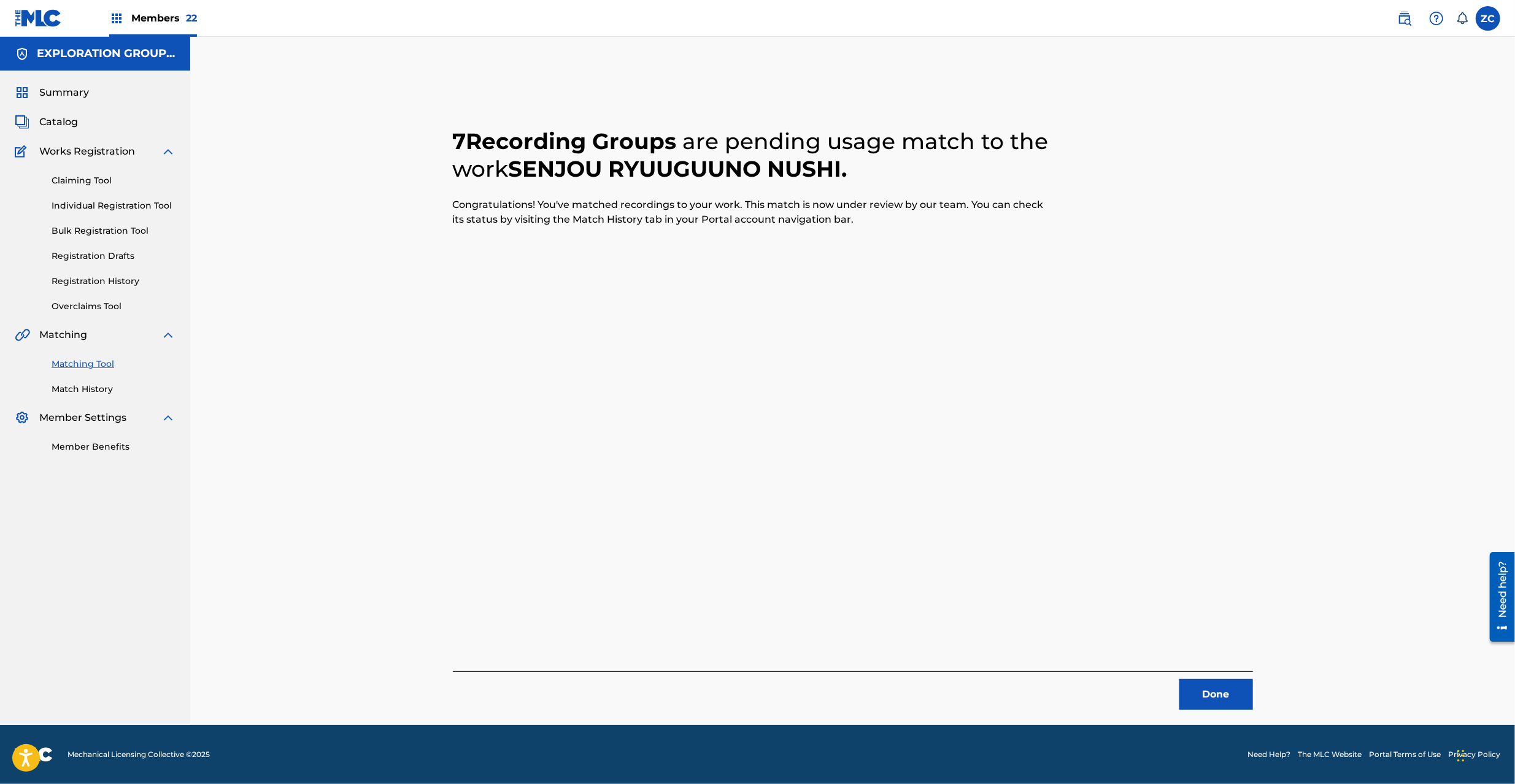
click at [1210, 684] on button "Done" at bounding box center [1216, 694] width 73 height 31
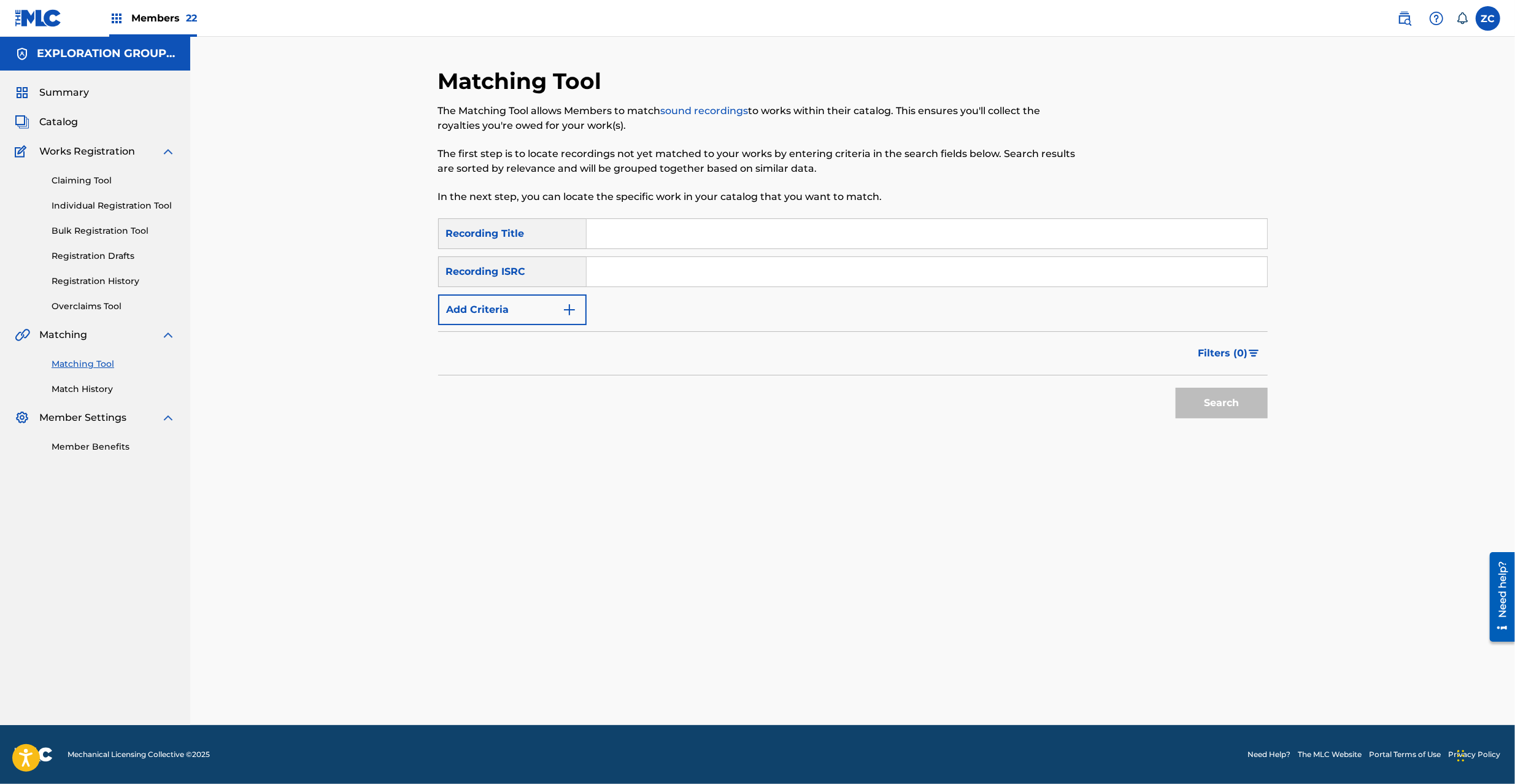
click at [796, 282] on input "Search Form" at bounding box center [926, 271] width 681 height 29
click at [1227, 400] on button "Search" at bounding box center [1222, 403] width 92 height 31
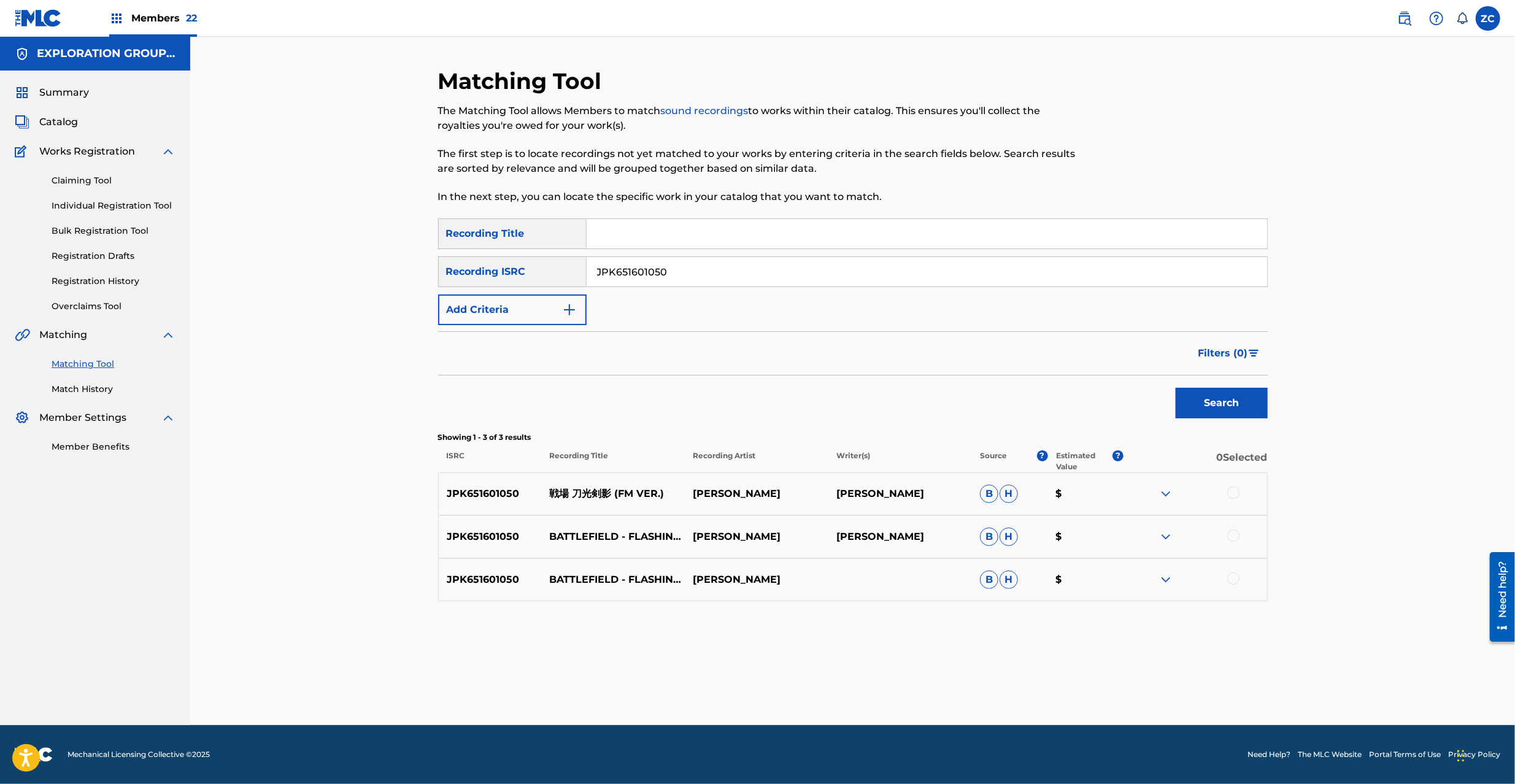
click at [1240, 495] on div at bounding box center [1195, 493] width 144 height 14
click at [1237, 536] on div at bounding box center [1233, 536] width 12 height 12
click at [1234, 575] on div at bounding box center [1233, 579] width 12 height 12
click at [1235, 494] on div at bounding box center [1233, 492] width 12 height 12
click at [841, 273] on input "JPK651601050" at bounding box center [926, 271] width 681 height 29
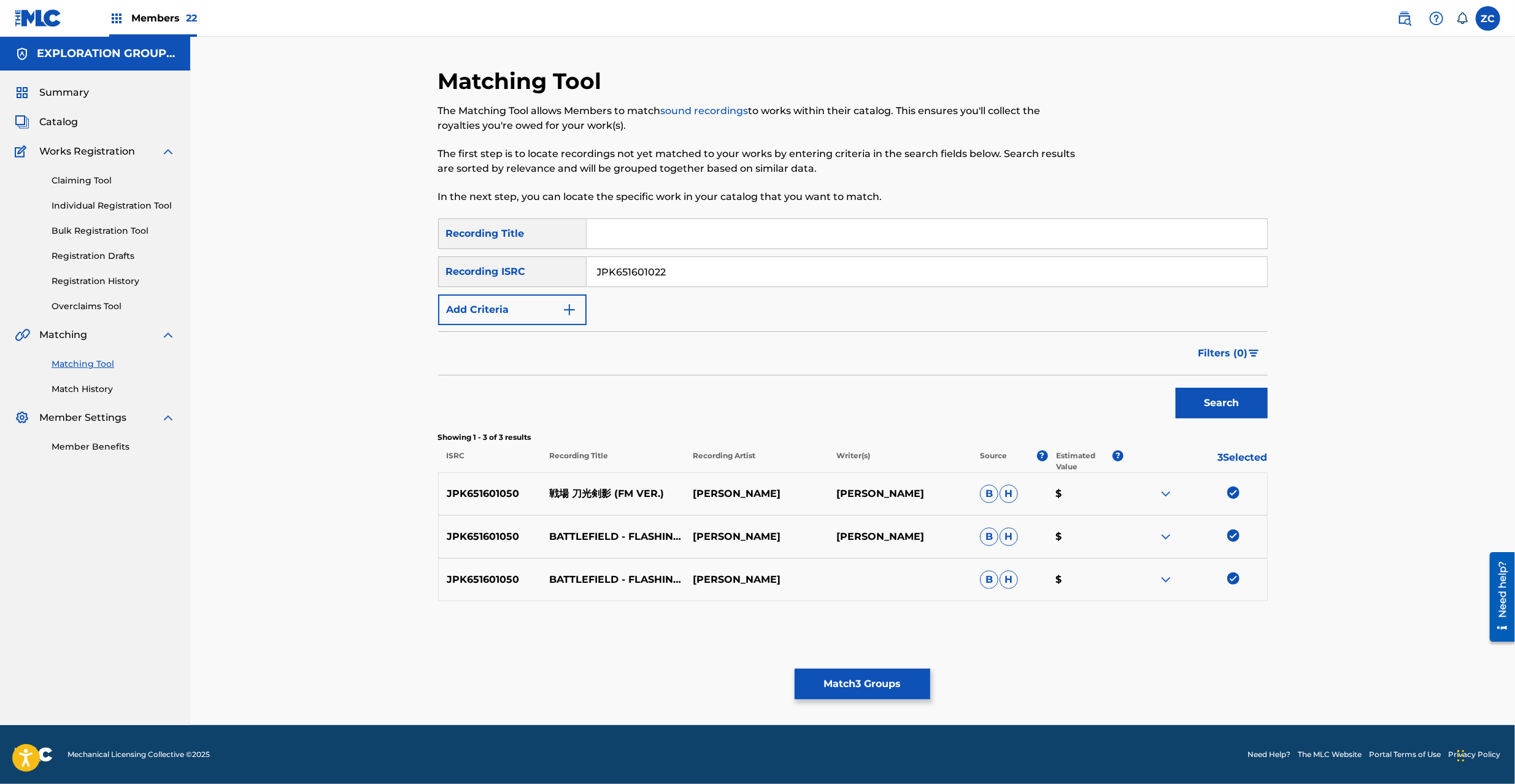
type input "JPK651601022"
click at [1218, 400] on button "Search" at bounding box center [1222, 403] width 92 height 31
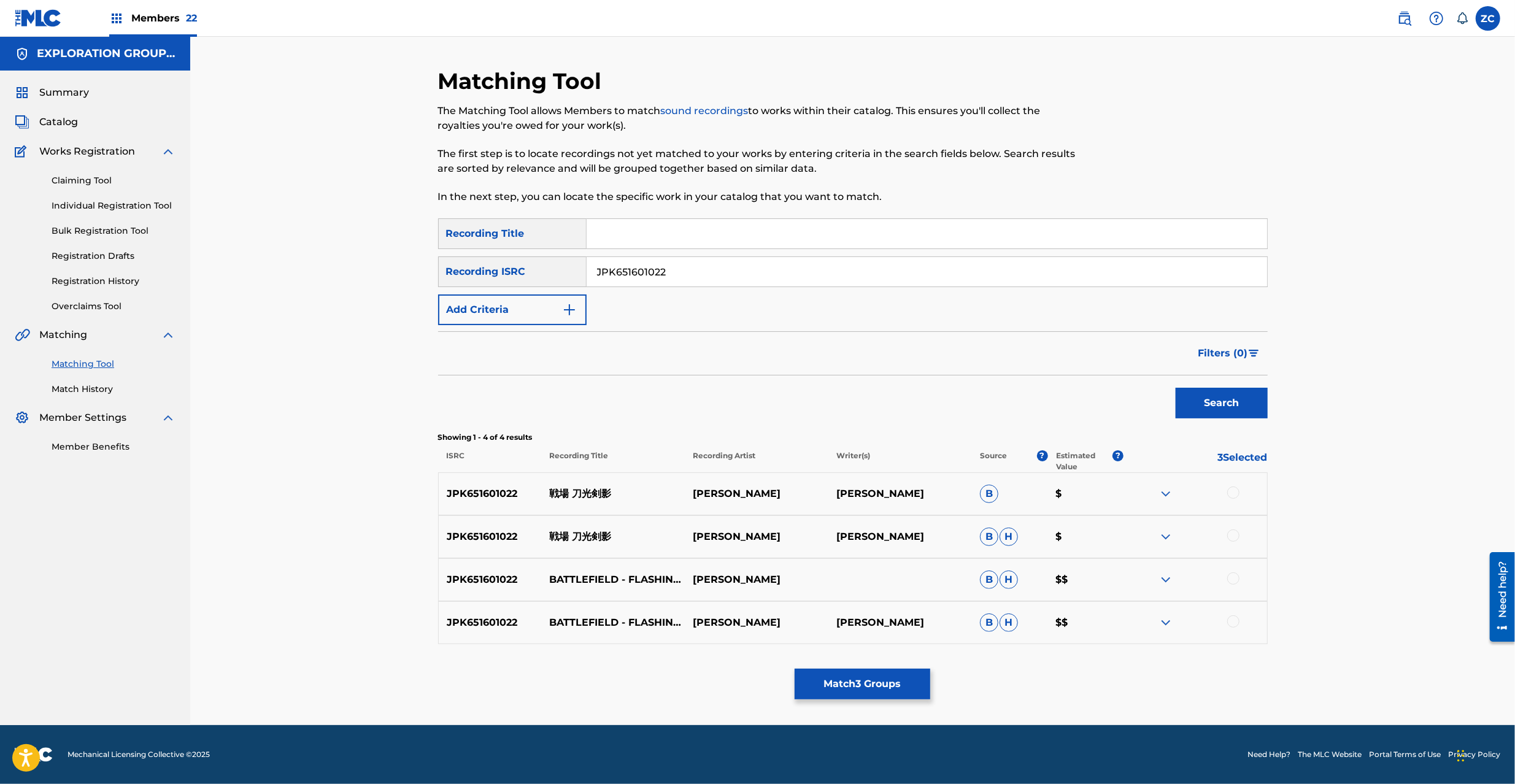
click at [1226, 494] on div at bounding box center [1195, 493] width 144 height 14
click at [1233, 498] on div at bounding box center [1233, 492] width 12 height 12
click at [1231, 536] on div at bounding box center [1233, 536] width 12 height 12
click at [1238, 585] on div at bounding box center [1195, 579] width 144 height 14
click at [1234, 577] on div at bounding box center [1233, 579] width 12 height 12
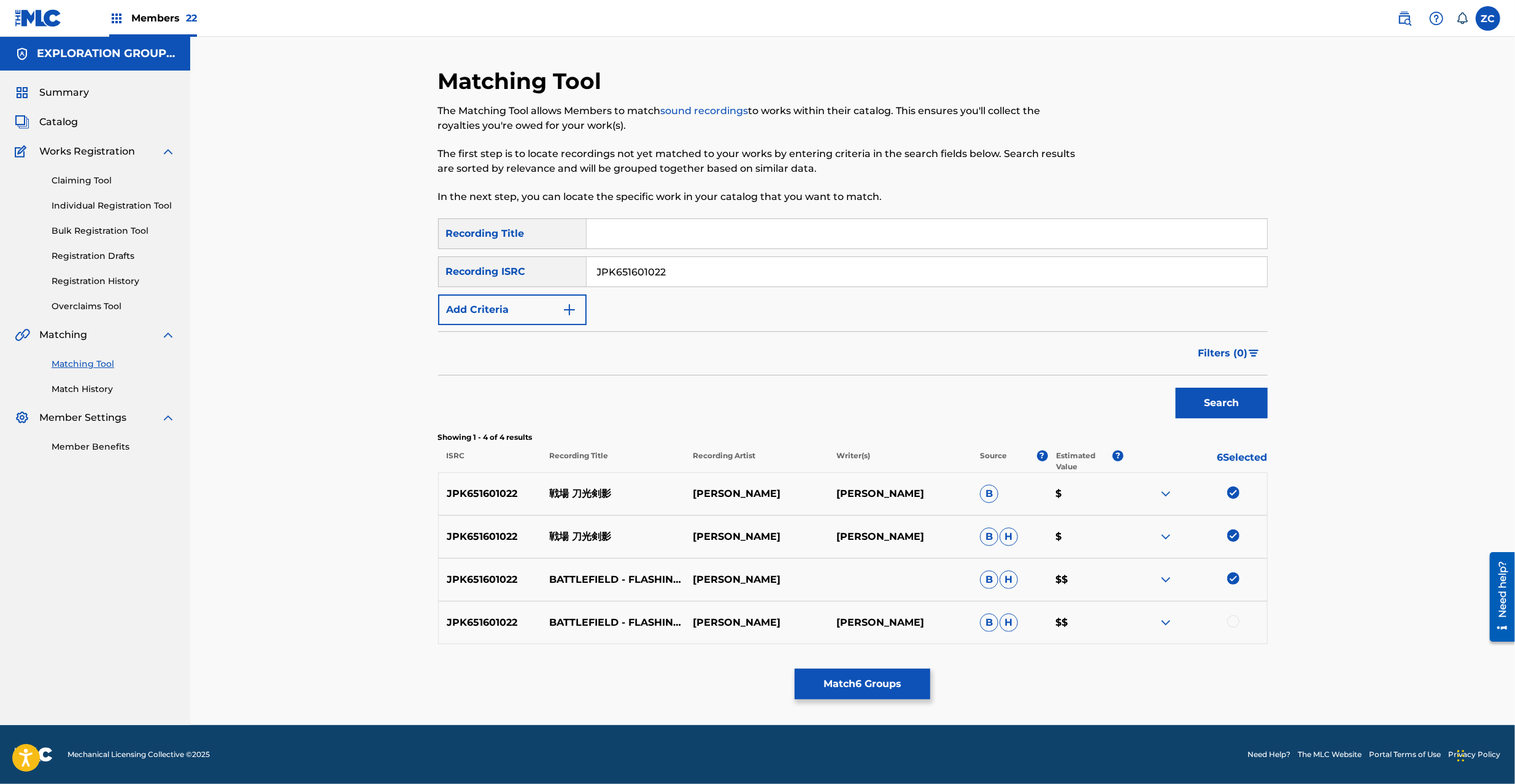
click at [1233, 623] on div at bounding box center [1233, 622] width 12 height 12
click at [870, 684] on button "Match 7 Groups" at bounding box center [862, 684] width 135 height 31
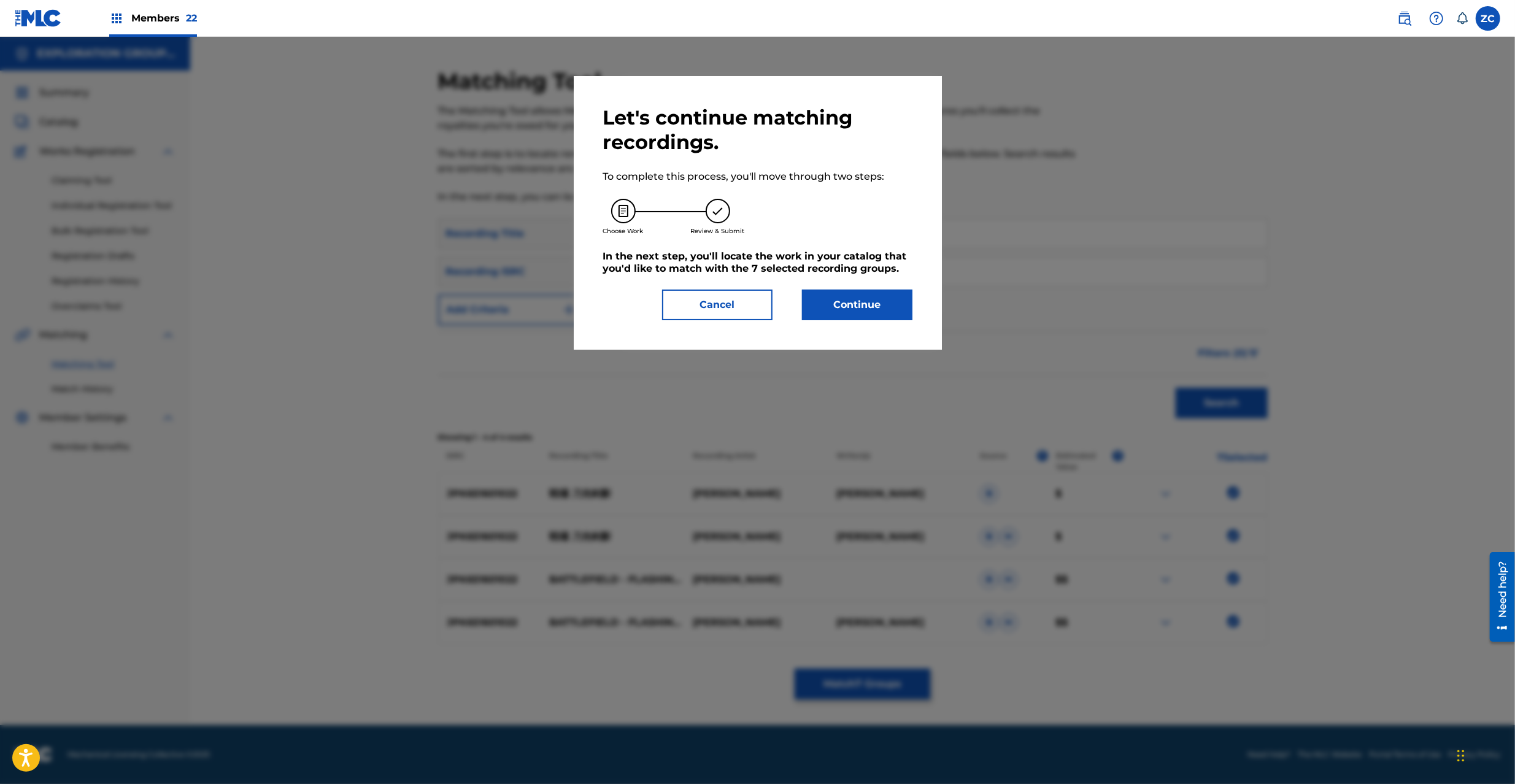
click at [843, 307] on button "Continue" at bounding box center [858, 304] width 110 height 31
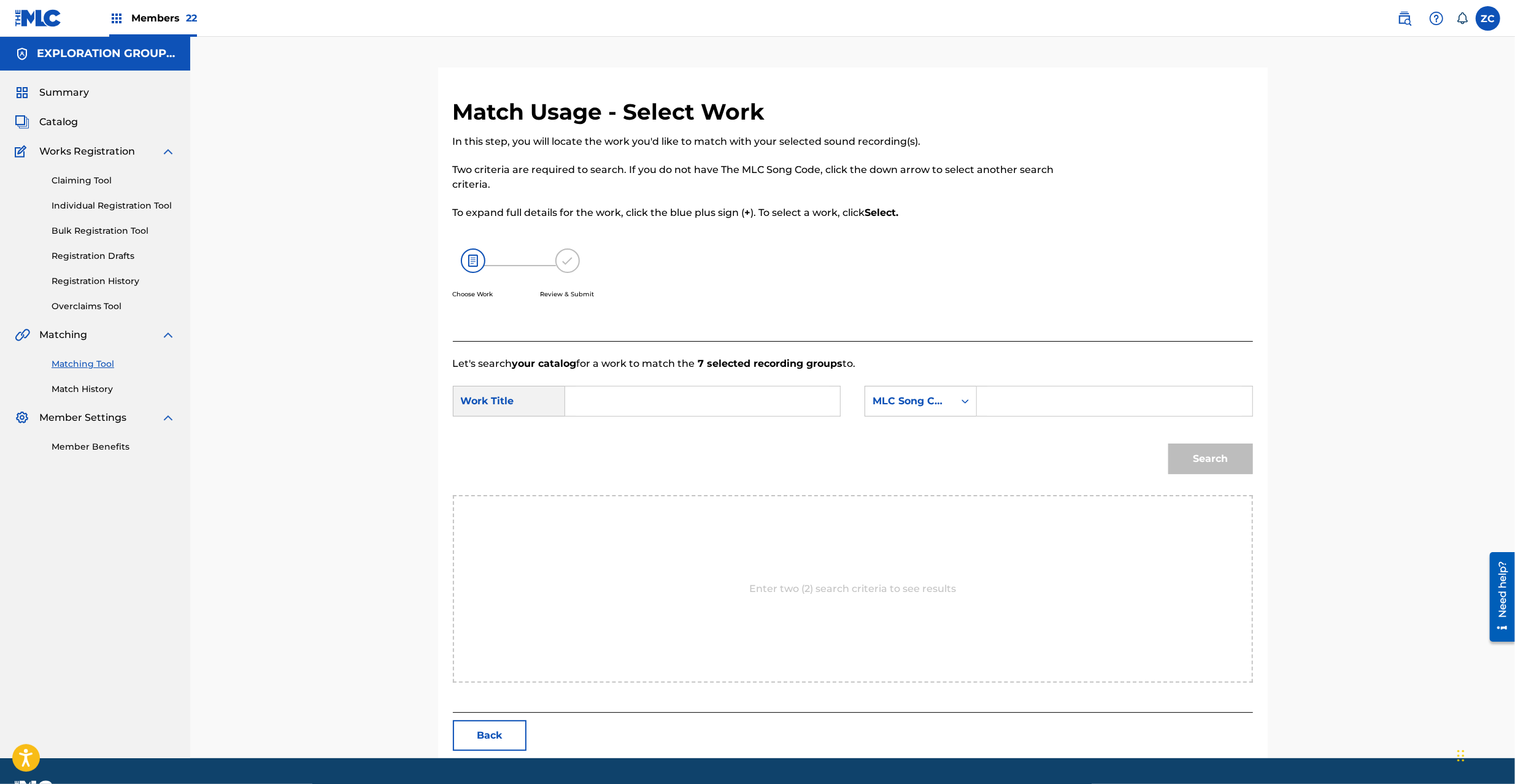
click at [734, 406] on input "Search Form" at bounding box center [703, 401] width 254 height 29
click at [712, 403] on input "Senjou Toukoukenei S65UPB" at bounding box center [703, 401] width 254 height 29
click at [712, 403] on input "Senjou Toukoukenei" at bounding box center [703, 401] width 254 height 29
type input "Senjou Toukoukenei"
click at [998, 401] on input "Search Form" at bounding box center [1115, 401] width 254 height 29
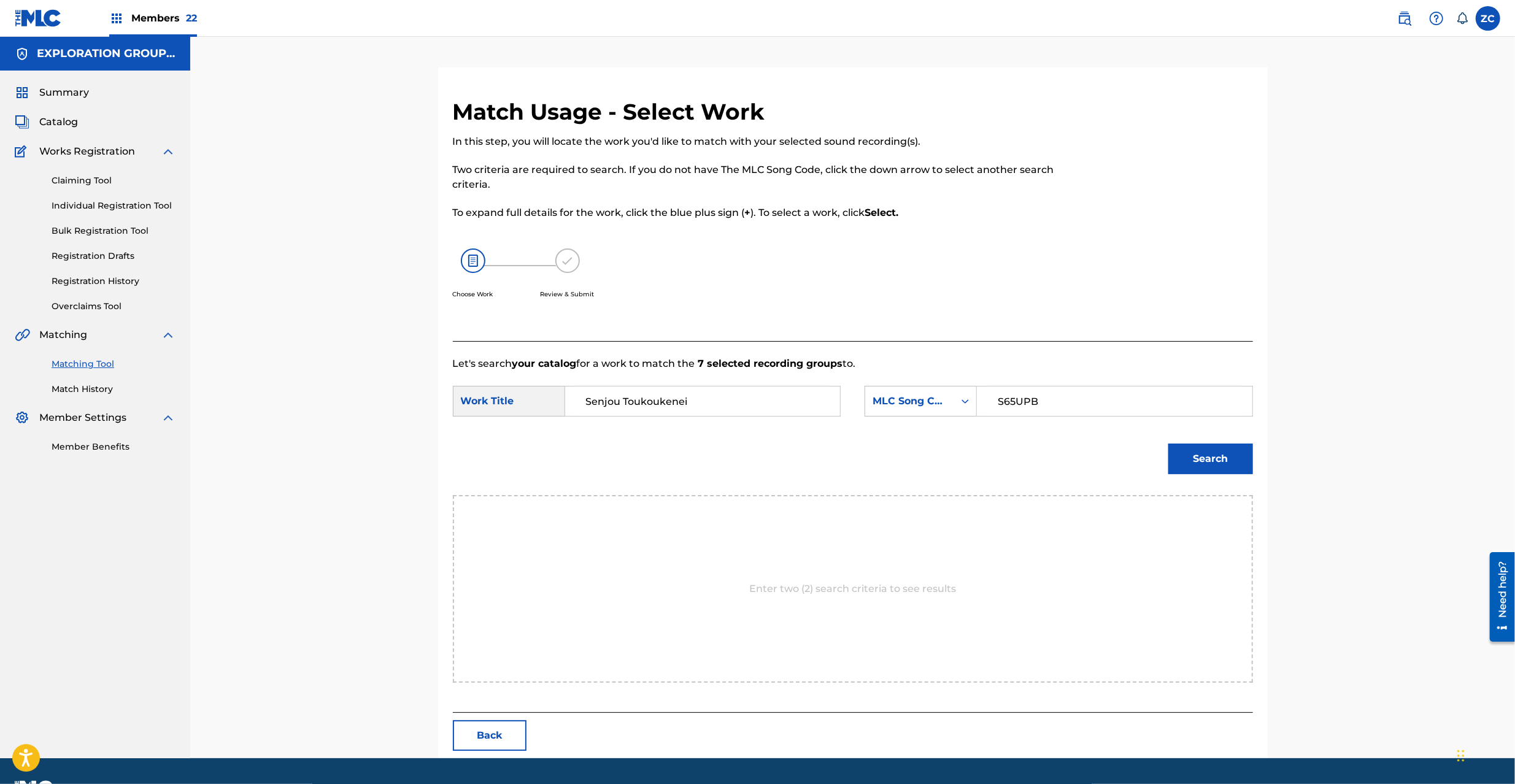
type input "S65UPB"
click at [1223, 458] on button "Search" at bounding box center [1210, 458] width 85 height 31
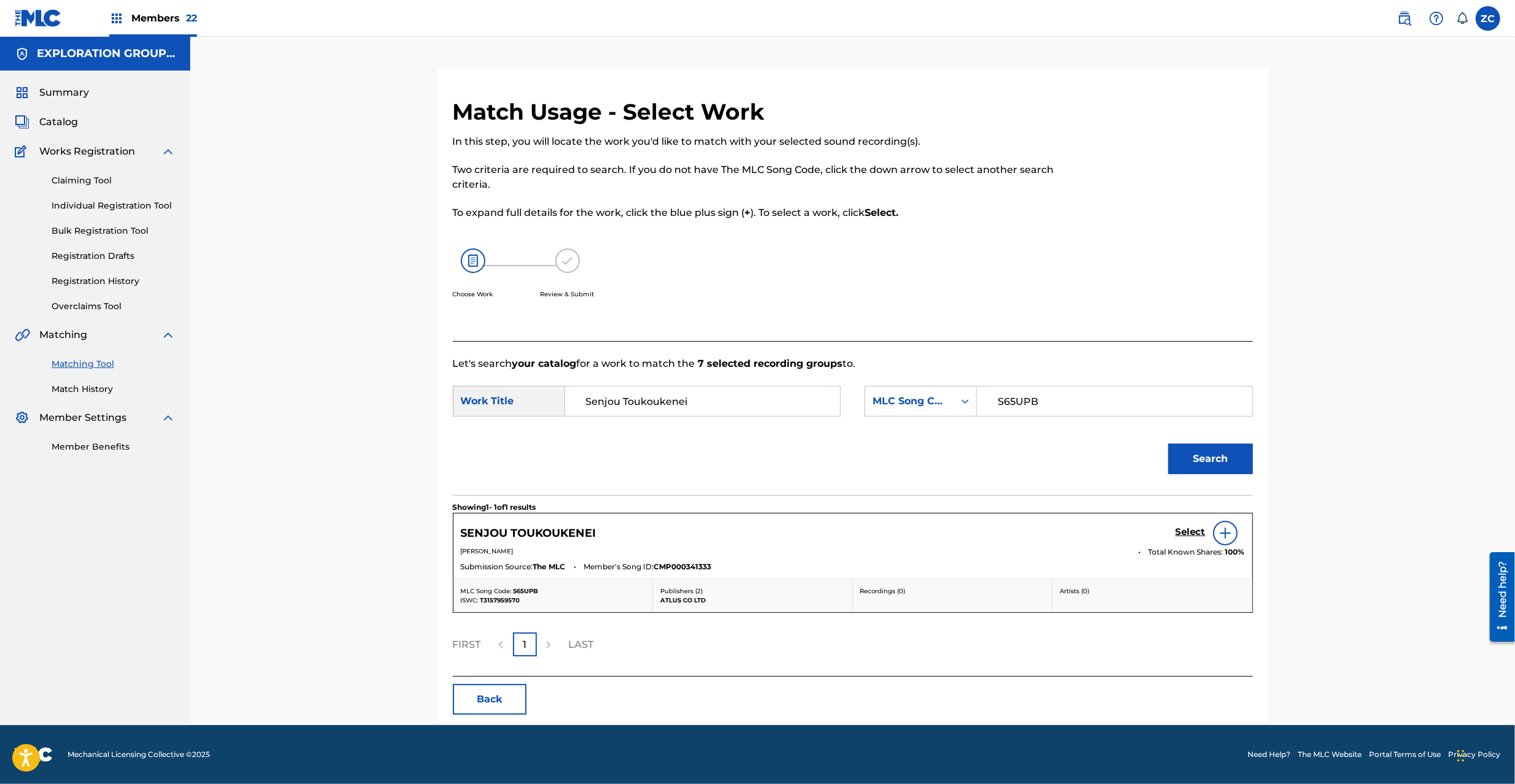
click at [1196, 536] on h5 "Select" at bounding box center [1191, 532] width 30 height 11
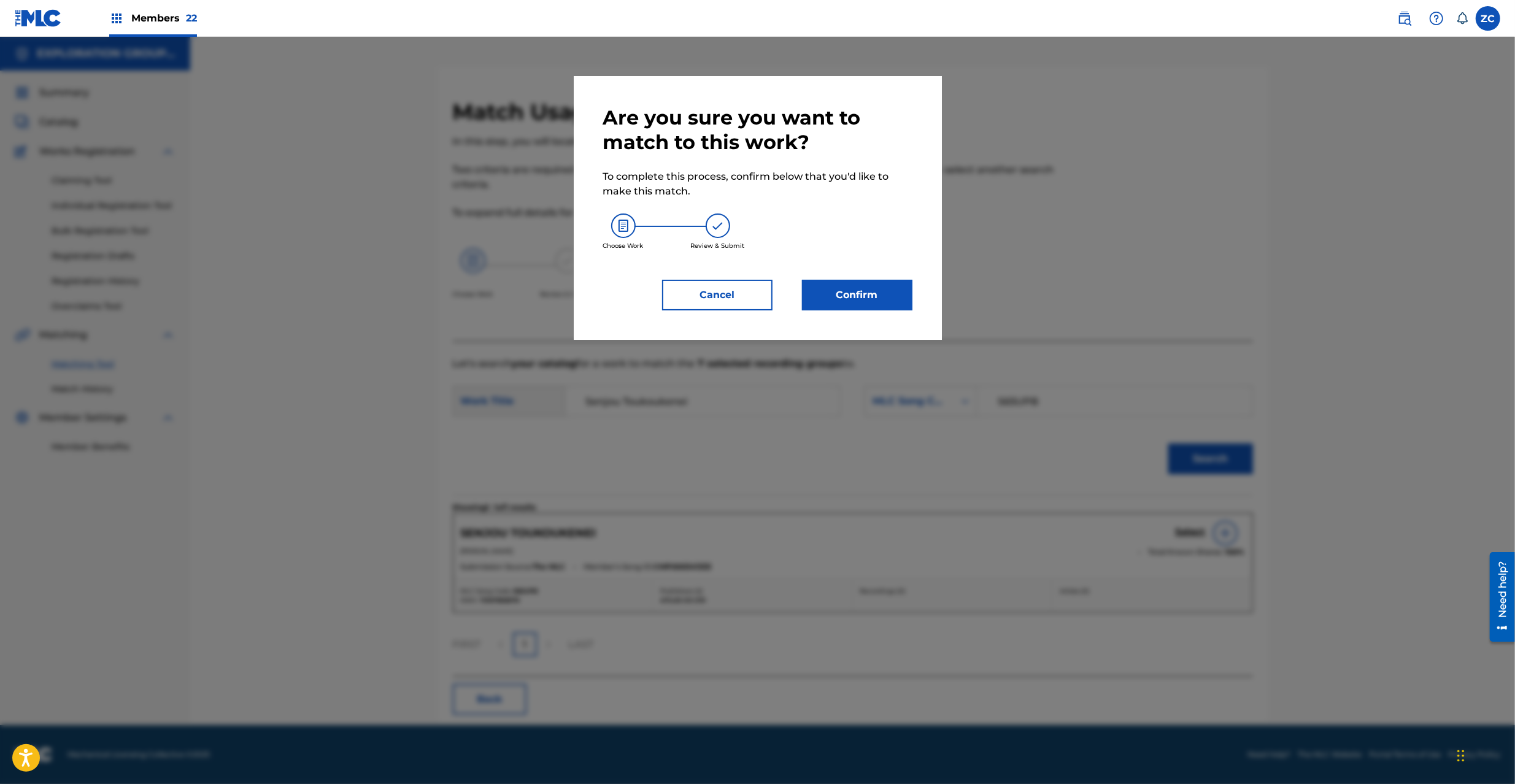
click at [875, 286] on button "Confirm" at bounding box center [858, 295] width 110 height 31
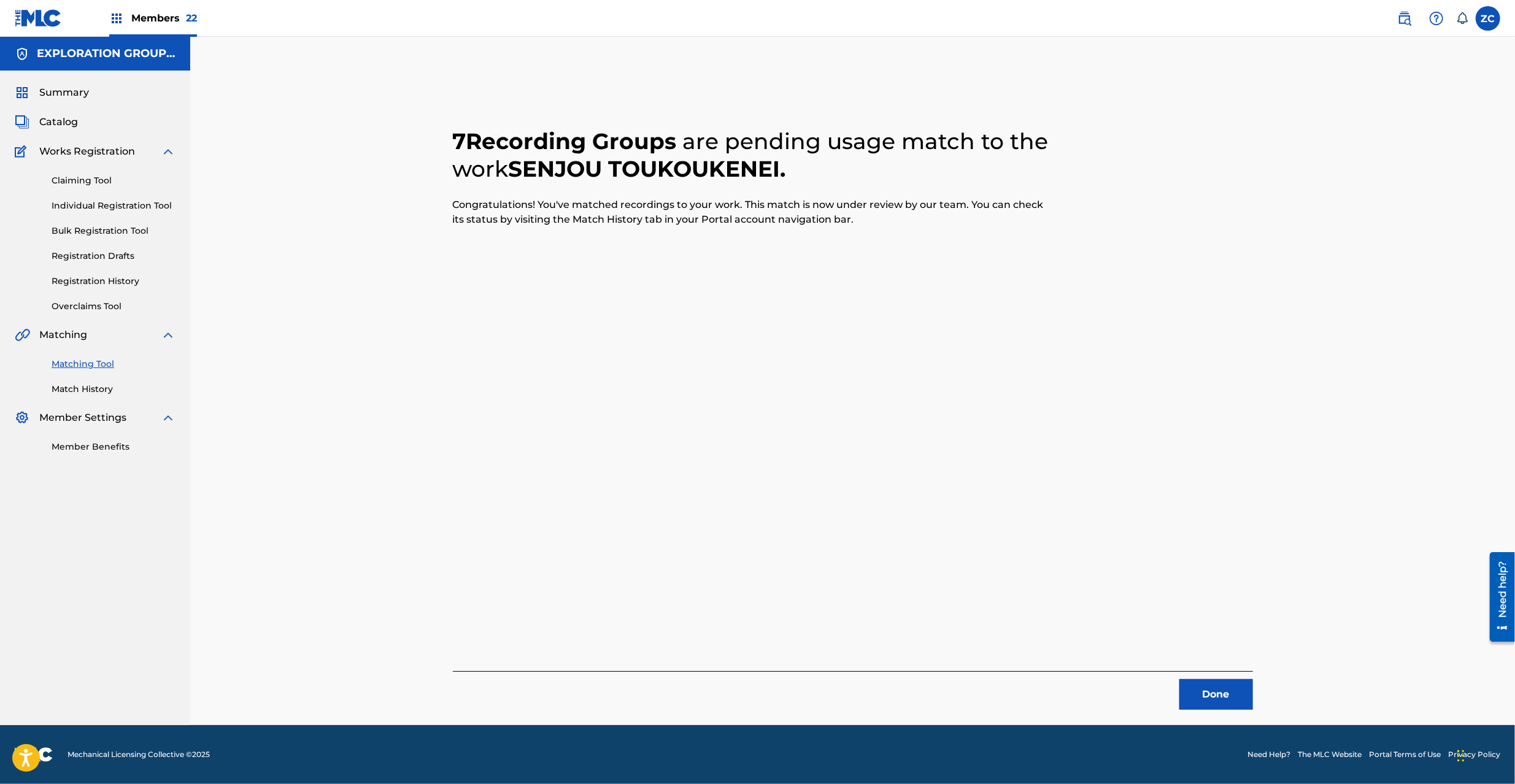
click at [1225, 703] on button "Done" at bounding box center [1216, 694] width 73 height 31
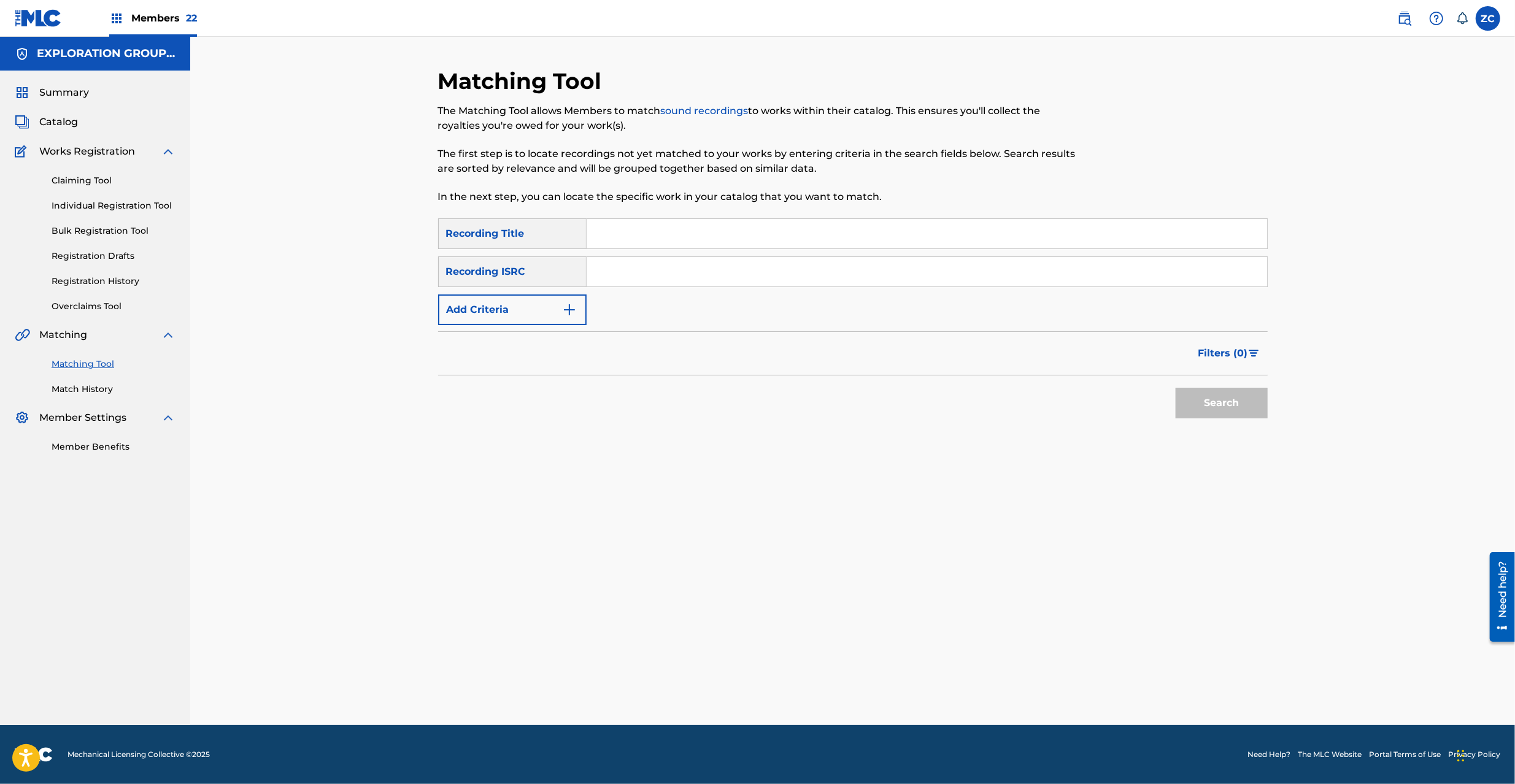
drag, startPoint x: 734, startPoint y: 270, endPoint x: 769, endPoint y: 286, distance: 38.5
click at [734, 270] on input "Search Form" at bounding box center [926, 271] width 681 height 29
type input "JPK651601628"
click at [1207, 400] on button "Search" at bounding box center [1222, 403] width 92 height 31
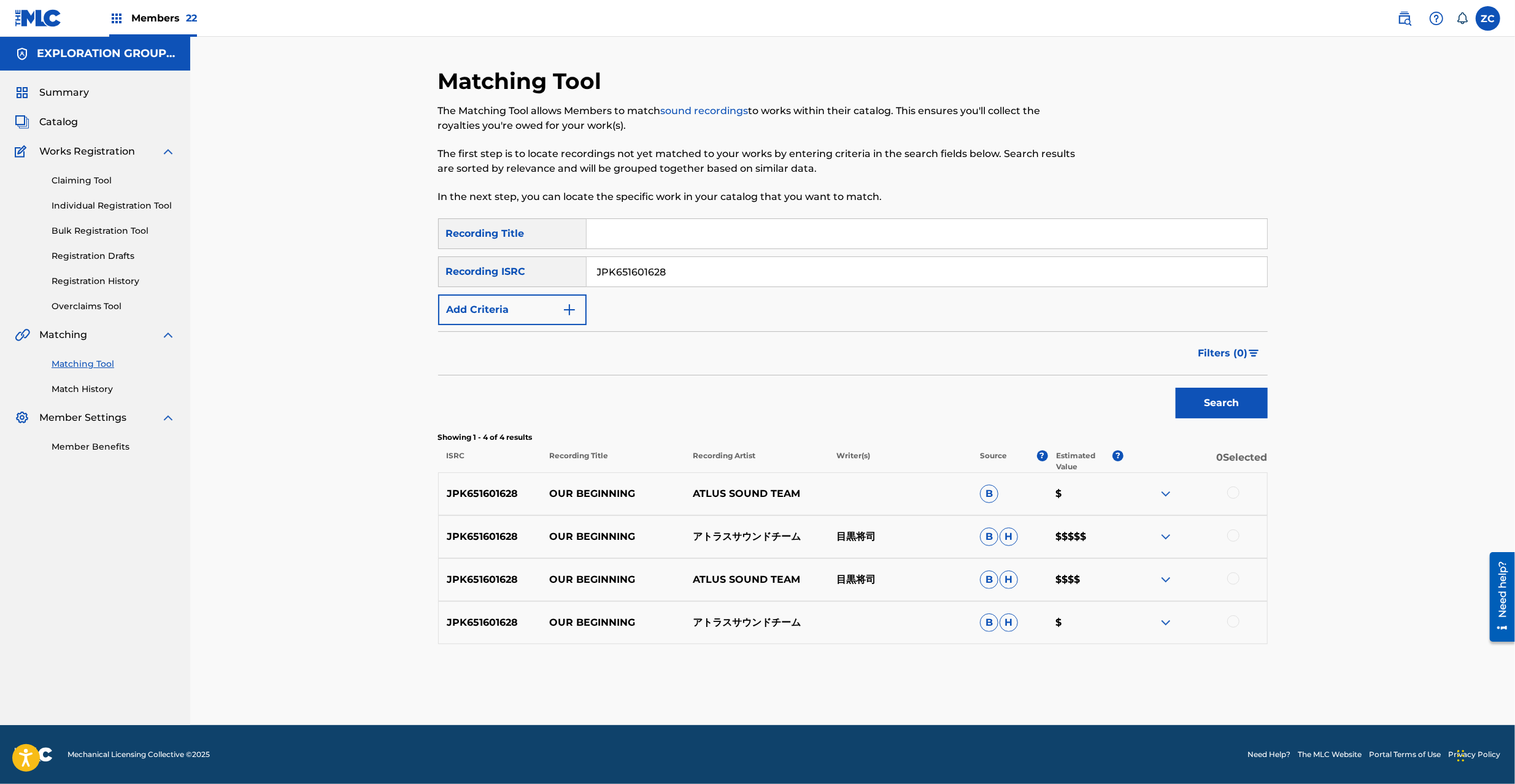
click at [1229, 493] on div at bounding box center [1233, 492] width 12 height 12
click at [1234, 541] on div at bounding box center [1233, 536] width 12 height 12
click at [1231, 578] on div at bounding box center [1233, 579] width 12 height 12
click at [1230, 619] on div at bounding box center [1233, 622] width 12 height 12
click at [889, 683] on button "Match 4 Groups" at bounding box center [862, 684] width 135 height 31
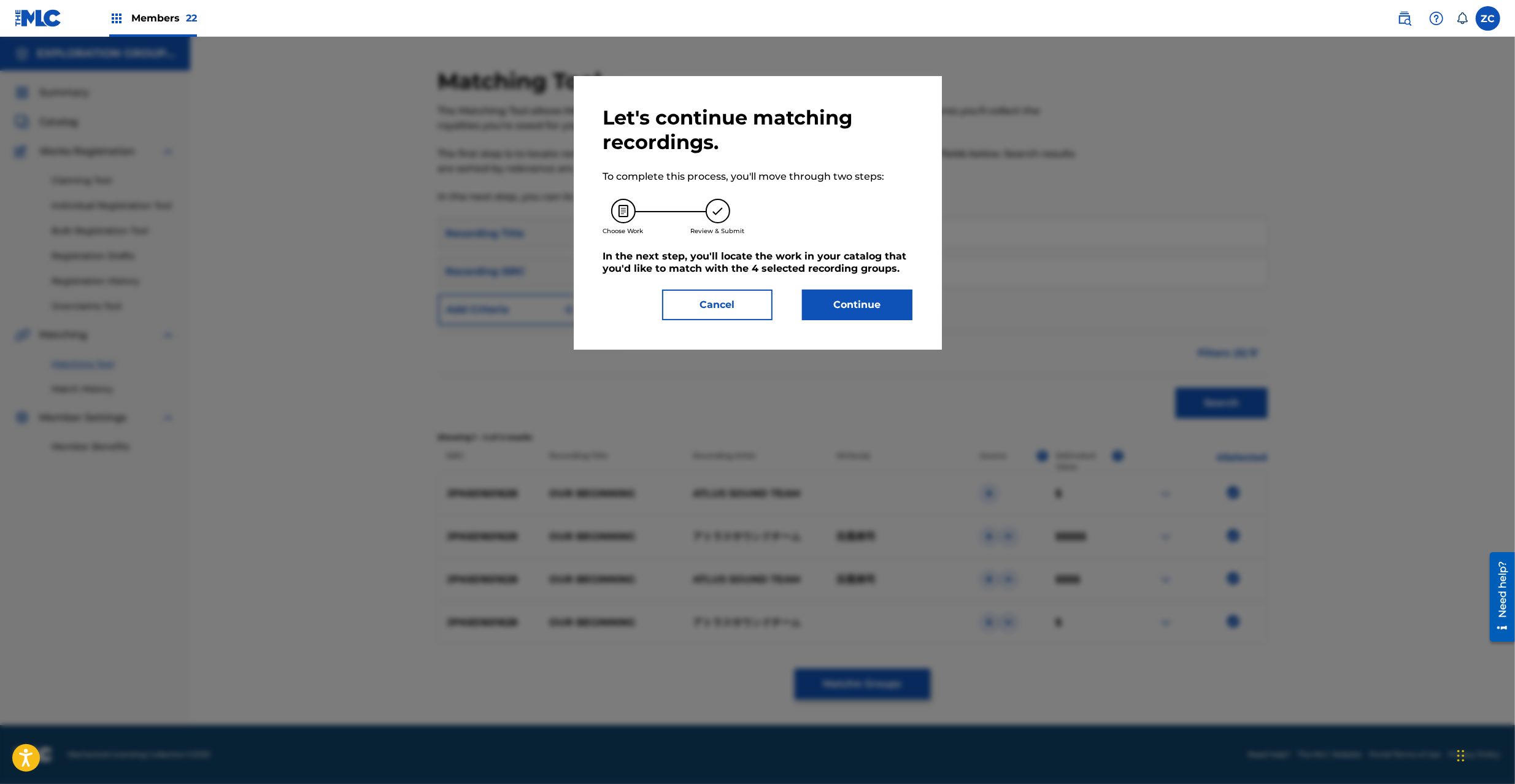
click at [843, 309] on button "Continue" at bounding box center [858, 304] width 110 height 31
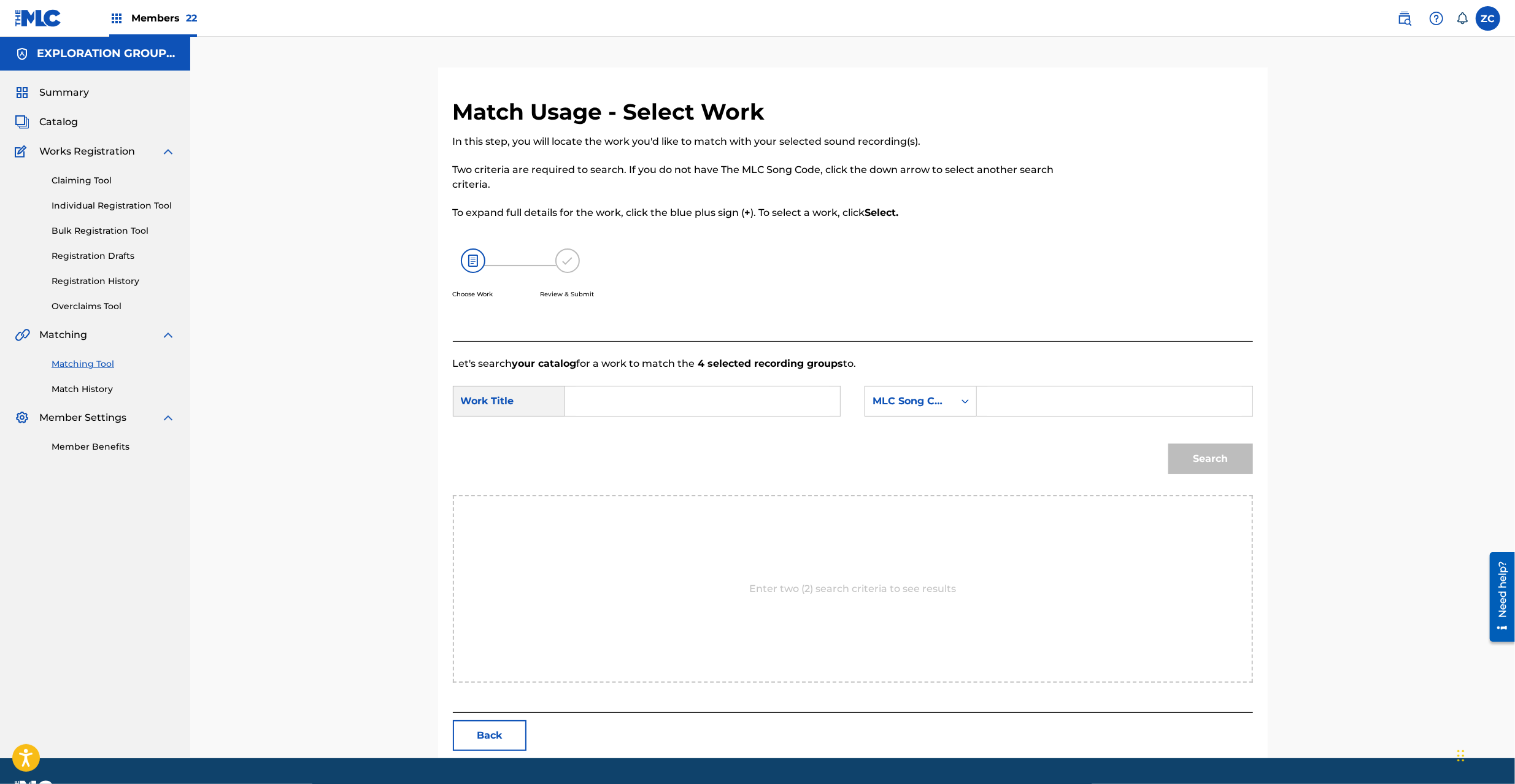
click at [635, 408] on input "Search Form" at bounding box center [703, 401] width 254 height 29
click at [688, 403] on input "Our Beginning OM2ITT" at bounding box center [703, 401] width 254 height 29
type input "Our Beginning"
click at [1093, 410] on input "Search Form" at bounding box center [1115, 401] width 254 height 29
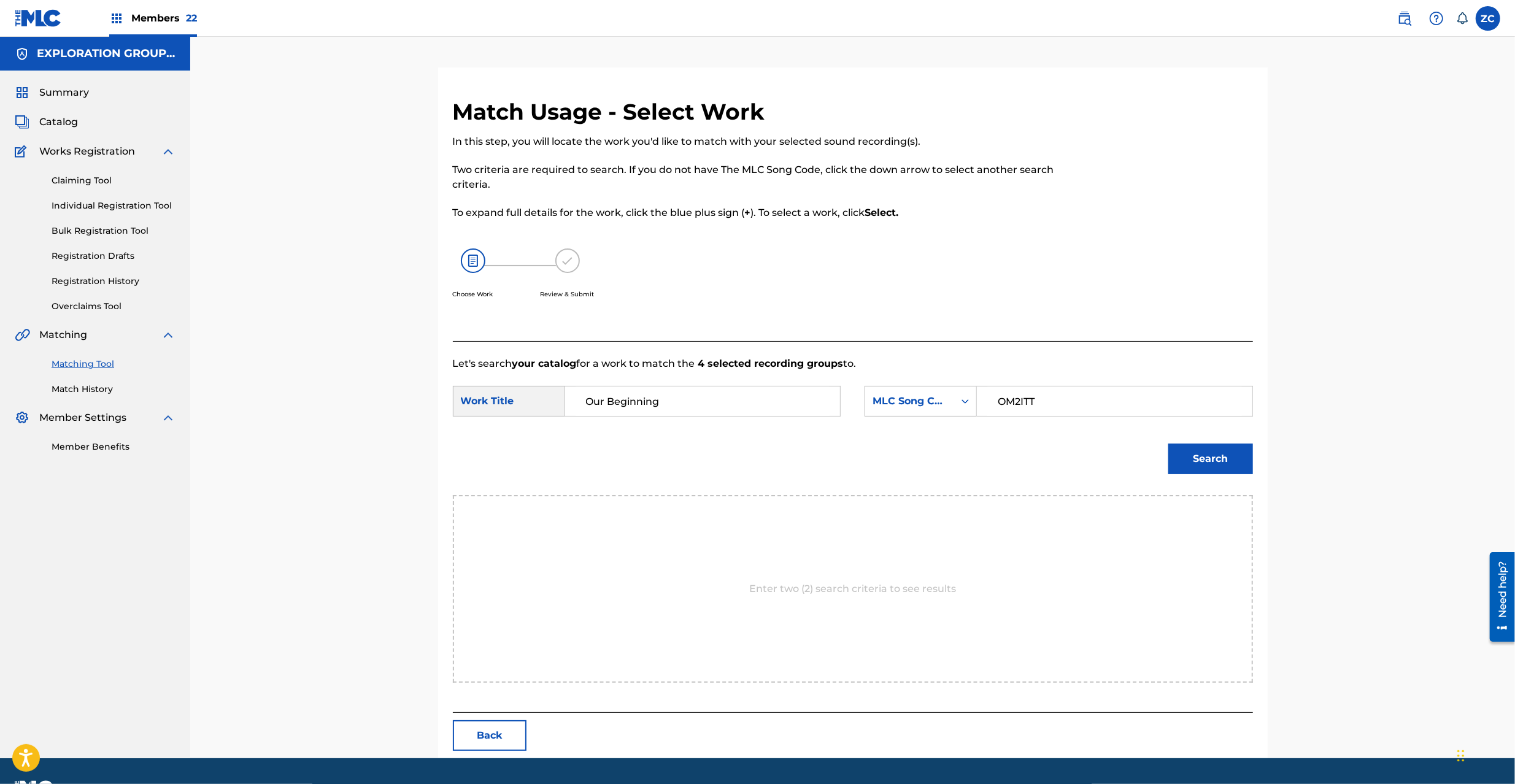
type input "OM2ITT"
click at [1217, 459] on button "Search" at bounding box center [1210, 458] width 85 height 31
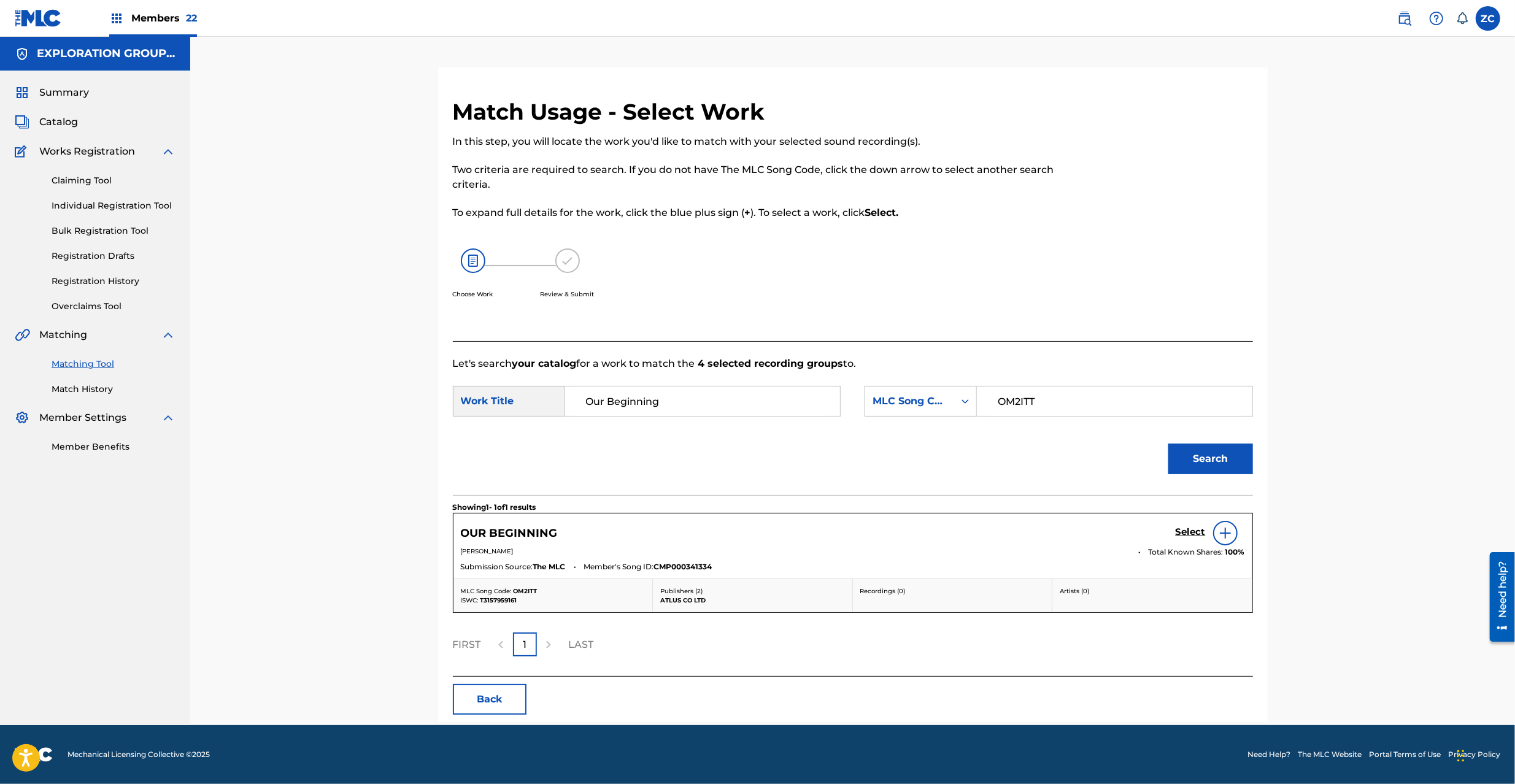
click at [1198, 533] on h5 "Select" at bounding box center [1191, 532] width 30 height 11
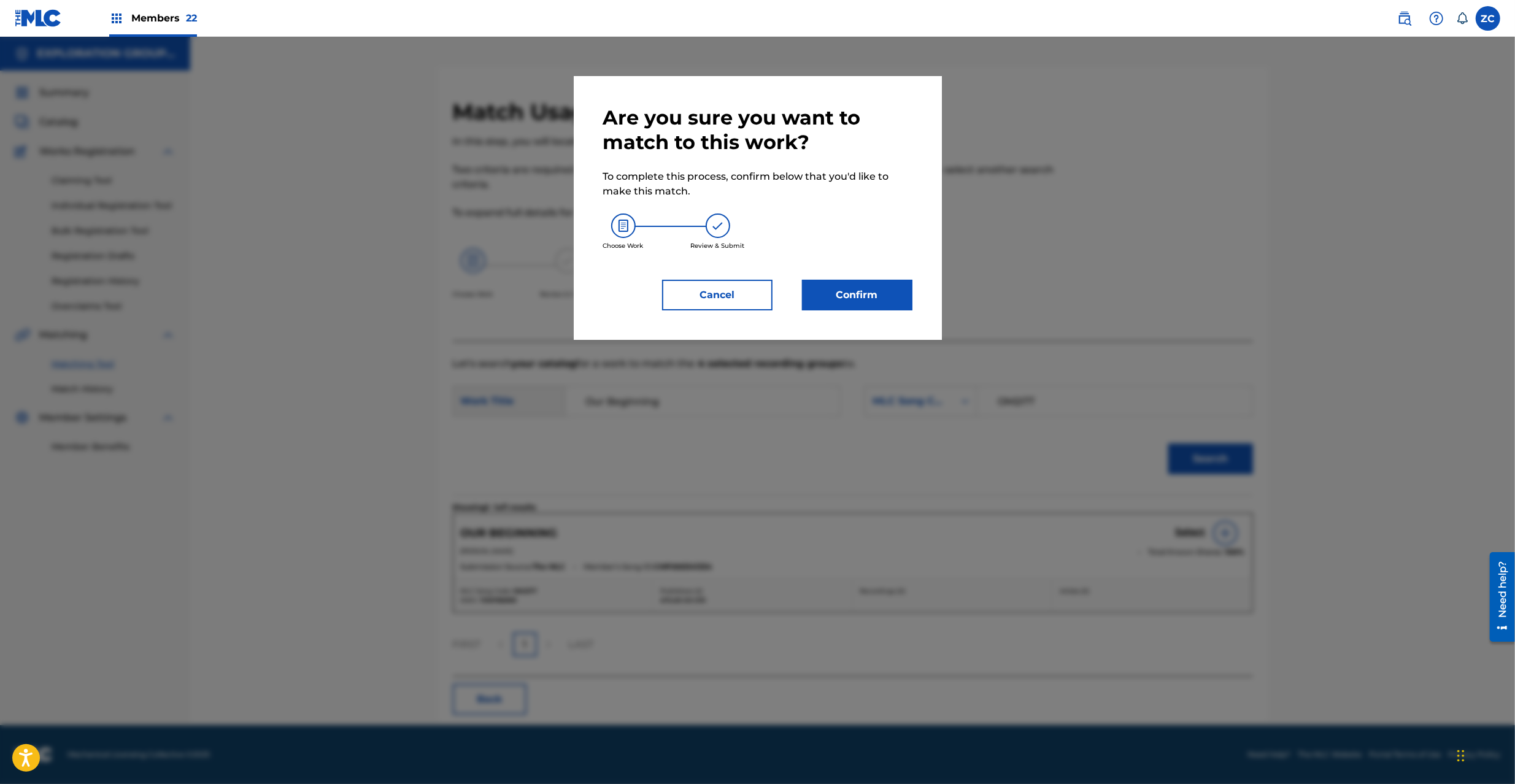
click at [867, 300] on button "Confirm" at bounding box center [858, 295] width 110 height 31
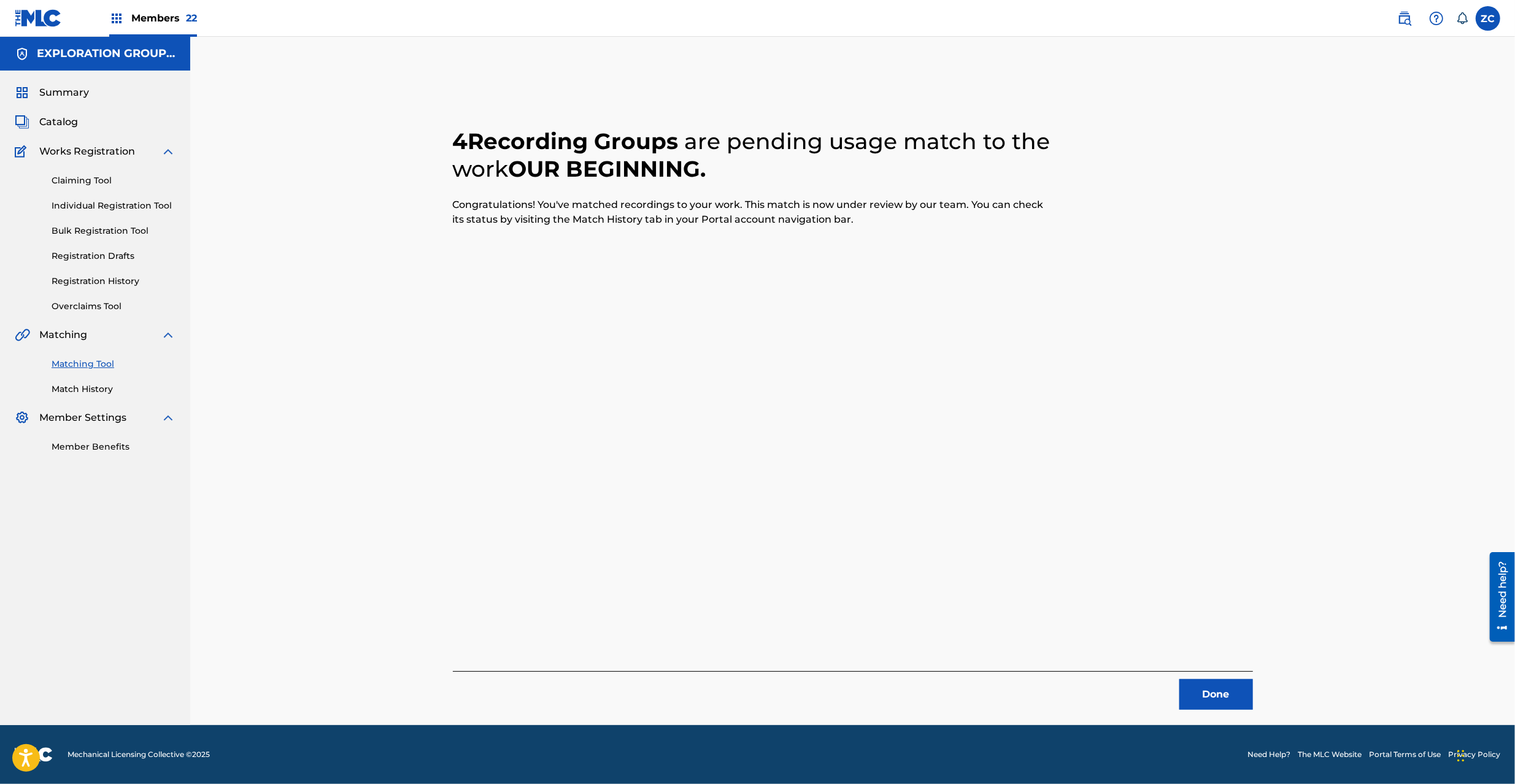
click at [1217, 694] on button "Done" at bounding box center [1216, 694] width 73 height 31
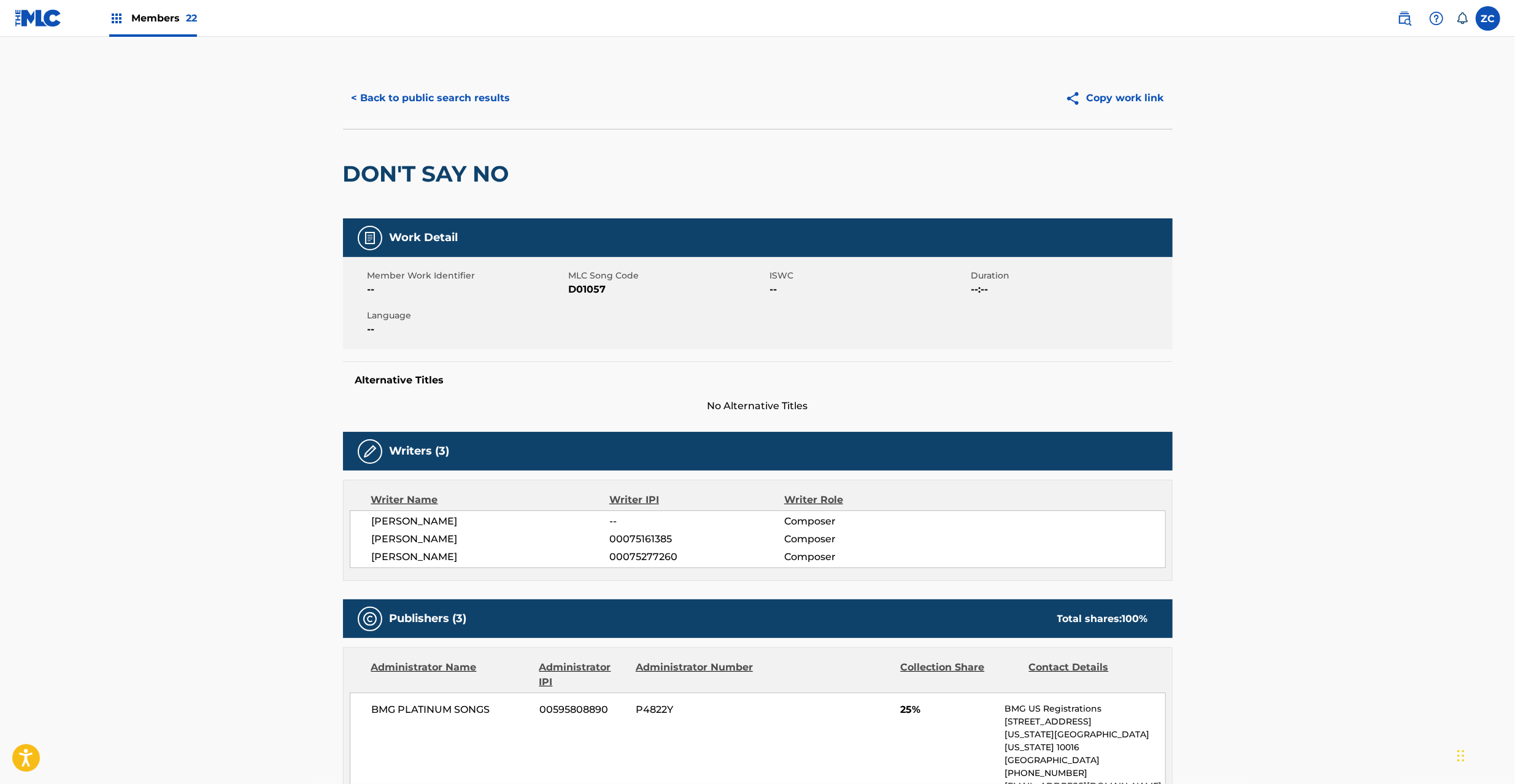
click at [42, 24] on img at bounding box center [38, 18] width 48 height 18
